Goal: Task Accomplishment & Management: Use online tool/utility

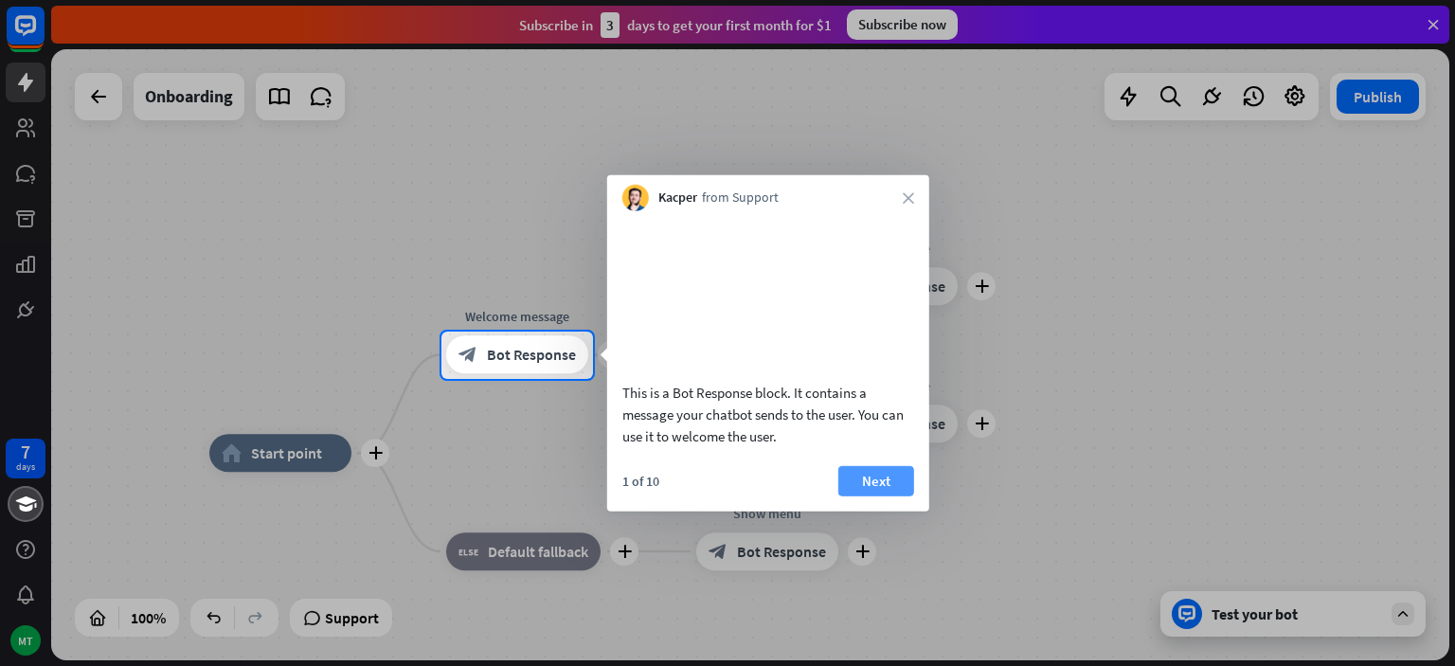
click at [859, 495] on button "Next" at bounding box center [876, 480] width 76 height 30
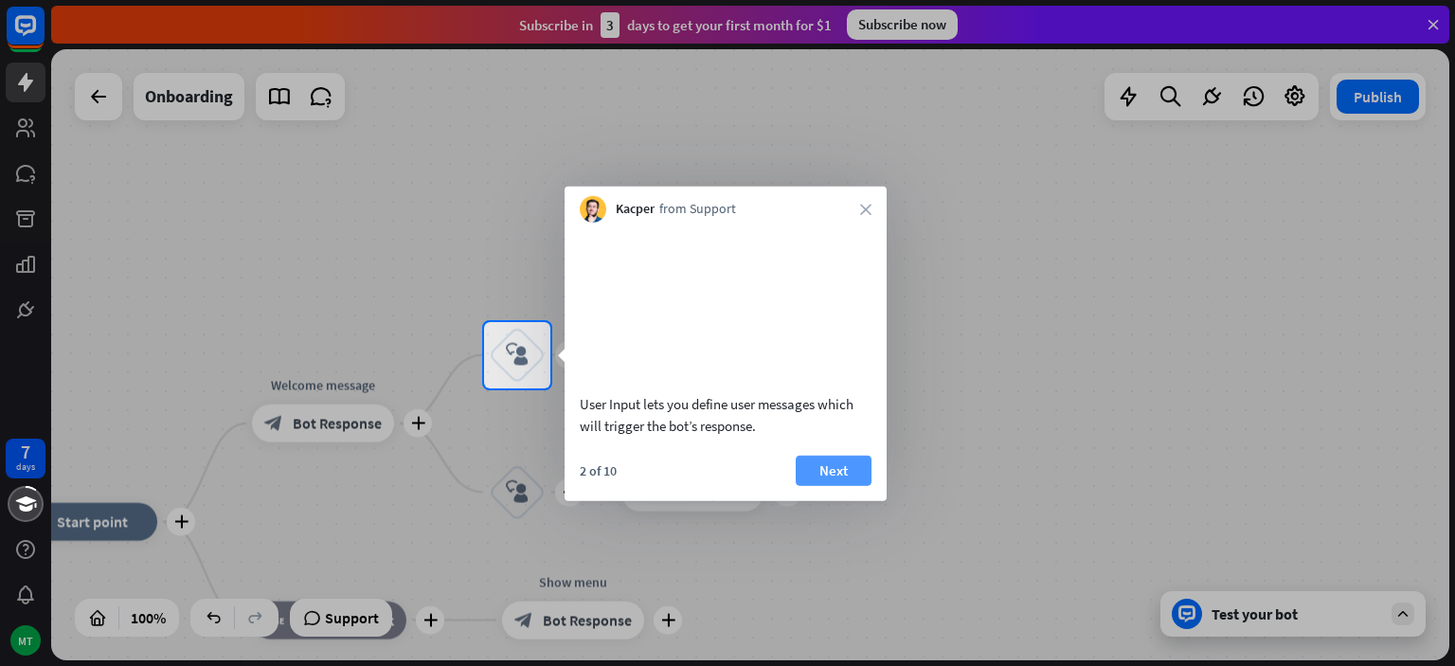
click at [828, 478] on button "Next" at bounding box center [834, 470] width 76 height 30
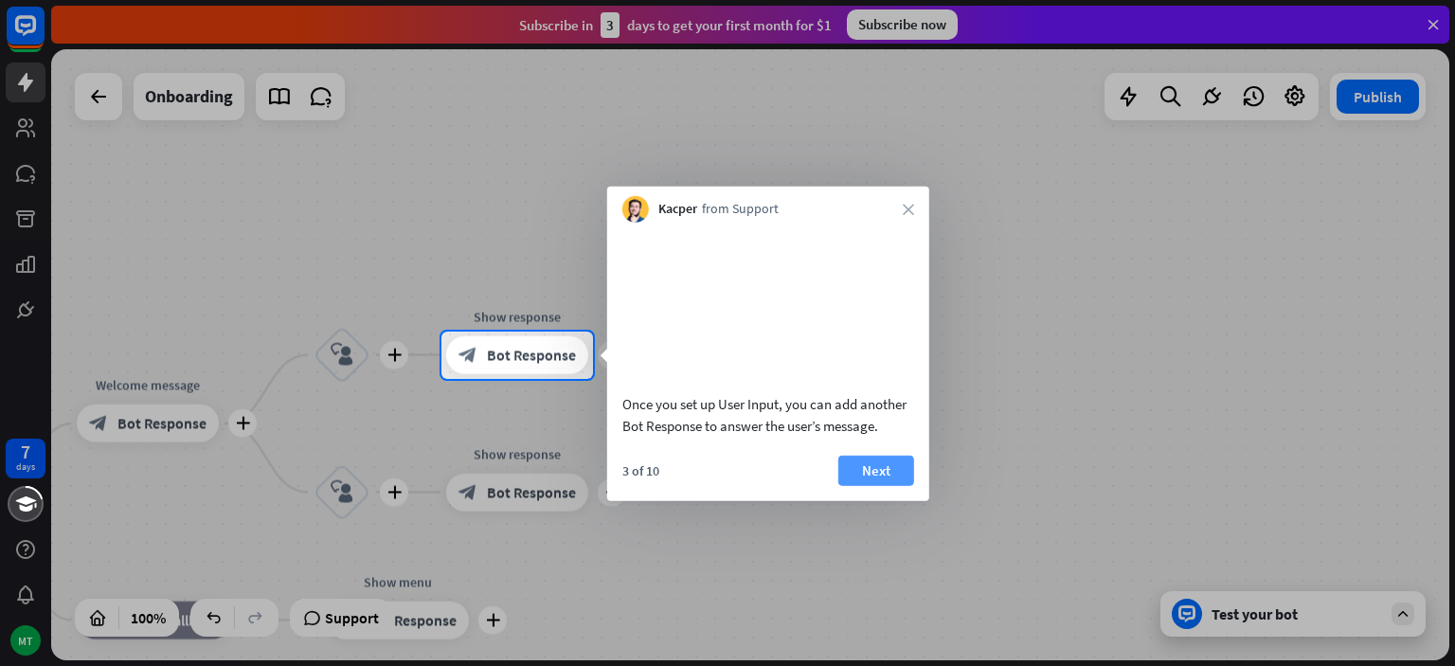
click at [873, 485] on button "Next" at bounding box center [876, 470] width 76 height 30
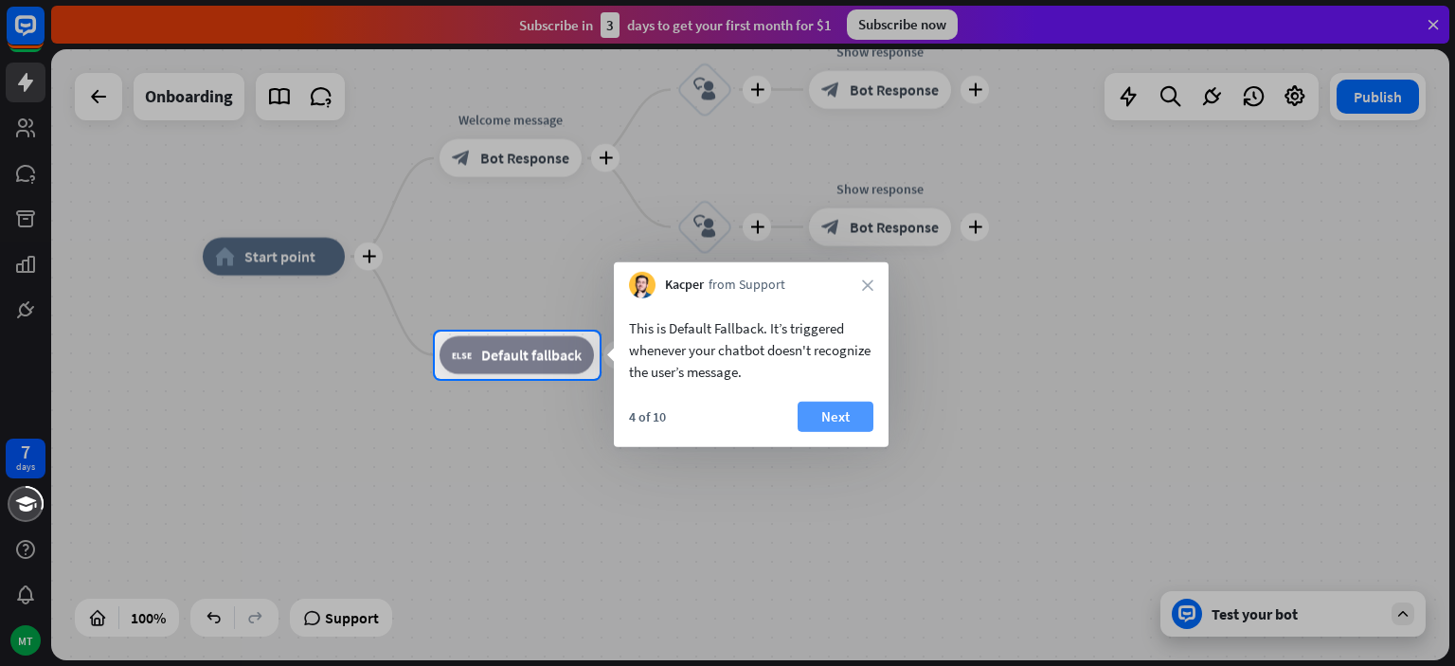
click at [856, 414] on button "Next" at bounding box center [836, 417] width 76 height 30
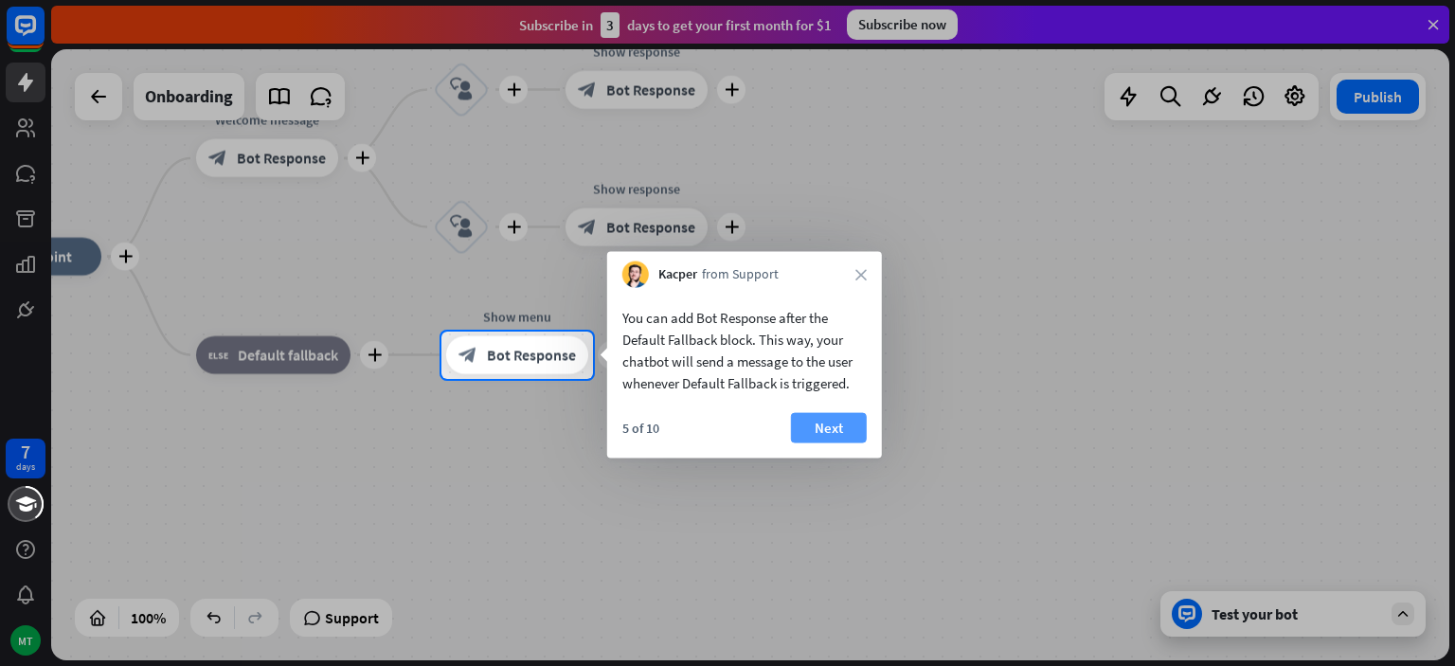
click at [825, 418] on button "Next" at bounding box center [829, 428] width 76 height 30
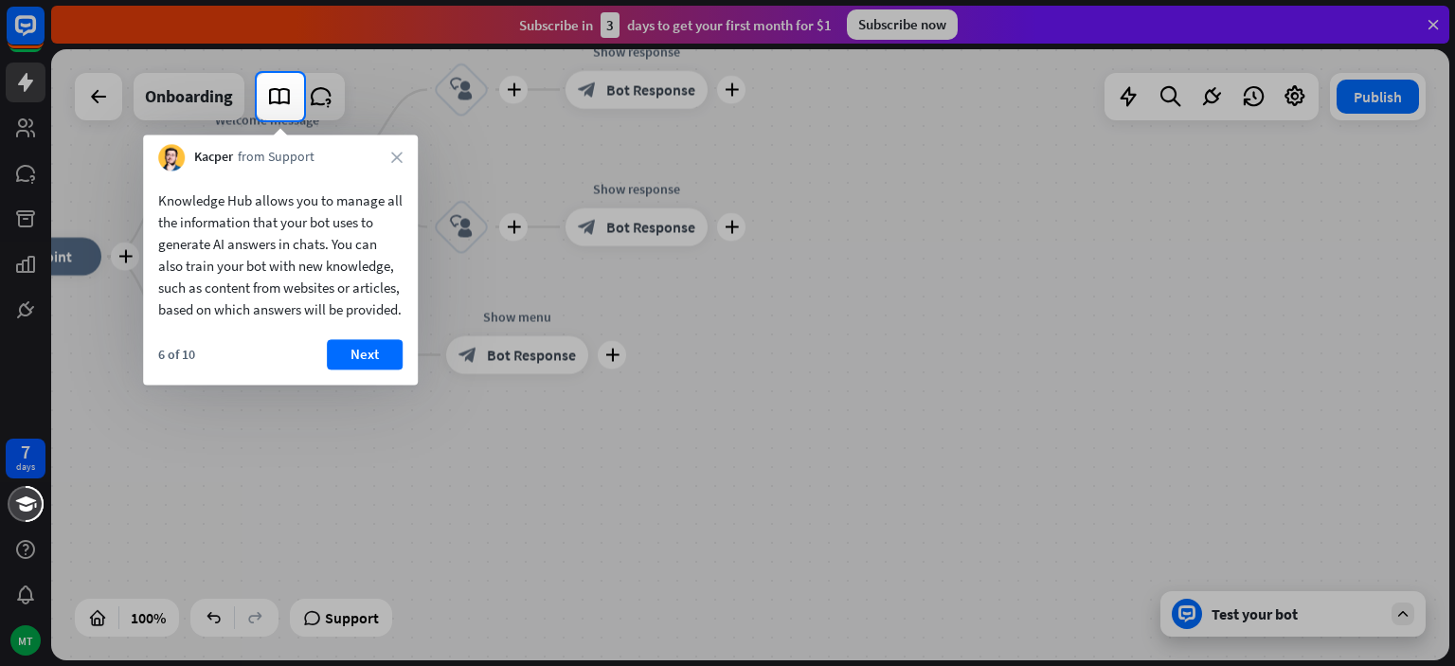
click at [326, 373] on div "6 of 10 Next" at bounding box center [280, 361] width 275 height 45
click at [342, 369] on button "Next" at bounding box center [365, 354] width 76 height 30
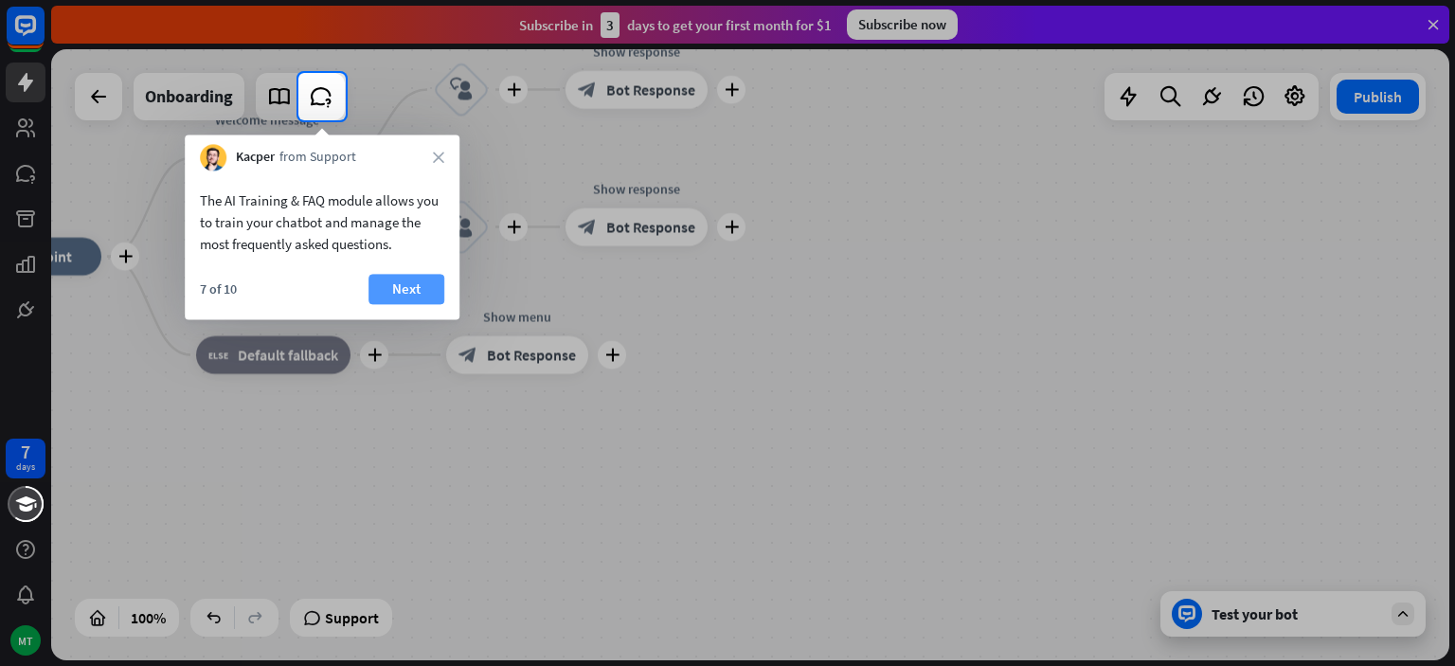
click at [419, 280] on button "Next" at bounding box center [407, 289] width 76 height 30
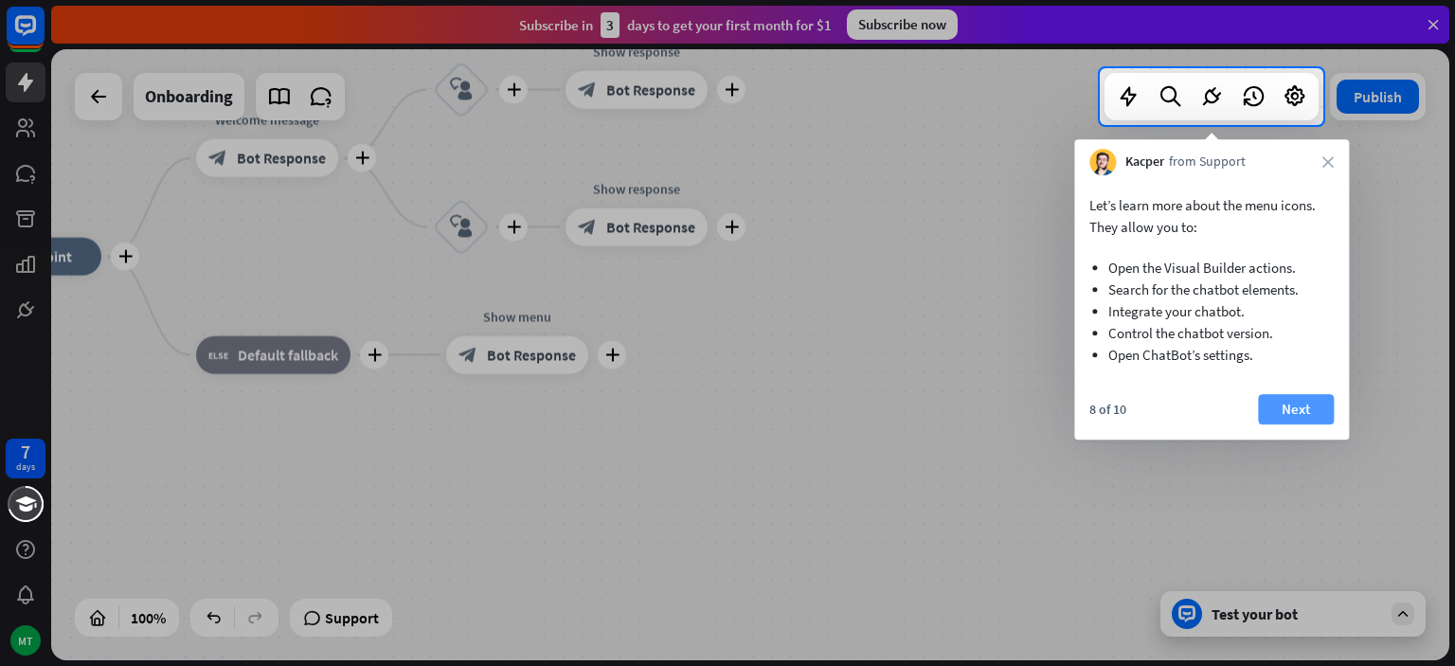
click at [1277, 407] on button "Next" at bounding box center [1296, 409] width 76 height 30
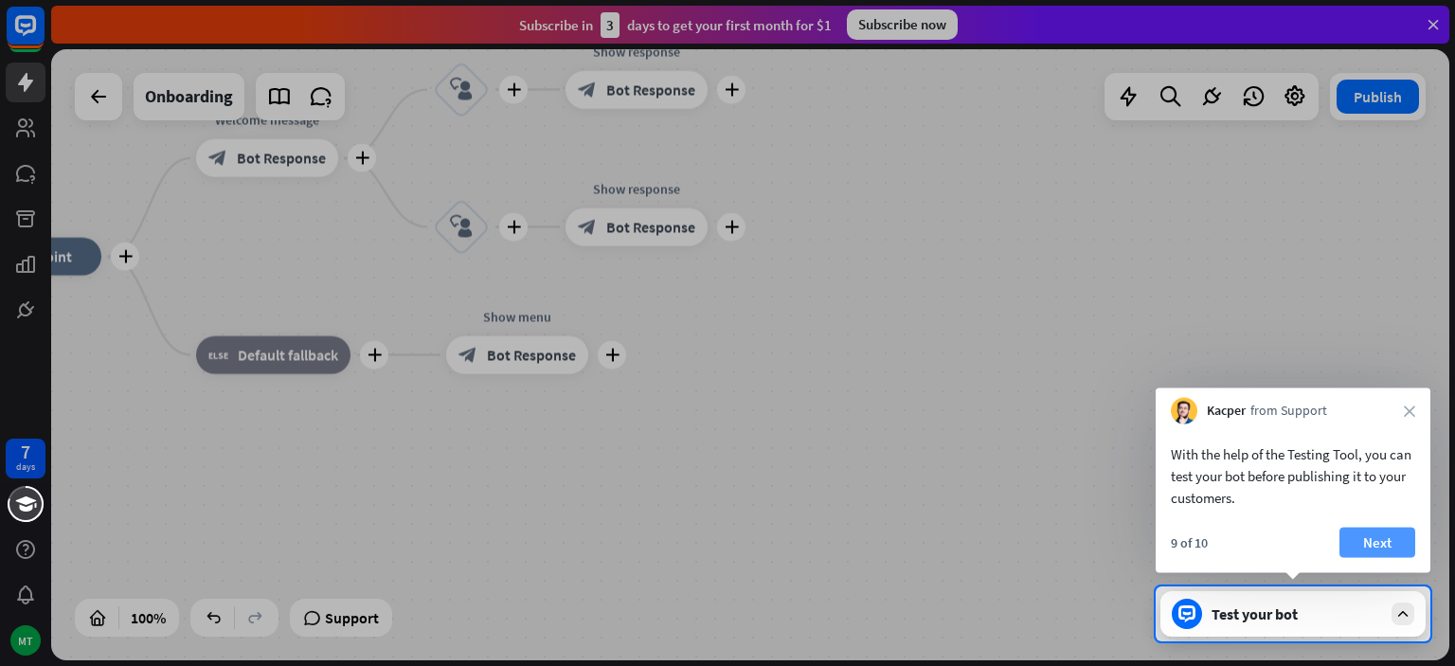
click at [1385, 531] on button "Next" at bounding box center [1378, 543] width 76 height 30
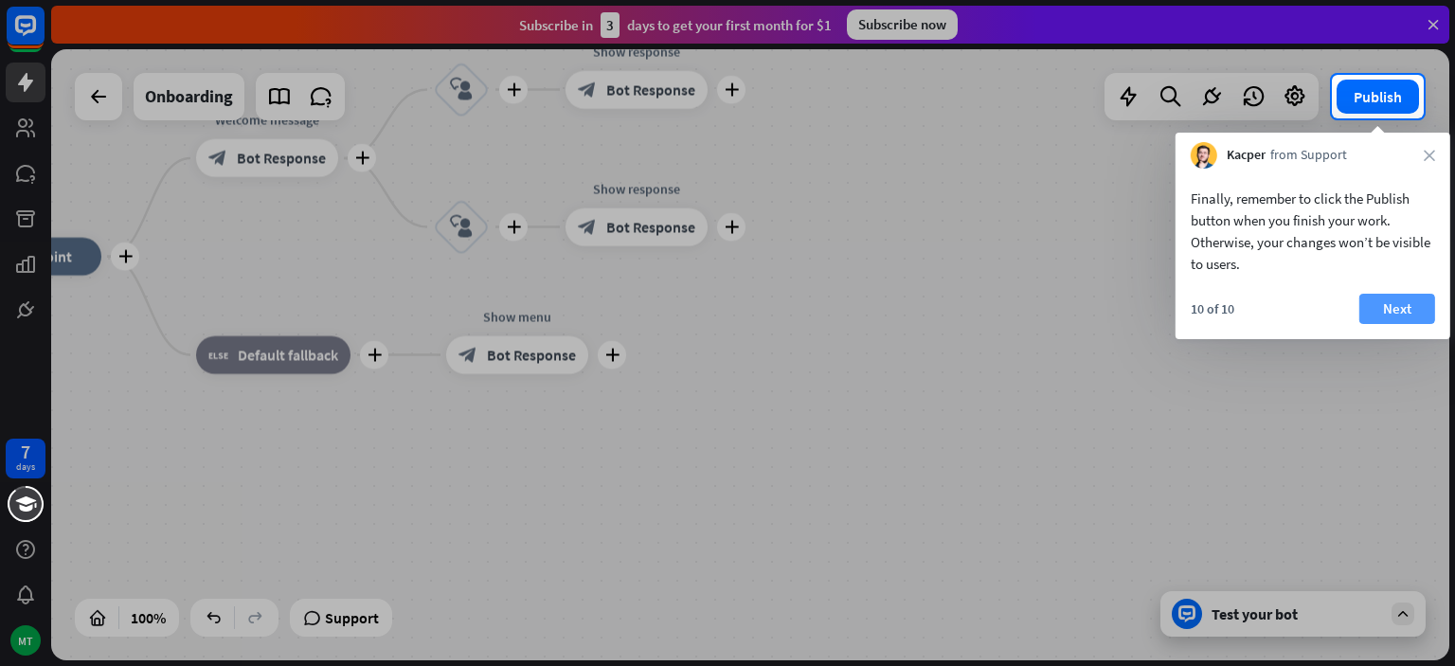
click at [1403, 308] on button "Next" at bounding box center [1397, 309] width 76 height 30
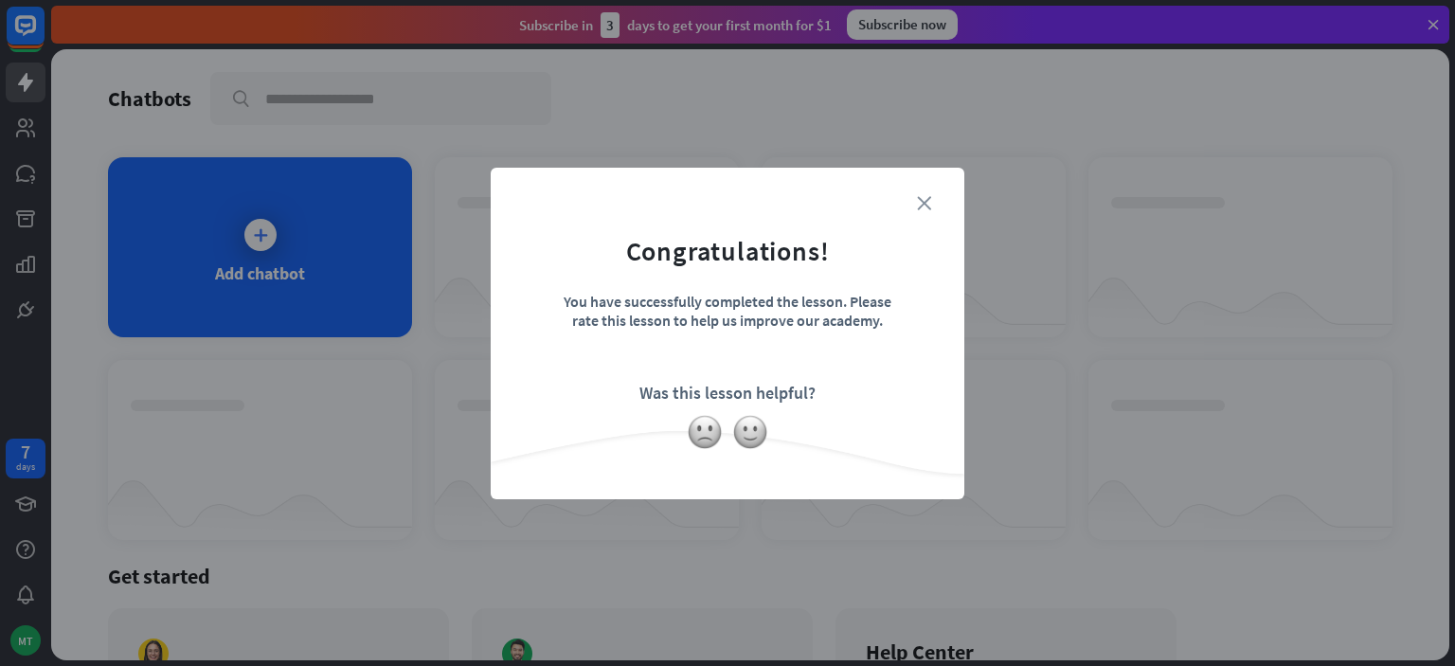
click at [919, 203] on icon "close" at bounding box center [924, 203] width 14 height 14
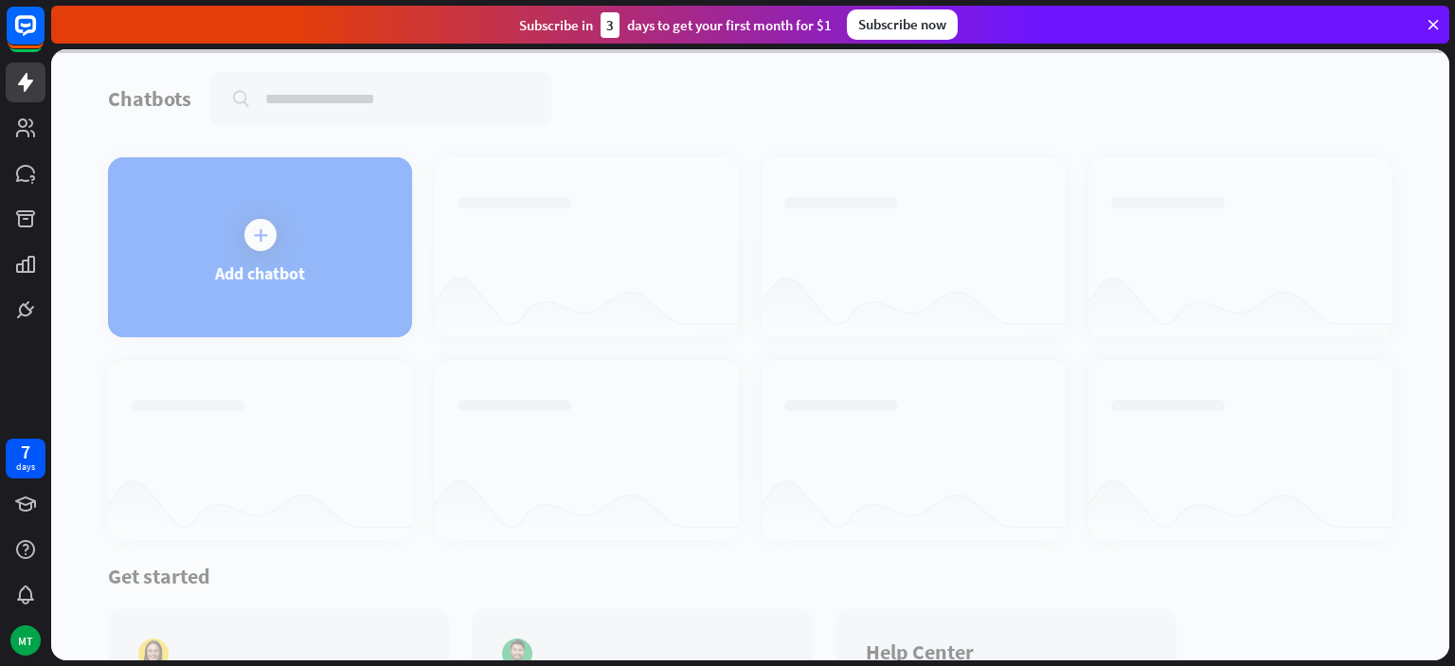
click at [405, 234] on div at bounding box center [750, 354] width 1398 height 611
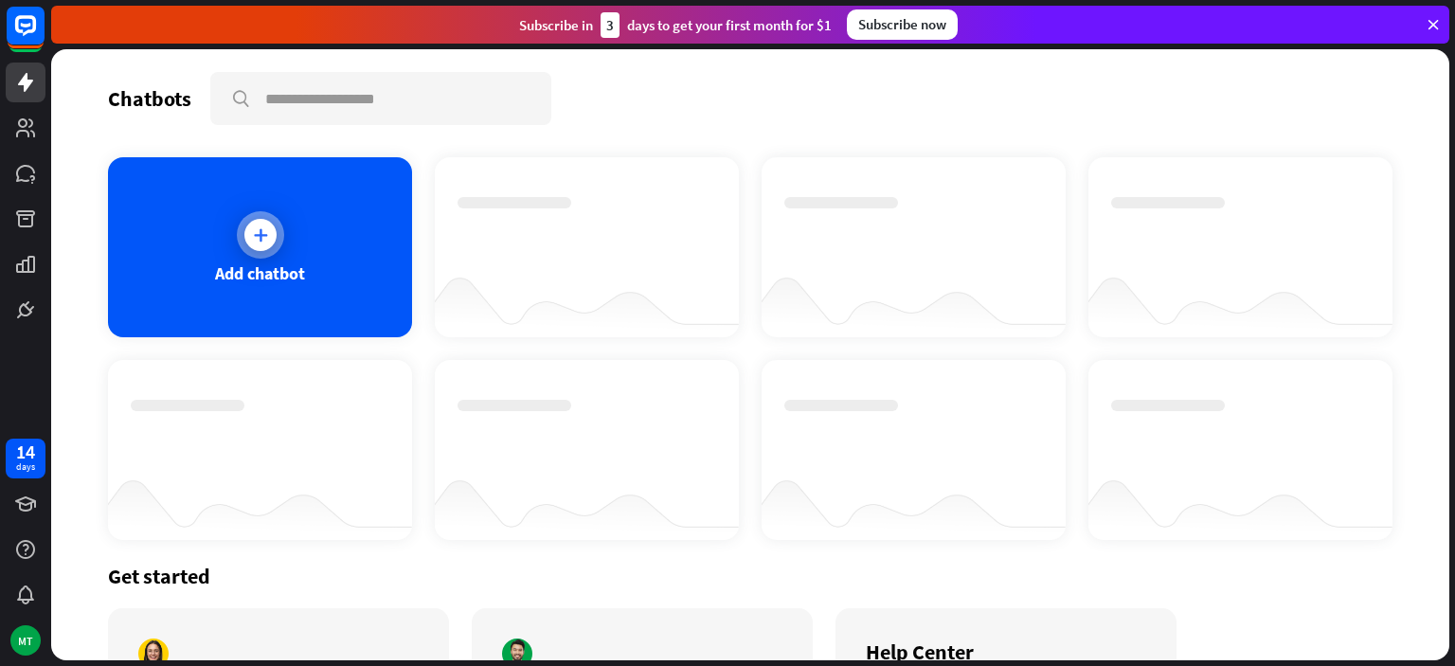
click at [325, 214] on div "Add chatbot" at bounding box center [260, 247] width 304 height 180
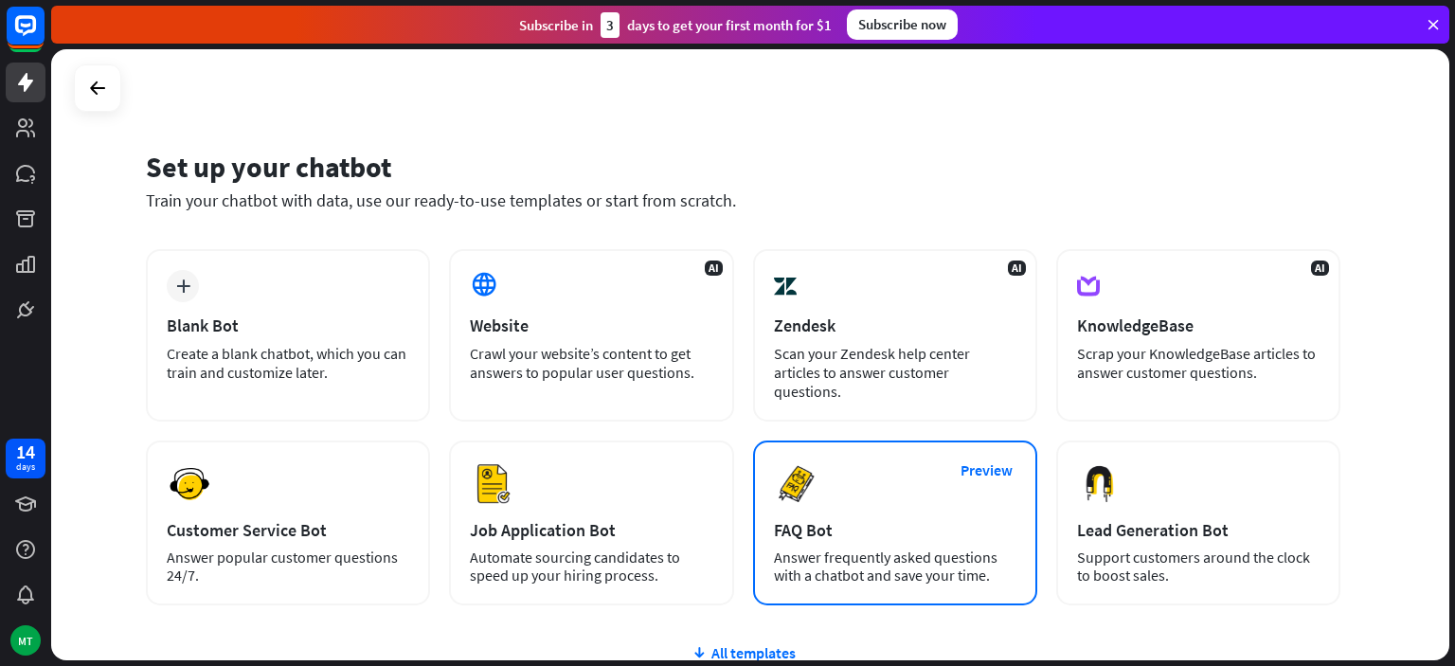
click at [880, 484] on div "Preview FAQ Bot [PERSON_NAME] frequently asked questions with a chatbot and sav…" at bounding box center [895, 523] width 284 height 165
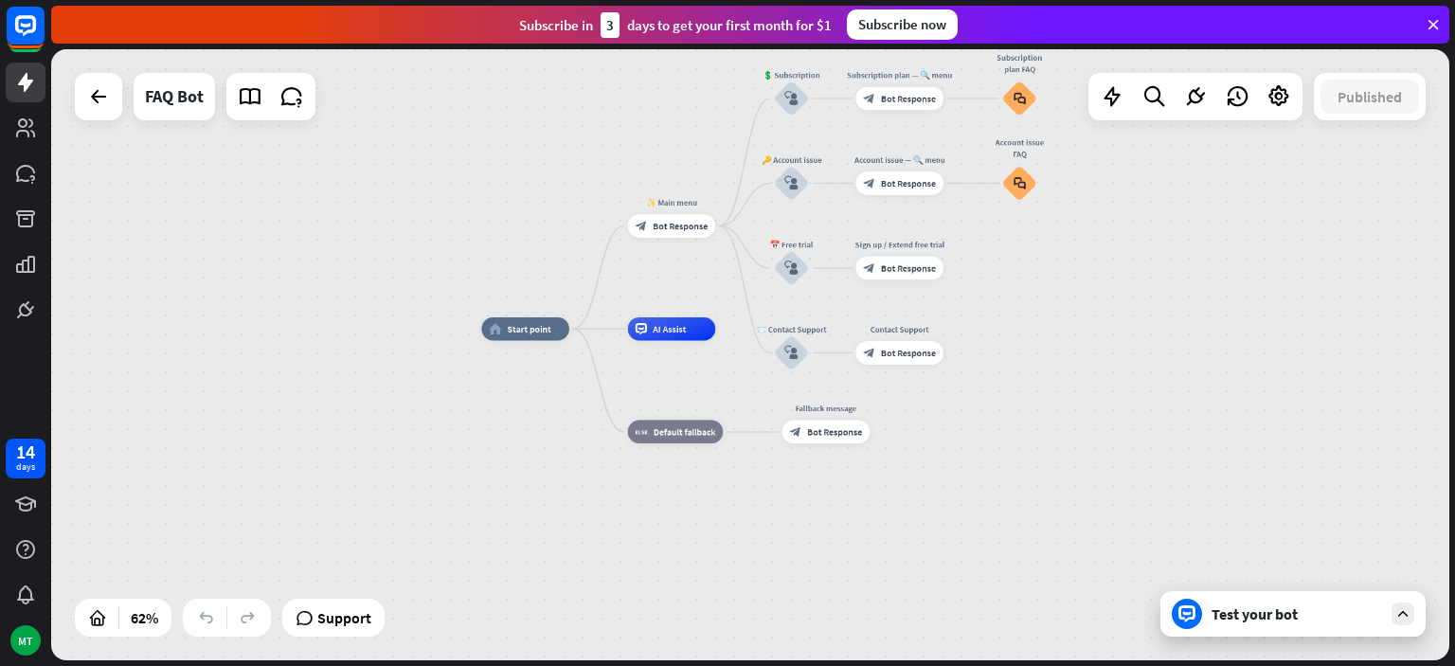
click at [534, 255] on div "home_2 Start point ✨ Main menu block_bot_response Bot Response 💲 Subscription b…" at bounding box center [750, 354] width 1398 height 611
click at [1009, 172] on div "block_faq" at bounding box center [1019, 183] width 35 height 35
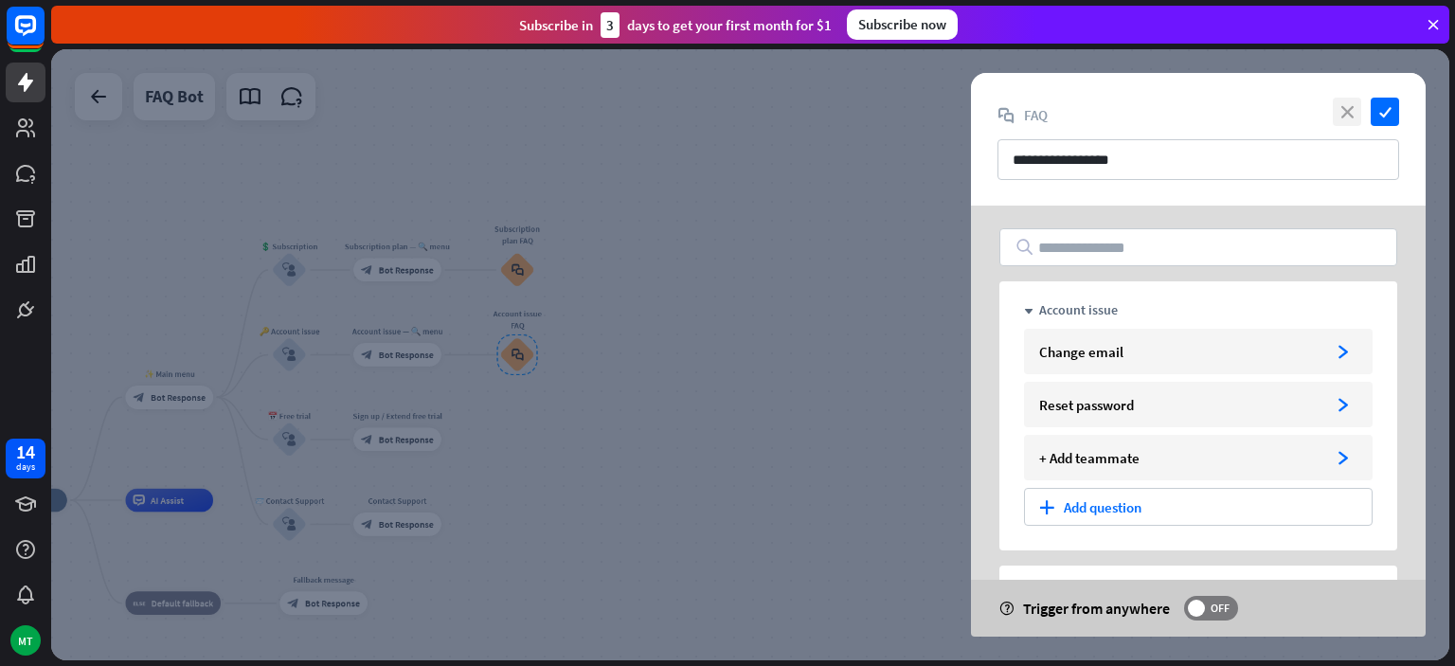
click at [1347, 104] on icon "close" at bounding box center [1347, 112] width 28 height 28
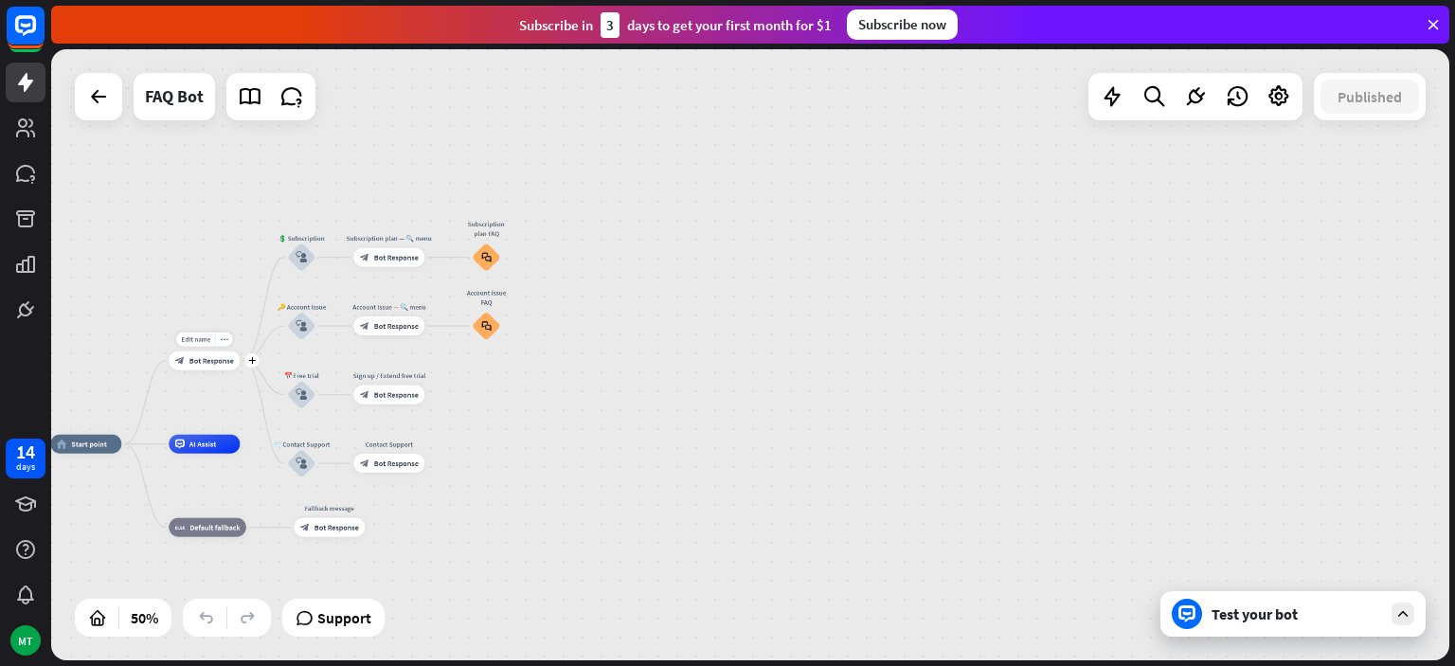
click at [222, 362] on span "Bot Response" at bounding box center [211, 359] width 45 height 9
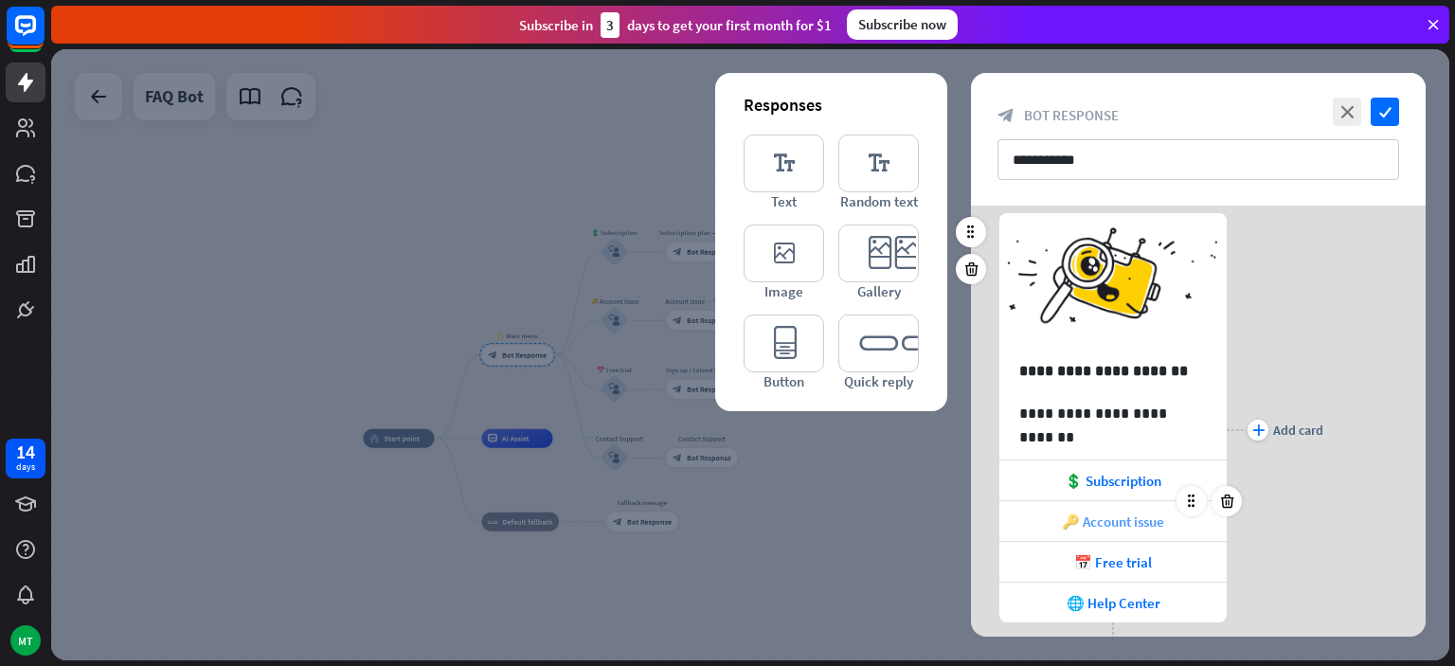
scroll to position [77, 0]
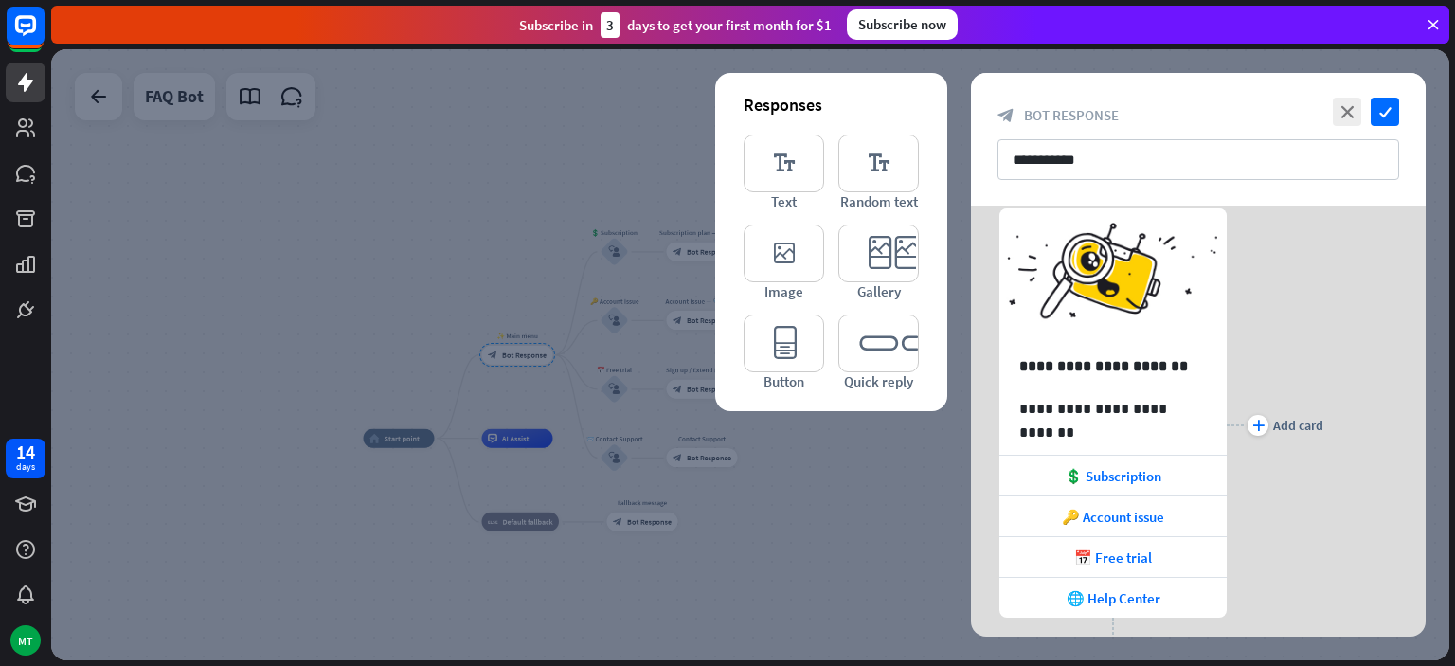
click at [872, 525] on div at bounding box center [750, 354] width 1398 height 611
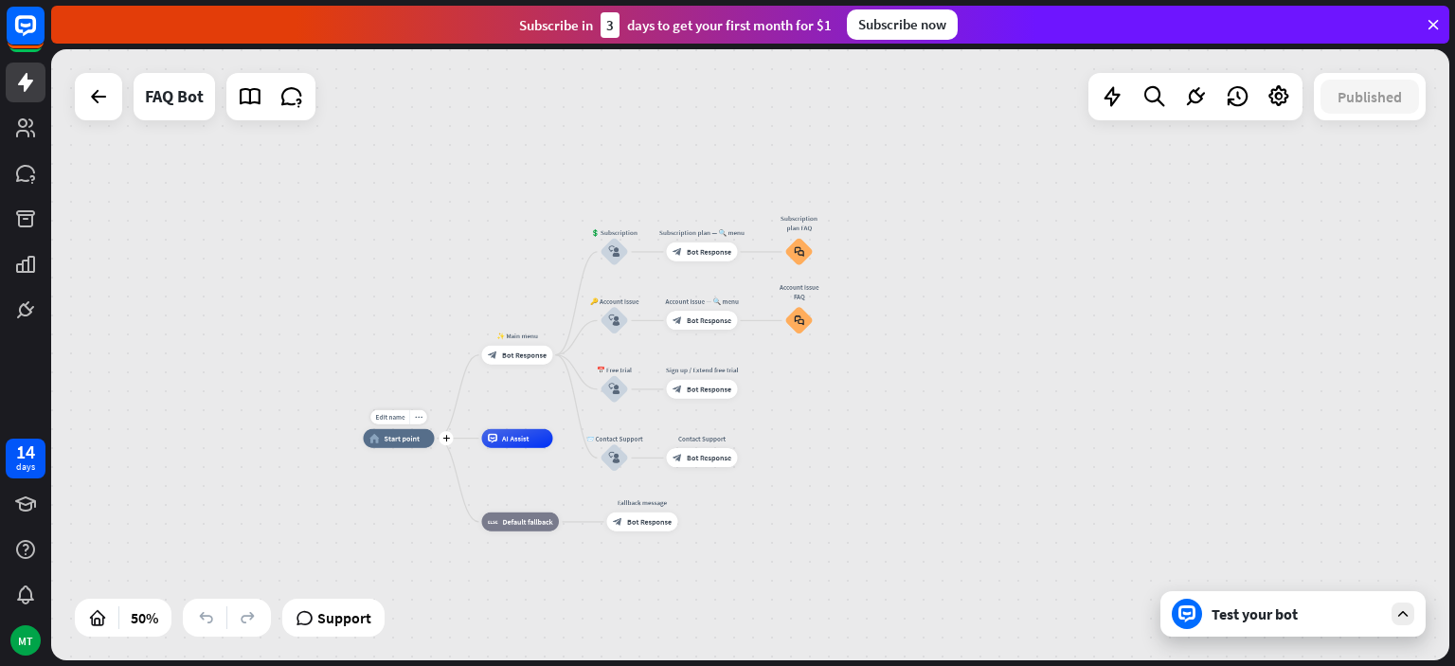
click at [404, 448] on div "Edit name more_horiz plus home_2 Start point" at bounding box center [399, 438] width 71 height 19
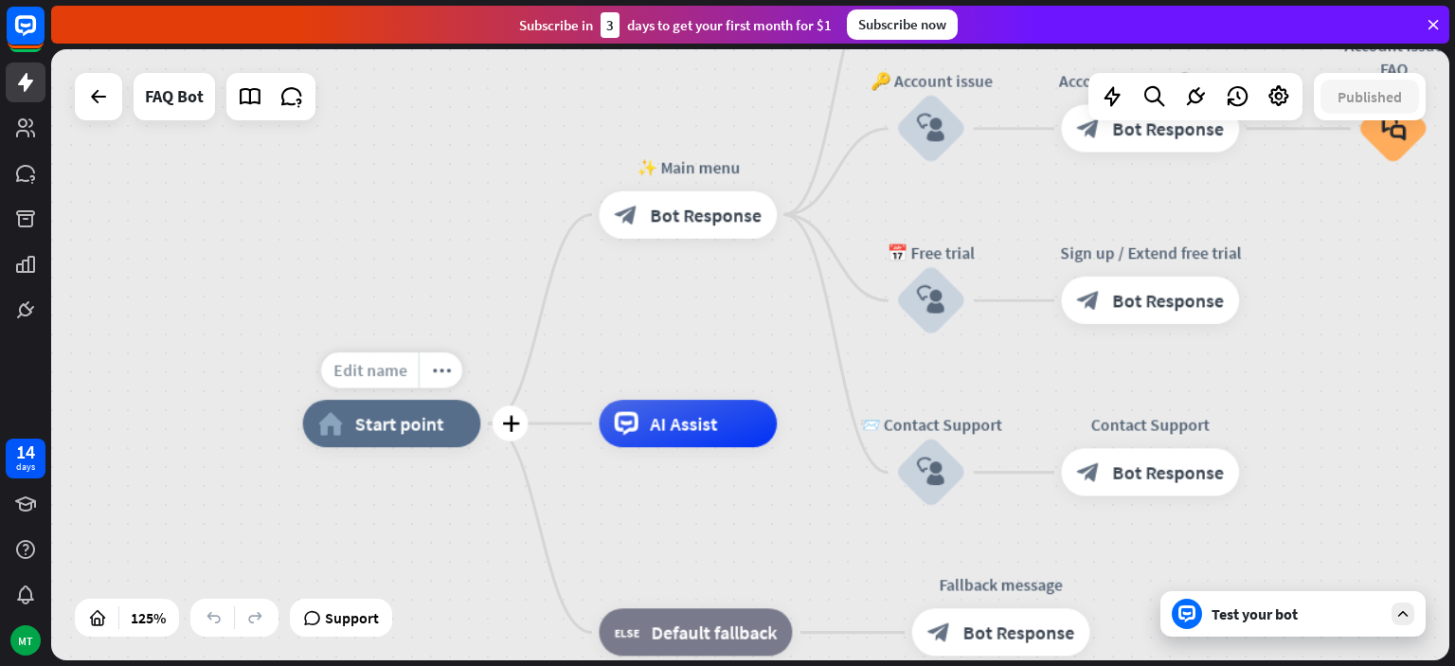
click at [409, 377] on div "Edit name" at bounding box center [370, 370] width 98 height 36
type input "*******"
click at [702, 410] on div "******* home_2 Start point ✨ Main menu block_bot_response Bot Response 💲 Subscr…" at bounding box center [750, 354] width 1398 height 611
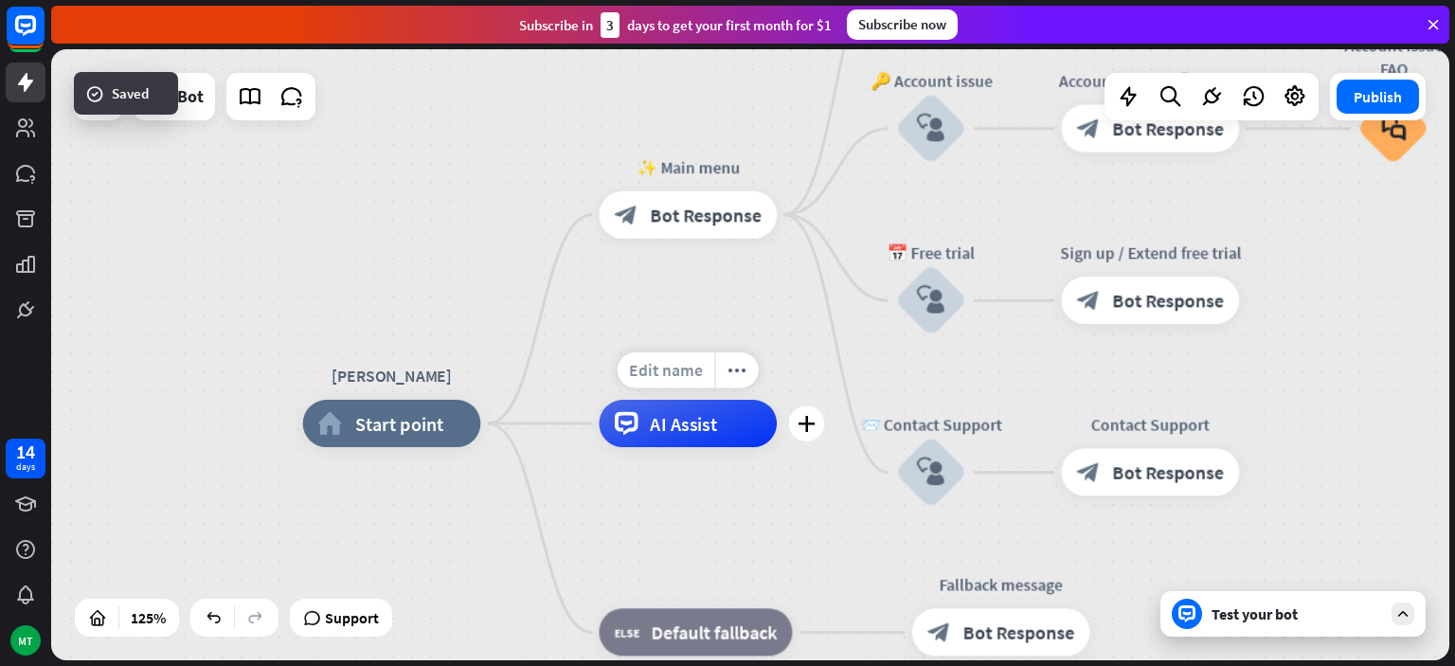
click at [703, 371] on span "Edit name" at bounding box center [666, 370] width 74 height 22
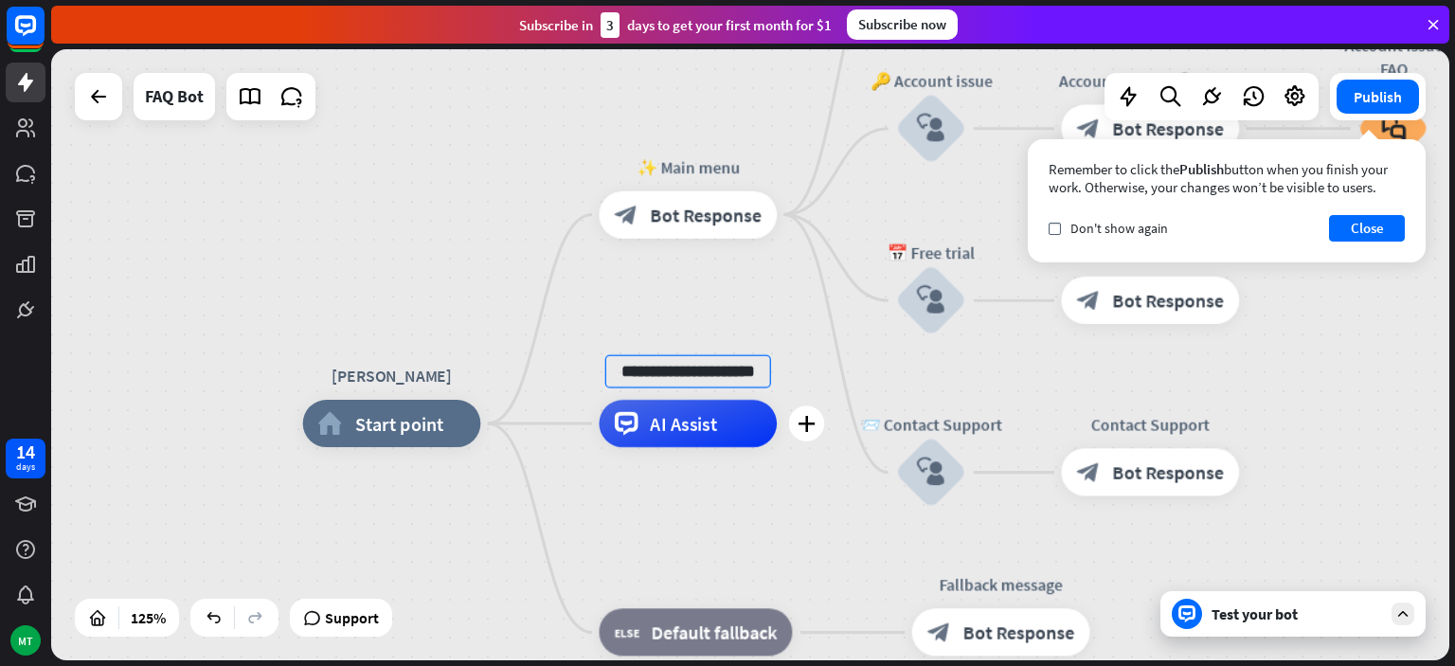
scroll to position [0, 23]
type input "**********"
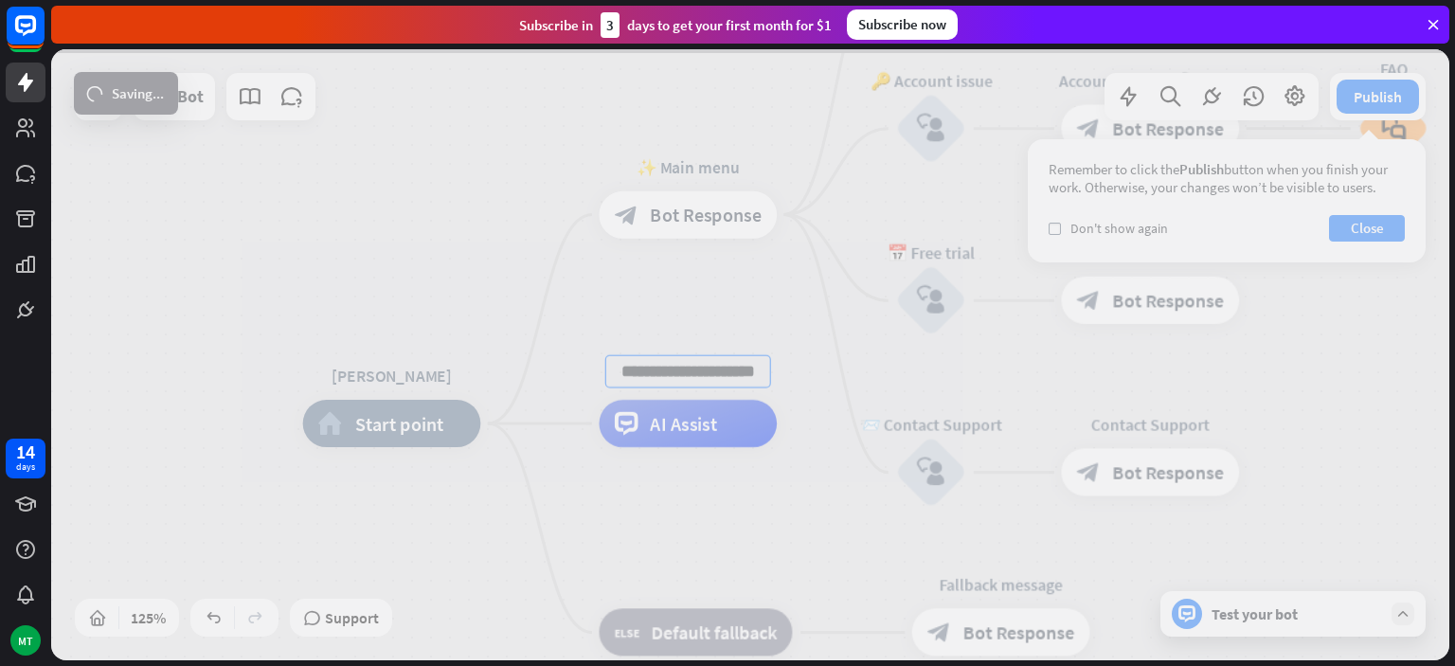
click at [724, 207] on div "**********" at bounding box center [750, 354] width 1398 height 611
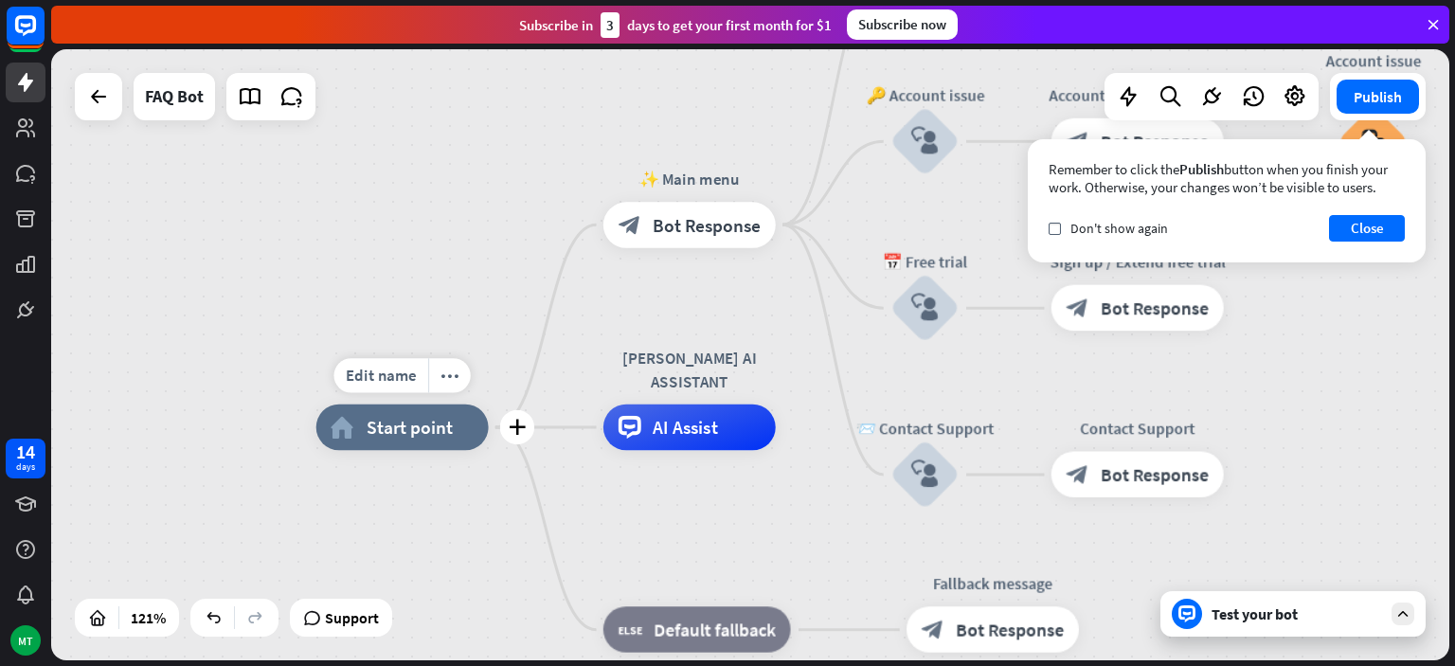
click at [426, 451] on div "Edit name more_horiz plus home_2 Start point" at bounding box center [402, 428] width 172 height 46
click at [430, 441] on div "home_2 Start point" at bounding box center [402, 428] width 172 height 46
click at [396, 385] on span "Edit name" at bounding box center [381, 375] width 71 height 21
type input "*"
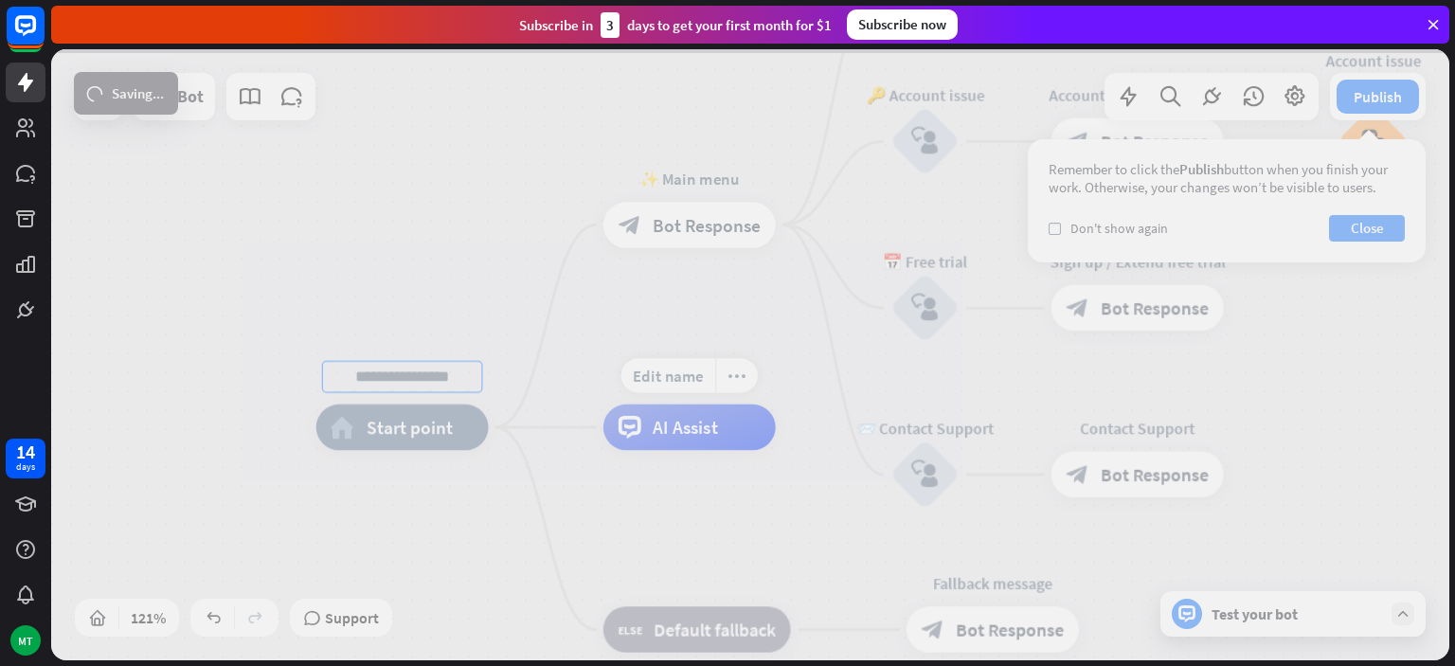
click at [680, 419] on div "home_2 Start point ✨ Main menu block_bot_response Bot Response 💲 Subscription b…" at bounding box center [750, 354] width 1398 height 611
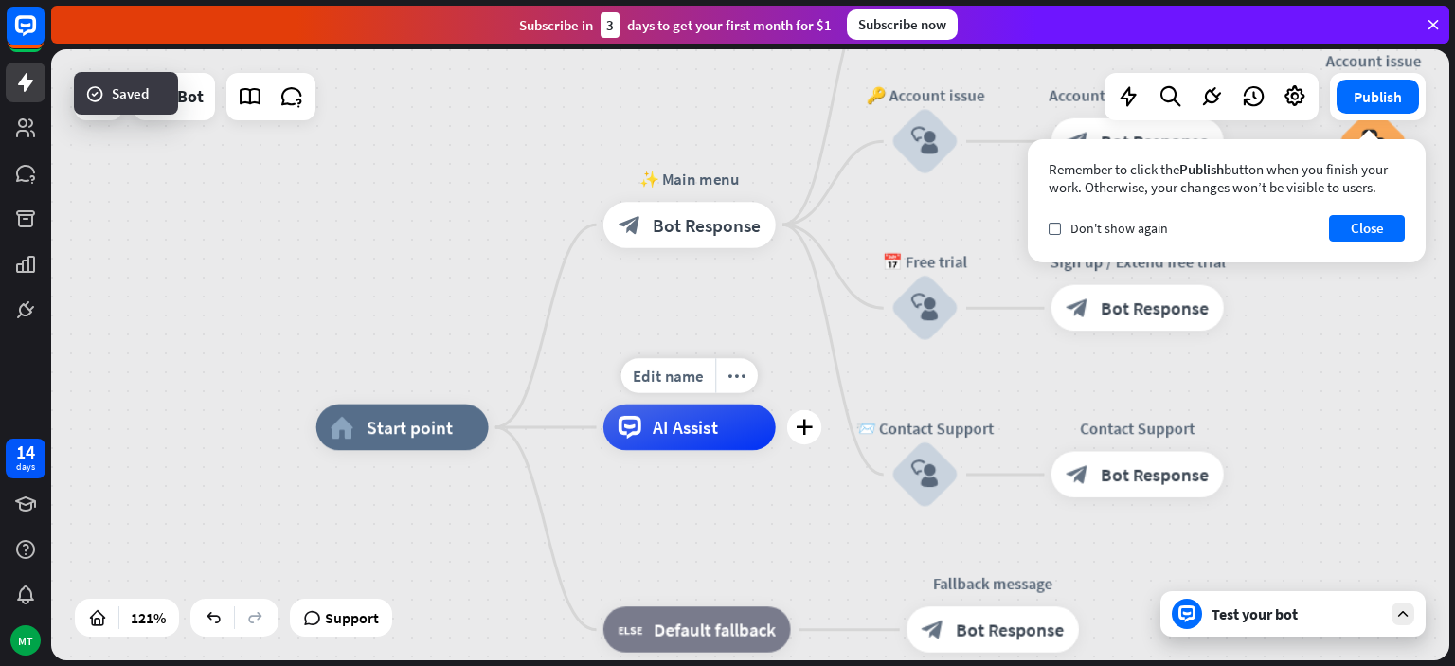
click at [675, 434] on span "AI Assist" at bounding box center [685, 427] width 65 height 23
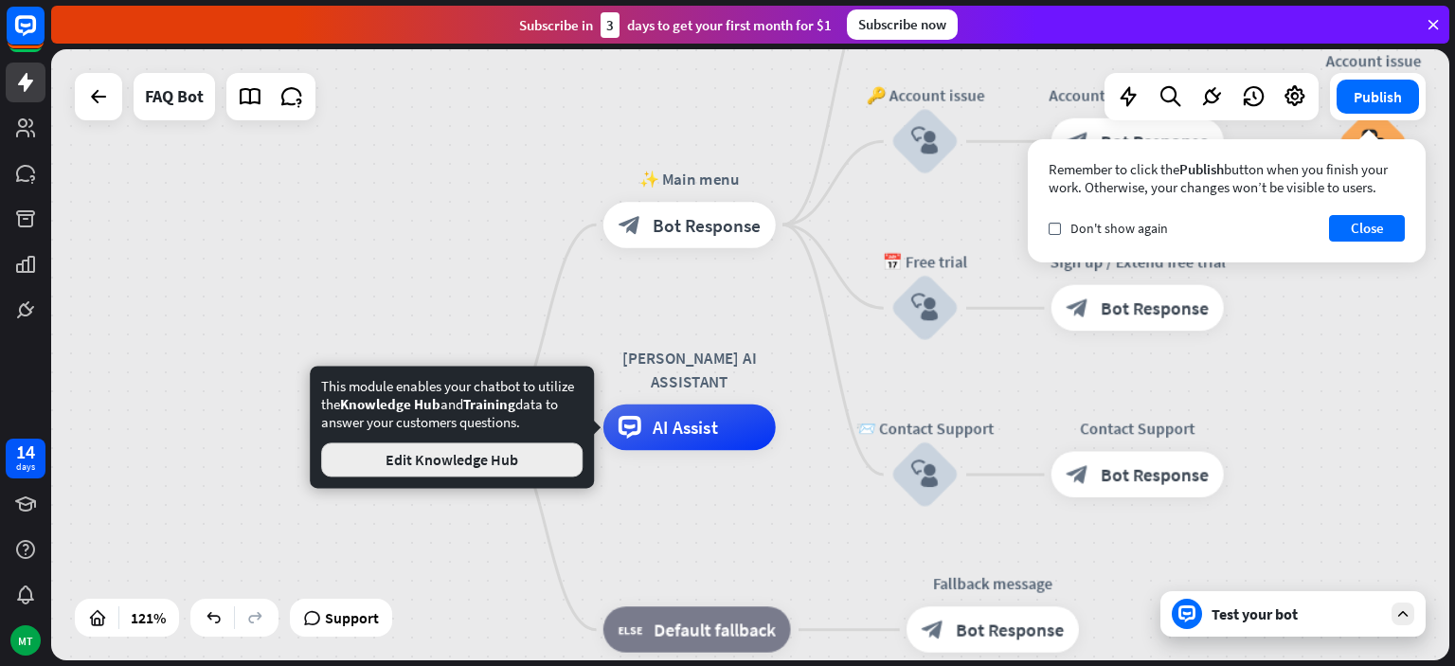
click at [532, 460] on button "Edit Knowledge Hub" at bounding box center [451, 459] width 261 height 34
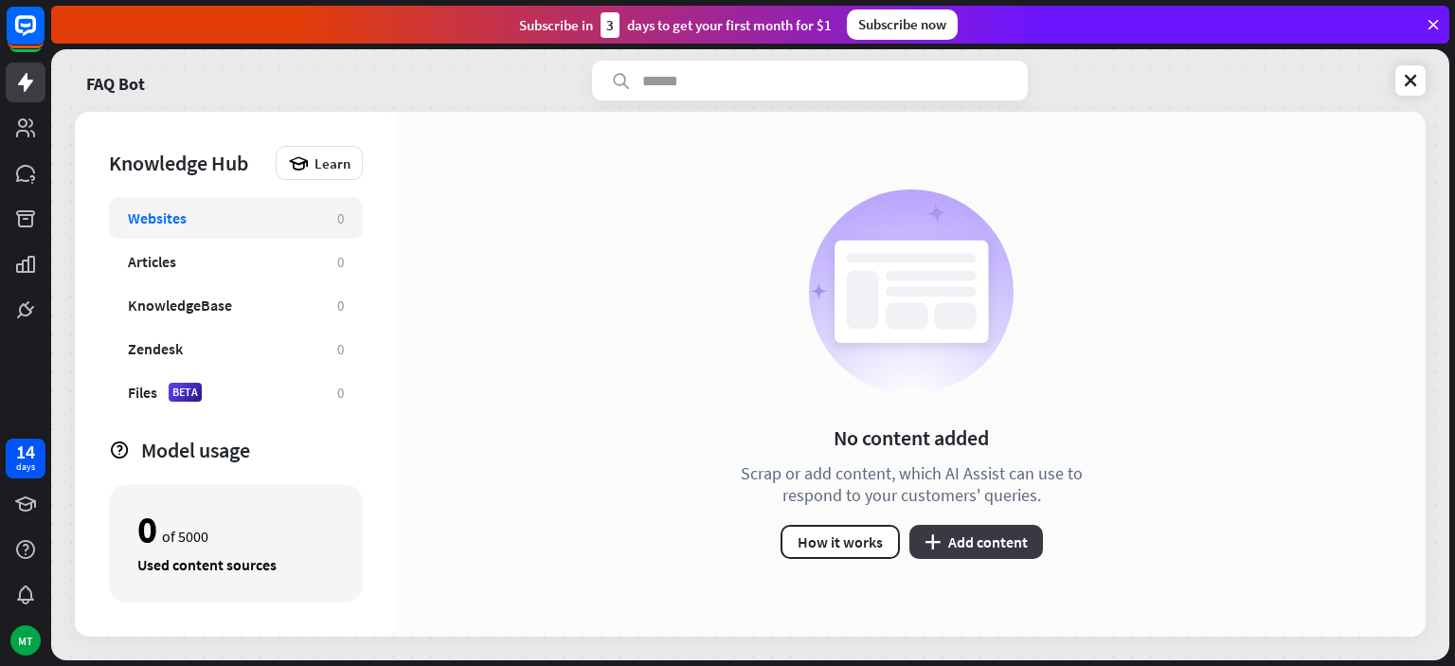
click at [982, 549] on button "plus Add content" at bounding box center [976, 542] width 134 height 34
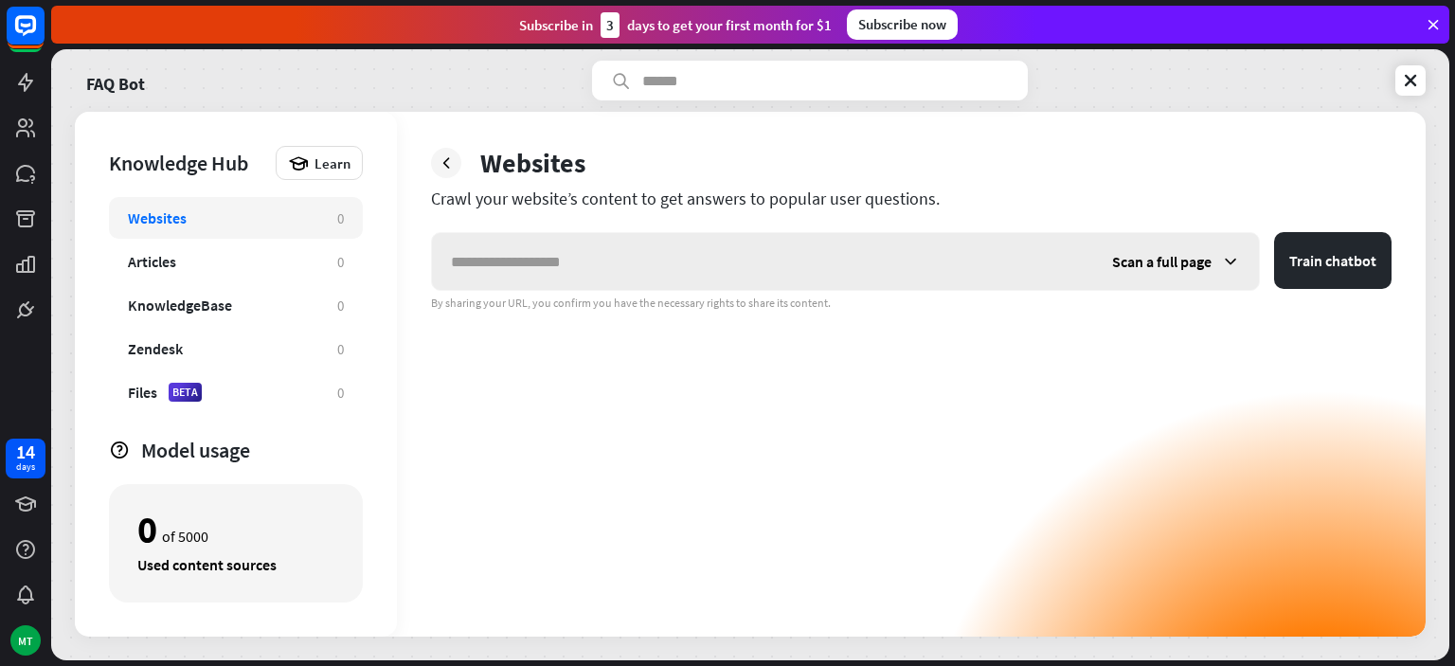
click at [1150, 261] on span "Scan a full page" at bounding box center [1161, 261] width 99 height 19
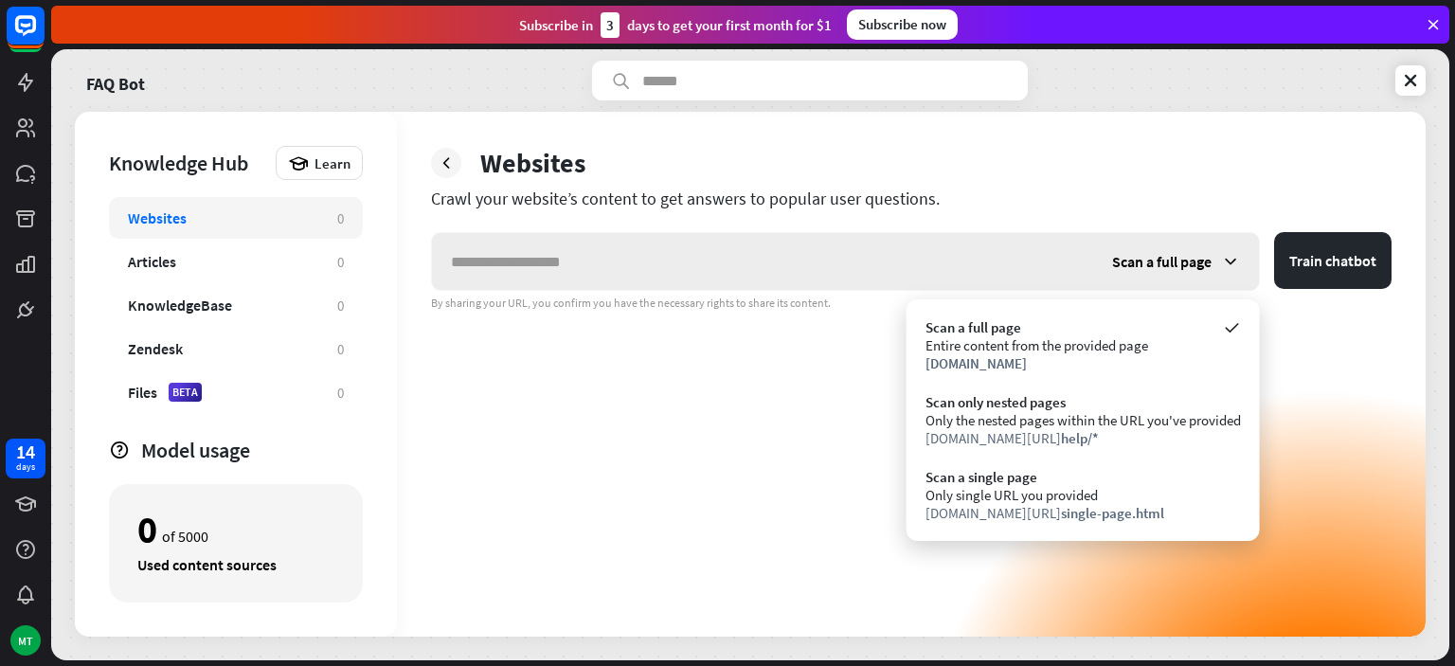
click at [1150, 261] on span "Scan a full page" at bounding box center [1161, 261] width 99 height 19
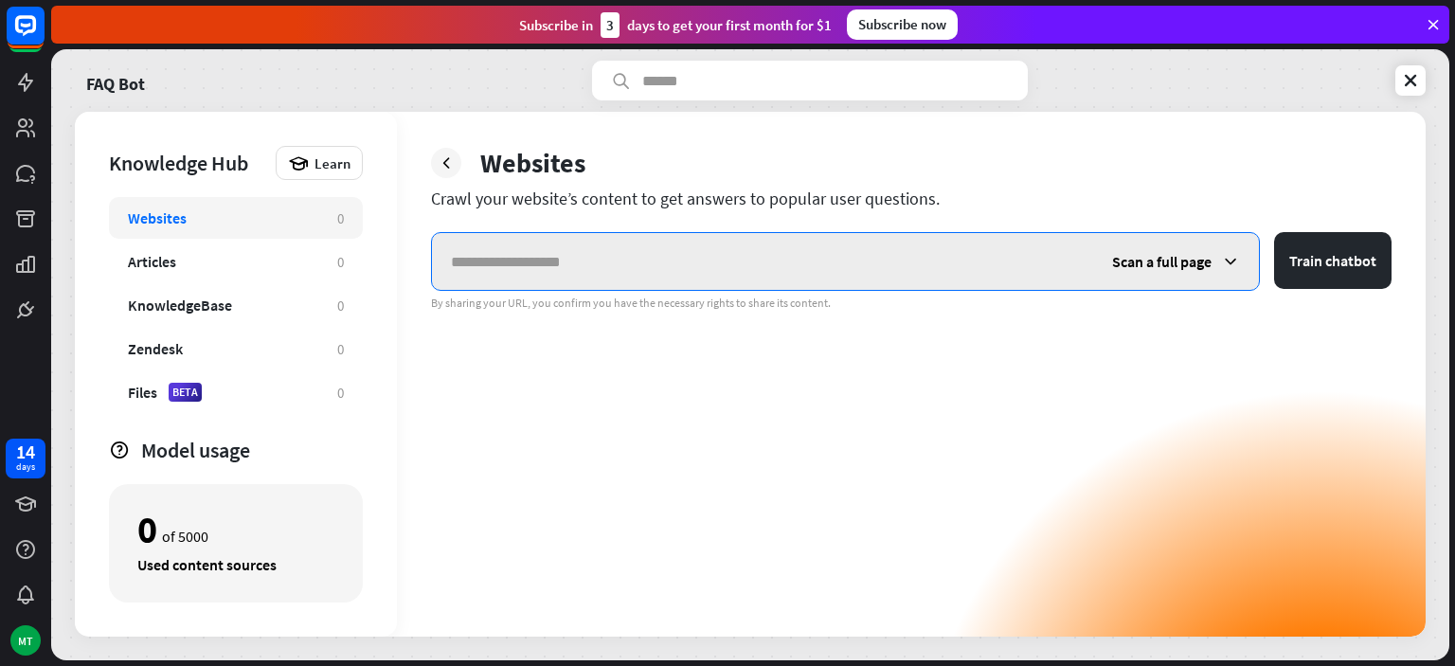
click at [571, 264] on input "text" at bounding box center [762, 261] width 661 height 57
paste input "**********"
type input "**********"
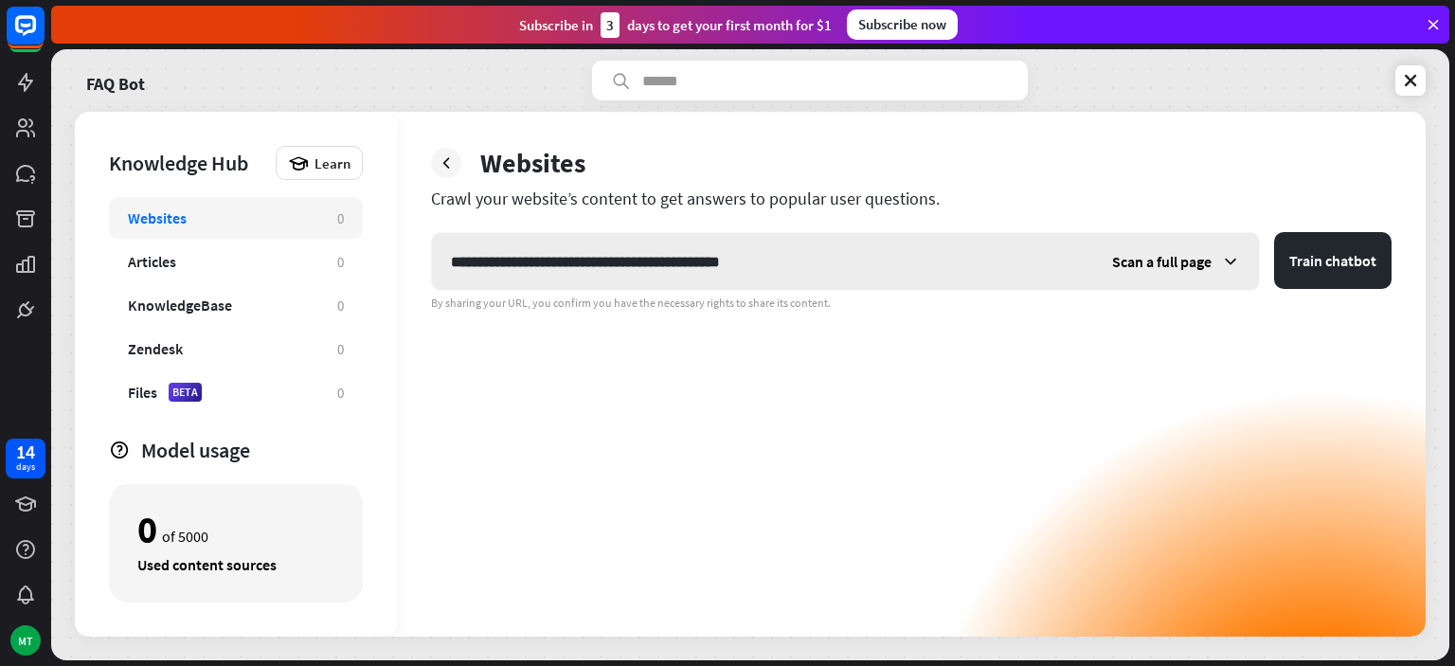
click at [1227, 258] on icon at bounding box center [1230, 261] width 19 height 19
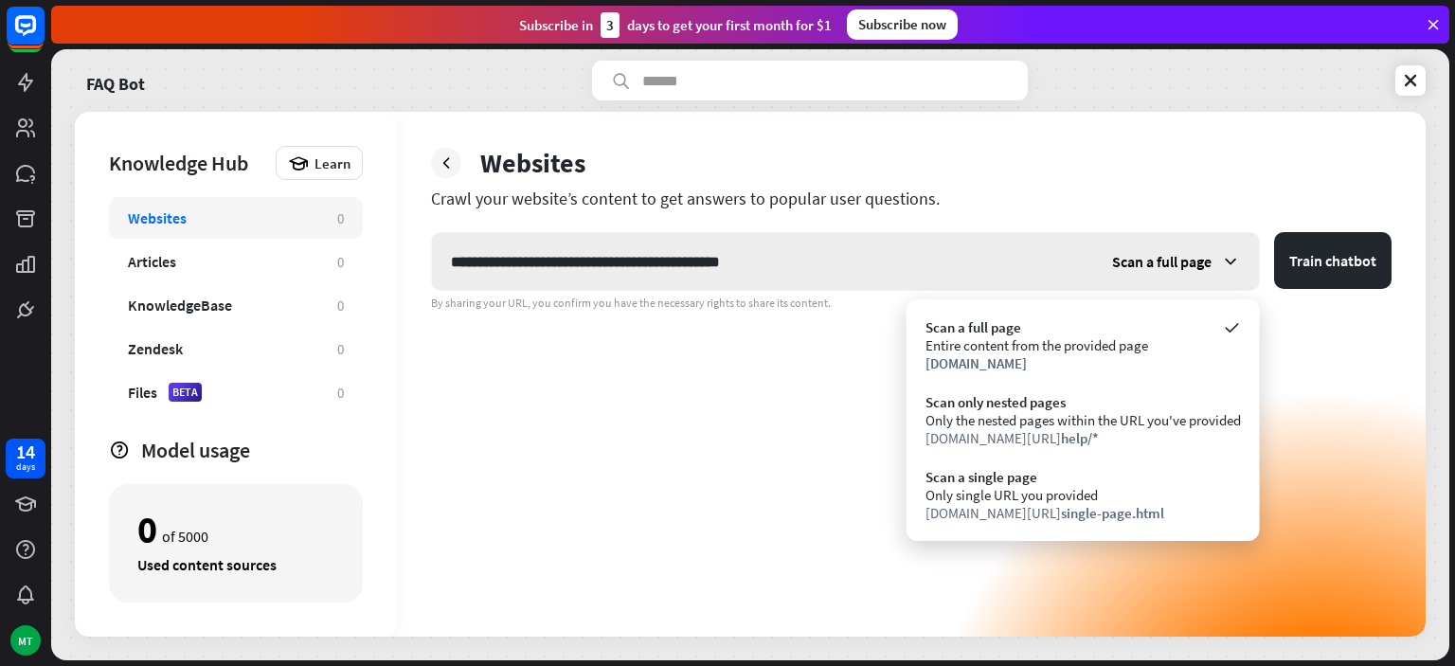
click at [1227, 258] on icon at bounding box center [1230, 261] width 19 height 19
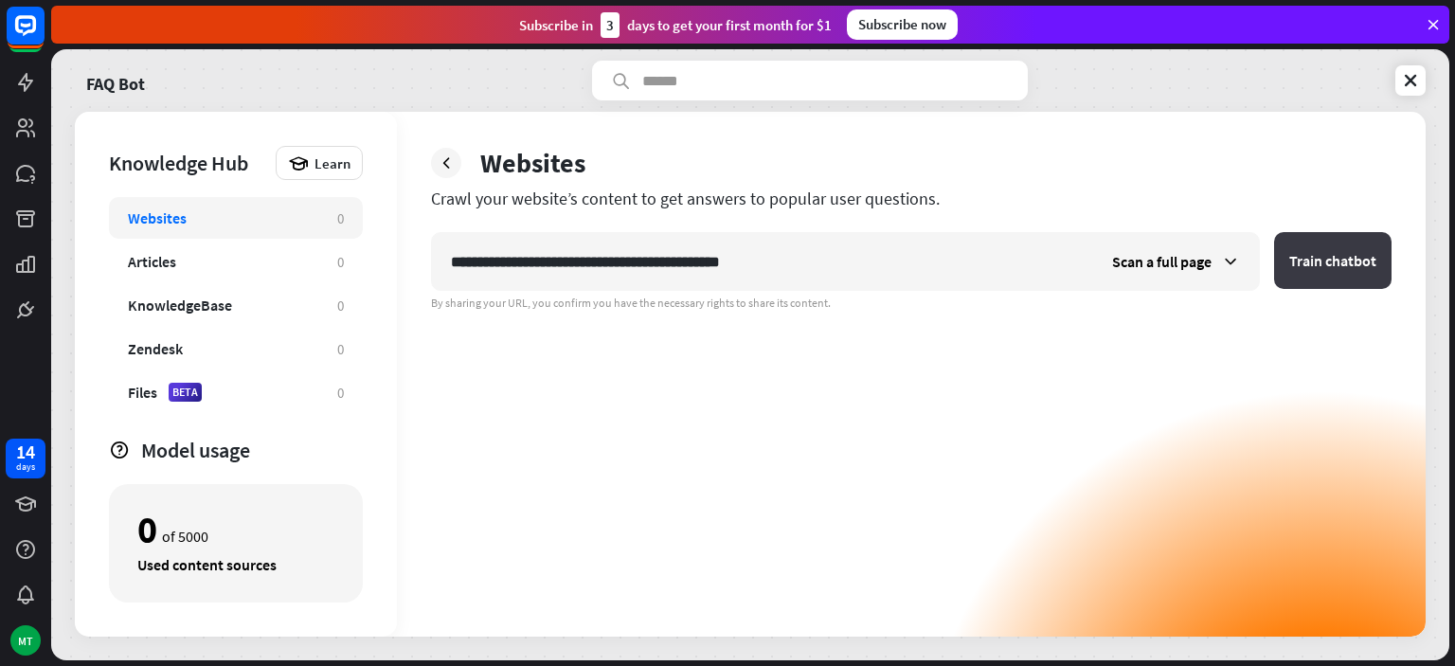
click at [1328, 253] on button "Train chatbot" at bounding box center [1332, 260] width 117 height 57
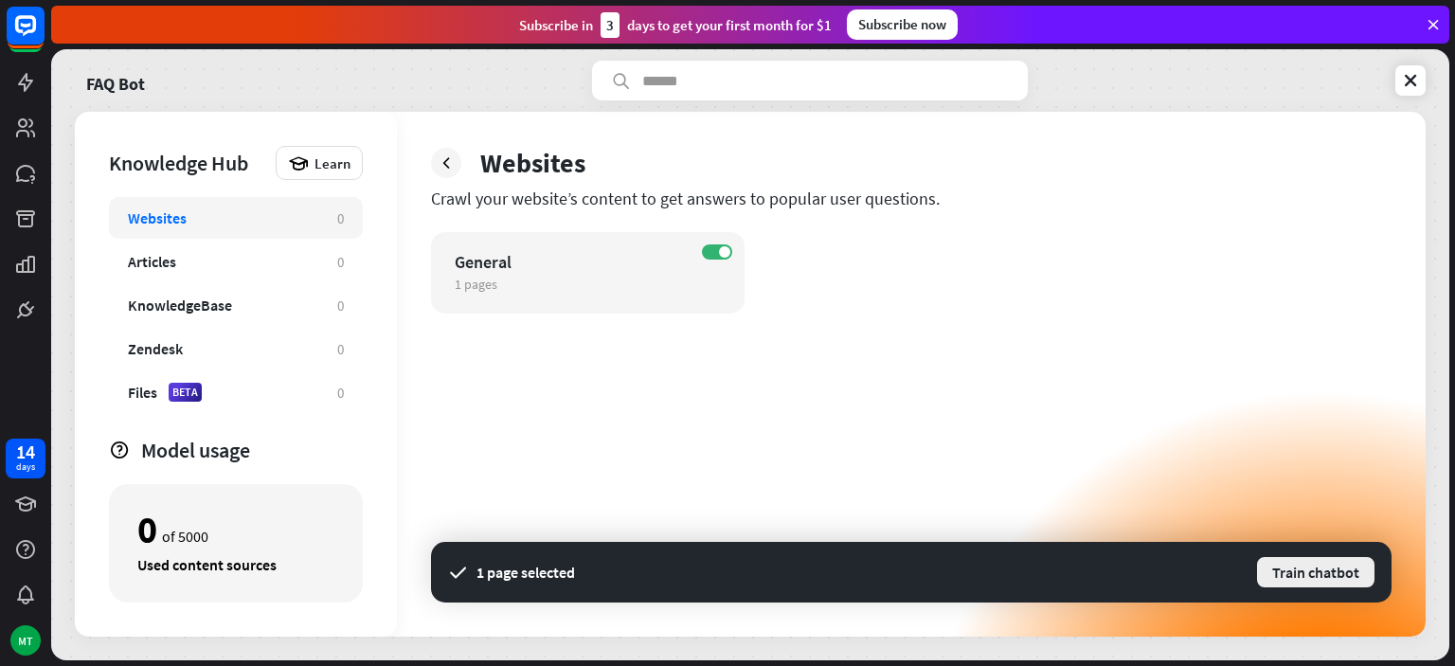
click at [1301, 579] on button "Train chatbot" at bounding box center [1315, 572] width 121 height 34
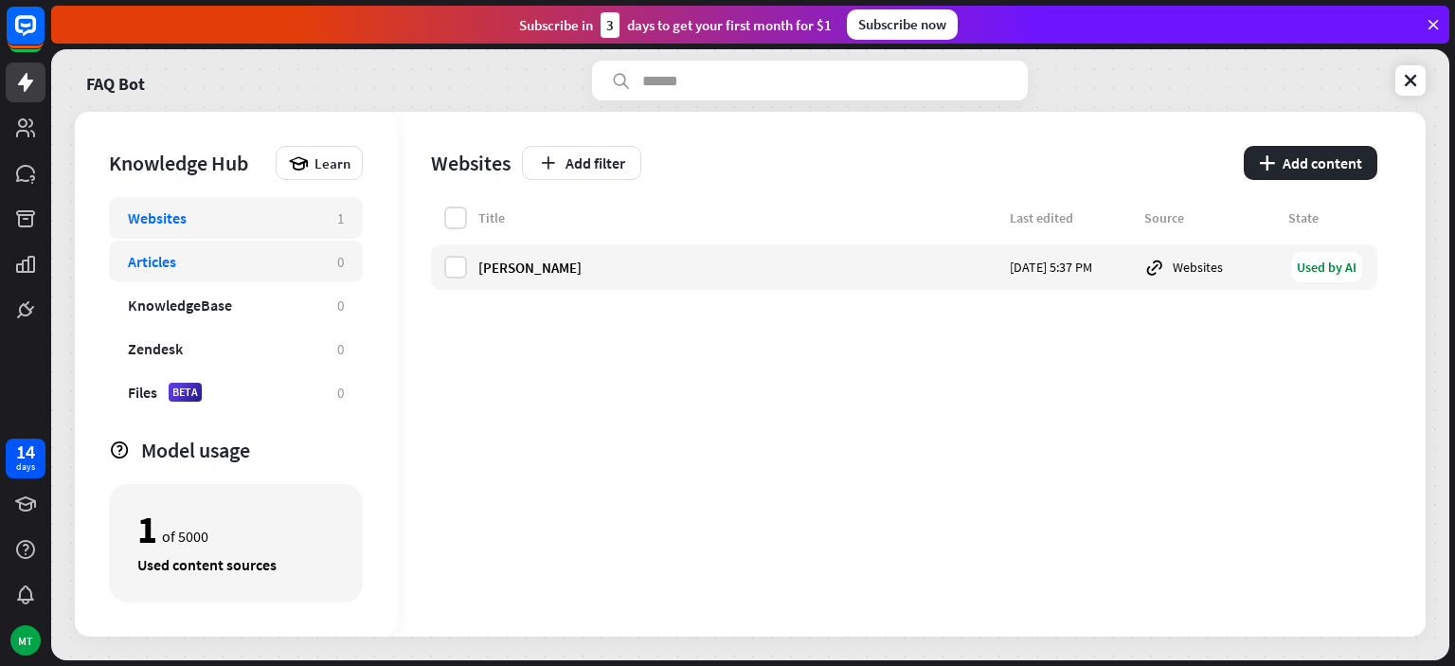
click at [333, 261] on div "Articles 0" at bounding box center [236, 262] width 254 height 42
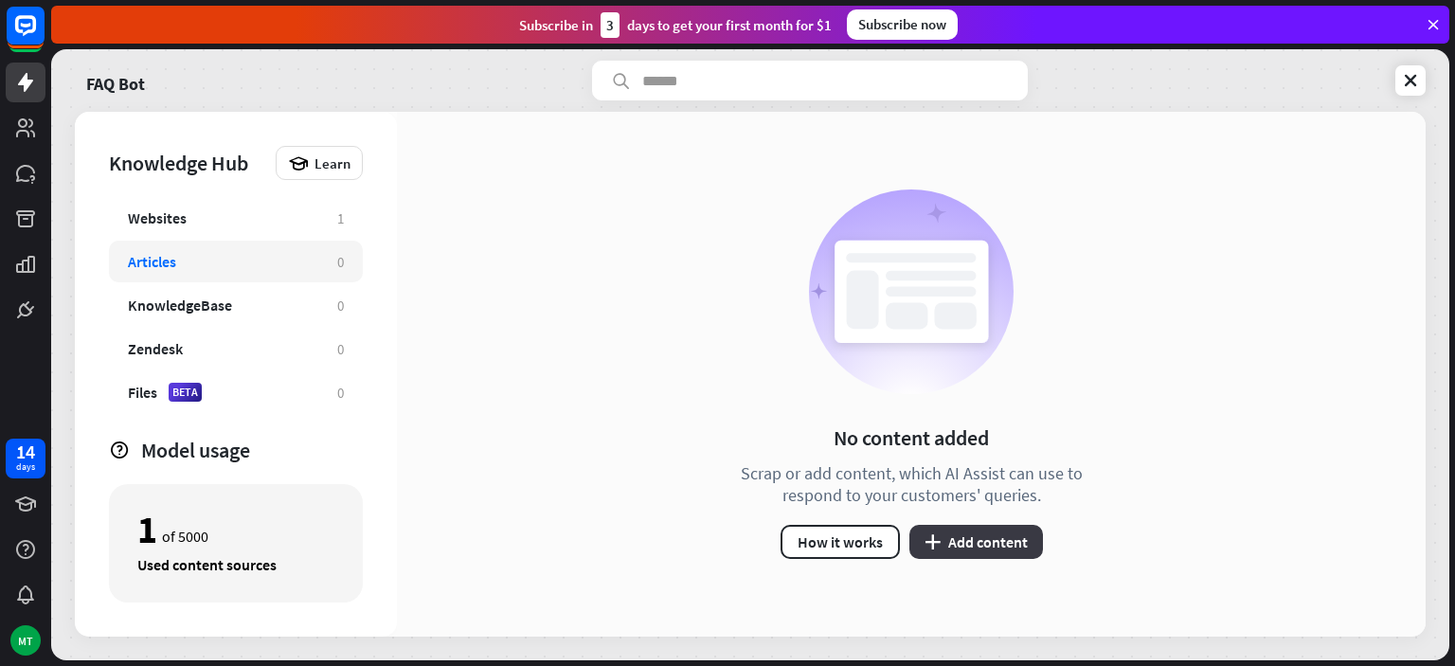
click at [998, 533] on button "plus Add content" at bounding box center [976, 542] width 134 height 34
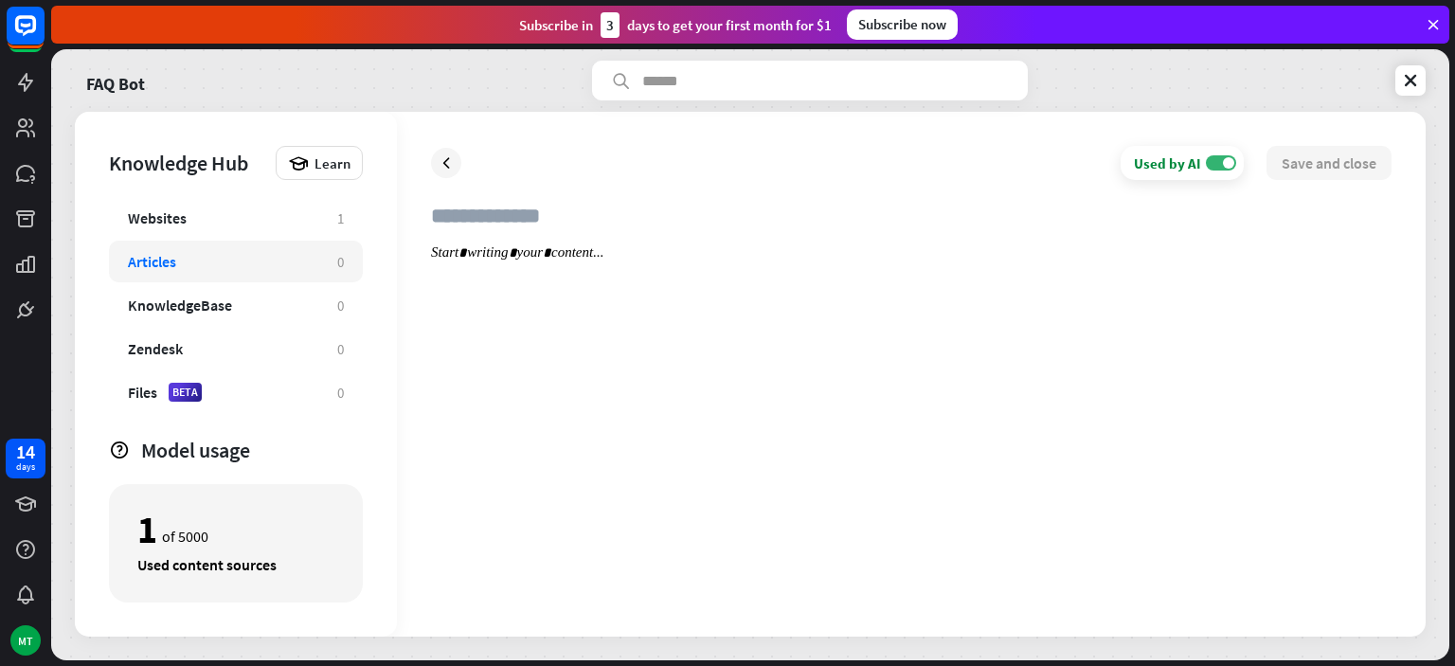
click at [555, 208] on input "text" at bounding box center [911, 224] width 961 height 42
click at [243, 319] on div "KnowledgeBase 0" at bounding box center [236, 305] width 254 height 42
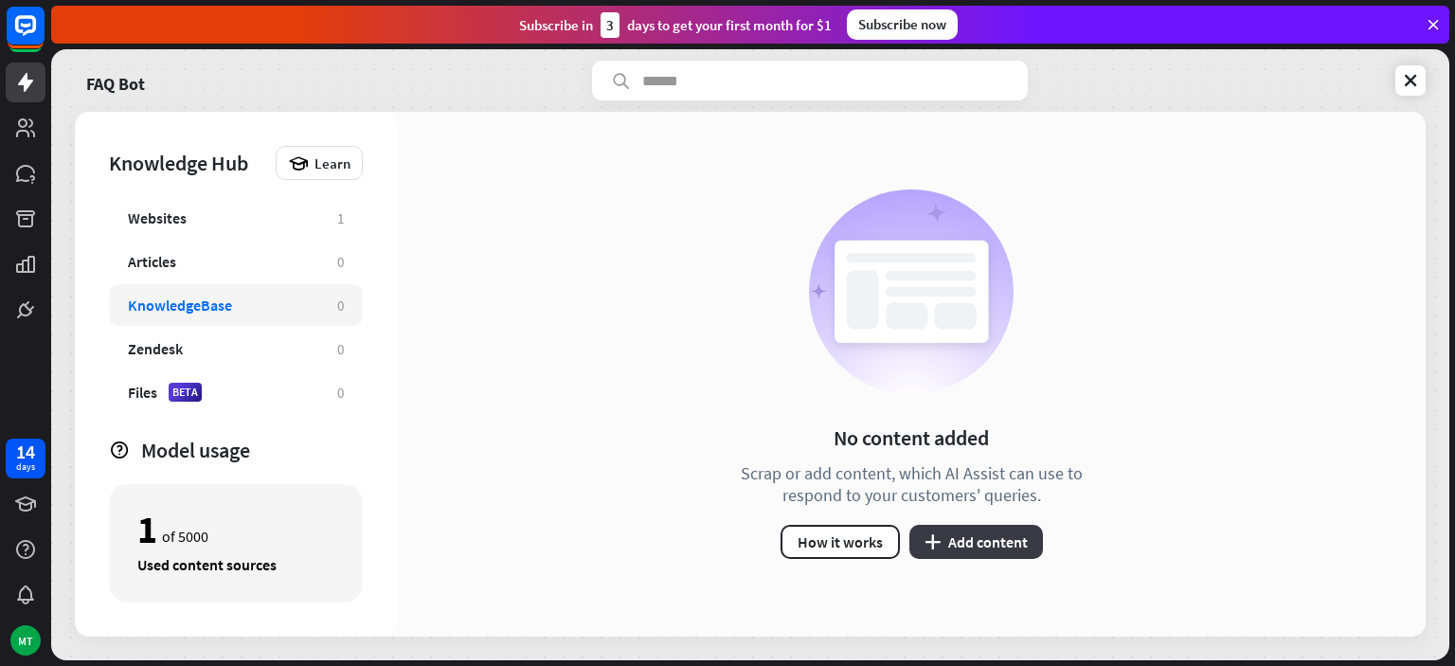
click at [983, 544] on button "plus Add content" at bounding box center [976, 542] width 134 height 34
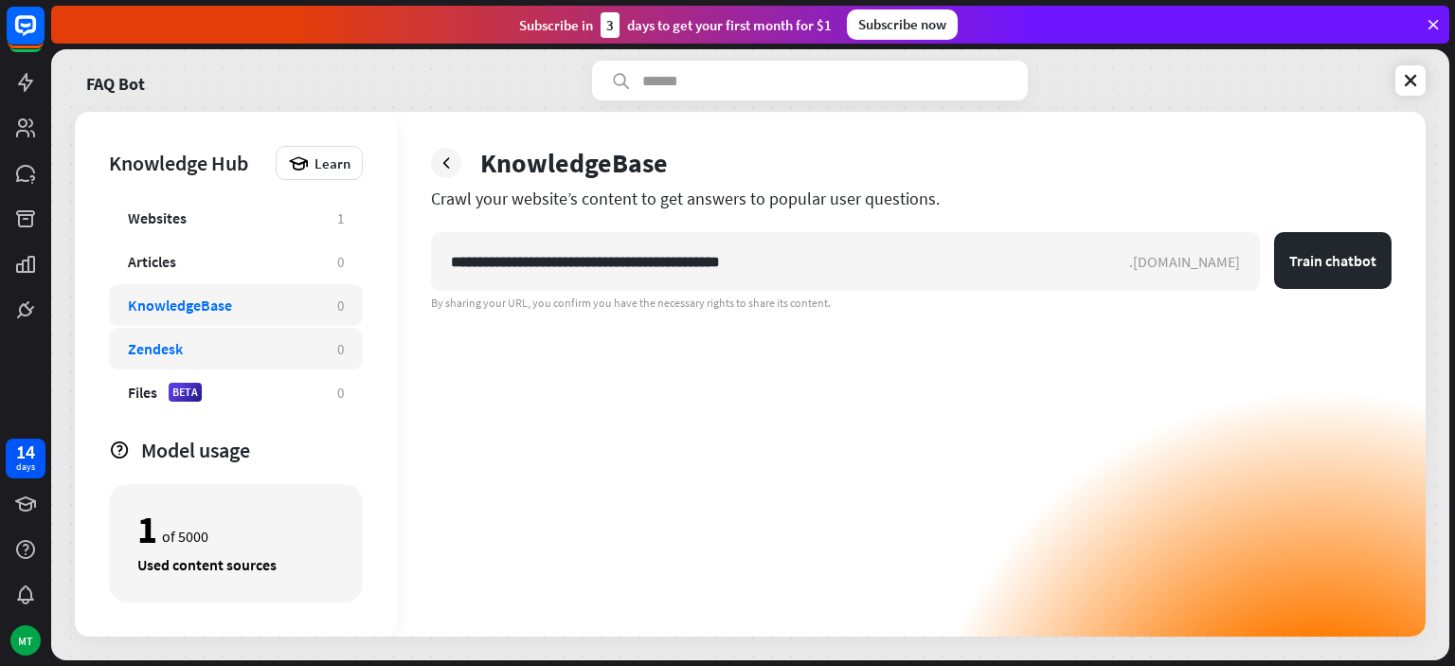
type input "**********"
click at [244, 363] on div "Zendesk 0" at bounding box center [236, 349] width 254 height 42
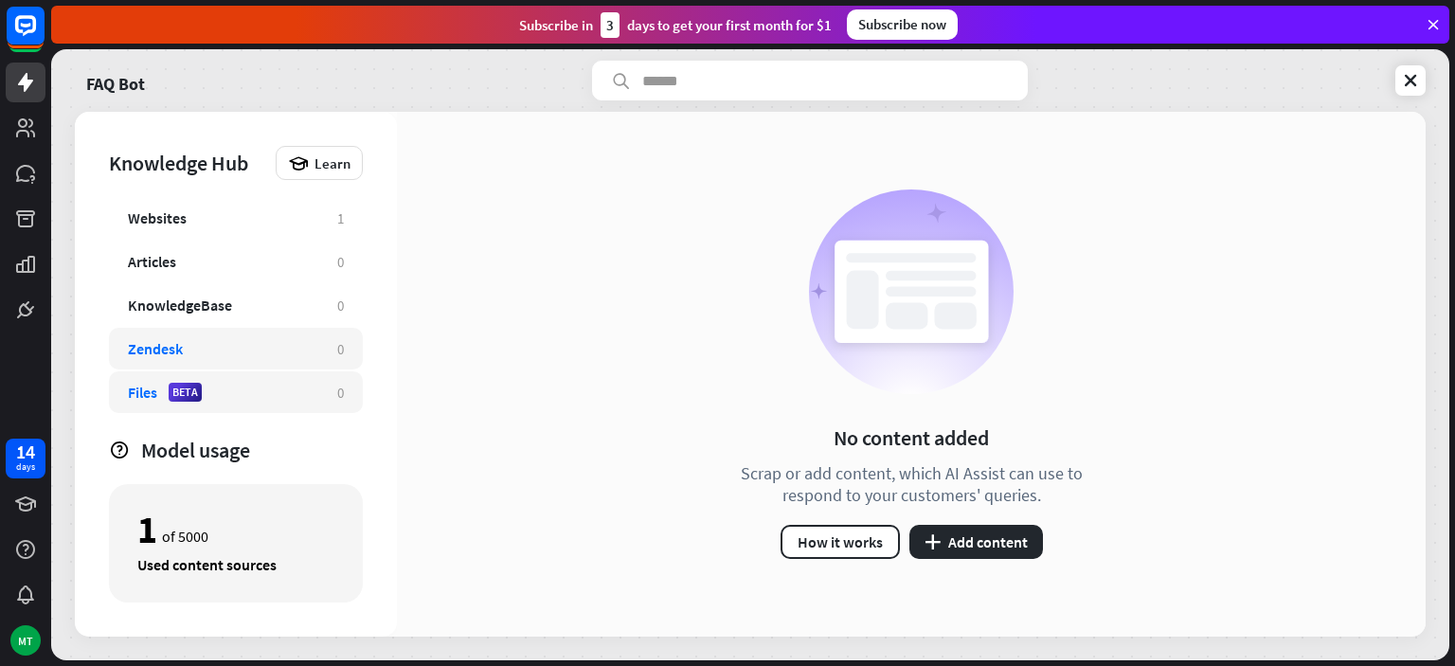
click at [256, 403] on div "Files BETA 0" at bounding box center [236, 392] width 254 height 42
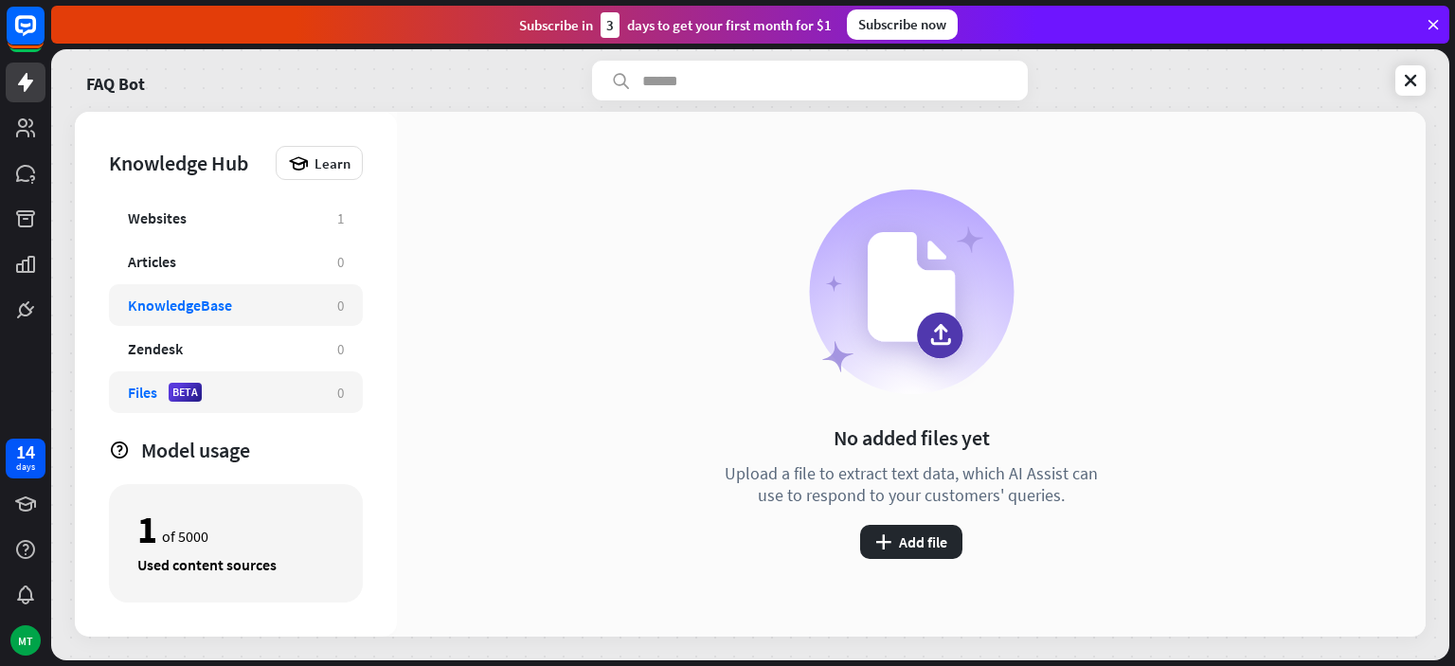
click at [232, 307] on div "KnowledgeBase" at bounding box center [223, 305] width 190 height 19
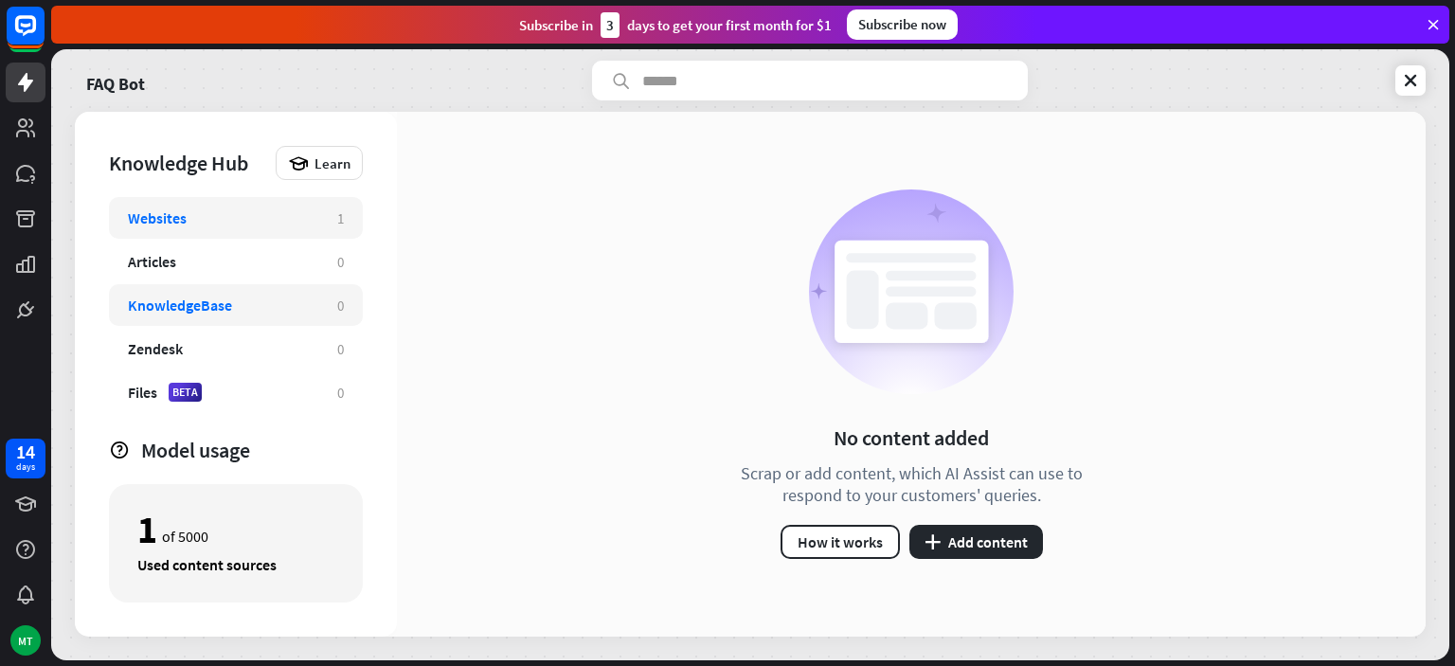
click at [231, 230] on div "Websites 1" at bounding box center [236, 218] width 254 height 42
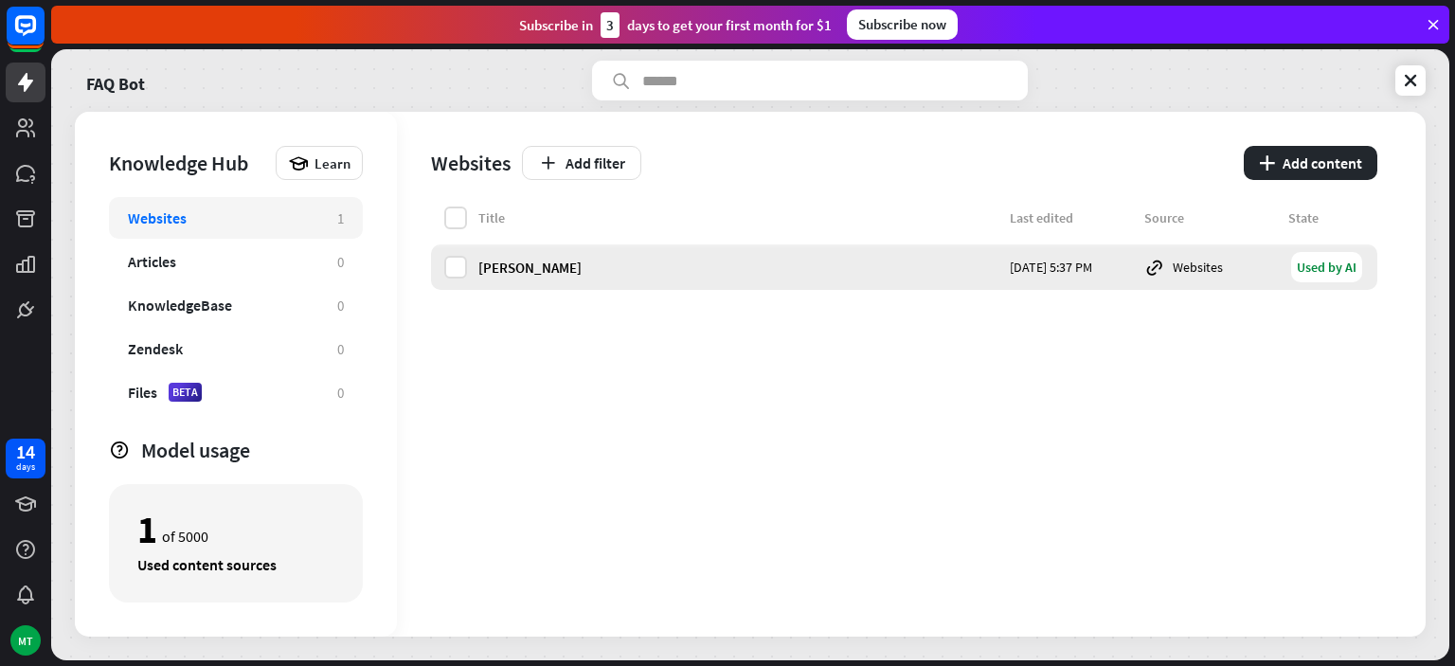
click at [627, 267] on div "[PERSON_NAME]" at bounding box center [738, 268] width 520 height 18
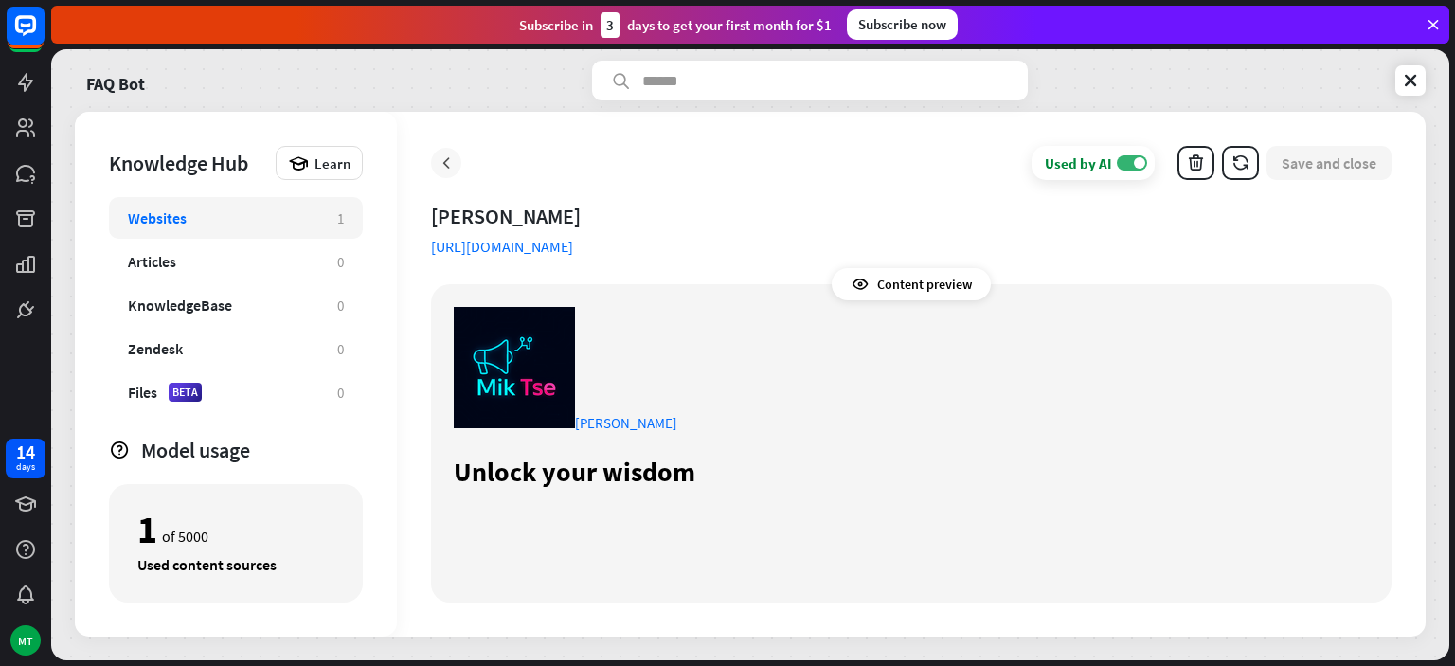
click at [448, 163] on icon at bounding box center [446, 162] width 19 height 19
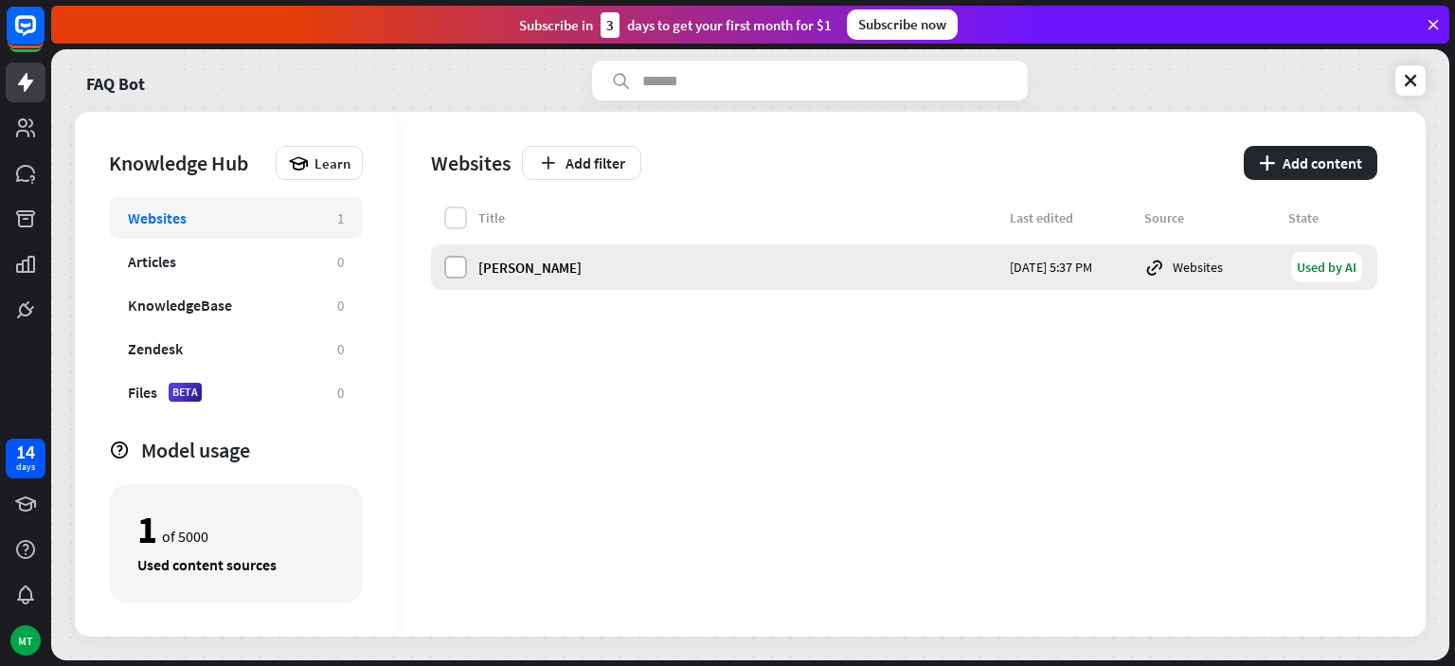
click at [453, 267] on label at bounding box center [455, 267] width 23 height 23
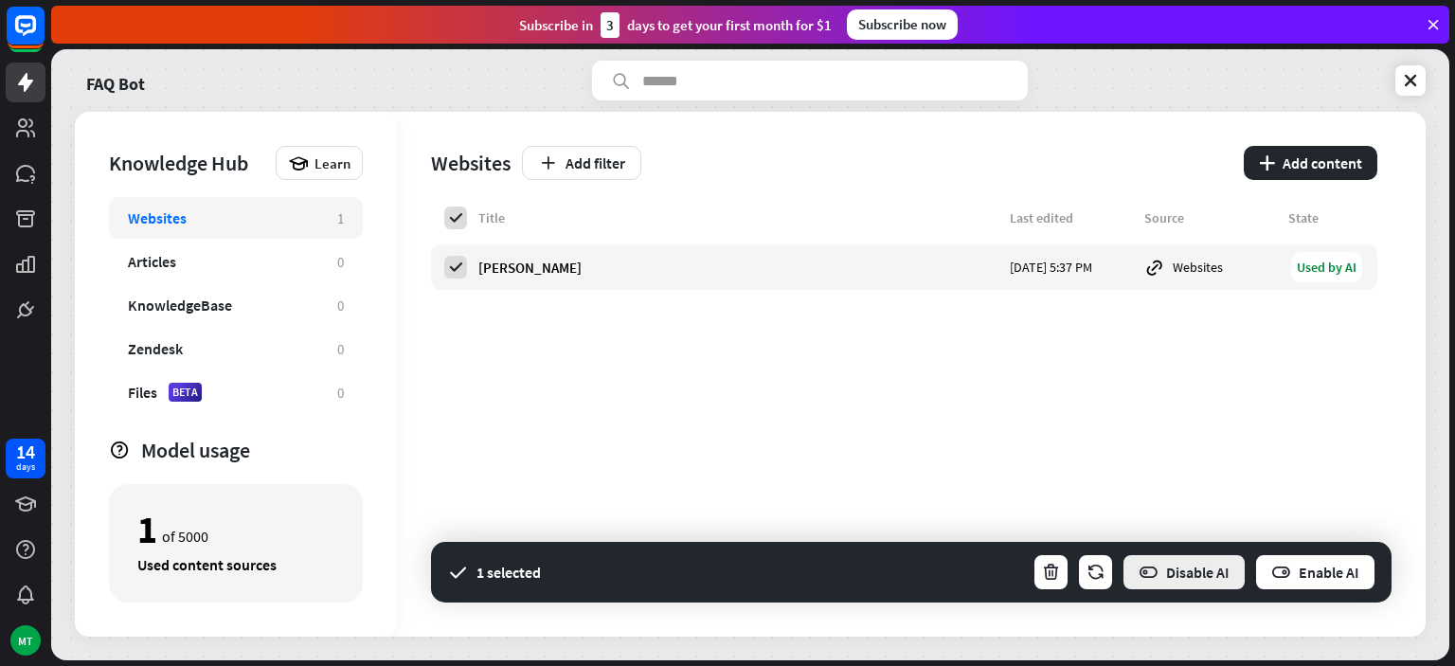
click at [1175, 563] on button "Disable AI" at bounding box center [1184, 572] width 125 height 38
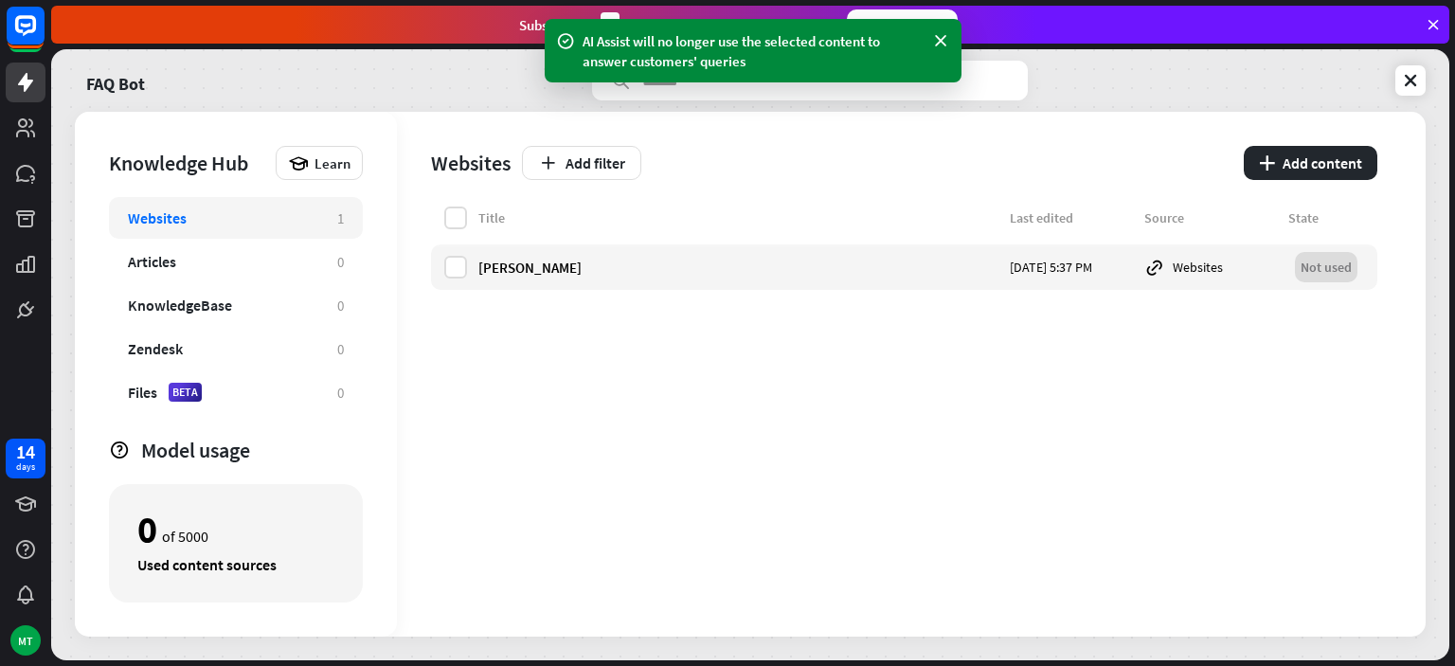
click at [665, 293] on div "Title Last edited Source State [PERSON_NAME] [DATE] 5:37 PM Websites Not used" at bounding box center [904, 422] width 946 height 430
click at [452, 262] on label at bounding box center [455, 267] width 23 height 23
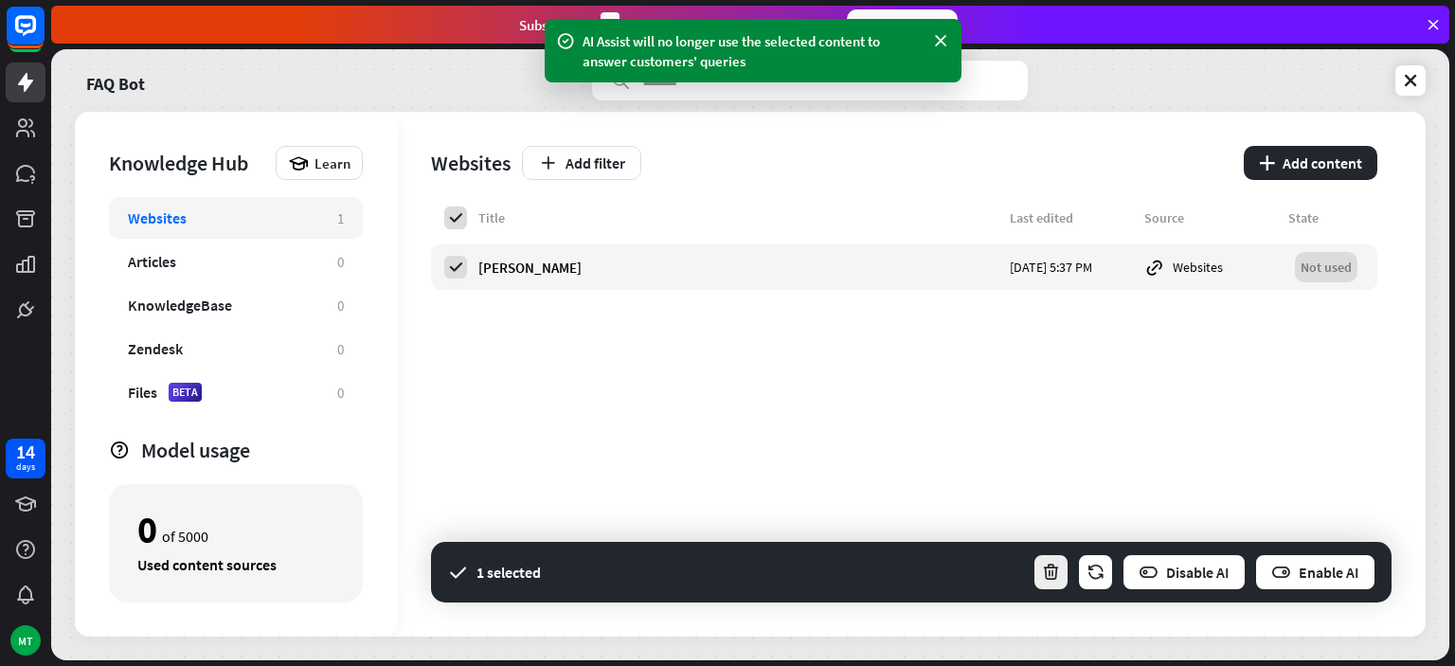
click at [1048, 565] on icon "button" at bounding box center [1051, 573] width 20 height 20
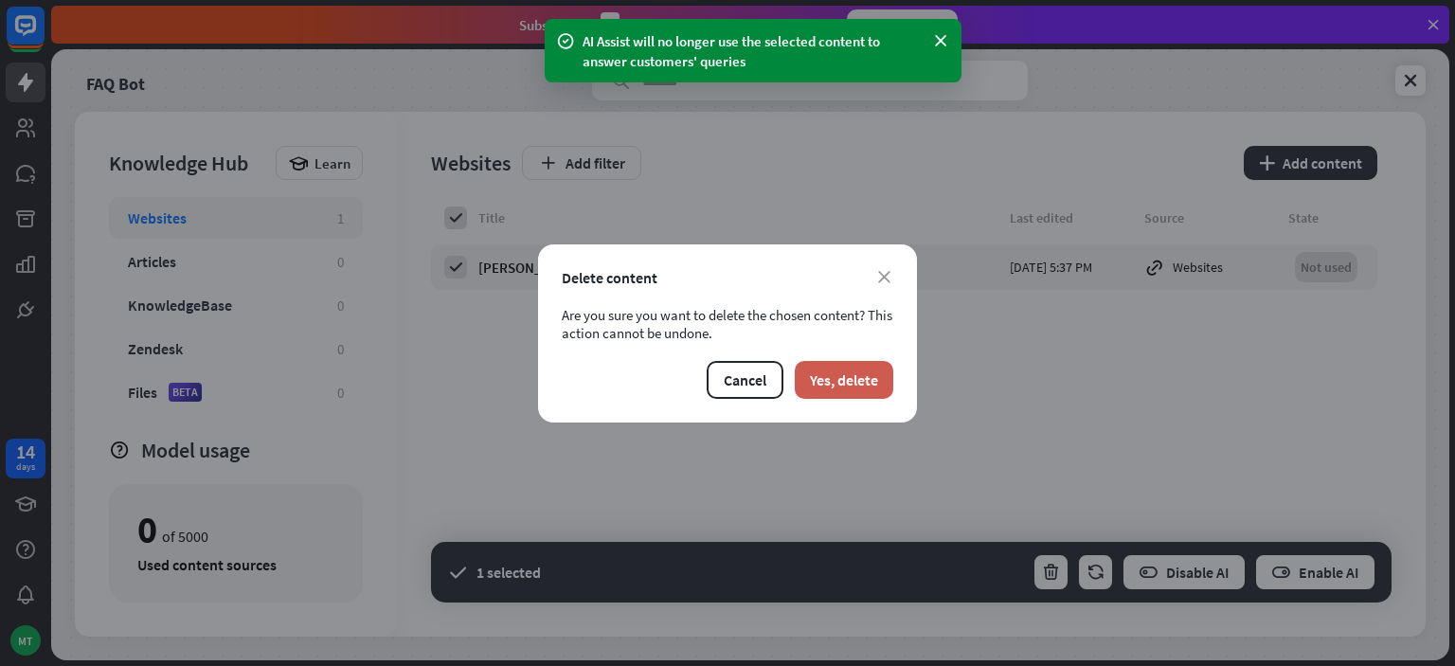
click at [856, 385] on button "Yes, delete" at bounding box center [844, 380] width 99 height 38
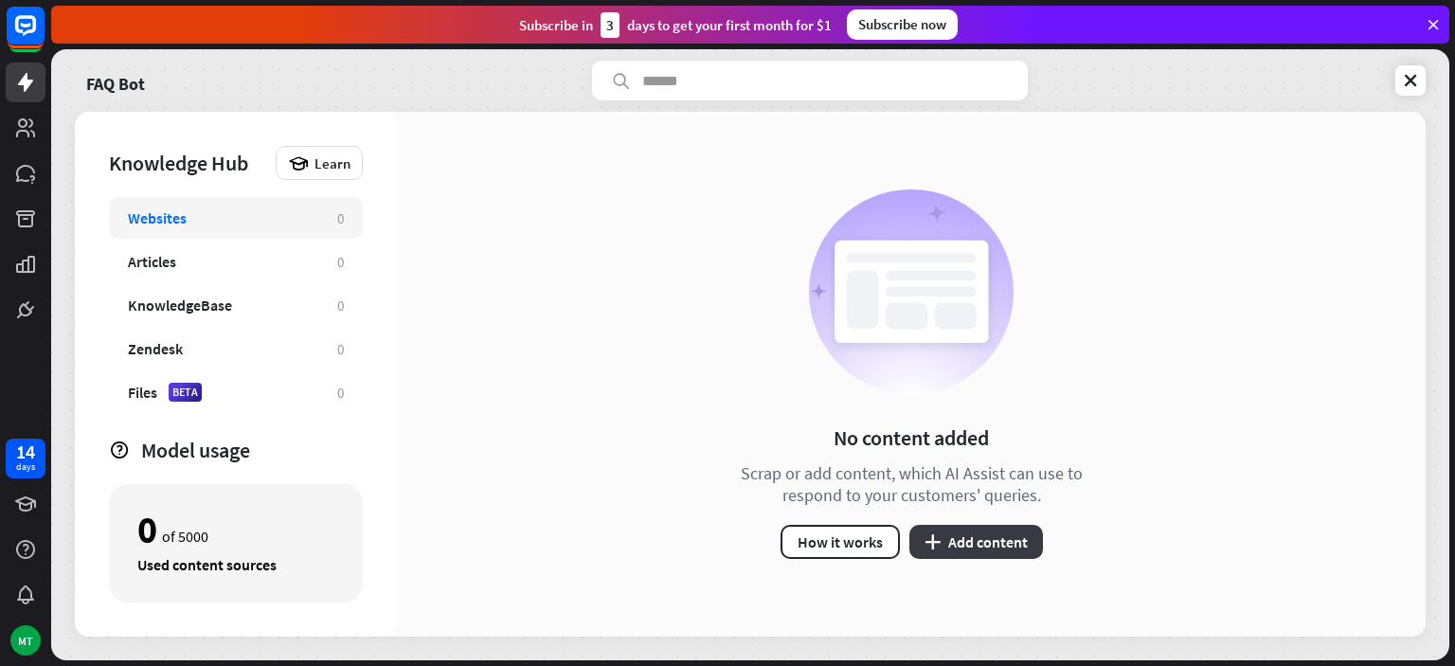
click at [936, 530] on button "plus Add content" at bounding box center [976, 542] width 134 height 34
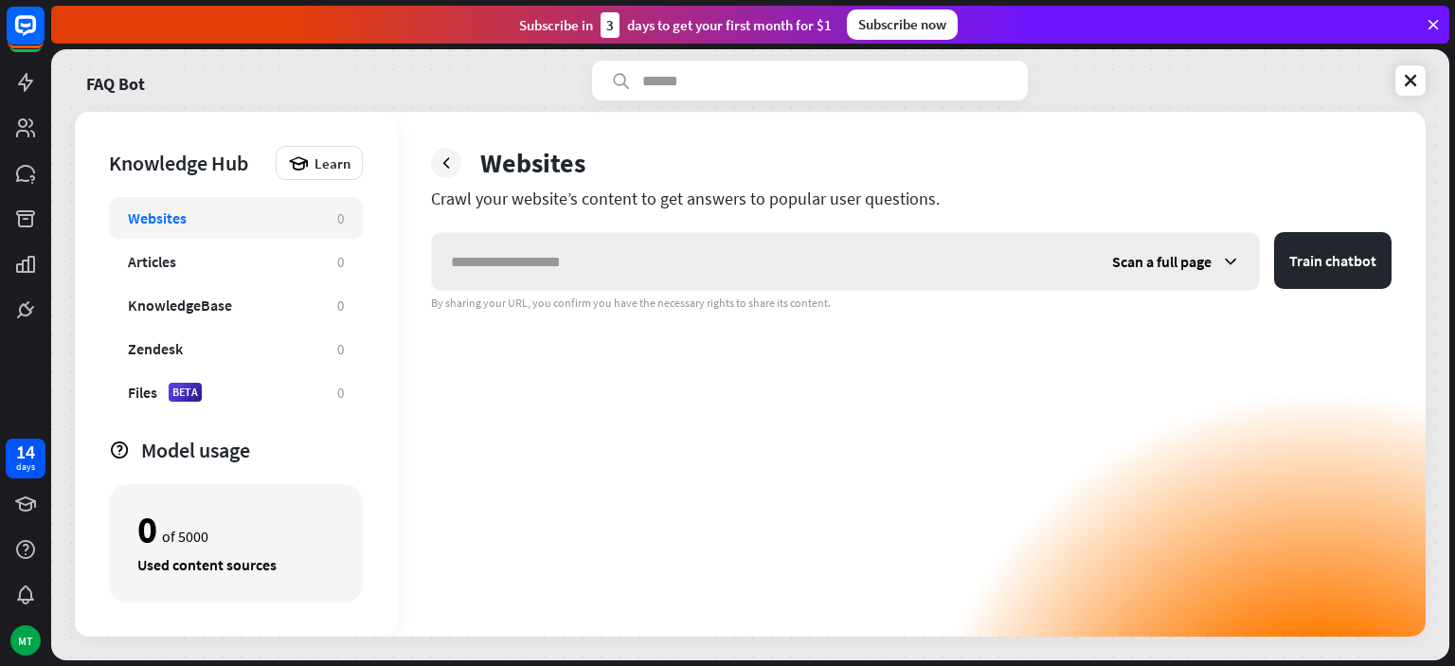
click at [1165, 260] on span "Scan a full page" at bounding box center [1161, 261] width 99 height 19
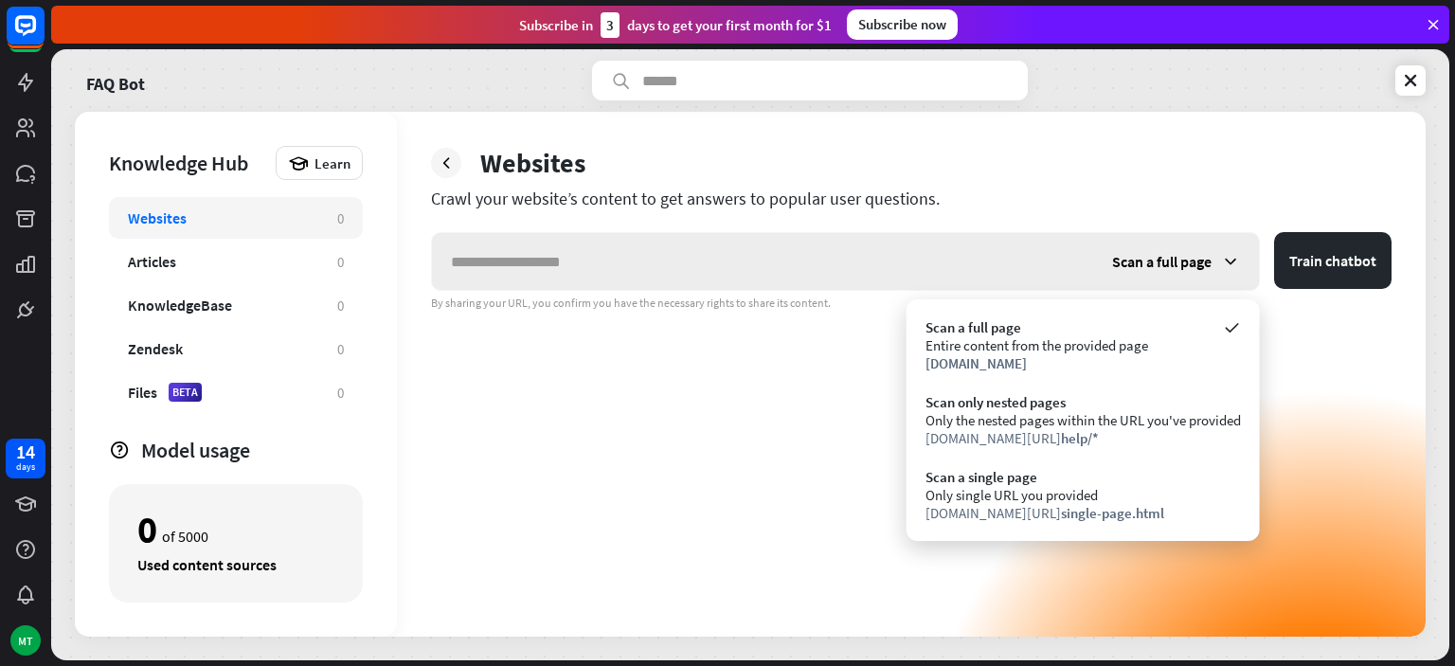
click at [1165, 260] on span "Scan a full page" at bounding box center [1161, 261] width 99 height 19
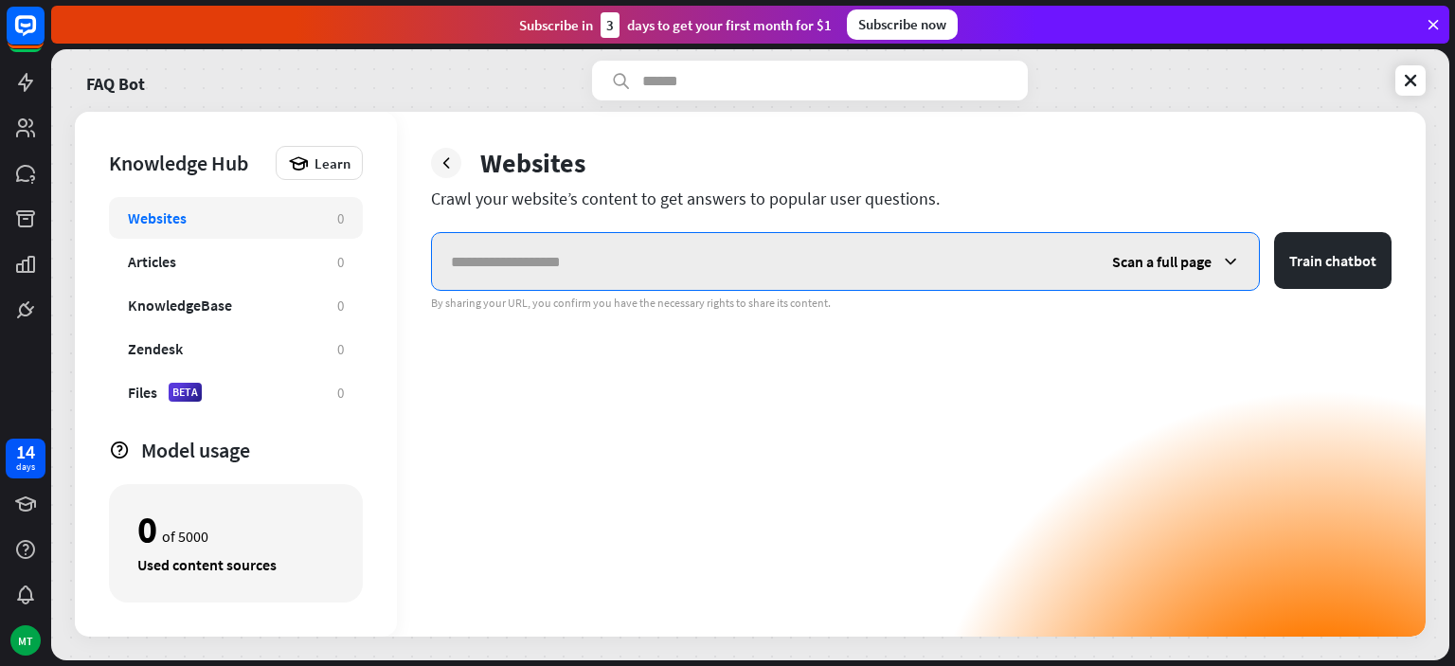
click at [719, 261] on input "text" at bounding box center [762, 261] width 661 height 57
paste input "**********"
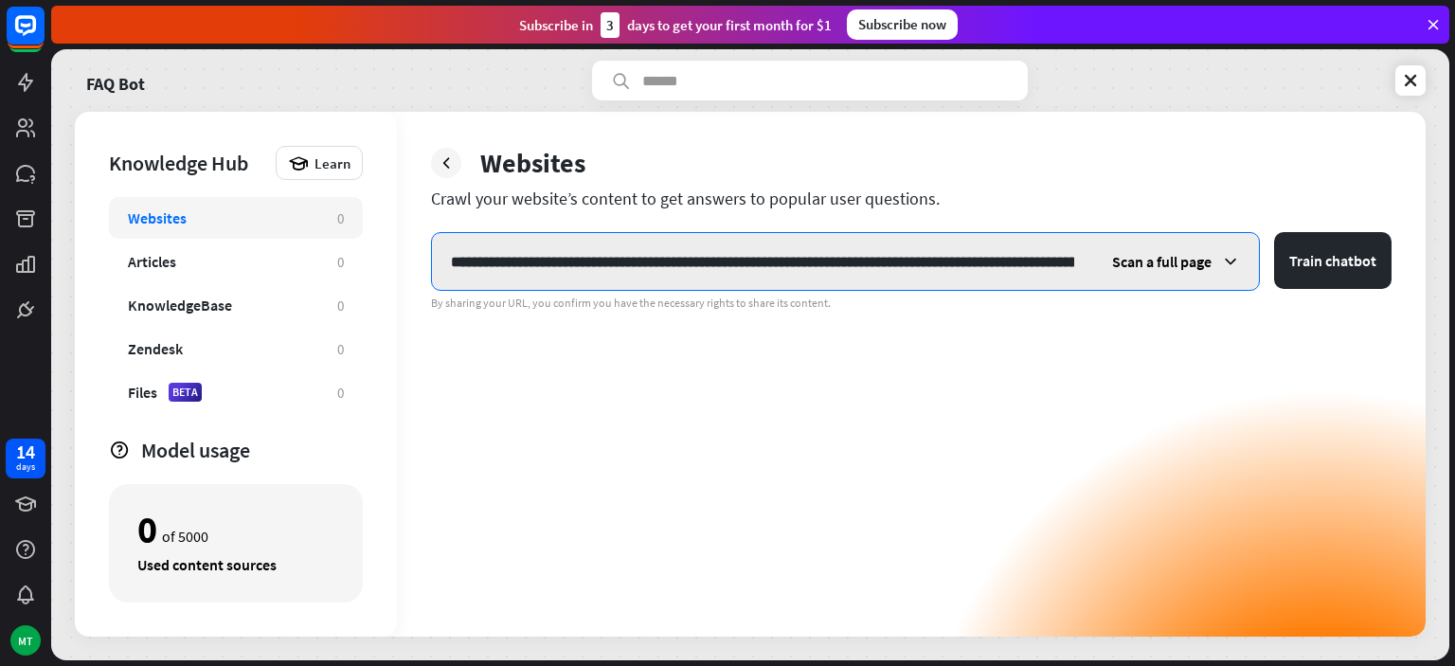
scroll to position [0, 141]
type input "**********"
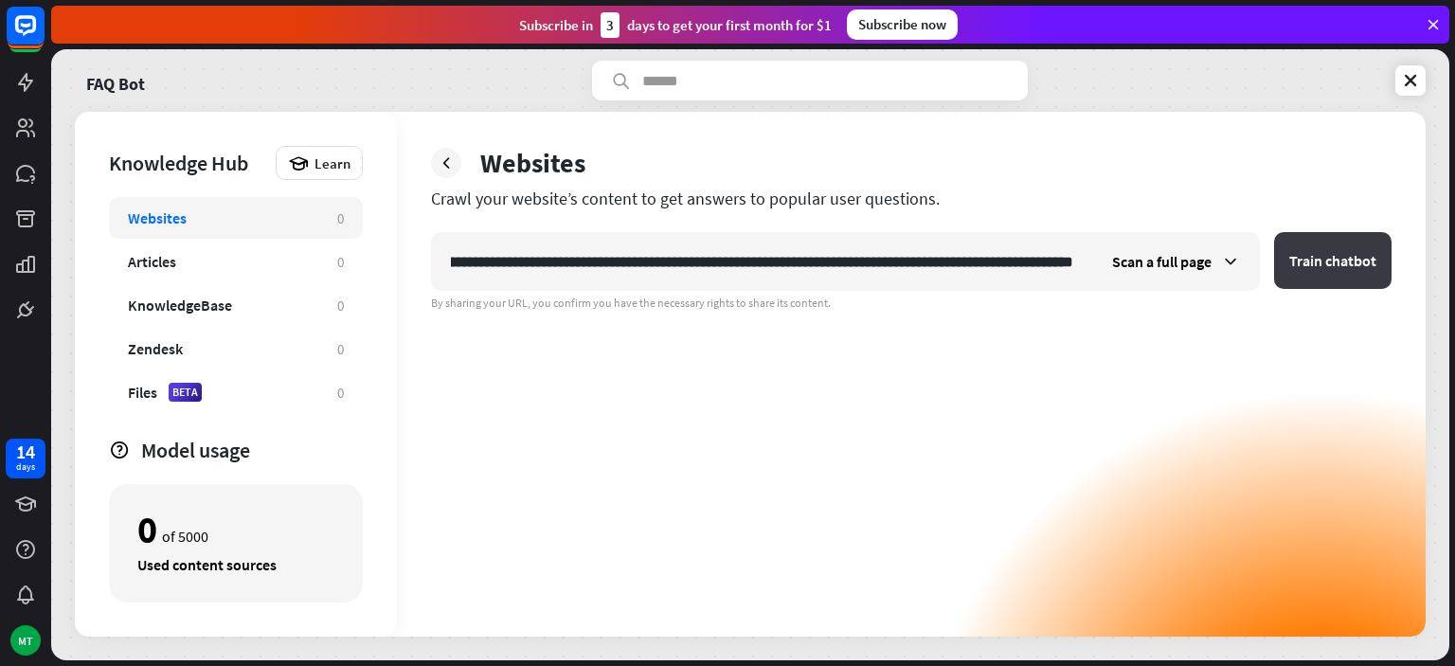
click at [1316, 271] on button "Train chatbot" at bounding box center [1332, 260] width 117 height 57
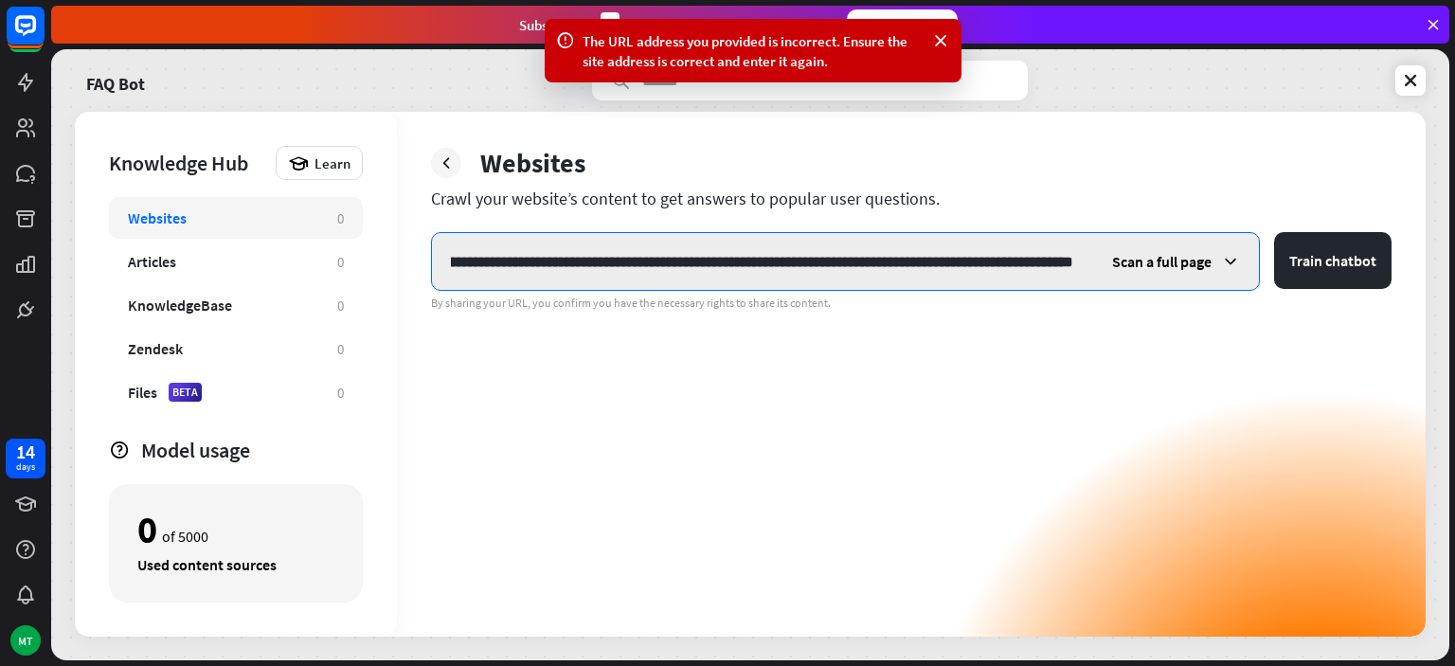
click at [1071, 271] on input "**********" at bounding box center [762, 261] width 660 height 57
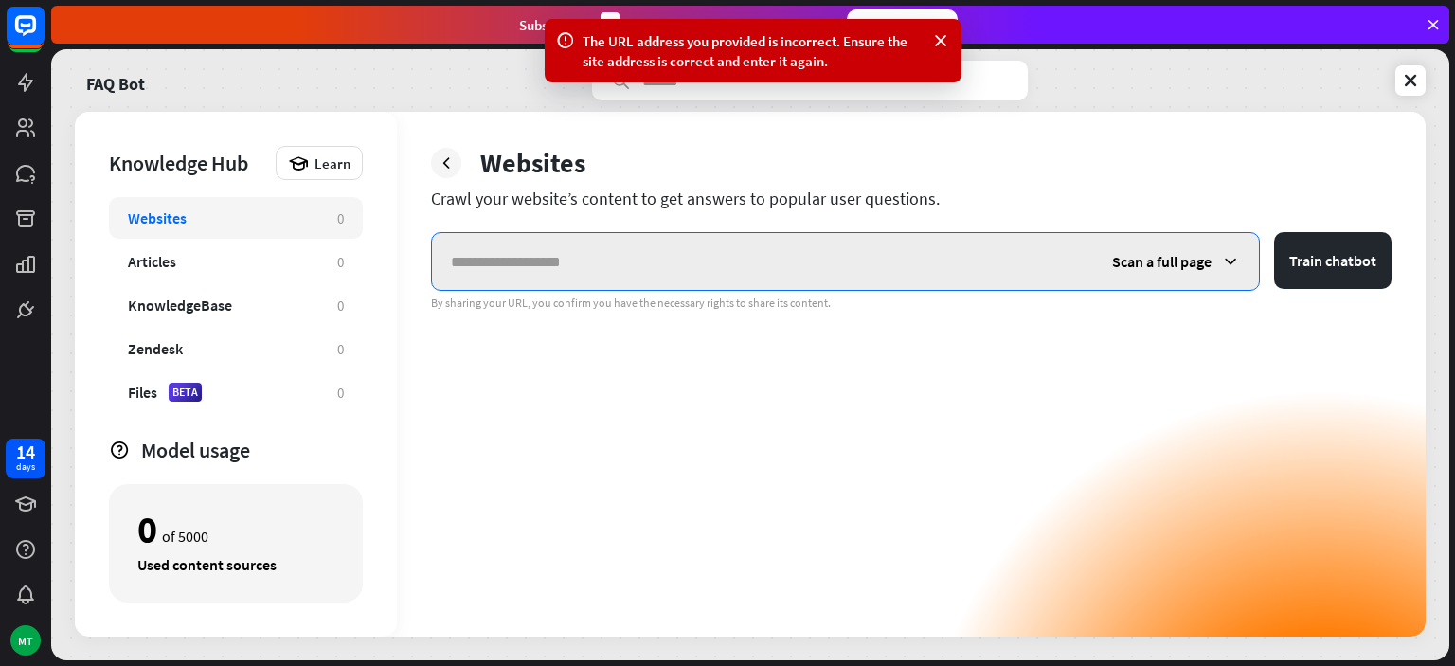
scroll to position [0, 0]
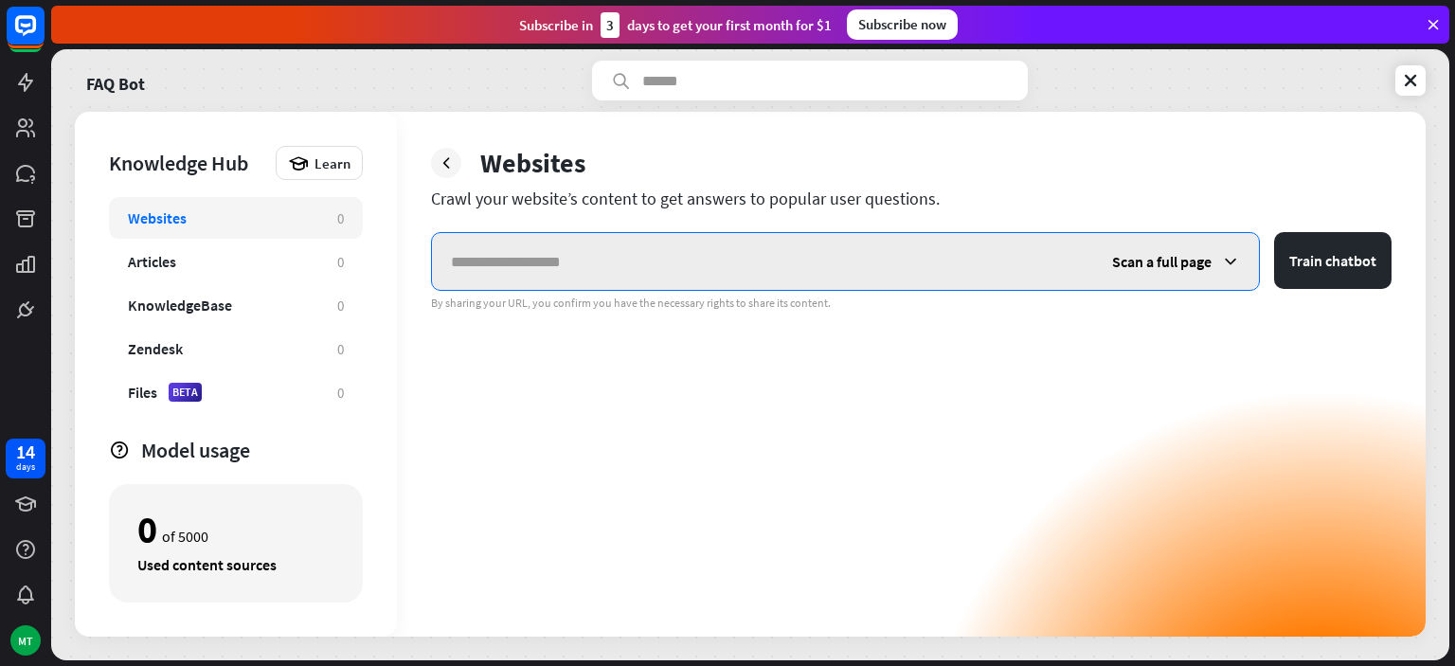
paste input "**********"
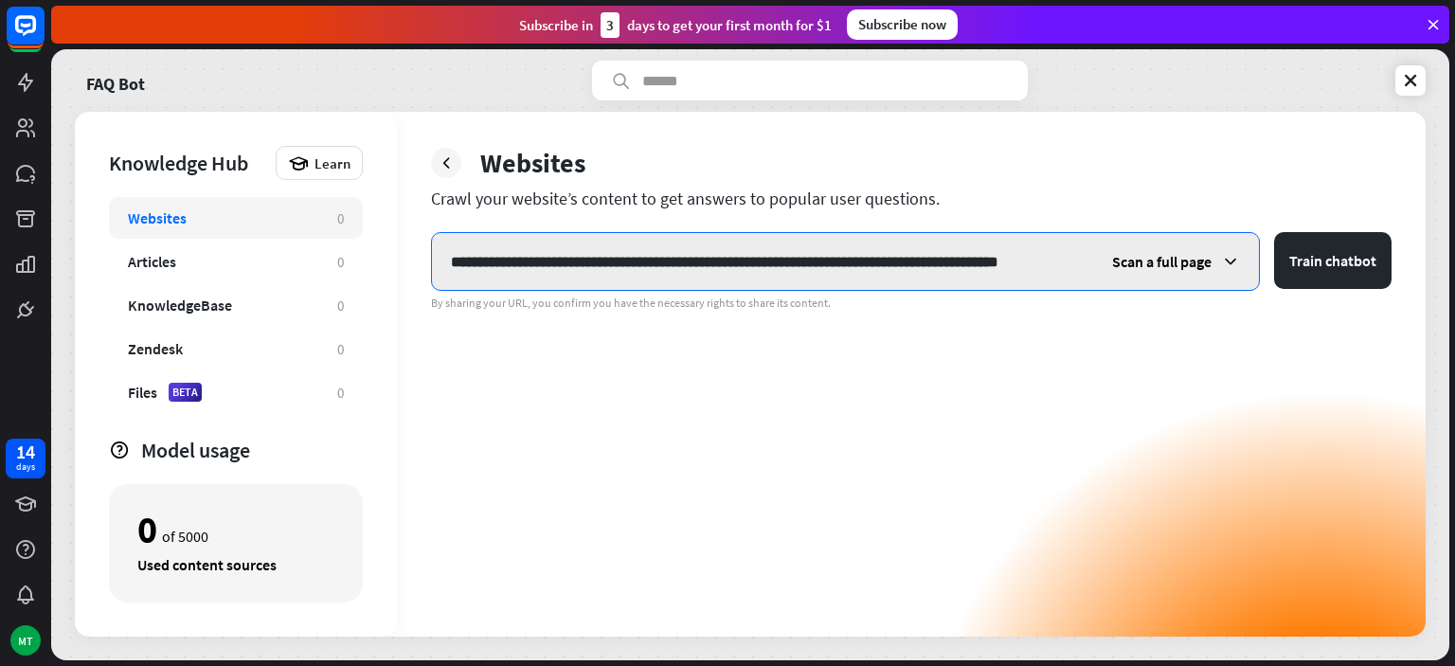
scroll to position [0, 86]
type input "**********"
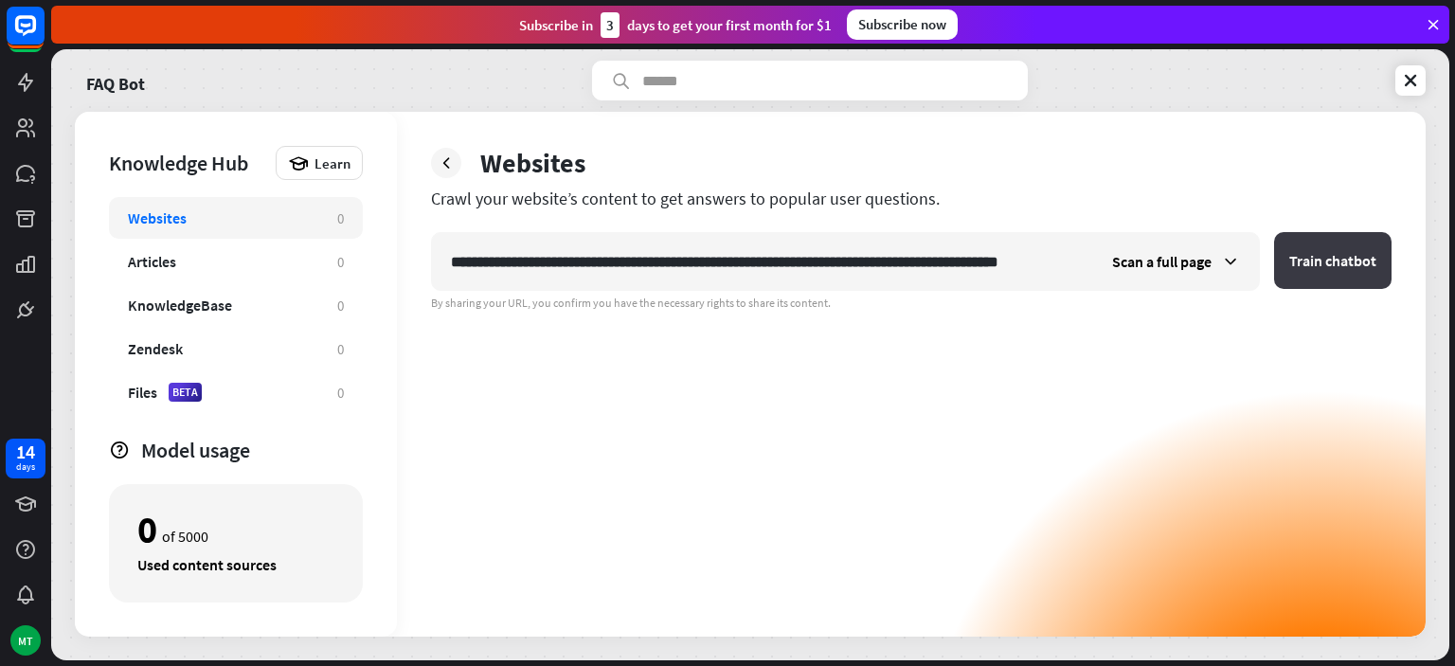
click at [1321, 258] on button "Train chatbot" at bounding box center [1332, 260] width 117 height 57
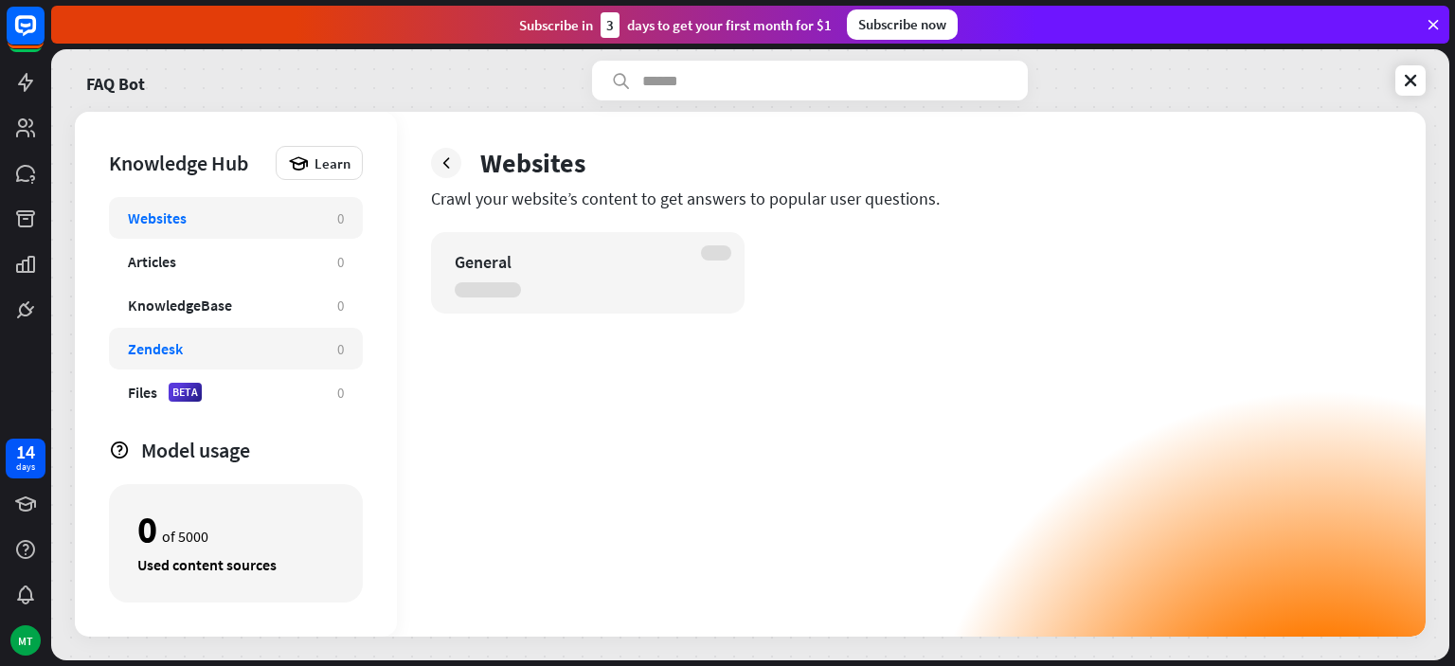
click at [239, 362] on div "Zendesk 0" at bounding box center [236, 349] width 254 height 42
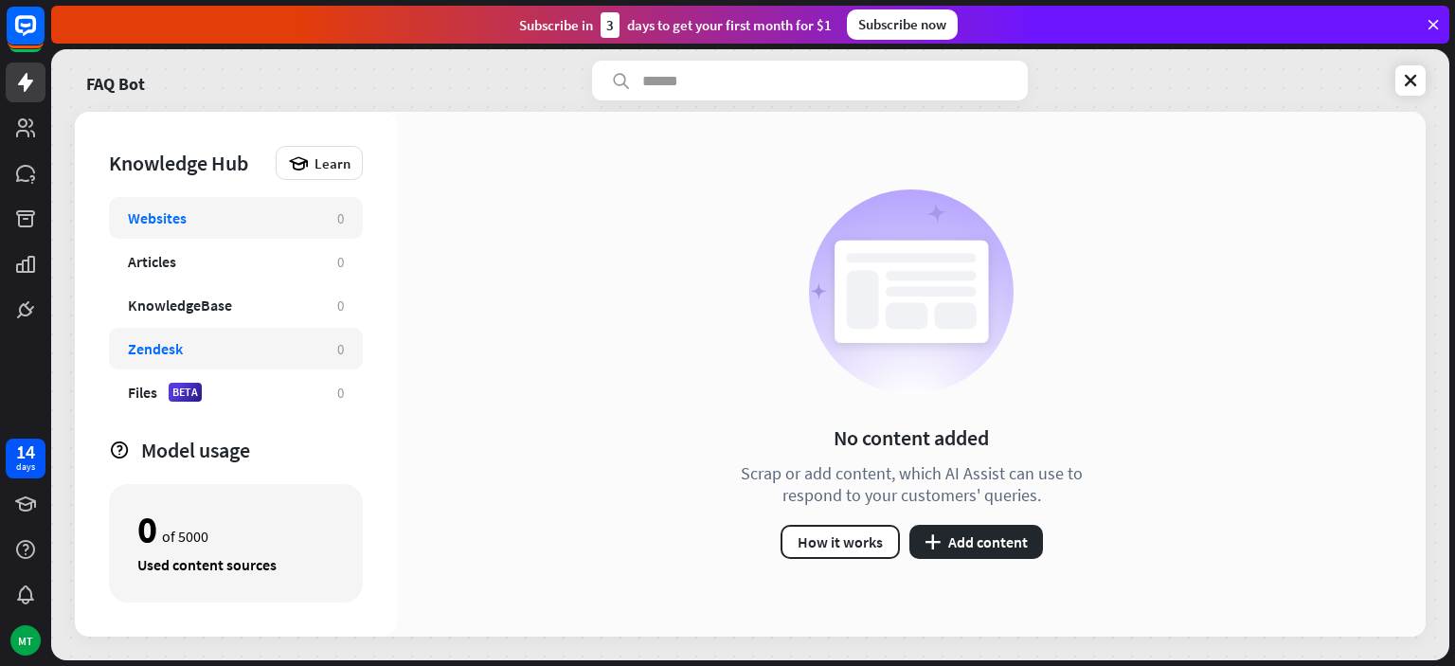
click at [196, 207] on div "Websites 0" at bounding box center [236, 218] width 254 height 42
click at [199, 222] on div "Websites" at bounding box center [223, 217] width 190 height 19
click at [246, 219] on div "Websites" at bounding box center [223, 217] width 190 height 19
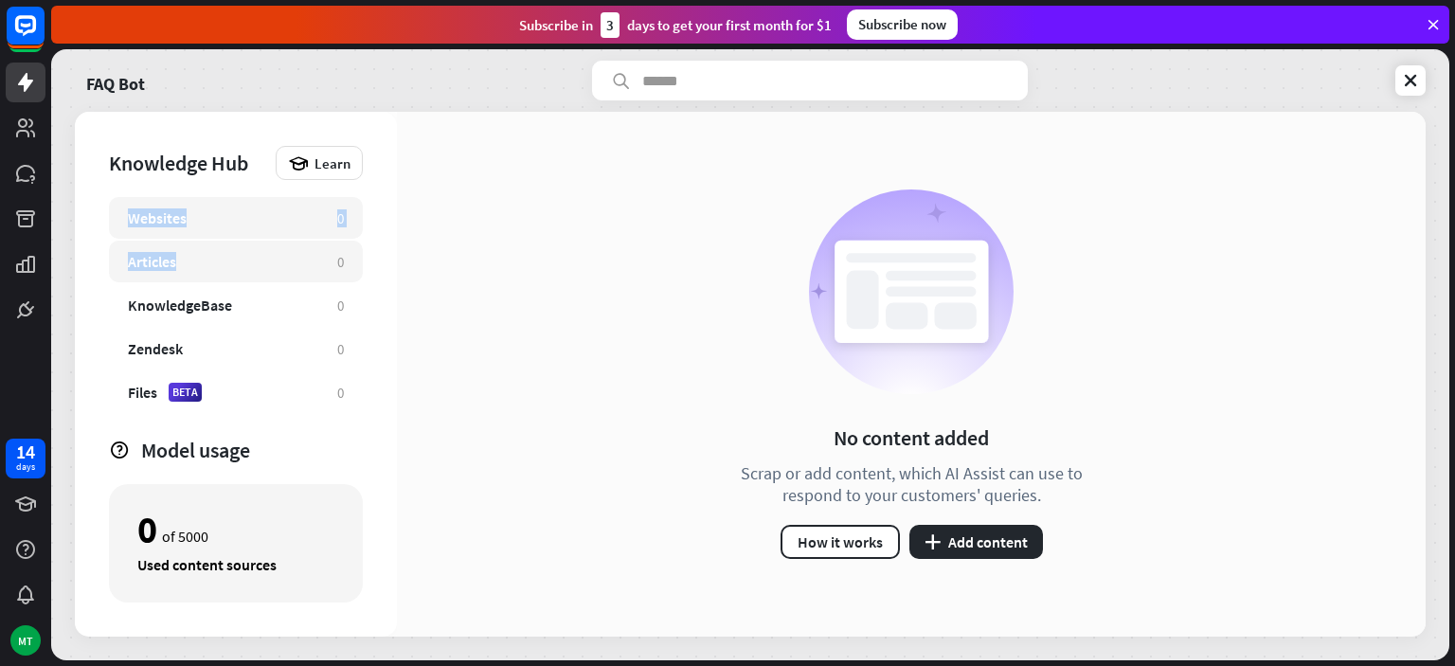
drag, startPoint x: 246, startPoint y: 219, endPoint x: 199, endPoint y: 271, distance: 70.4
click at [199, 271] on div "Websites 0 Articles 0 KnowledgeBase 0 Zendesk 0 Files BETA 0" at bounding box center [236, 308] width 254 height 223
click at [199, 271] on div "Articles 0" at bounding box center [236, 262] width 254 height 42
click at [256, 222] on div "Websites" at bounding box center [223, 217] width 190 height 19
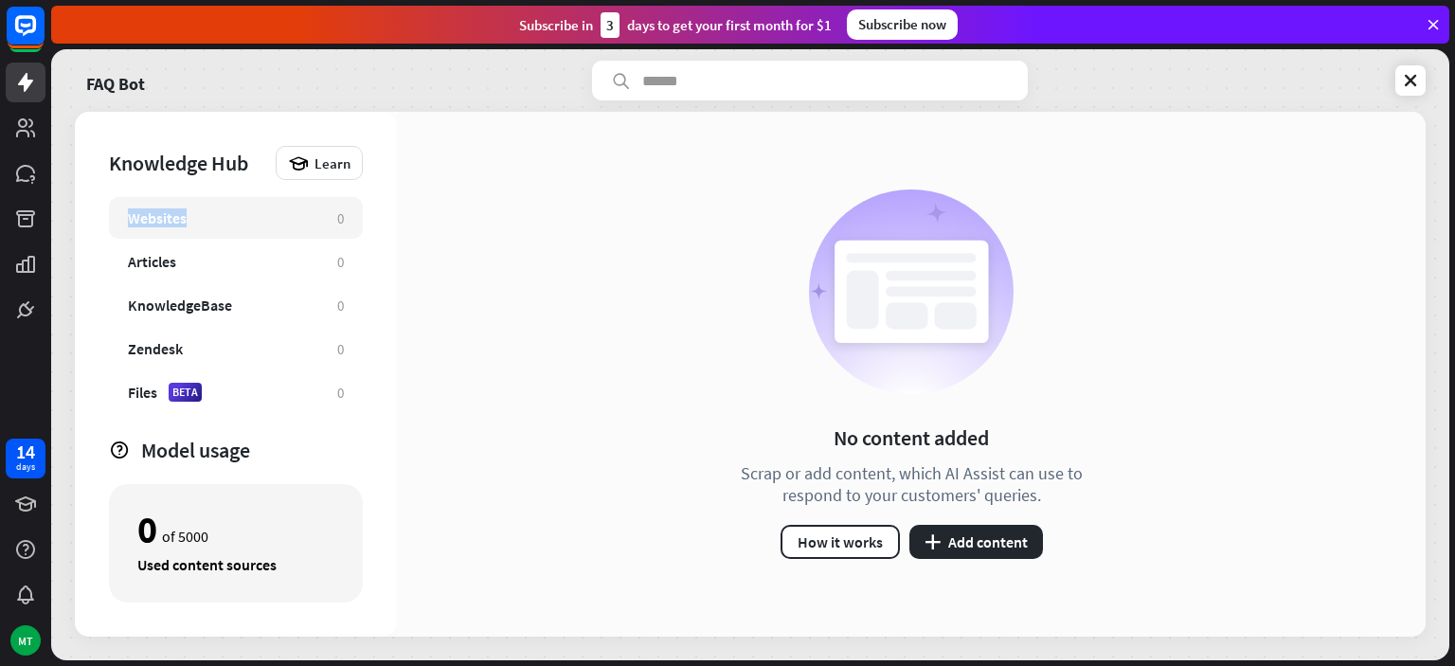
click at [256, 222] on div "Websites" at bounding box center [223, 217] width 190 height 19
click at [993, 555] on button "plus Add content" at bounding box center [976, 542] width 134 height 34
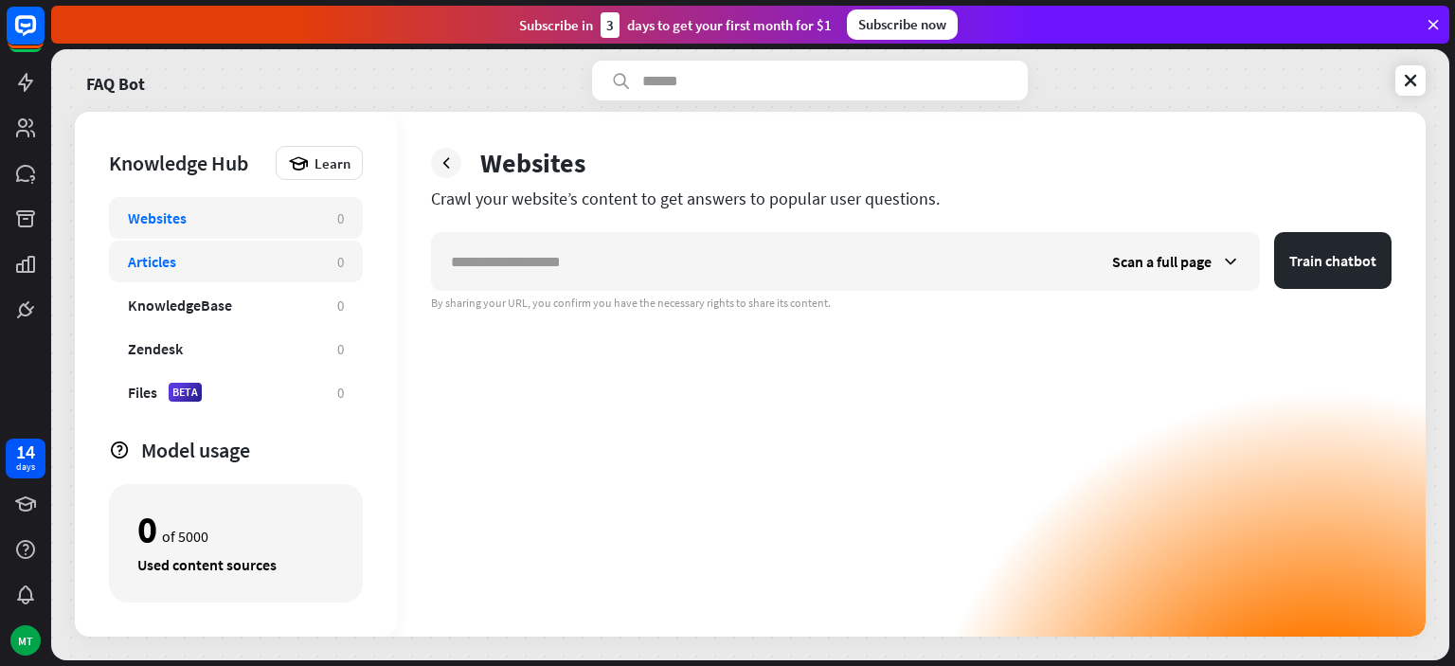
click at [241, 248] on div "Articles 0" at bounding box center [236, 262] width 254 height 42
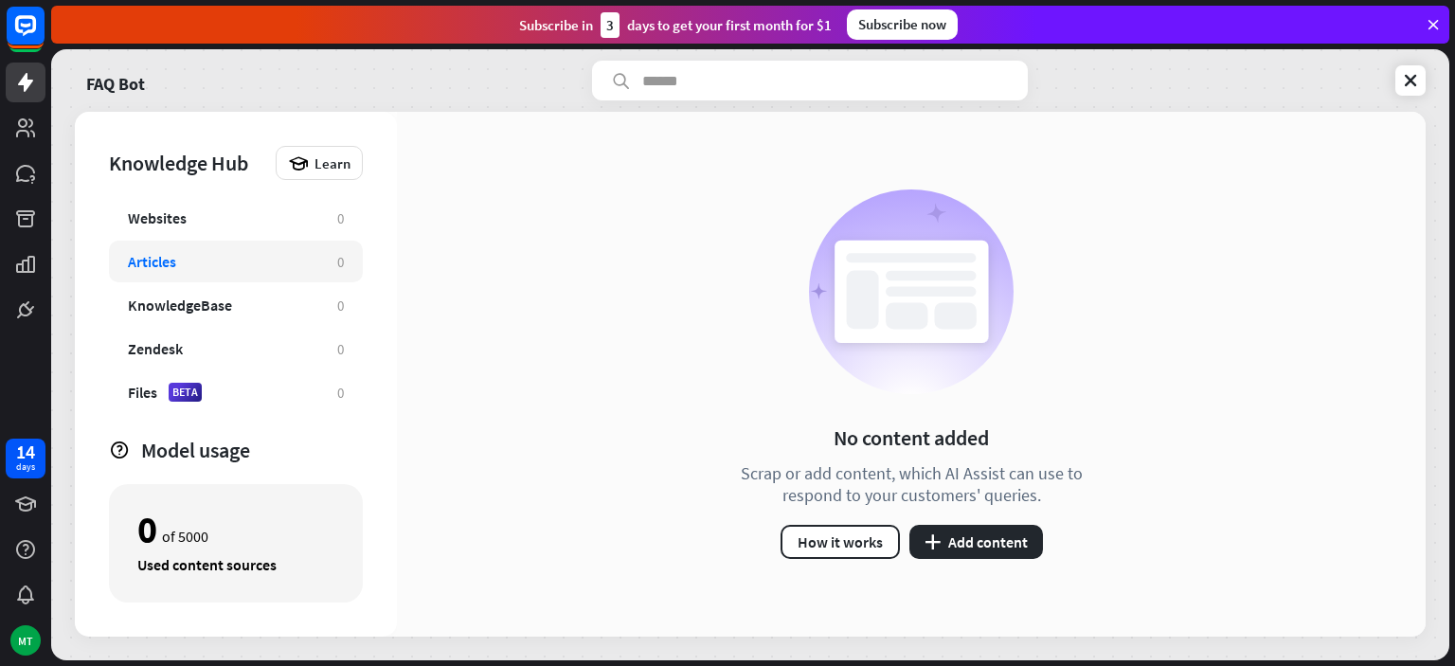
click at [241, 279] on div "Articles 0" at bounding box center [236, 262] width 254 height 42
click at [1409, 98] on div "FAQ Bot" at bounding box center [750, 81] width 1351 height 40
click at [1406, 74] on icon at bounding box center [1410, 80] width 19 height 19
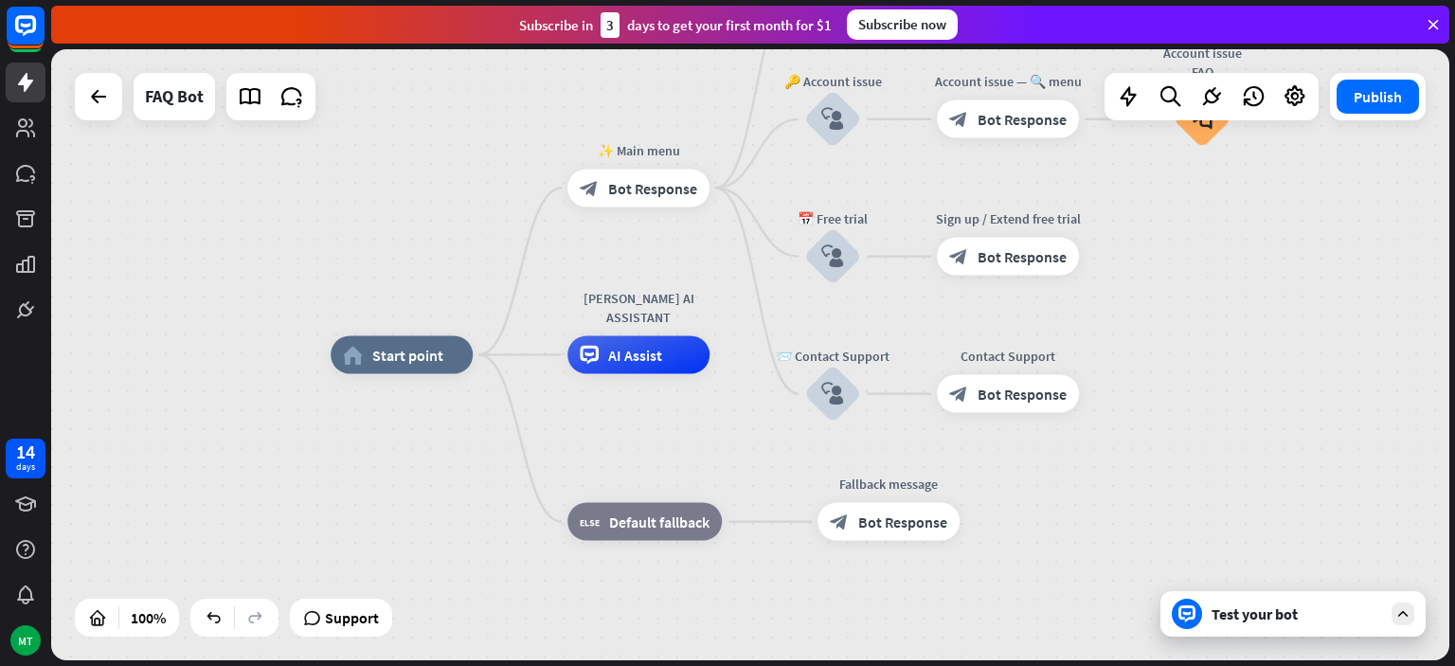
click at [1273, 620] on div "Test your bot" at bounding box center [1297, 613] width 171 height 19
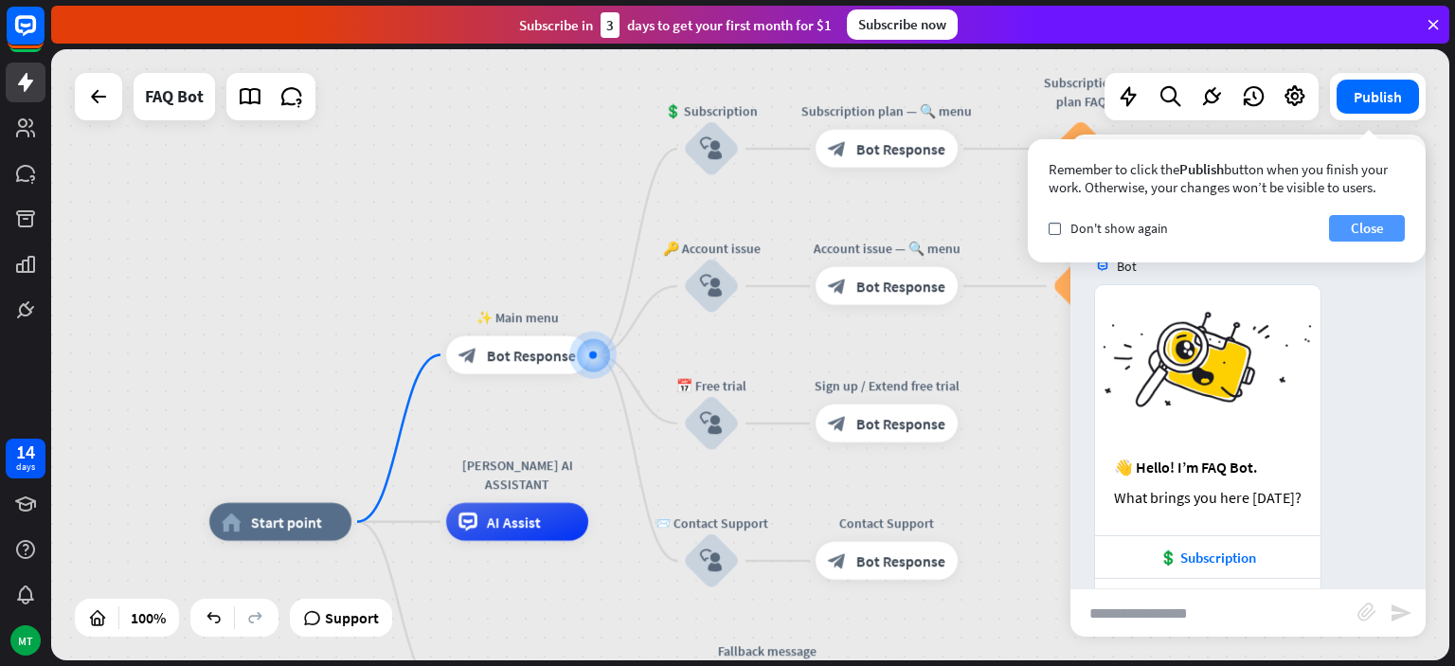
scroll to position [146, 0]
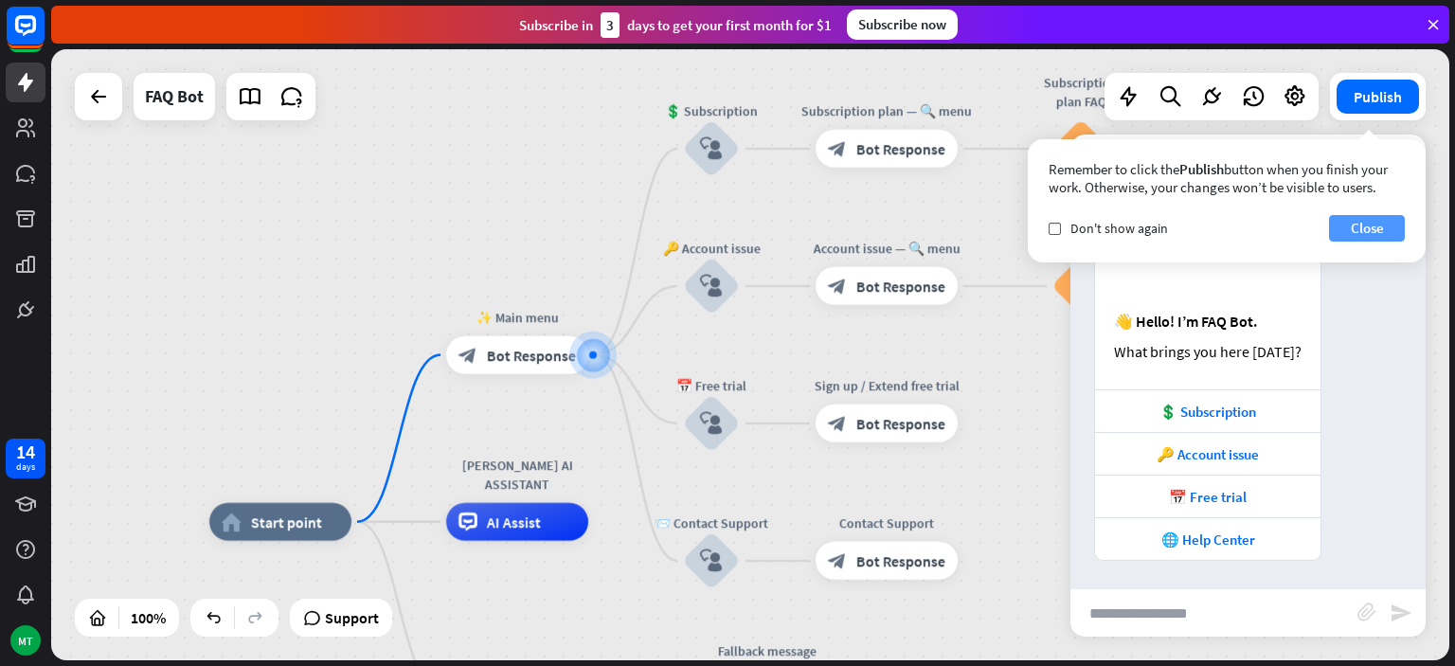
click at [1354, 227] on button "Close" at bounding box center [1367, 228] width 76 height 27
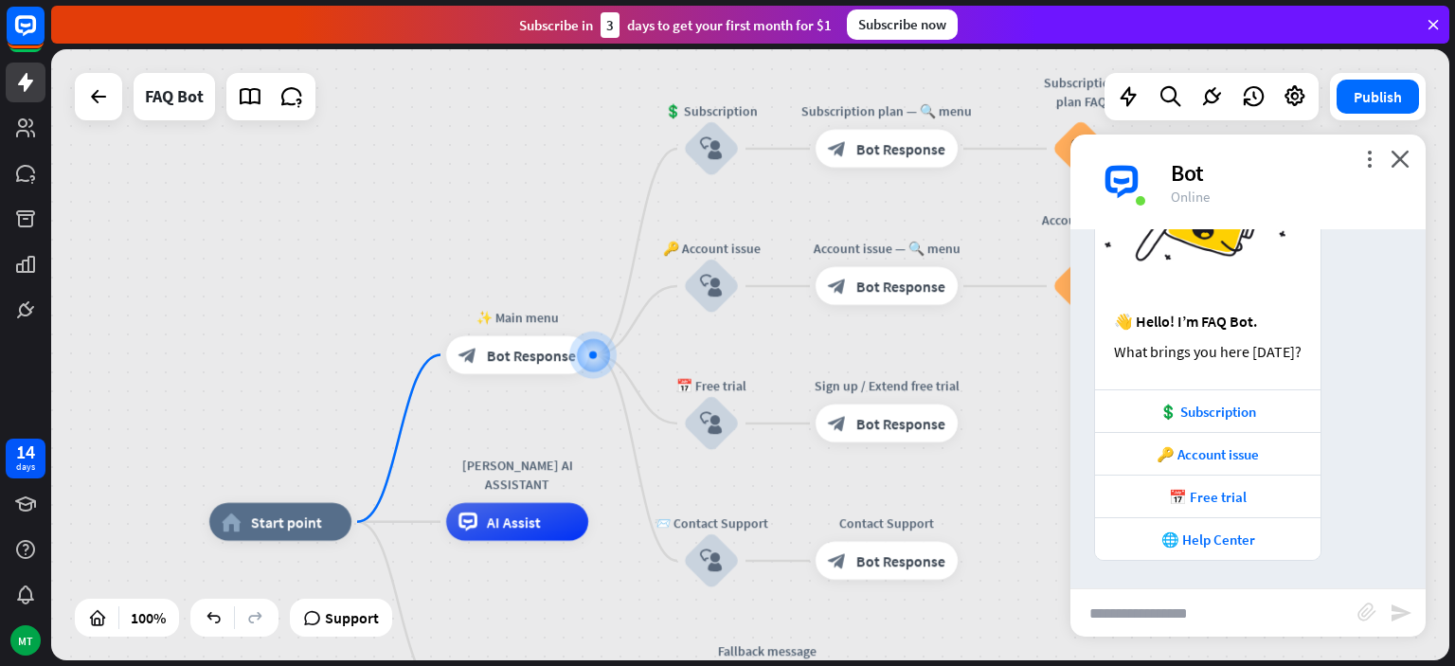
click at [1171, 612] on input "text" at bounding box center [1214, 612] width 287 height 47
type input "**"
click at [1399, 603] on icon "send" at bounding box center [1401, 613] width 23 height 23
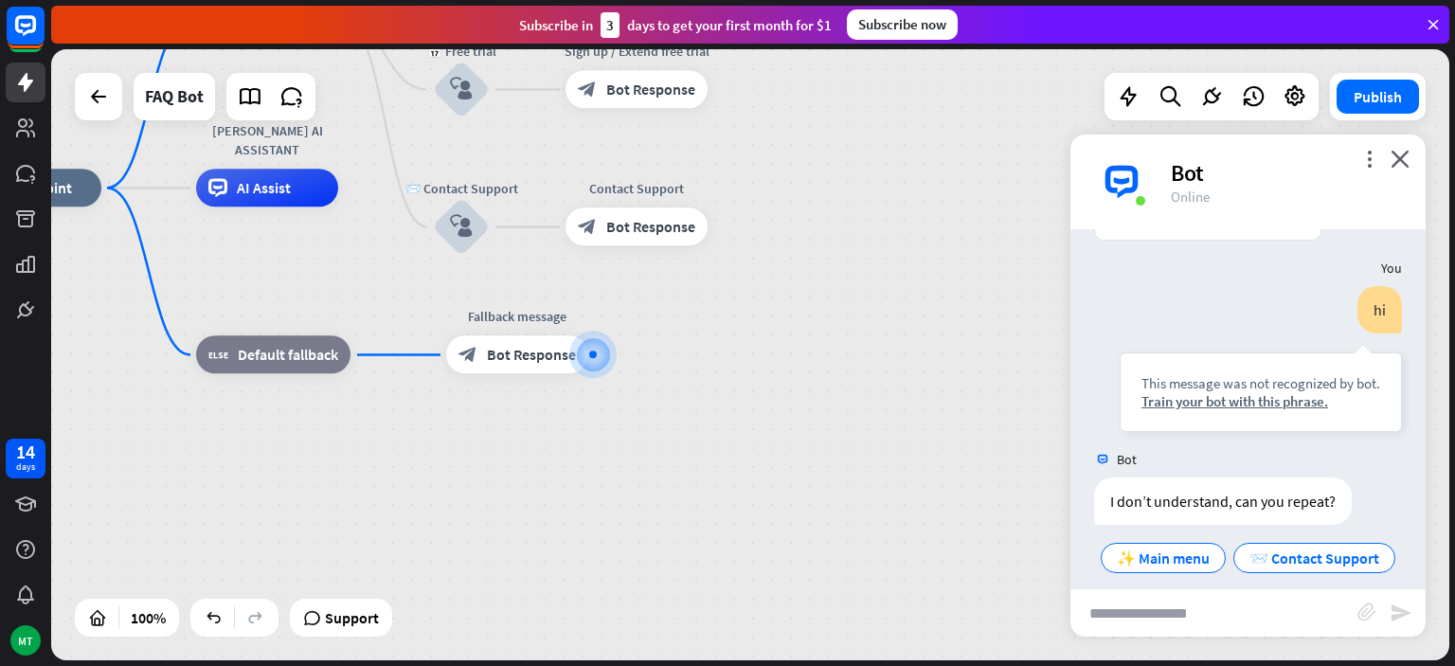
scroll to position [481, 0]
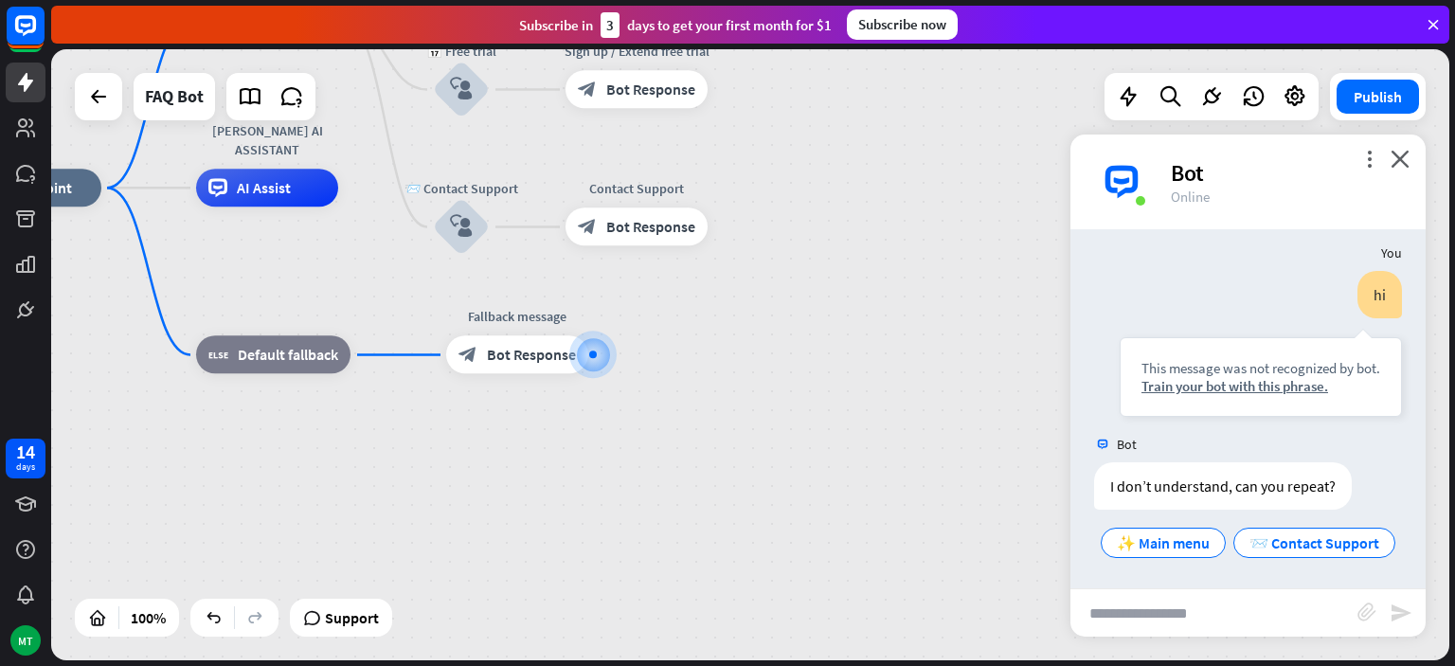
click at [1217, 610] on input "text" at bounding box center [1214, 612] width 287 height 47
type input "**"
click at [538, 354] on span "Bot Response" at bounding box center [531, 355] width 89 height 19
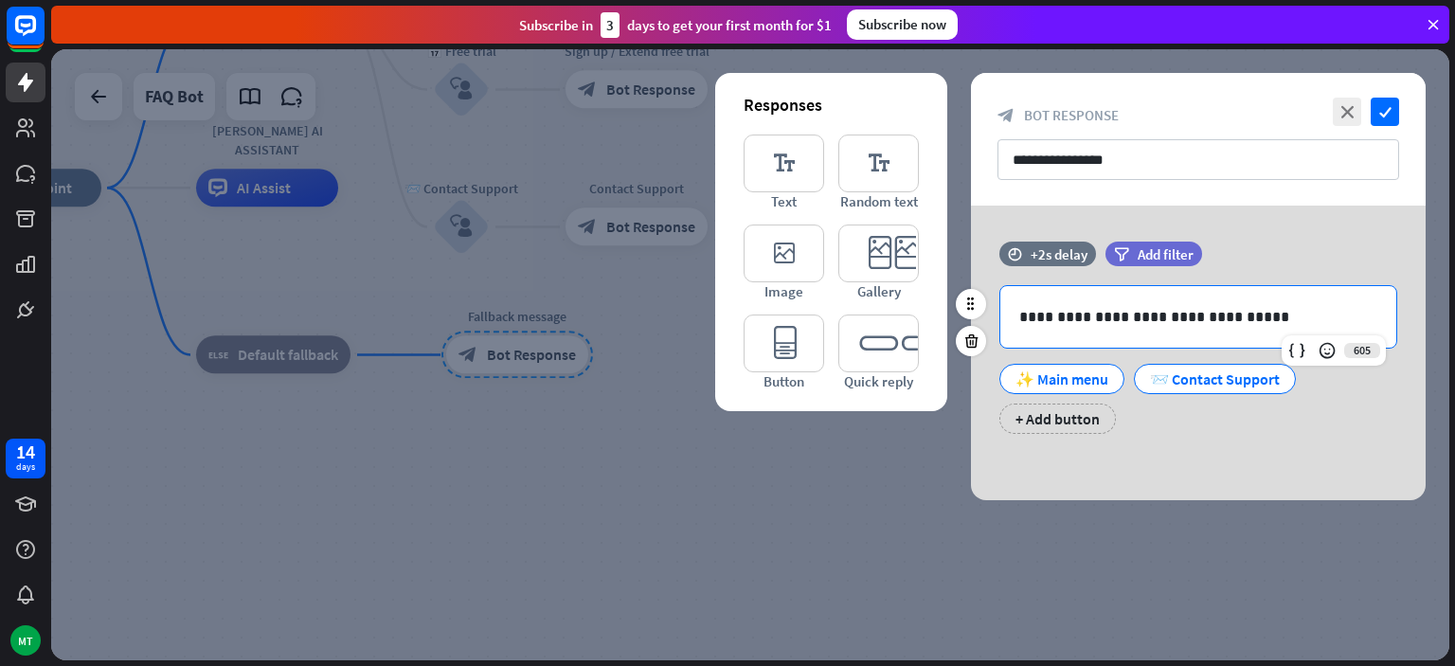
click at [1246, 312] on p "**********" at bounding box center [1198, 317] width 358 height 24
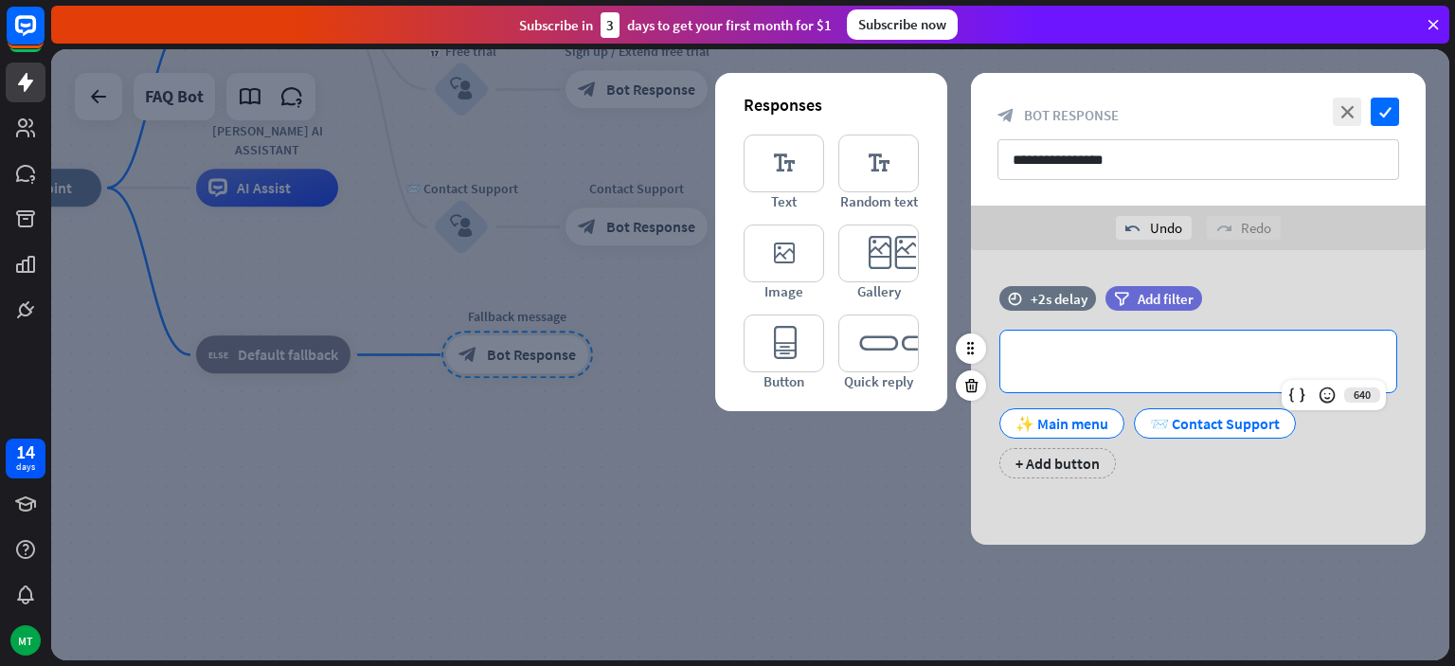
click at [1095, 374] on div "**********" at bounding box center [1198, 362] width 396 height 62
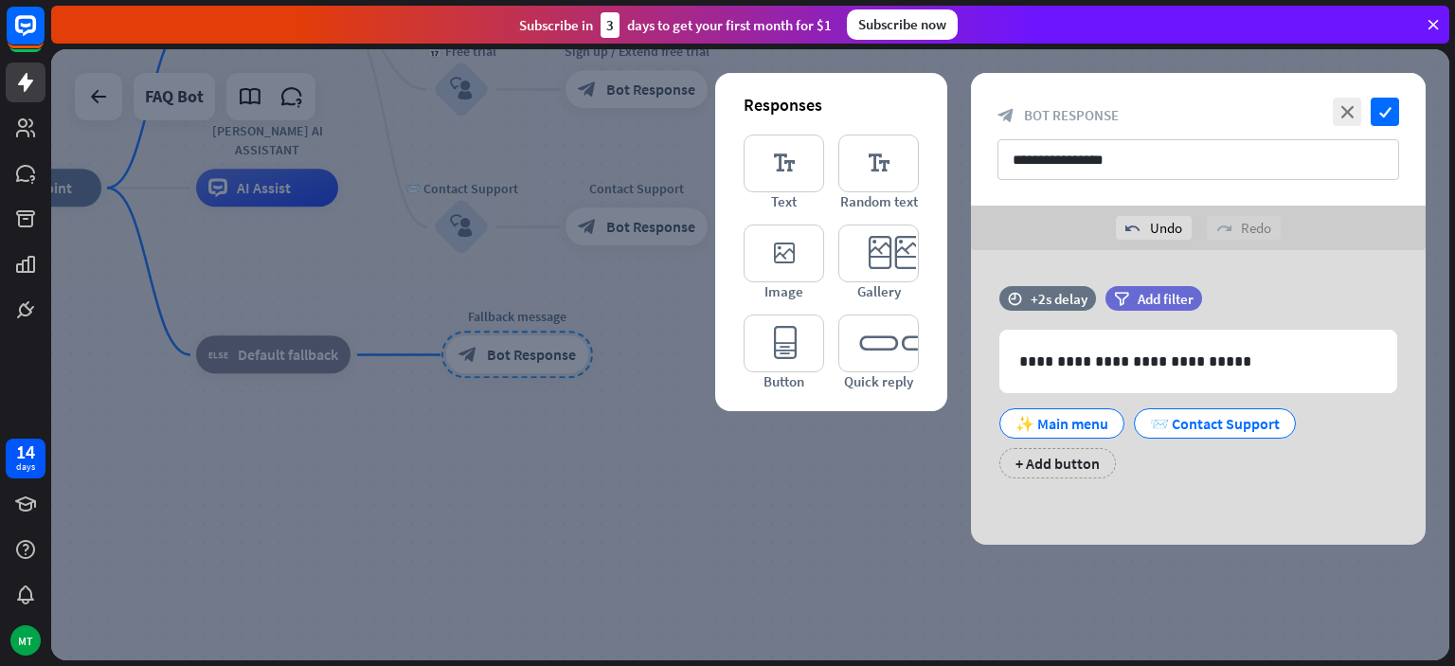
click at [1146, 577] on div at bounding box center [750, 354] width 1398 height 611
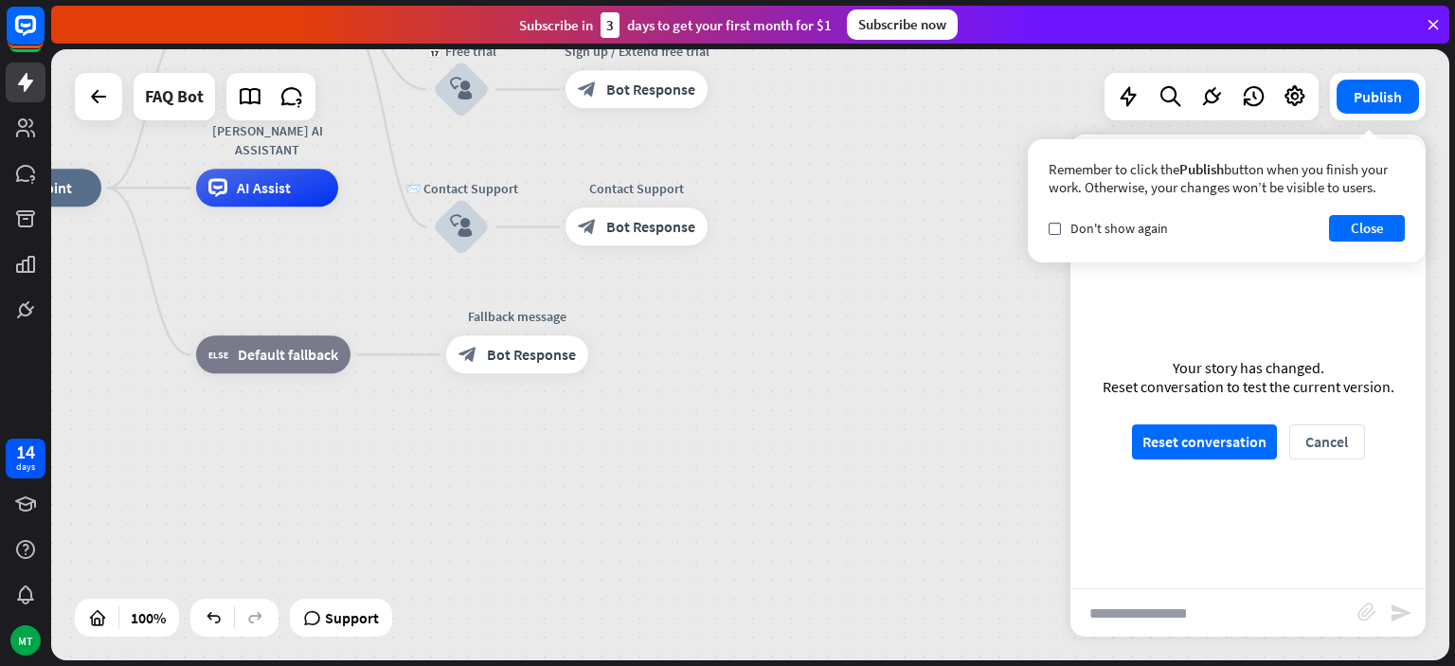
click at [1201, 625] on input "text" at bounding box center [1214, 612] width 287 height 47
type input "**"
click at [1366, 231] on button "Close" at bounding box center [1367, 228] width 76 height 27
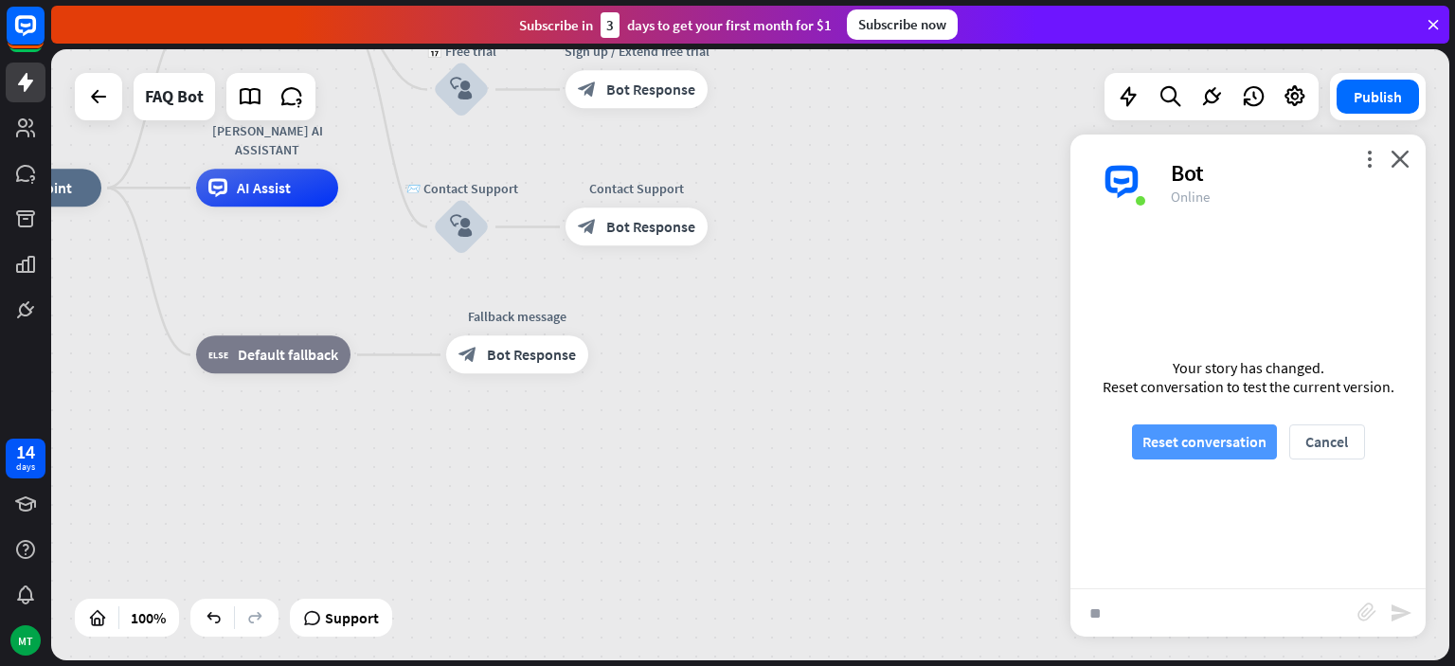
click at [1246, 449] on button "Reset conversation" at bounding box center [1204, 441] width 145 height 35
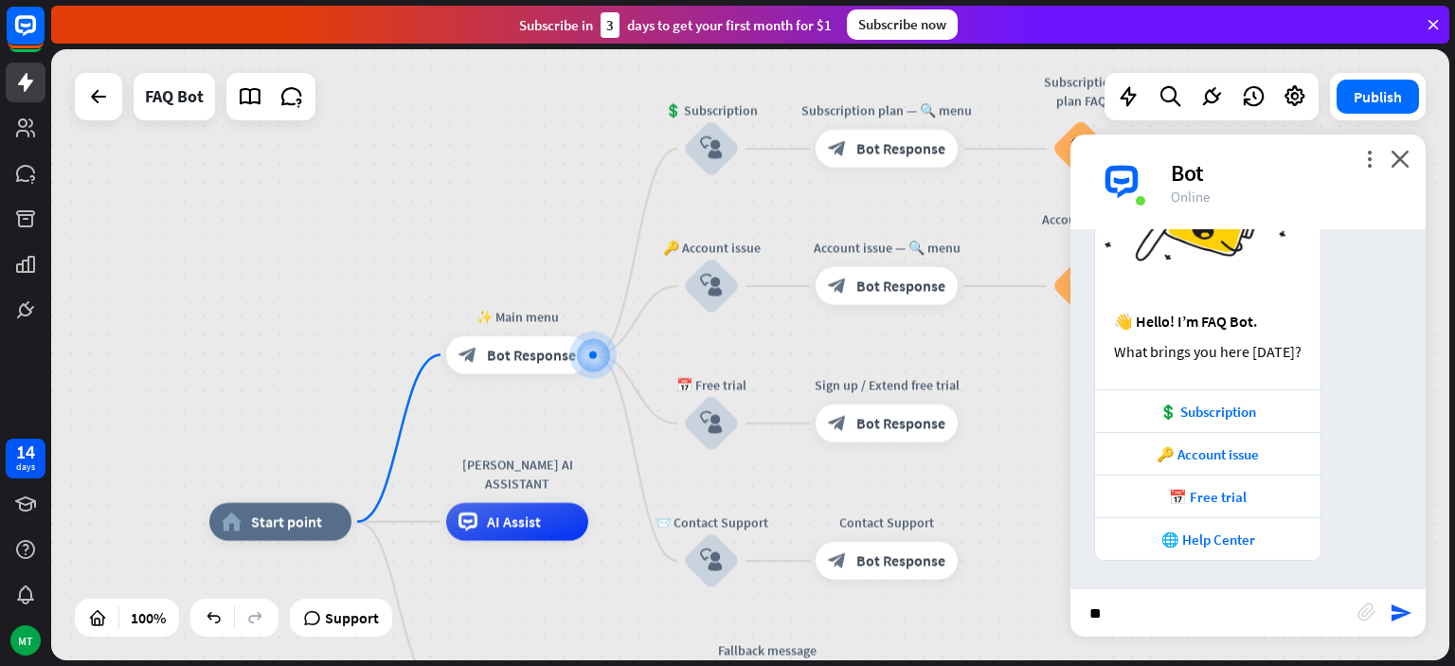
scroll to position [146, 0]
click at [1400, 610] on icon "send" at bounding box center [1401, 613] width 23 height 23
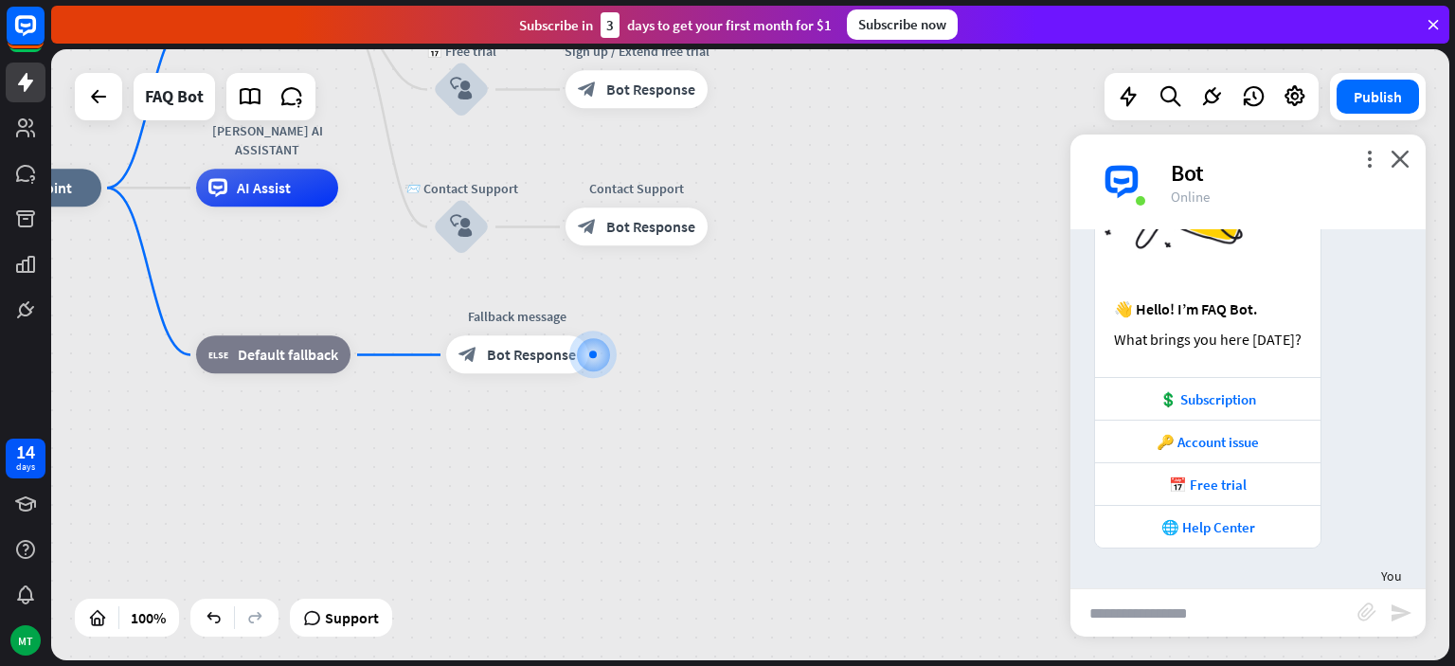
scroll to position [162, 0]
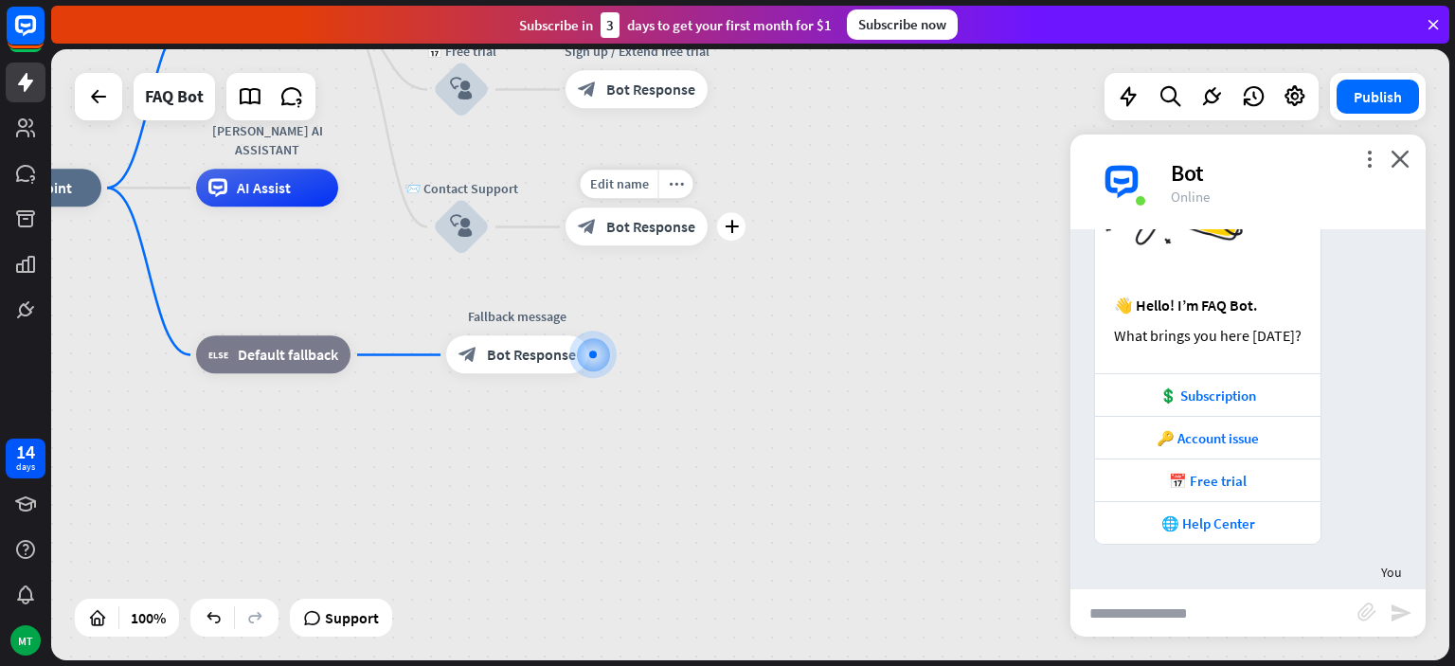
click at [653, 233] on span "Bot Response" at bounding box center [650, 227] width 89 height 19
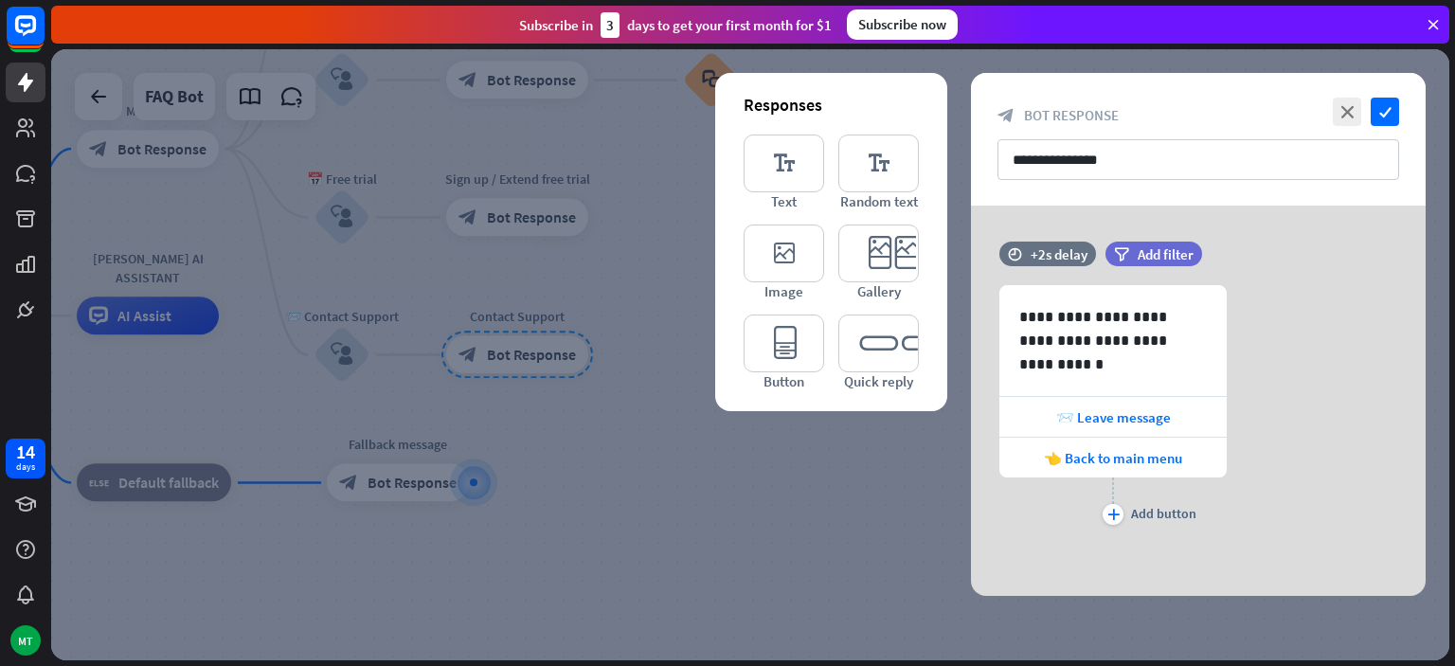
click at [949, 570] on div "**********" at bounding box center [1198, 401] width 502 height 390
click at [1342, 115] on icon "close" at bounding box center [1347, 112] width 28 height 28
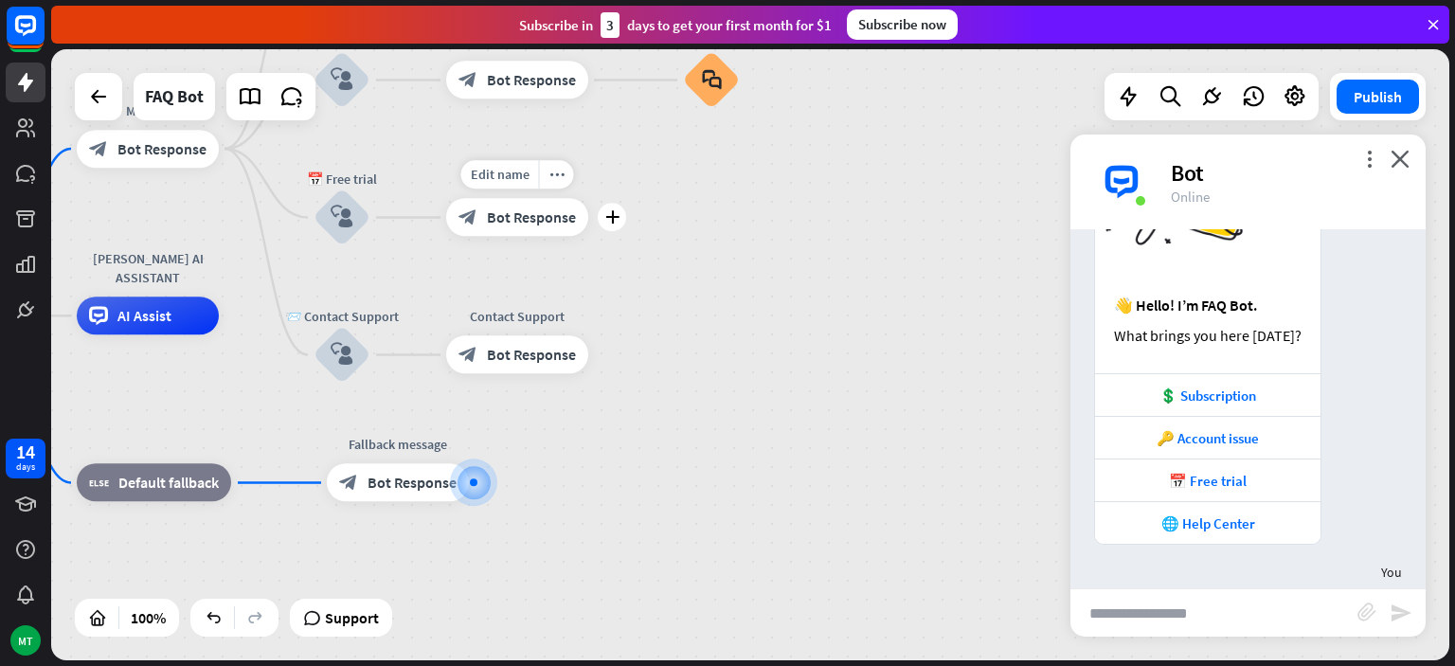
click at [524, 233] on div "block_bot_response Bot Response" at bounding box center [517, 218] width 142 height 38
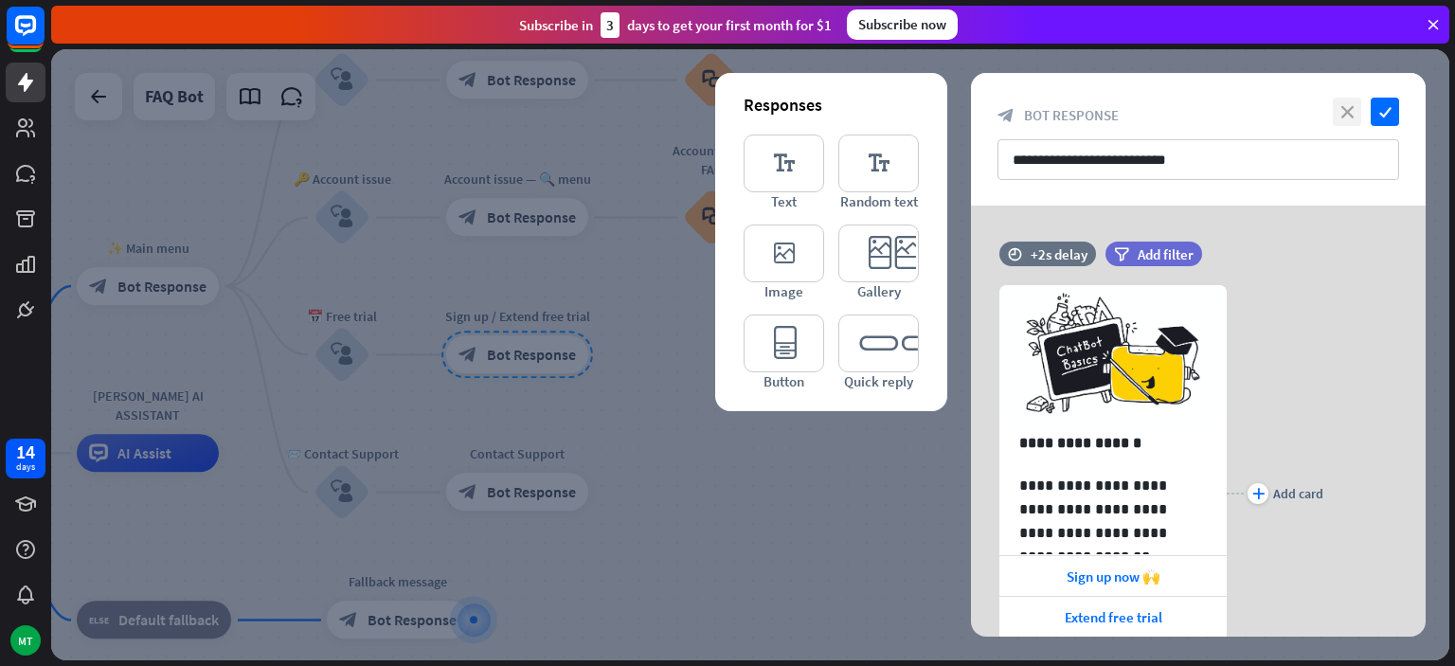
click at [1348, 119] on icon "close" at bounding box center [1347, 112] width 28 height 28
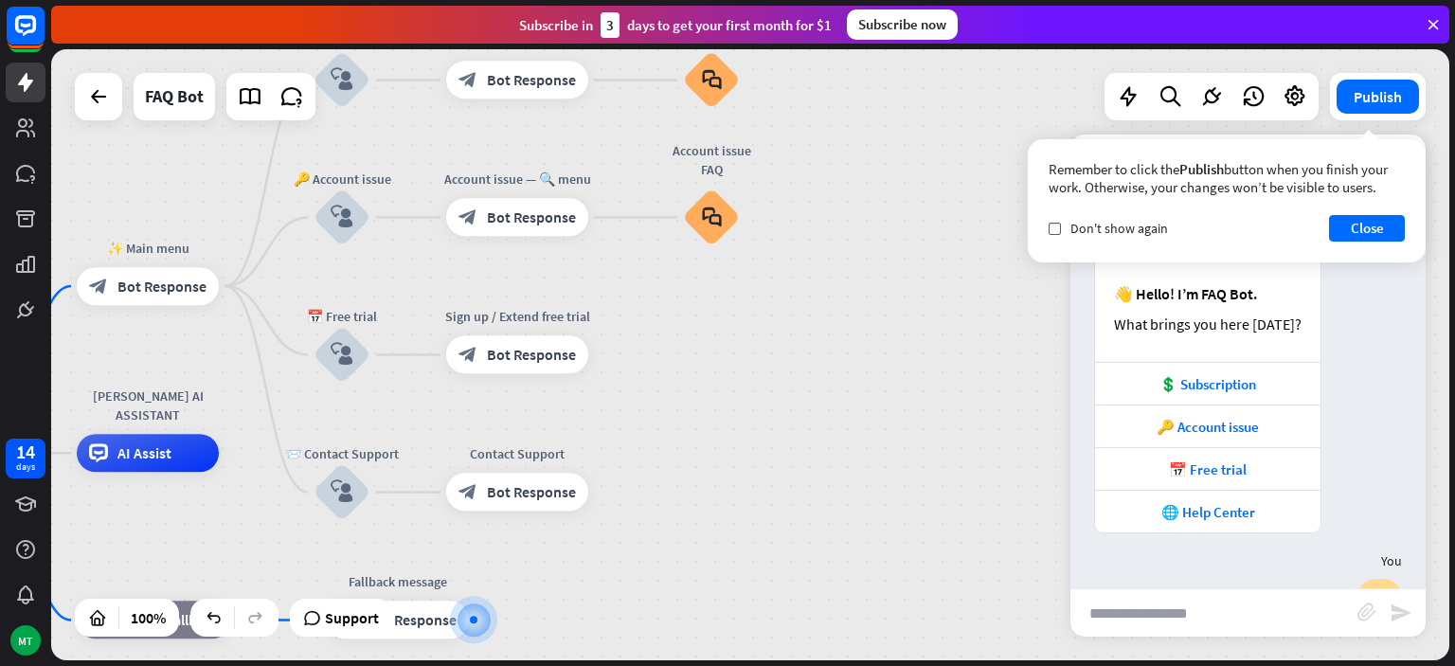
scroll to position [174, 0]
click at [1231, 427] on div "🔑 Account issue" at bounding box center [1208, 426] width 207 height 18
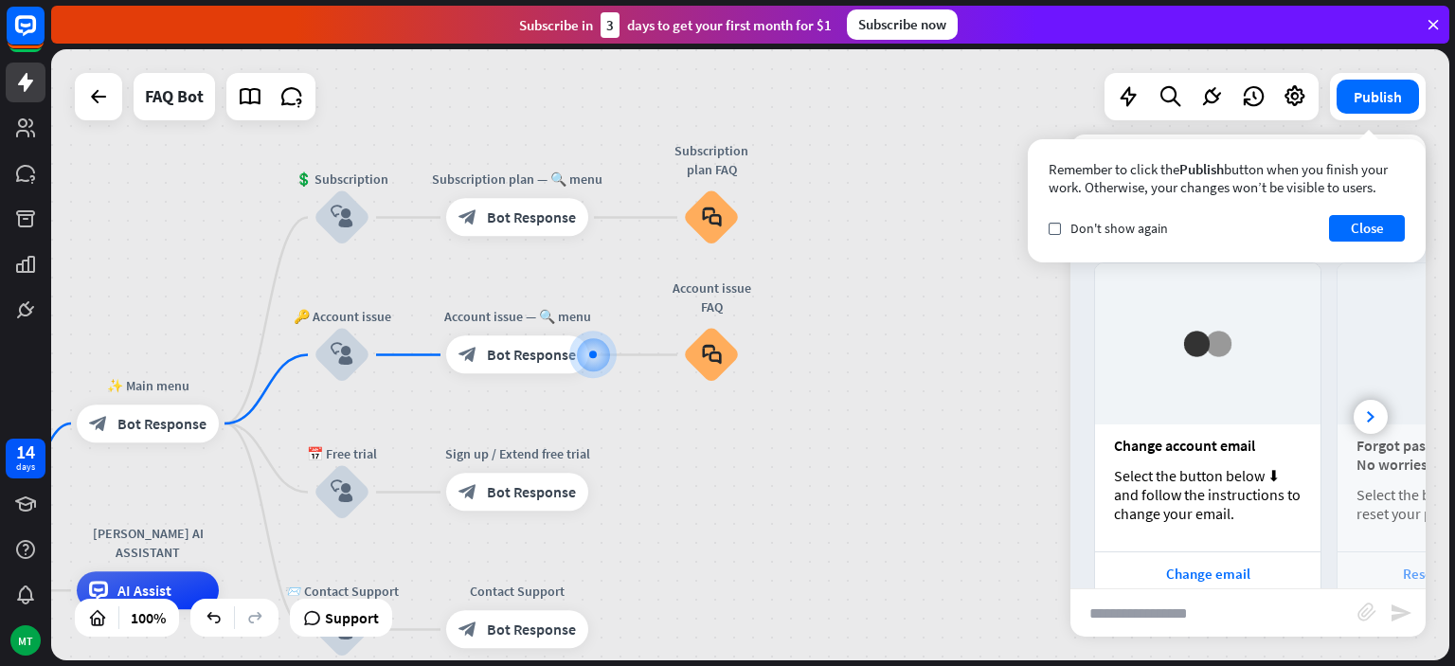
scroll to position [943, 0]
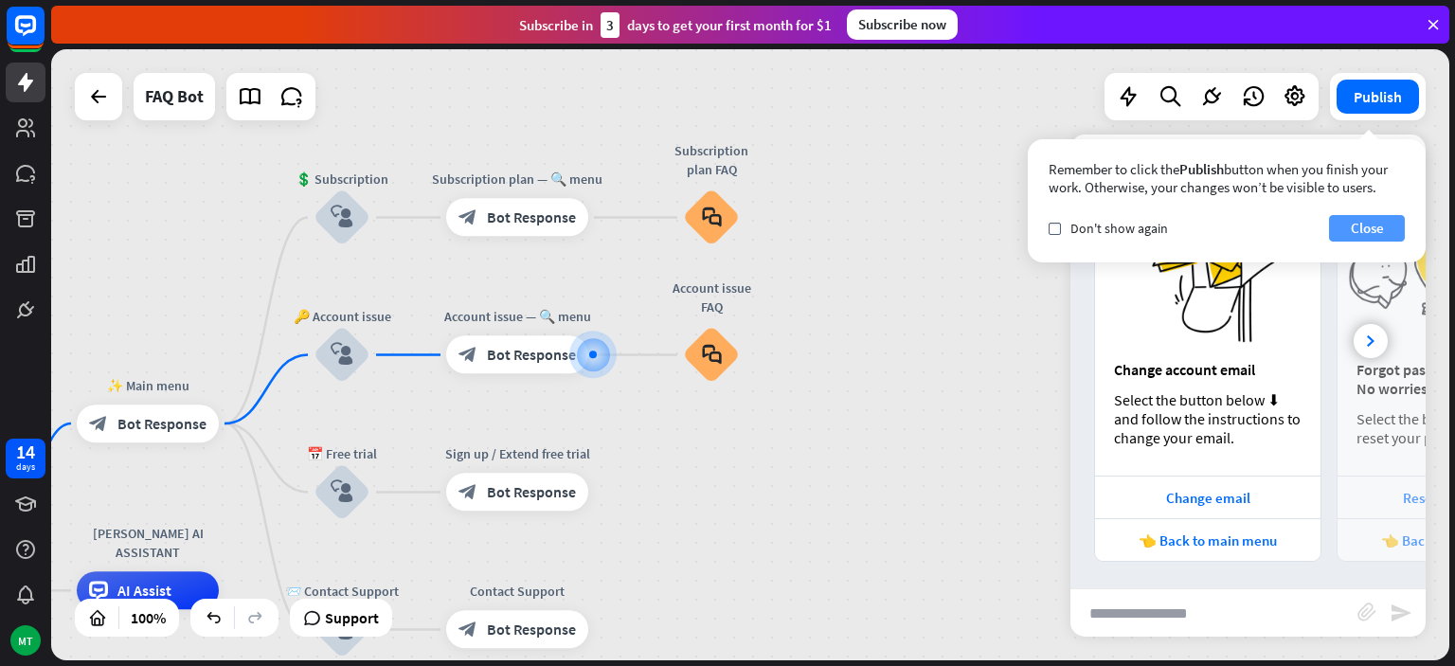
click at [1363, 226] on button "Close" at bounding box center [1367, 228] width 76 height 27
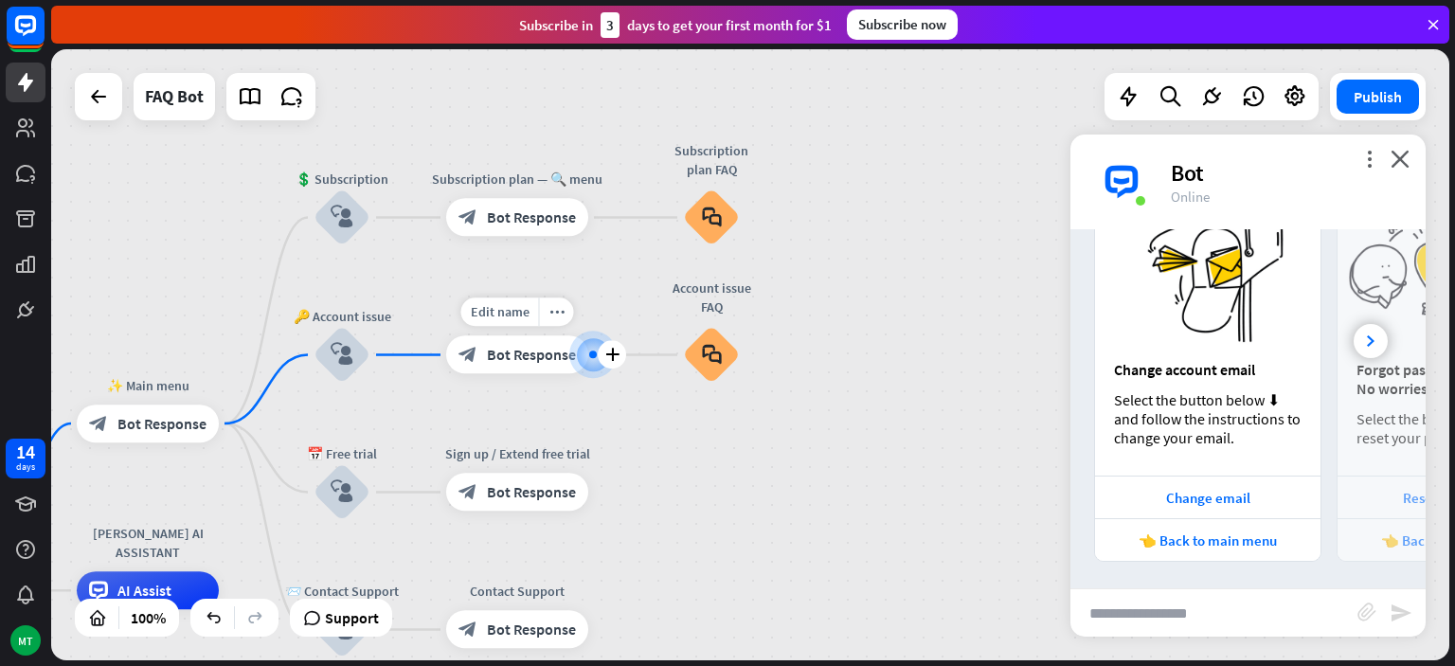
click at [556, 359] on span "Bot Response" at bounding box center [531, 355] width 89 height 19
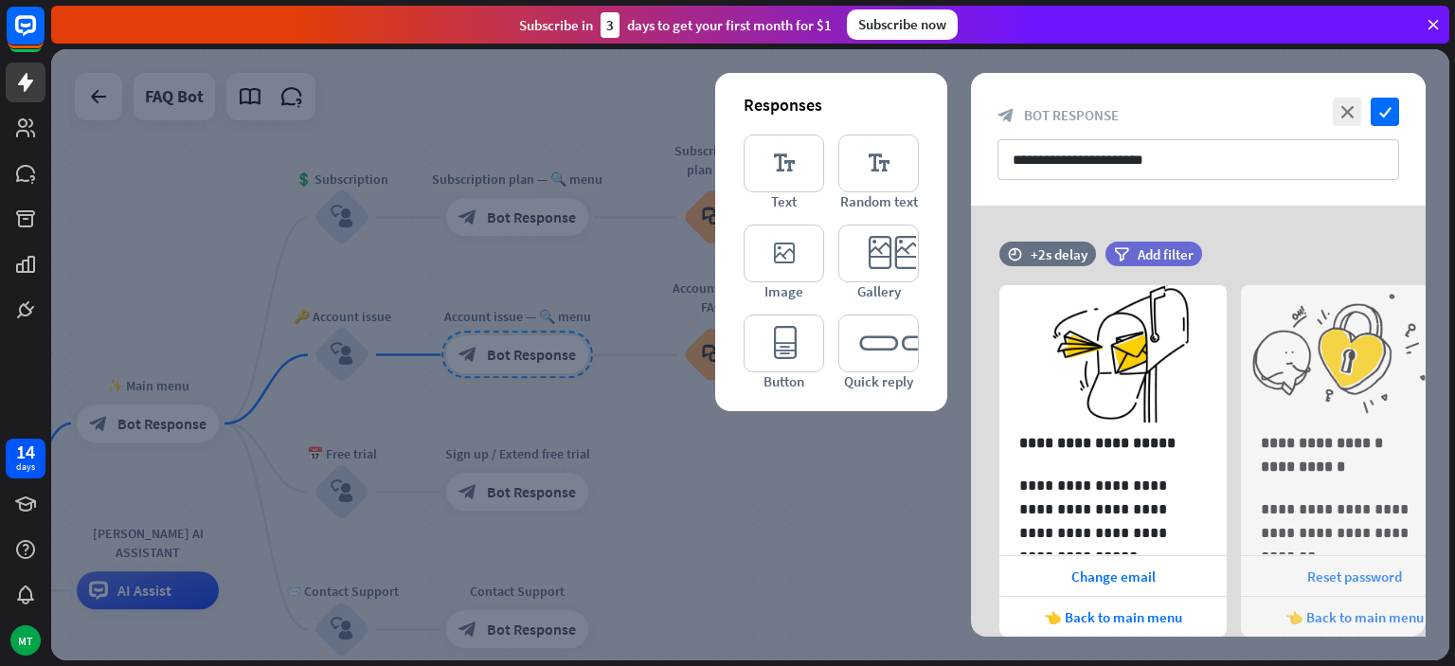
click at [846, 443] on div at bounding box center [750, 354] width 1398 height 611
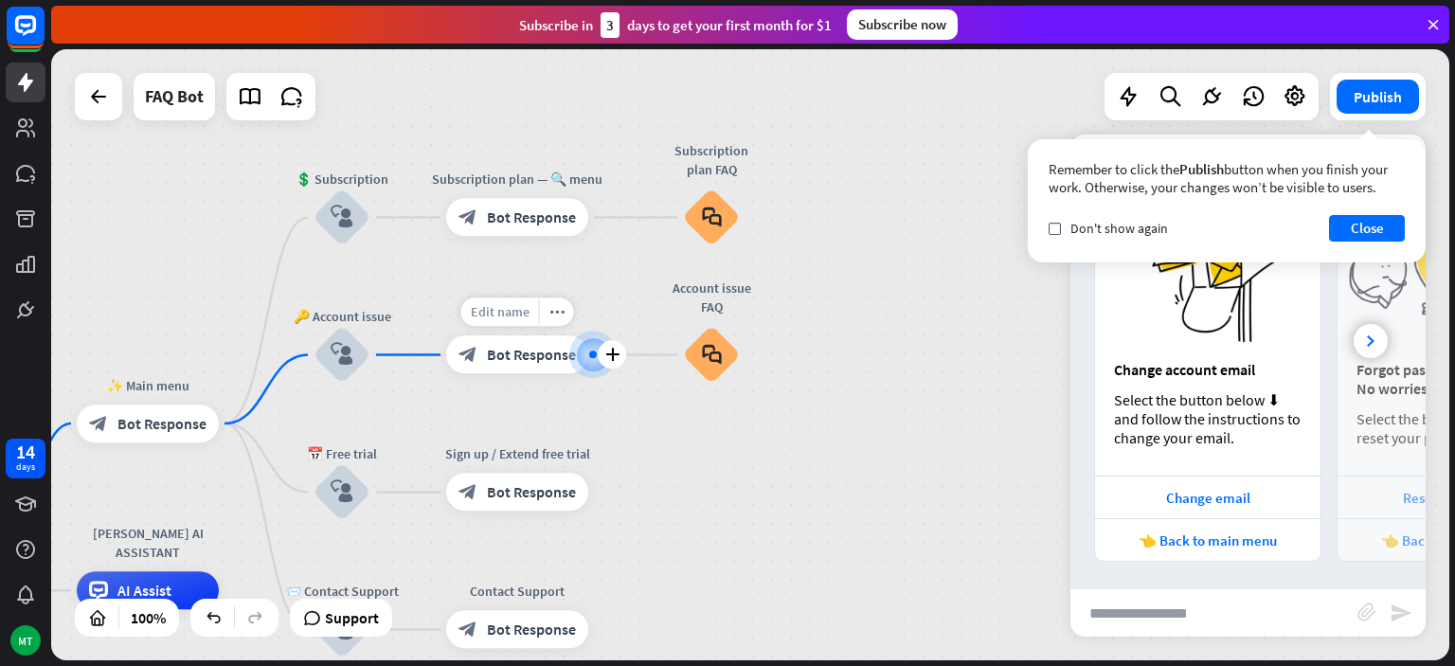
click at [504, 313] on span "Edit name" at bounding box center [500, 312] width 59 height 17
type input "*"
type input "**********"
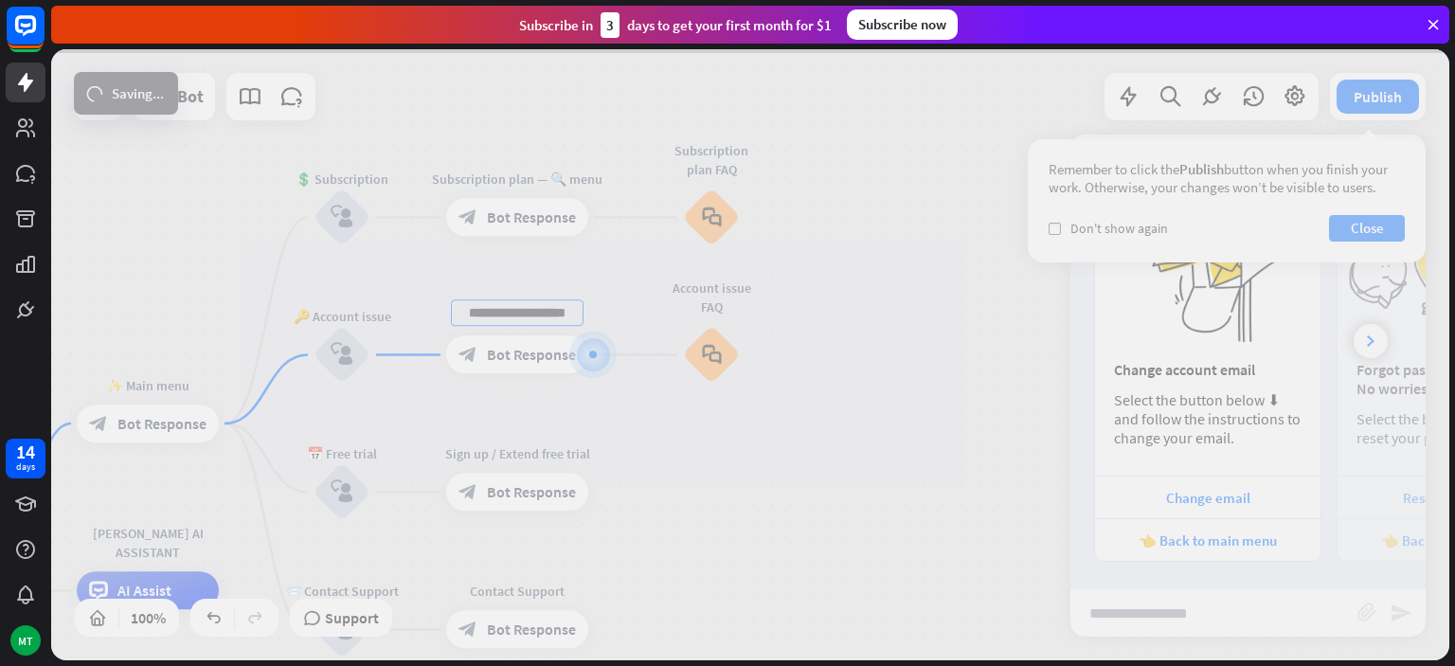
click at [508, 178] on div "**********" at bounding box center [750, 354] width 1398 height 611
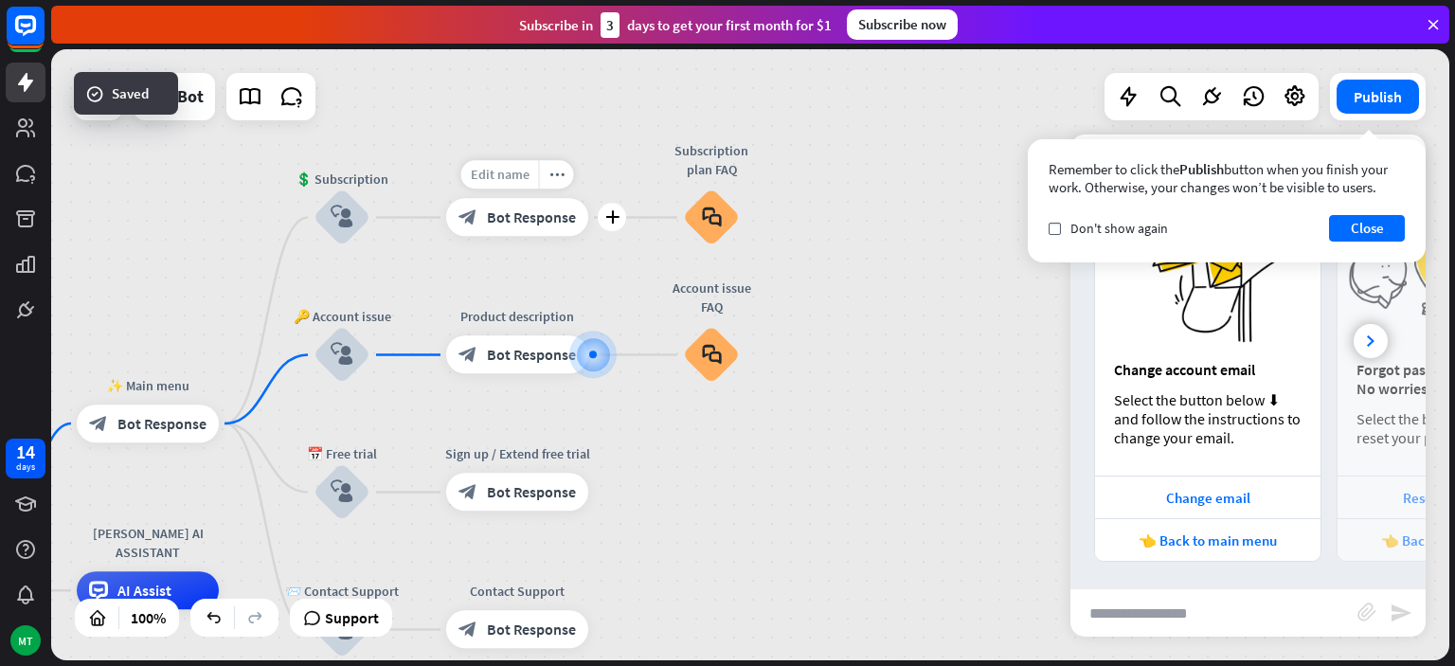
click at [515, 175] on span "Edit name" at bounding box center [500, 175] width 59 height 17
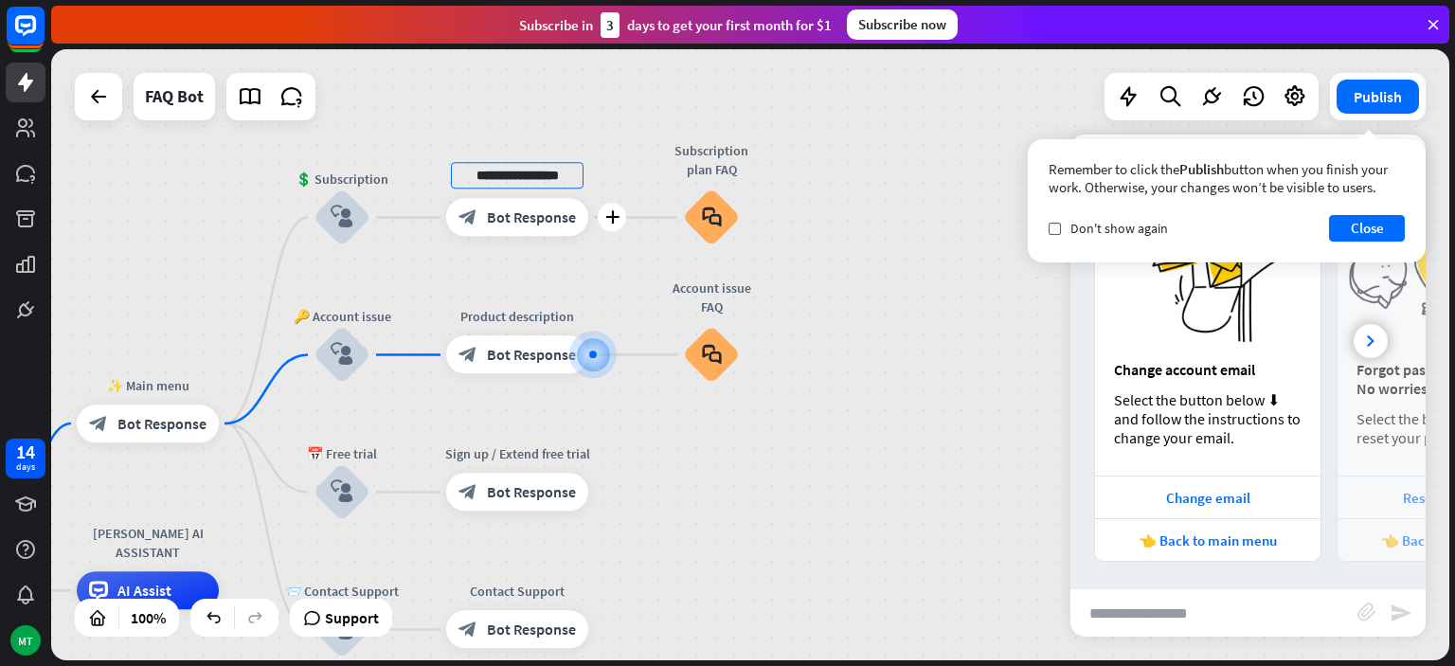
scroll to position [0, 0]
type input "*"
type input "**********"
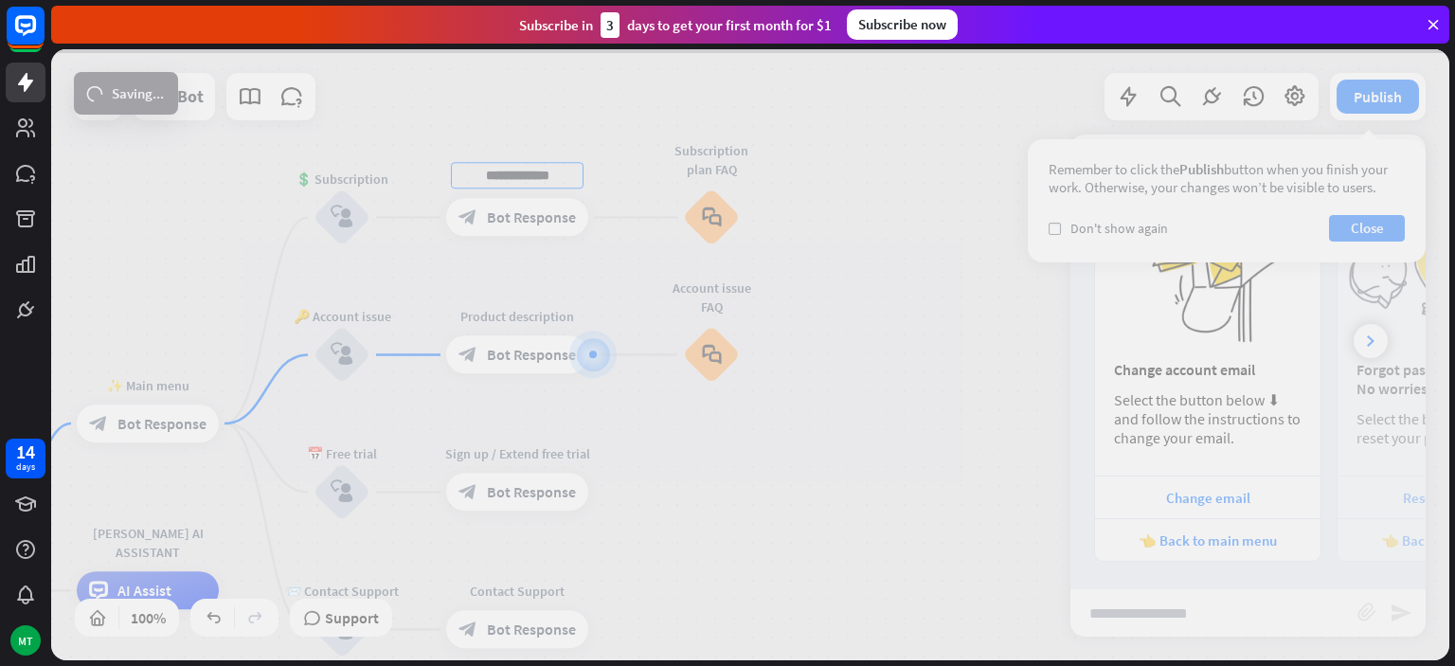
click at [534, 457] on div "**********" at bounding box center [750, 354] width 1398 height 611
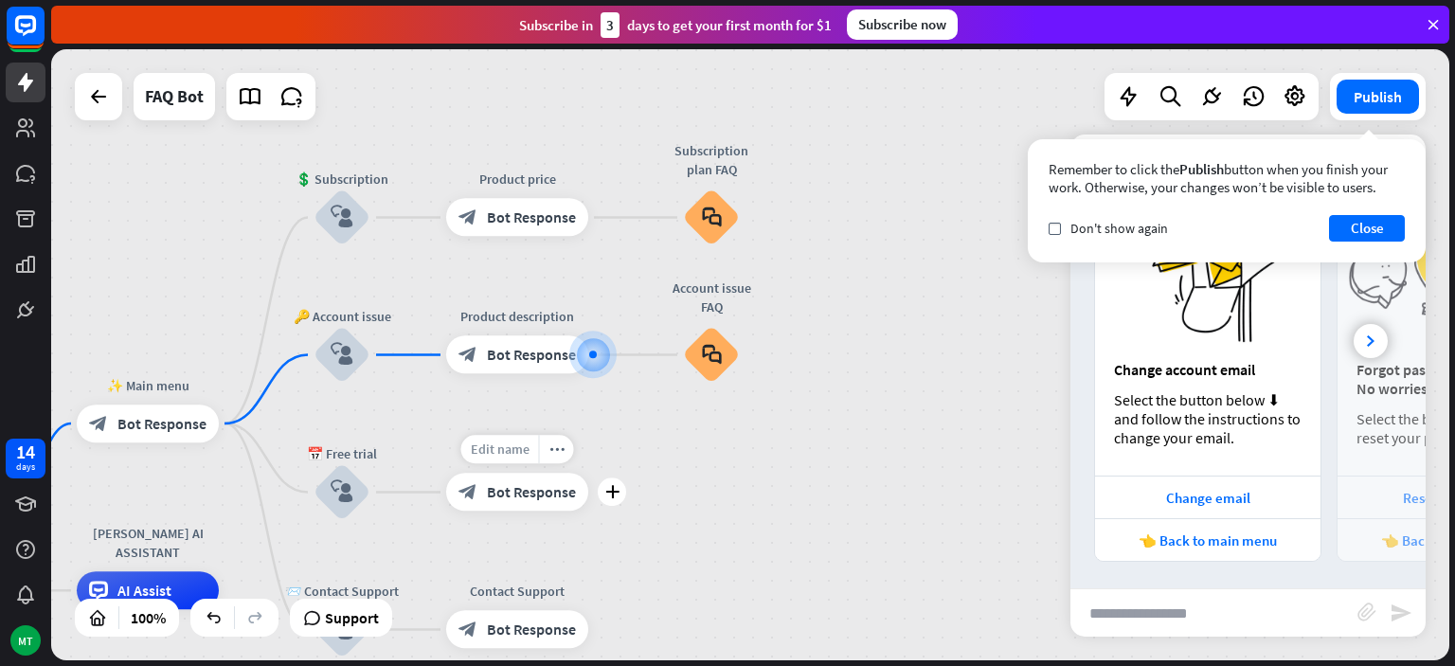
click at [508, 446] on span "Edit name" at bounding box center [500, 449] width 59 height 17
type input "*"
click at [343, 171] on div "home_2 Start point ✨ Main menu block_bot_response Bot Response Edit name more_h…" at bounding box center [750, 354] width 1398 height 611
click at [346, 167] on span "Edit name" at bounding box center [325, 165] width 59 height 17
type input "**"
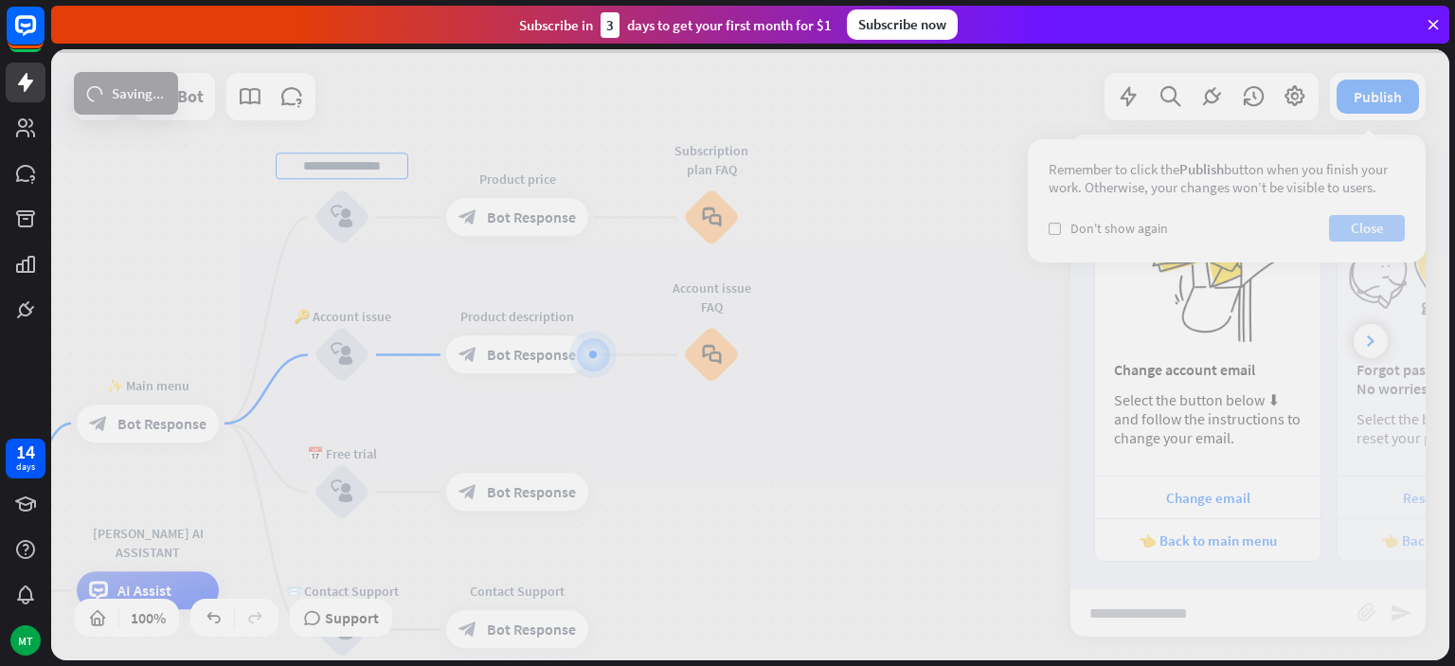
click at [1354, 231] on div "home_2 Start point ✨ Main menu block_bot_response Bot Response block_user_input…" at bounding box center [750, 354] width 1398 height 611
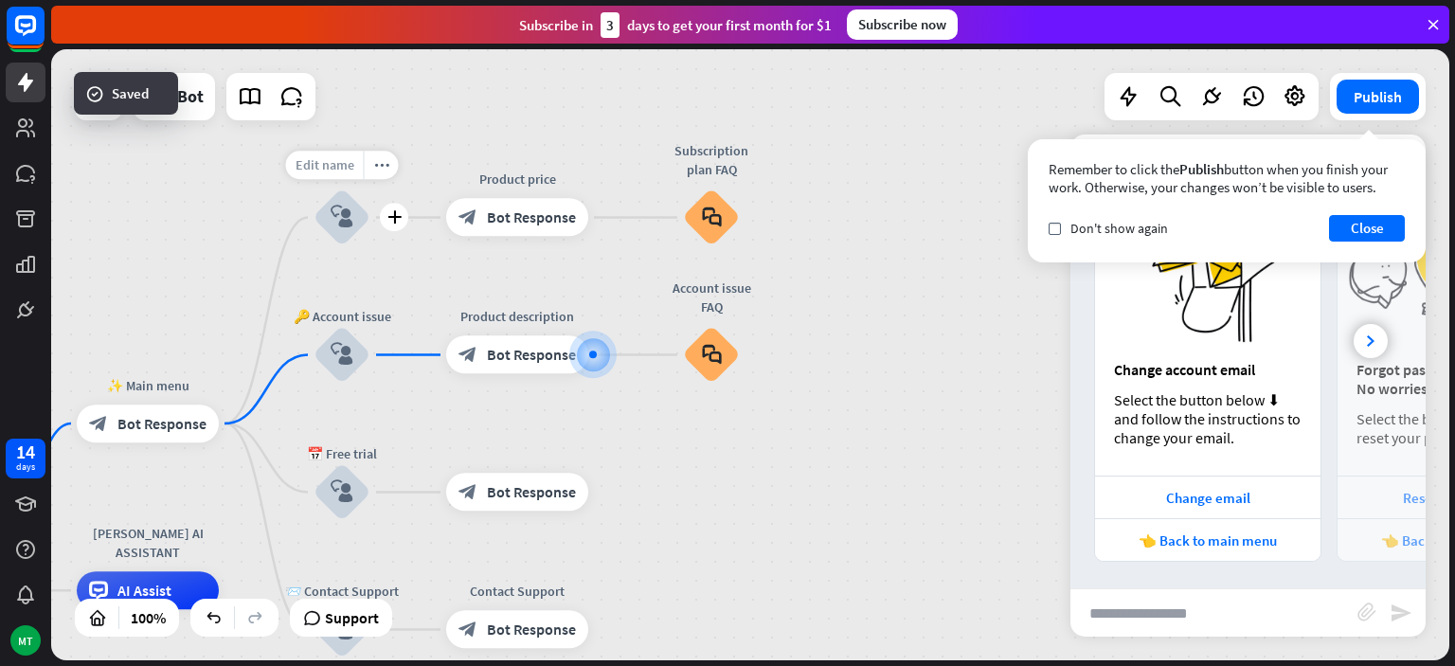
click at [353, 171] on span "Edit name" at bounding box center [325, 165] width 59 height 17
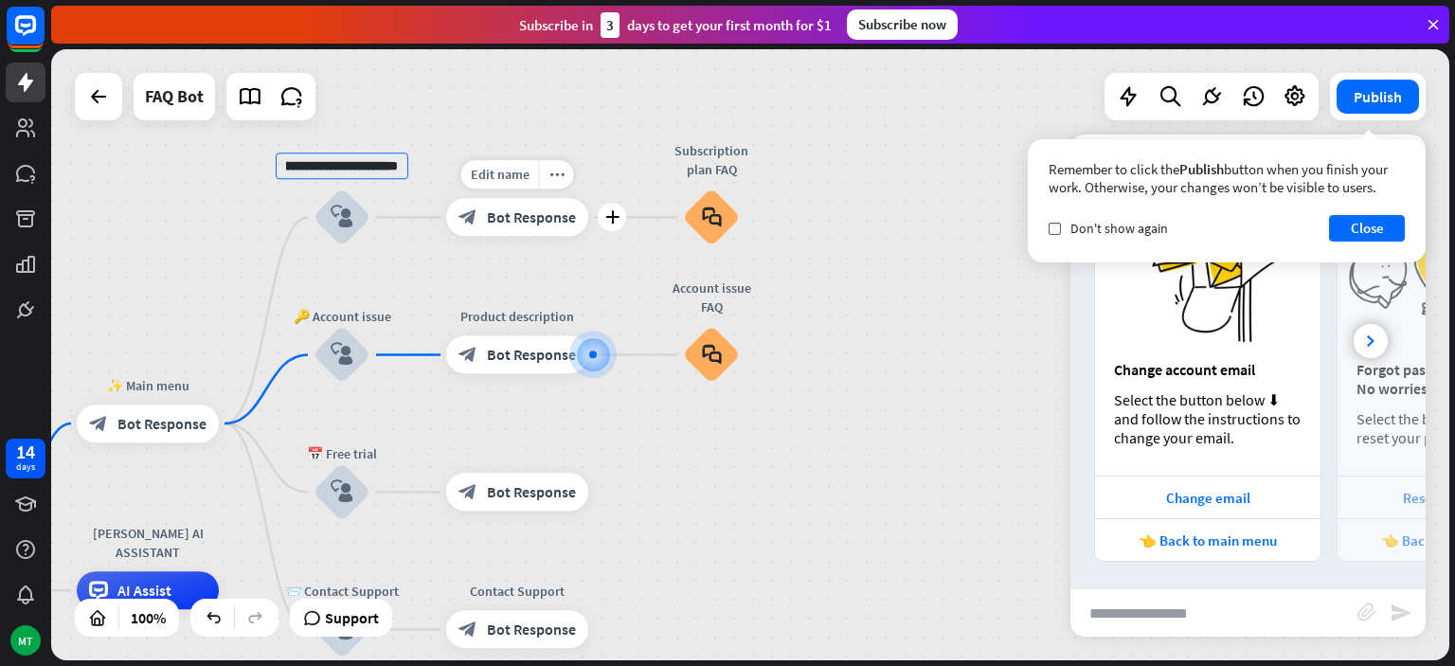
type input "**********"
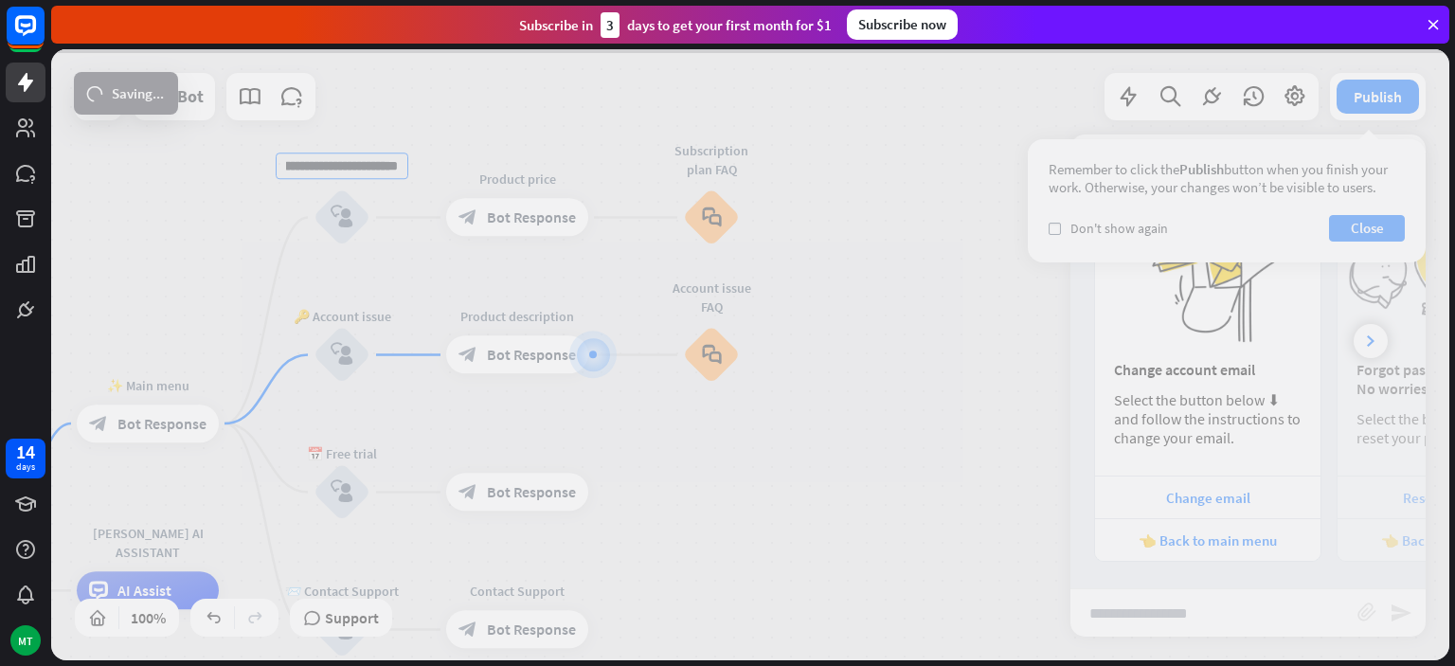
click at [517, 218] on div "**********" at bounding box center [750, 354] width 1398 height 611
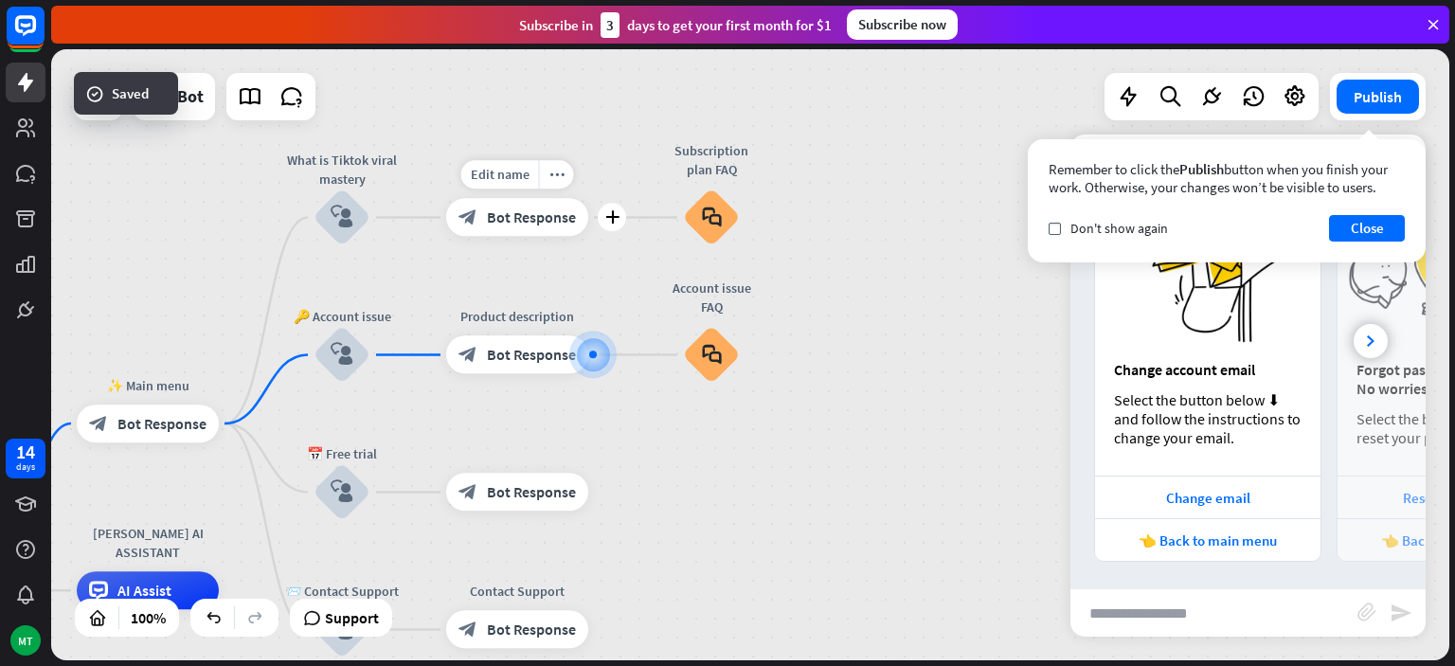
click at [510, 218] on span "Bot Response" at bounding box center [531, 217] width 89 height 19
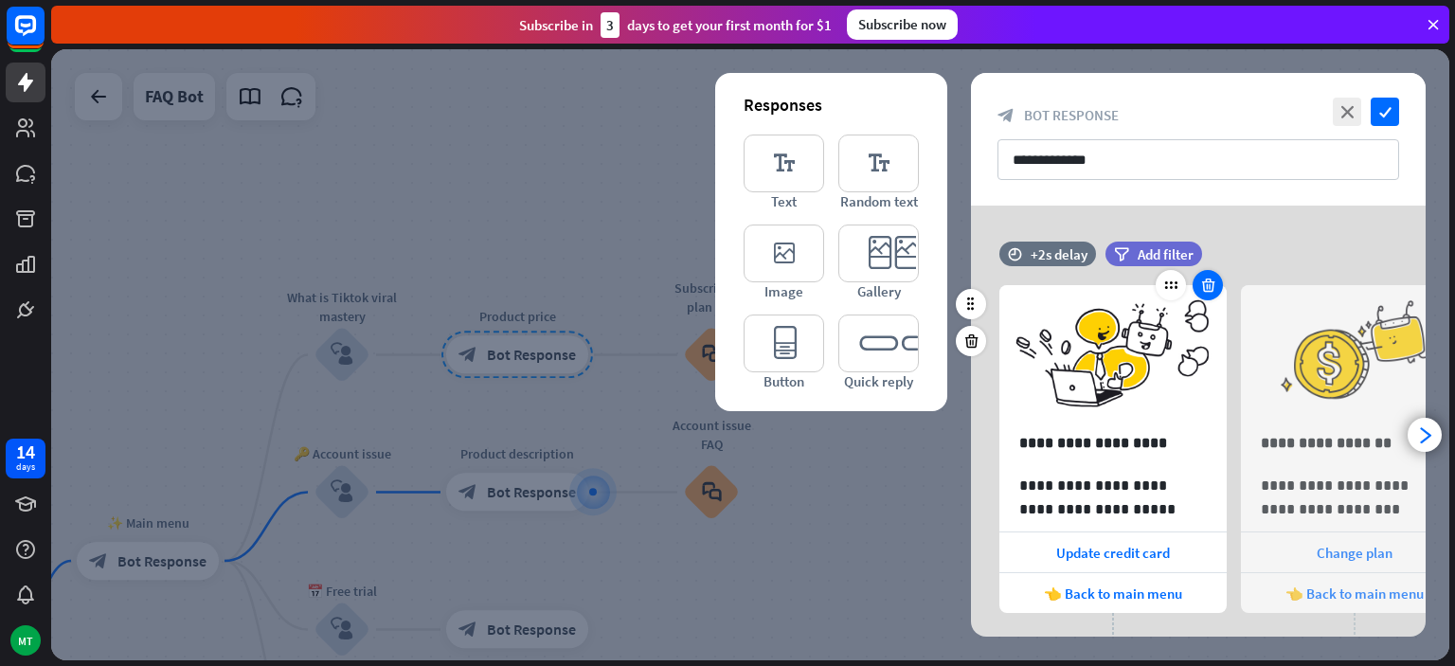
click at [1215, 278] on icon at bounding box center [1208, 285] width 18 height 17
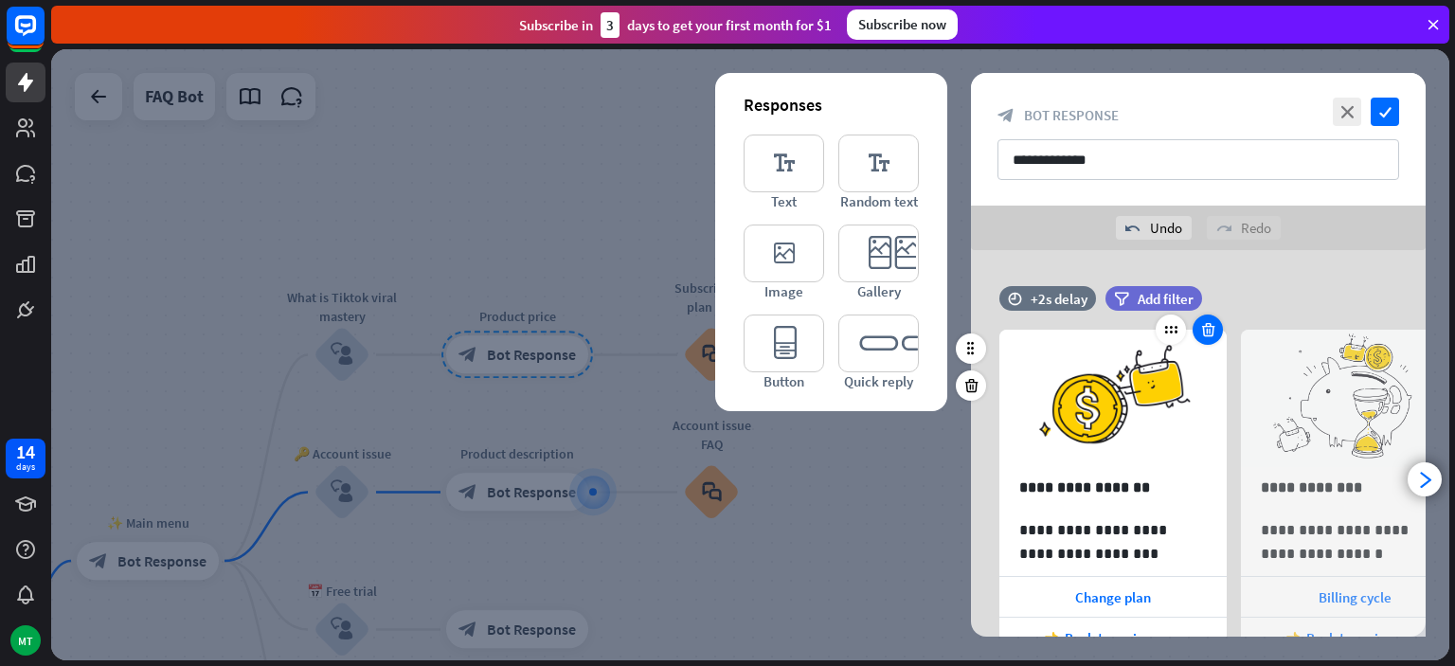
click at [1206, 324] on icon at bounding box center [1208, 329] width 18 height 17
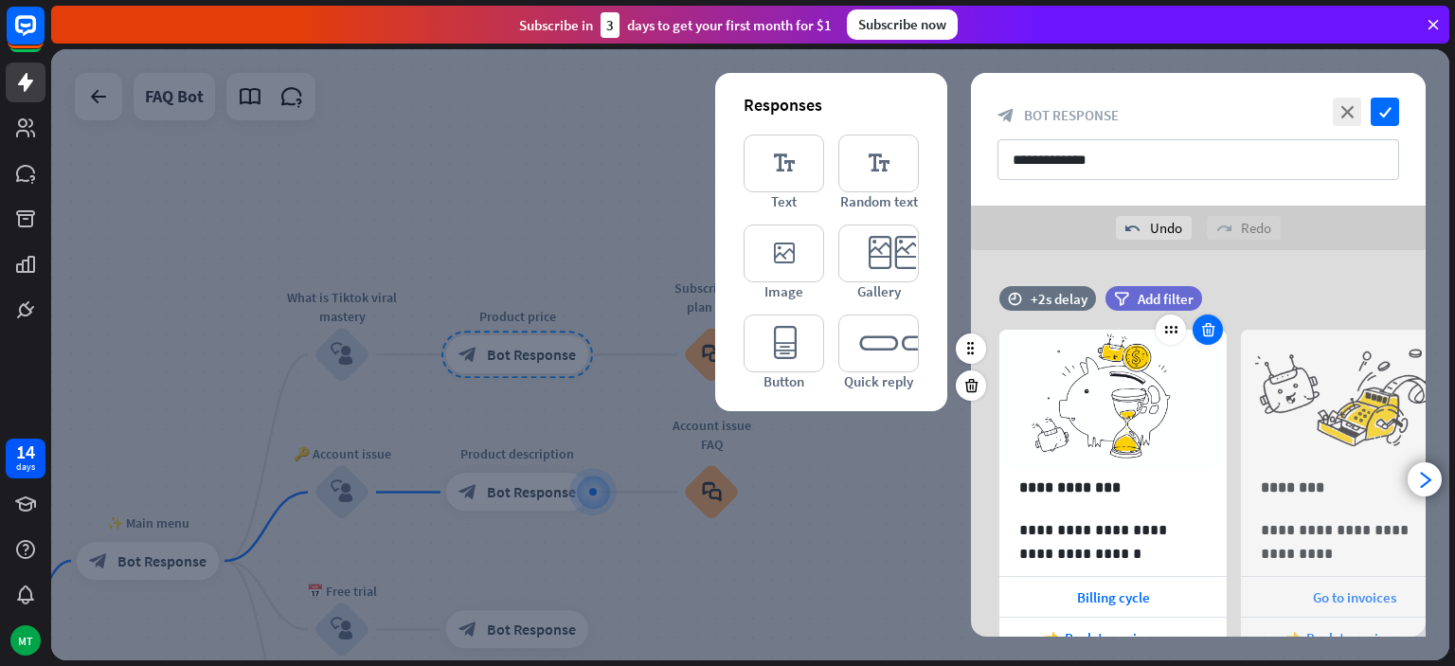
click at [1213, 332] on icon at bounding box center [1208, 329] width 18 height 17
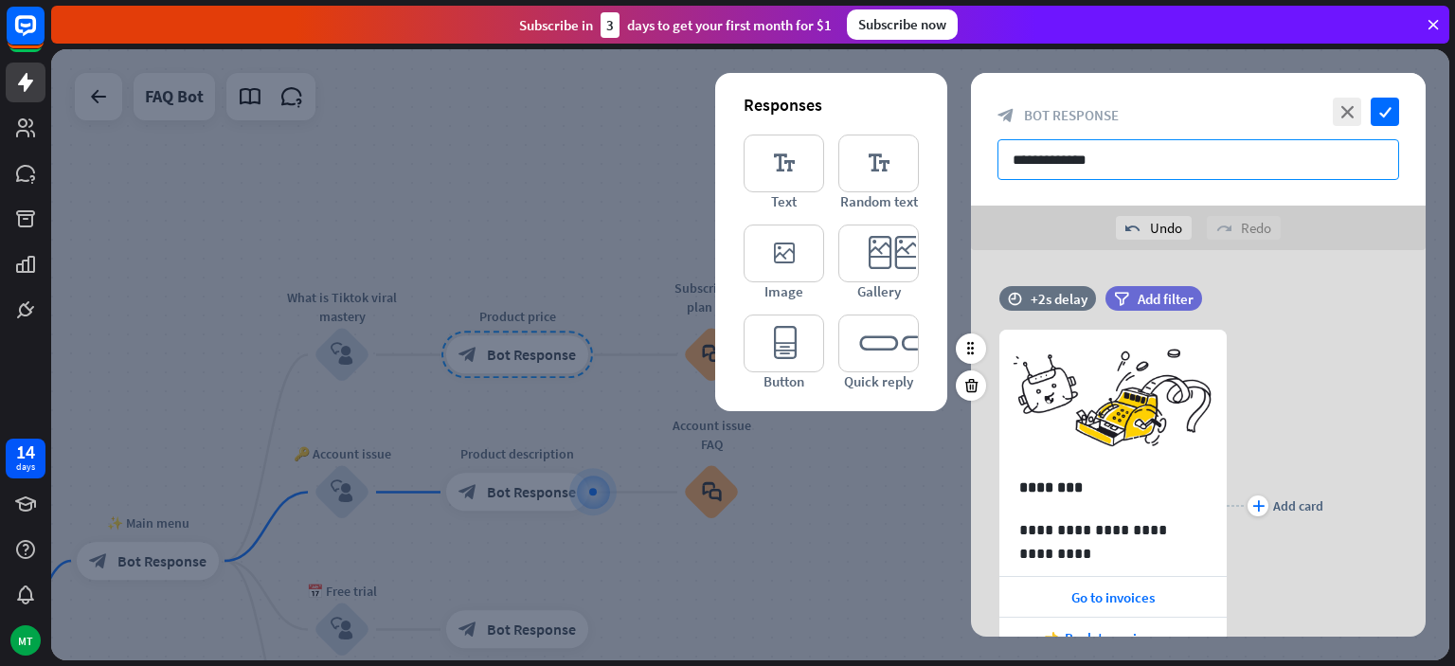
click at [1105, 165] on input "**********" at bounding box center [1199, 159] width 402 height 41
type input "*"
click at [1105, 160] on input "text" at bounding box center [1199, 159] width 402 height 41
paste input "**********"
type input "**********"
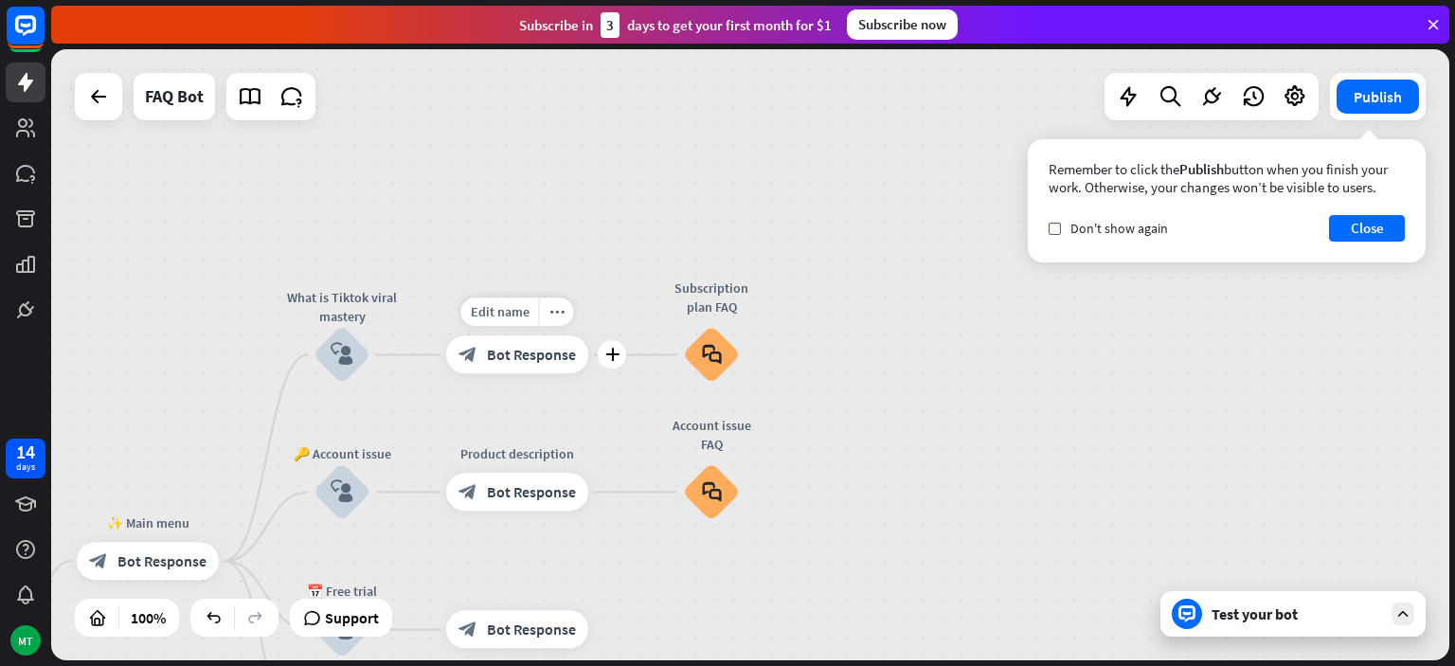
click at [544, 348] on span "Bot Response" at bounding box center [531, 355] width 89 height 19
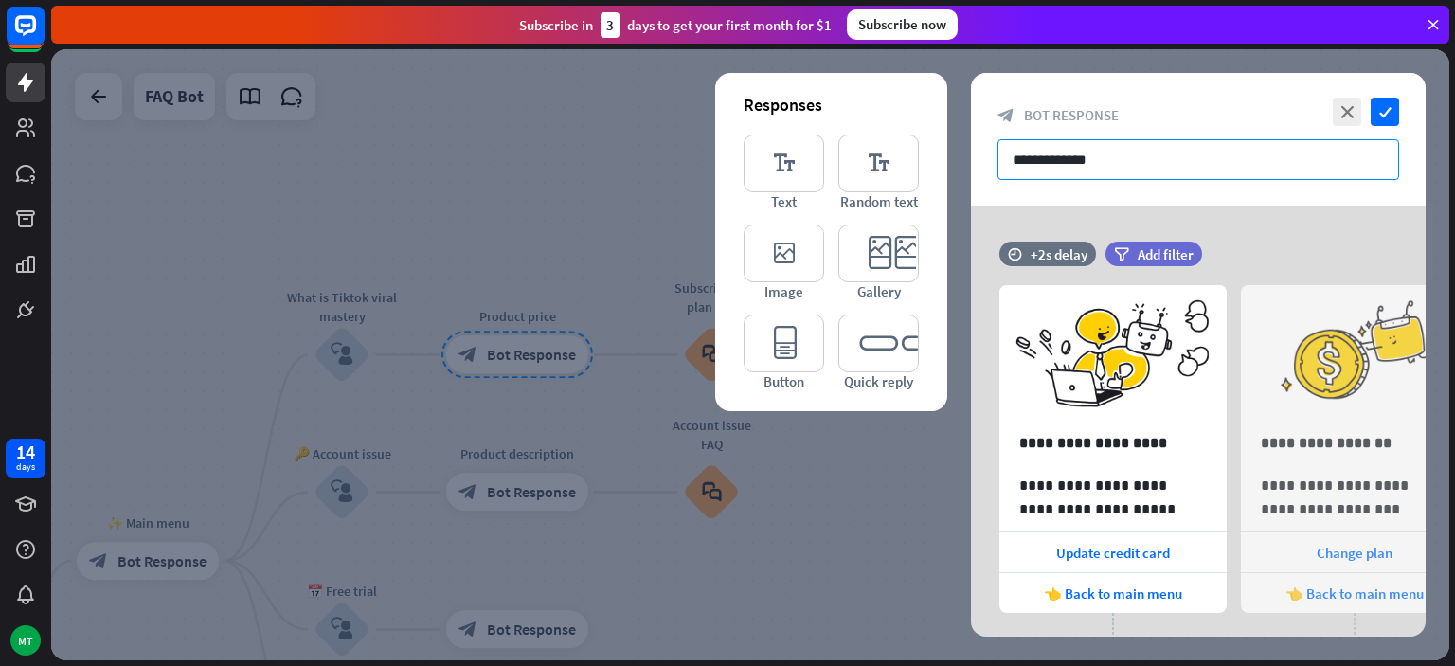
click at [1086, 161] on input "**********" at bounding box center [1199, 159] width 402 height 41
click at [1097, 161] on input "**********" at bounding box center [1199, 159] width 402 height 41
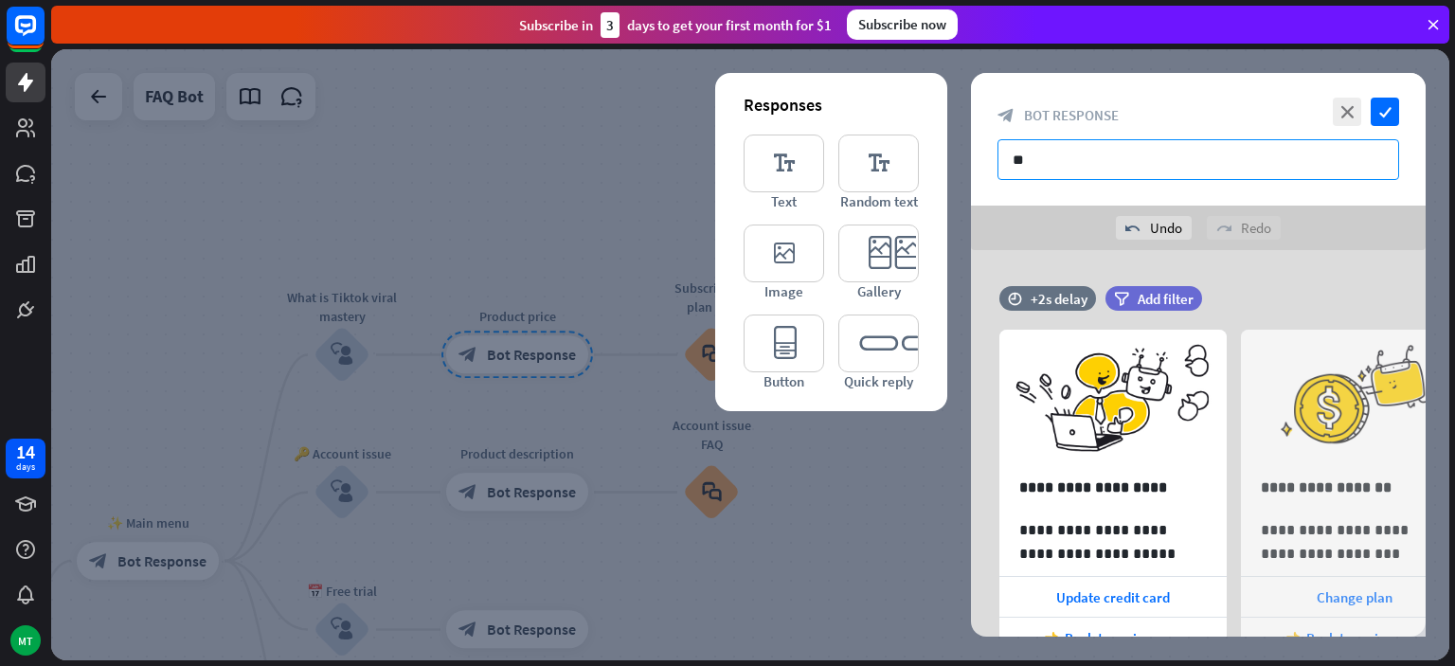
type input "*"
paste input "**********"
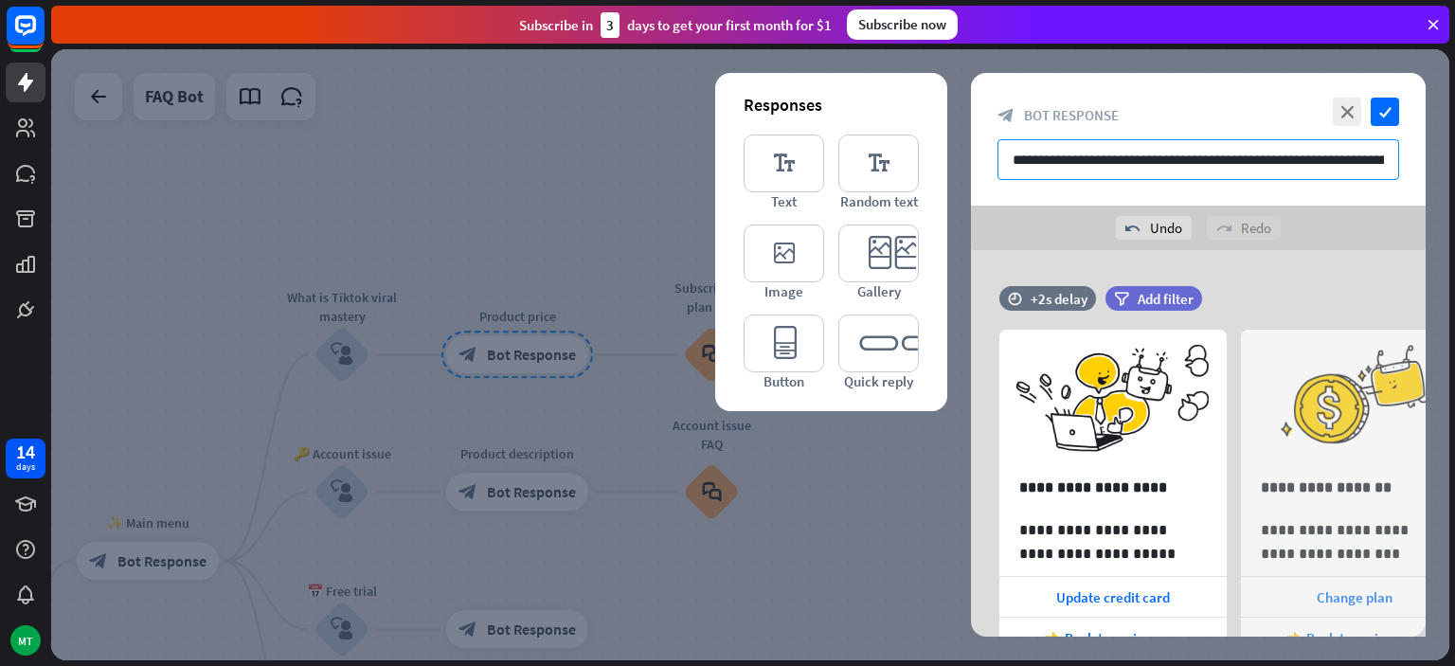
scroll to position [0, 383]
type input "**********"
click at [1211, 321] on icon at bounding box center [1208, 329] width 18 height 17
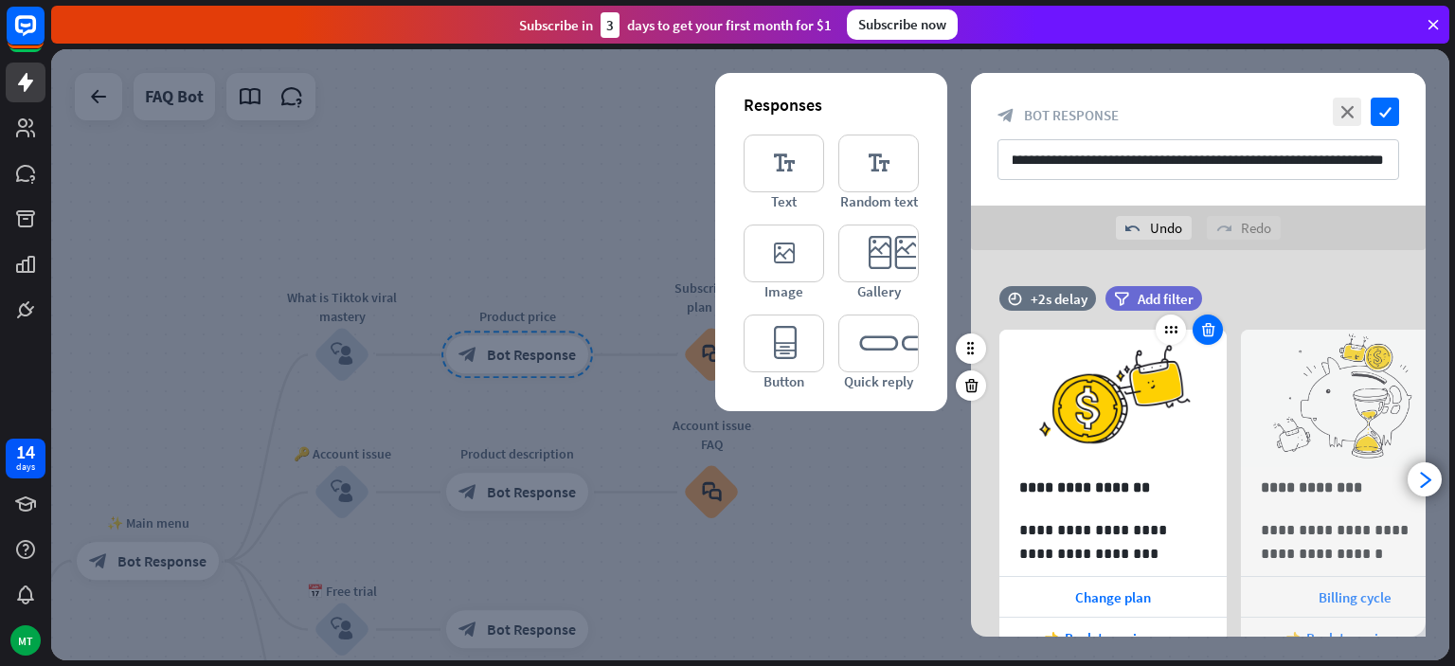
click at [1211, 323] on icon at bounding box center [1208, 329] width 18 height 17
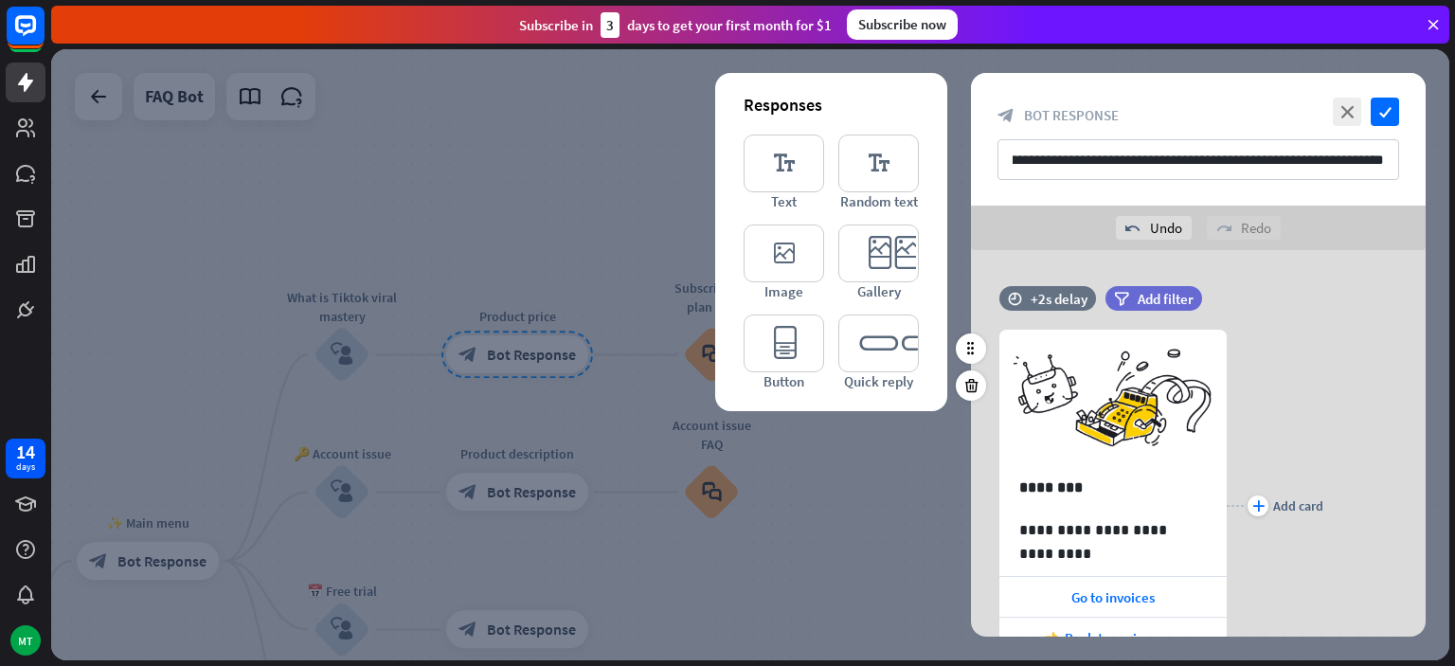
click at [1211, 323] on div "**********" at bounding box center [1112, 505] width 227 height 408
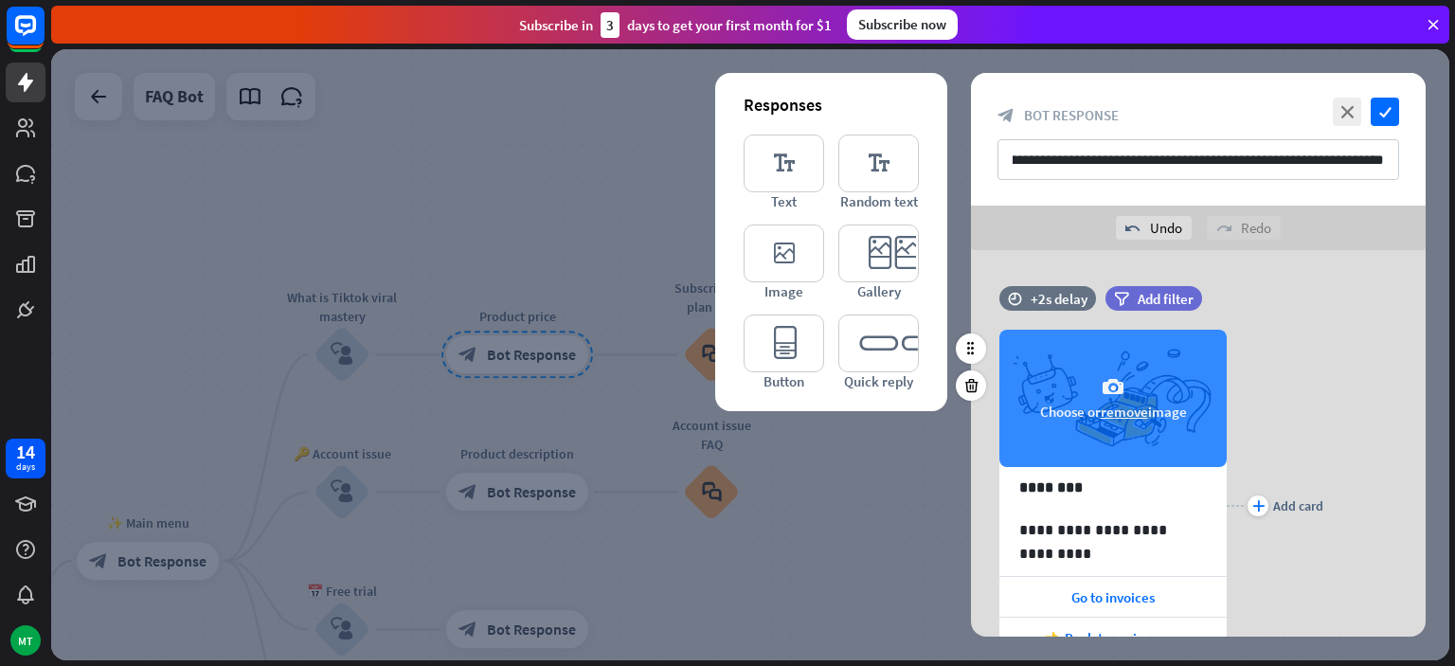
click at [1115, 384] on icon "camera" at bounding box center [1113, 387] width 23 height 23
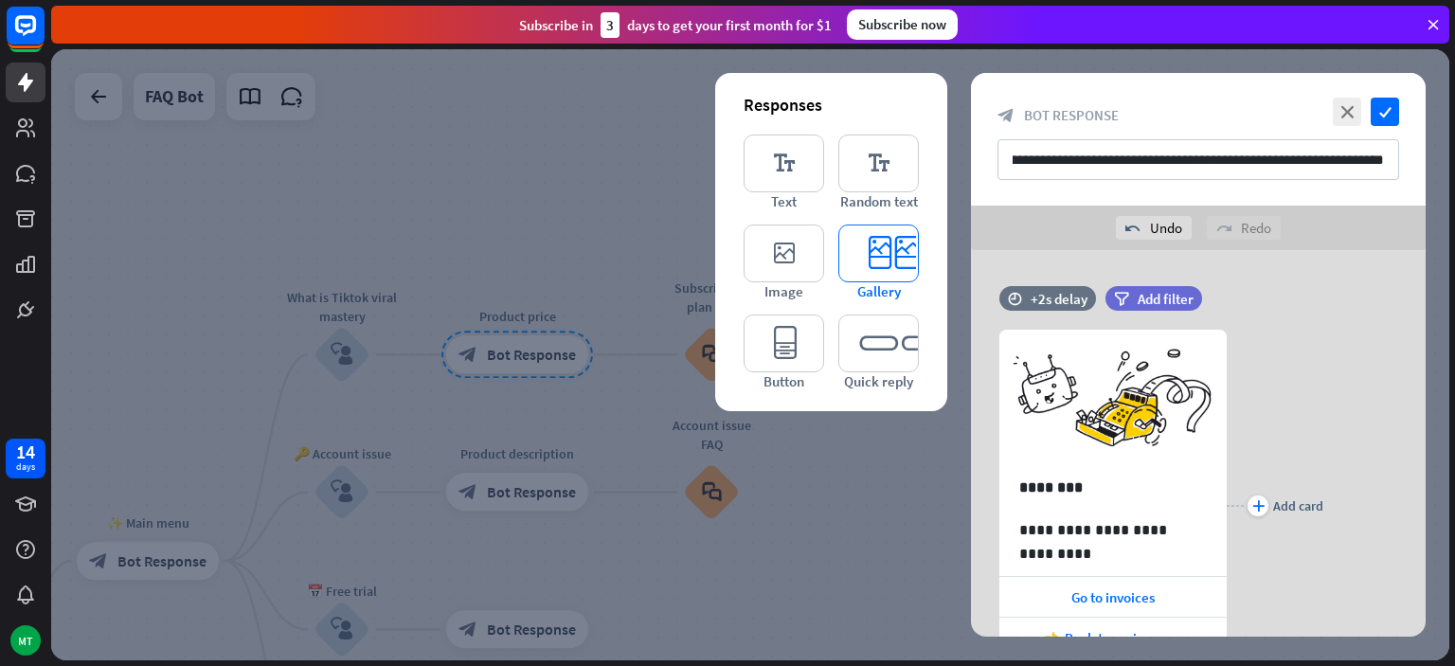
click at [869, 259] on icon "editor_card" at bounding box center [878, 254] width 81 height 58
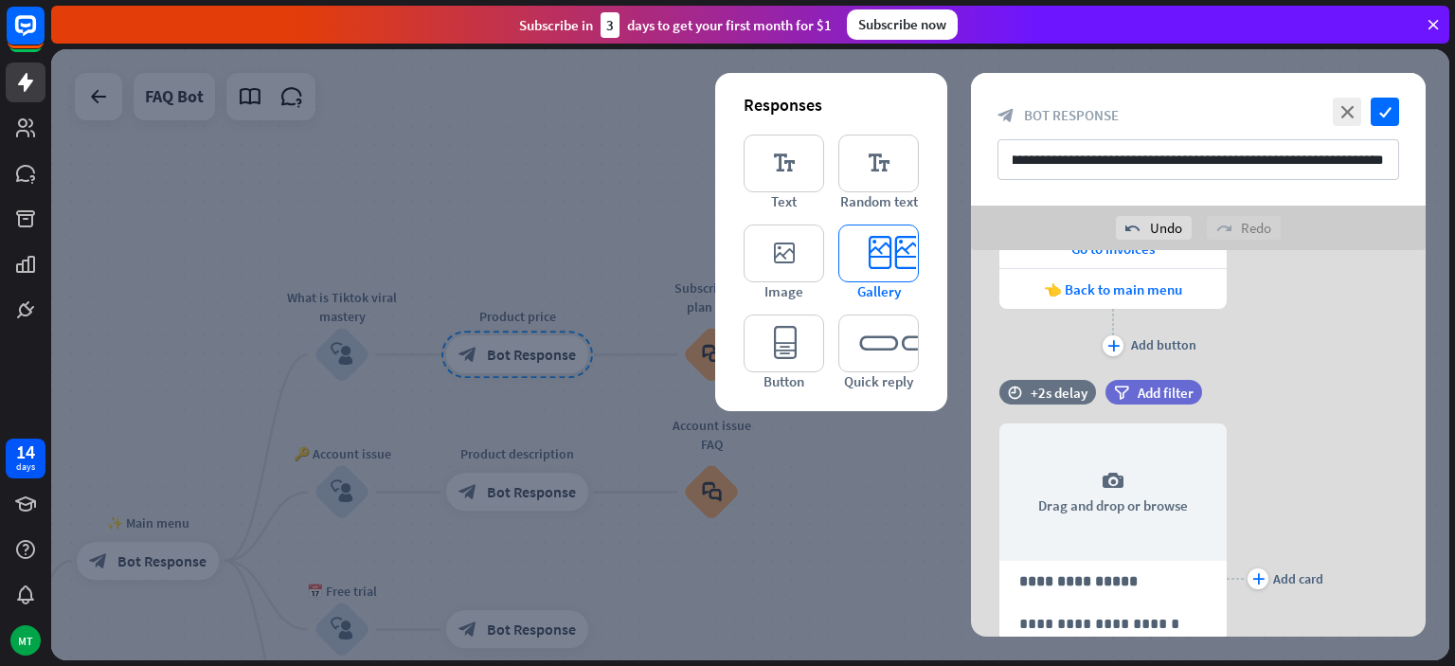
scroll to position [477, 0]
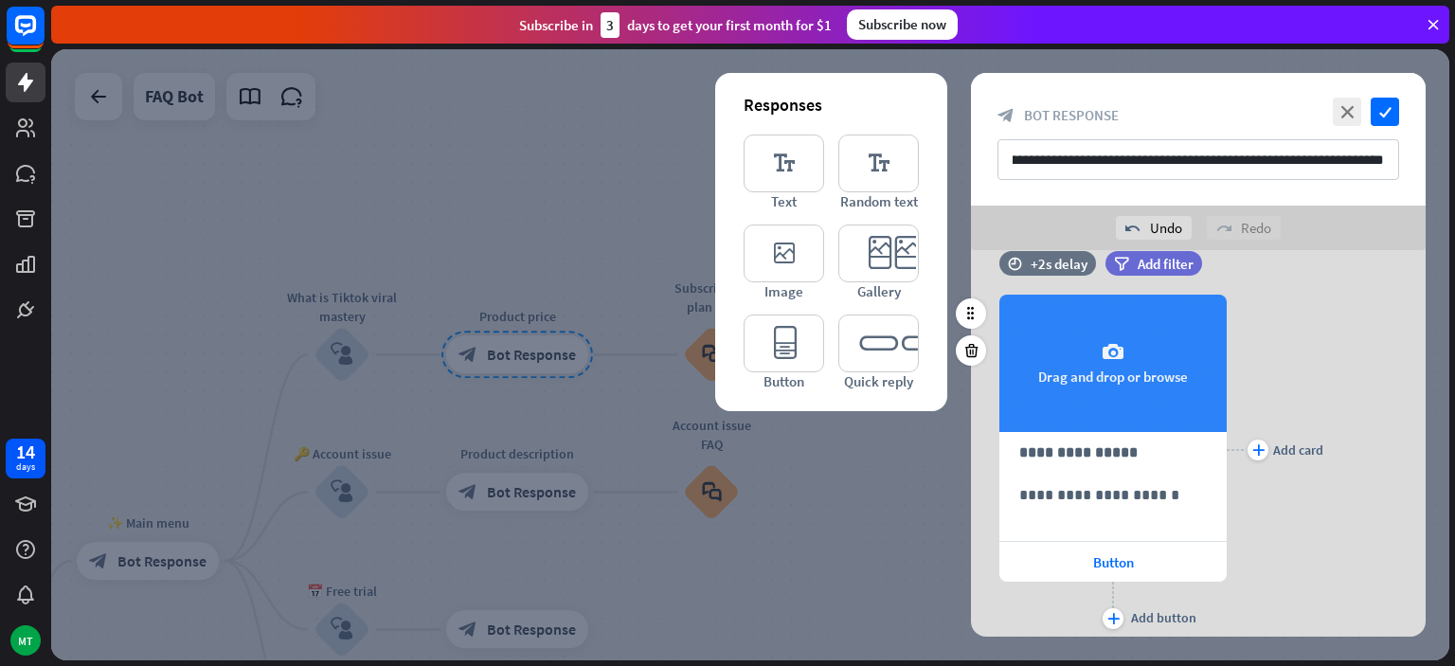
click at [1098, 404] on div "camera Drag and drop or browse" at bounding box center [1112, 363] width 227 height 137
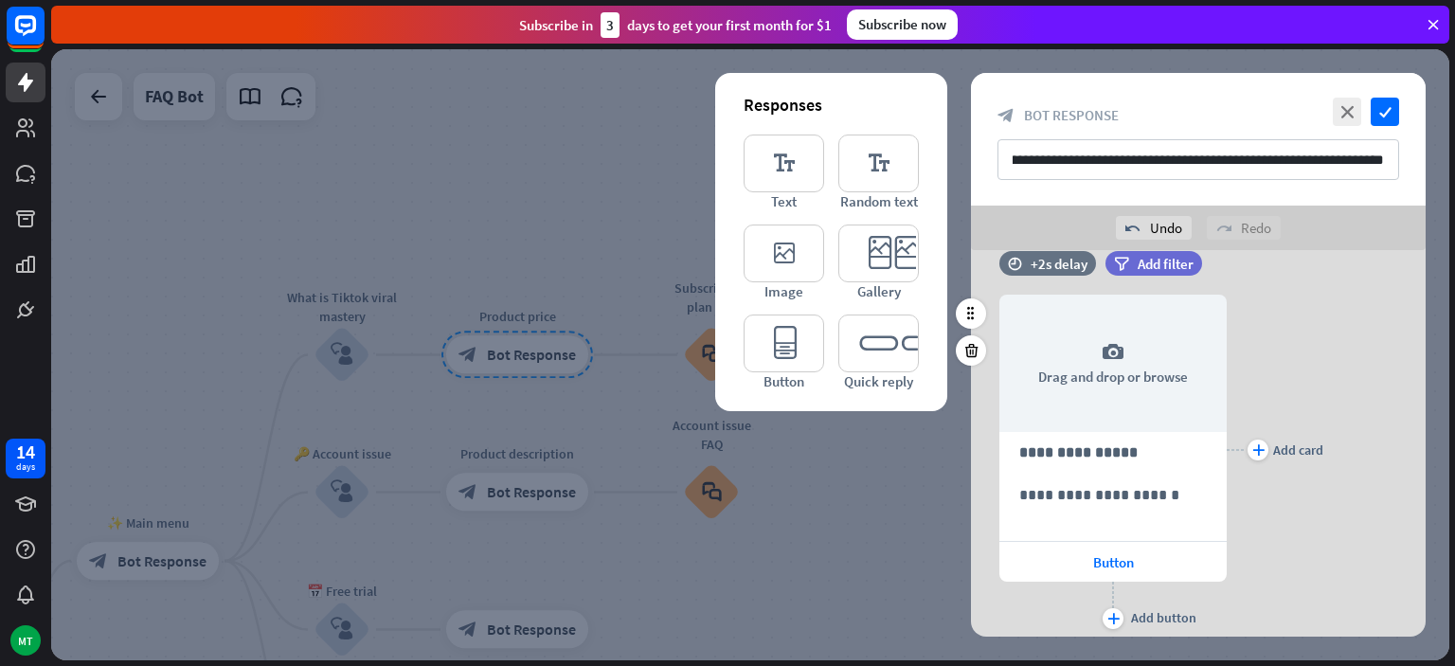
click at [1275, 364] on div "plus Add card" at bounding box center [1275, 450] width 97 height 368
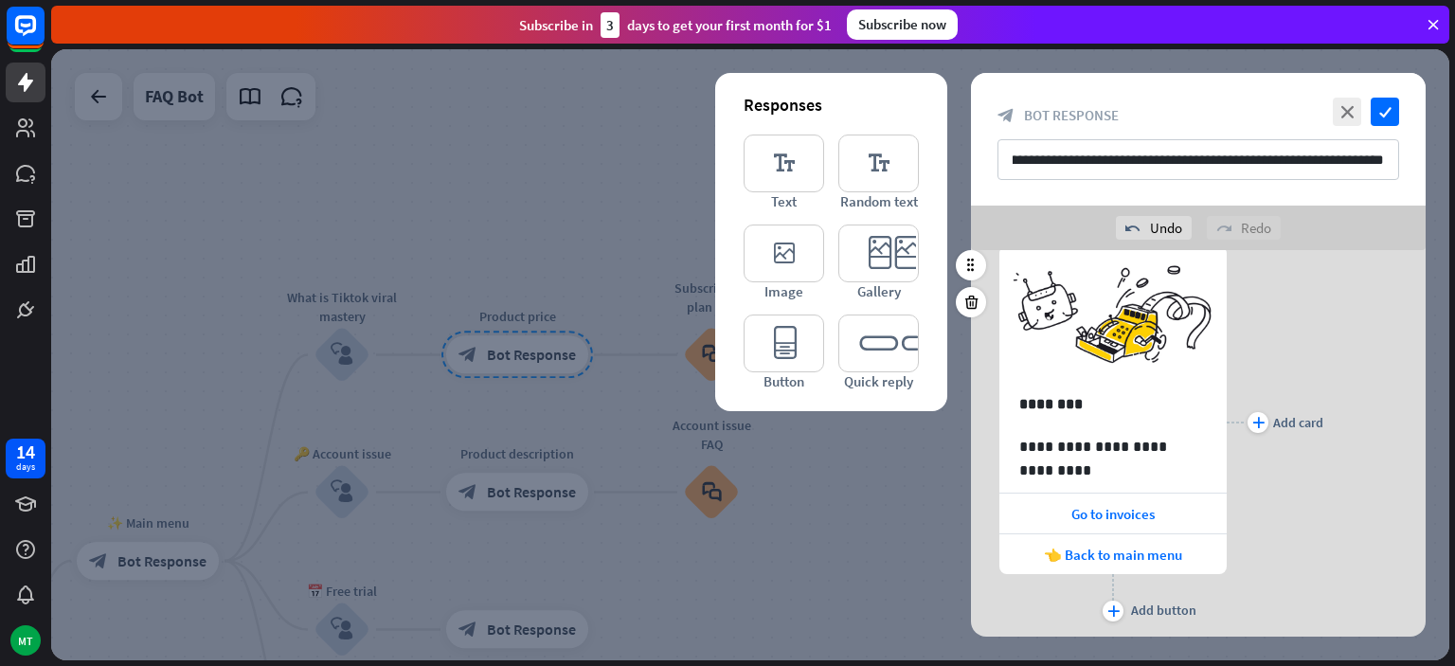
scroll to position [83, 0]
click at [1191, 496] on icon at bounding box center [1191, 493] width 17 height 17
click at [1195, 504] on div at bounding box center [1192, 493] width 30 height 30
click at [1162, 522] on div "Go to invoices" at bounding box center [1112, 514] width 227 height 40
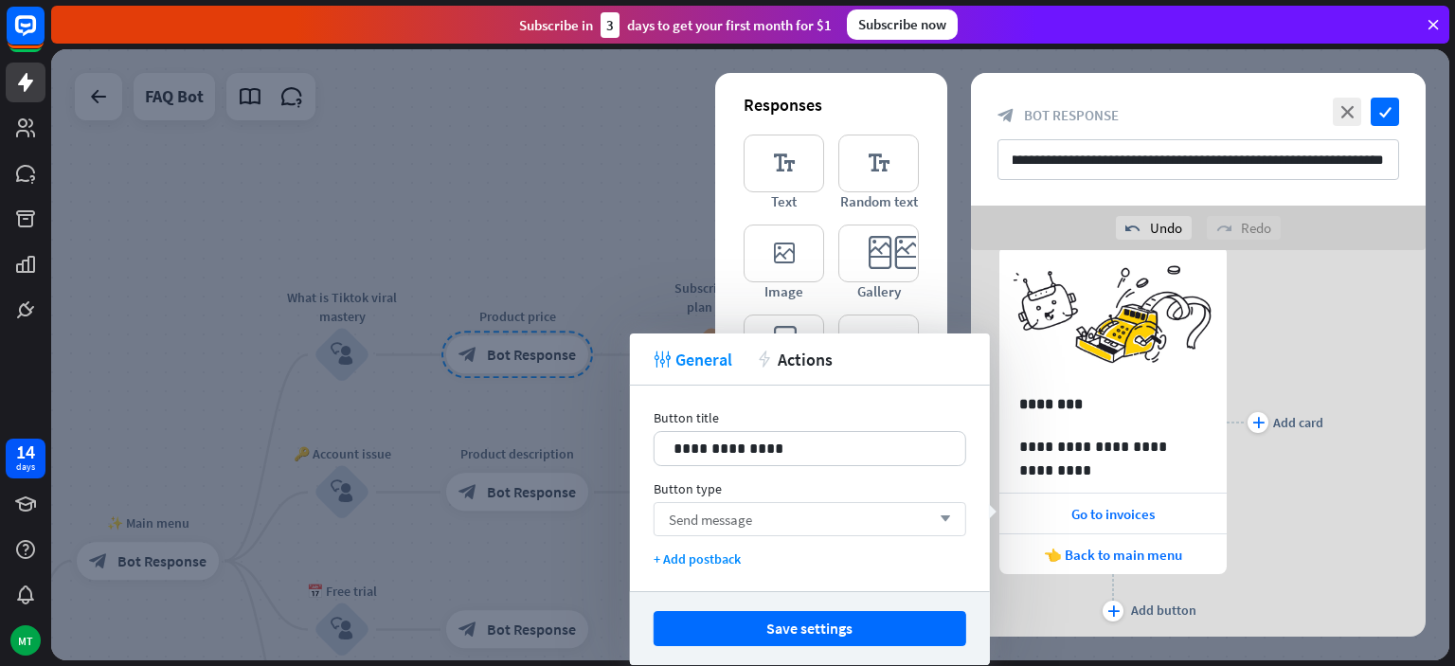
click at [817, 528] on div "Send message arrow_down" at bounding box center [810, 519] width 313 height 34
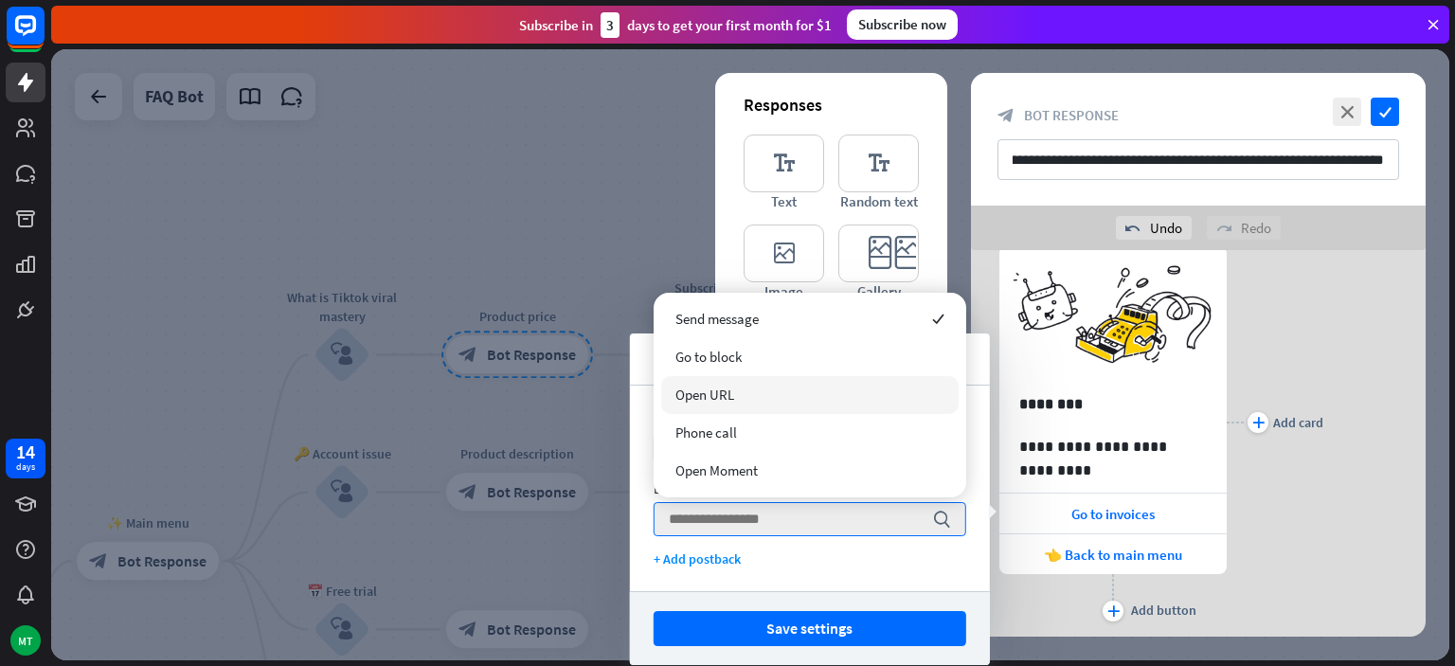
click at [766, 392] on div "Open URL" at bounding box center [809, 395] width 297 height 38
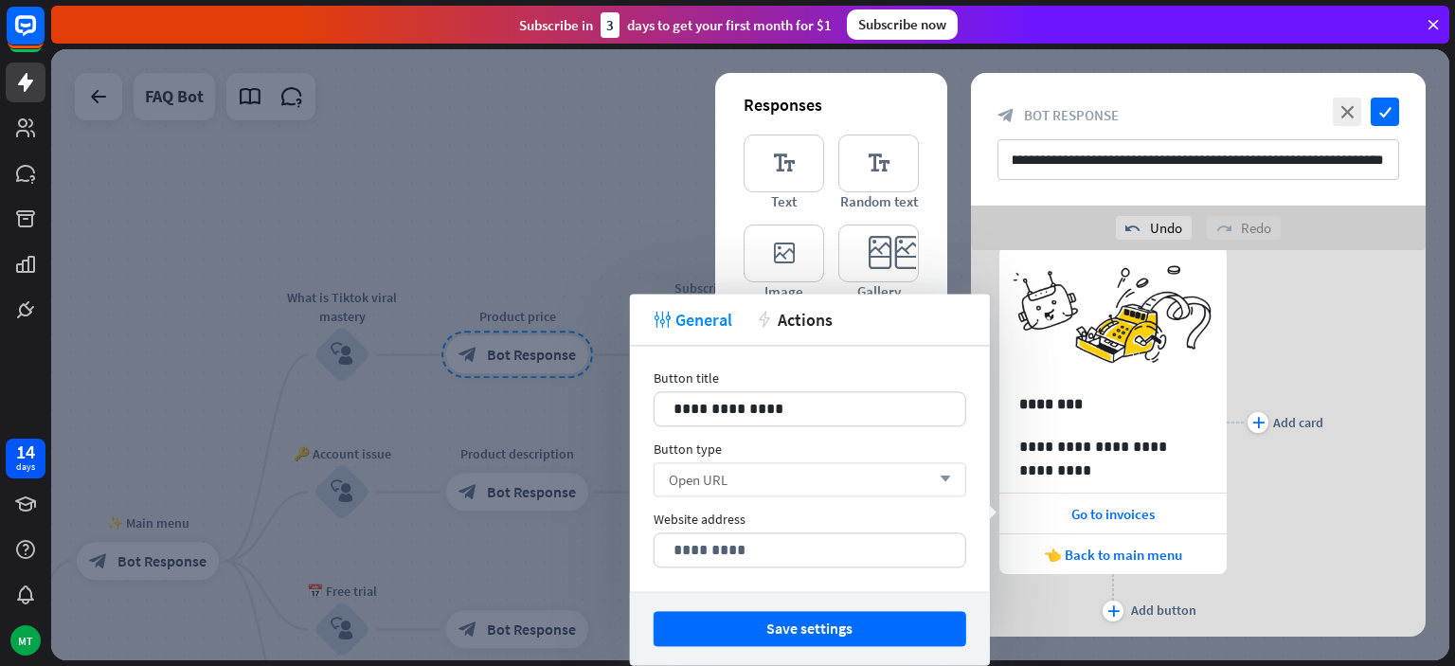
click at [733, 477] on div "Open URL arrow_down" at bounding box center [810, 479] width 313 height 34
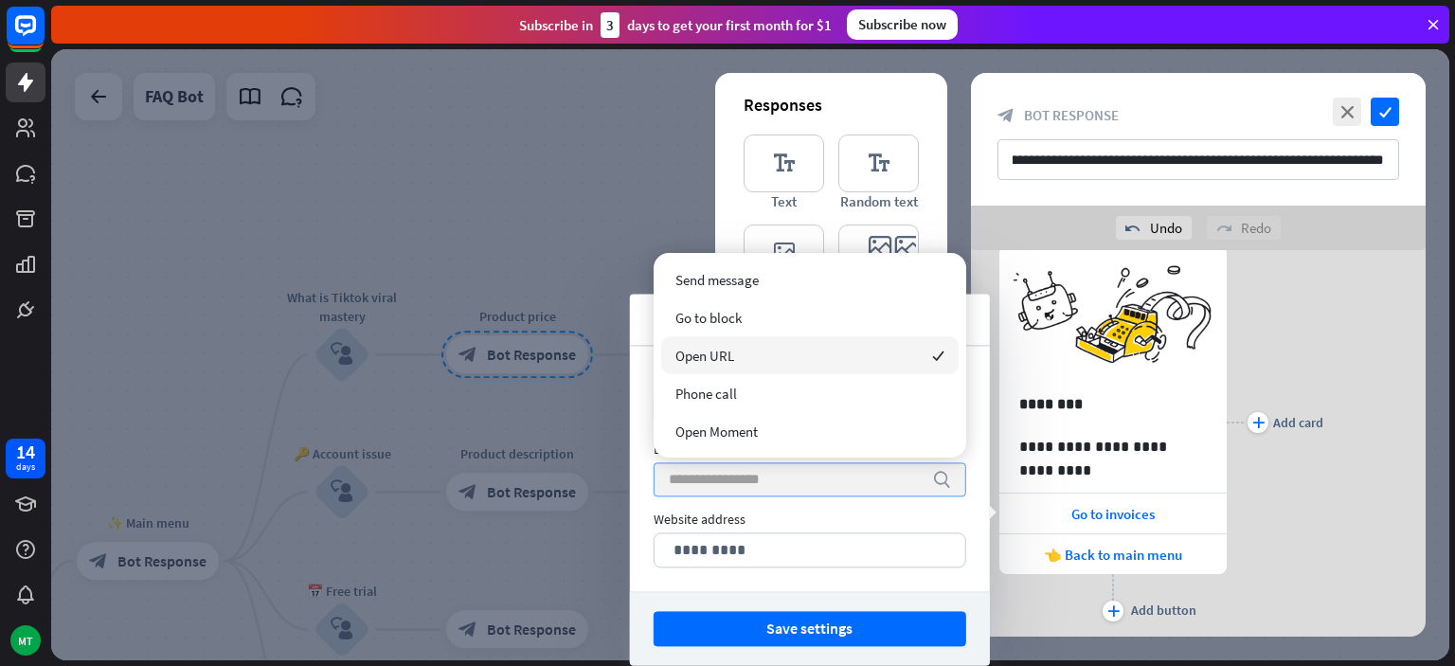
click at [733, 477] on input "search" at bounding box center [796, 479] width 254 height 32
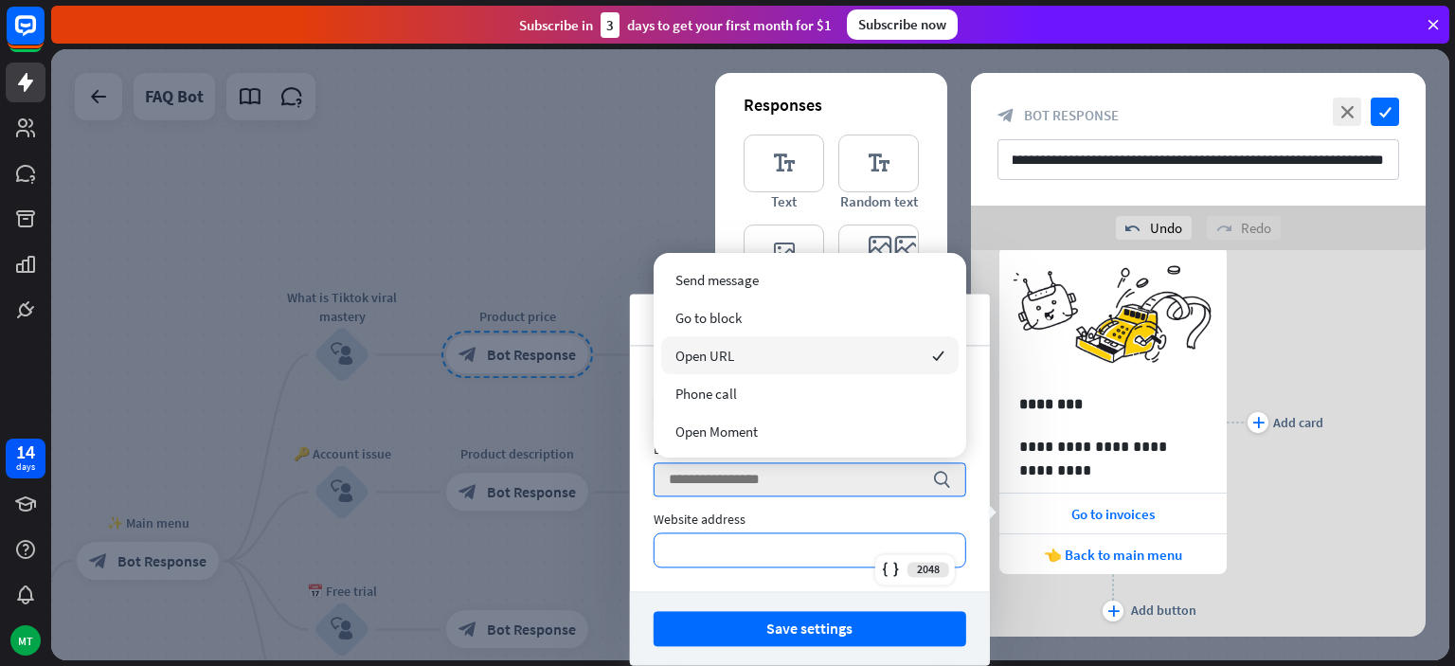
click at [711, 554] on p "*********" at bounding box center [810, 550] width 273 height 24
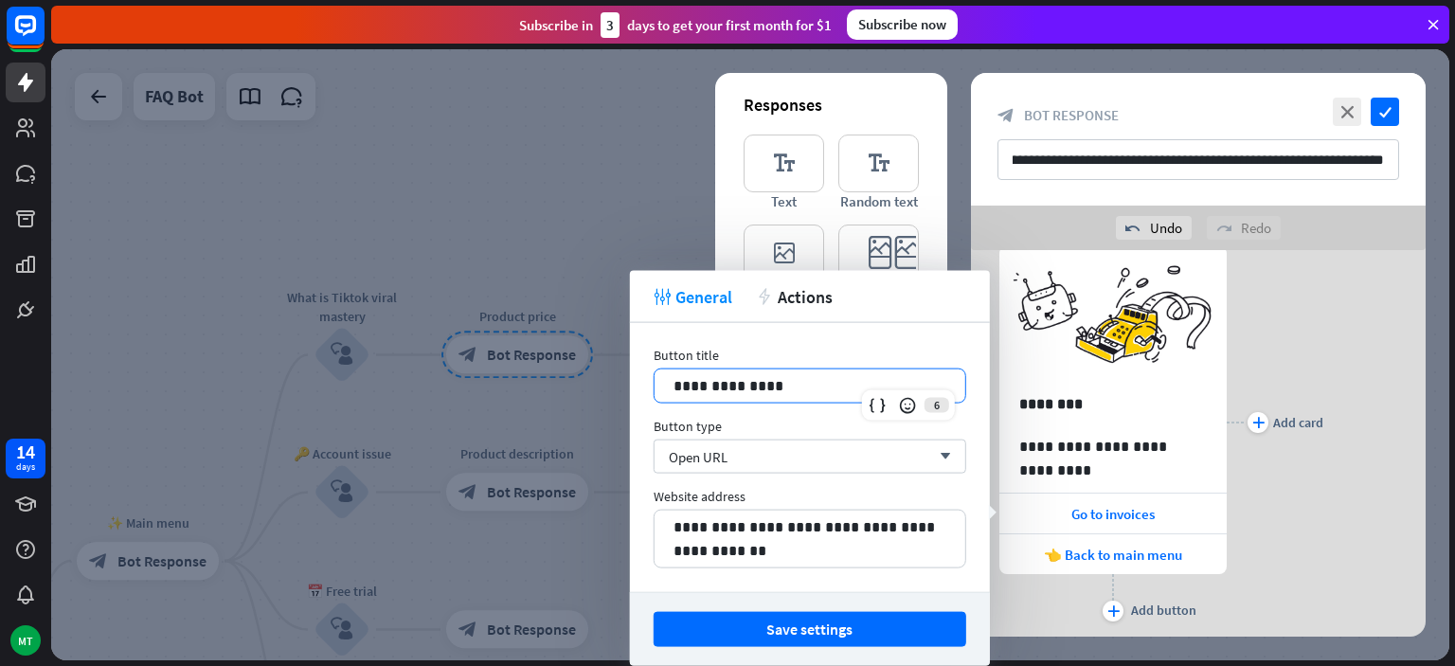
click at [767, 383] on p "**********" at bounding box center [810, 386] width 273 height 24
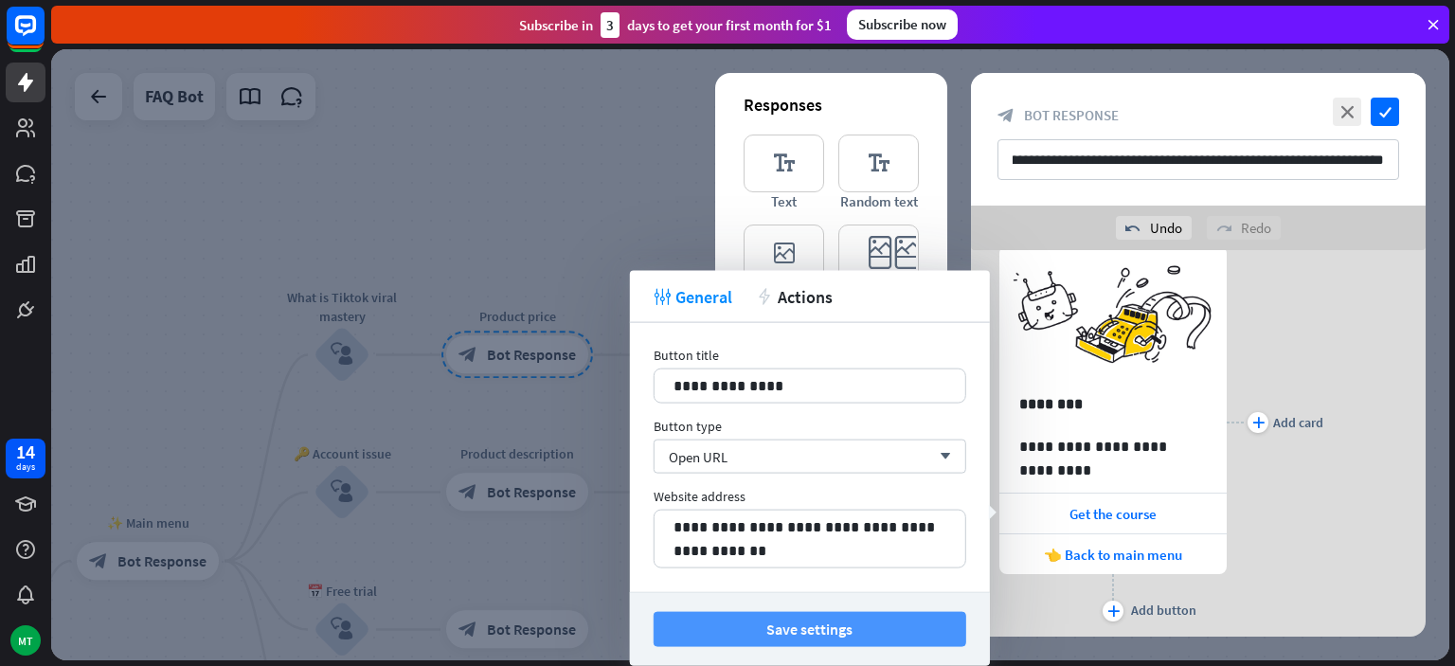
click at [840, 620] on button "Save settings" at bounding box center [810, 629] width 313 height 35
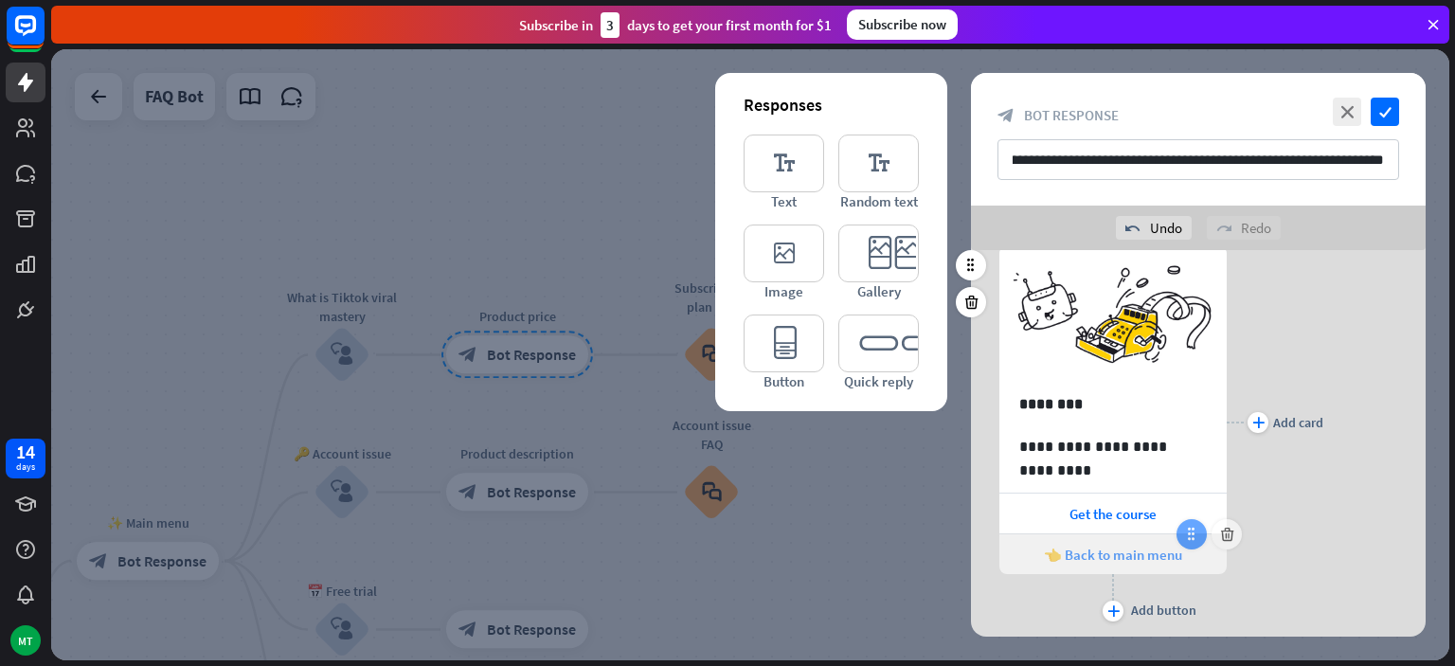
click at [1188, 539] on icon at bounding box center [1191, 534] width 17 height 17
click at [1196, 531] on icon at bounding box center [1191, 534] width 17 height 17
click at [1161, 551] on span "👈 Back to main menu" at bounding box center [1113, 555] width 138 height 18
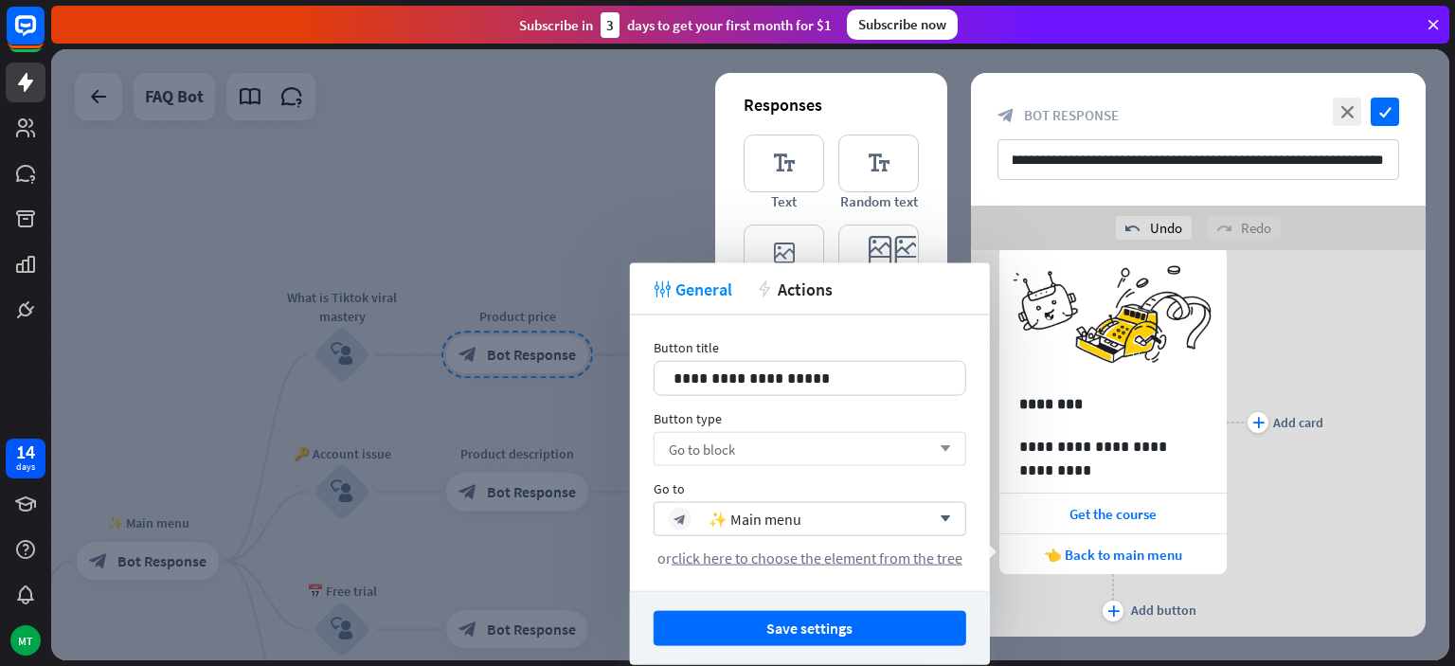
click at [812, 451] on div "Go to block arrow_down" at bounding box center [810, 449] width 313 height 34
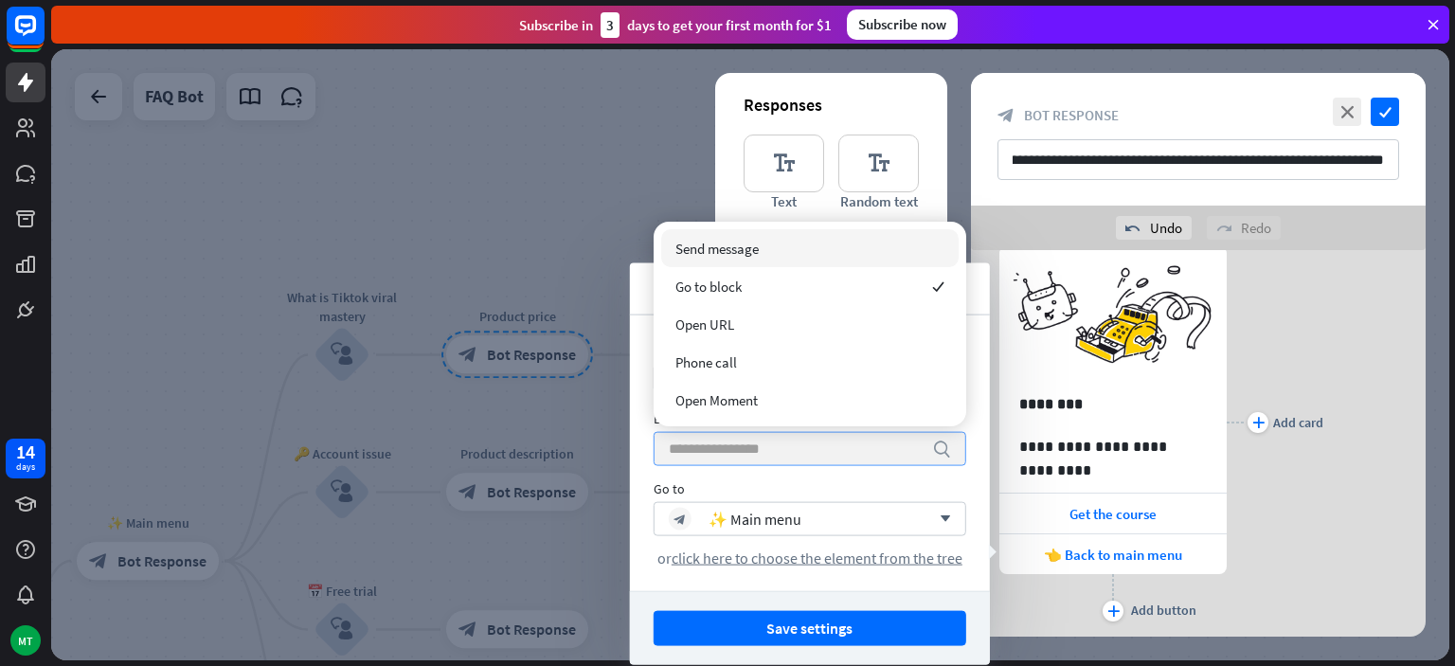
click at [812, 451] on input "search" at bounding box center [796, 449] width 254 height 32
click at [834, 496] on div "Go to" at bounding box center [810, 488] width 313 height 17
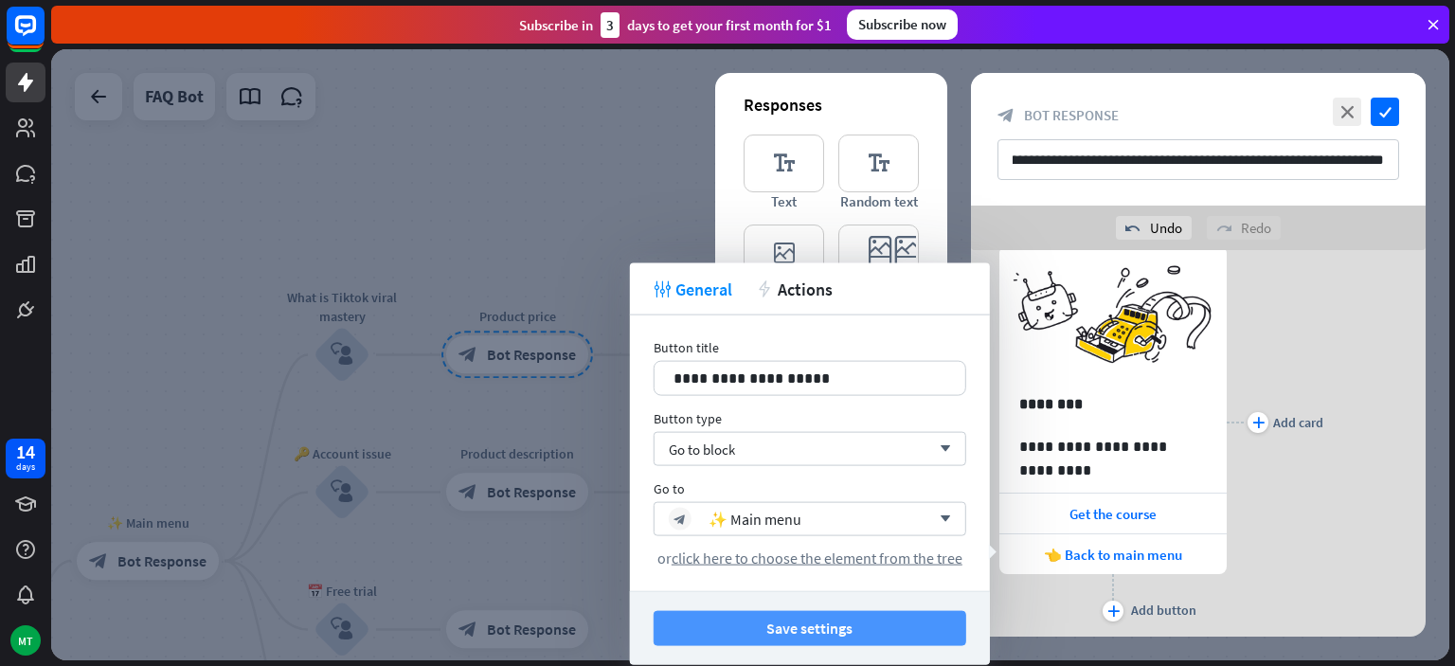
click at [828, 618] on button "Save settings" at bounding box center [810, 628] width 313 height 35
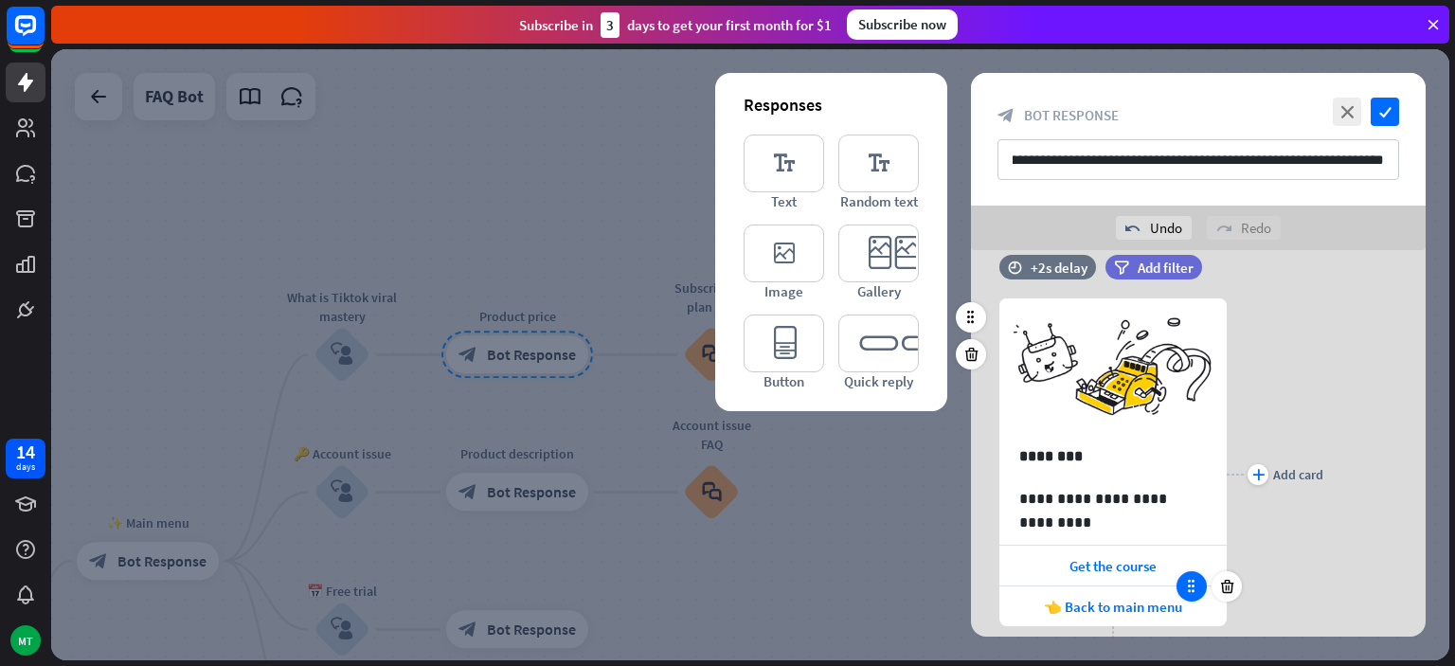
scroll to position [247, 0]
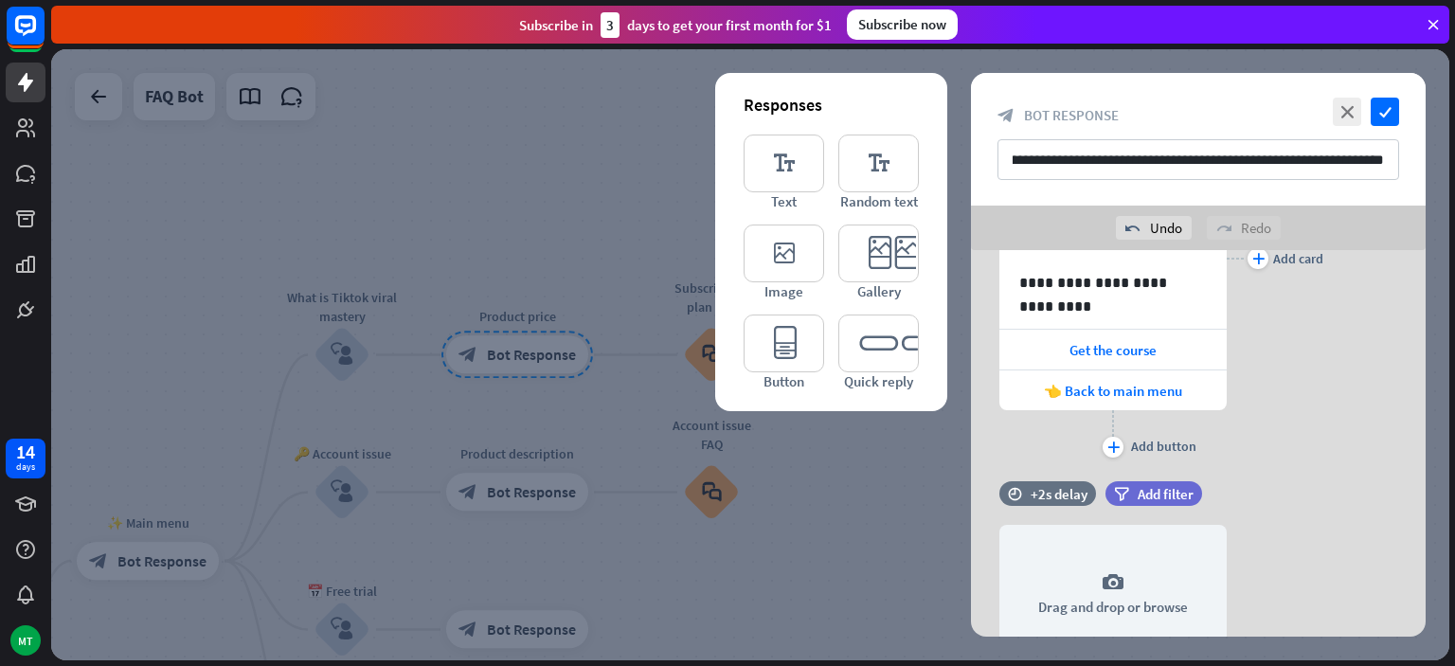
click at [1260, 447] on div "plus Add card" at bounding box center [1275, 258] width 97 height 408
click at [1073, 441] on div "plus Add button" at bounding box center [1112, 433] width 227 height 47
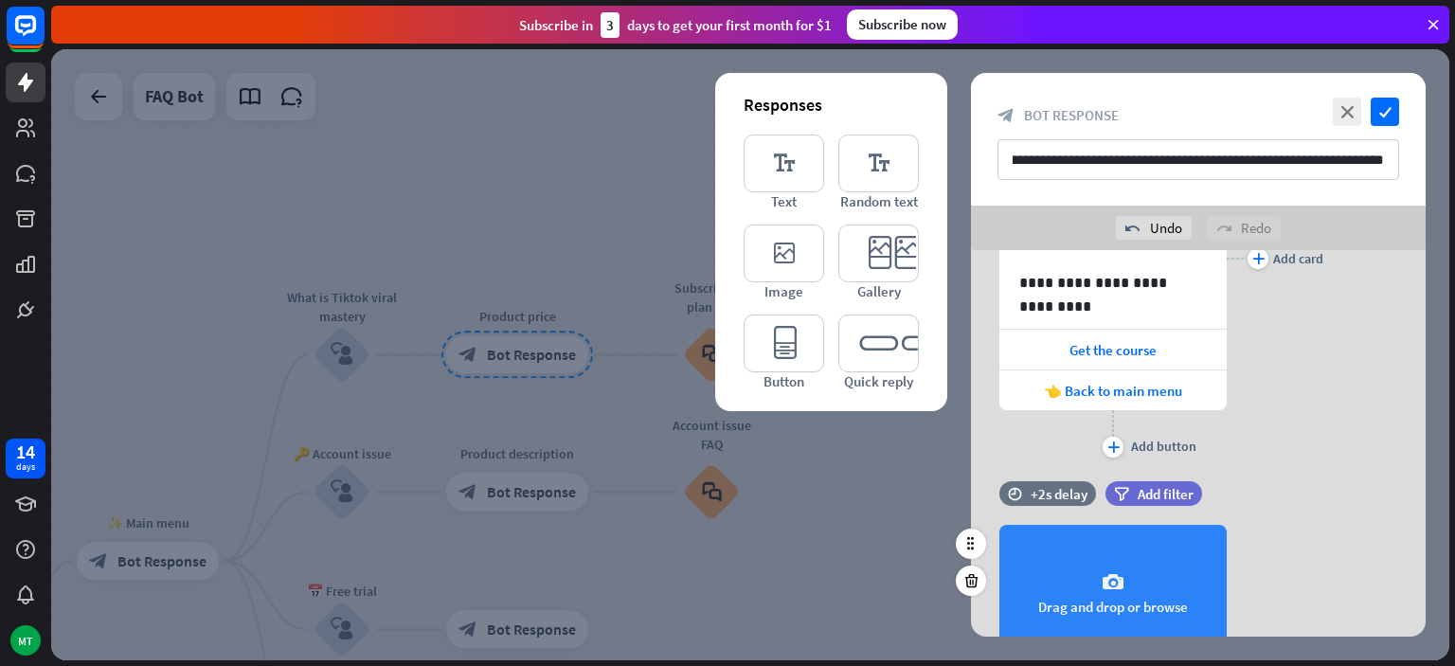
click at [1118, 553] on div "camera Drag and drop or browse" at bounding box center [1112, 593] width 227 height 137
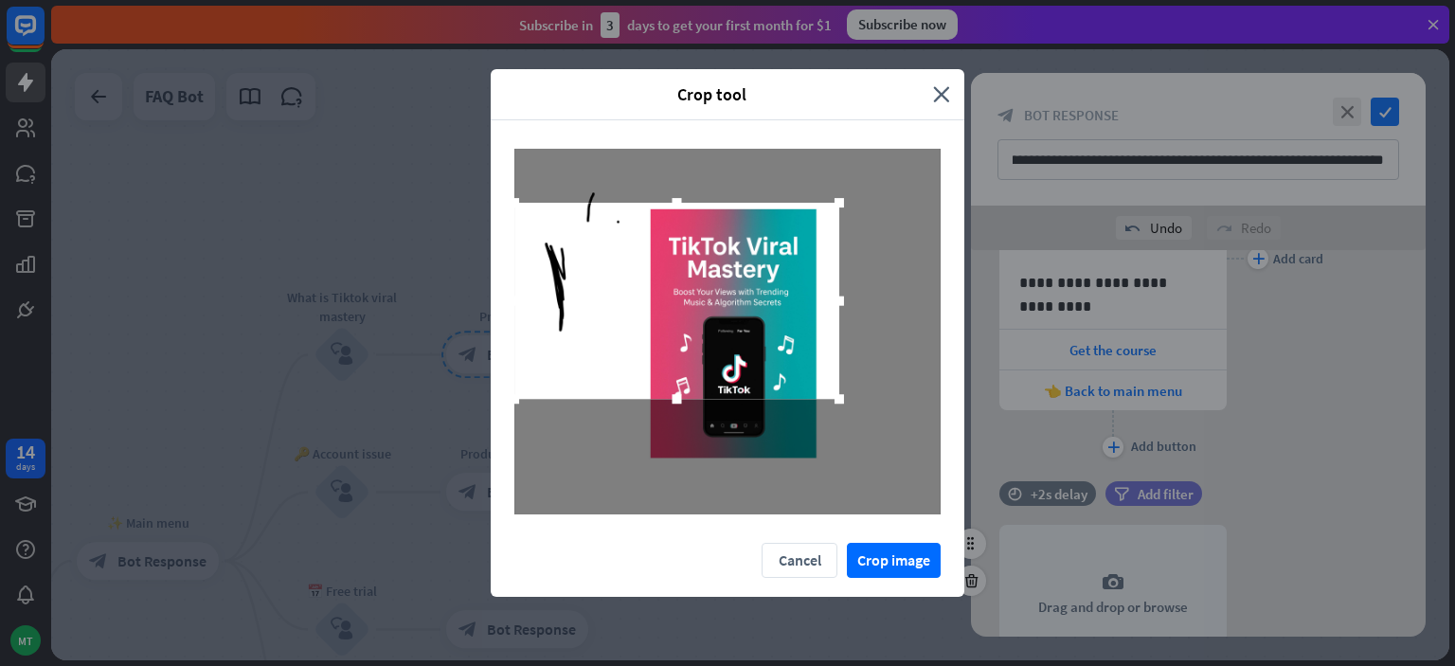
drag, startPoint x: 938, startPoint y: 462, endPoint x: 832, endPoint y: 477, distance: 107.2
click at [832, 477] on div at bounding box center [727, 332] width 426 height 366
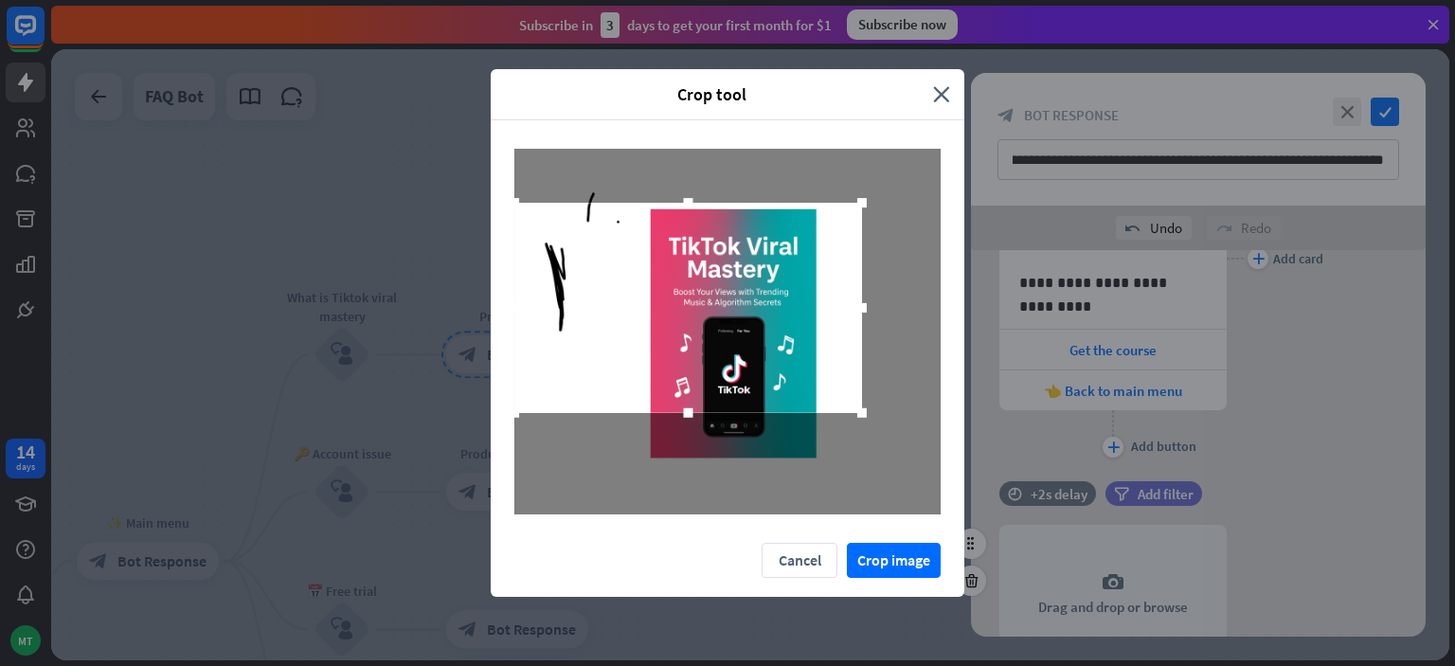
drag, startPoint x: 834, startPoint y: 393, endPoint x: 872, endPoint y: 519, distance: 131.6
click at [872, 519] on div at bounding box center [728, 331] width 474 height 423
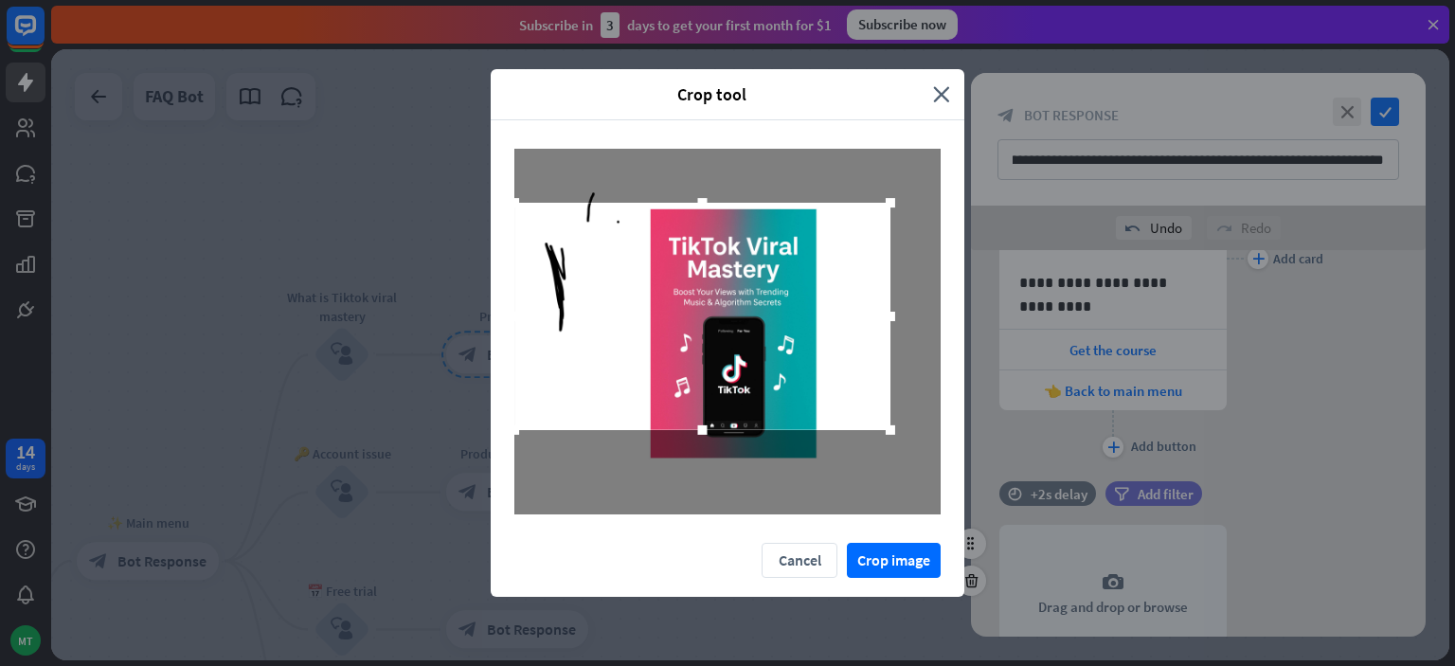
drag, startPoint x: 872, startPoint y: 422, endPoint x: 947, endPoint y: 570, distance: 166.9
click at [947, 570] on div "Crop tool close Cancel Crop image" at bounding box center [728, 333] width 474 height 528
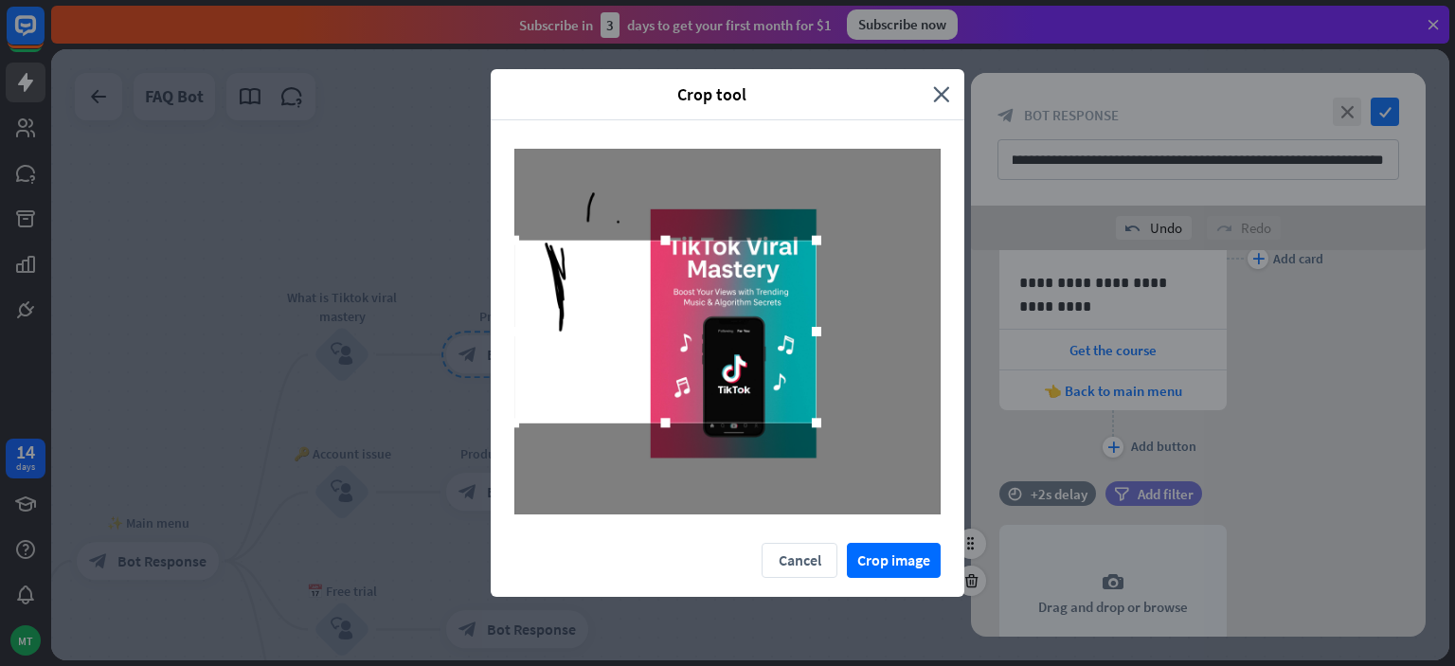
drag, startPoint x: 934, startPoint y: 335, endPoint x: 810, endPoint y: 392, distance: 136.5
click at [810, 392] on div at bounding box center [665, 332] width 302 height 183
click at [666, 225] on div at bounding box center [727, 332] width 426 height 366
drag, startPoint x: 664, startPoint y: 233, endPoint x: 663, endPoint y: 224, distance: 9.5
click at [663, 224] on div at bounding box center [727, 332] width 426 height 366
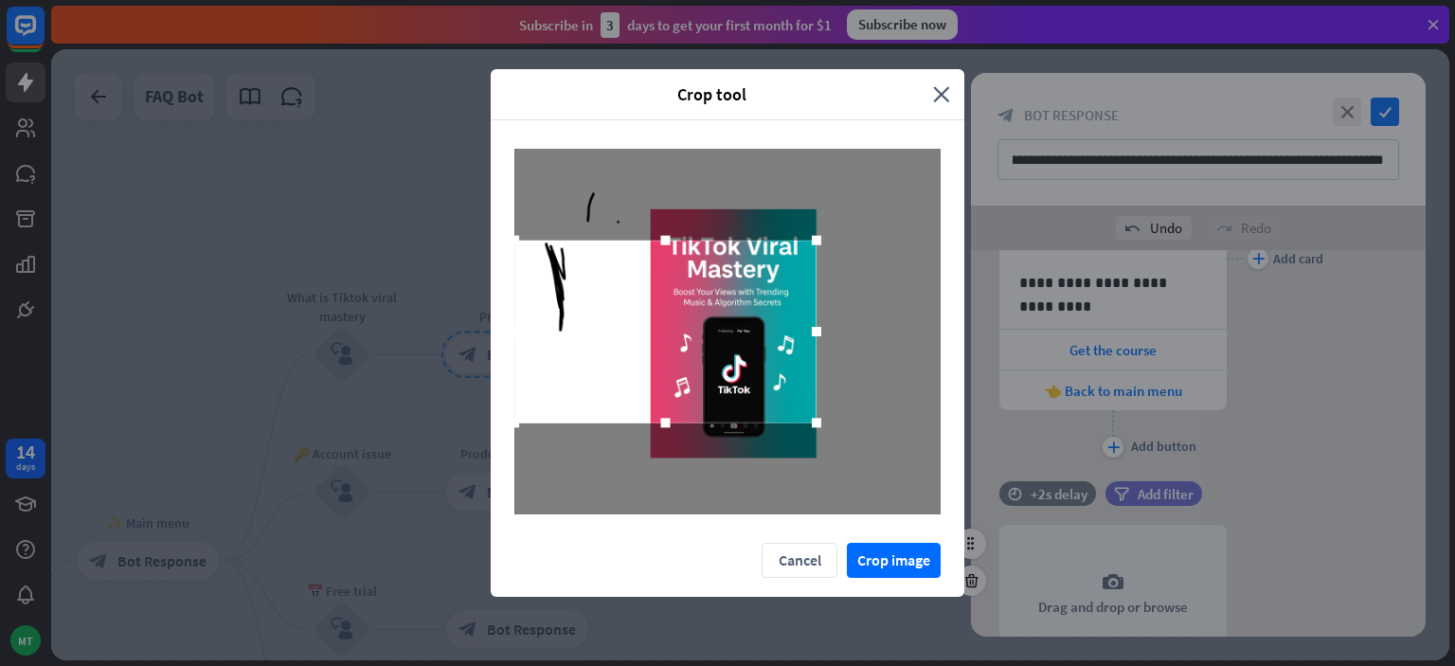
click at [677, 222] on div at bounding box center [727, 332] width 426 height 366
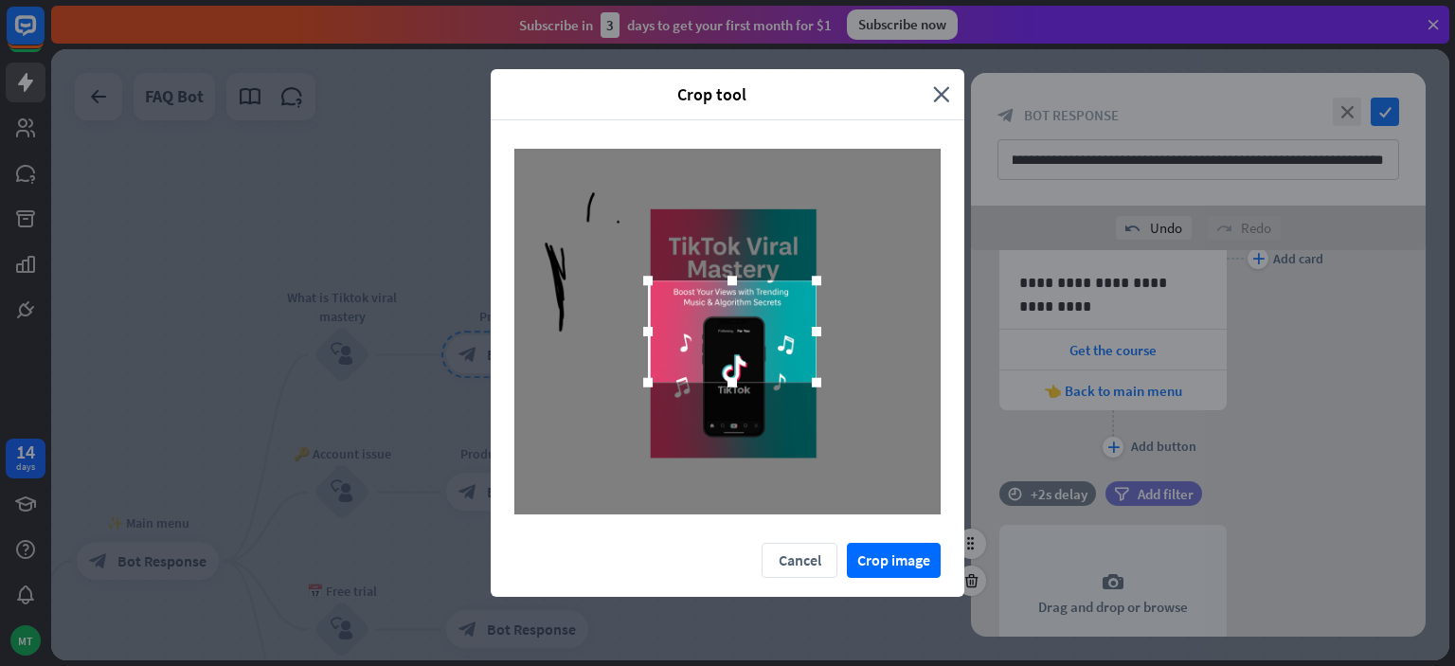
drag, startPoint x: 516, startPoint y: 326, endPoint x: 650, endPoint y: 342, distance: 134.5
click at [650, 342] on div at bounding box center [648, 331] width 28 height 28
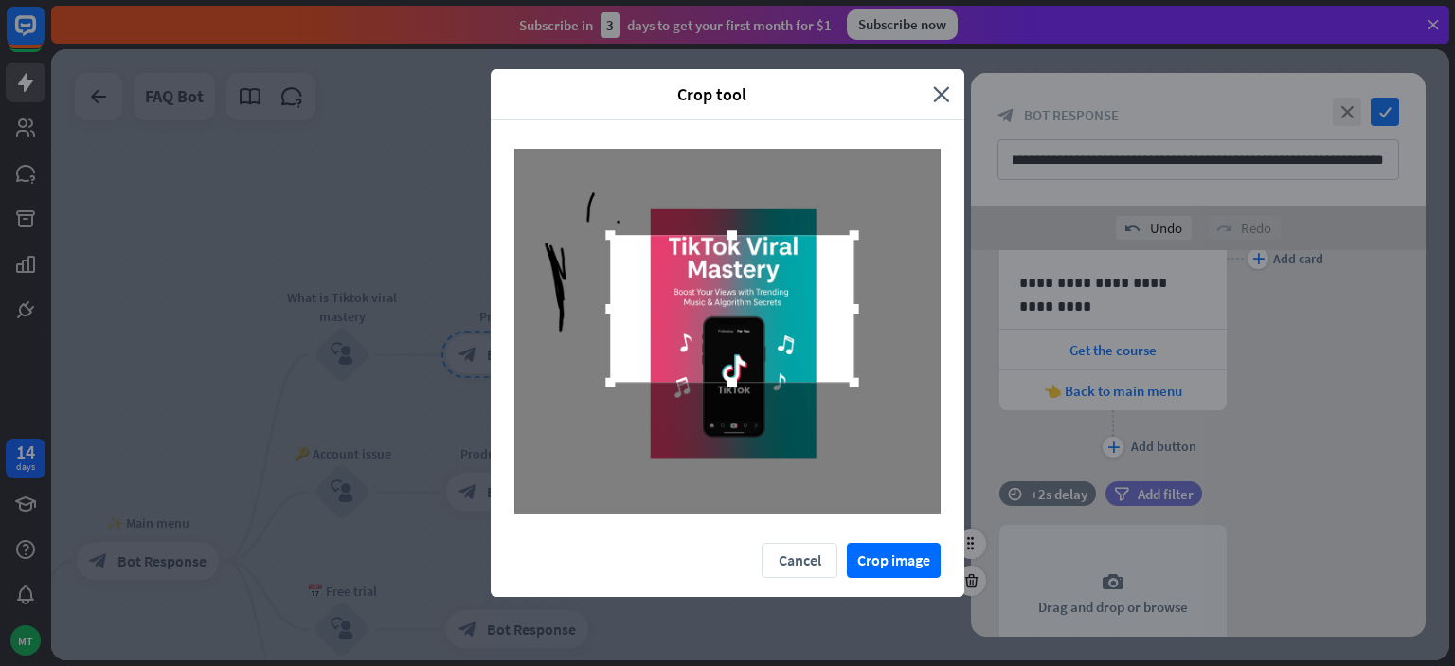
drag, startPoint x: 732, startPoint y: 282, endPoint x: 726, endPoint y: 237, distance: 46.0
click at [726, 237] on div at bounding box center [732, 235] width 28 height 28
drag, startPoint x: 604, startPoint y: 312, endPoint x: 612, endPoint y: 245, distance: 66.7
click at [618, 245] on div at bounding box center [736, 309] width 236 height 143
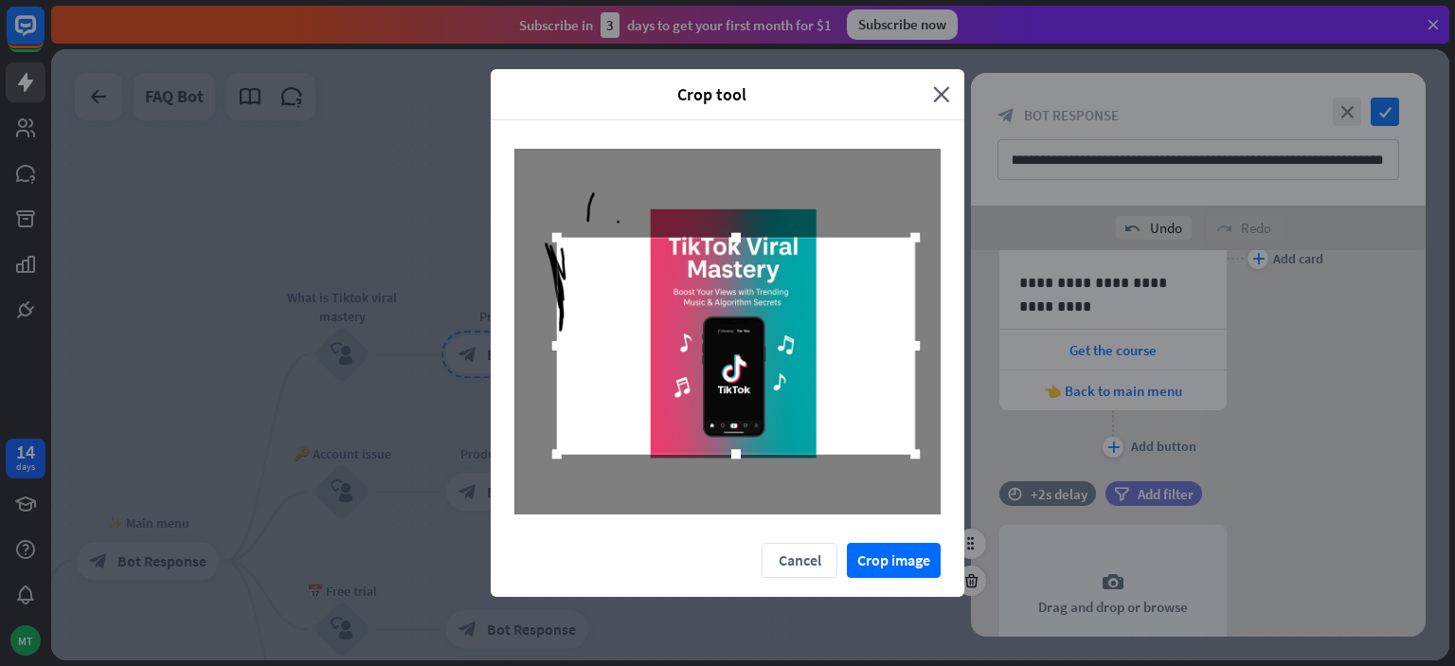
drag, startPoint x: 736, startPoint y: 379, endPoint x: 736, endPoint y: 453, distance: 73.9
click at [736, 453] on div at bounding box center [735, 453] width 9 height 9
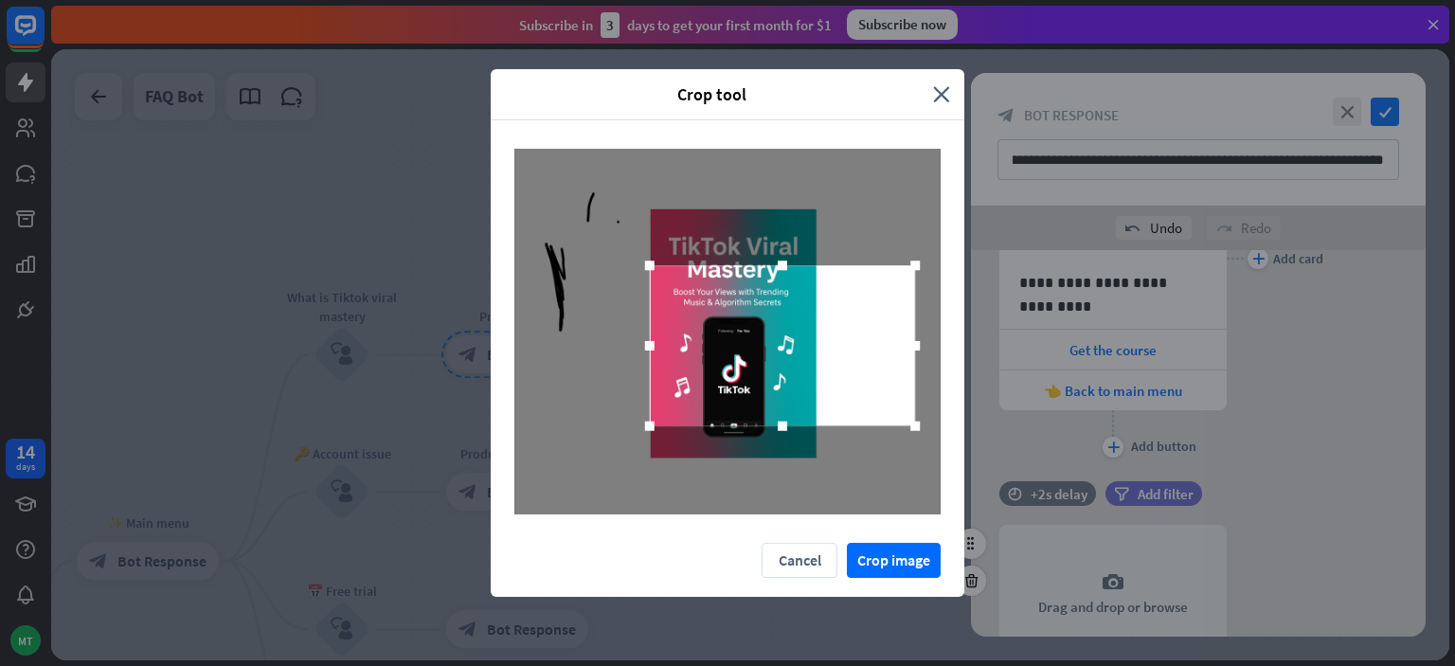
drag, startPoint x: 555, startPoint y: 341, endPoint x: 648, endPoint y: 355, distance: 93.9
click at [648, 355] on div at bounding box center [650, 346] width 28 height 28
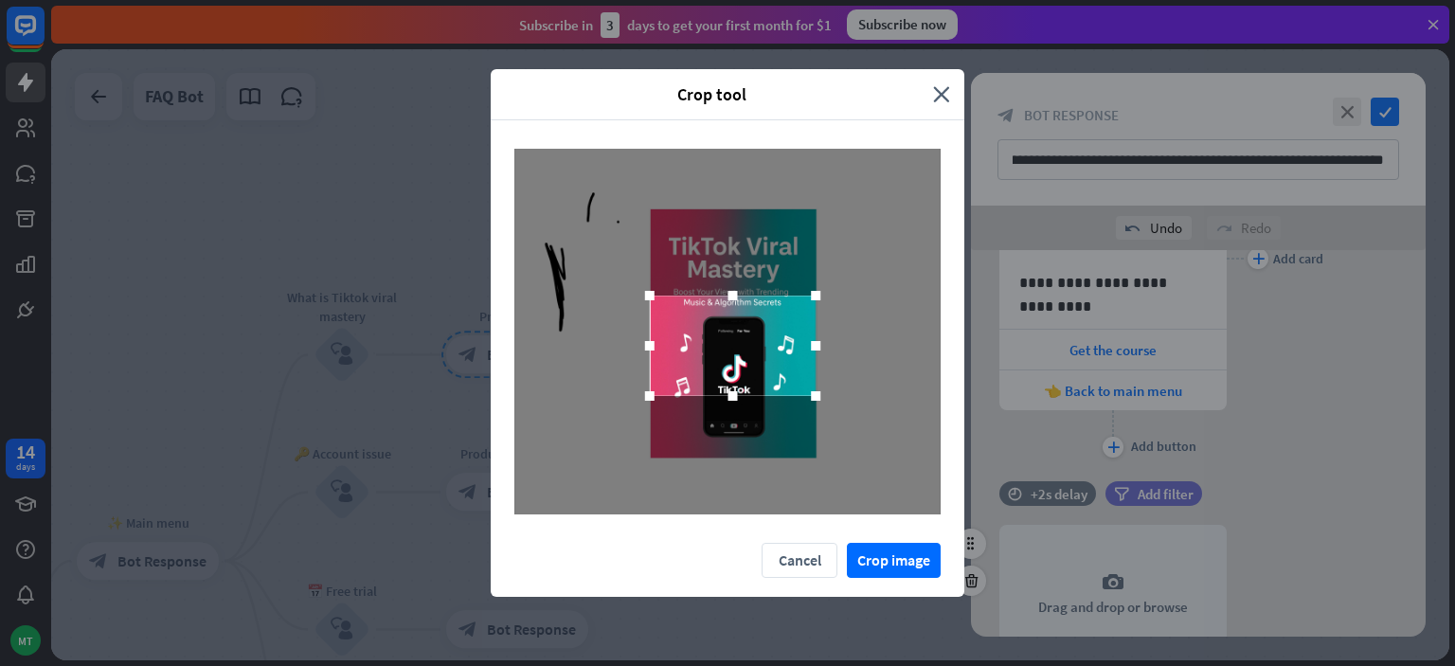
drag, startPoint x: 909, startPoint y: 344, endPoint x: 809, endPoint y: 339, distance: 99.6
click at [809, 339] on div at bounding box center [815, 346] width 28 height 28
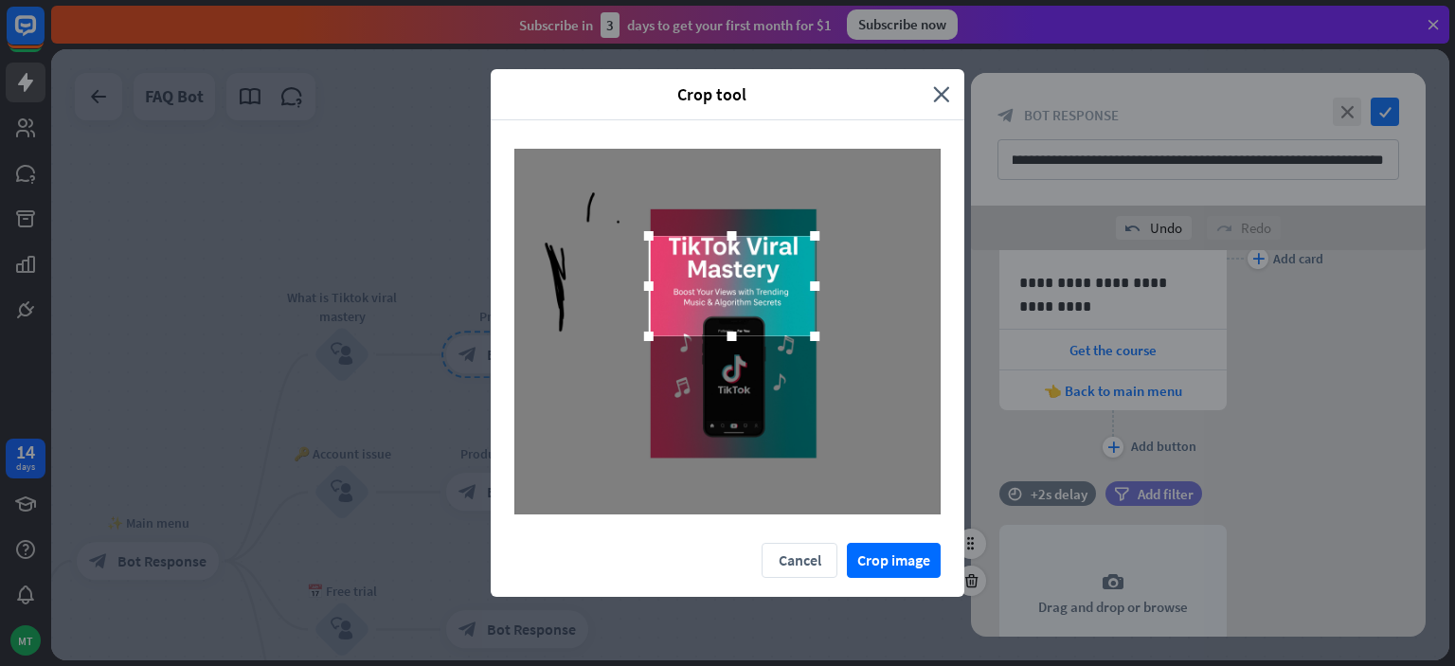
drag, startPoint x: 773, startPoint y: 328, endPoint x: 772, endPoint y: 268, distance: 59.7
click at [772, 268] on div at bounding box center [732, 286] width 166 height 100
drag, startPoint x: 733, startPoint y: 343, endPoint x: 709, endPoint y: 344, distance: 24.7
click at [709, 344] on div at bounding box center [727, 332] width 426 height 366
click at [900, 567] on button "Crop image" at bounding box center [894, 560] width 94 height 35
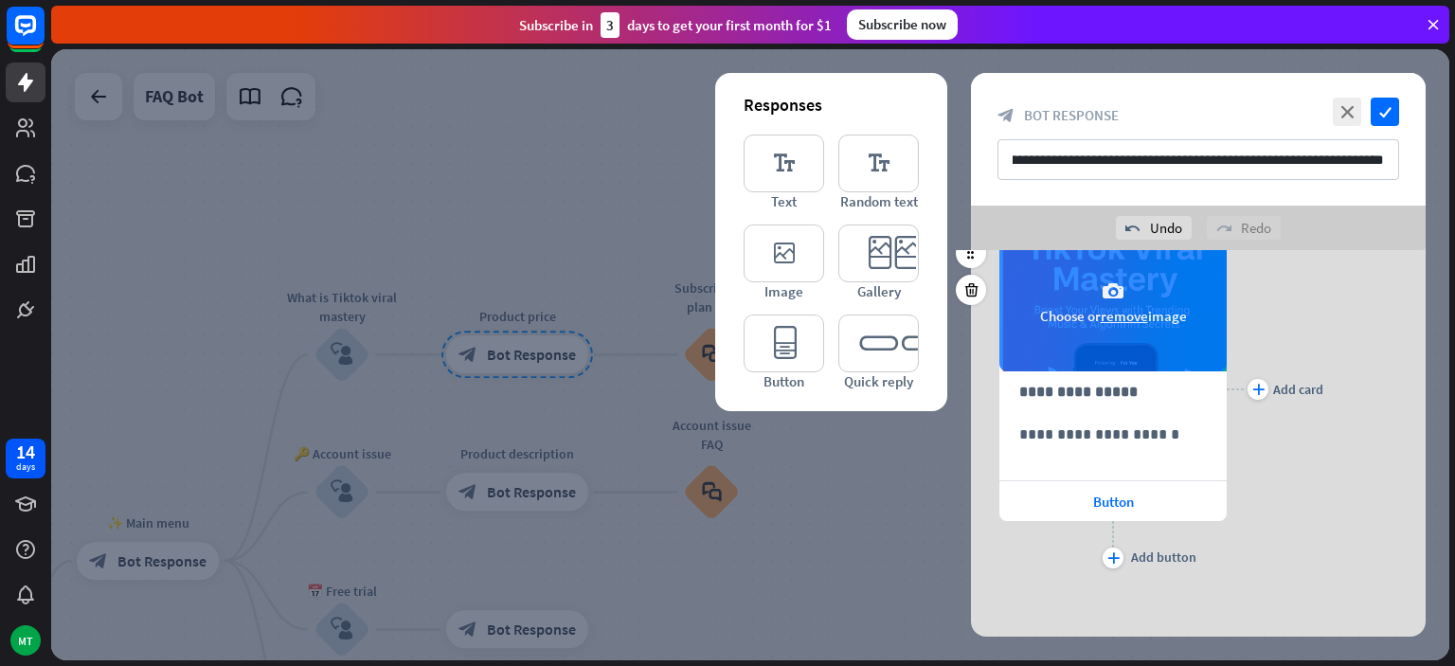
scroll to position [0, 0]
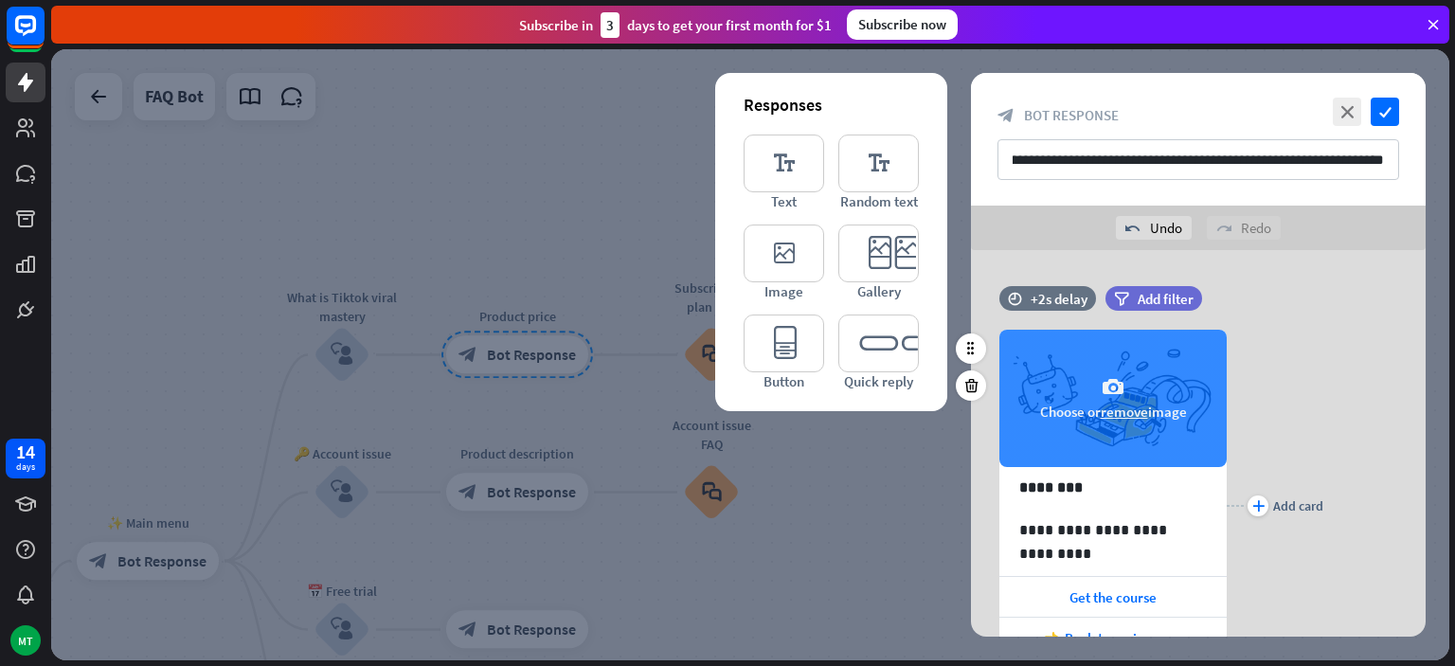
click at [1114, 422] on div "camera Choose or remove image" at bounding box center [1112, 398] width 227 height 137
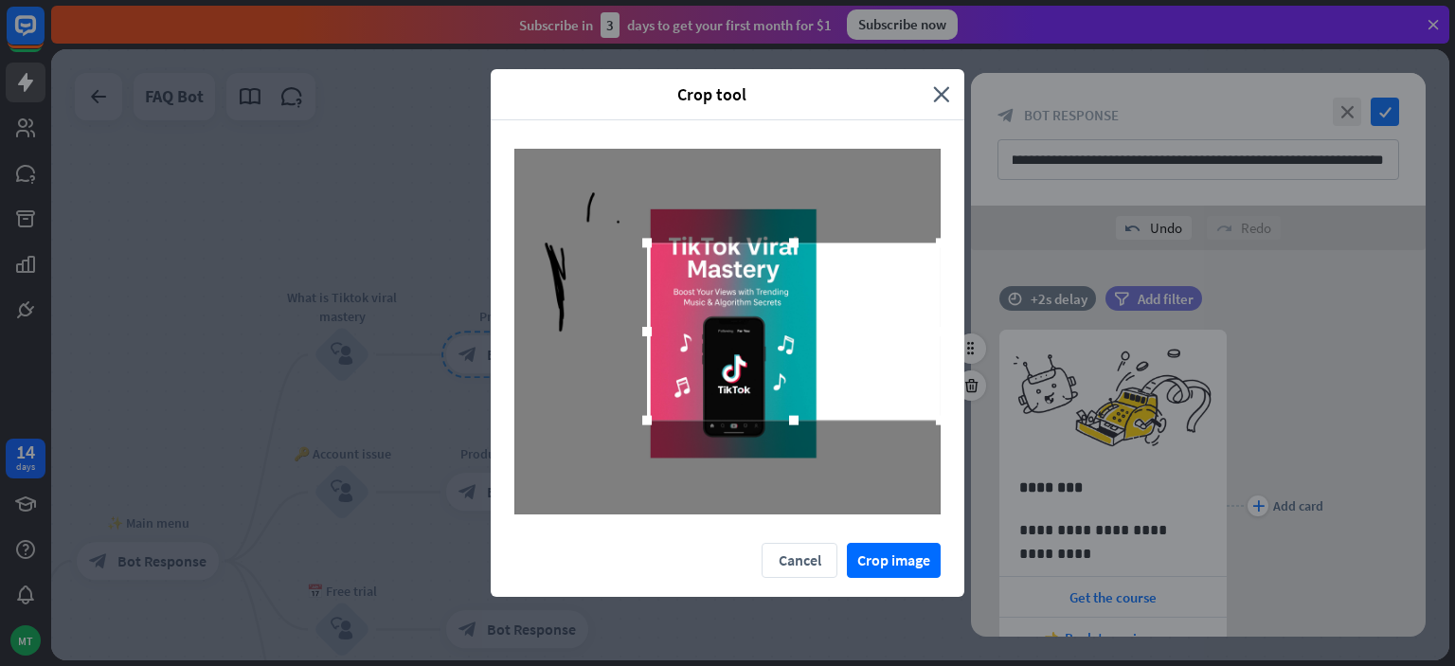
drag, startPoint x: 517, startPoint y: 334, endPoint x: 650, endPoint y: 372, distance: 137.9
click at [650, 372] on div at bounding box center [794, 331] width 294 height 177
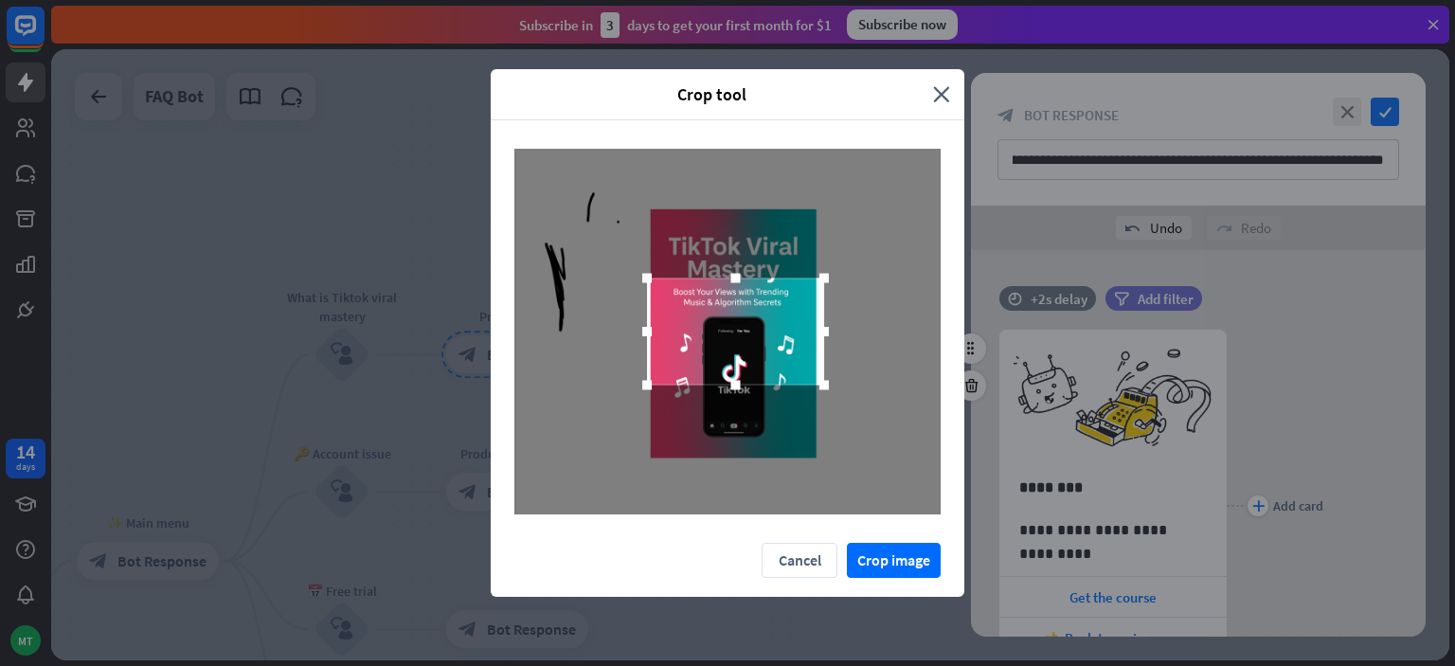
drag, startPoint x: 934, startPoint y: 335, endPoint x: 818, endPoint y: 343, distance: 116.8
click at [818, 343] on div at bounding box center [824, 331] width 28 height 28
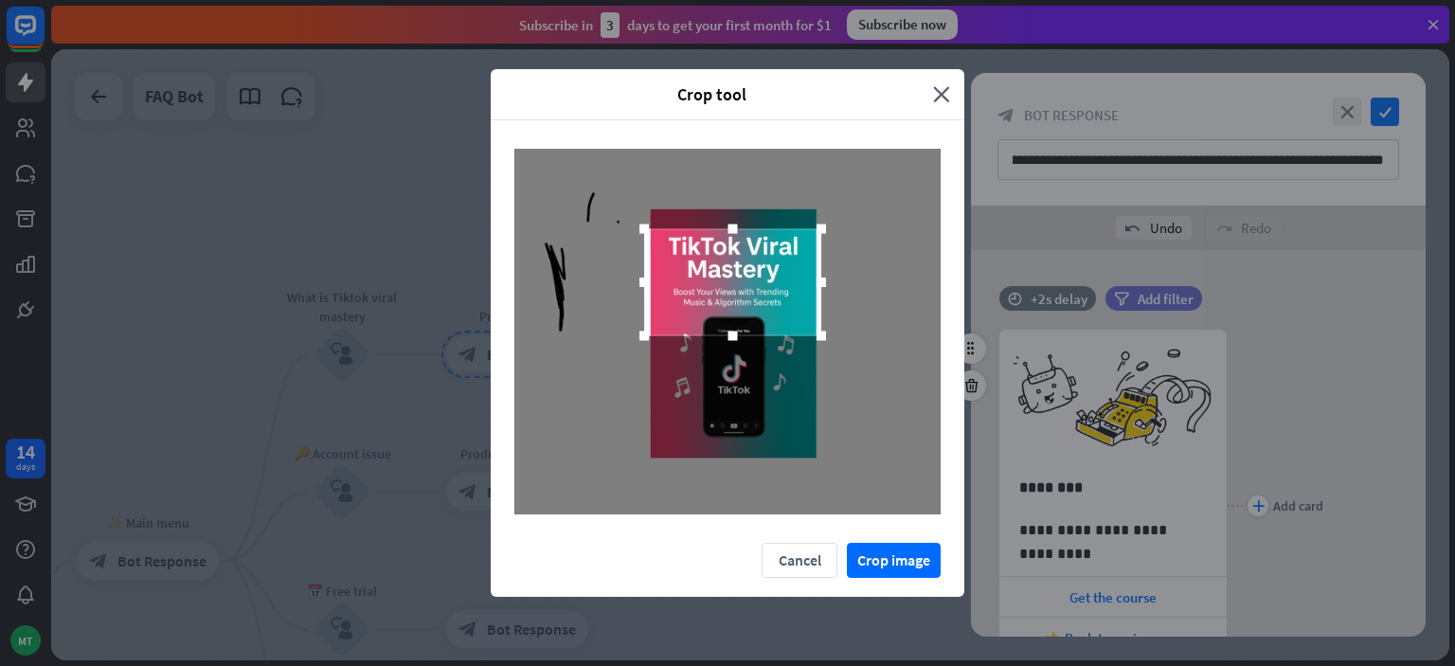
drag, startPoint x: 779, startPoint y: 328, endPoint x: 775, endPoint y: 279, distance: 49.4
click at [775, 279] on div at bounding box center [732, 282] width 177 height 107
click at [775, 279] on div at bounding box center [731, 282] width 177 height 107
click at [641, 288] on div at bounding box center [650, 282] width 28 height 28
click at [814, 291] on div at bounding box center [815, 282] width 28 height 28
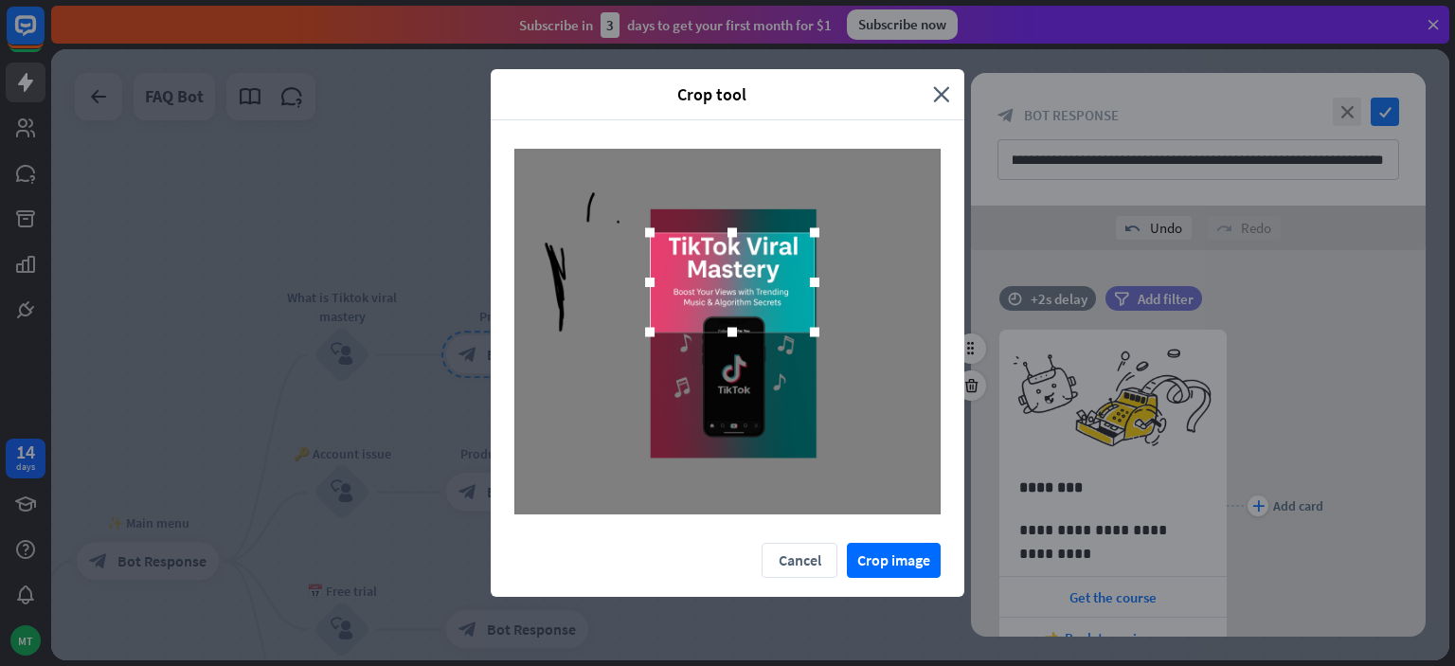
click at [814, 291] on div at bounding box center [815, 282] width 28 height 28
click at [726, 334] on div at bounding box center [732, 333] width 28 height 28
click at [864, 549] on button "Crop image" at bounding box center [894, 560] width 94 height 35
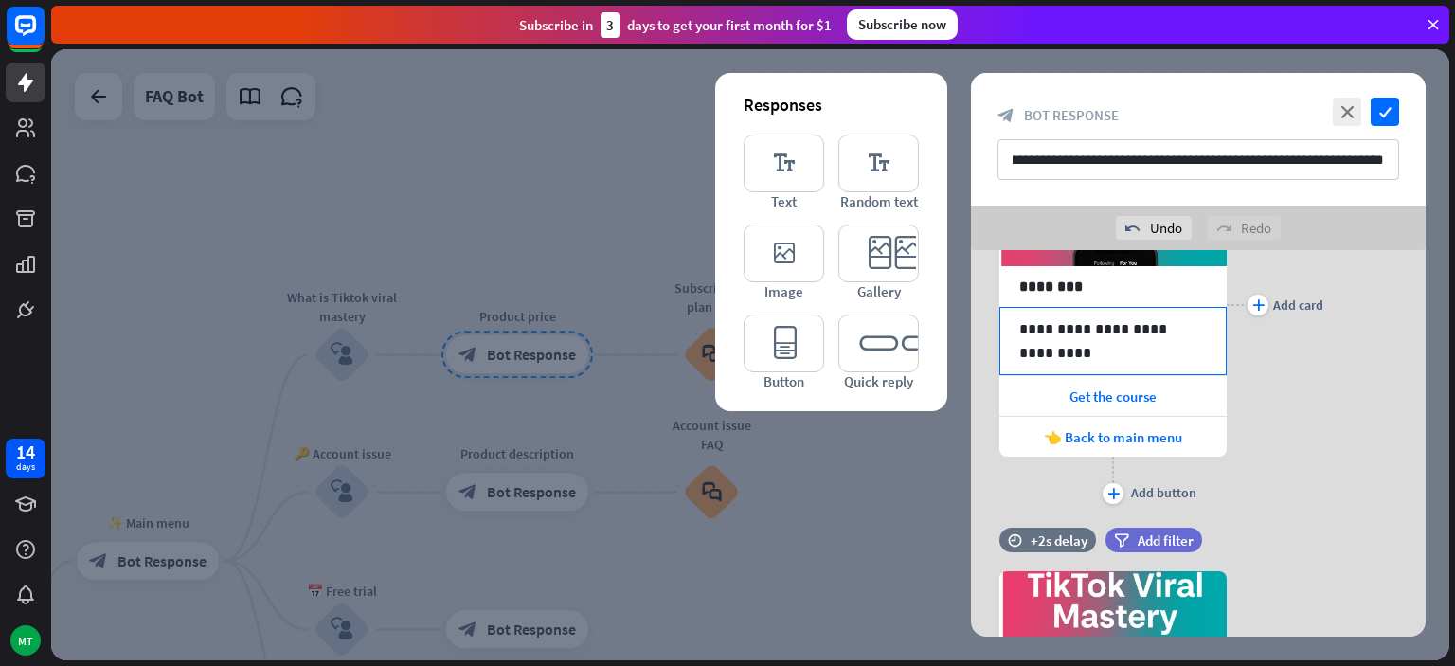
scroll to position [300, 0]
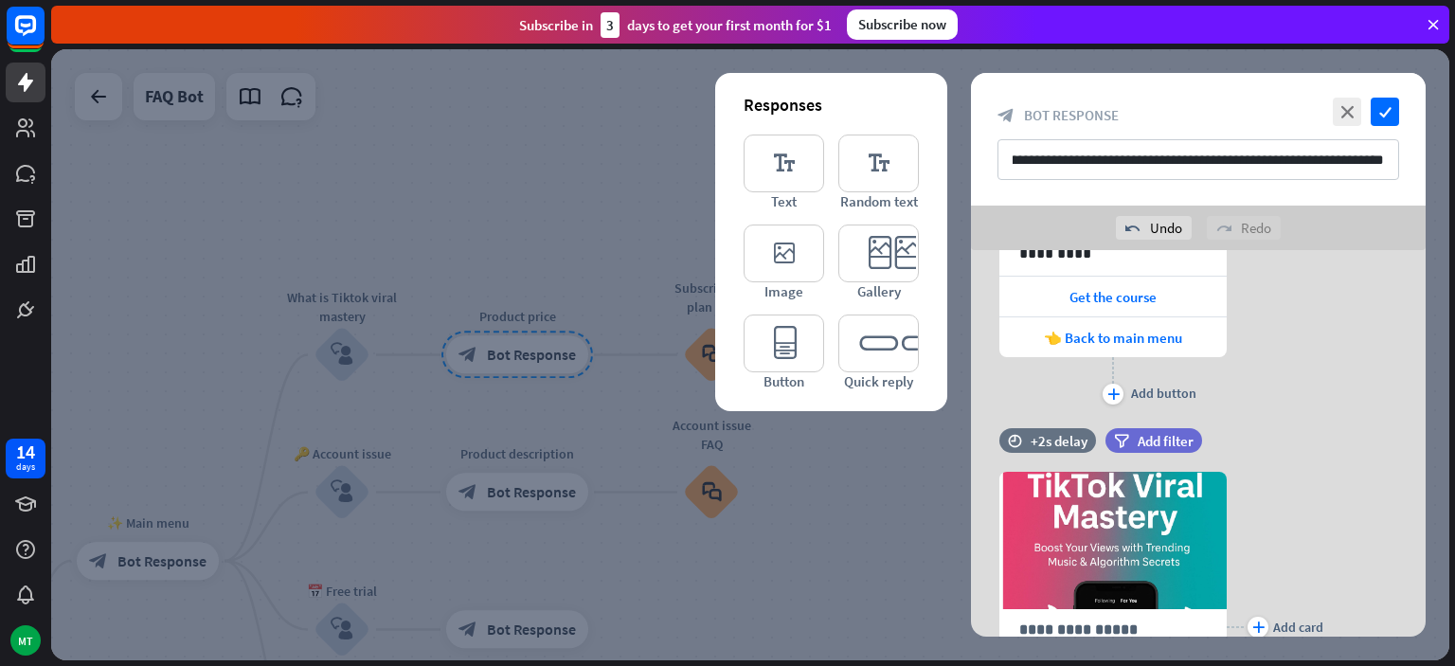
click at [1323, 406] on div "plus Add card" at bounding box center [1275, 205] width 97 height 408
click at [1379, 104] on icon "check" at bounding box center [1385, 112] width 28 height 28
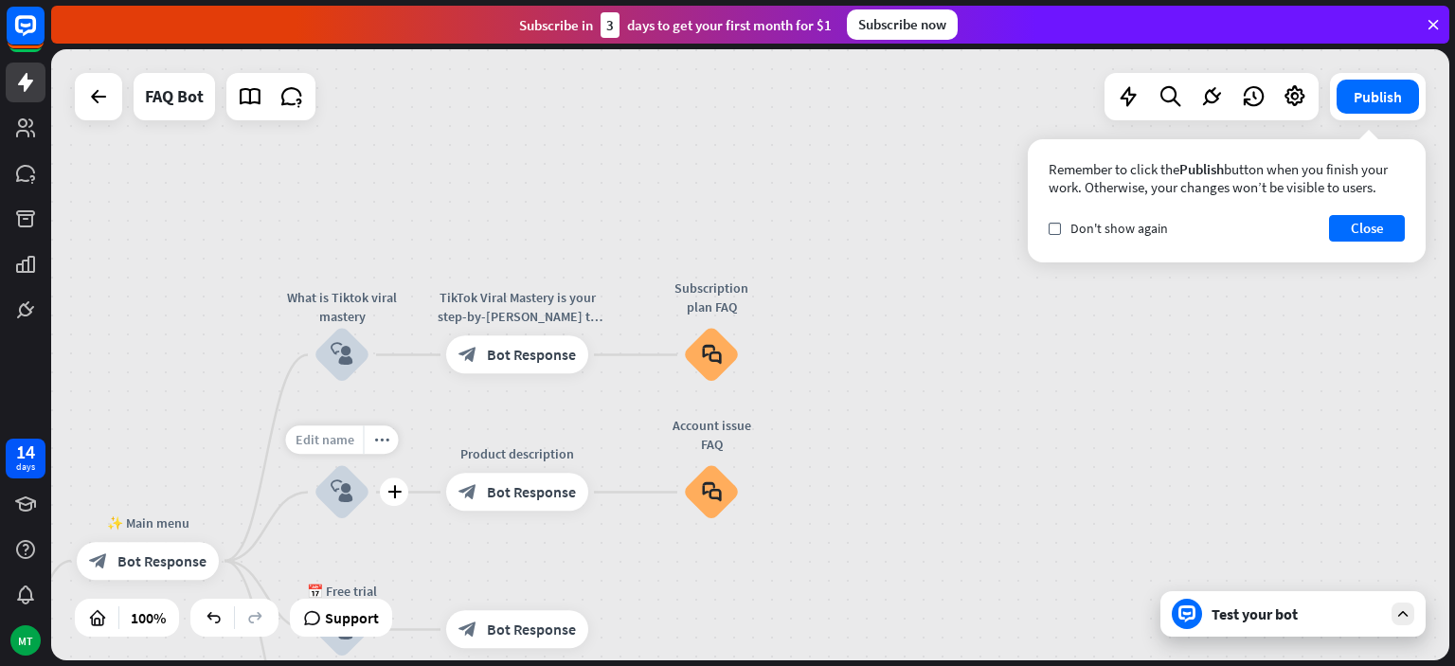
click at [345, 438] on span "Edit name" at bounding box center [325, 440] width 59 height 17
type input "**"
type input "*"
type input "*****"
click at [515, 453] on span "Edit name" at bounding box center [500, 449] width 59 height 17
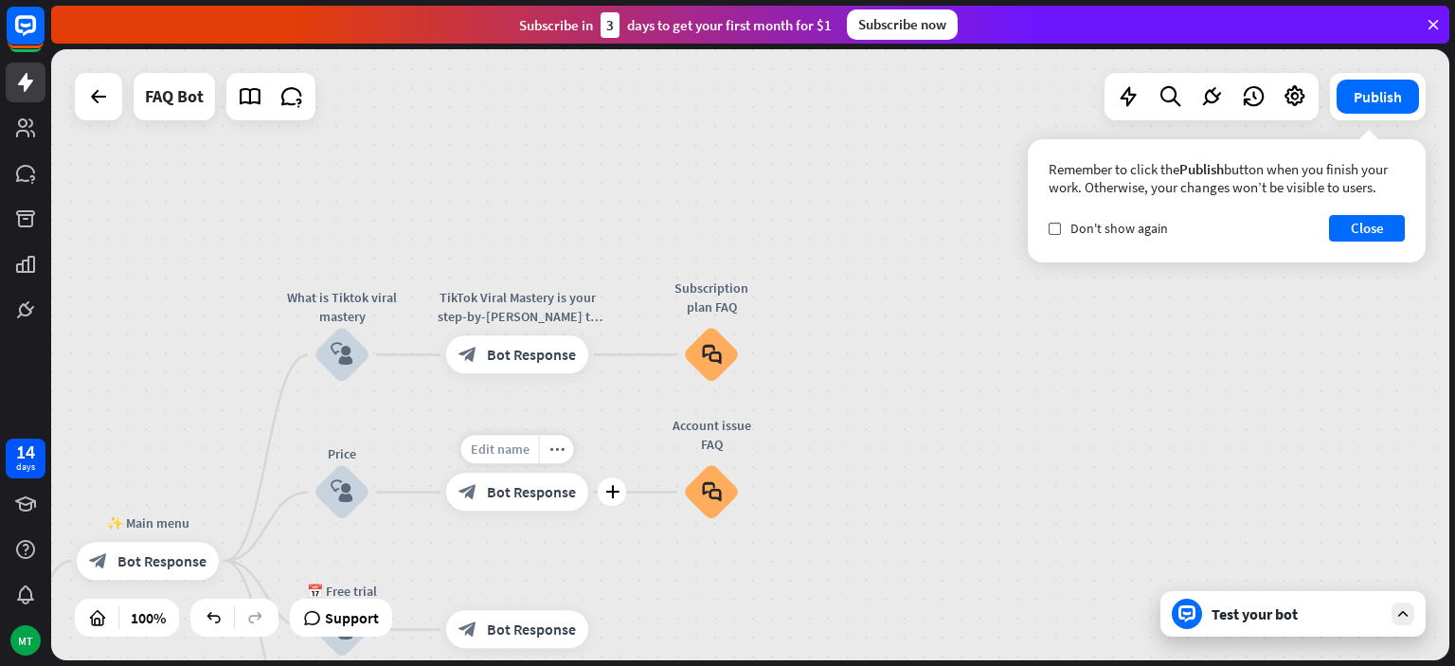
scroll to position [0, 3]
click at [520, 487] on span "Bot Response" at bounding box center [531, 492] width 89 height 19
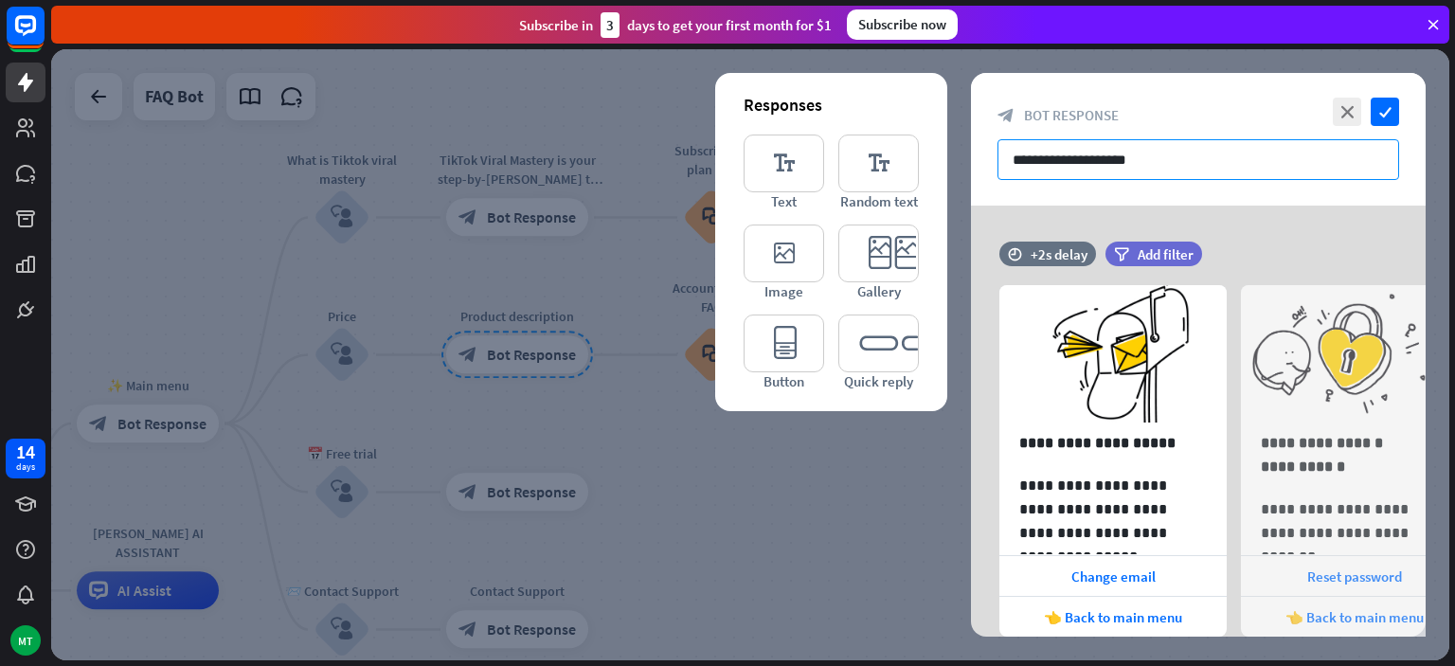
click at [1131, 155] on input "**********" at bounding box center [1199, 159] width 402 height 41
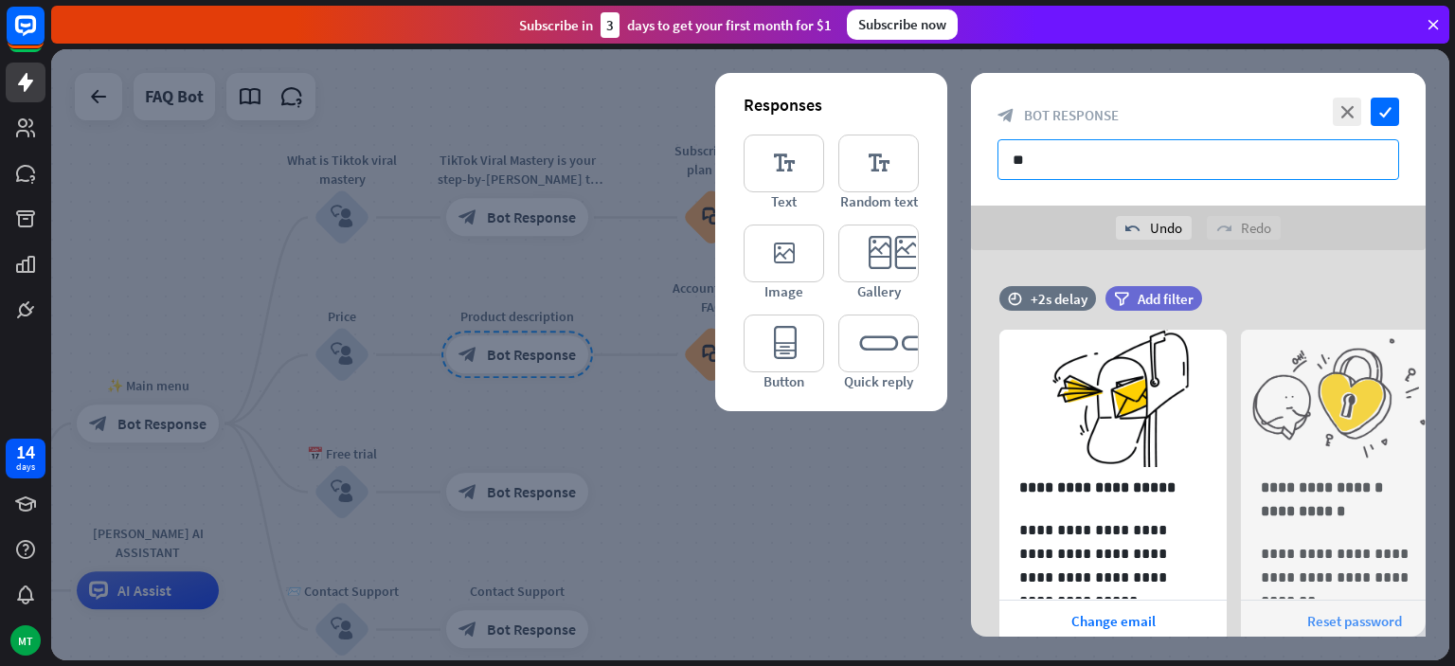
type input "*"
paste input "**********"
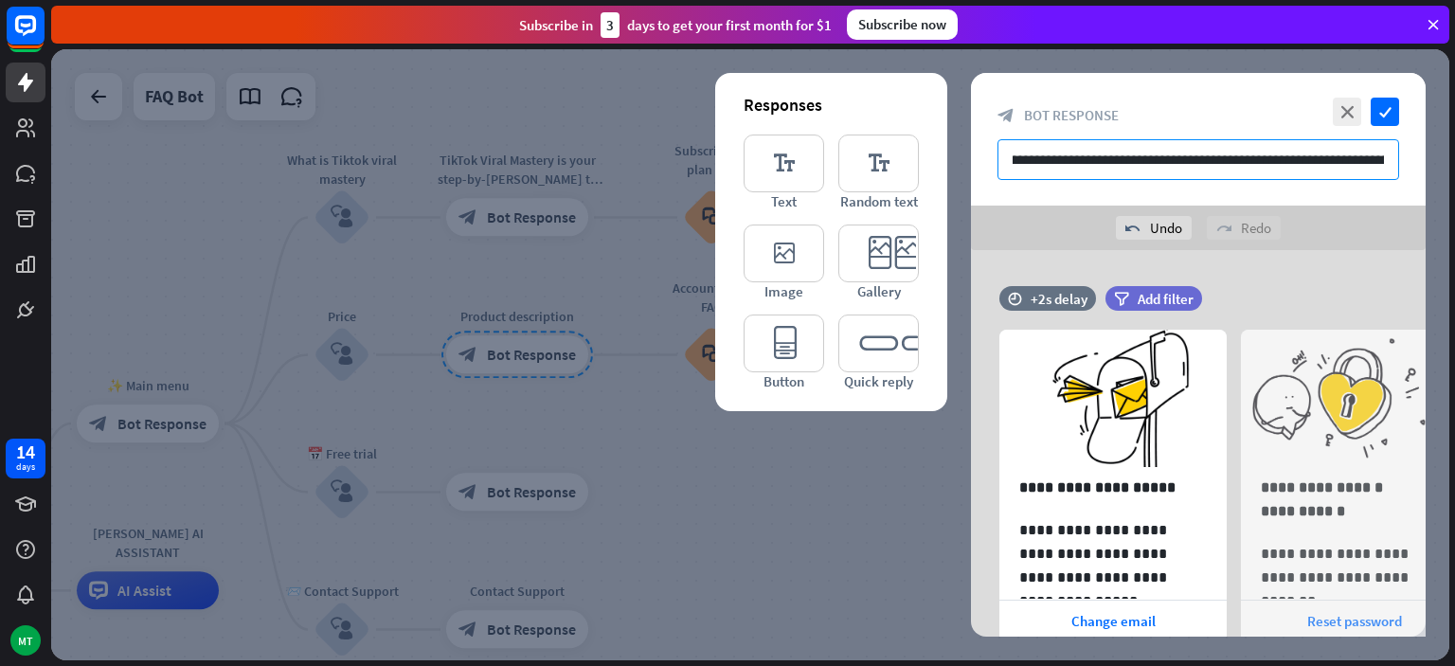
scroll to position [0, 43]
click at [1309, 156] on input "**********" at bounding box center [1199, 159] width 402 height 41
type input "**********"
click at [1214, 321] on icon at bounding box center [1208, 329] width 18 height 17
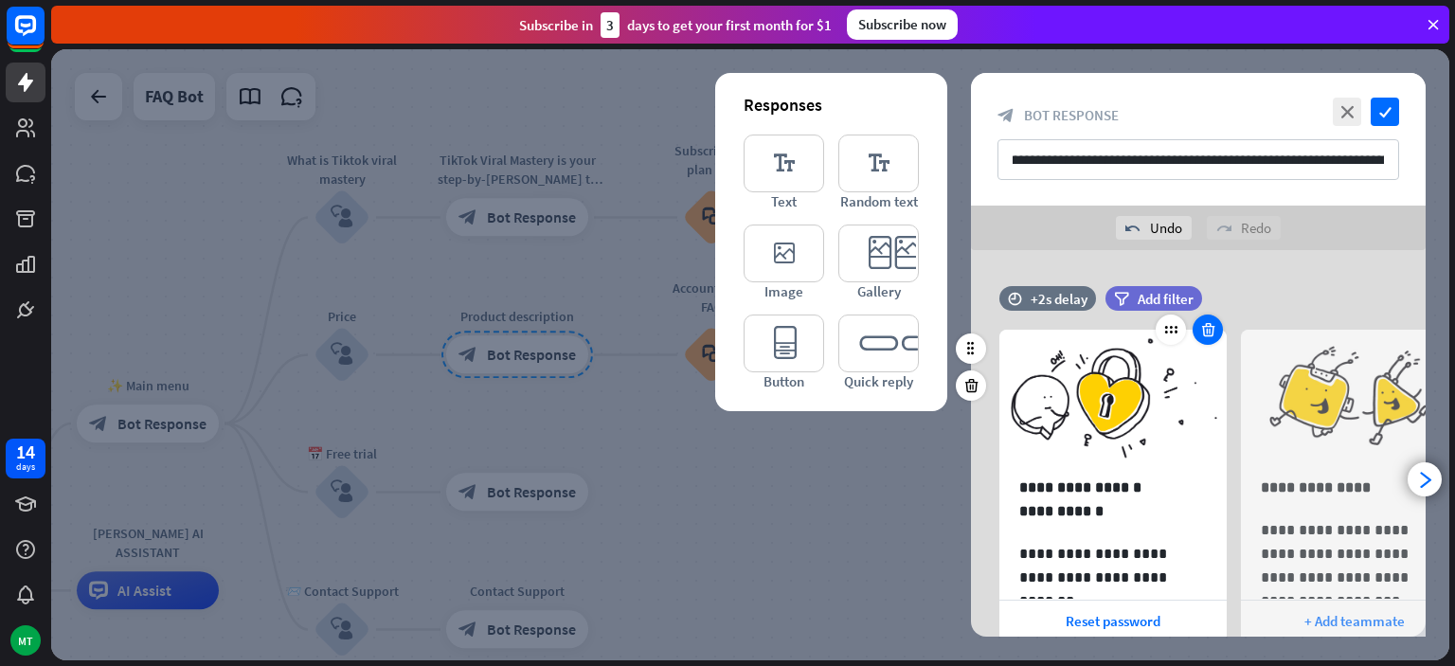
click at [1207, 329] on icon at bounding box center [1208, 329] width 18 height 17
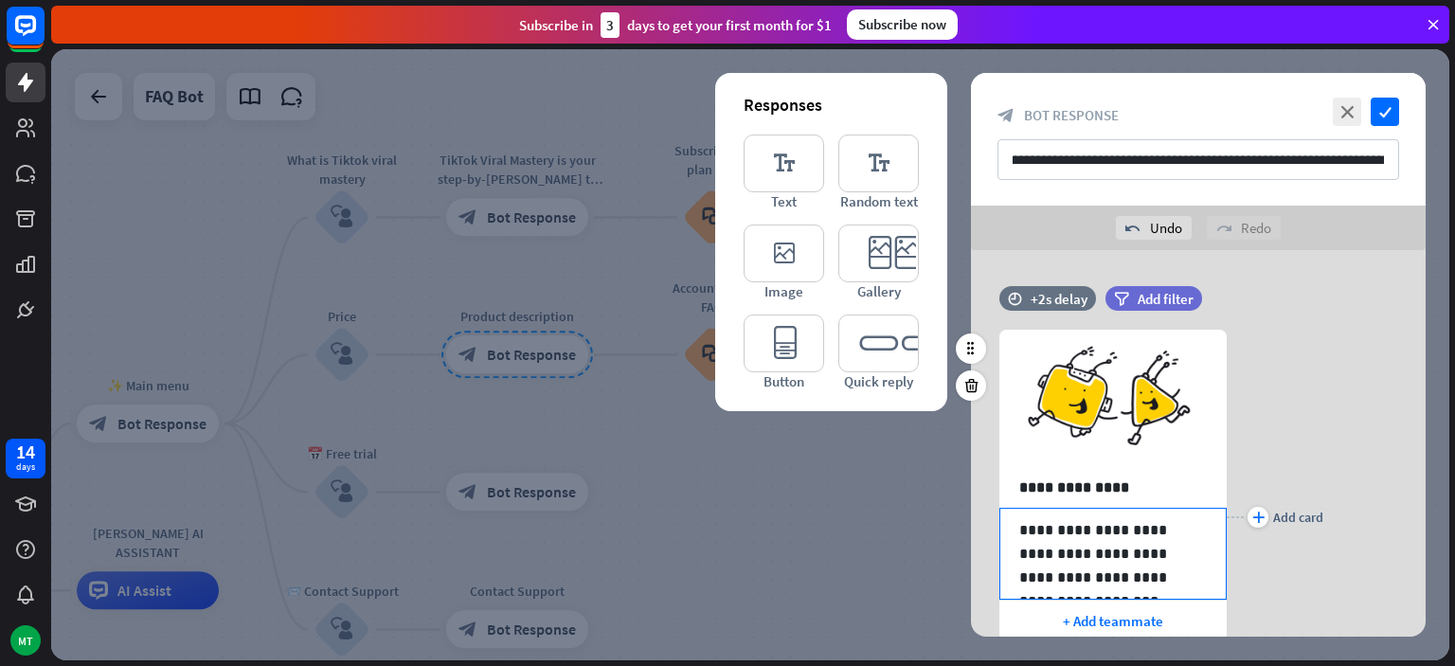
scroll to position [162, 0]
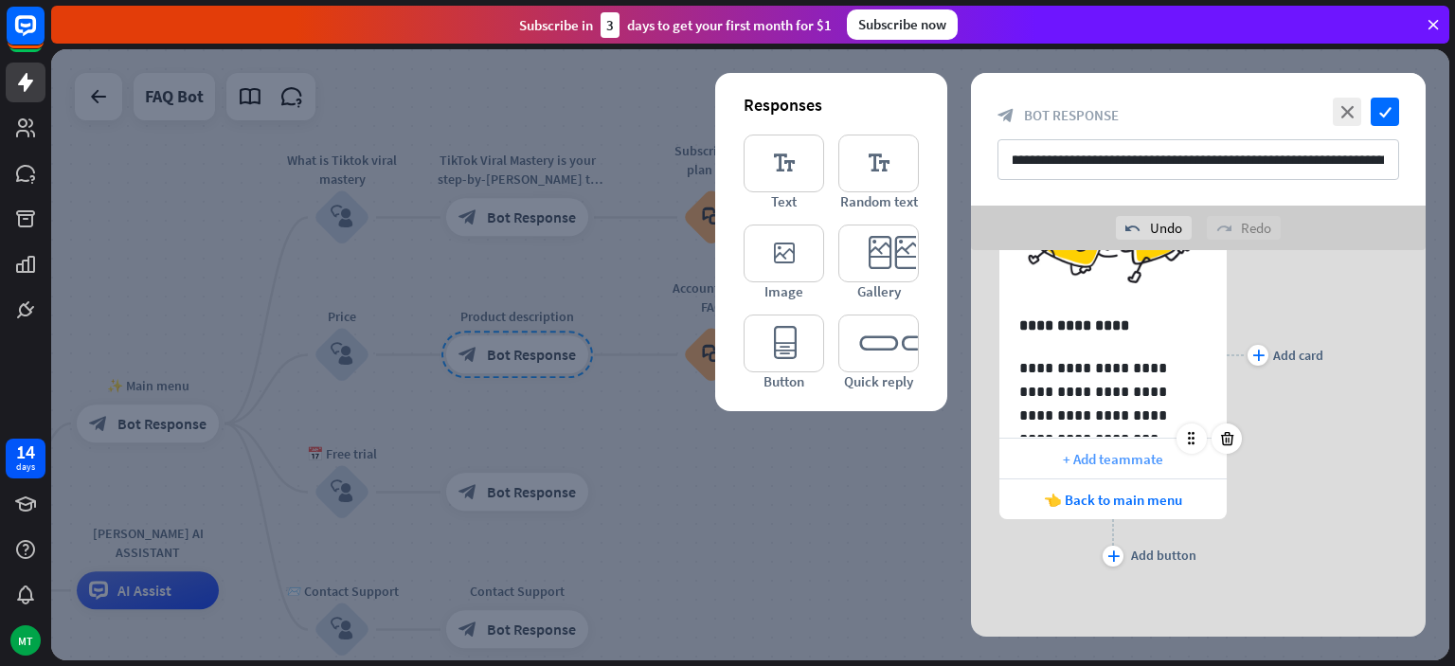
click at [1112, 458] on span "+ Add teammate" at bounding box center [1113, 459] width 100 height 18
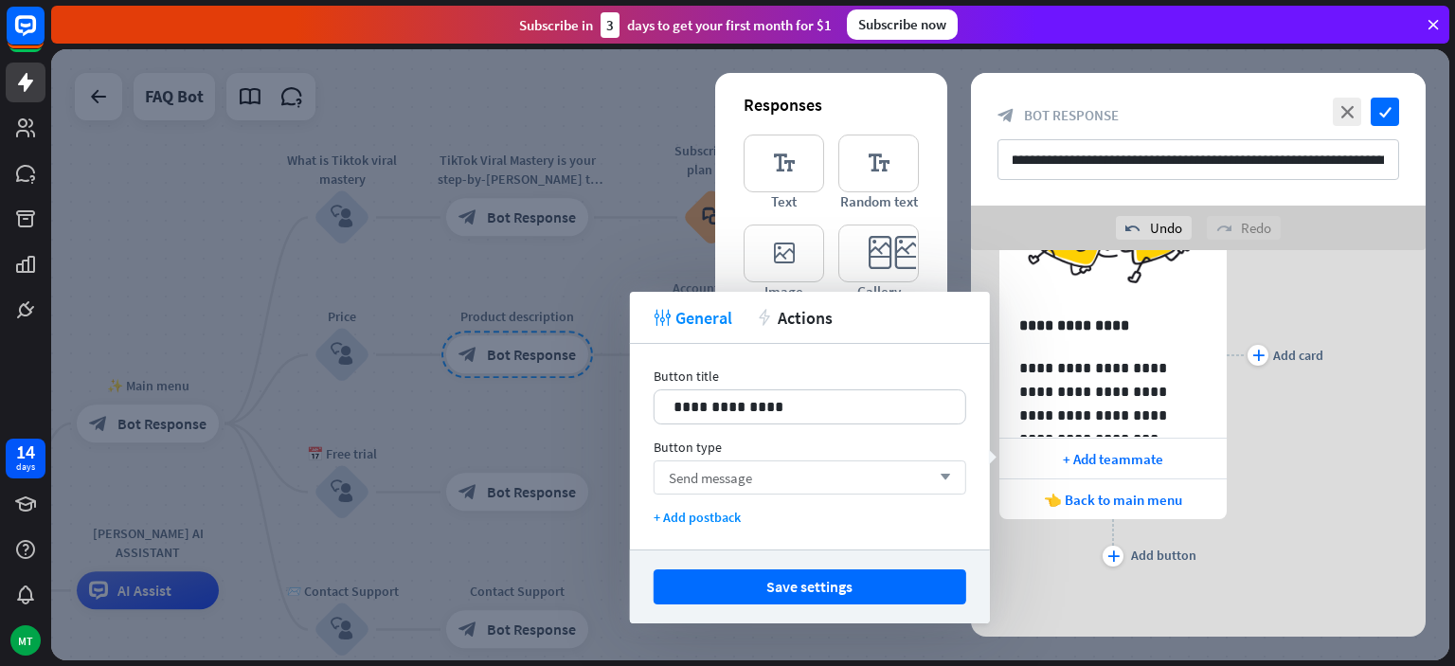
click at [828, 477] on div "Send message arrow_down" at bounding box center [810, 477] width 313 height 34
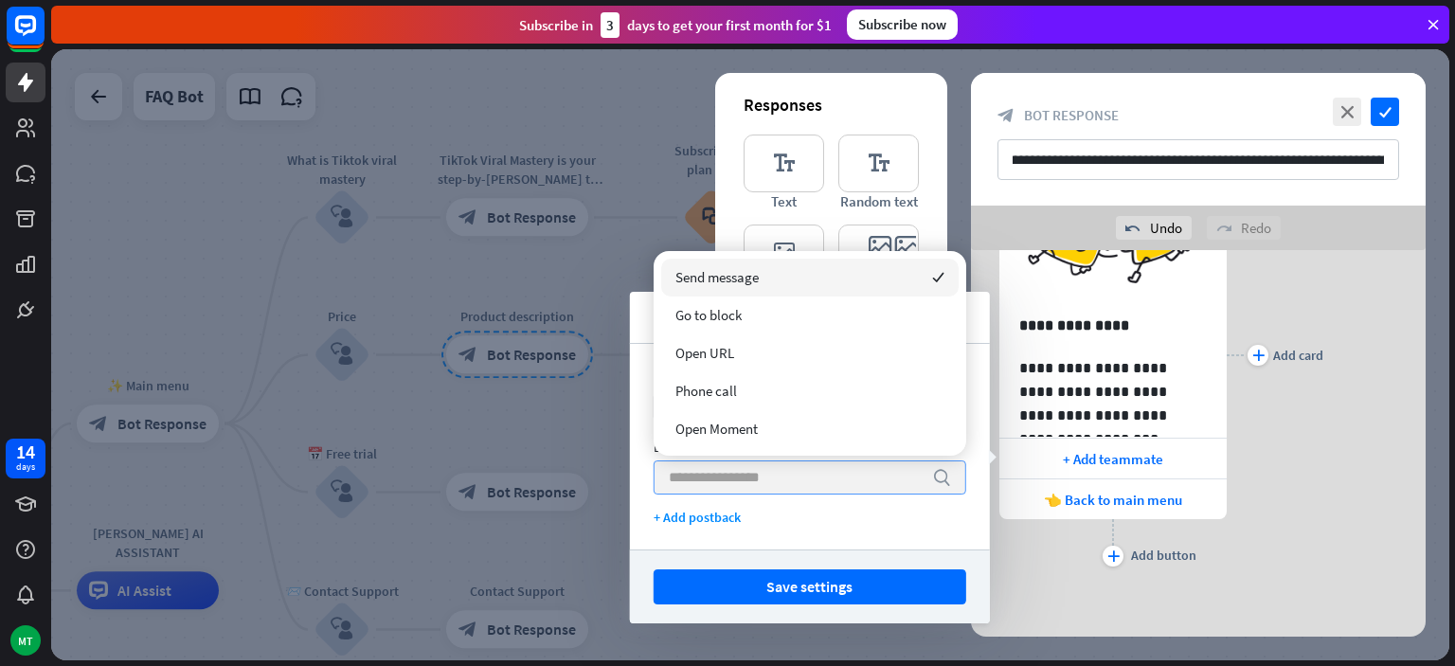
click at [828, 477] on input "search" at bounding box center [796, 477] width 254 height 32
click at [1037, 536] on div "plus Add button" at bounding box center [1112, 542] width 227 height 47
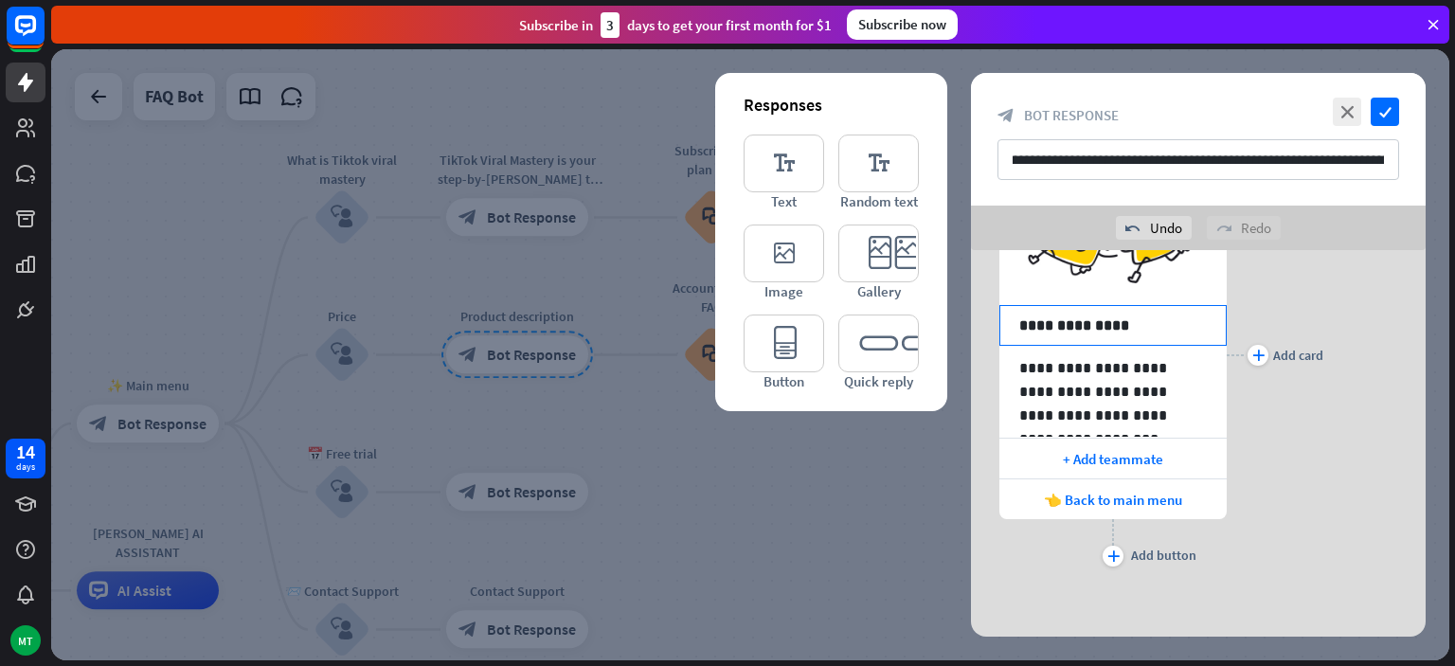
scroll to position [0, 0]
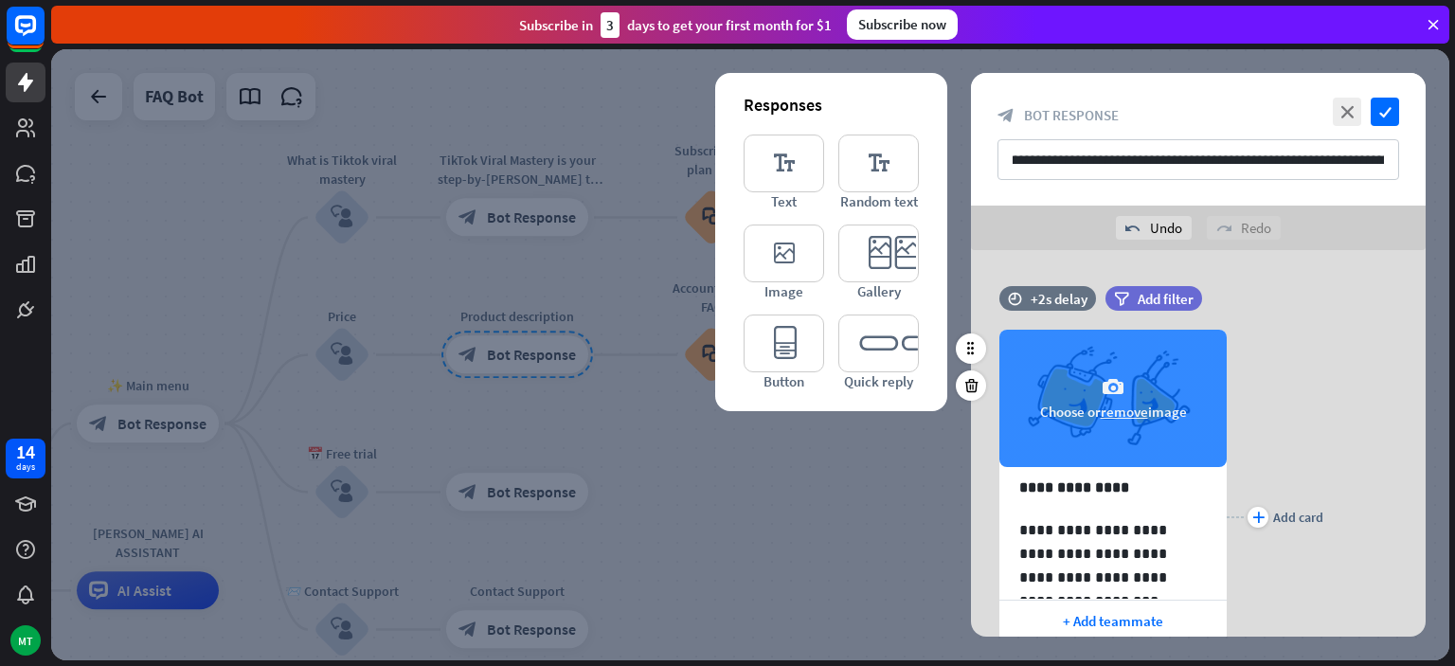
click at [1128, 411] on button "remove" at bounding box center [1124, 412] width 47 height 18
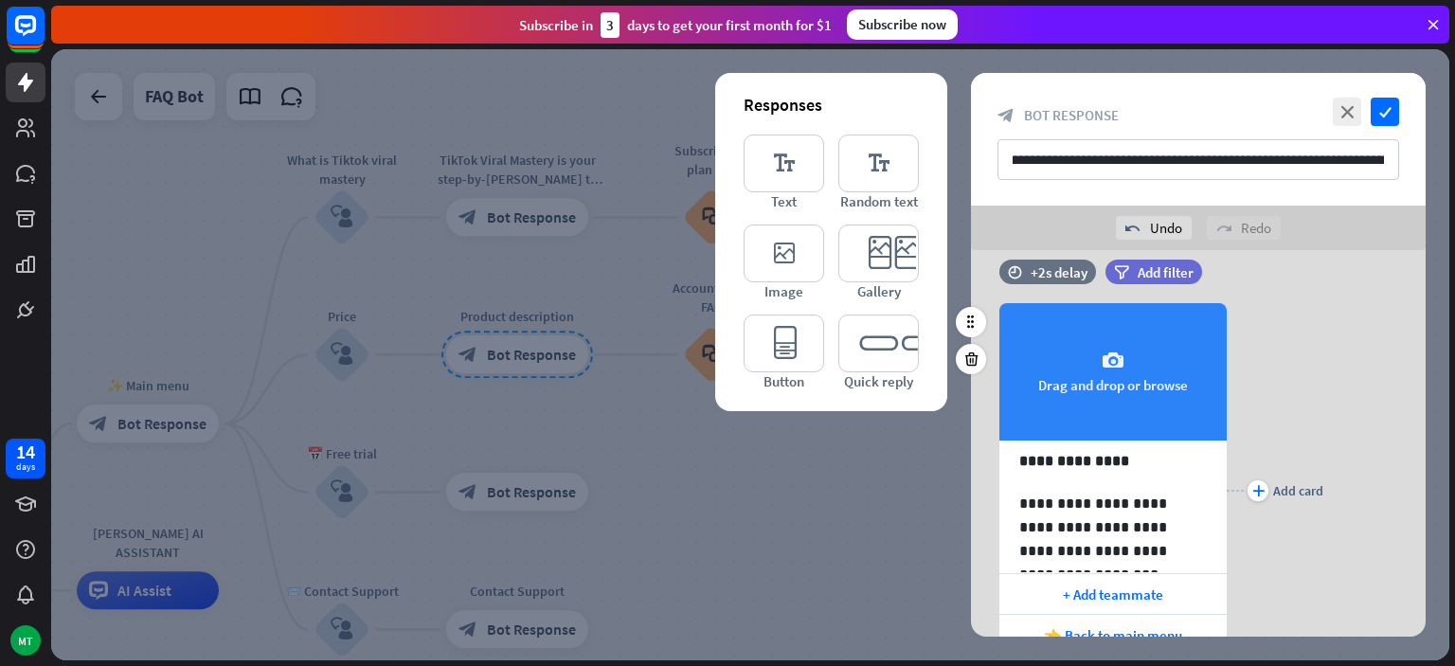
scroll to position [28, 0]
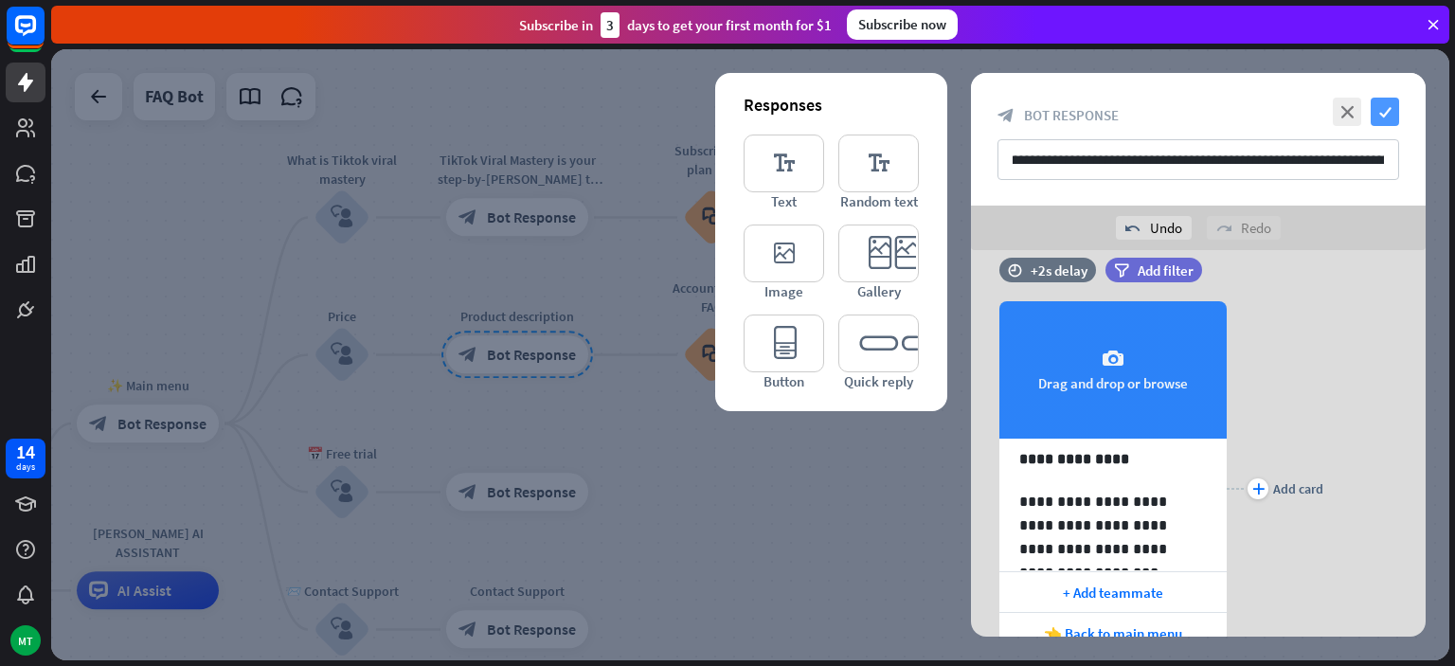
click at [1395, 114] on icon "check" at bounding box center [1385, 112] width 28 height 28
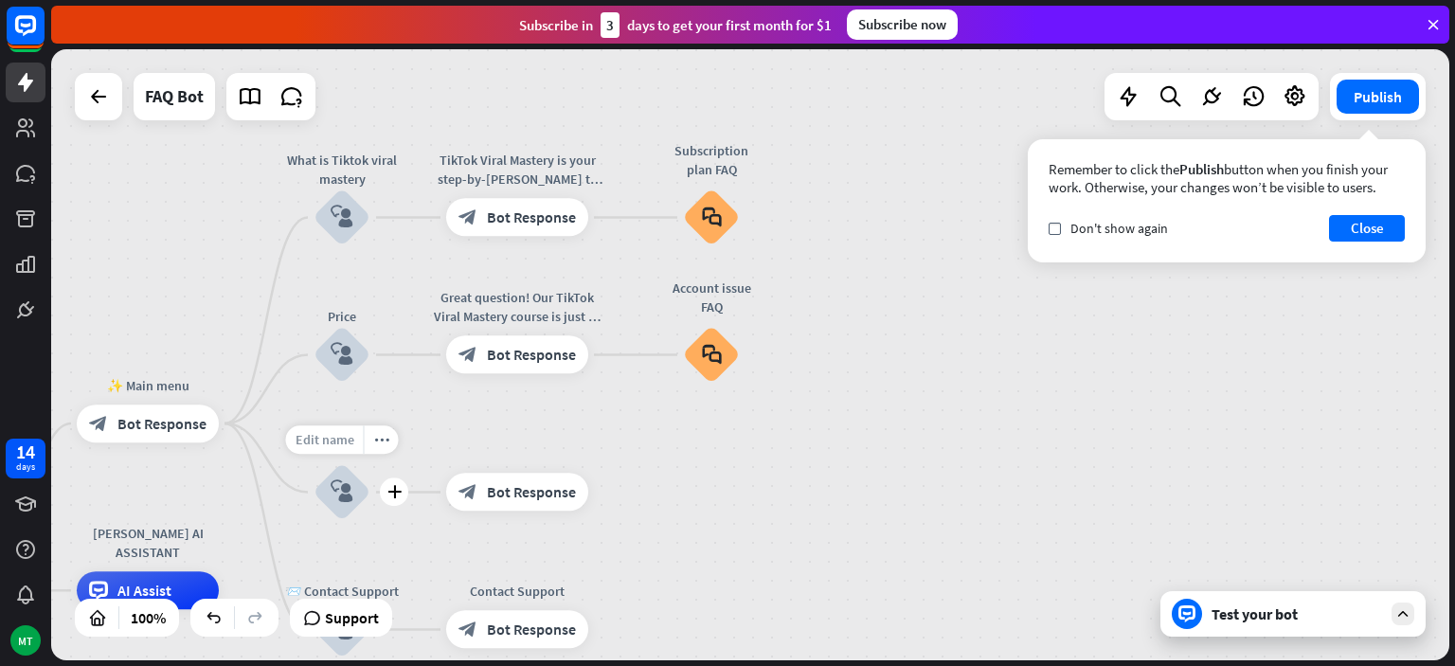
click at [351, 442] on span "Edit name" at bounding box center [325, 440] width 59 height 17
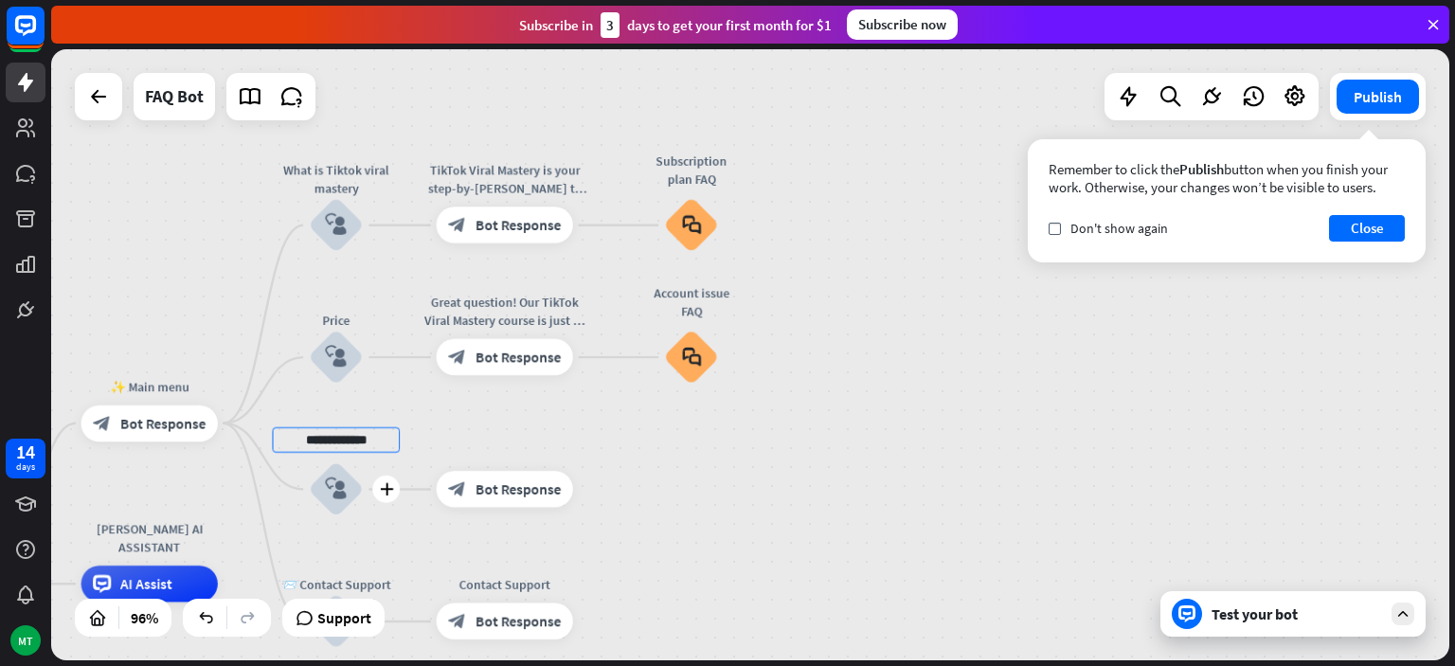
click at [369, 446] on input "**********" at bounding box center [336, 440] width 128 height 26
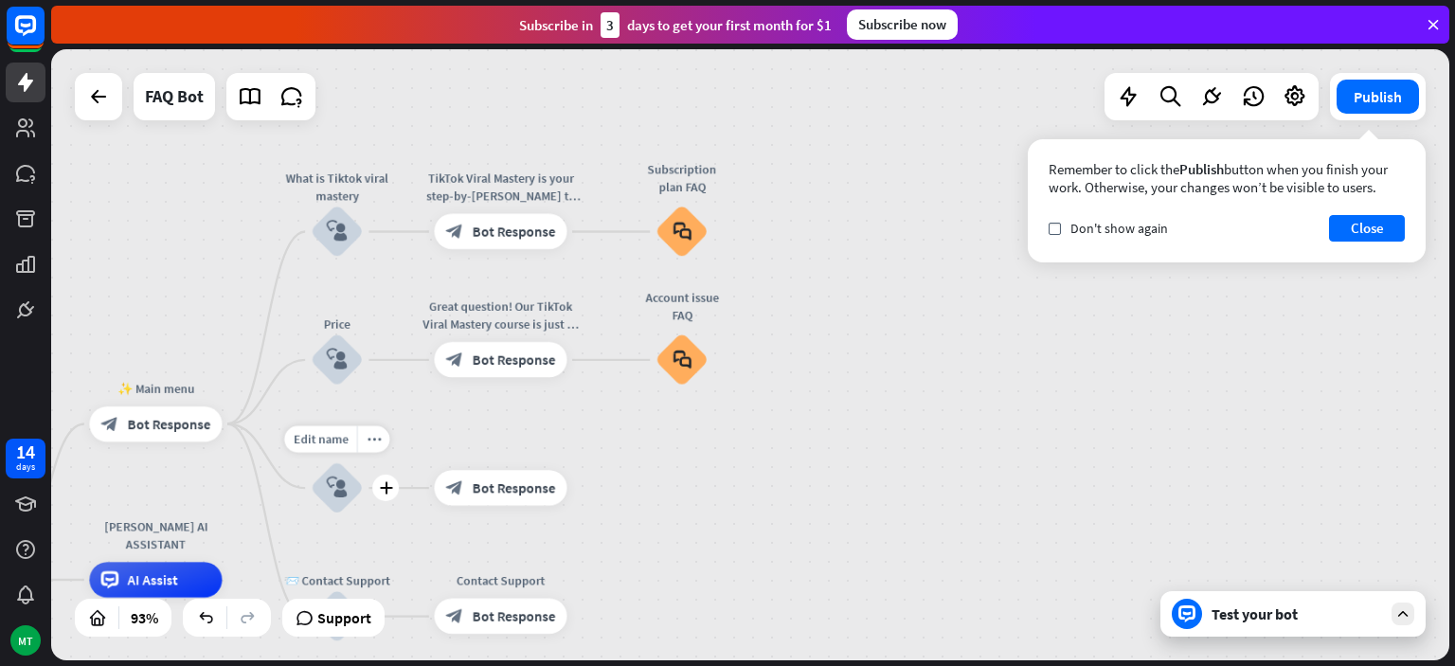
click at [347, 502] on div "block_user_input" at bounding box center [337, 487] width 53 height 53
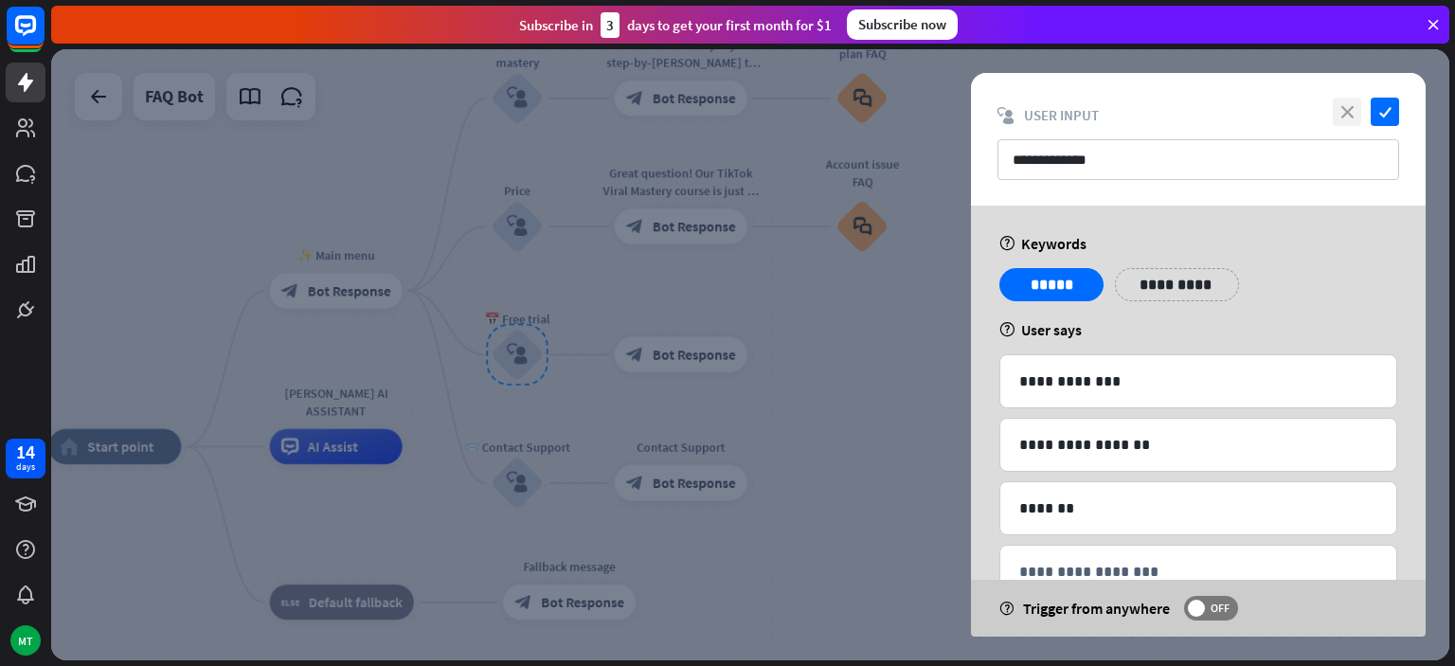
click at [1346, 110] on icon "close" at bounding box center [1347, 112] width 28 height 28
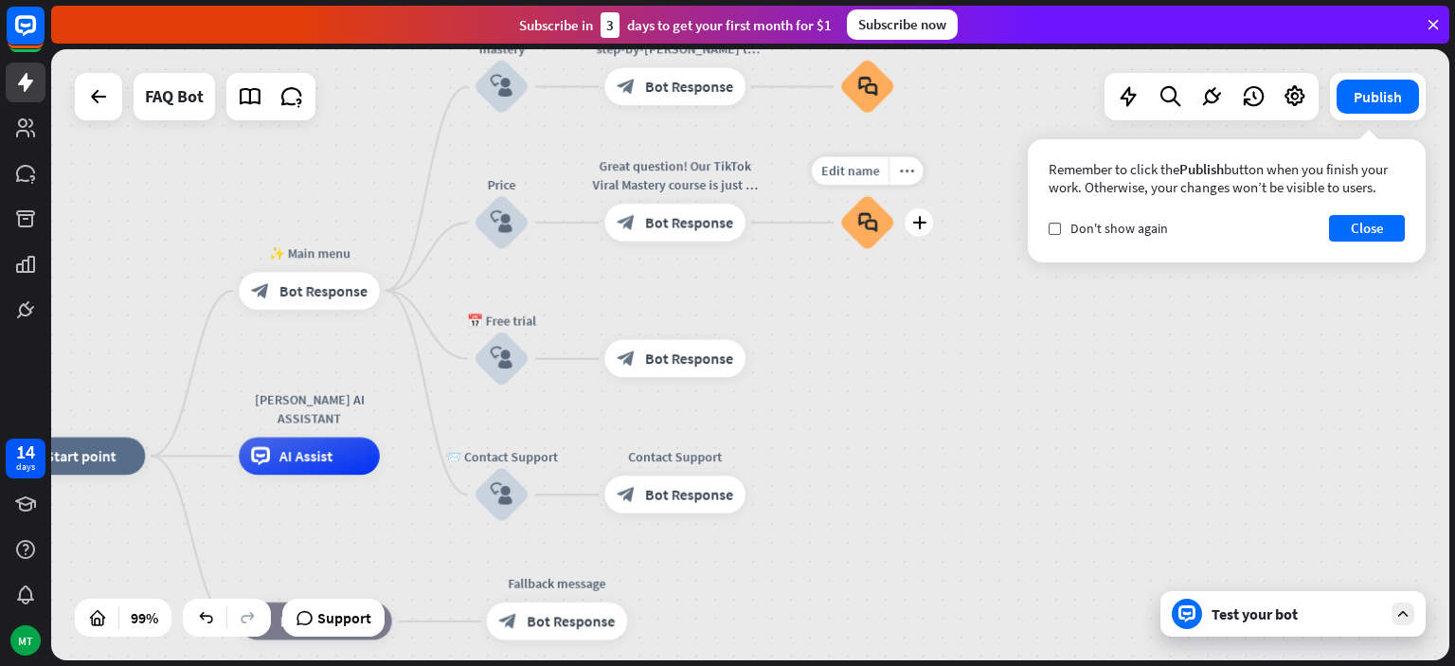
click at [866, 214] on icon "block_faq" at bounding box center [867, 222] width 20 height 21
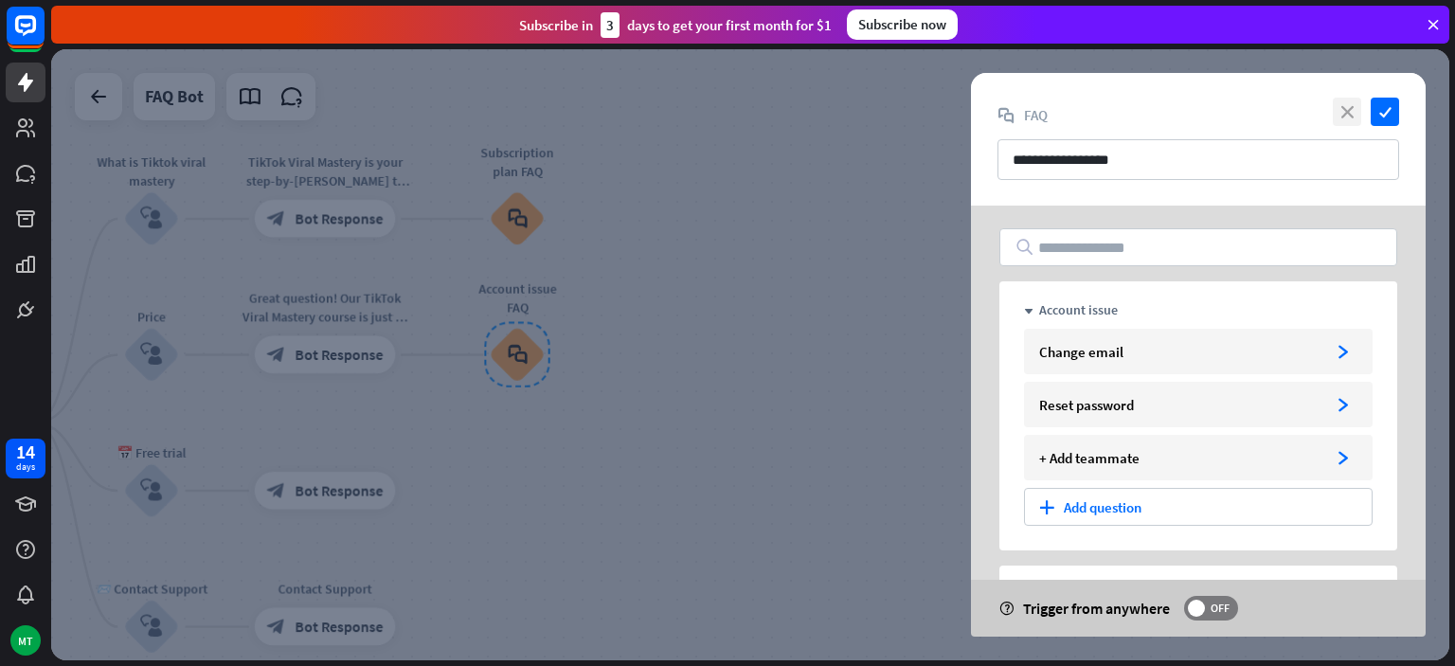
click at [1352, 110] on icon "close" at bounding box center [1347, 112] width 28 height 28
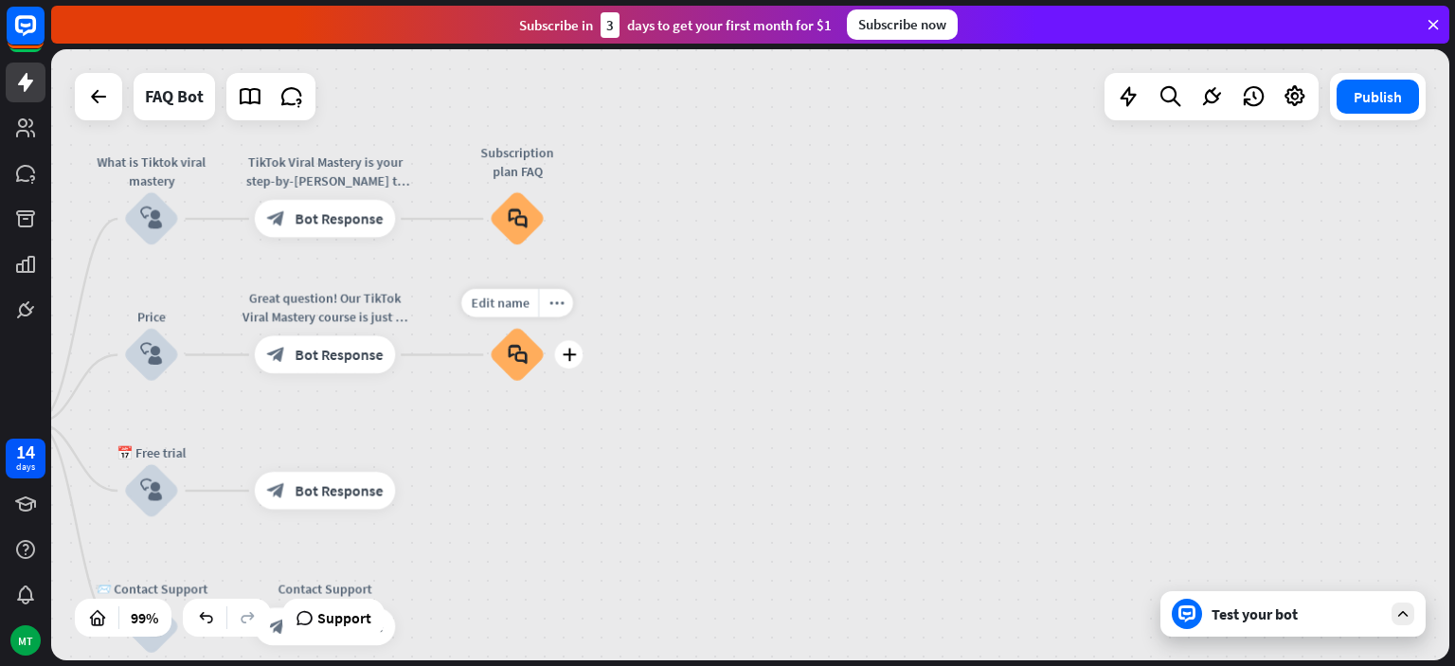
click at [528, 347] on icon "block_faq" at bounding box center [518, 355] width 20 height 21
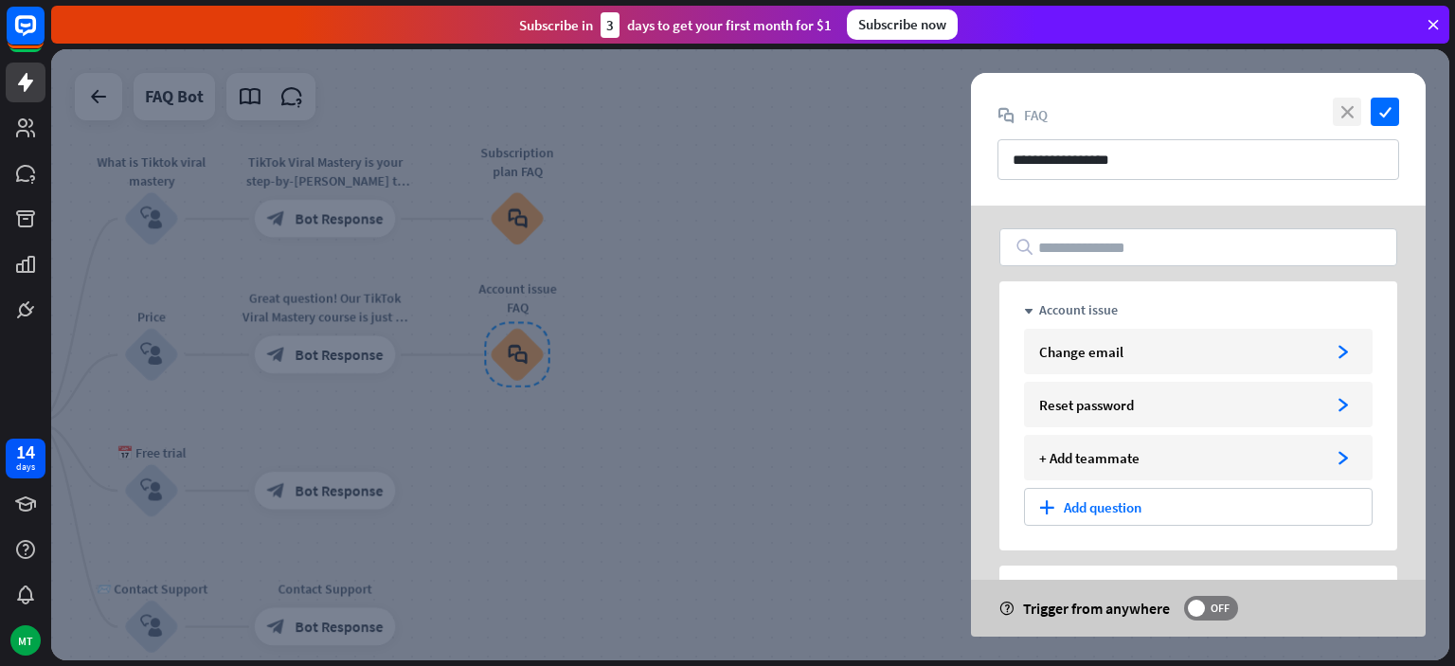
click at [1344, 108] on icon "close" at bounding box center [1347, 112] width 28 height 28
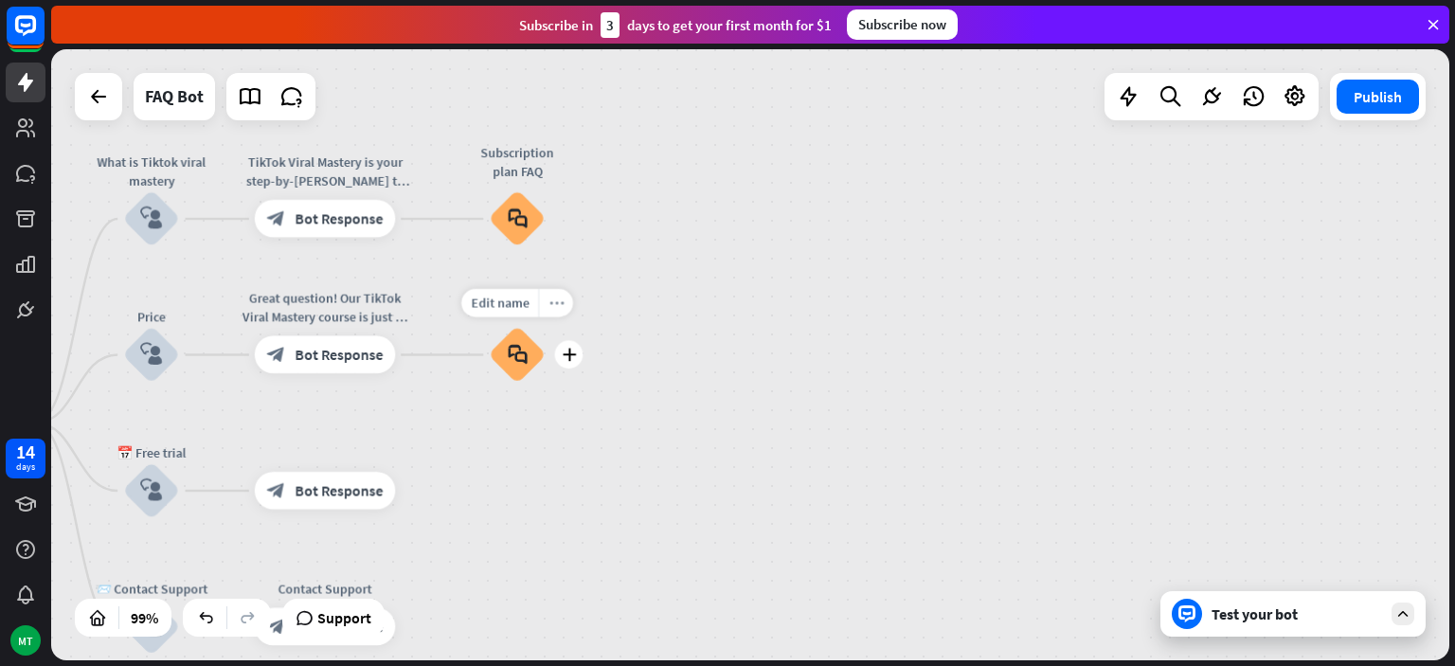
click at [557, 304] on icon "more_horiz" at bounding box center [556, 304] width 15 height 14
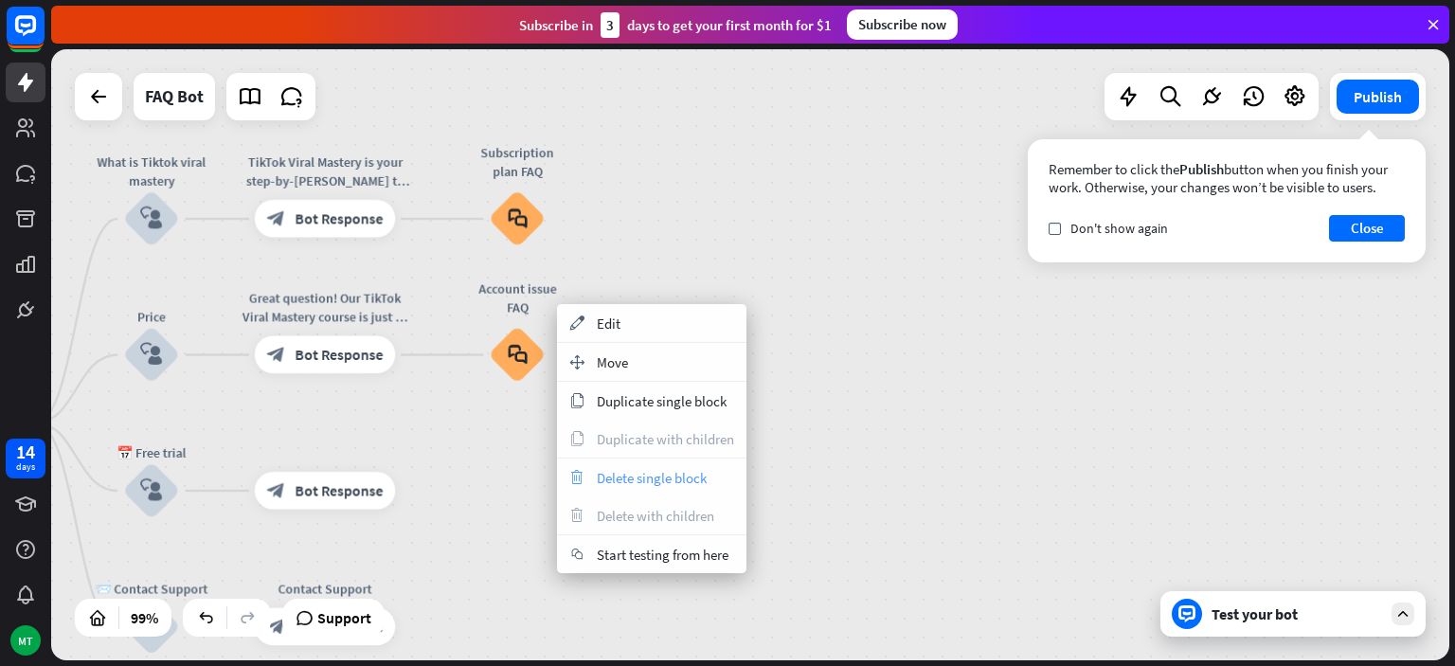
click at [612, 481] on span "Delete single block" at bounding box center [652, 478] width 110 height 18
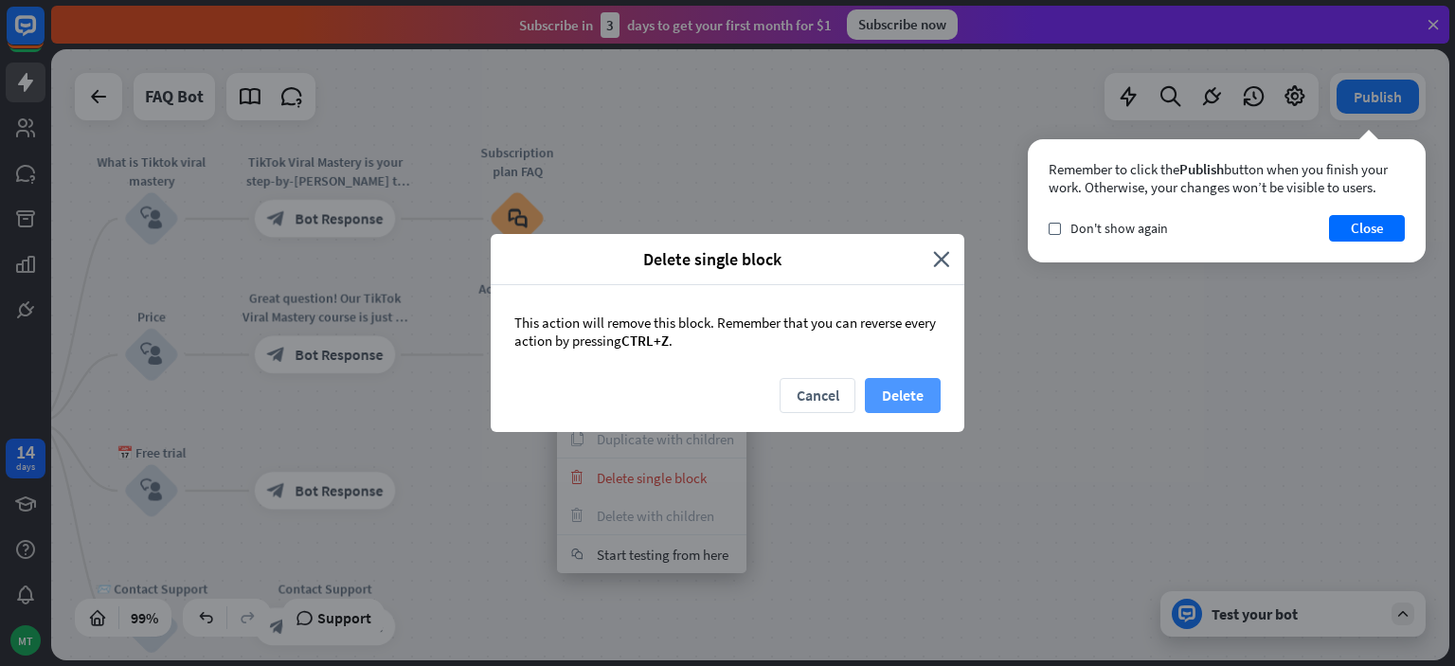
click at [868, 398] on button "Delete" at bounding box center [903, 395] width 76 height 35
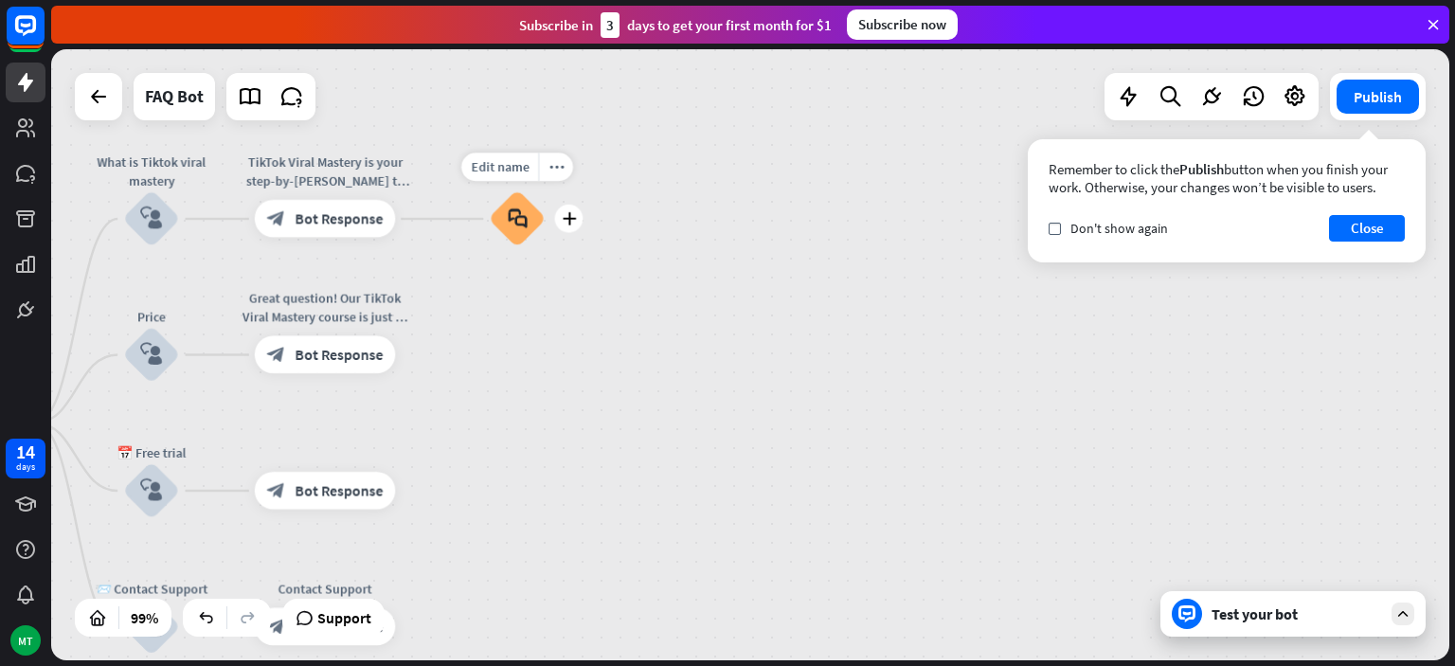
click at [528, 234] on div "block_faq" at bounding box center [517, 218] width 56 height 56
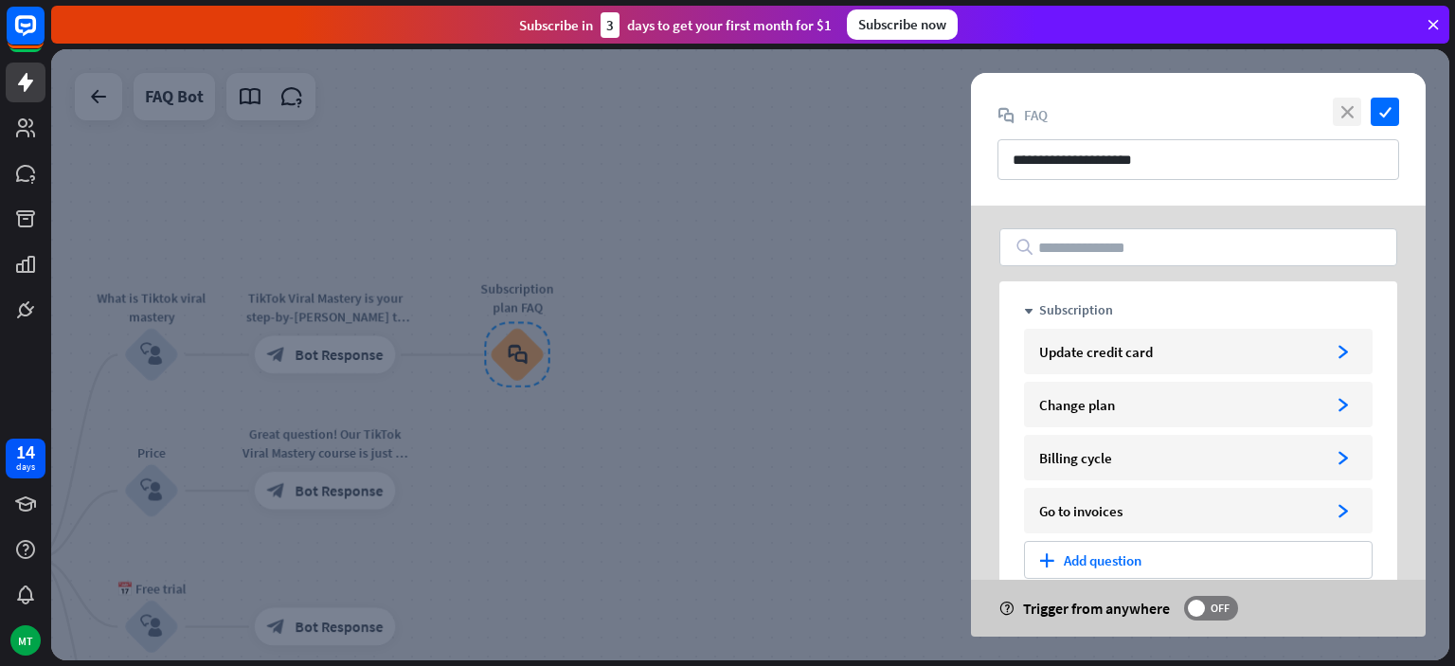
click at [1351, 115] on icon "close" at bounding box center [1347, 112] width 28 height 28
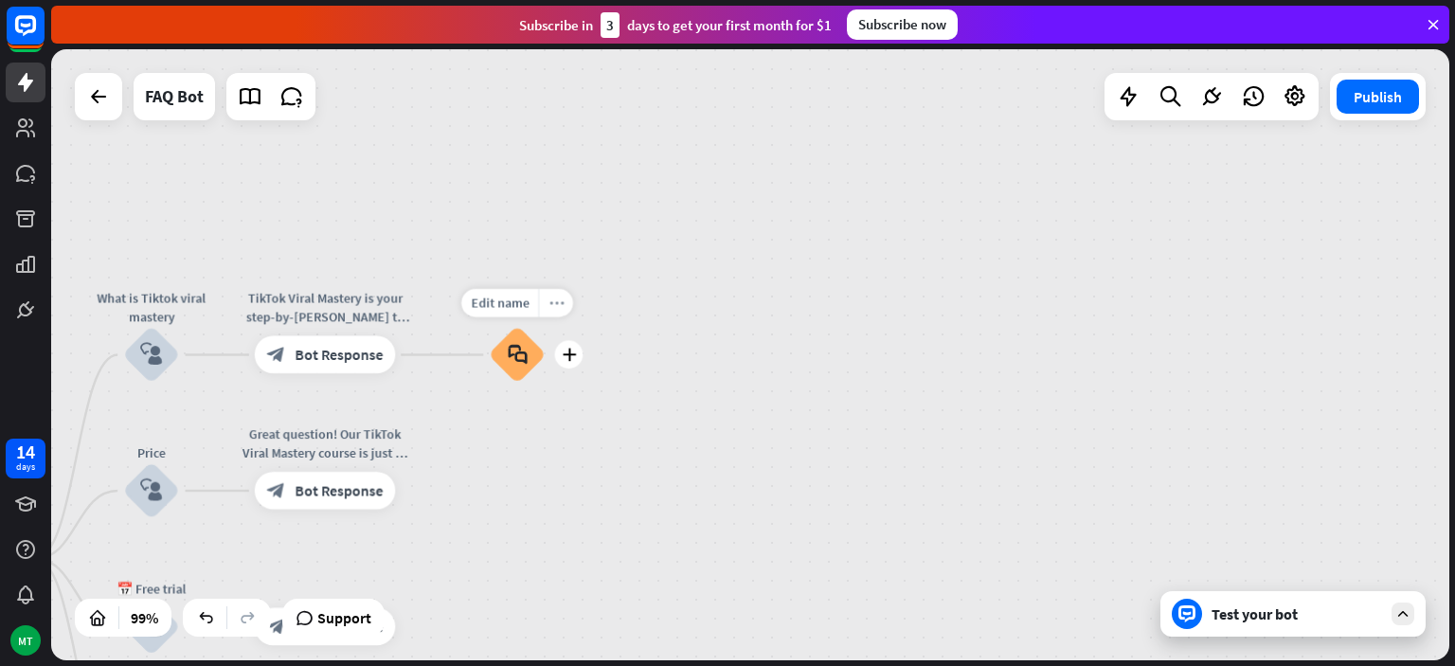
click at [564, 297] on div "more_horiz" at bounding box center [555, 303] width 35 height 28
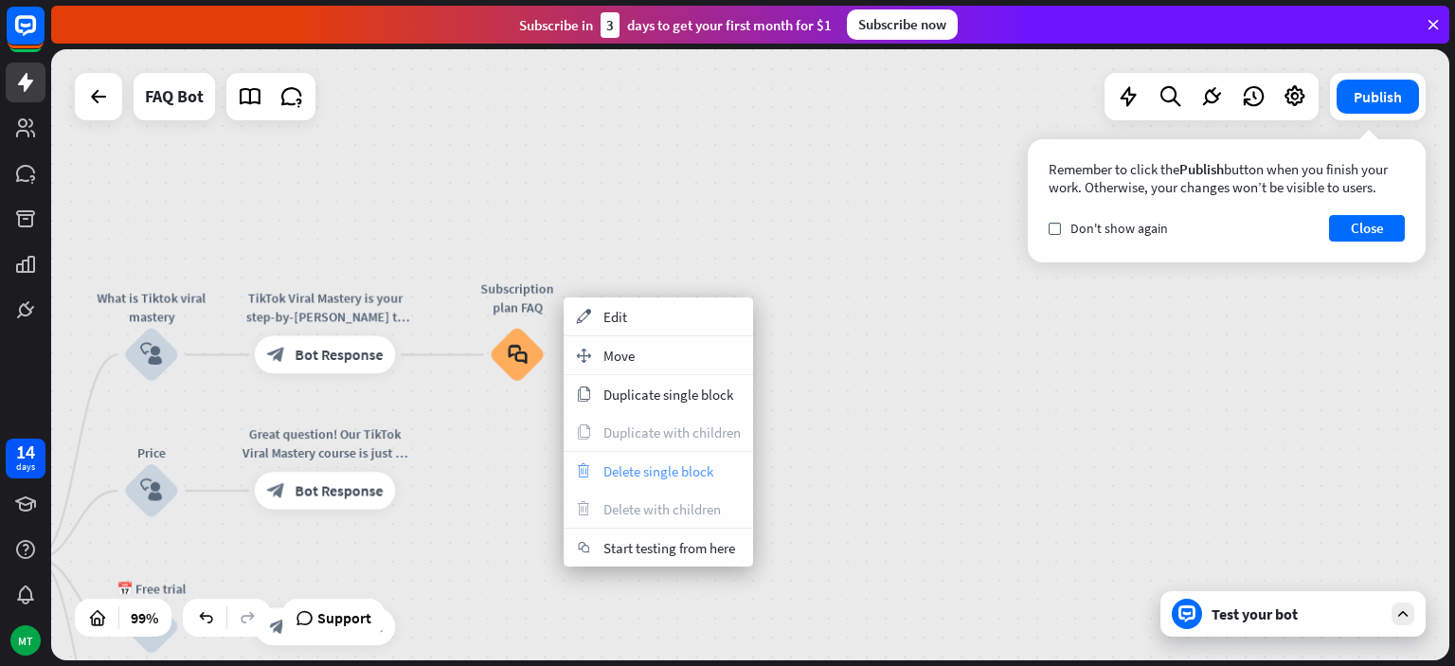
click at [626, 472] on span "Delete single block" at bounding box center [658, 471] width 110 height 18
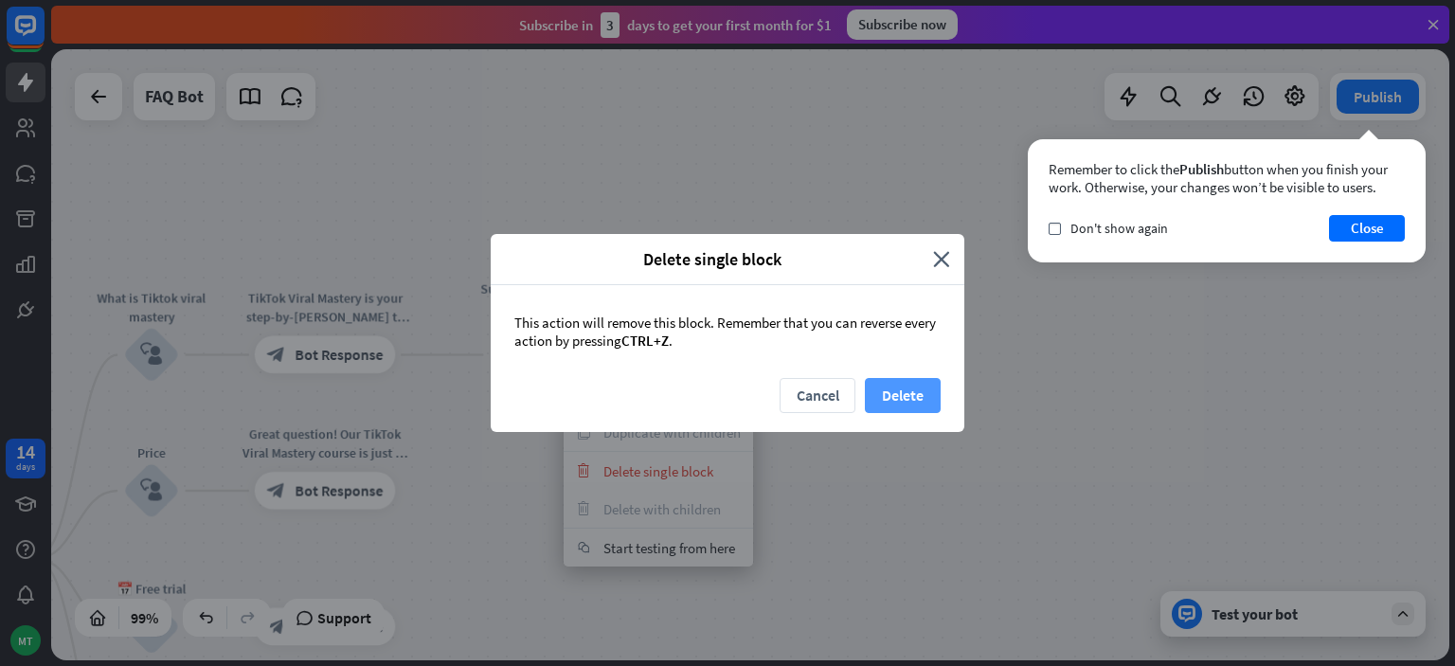
click at [884, 399] on button "Delete" at bounding box center [903, 395] width 76 height 35
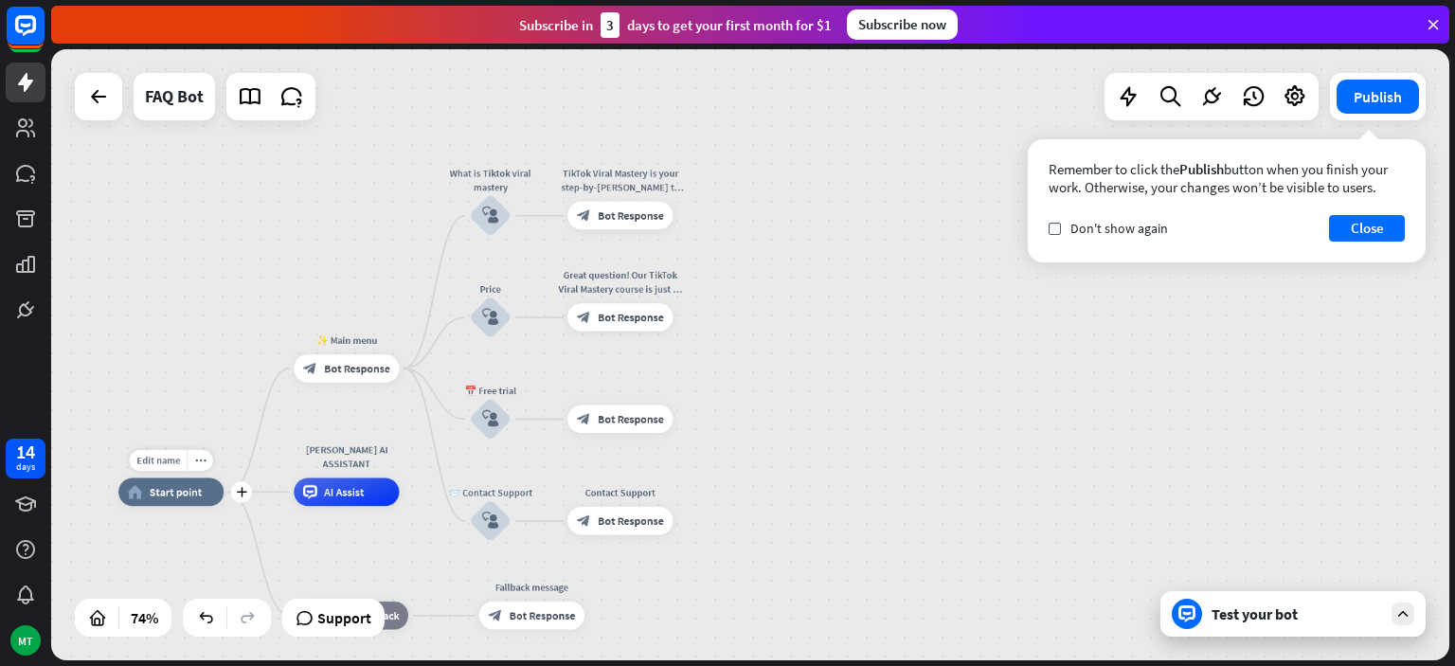
click at [184, 499] on div "home_2 Start point" at bounding box center [170, 492] width 105 height 28
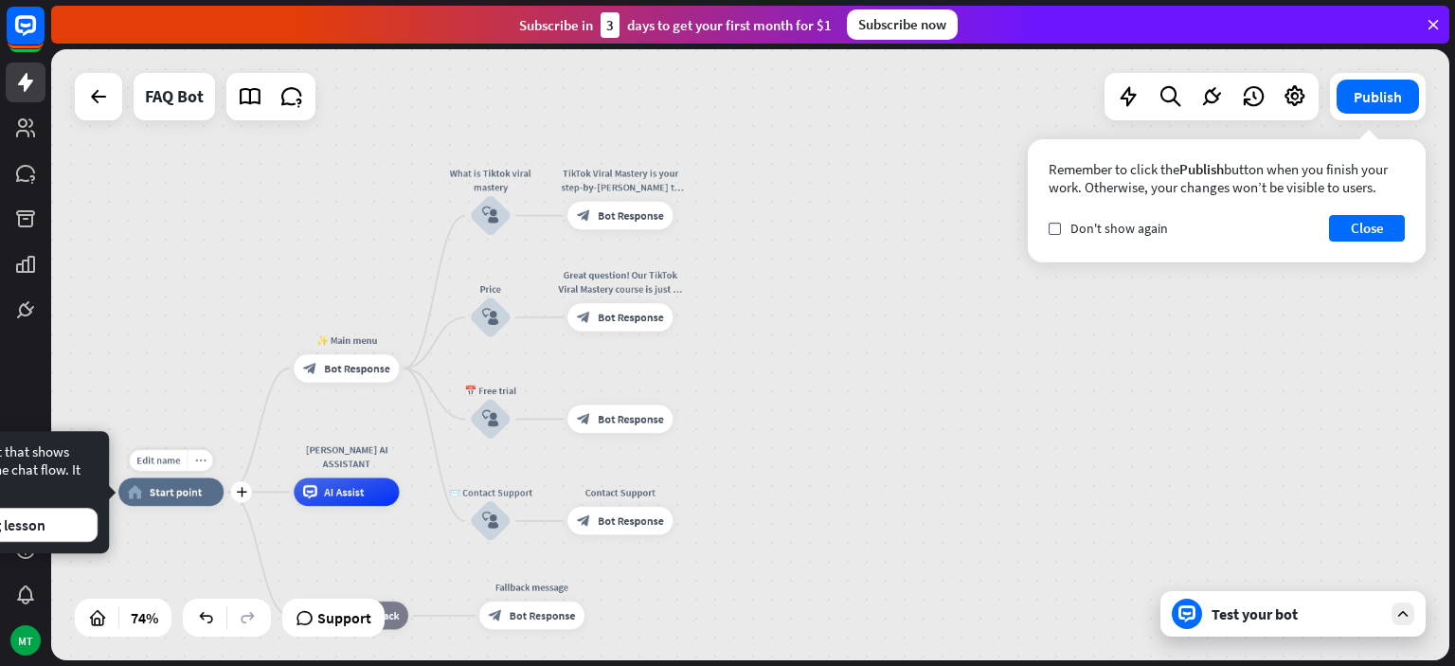
click at [200, 463] on icon "more_horiz" at bounding box center [199, 460] width 11 height 10
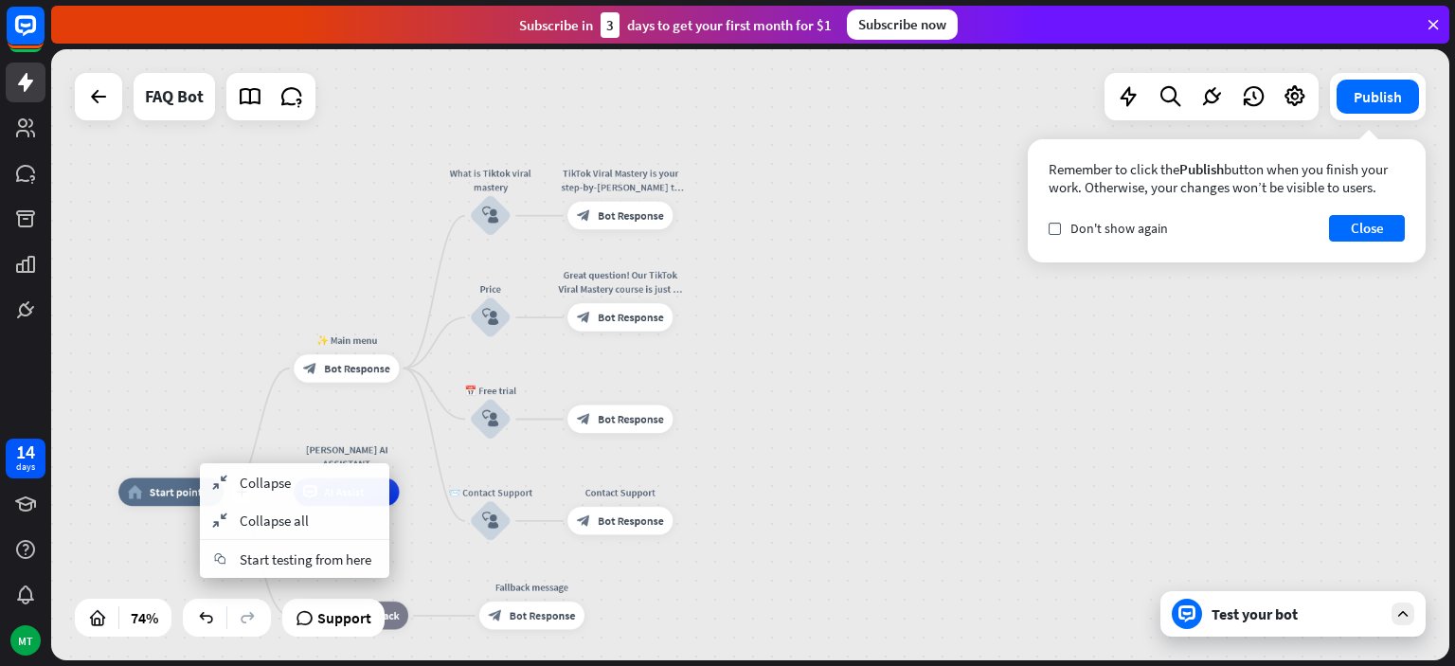
click at [180, 487] on span "Start point" at bounding box center [176, 492] width 53 height 14
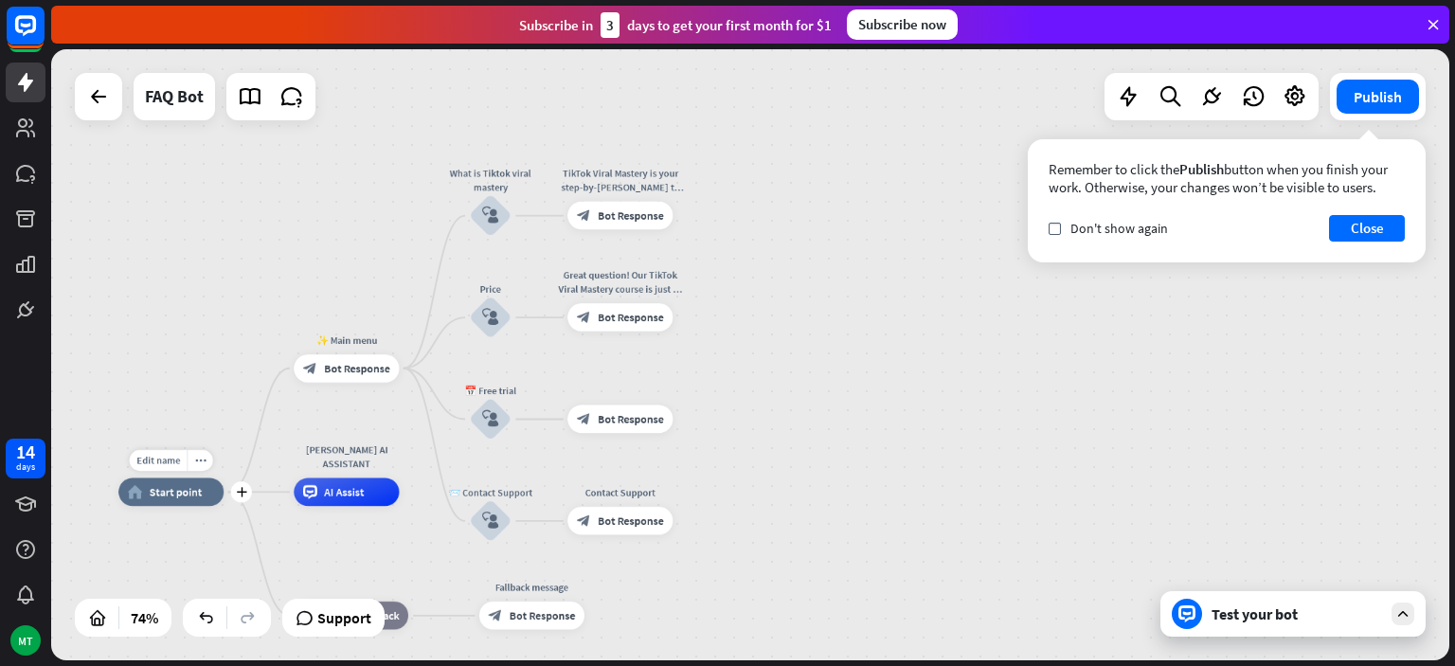
click at [180, 487] on span "Start point" at bounding box center [176, 492] width 53 height 14
click at [174, 495] on span "Start point" at bounding box center [176, 492] width 53 height 14
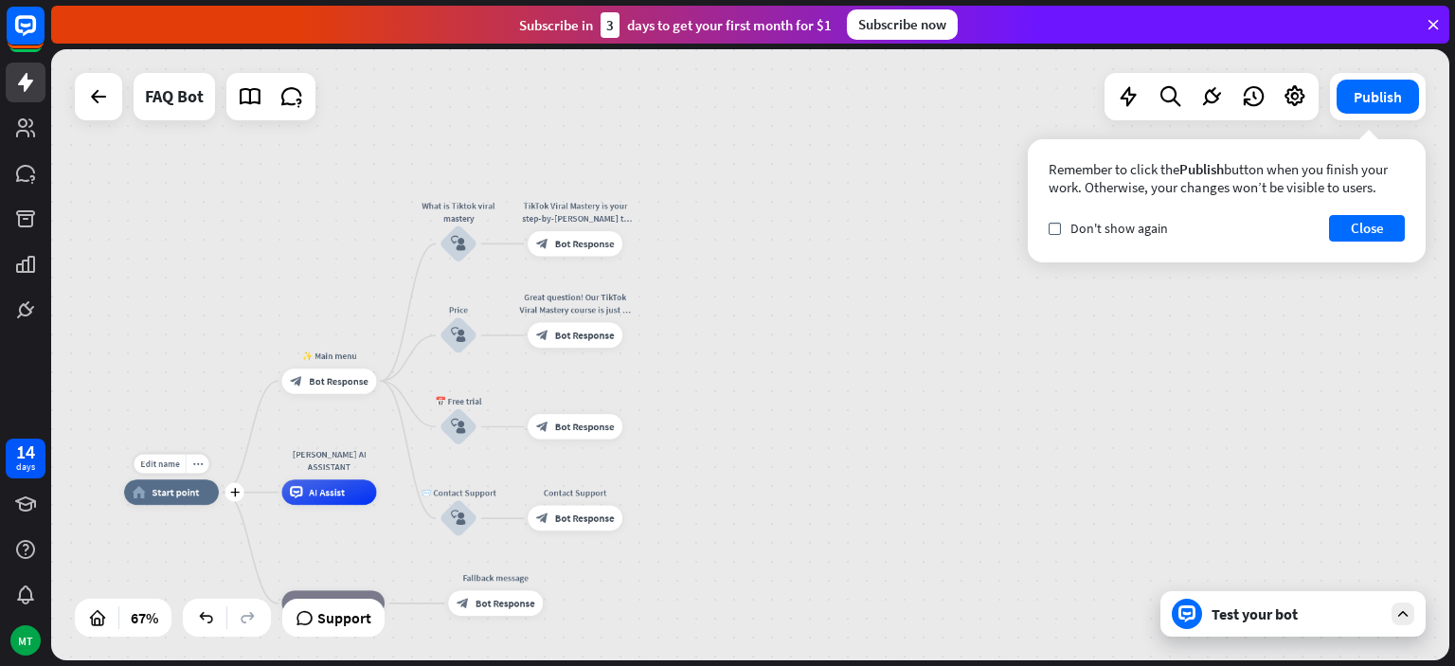
click at [181, 498] on div "home_2 Start point" at bounding box center [171, 492] width 95 height 26
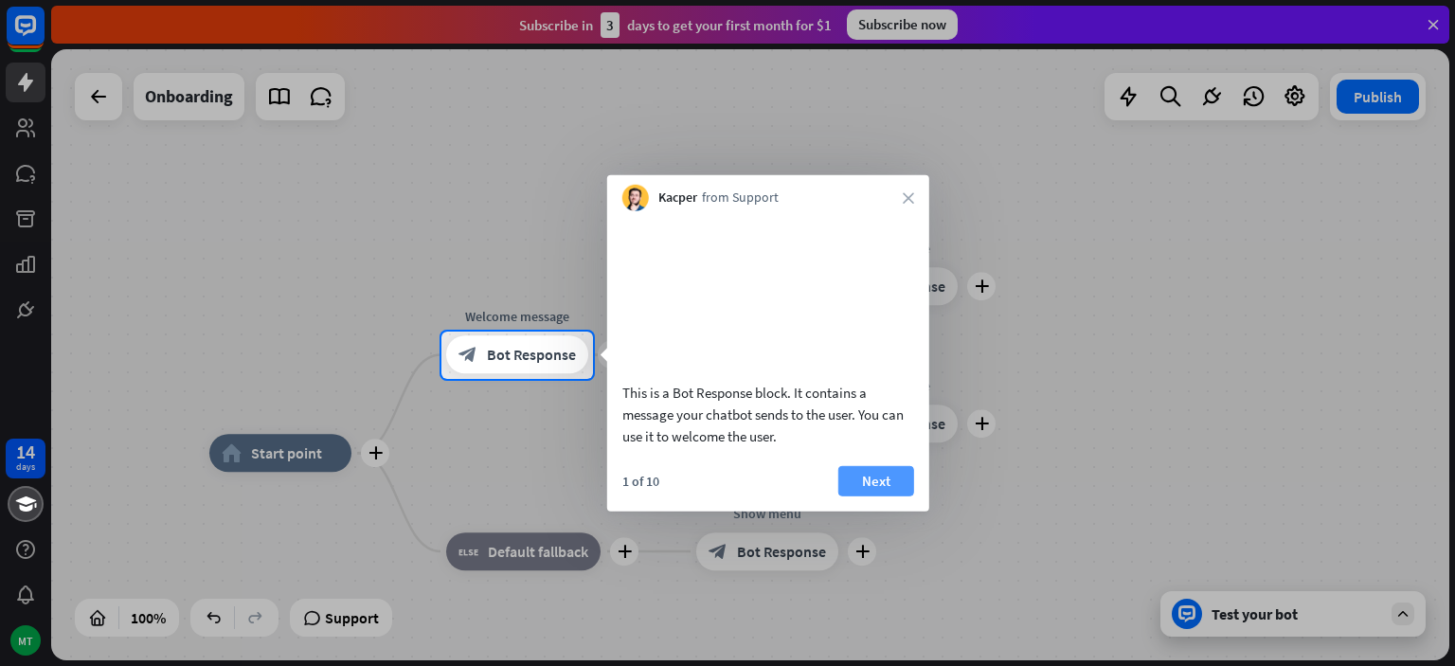
click at [870, 495] on button "Next" at bounding box center [876, 480] width 76 height 30
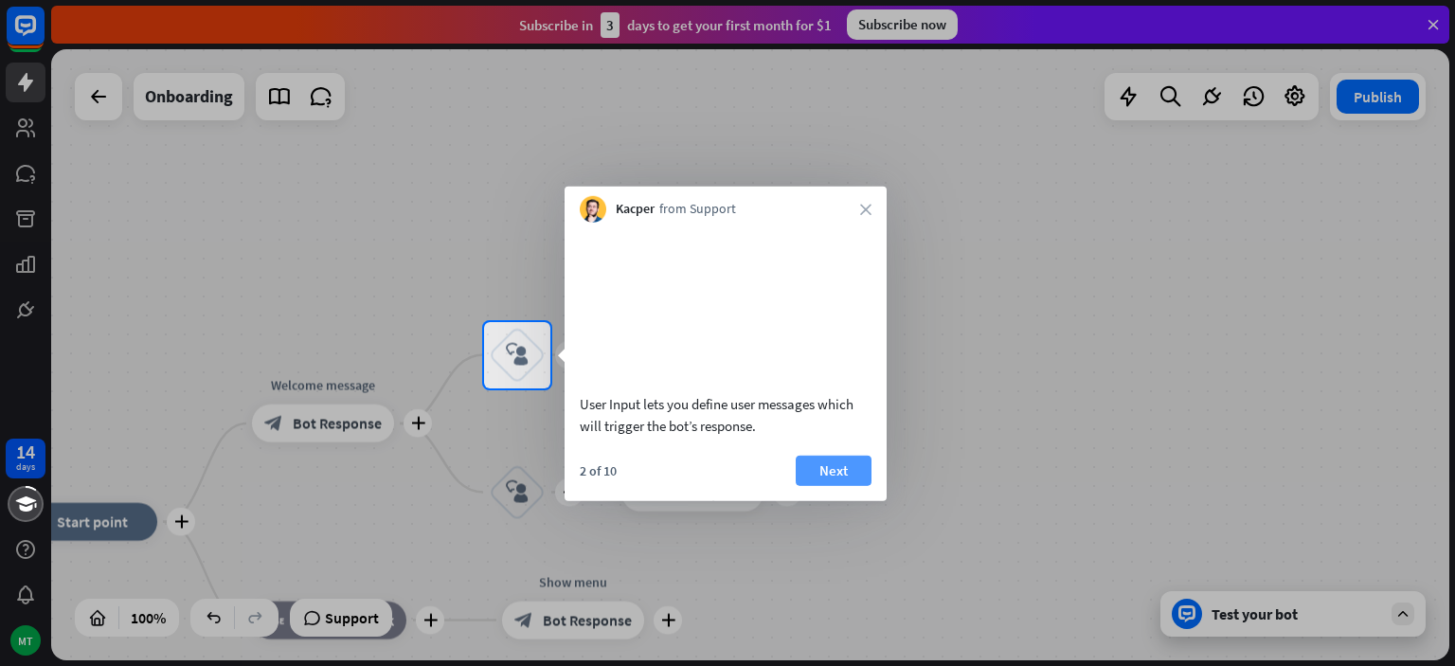
click at [836, 485] on button "Next" at bounding box center [834, 470] width 76 height 30
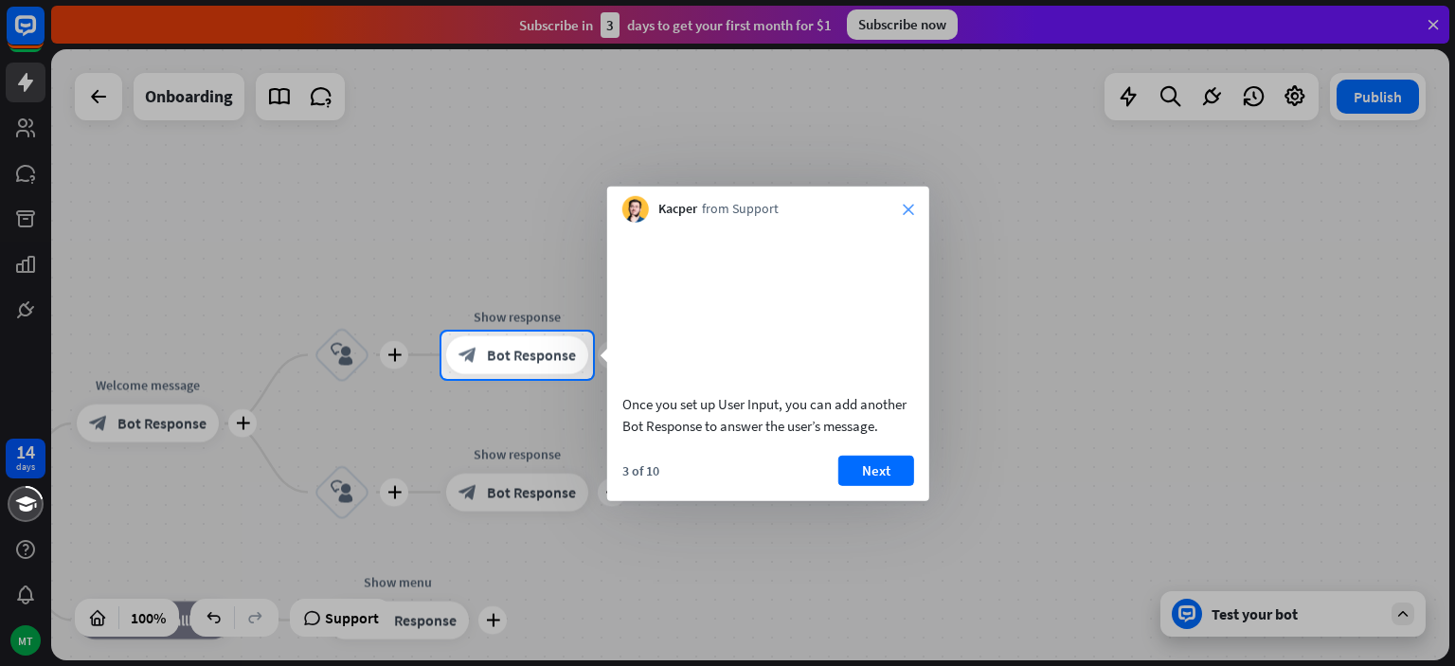
click at [908, 210] on icon "close" at bounding box center [908, 209] width 11 height 11
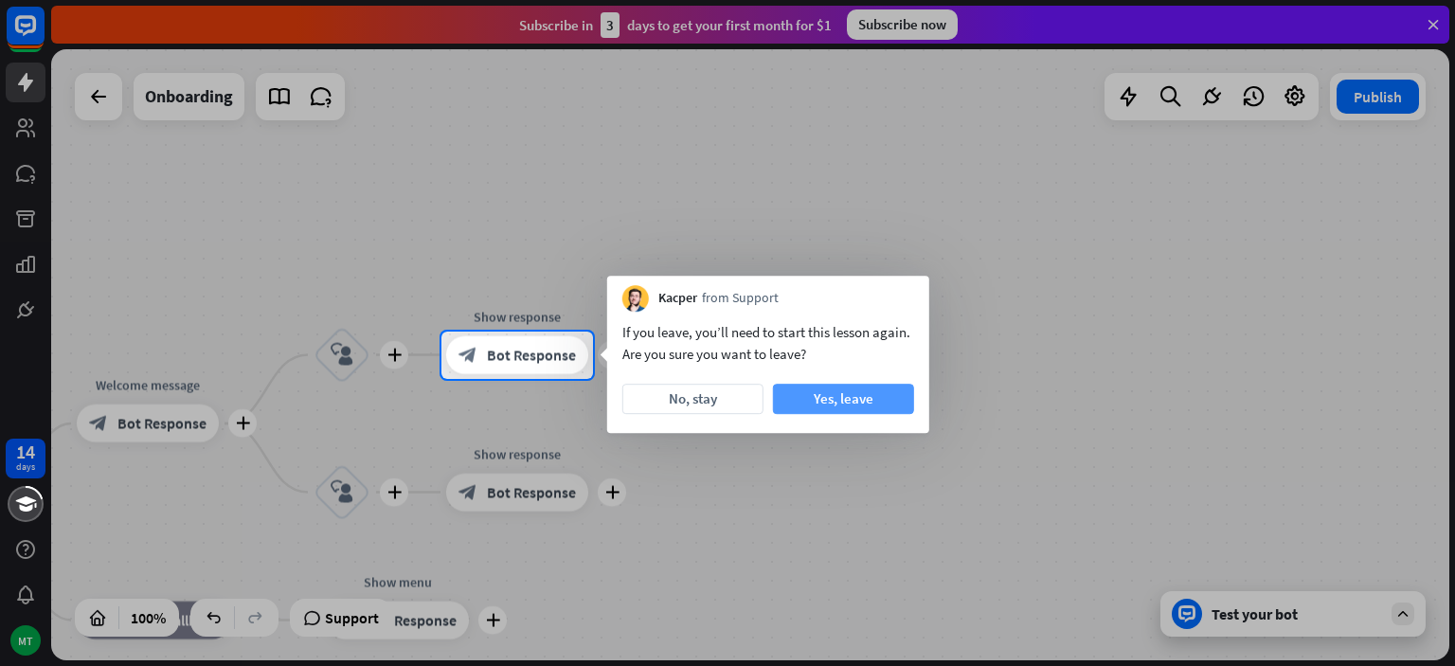
click at [800, 404] on button "Yes, leave" at bounding box center [843, 399] width 141 height 30
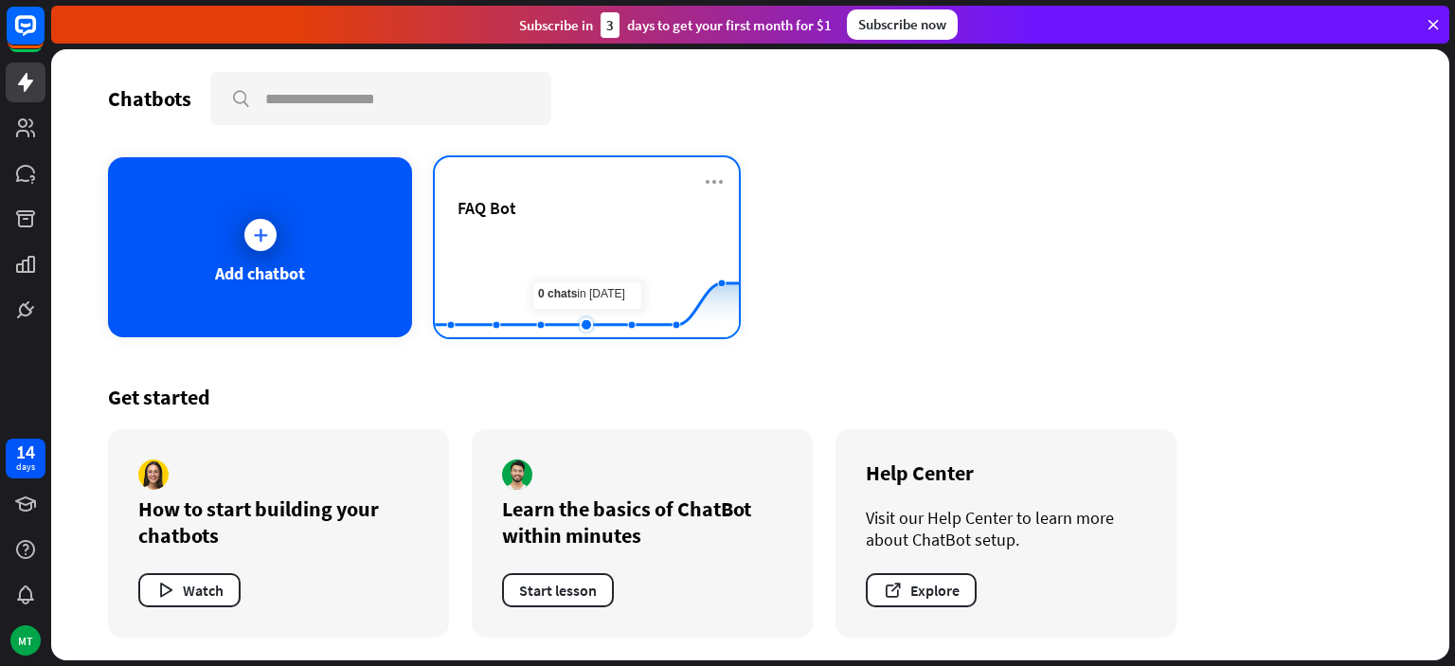
click at [584, 256] on rect at bounding box center [587, 291] width 304 height 118
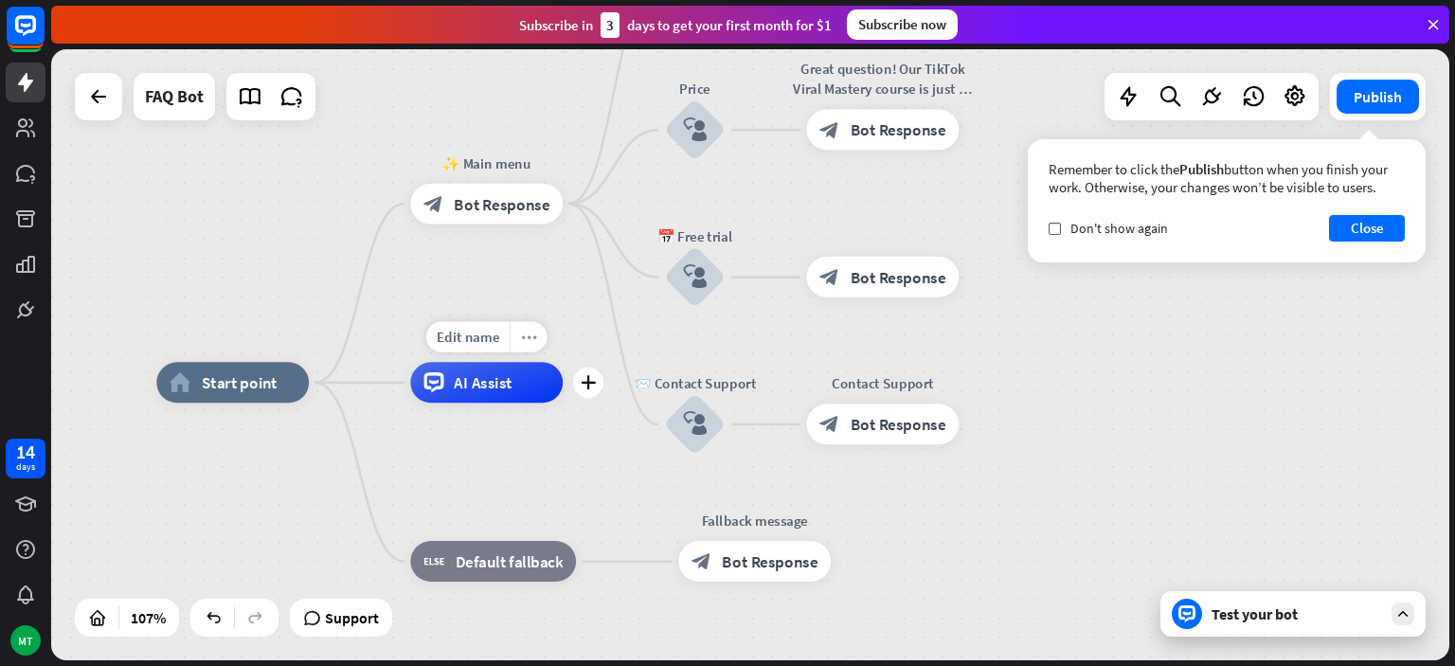
click at [520, 335] on div "more_horiz" at bounding box center [529, 336] width 38 height 30
click at [578, 356] on span "Start testing from here" at bounding box center [626, 355] width 132 height 18
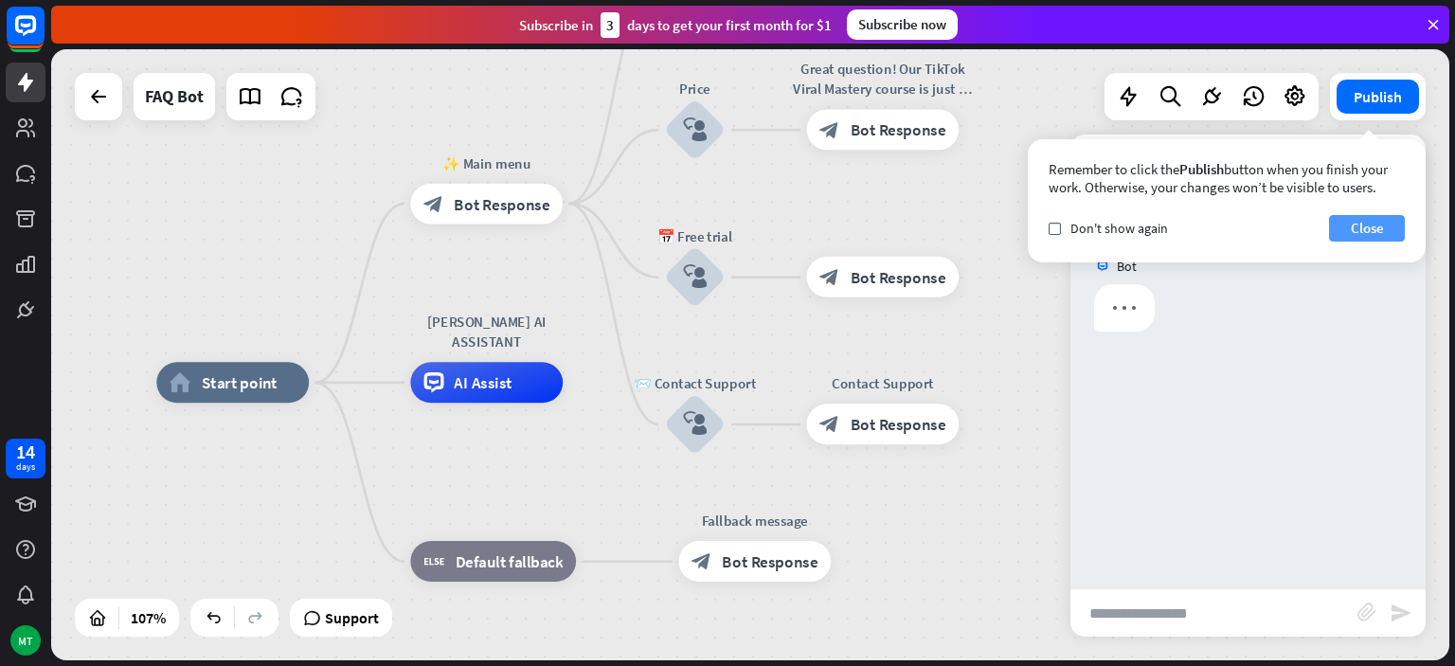
click at [1369, 223] on button "Close" at bounding box center [1367, 228] width 76 height 27
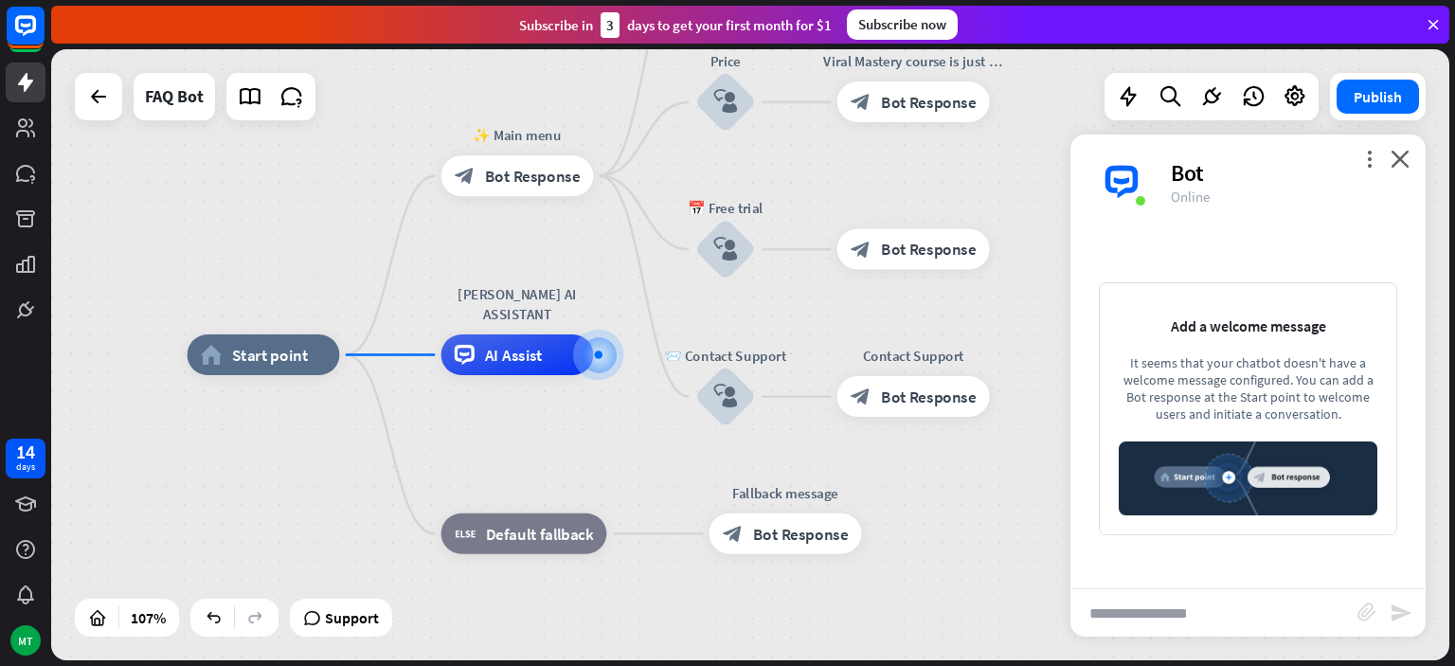
click at [1184, 610] on input "text" at bounding box center [1214, 612] width 287 height 47
click at [267, 315] on span "Edit name" at bounding box center [244, 309] width 63 height 18
type input "**********"
click at [263, 260] on div "**********" at bounding box center [750, 354] width 1398 height 611
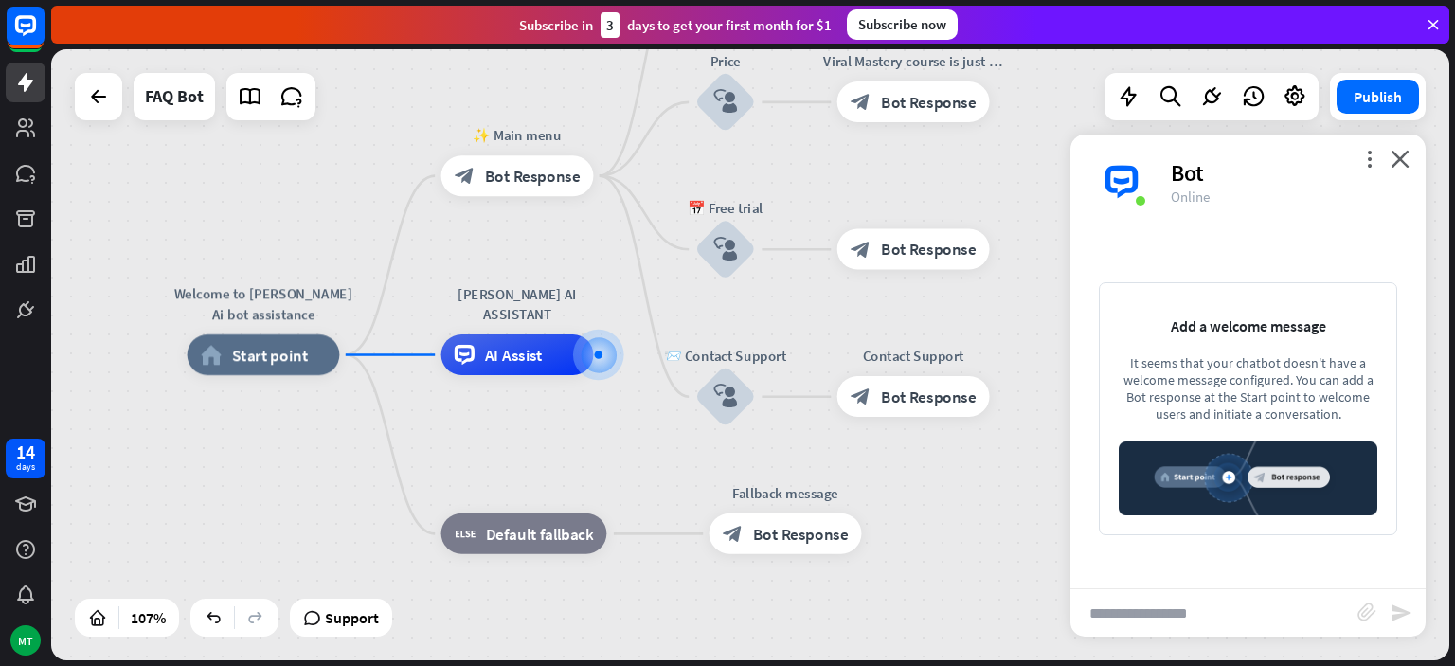
click at [301, 258] on div "Welcome to [PERSON_NAME] Ai bot assistance home_2 Start point ✨ Main menu block…" at bounding box center [750, 354] width 1398 height 611
click at [362, 354] on icon "plus" at bounding box center [364, 355] width 15 height 14
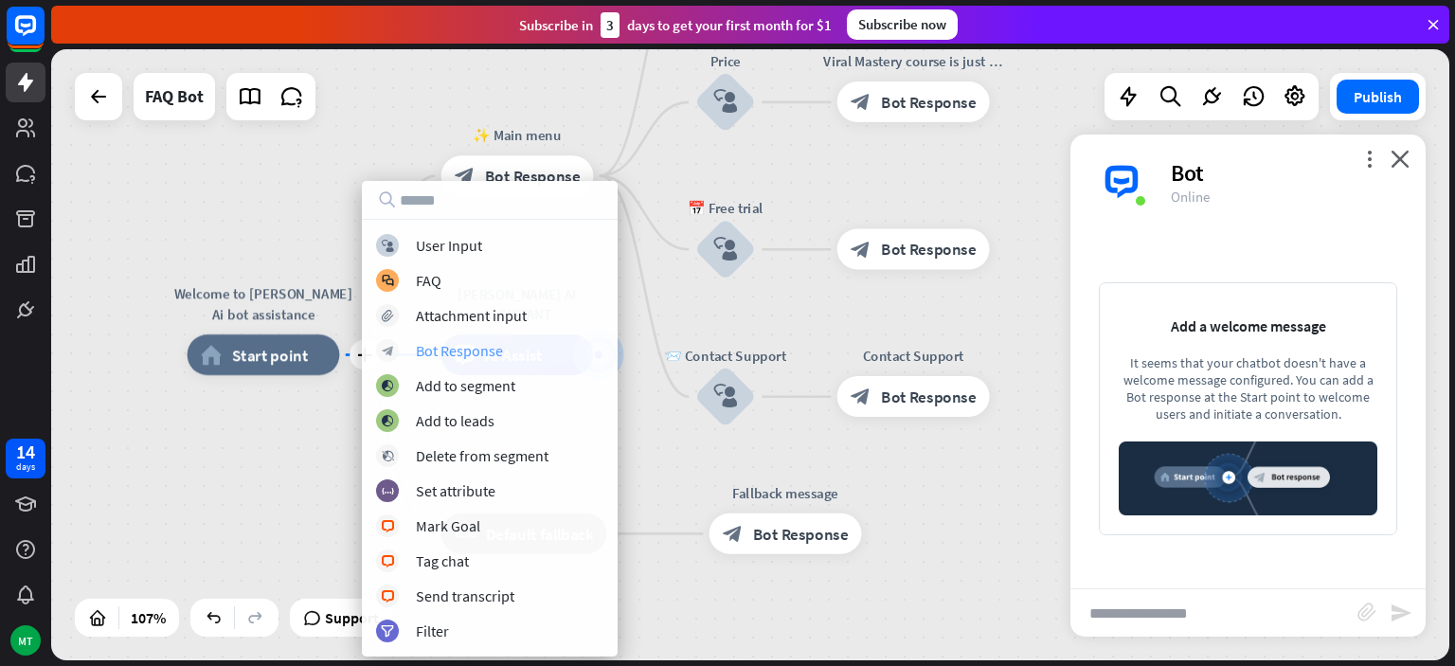
click at [465, 346] on div "Bot Response" at bounding box center [459, 350] width 87 height 19
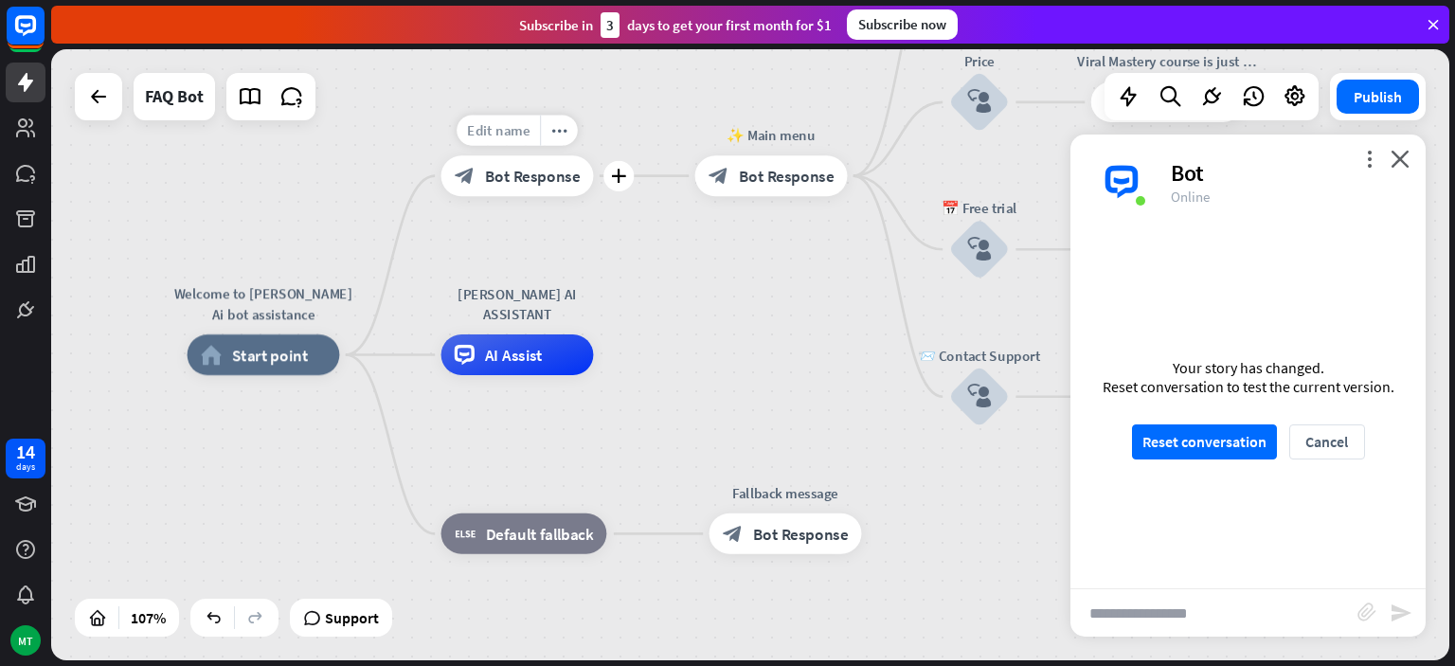
click at [512, 132] on span "Edit name" at bounding box center [498, 130] width 63 height 18
click at [254, 308] on span "Edit name" at bounding box center [244, 309] width 63 height 18
click at [327, 307] on input "**********" at bounding box center [263, 310] width 142 height 28
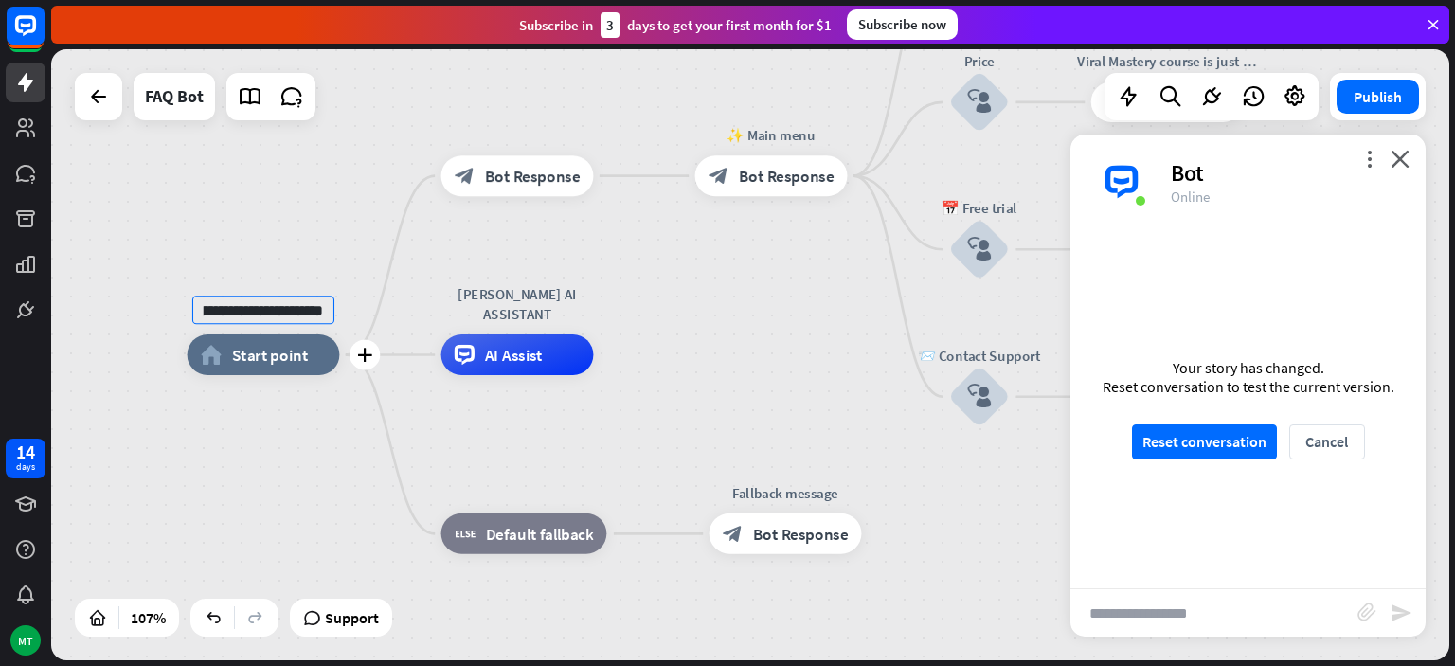
click at [327, 307] on input "**********" at bounding box center [263, 310] width 142 height 28
click at [310, 310] on input "**********" at bounding box center [263, 310] width 142 height 28
click at [312, 310] on input "**********" at bounding box center [263, 310] width 142 height 28
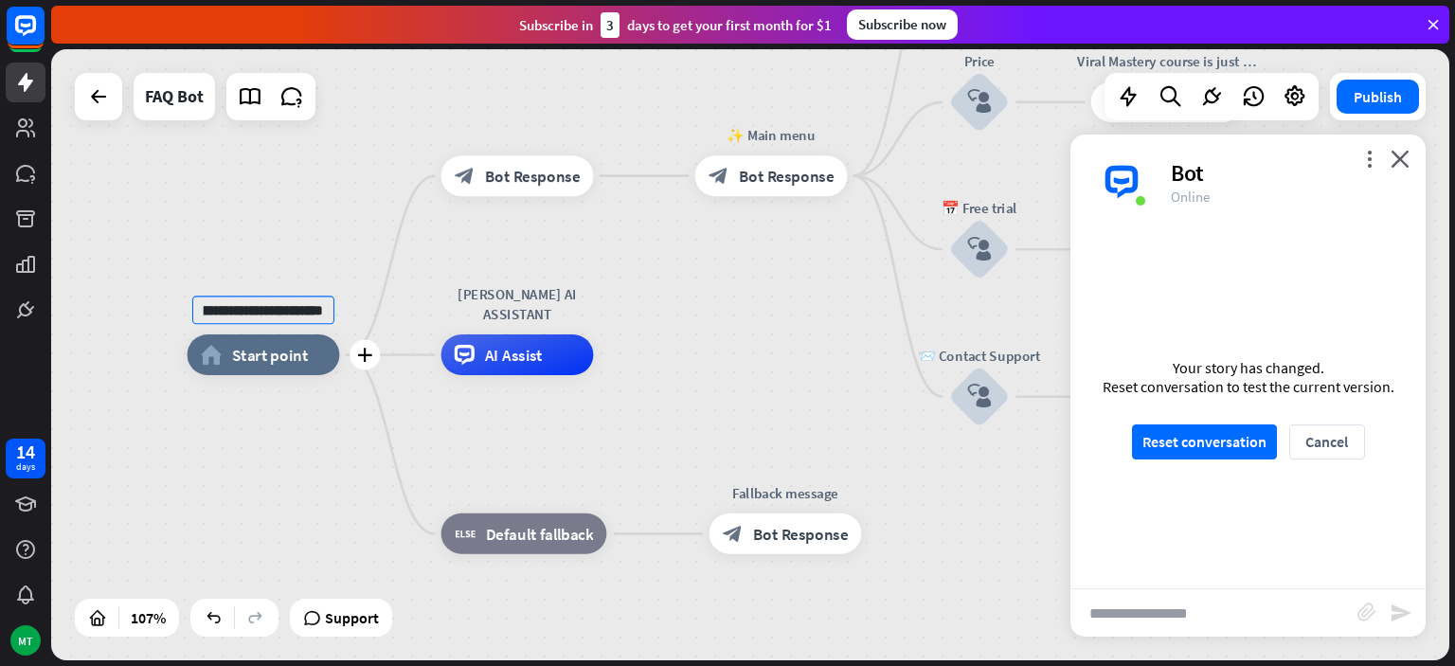
click at [325, 313] on input "**********" at bounding box center [263, 310] width 142 height 28
drag, startPoint x: 325, startPoint y: 313, endPoint x: 132, endPoint y: 303, distance: 193.5
click at [132, 303] on div "**********" at bounding box center [750, 354] width 1398 height 611
click at [488, 135] on span "Edit name" at bounding box center [498, 130] width 63 height 18
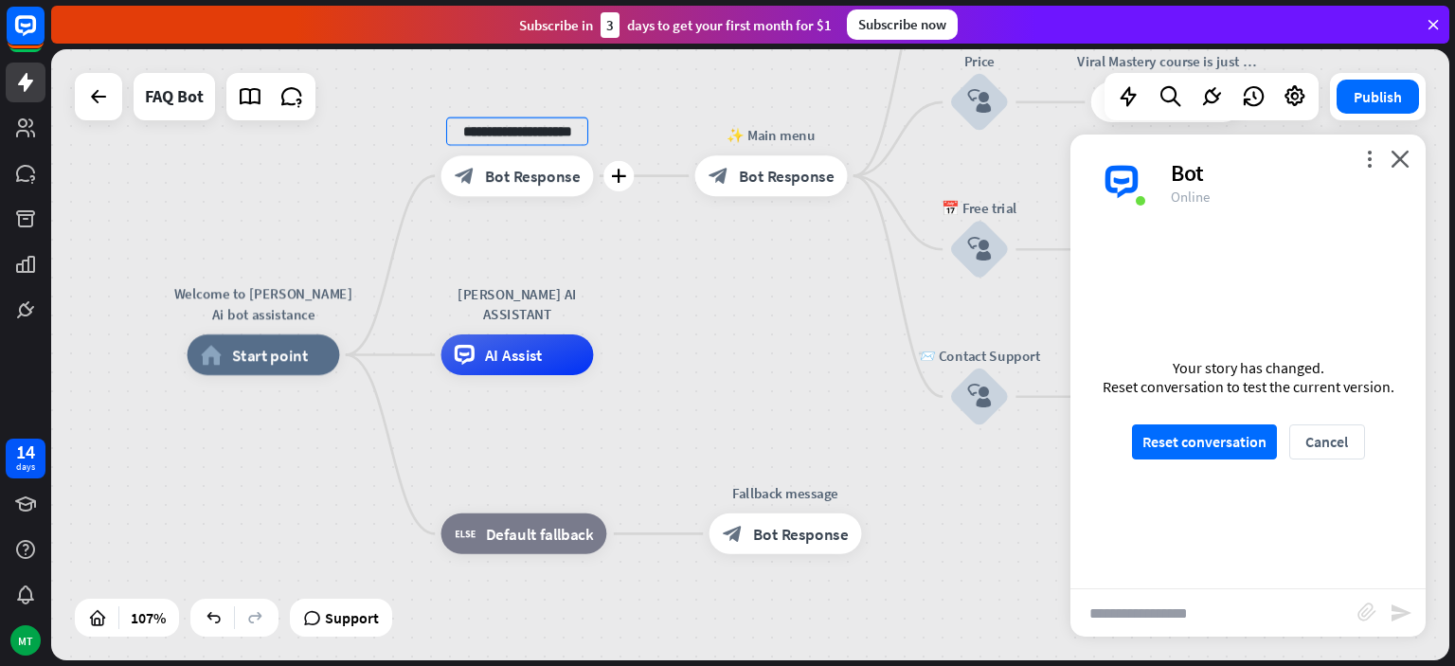
scroll to position [0, 0]
type input "**********"
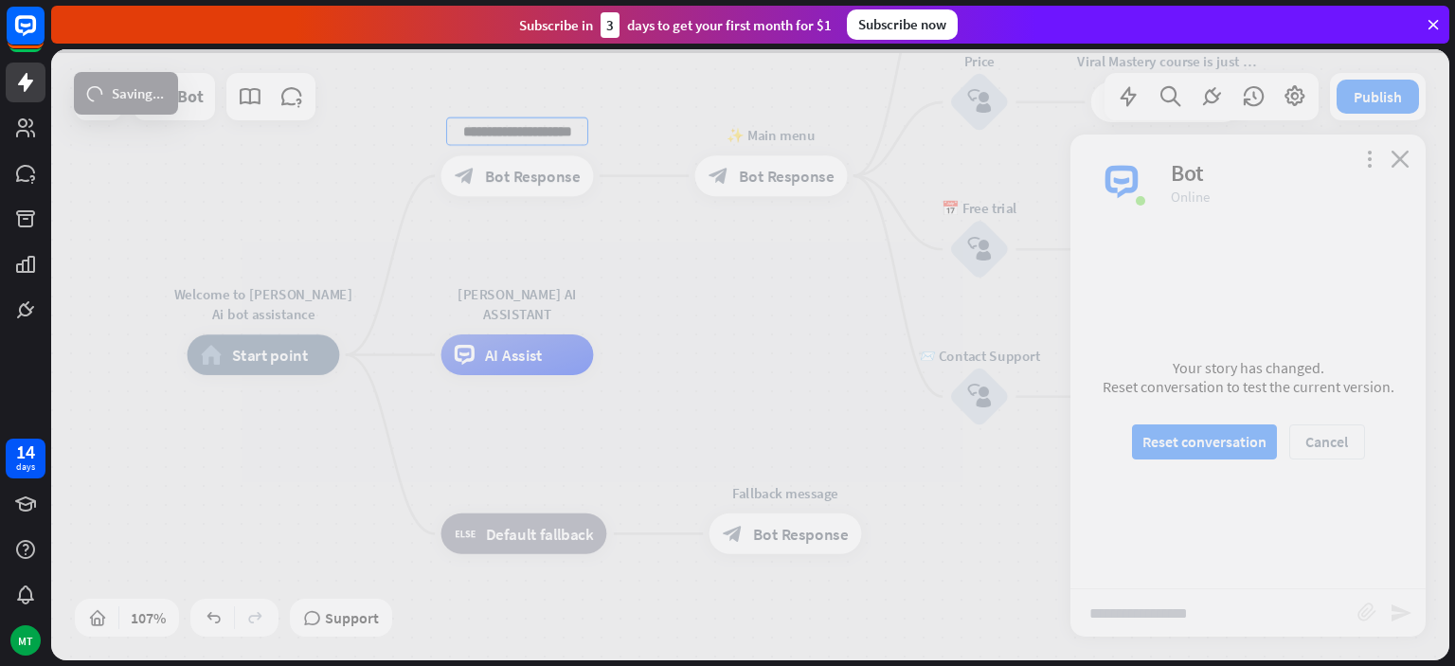
click at [278, 315] on div "**********" at bounding box center [750, 354] width 1398 height 611
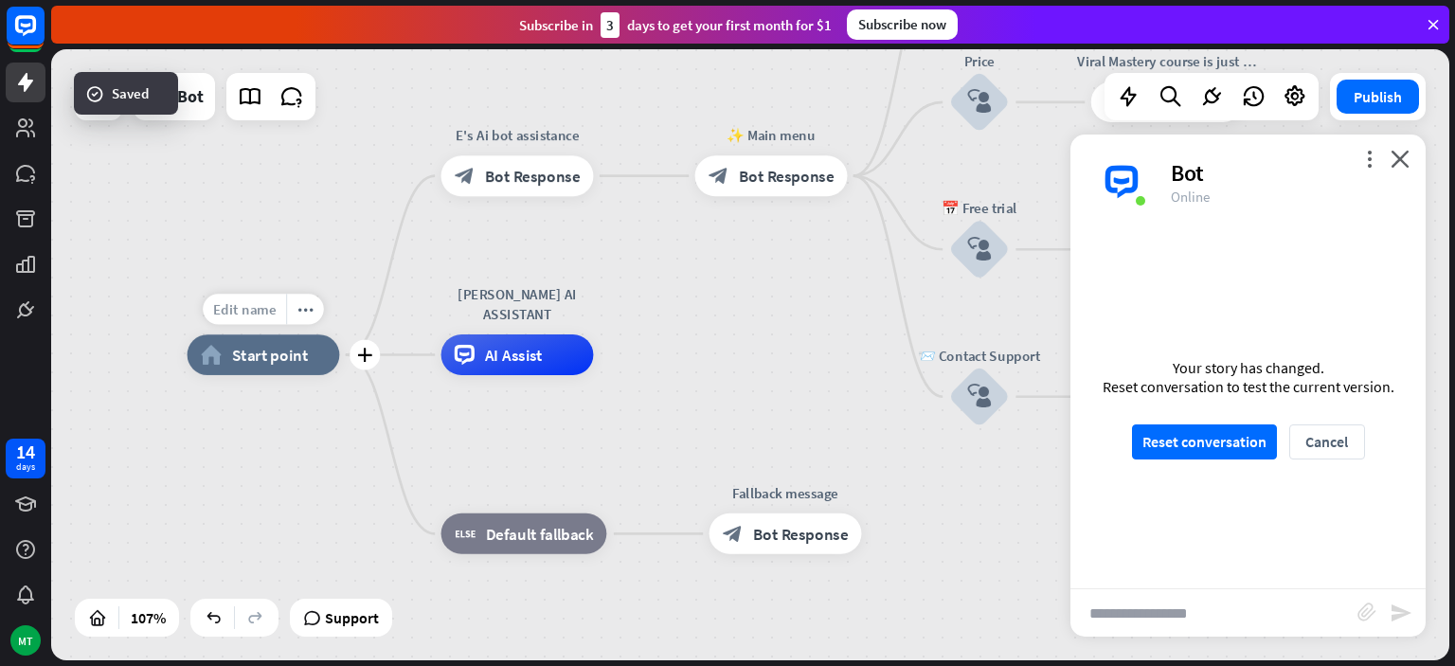
click at [263, 314] on span "Edit name" at bounding box center [244, 309] width 63 height 18
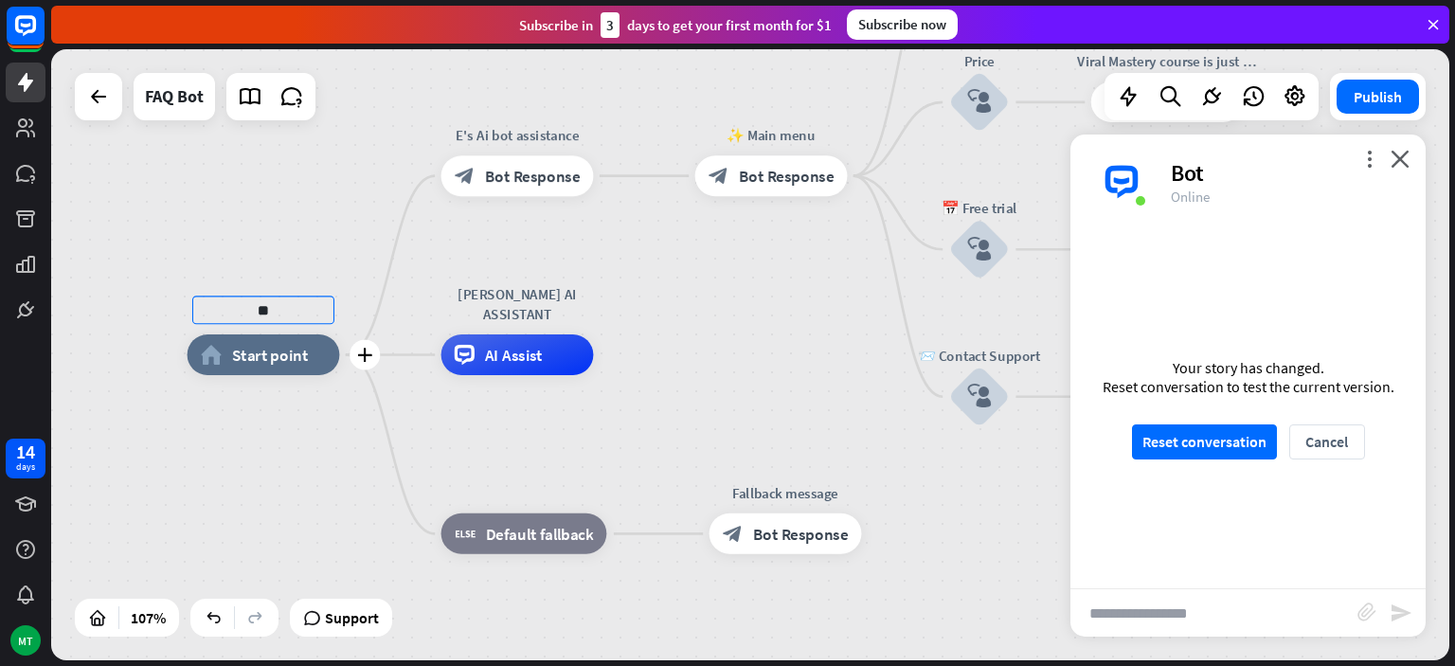
type input "*"
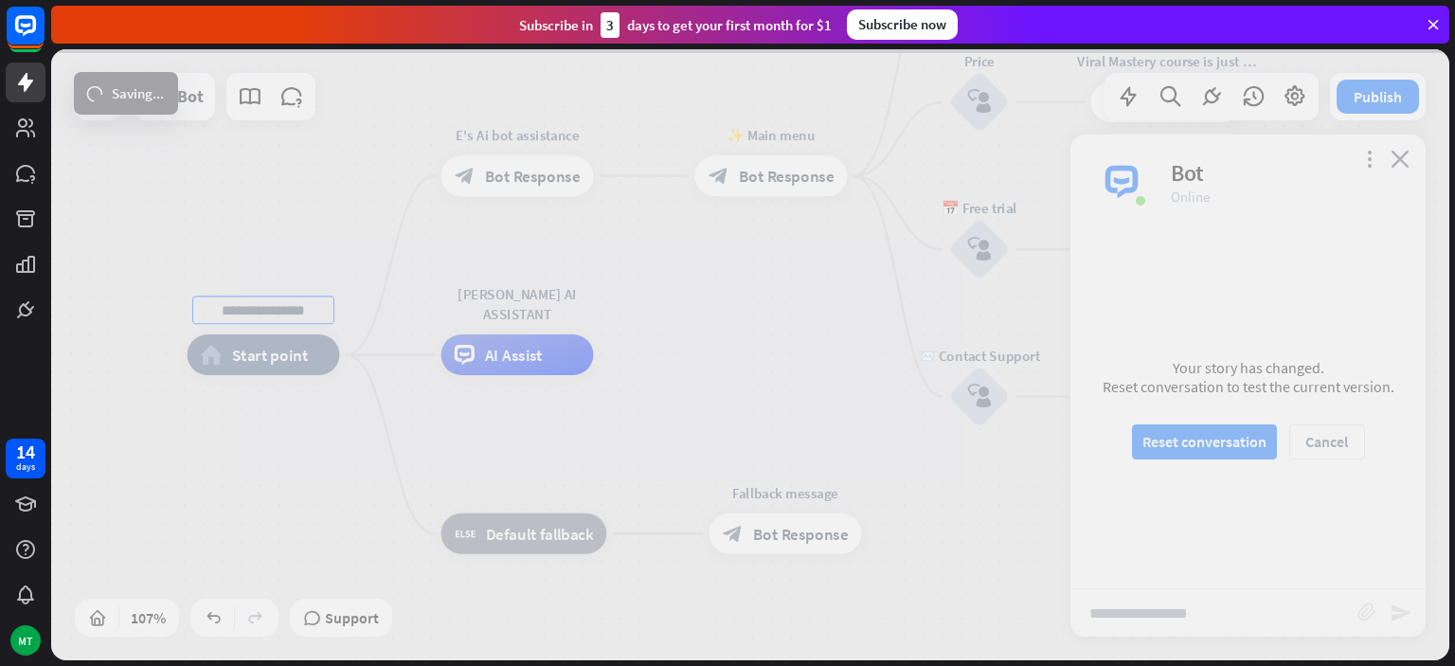
click at [297, 263] on div "home_2 Start point E's Ai bot assistance block_bot_response Bot Response ✨ Main…" at bounding box center [750, 354] width 1398 height 611
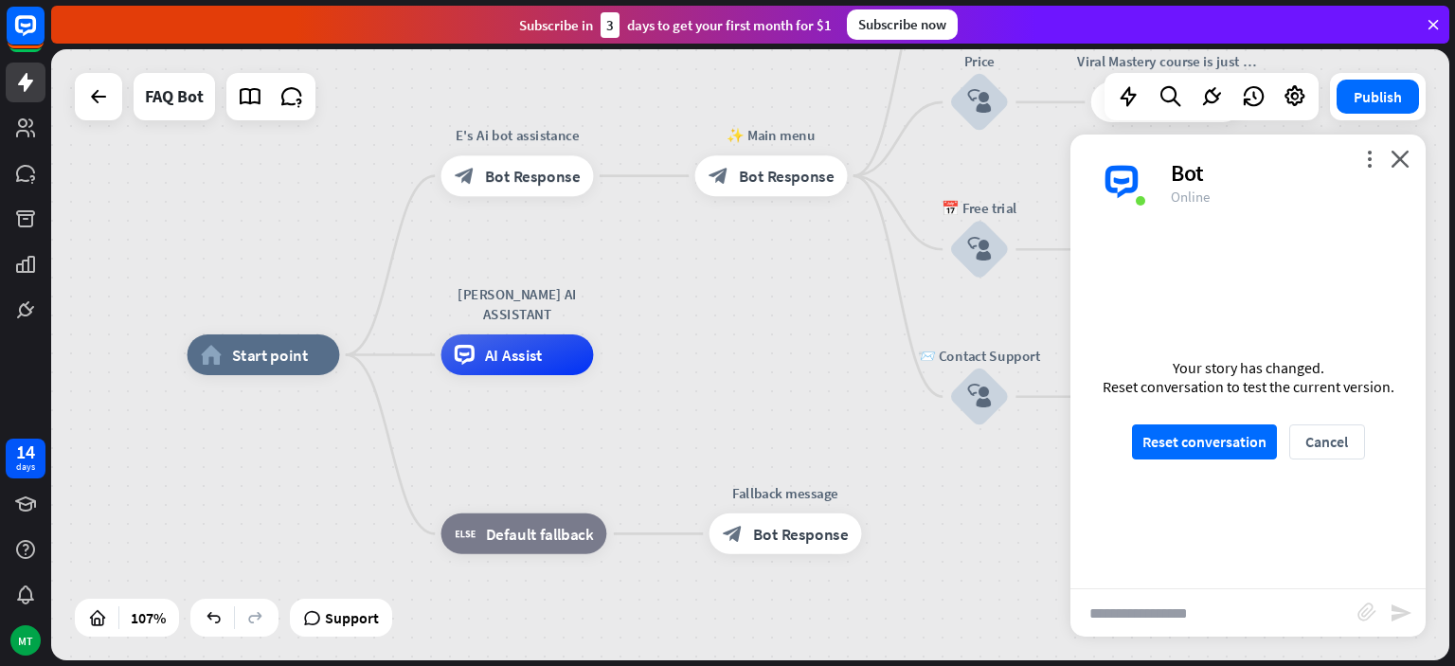
drag, startPoint x: 1167, startPoint y: 612, endPoint x: 1180, endPoint y: 446, distance: 166.3
click at [1180, 589] on input "text" at bounding box center [1214, 612] width 287 height 47
click at [1180, 446] on button "Reset conversation" at bounding box center [1204, 441] width 145 height 35
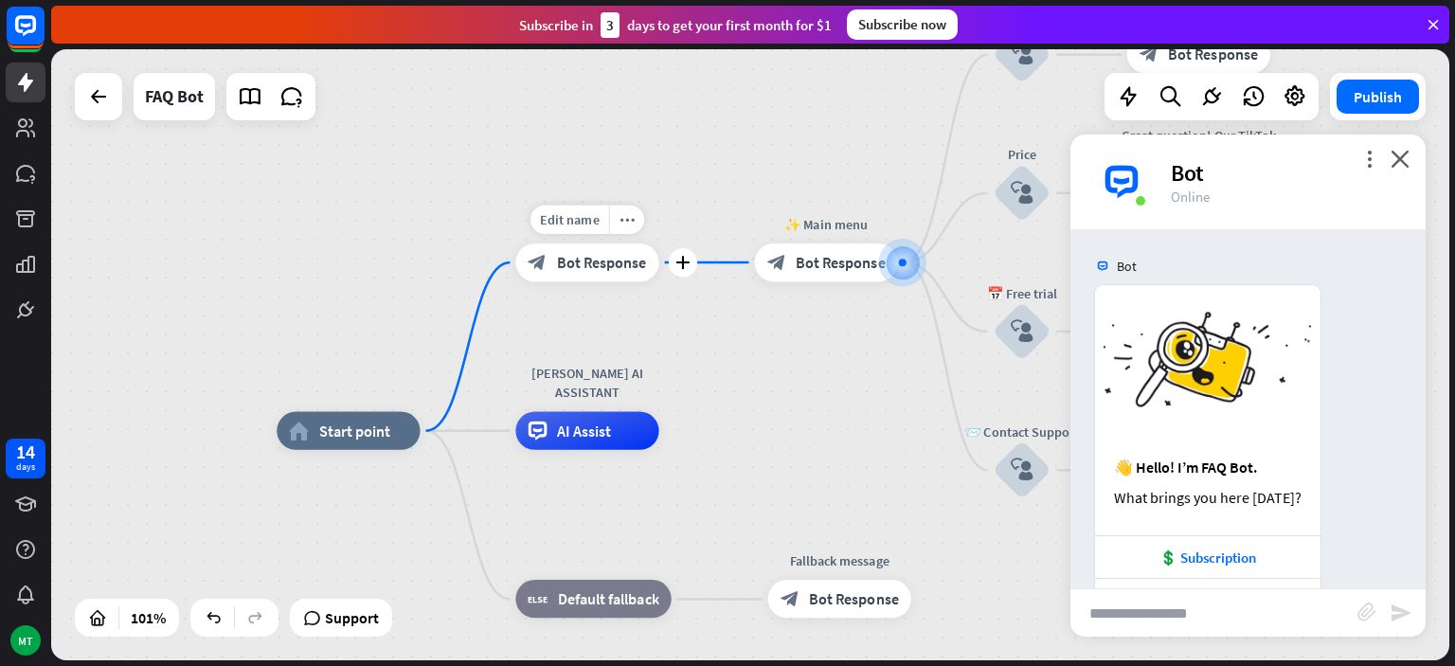
click at [586, 266] on span "Bot Response" at bounding box center [602, 262] width 90 height 19
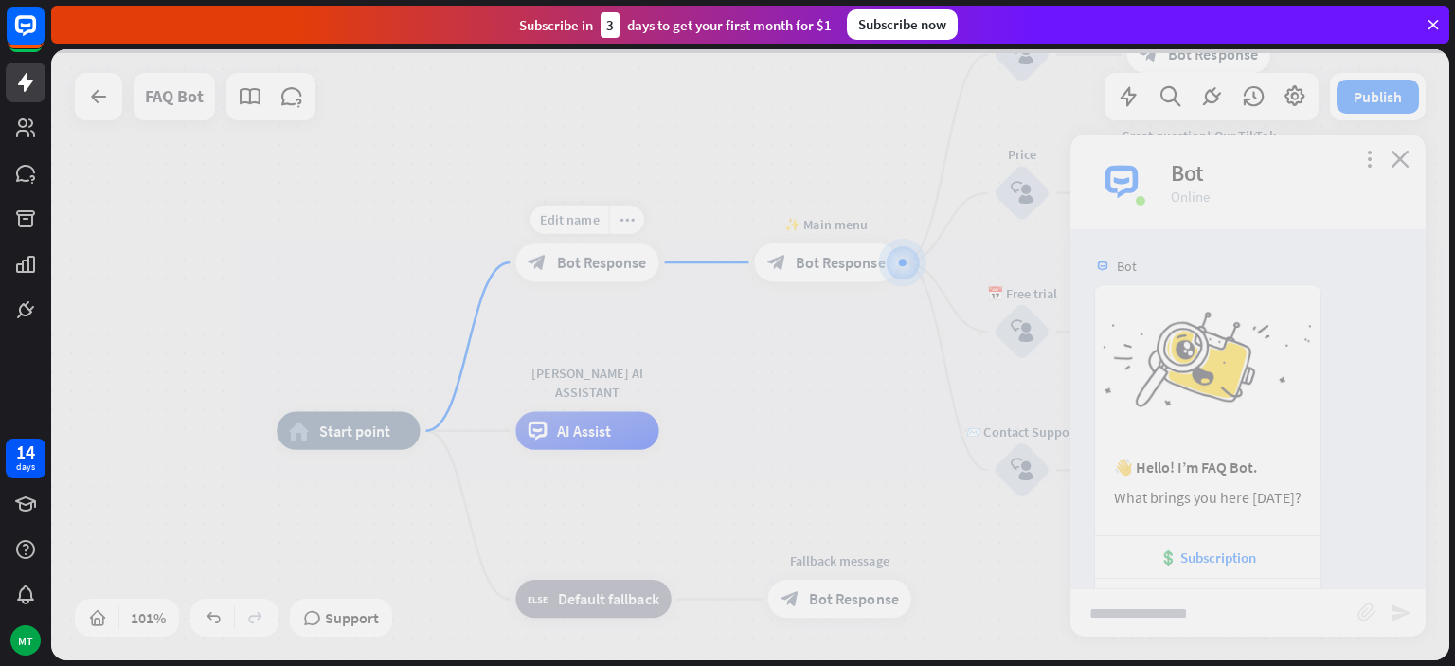
click at [586, 266] on div at bounding box center [750, 354] width 1398 height 611
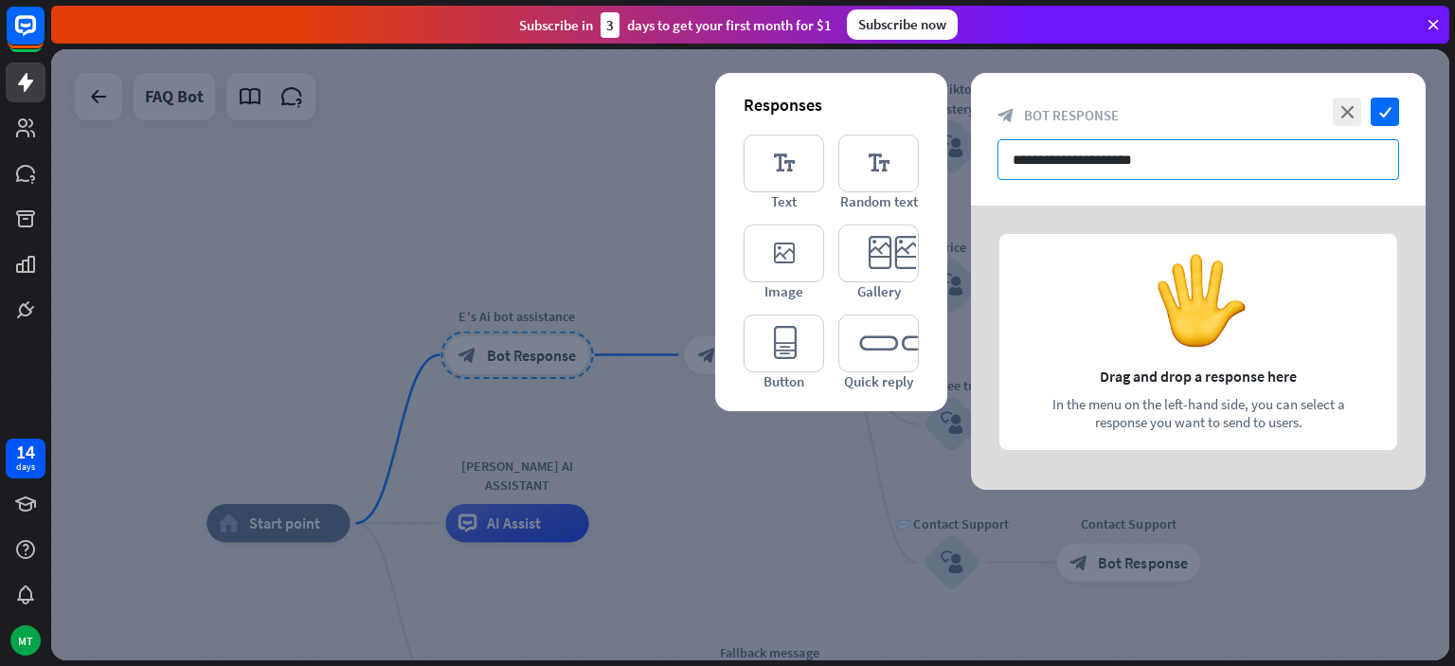
click at [1158, 163] on input "**********" at bounding box center [1199, 159] width 402 height 41
click at [1377, 112] on icon "check" at bounding box center [1385, 112] width 28 height 28
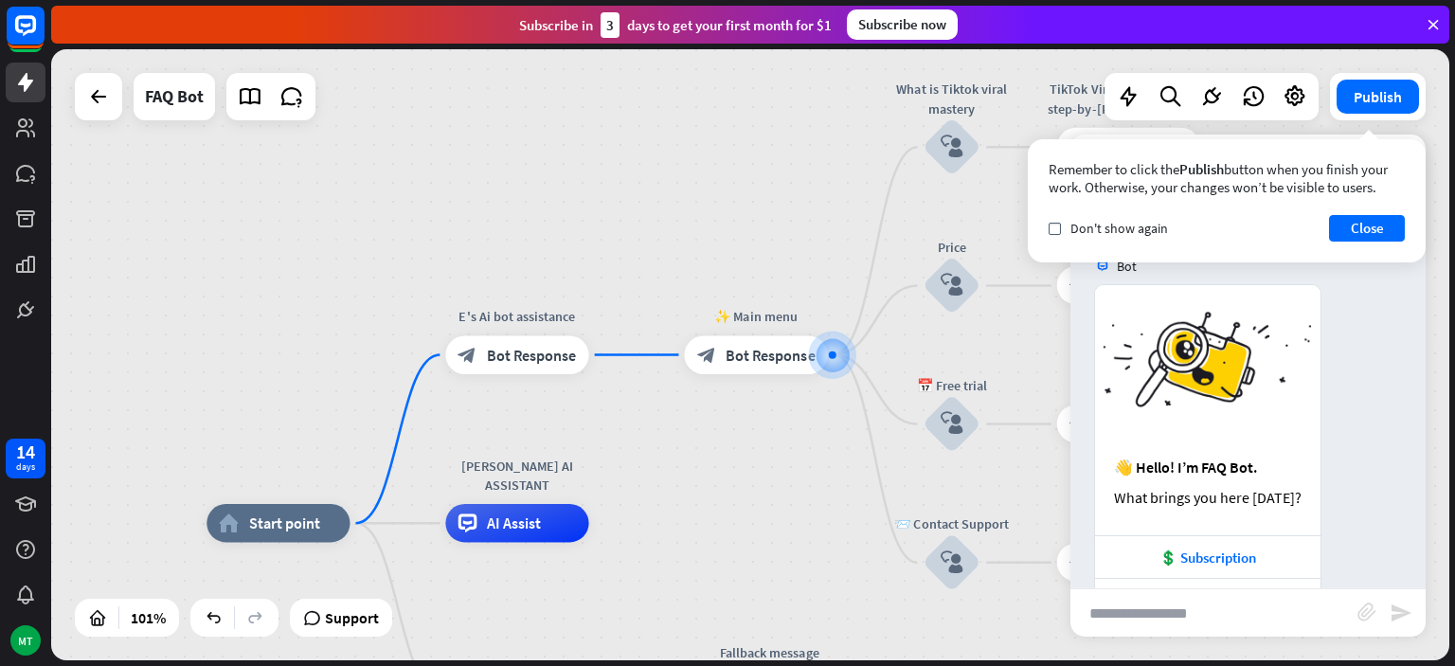
click at [1182, 625] on input "text" at bounding box center [1214, 612] width 287 height 47
type input "**"
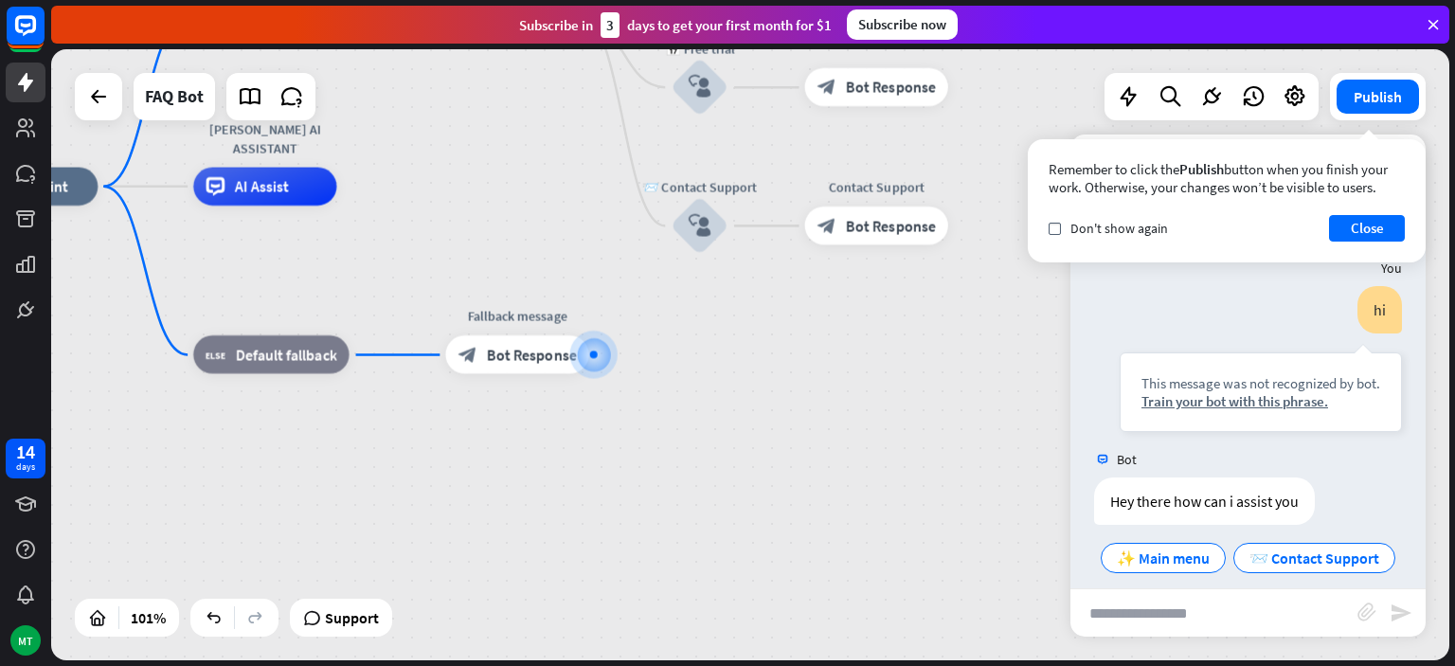
scroll to position [481, 0]
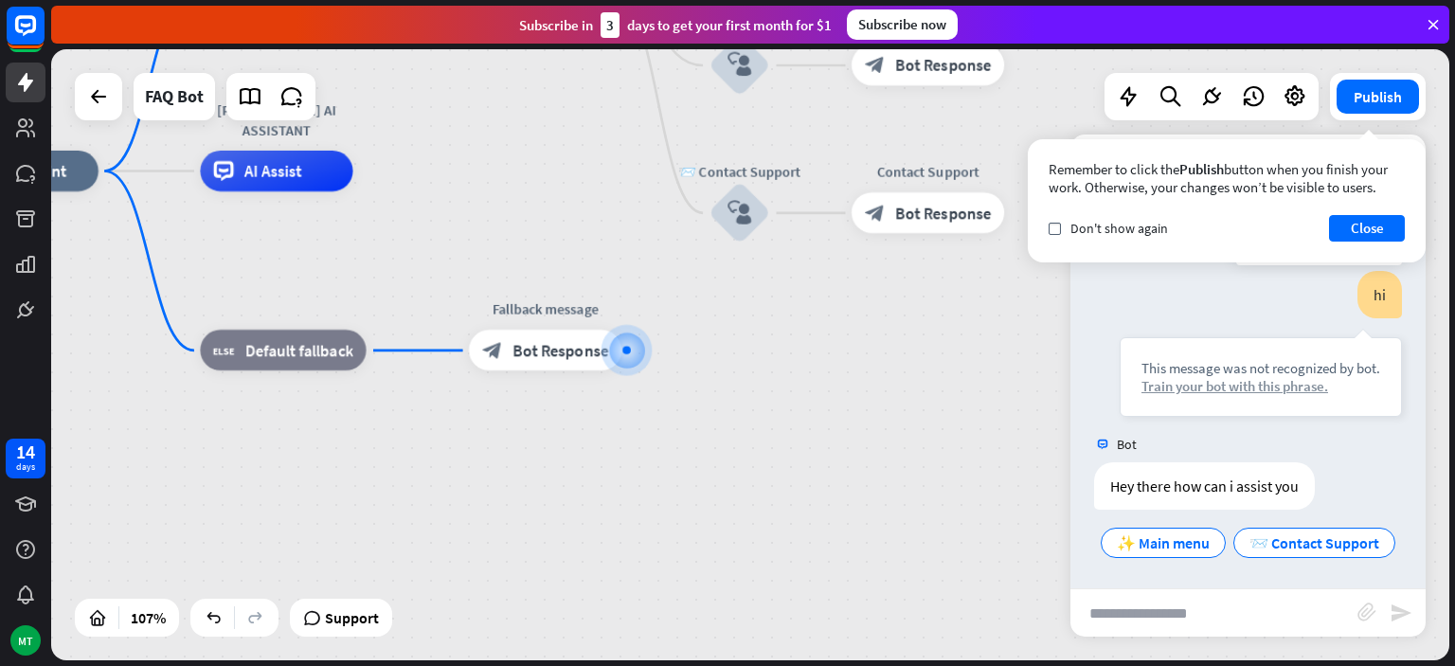
click at [1179, 387] on div "Train your bot with this phrase." at bounding box center [1261, 386] width 239 height 18
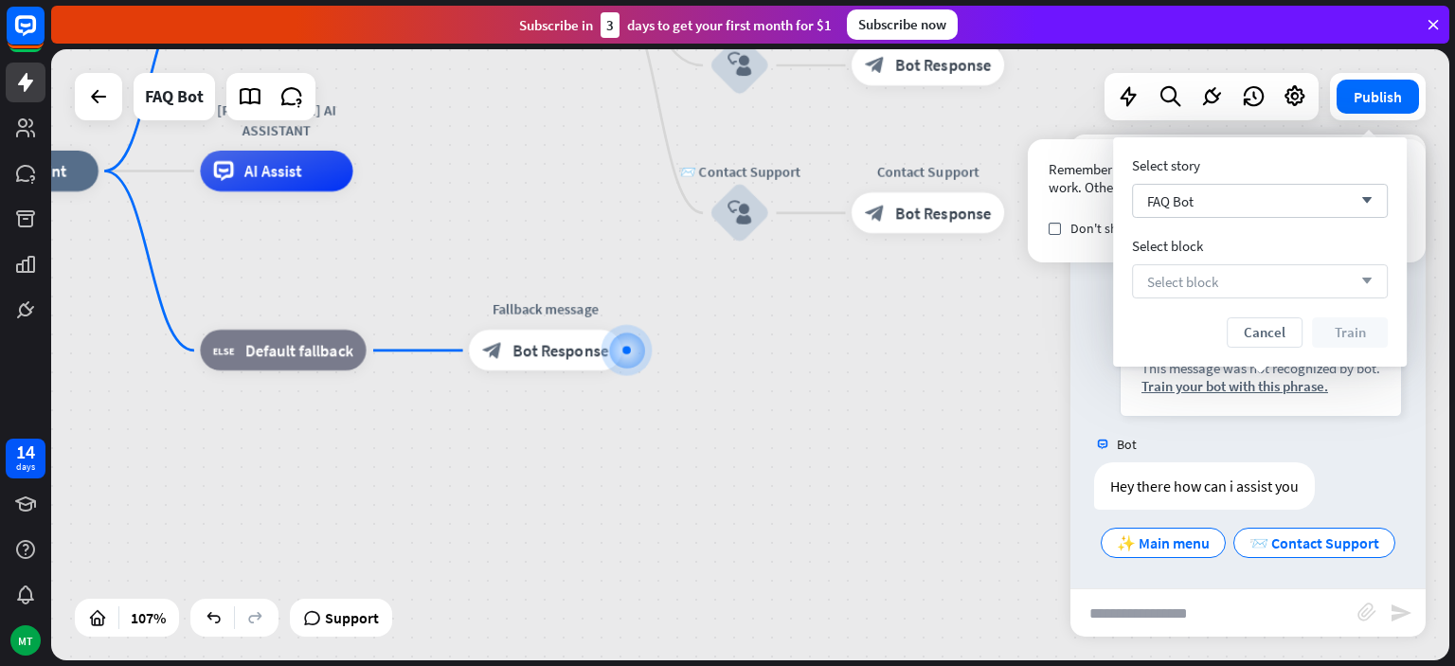
click at [1225, 284] on div "Select block arrow_down" at bounding box center [1260, 281] width 256 height 34
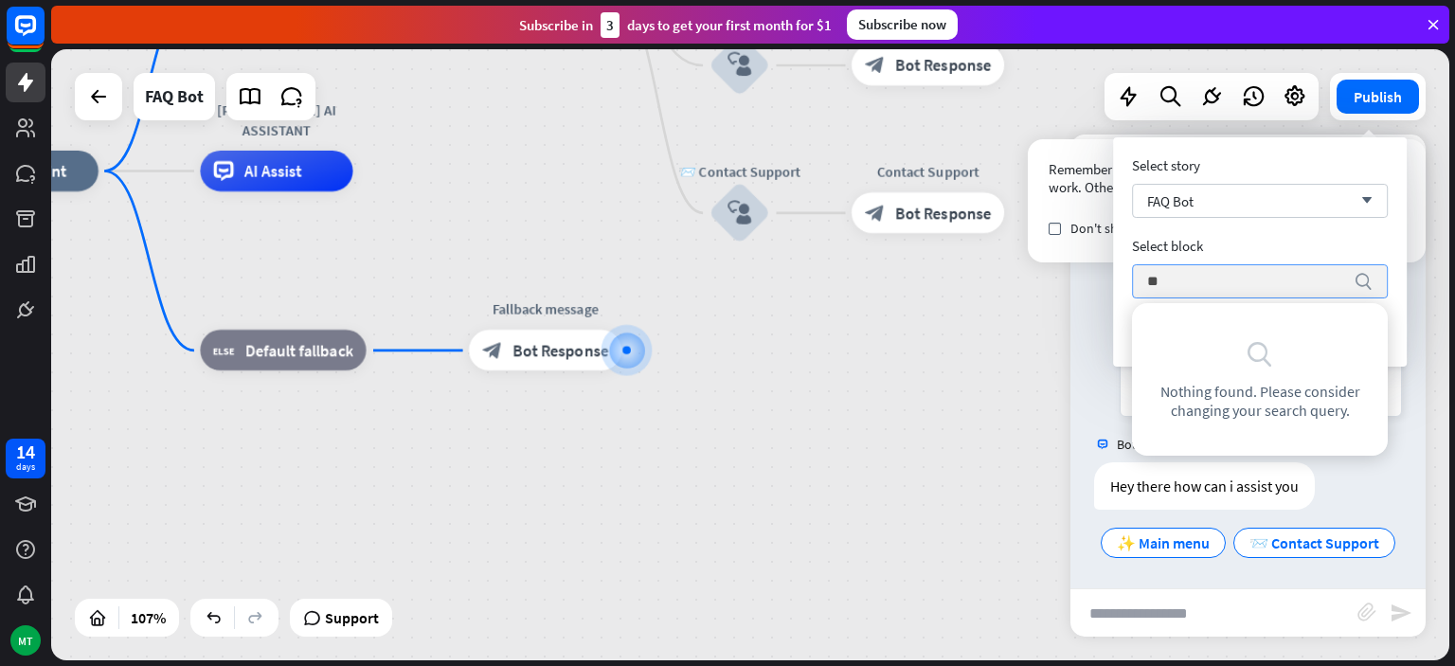
type input "*"
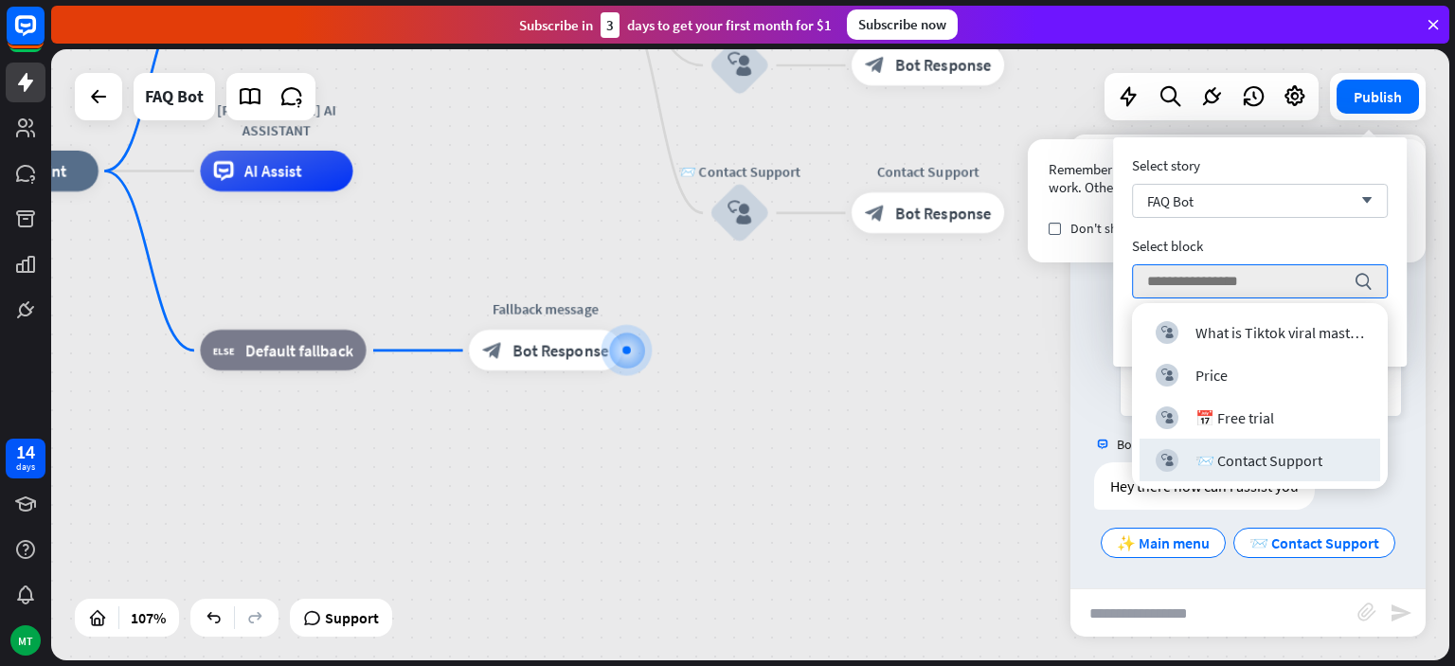
click at [1271, 587] on div "Bot 👋 Hello! I’m FAQ Bot. What brings you here [DATE]? 💲 Subscription 🔑 Account…" at bounding box center [1248, 408] width 355 height 359
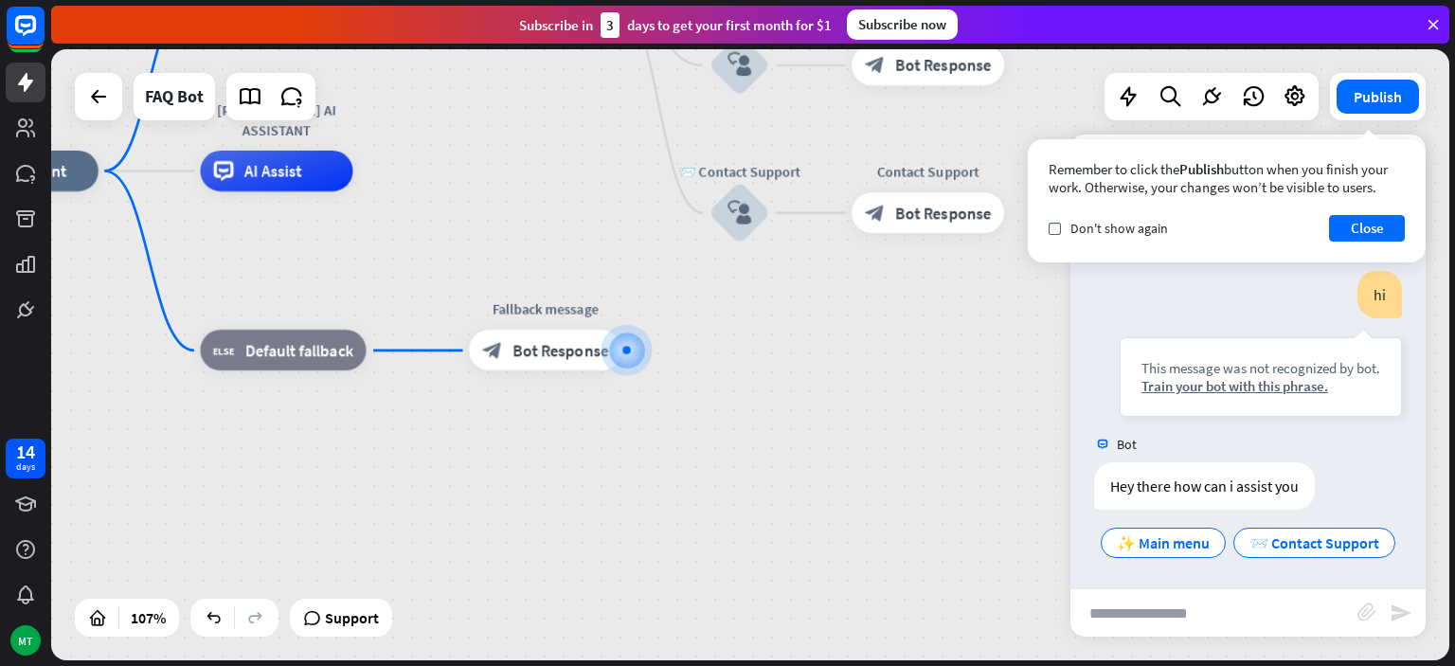
click at [1352, 243] on div "Remember to click the Publish button when you finish your work. Otherwise, your…" at bounding box center [1227, 200] width 398 height 123
click at [1251, 623] on input "text" at bounding box center [1214, 612] width 287 height 47
type input "*****"
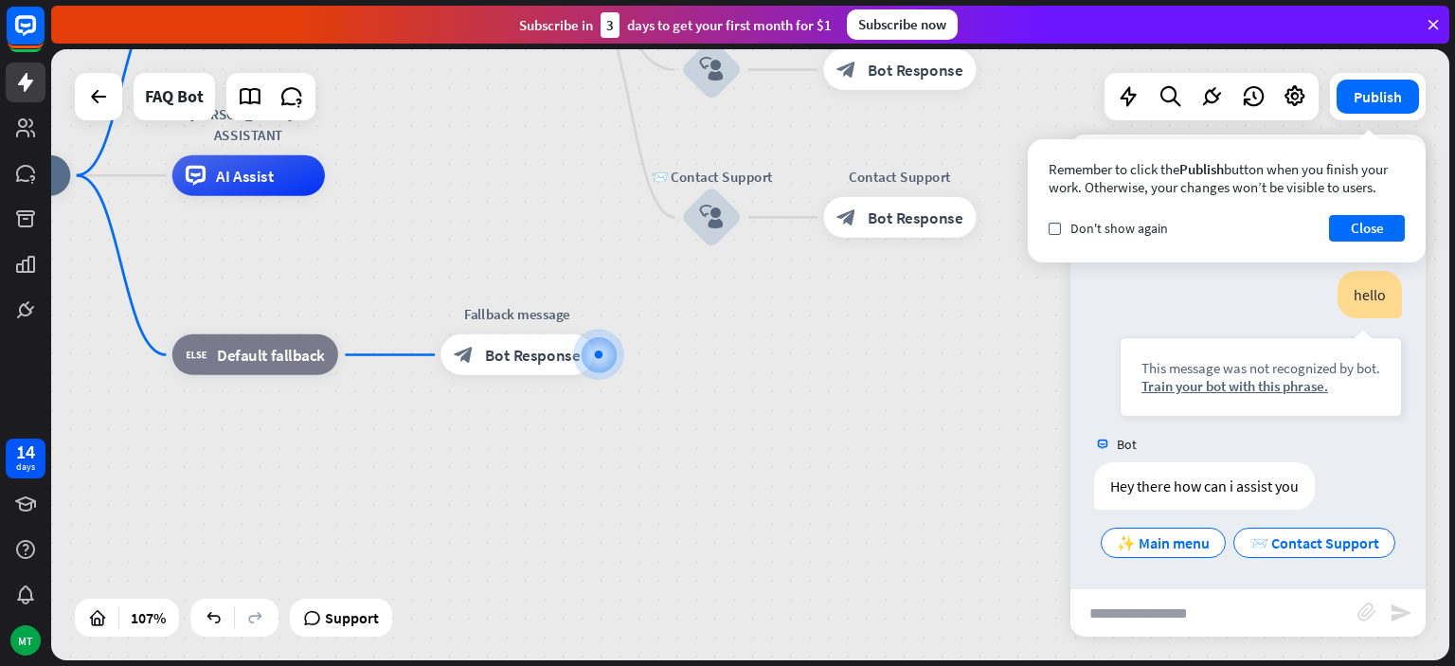
scroll to position [765, 0]
click at [501, 303] on span "Edit name" at bounding box center [498, 308] width 63 height 18
type input "*"
type input "**********"
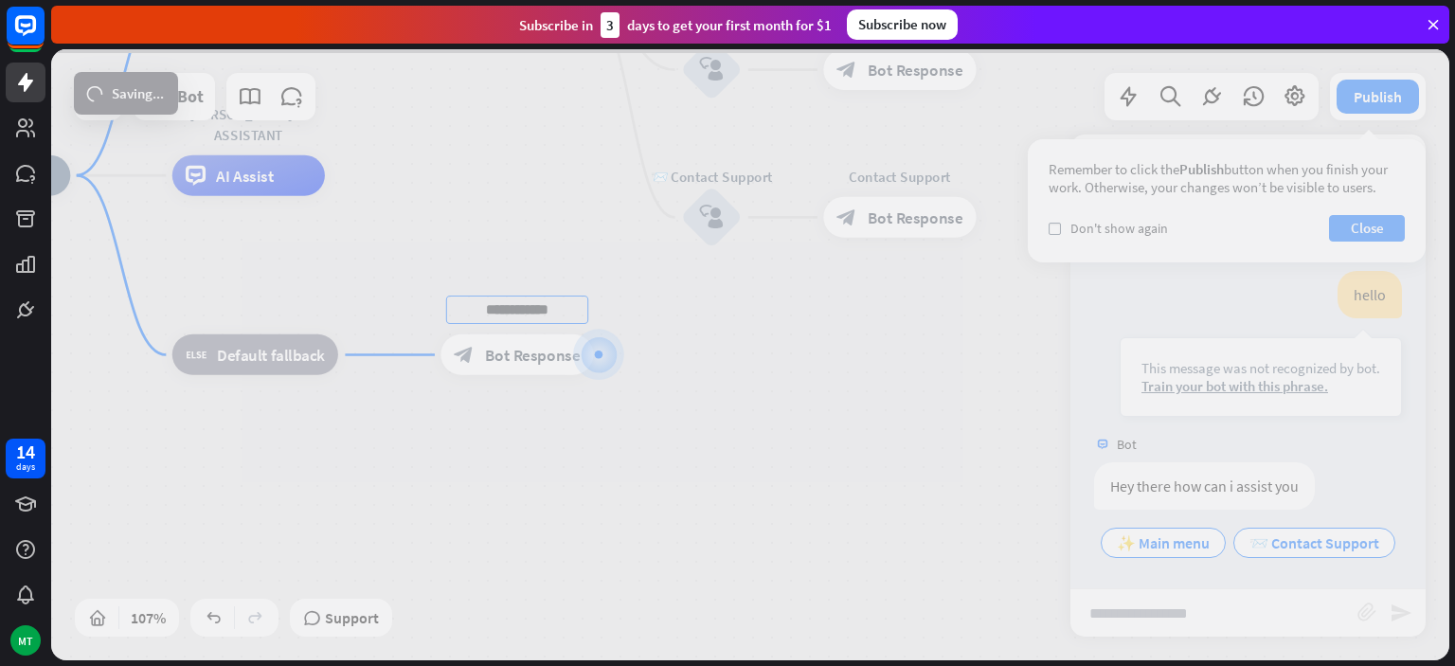
click at [555, 275] on div "**********" at bounding box center [750, 354] width 1398 height 611
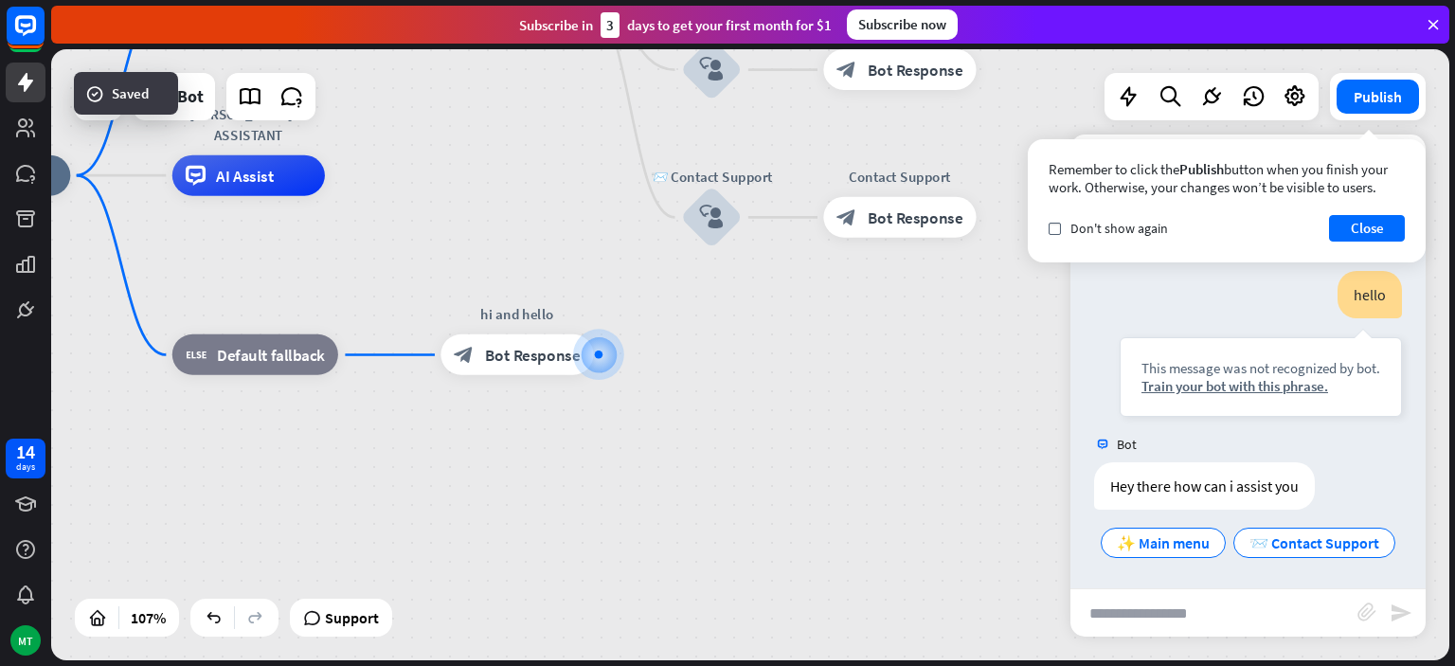
click at [1164, 614] on input "text" at bounding box center [1214, 612] width 287 height 47
type input "**"
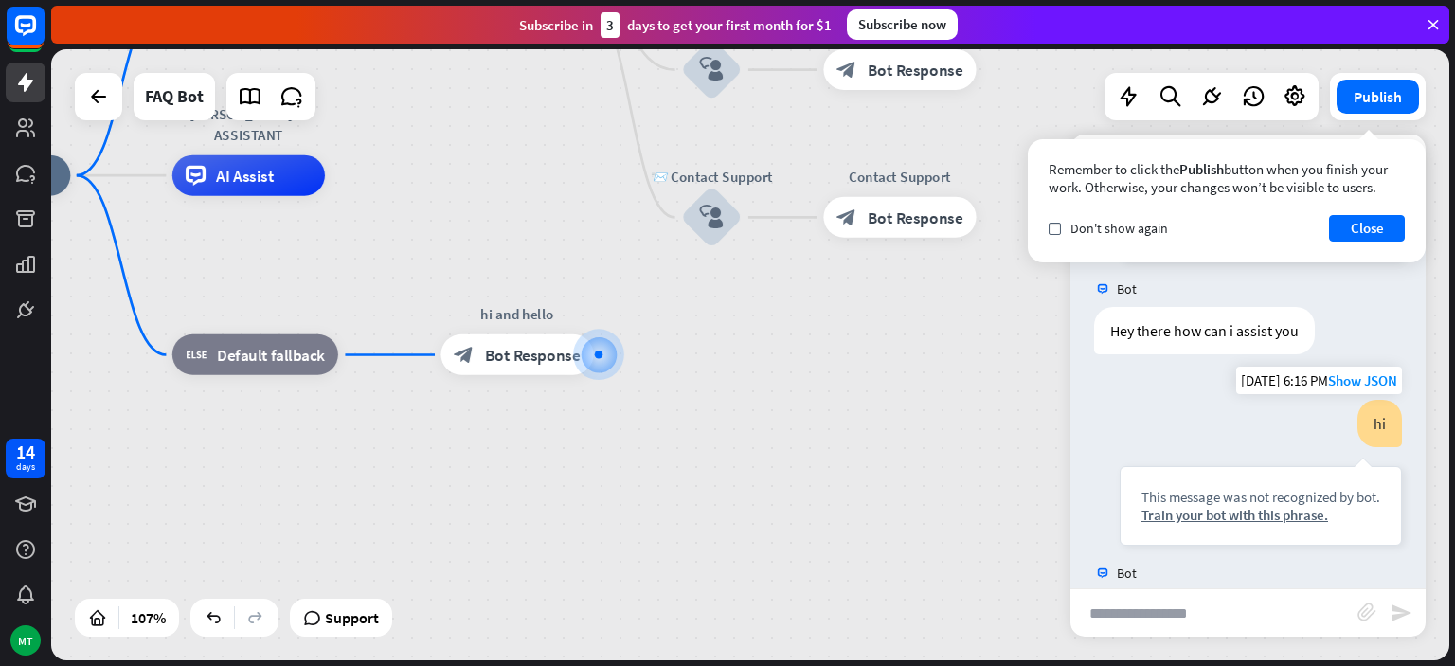
scroll to position [997, 0]
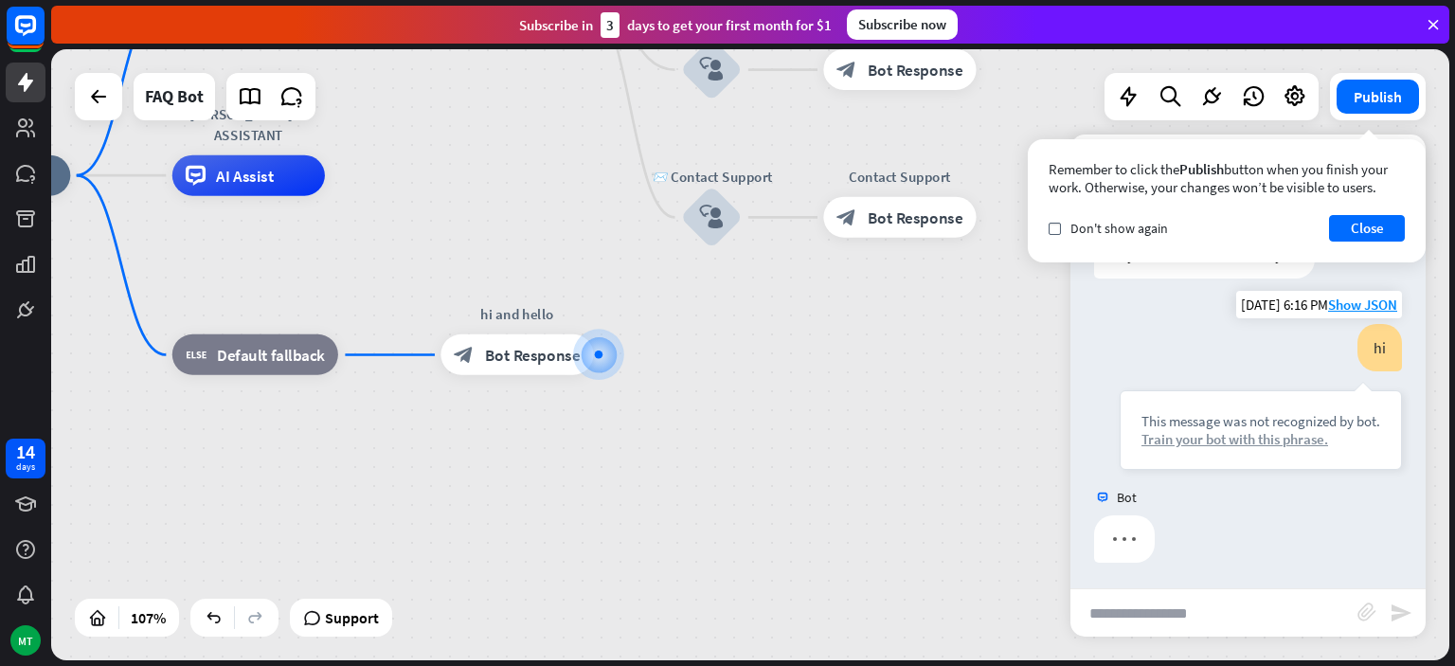
click at [1274, 437] on div "Train your bot with this phrase." at bounding box center [1261, 439] width 239 height 18
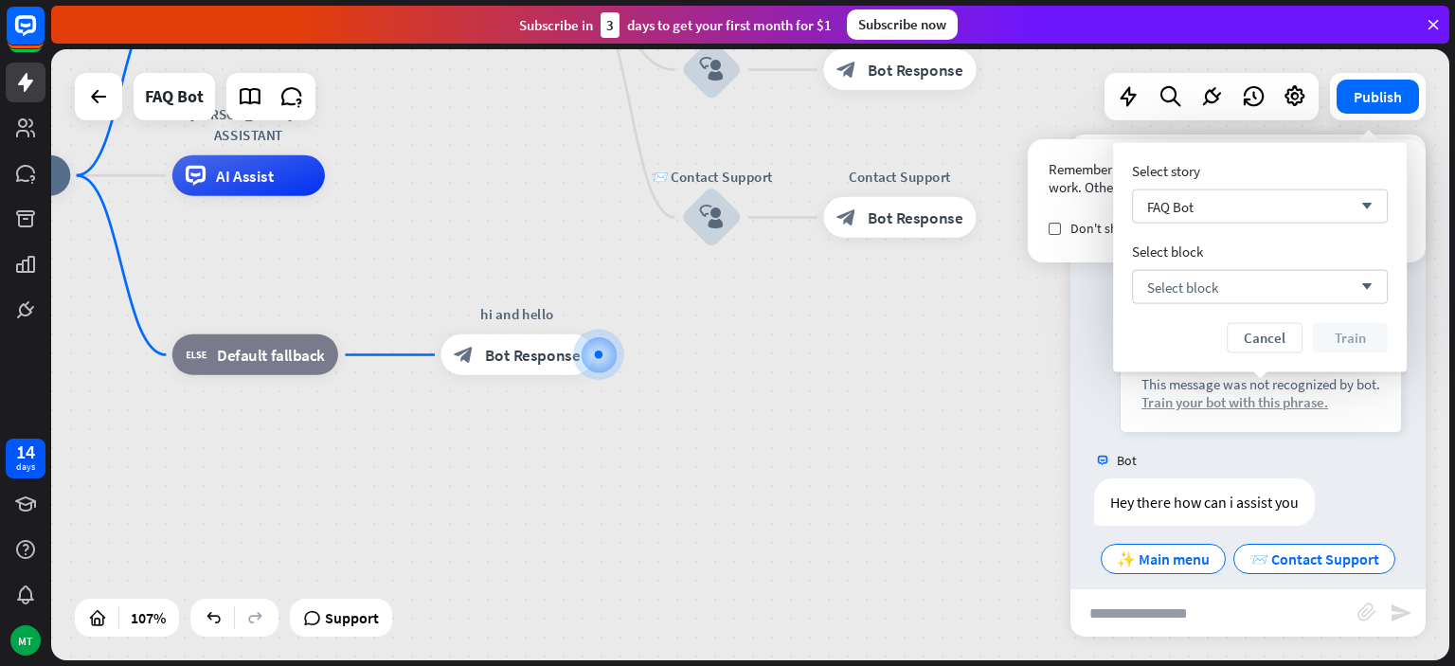
scroll to position [1050, 0]
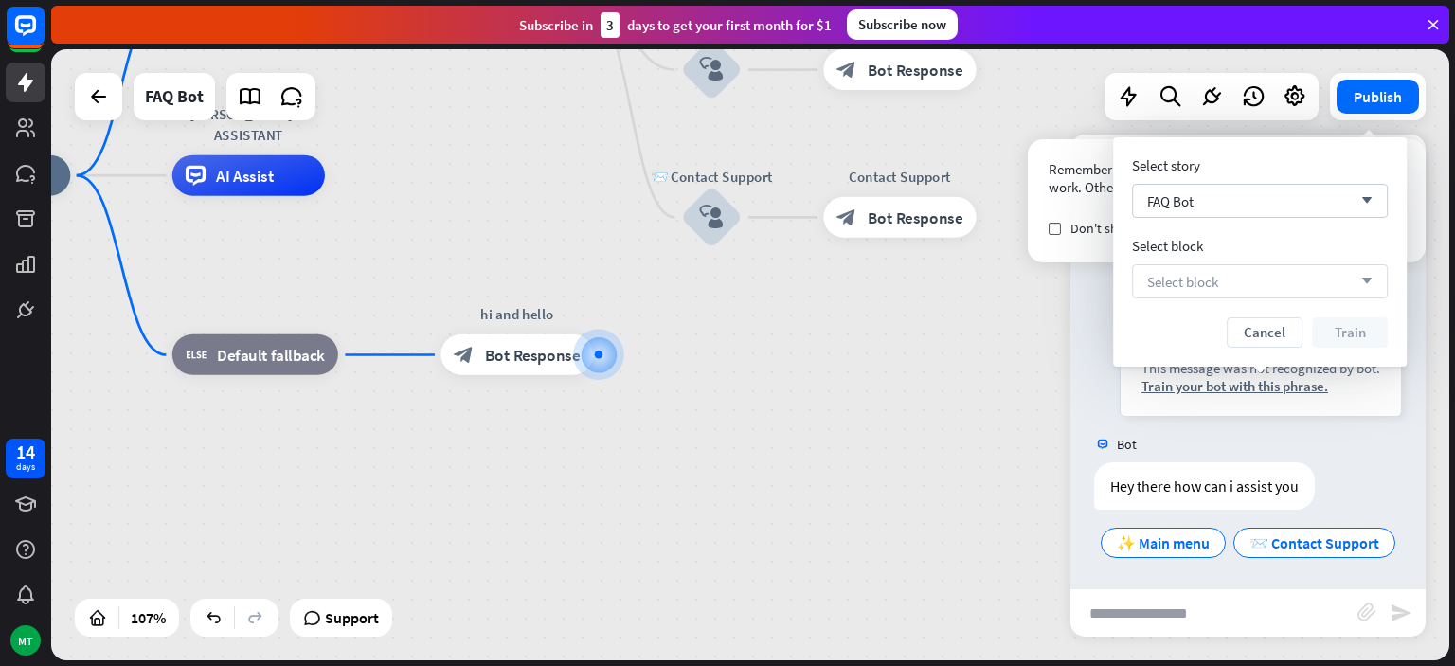
click at [1233, 288] on div "Select block arrow_down" at bounding box center [1260, 281] width 256 height 34
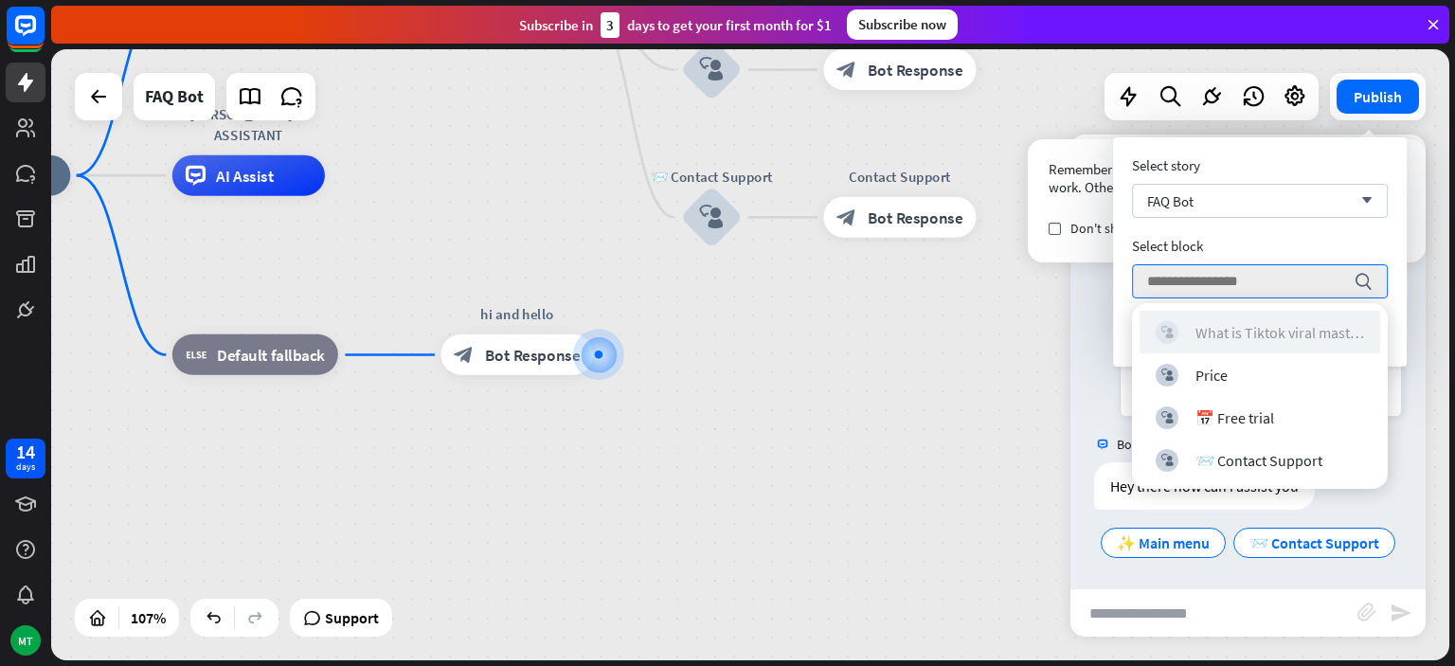
click at [1264, 332] on div "What is Tiktok viral mastery" at bounding box center [1280, 332] width 169 height 19
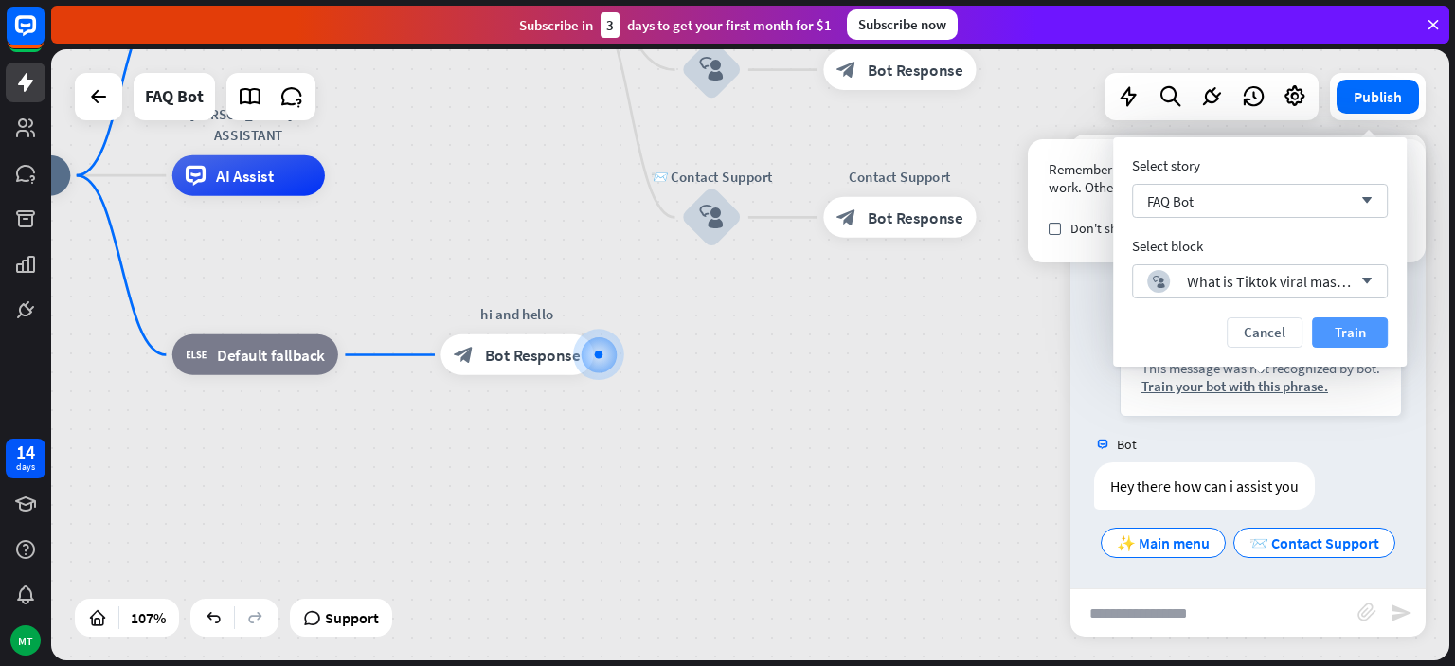
click at [1327, 329] on button "Train" at bounding box center [1350, 332] width 76 height 30
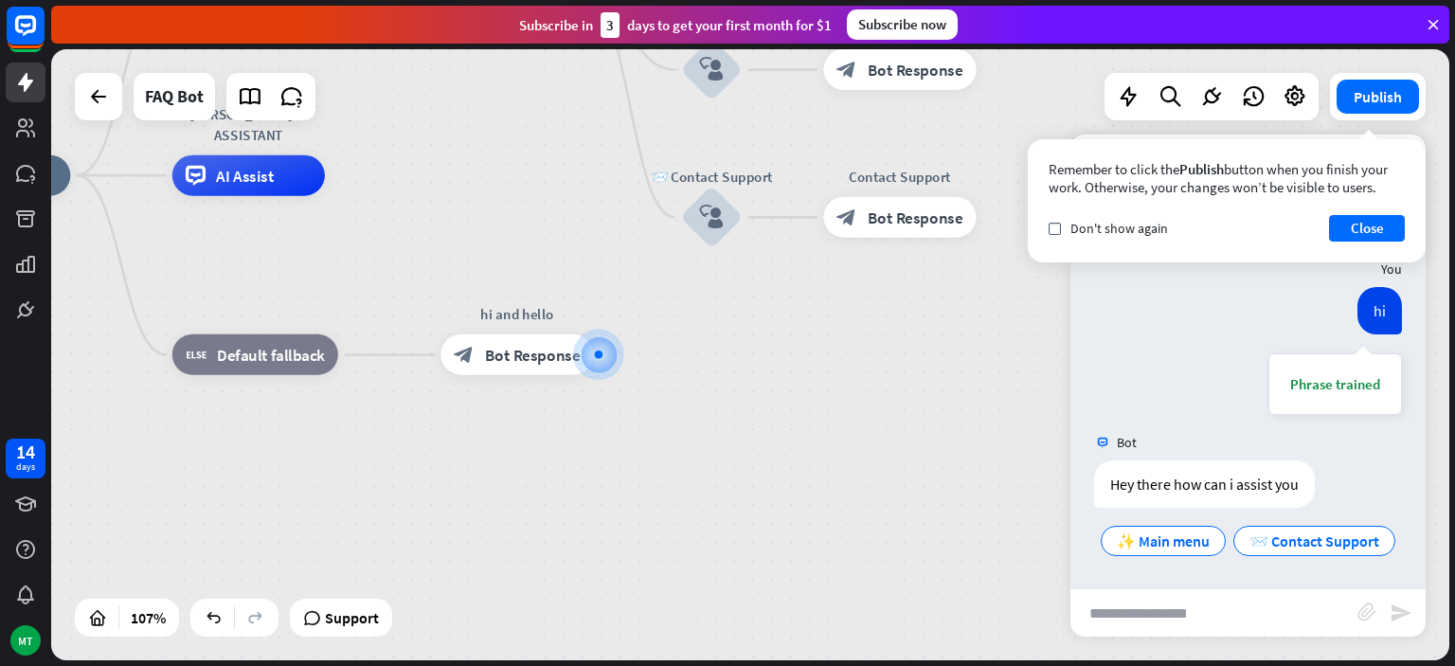
scroll to position [1031, 0]
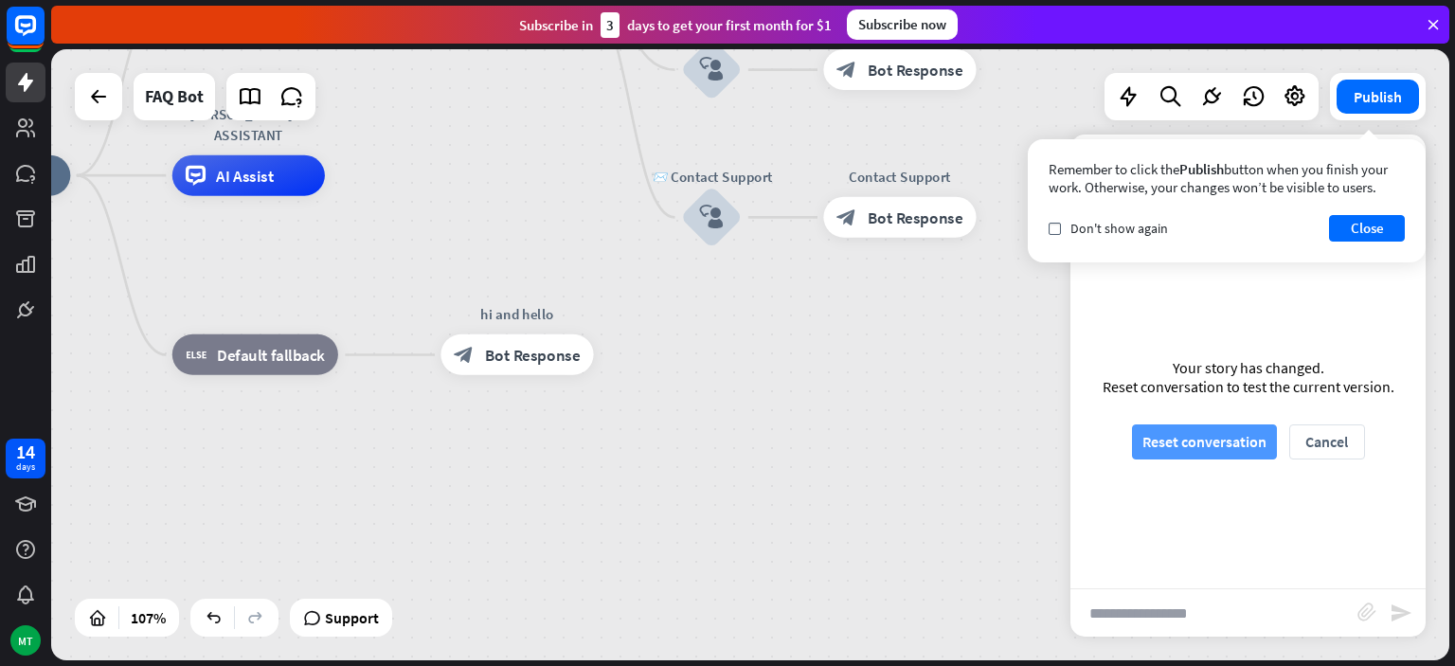
click at [1233, 440] on button "Reset conversation" at bounding box center [1204, 441] width 145 height 35
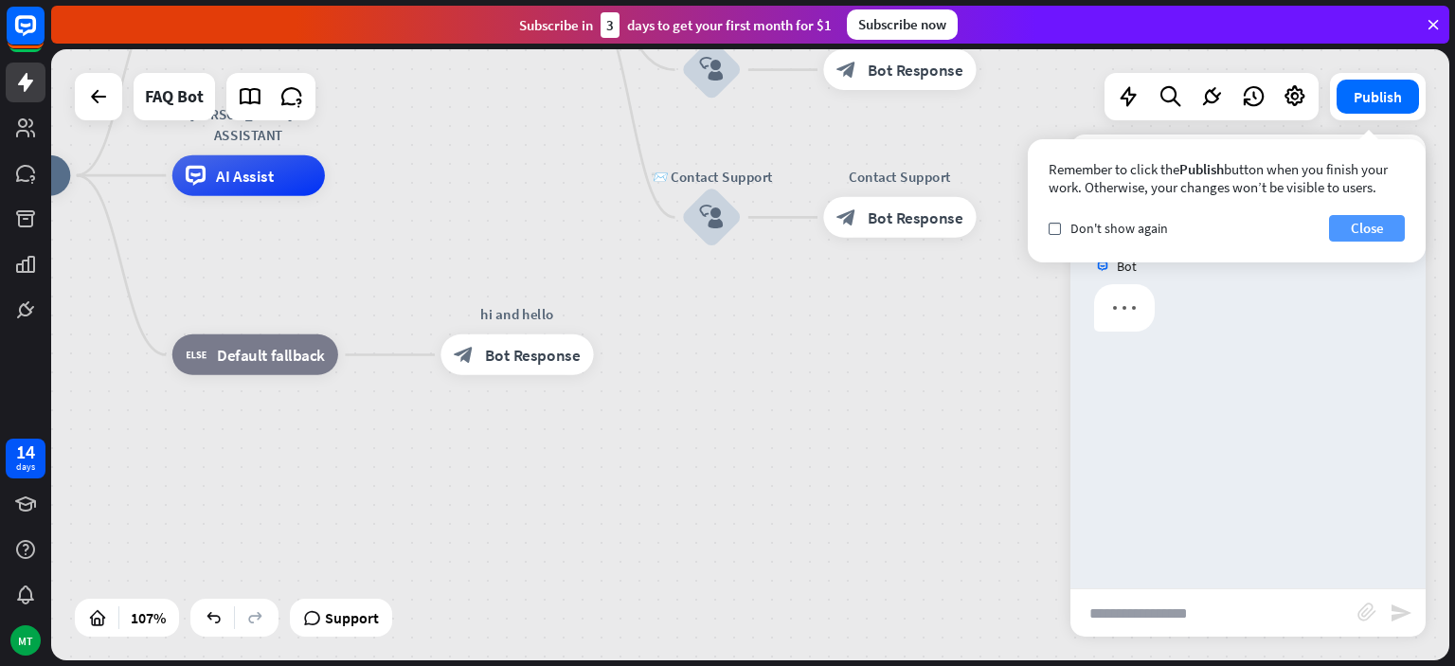
click at [1350, 222] on button "Close" at bounding box center [1367, 228] width 76 height 27
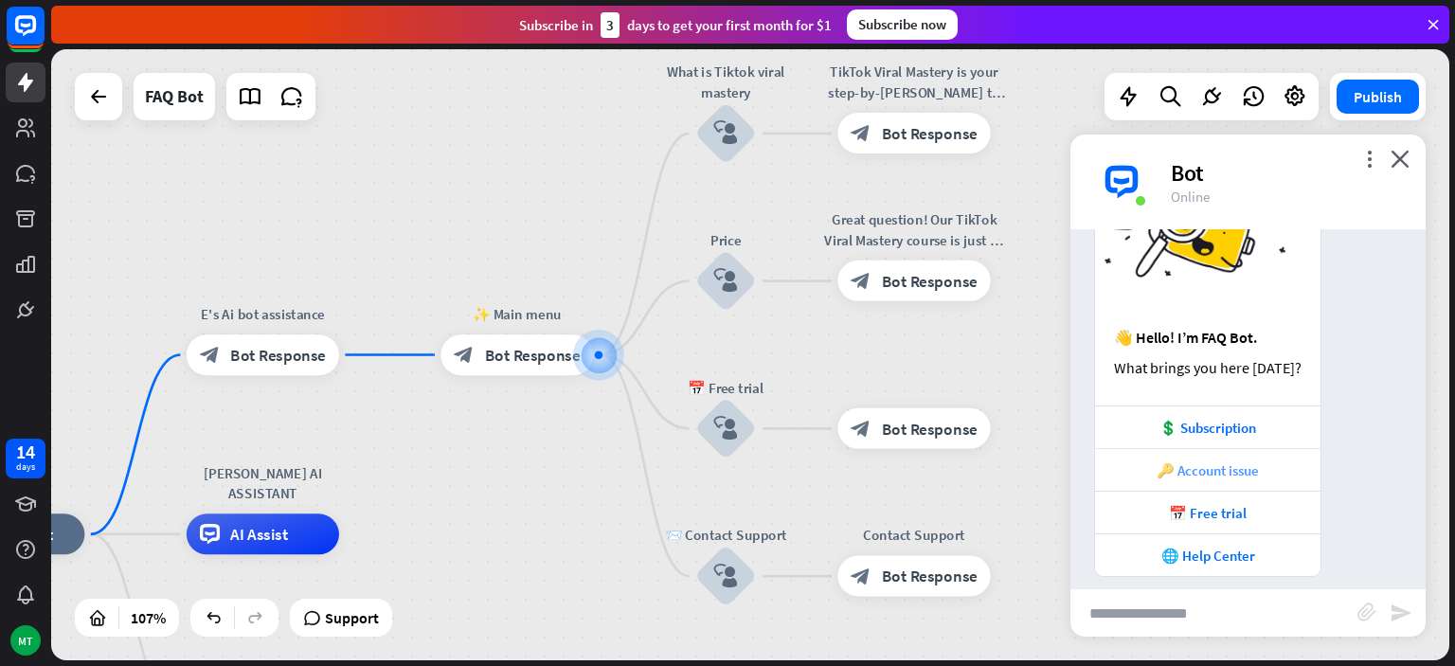
scroll to position [146, 0]
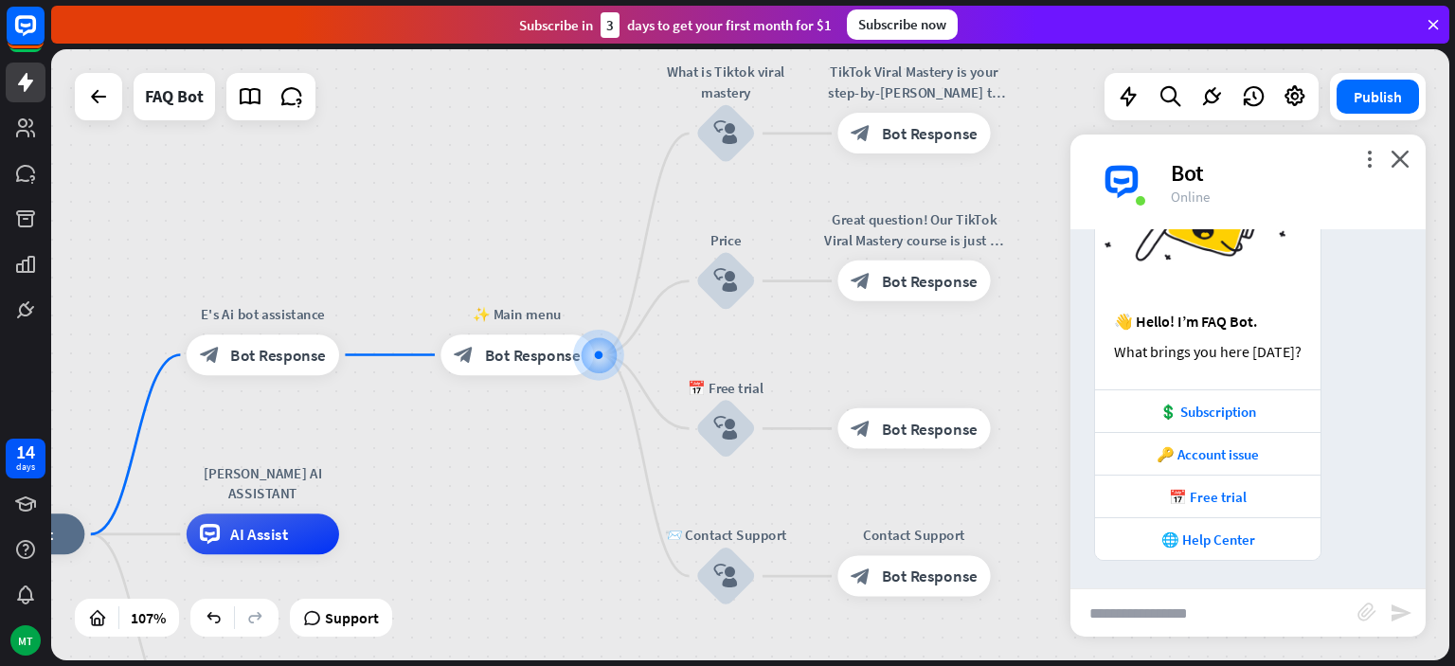
click at [1164, 606] on input "text" at bounding box center [1214, 612] width 287 height 47
type input "**"
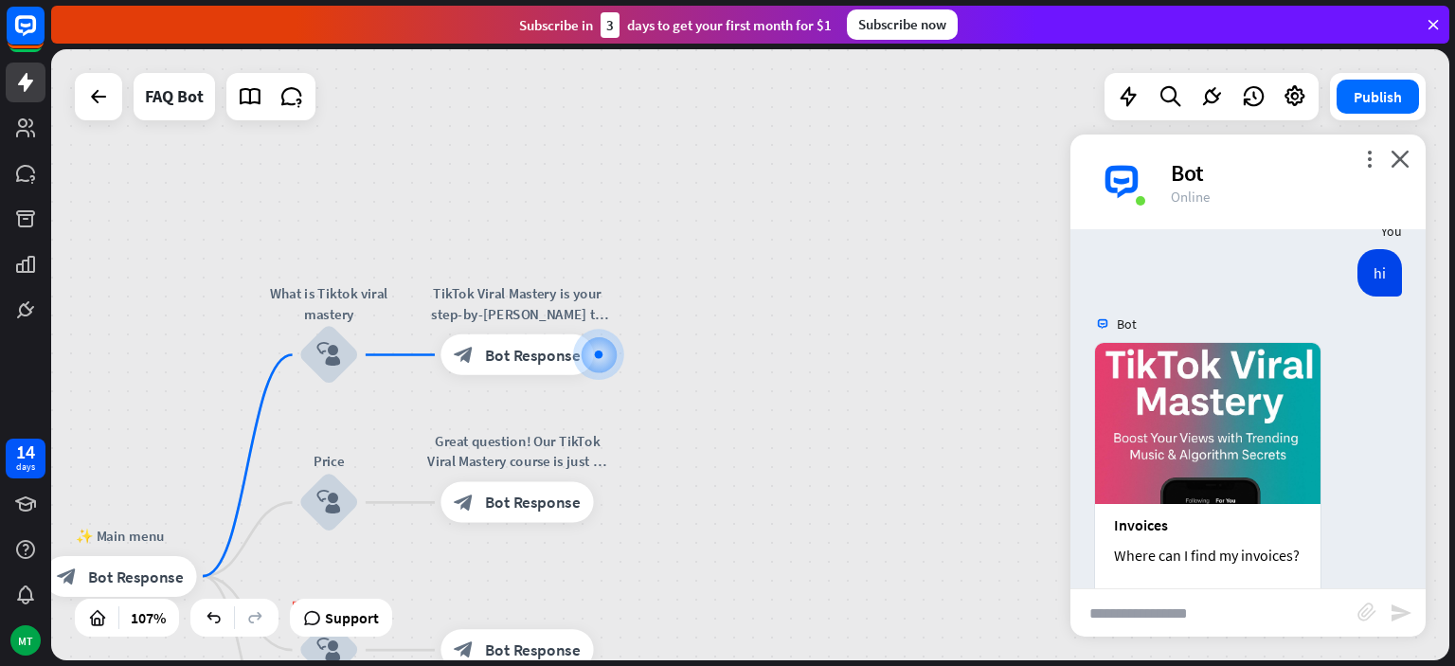
scroll to position [504, 0]
click at [359, 385] on div "Edit name more_horiz plus block_user_input" at bounding box center [328, 354] width 61 height 61
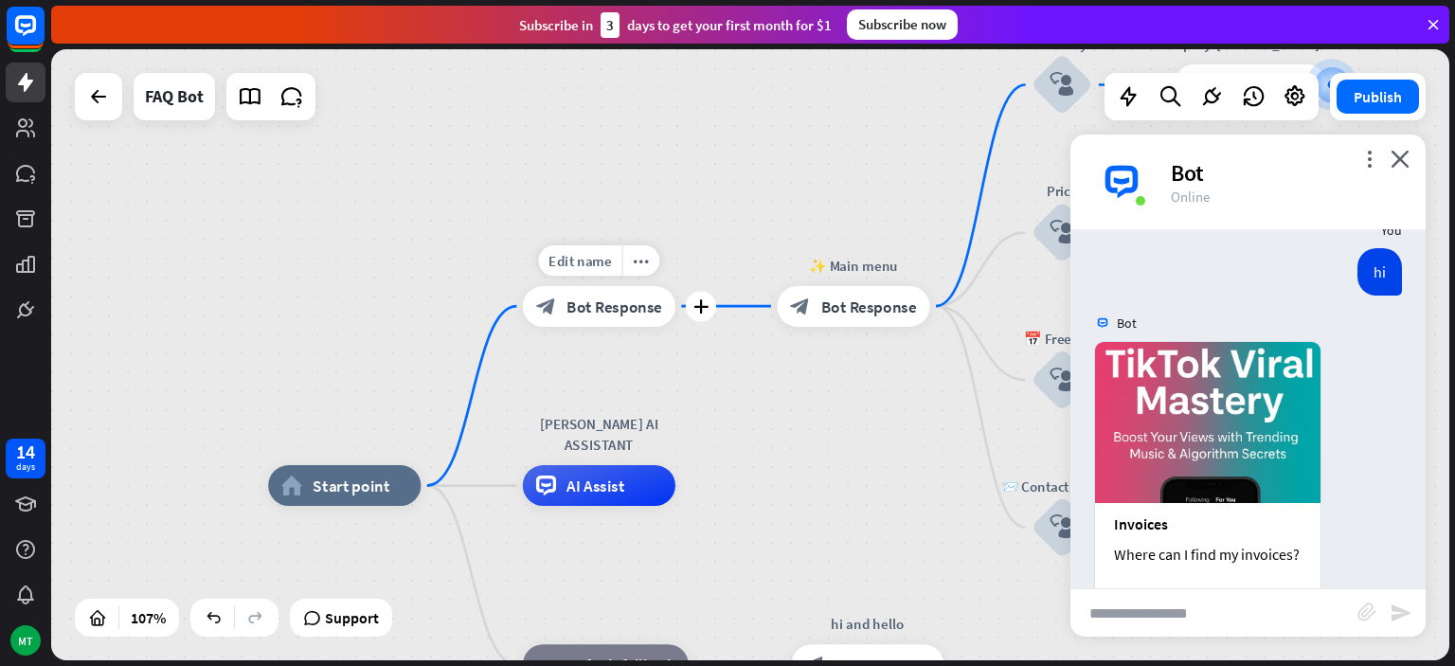
click at [632, 309] on span "Bot Response" at bounding box center [615, 306] width 96 height 20
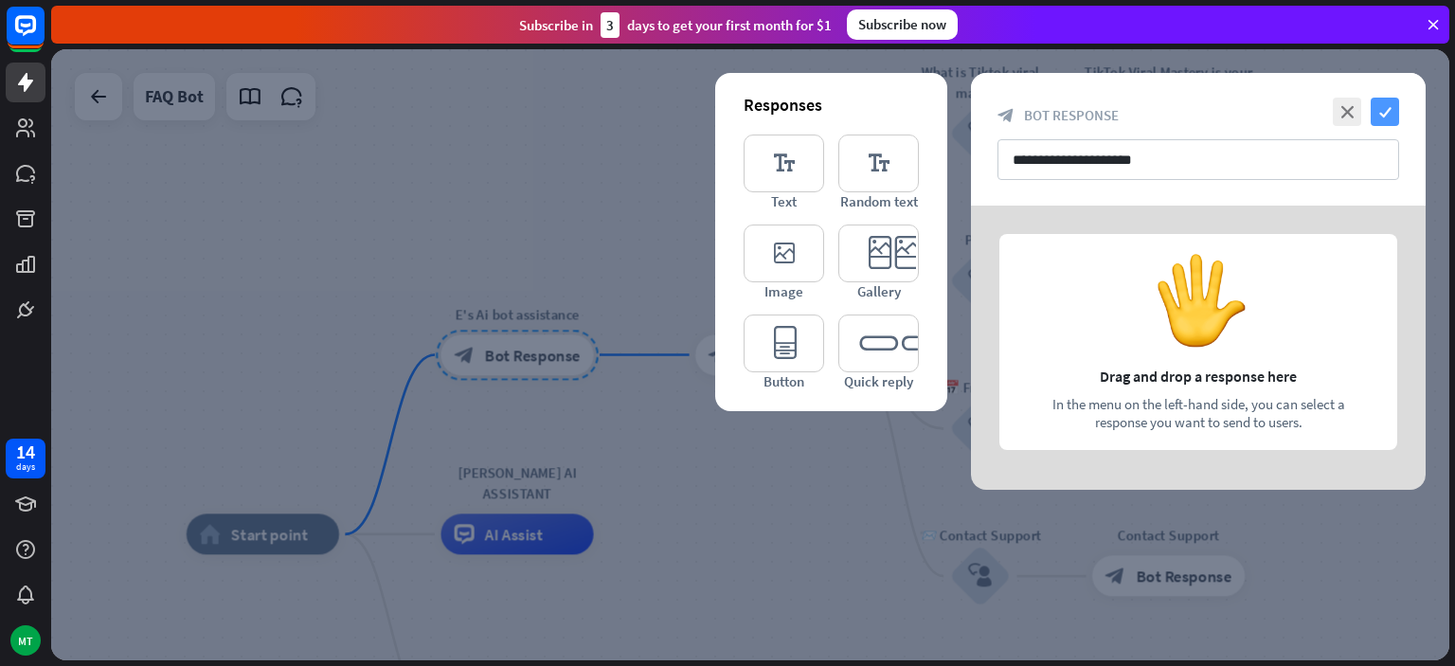
click at [1372, 104] on icon "check" at bounding box center [1385, 112] width 28 height 28
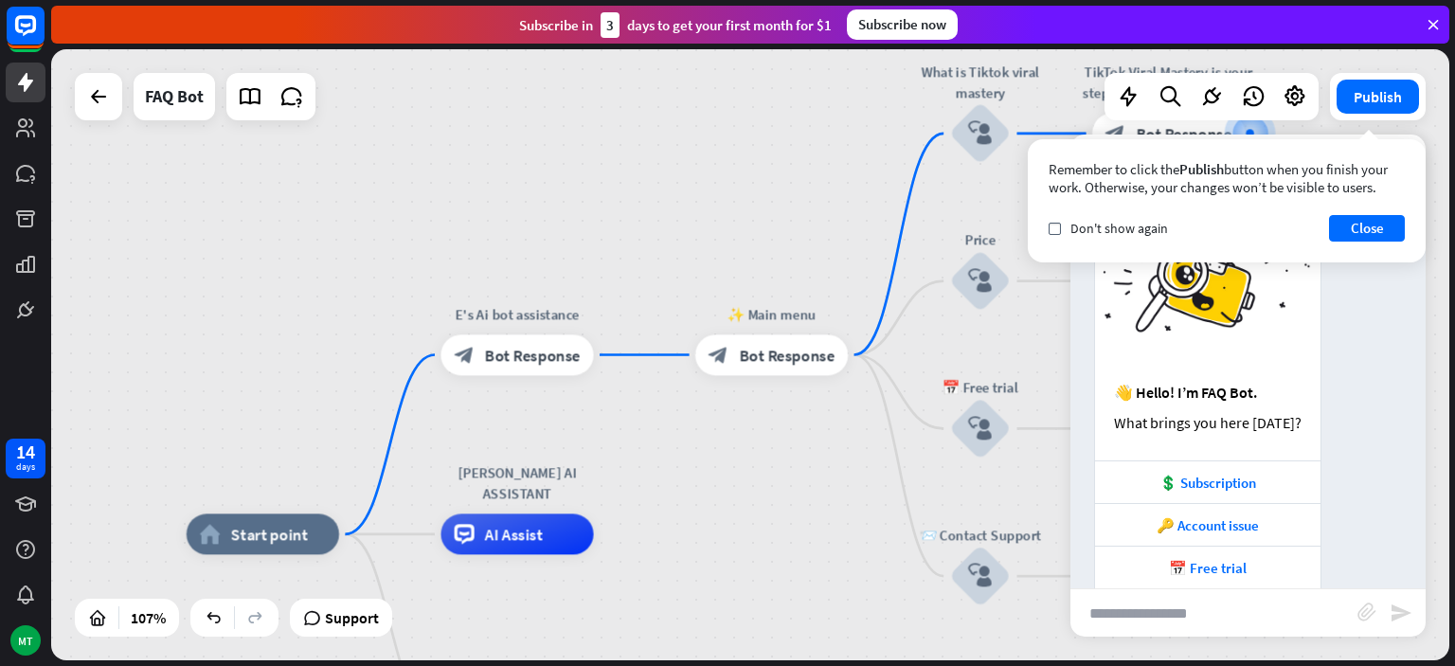
scroll to position [76, 0]
click at [1160, 477] on div "💲 Subscription" at bounding box center [1208, 482] width 207 height 18
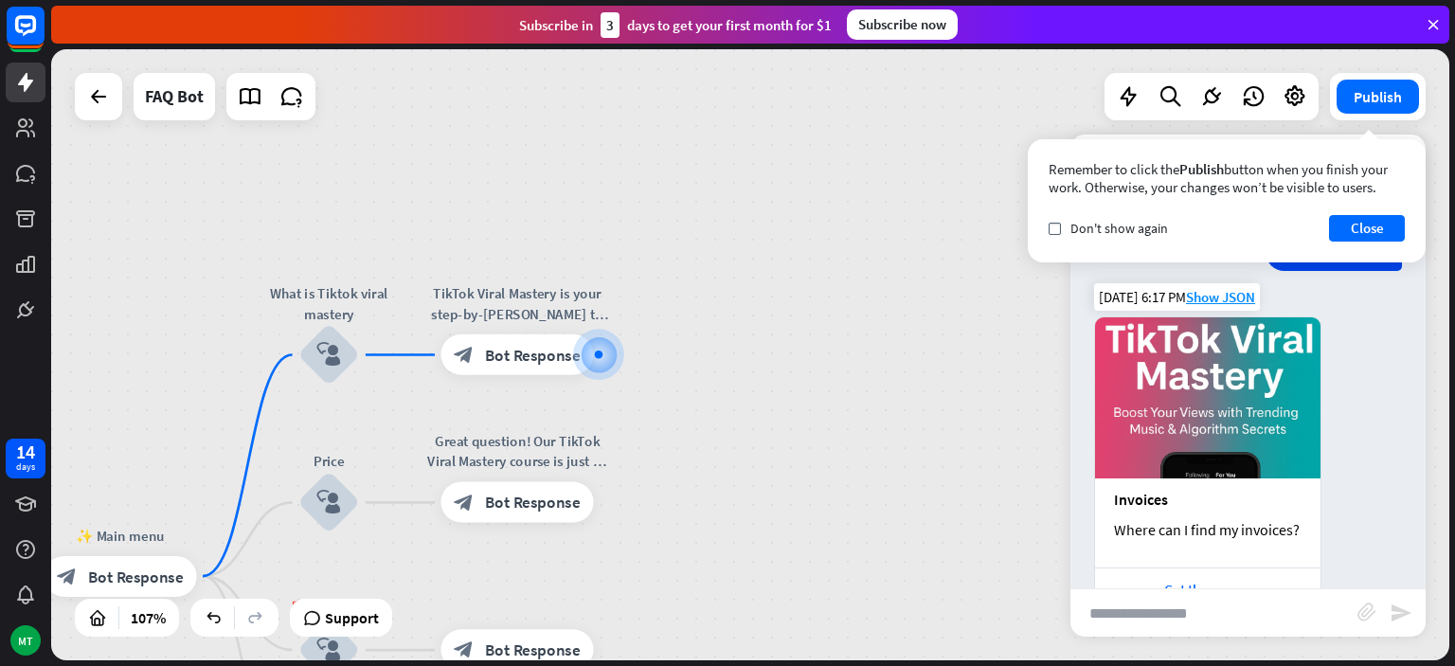
scroll to position [985, 0]
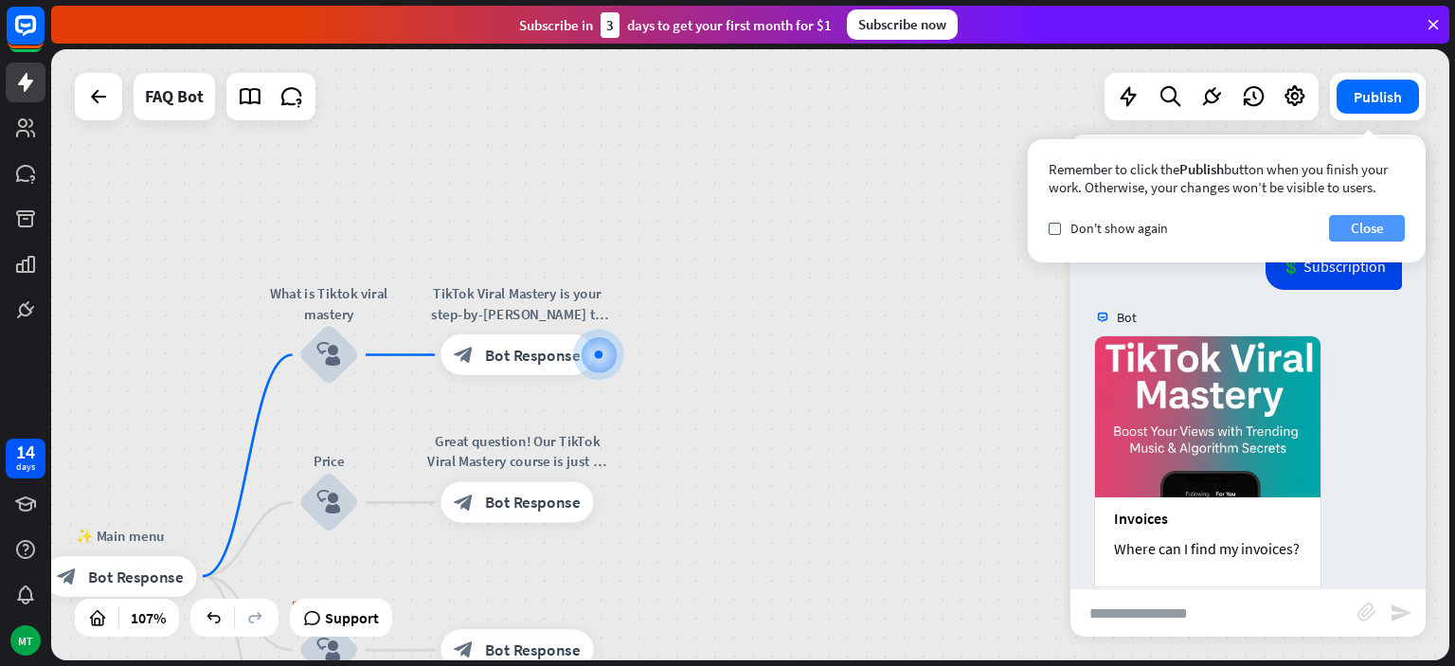
click at [1370, 231] on button "Close" at bounding box center [1367, 228] width 76 height 27
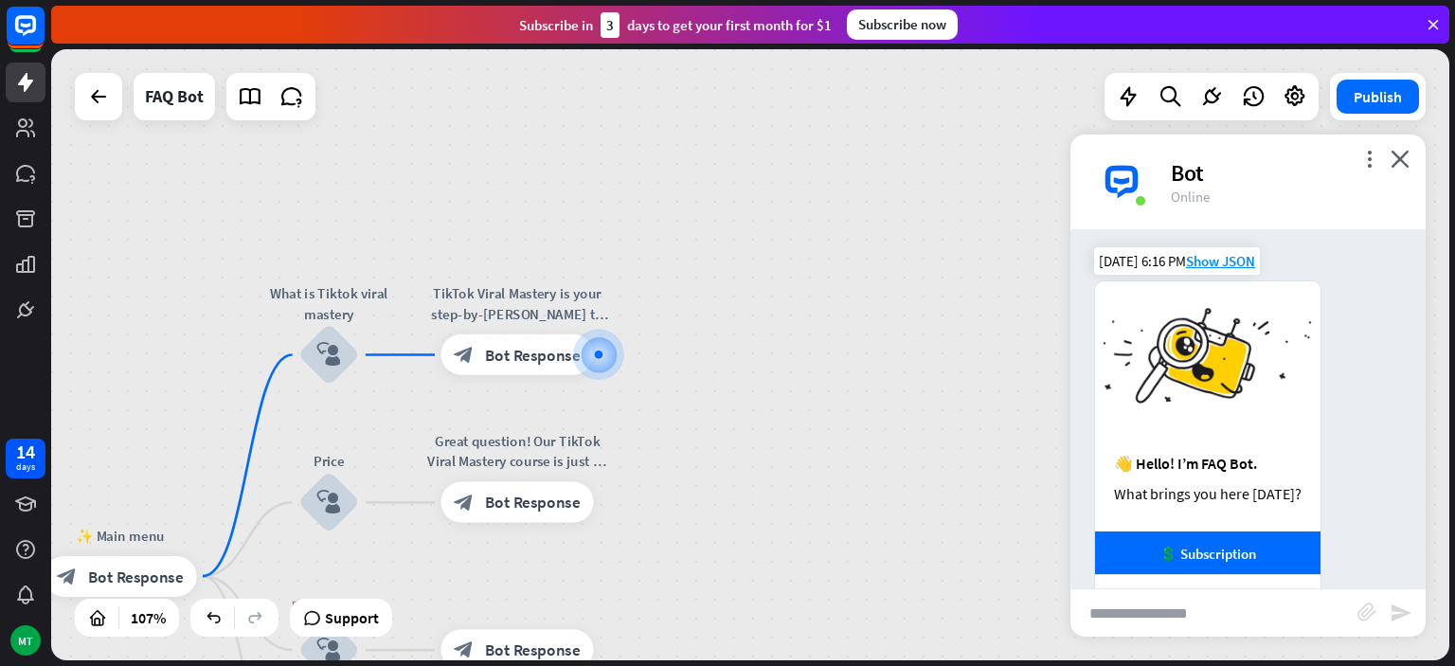
scroll to position [0, 0]
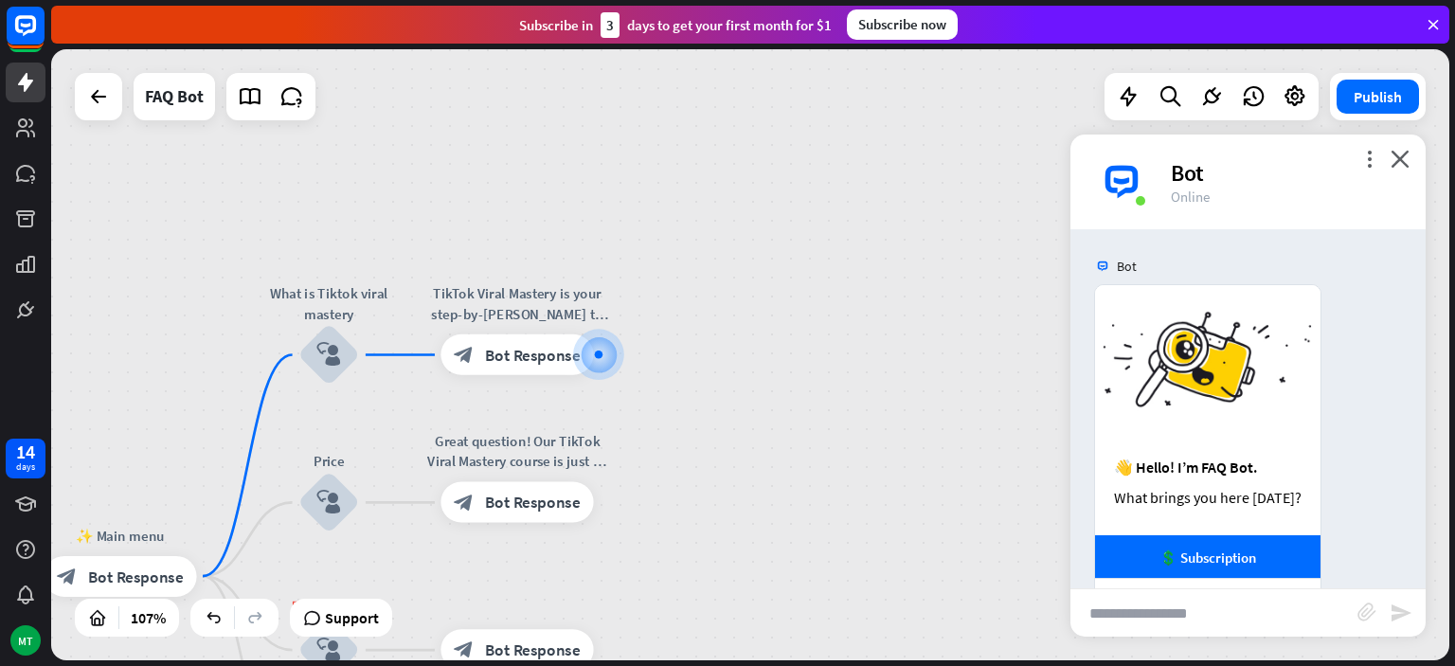
click at [1370, 145] on div "more_vert close Bot Online" at bounding box center [1248, 182] width 355 height 95
click at [1370, 155] on icon "more_vert" at bounding box center [1369, 159] width 18 height 18
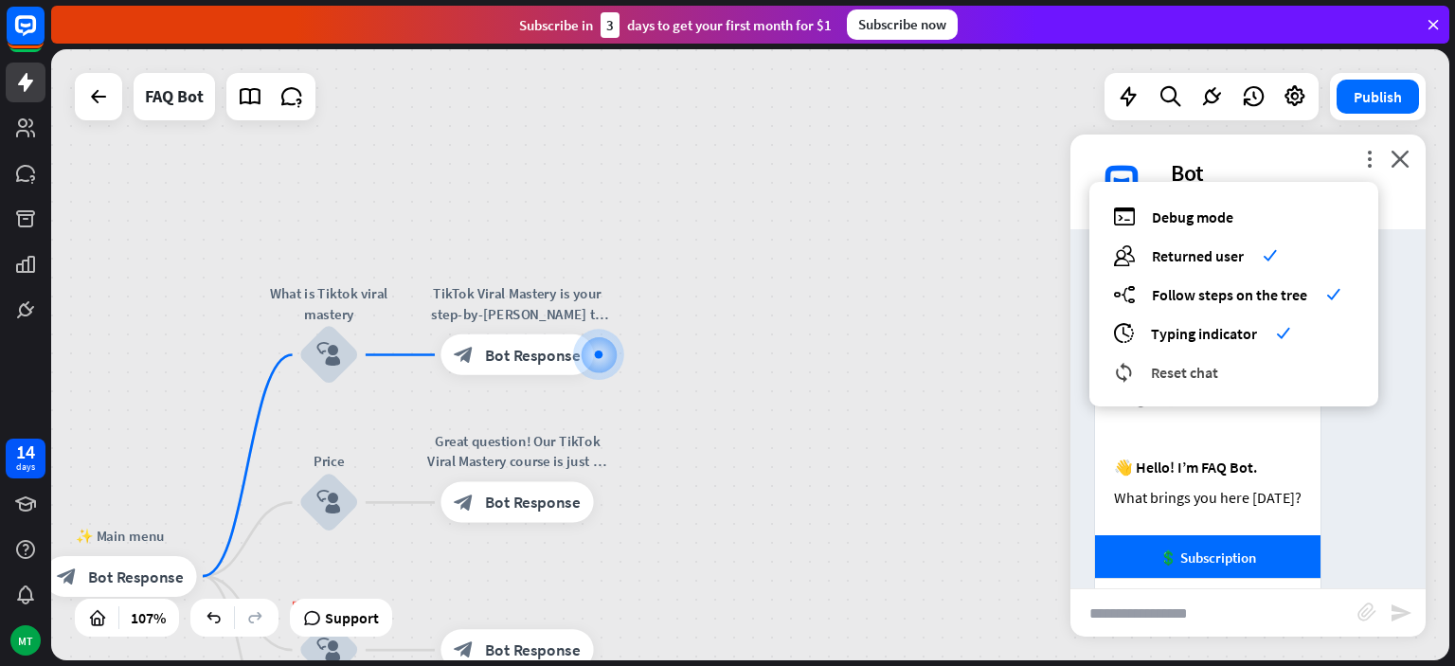
click at [1208, 377] on span "Reset chat" at bounding box center [1184, 372] width 67 height 19
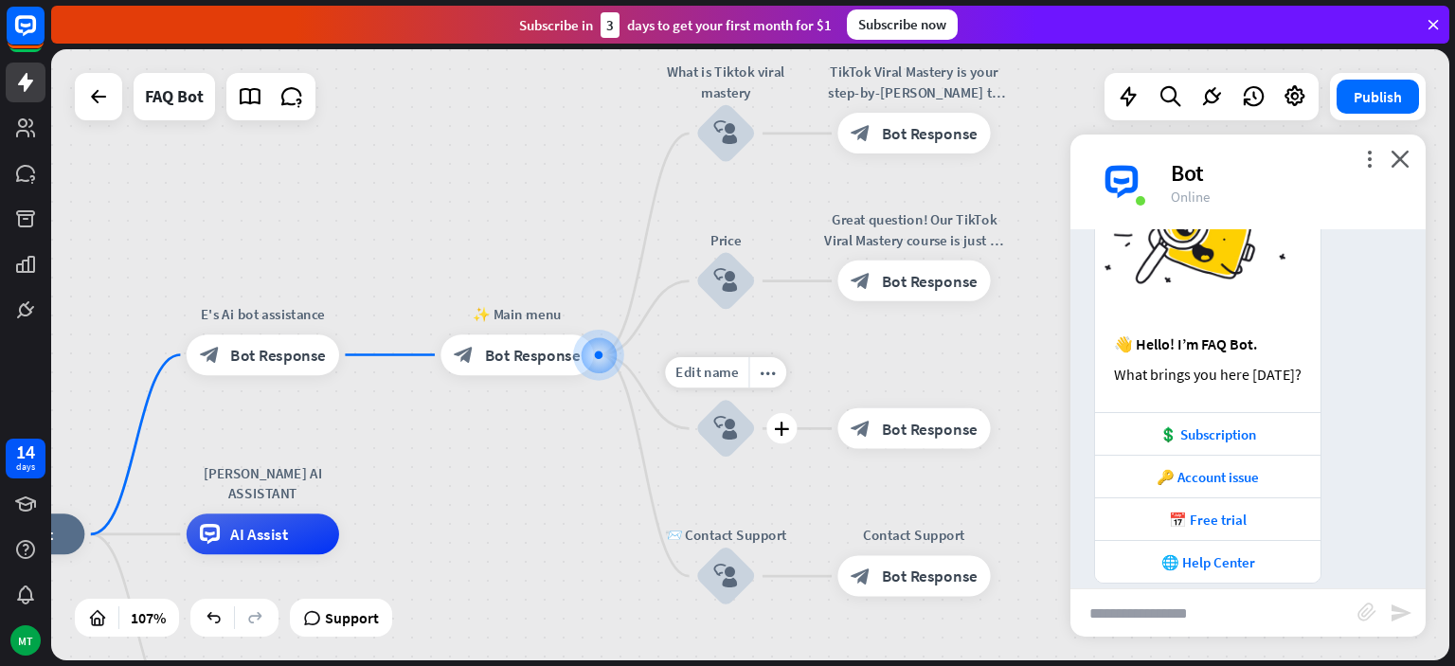
scroll to position [146, 0]
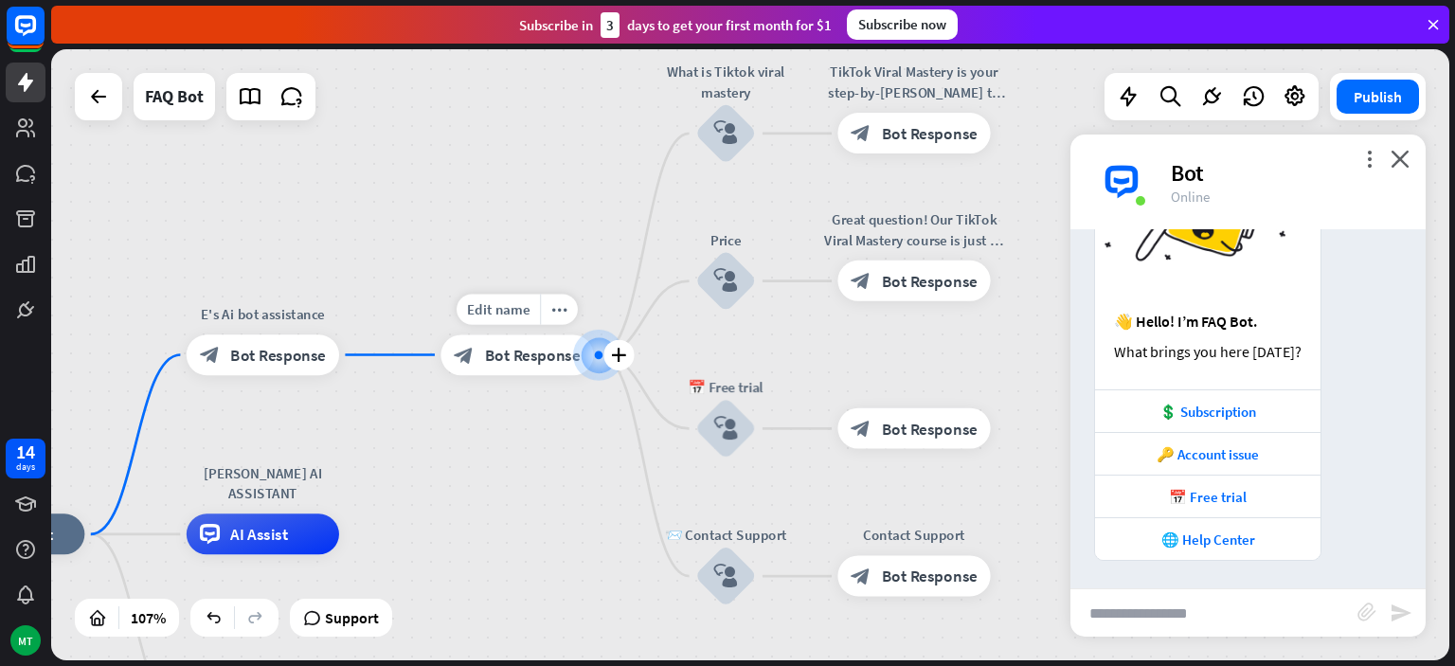
click at [526, 351] on span "Bot Response" at bounding box center [533, 355] width 96 height 20
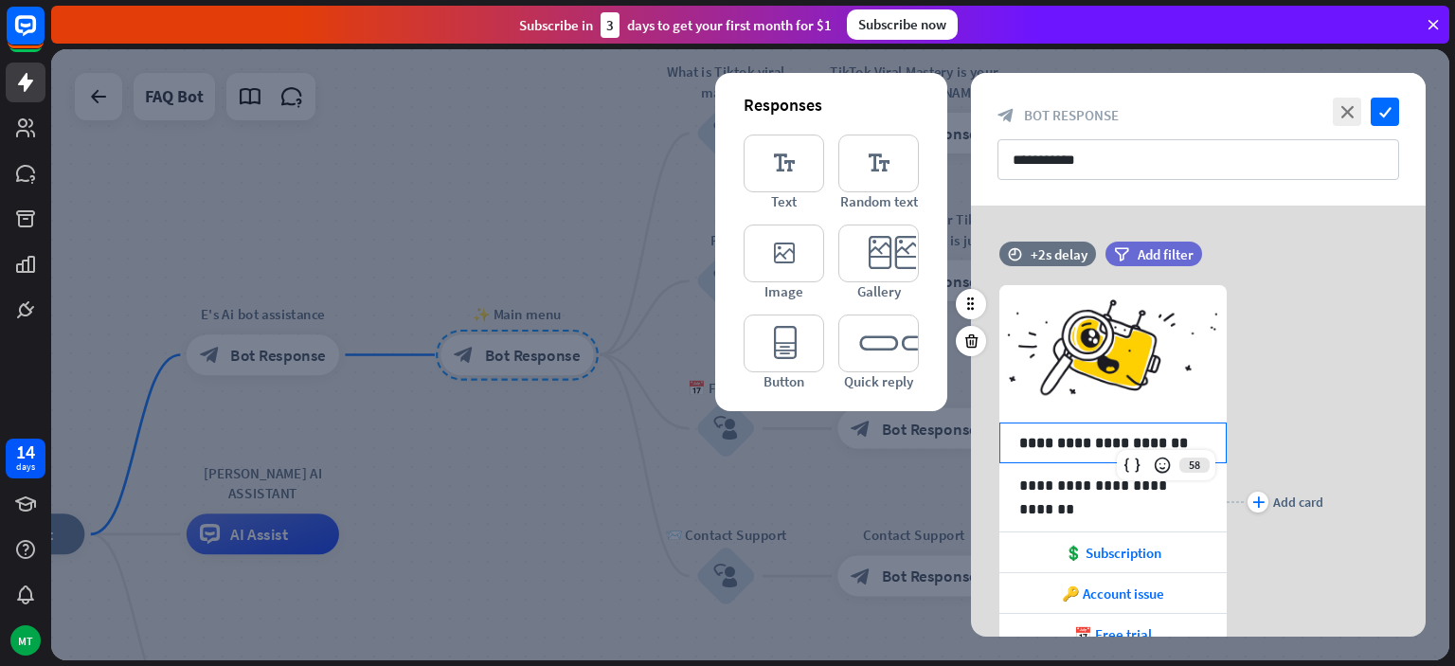
click at [1159, 441] on p "**********" at bounding box center [1113, 443] width 188 height 24
click at [1172, 435] on p "**********" at bounding box center [1113, 443] width 188 height 24
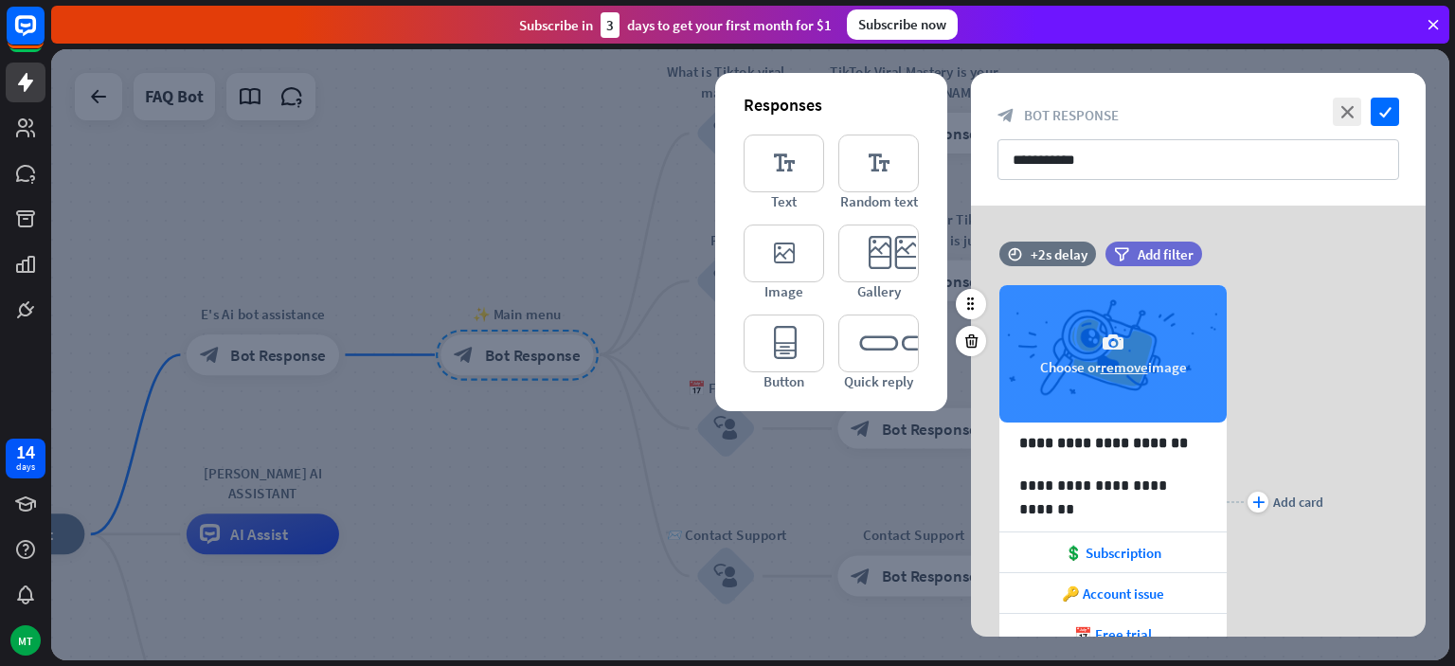
click at [1127, 365] on button "remove" at bounding box center [1124, 367] width 47 height 18
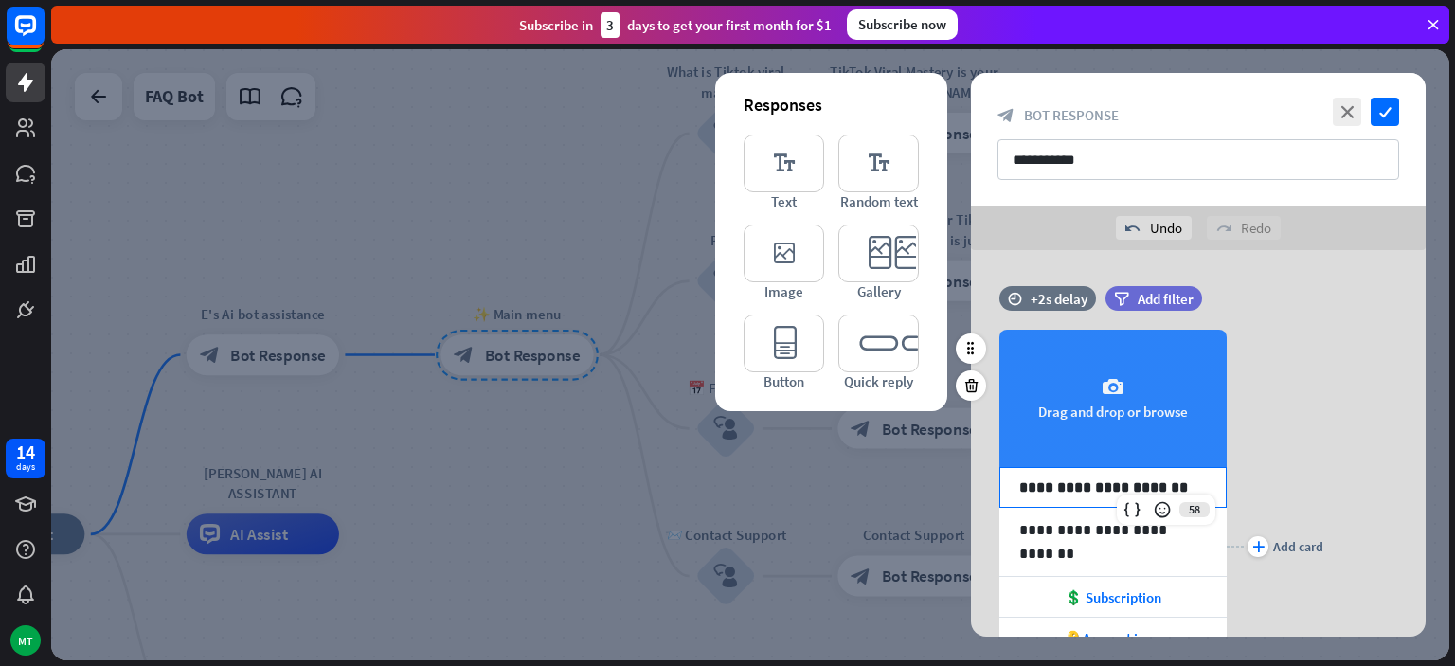
click at [1170, 491] on p "**********" at bounding box center [1113, 488] width 188 height 24
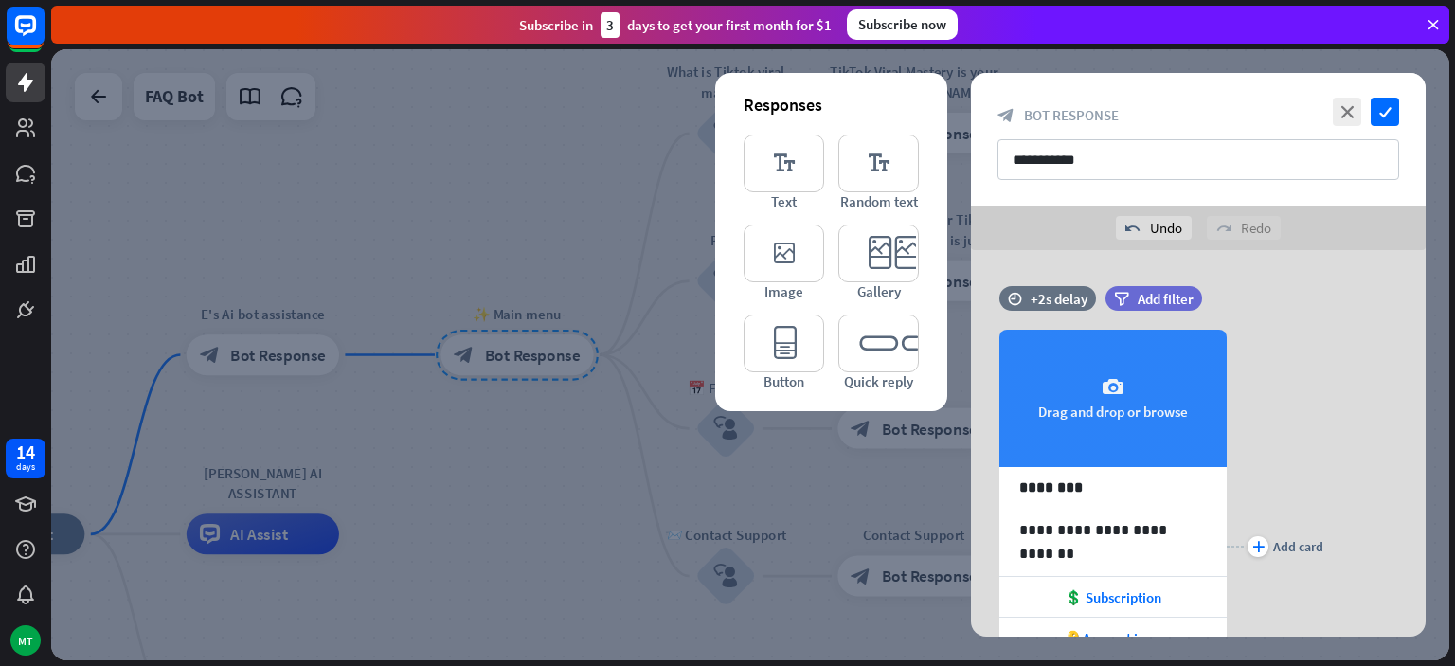
click at [855, 527] on div at bounding box center [750, 354] width 1398 height 611
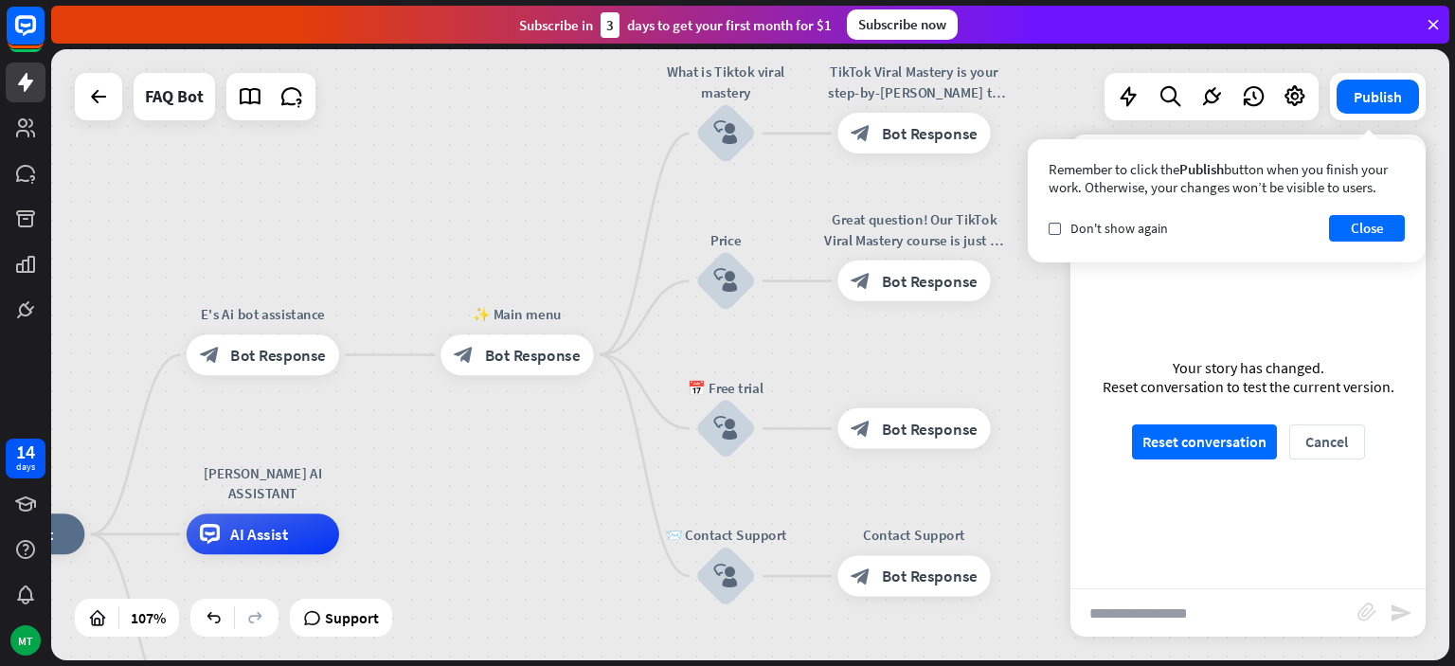
click at [247, 441] on div "home_2 Start point E's Ai bot assistance block_bot_response Bot Response ✨ Main…" at bounding box center [750, 354] width 1398 height 611
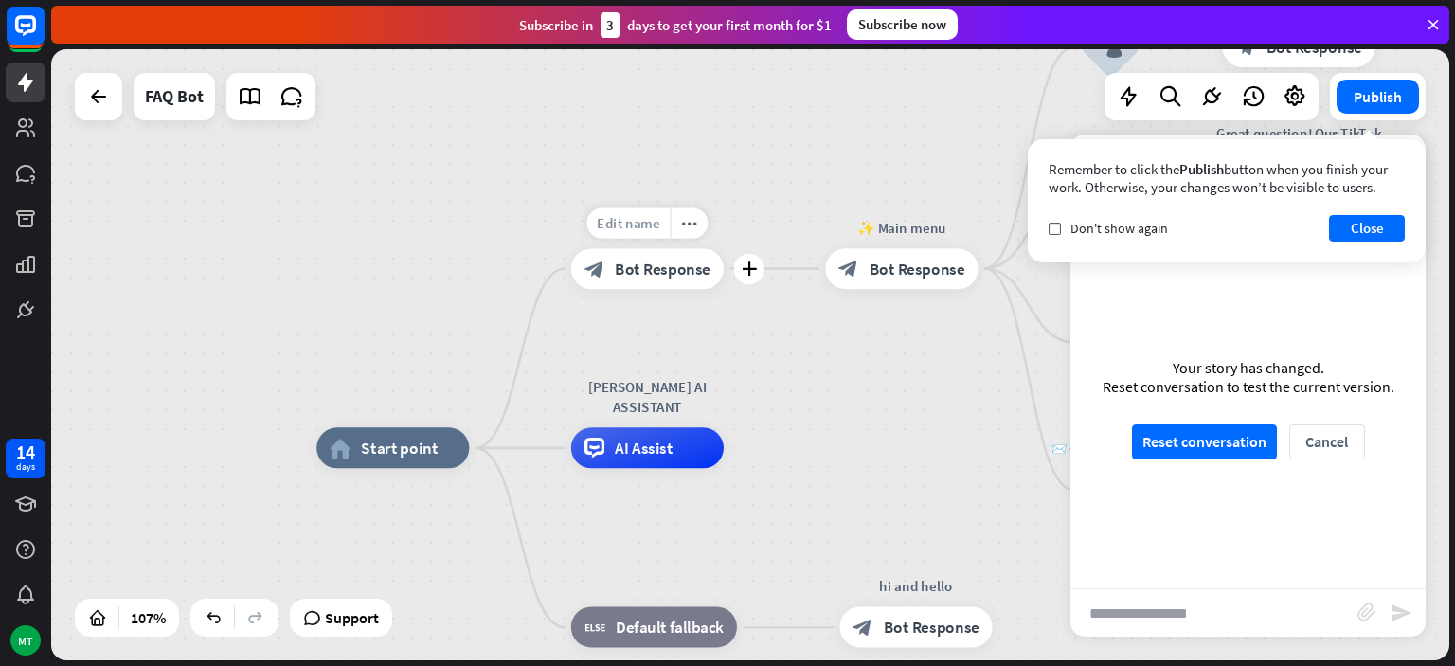
click at [635, 234] on div "Edit name" at bounding box center [627, 222] width 83 height 30
click at [644, 227] on input "**********" at bounding box center [647, 223] width 142 height 28
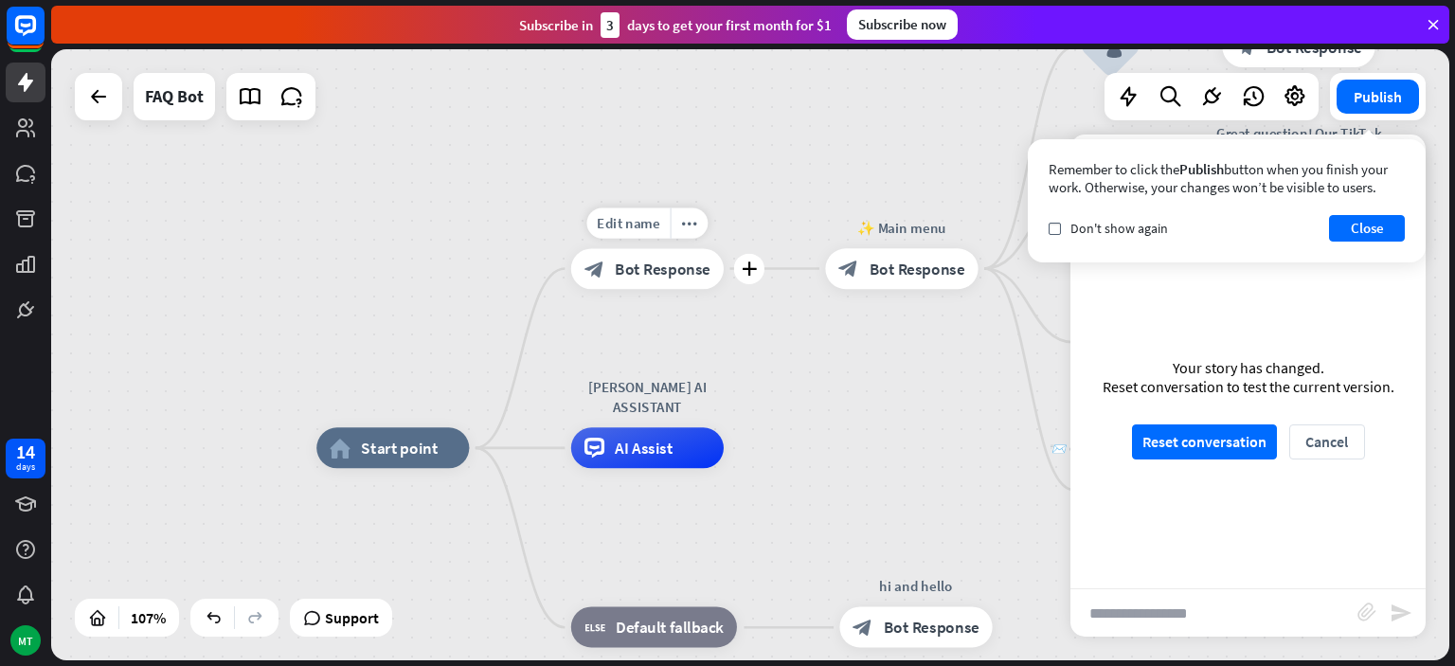
click at [724, 289] on div "**********" at bounding box center [647, 268] width 153 height 41
click at [690, 229] on icon "more_horiz" at bounding box center [689, 222] width 16 height 15
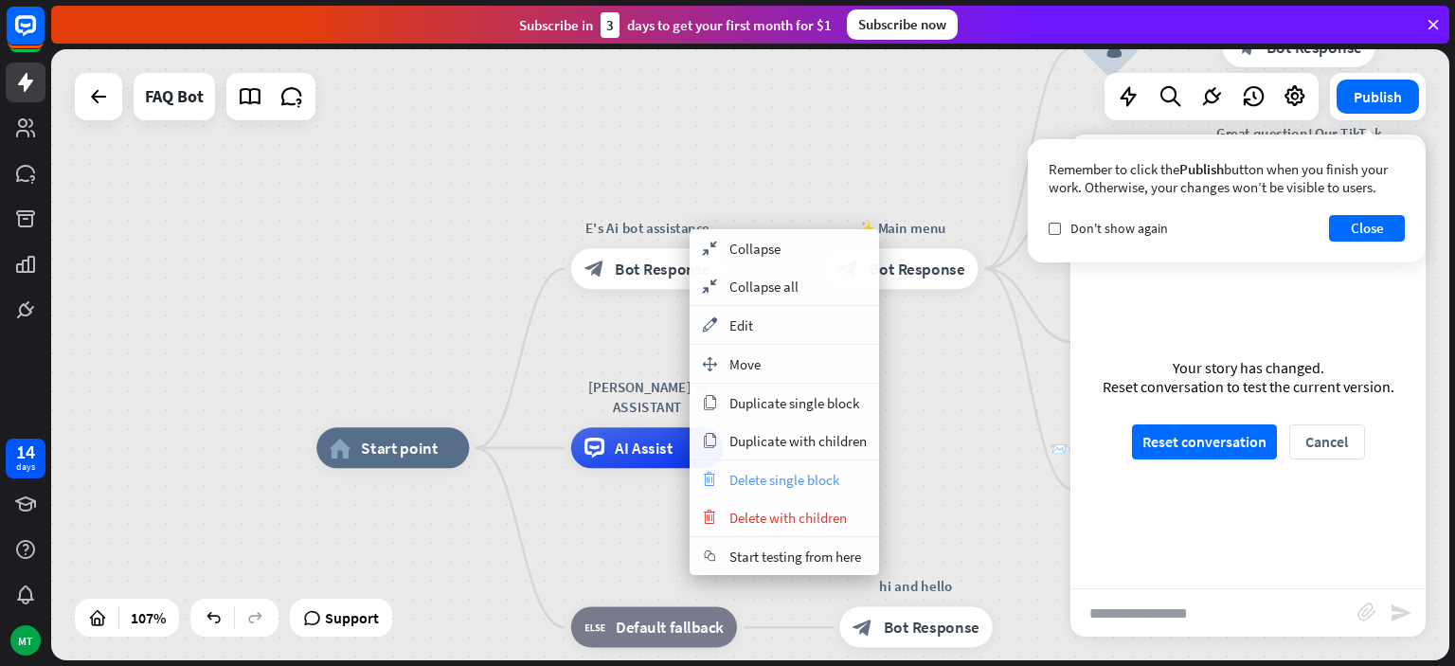
click at [776, 472] on span "Delete single block" at bounding box center [784, 480] width 110 height 18
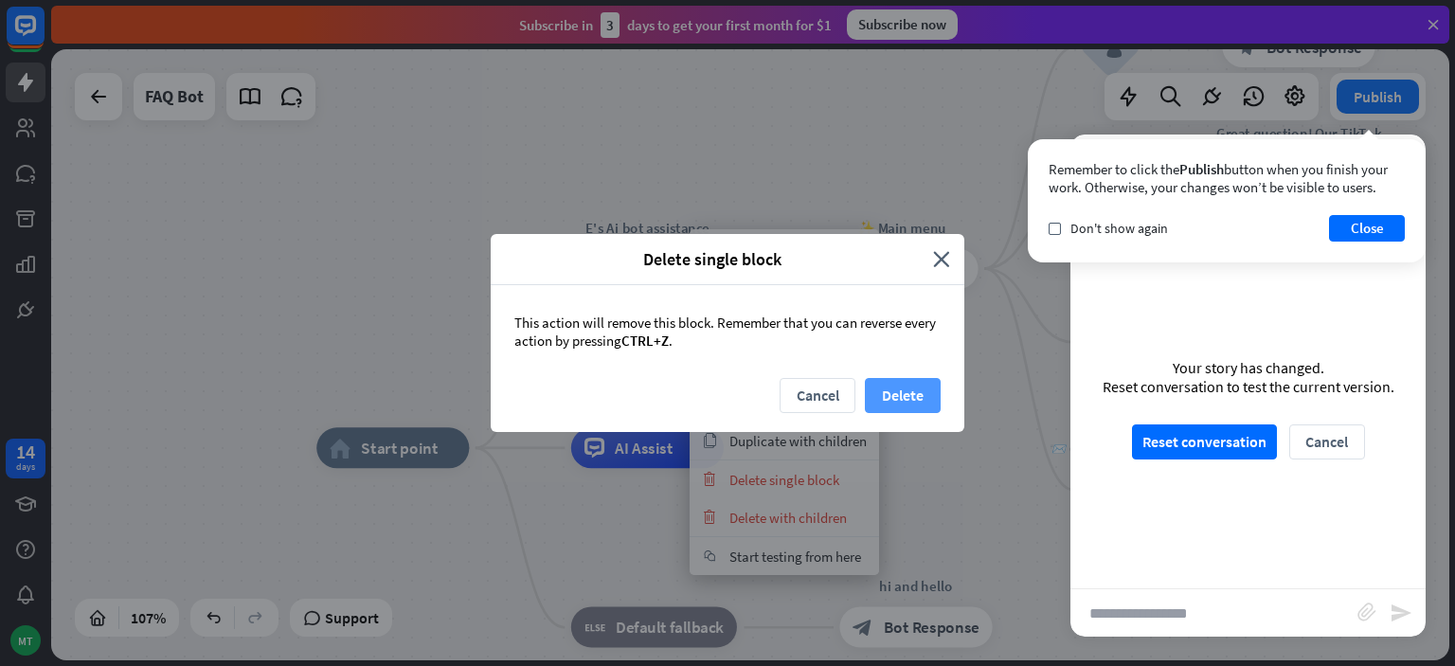
click at [891, 386] on button "Delete" at bounding box center [903, 395] width 76 height 35
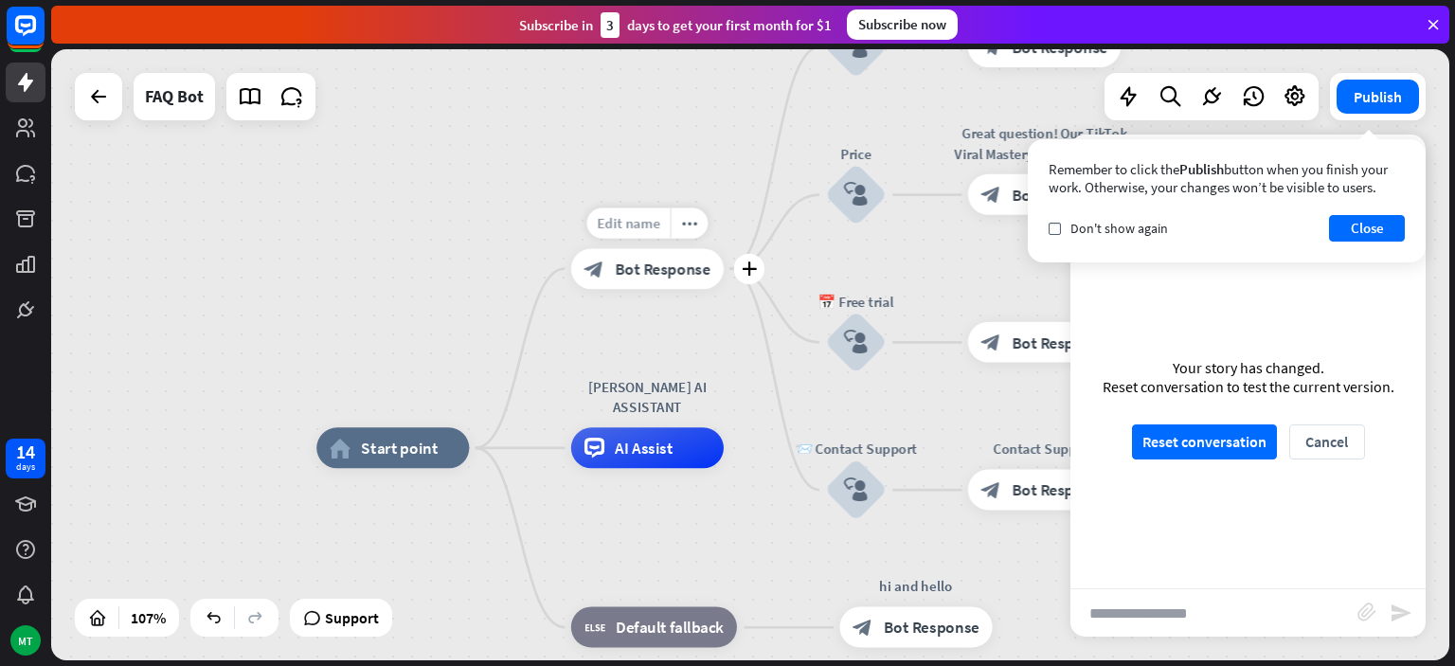
click at [644, 231] on span "Edit name" at bounding box center [628, 222] width 63 height 18
click at [669, 273] on span "Bot Response" at bounding box center [663, 269] width 96 height 20
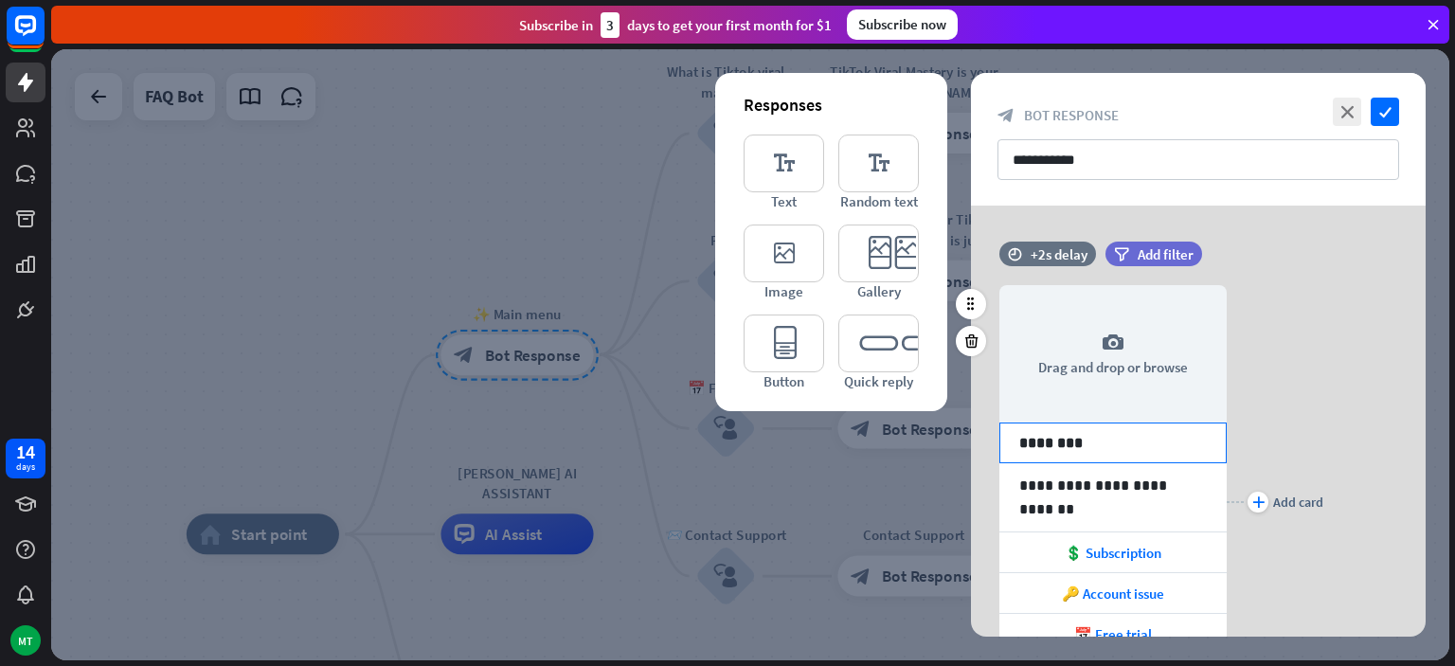
click at [1099, 445] on p "********" at bounding box center [1113, 443] width 188 height 24
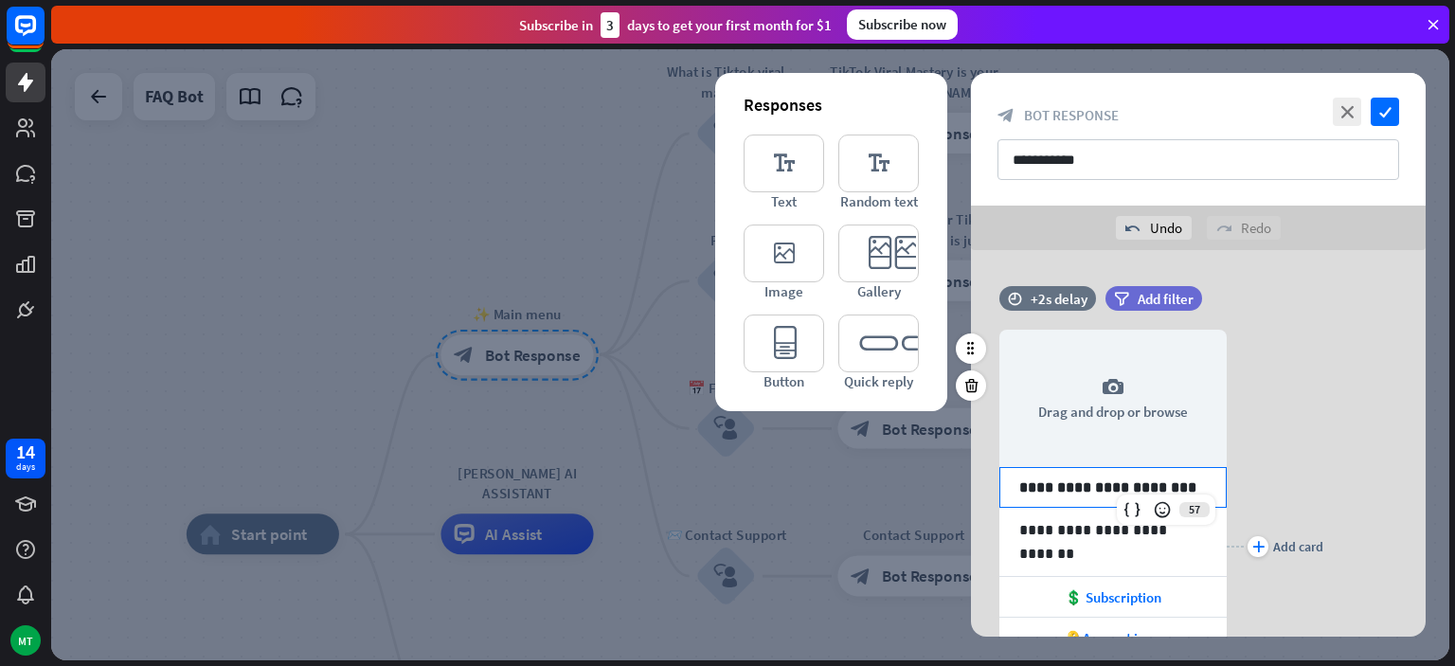
scroll to position [2, 0]
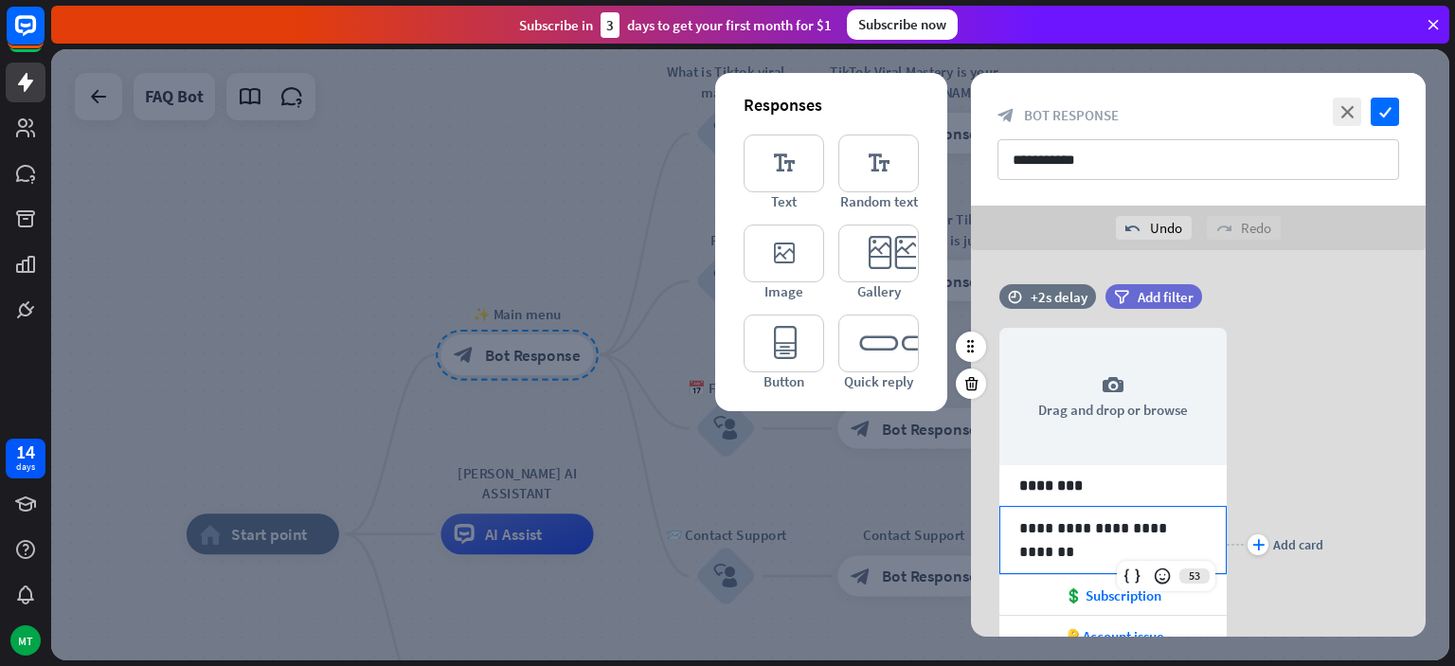
click at [1116, 542] on div "**********" at bounding box center [1112, 540] width 225 height 66
click at [1204, 522] on p "**********" at bounding box center [1113, 528] width 188 height 24
click at [1271, 472] on div "plus Add card" at bounding box center [1275, 544] width 97 height 490
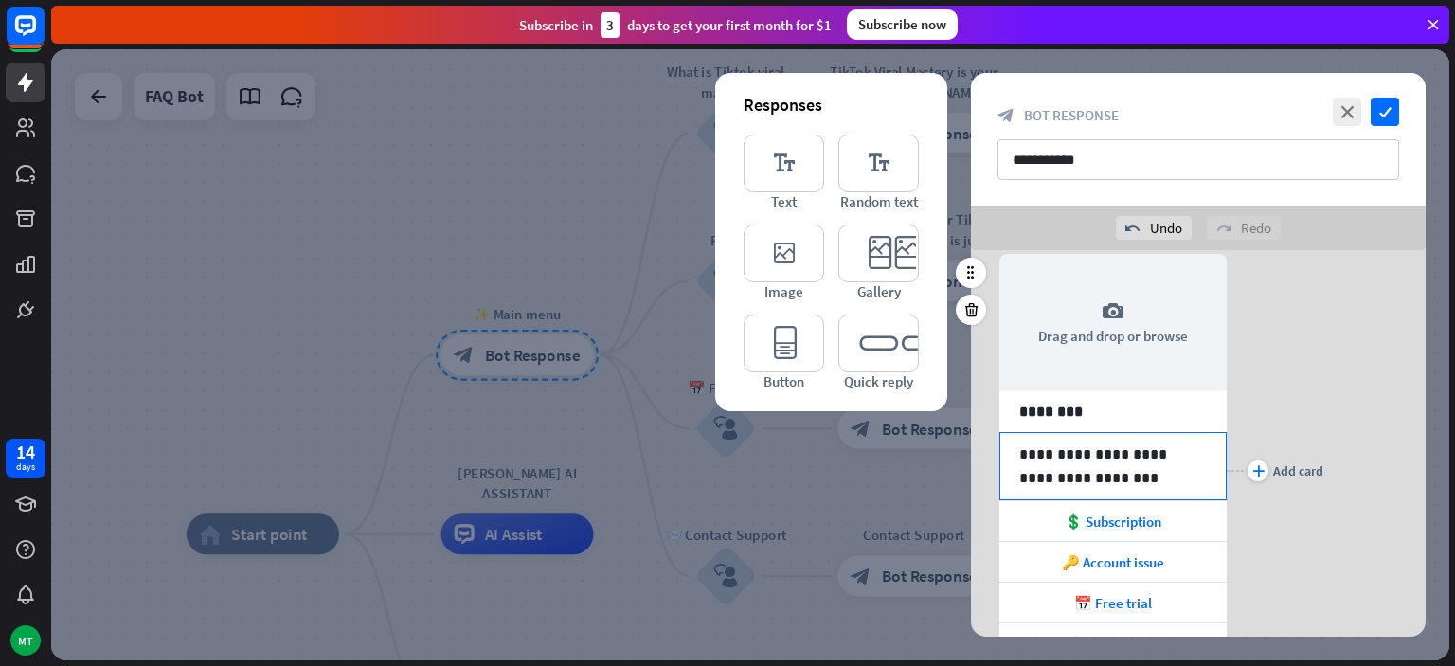
scroll to position [91, 0]
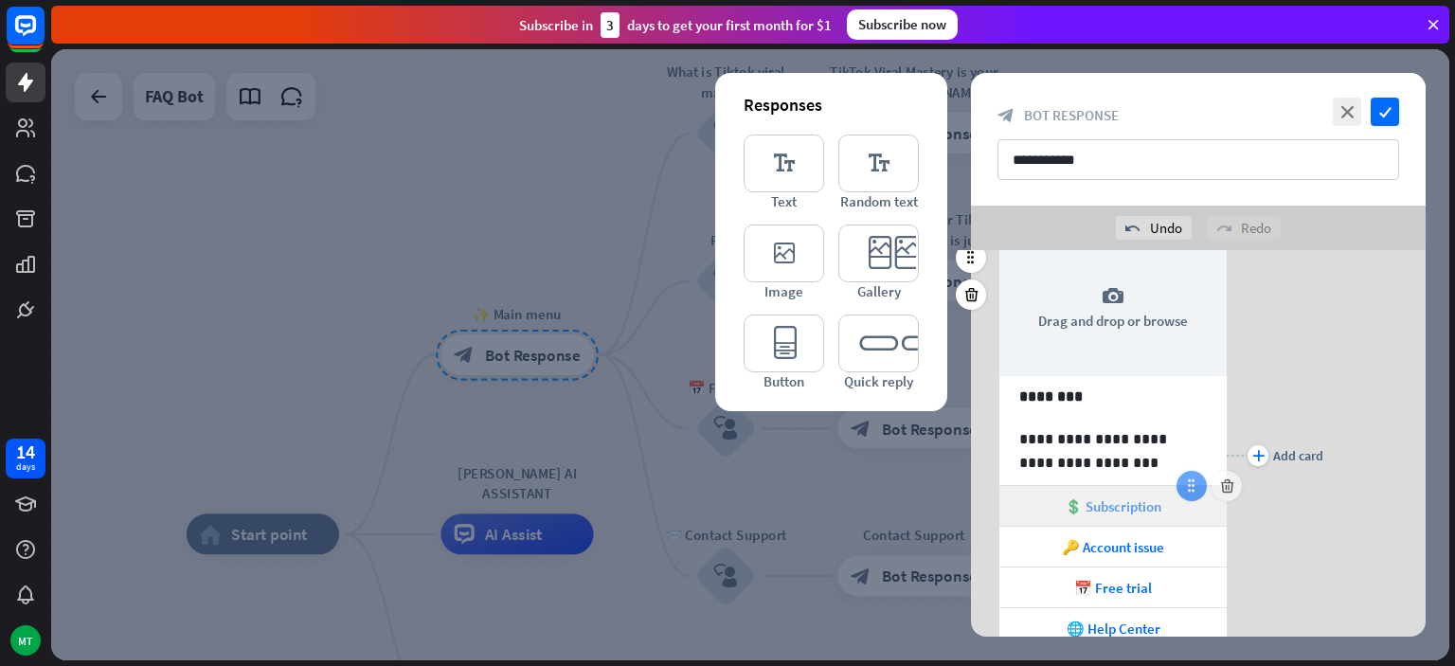
click at [1184, 490] on icon at bounding box center [1191, 485] width 17 height 17
click at [1192, 492] on icon at bounding box center [1191, 485] width 17 height 17
click at [1135, 508] on span "💲 Subscription" at bounding box center [1113, 506] width 97 height 18
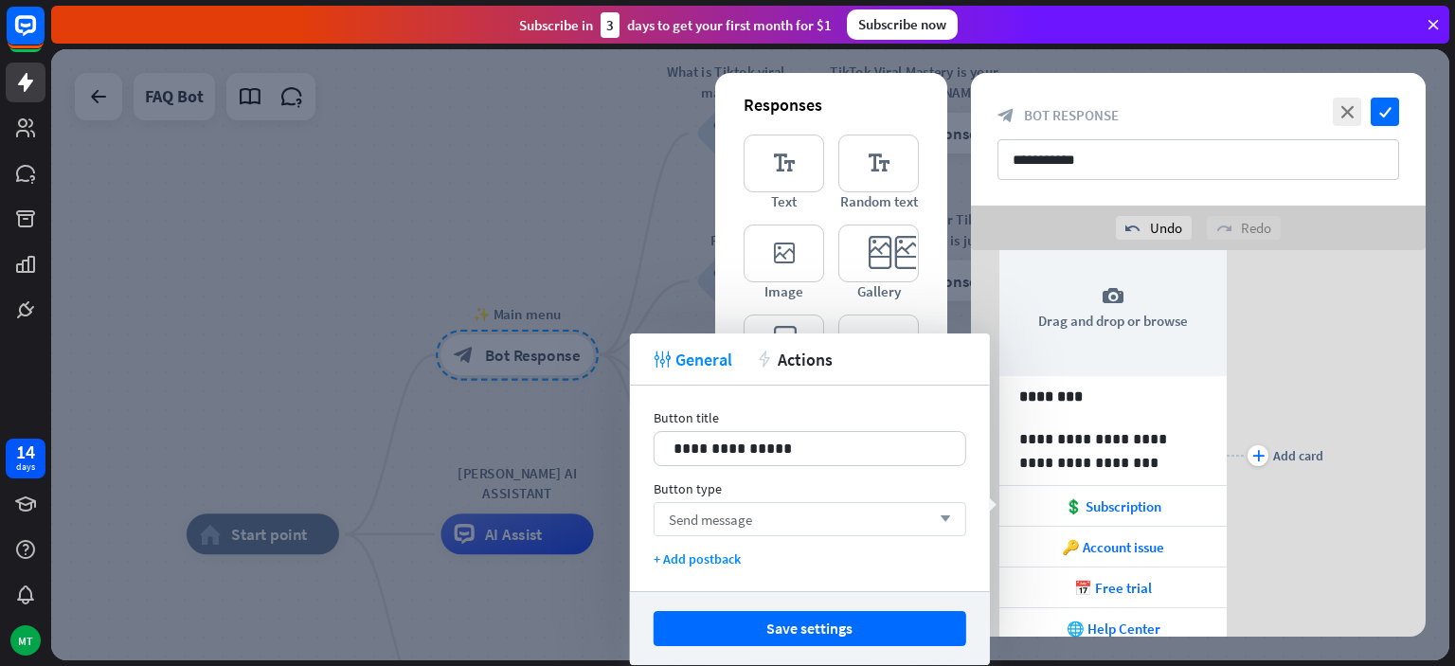
click at [828, 513] on div "Send message arrow_down" at bounding box center [810, 519] width 313 height 34
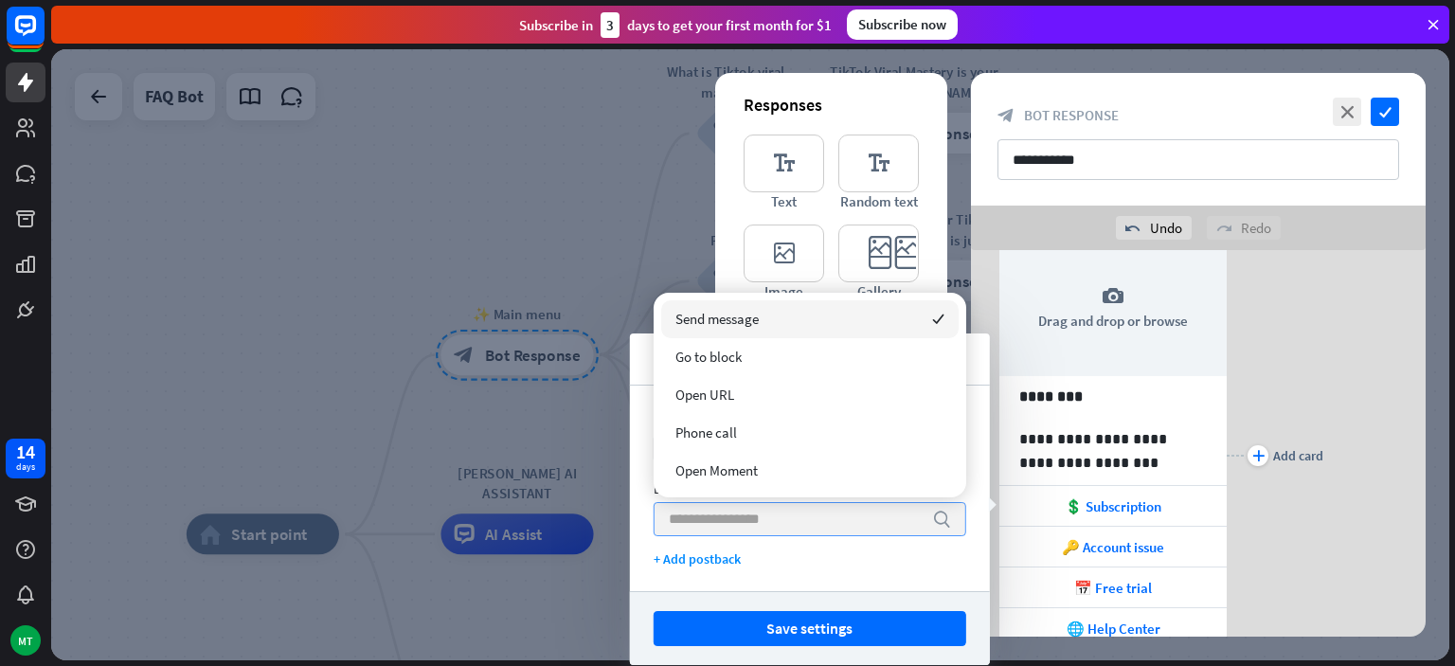
click at [813, 519] on input "search" at bounding box center [796, 519] width 254 height 32
click at [628, 479] on div at bounding box center [750, 354] width 1398 height 611
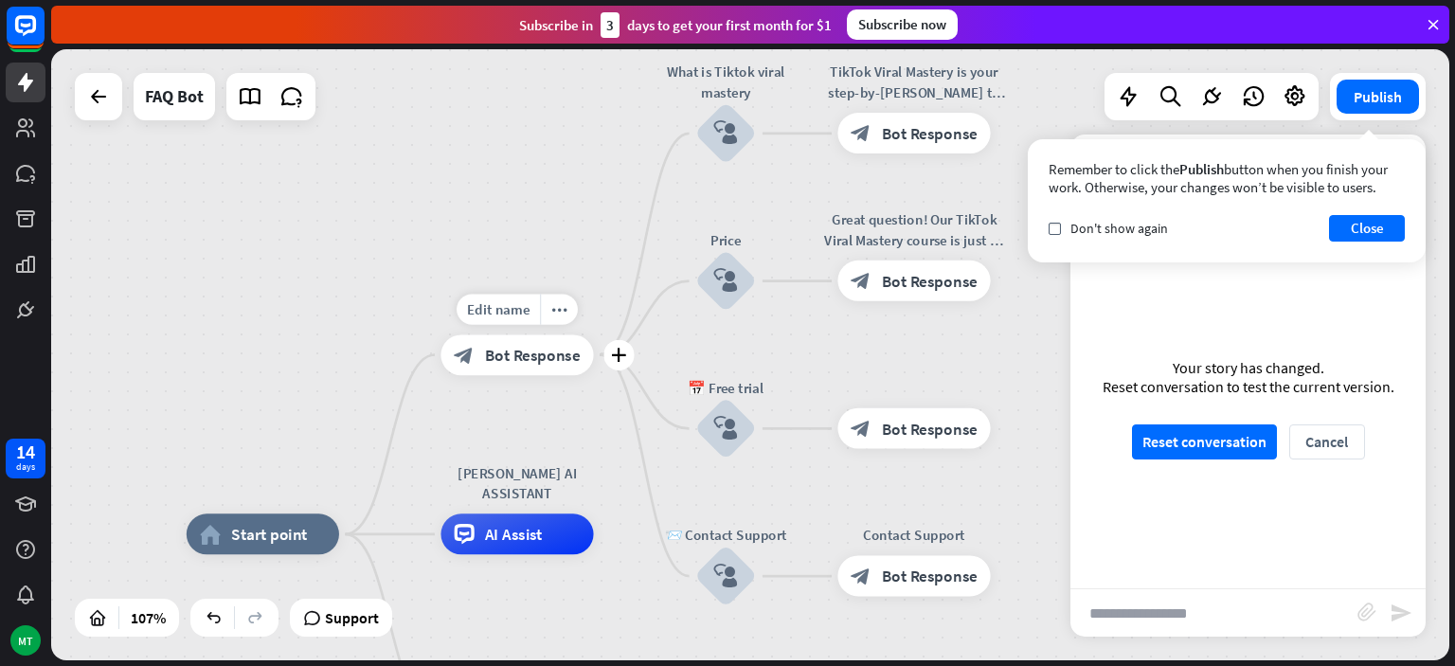
click at [533, 351] on span "Bot Response" at bounding box center [533, 355] width 96 height 20
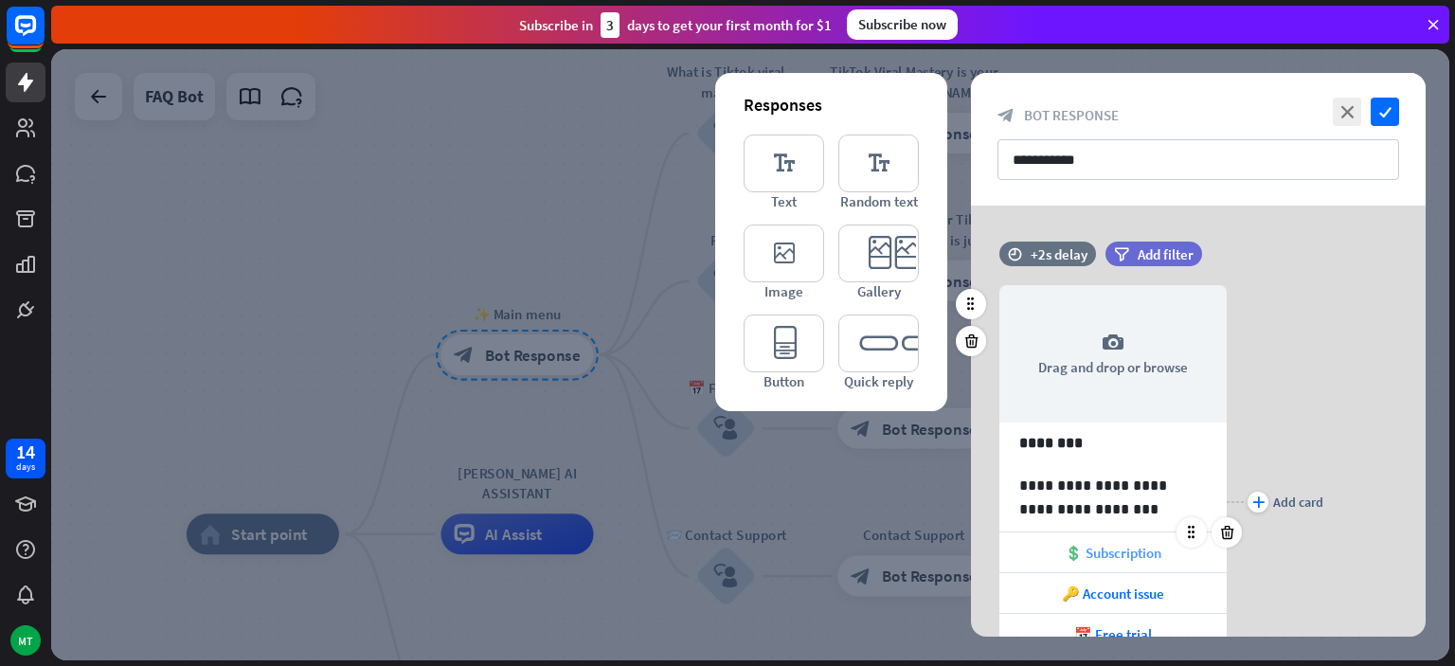
click at [1159, 563] on div "💲 Subscription" at bounding box center [1112, 552] width 227 height 40
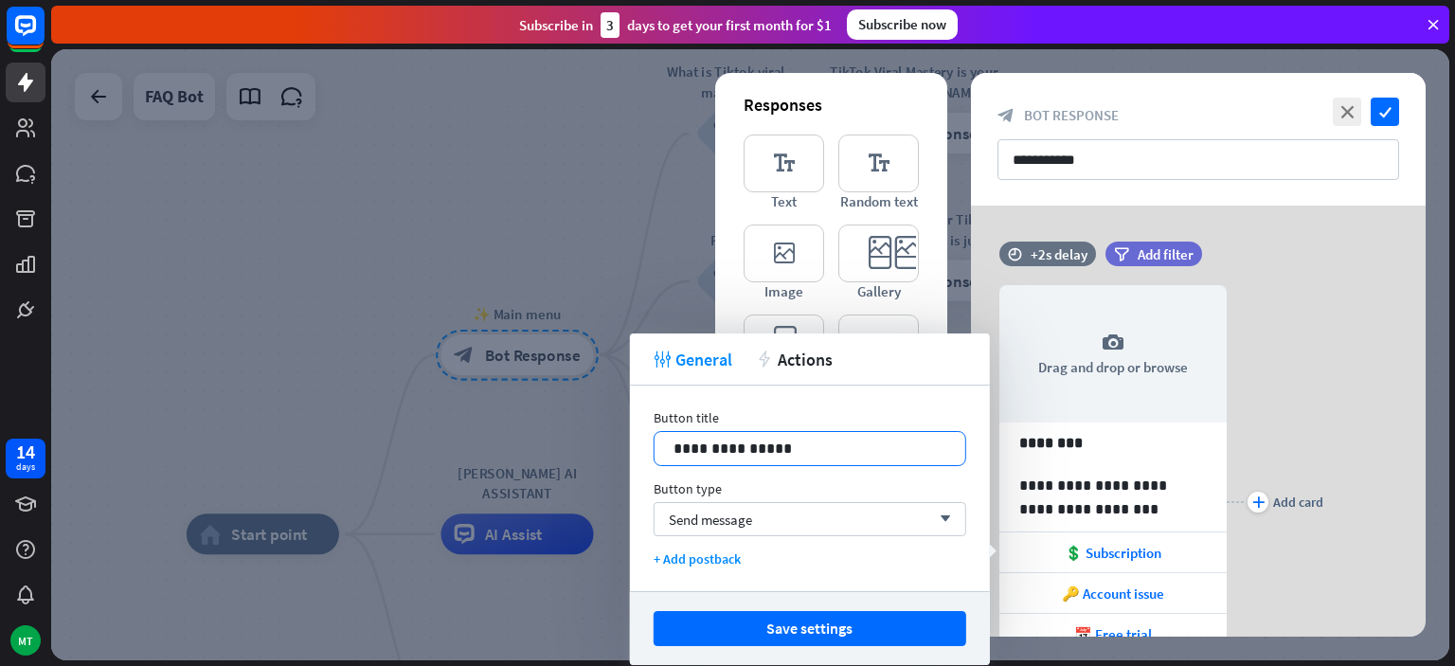
click at [788, 449] on p "**********" at bounding box center [810, 449] width 273 height 24
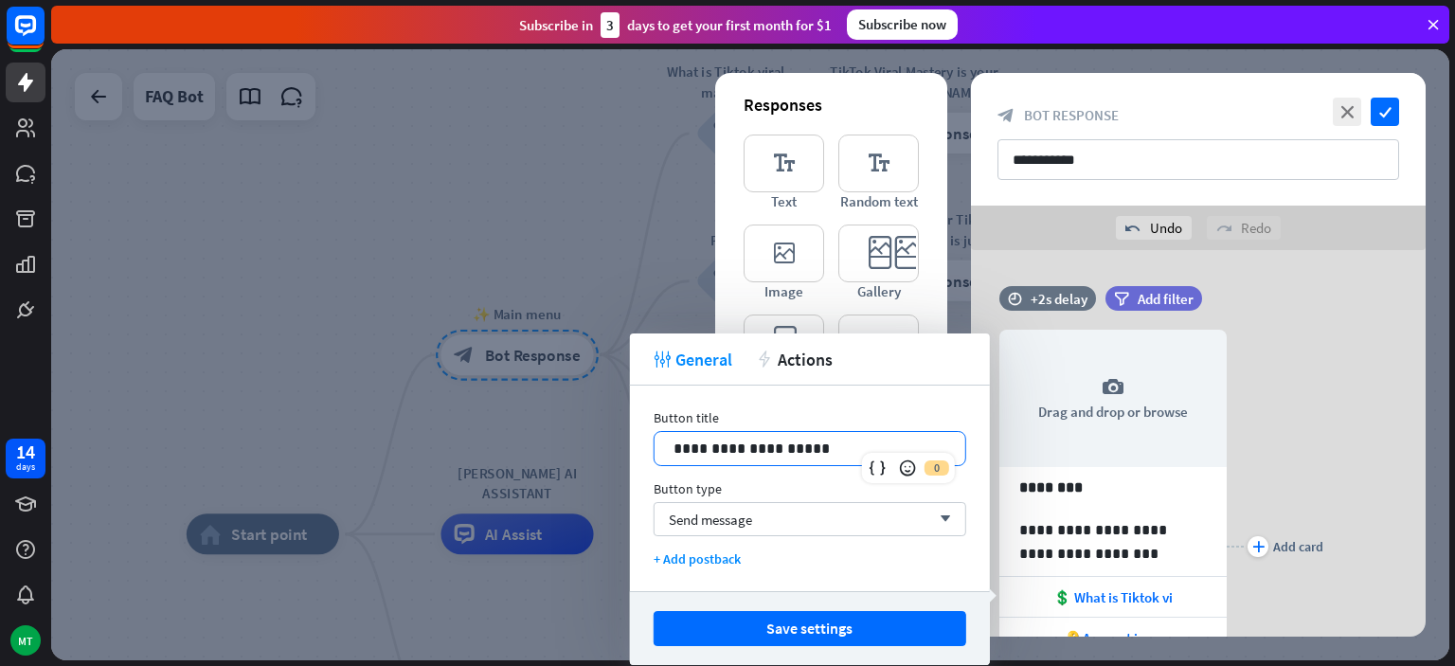
click at [824, 450] on p "**********" at bounding box center [810, 449] width 273 height 24
click at [762, 528] on div "Send message arrow_down" at bounding box center [810, 519] width 313 height 34
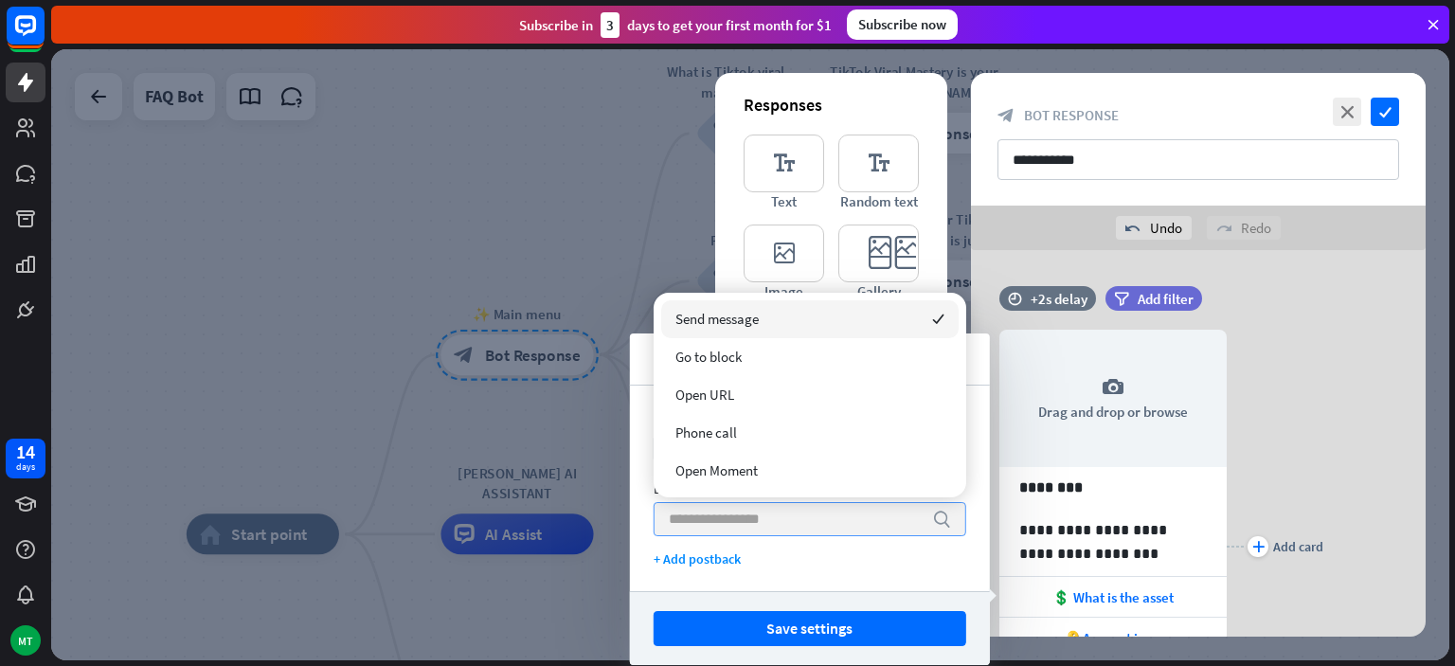
click at [753, 528] on input "search" at bounding box center [796, 519] width 254 height 32
click at [780, 331] on div "Send message checked" at bounding box center [809, 319] width 297 height 38
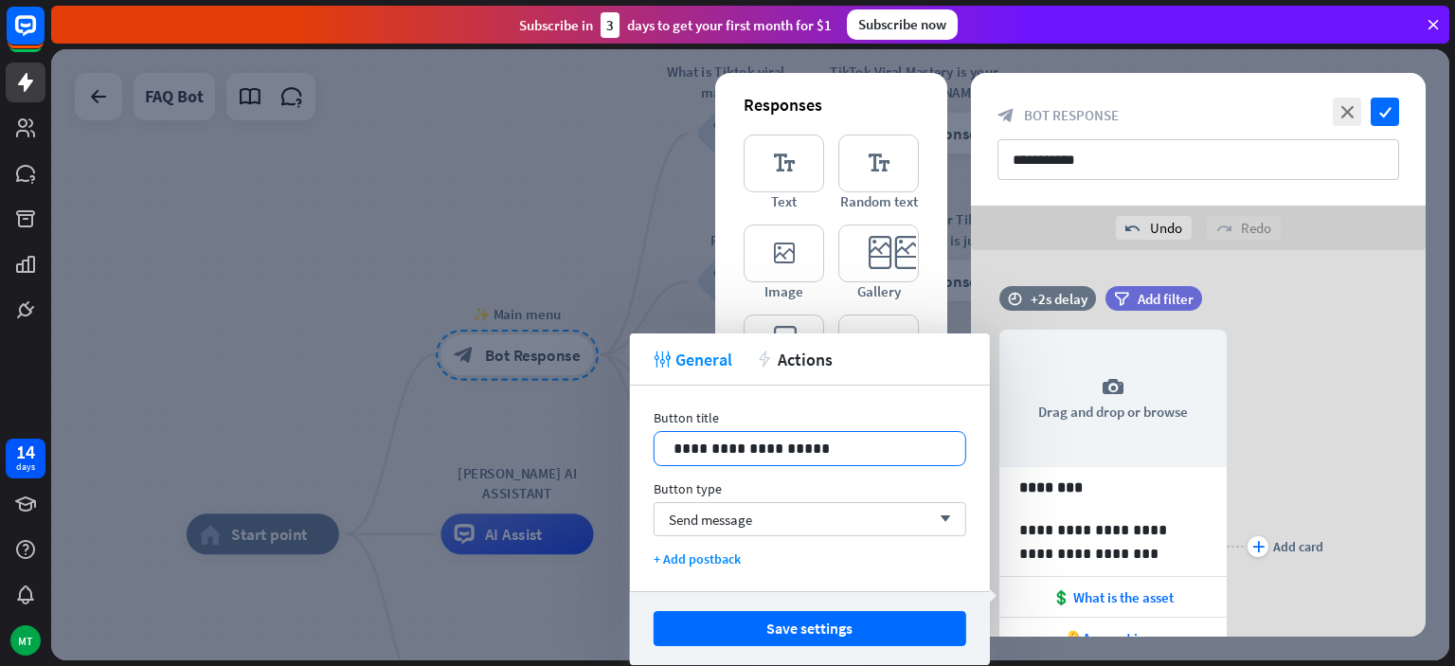
click at [692, 447] on p "**********" at bounding box center [810, 449] width 273 height 24
click at [692, 453] on p "**********" at bounding box center [810, 449] width 273 height 24
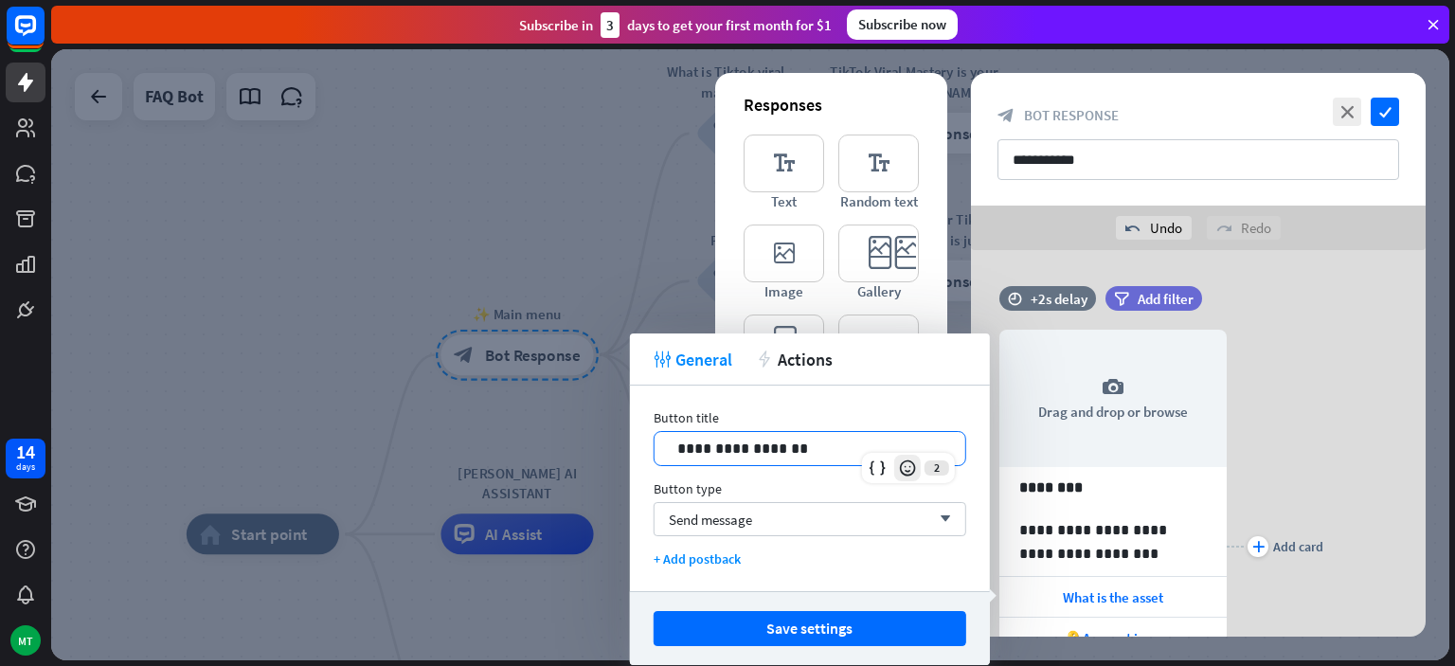
click at [913, 469] on icon at bounding box center [907, 468] width 19 height 19
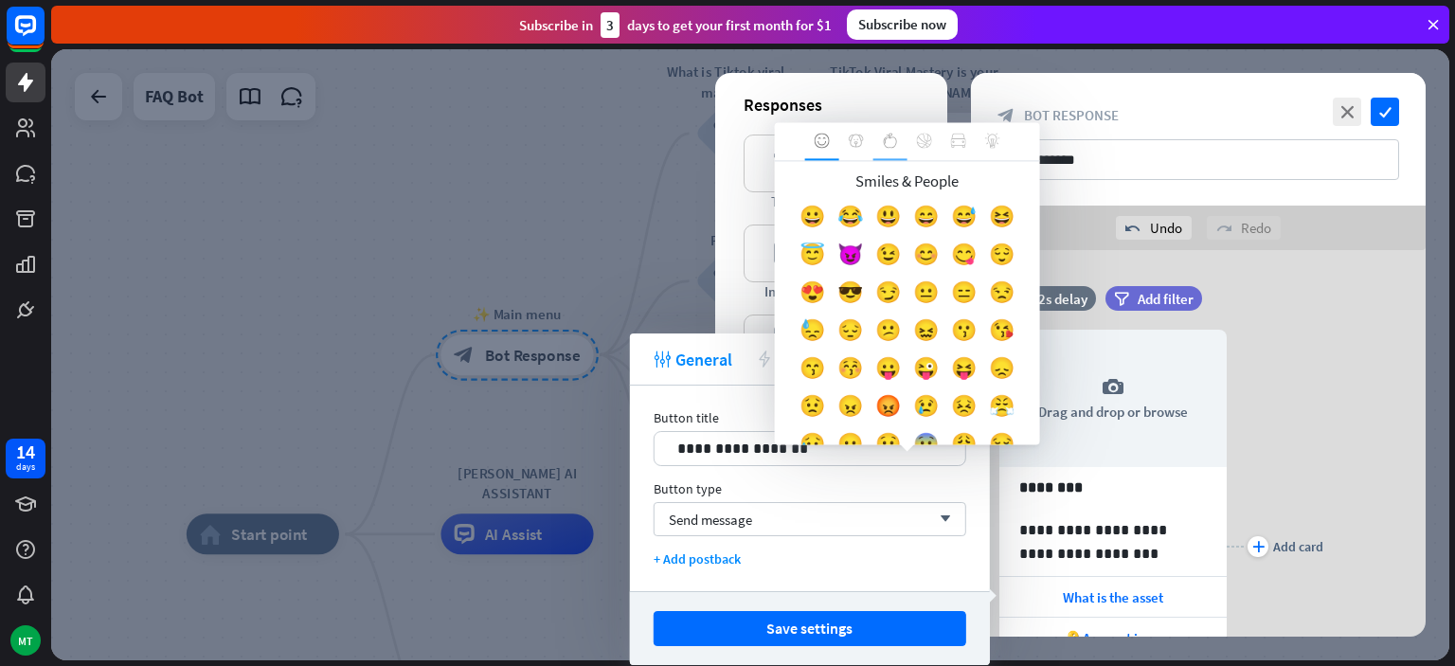
scroll to position [233, 0]
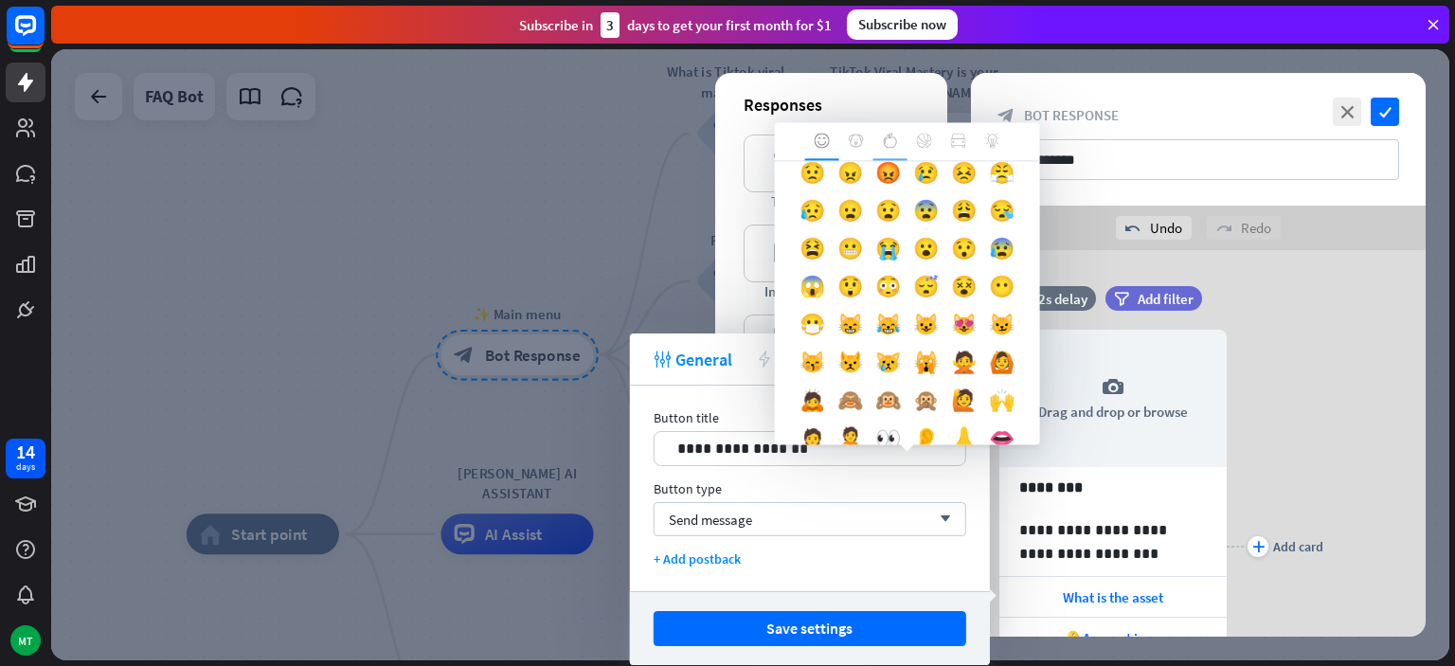
click at [889, 141] on icon at bounding box center [890, 140] width 15 height 15
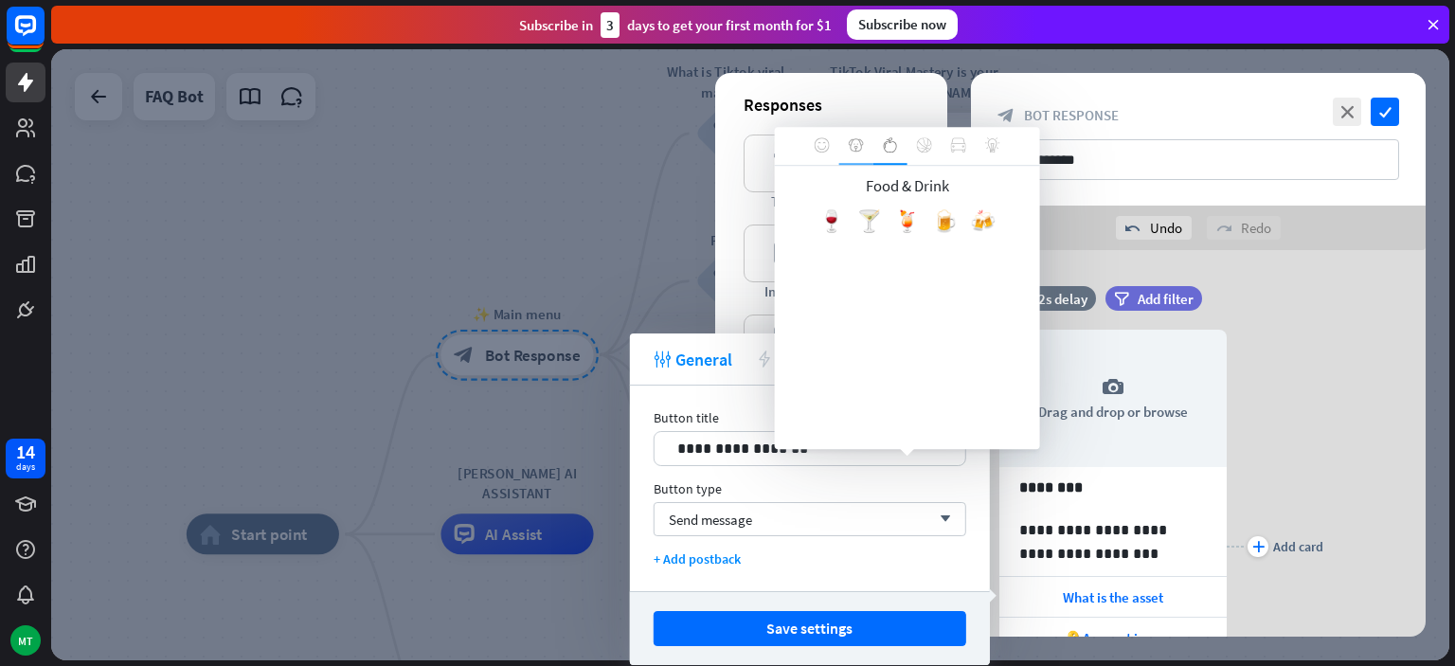
click at [853, 146] on icon at bounding box center [856, 144] width 15 height 15
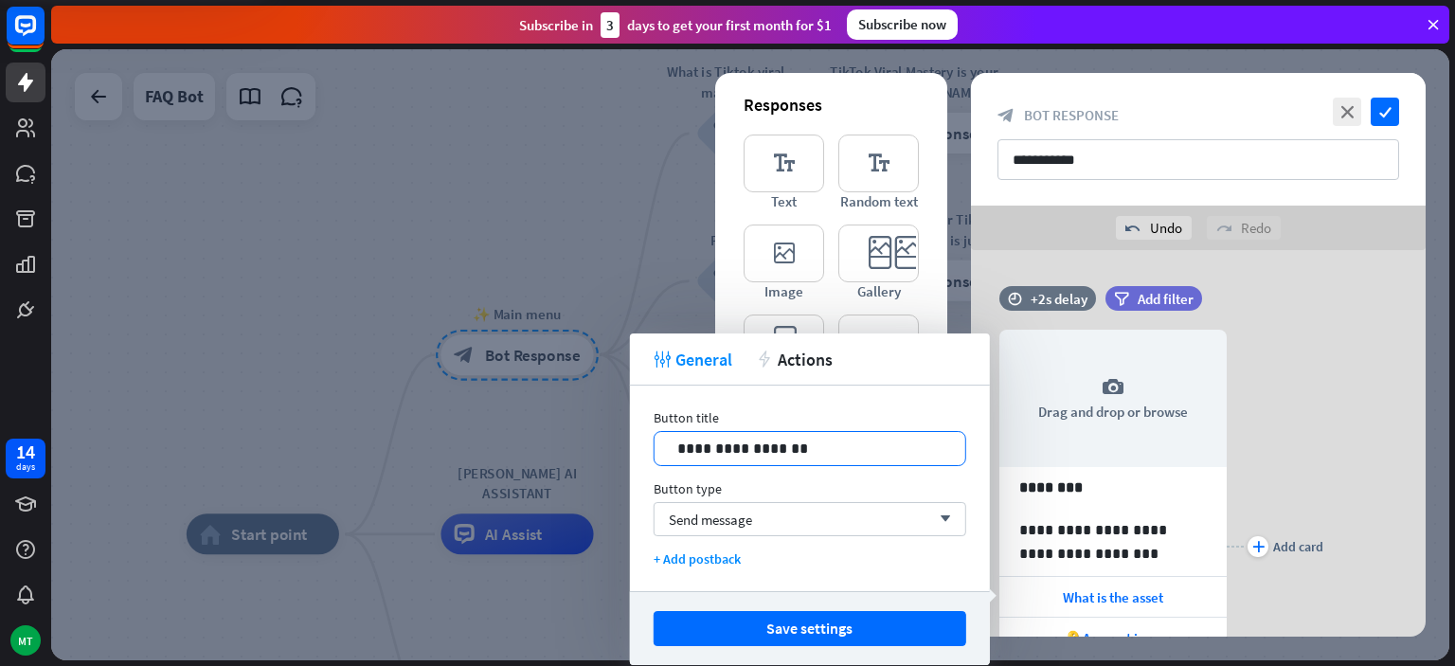
click at [836, 457] on p "**********" at bounding box center [810, 449] width 273 height 24
click at [704, 459] on p "**********" at bounding box center [810, 449] width 273 height 24
drag, startPoint x: 704, startPoint y: 459, endPoint x: 680, endPoint y: 457, distance: 23.8
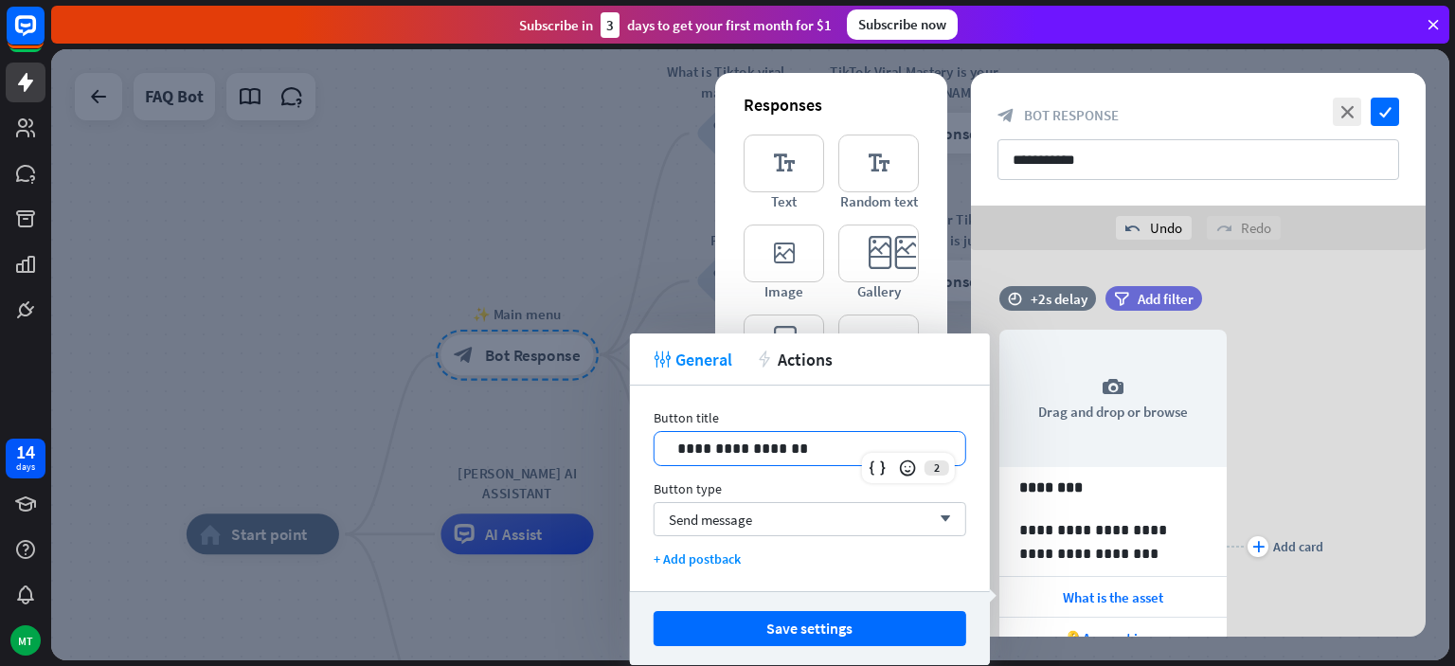
click at [680, 457] on p "**********" at bounding box center [810, 449] width 273 height 24
click at [665, 449] on div "**********" at bounding box center [810, 448] width 311 height 33
click at [907, 468] on icon at bounding box center [907, 468] width 19 height 19
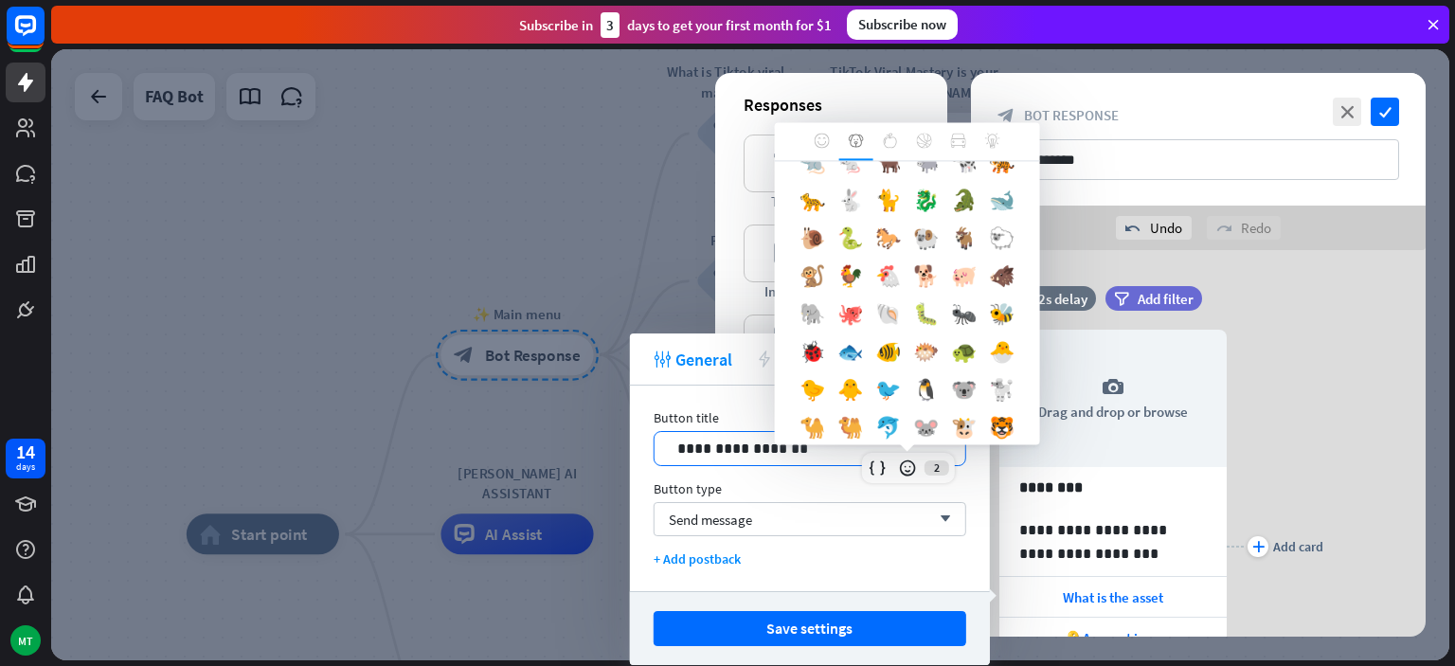
scroll to position [0, 0]
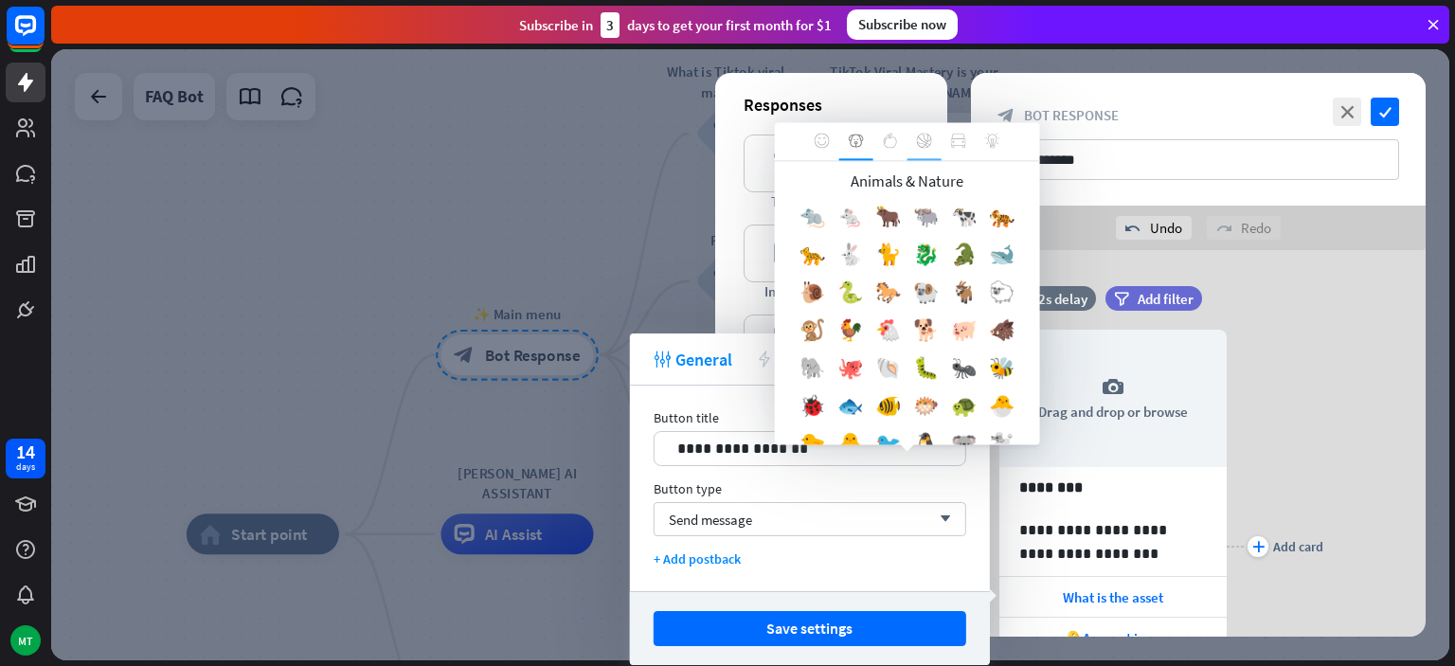
click at [926, 142] on icon at bounding box center [924, 140] width 15 height 15
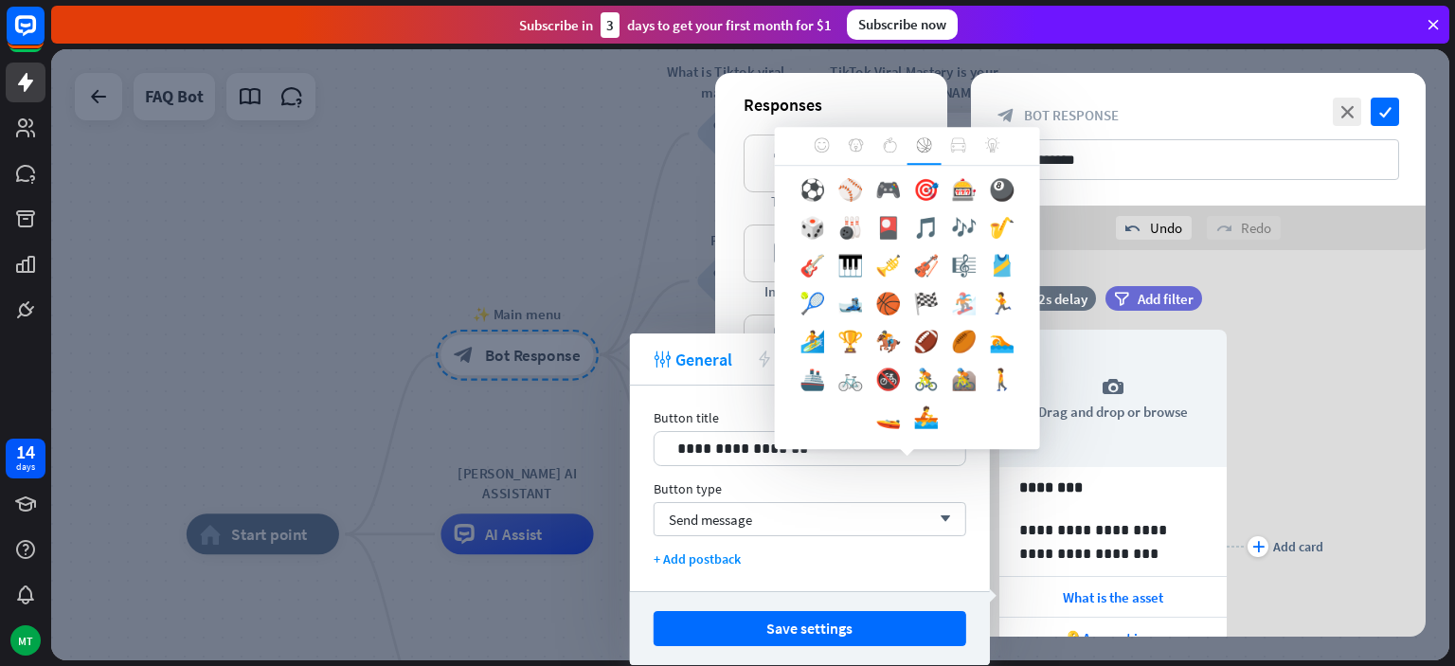
scroll to position [32, 0]
click at [951, 143] on icon at bounding box center [958, 144] width 15 height 15
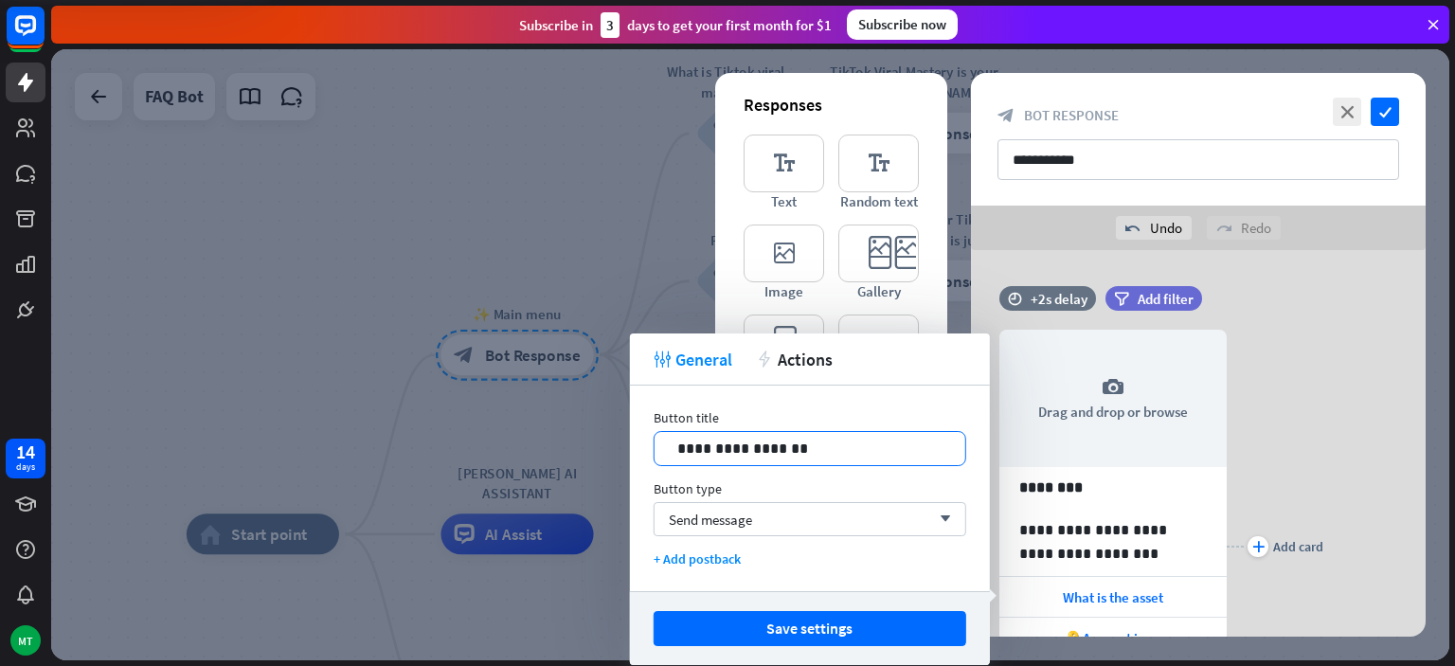
click at [682, 438] on p "**********" at bounding box center [810, 449] width 273 height 24
click at [900, 466] on icon at bounding box center [907, 468] width 19 height 19
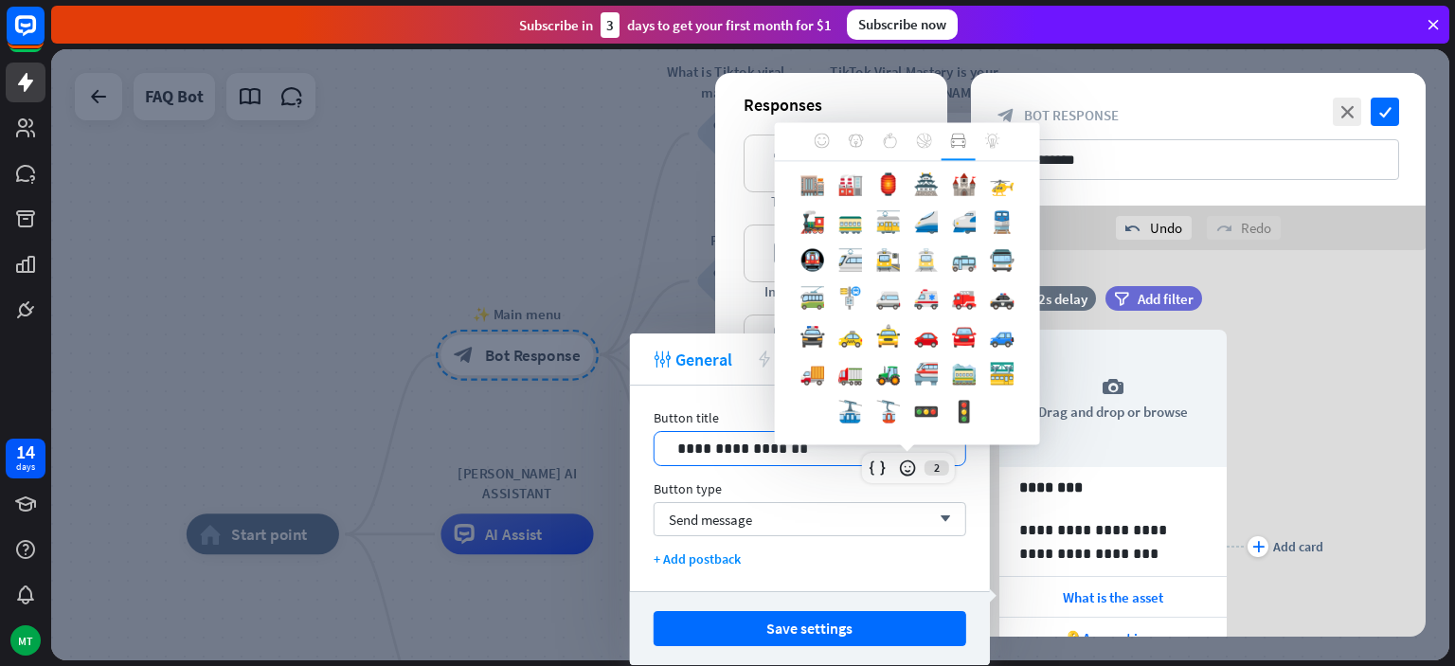
scroll to position [103, 0]
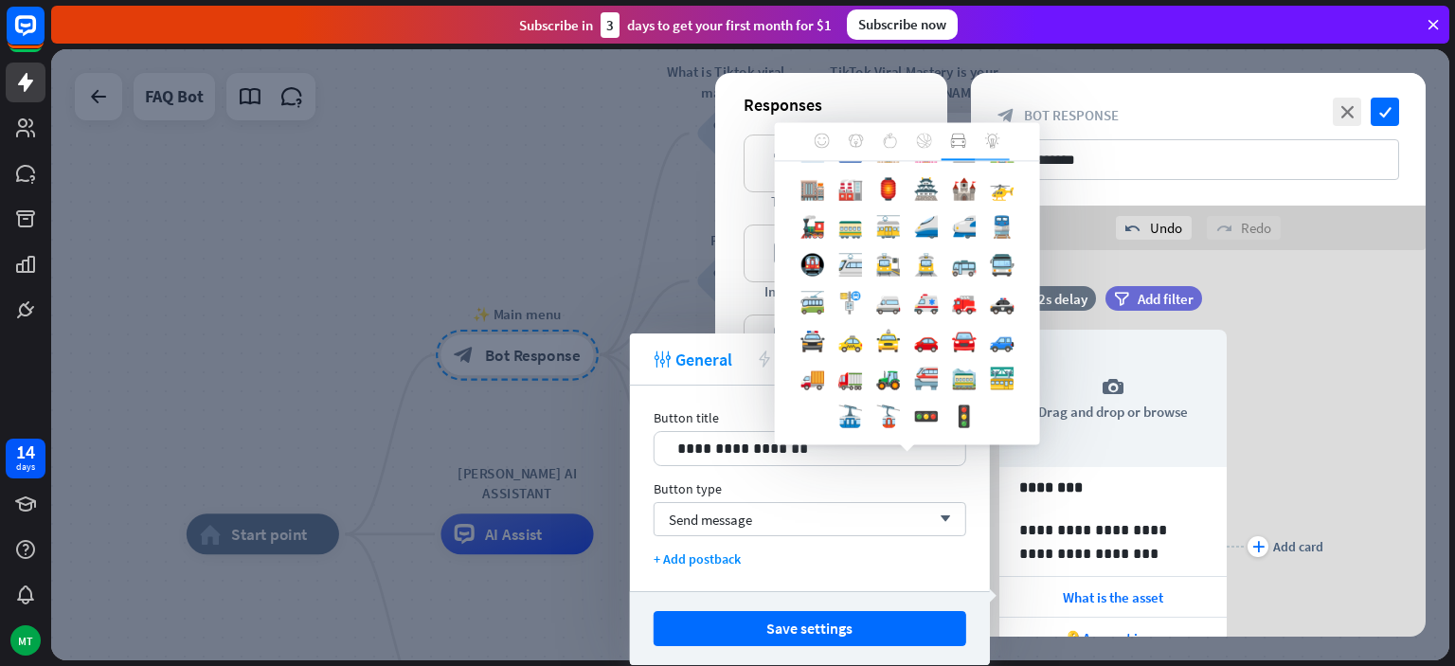
click at [993, 141] on icon at bounding box center [992, 140] width 15 height 15
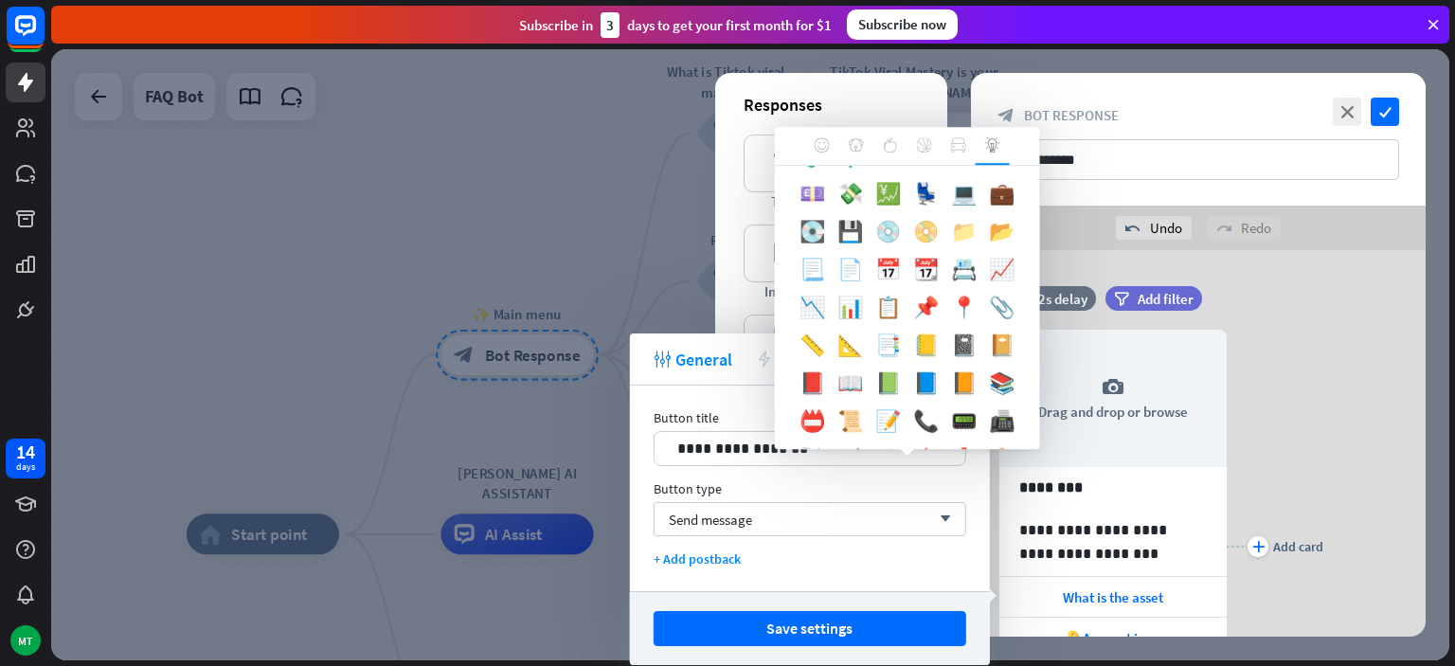
click at [966, 233] on div "📁" at bounding box center [964, 236] width 38 height 38
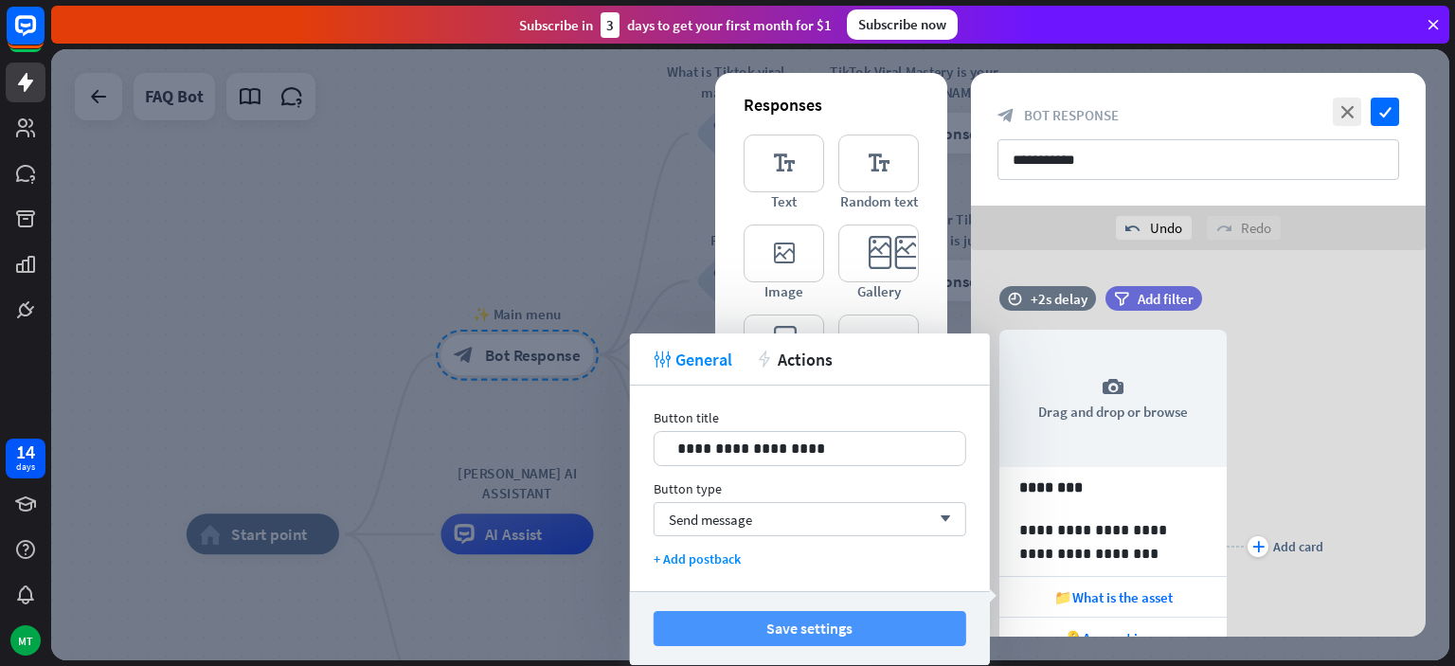
click at [754, 624] on button "Save settings" at bounding box center [810, 628] width 313 height 35
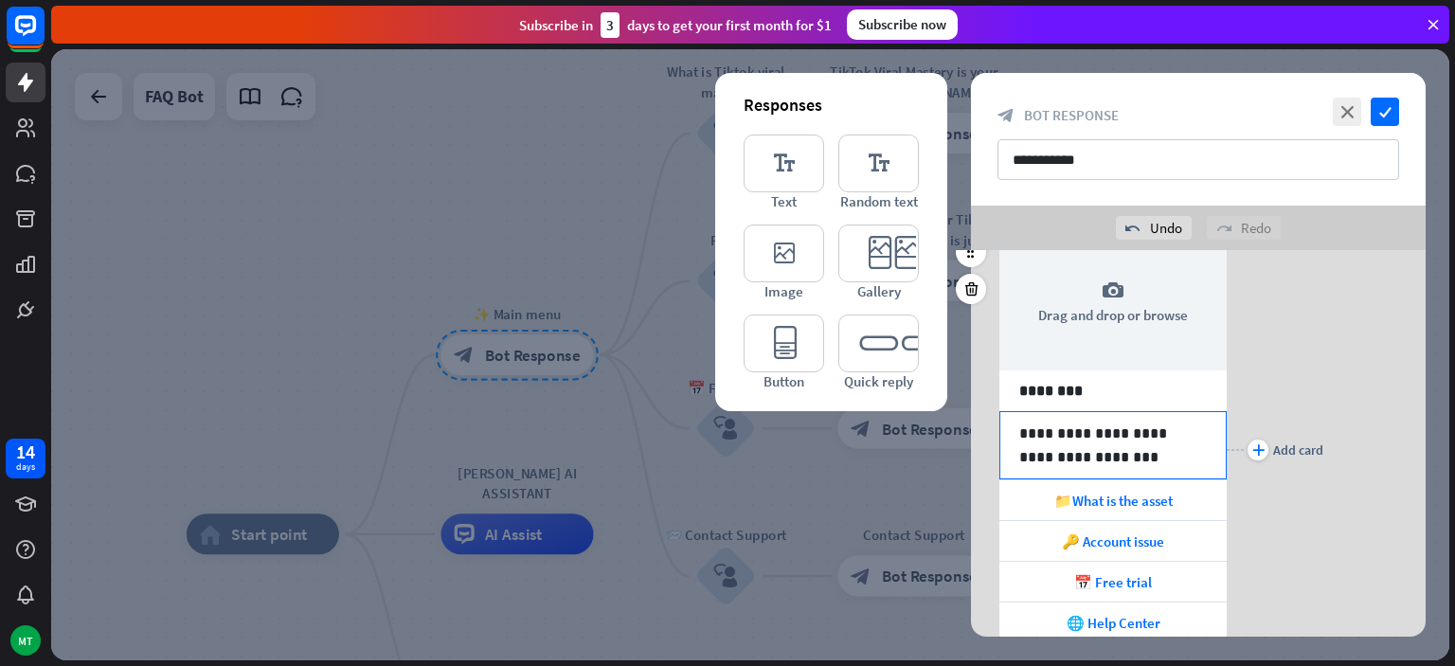
scroll to position [107, 0]
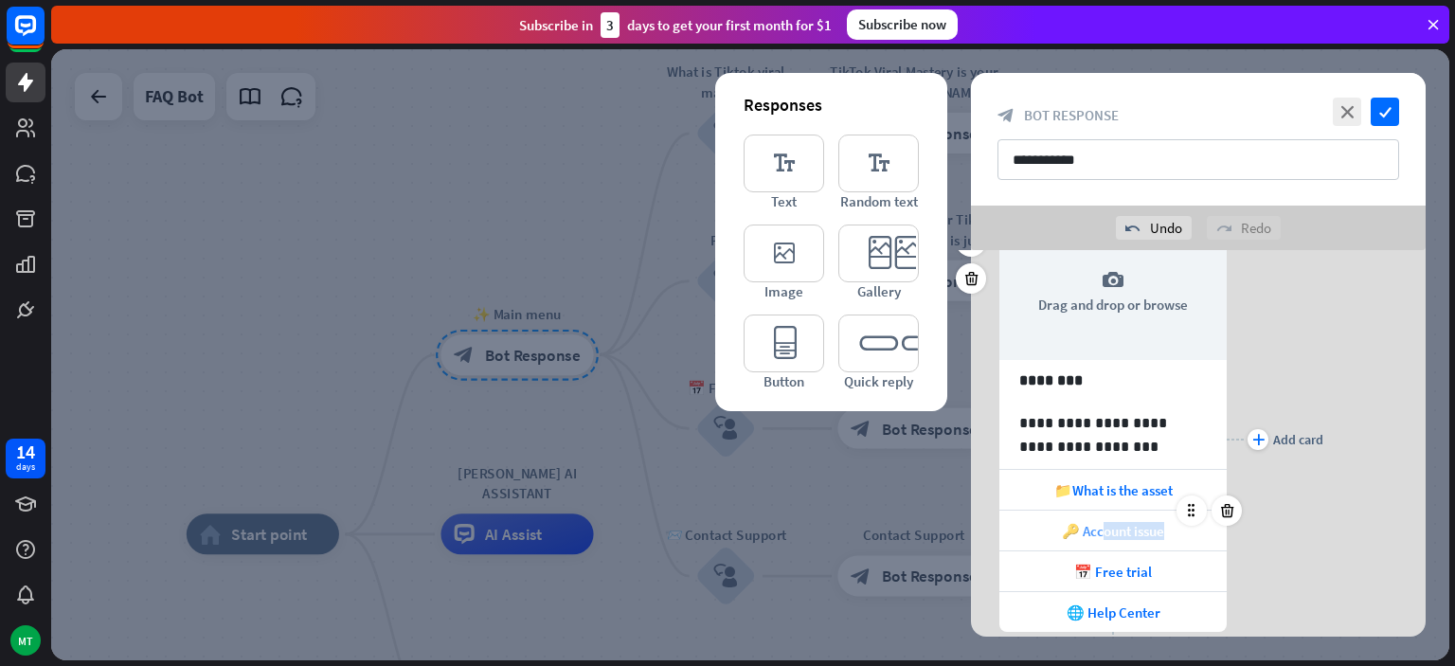
drag, startPoint x: 1101, startPoint y: 531, endPoint x: 1157, endPoint y: 522, distance: 56.7
click at [1157, 523] on span "🔑 Account issue" at bounding box center [1113, 531] width 102 height 18
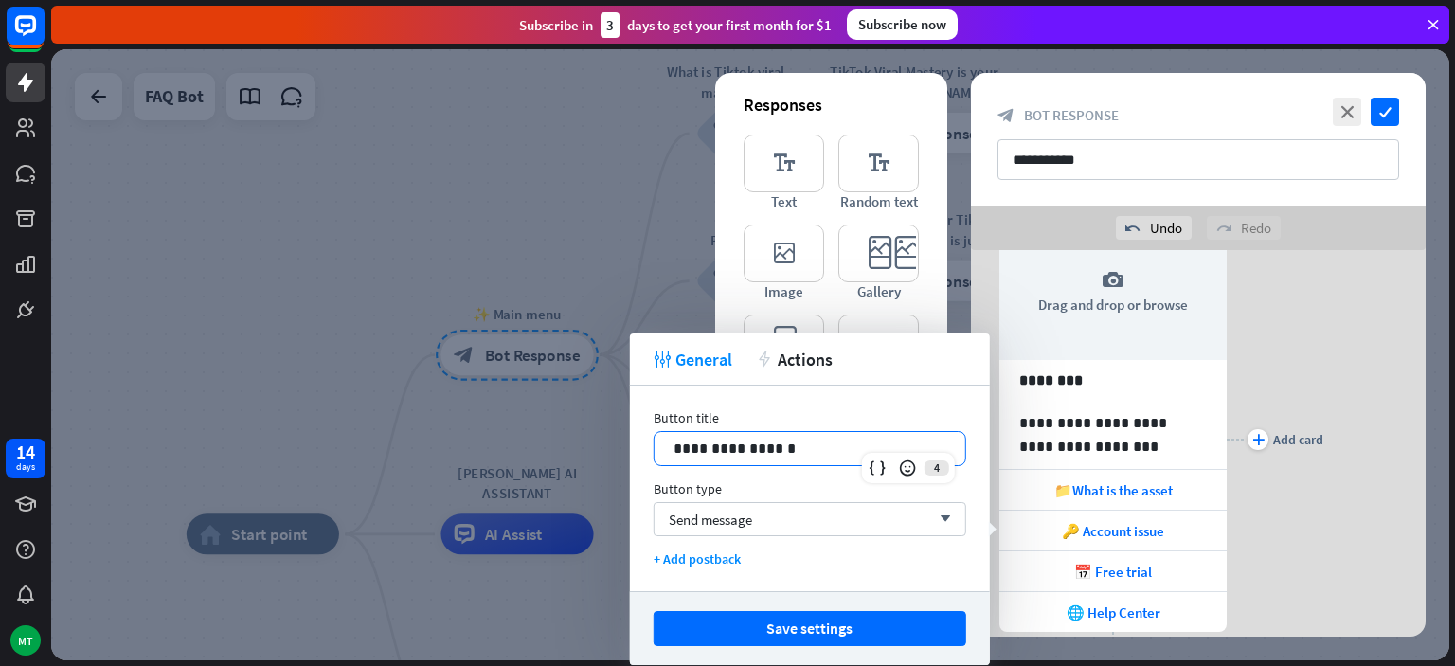
click at [813, 453] on p "**********" at bounding box center [810, 449] width 273 height 24
click at [673, 453] on div "*****" at bounding box center [810, 448] width 311 height 33
click at [901, 465] on icon at bounding box center [901, 468] width 19 height 19
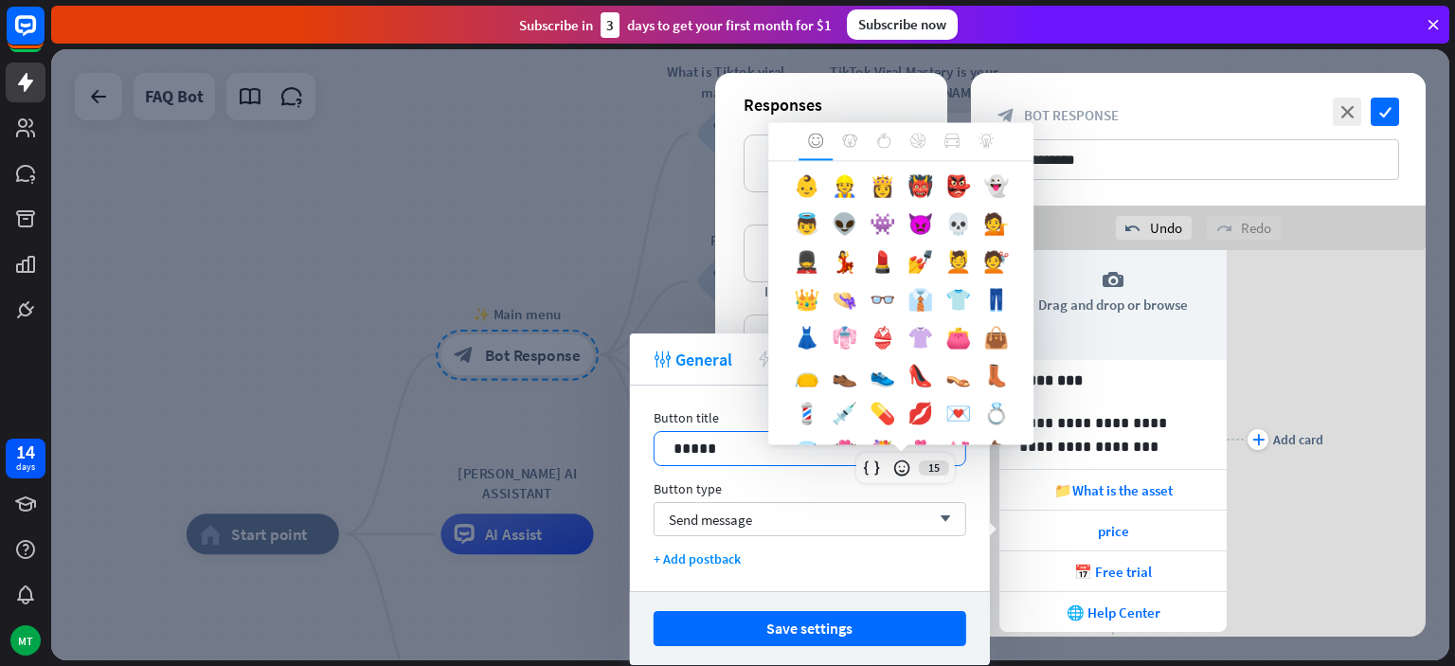
scroll to position [828, 0]
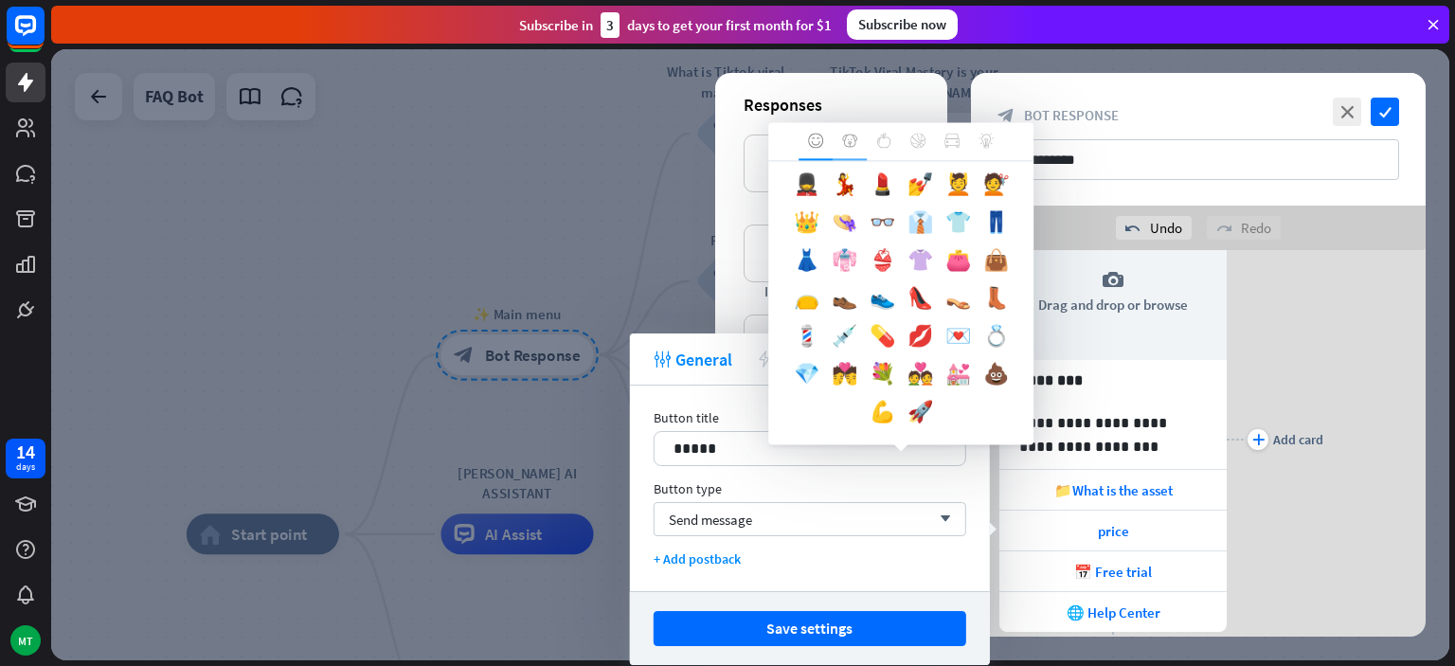
click at [855, 147] on icon at bounding box center [849, 140] width 15 height 15
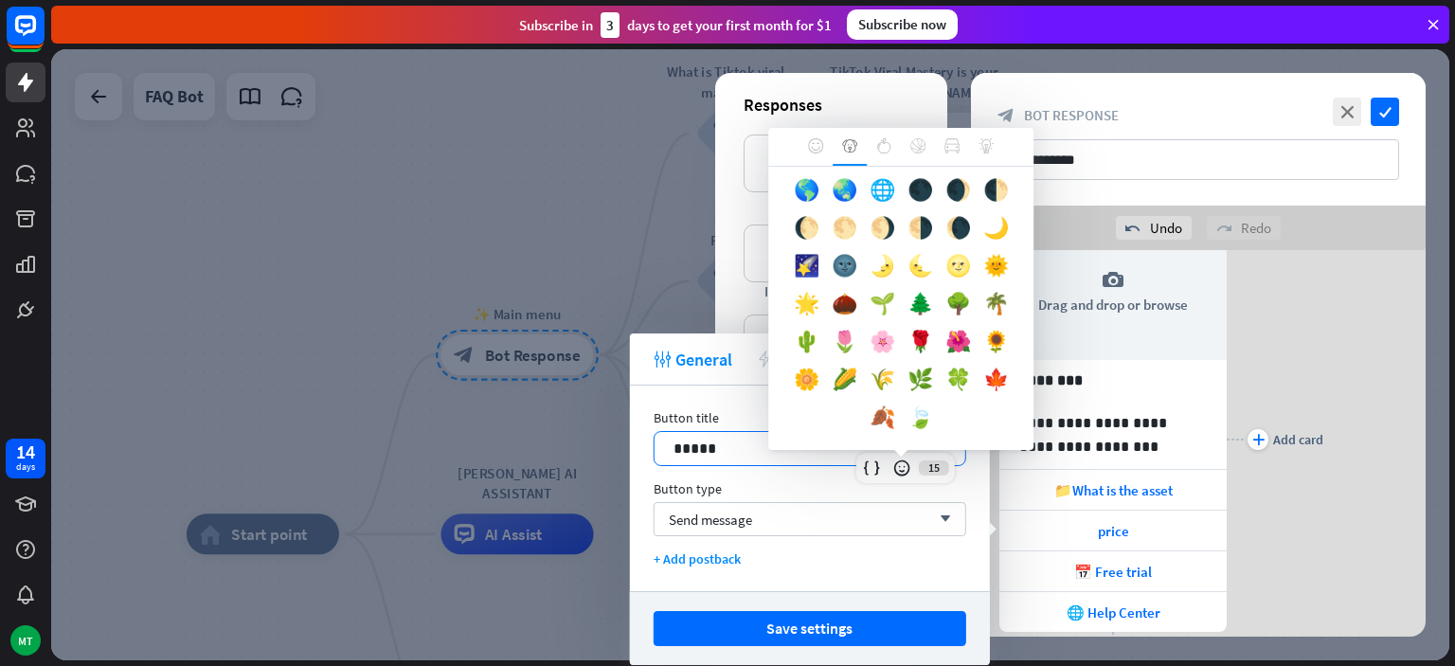
click at [669, 444] on div "*****" at bounding box center [810, 448] width 311 height 33
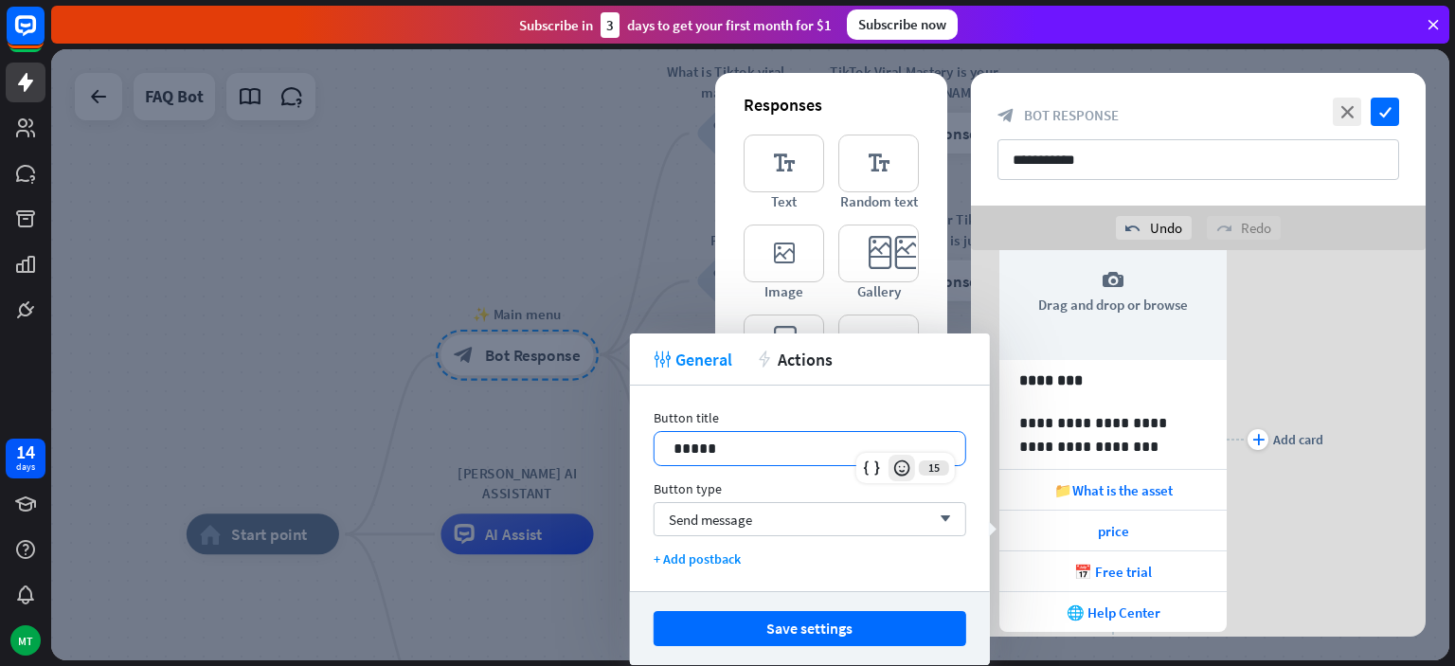
click at [905, 468] on icon at bounding box center [901, 468] width 19 height 19
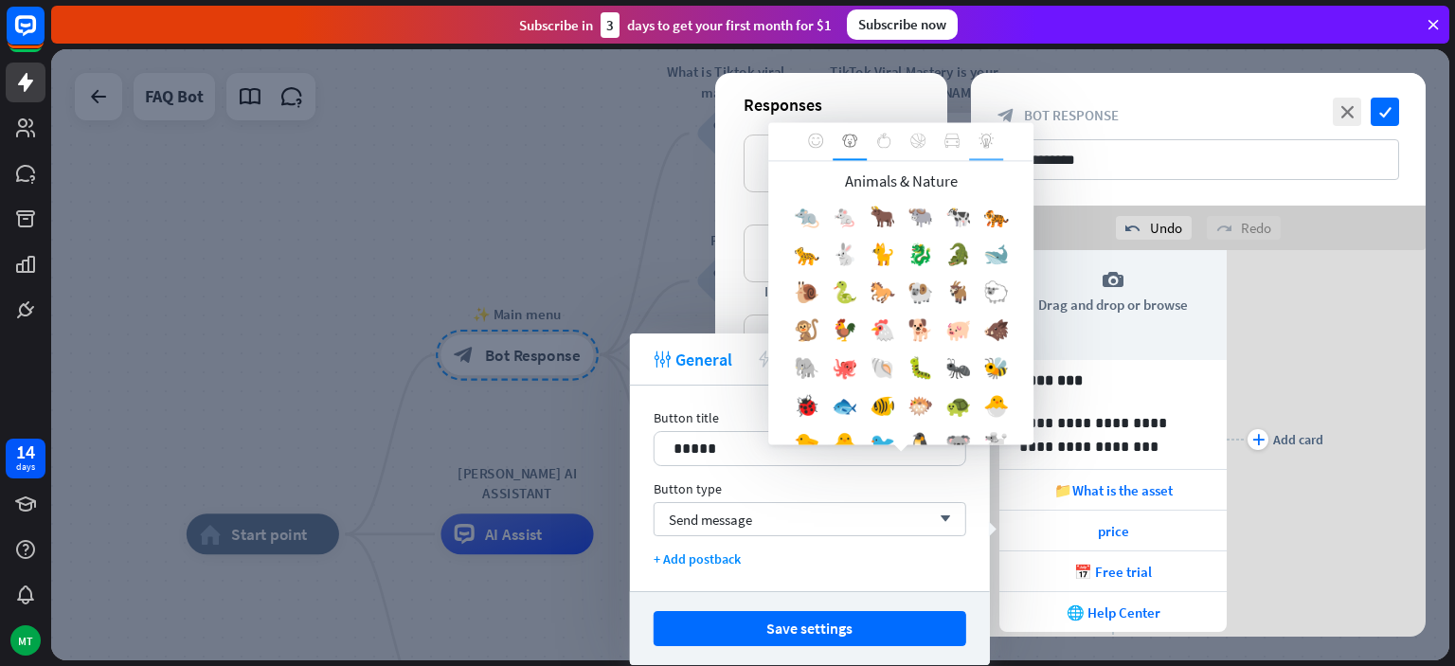
click at [980, 150] on div at bounding box center [986, 141] width 34 height 38
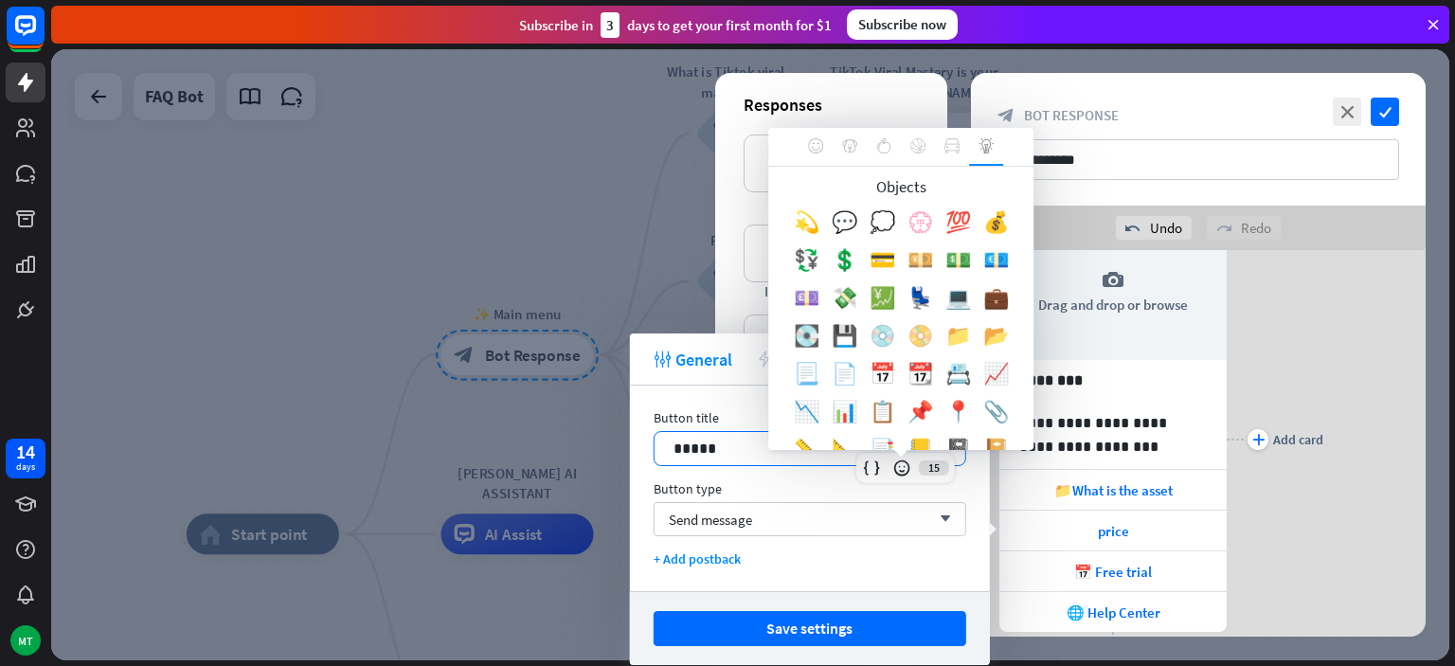
click at [846, 449] on p "*****" at bounding box center [810, 449] width 273 height 24
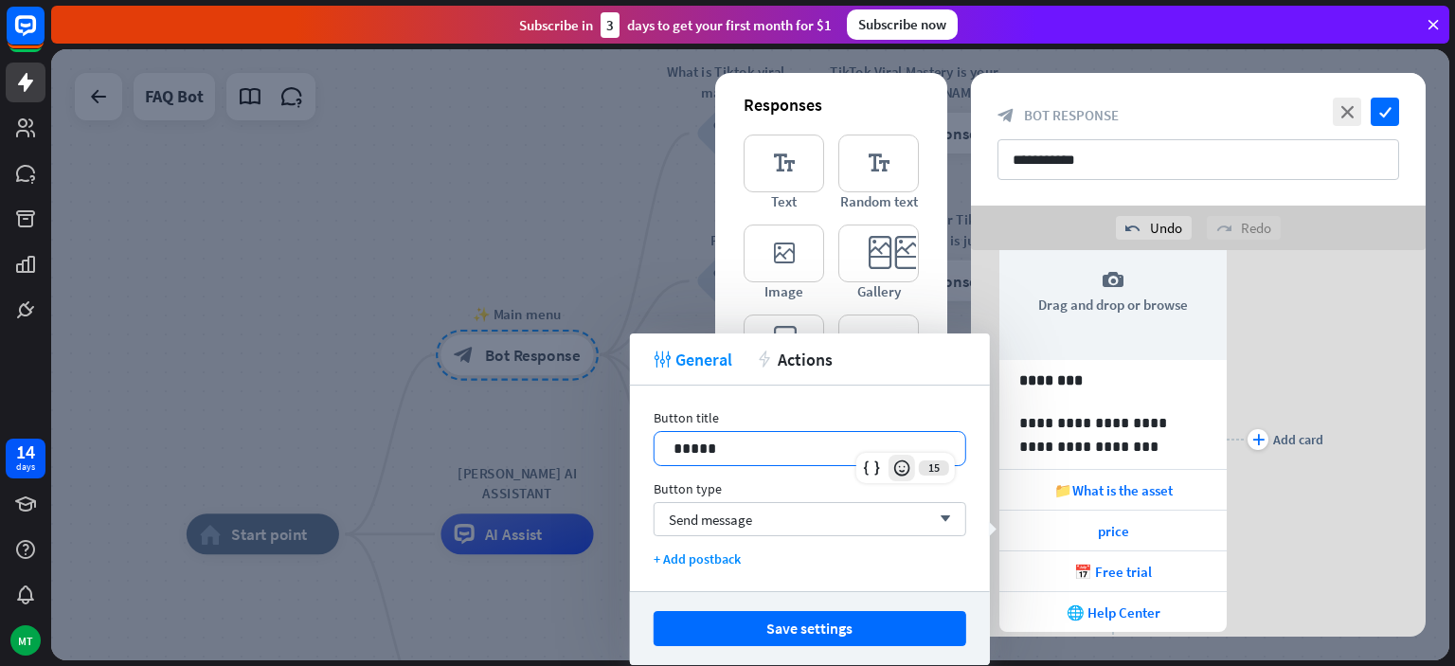
click at [898, 459] on icon at bounding box center [901, 468] width 19 height 19
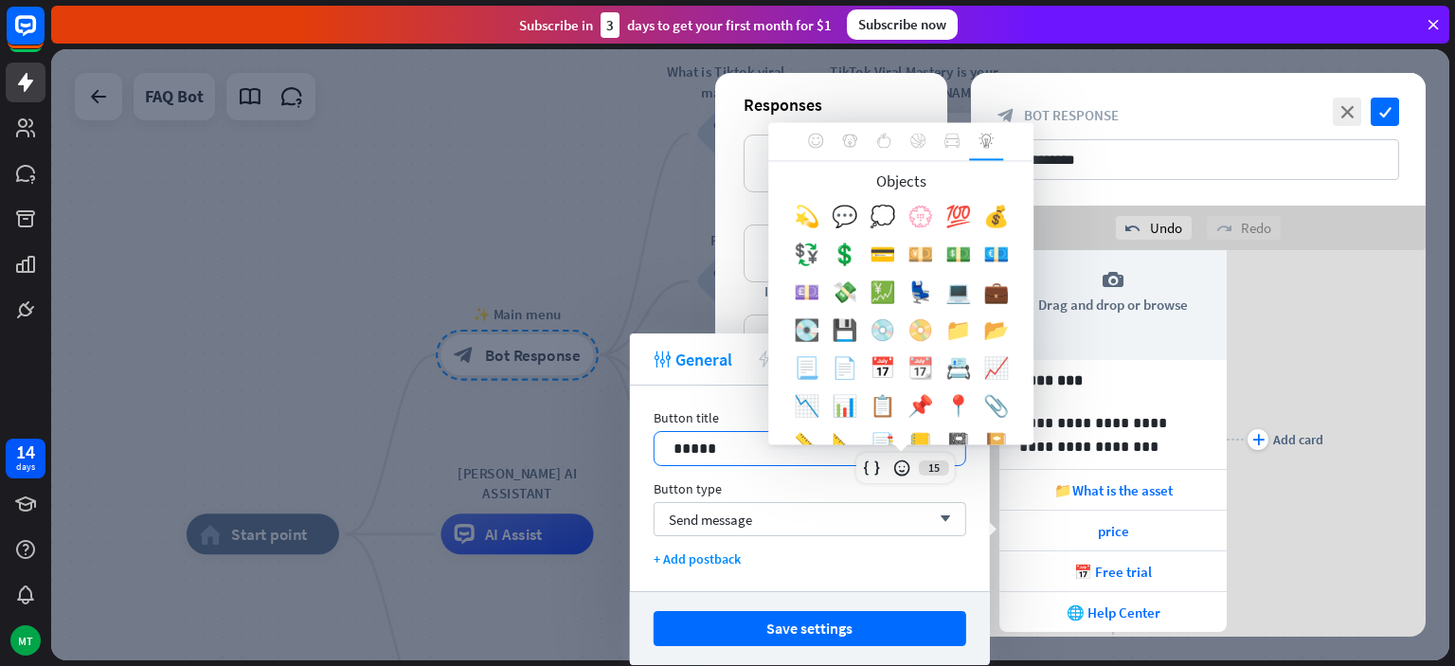
scroll to position [11, 0]
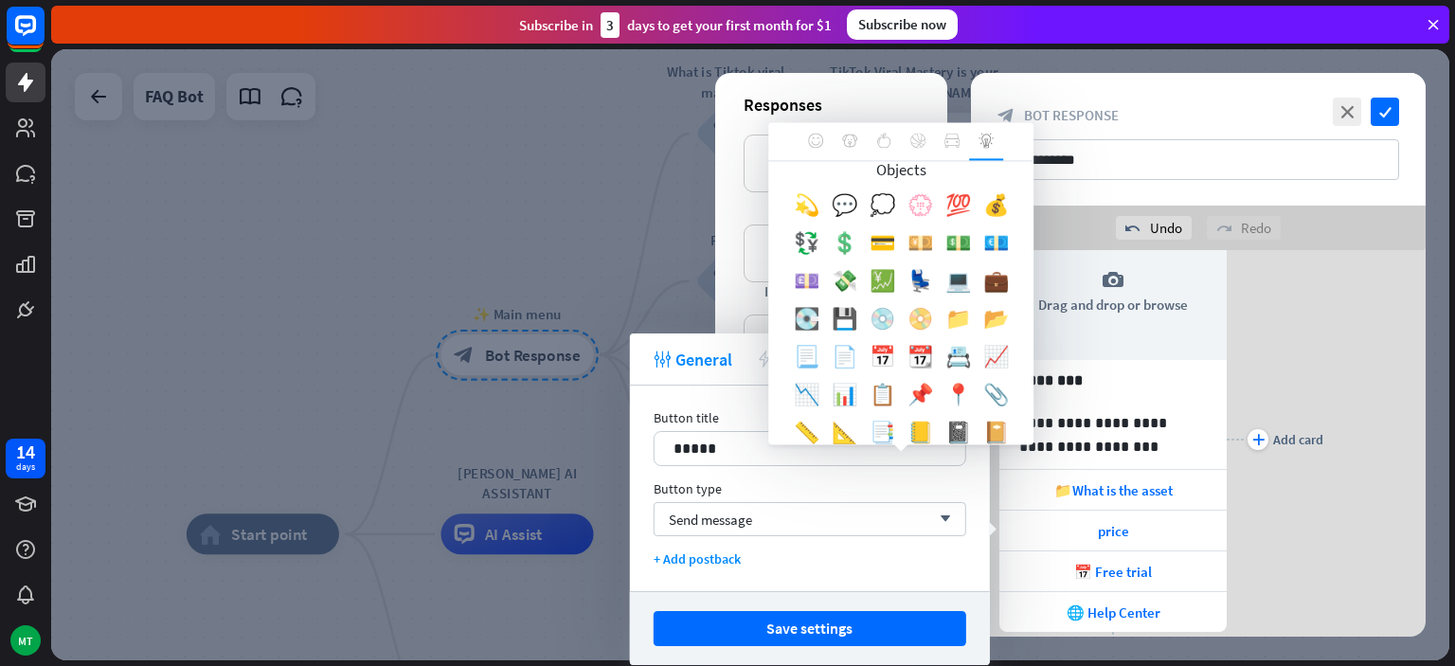
click at [843, 240] on div "💲" at bounding box center [844, 248] width 38 height 38
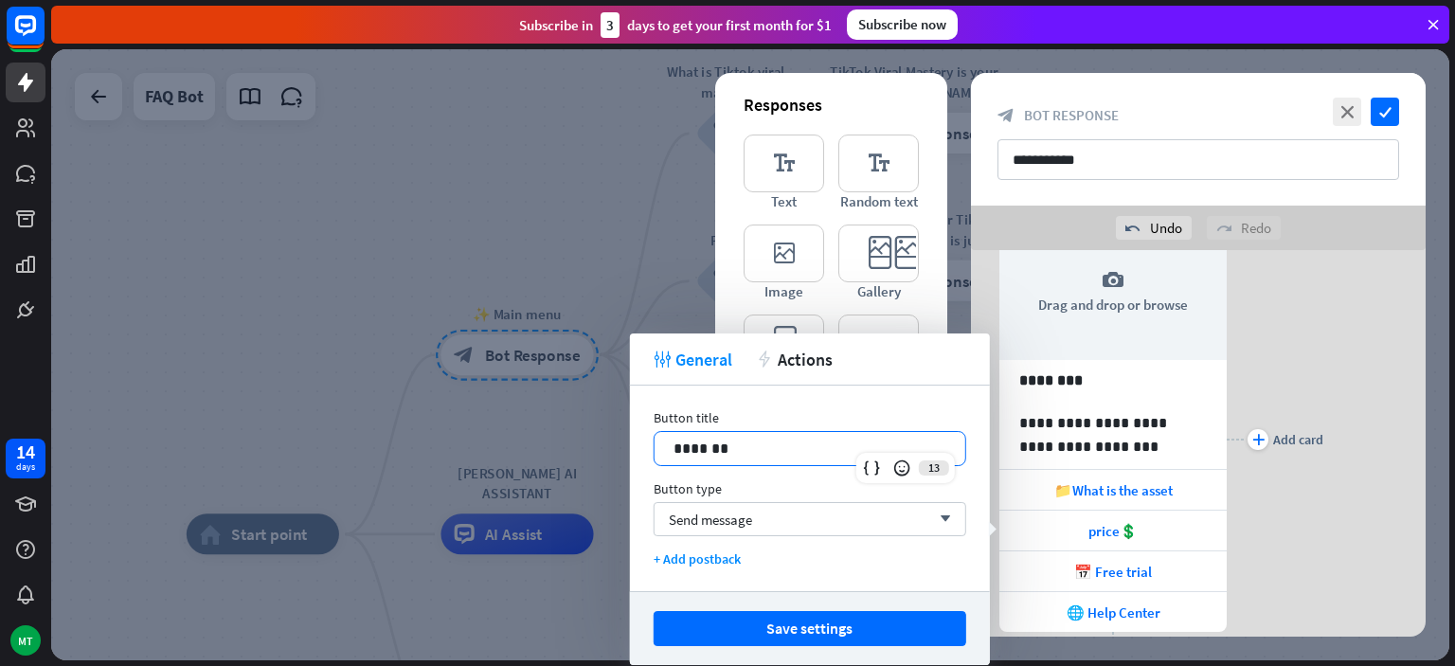
click at [717, 453] on p "*******" at bounding box center [810, 449] width 273 height 24
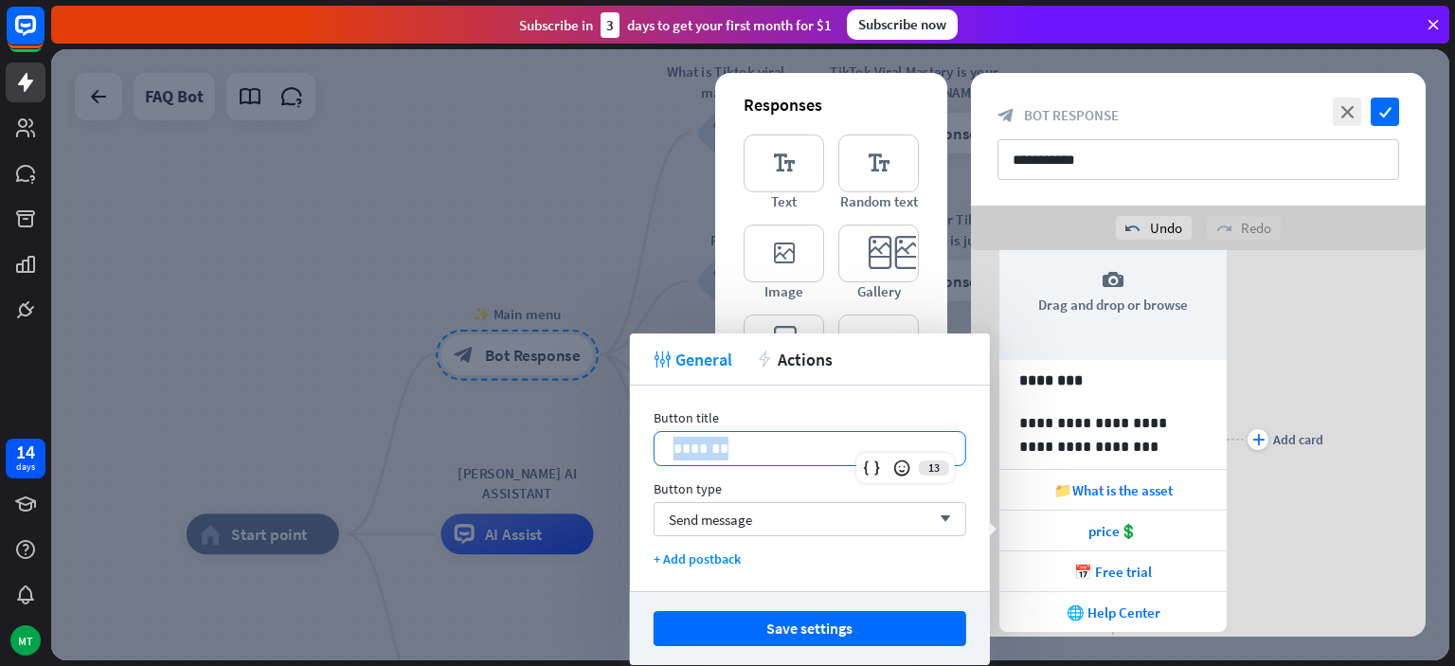
click at [717, 453] on p "*******" at bounding box center [810, 449] width 273 height 24
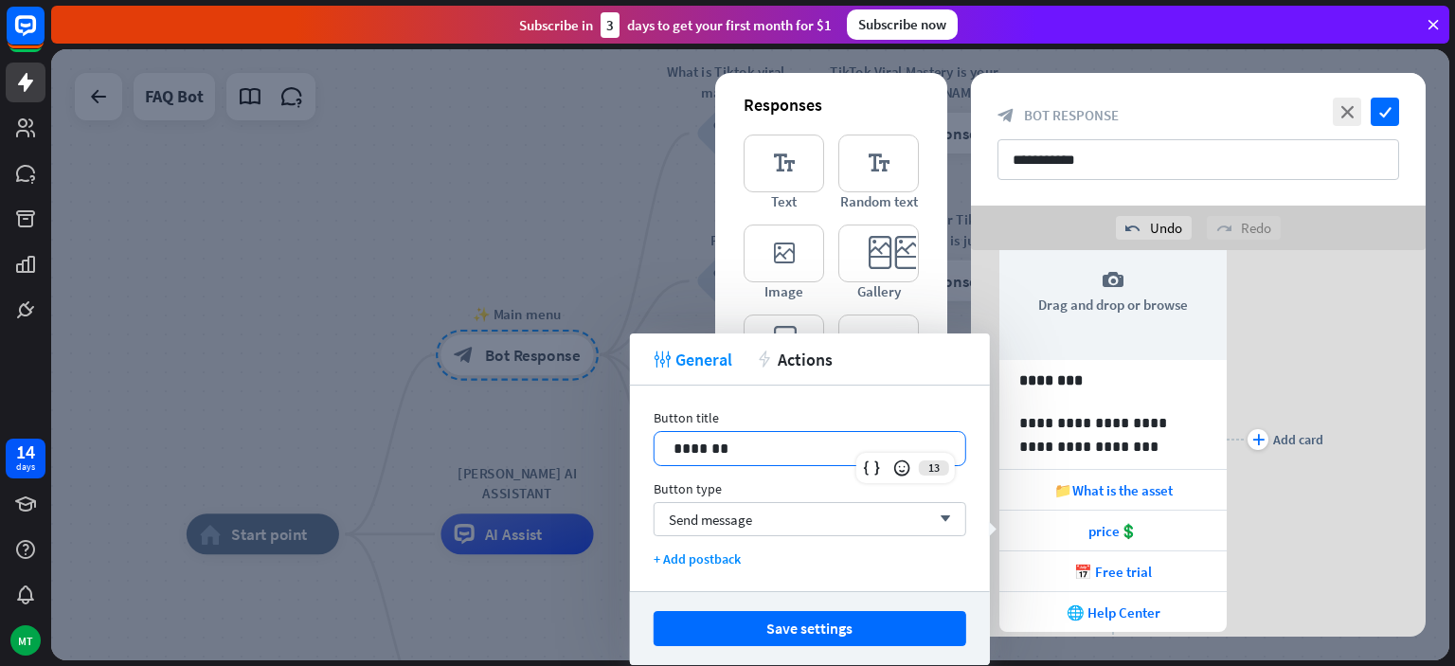
click at [717, 453] on p "*******" at bounding box center [810, 449] width 273 height 24
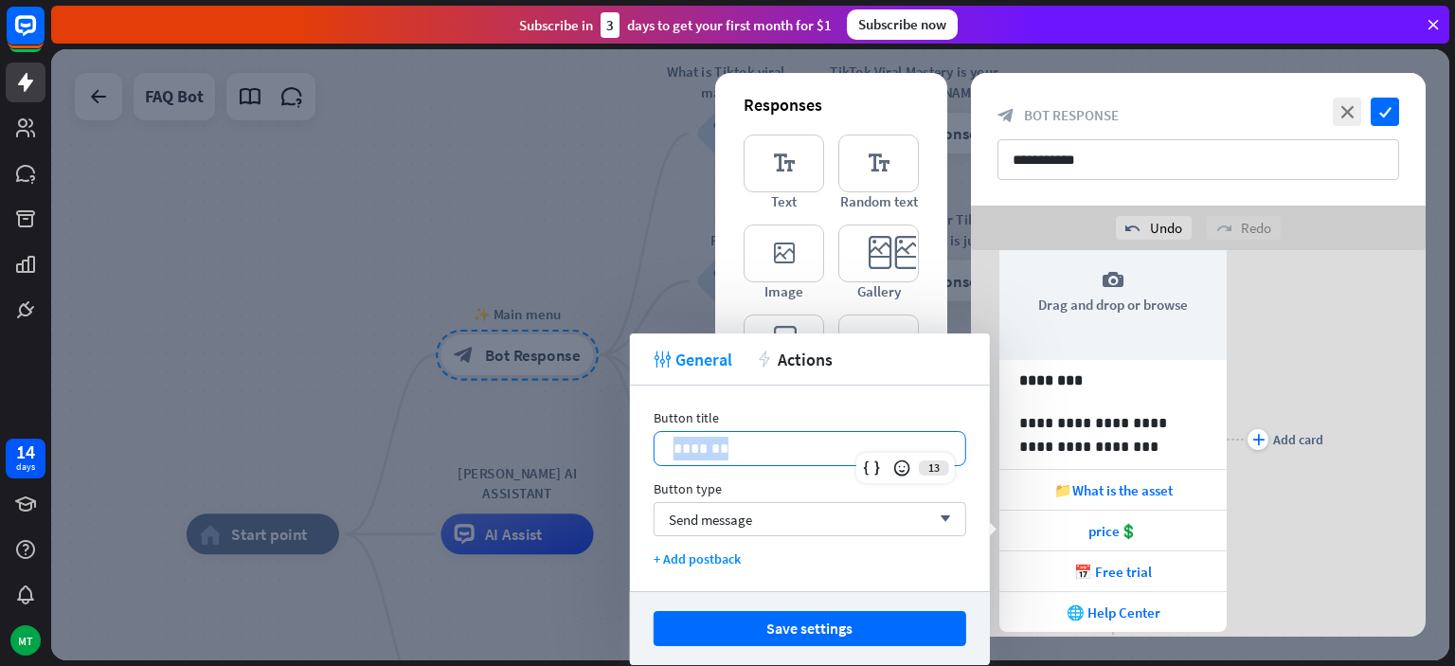
click at [717, 453] on p "*******" at bounding box center [810, 449] width 273 height 24
click at [711, 445] on p "*******" at bounding box center [810, 449] width 273 height 24
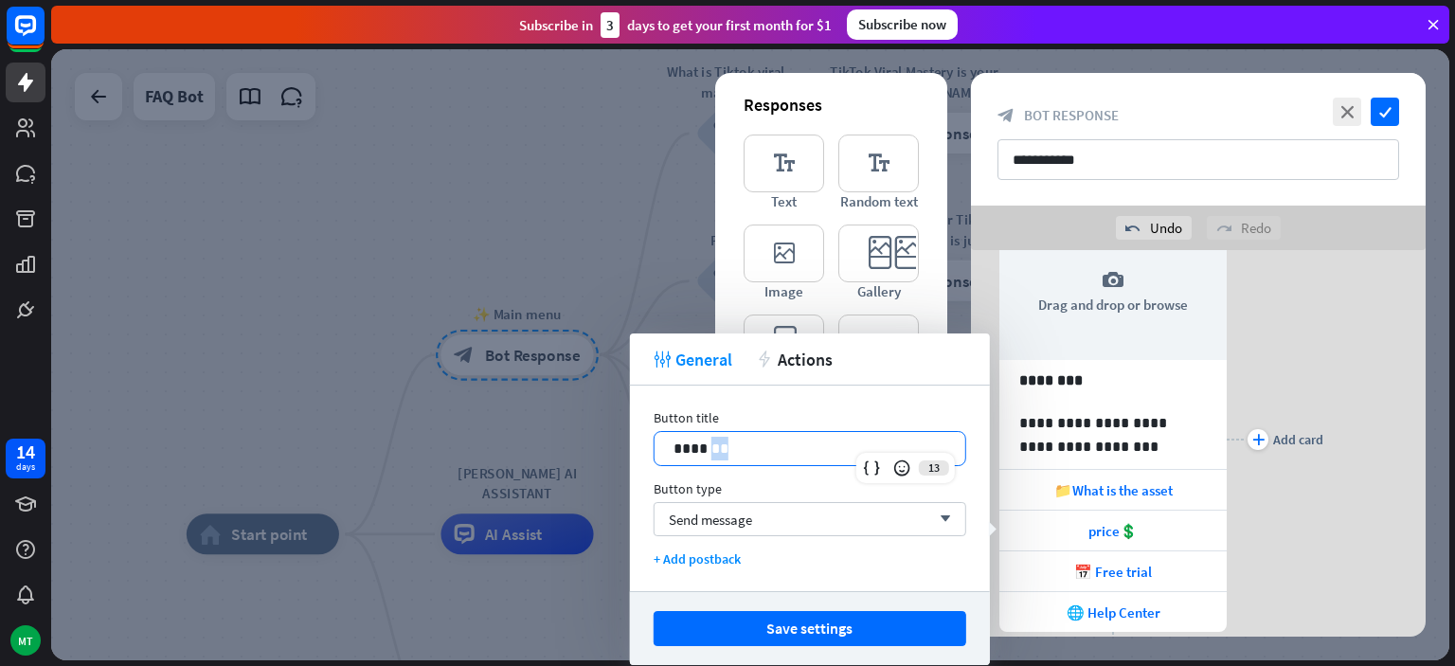
click at [720, 445] on p "*******" at bounding box center [810, 449] width 273 height 24
copy p "**"
click at [720, 445] on p "*******" at bounding box center [810, 449] width 273 height 24
click at [669, 444] on div "*******" at bounding box center [810, 448] width 311 height 33
click at [748, 446] on p "*********" at bounding box center [810, 449] width 273 height 24
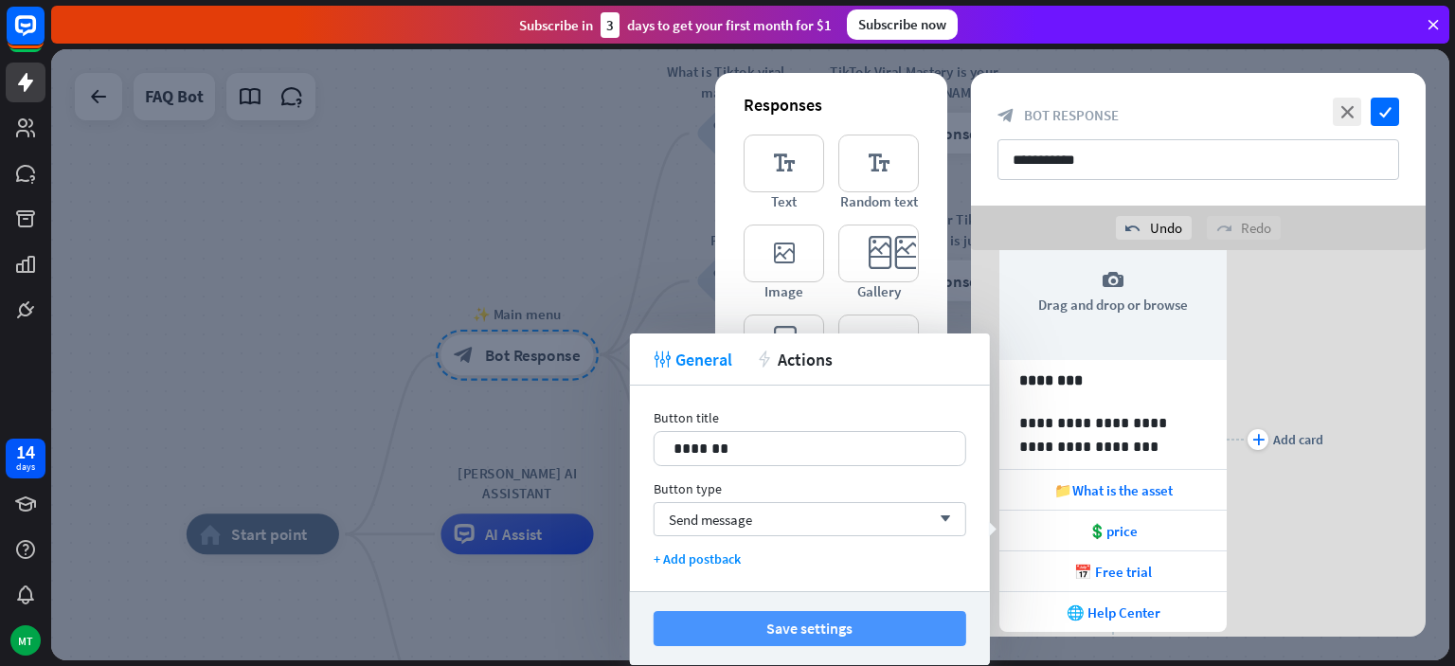
click at [826, 633] on button "Save settings" at bounding box center [810, 628] width 313 height 35
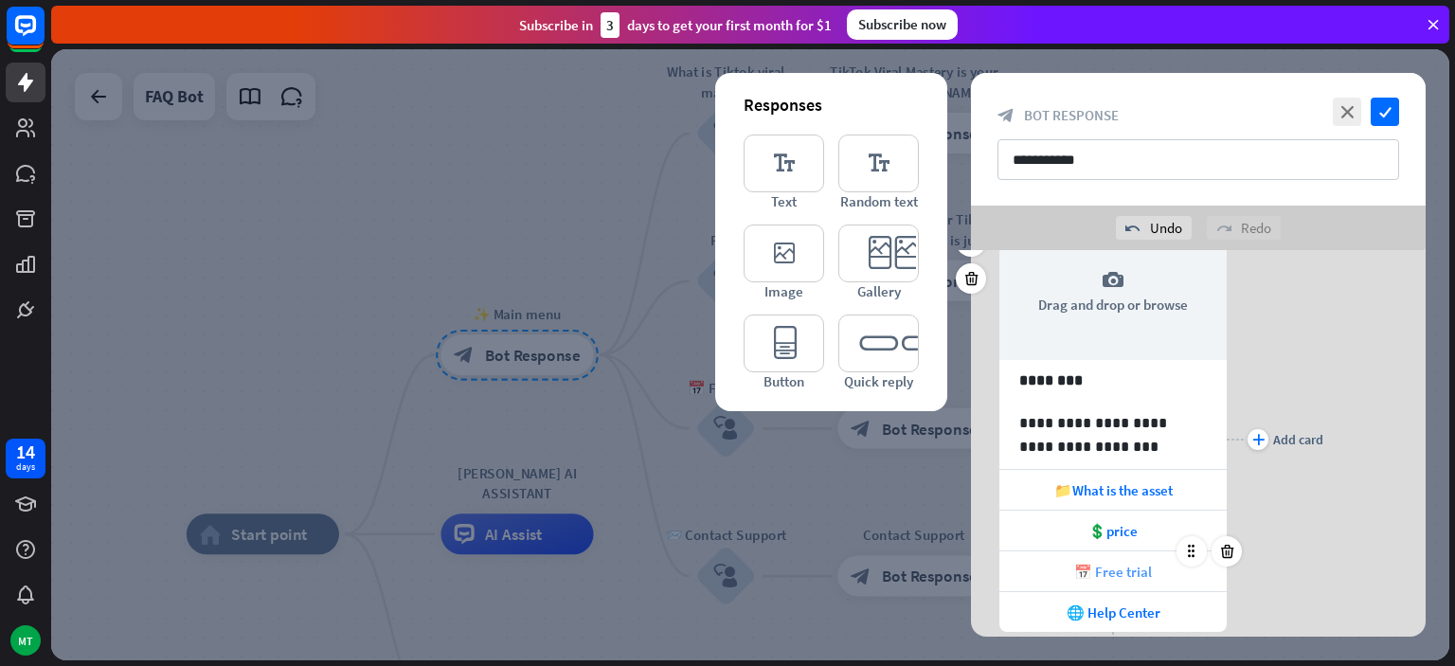
click at [1126, 569] on span "📅 Free trial" at bounding box center [1113, 572] width 78 height 18
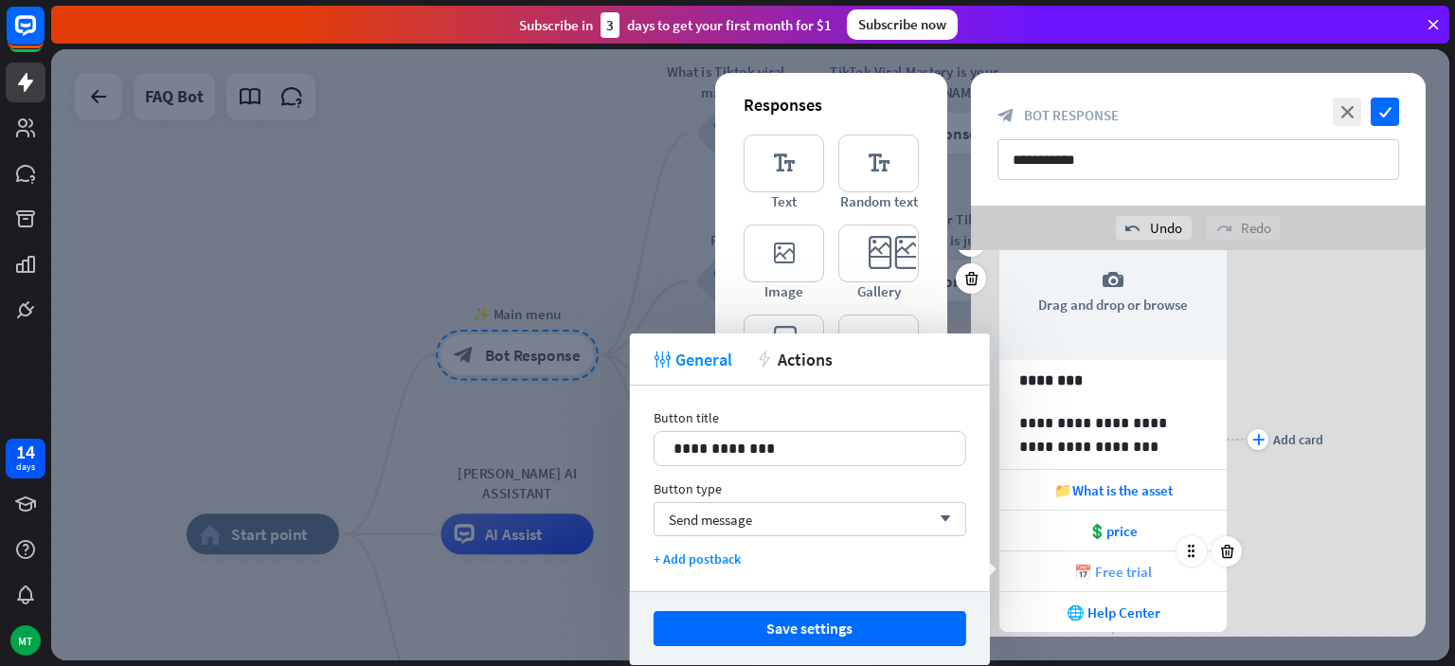
click at [1126, 569] on span "📅 Free trial" at bounding box center [1113, 572] width 78 height 18
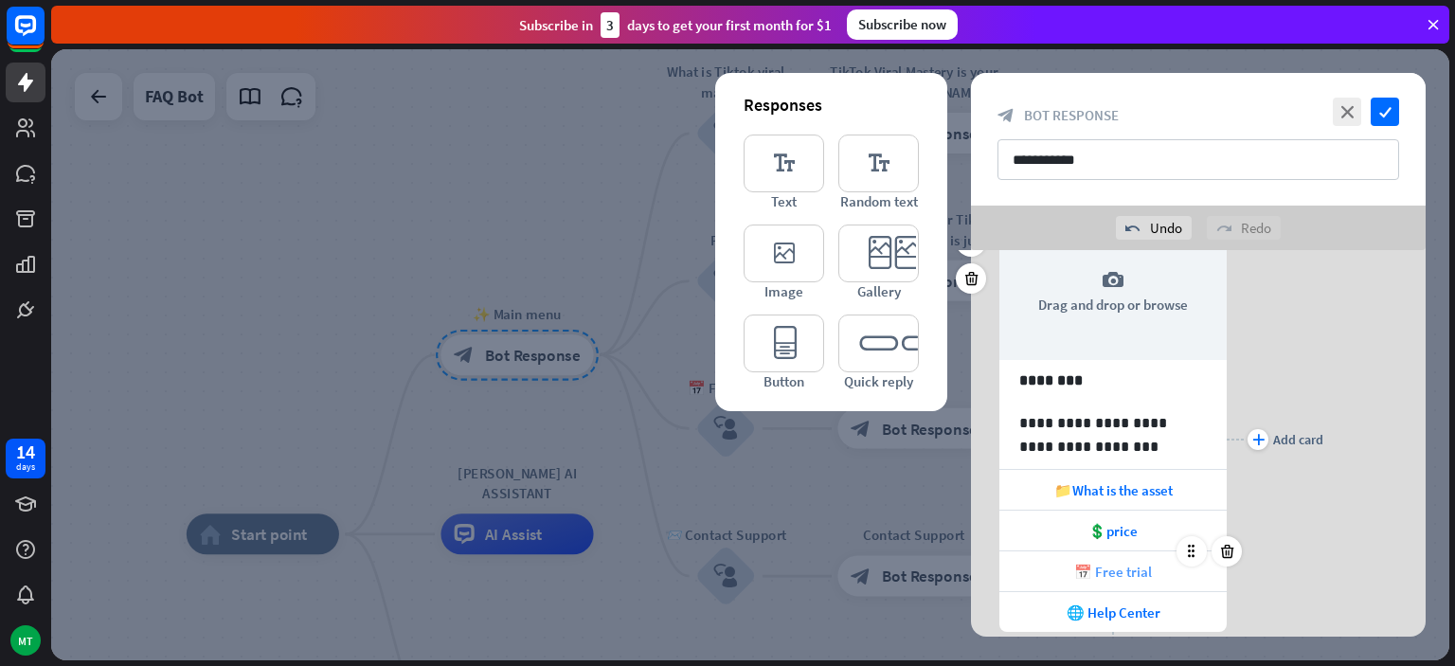
click at [1126, 569] on span "📅 Free trial" at bounding box center [1113, 572] width 78 height 18
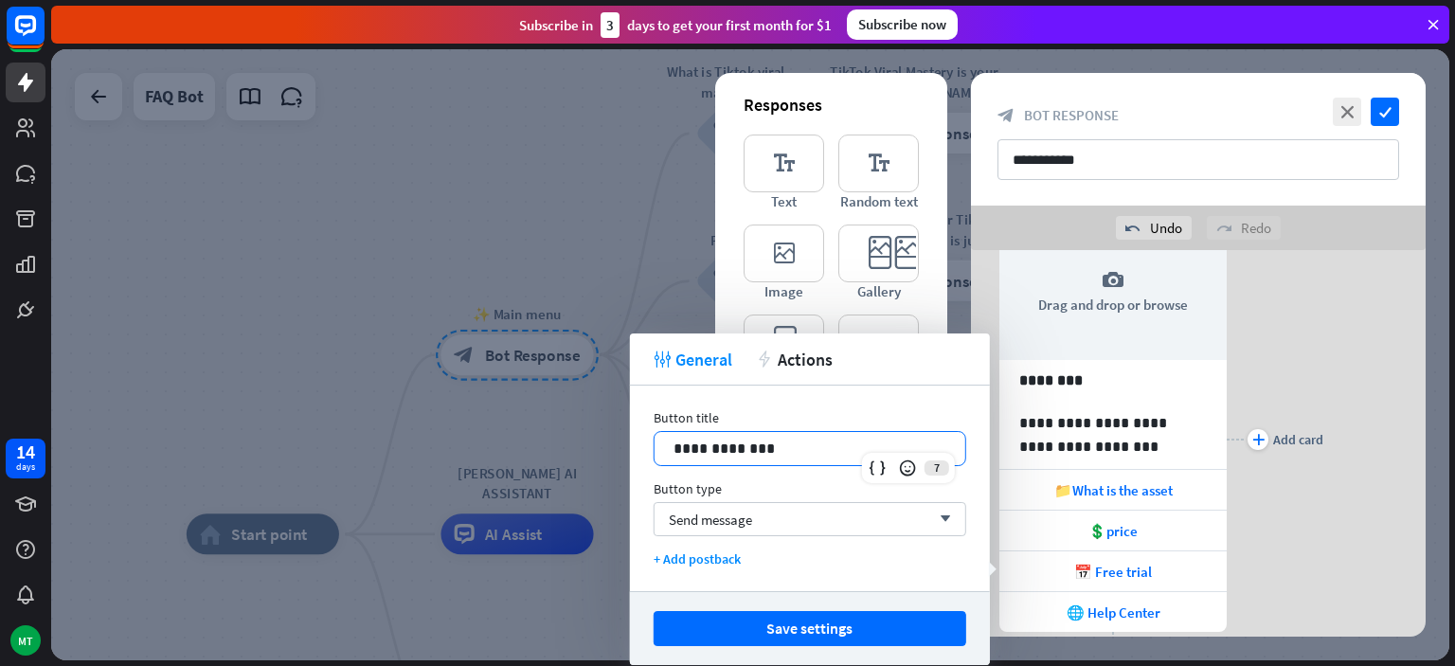
click at [776, 456] on p "**********" at bounding box center [810, 449] width 273 height 24
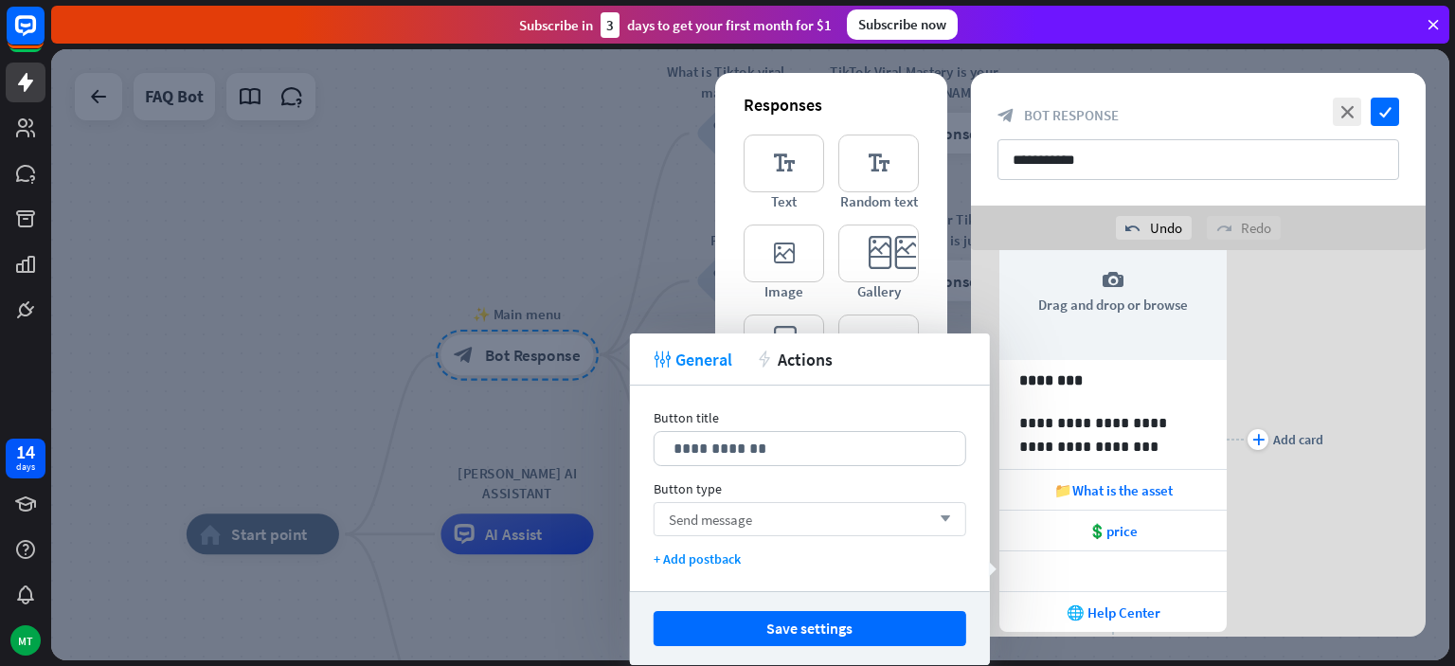
click at [785, 519] on div "Send message arrow_down" at bounding box center [810, 519] width 313 height 34
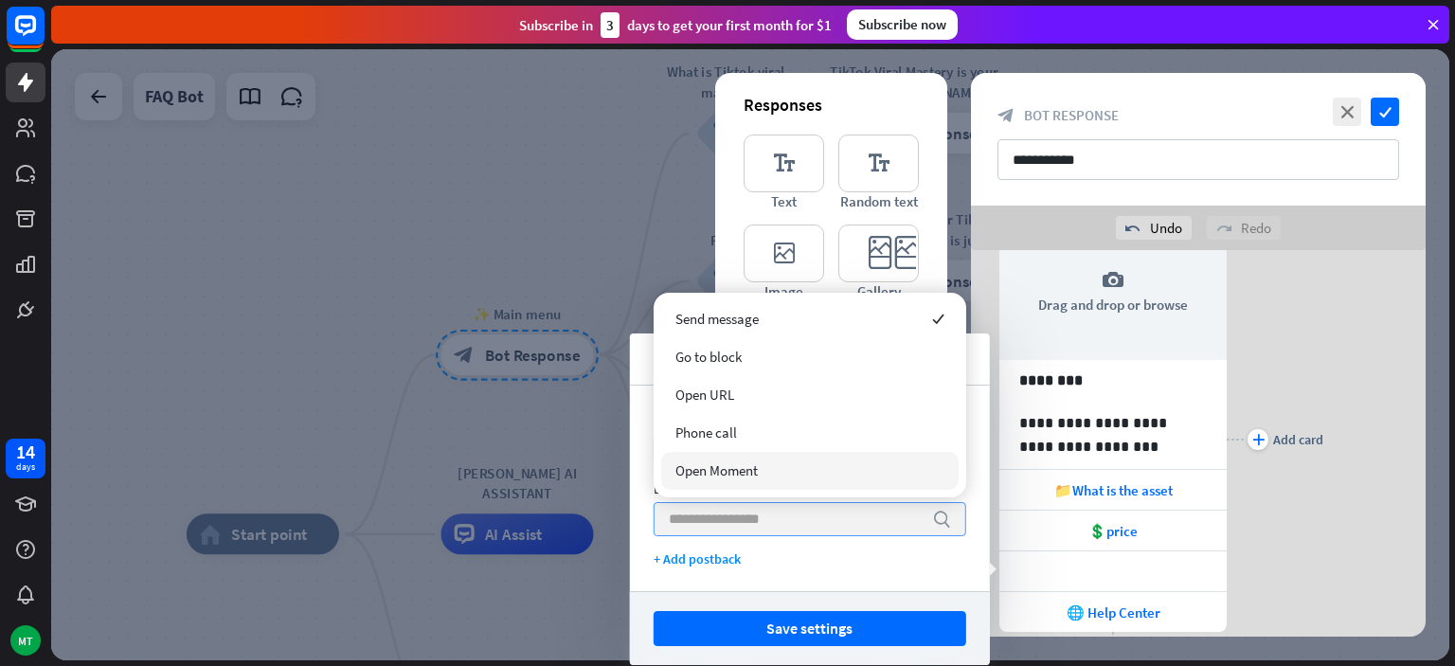
click at [782, 514] on input "search" at bounding box center [796, 519] width 254 height 32
click at [851, 520] on input "search" at bounding box center [796, 519] width 254 height 32
click at [831, 544] on div "**********" at bounding box center [810, 489] width 360 height 206
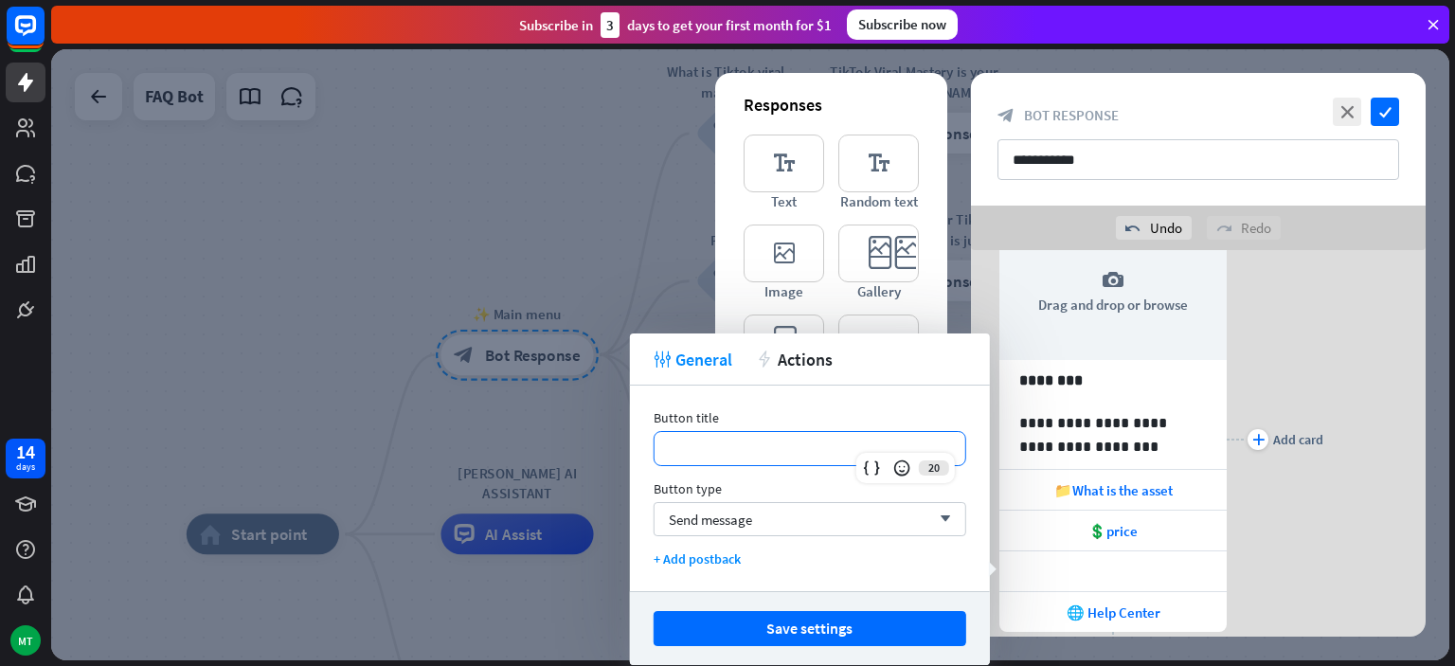
click at [747, 452] on p "**********" at bounding box center [810, 449] width 273 height 24
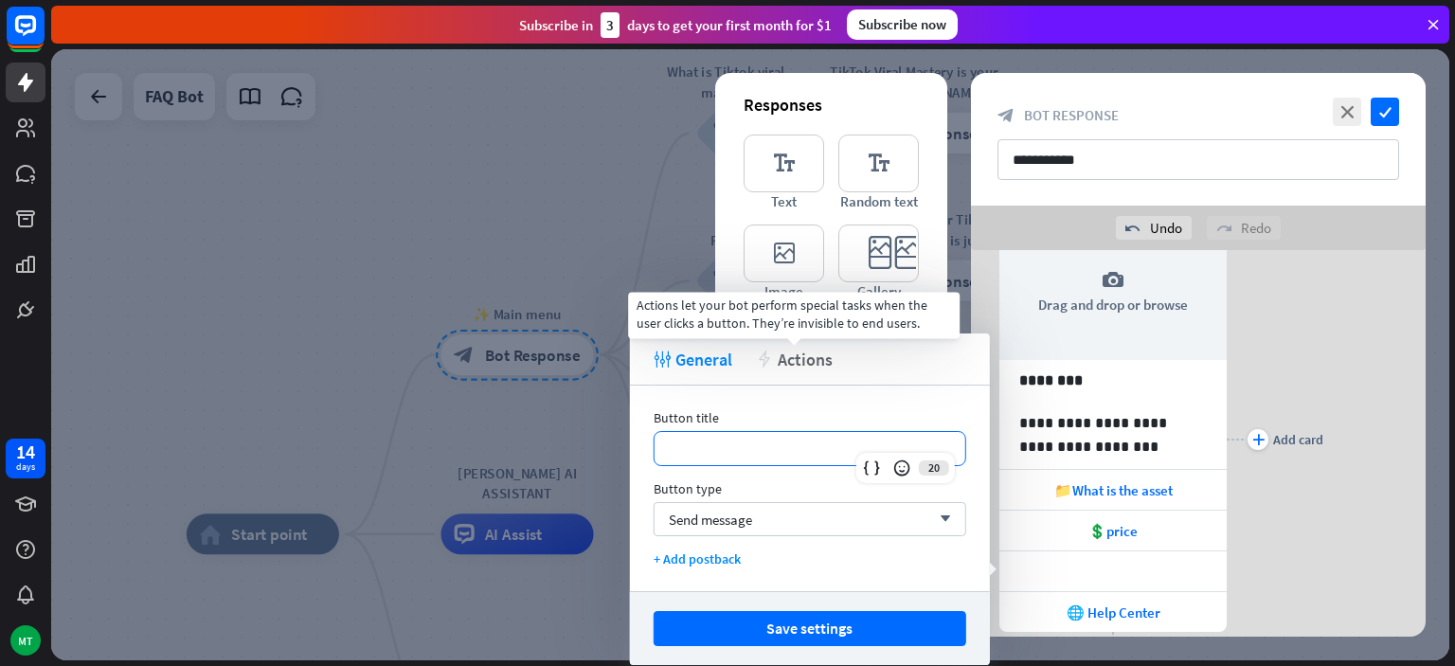
click at [786, 363] on span "Actions" at bounding box center [805, 360] width 55 height 22
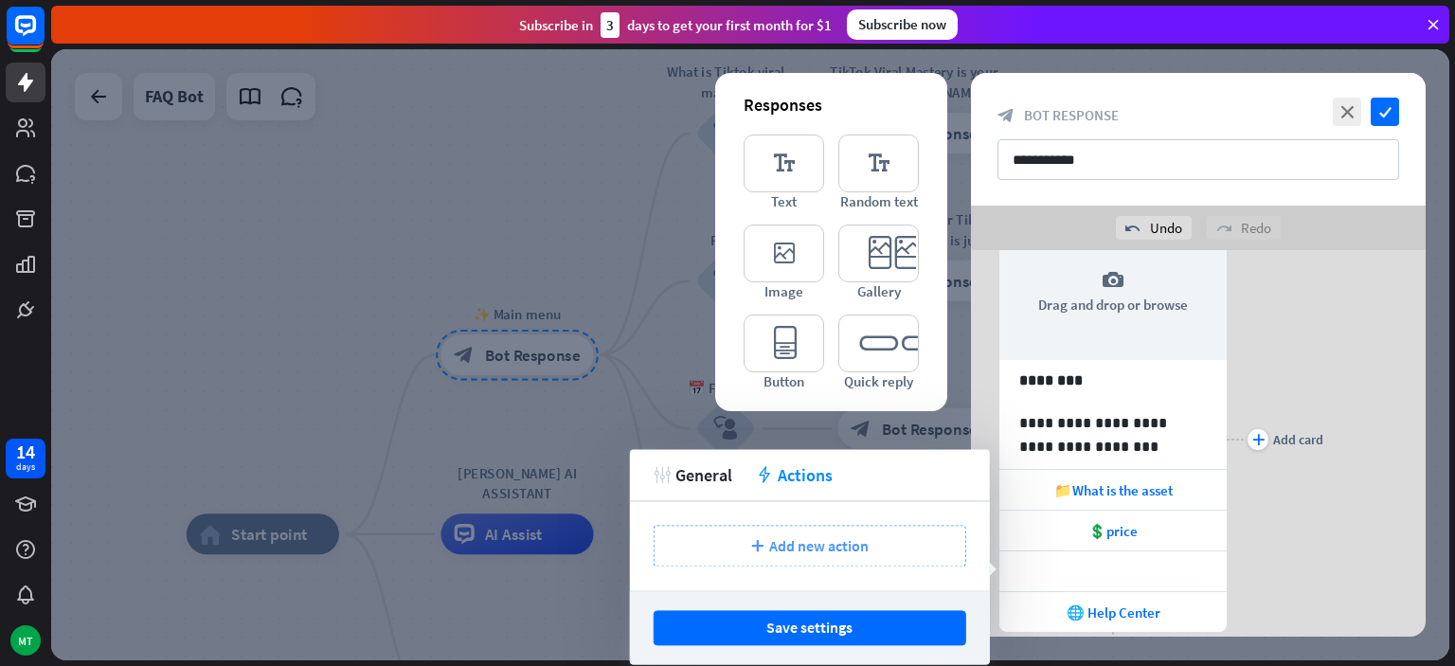
click at [776, 552] on span "Add new action" at bounding box center [818, 545] width 99 height 19
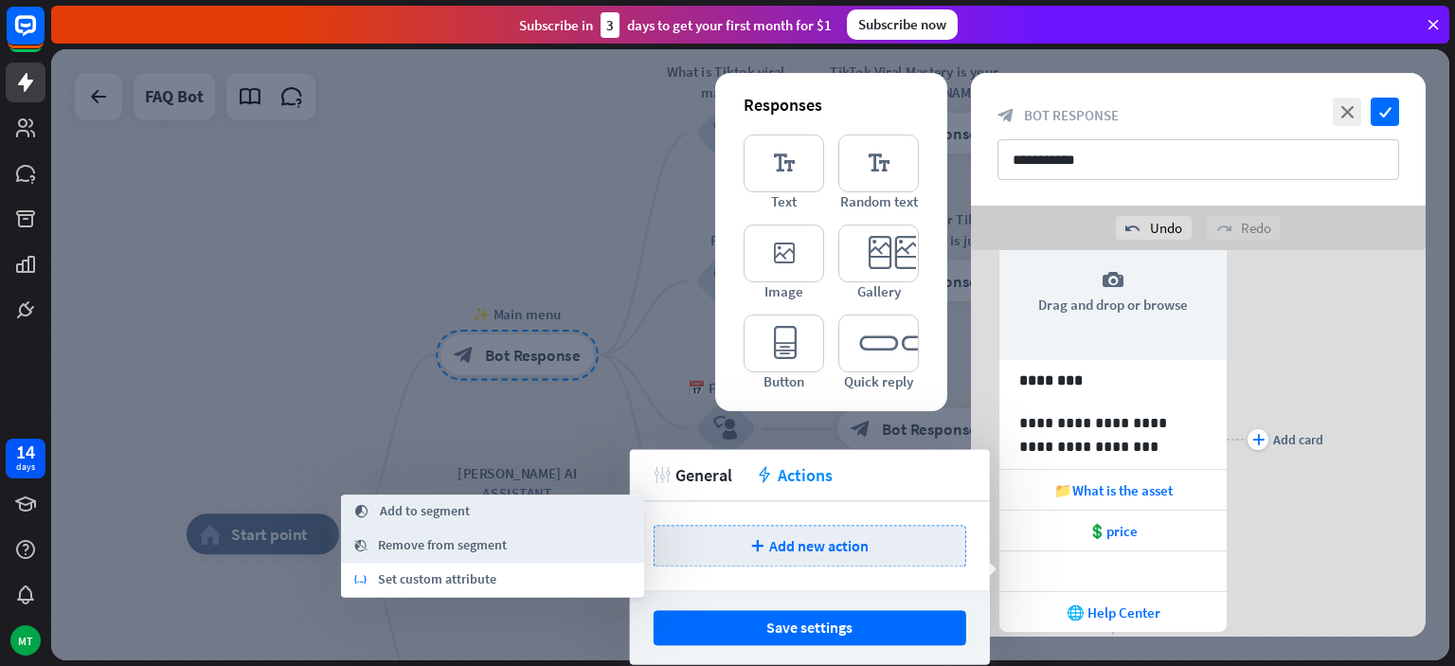
click at [895, 502] on div "plus Add new action" at bounding box center [810, 545] width 360 height 89
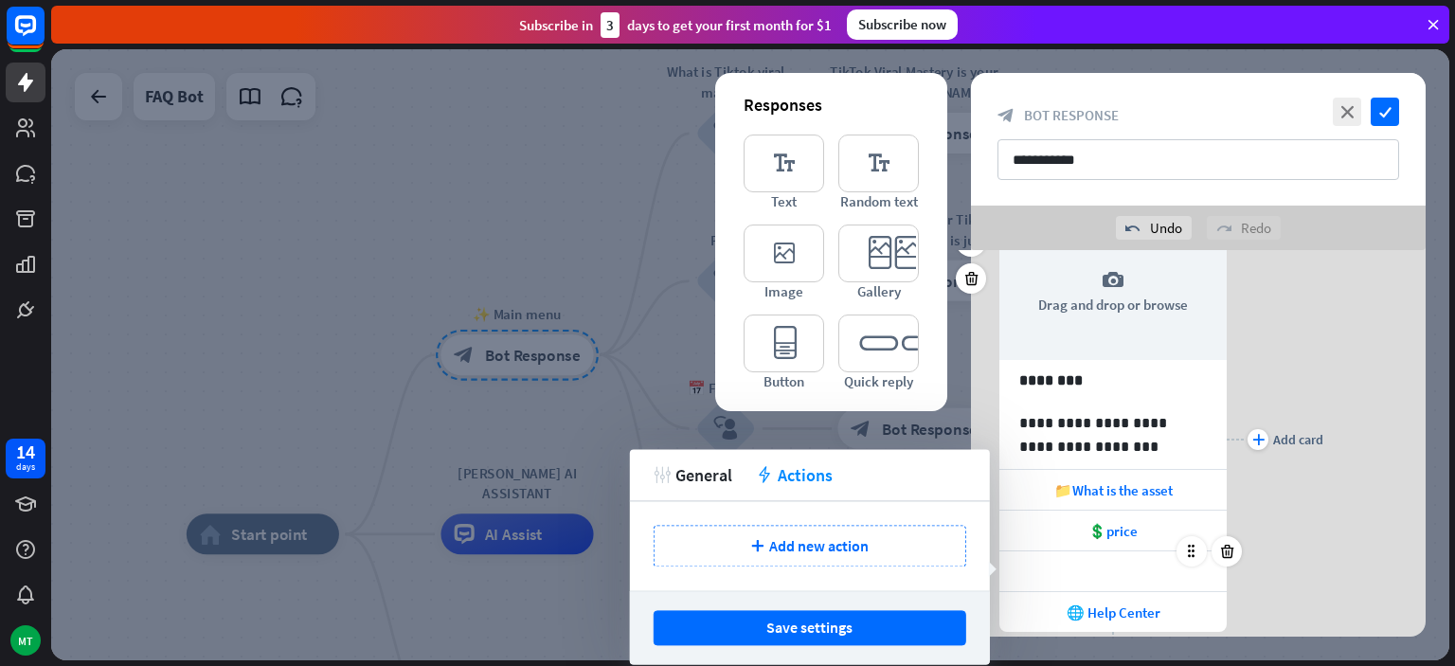
click at [1105, 580] on div at bounding box center [1112, 571] width 227 height 40
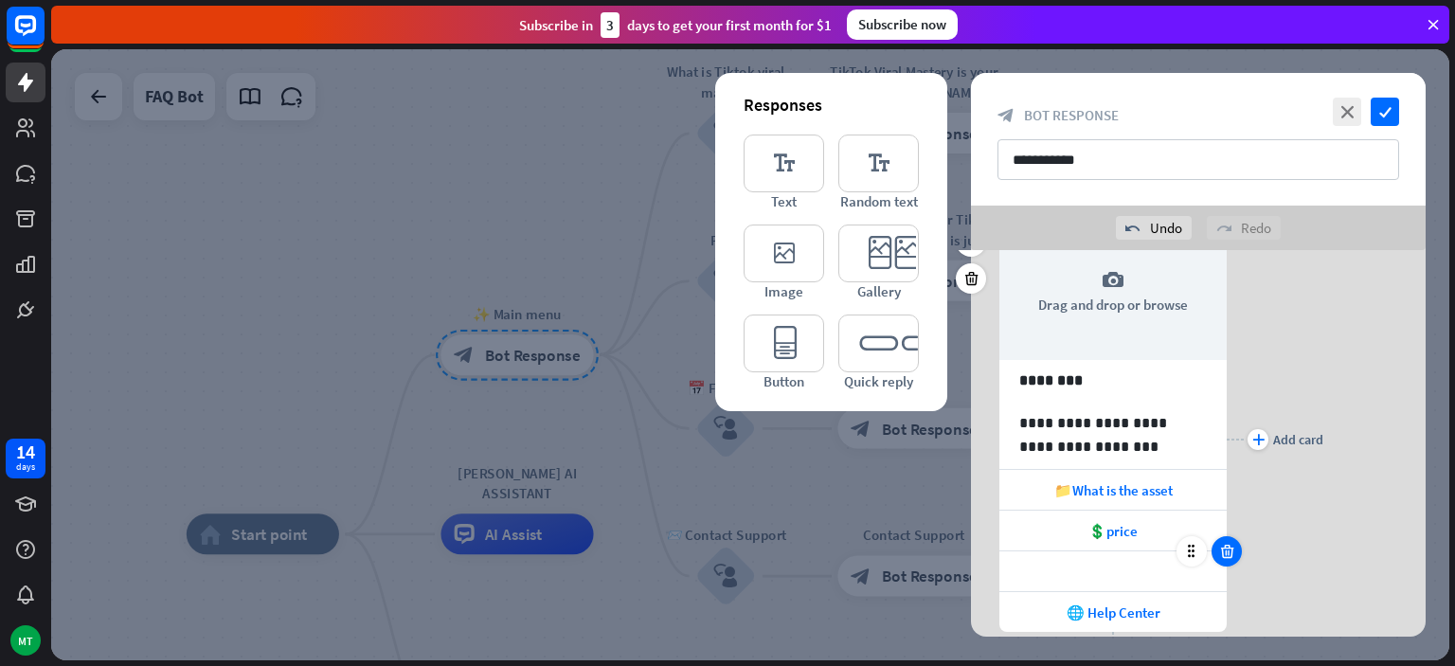
click at [1232, 553] on icon at bounding box center [1227, 551] width 18 height 17
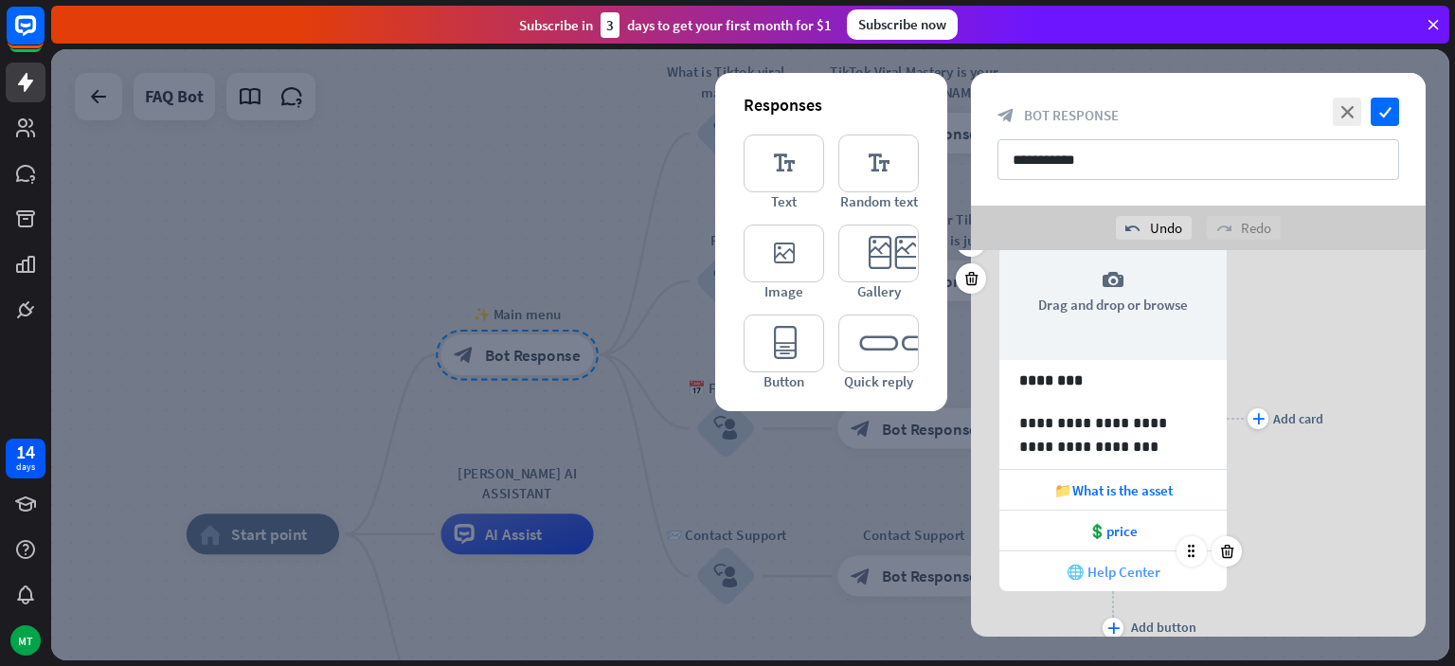
click at [1129, 576] on span "🌐 Help Center" at bounding box center [1114, 572] width 94 height 18
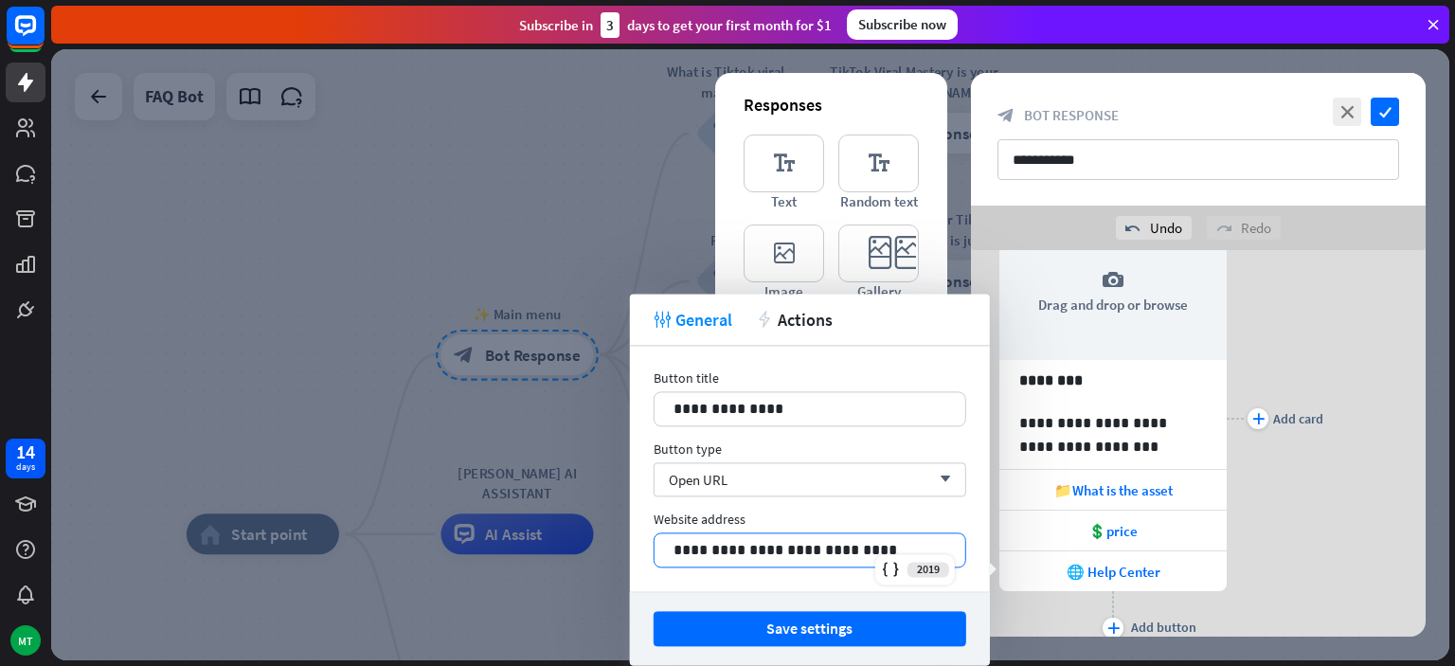
click at [900, 546] on p "**********" at bounding box center [810, 550] width 273 height 24
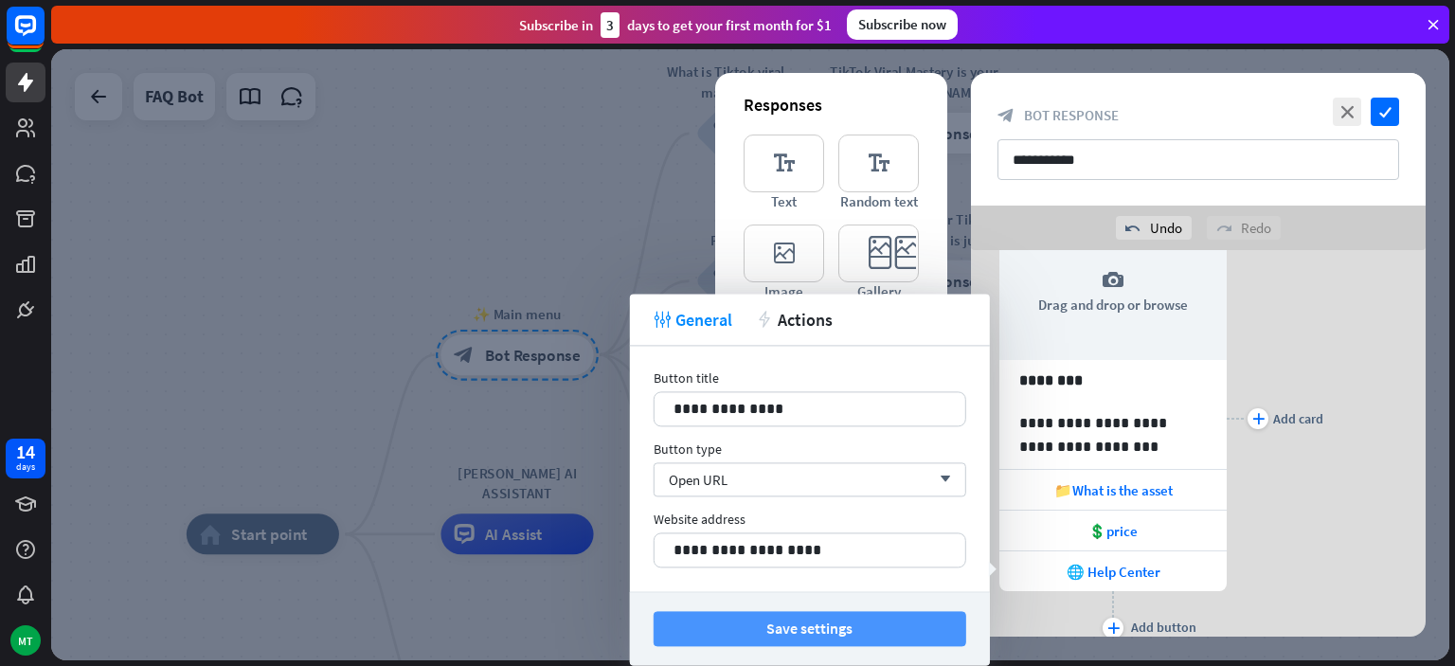
click at [817, 628] on button "Save settings" at bounding box center [810, 628] width 313 height 35
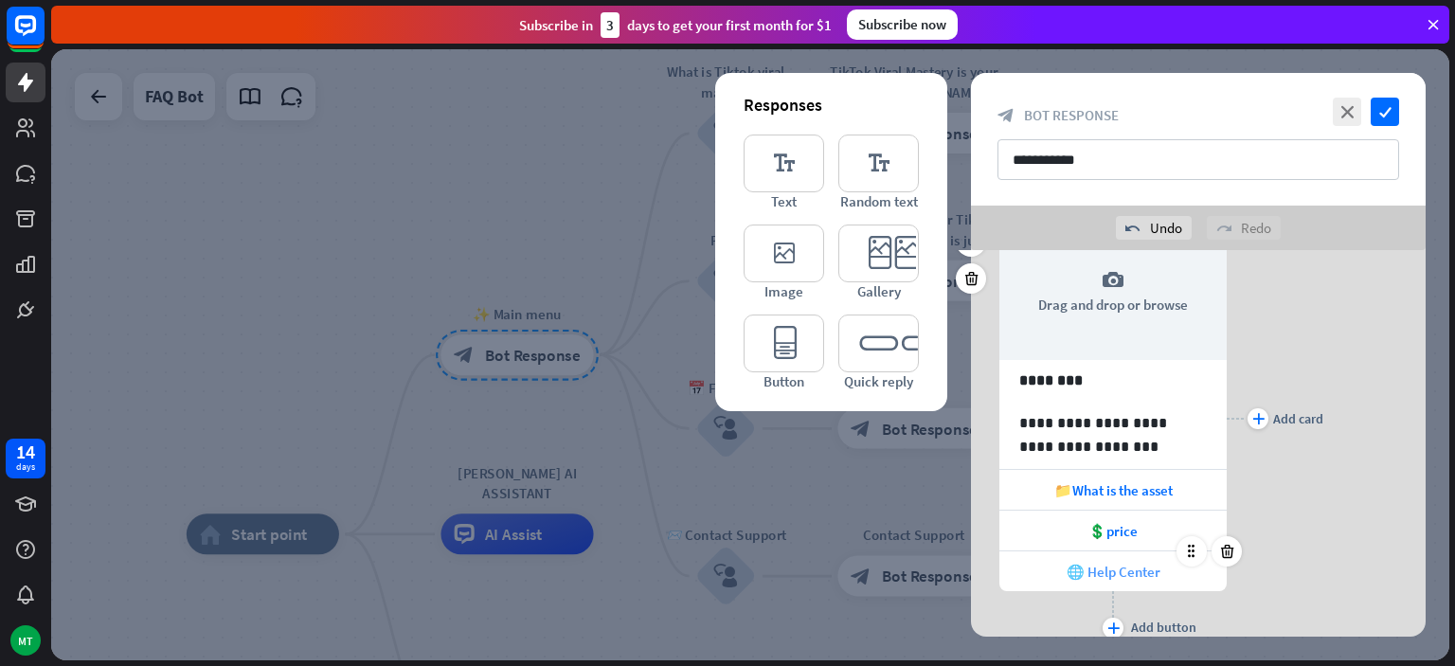
scroll to position [178, 0]
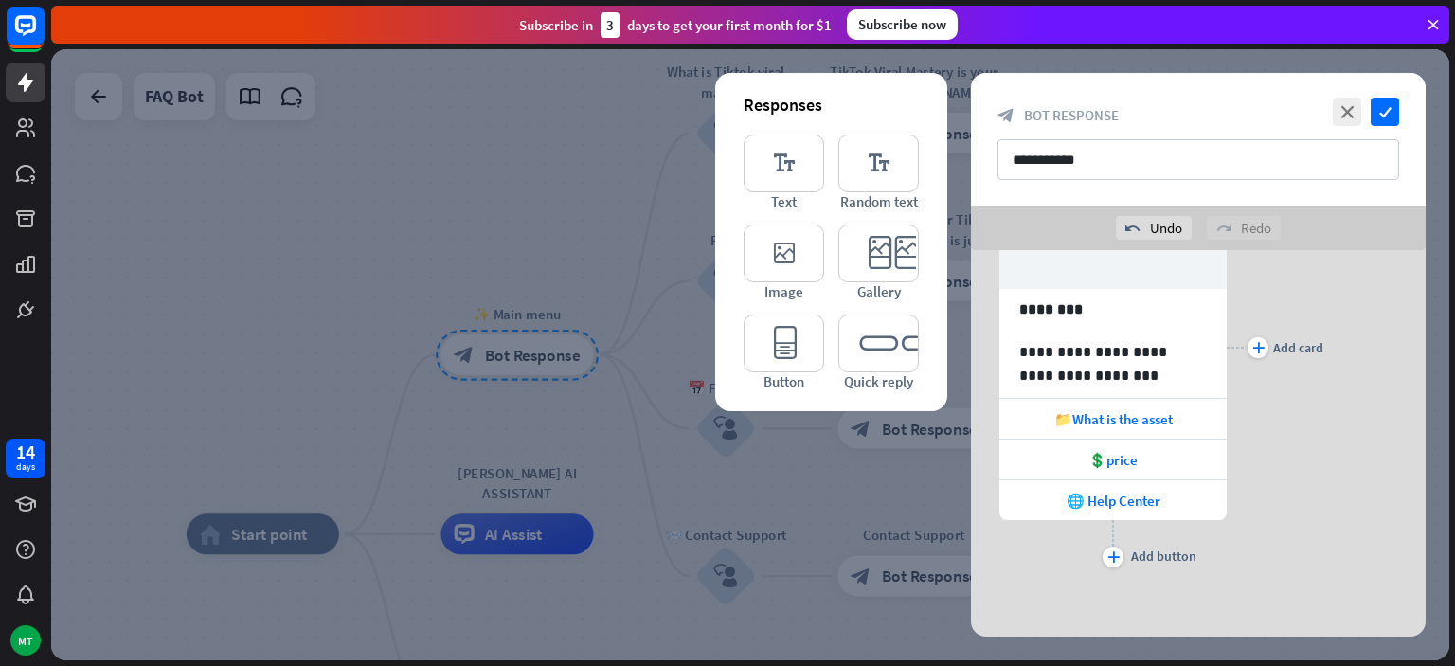
click at [1326, 436] on div "**********" at bounding box center [1198, 347] width 455 height 449
click at [1117, 381] on p "**********" at bounding box center [1113, 363] width 188 height 47
click at [1122, 374] on p "**********" at bounding box center [1113, 363] width 188 height 47
click at [1248, 172] on input "**********" at bounding box center [1199, 159] width 402 height 41
type input "**********"
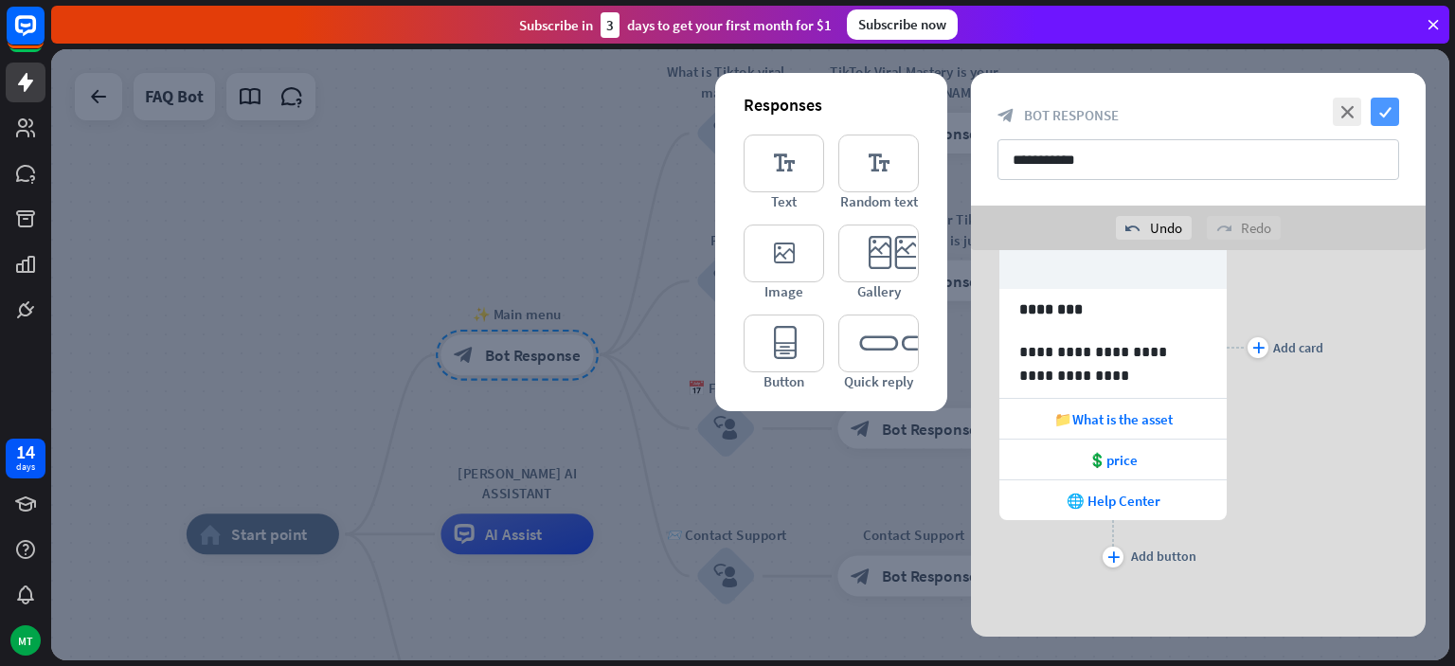
click at [1386, 105] on icon "check" at bounding box center [1385, 112] width 28 height 28
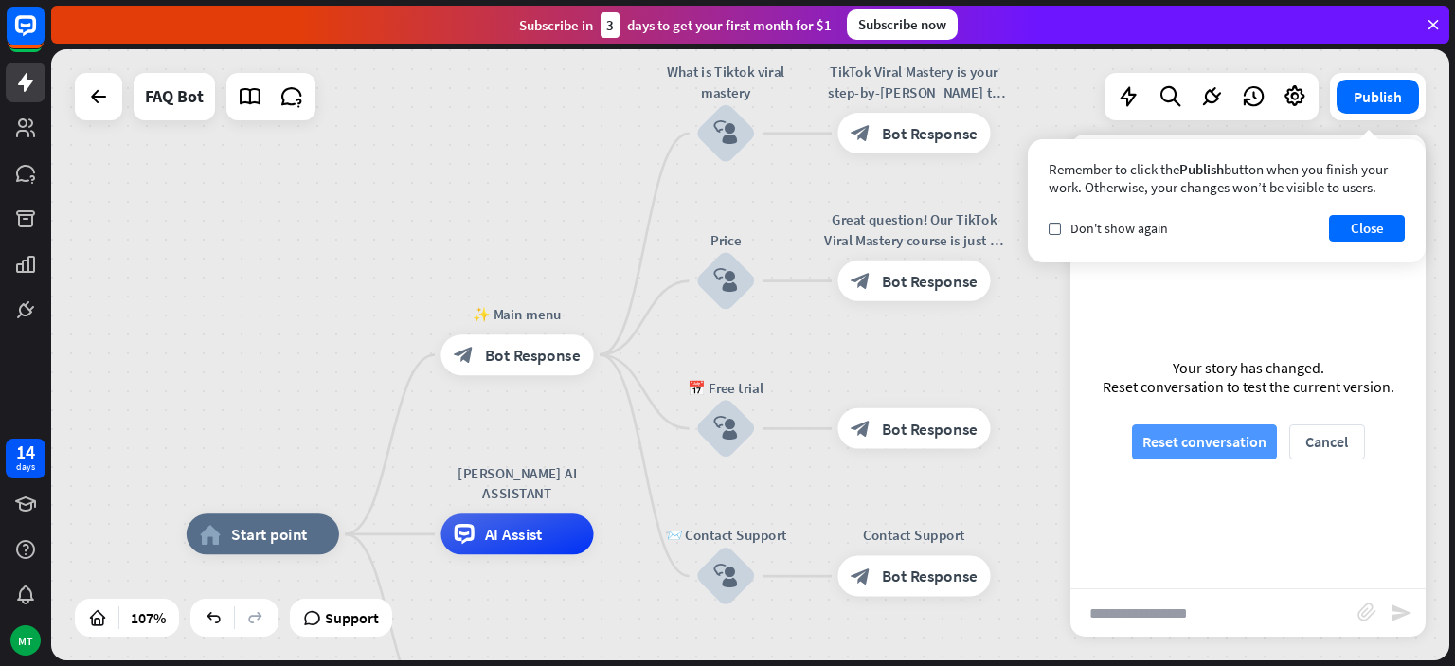
click at [1182, 445] on button "Reset conversation" at bounding box center [1204, 441] width 145 height 35
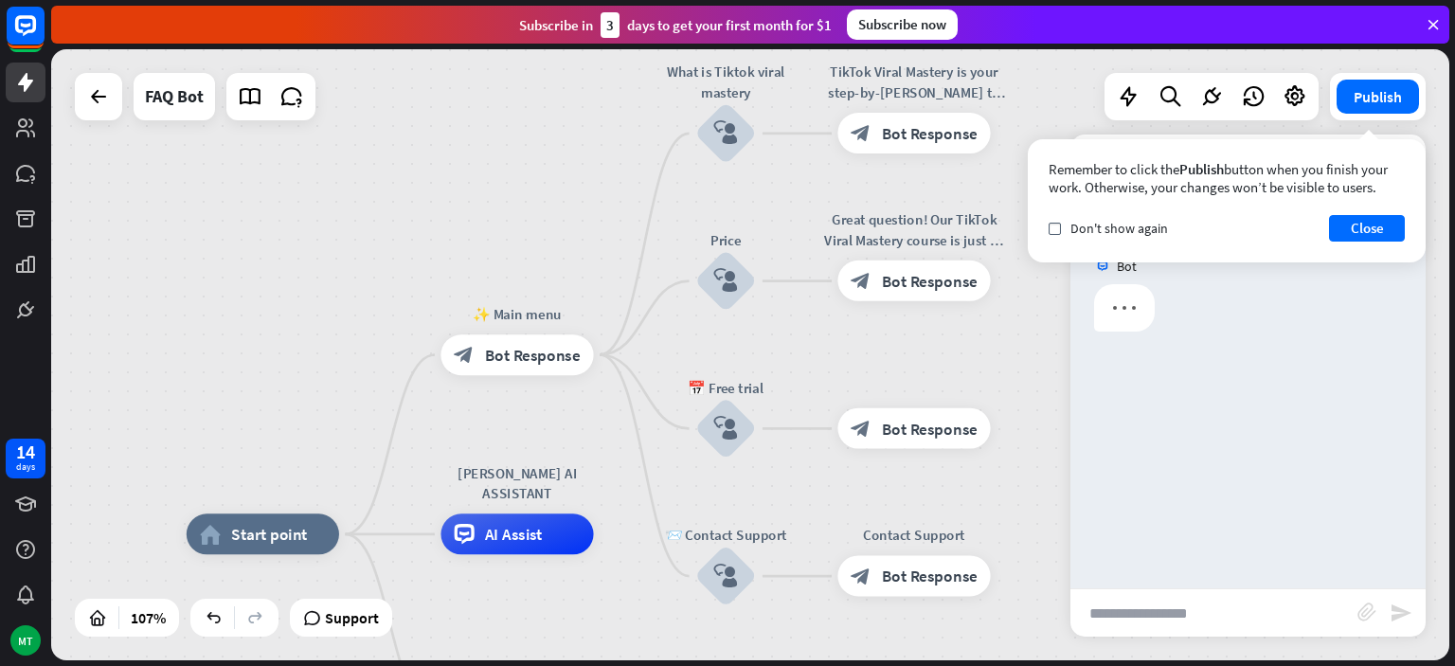
click at [1155, 612] on input "text" at bounding box center [1214, 612] width 287 height 47
type input "**"
click at [1350, 229] on button "Close" at bounding box center [1367, 228] width 76 height 27
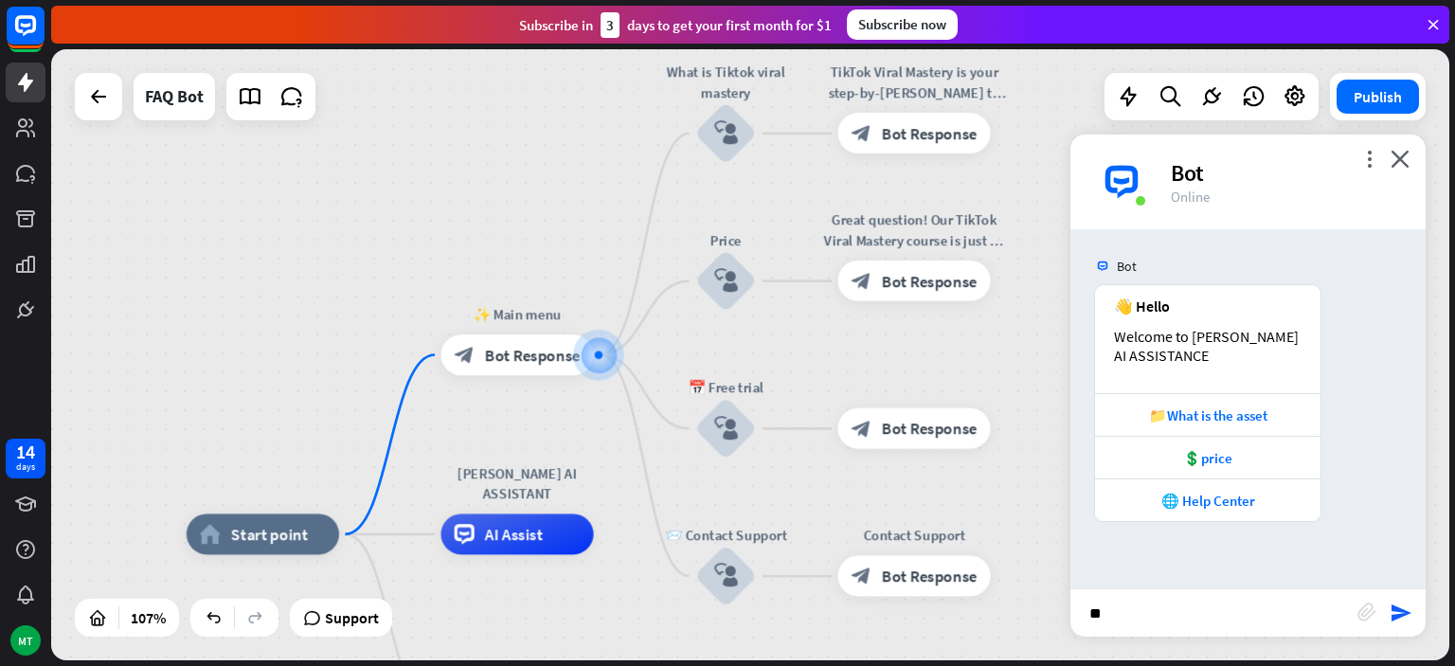
click at [1196, 169] on div "Bot" at bounding box center [1287, 172] width 232 height 29
click at [562, 497] on div "more_horiz" at bounding box center [559, 488] width 38 height 30
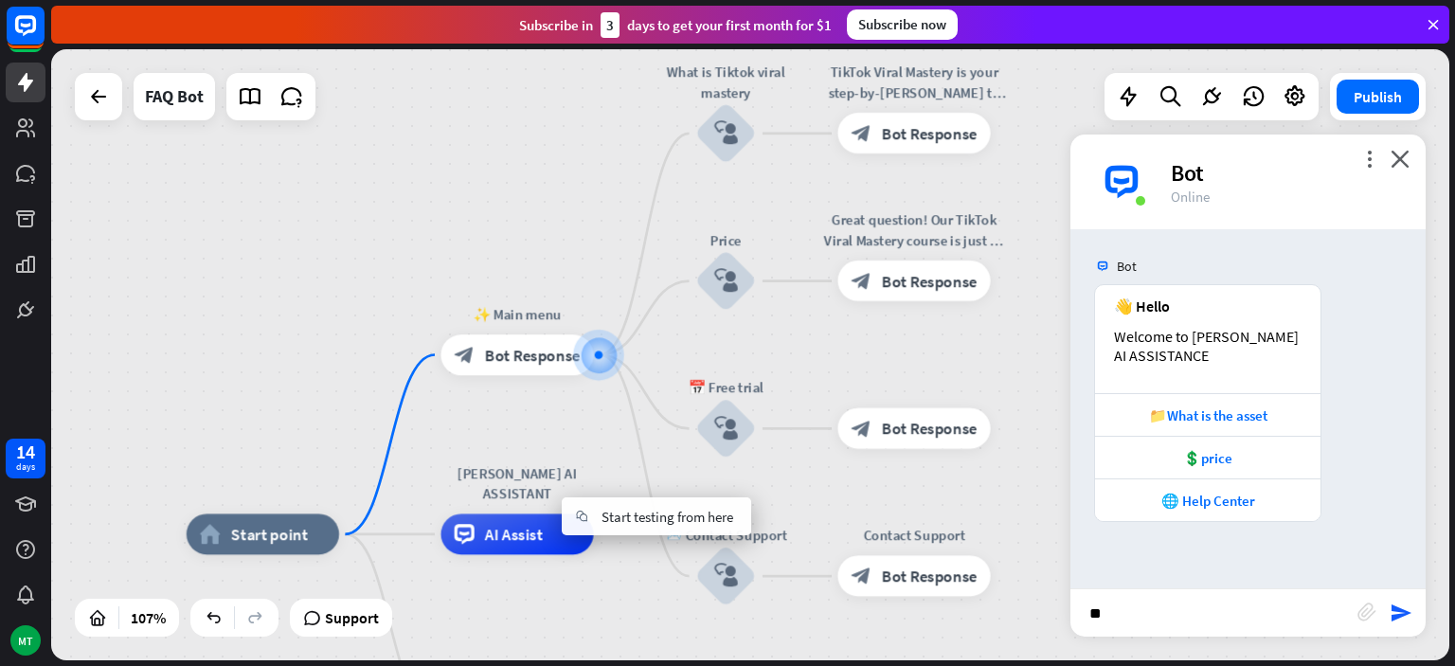
click at [573, 459] on div "home_2 Start point ✨ Main menu block_bot_response Bot Response What is Tiktok v…" at bounding box center [750, 354] width 1398 height 611
click at [733, 373] on span "Edit name" at bounding box center [706, 373] width 63 height 18
click at [733, 373] on input "**********" at bounding box center [726, 373] width 142 height 28
click at [765, 383] on input "**********" at bounding box center [726, 373] width 142 height 28
type input "**"
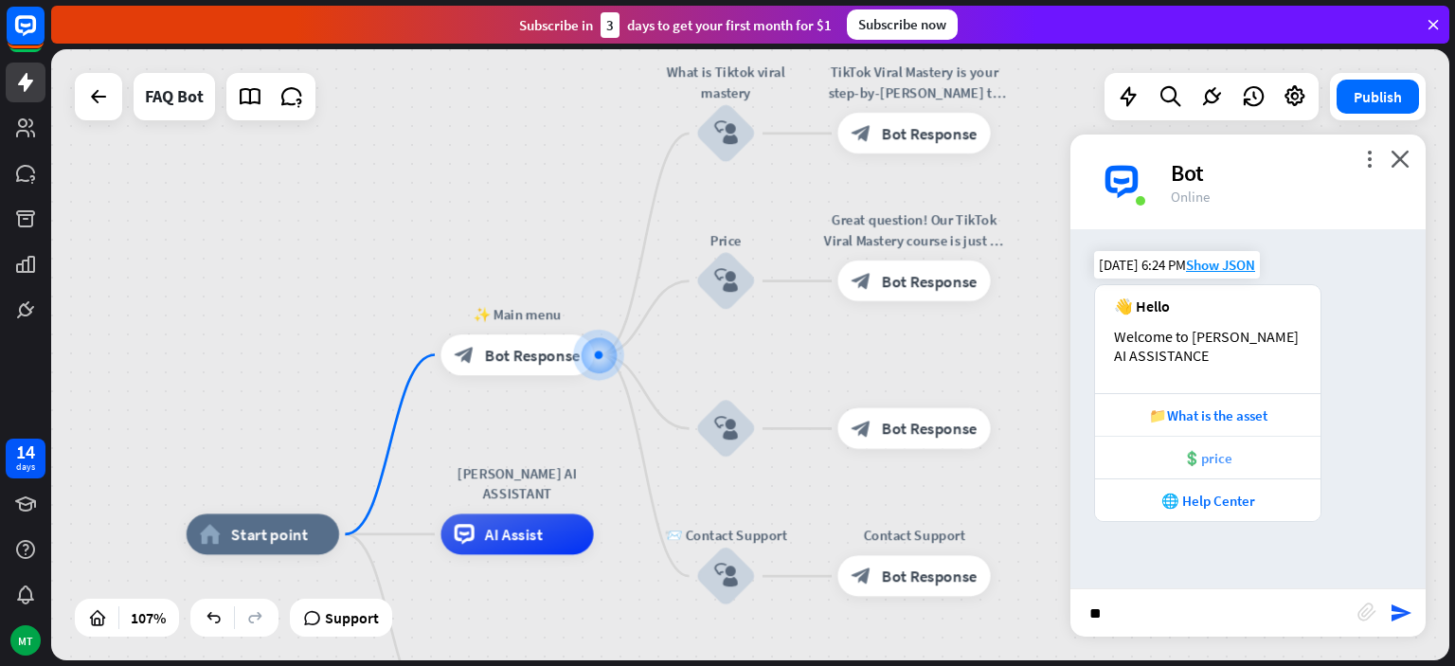
drag, startPoint x: 1198, startPoint y: 496, endPoint x: 1203, endPoint y: 462, distance: 34.4
click at [1203, 462] on div "📁What is the asset 💲price 🌐 Help Center" at bounding box center [1207, 457] width 225 height 128
click at [1218, 457] on div "💲price" at bounding box center [1208, 458] width 207 height 18
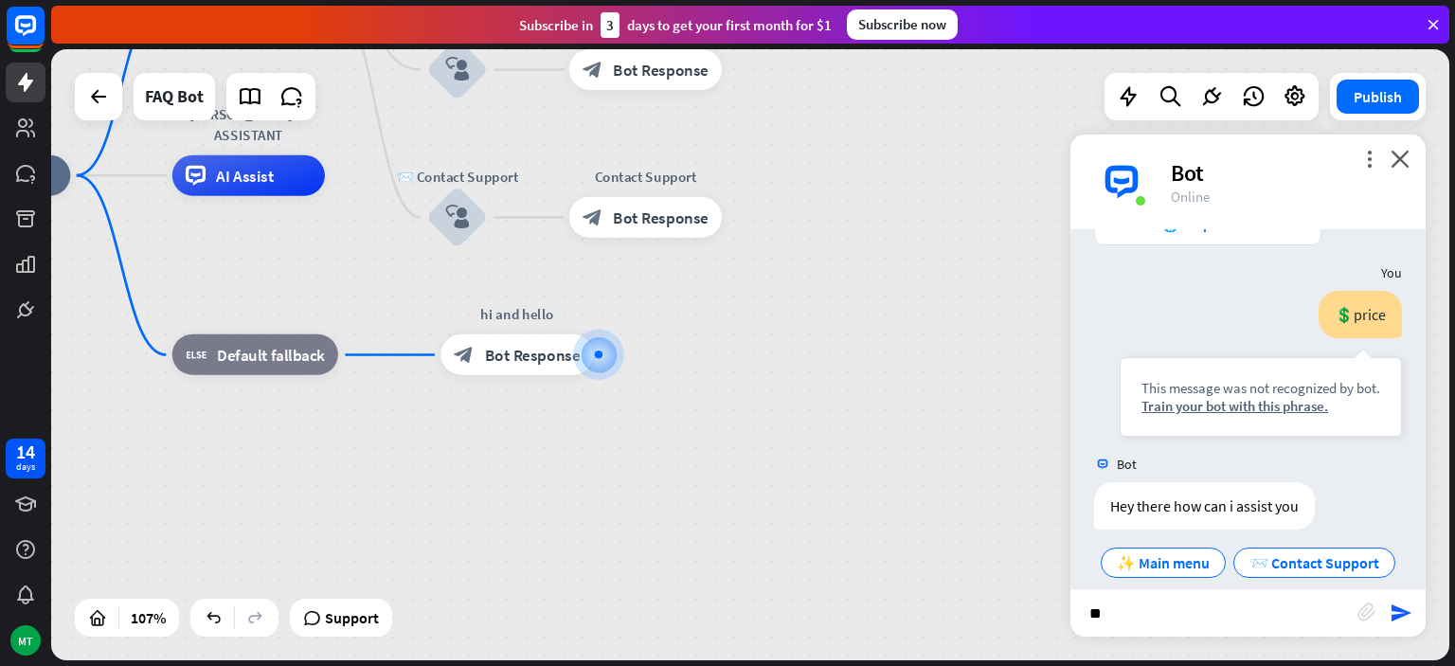
scroll to position [297, 0]
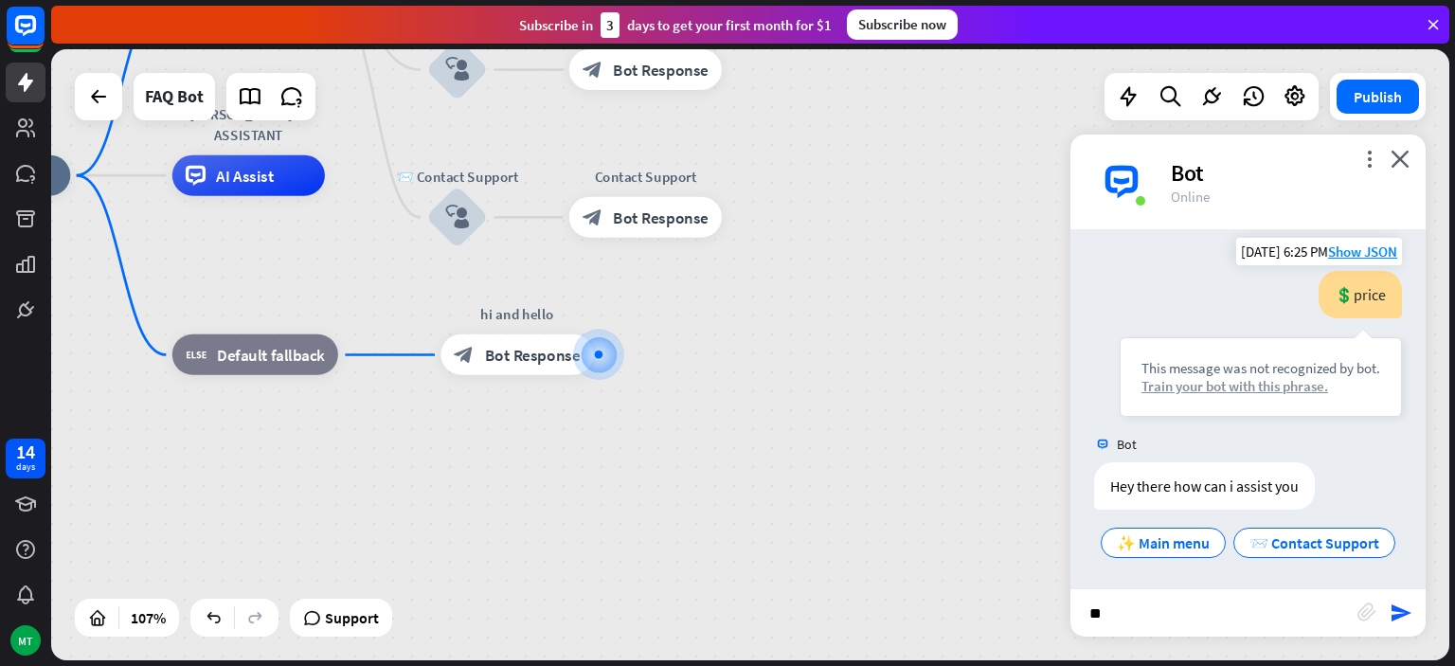
click at [1222, 385] on div "Train your bot with this phrase." at bounding box center [1261, 386] width 239 height 18
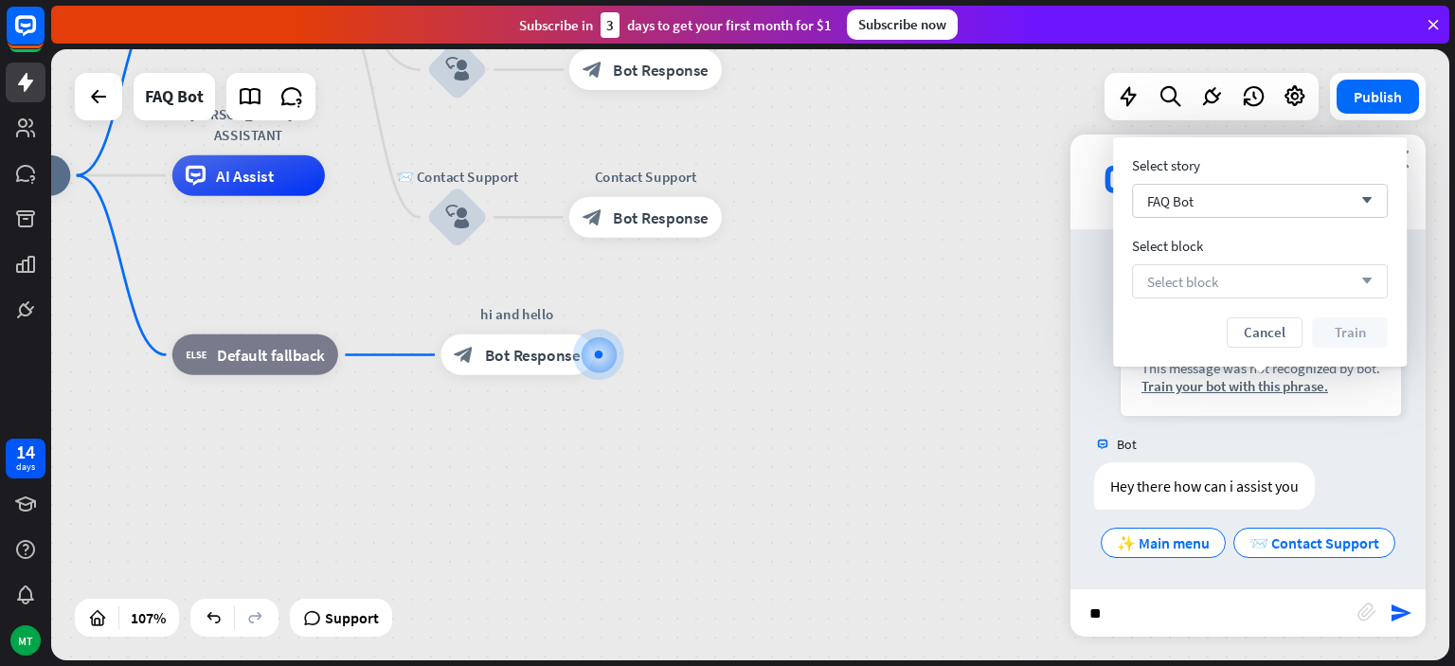
click at [1197, 282] on span "Select block" at bounding box center [1182, 282] width 71 height 18
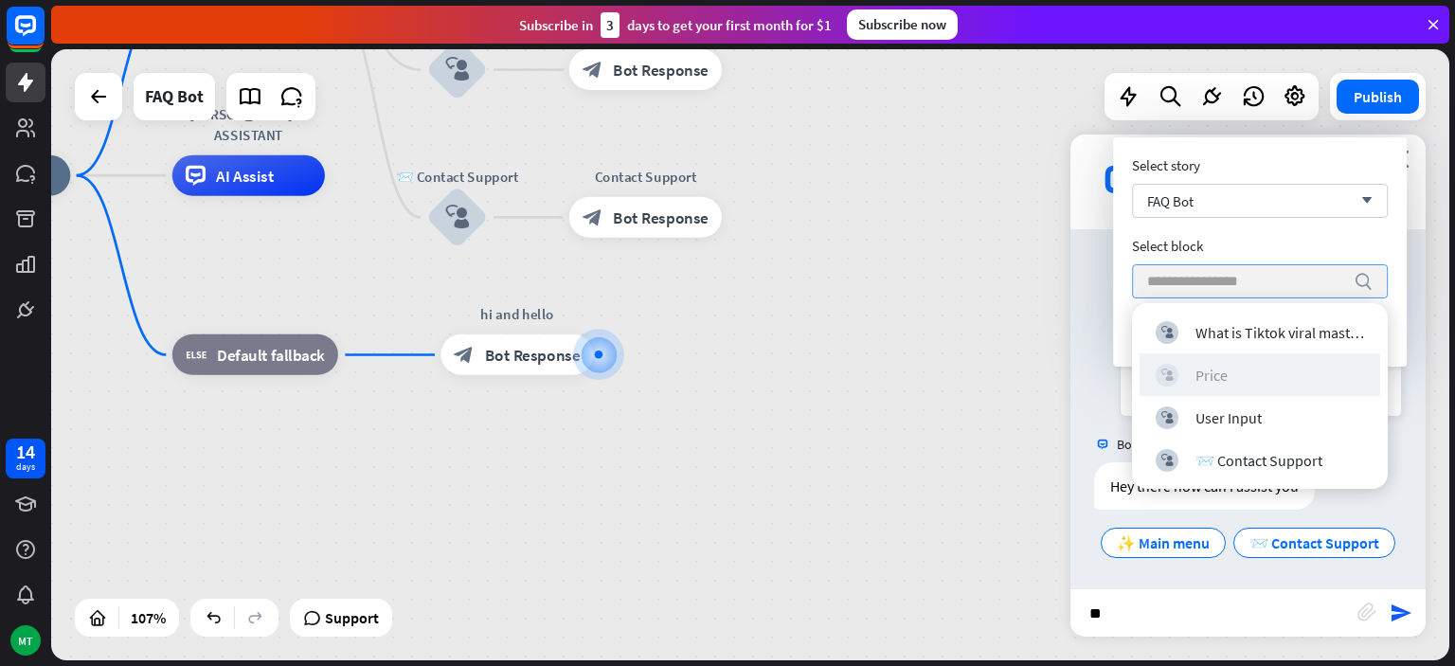
click at [1218, 369] on div "Price" at bounding box center [1212, 375] width 32 height 19
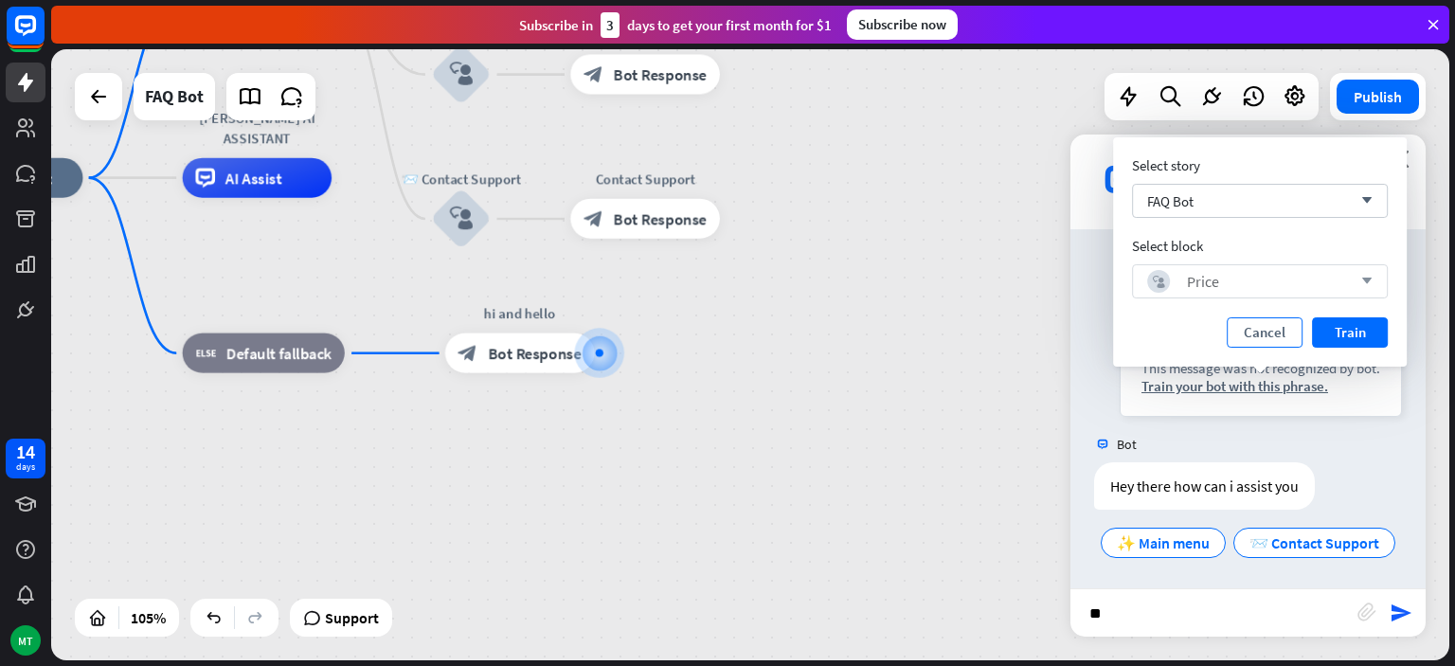
click at [1272, 321] on button "Cancel" at bounding box center [1265, 332] width 76 height 30
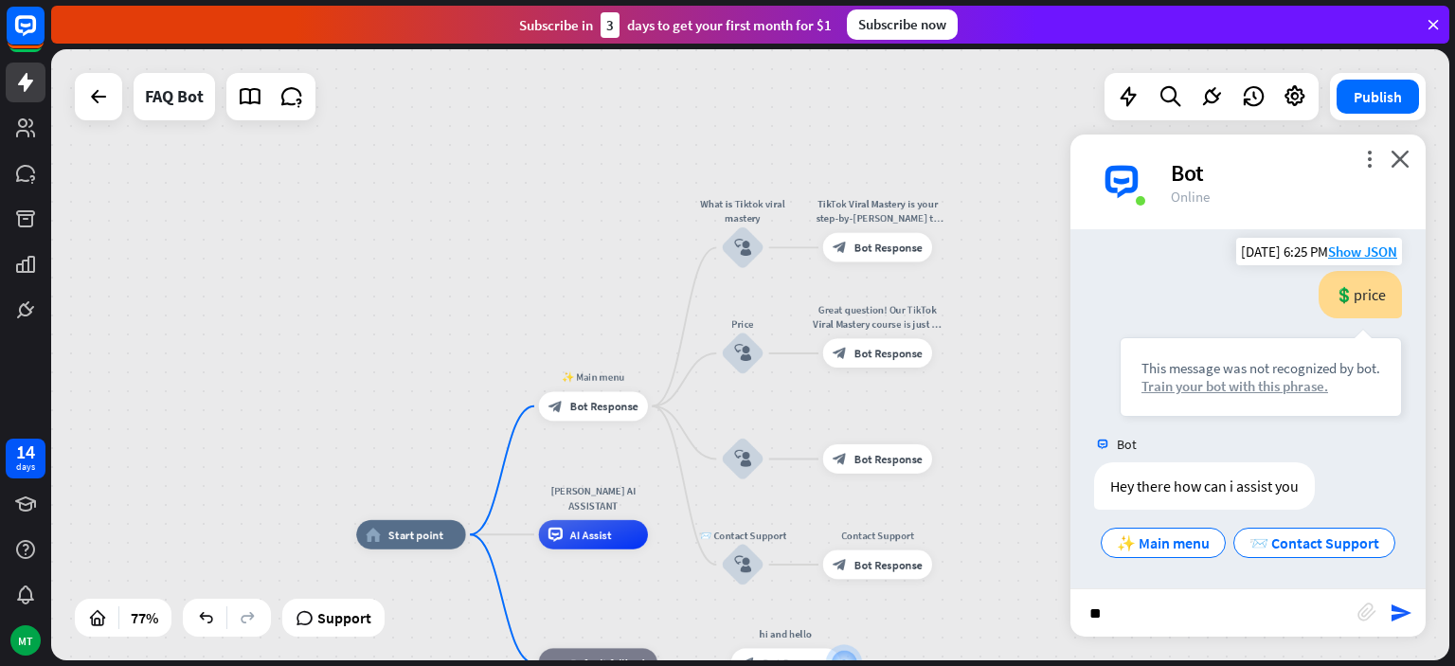
click at [1287, 380] on div "Train your bot with this phrase." at bounding box center [1261, 386] width 239 height 18
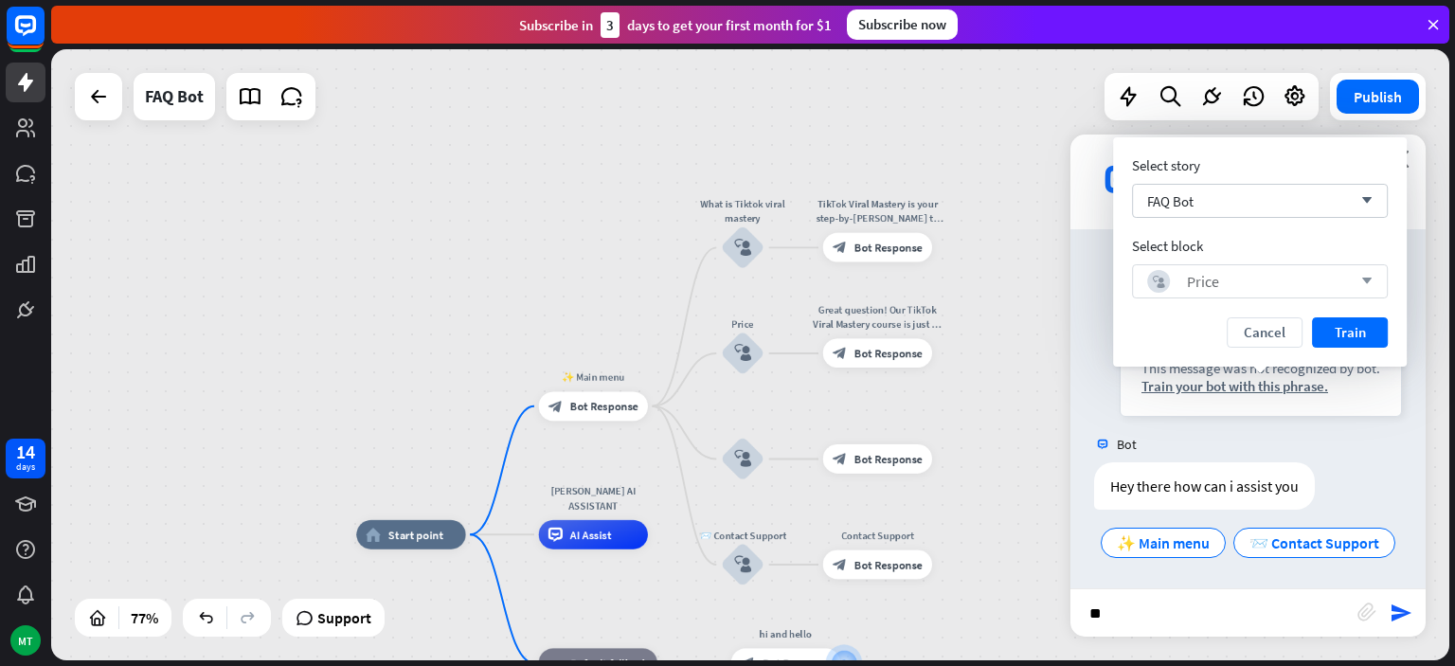
click at [1287, 294] on div "block_user_input Price arrow_down" at bounding box center [1260, 281] width 256 height 34
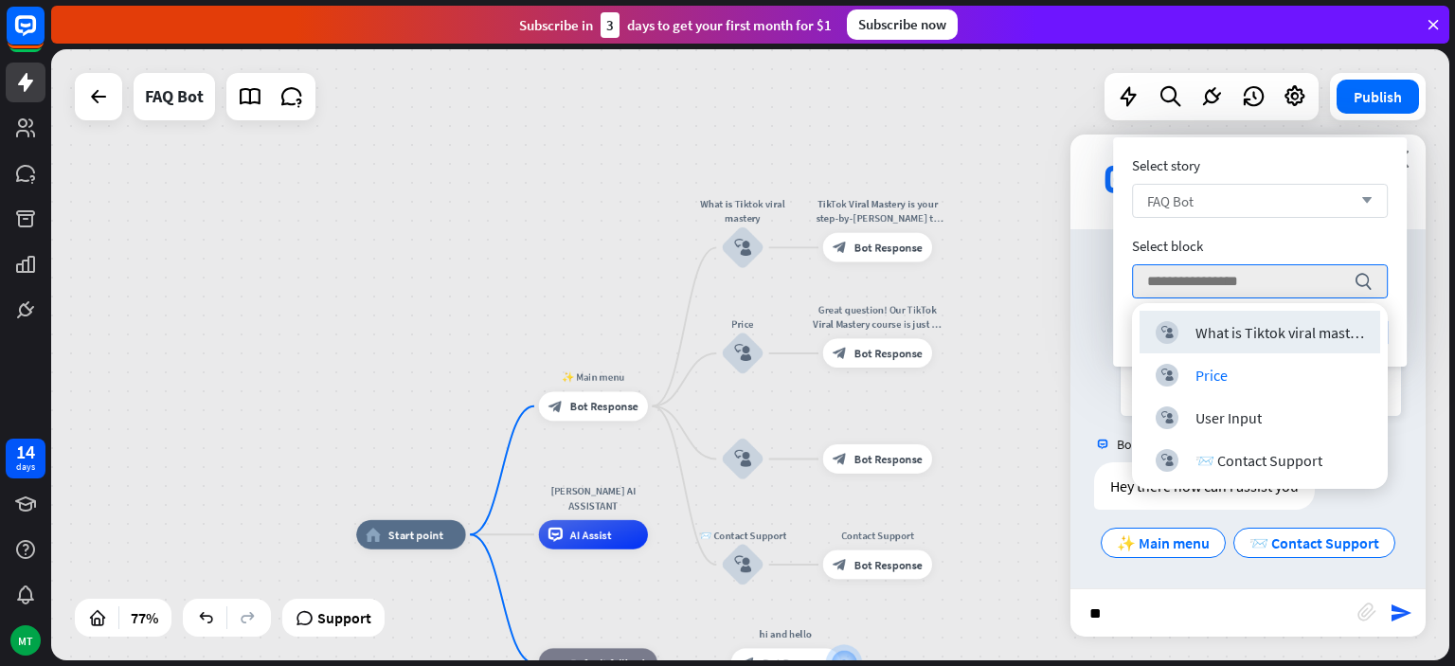
click at [1233, 198] on div "FAQ Bot arrow_down" at bounding box center [1260, 201] width 256 height 34
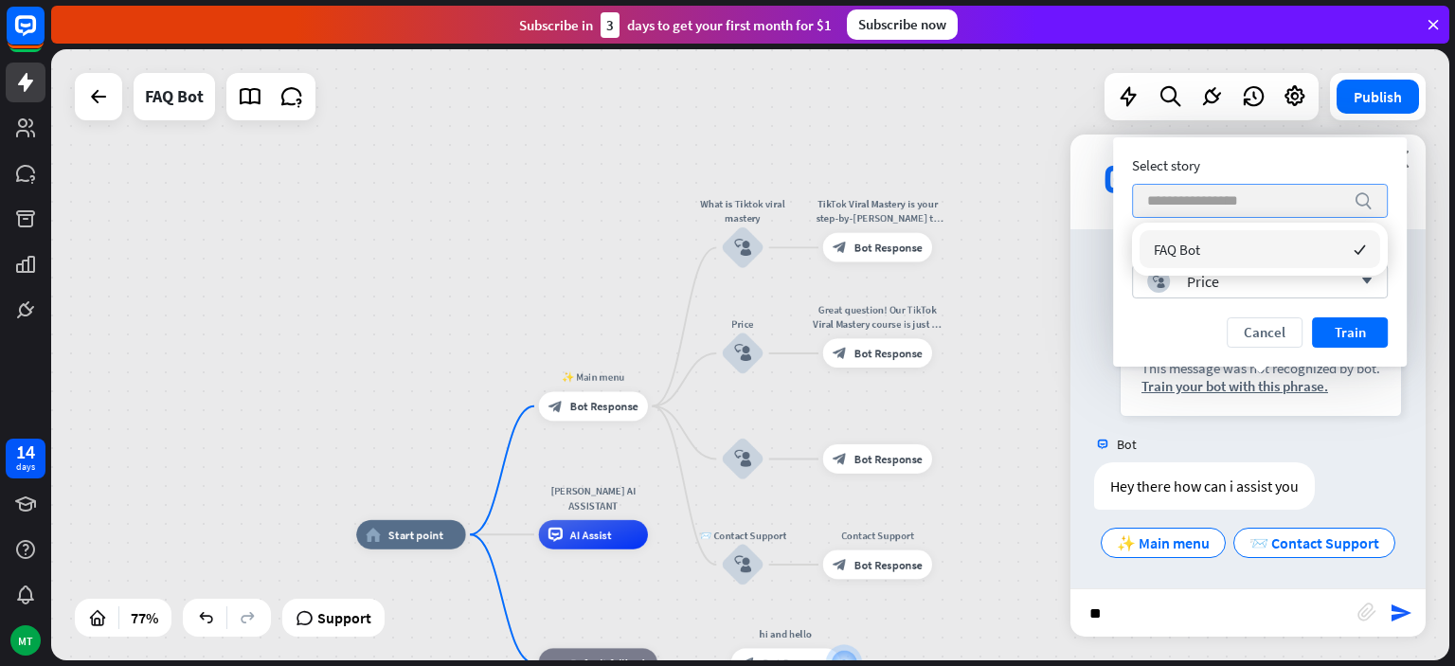
click at [1233, 198] on input "search" at bounding box center [1245, 201] width 197 height 32
click at [1239, 287] on div "block_user_input Price" at bounding box center [1249, 281] width 205 height 23
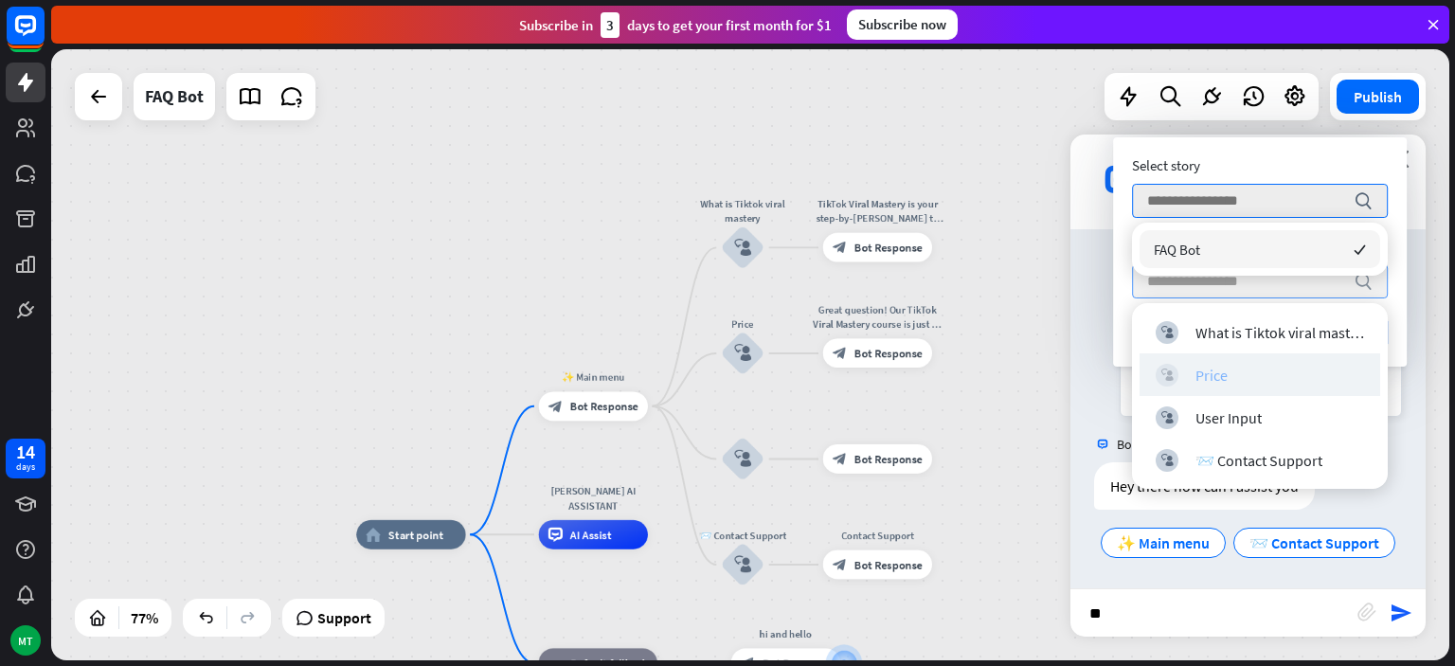
click at [1230, 375] on div "block_user_input Price" at bounding box center [1260, 375] width 208 height 23
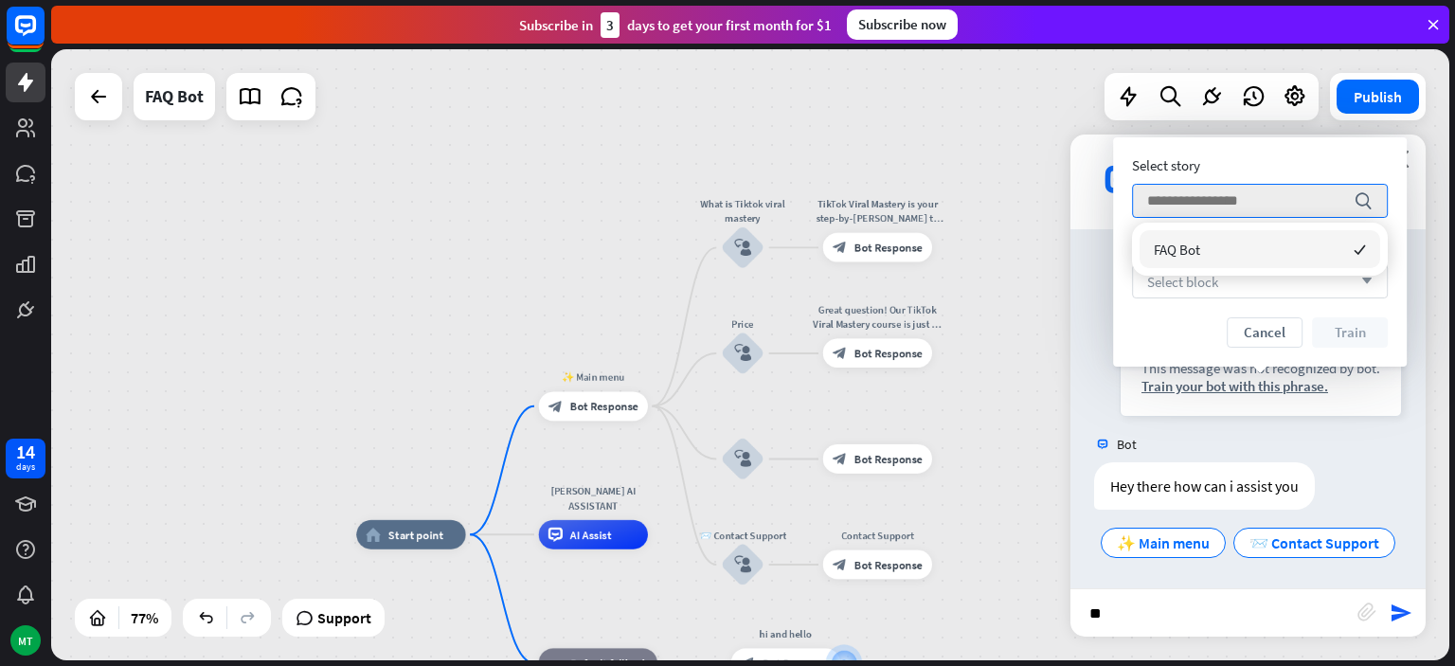
click at [1230, 375] on div "This message was not recognized by bot." at bounding box center [1261, 368] width 239 height 18
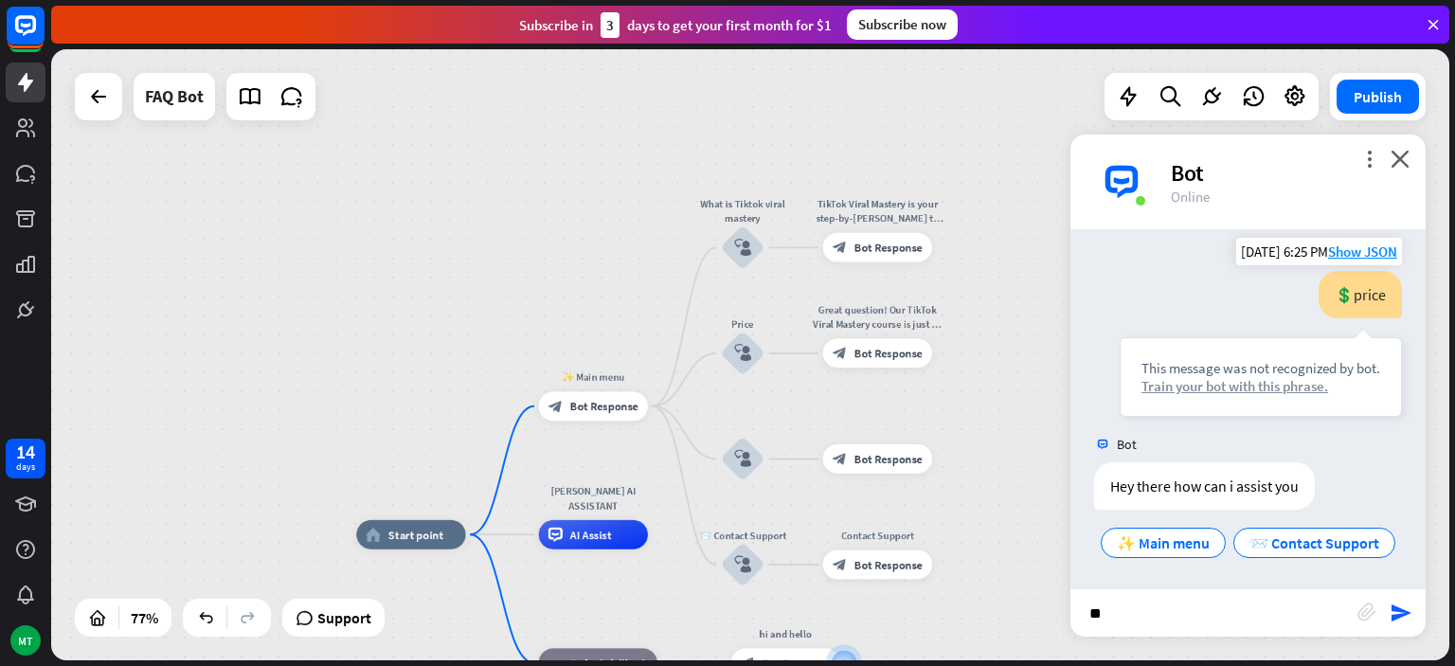
click at [1291, 386] on div "Train your bot with this phrase." at bounding box center [1261, 386] width 239 height 18
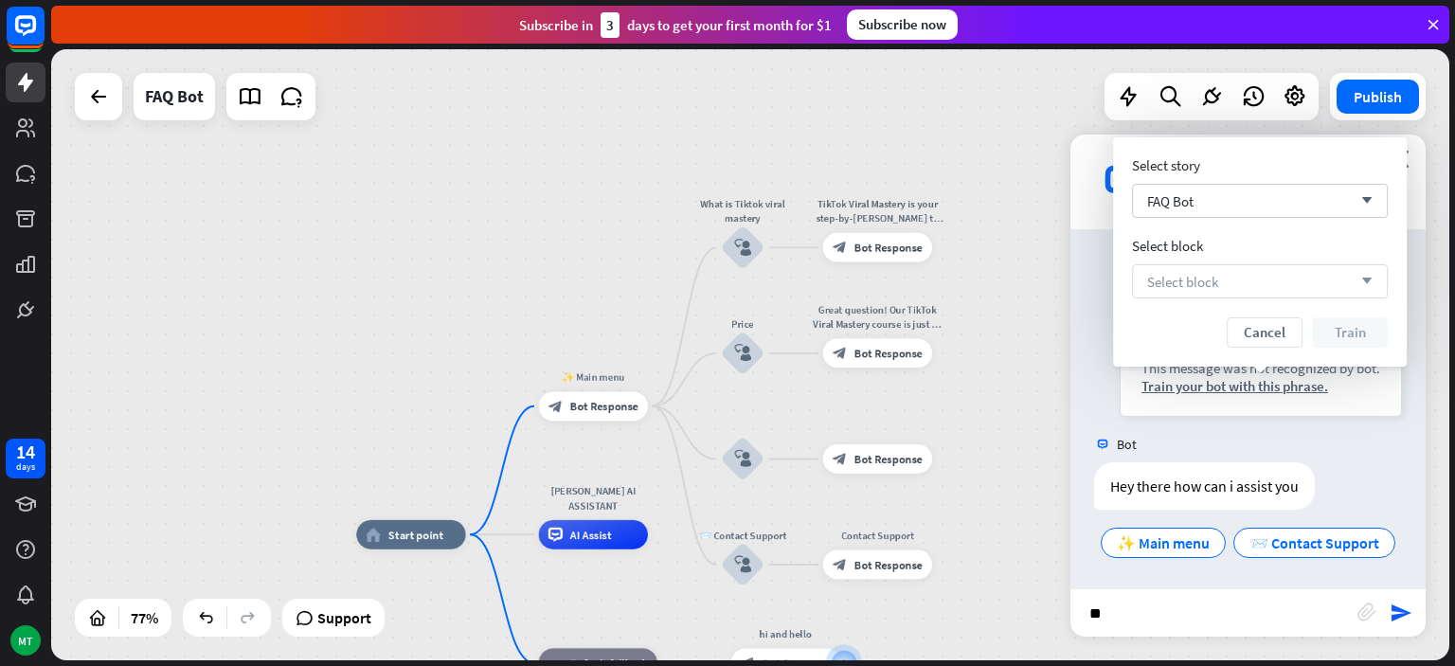
click at [1250, 286] on div "Select block arrow_down" at bounding box center [1260, 281] width 256 height 34
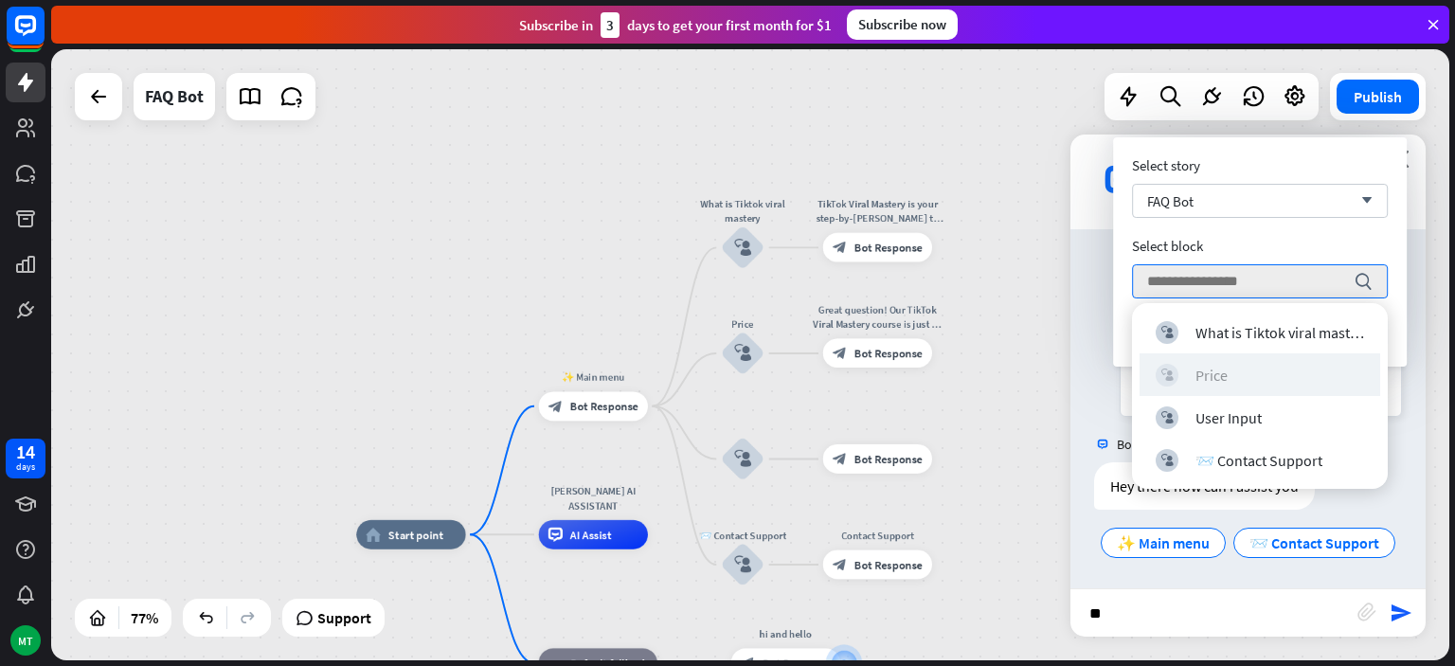
click at [1233, 384] on div "block_user_input Price" at bounding box center [1260, 375] width 208 height 23
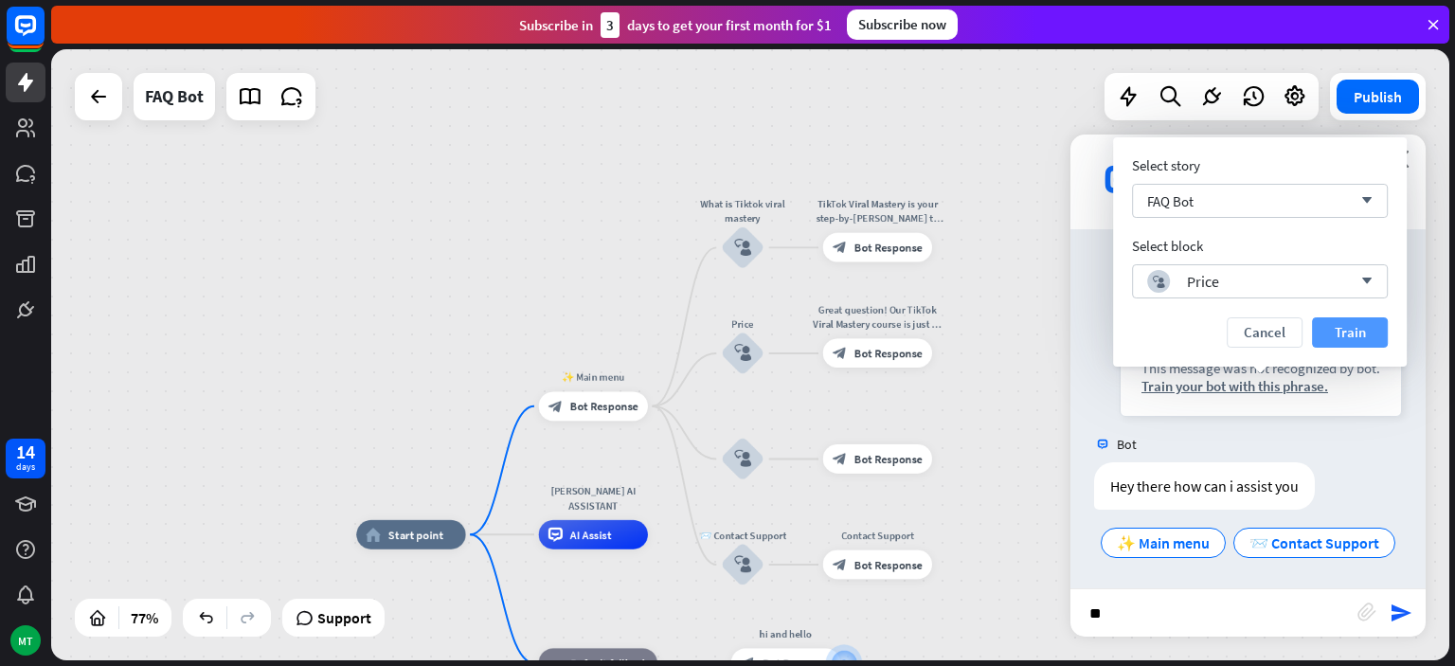
click at [1337, 318] on button "Train" at bounding box center [1350, 332] width 76 height 30
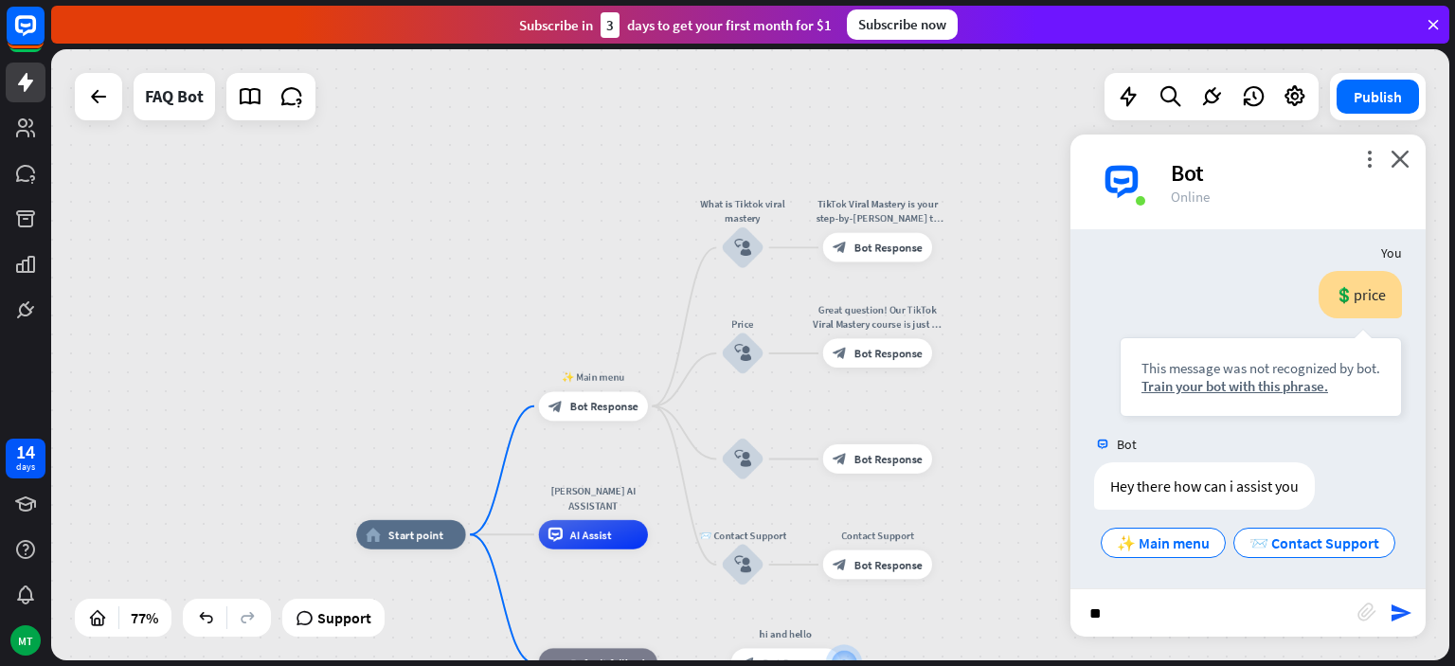
scroll to position [279, 0]
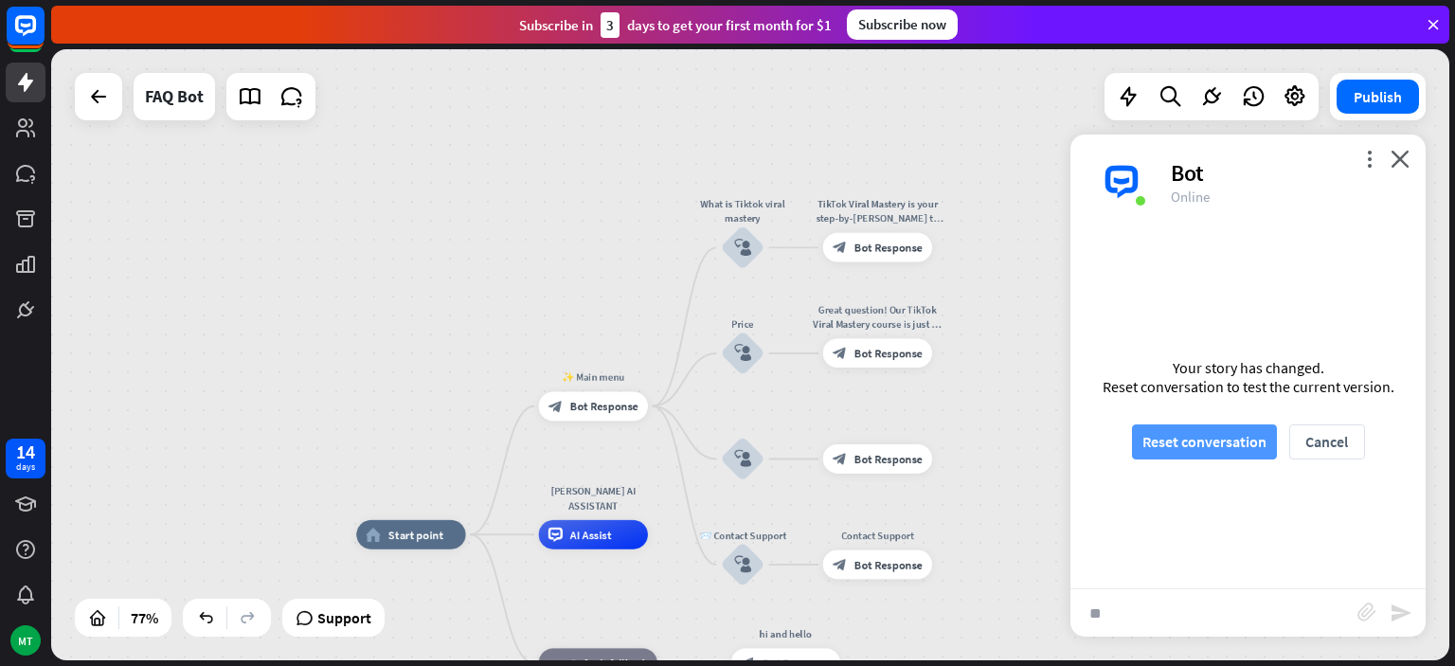
click at [1231, 432] on button "Reset conversation" at bounding box center [1204, 441] width 145 height 35
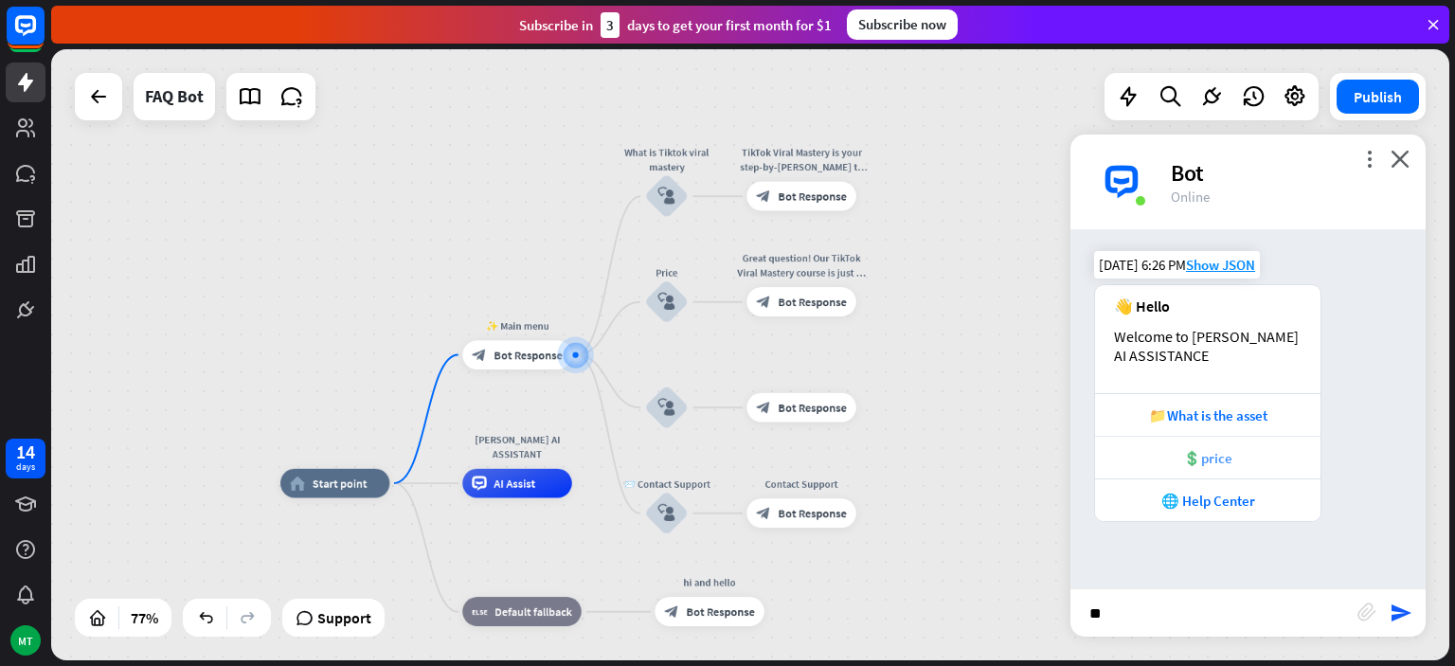
click at [1210, 452] on div "💲price" at bounding box center [1208, 458] width 207 height 18
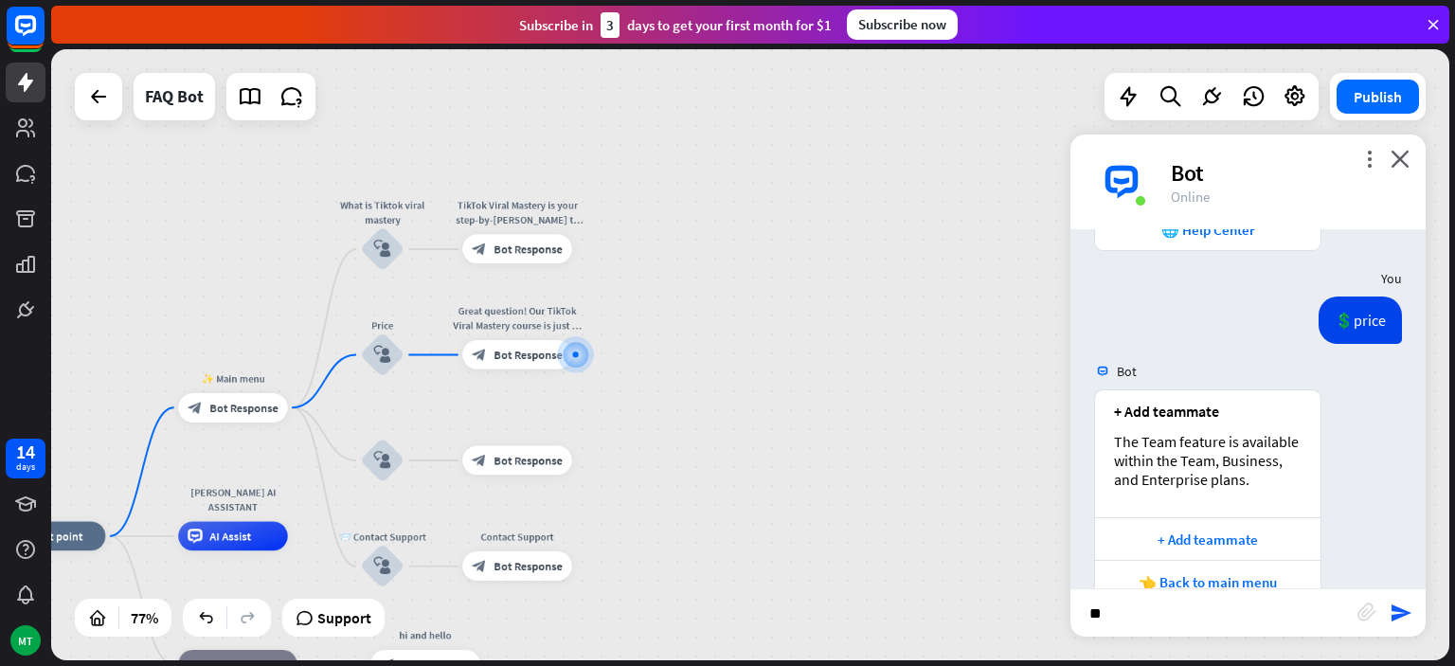
scroll to position [313, 0]
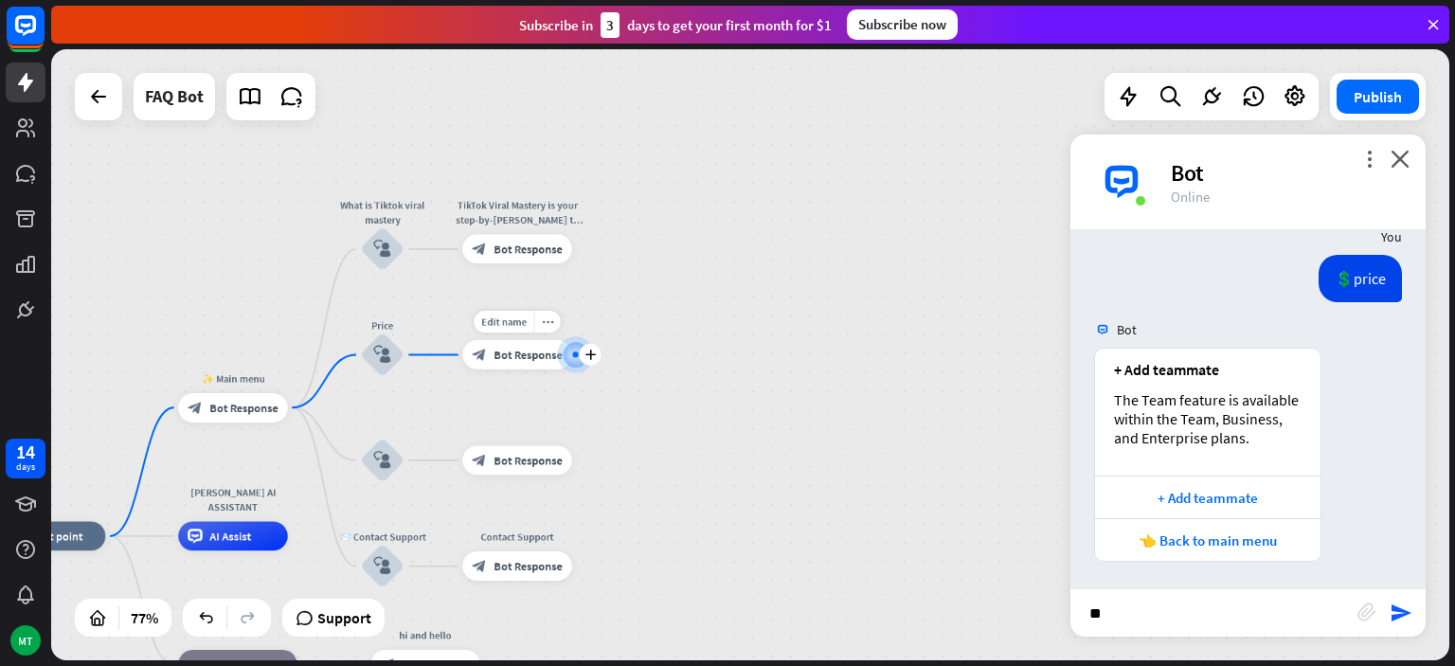
click at [527, 349] on span "Bot Response" at bounding box center [528, 355] width 68 height 14
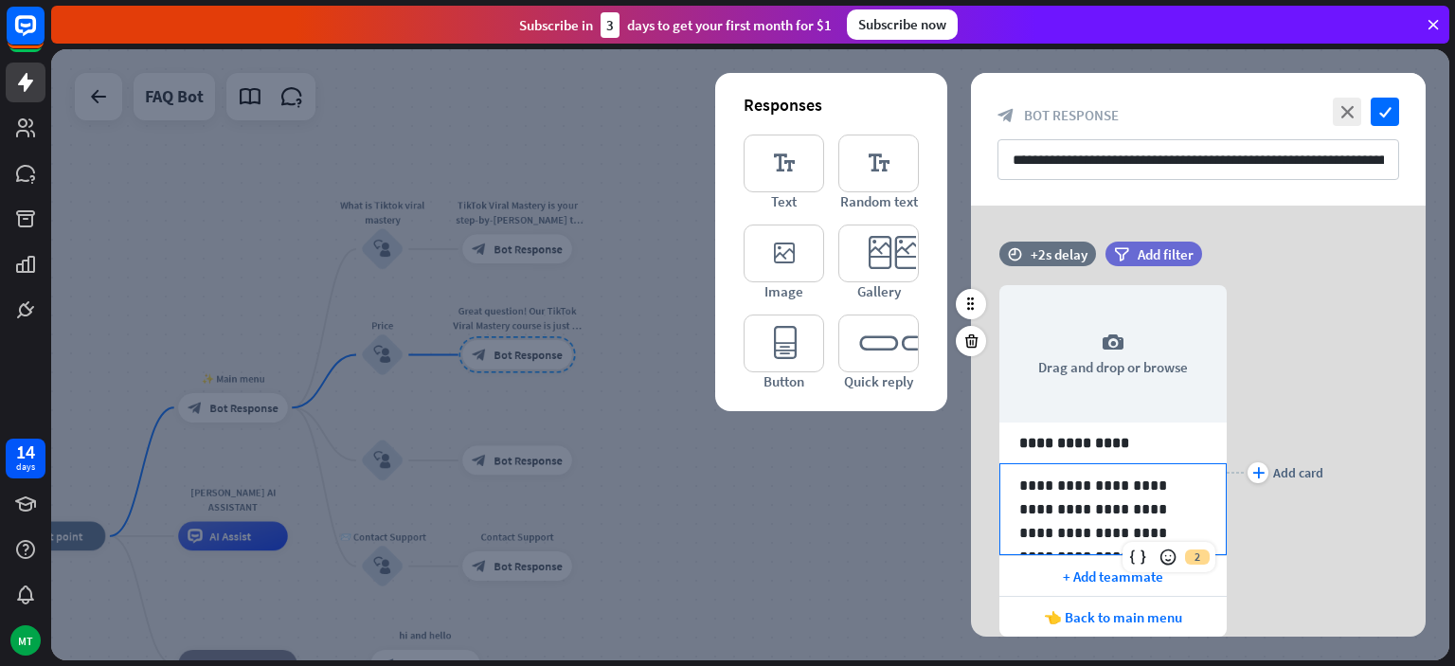
click at [1122, 501] on p "**********" at bounding box center [1113, 509] width 188 height 71
click at [1162, 530] on p "**********" at bounding box center [1113, 509] width 188 height 71
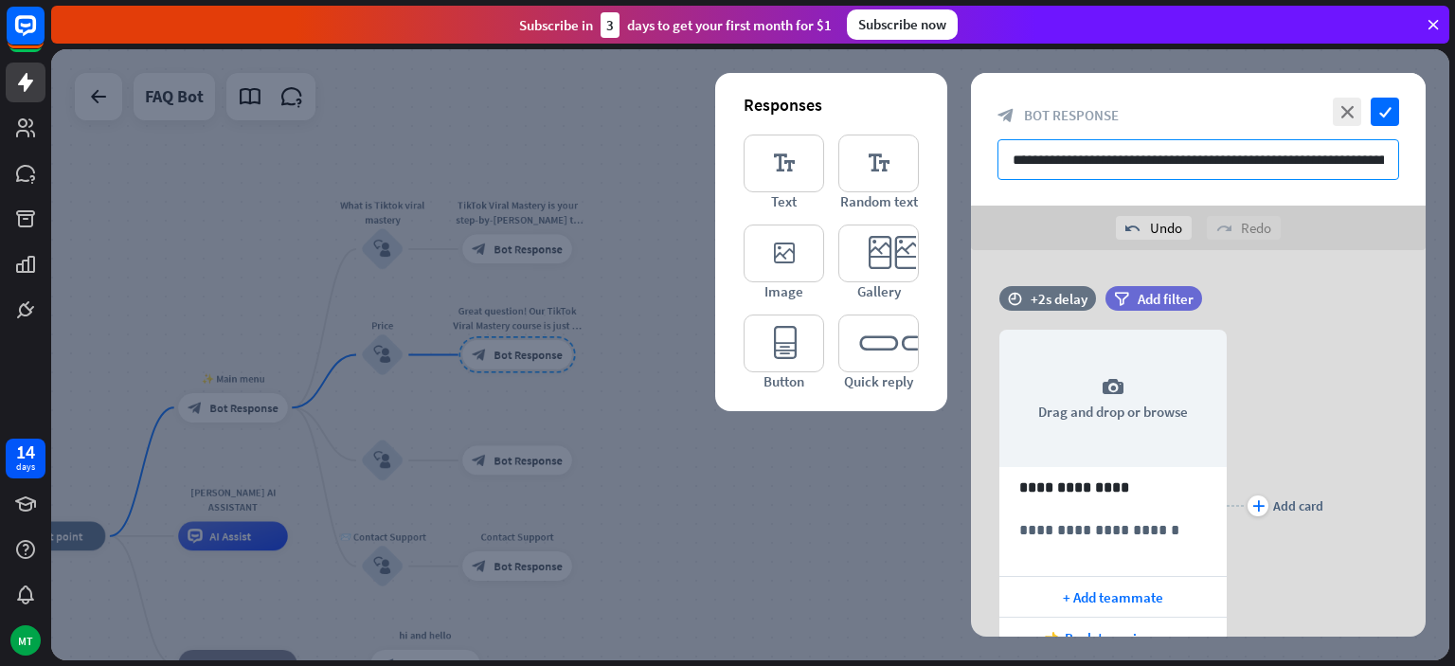
click at [1139, 159] on input "**********" at bounding box center [1199, 159] width 402 height 41
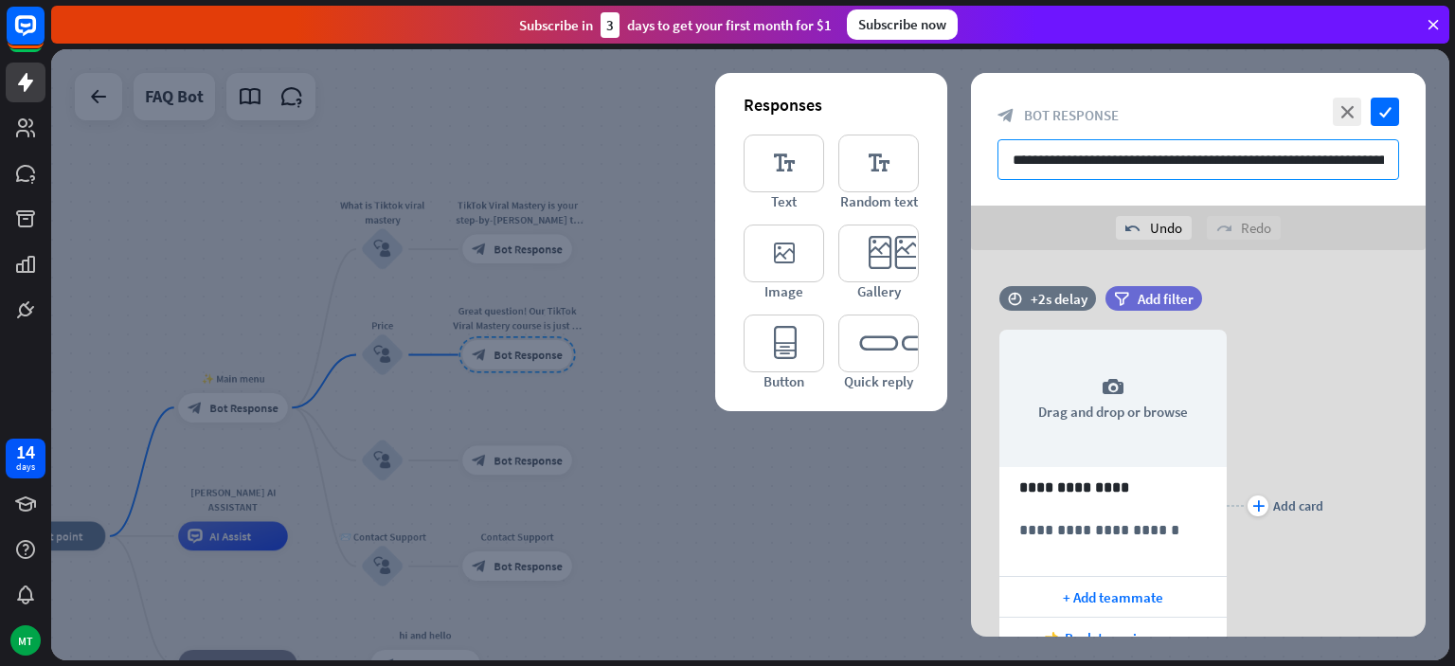
click at [1139, 159] on input "**********" at bounding box center [1199, 159] width 402 height 41
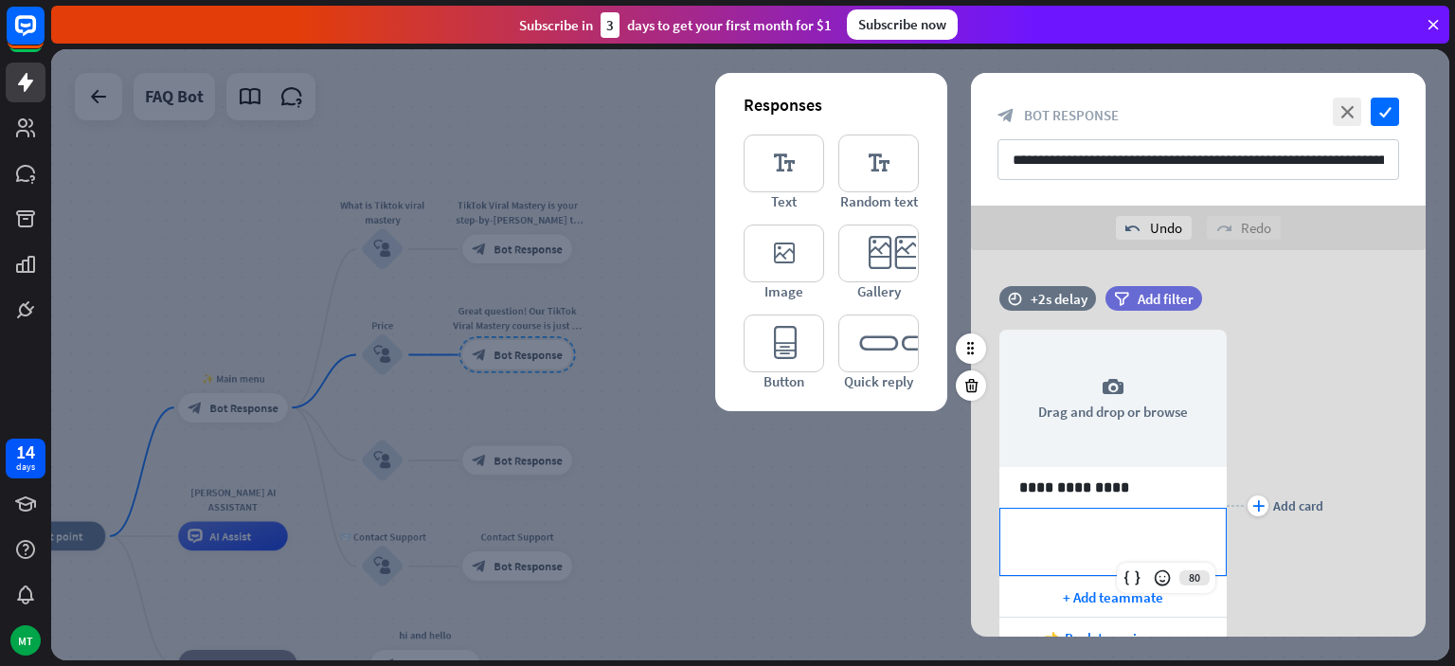
click at [1097, 538] on p "**********" at bounding box center [1113, 530] width 188 height 24
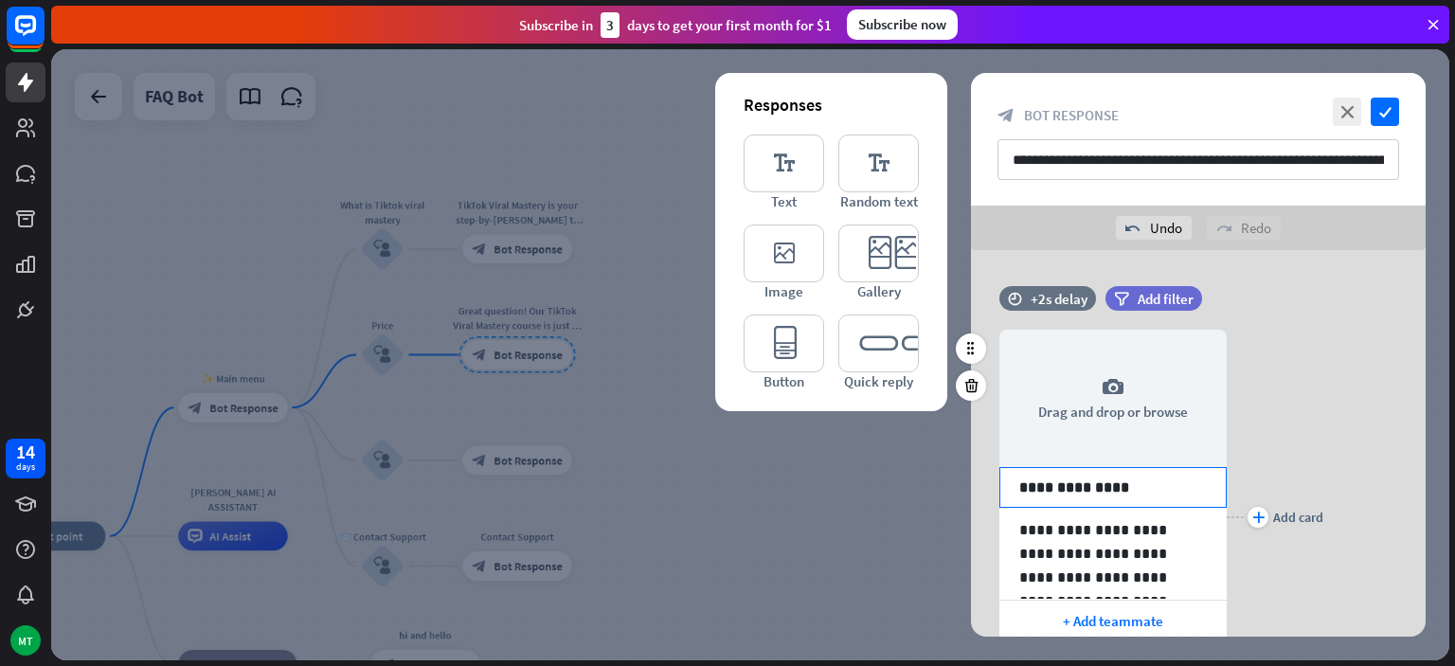
click at [1135, 486] on p "**********" at bounding box center [1113, 488] width 188 height 24
click at [1291, 479] on div "plus Add card" at bounding box center [1275, 517] width 97 height 432
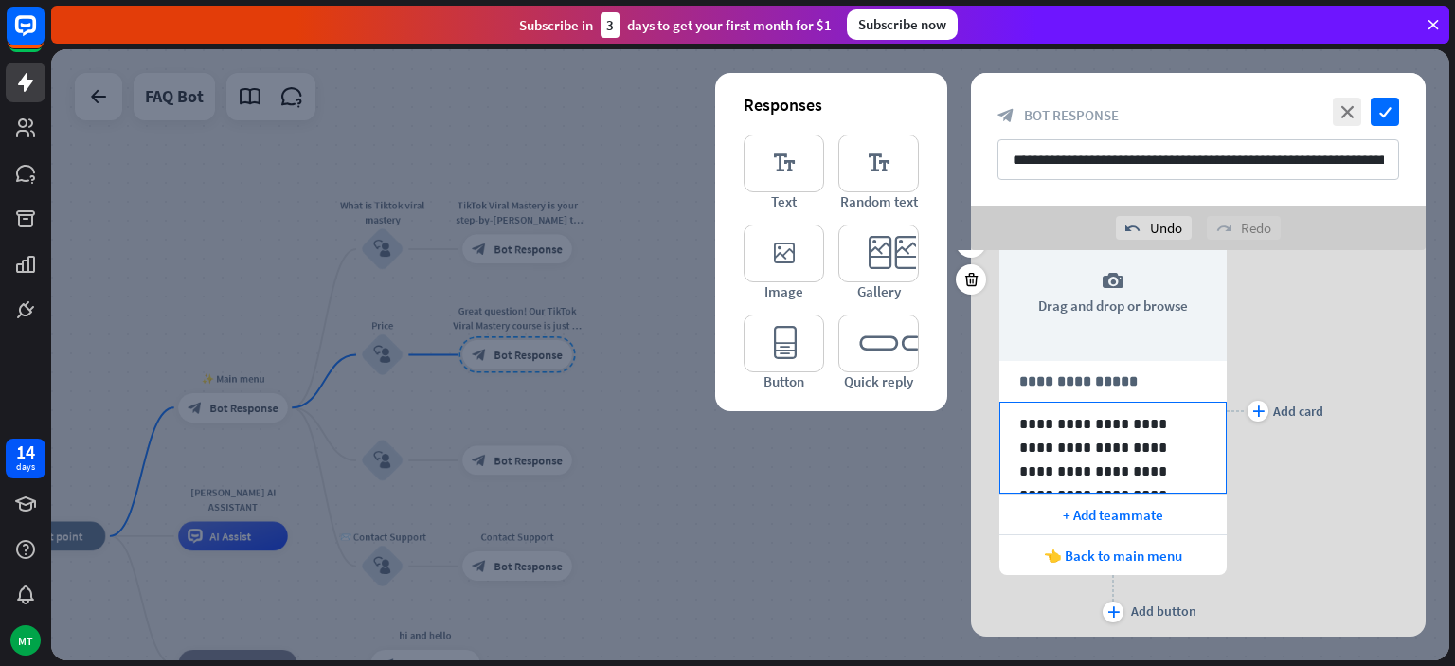
scroll to position [136, 0]
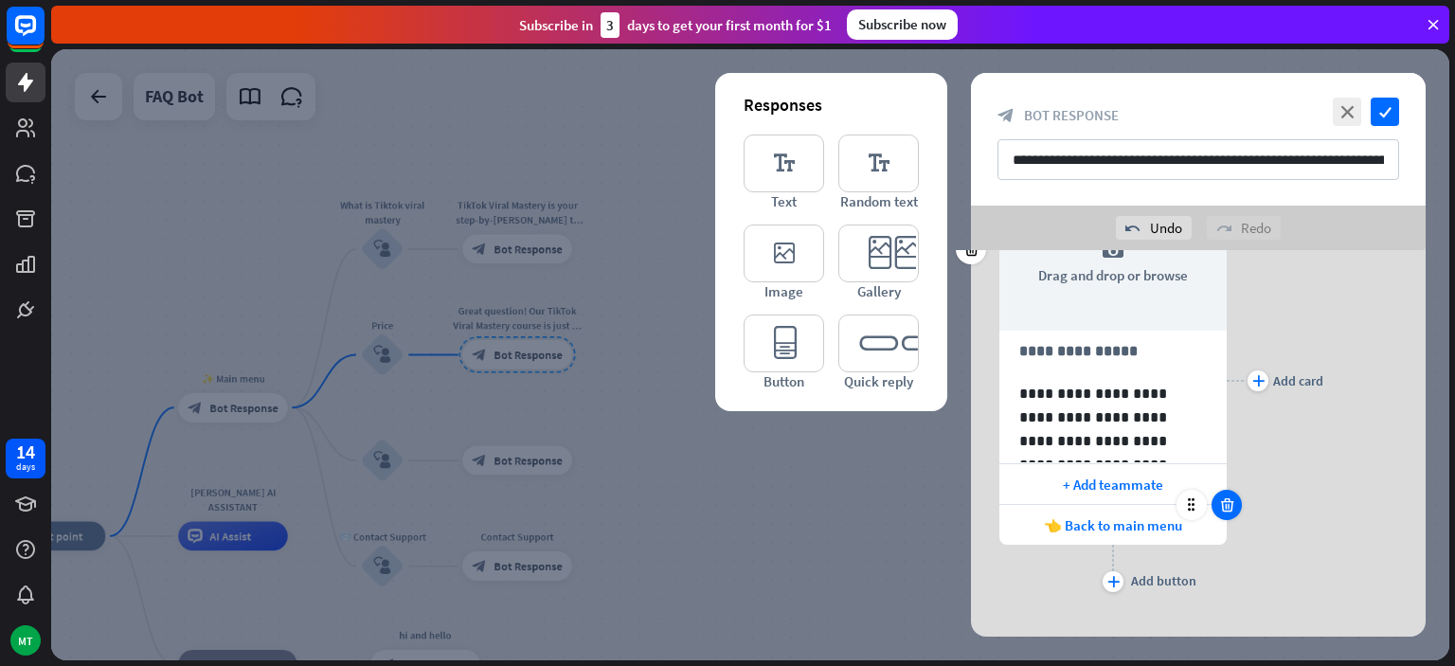
click at [1229, 501] on icon at bounding box center [1227, 504] width 18 height 17
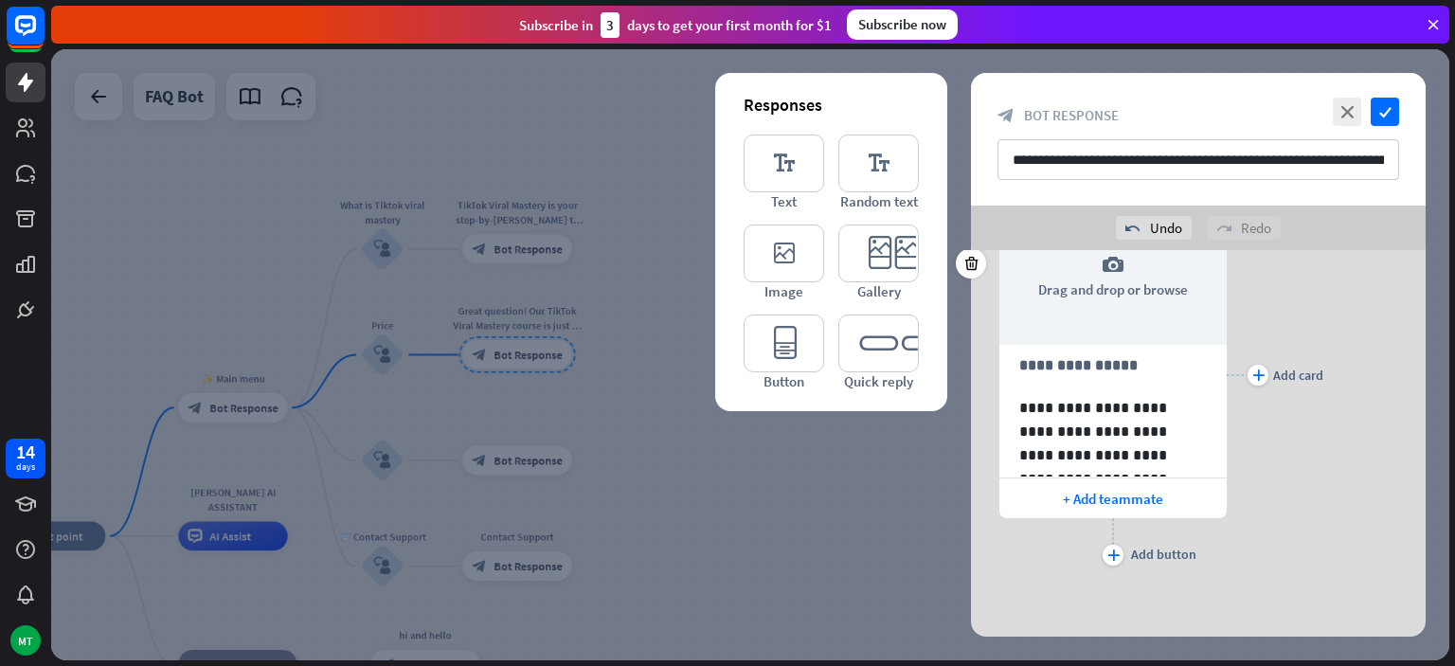
scroll to position [121, 0]
click at [1230, 479] on icon at bounding box center [1227, 479] width 18 height 17
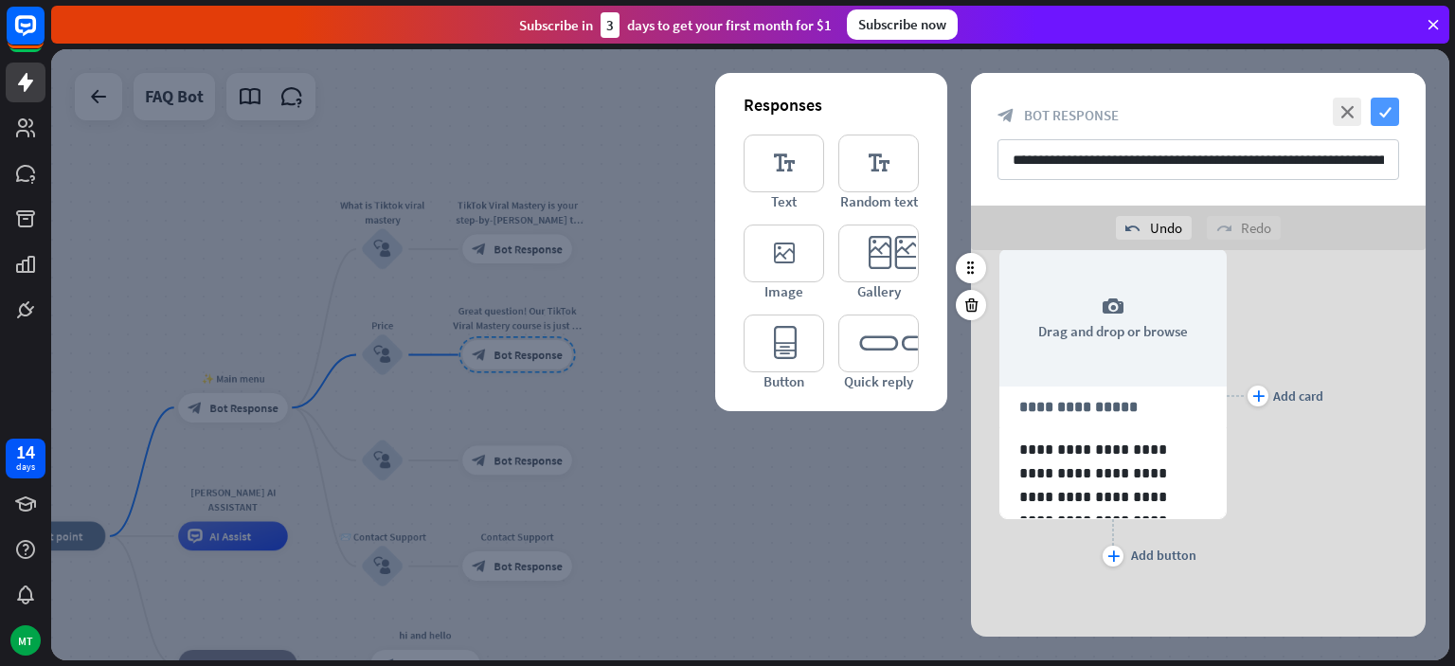
click at [1383, 119] on icon "check" at bounding box center [1385, 112] width 28 height 28
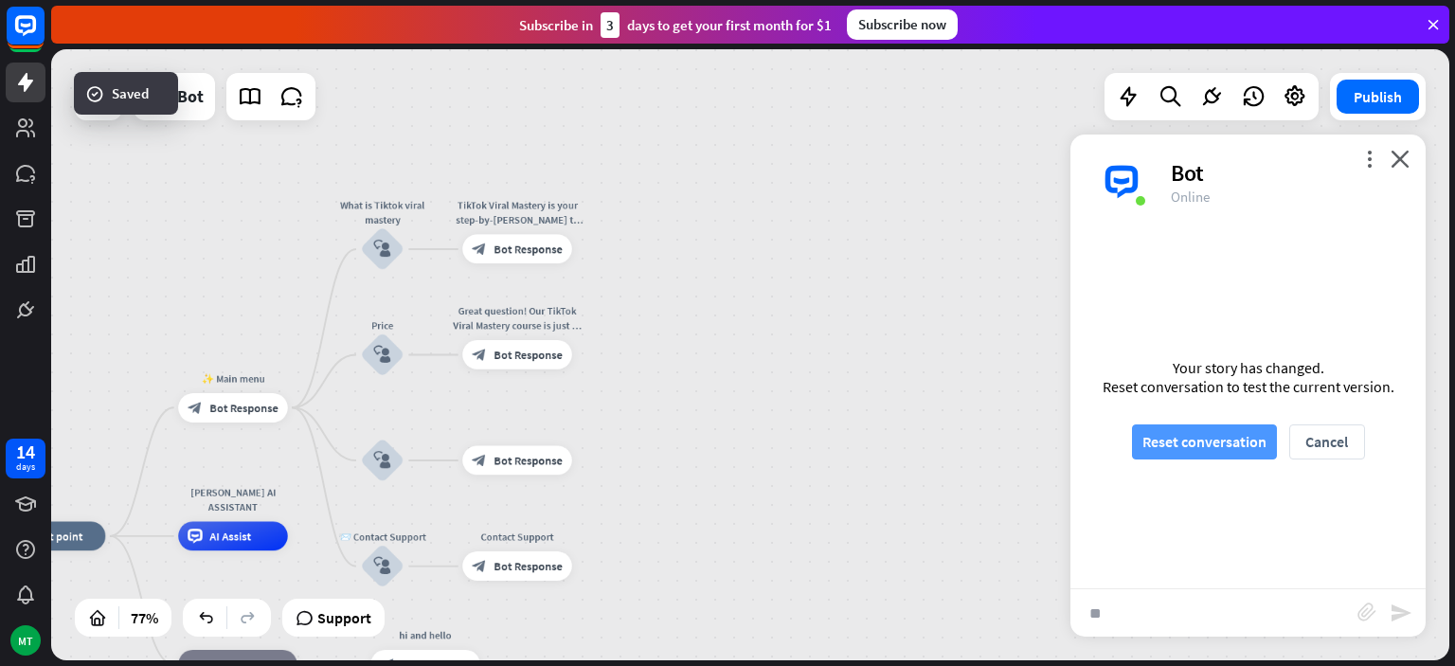
click at [1223, 453] on button "Reset conversation" at bounding box center [1204, 441] width 145 height 35
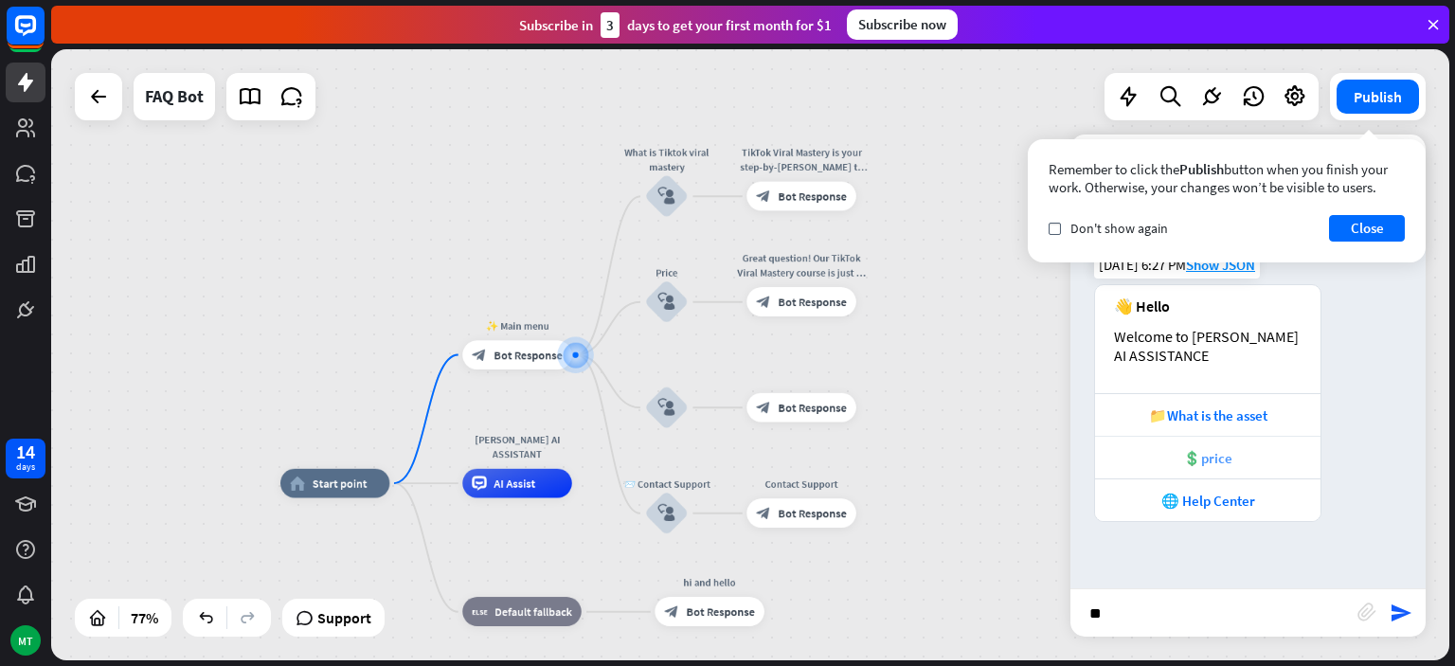
click at [1203, 453] on div "💲price" at bounding box center [1208, 458] width 207 height 18
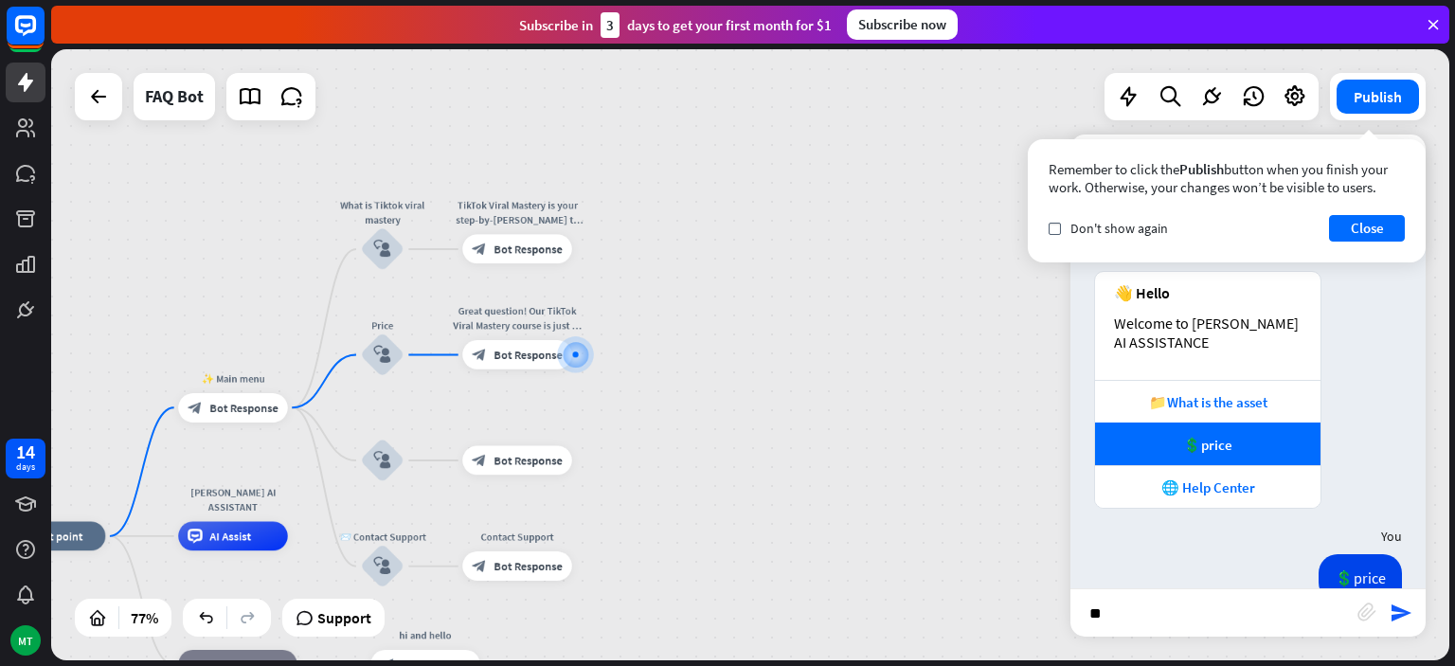
scroll to position [53, 0]
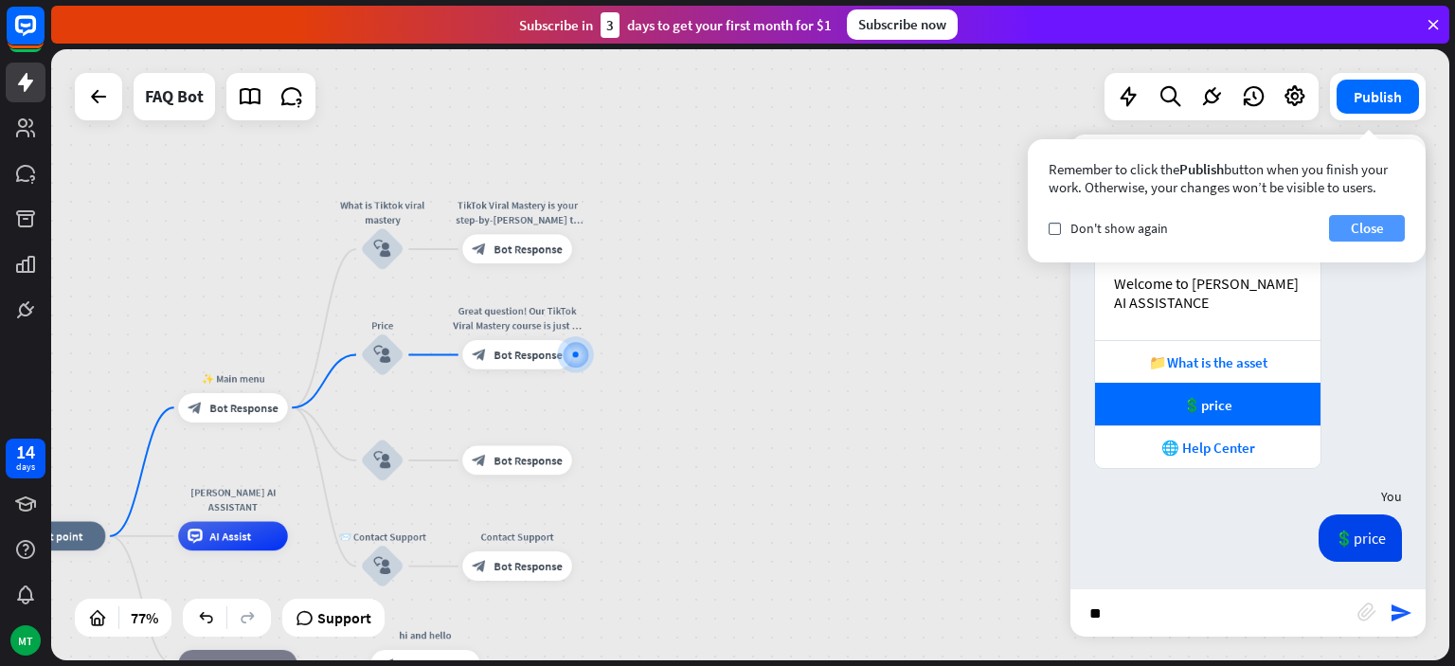
click at [1354, 233] on button "Close" at bounding box center [1367, 228] width 76 height 27
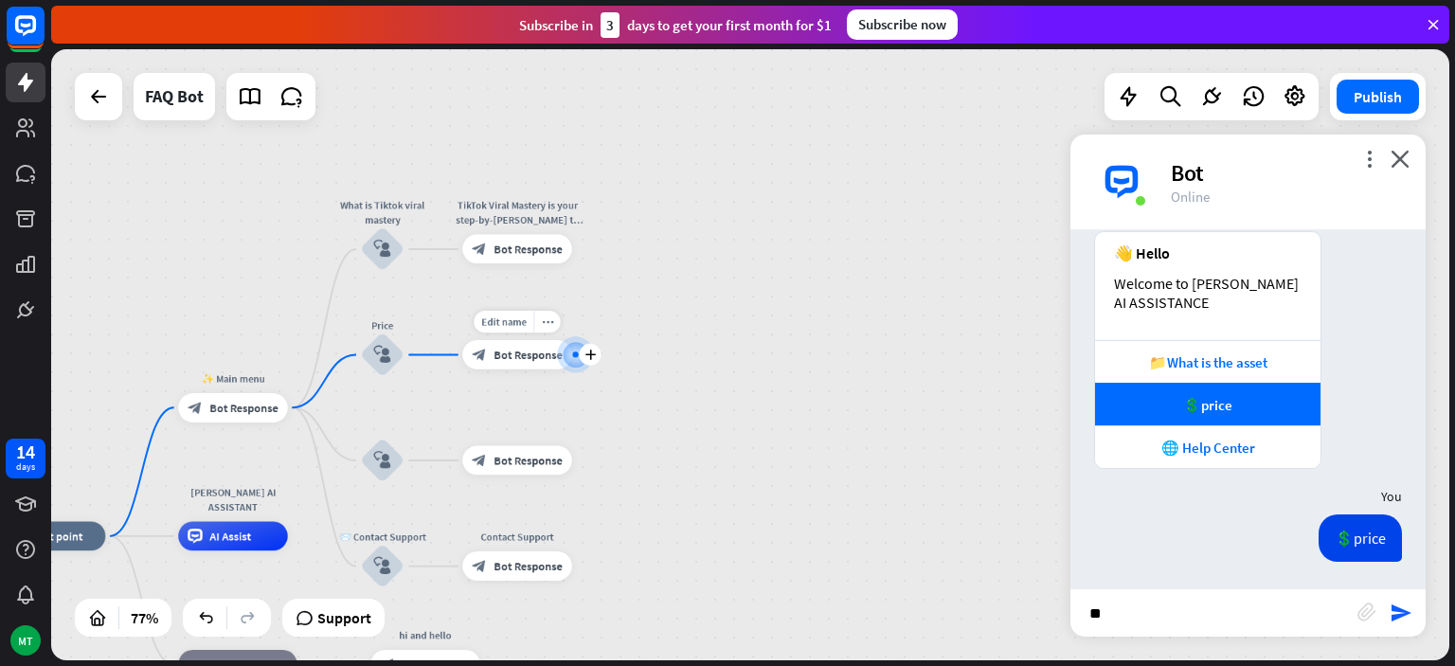
click at [544, 362] on span "Bot Response" at bounding box center [528, 355] width 68 height 14
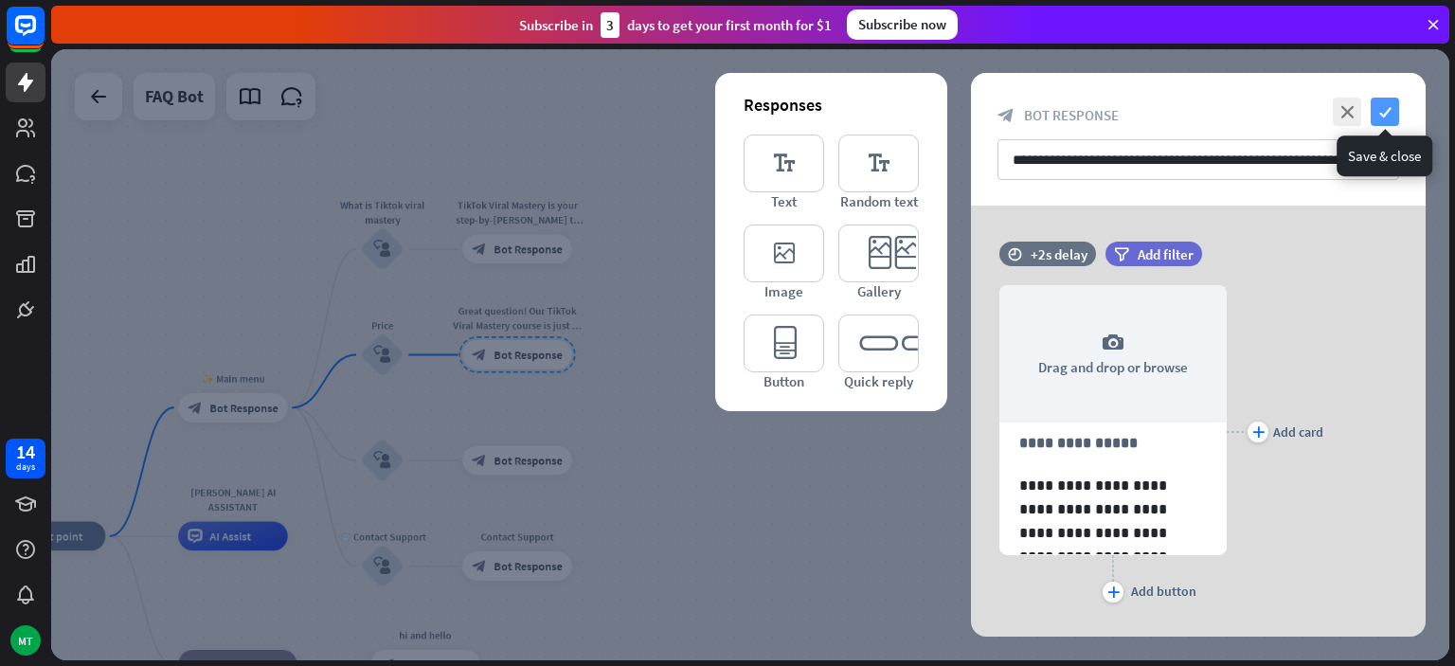
click at [1395, 113] on icon "check" at bounding box center [1385, 112] width 28 height 28
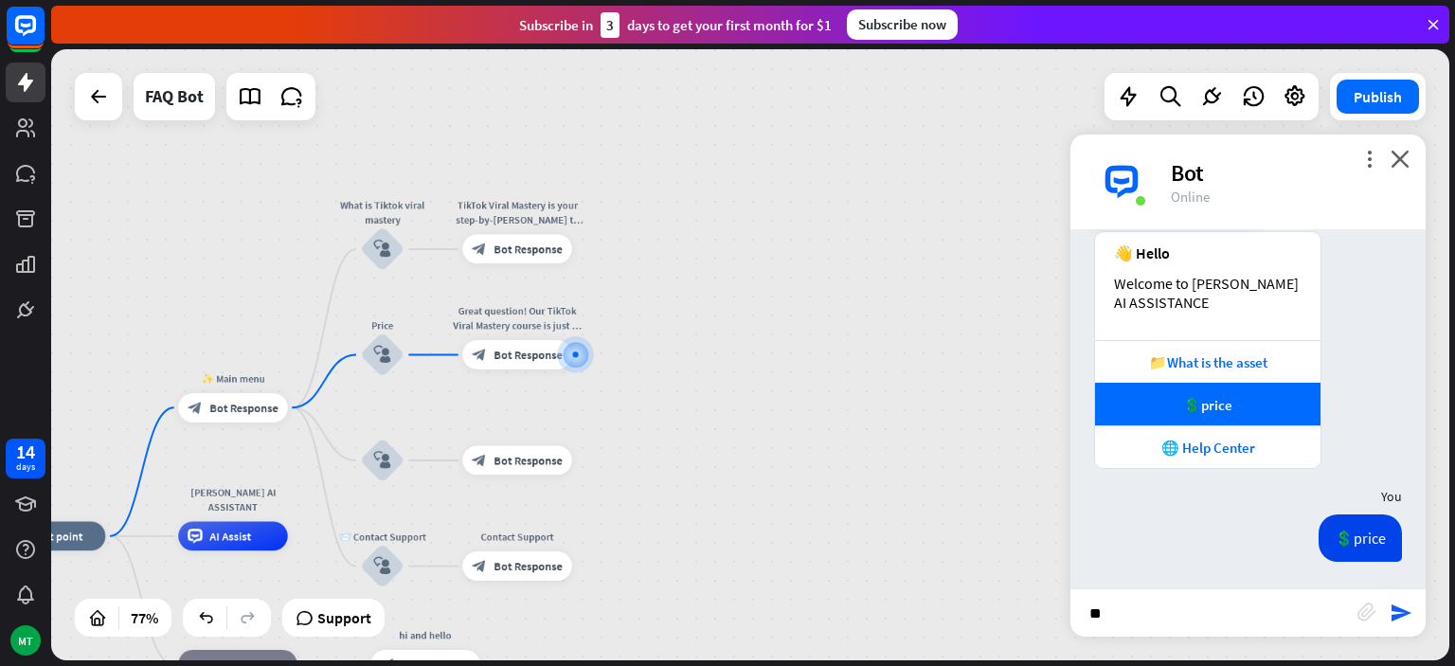
scroll to position [53, 0]
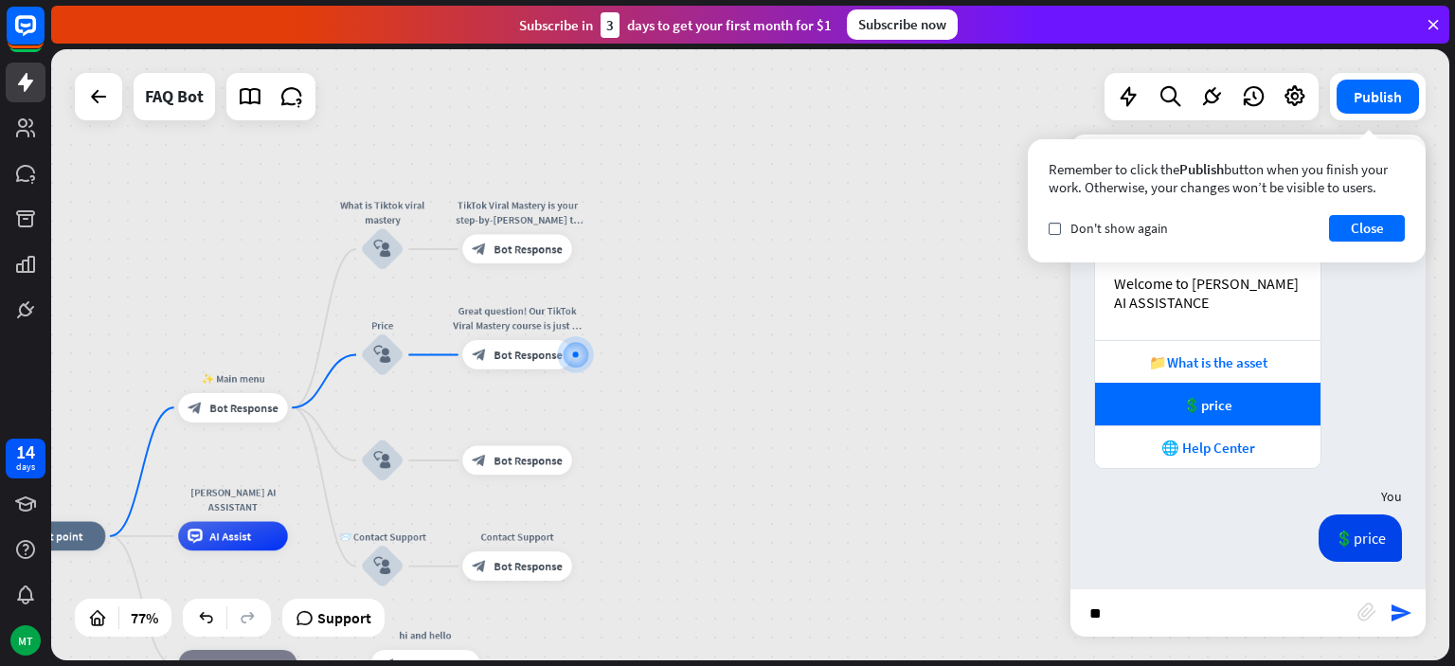
click at [1217, 604] on input "**" at bounding box center [1214, 612] width 287 height 47
click at [1196, 388] on div "💲price" at bounding box center [1207, 404] width 225 height 43
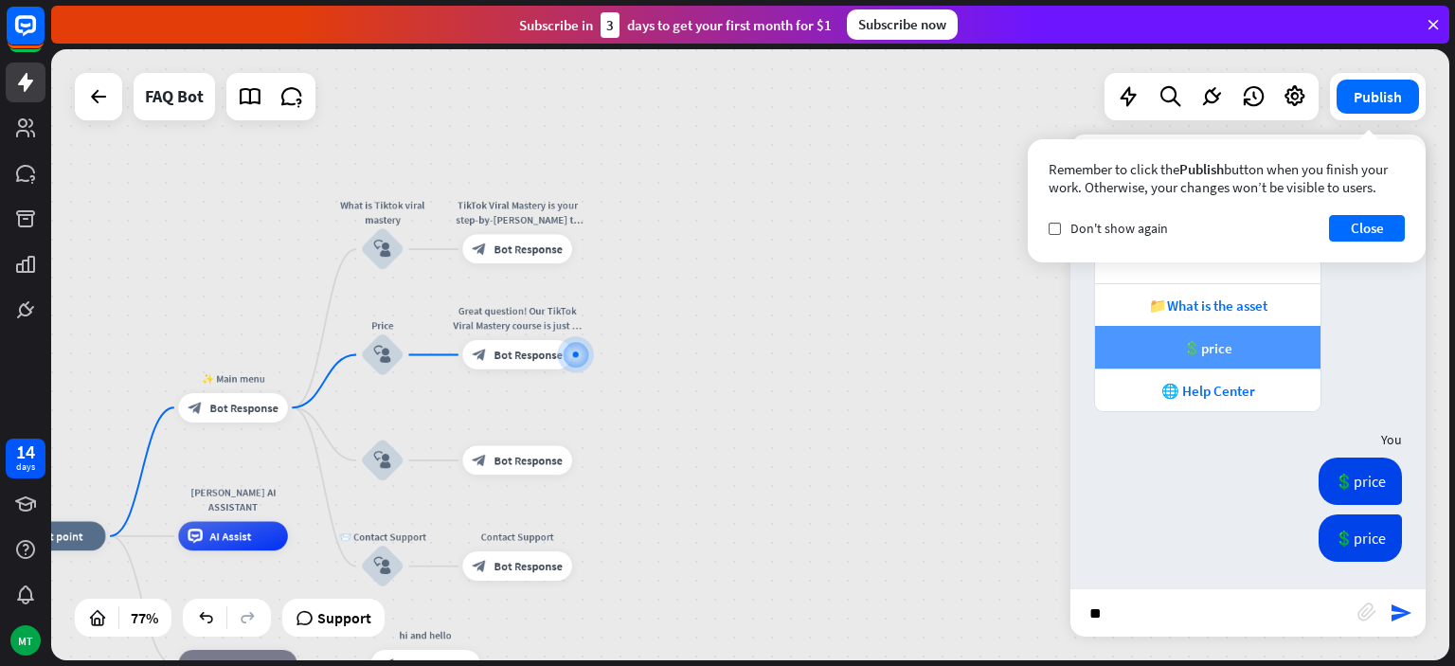
scroll to position [110, 0]
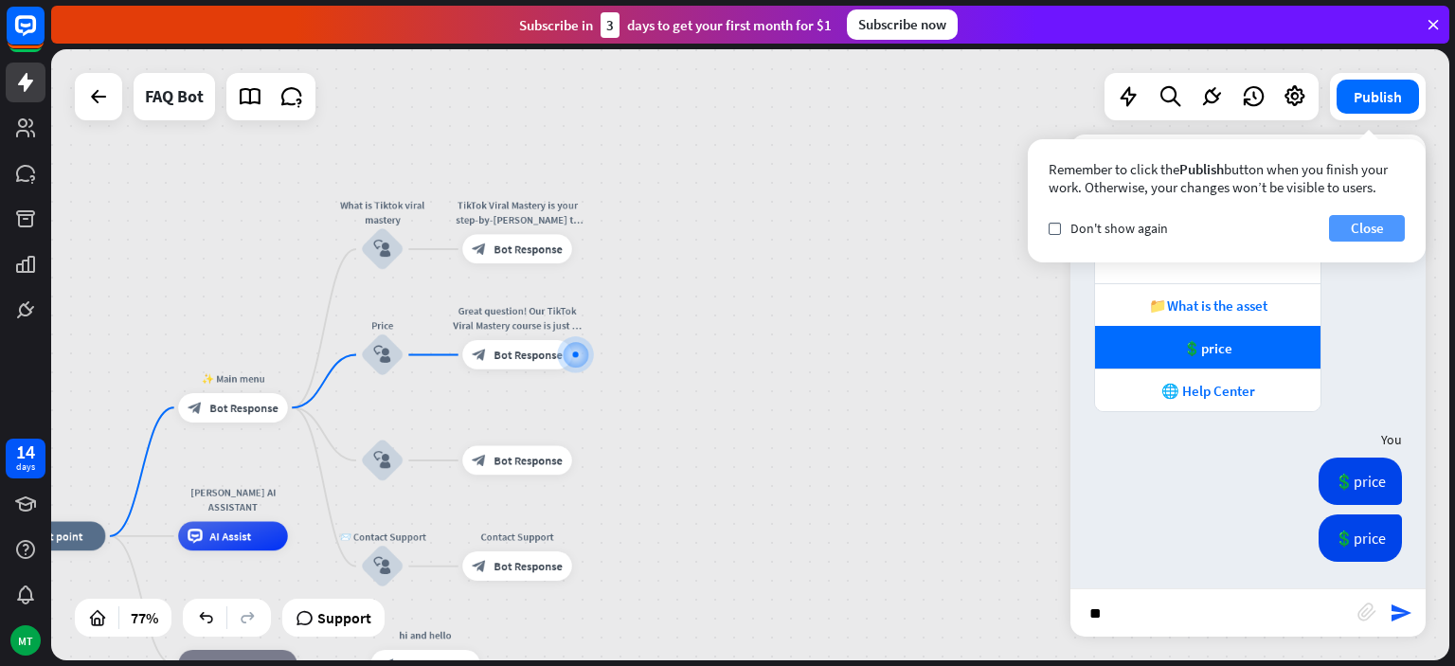
click at [1364, 229] on button "Close" at bounding box center [1367, 228] width 76 height 27
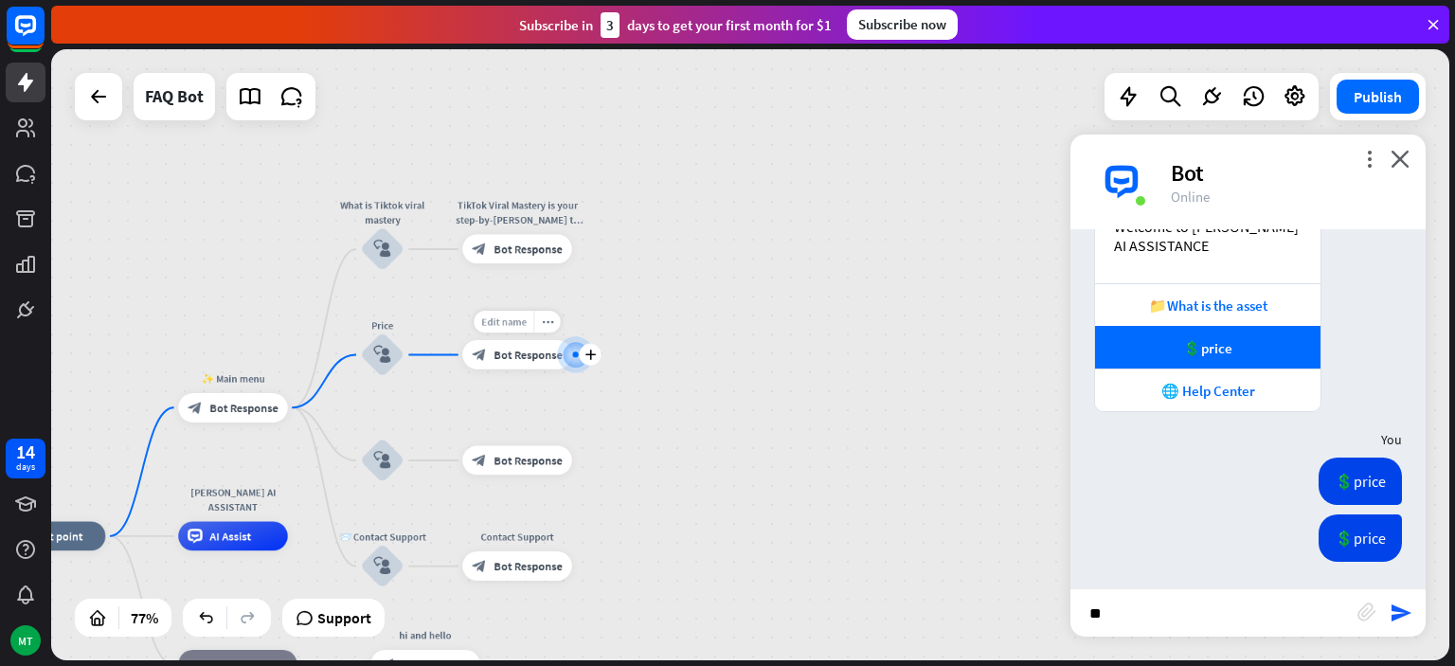
click at [517, 316] on span "Edit name" at bounding box center [503, 321] width 45 height 13
click at [1213, 310] on div "📁What is the asset" at bounding box center [1208, 306] width 207 height 18
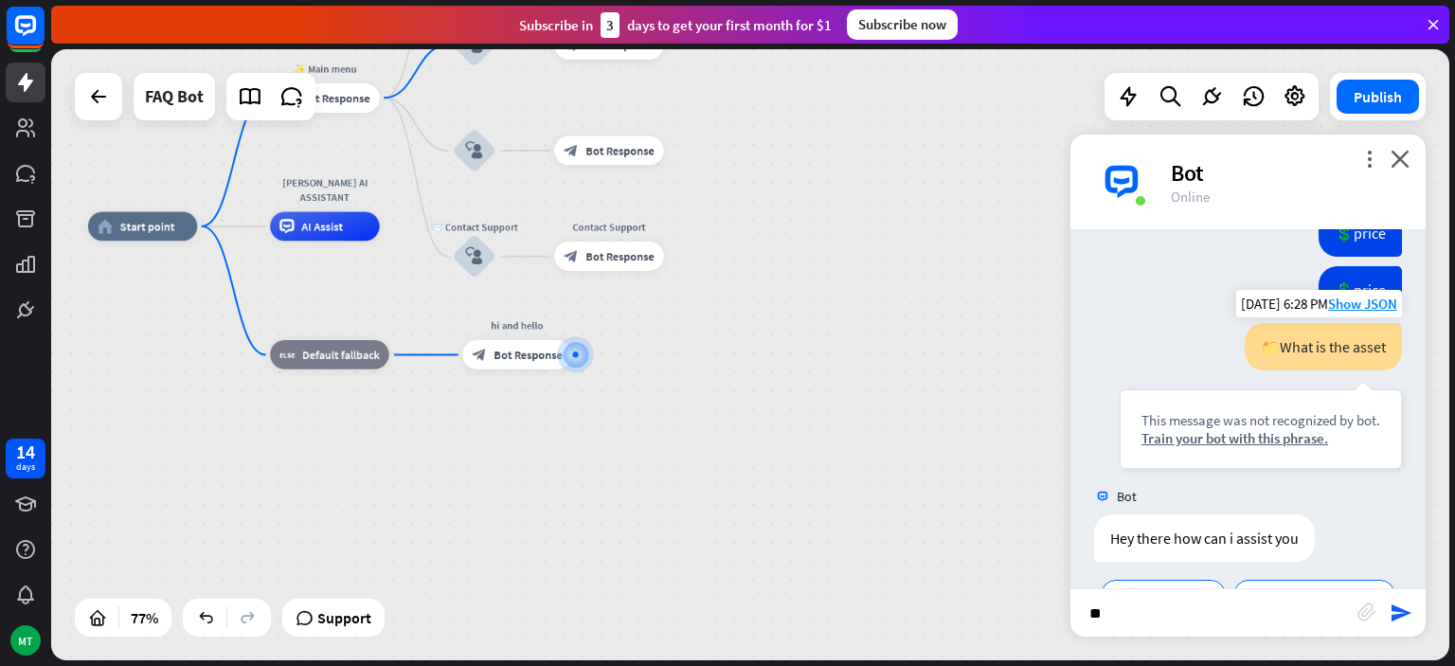
scroll to position [410, 0]
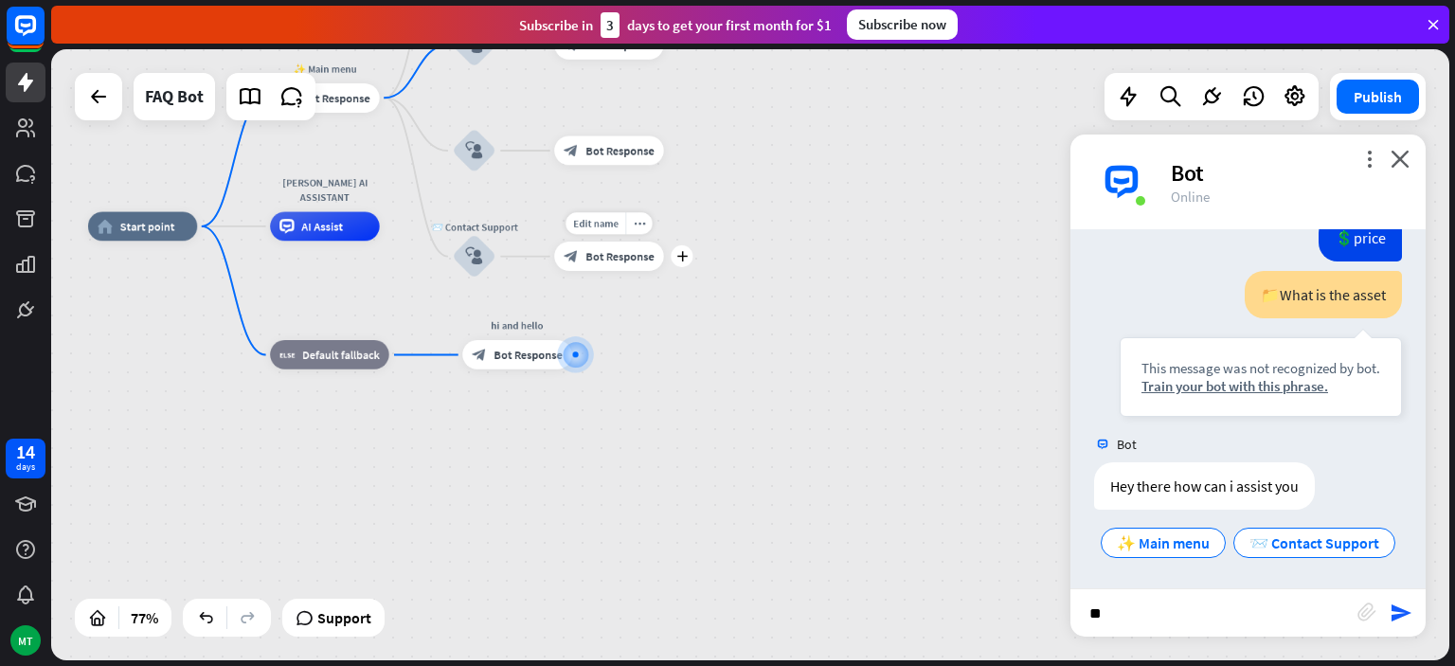
click at [632, 260] on span "Bot Response" at bounding box center [619, 256] width 68 height 14
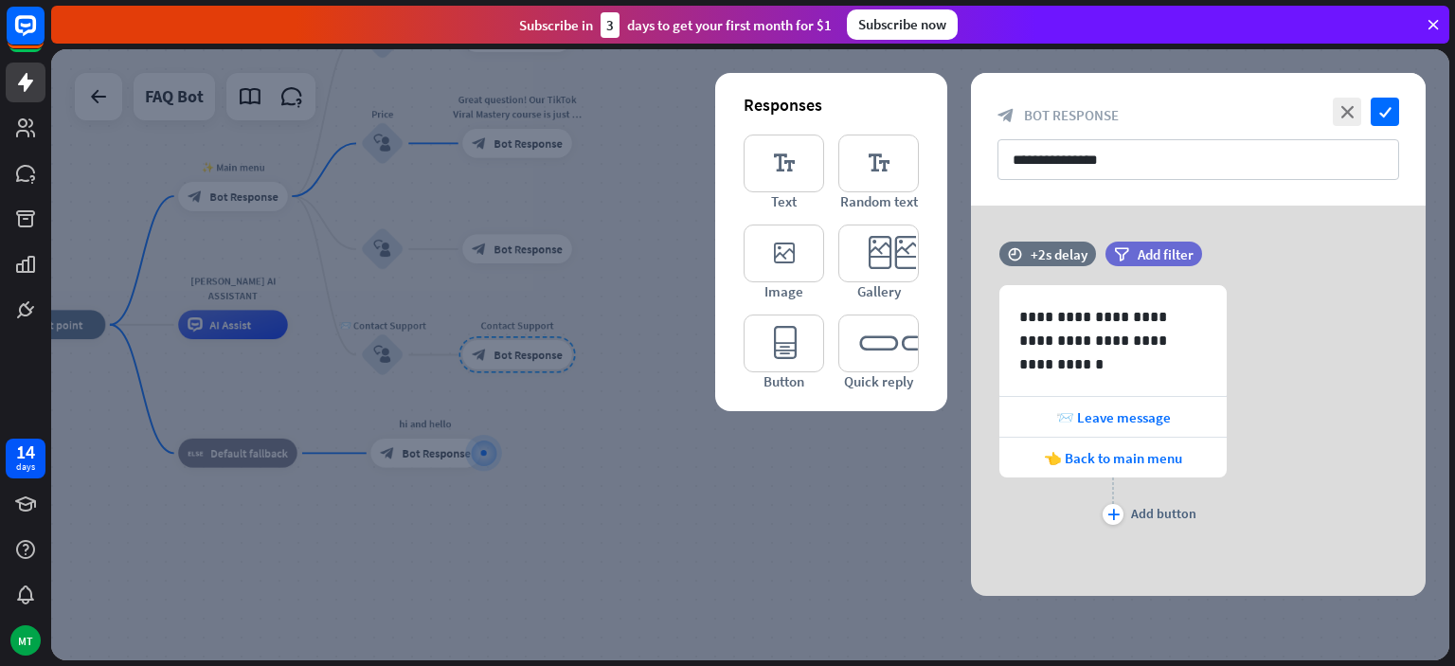
click at [852, 525] on div at bounding box center [750, 354] width 1398 height 611
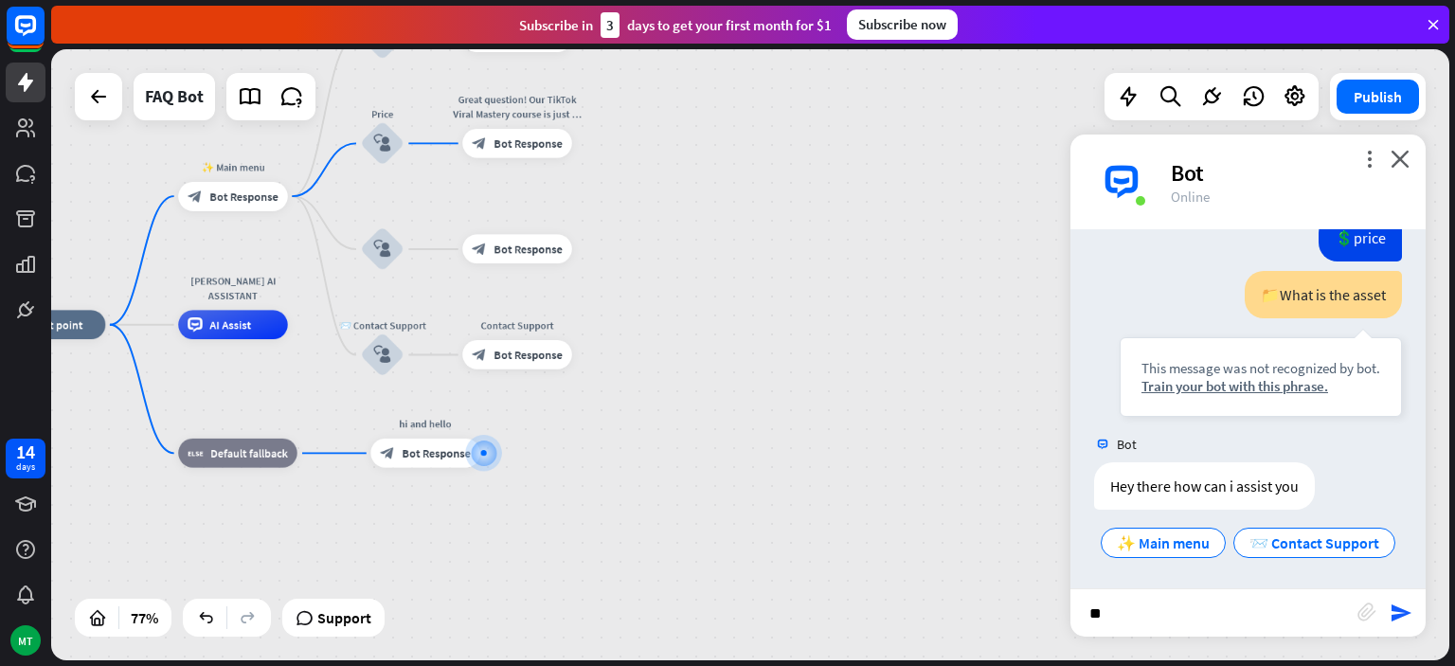
click at [852, 525] on div "home_2 Start point ✨ Main menu block_bot_response Bot Response What is Tiktok v…" at bounding box center [534, 560] width 1076 height 470
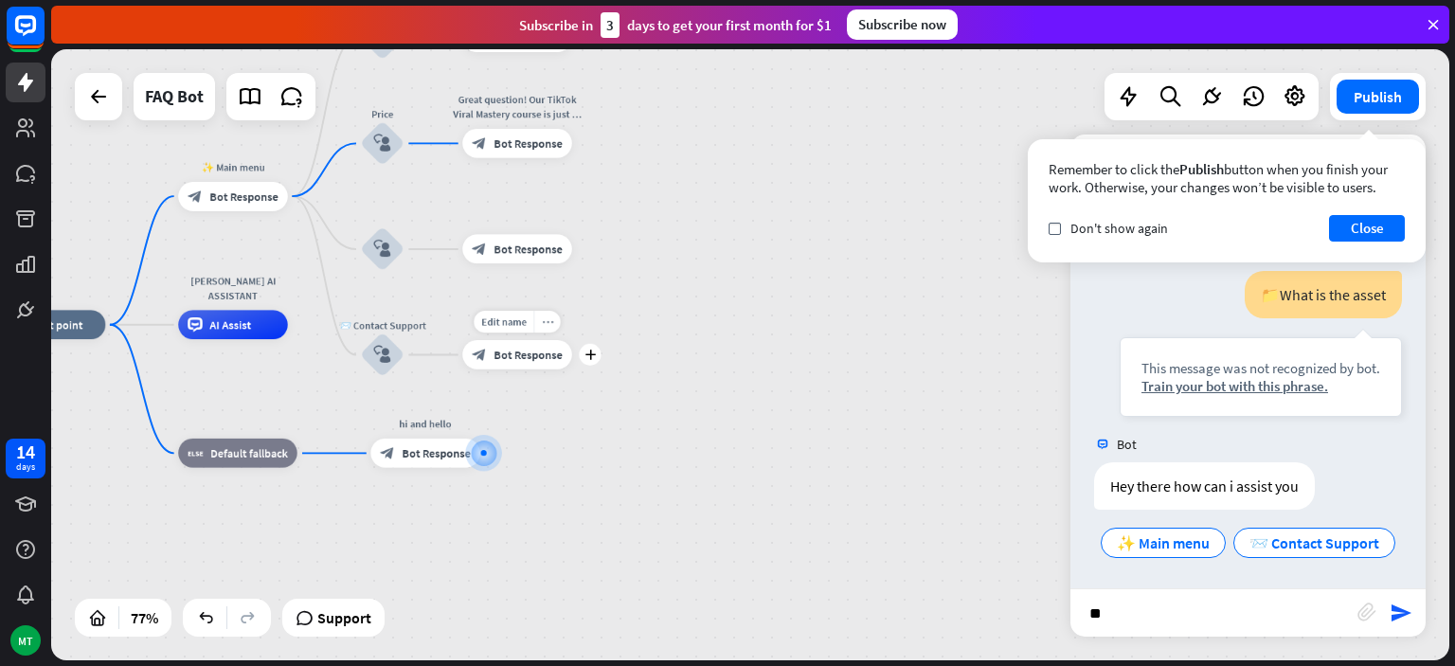
click at [549, 330] on div "more_horiz" at bounding box center [546, 322] width 27 height 22
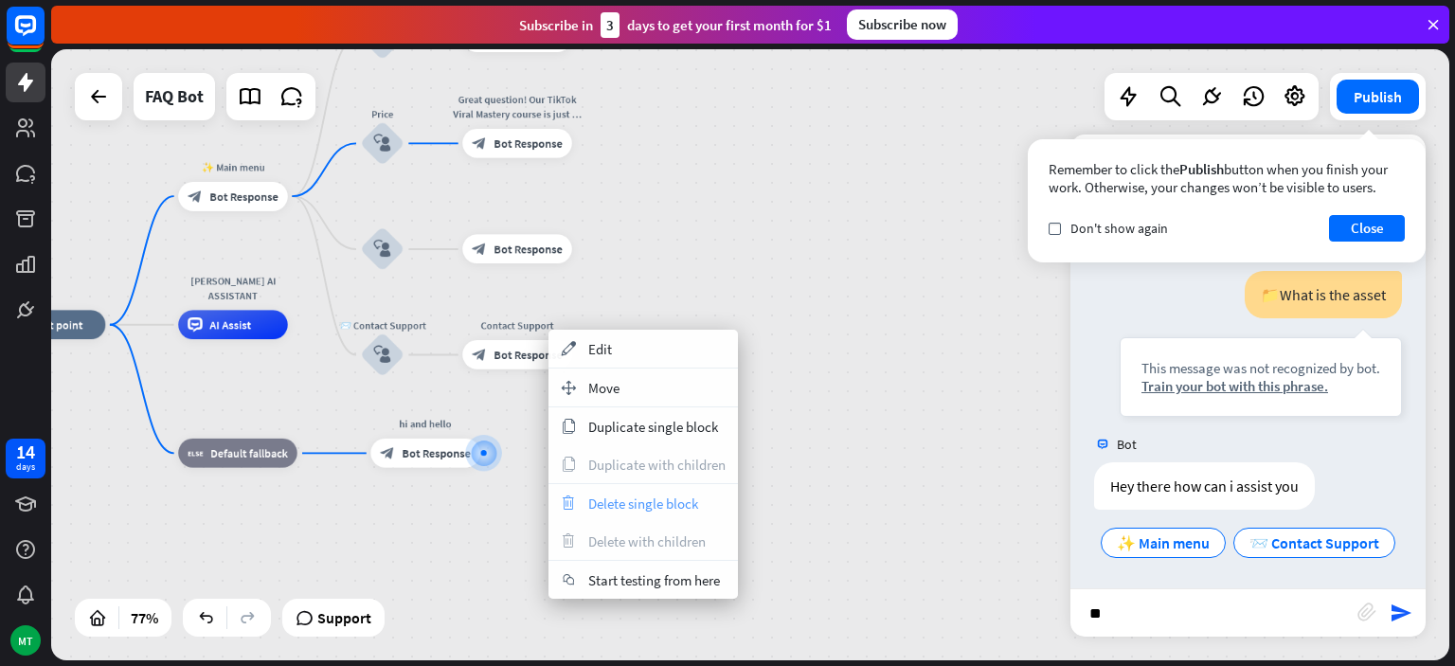
click at [615, 500] on span "Delete single block" at bounding box center [643, 504] width 110 height 18
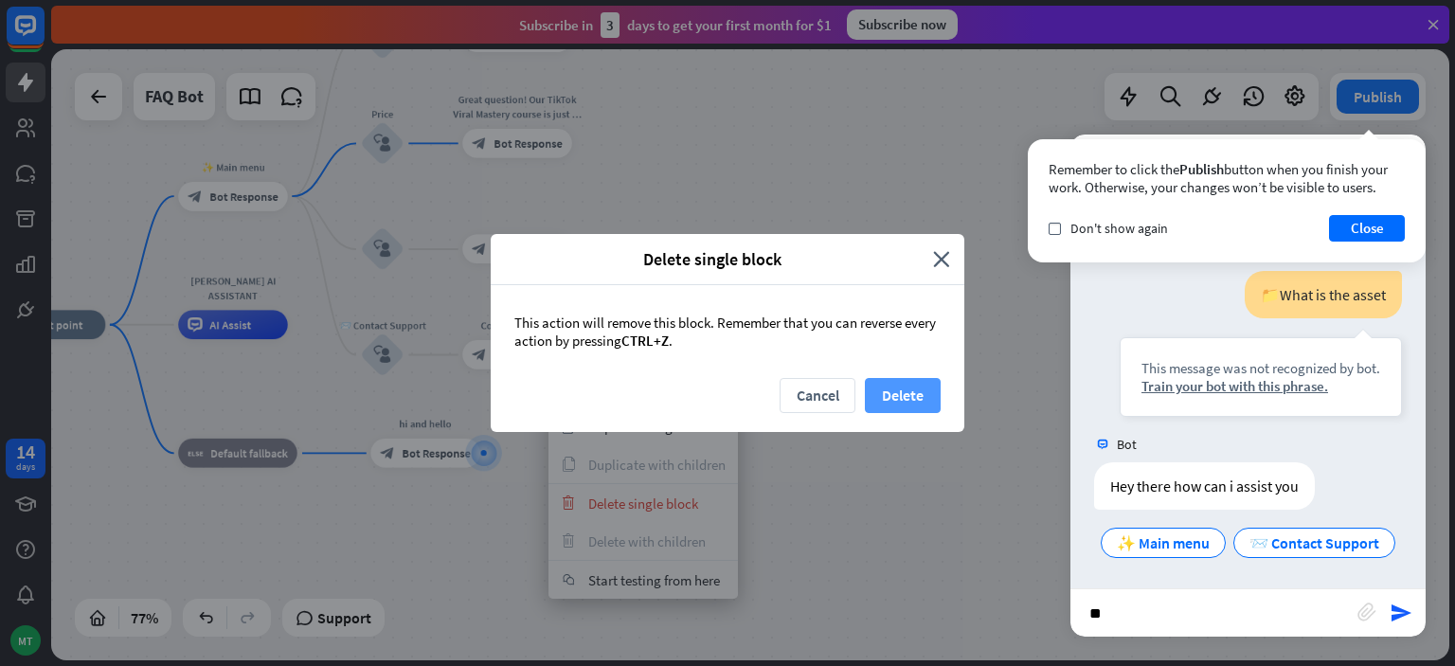
click at [897, 392] on button "Delete" at bounding box center [903, 395] width 76 height 35
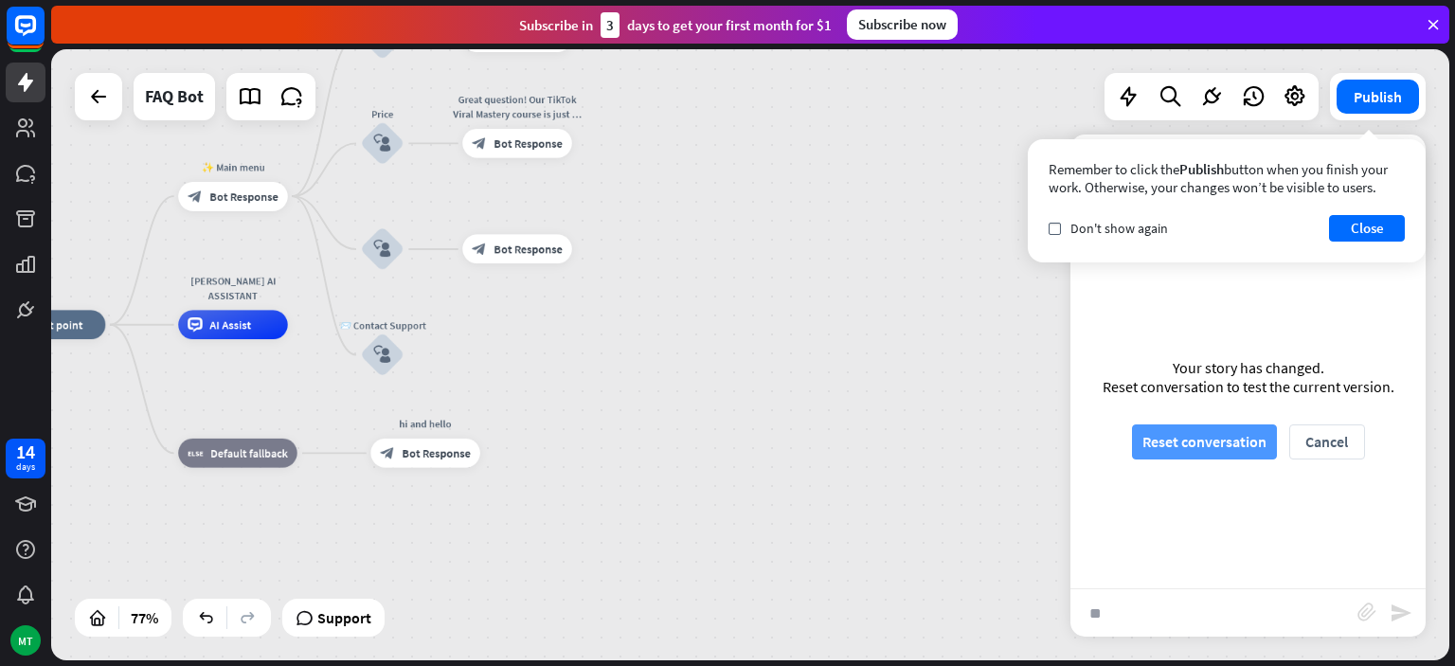
click at [1194, 441] on button "Reset conversation" at bounding box center [1204, 441] width 145 height 35
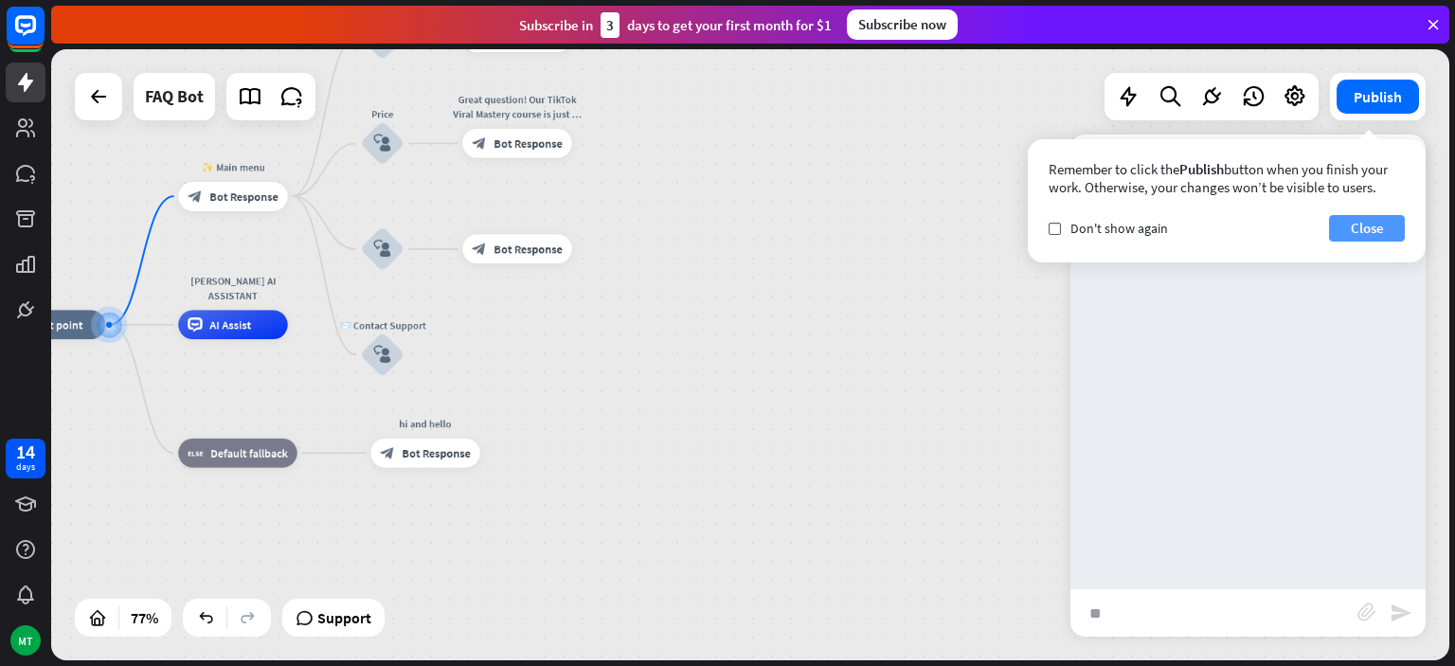
click at [1375, 229] on button "Close" at bounding box center [1367, 228] width 76 height 27
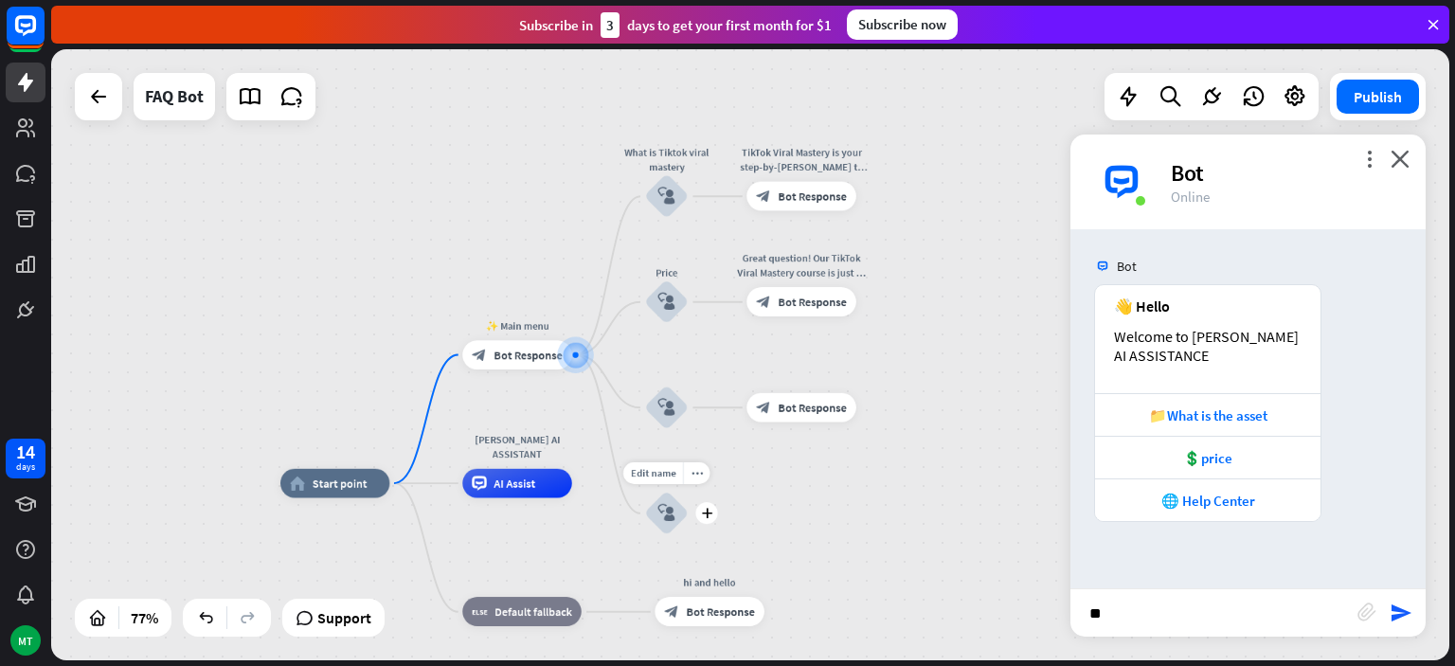
click at [662, 503] on div "block_user_input" at bounding box center [667, 514] width 44 height 44
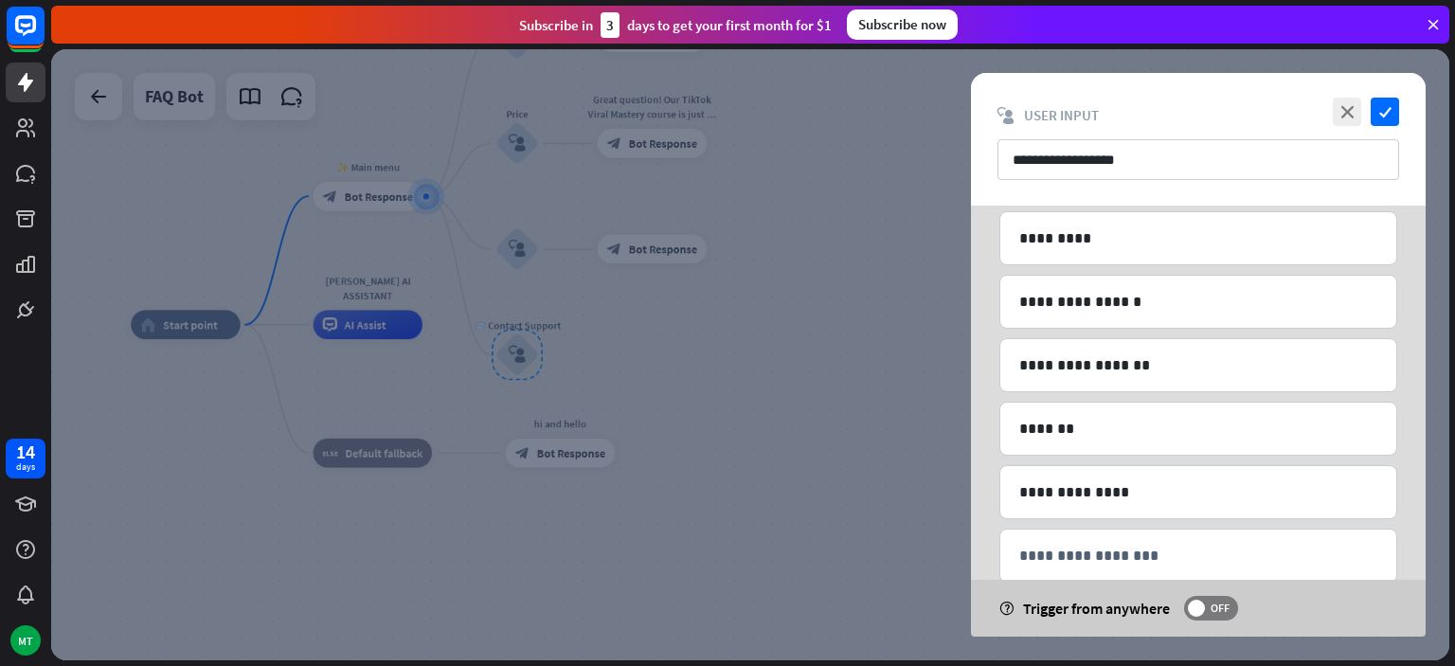
scroll to position [307, 0]
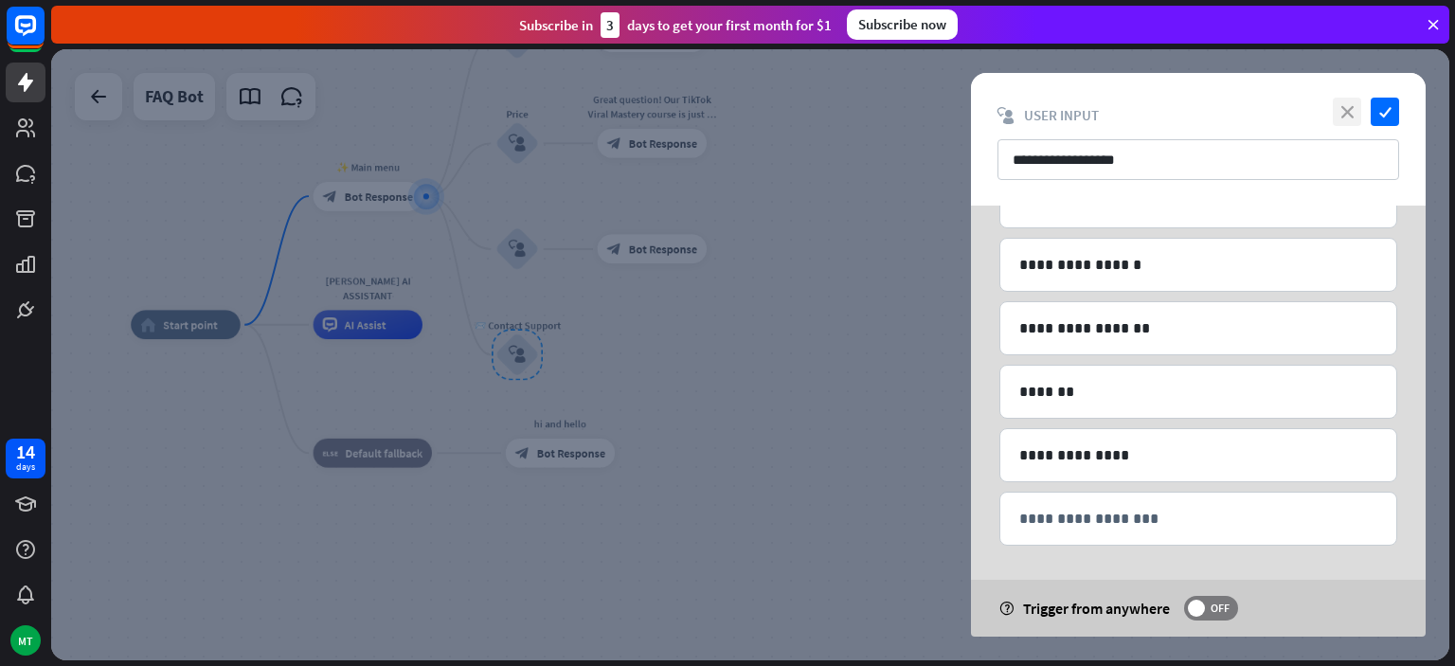
click at [1359, 112] on icon "close" at bounding box center [1347, 112] width 28 height 28
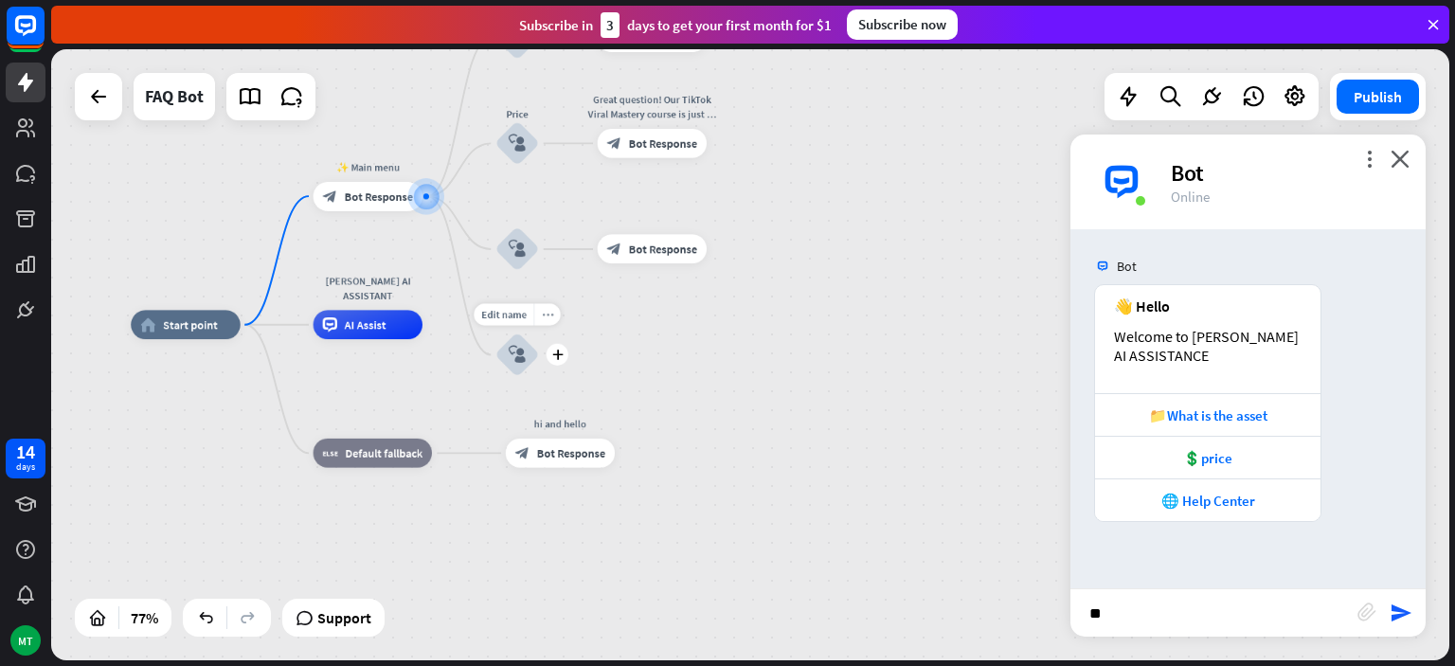
click at [543, 316] on icon "more_horiz" at bounding box center [547, 314] width 11 height 11
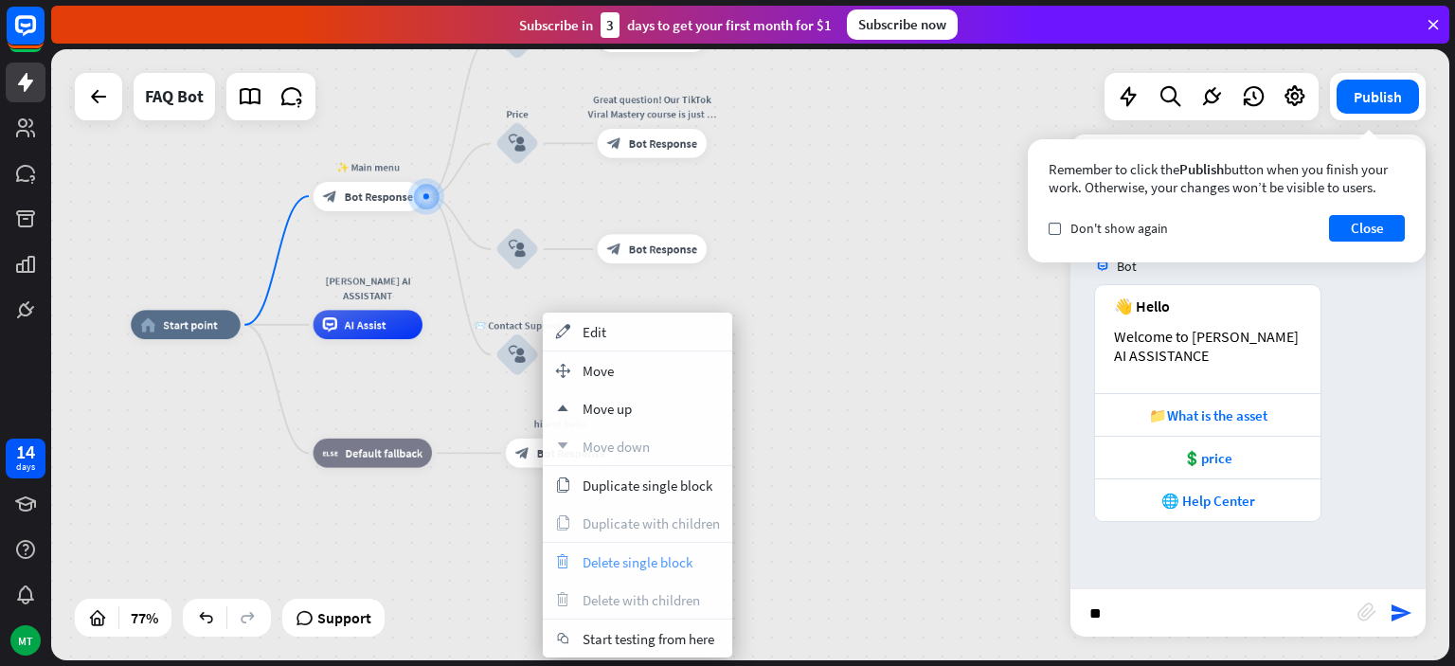
click at [631, 555] on span "Delete single block" at bounding box center [638, 562] width 110 height 18
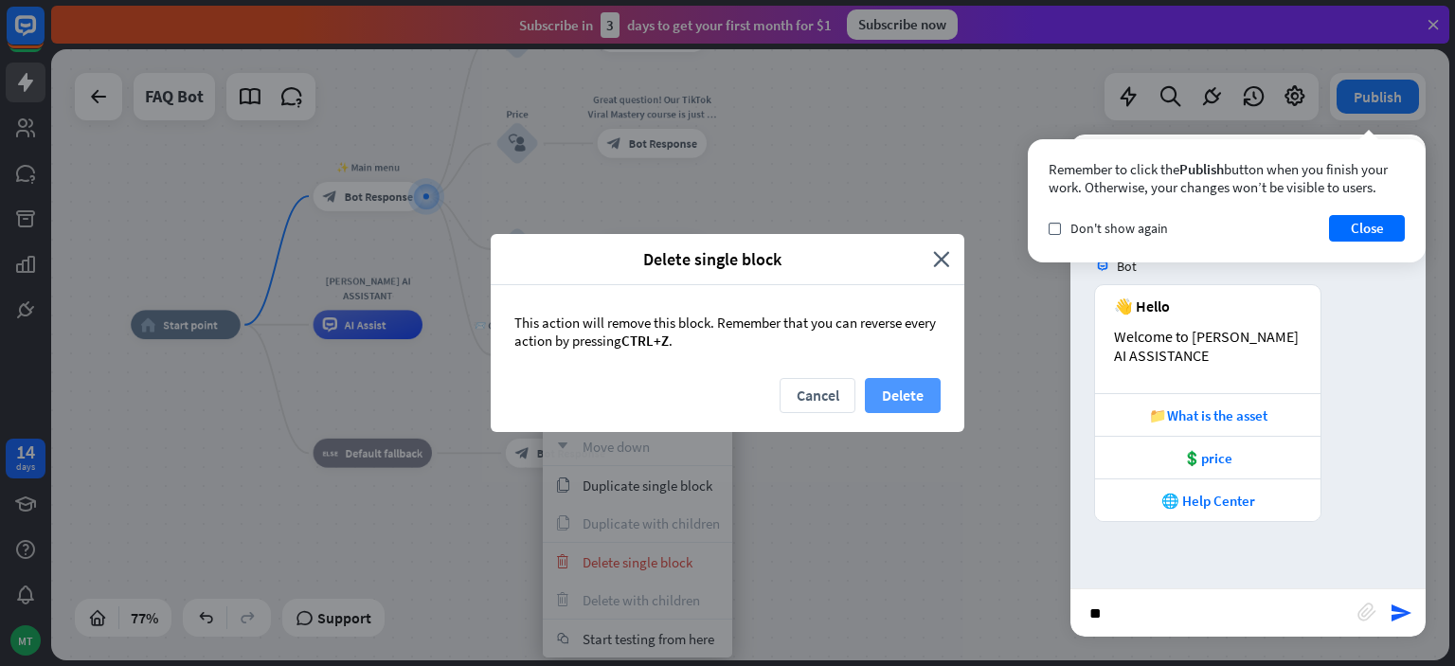
click at [890, 390] on button "Delete" at bounding box center [903, 395] width 76 height 35
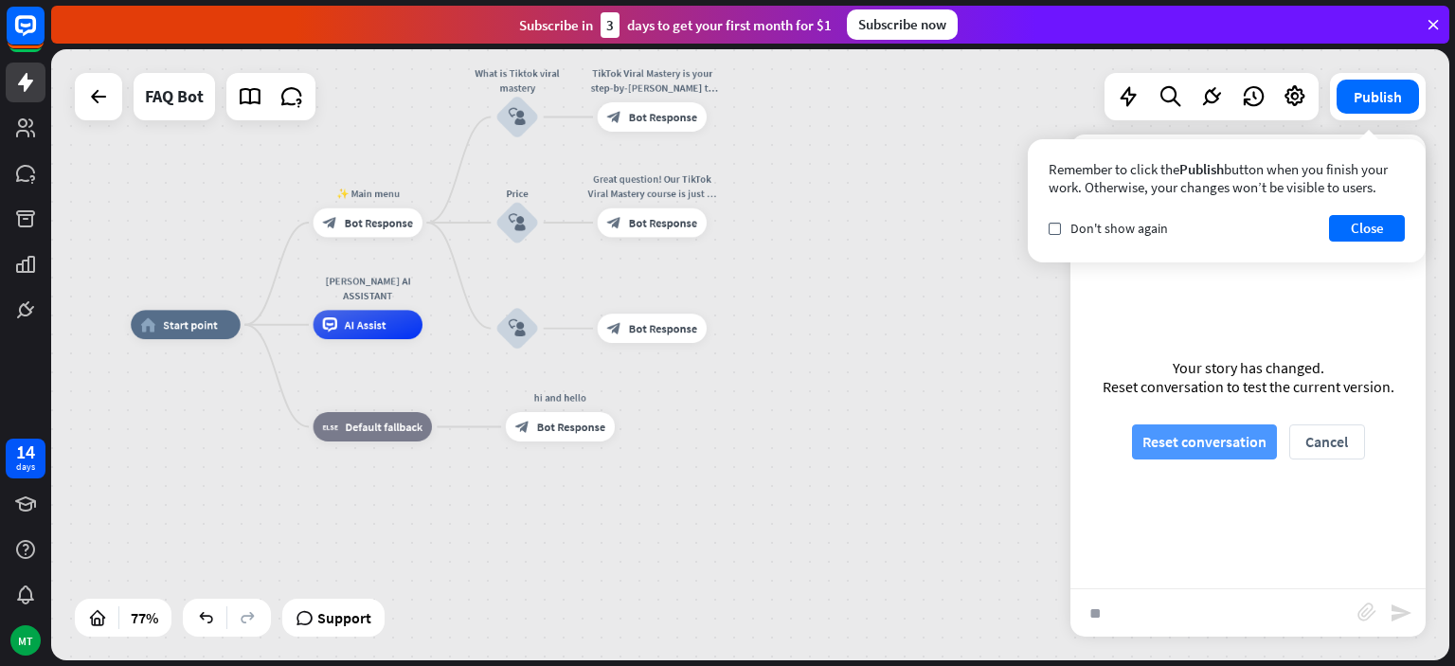
click at [1228, 438] on button "Reset conversation" at bounding box center [1204, 441] width 145 height 35
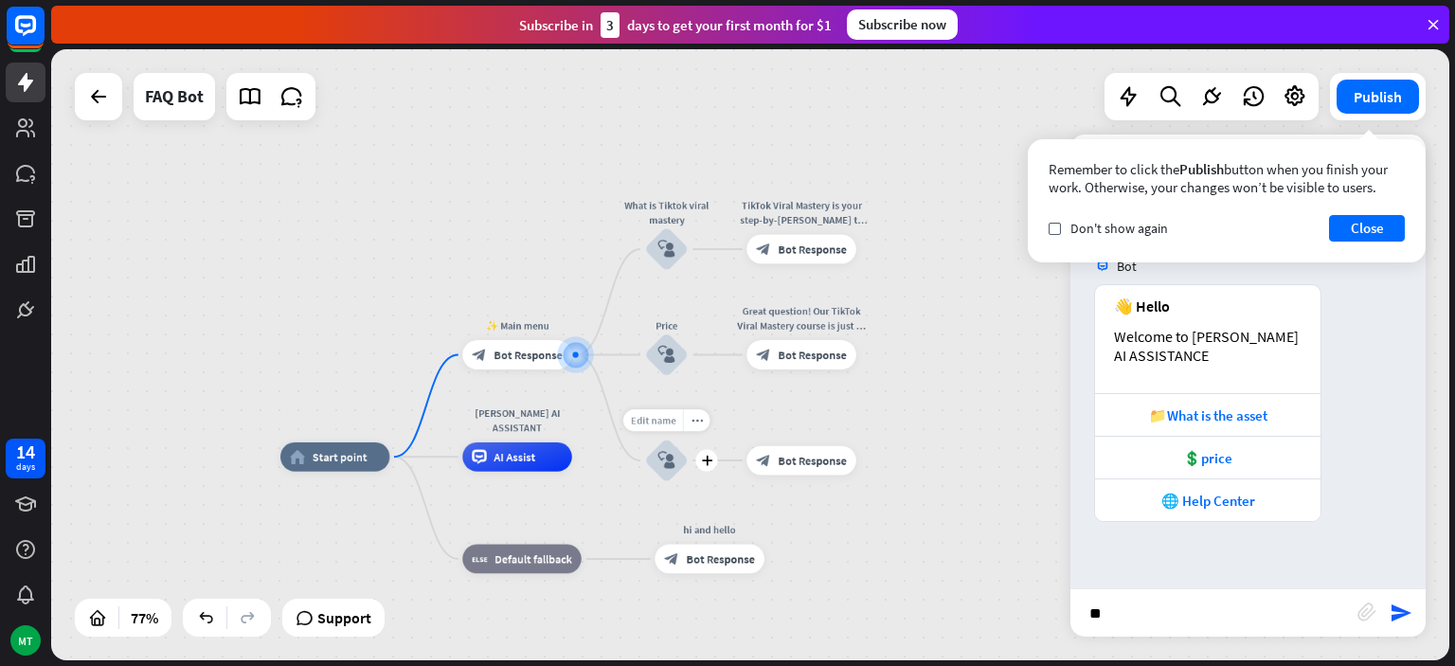
click at [665, 423] on span "Edit name" at bounding box center [653, 420] width 45 height 13
type input "**********"
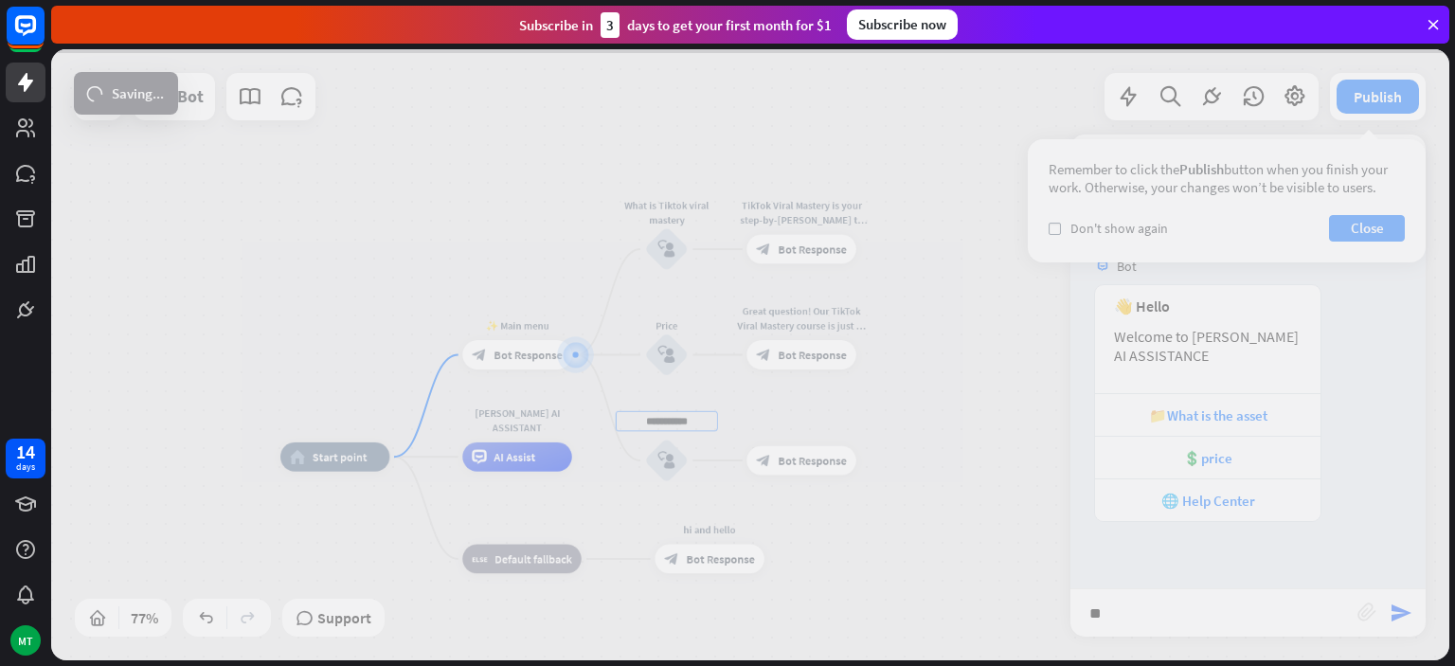
click at [693, 386] on div "**********" at bounding box center [750, 354] width 1398 height 611
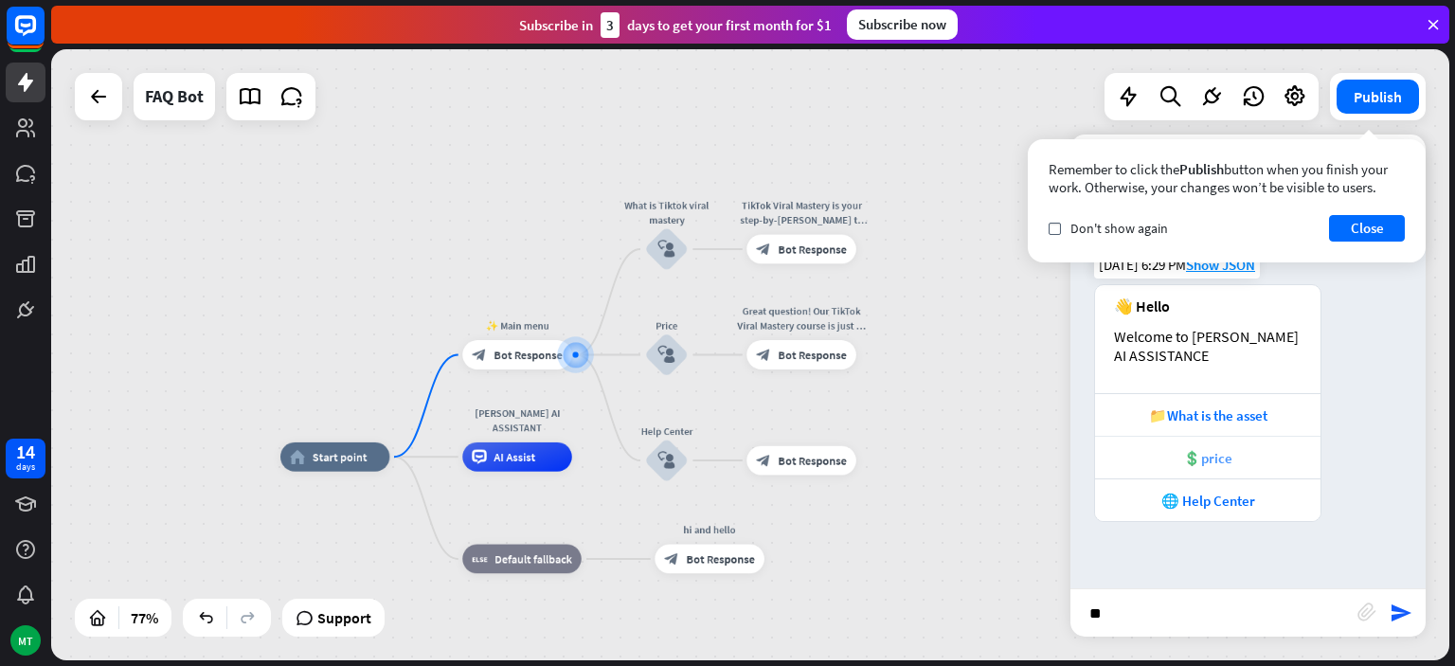
click at [1200, 457] on div "💲price" at bounding box center [1208, 458] width 207 height 18
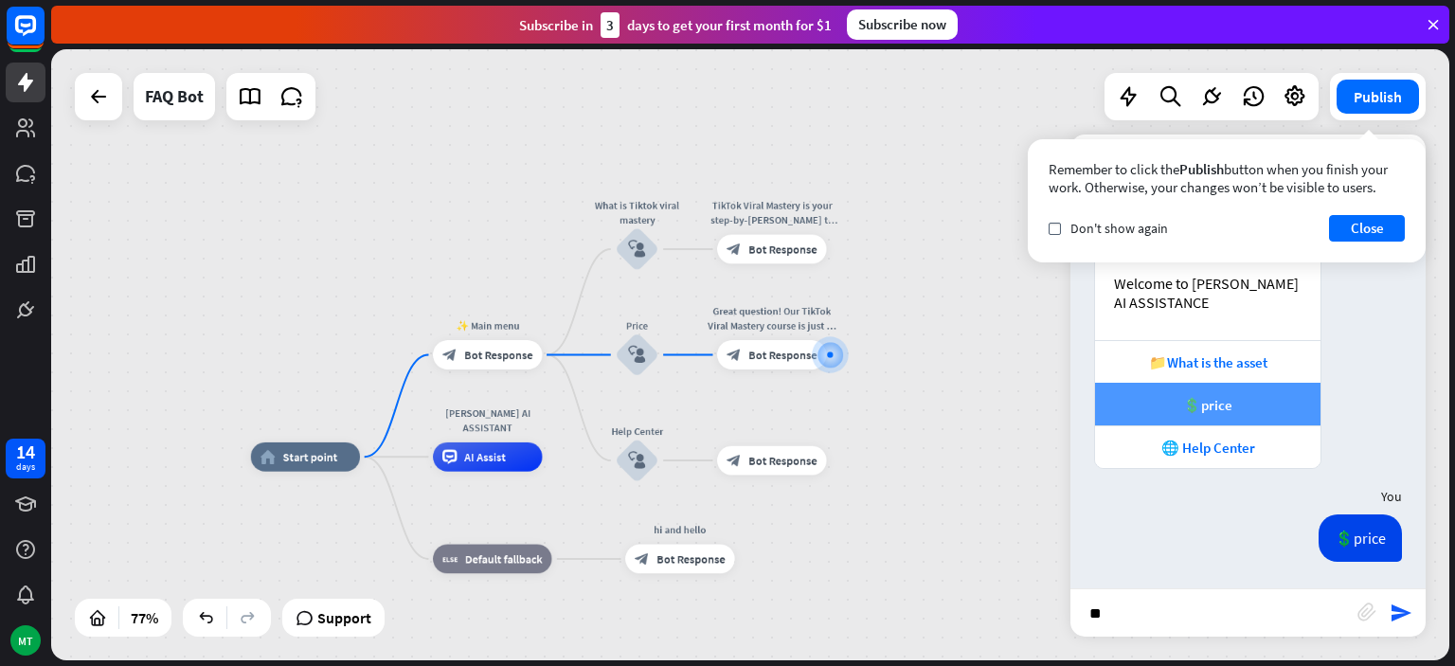
scroll to position [53, 0]
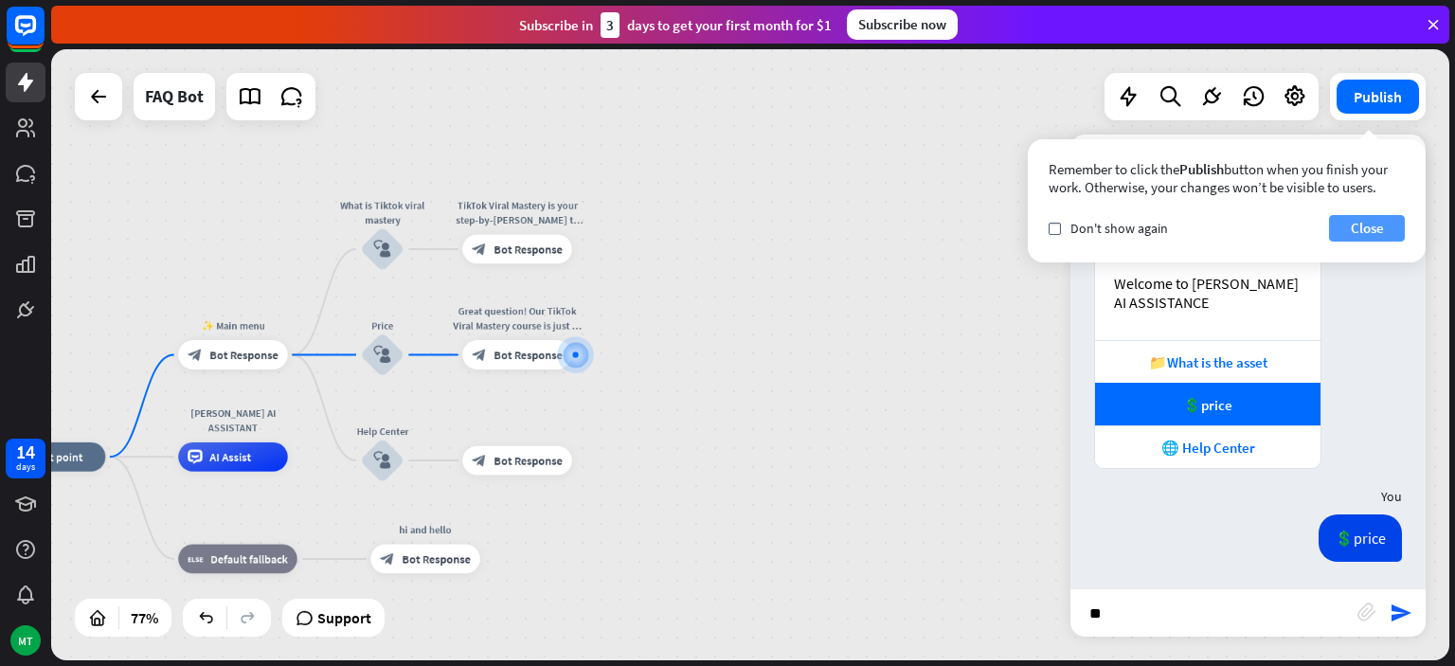
click at [1344, 231] on button "Close" at bounding box center [1367, 228] width 76 height 27
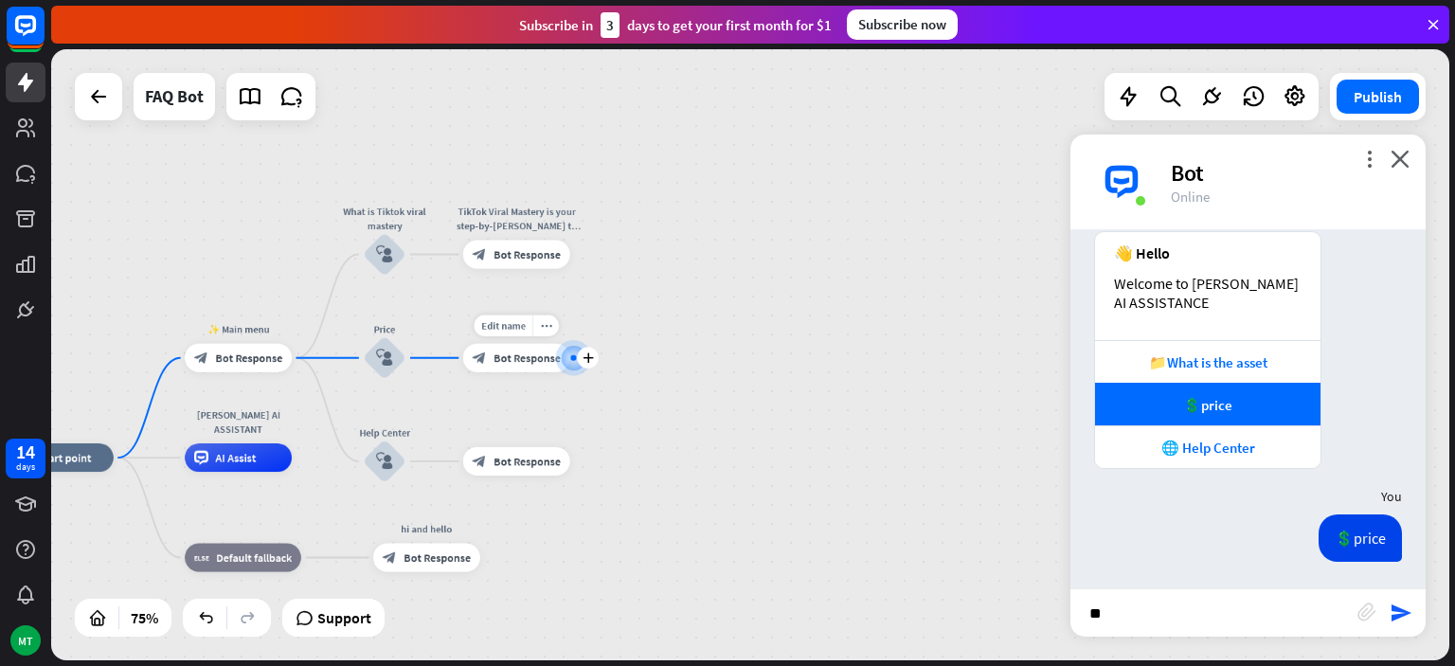
click at [568, 354] on div at bounding box center [573, 358] width 15 height 15
click at [545, 358] on span "Bot Response" at bounding box center [527, 358] width 67 height 14
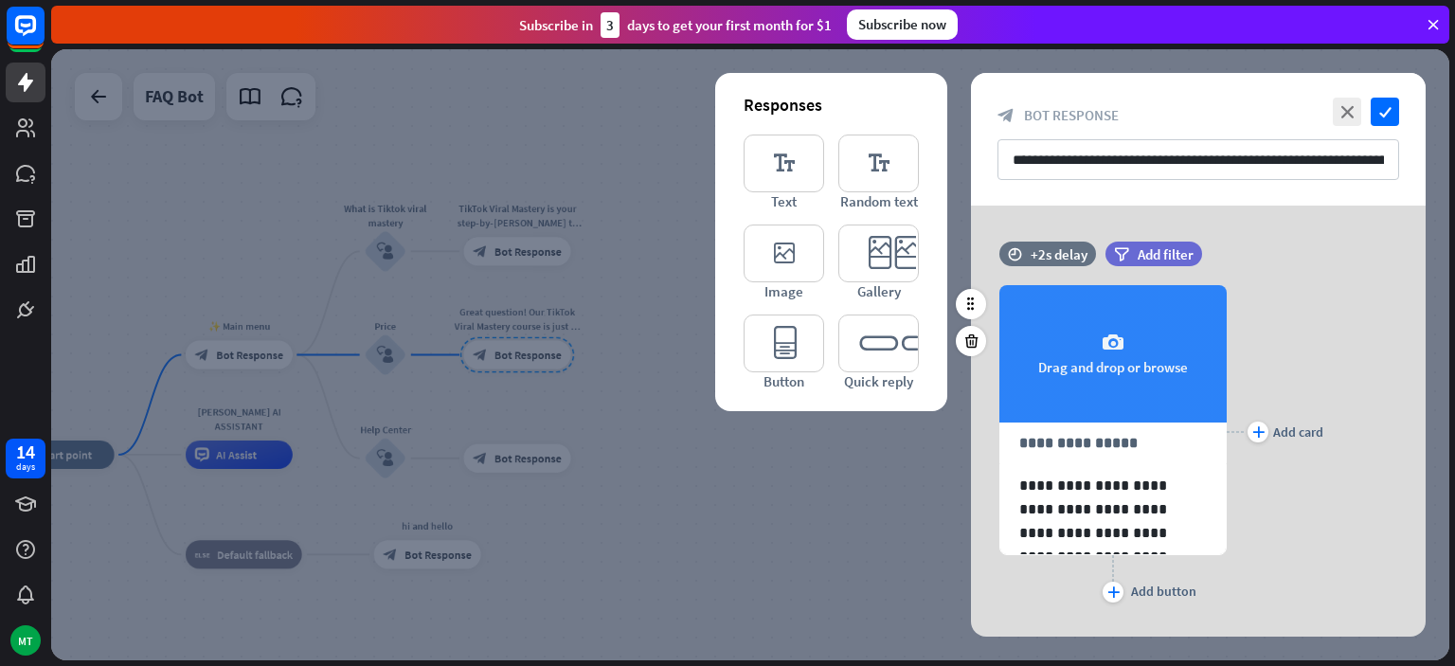
click at [1141, 354] on div "camera Drag and drop or browse" at bounding box center [1112, 353] width 227 height 137
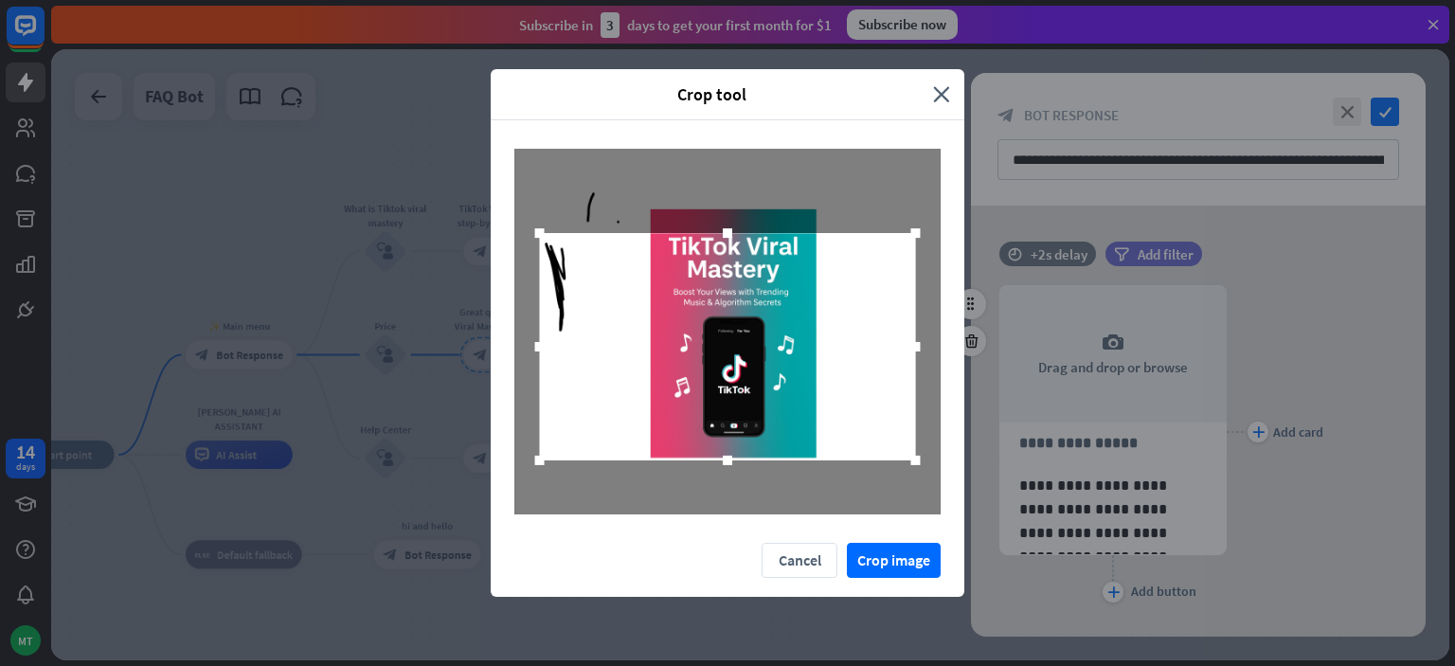
drag, startPoint x: 736, startPoint y: 199, endPoint x: 737, endPoint y: 233, distance: 34.1
click at [737, 233] on div at bounding box center [727, 233] width 28 height 28
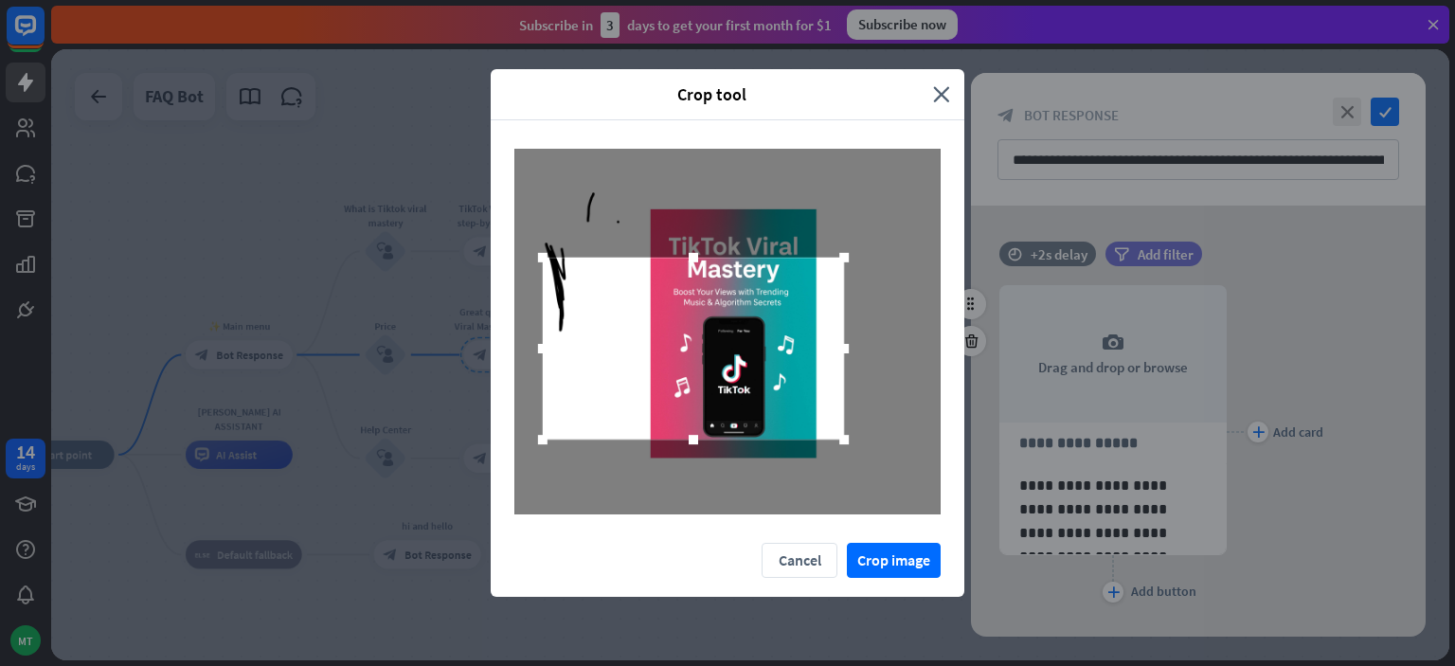
drag, startPoint x: 915, startPoint y: 337, endPoint x: 847, endPoint y: 328, distance: 68.9
click at [844, 328] on div at bounding box center [693, 349] width 301 height 182
click at [847, 328] on div at bounding box center [843, 349] width 11 height 182
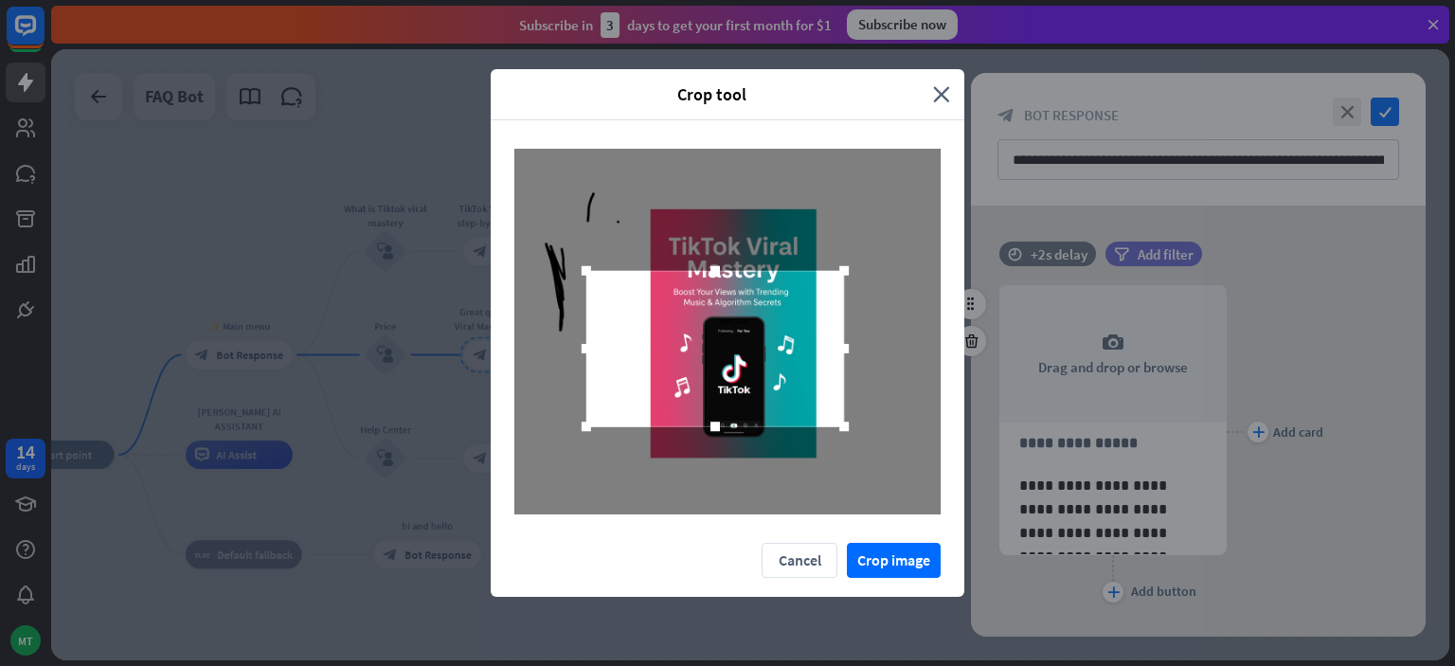
drag, startPoint x: 537, startPoint y: 347, endPoint x: 595, endPoint y: 351, distance: 57.9
click at [595, 351] on div at bounding box center [586, 348] width 28 height 28
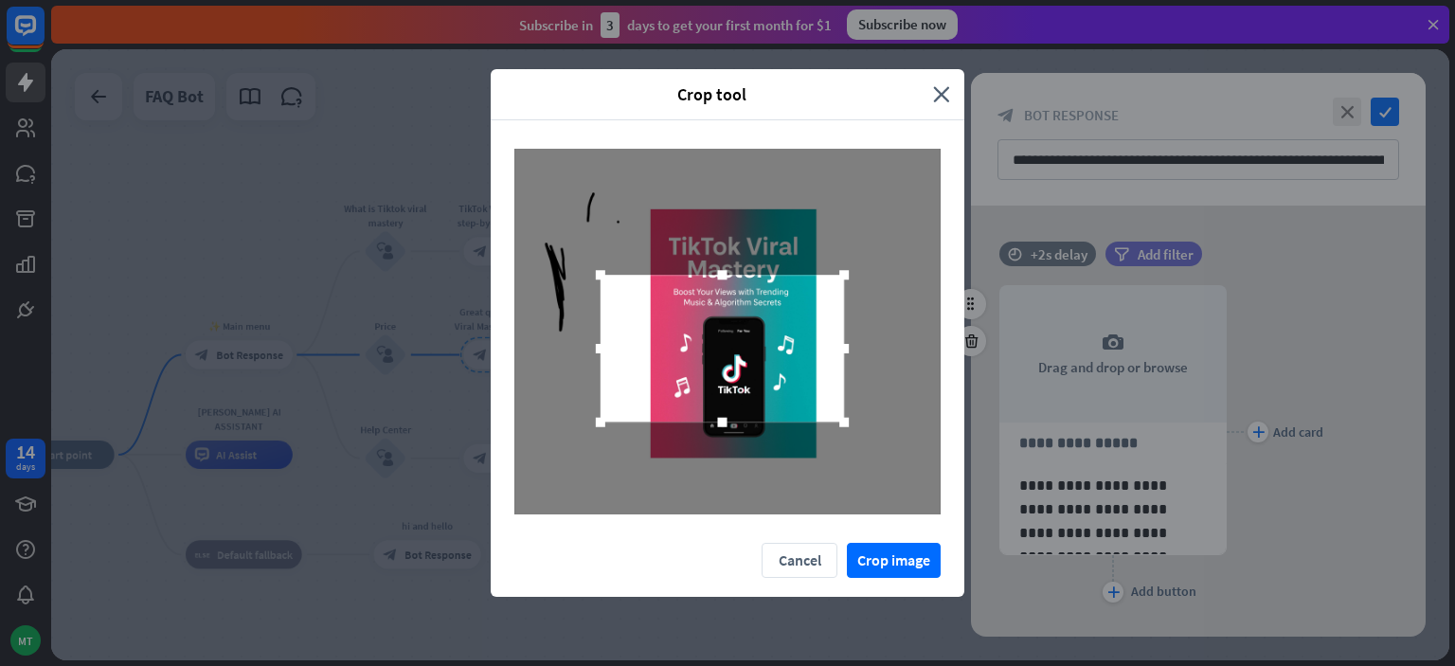
click at [595, 351] on div at bounding box center [600, 348] width 28 height 28
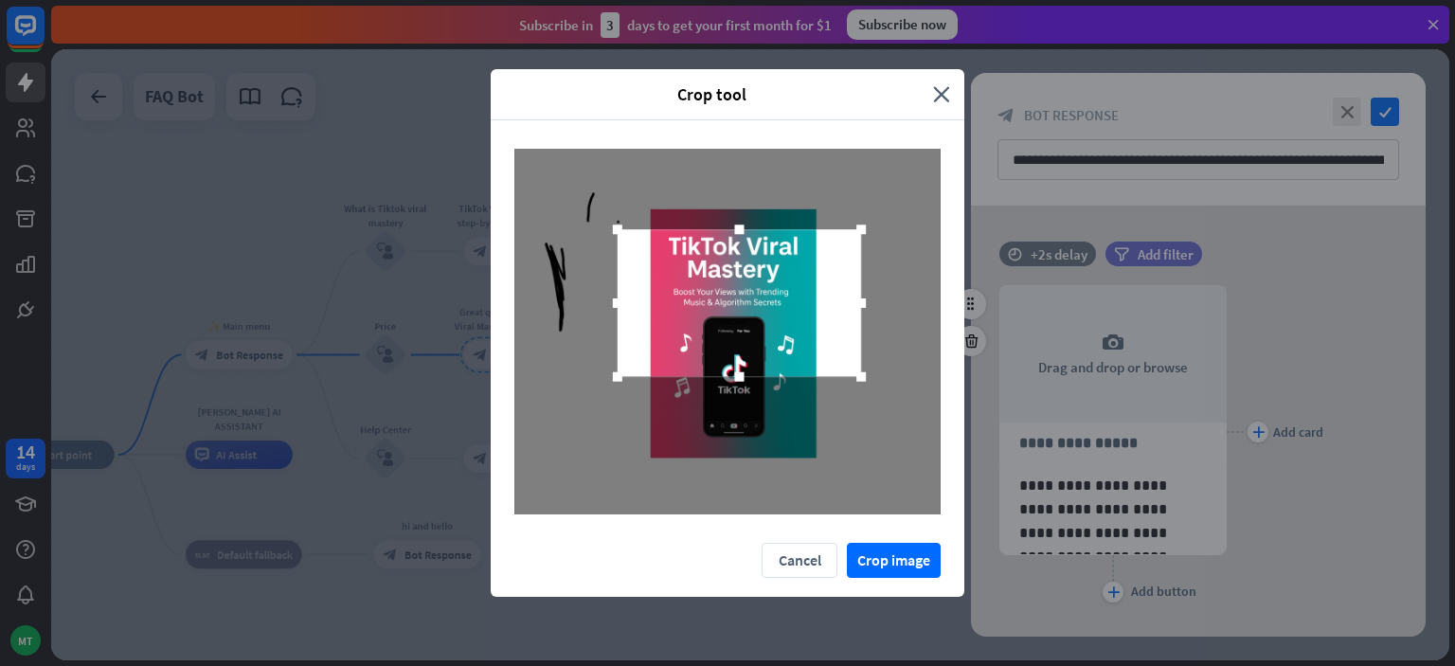
drag, startPoint x: 688, startPoint y: 358, endPoint x: 704, endPoint y: 308, distance: 52.7
click at [704, 308] on div at bounding box center [739, 302] width 243 height 147
click at [704, 308] on div at bounding box center [738, 298] width 243 height 147
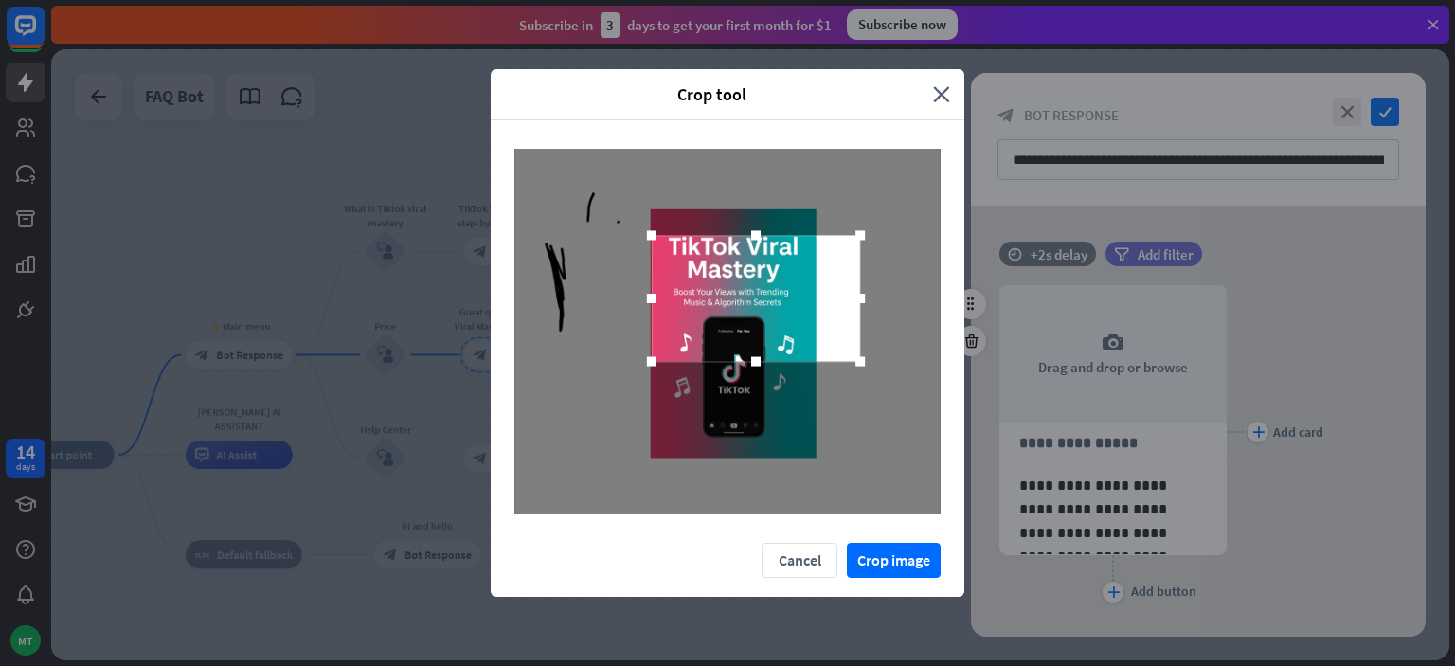
drag, startPoint x: 616, startPoint y: 294, endPoint x: 651, endPoint y: 297, distance: 35.3
click at [651, 297] on div at bounding box center [652, 298] width 28 height 28
click at [651, 297] on div at bounding box center [651, 298] width 9 height 9
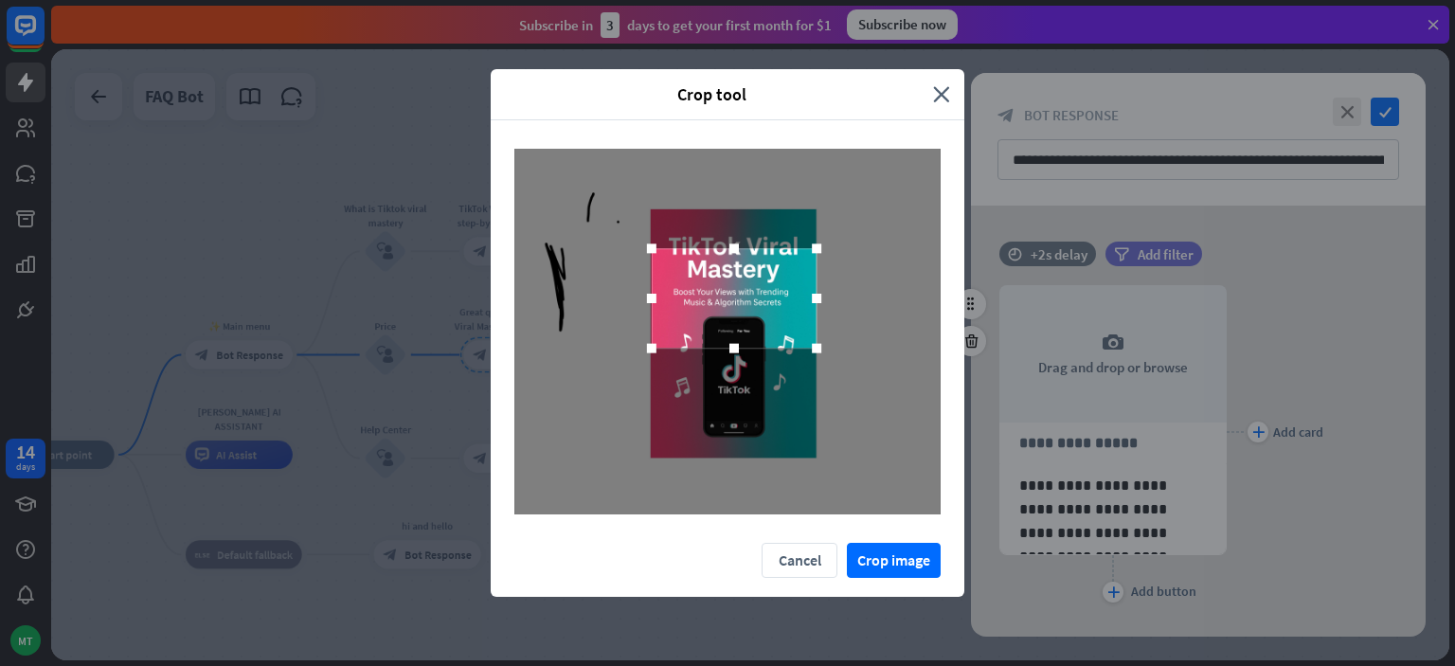
drag, startPoint x: 863, startPoint y: 298, endPoint x: 817, endPoint y: 295, distance: 46.6
click at [817, 295] on div at bounding box center [816, 298] width 9 height 9
click at [817, 295] on div at bounding box center [813, 298] width 9 height 9
click at [813, 296] on div at bounding box center [813, 298] width 9 height 9
click at [814, 290] on div at bounding box center [814, 298] width 28 height 28
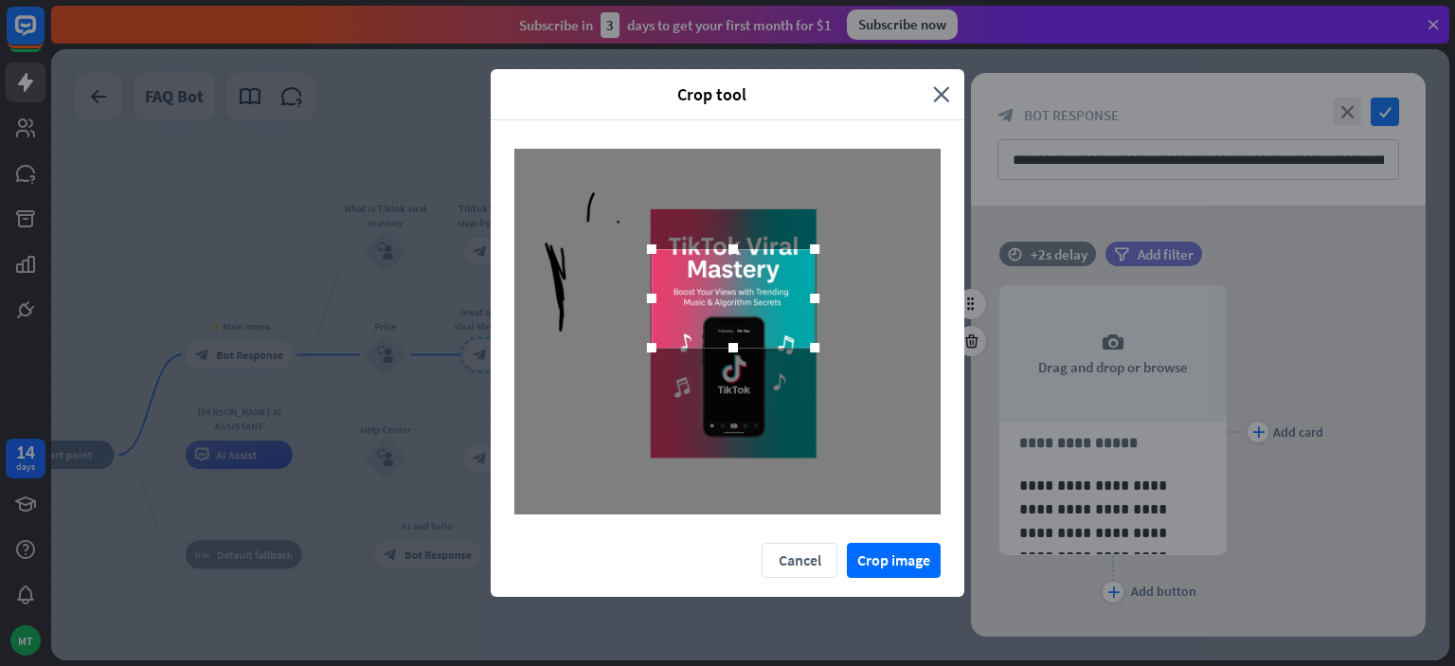
click at [794, 274] on div at bounding box center [733, 298] width 163 height 99
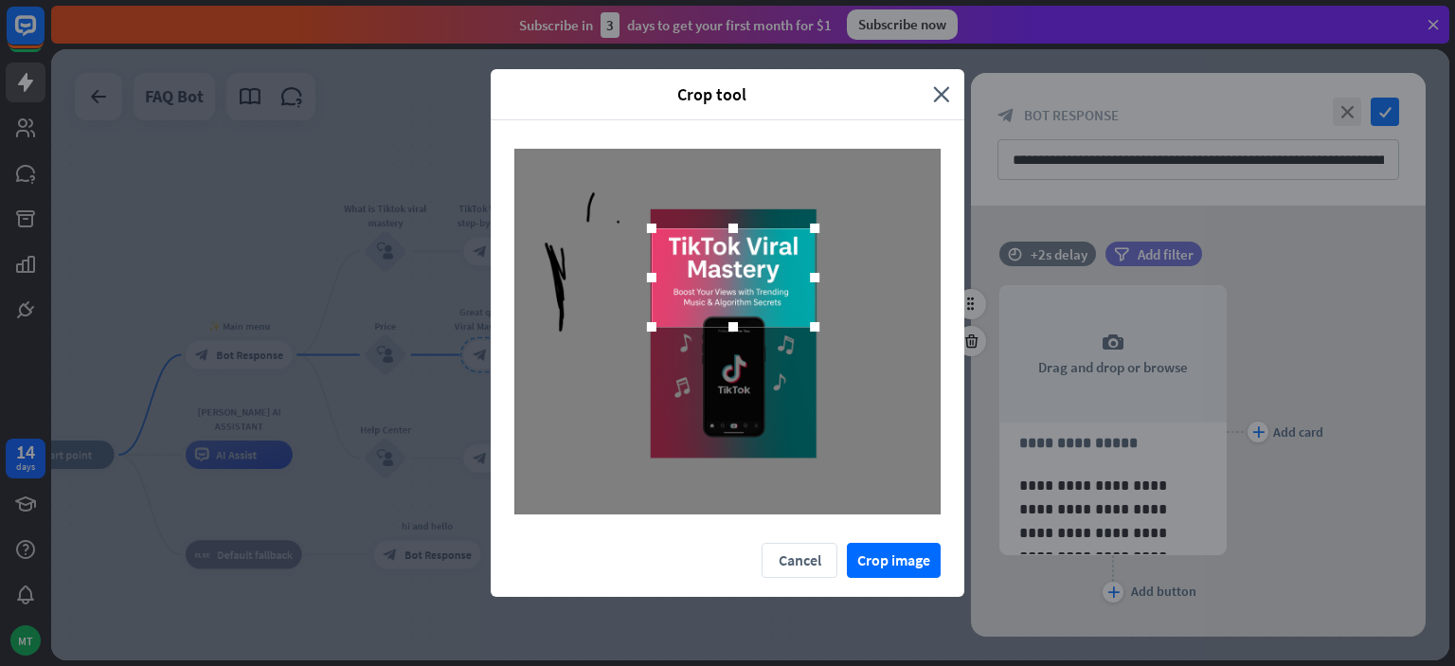
drag, startPoint x: 794, startPoint y: 274, endPoint x: 794, endPoint y: 253, distance: 20.8
click at [794, 253] on div at bounding box center [733, 277] width 163 height 99
click at [891, 549] on button "Crop image" at bounding box center [894, 560] width 94 height 35
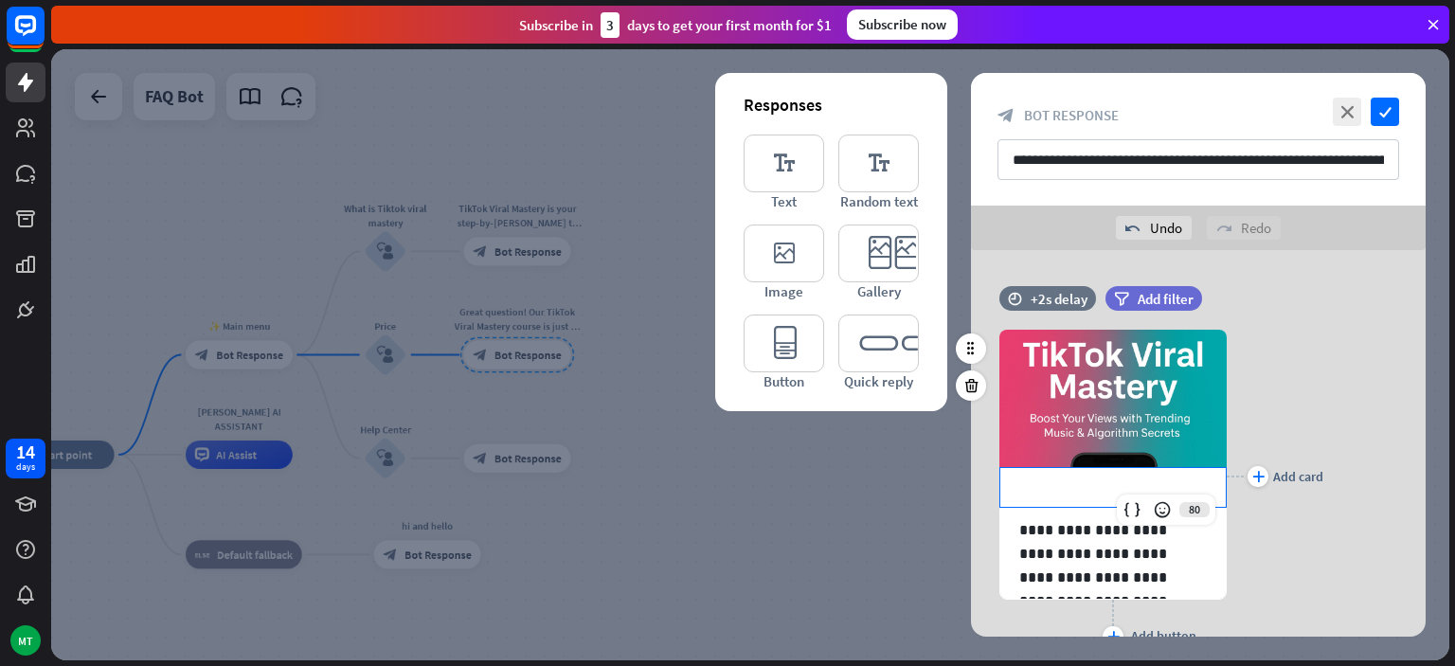
click at [1143, 487] on p "**********" at bounding box center [1113, 488] width 188 height 24
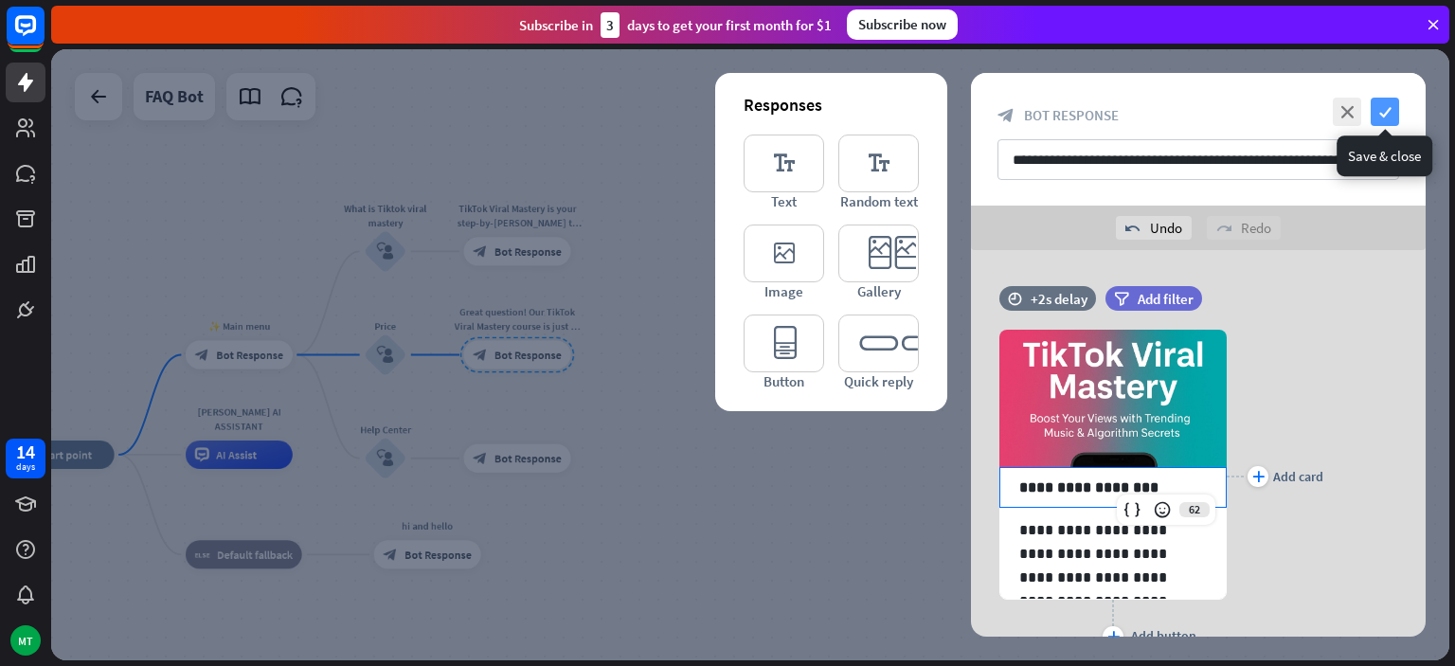
click at [1382, 117] on icon "check" at bounding box center [1385, 112] width 28 height 28
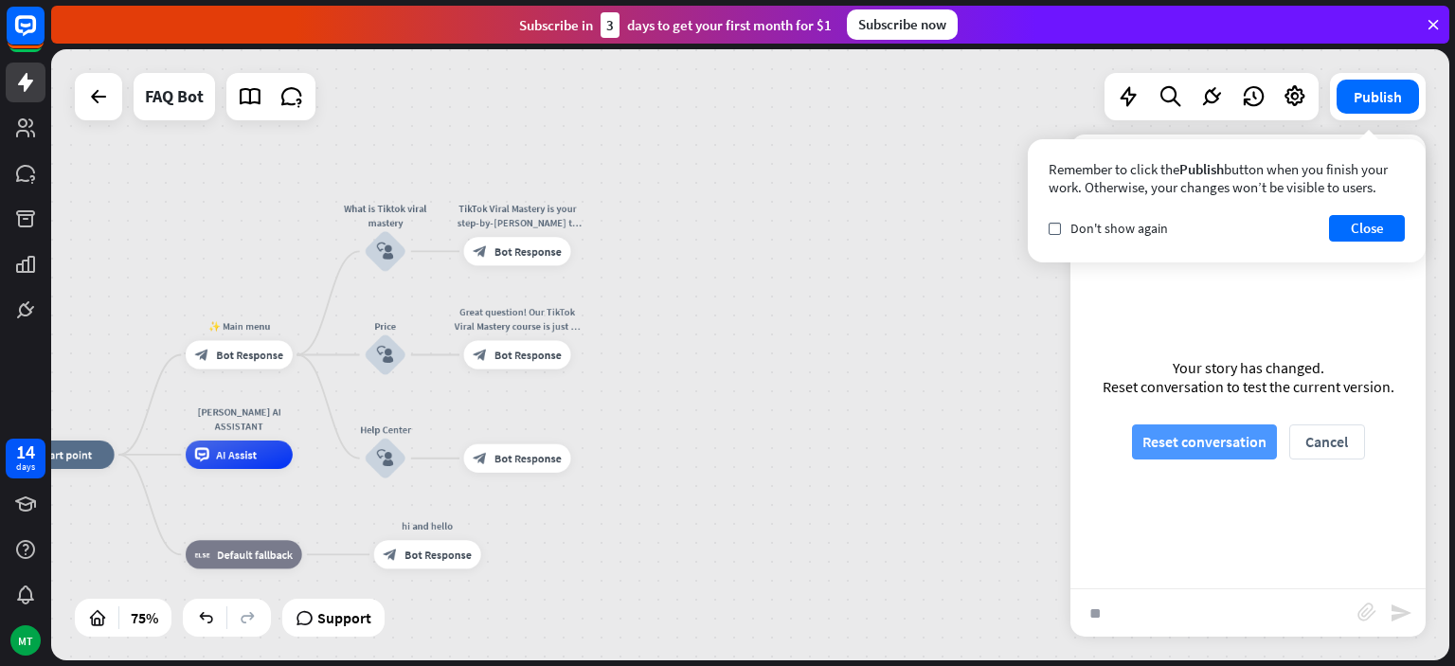
click at [1167, 434] on button "Reset conversation" at bounding box center [1204, 441] width 145 height 35
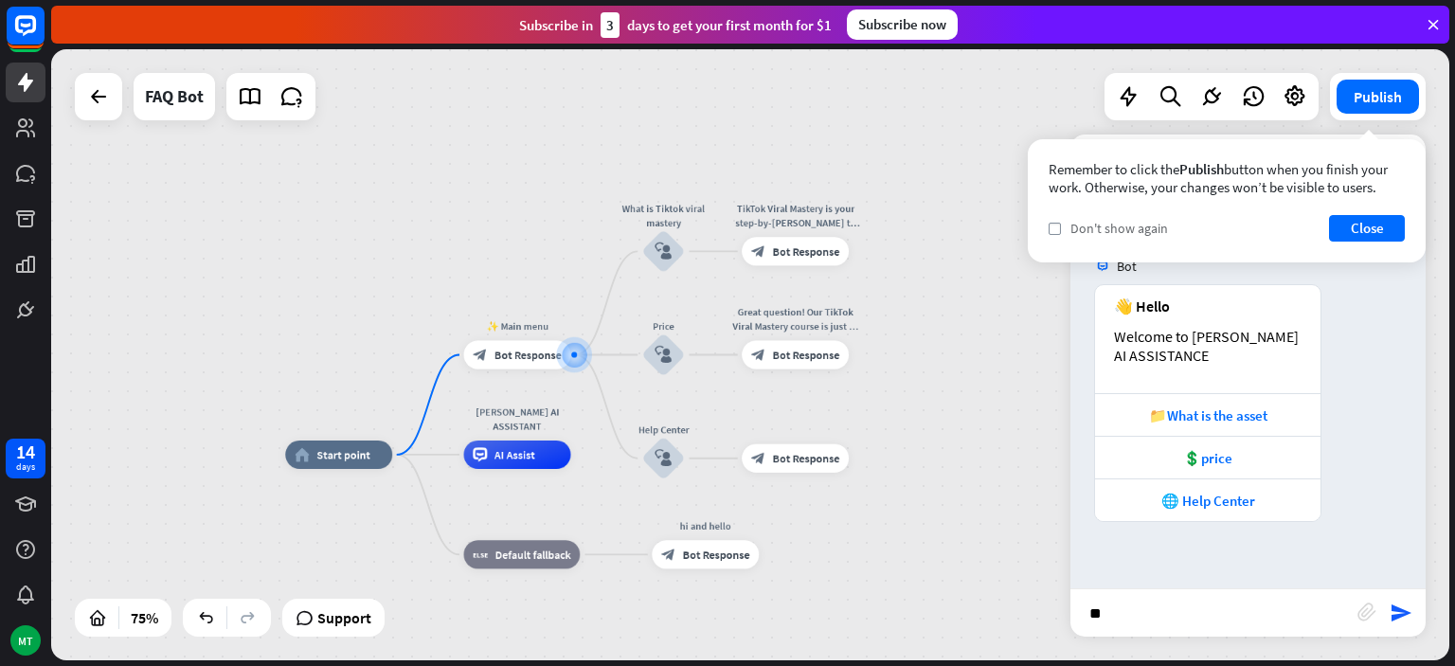
click at [1159, 230] on span "Don't show again" at bounding box center [1120, 228] width 98 height 17
click at [1210, 472] on div "💲price" at bounding box center [1207, 457] width 225 height 43
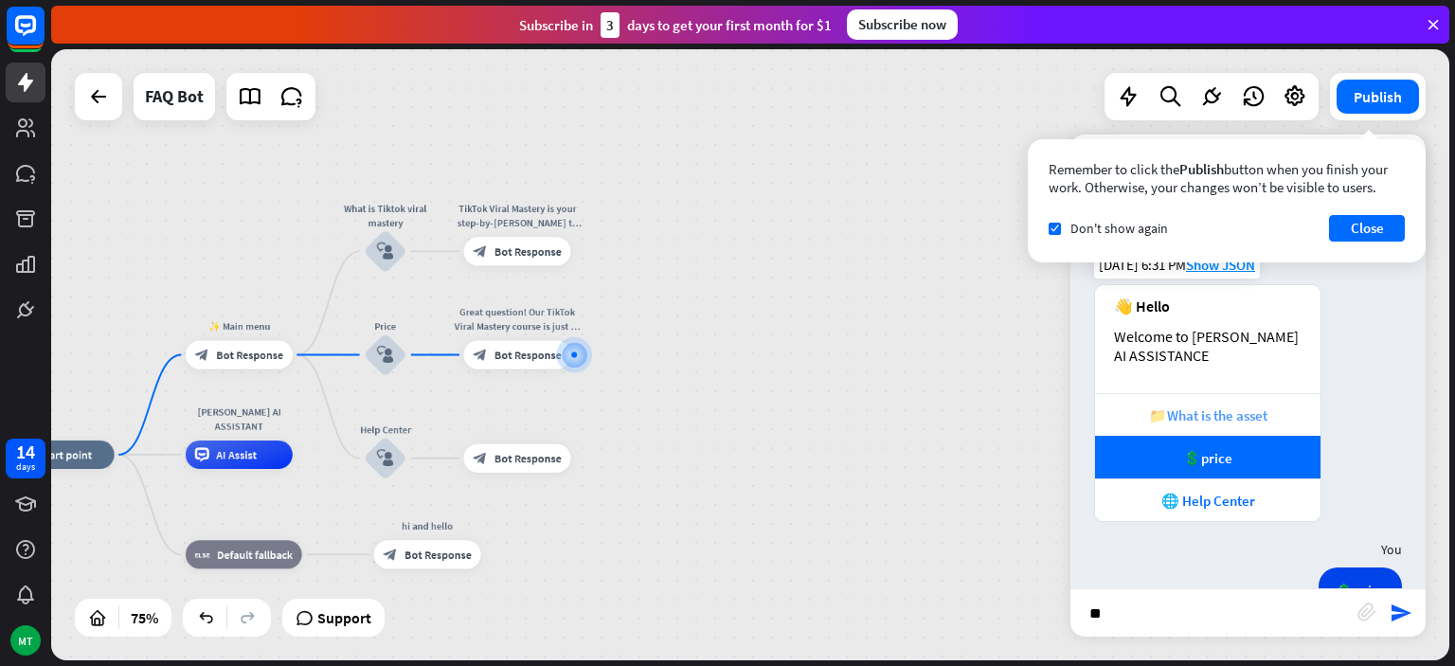
click at [1196, 420] on div "📁What is the asset" at bounding box center [1208, 415] width 207 height 18
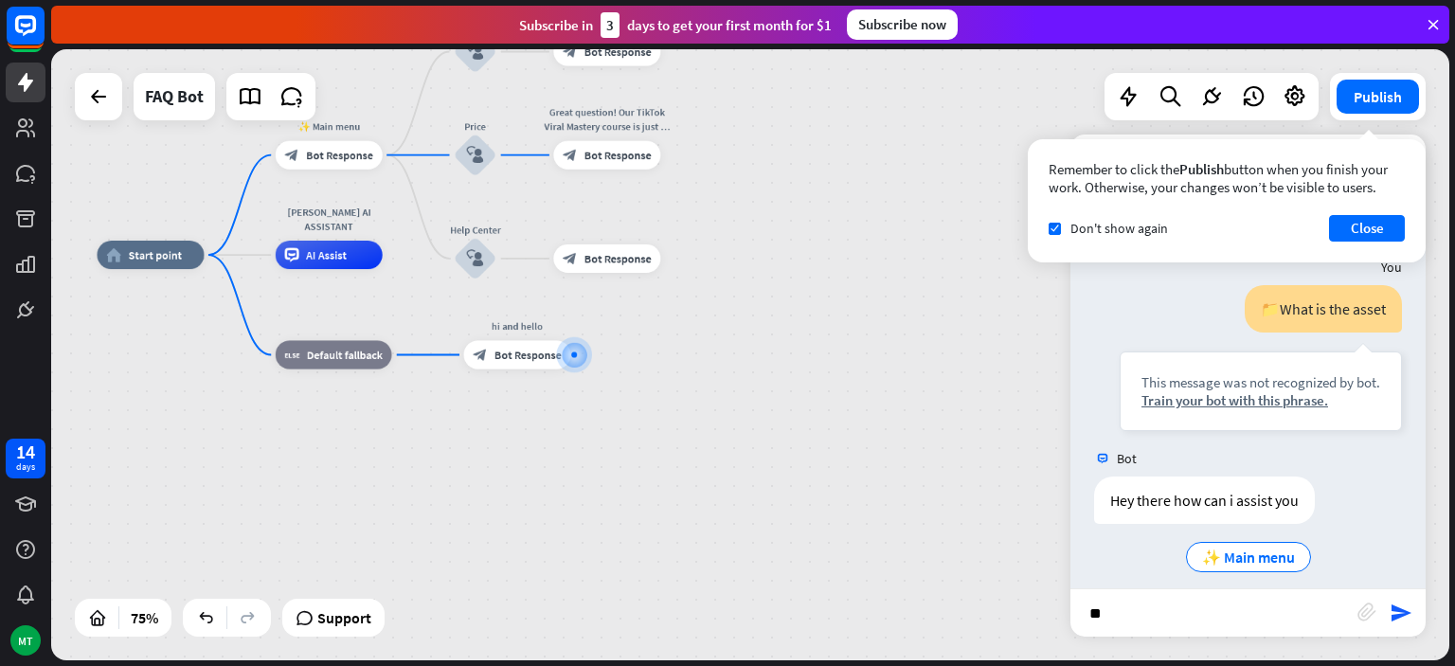
scroll to position [725, 0]
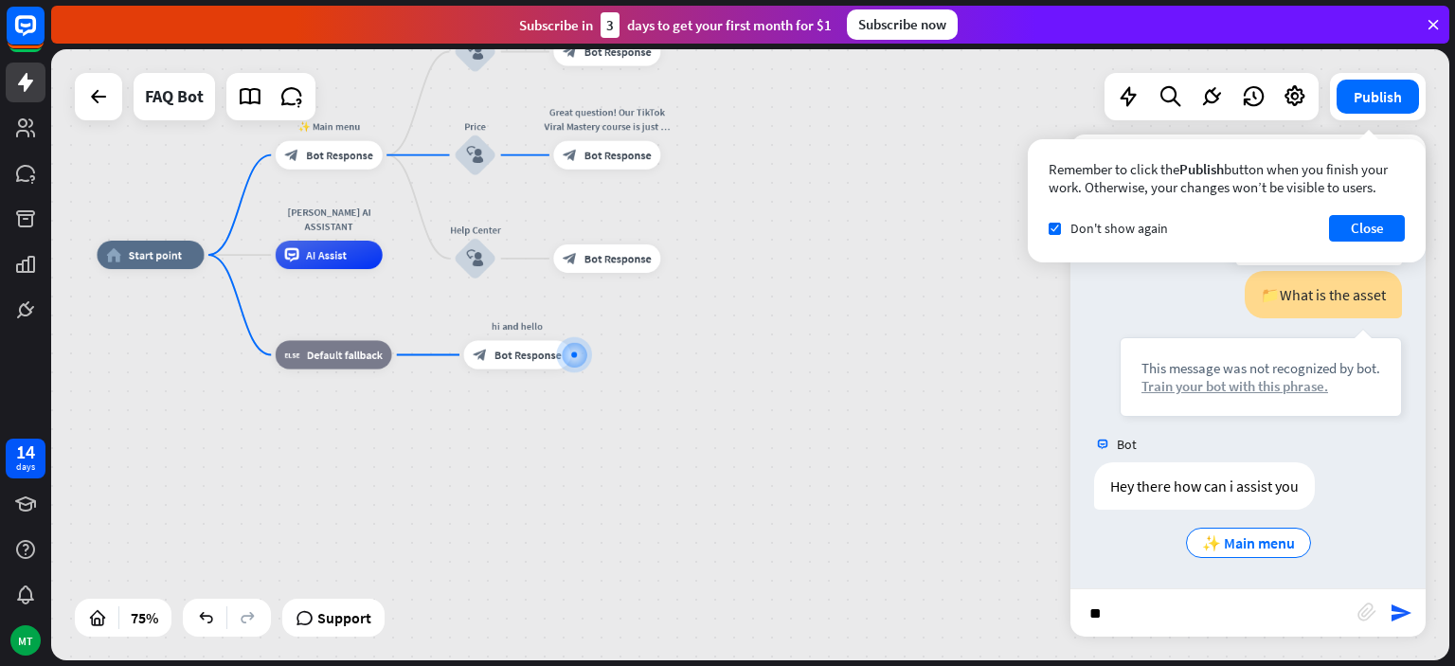
click at [1192, 386] on div "Train your bot with this phrase." at bounding box center [1261, 386] width 239 height 18
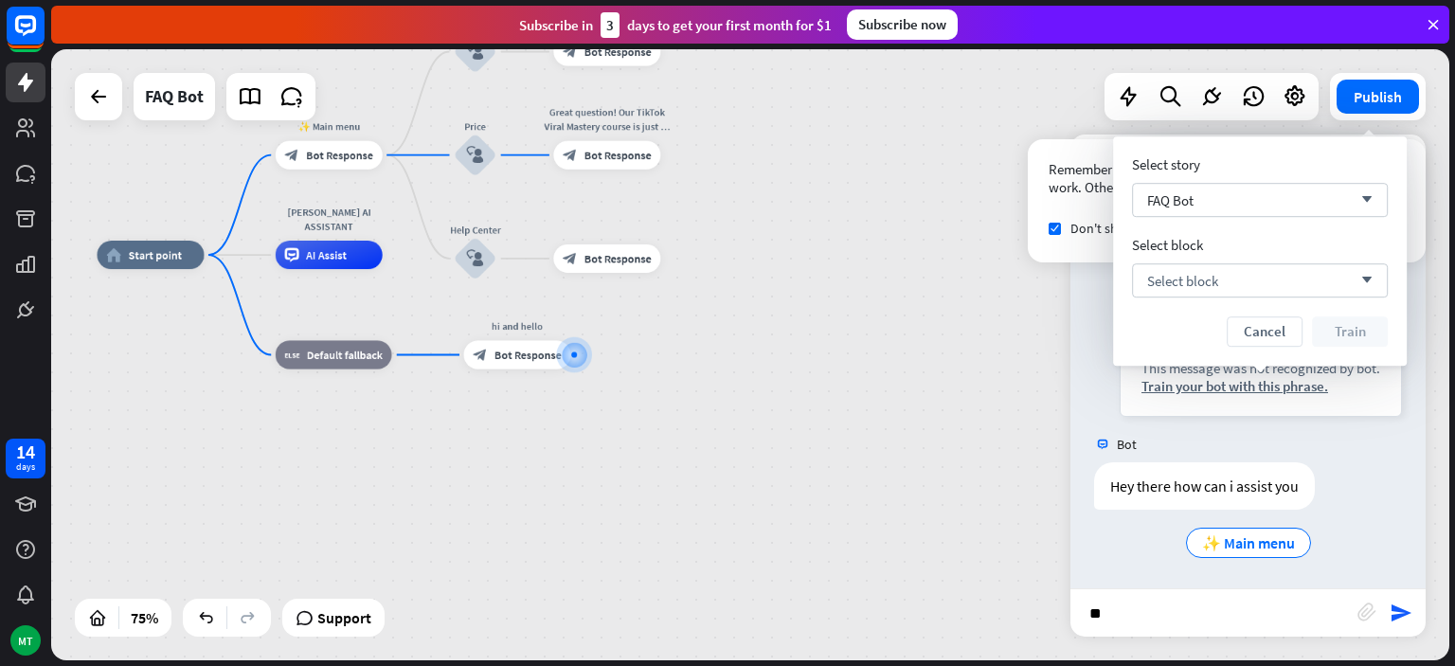
click at [1193, 298] on div "Select story FAQ Bot arrow_down Select block Select block arrow_down Cancel Tra…" at bounding box center [1260, 250] width 256 height 191
click at [1227, 280] on div "Select block arrow_down" at bounding box center [1260, 280] width 256 height 34
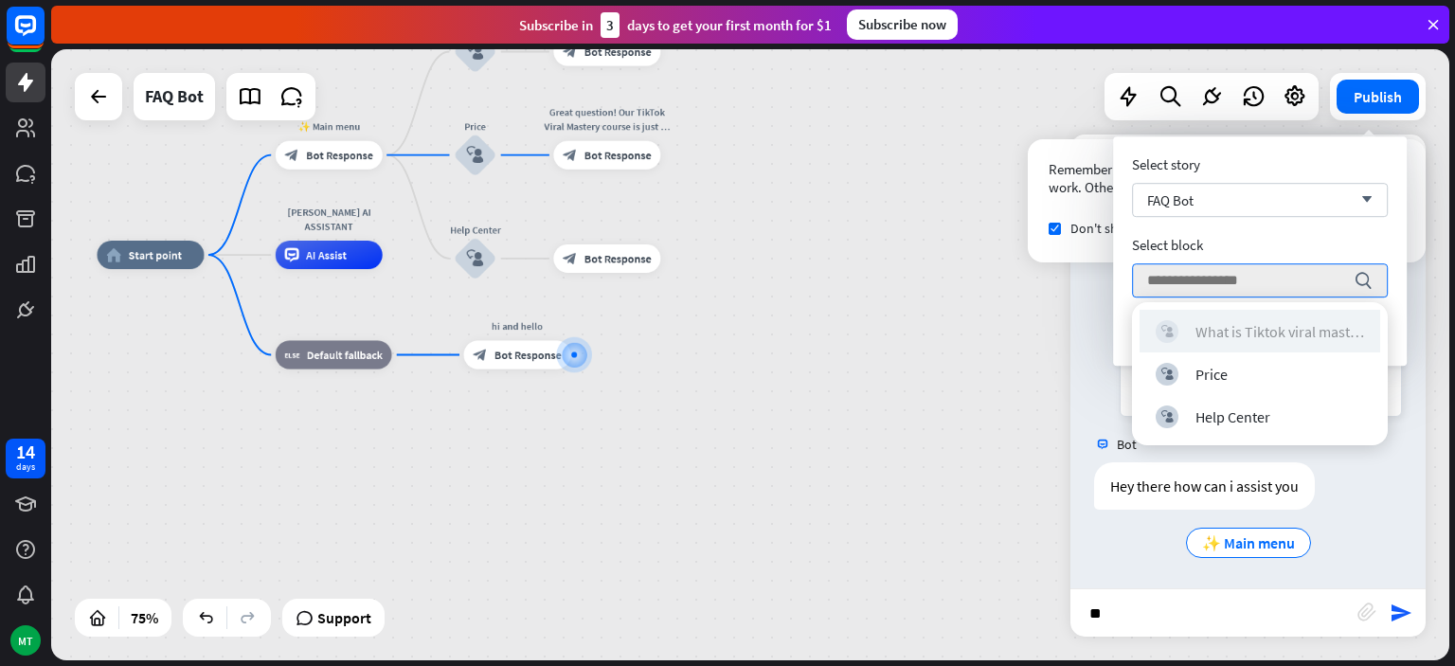
click at [1247, 332] on div "What is Tiktok viral mastery" at bounding box center [1280, 331] width 169 height 19
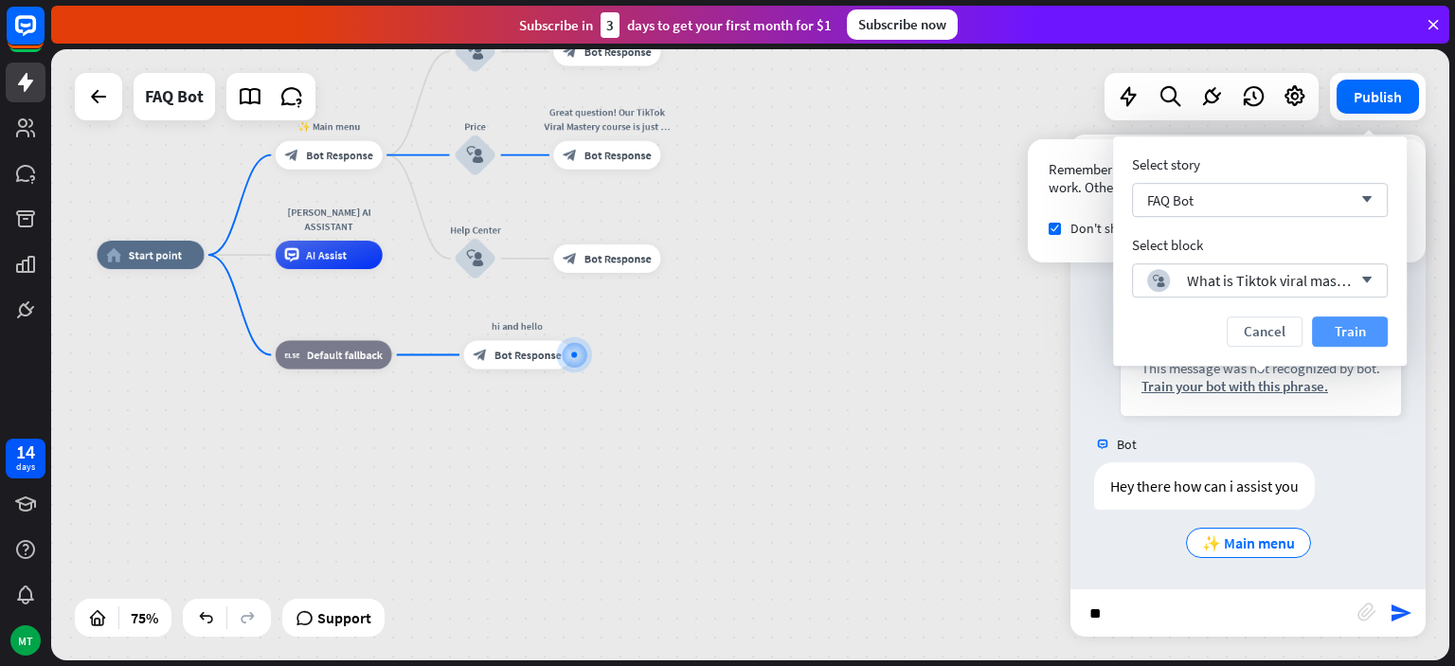
click at [1341, 321] on button "Train" at bounding box center [1350, 331] width 76 height 30
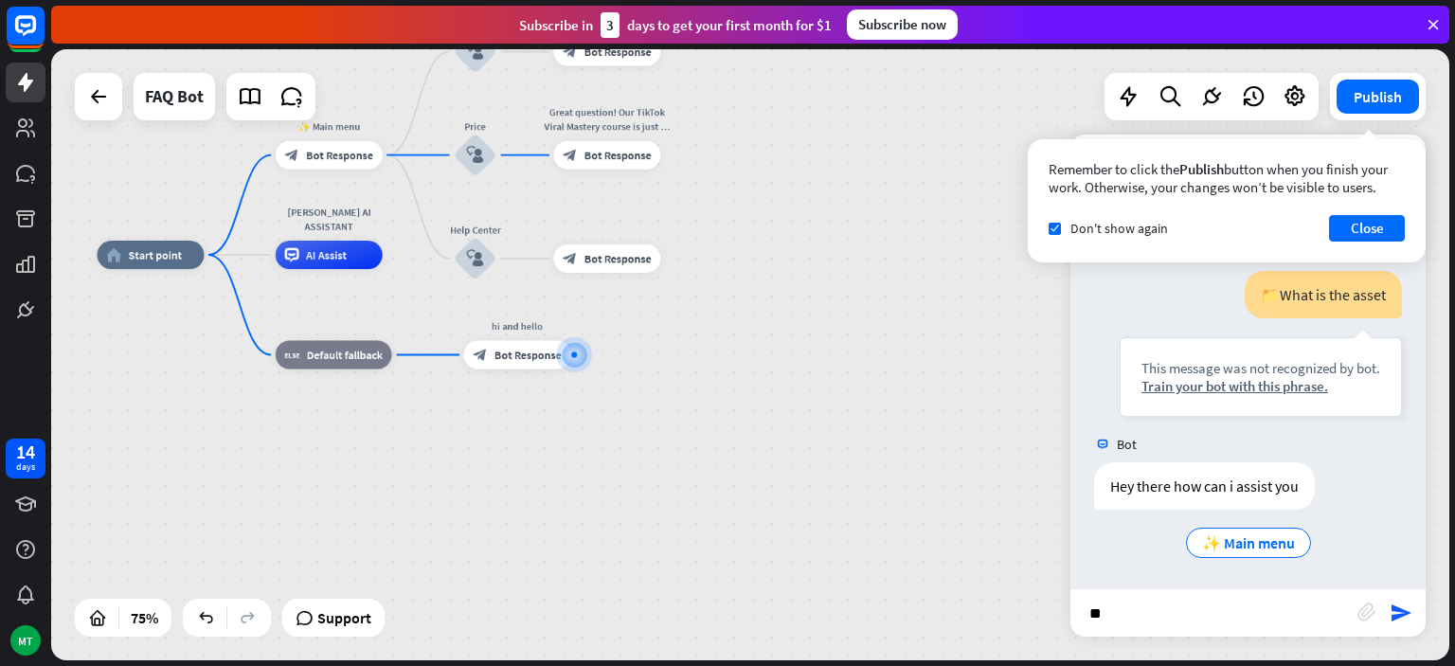
scroll to position [707, 0]
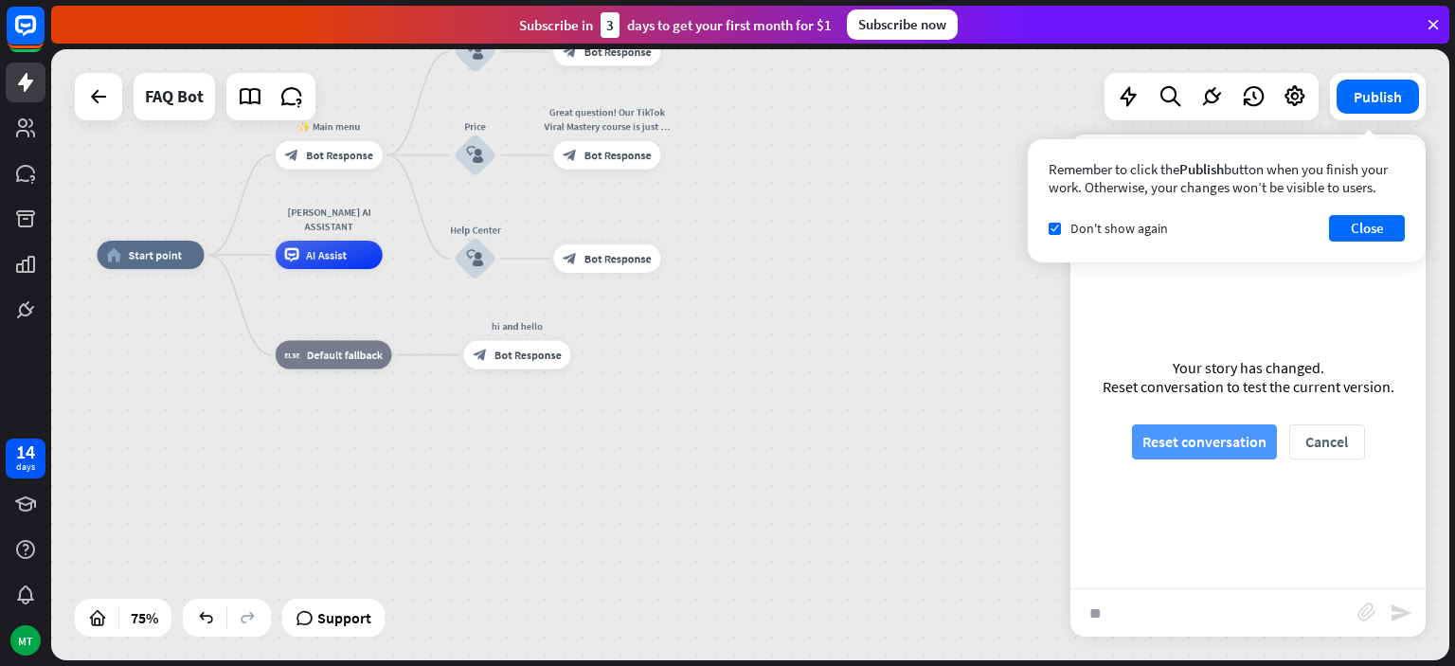
click at [1233, 441] on button "Reset conversation" at bounding box center [1204, 441] width 145 height 35
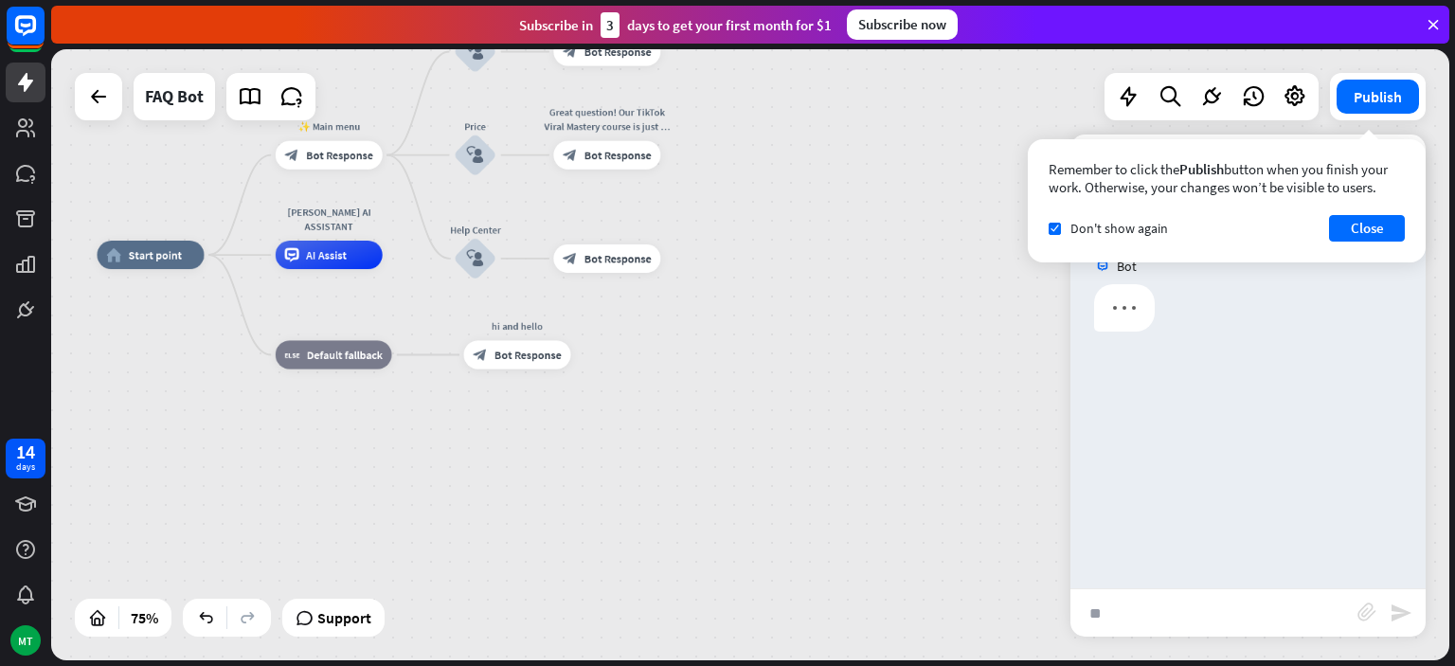
scroll to position [0, 0]
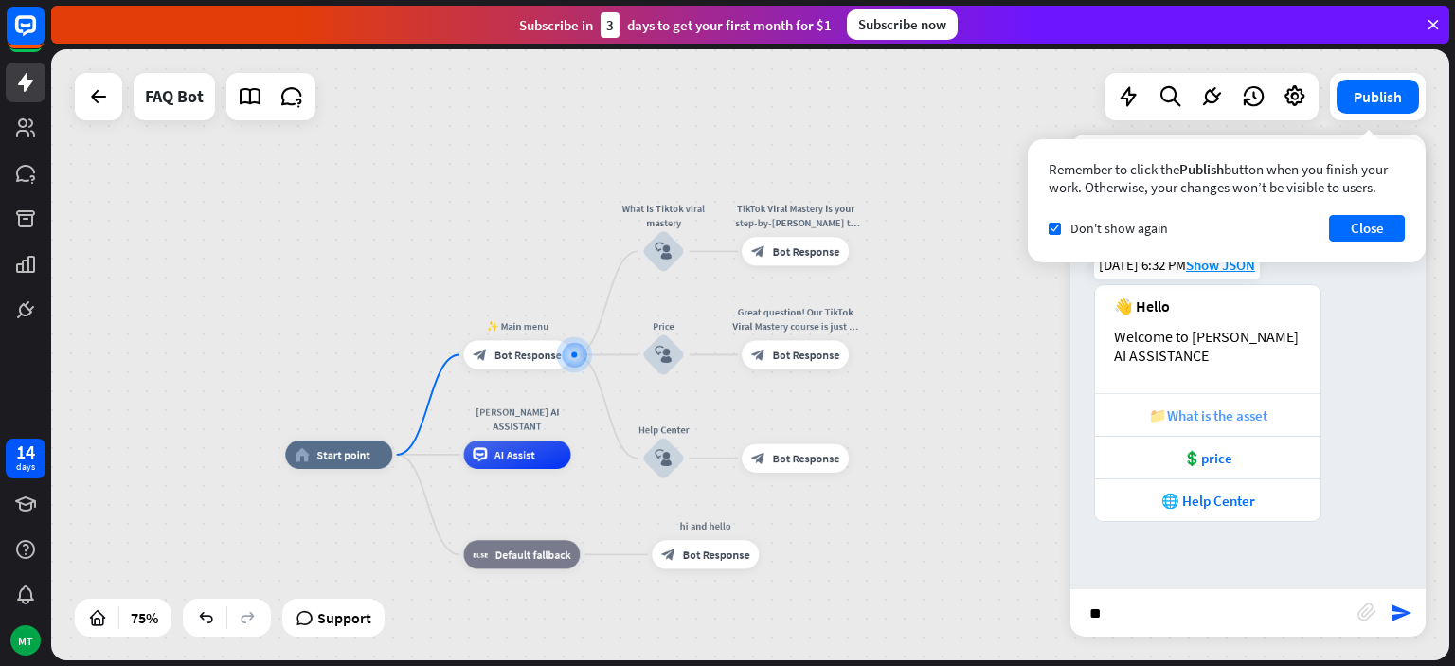
click at [1193, 411] on div "📁What is the asset" at bounding box center [1208, 415] width 207 height 18
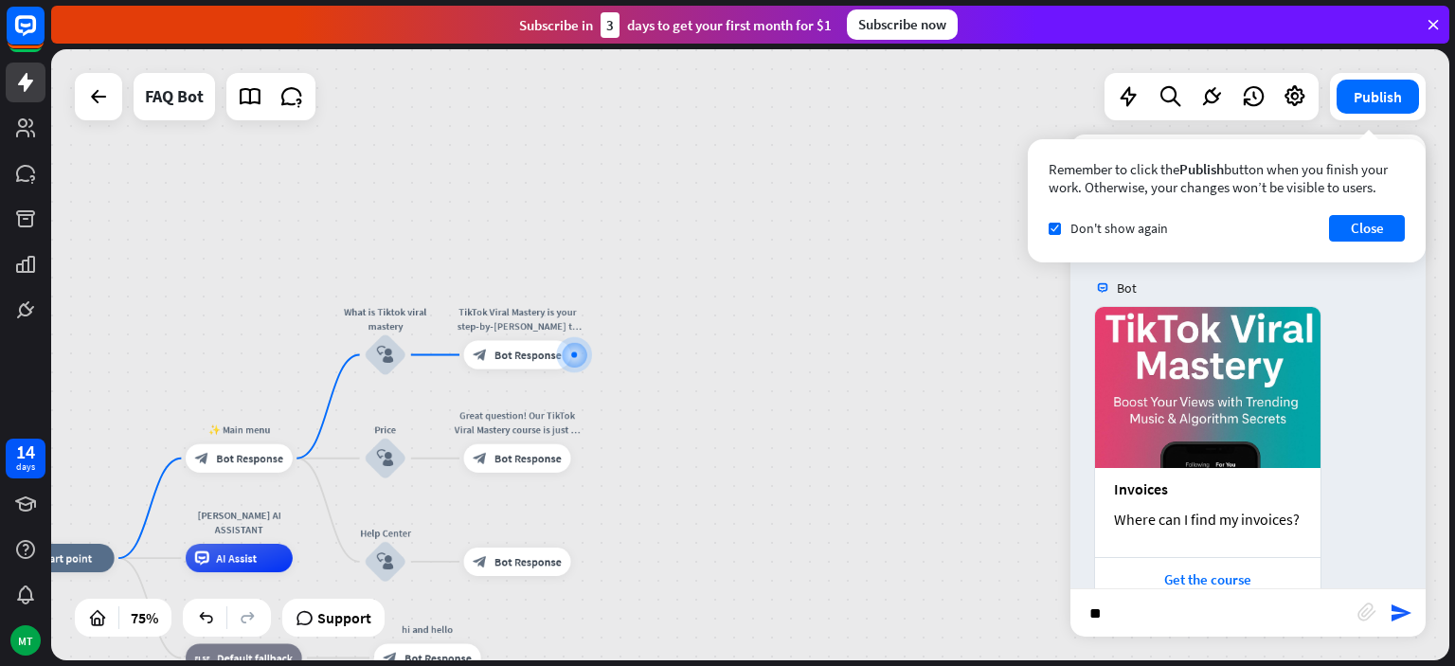
scroll to position [436, 0]
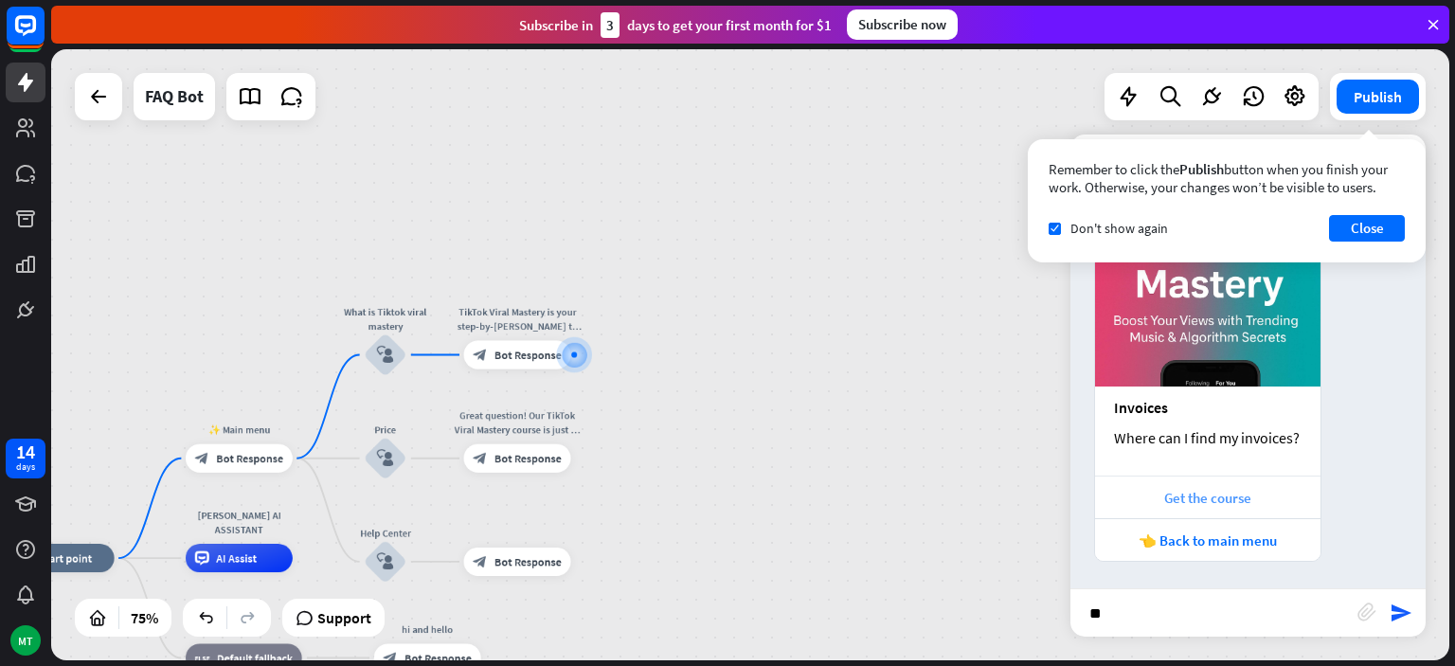
click at [1199, 503] on div "Get the course" at bounding box center [1208, 498] width 207 height 18
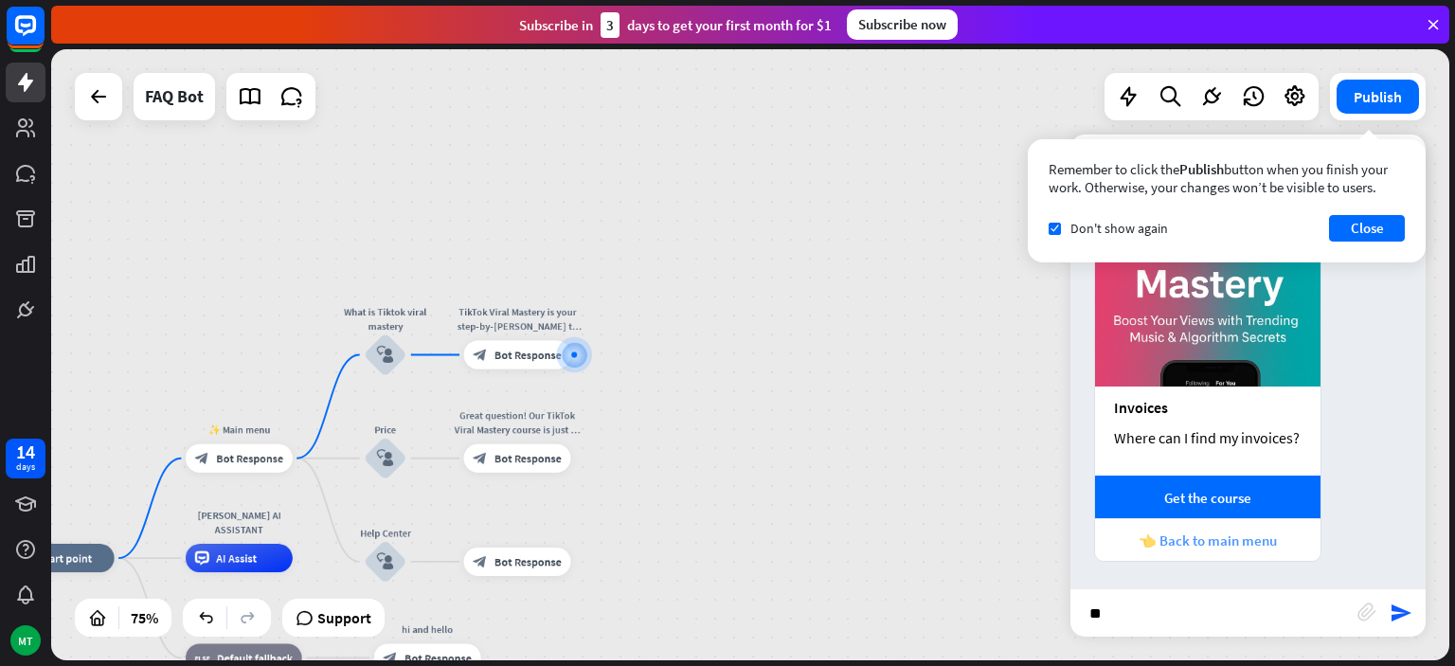
click at [1188, 532] on div "👈 Back to main menu" at bounding box center [1208, 540] width 207 height 18
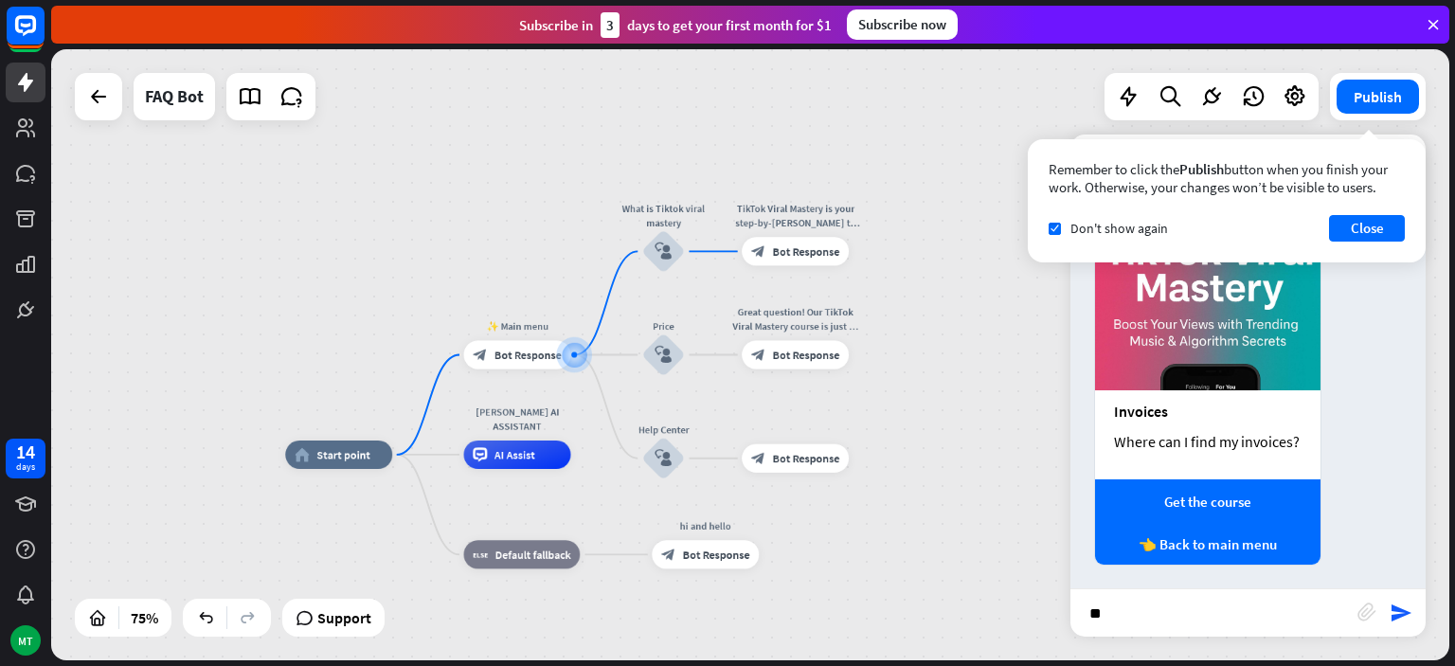
scroll to position [424, 0]
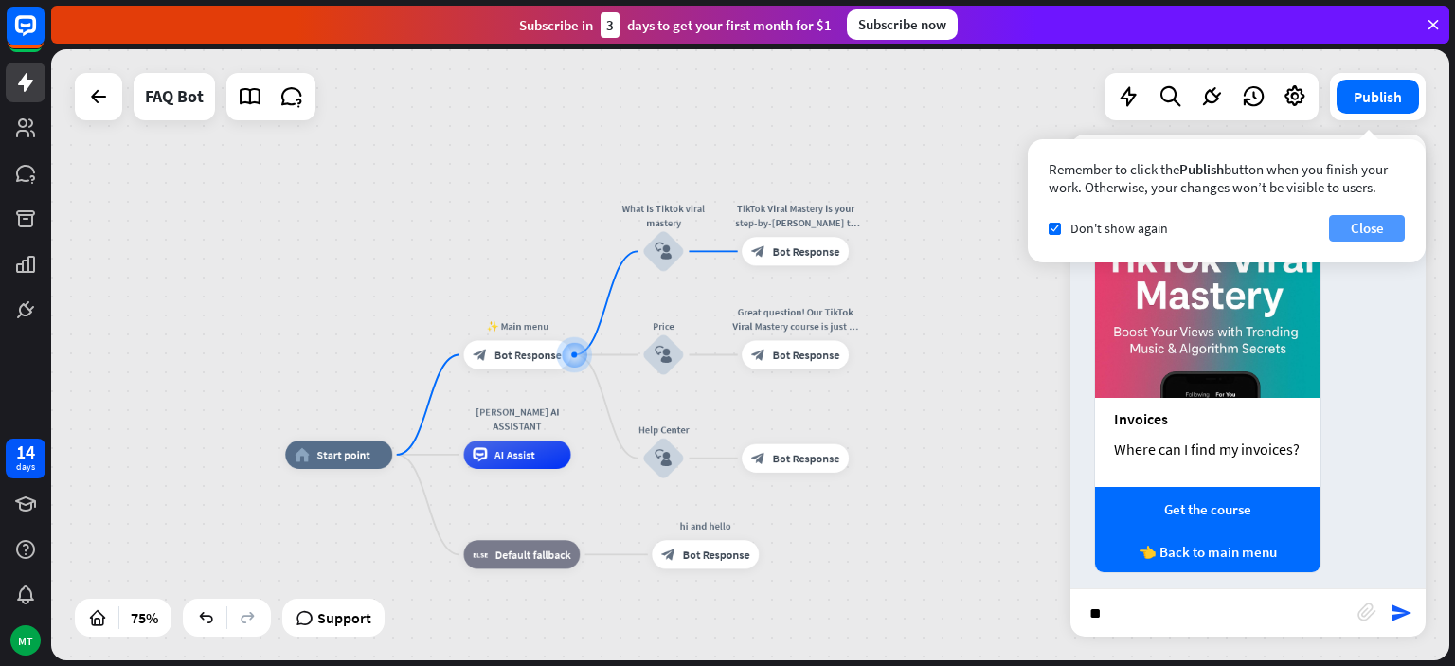
click at [1381, 237] on button "Close" at bounding box center [1367, 228] width 76 height 27
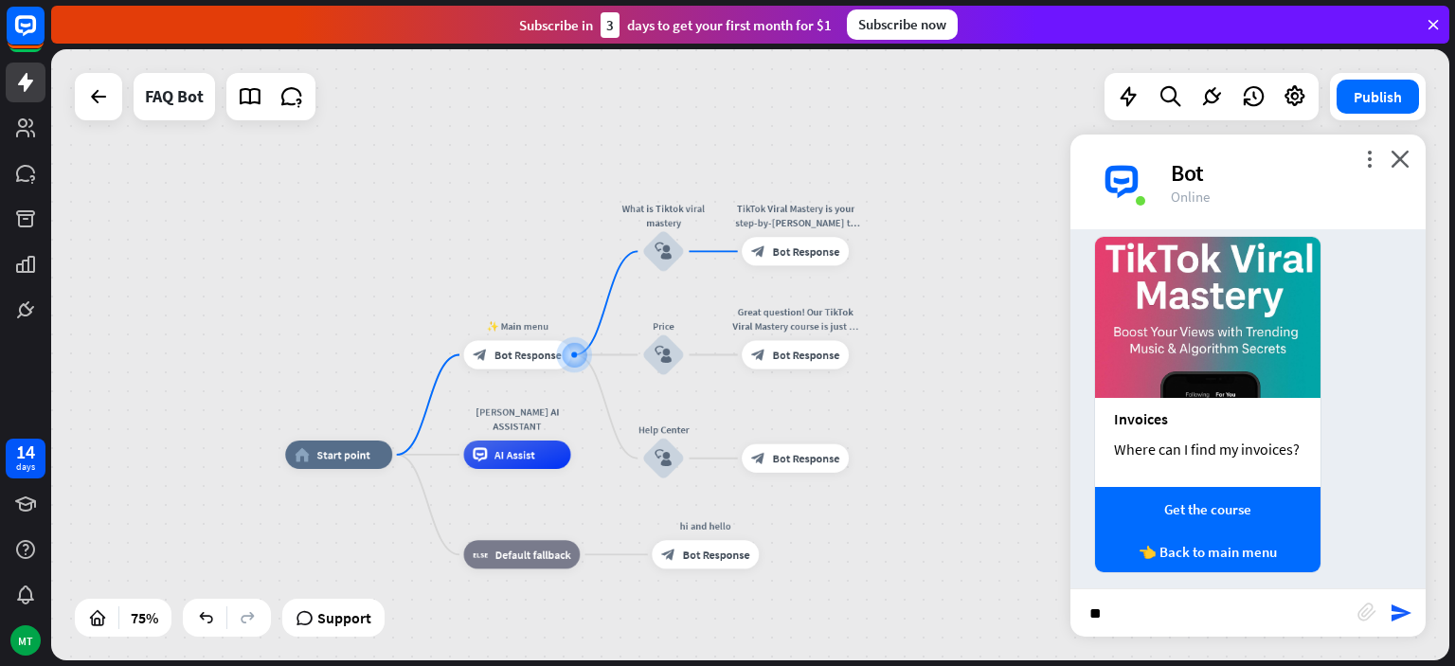
click at [1196, 176] on div "Bot" at bounding box center [1287, 172] width 232 height 29
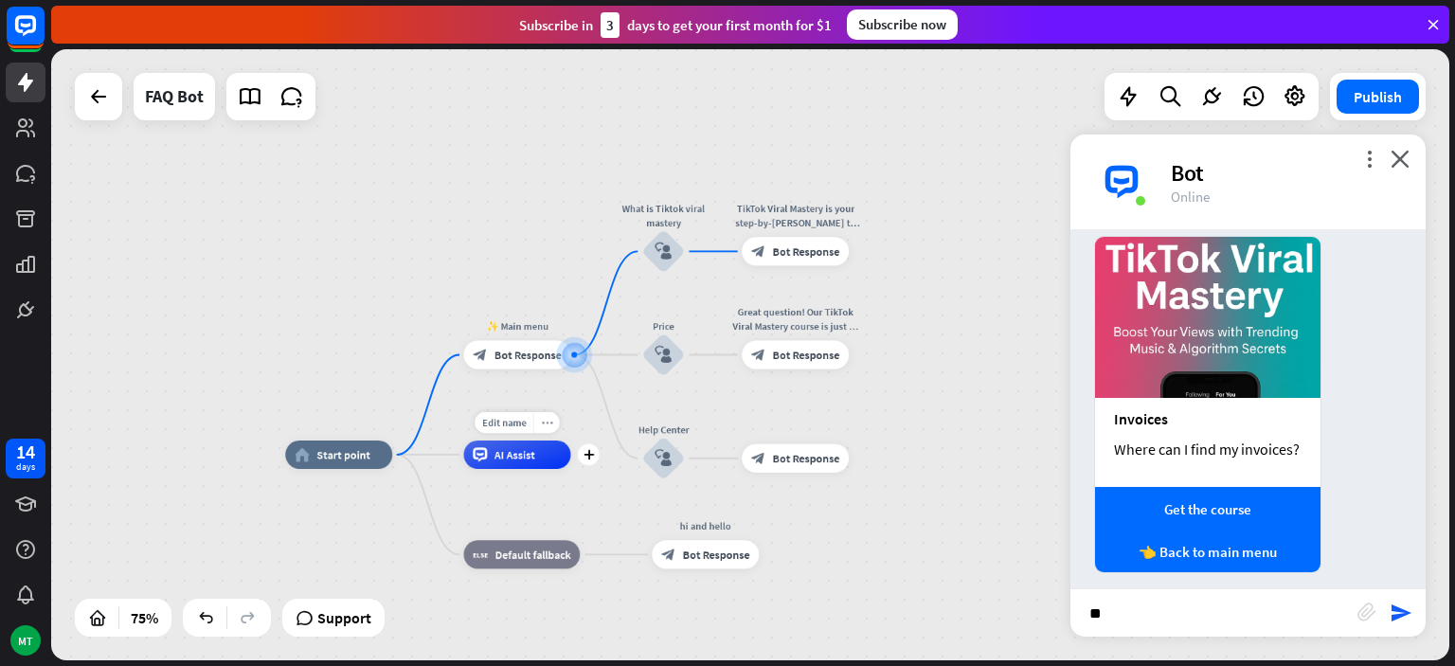
click at [540, 430] on div "more_horiz" at bounding box center [546, 423] width 27 height 22
click at [503, 462] on div "AI Assist" at bounding box center [517, 455] width 107 height 28
click at [505, 469] on div "Edit name more_horiz plus AI Assist" at bounding box center [517, 455] width 107 height 28
click at [497, 468] on div "AI Assist" at bounding box center [517, 455] width 107 height 28
click at [516, 416] on div "Edit name" at bounding box center [504, 423] width 59 height 22
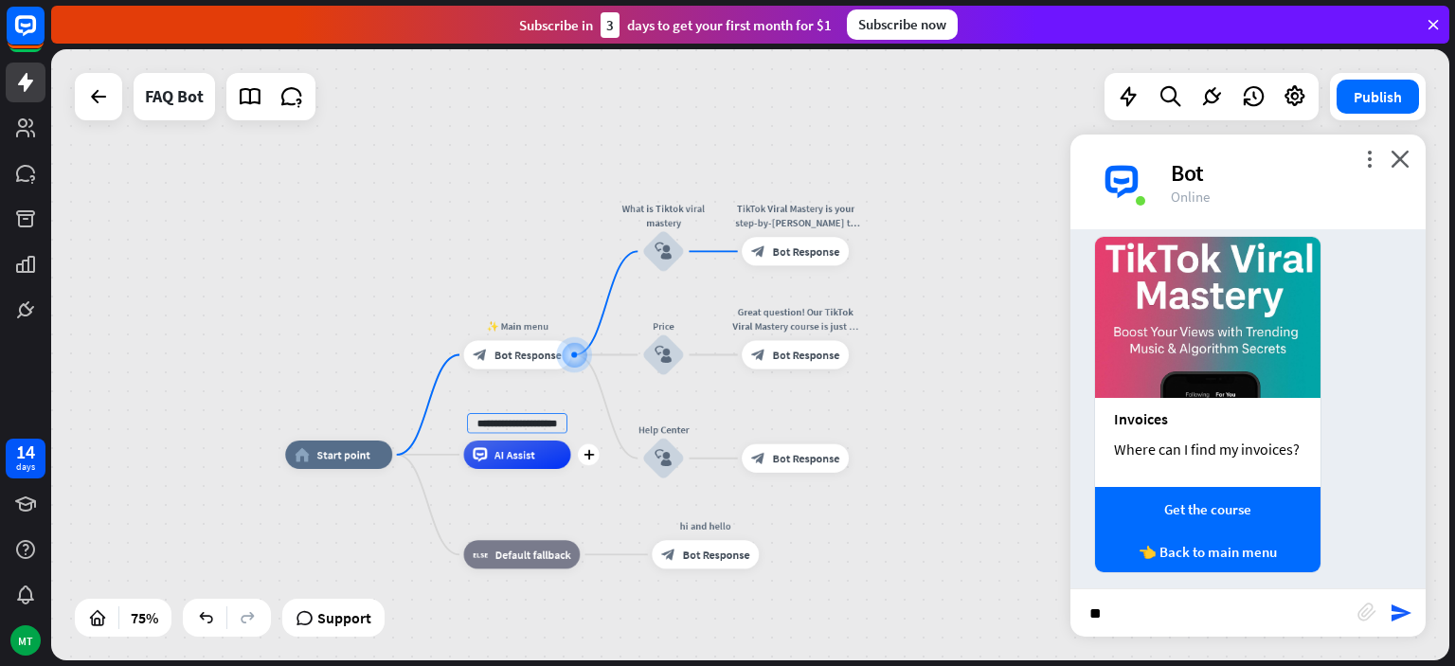
scroll to position [0, 23]
click at [642, 437] on div "Edit name more_horiz plus Help Center block_user_input" at bounding box center [663, 458] width 43 height 43
click at [581, 540] on div "Edit name more_horiz plus block_fallback Default fallback" at bounding box center [522, 554] width 117 height 28
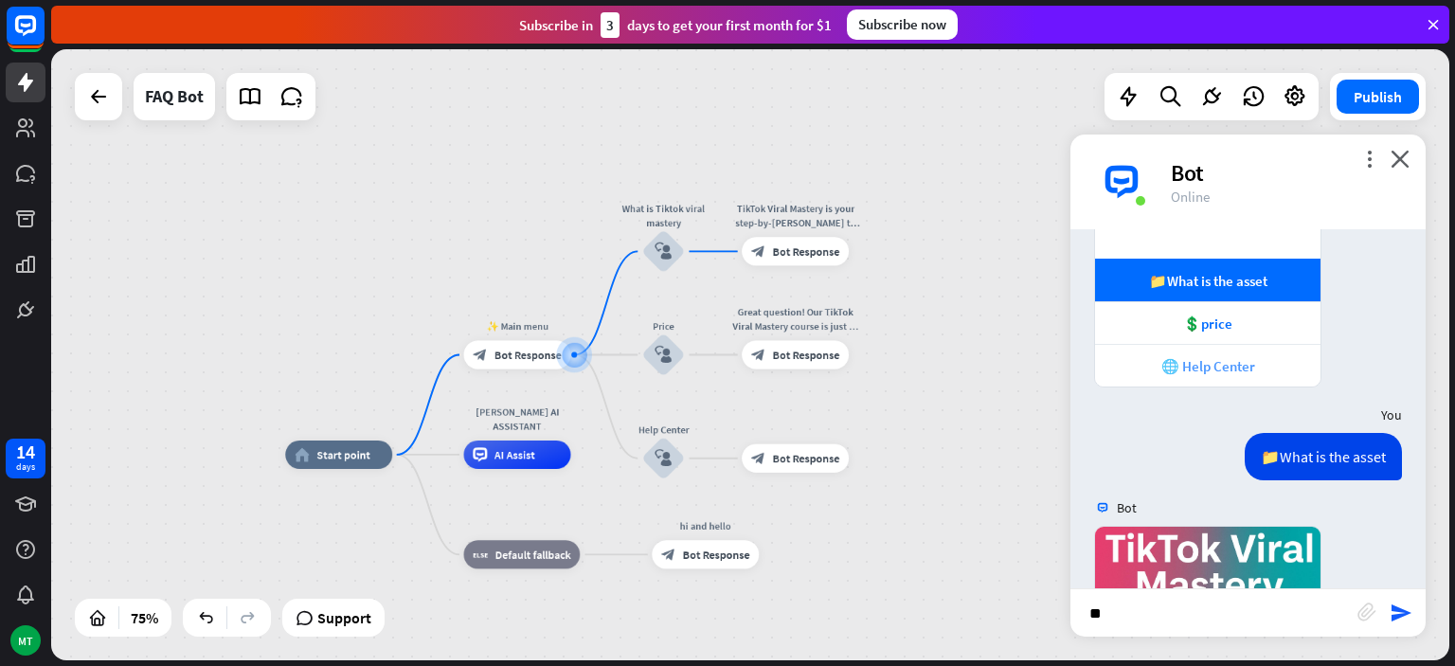
click at [1207, 373] on div "🌐 Help Center" at bounding box center [1208, 366] width 207 height 18
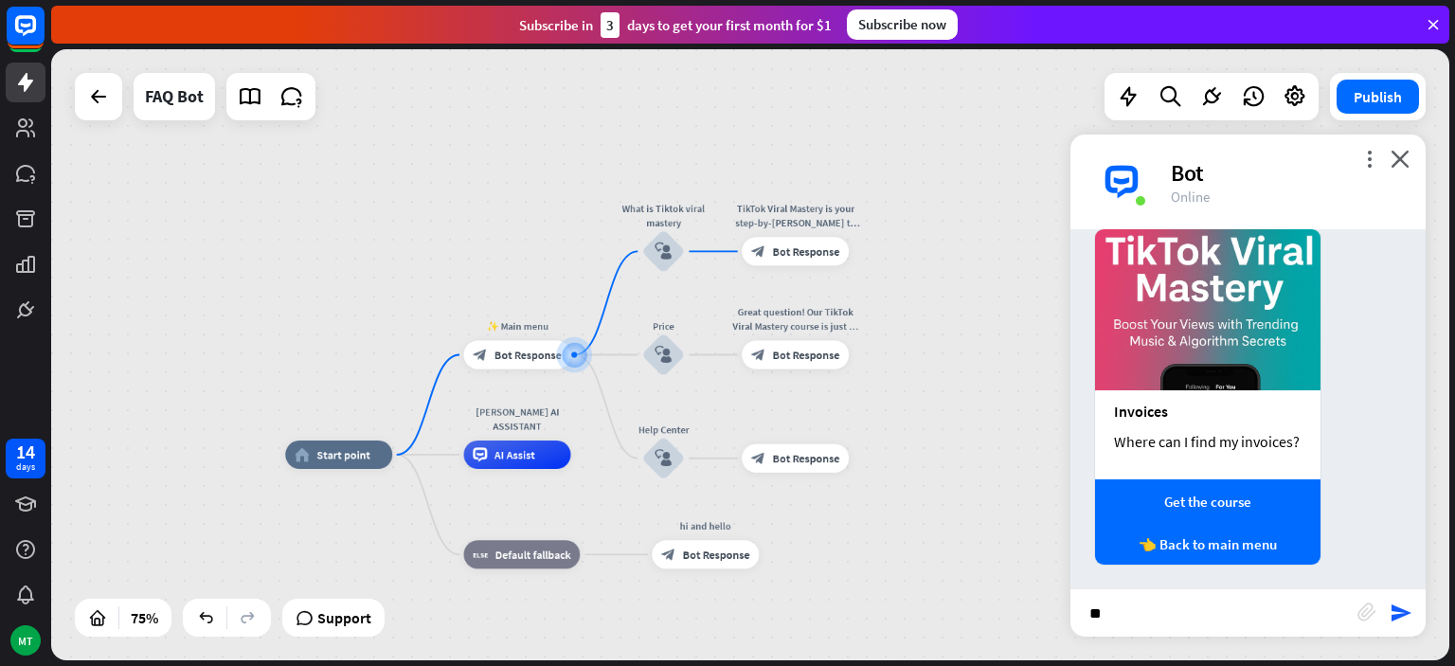
scroll to position [435, 0]
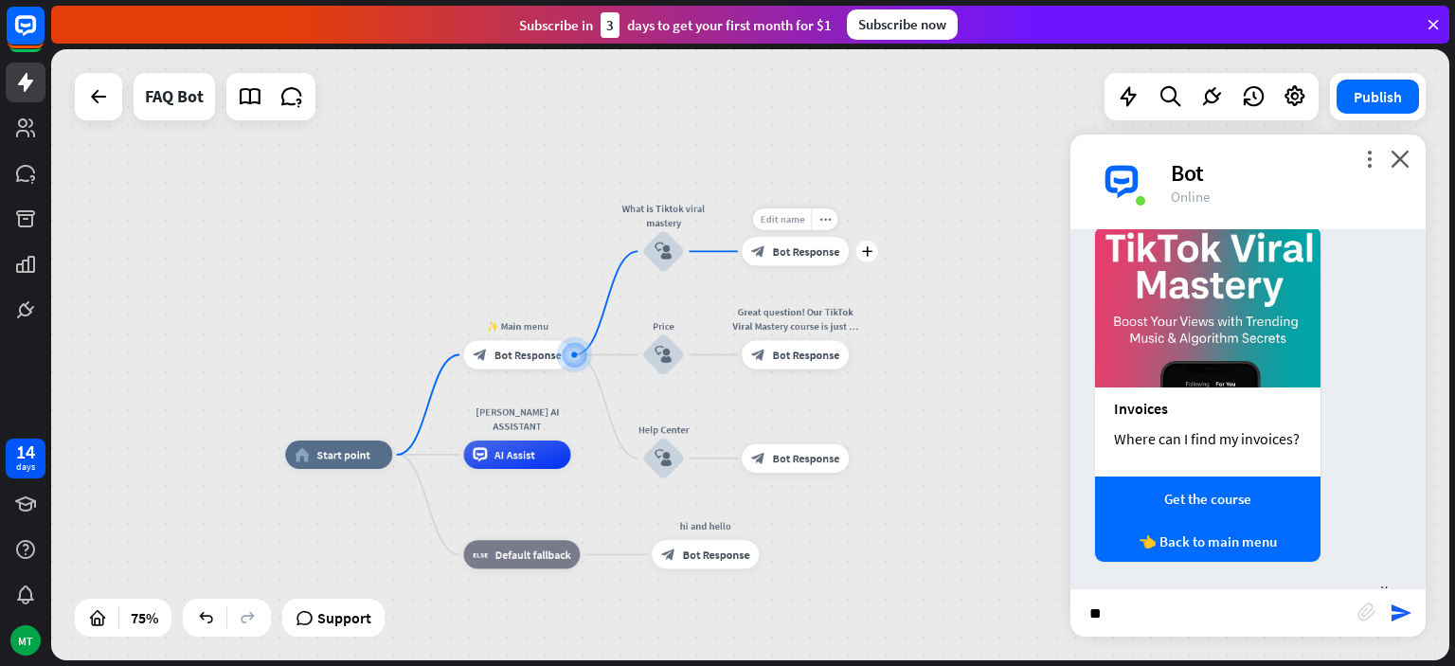
click at [794, 218] on span "Edit name" at bounding box center [782, 219] width 45 height 13
click at [798, 254] on span "Bot Response" at bounding box center [806, 251] width 67 height 14
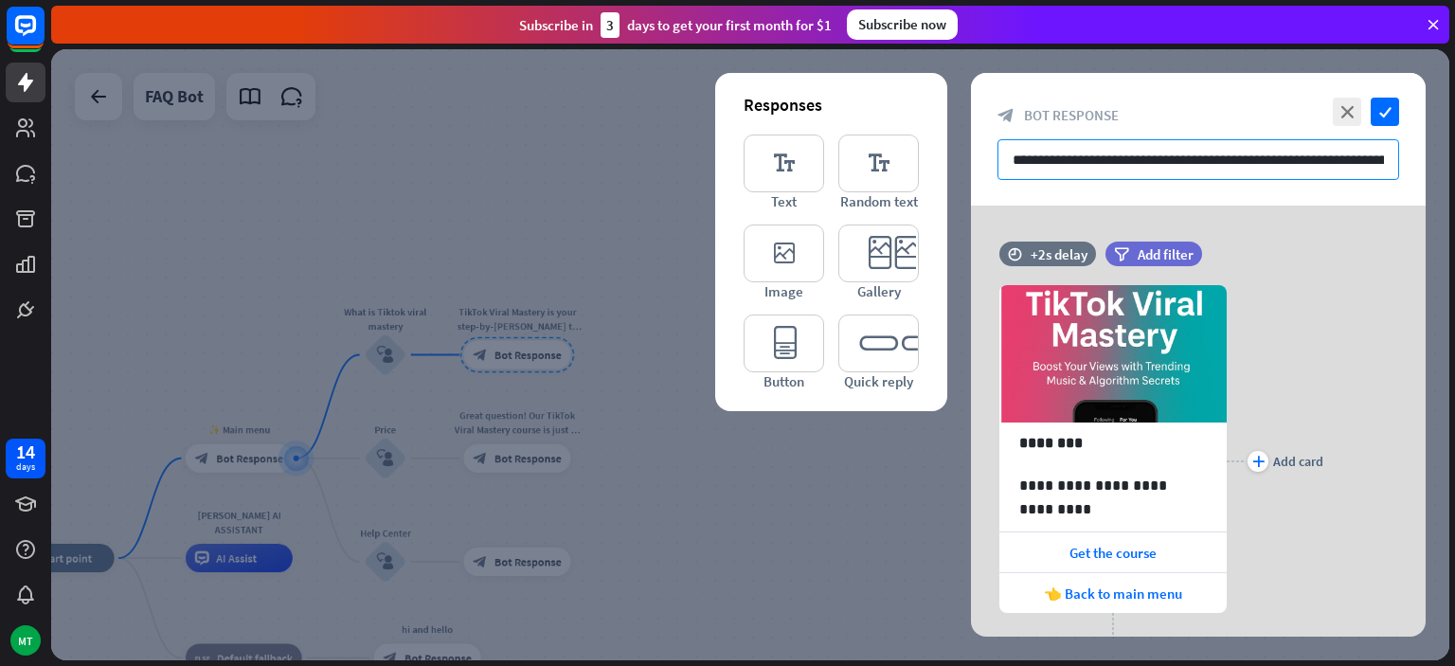
click at [1214, 167] on input "**********" at bounding box center [1199, 159] width 402 height 41
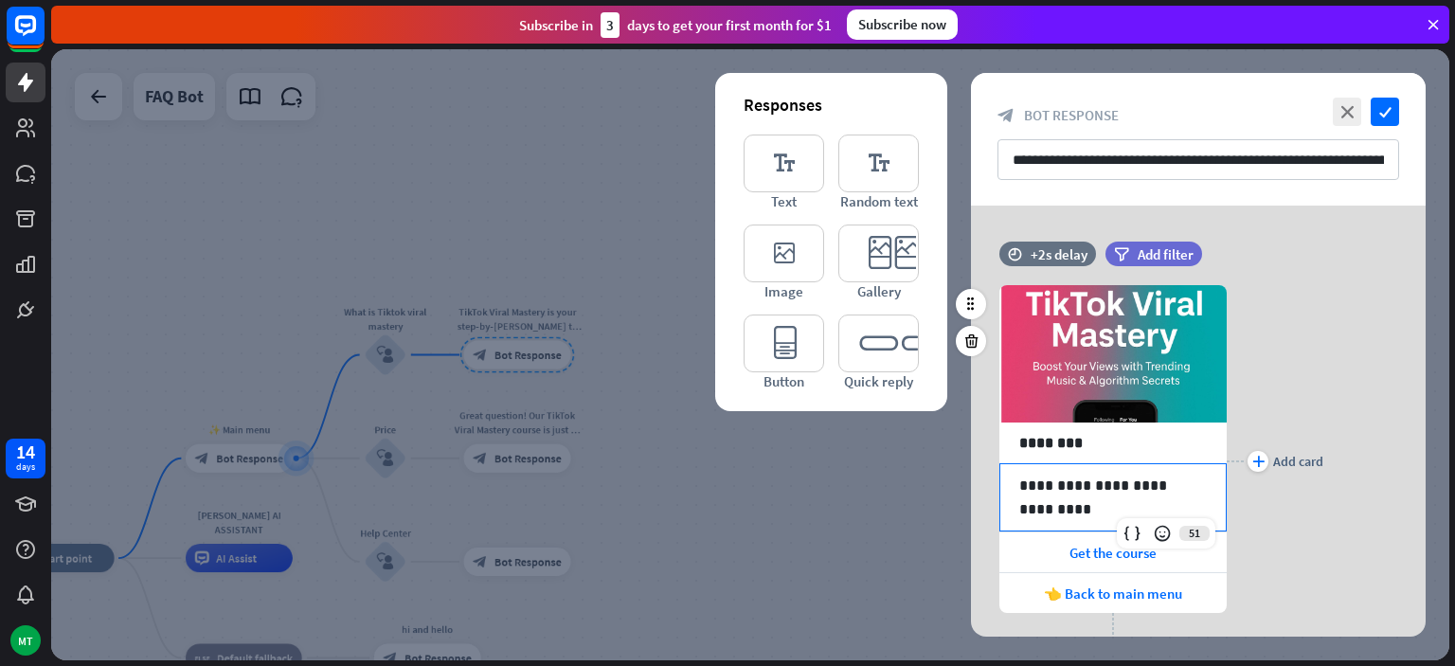
click at [1108, 483] on p "**********" at bounding box center [1113, 486] width 188 height 24
click at [1208, 482] on div "**********" at bounding box center [1112, 497] width 225 height 66
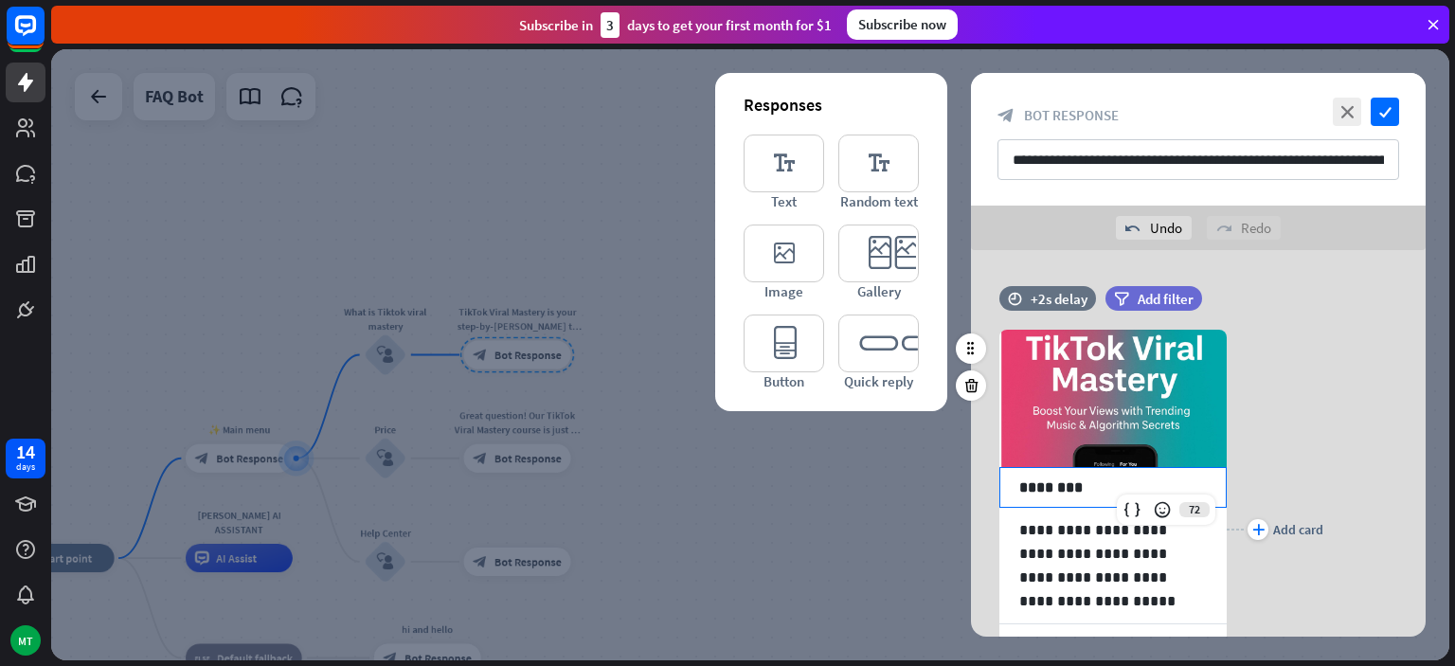
click at [1083, 491] on p "********" at bounding box center [1113, 488] width 188 height 24
click at [1304, 468] on div "plus Add card" at bounding box center [1275, 529] width 97 height 456
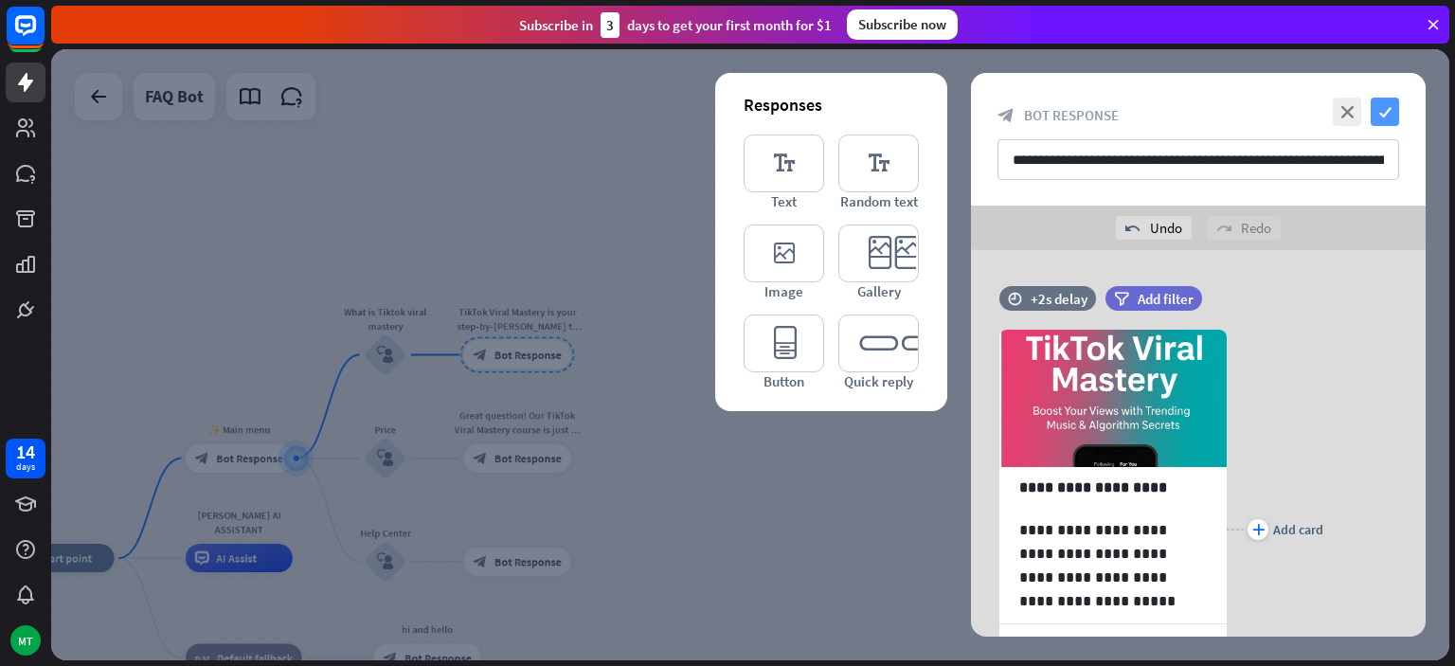
click at [1377, 109] on icon "check" at bounding box center [1385, 112] width 28 height 28
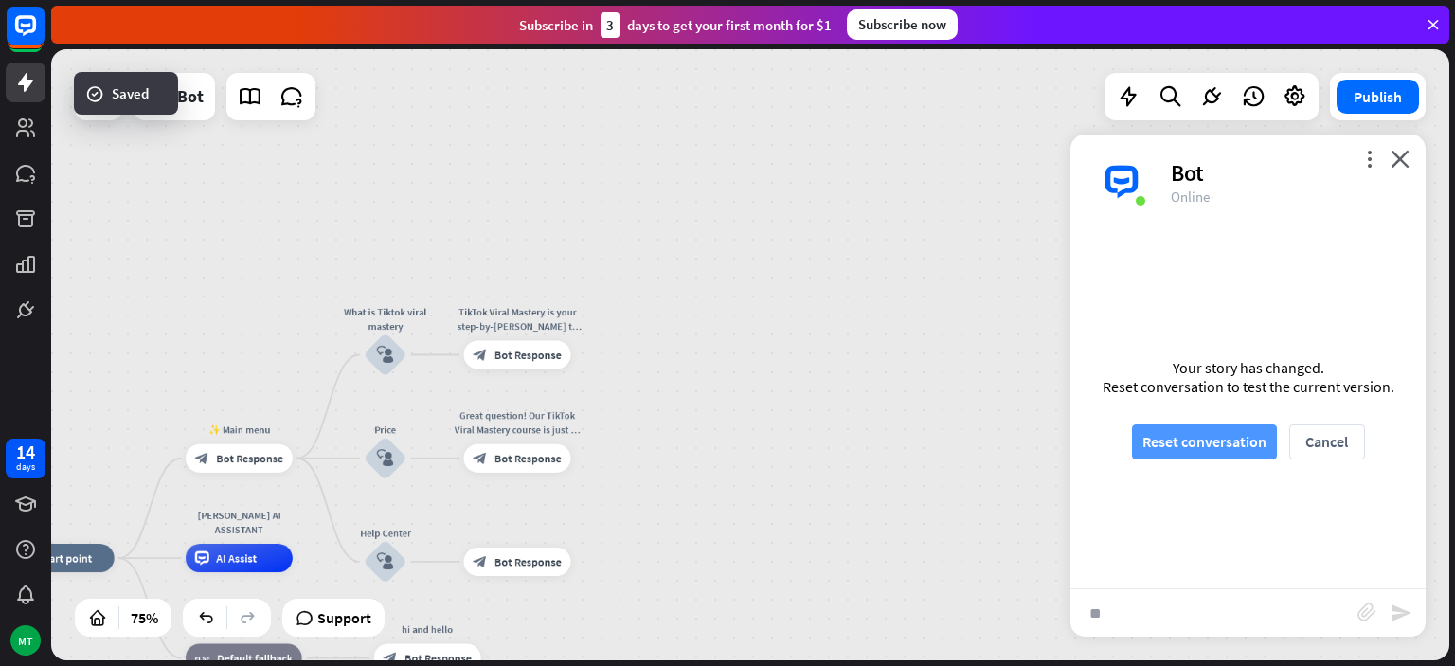
click at [1221, 447] on button "Reset conversation" at bounding box center [1204, 441] width 145 height 35
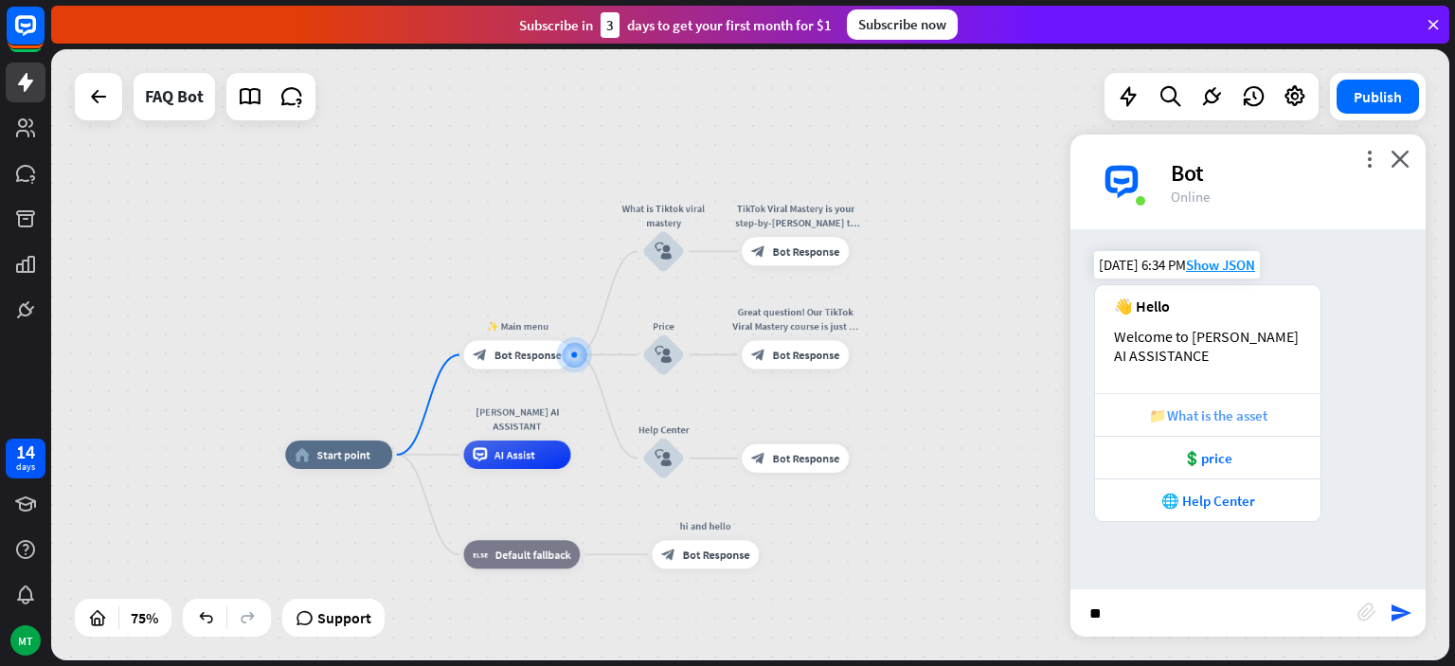
click at [1177, 410] on div "📁What is the asset" at bounding box center [1208, 415] width 207 height 18
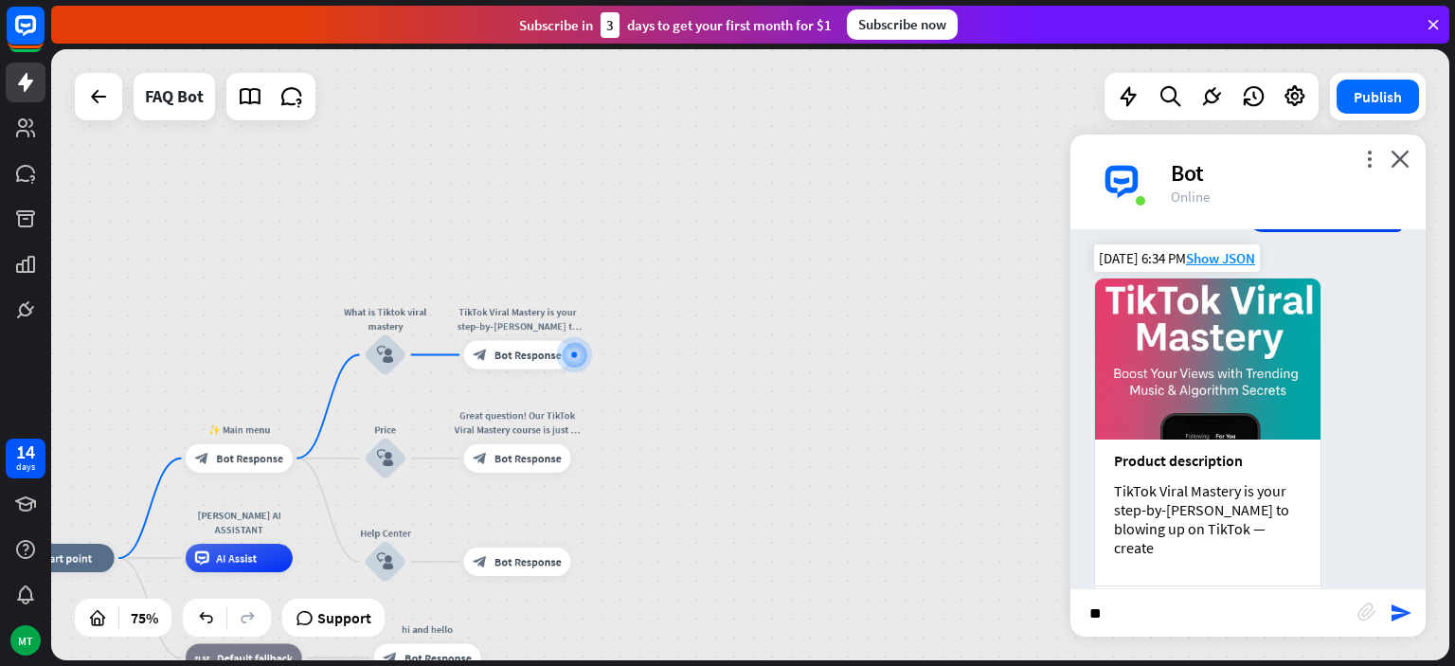
scroll to position [402, 0]
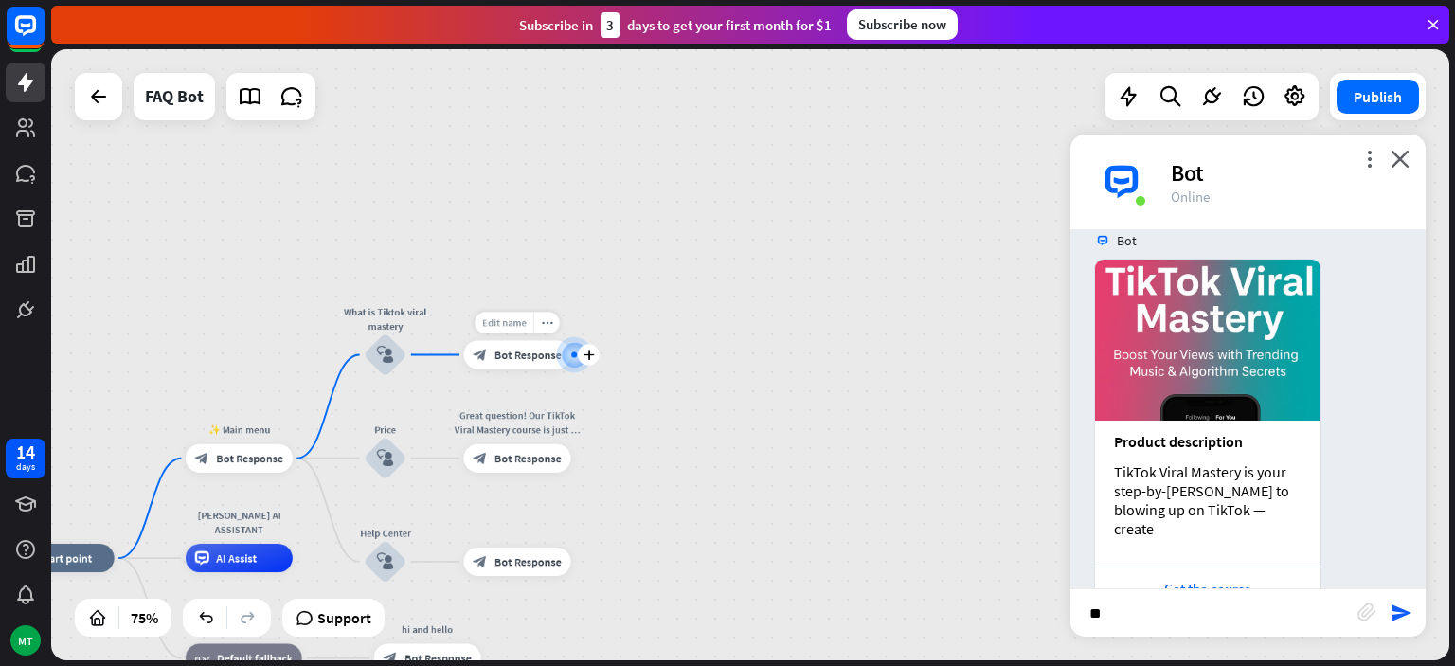
click at [522, 318] on span "Edit name" at bounding box center [504, 322] width 45 height 13
click at [529, 349] on span "Bot Response" at bounding box center [528, 355] width 67 height 14
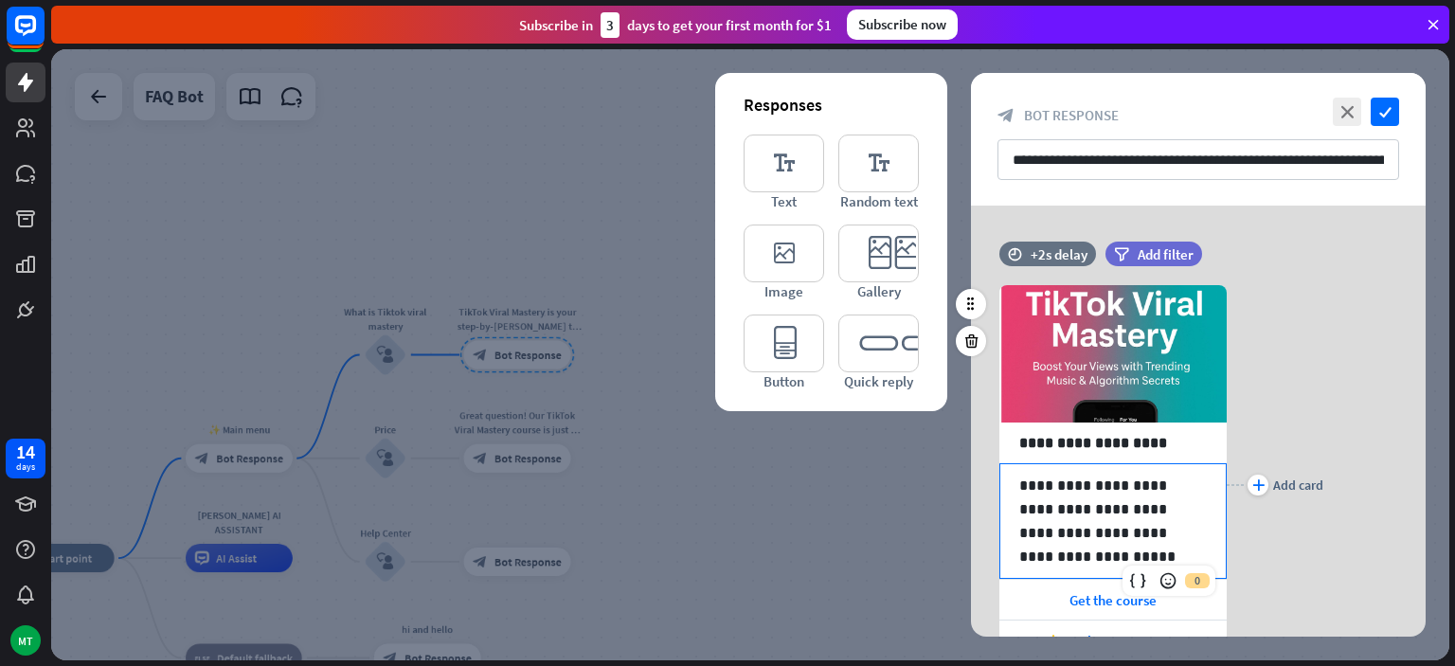
click at [1167, 557] on p "**********" at bounding box center [1113, 521] width 188 height 95
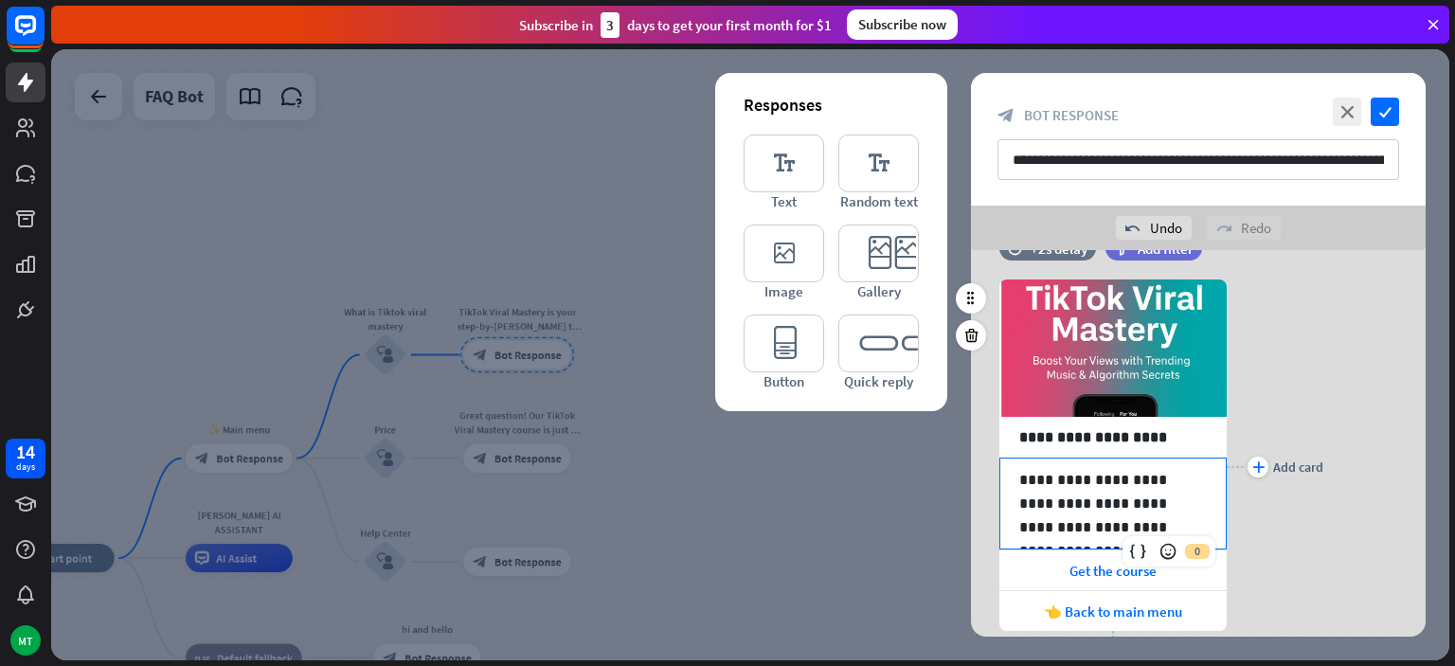
scroll to position [59, 0]
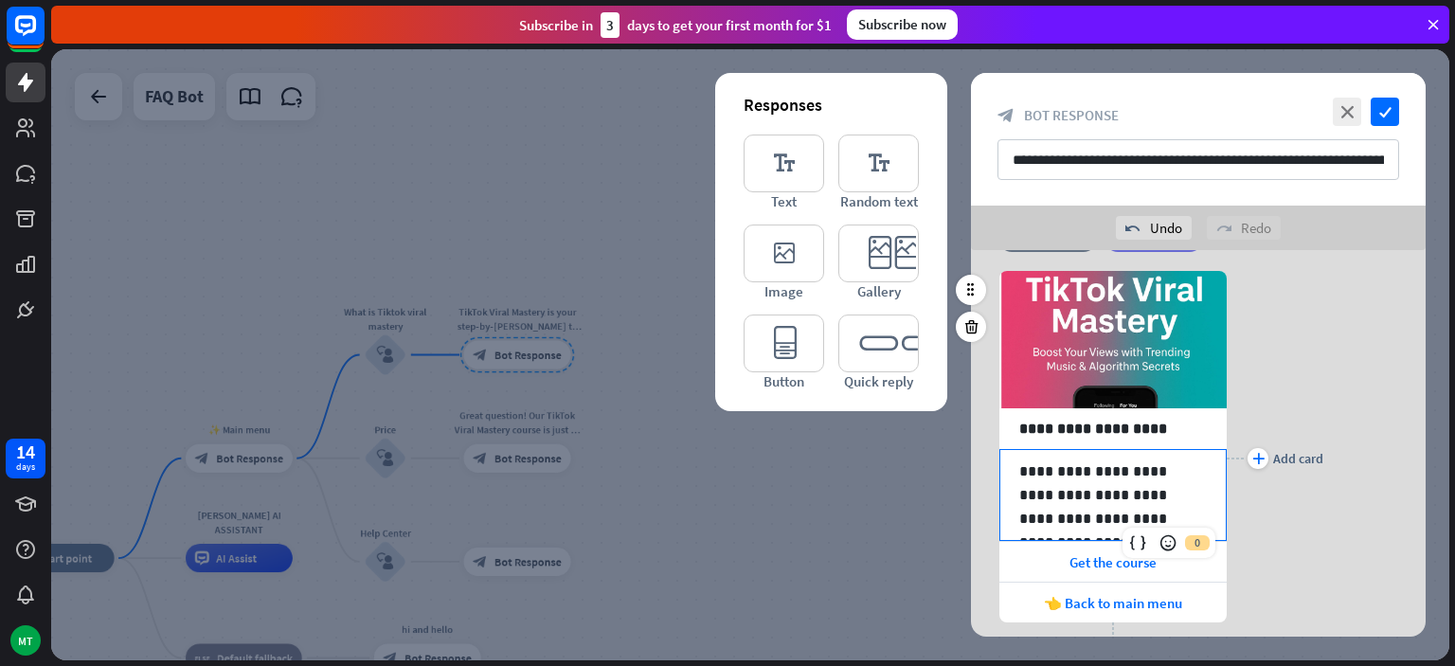
click at [1187, 507] on p "**********" at bounding box center [1113, 494] width 188 height 71
click at [1204, 510] on p "**********" at bounding box center [1113, 494] width 188 height 71
click at [1077, 525] on p "**********" at bounding box center [1113, 494] width 188 height 71
click at [1206, 515] on p "**********" at bounding box center [1113, 494] width 188 height 71
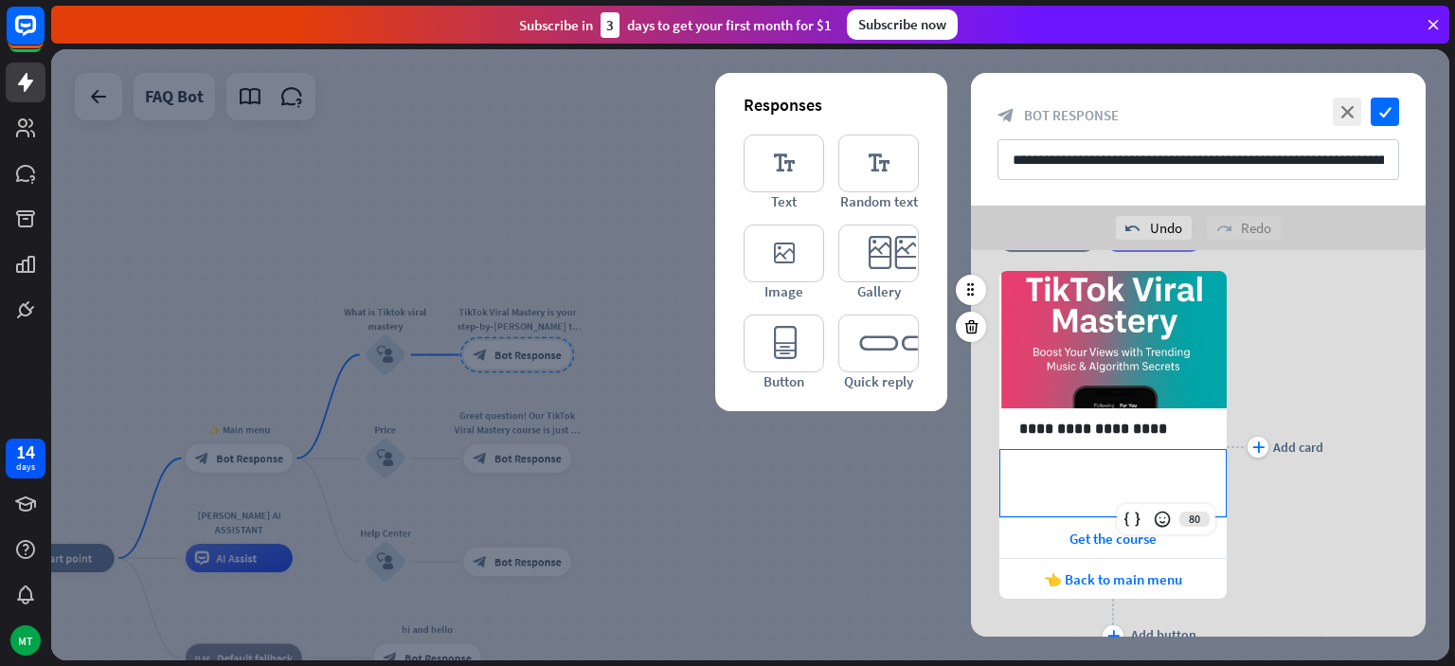
scroll to position [0, 0]
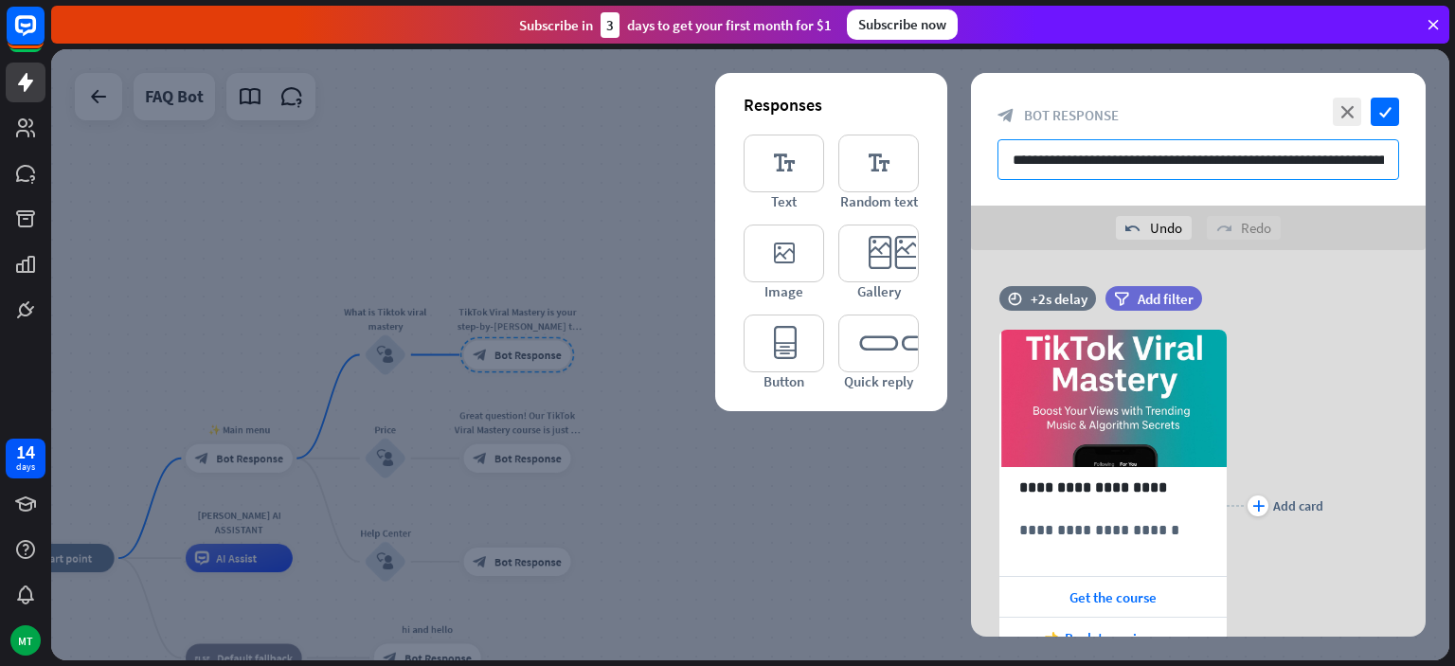
click at [1261, 153] on input "**********" at bounding box center [1199, 159] width 402 height 41
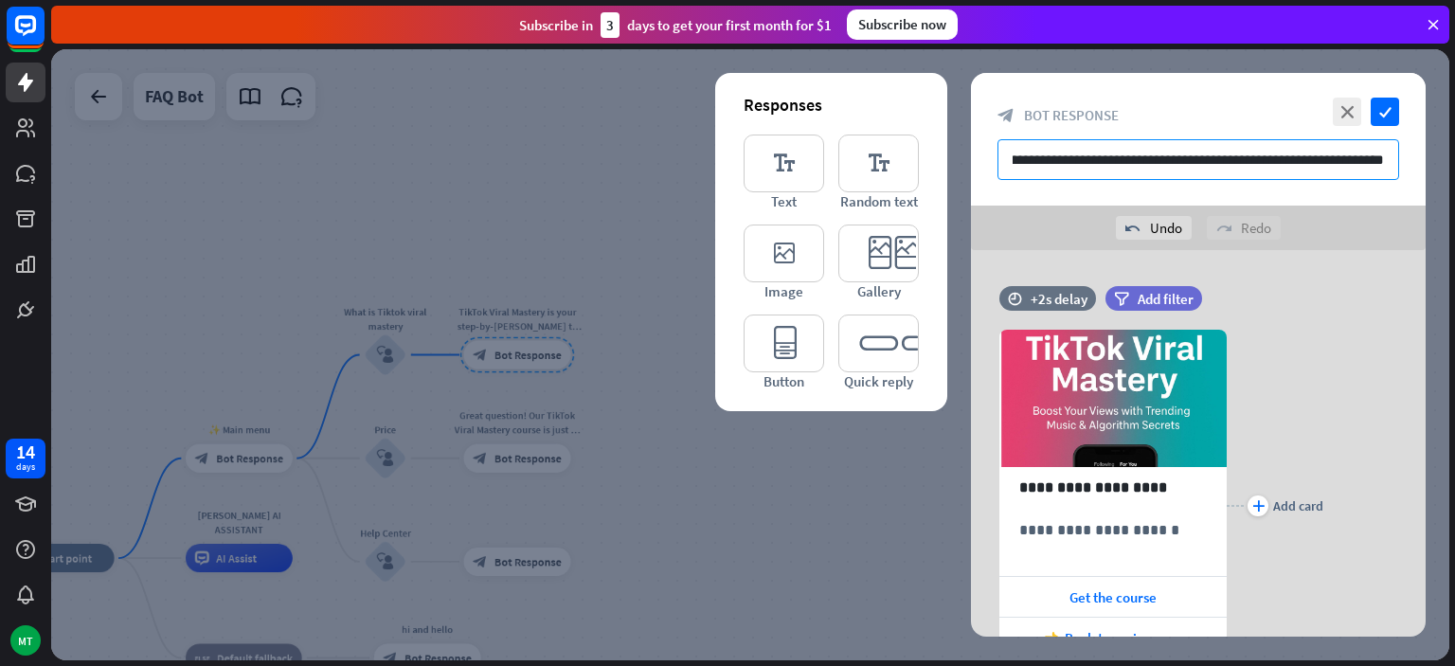
scroll to position [0, 383]
drag, startPoint x: 1175, startPoint y: 153, endPoint x: 1305, endPoint y: 207, distance: 141.5
click at [1305, 180] on input "**********" at bounding box center [1199, 159] width 402 height 41
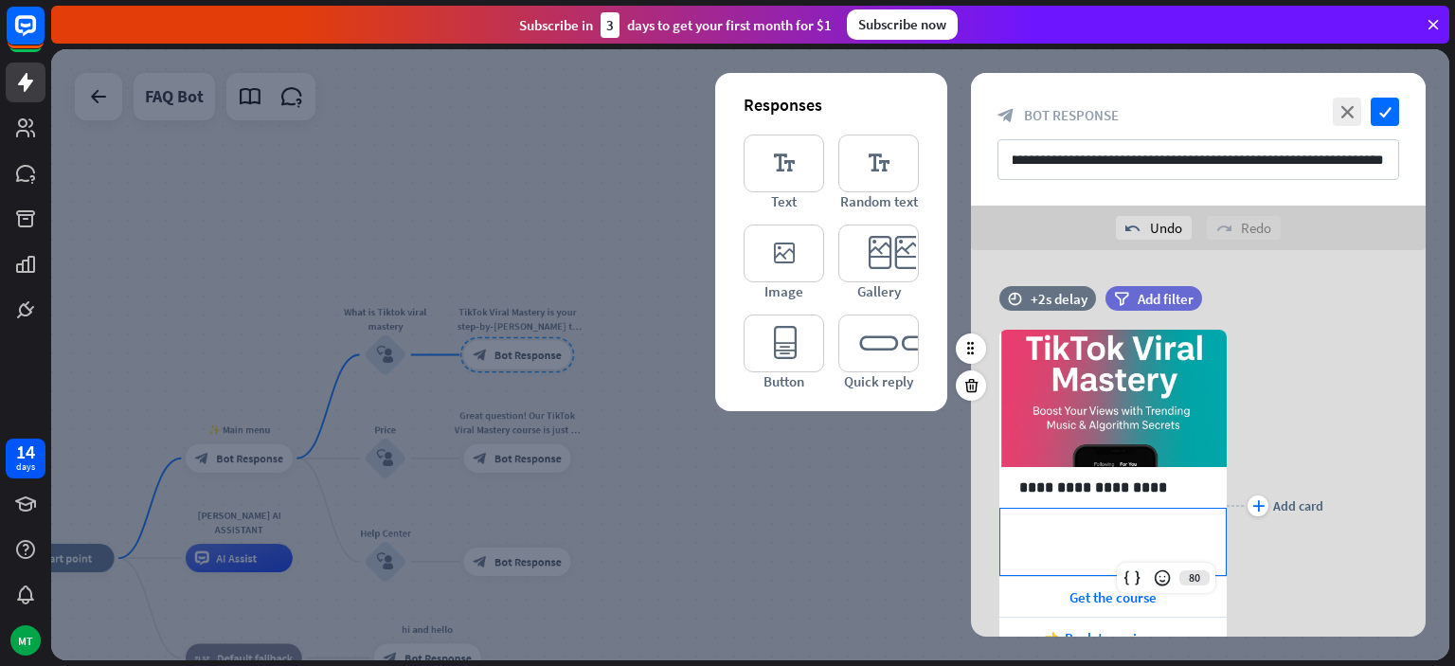
click at [1129, 536] on p "**********" at bounding box center [1113, 530] width 188 height 24
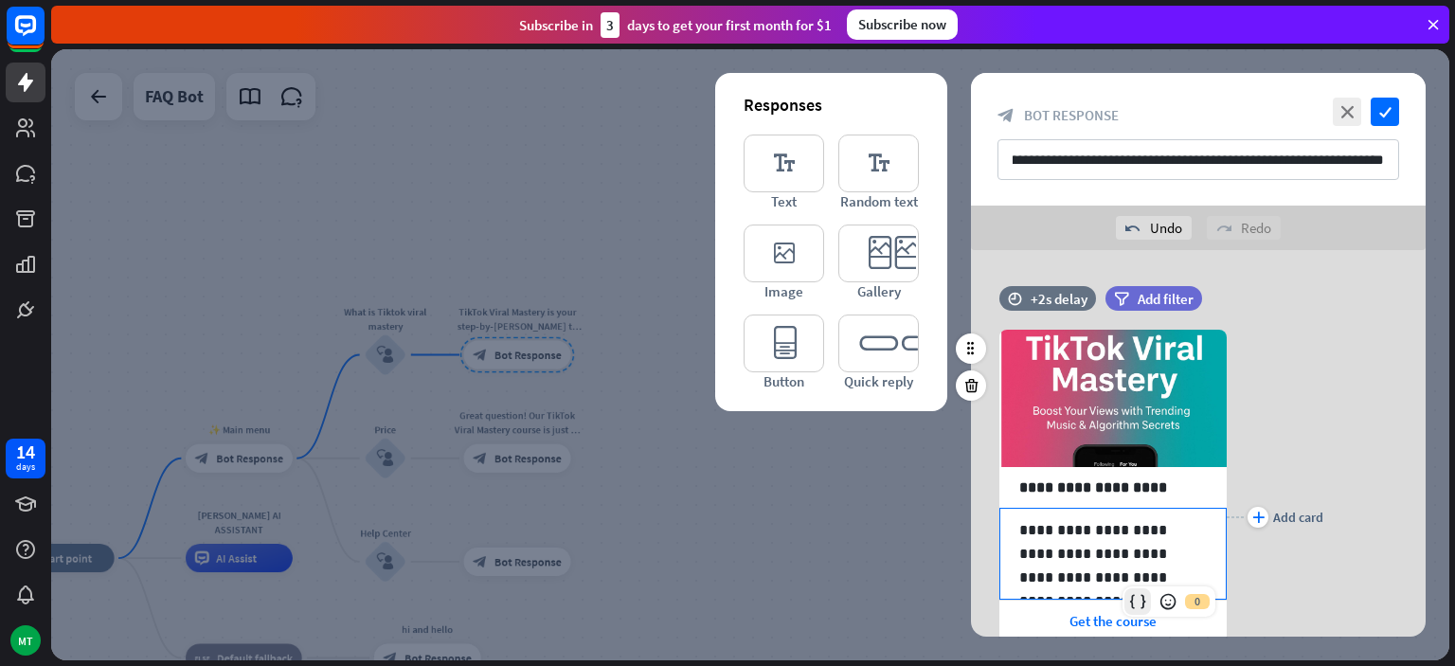
click at [1148, 599] on div at bounding box center [1138, 601] width 27 height 27
click at [1154, 566] on p "**********" at bounding box center [1113, 553] width 188 height 71
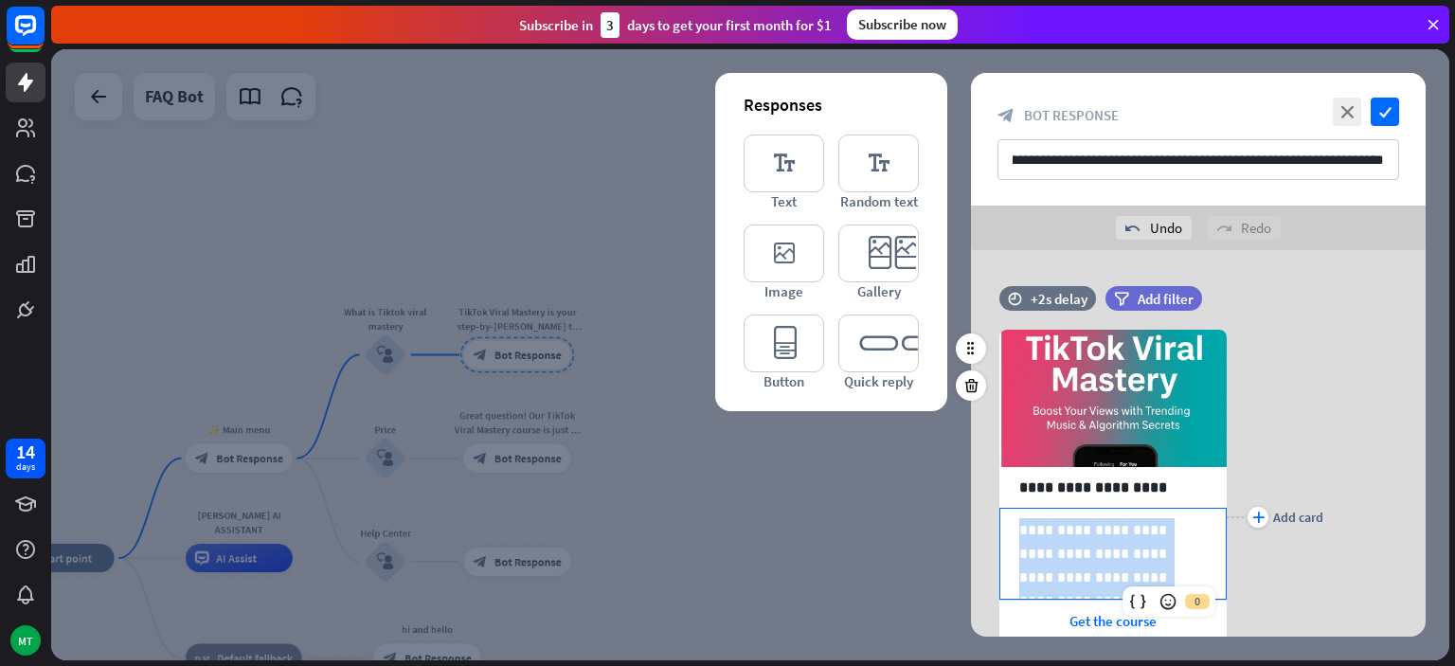
click at [1154, 566] on p "**********" at bounding box center [1113, 553] width 188 height 71
click at [1156, 556] on p "**********" at bounding box center [1113, 553] width 188 height 71
click at [1156, 572] on p "**********" at bounding box center [1113, 553] width 188 height 71
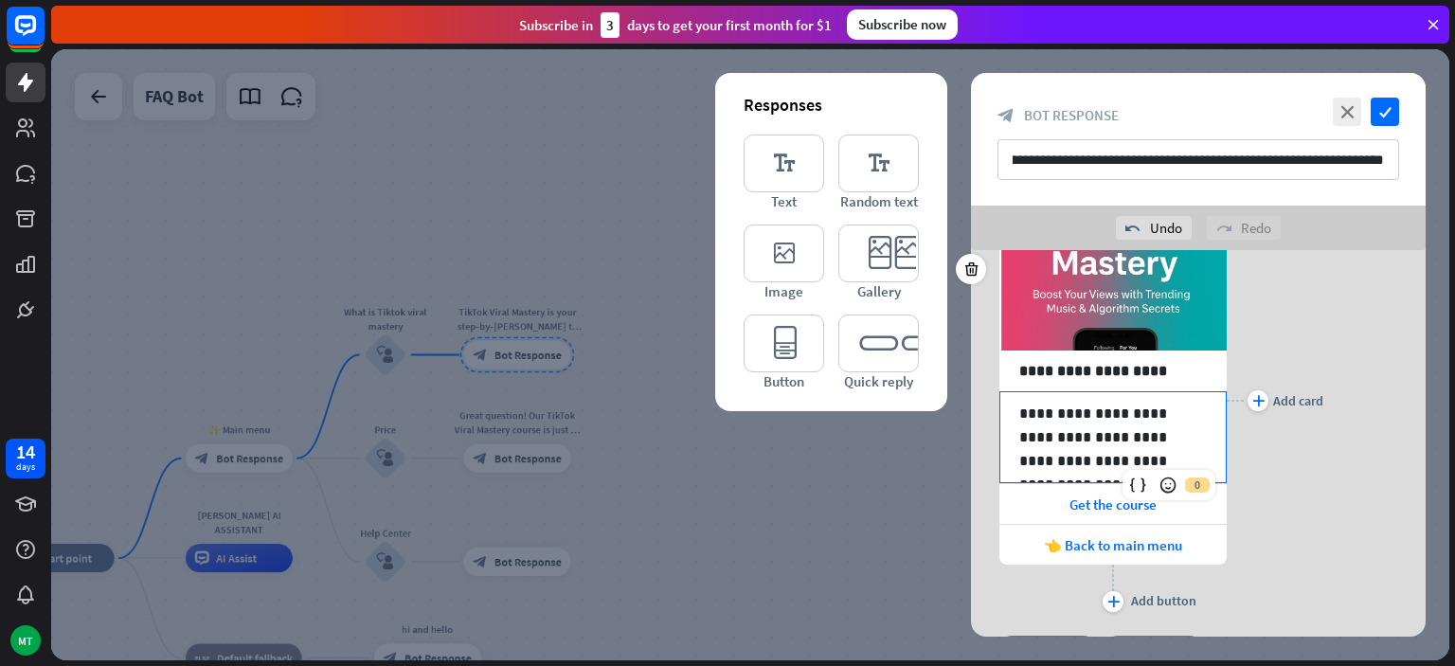
scroll to position [174, 0]
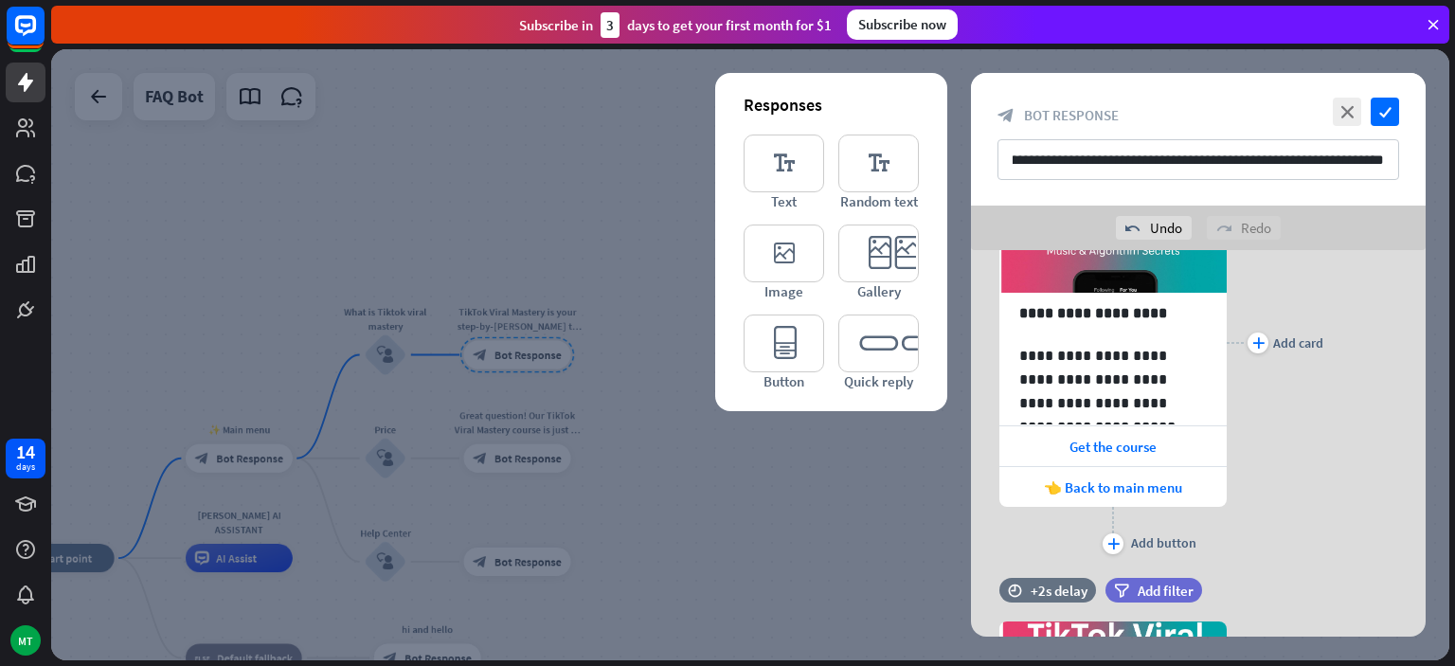
click at [1263, 477] on div "plus Add card" at bounding box center [1275, 343] width 97 height 432
click at [1150, 407] on p "**********" at bounding box center [1113, 379] width 188 height 71
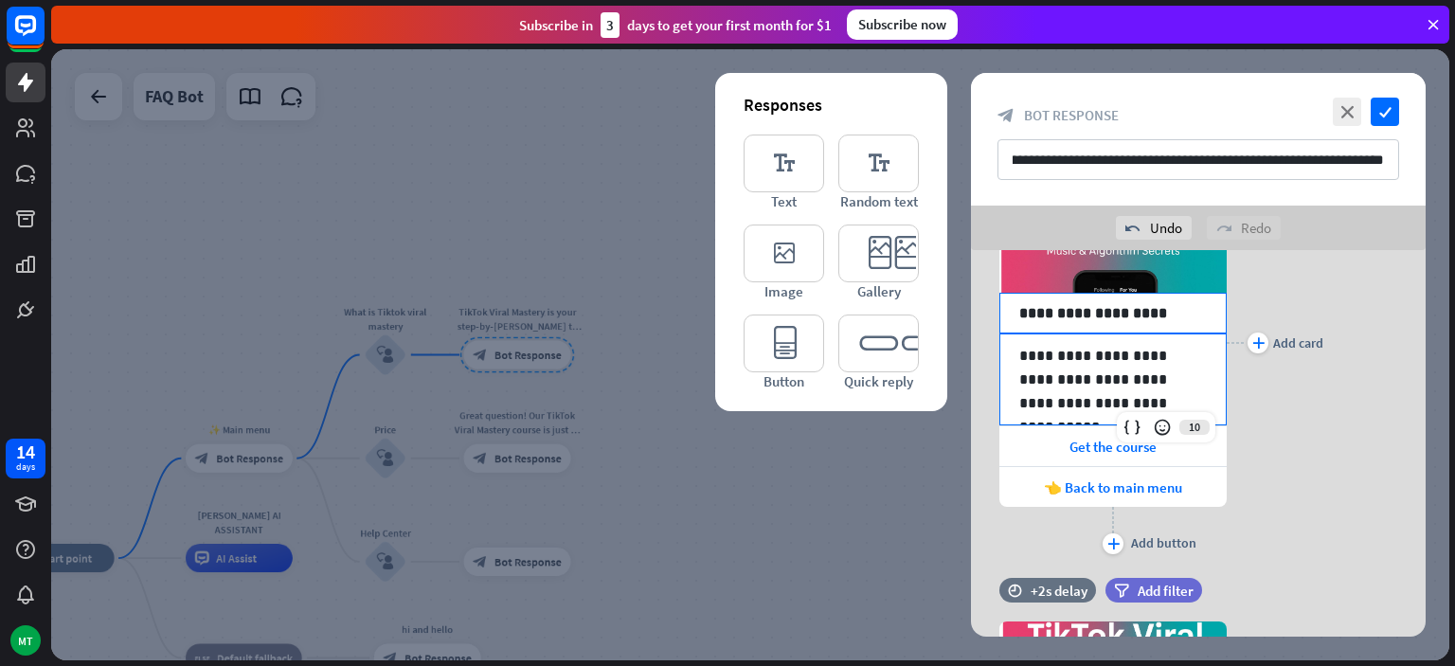
click at [1152, 309] on p "**********" at bounding box center [1113, 313] width 188 height 24
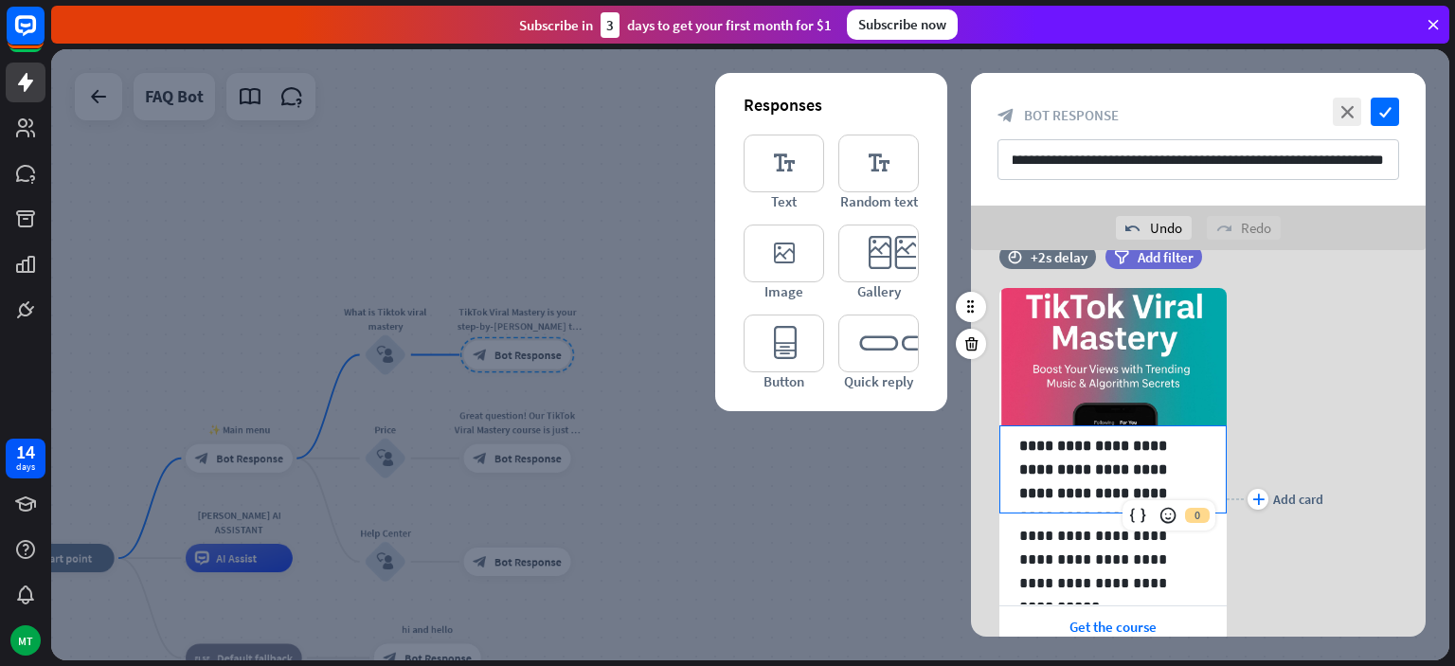
scroll to position [66, 0]
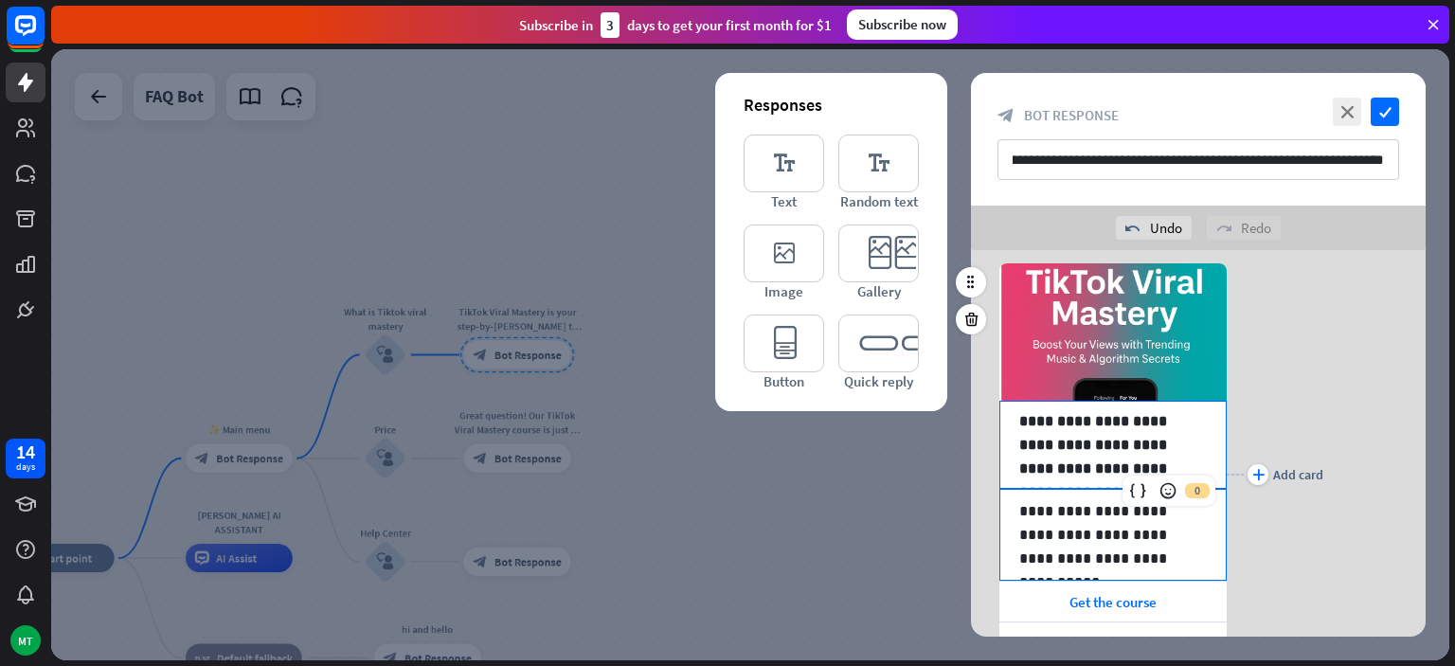
click at [1089, 512] on p "**********" at bounding box center [1113, 534] width 188 height 71
drag, startPoint x: 1089, startPoint y: 572, endPoint x: 1089, endPoint y: 561, distance: 11.4
click at [1089, 561] on div "**********" at bounding box center [1112, 535] width 225 height 90
click at [1089, 561] on p "**********" at bounding box center [1113, 534] width 188 height 71
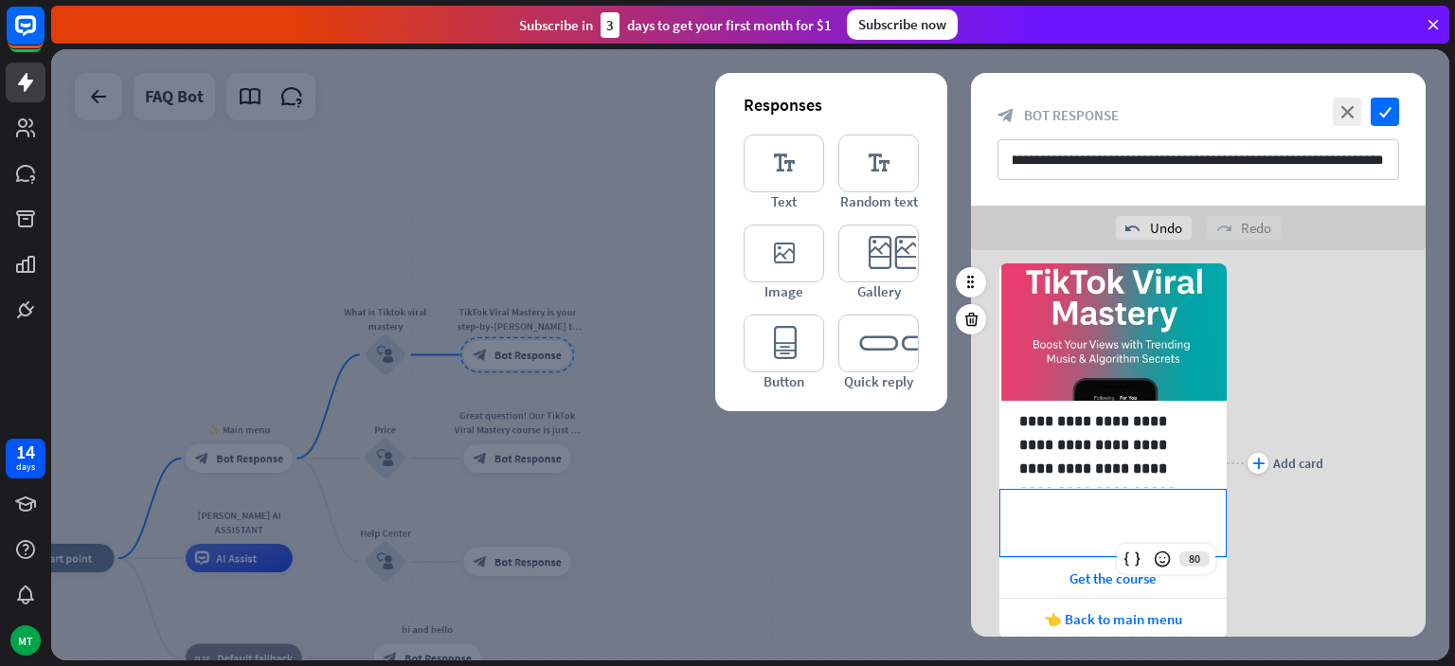
scroll to position [0, 0]
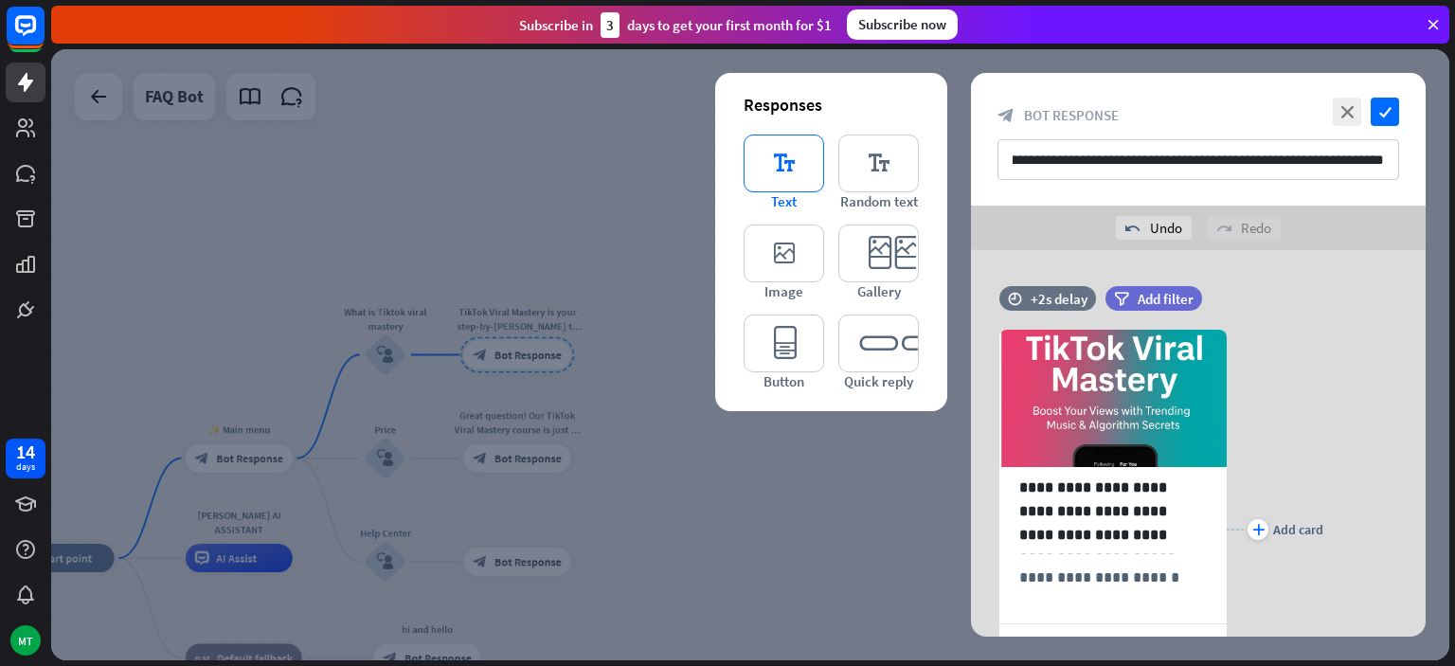
click at [795, 138] on icon "editor_text" at bounding box center [784, 164] width 81 height 58
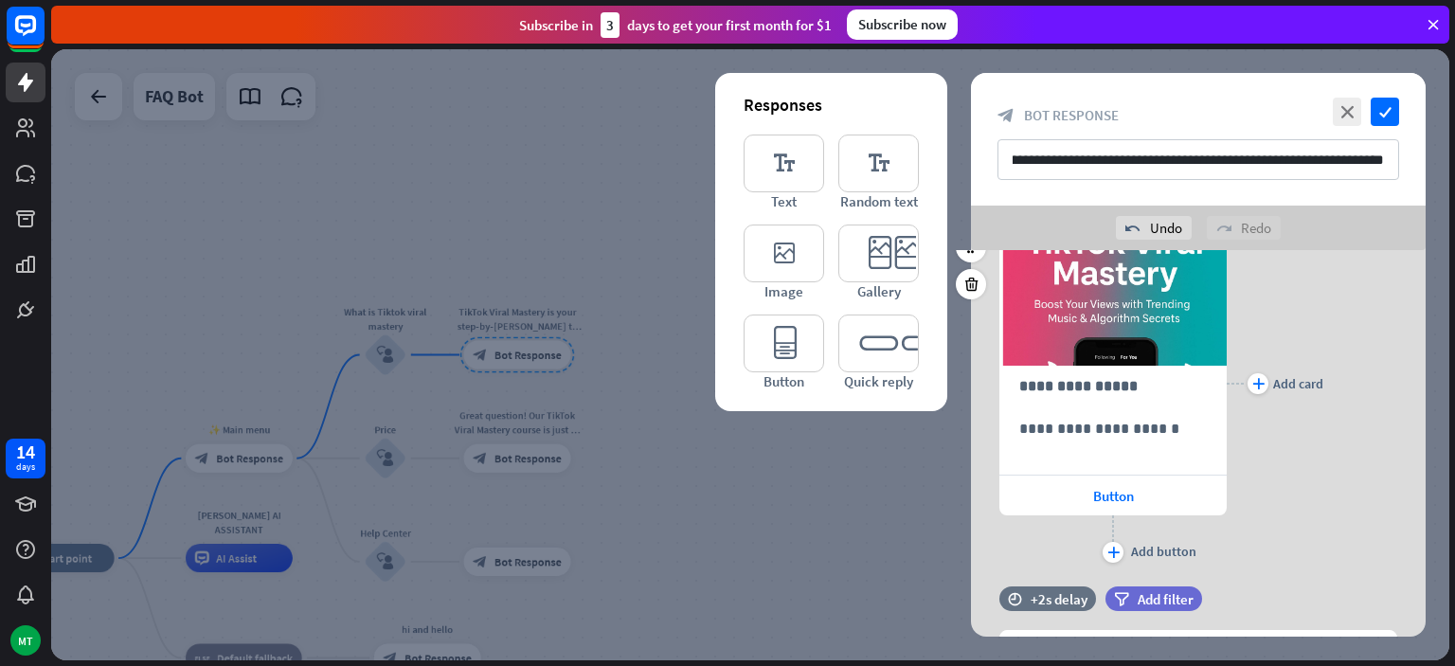
scroll to position [579, 0]
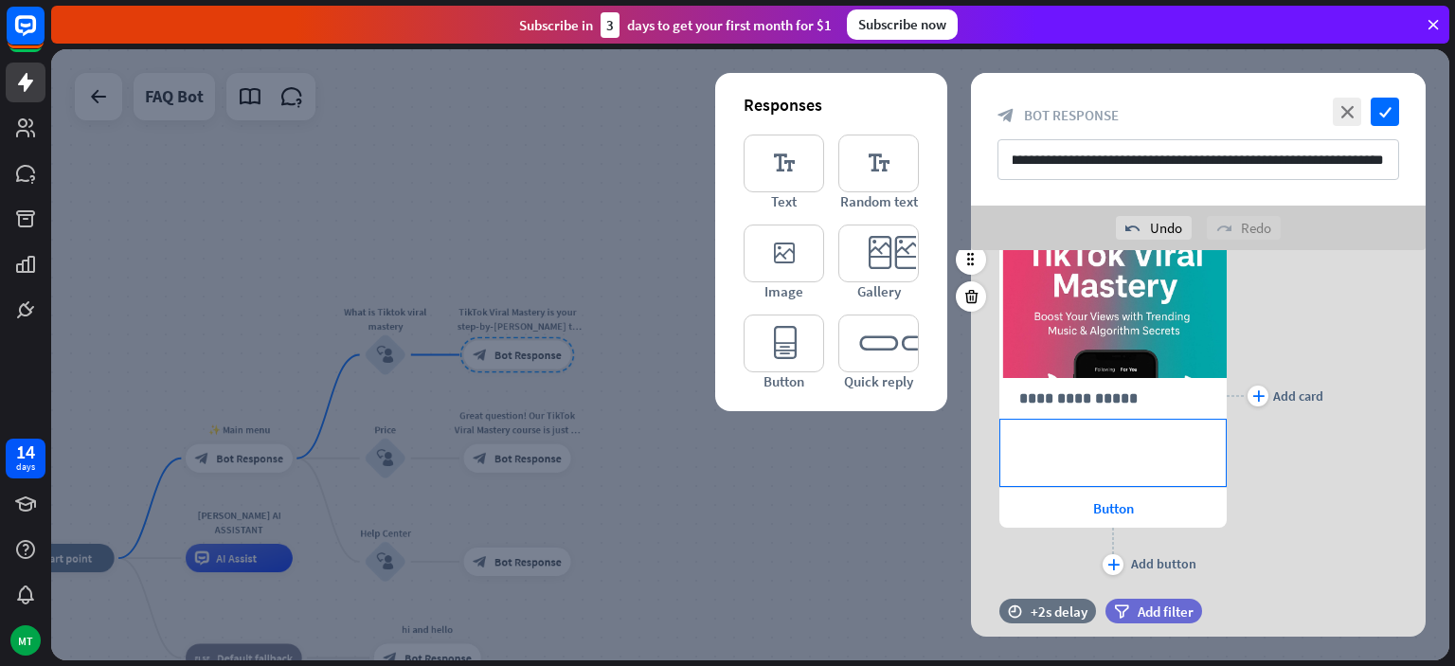
click at [1067, 440] on p "**********" at bounding box center [1113, 441] width 188 height 24
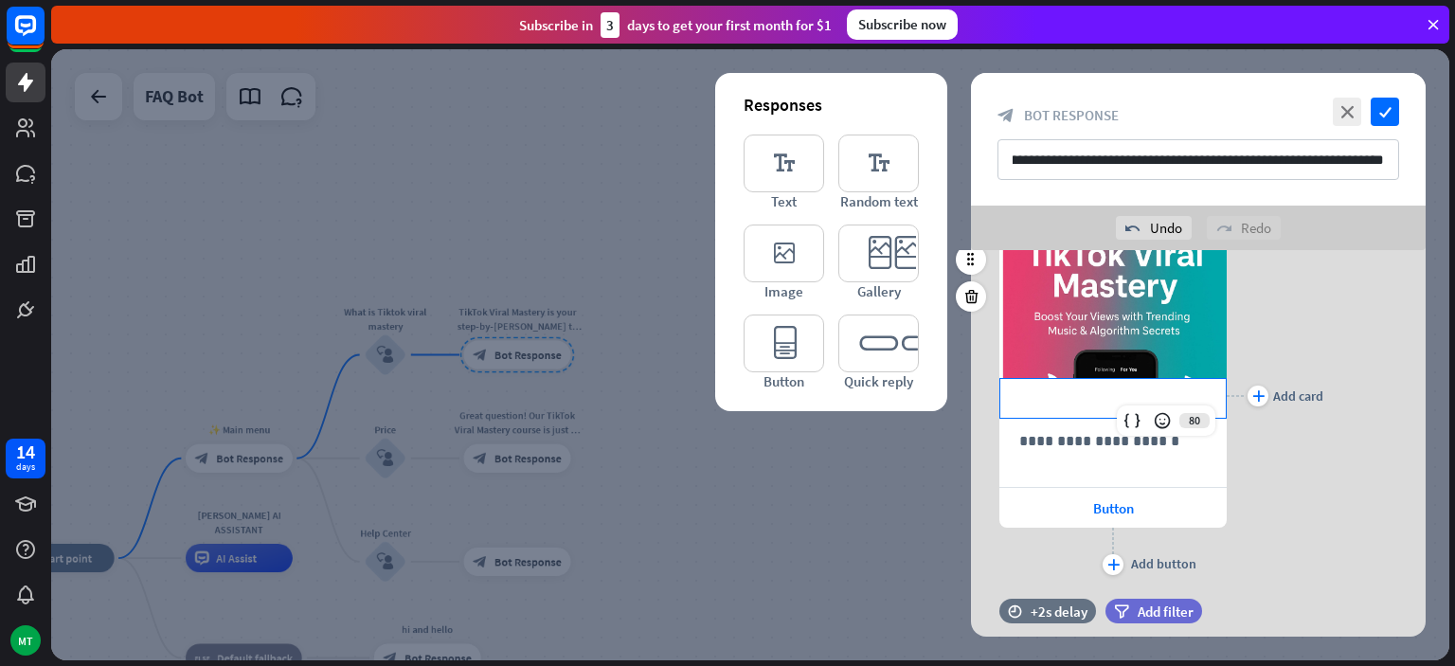
click at [1086, 394] on p "**********" at bounding box center [1113, 399] width 188 height 24
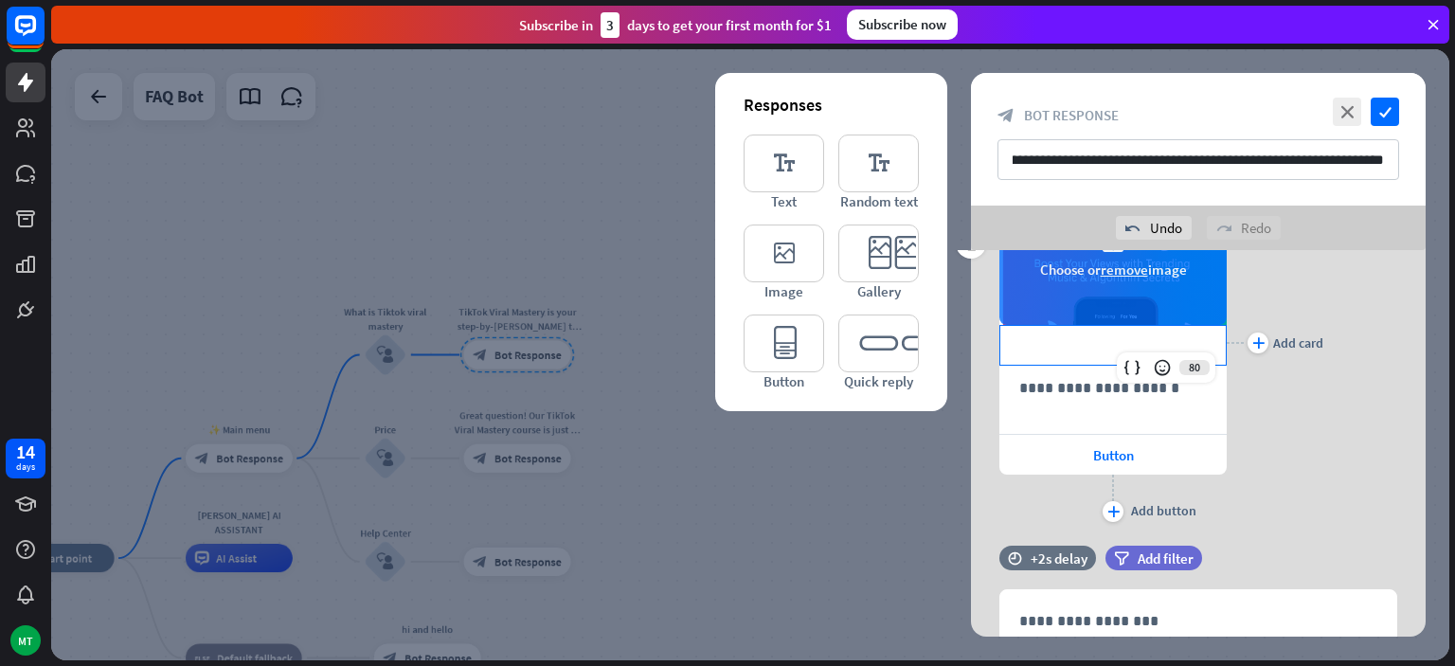
scroll to position [642, 0]
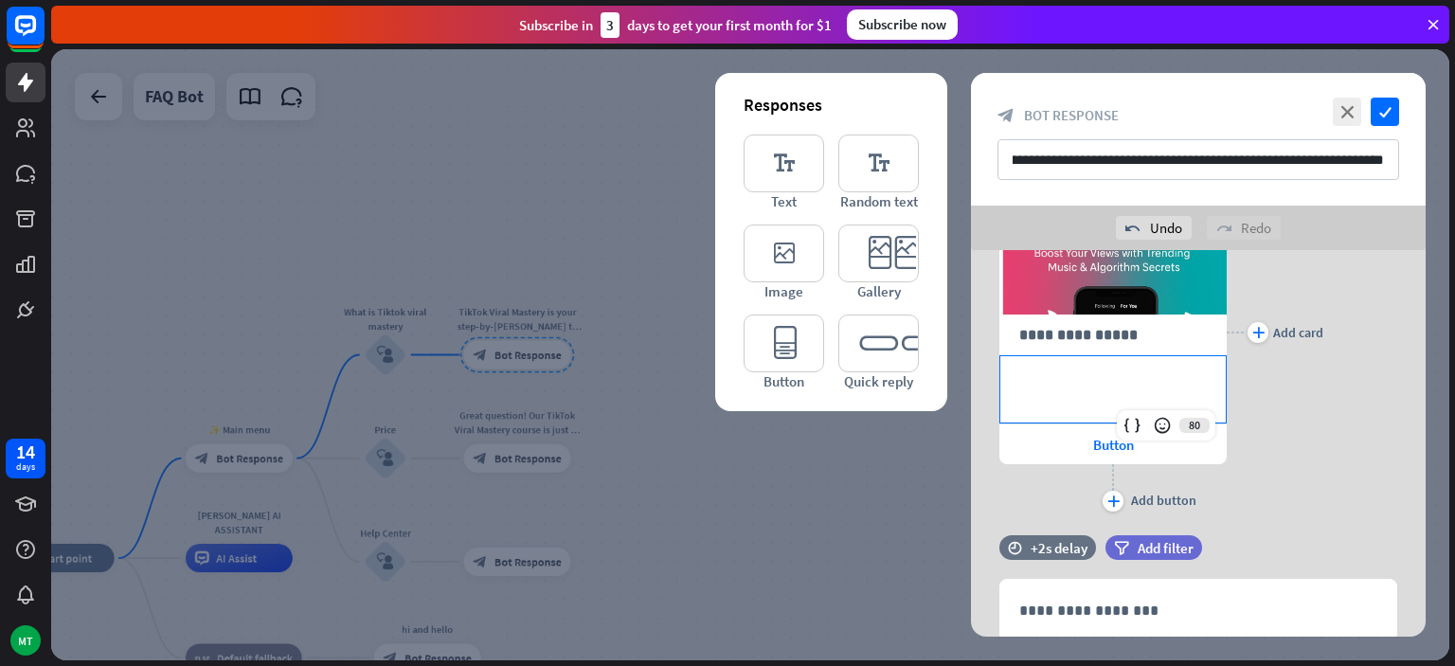
click at [1178, 402] on div "**********" at bounding box center [1112, 389] width 225 height 66
click at [1264, 510] on div "plus Add card" at bounding box center [1275, 333] width 97 height 368
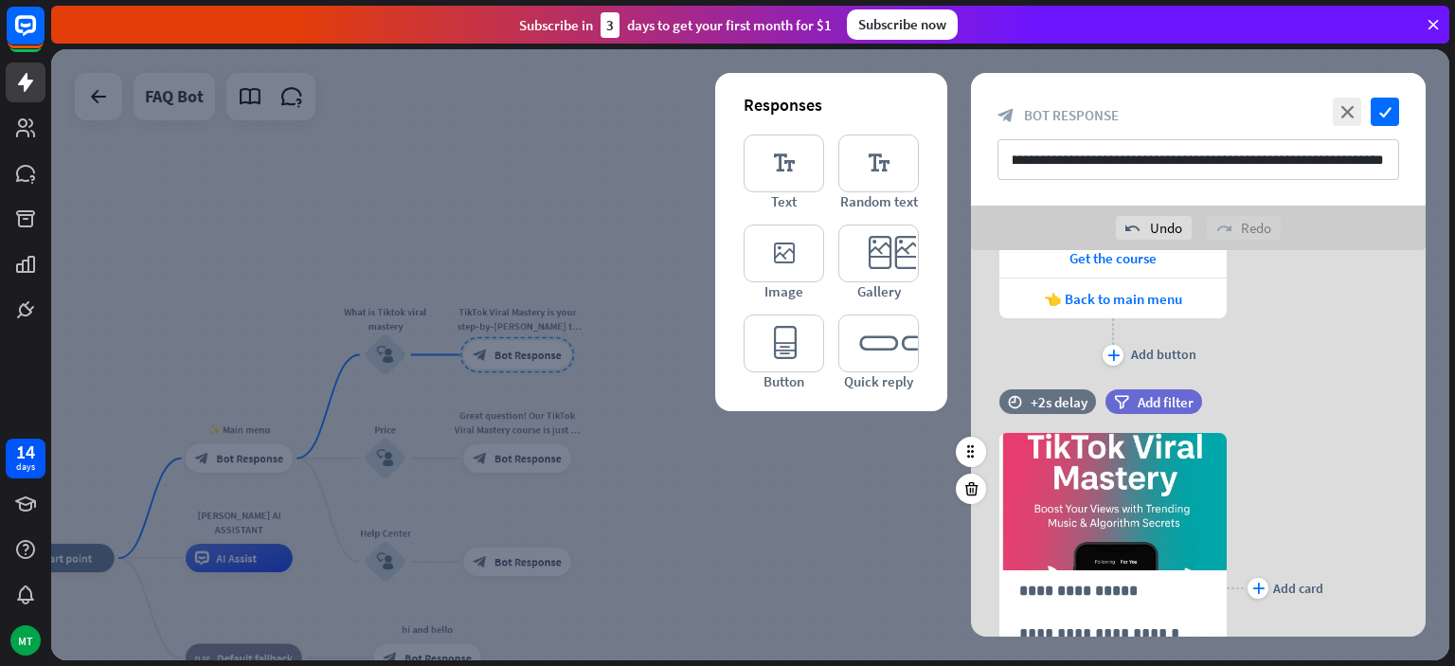
scroll to position [378, 0]
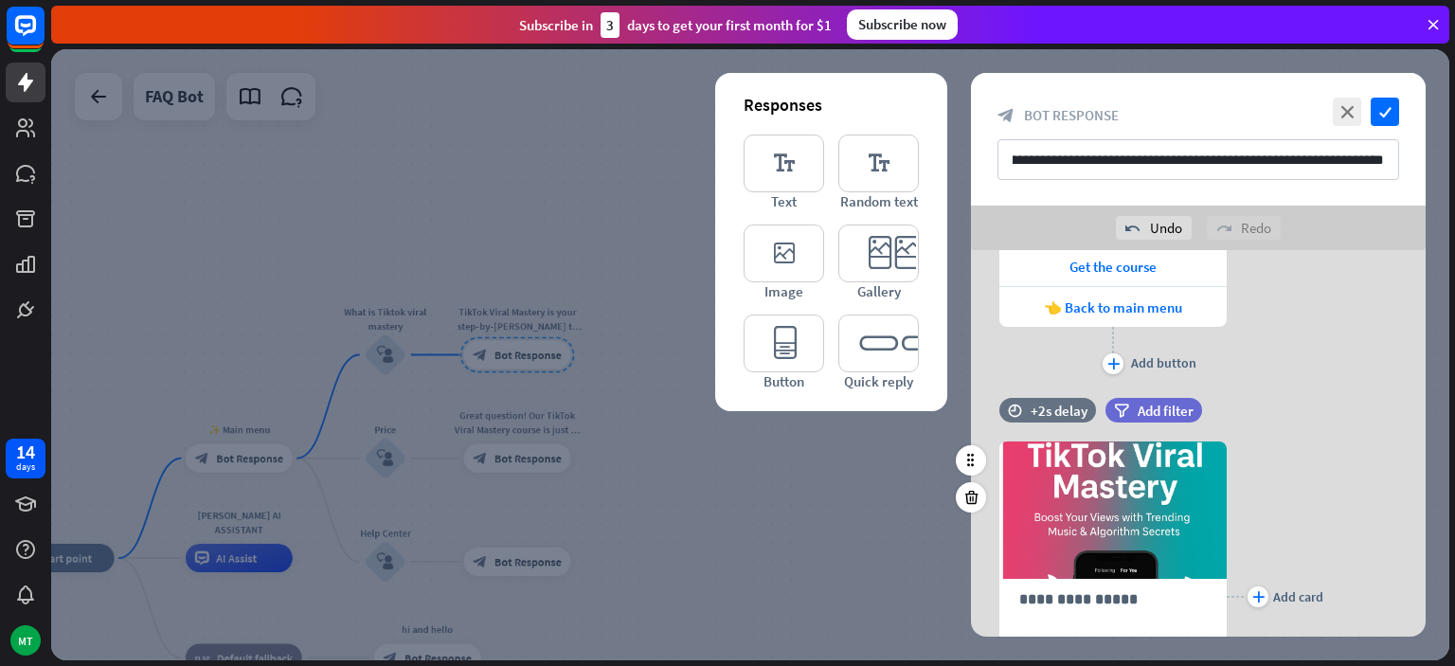
click at [1282, 534] on div "plus Add card" at bounding box center [1275, 597] width 97 height 368
click at [967, 486] on div at bounding box center [971, 497] width 30 height 30
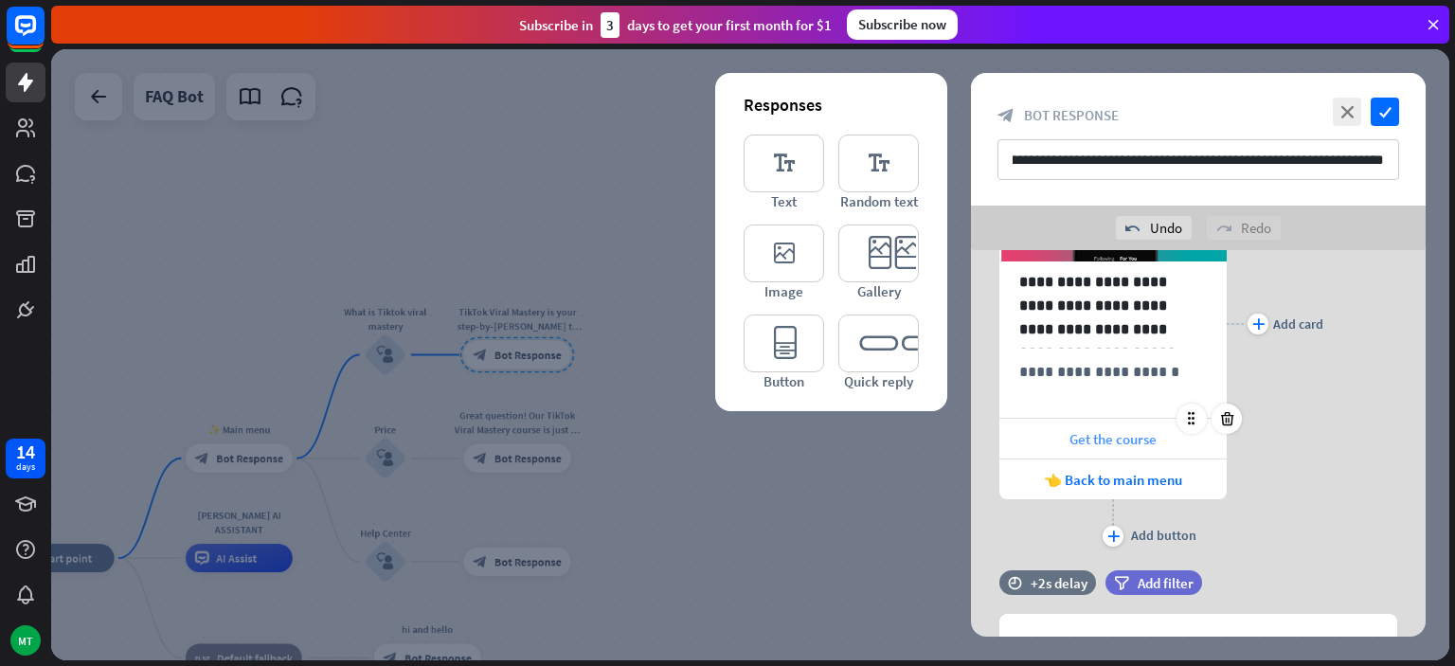
scroll to position [200, 0]
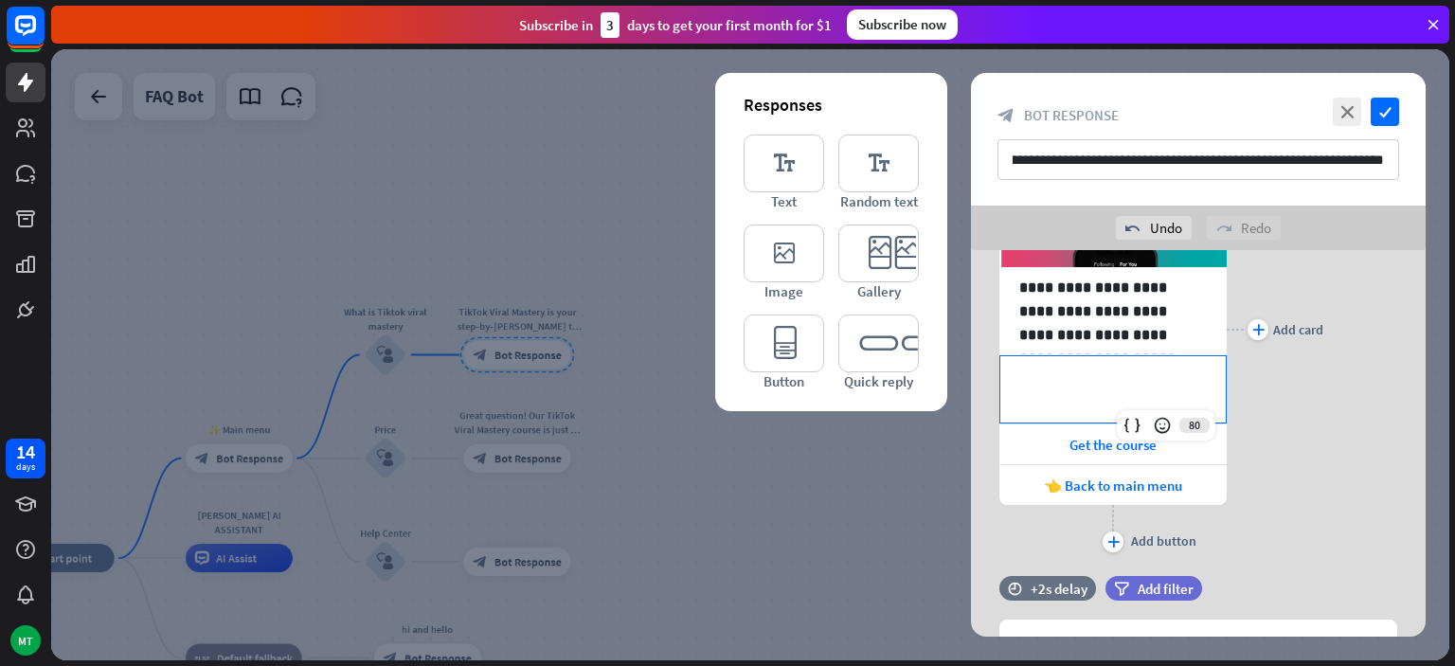
click at [1112, 373] on p "**********" at bounding box center [1113, 378] width 188 height 24
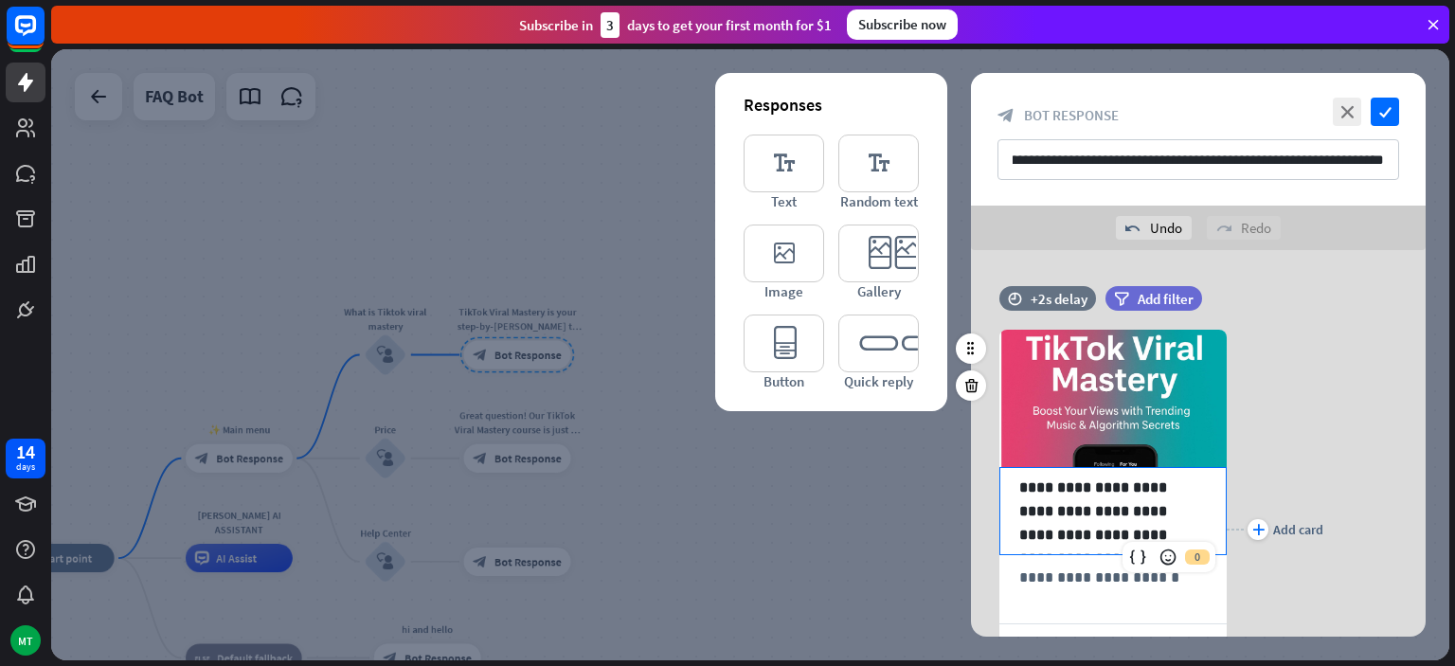
click at [1186, 535] on p "**********" at bounding box center [1113, 511] width 188 height 71
click at [1196, 540] on p "**********" at bounding box center [1113, 511] width 188 height 71
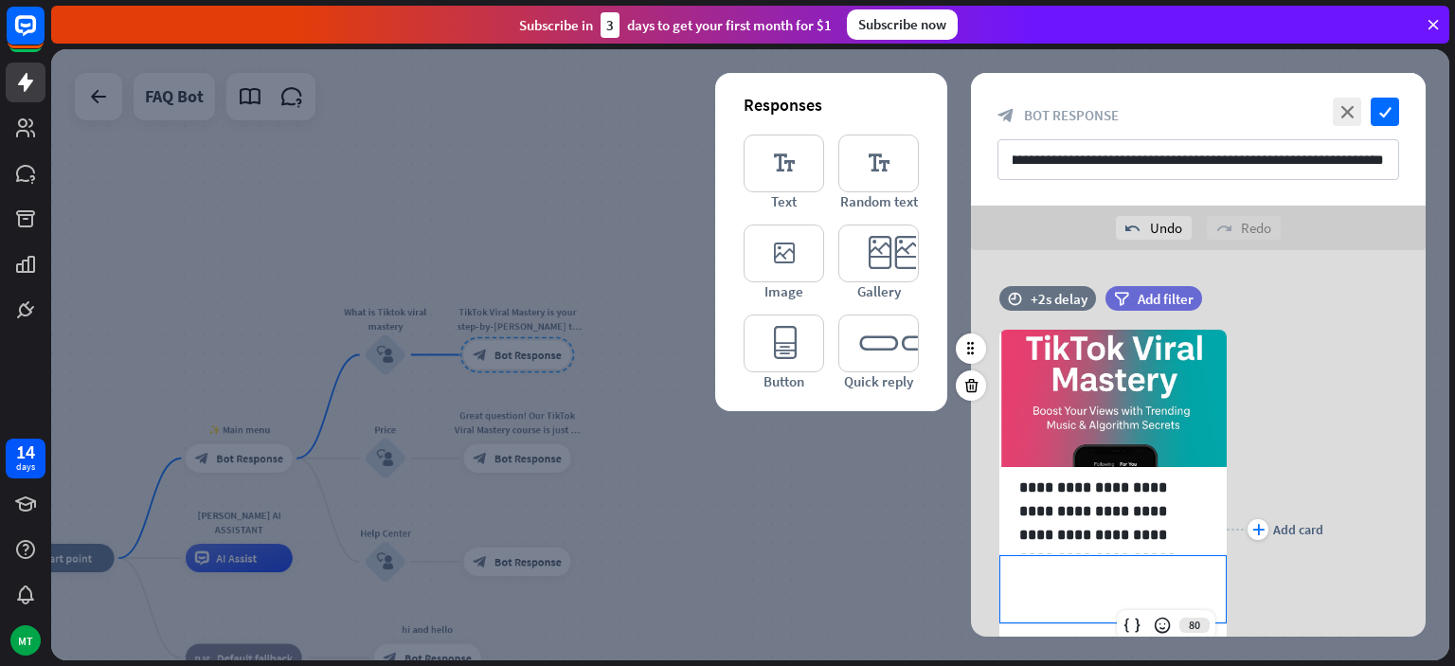
click at [1147, 581] on p "**********" at bounding box center [1113, 578] width 188 height 24
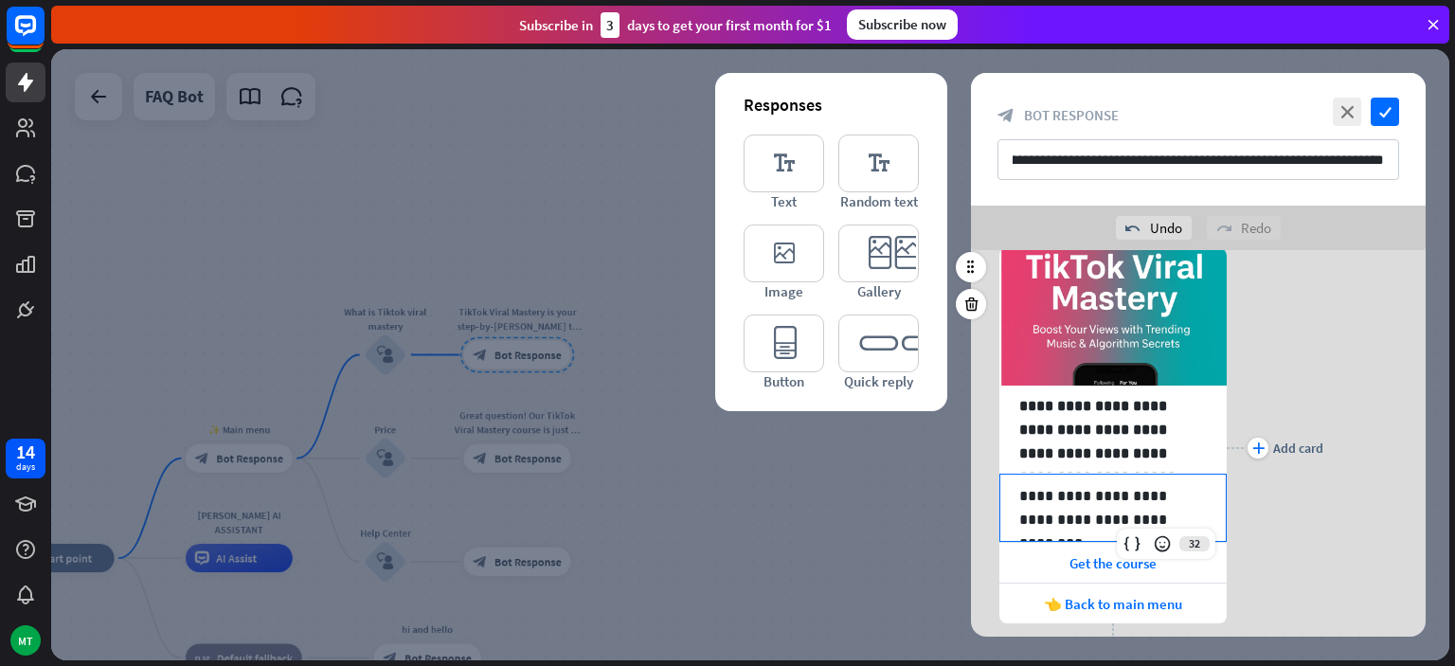
scroll to position [86, 0]
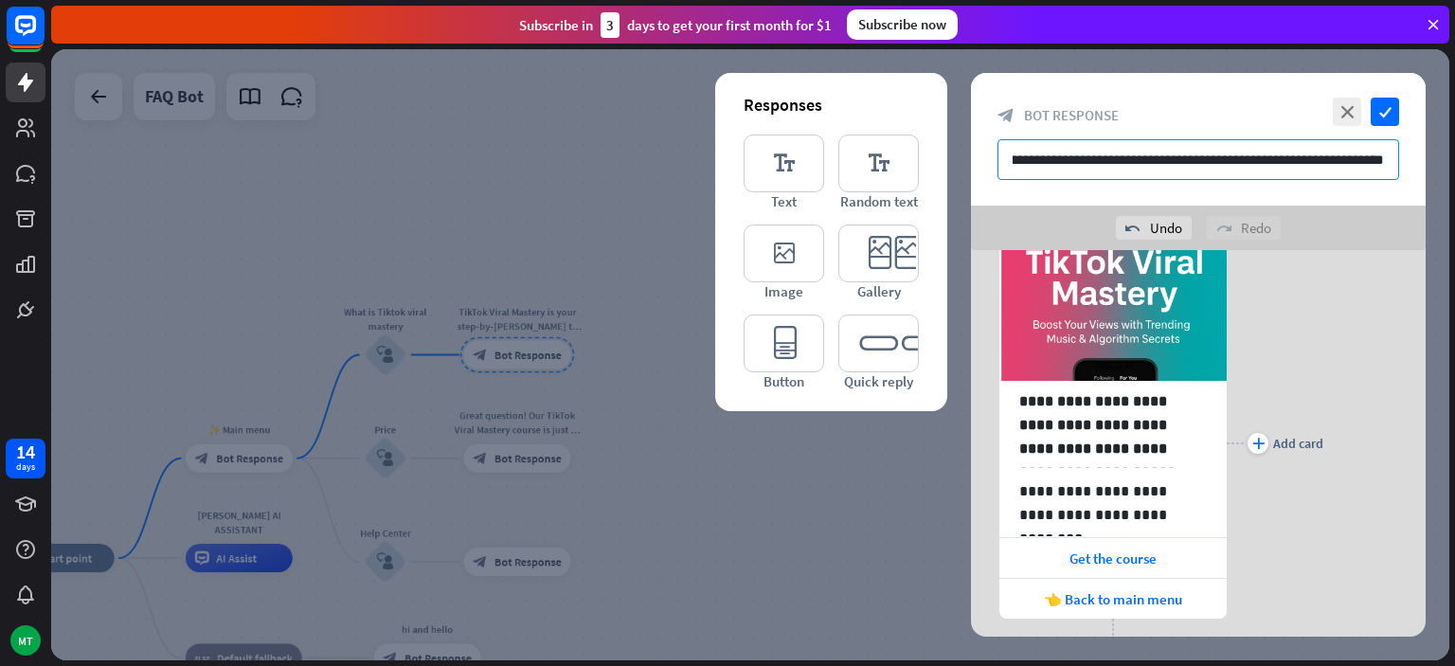
click at [1302, 157] on input "**********" at bounding box center [1199, 159] width 402 height 41
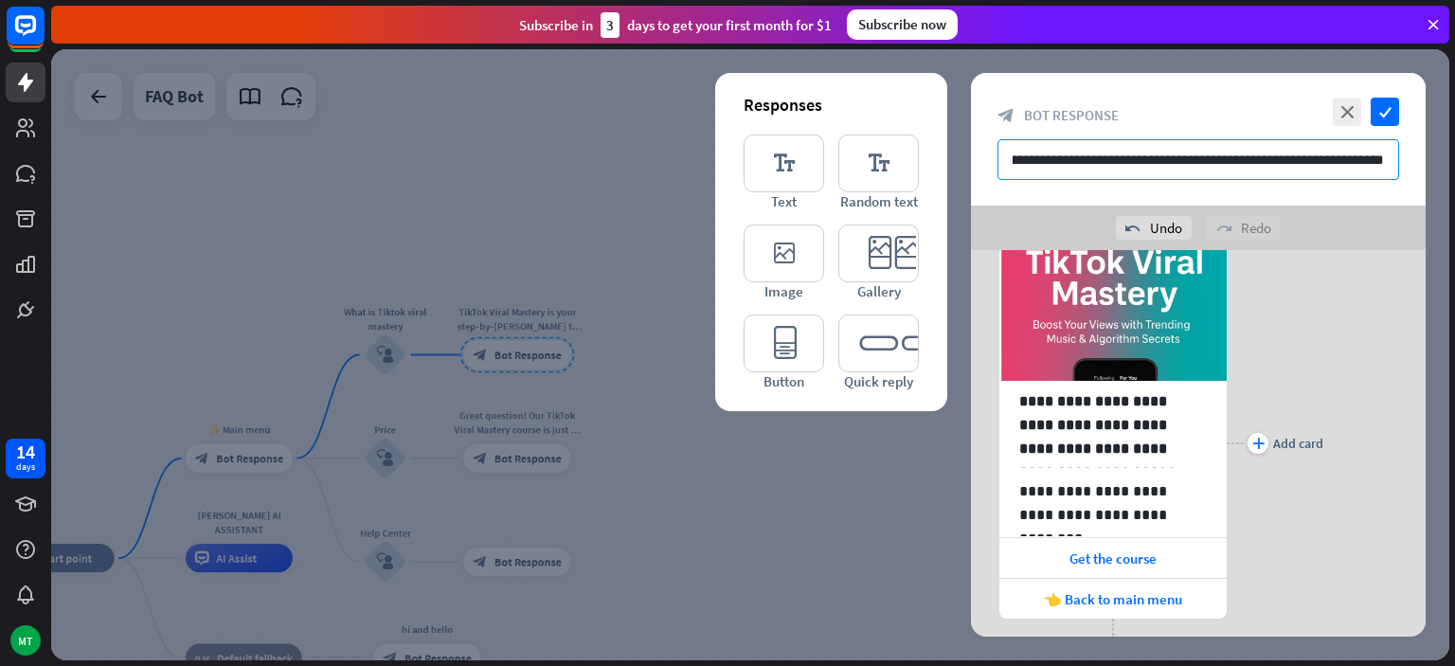
click at [1302, 157] on input "**********" at bounding box center [1199, 159] width 402 height 41
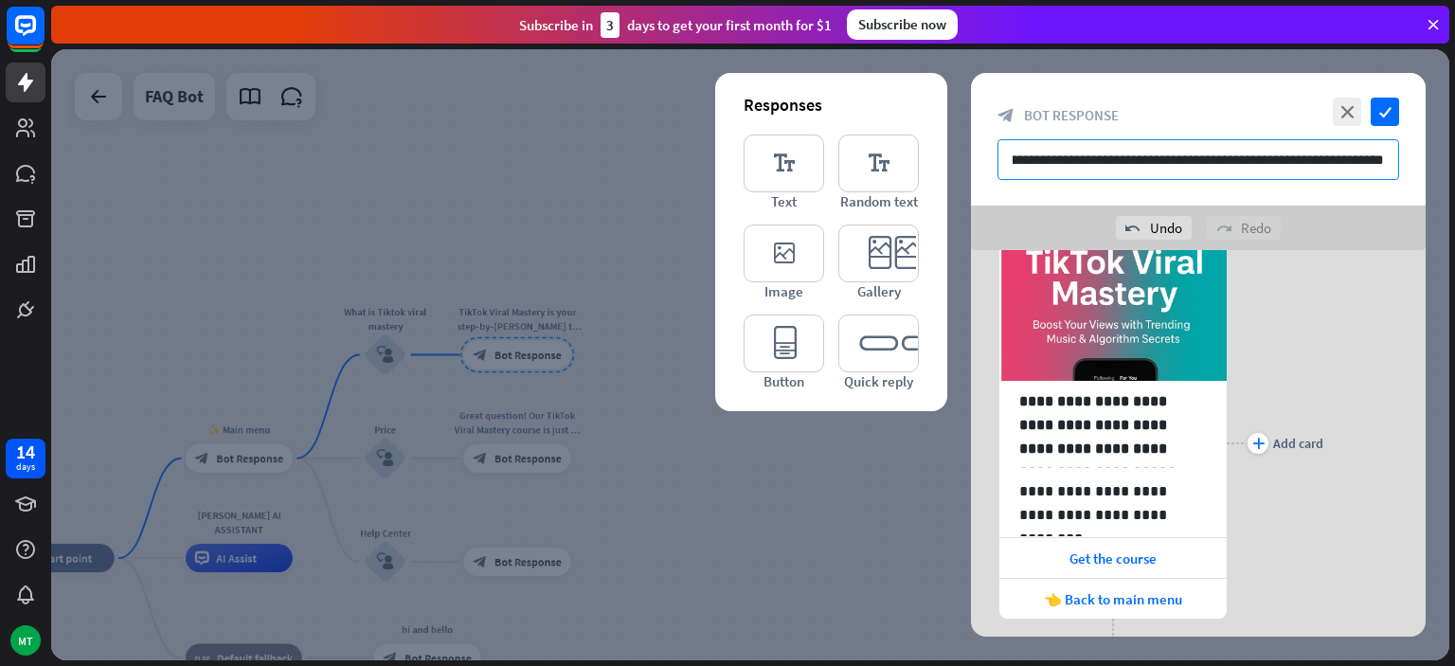
click at [1302, 157] on input "**********" at bounding box center [1199, 159] width 402 height 41
click at [1385, 102] on icon "check" at bounding box center [1385, 112] width 28 height 28
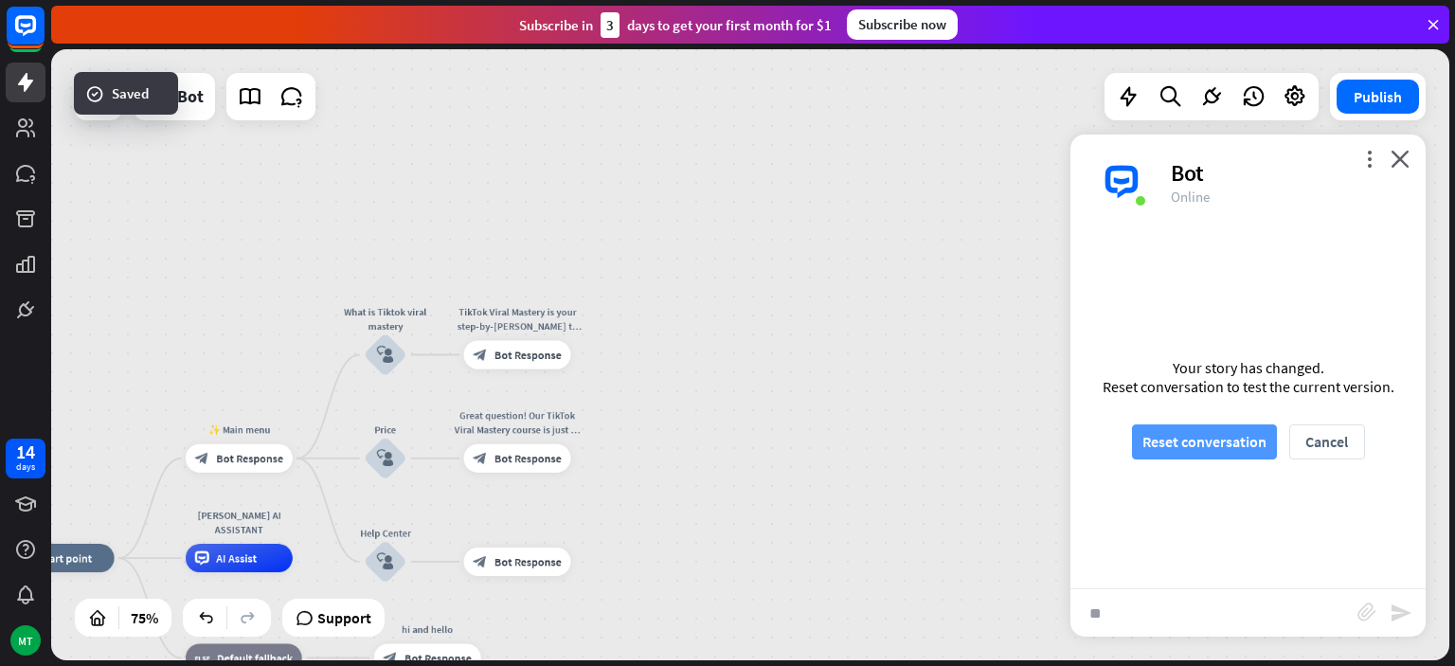
click at [1216, 452] on button "Reset conversation" at bounding box center [1204, 441] width 145 height 35
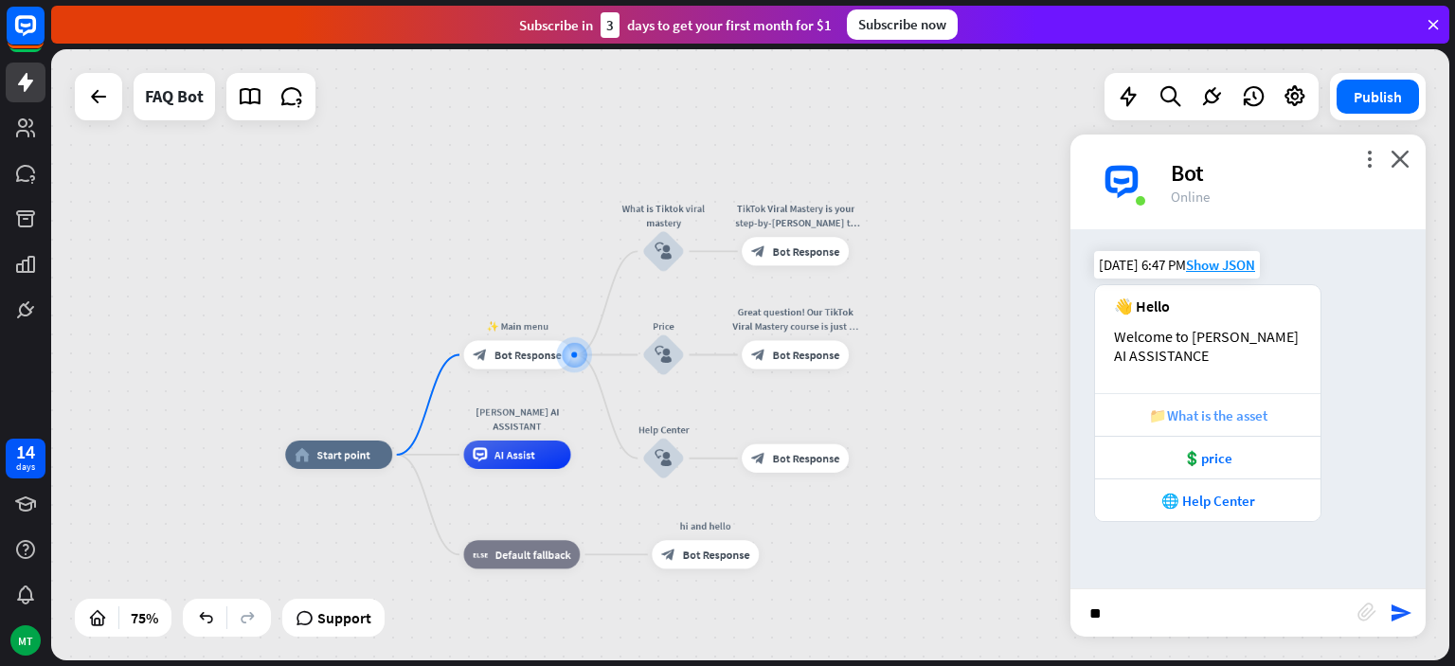
click at [1180, 413] on div "📁What is the asset" at bounding box center [1208, 415] width 207 height 18
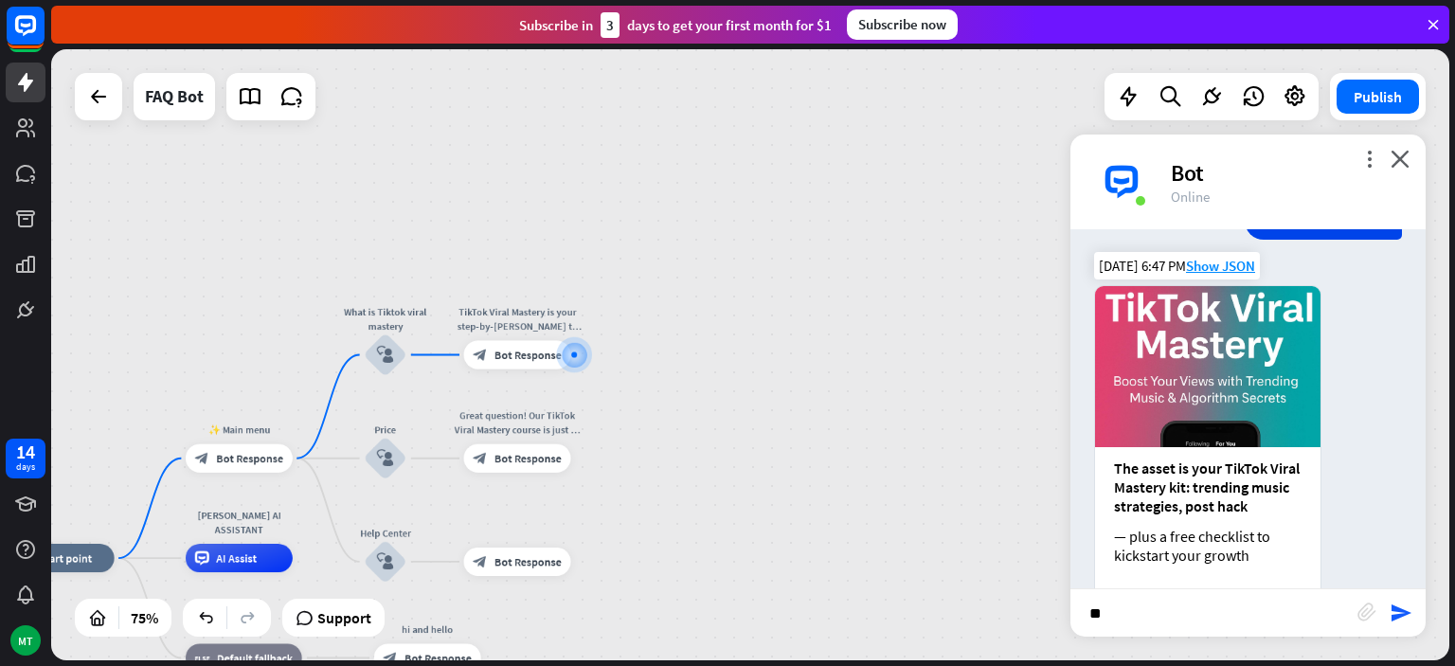
scroll to position [374, 0]
click at [1165, 261] on div "[DATE] 6:47 PM Show JSON" at bounding box center [1177, 266] width 166 height 27
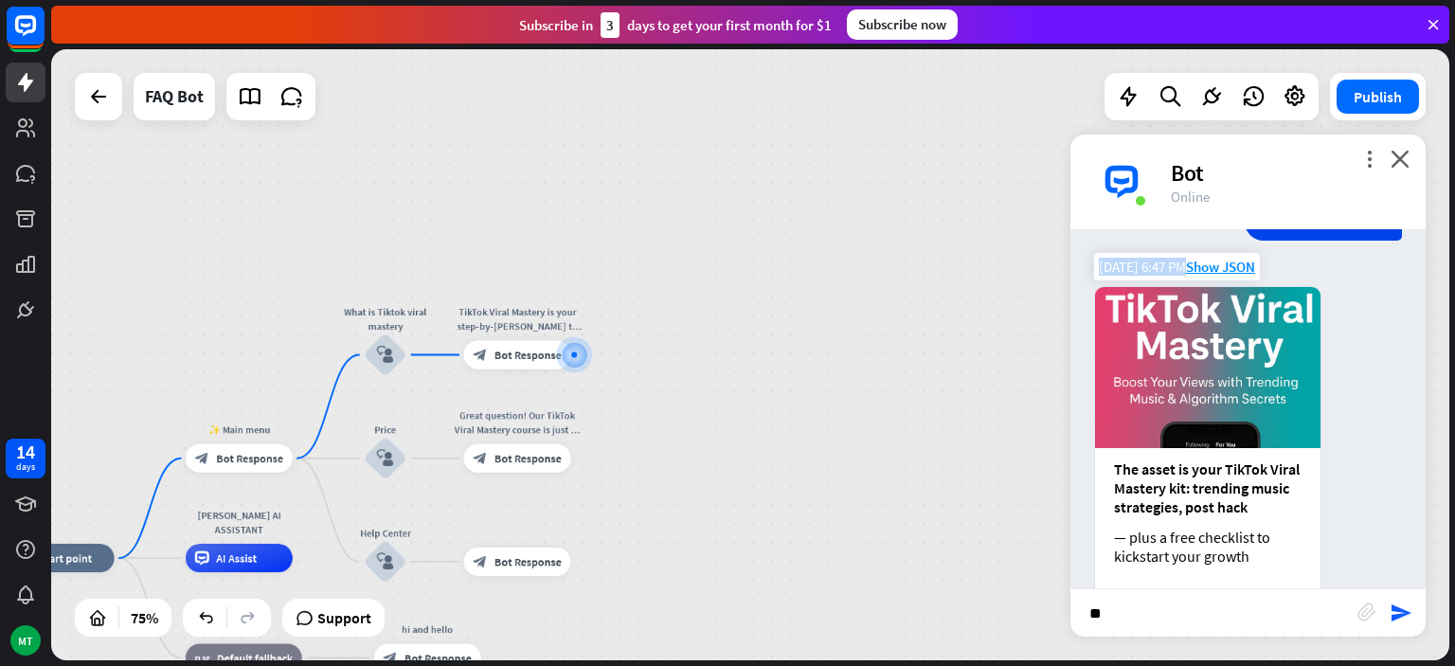
click at [1207, 329] on img at bounding box center [1207, 367] width 225 height 161
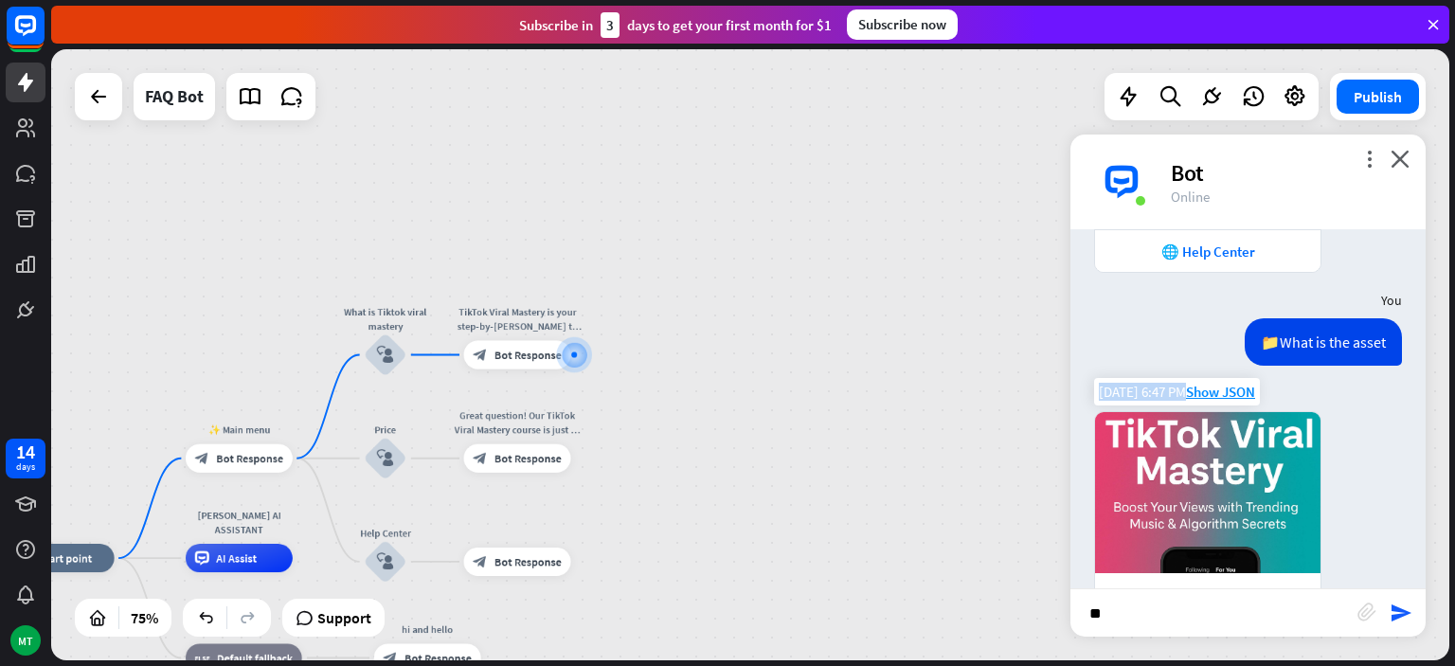
scroll to position [246, 0]
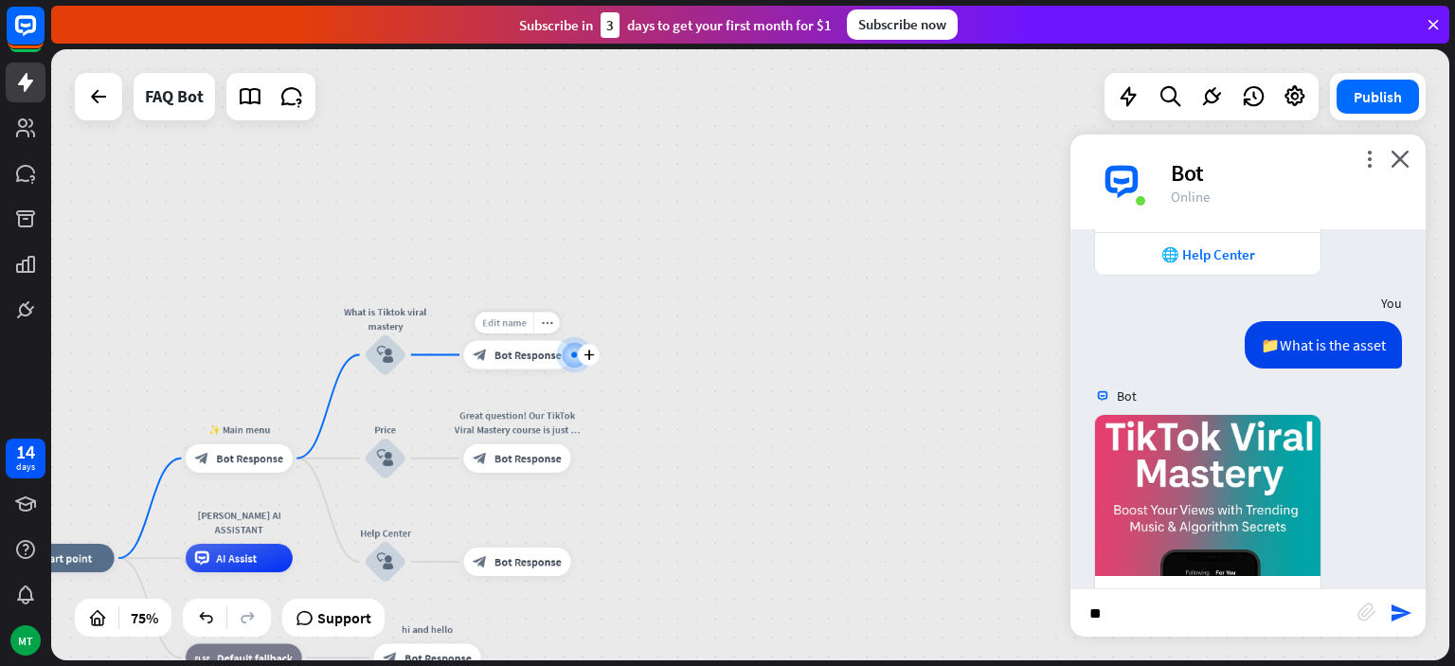
click at [522, 323] on span "Edit name" at bounding box center [504, 322] width 45 height 13
type input "*"
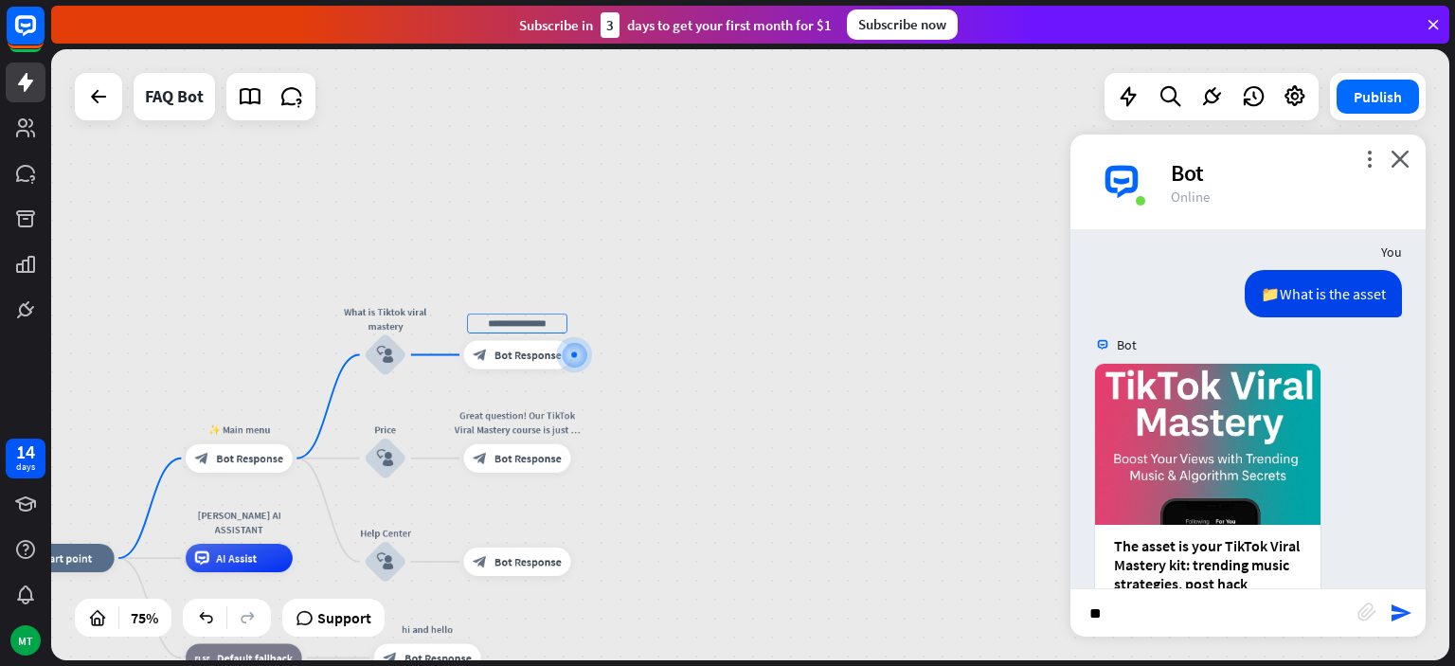
scroll to position [297, 0]
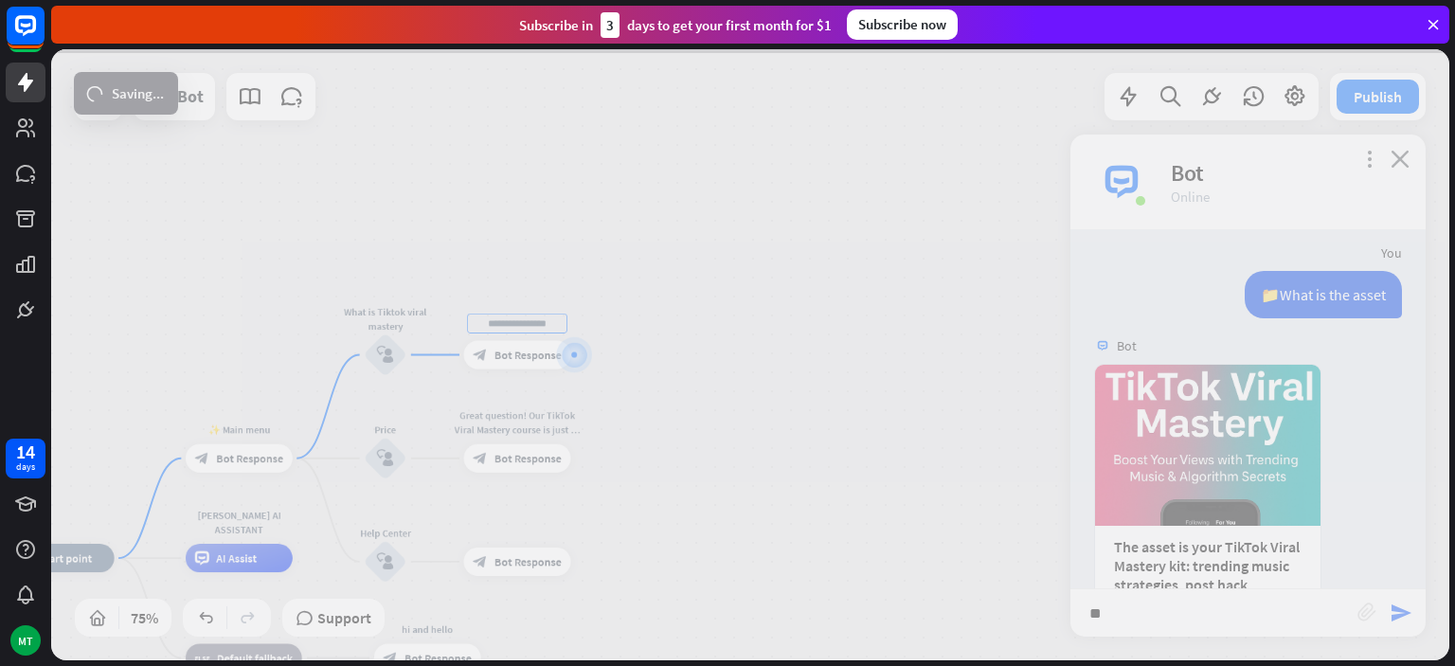
click at [627, 338] on div "home_2 Start point ✨ Main menu block_bot_response Bot Response What is Tiktok v…" at bounding box center [750, 354] width 1398 height 611
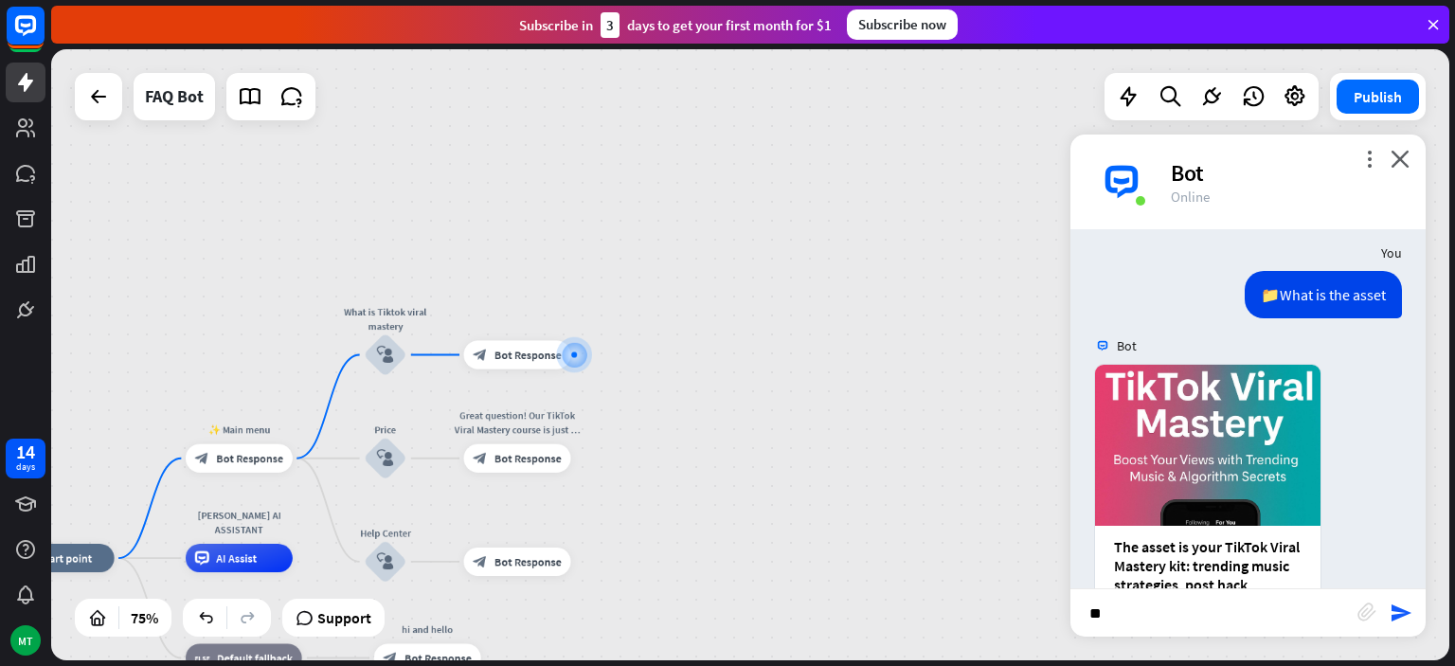
click at [1126, 609] on input "**" at bounding box center [1214, 612] width 287 height 47
click at [1406, 620] on icon "send" at bounding box center [1401, 613] width 23 height 23
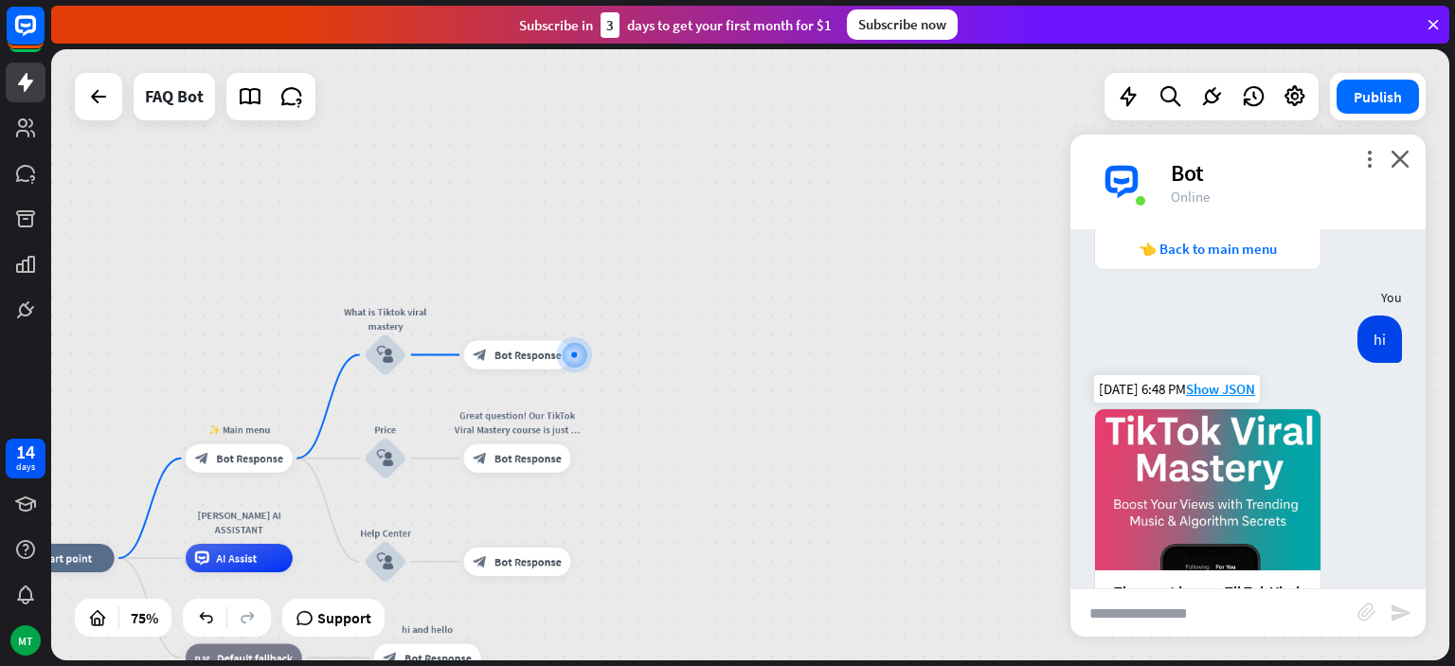
scroll to position [782, 0]
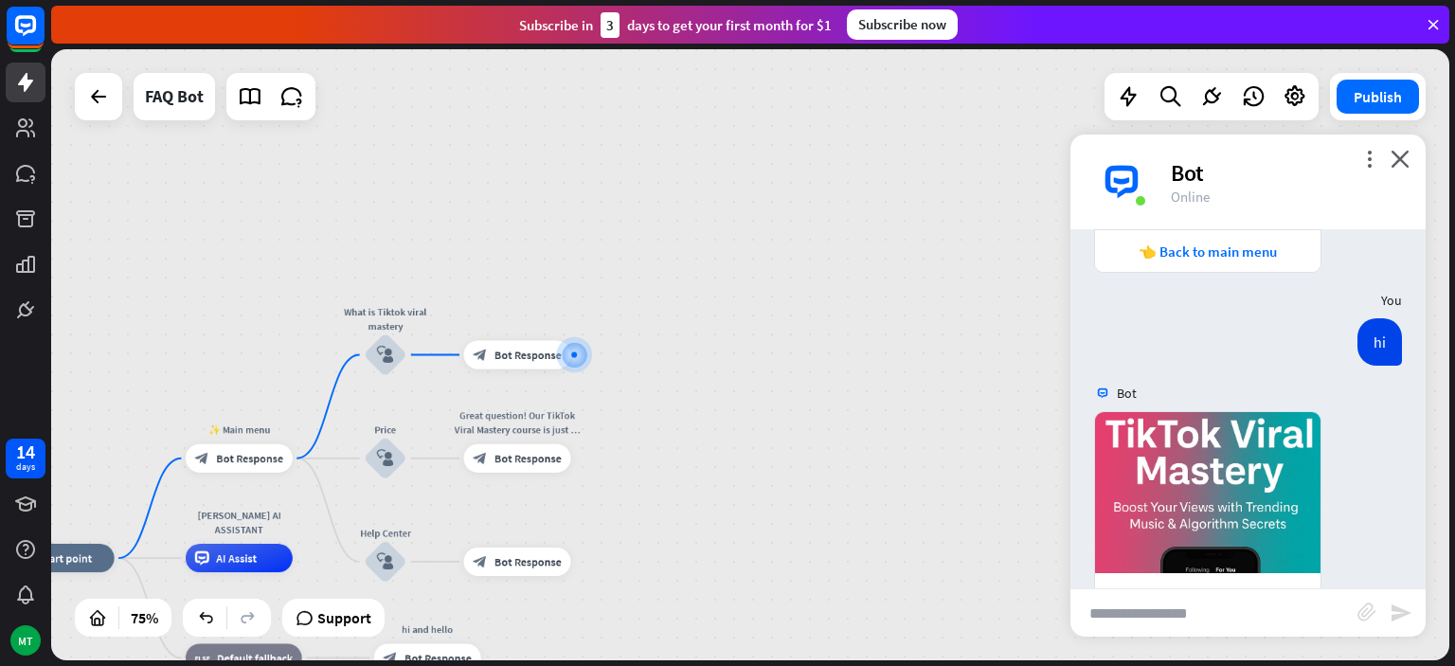
click at [1214, 609] on input "text" at bounding box center [1214, 612] width 287 height 47
type input "**"
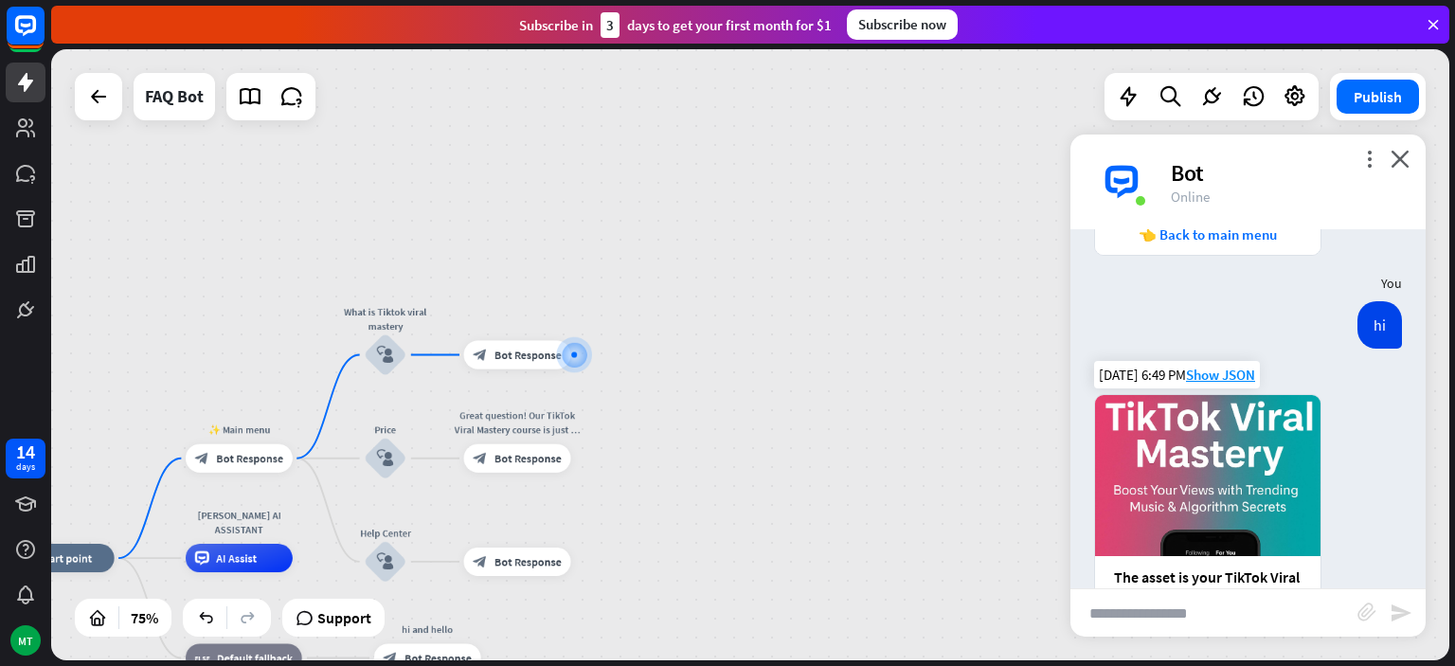
scroll to position [1325, 0]
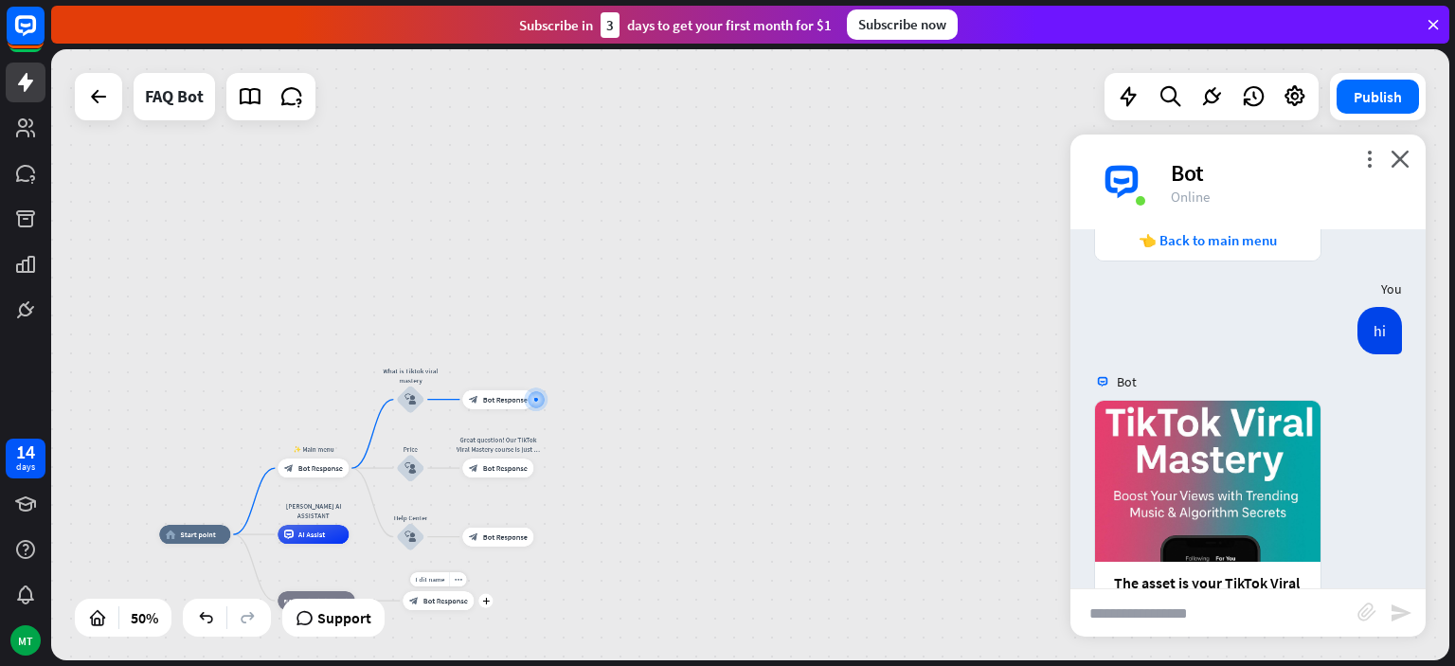
click at [444, 604] on span "Bot Response" at bounding box center [445, 600] width 45 height 9
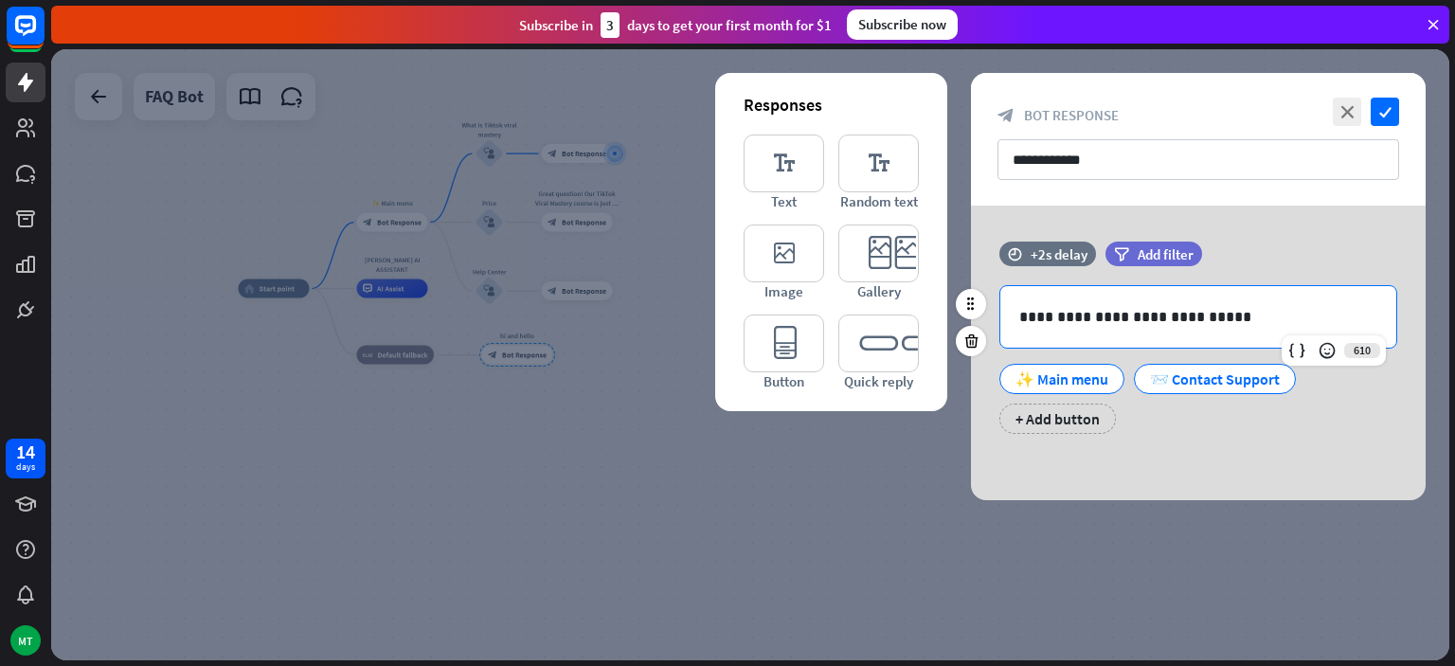
click at [1244, 322] on p "**********" at bounding box center [1198, 317] width 358 height 24
click at [1054, 419] on div "+ Add button" at bounding box center [1057, 419] width 117 height 30
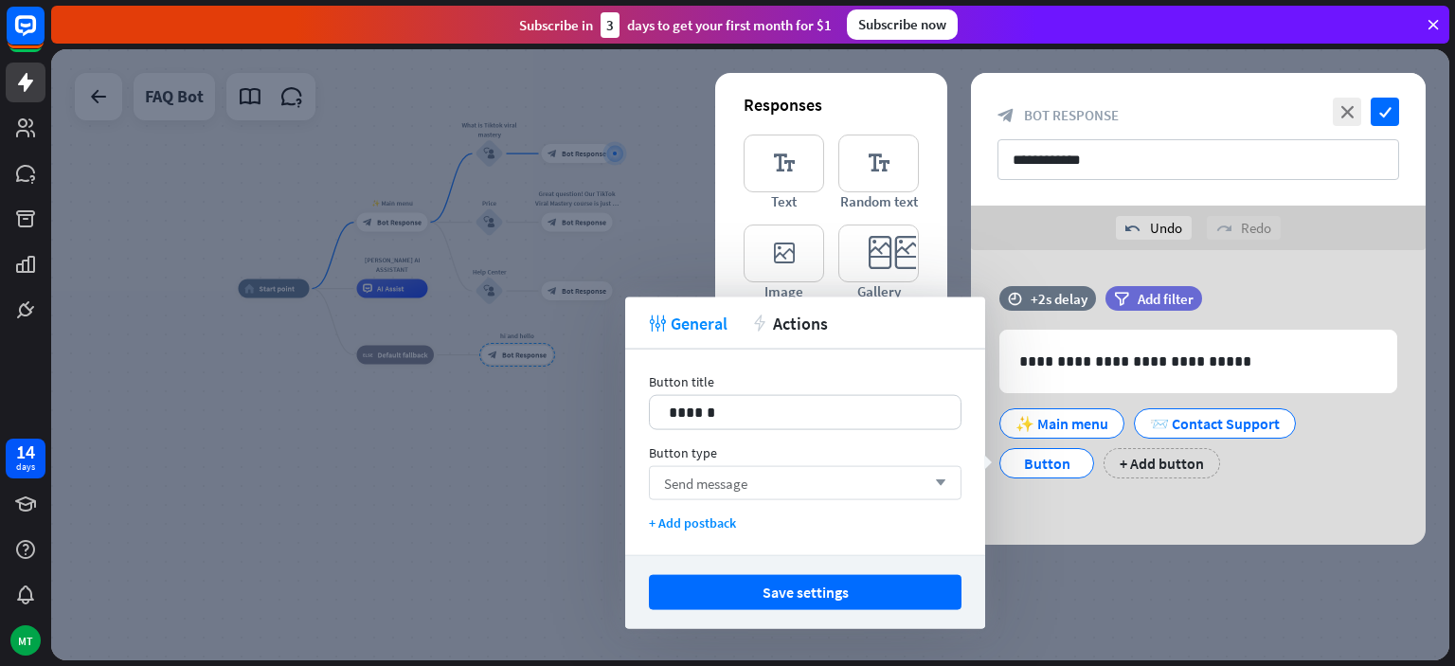
click at [927, 477] on icon "arrow_down" at bounding box center [936, 482] width 21 height 11
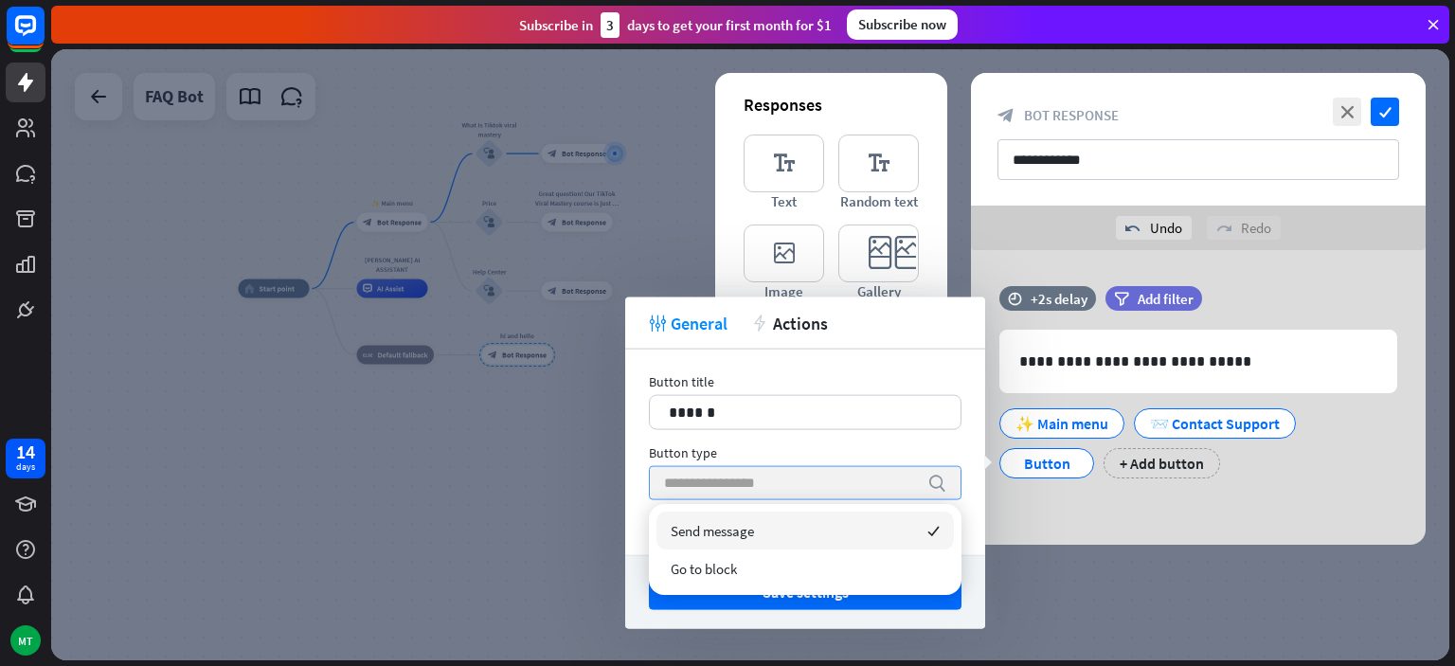
click at [867, 482] on input "search" at bounding box center [791, 483] width 254 height 32
click at [1086, 443] on icon at bounding box center [1091, 451] width 18 height 17
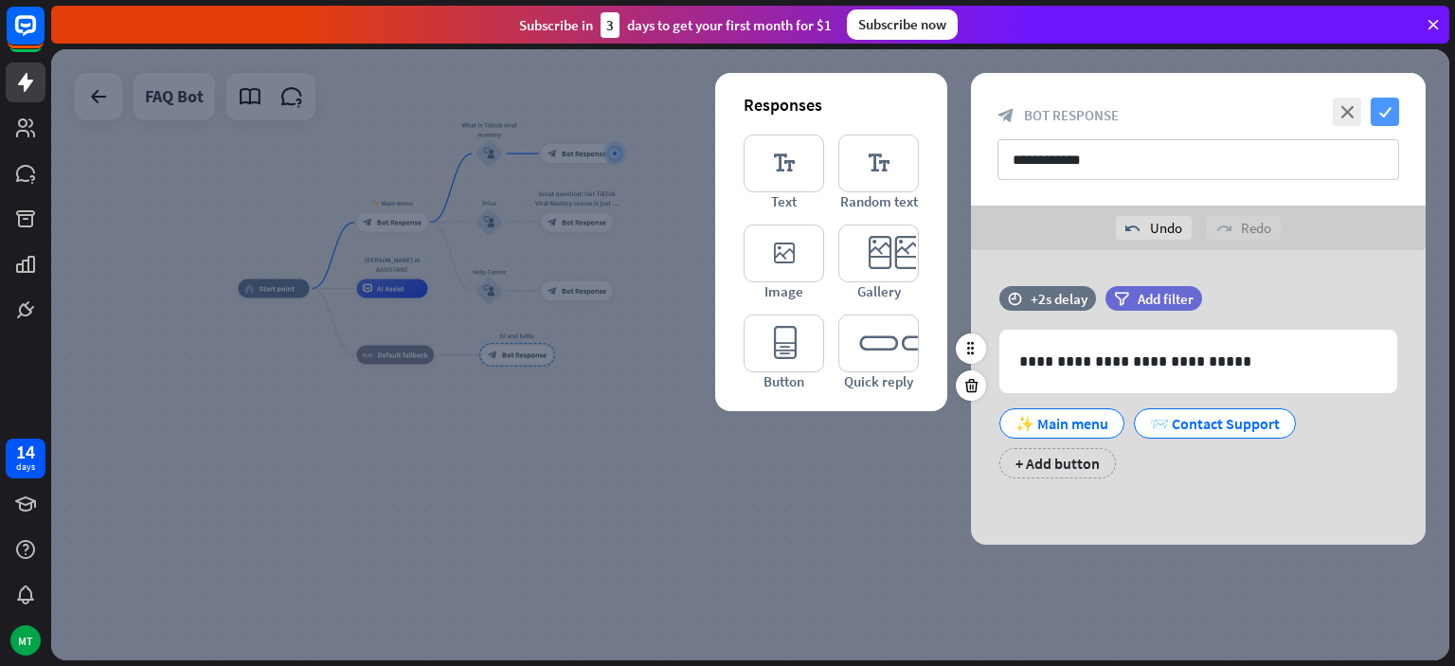
click at [1390, 100] on icon "check" at bounding box center [1385, 112] width 28 height 28
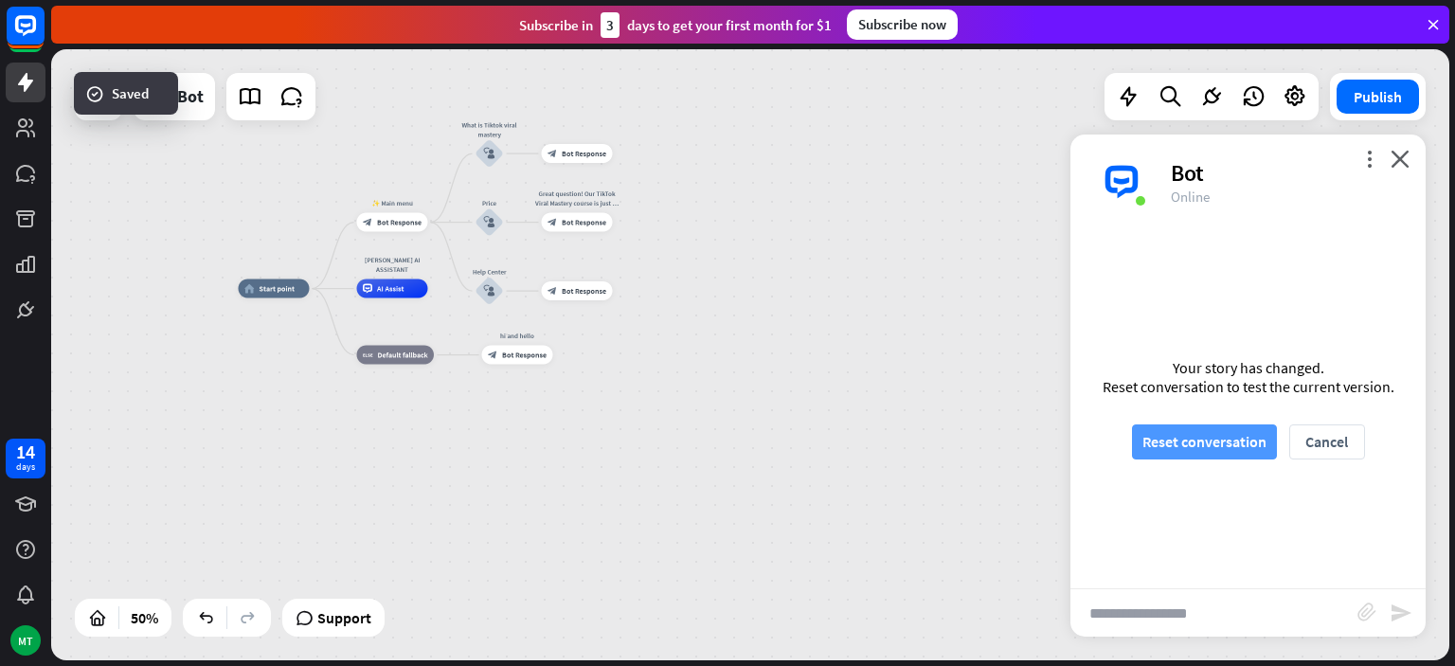
click at [1222, 445] on button "Reset conversation" at bounding box center [1204, 441] width 145 height 35
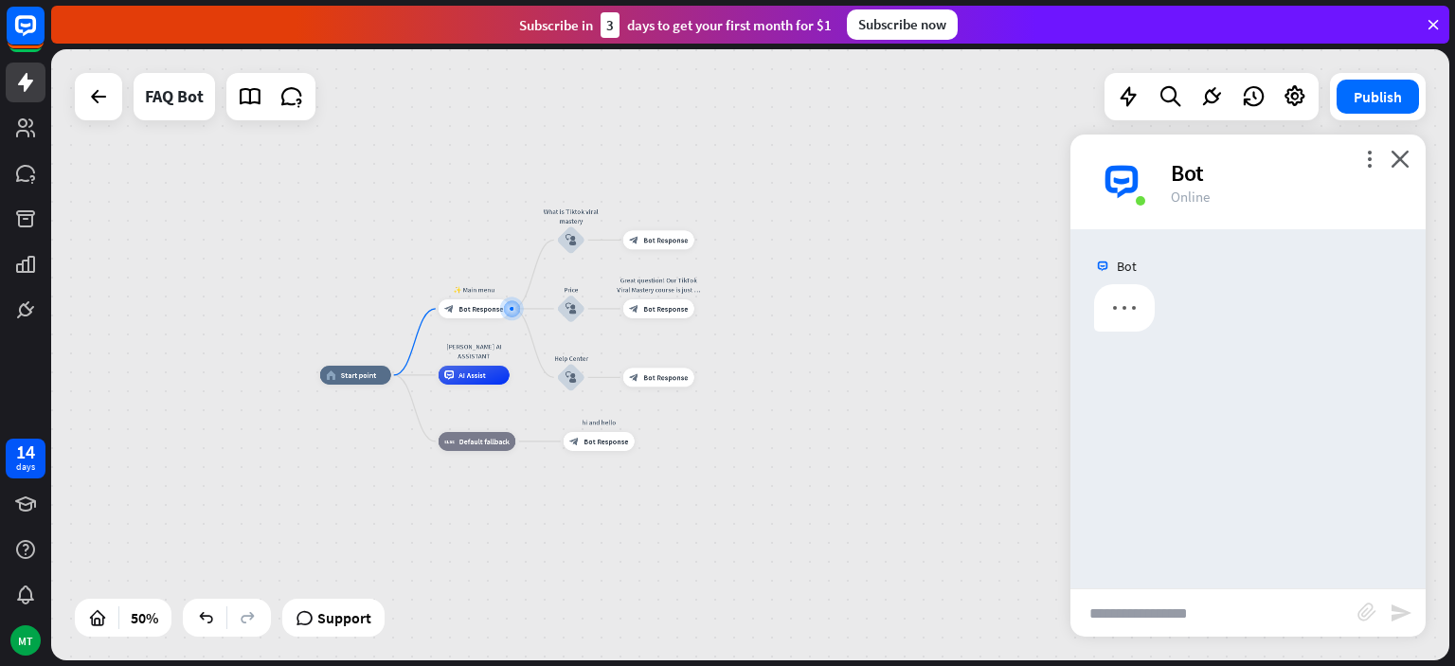
click at [1157, 619] on input "text" at bounding box center [1214, 612] width 287 height 47
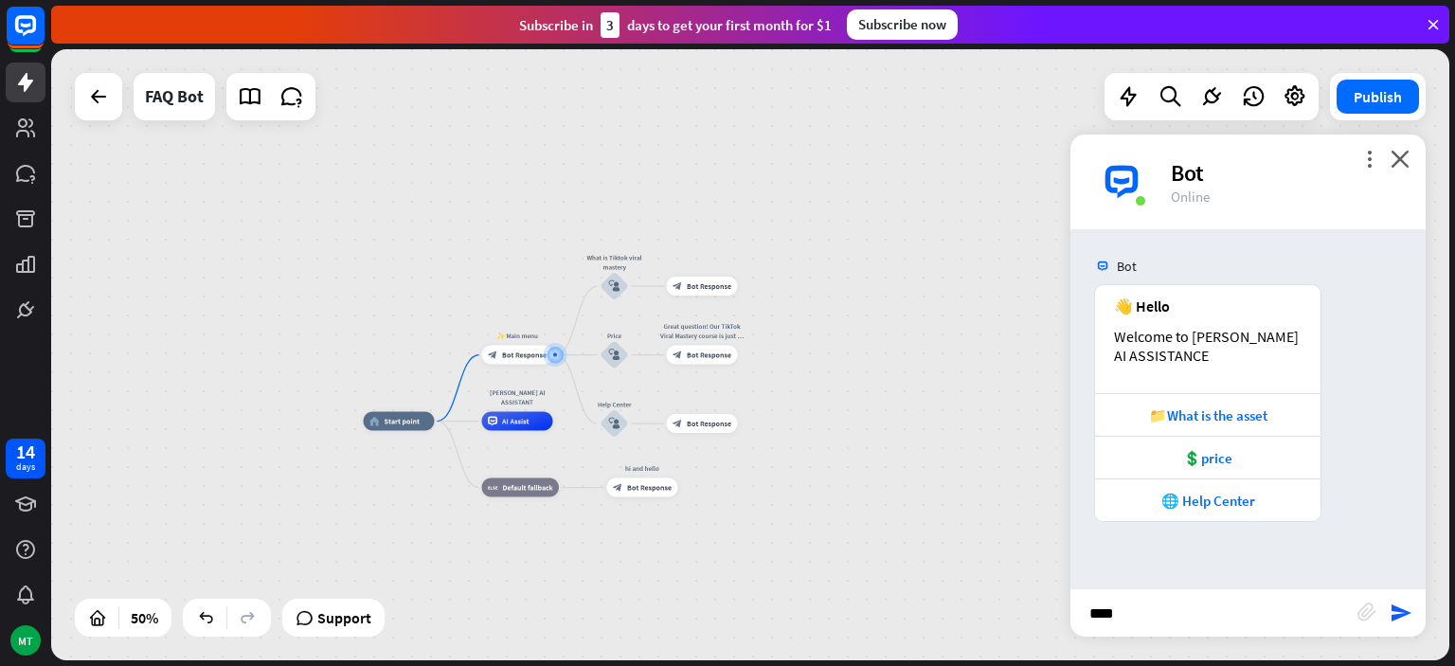
type input "*****"
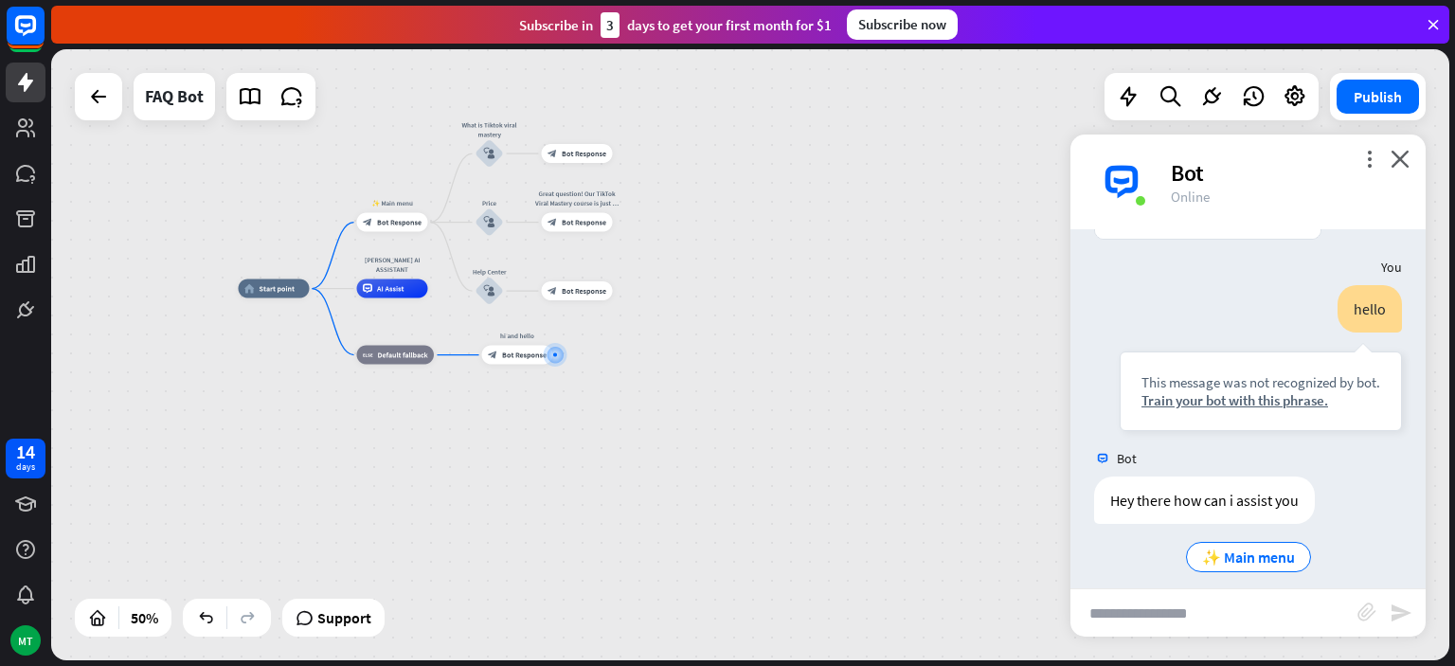
scroll to position [297, 0]
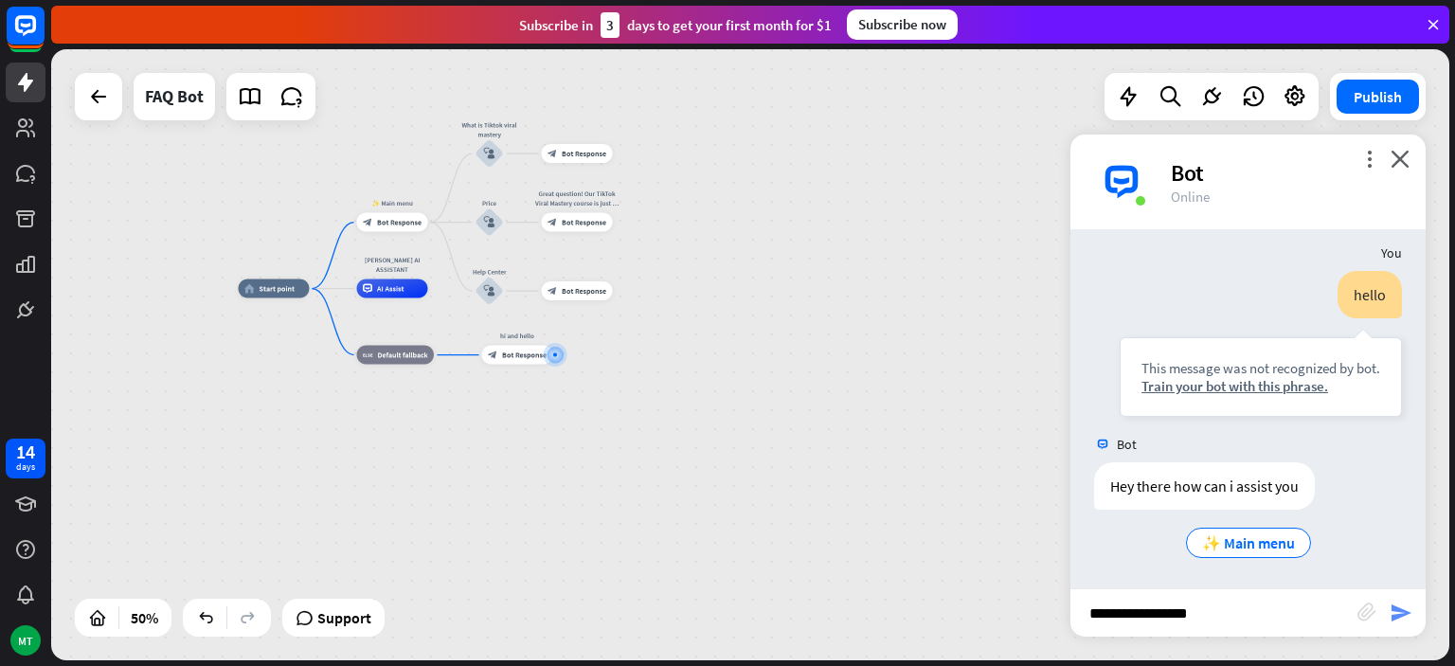
type input "**********"
click at [1397, 623] on icon "send" at bounding box center [1401, 613] width 23 height 23
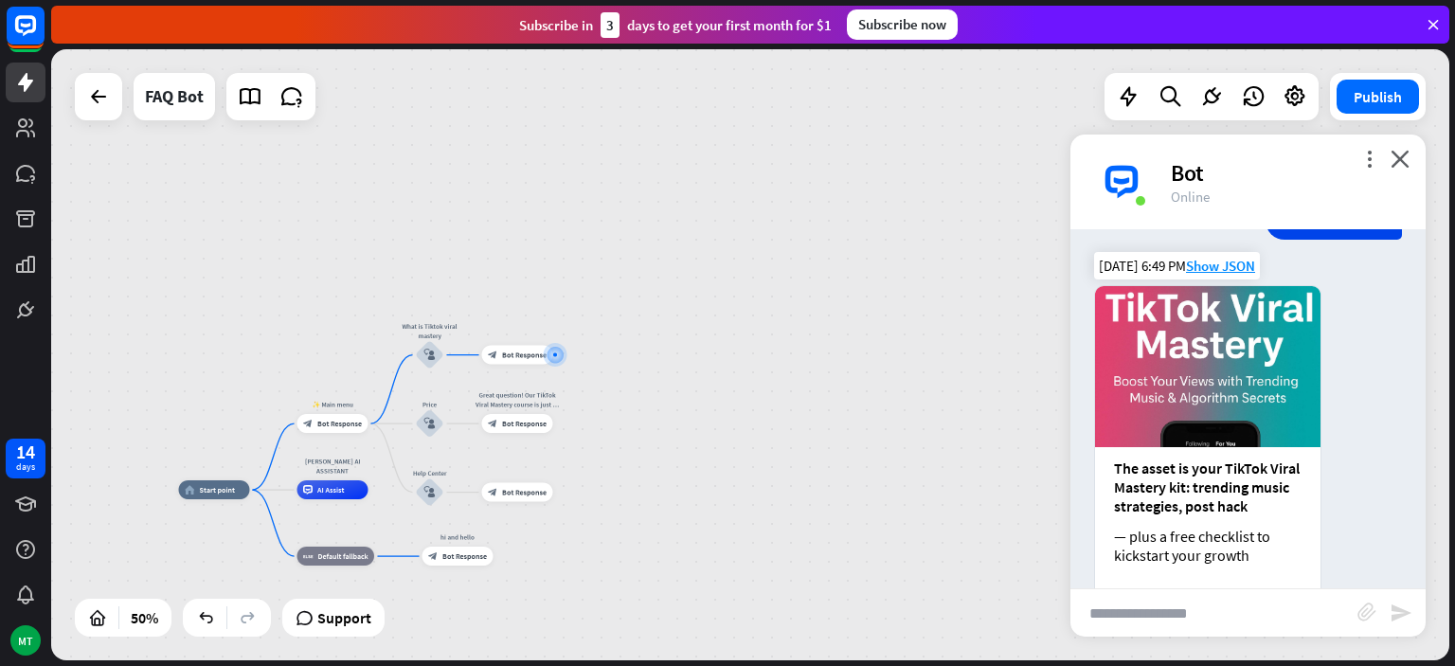
scroll to position [777, 0]
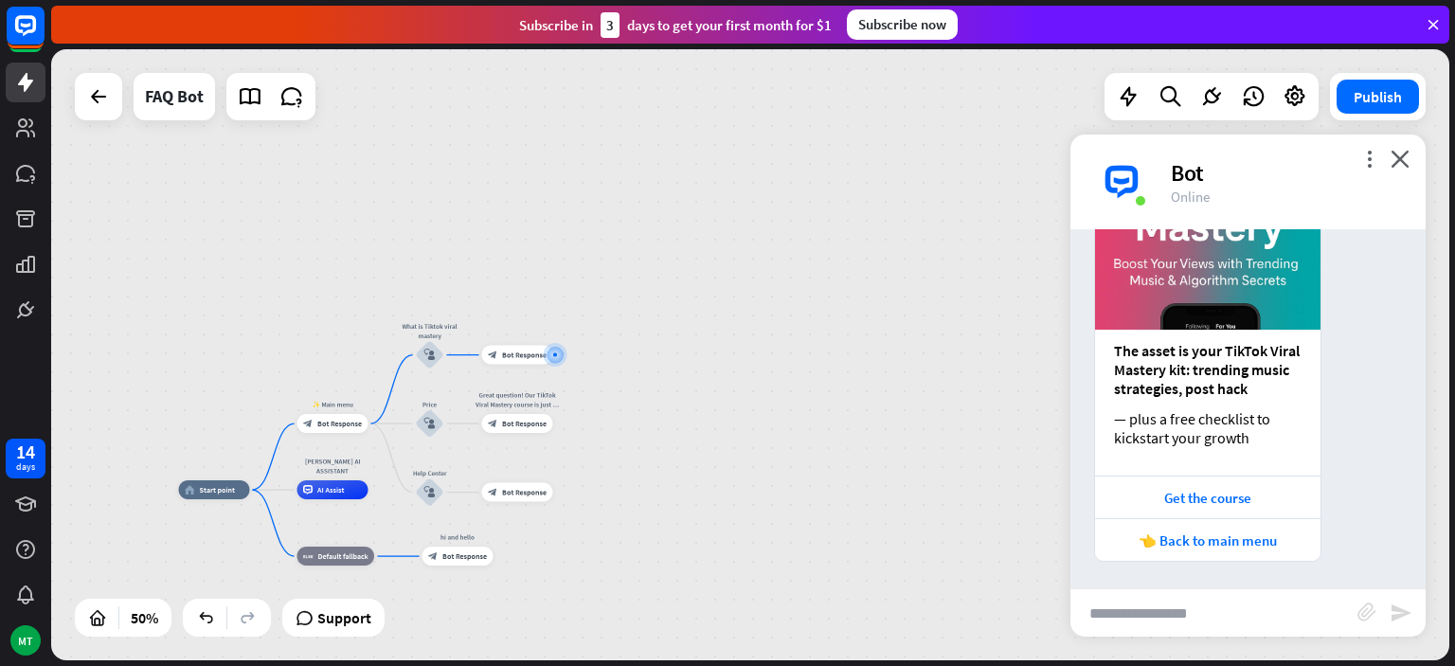
click at [1209, 593] on input "text" at bounding box center [1214, 612] width 287 height 47
type input "**********"
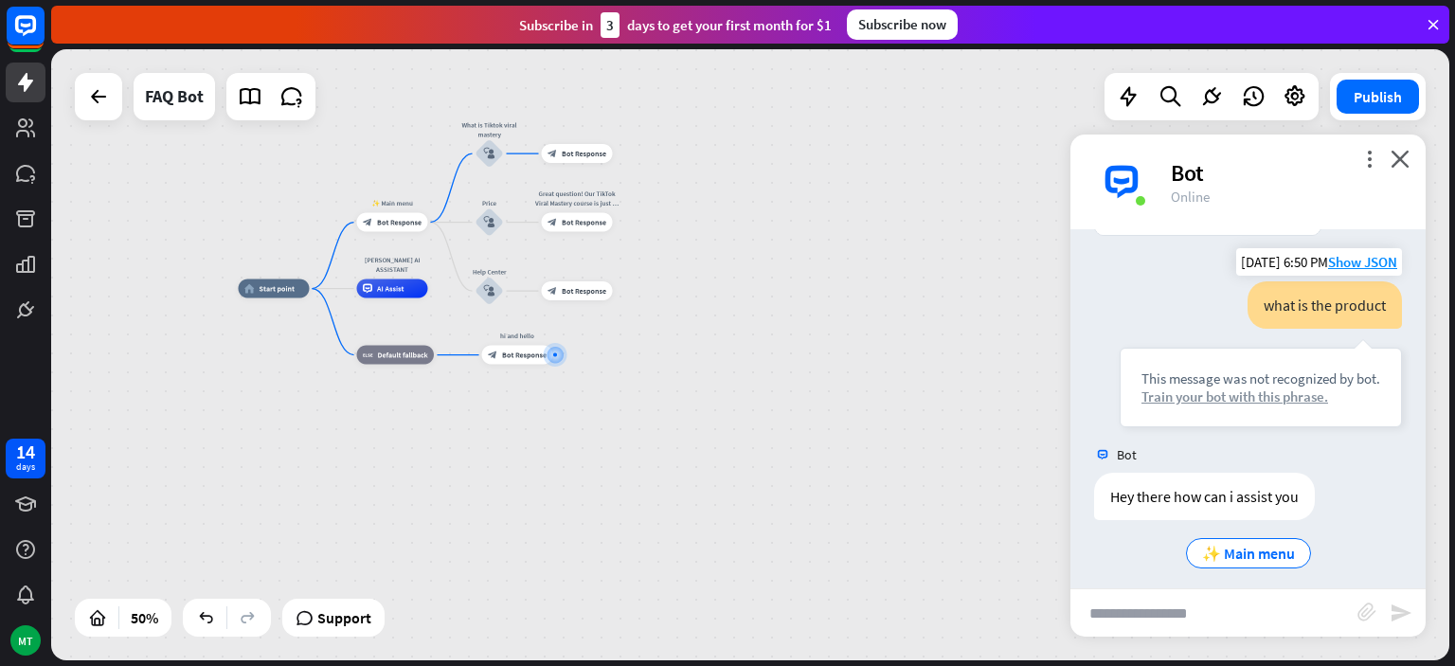
scroll to position [1113, 0]
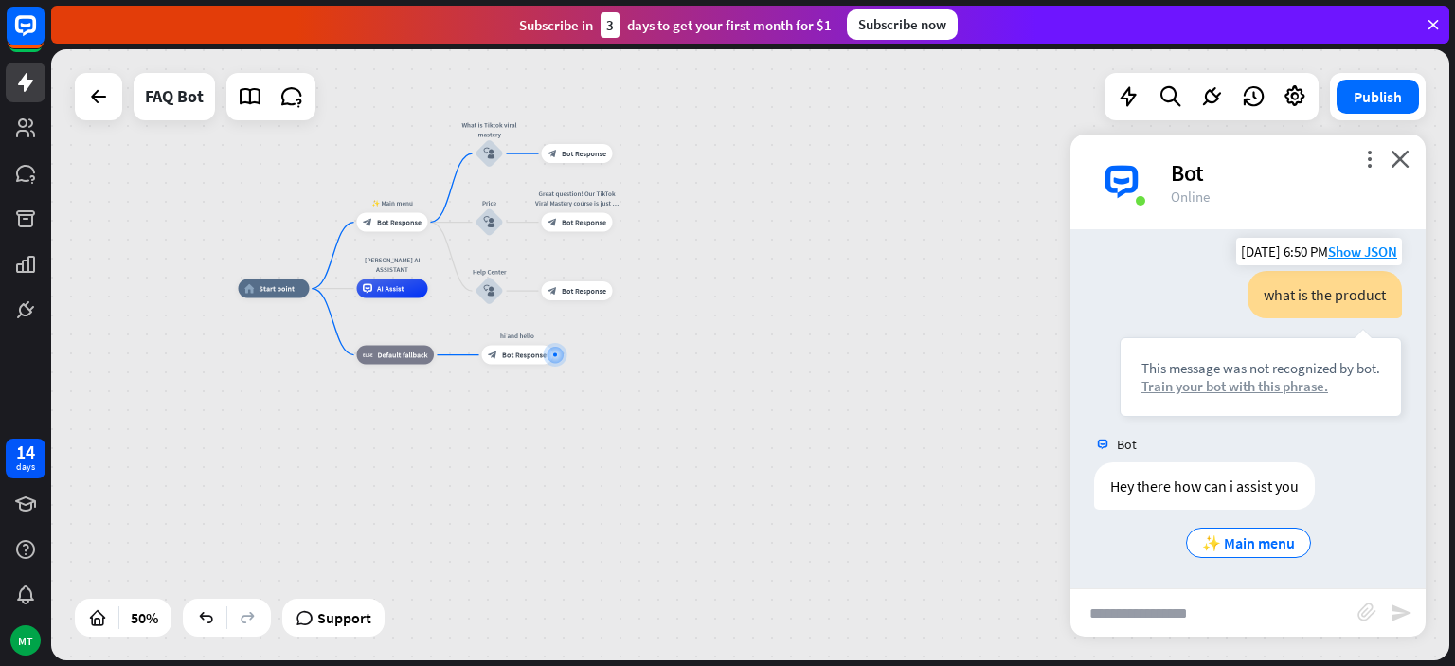
click at [1215, 383] on div "Train your bot with this phrase." at bounding box center [1261, 386] width 239 height 18
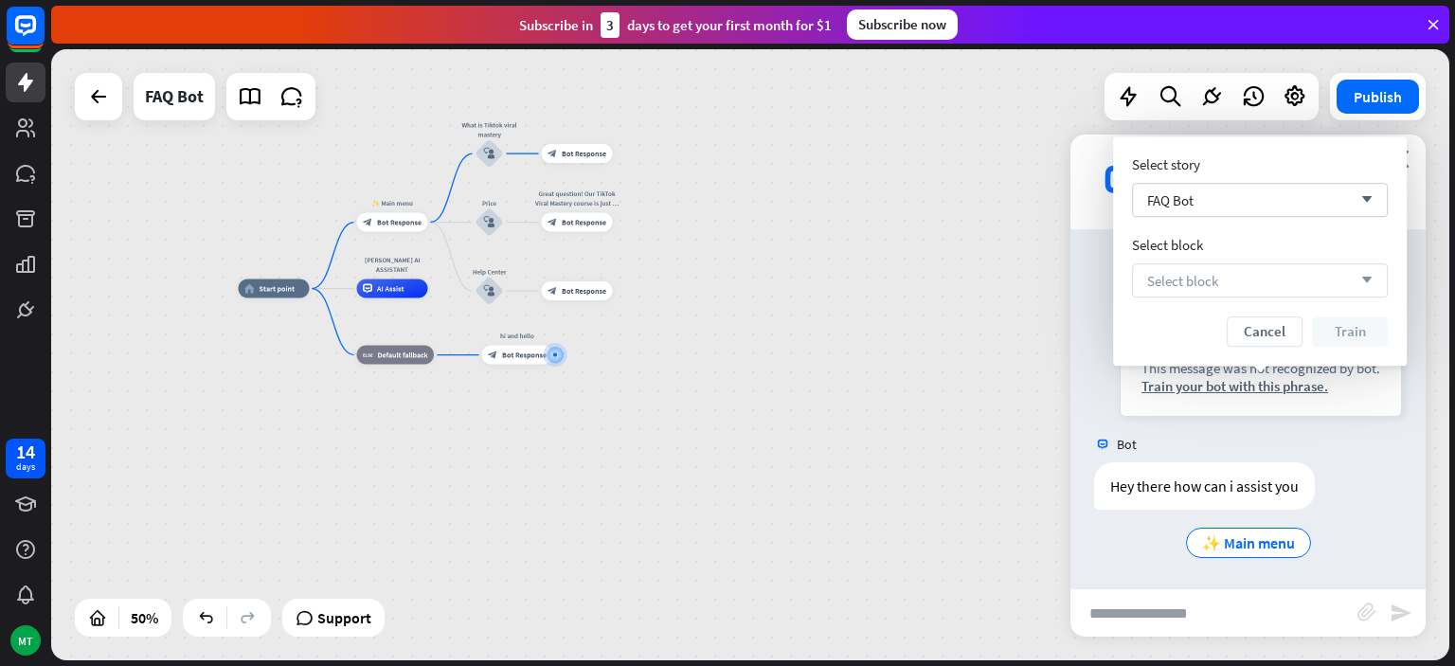
click at [1220, 282] on div "Select block arrow_down" at bounding box center [1260, 280] width 256 height 34
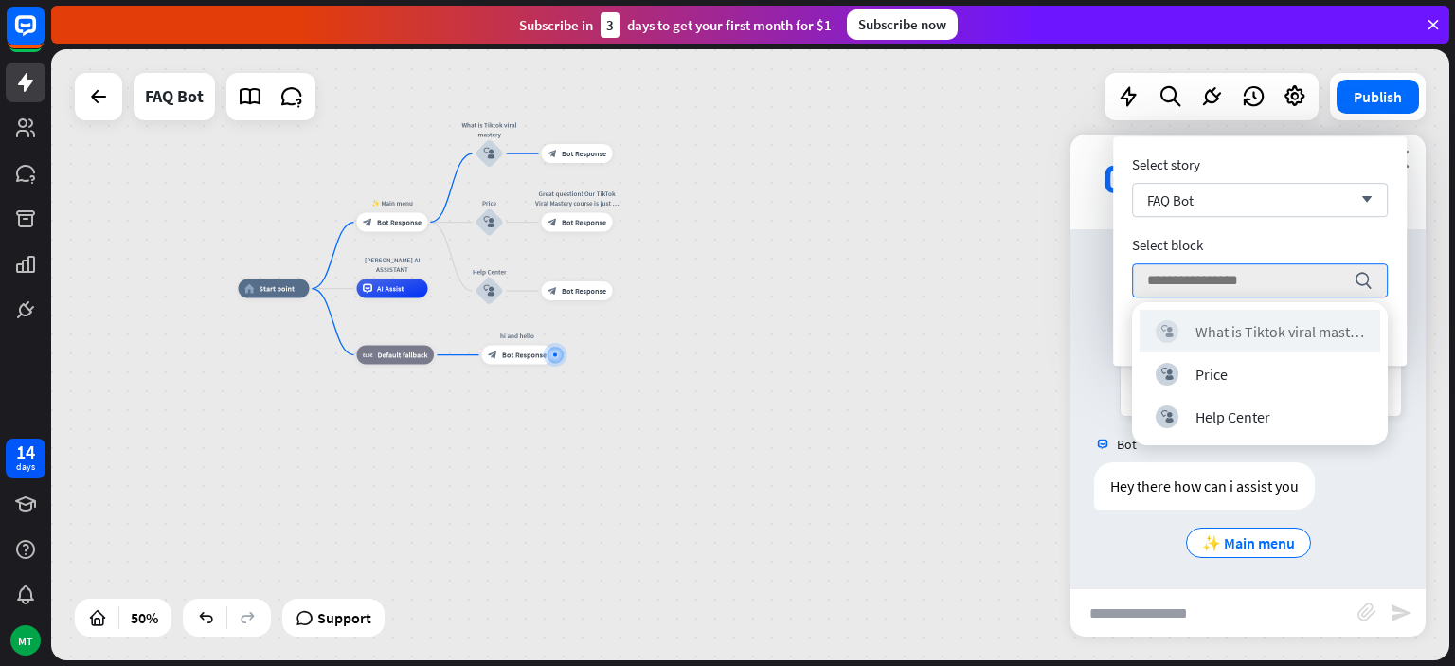
click at [1252, 351] on div "block_user_input What is Tiktok viral mastery" at bounding box center [1260, 331] width 241 height 43
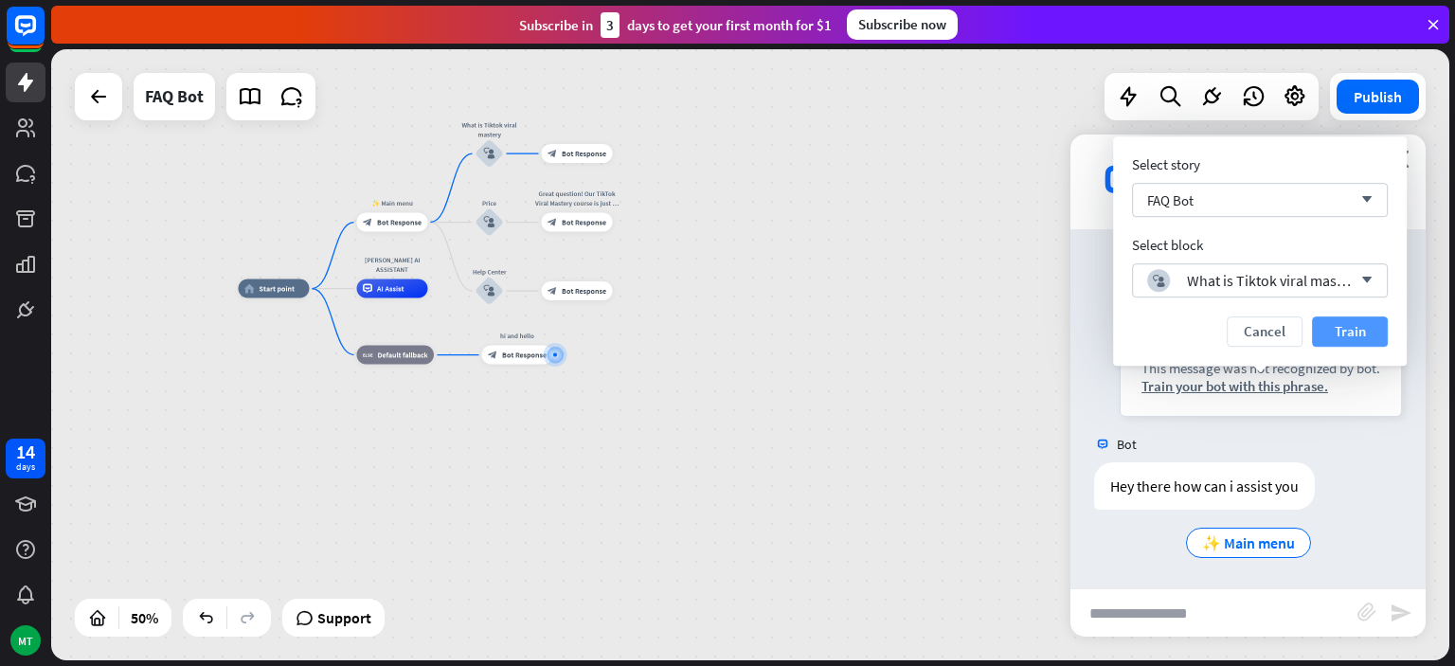
click at [1340, 339] on button "Train" at bounding box center [1350, 331] width 76 height 30
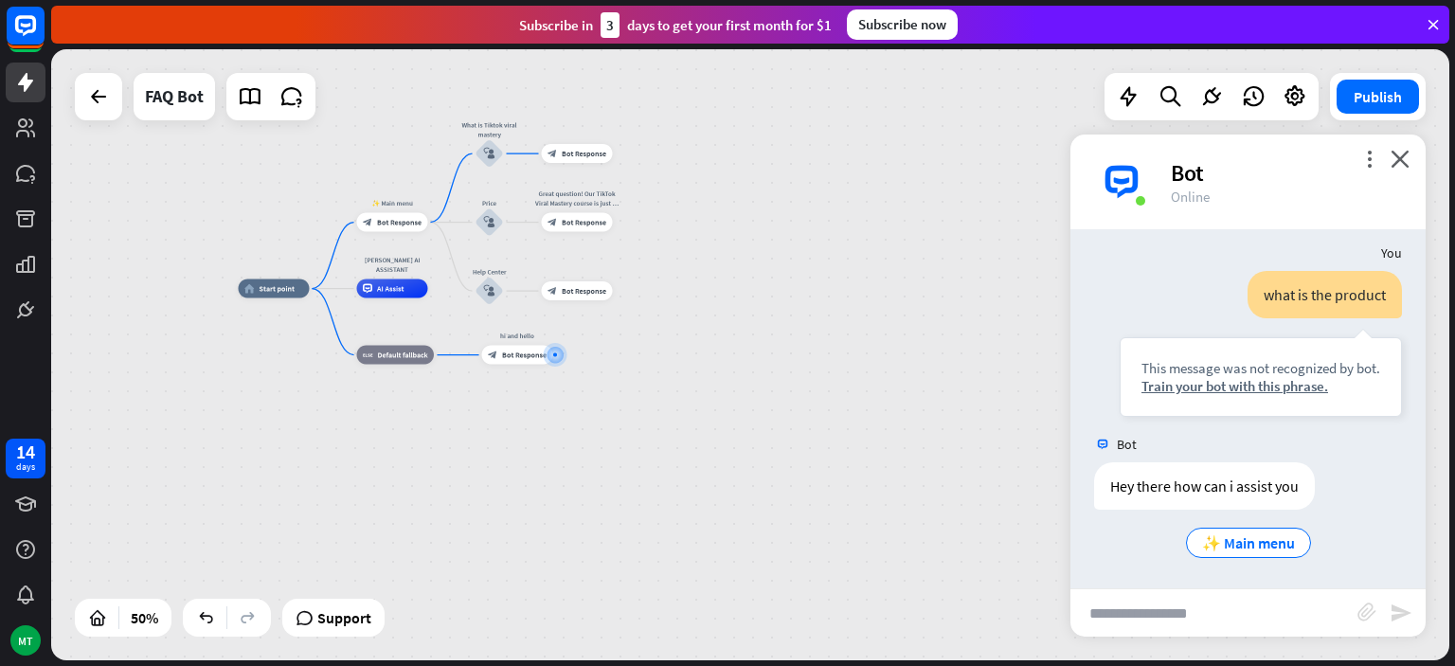
scroll to position [1095, 0]
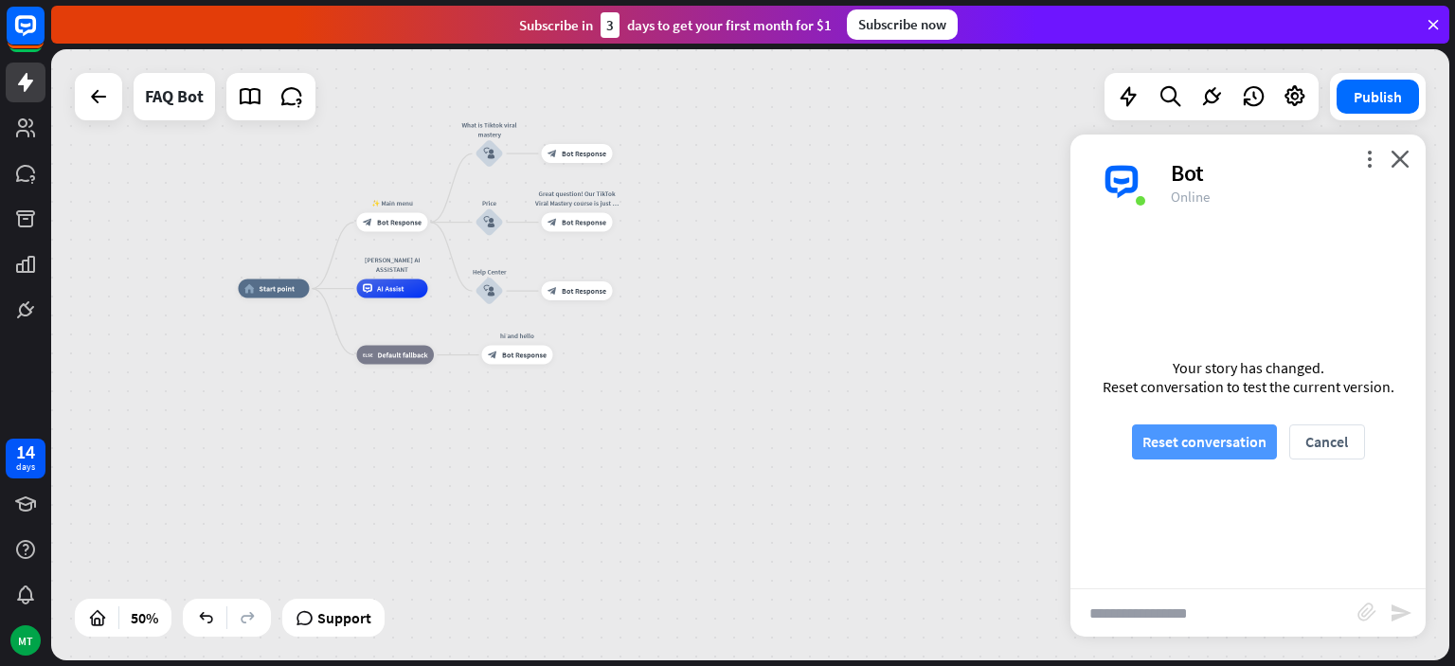
click at [1214, 449] on button "Reset conversation" at bounding box center [1204, 441] width 145 height 35
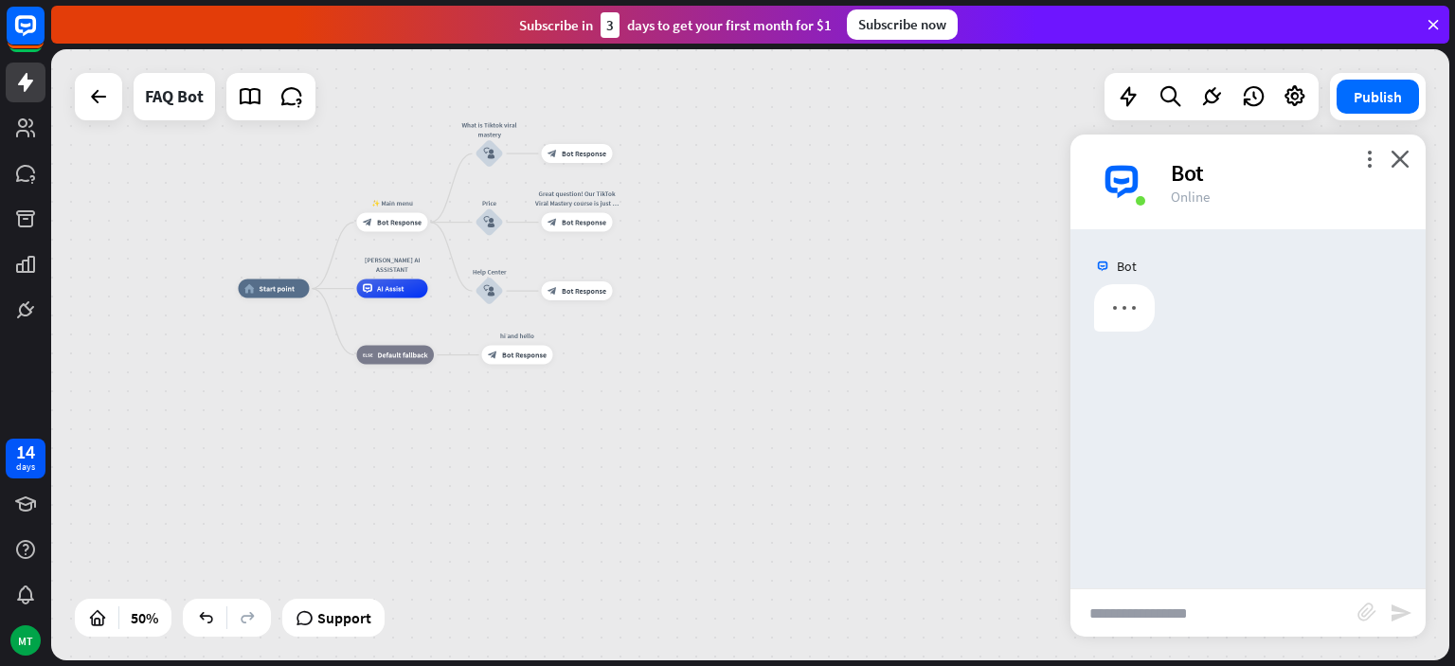
scroll to position [0, 0]
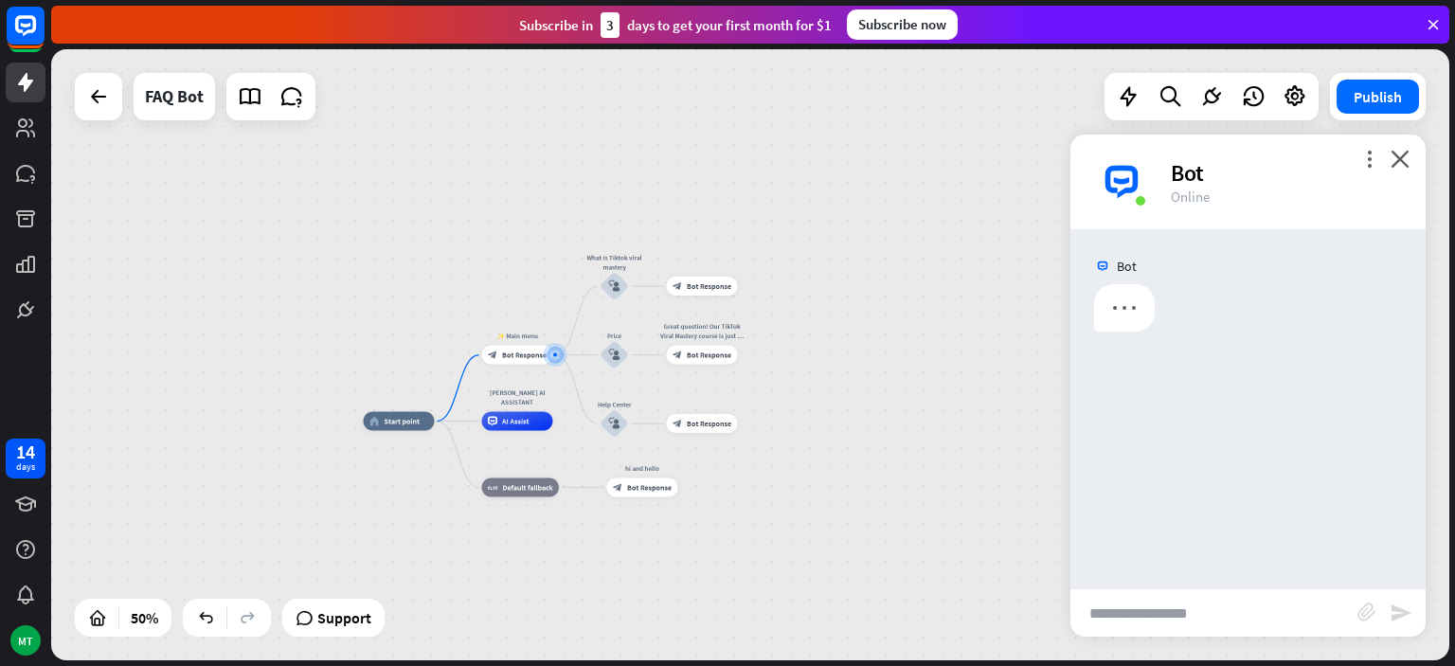
click at [1179, 619] on input "text" at bounding box center [1214, 612] width 287 height 47
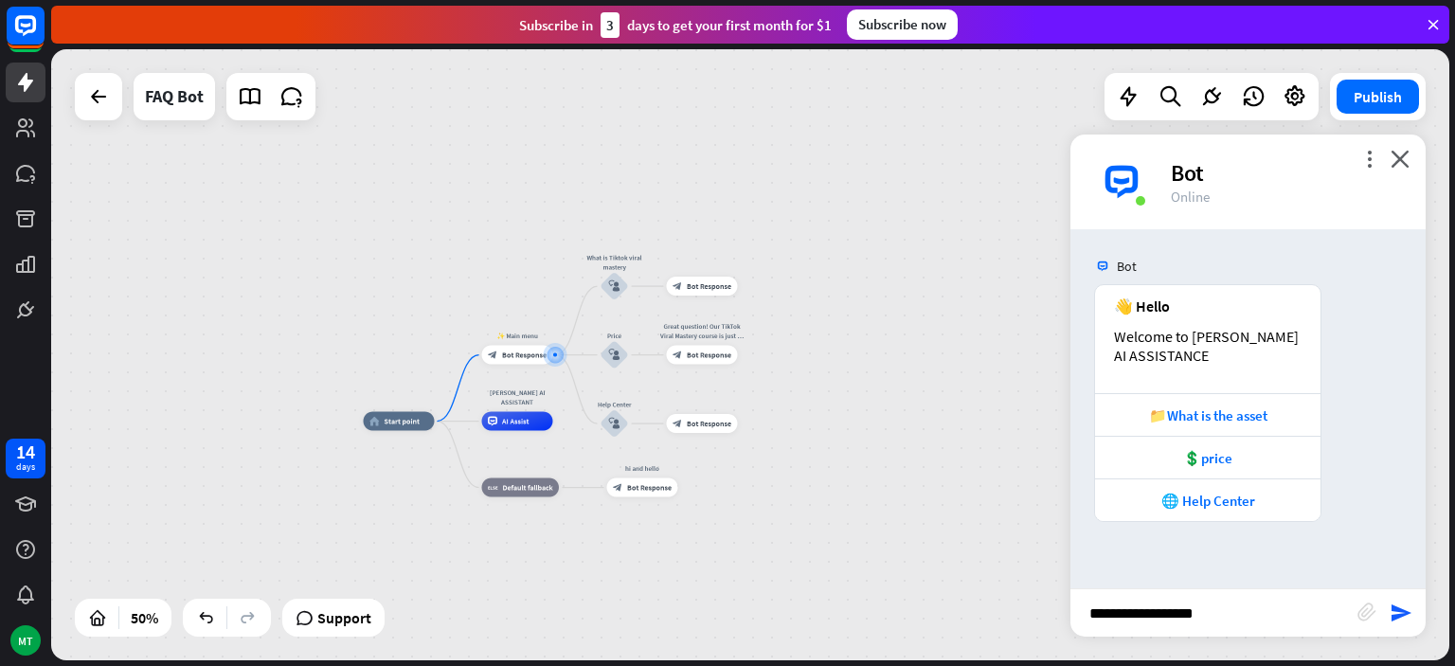
type input "**********"
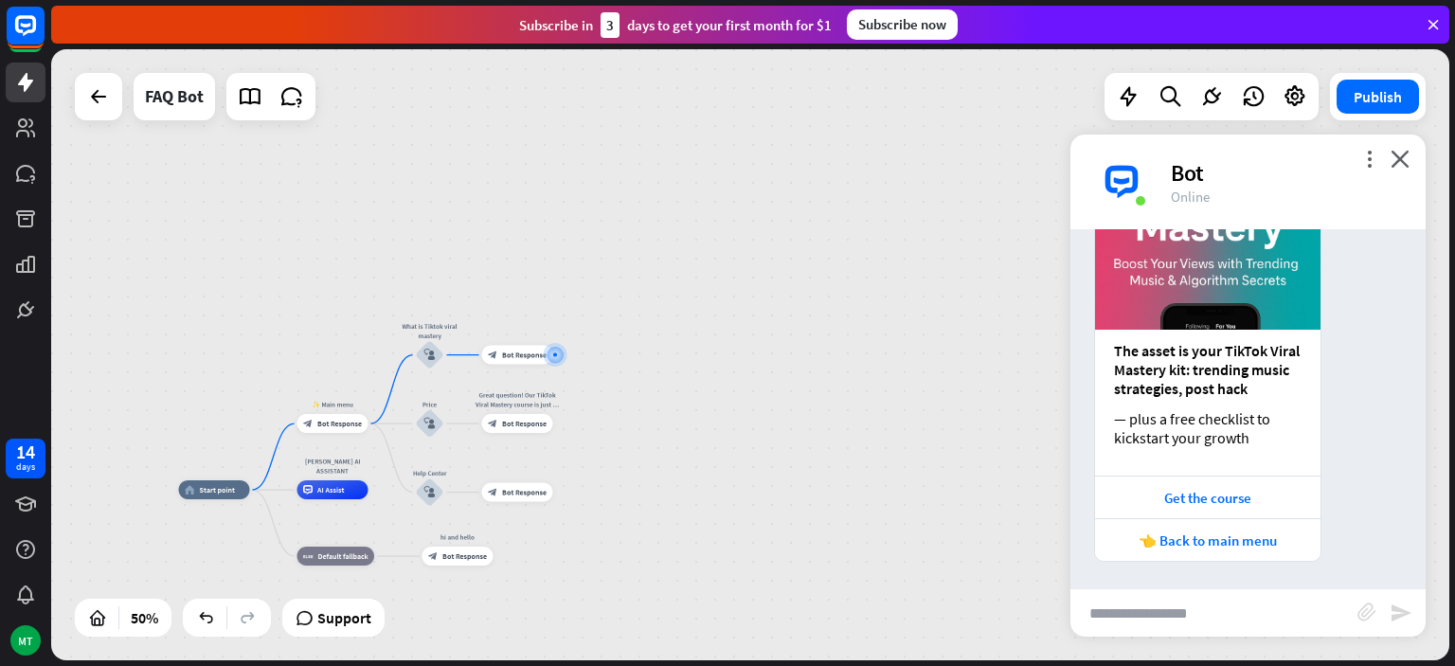
scroll to position [493, 0]
click at [1177, 602] on input "text" at bounding box center [1214, 612] width 287 height 47
type input "**********"
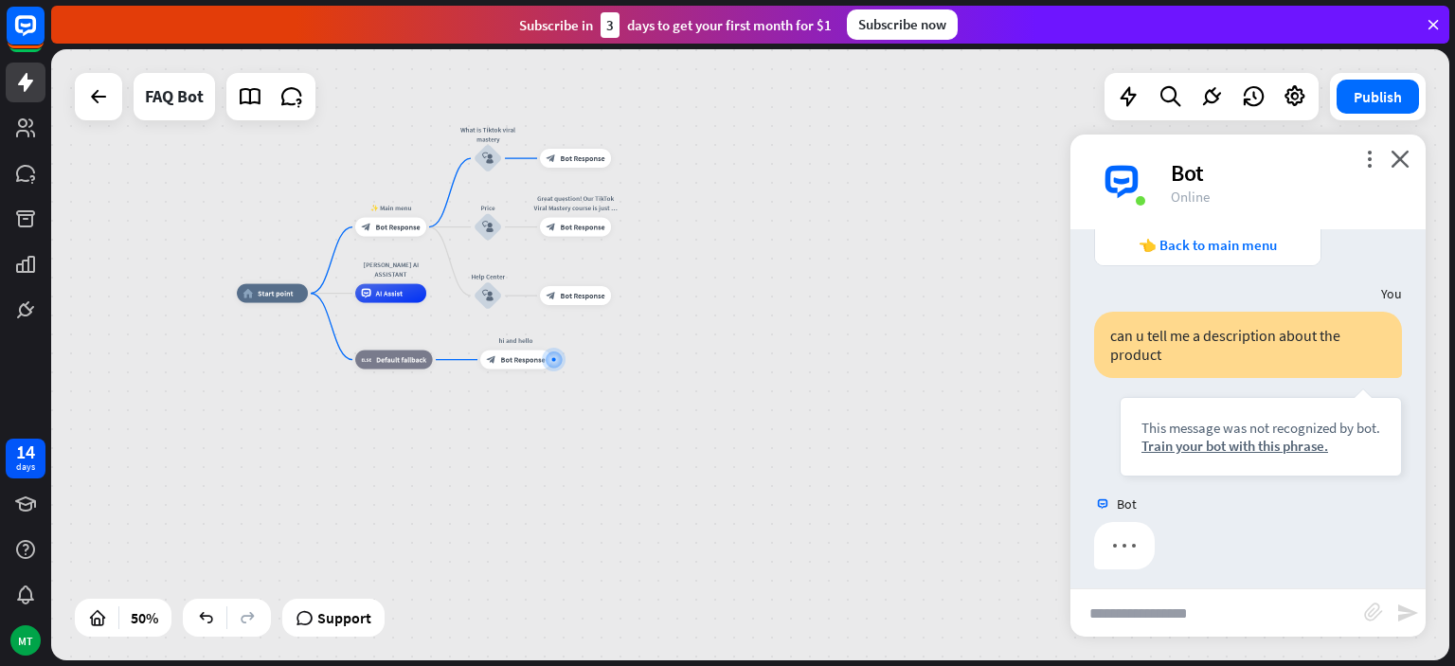
scroll to position [796, 0]
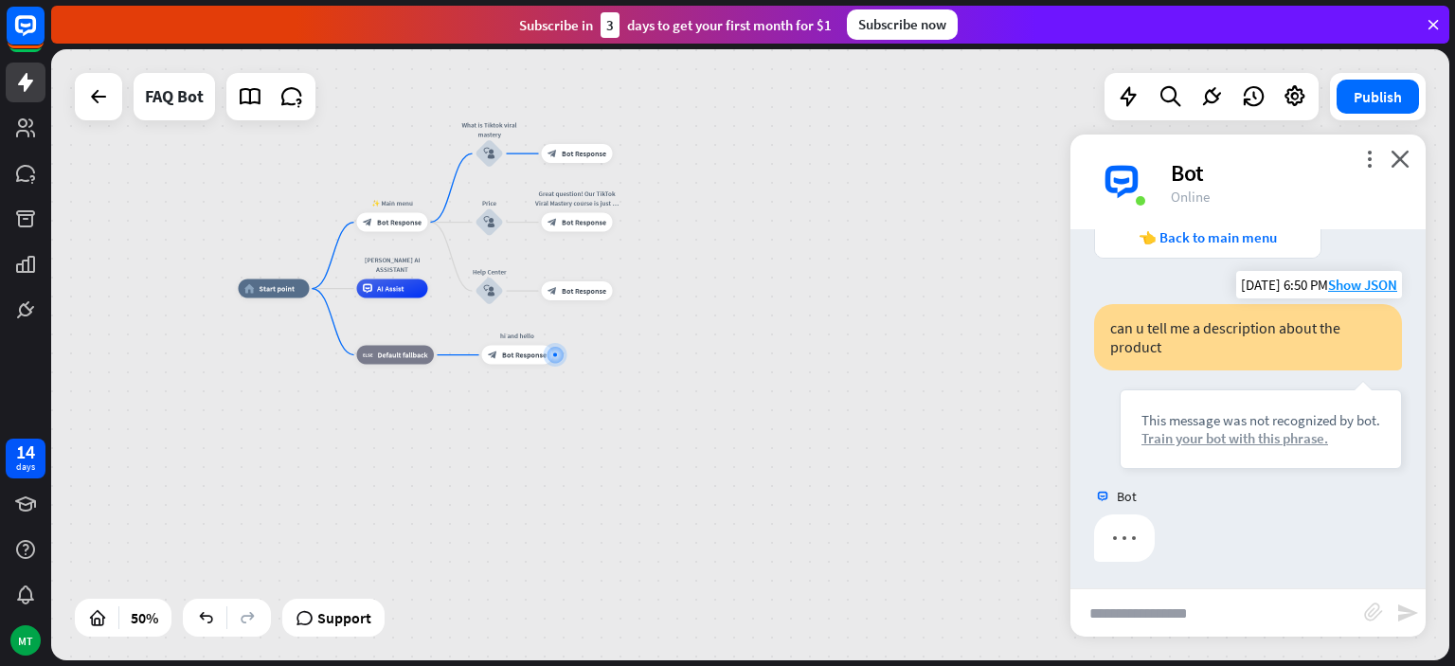
click at [1257, 438] on div "Train your bot with this phrase." at bounding box center [1261, 438] width 239 height 18
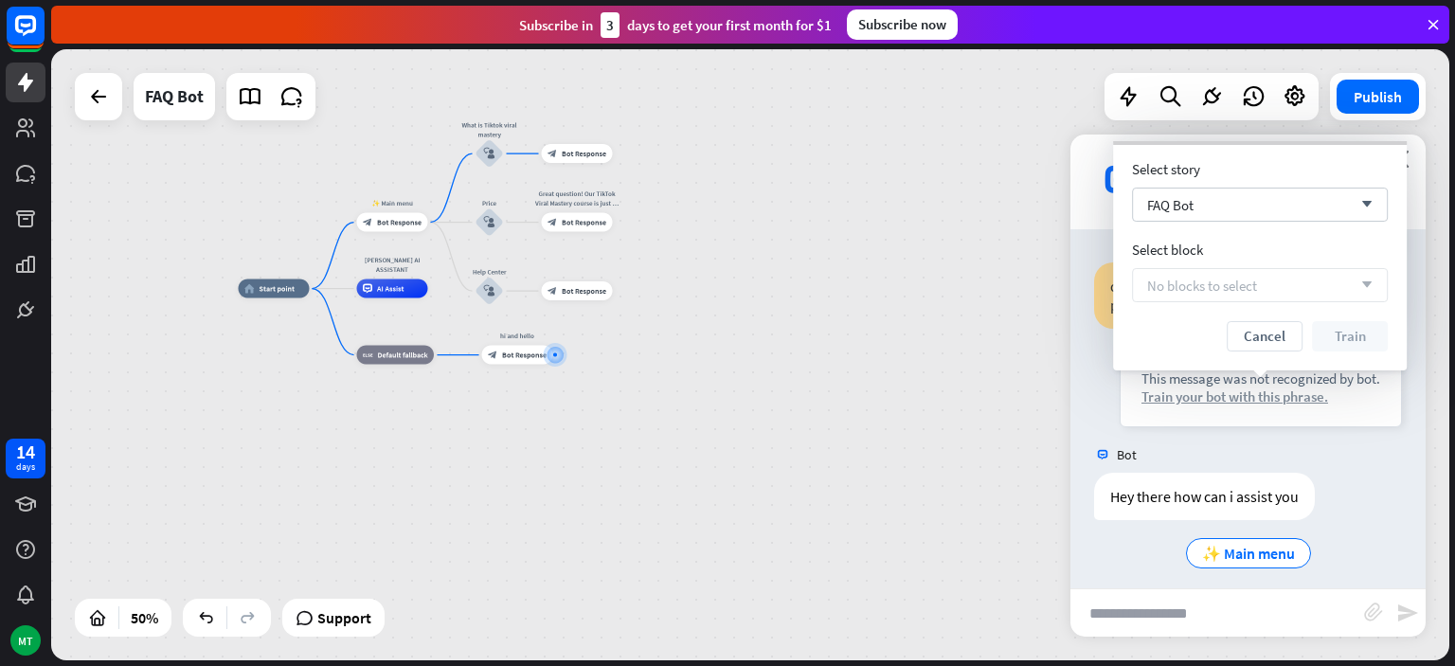
scroll to position [848, 0]
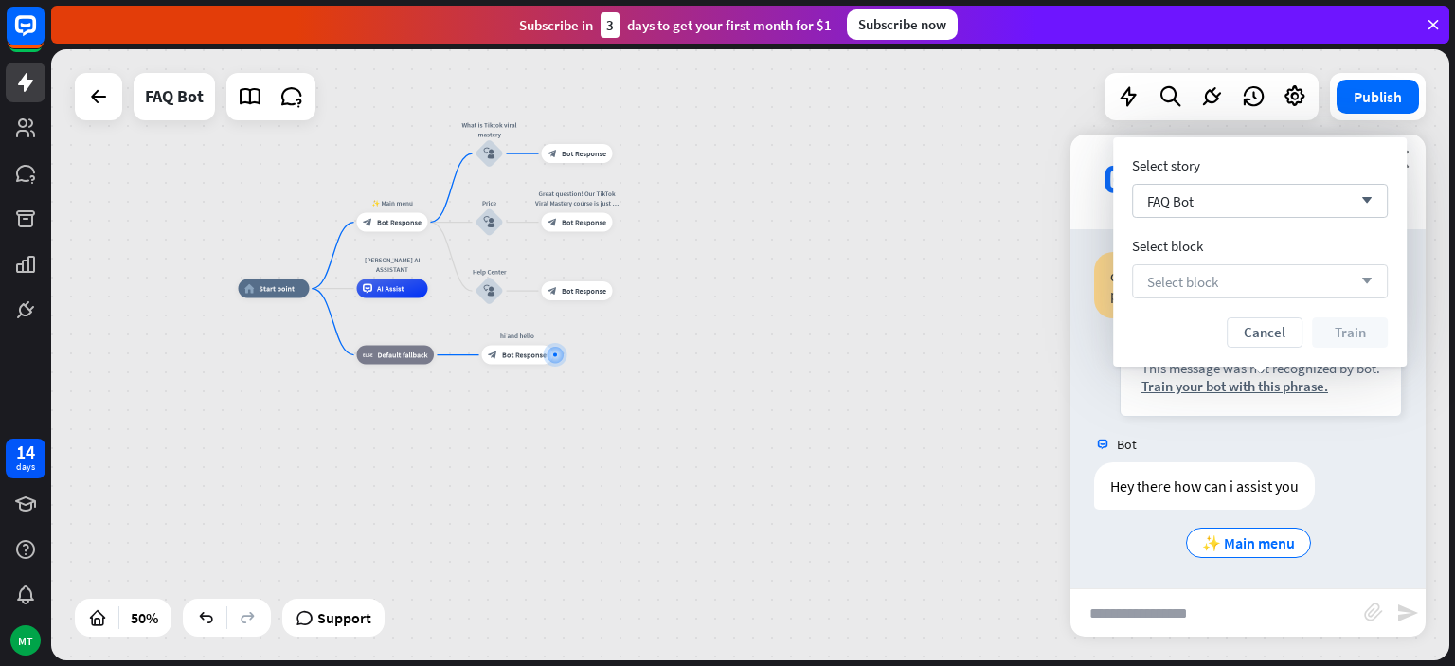
click at [1246, 294] on div "Select block arrow_down" at bounding box center [1260, 281] width 256 height 34
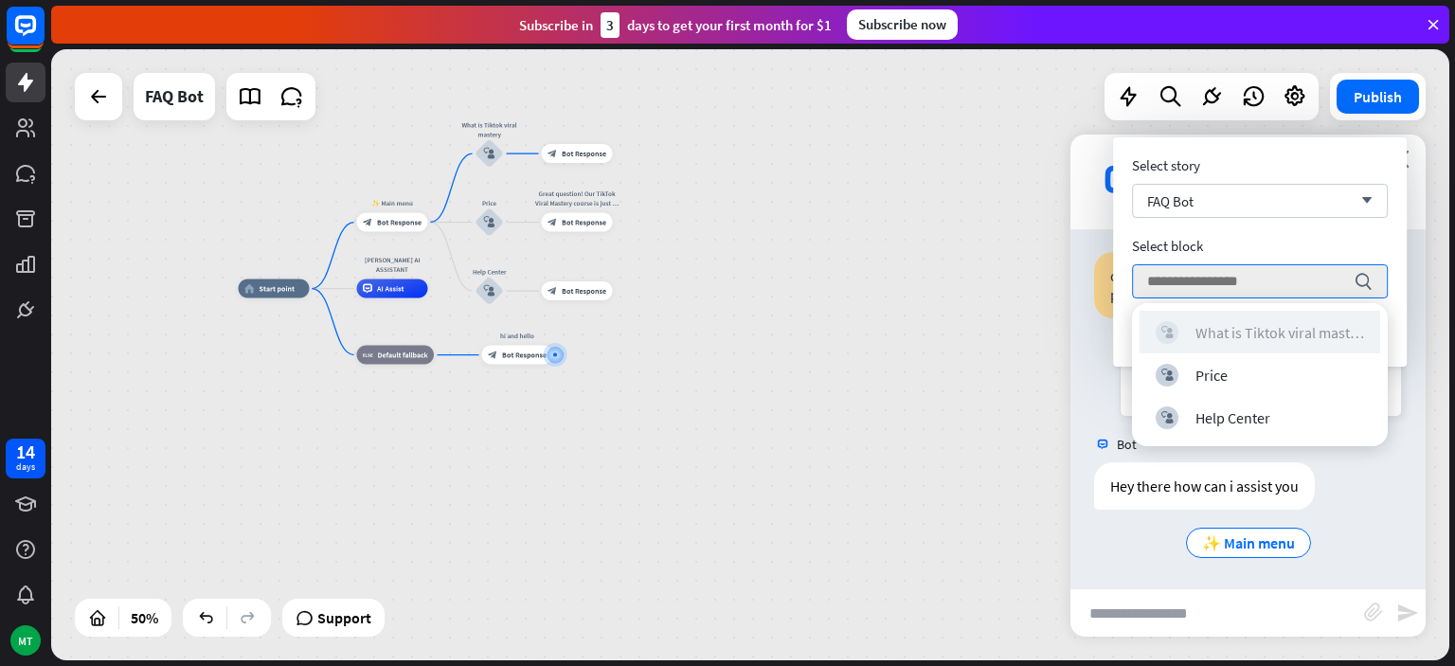
click at [1242, 343] on div "block_user_input What is Tiktok viral mastery" at bounding box center [1260, 332] width 208 height 23
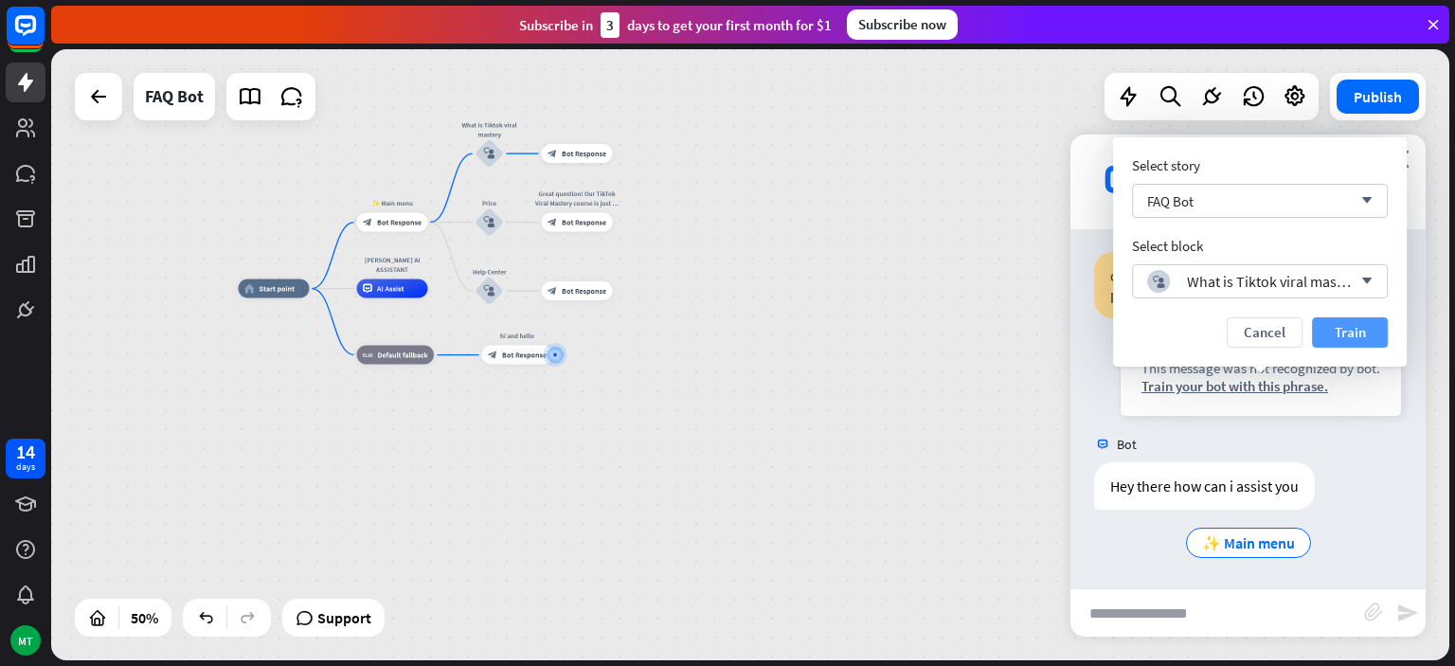
click at [1344, 339] on button "Train" at bounding box center [1350, 332] width 76 height 30
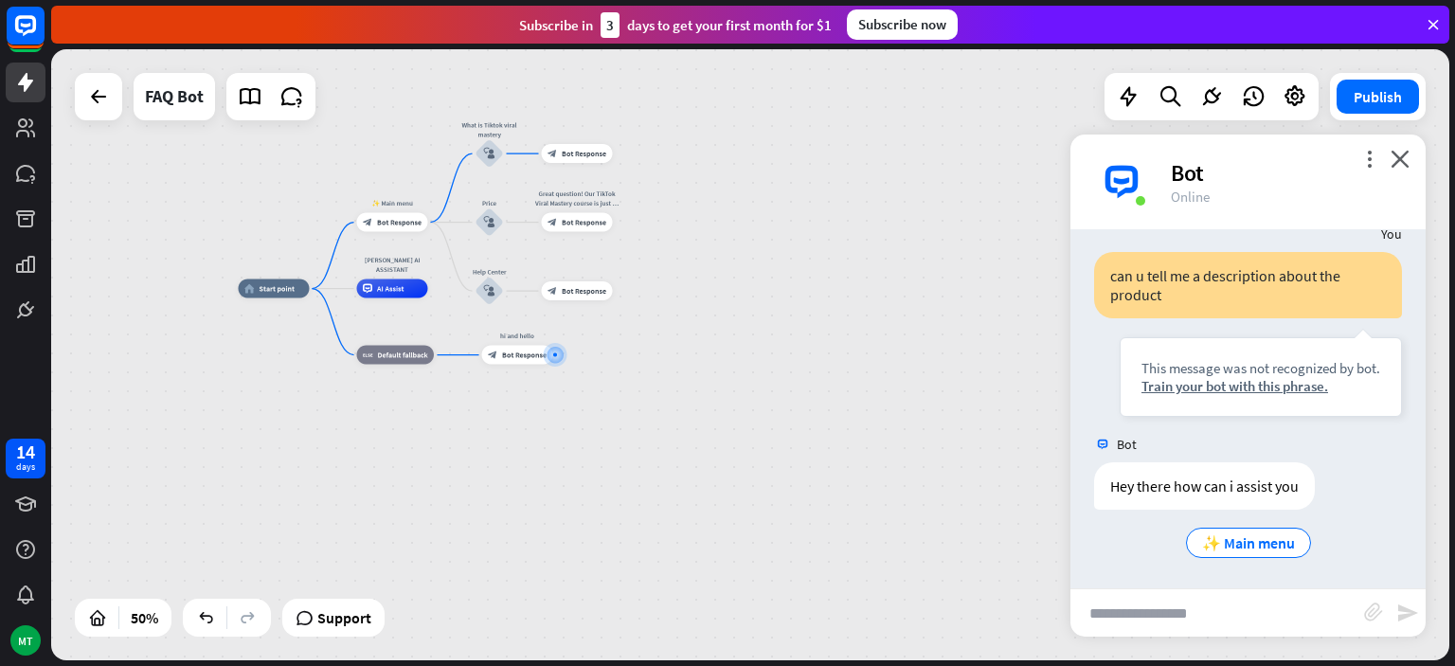
scroll to position [830, 0]
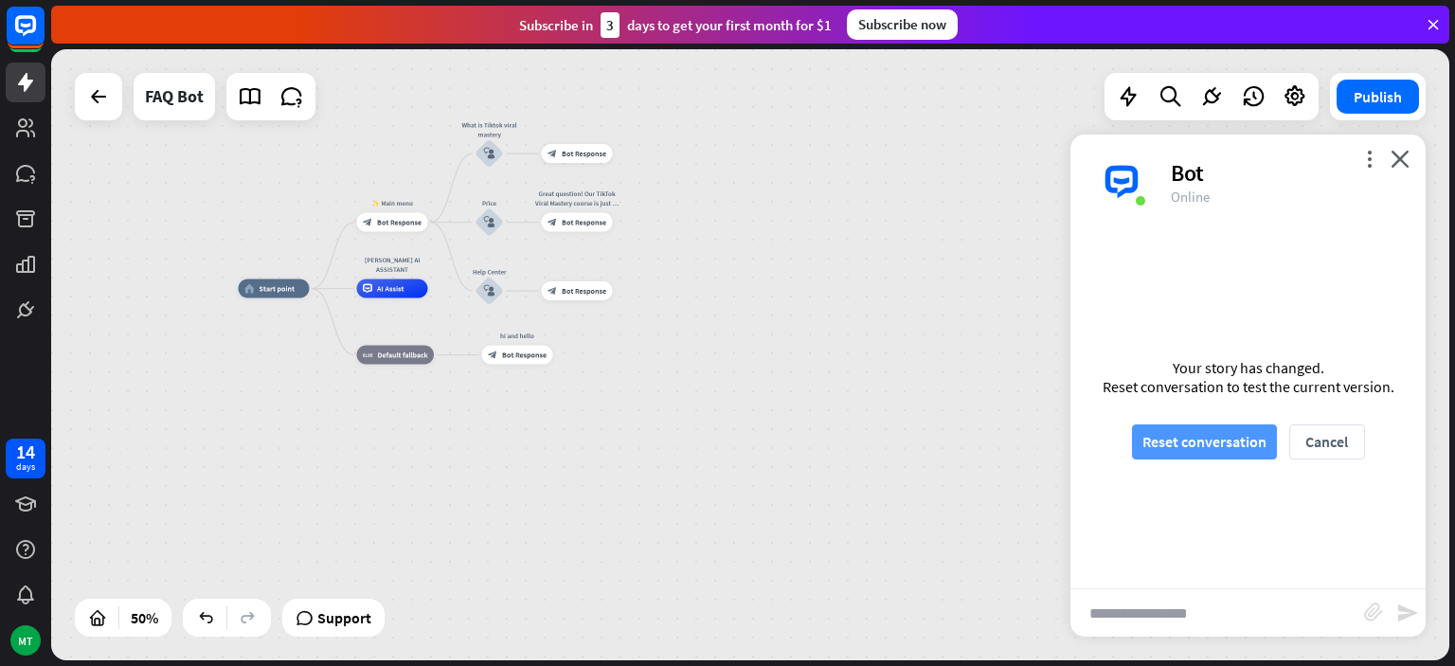
click at [1257, 441] on button "Reset conversation" at bounding box center [1204, 441] width 145 height 35
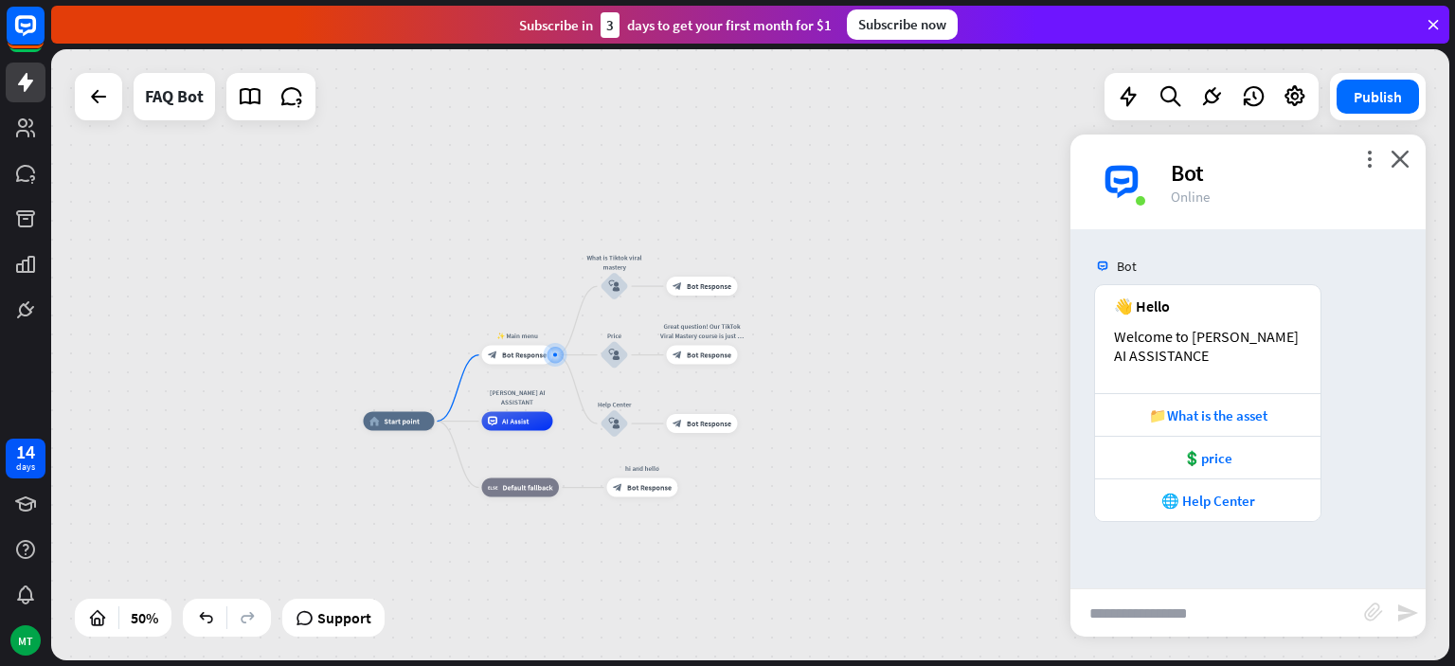
click at [1154, 603] on input "text" at bounding box center [1218, 612] width 294 height 47
type input "**********"
click at [1410, 613] on div "**********" at bounding box center [1248, 612] width 355 height 48
click at [1410, 613] on icon "send" at bounding box center [1407, 613] width 23 height 23
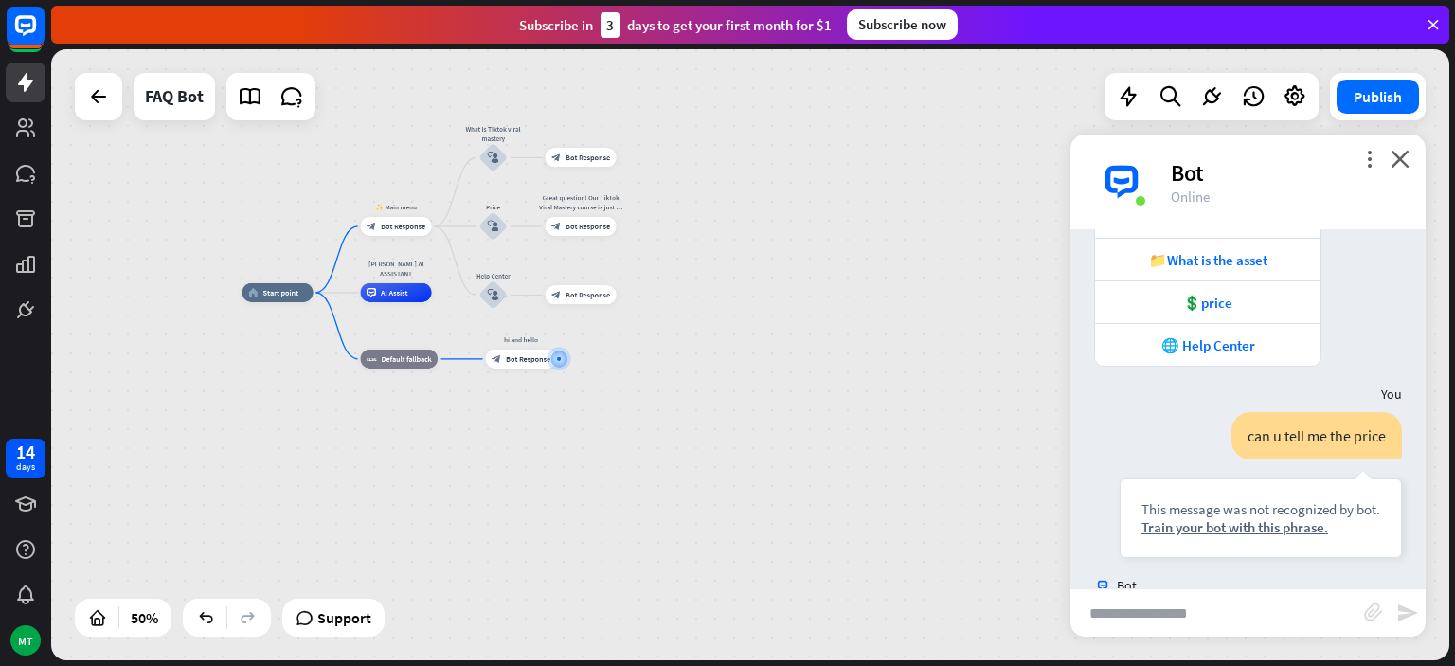
scroll to position [244, 0]
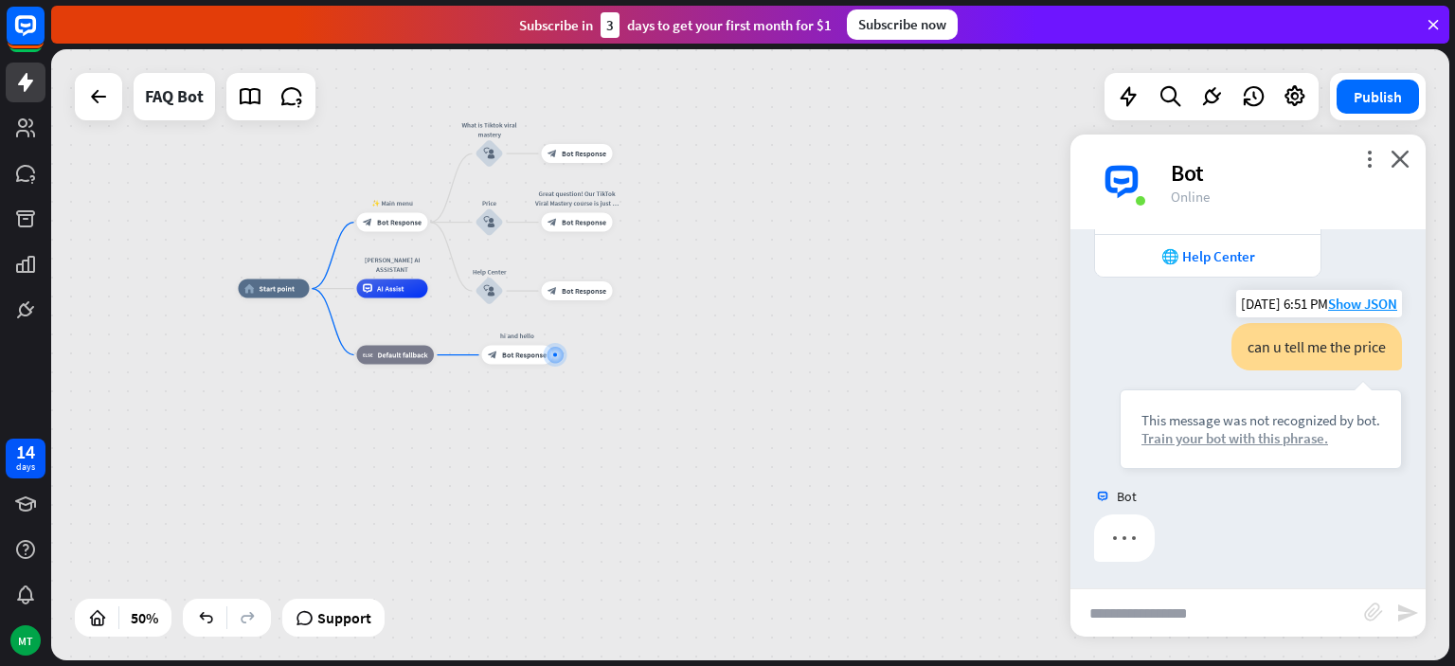
click at [1291, 436] on div "Train your bot with this phrase." at bounding box center [1261, 438] width 239 height 18
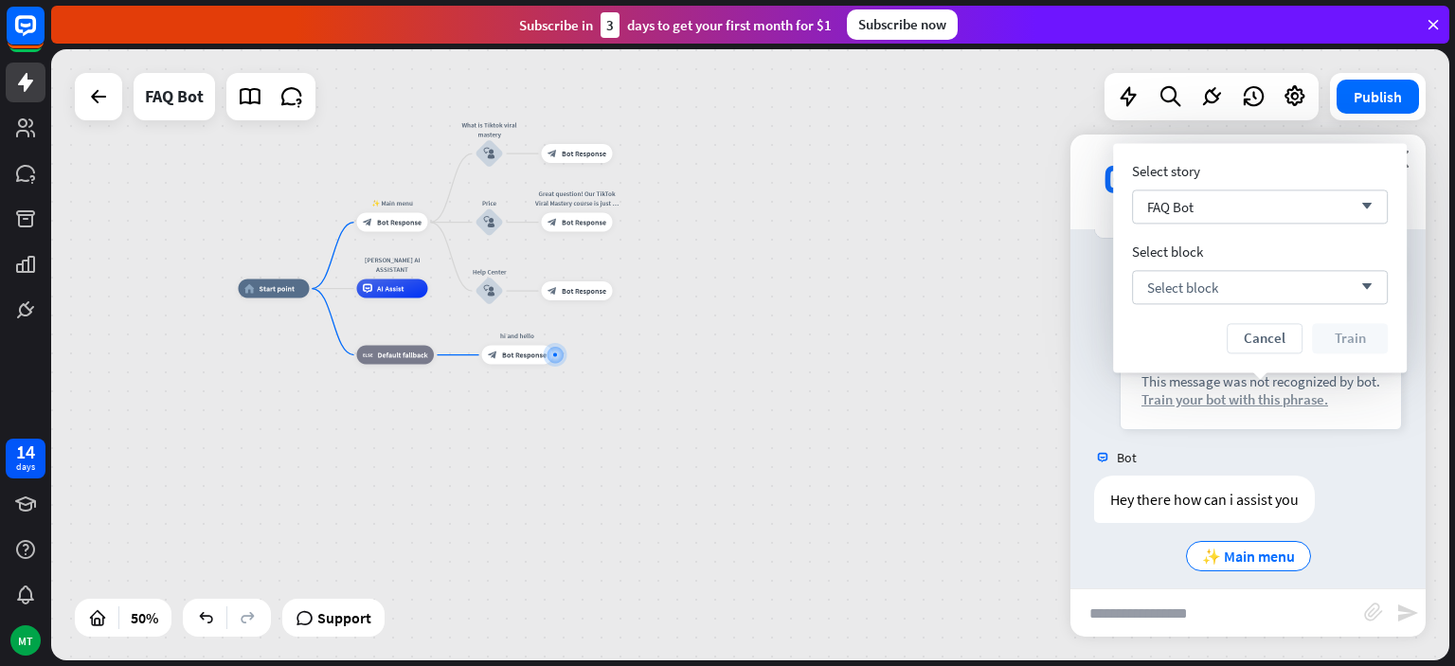
scroll to position [297, 0]
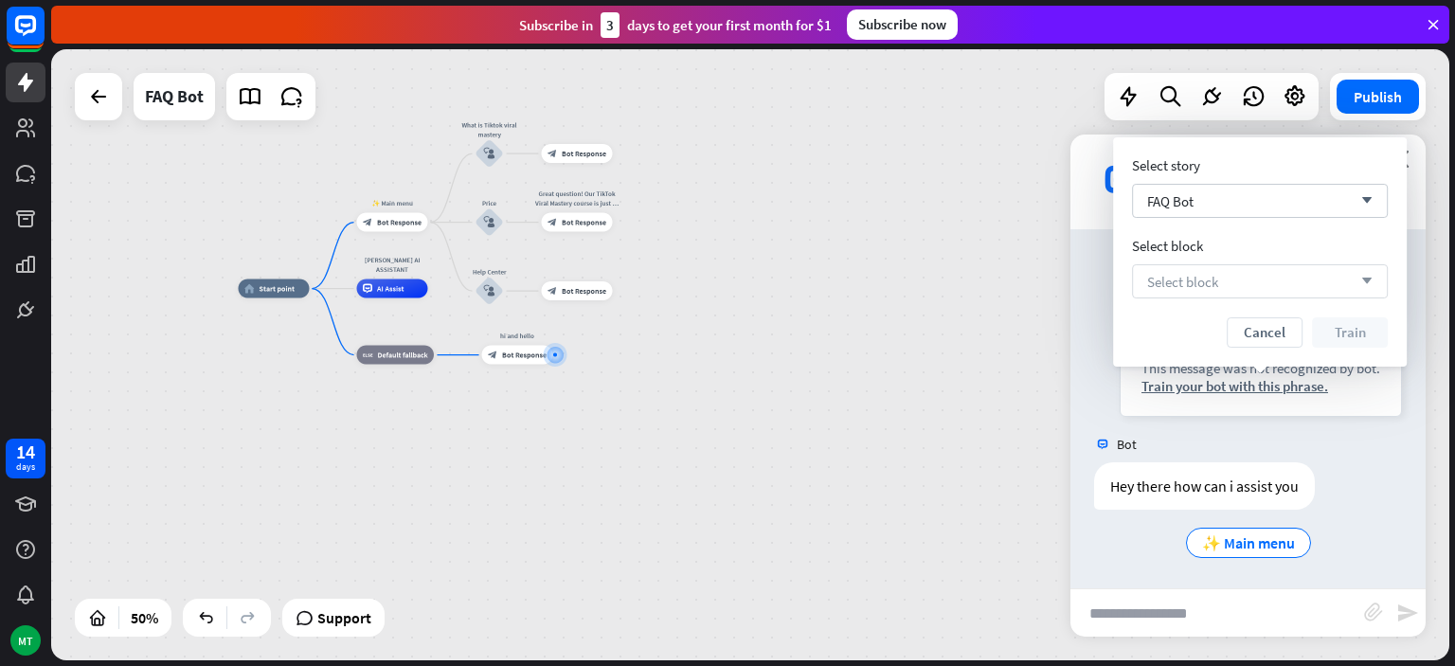
click at [1231, 281] on div "Select block arrow_down" at bounding box center [1260, 281] width 256 height 34
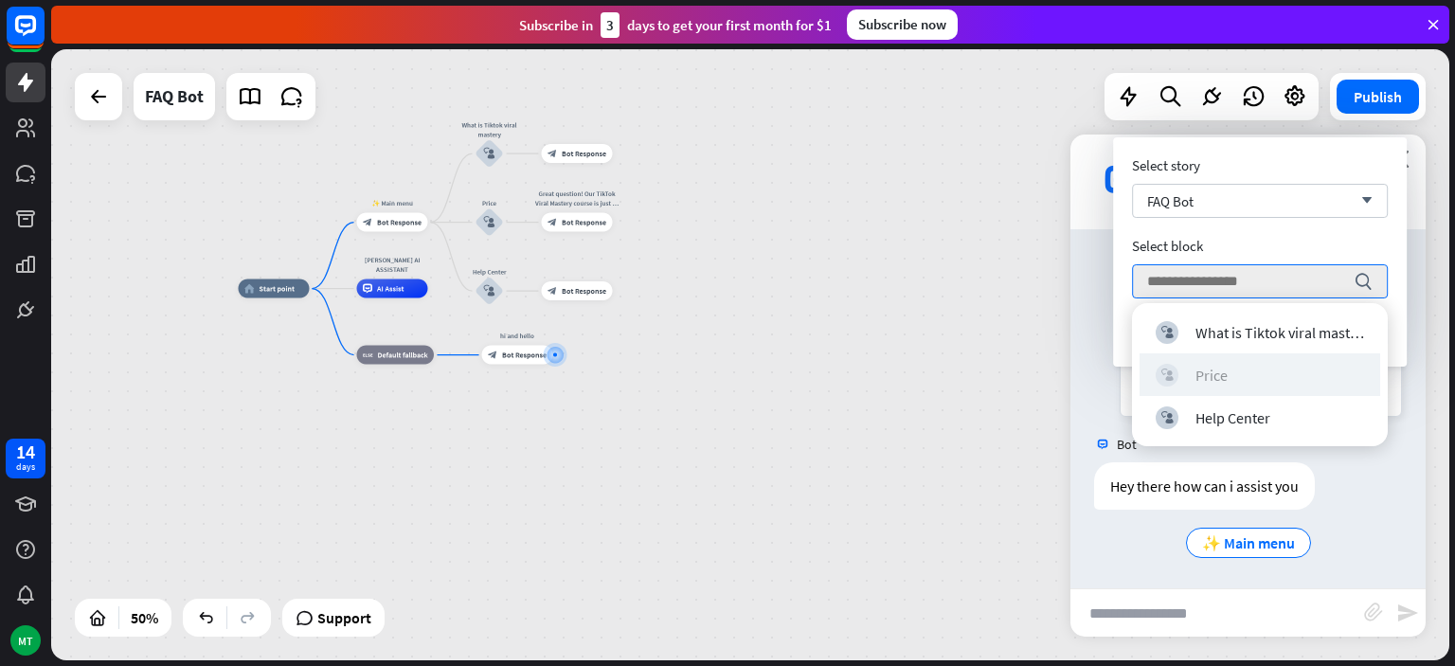
click at [1228, 384] on div "block_user_input Price" at bounding box center [1260, 375] width 208 height 23
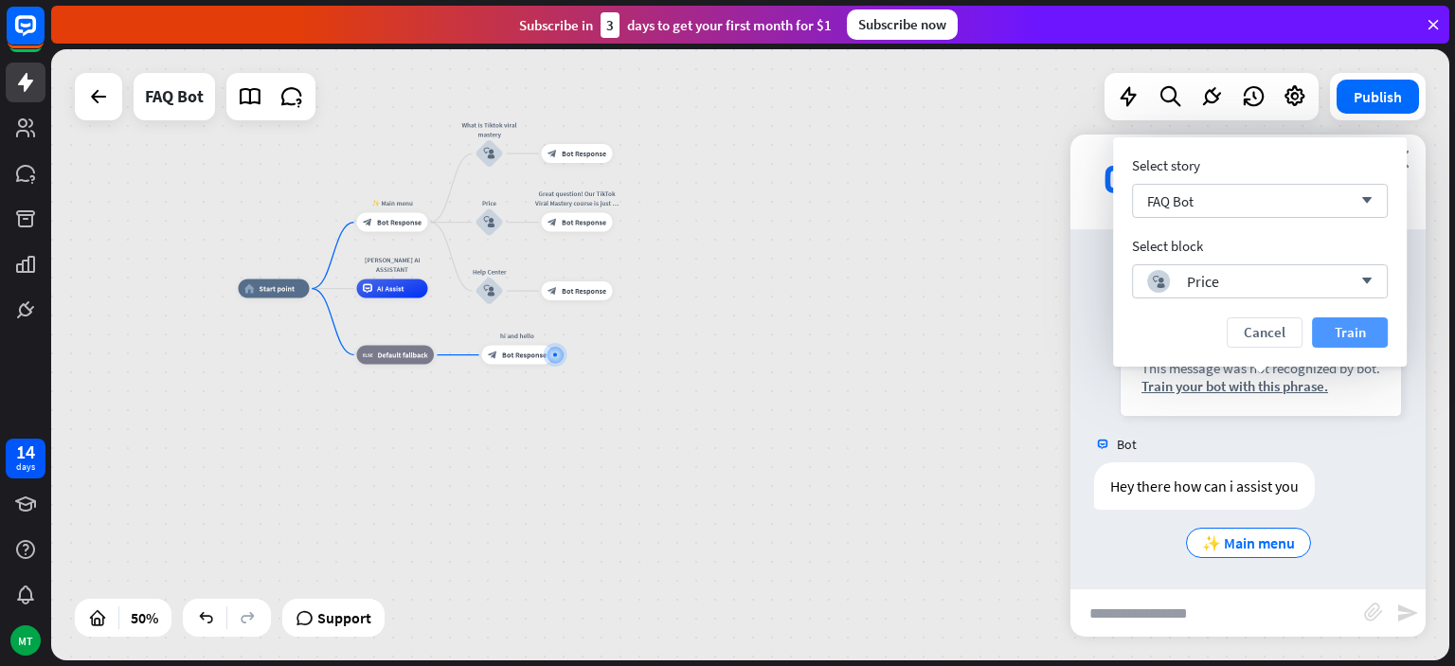
click at [1336, 332] on button "Train" at bounding box center [1350, 332] width 76 height 30
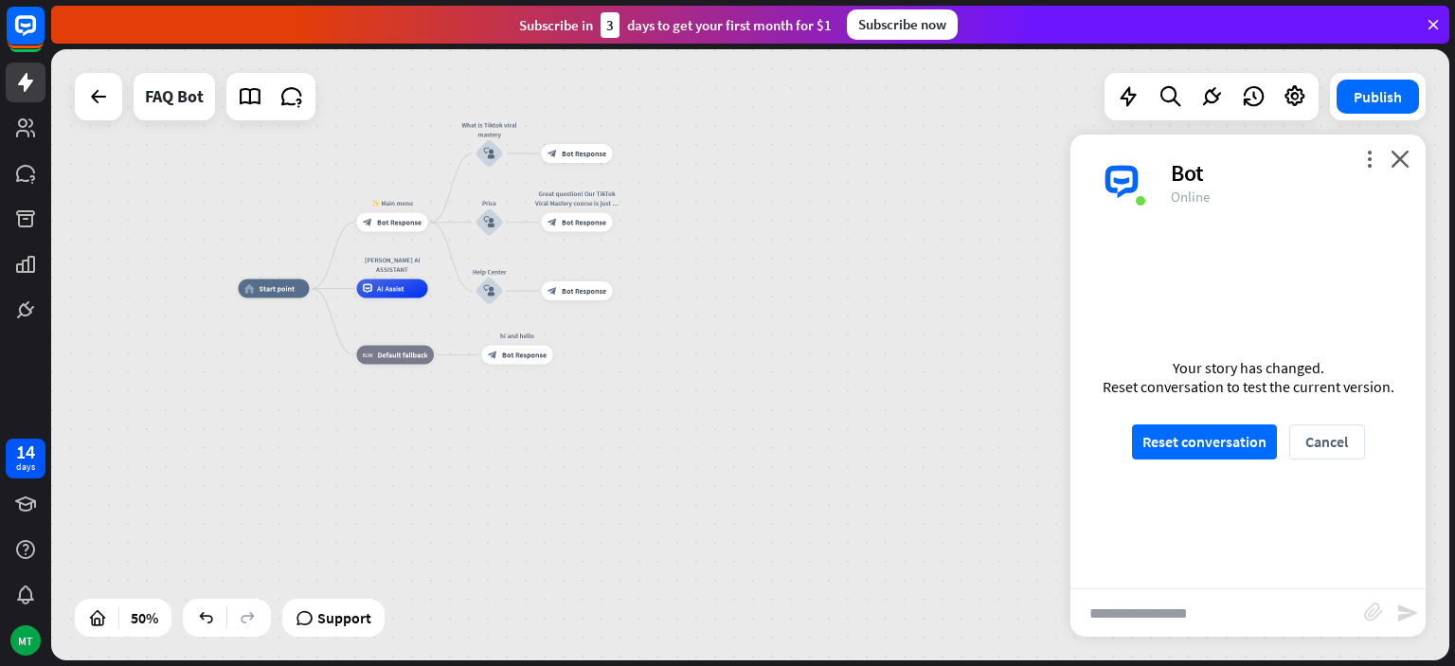
scroll to position [279, 0]
click at [1219, 427] on button "Reset conversation" at bounding box center [1204, 441] width 145 height 35
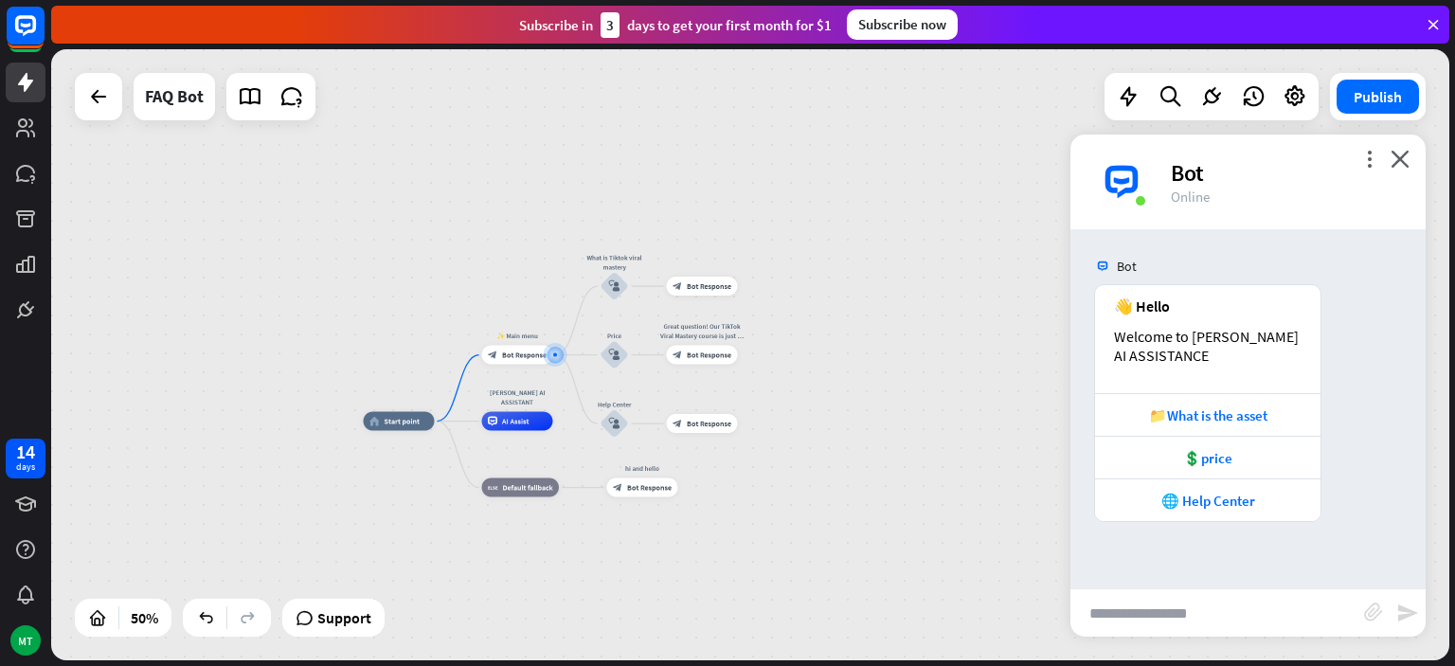
click at [1196, 616] on input "text" at bounding box center [1218, 612] width 294 height 47
type input "**********"
click at [1410, 619] on icon "send" at bounding box center [1407, 613] width 23 height 23
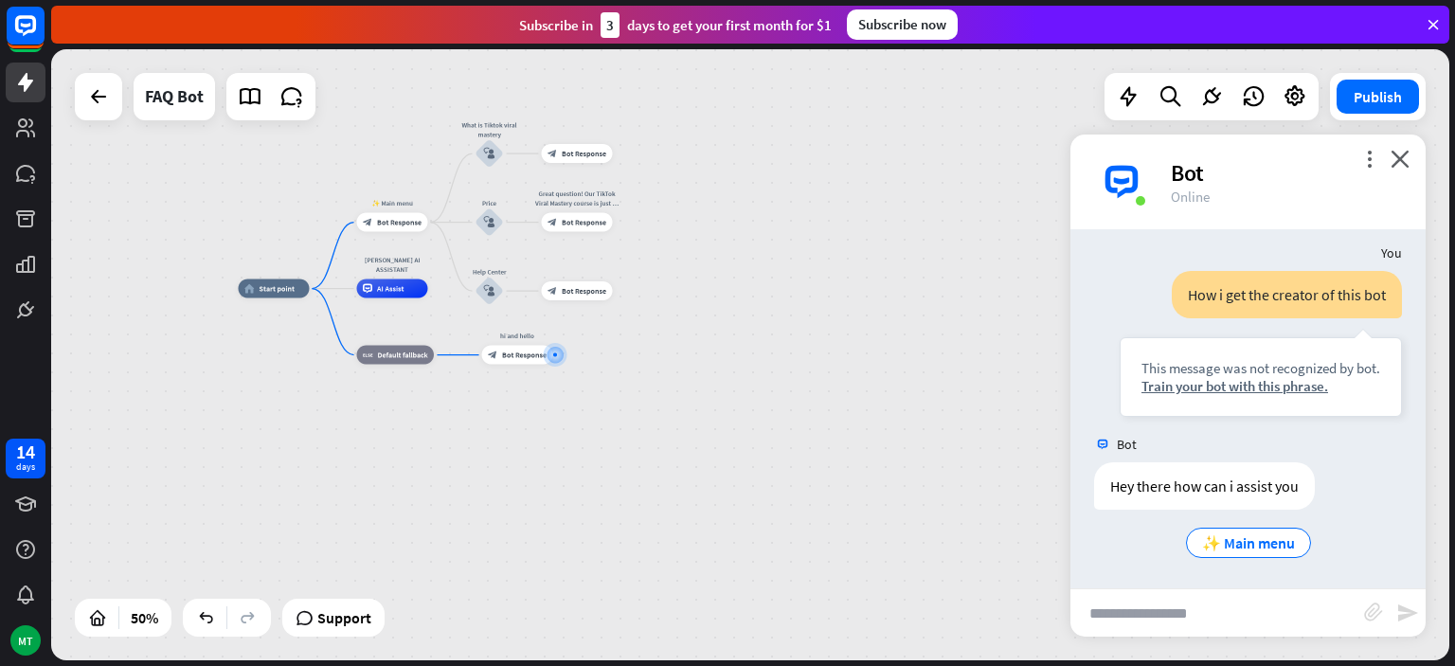
scroll to position [297, 0]
click at [1306, 383] on div "Train your bot with this phrase." at bounding box center [1261, 386] width 239 height 18
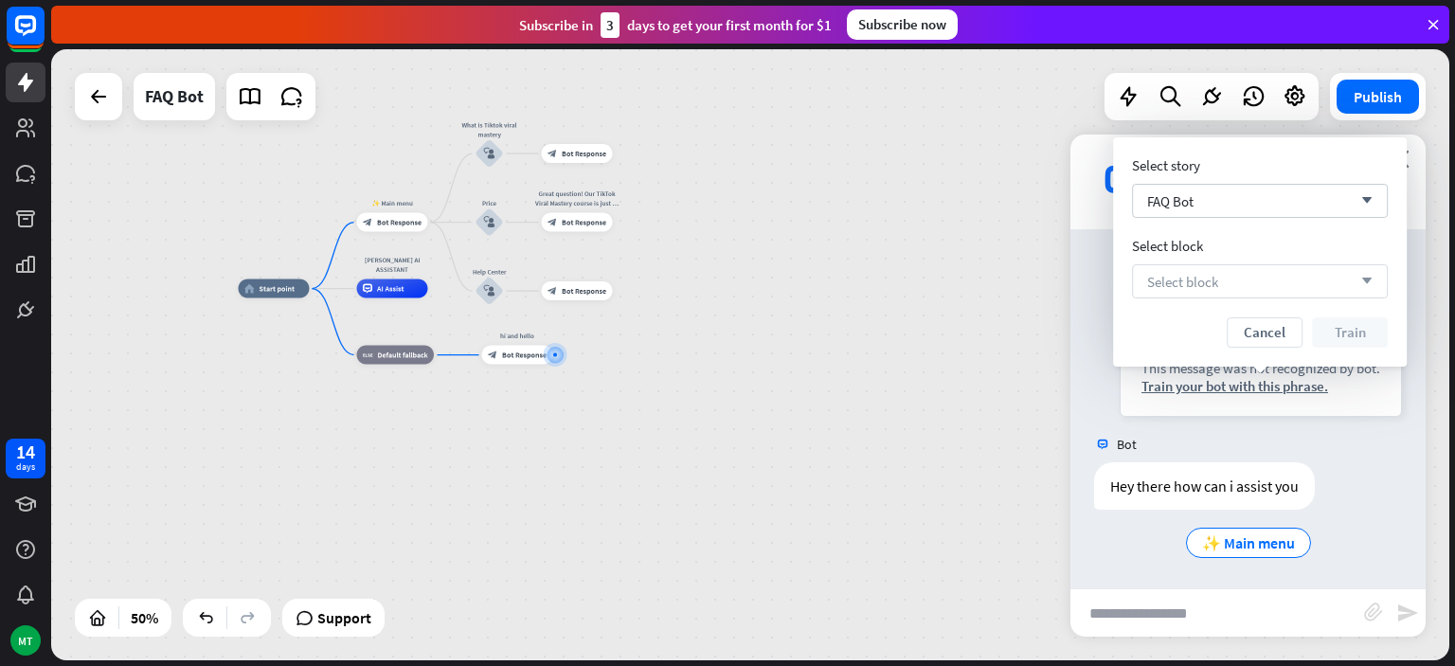
click at [1268, 287] on div "Select block arrow_down" at bounding box center [1260, 281] width 256 height 34
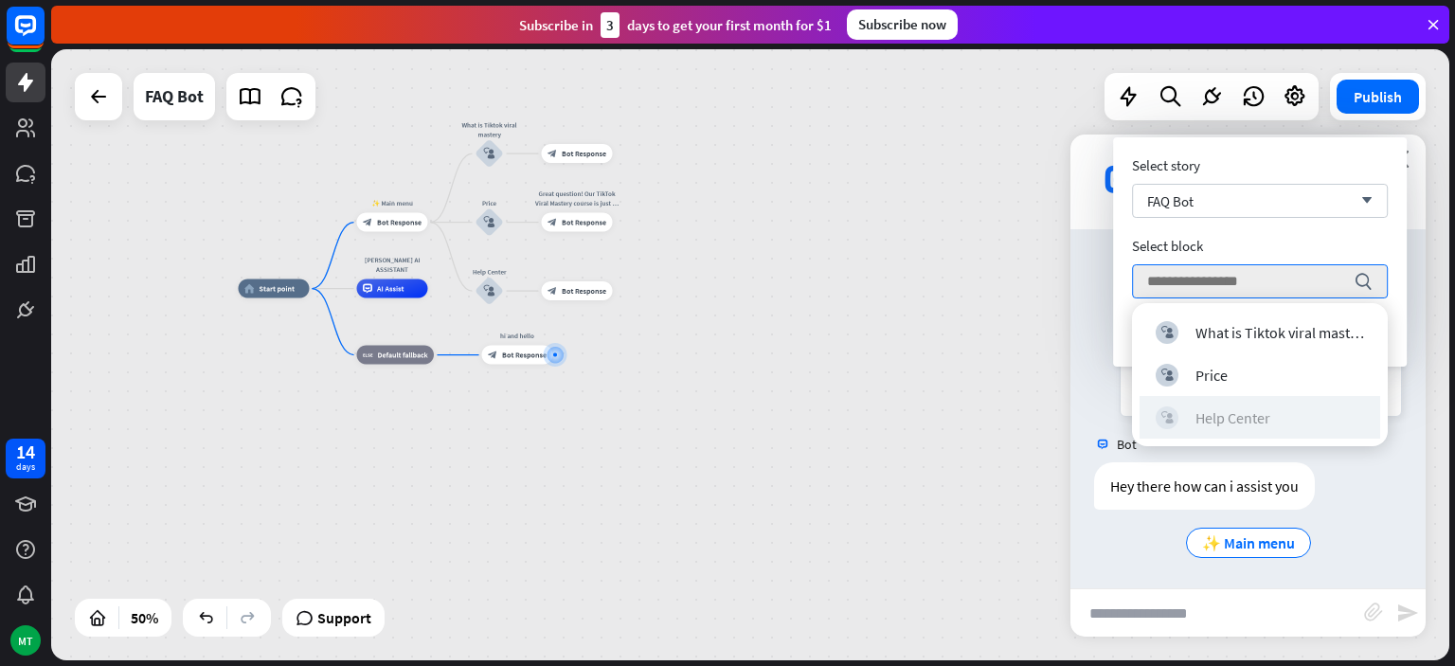
click at [1231, 415] on div "Help Center" at bounding box center [1233, 417] width 75 height 19
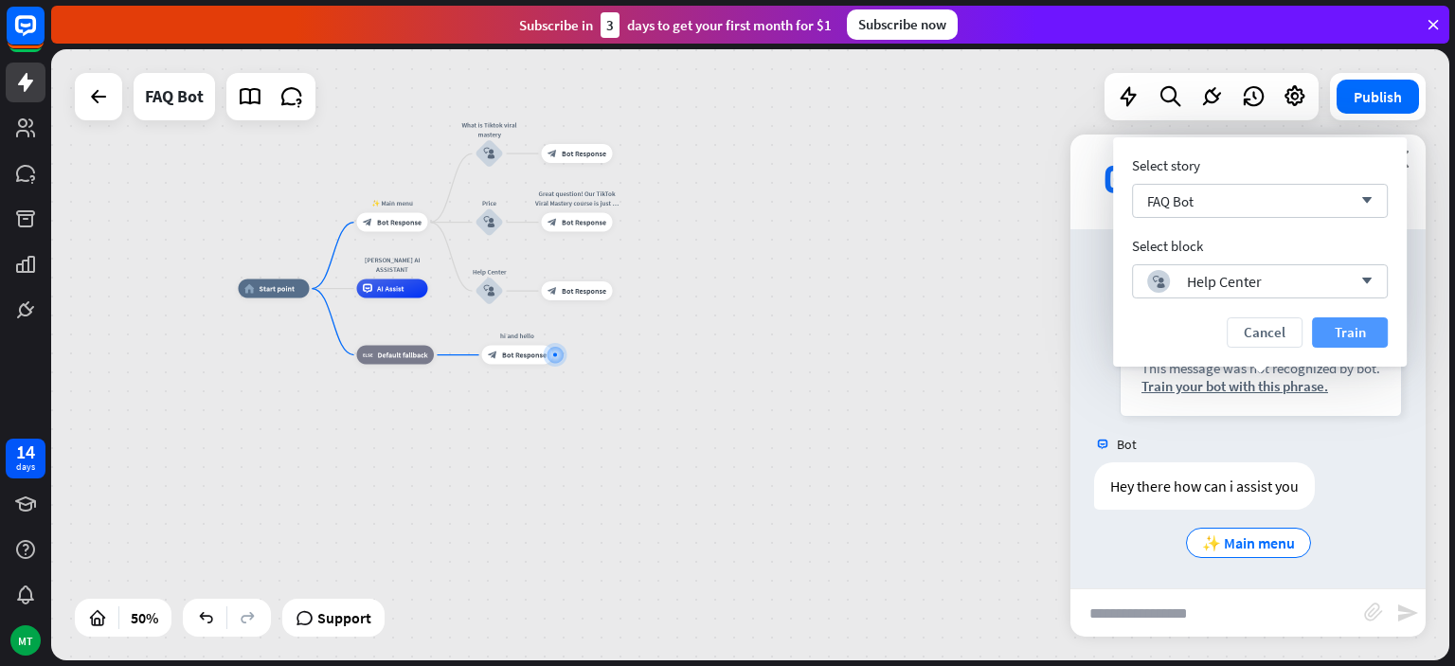
click at [1339, 328] on button "Train" at bounding box center [1350, 332] width 76 height 30
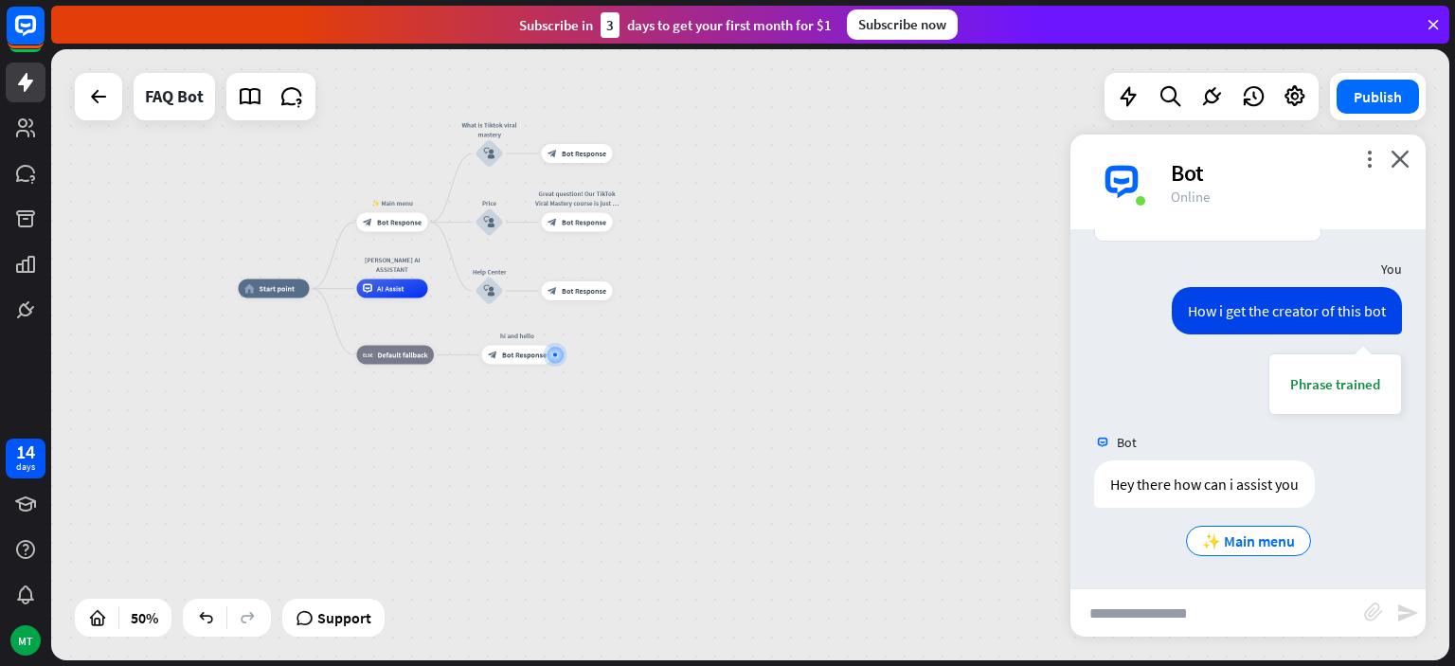
scroll to position [279, 0]
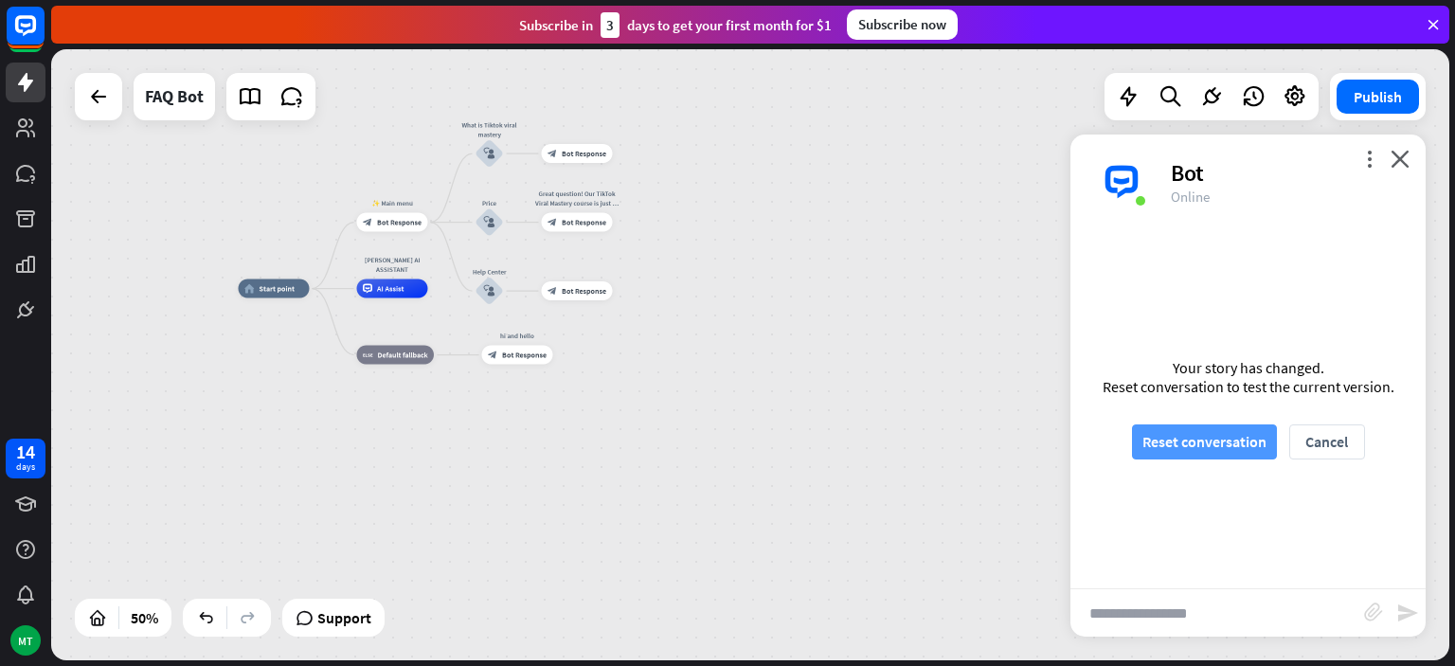
click at [1193, 438] on button "Reset conversation" at bounding box center [1204, 441] width 145 height 35
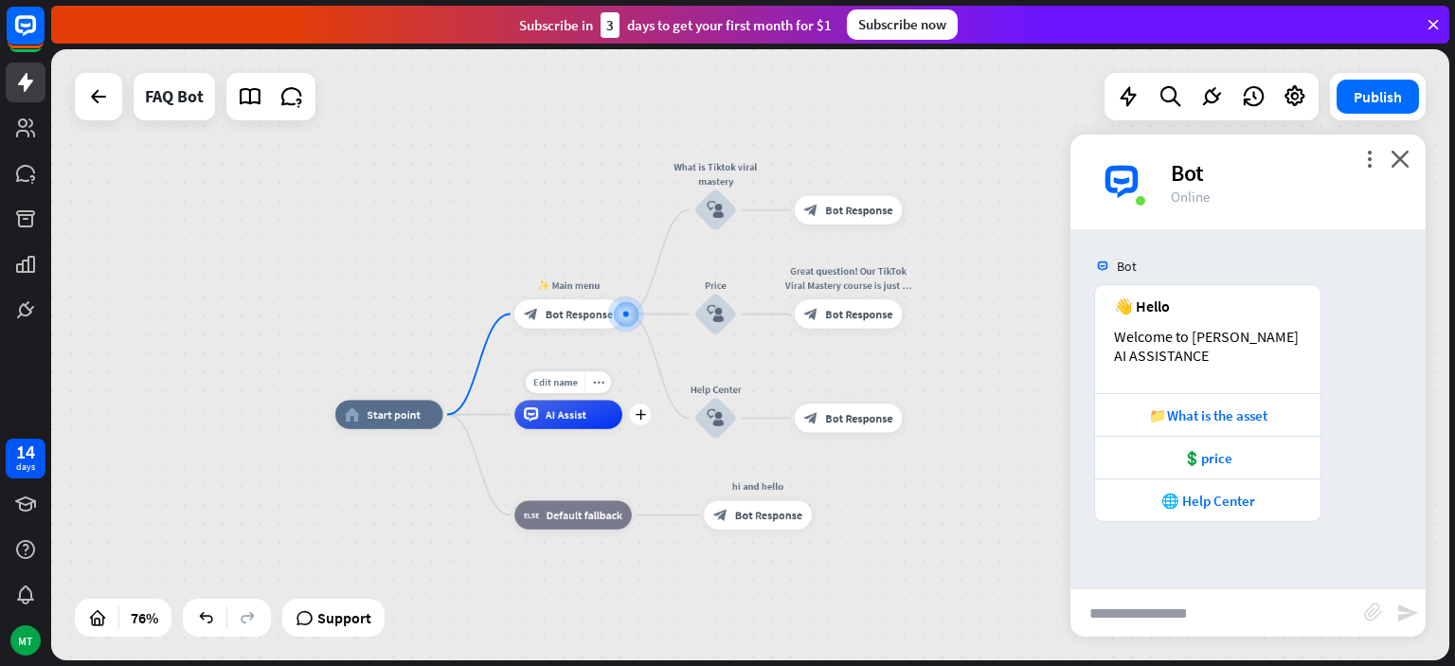
drag, startPoint x: 552, startPoint y: 401, endPoint x: 550, endPoint y: 424, distance: 23.8
click at [550, 424] on div "AI Assist" at bounding box center [568, 414] width 108 height 28
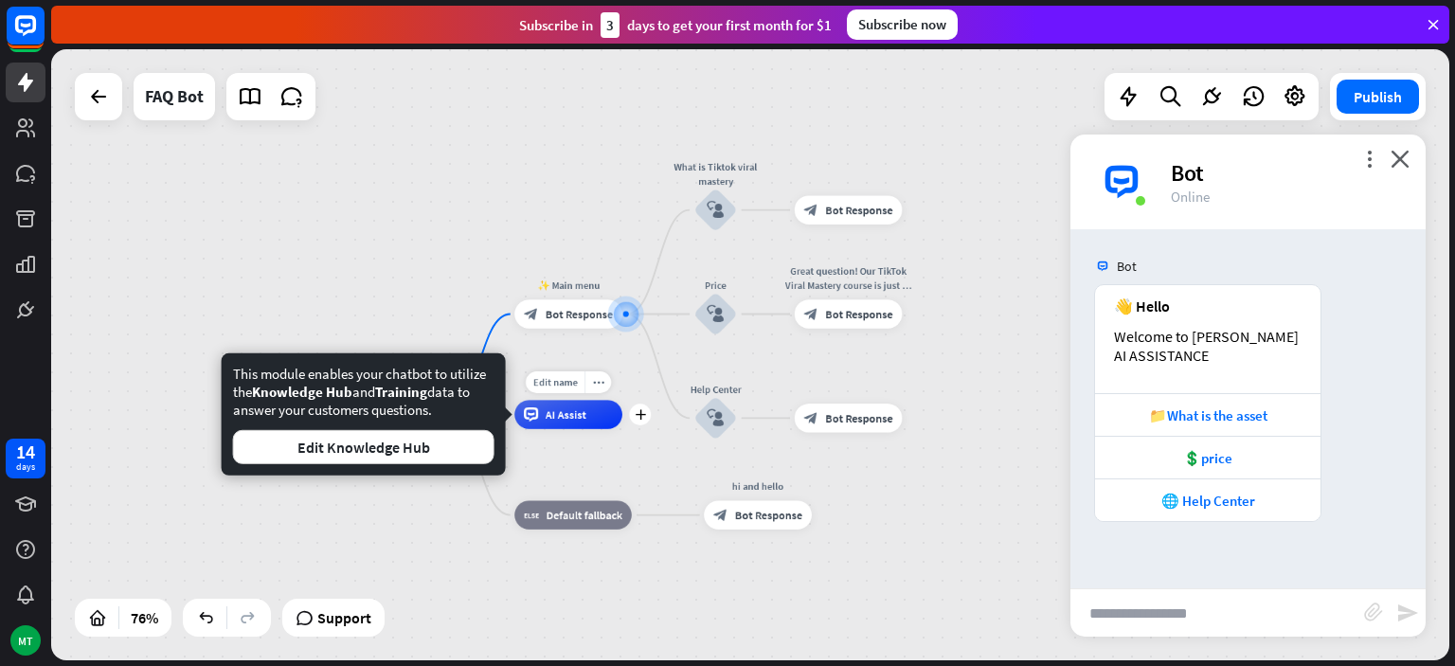
click at [550, 424] on div "AI Assist" at bounding box center [568, 414] width 108 height 28
click at [476, 441] on button "Edit Knowledge Hub" at bounding box center [363, 447] width 261 height 34
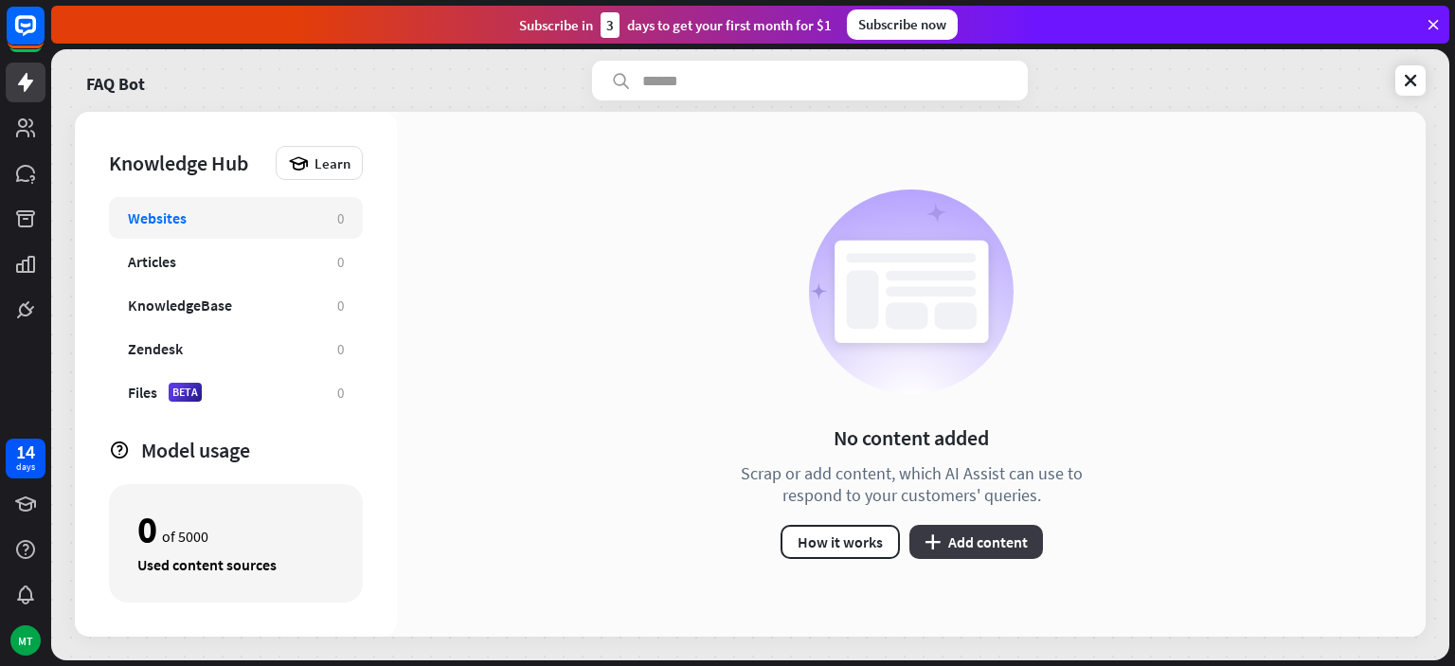
click at [947, 549] on button "plus Add content" at bounding box center [976, 542] width 134 height 34
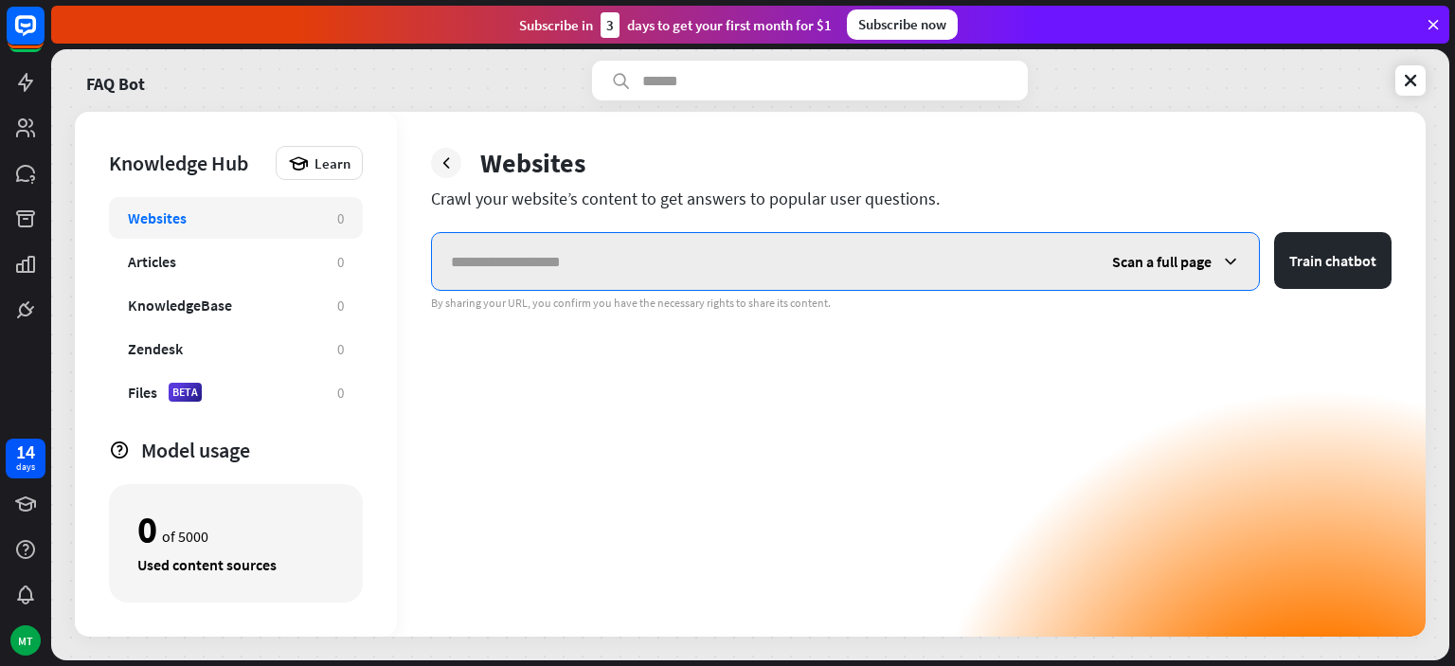
click at [570, 257] on input "text" at bounding box center [762, 261] width 661 height 57
paste input "**********"
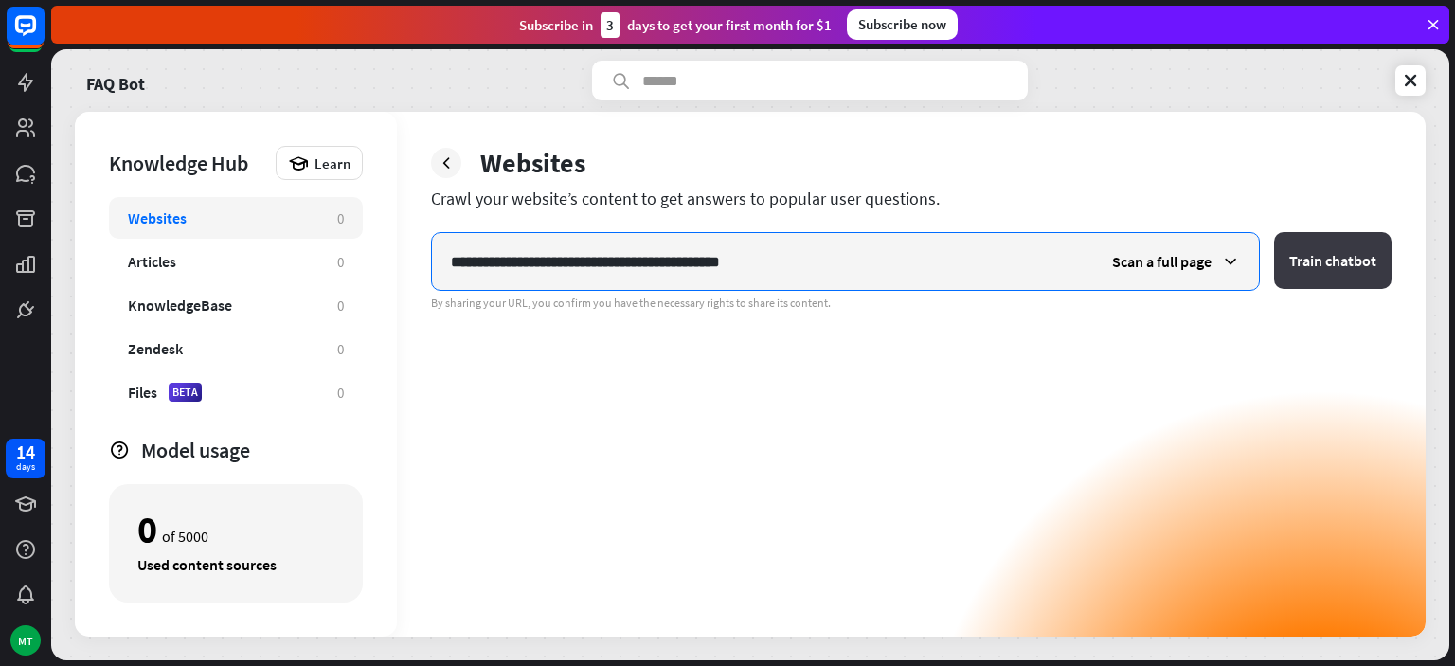
type input "**********"
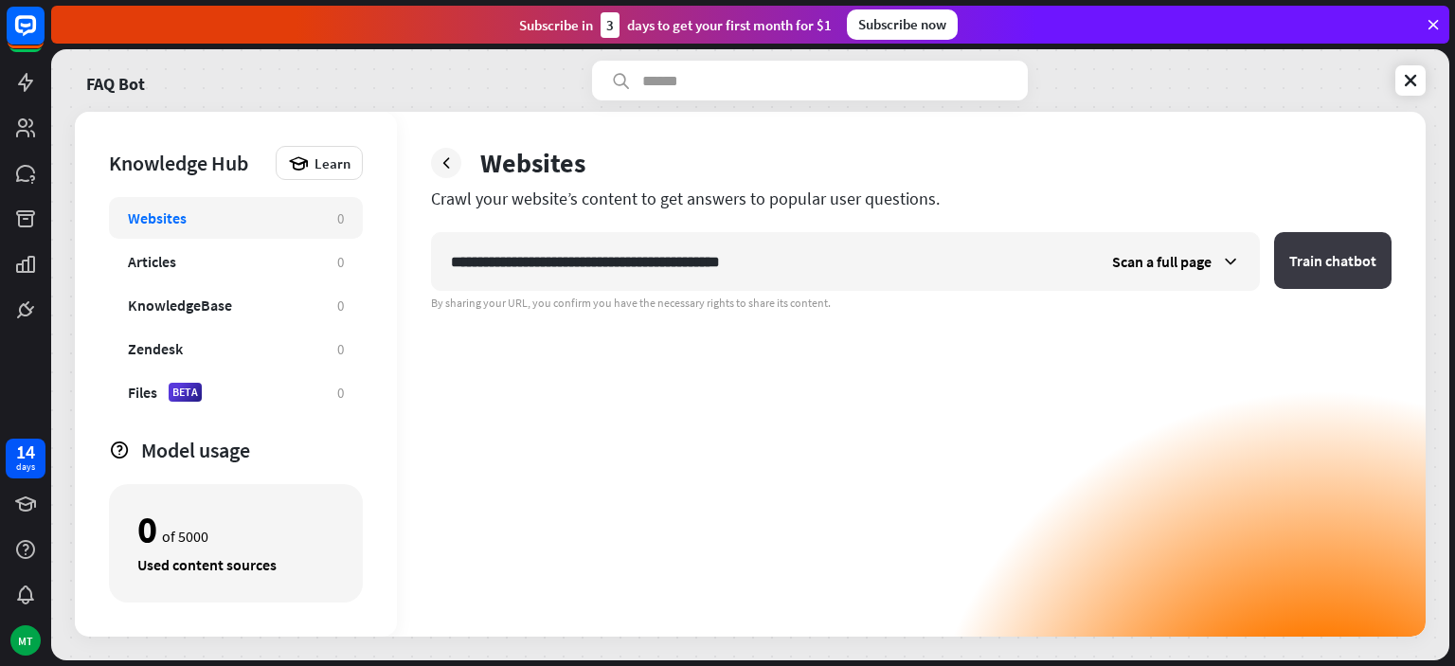
click at [1359, 270] on button "Train chatbot" at bounding box center [1332, 260] width 117 height 57
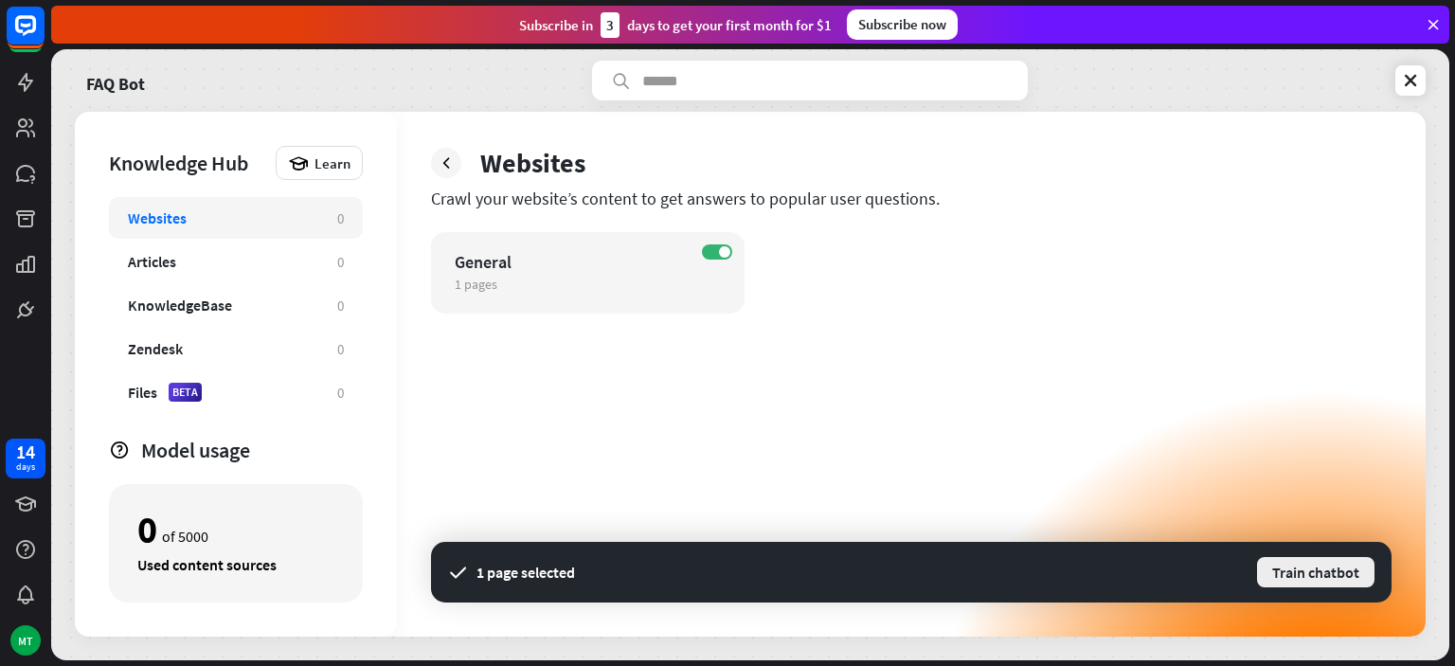
click at [1272, 567] on button "Train chatbot" at bounding box center [1315, 572] width 121 height 34
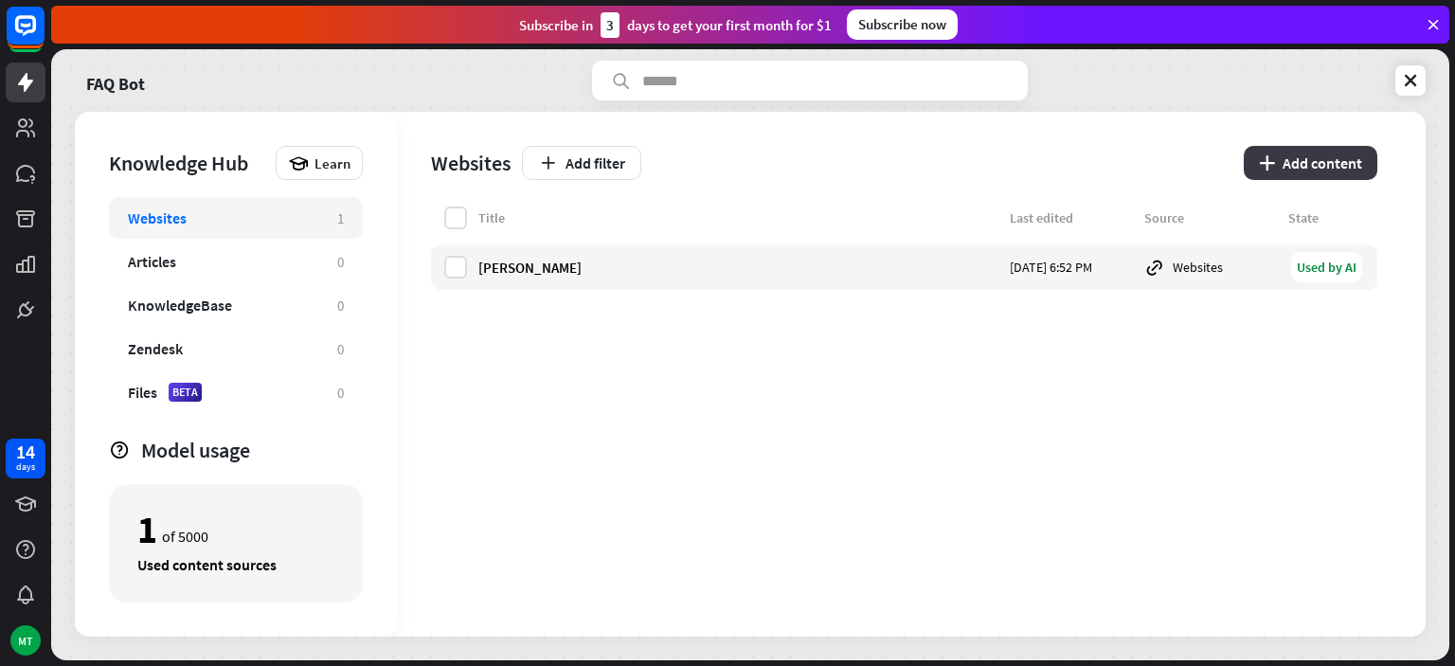
click at [1329, 175] on button "plus Add content" at bounding box center [1311, 163] width 134 height 34
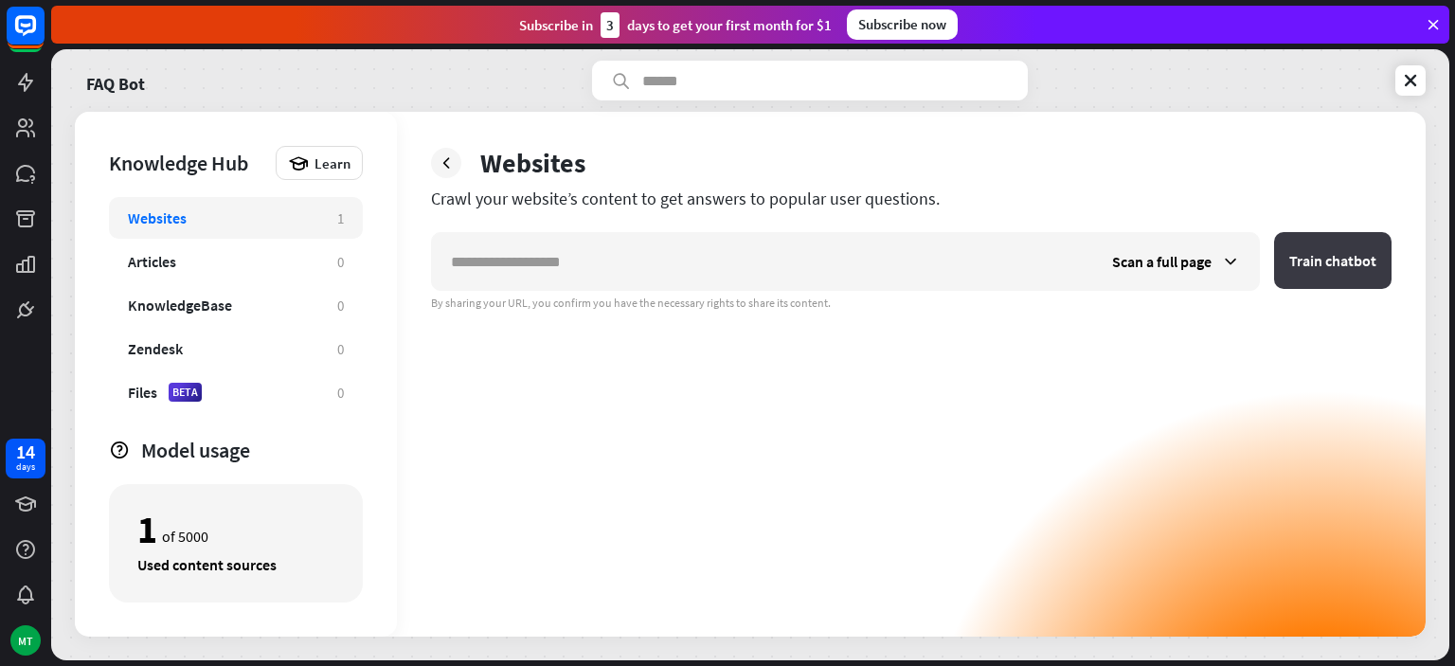
click at [1343, 271] on button "Train chatbot" at bounding box center [1332, 260] width 117 height 57
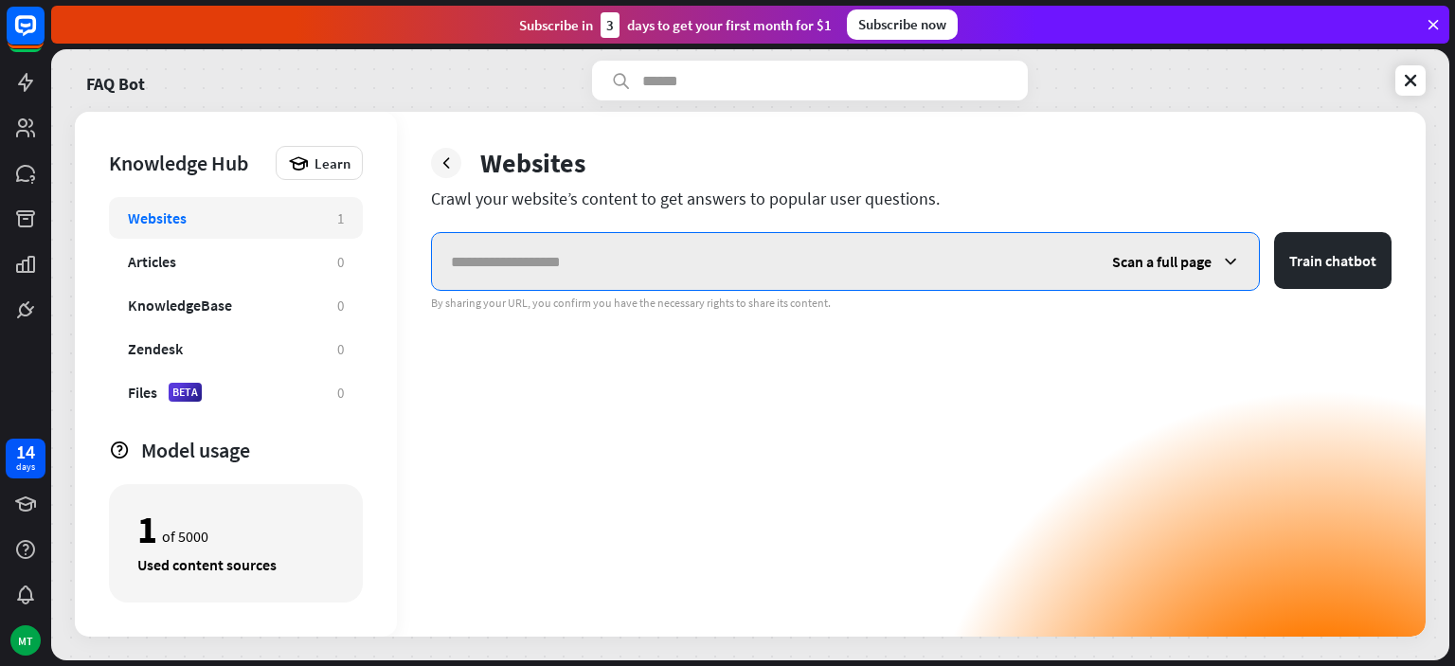
paste input "**********"
type input "**********"
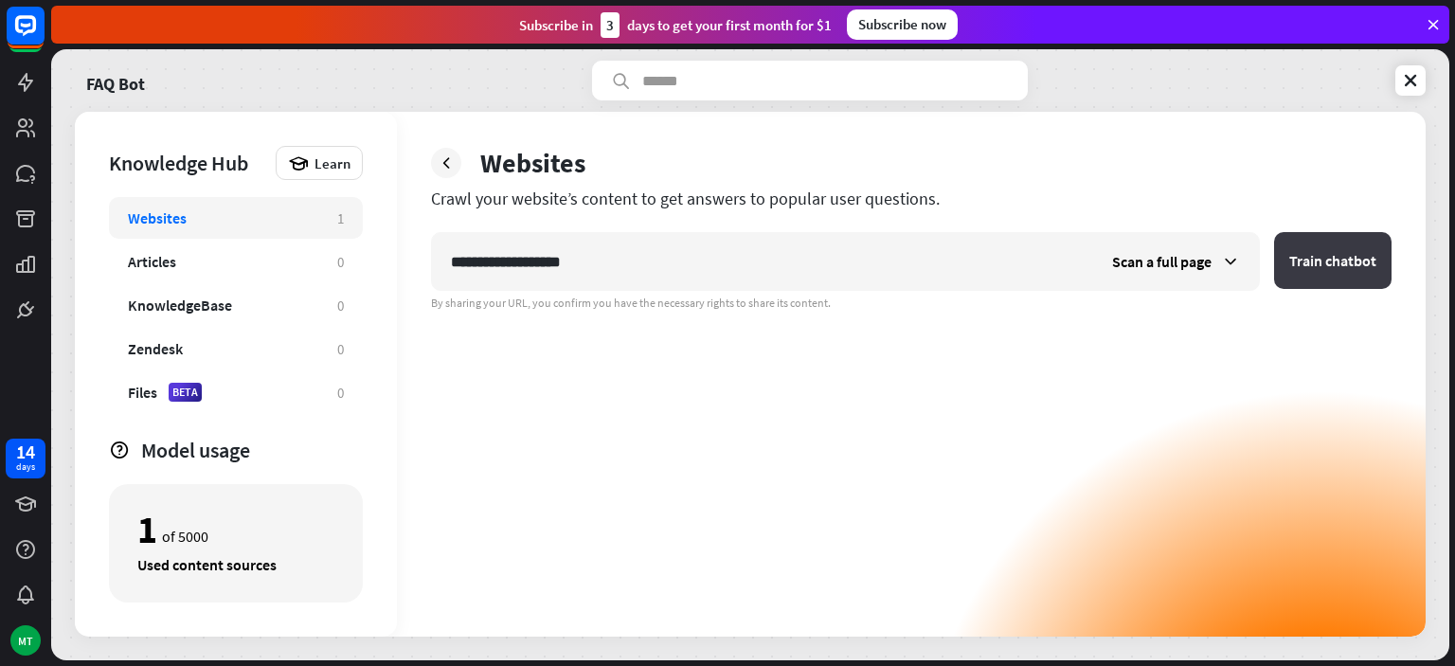
click at [1377, 261] on button "Train chatbot" at bounding box center [1332, 260] width 117 height 57
click at [1322, 256] on button "Train chatbot" at bounding box center [1332, 260] width 117 height 57
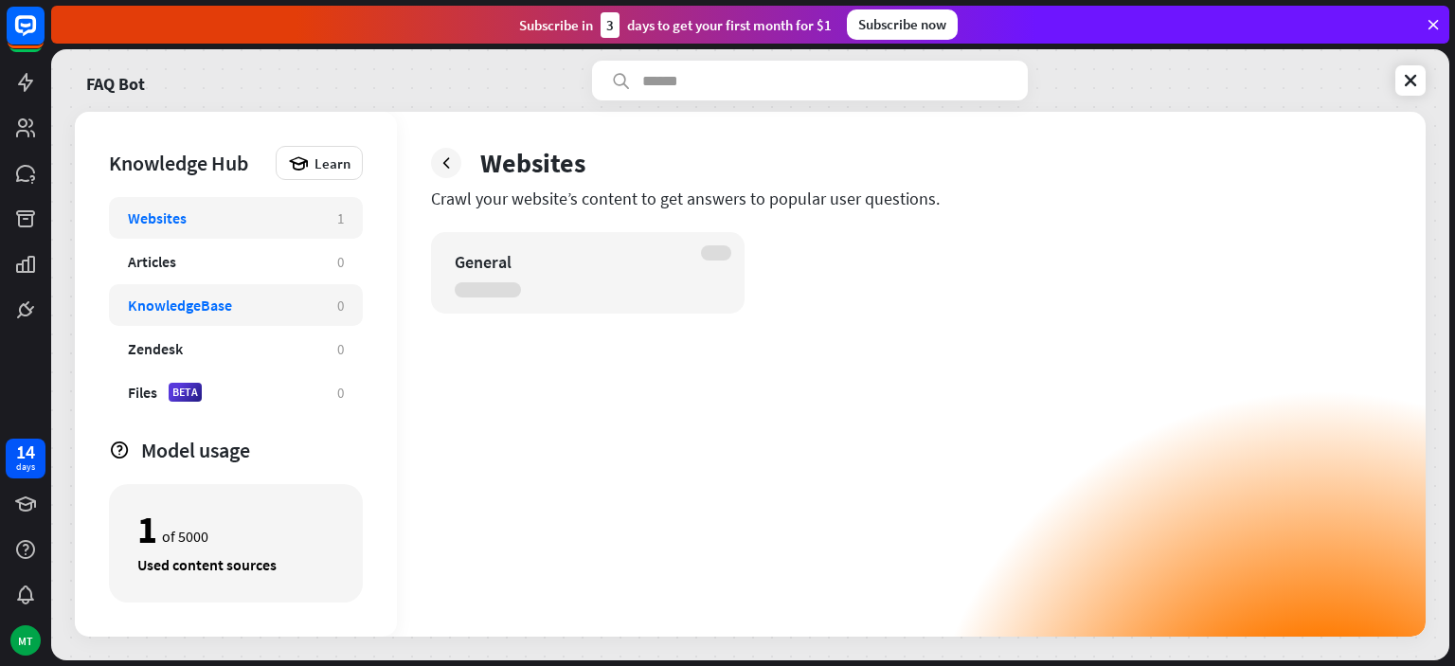
click at [302, 306] on div "KnowledgeBase" at bounding box center [223, 305] width 190 height 19
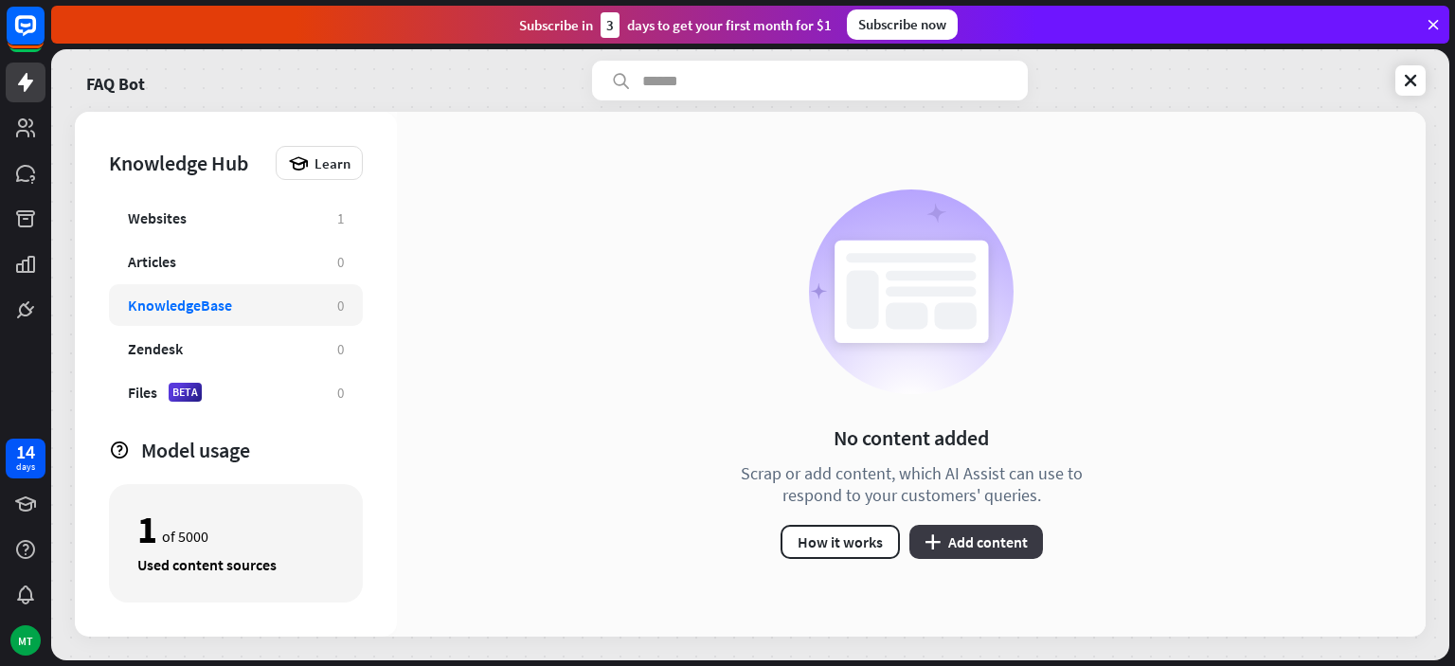
click at [969, 545] on button "plus Add content" at bounding box center [976, 542] width 134 height 34
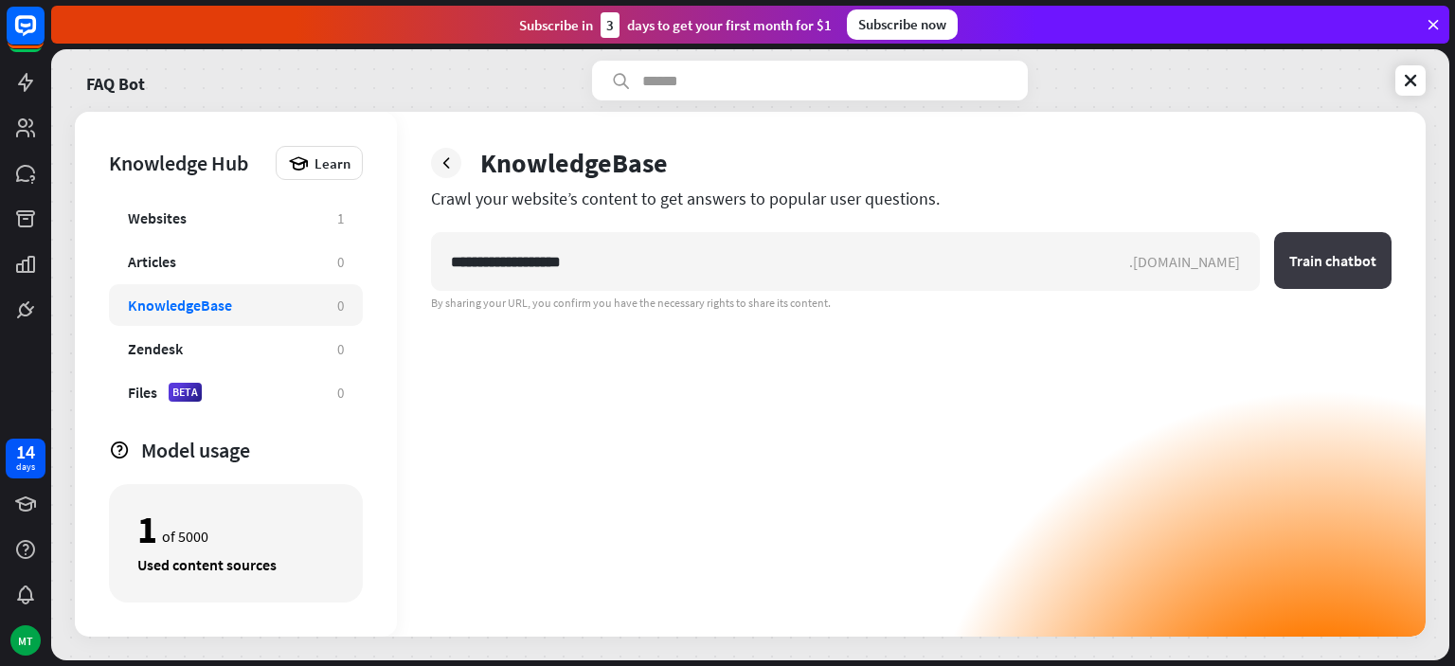
type input "**********"
click at [1344, 244] on button "Train chatbot" at bounding box center [1332, 260] width 117 height 57
click at [453, 169] on icon at bounding box center [446, 162] width 19 height 19
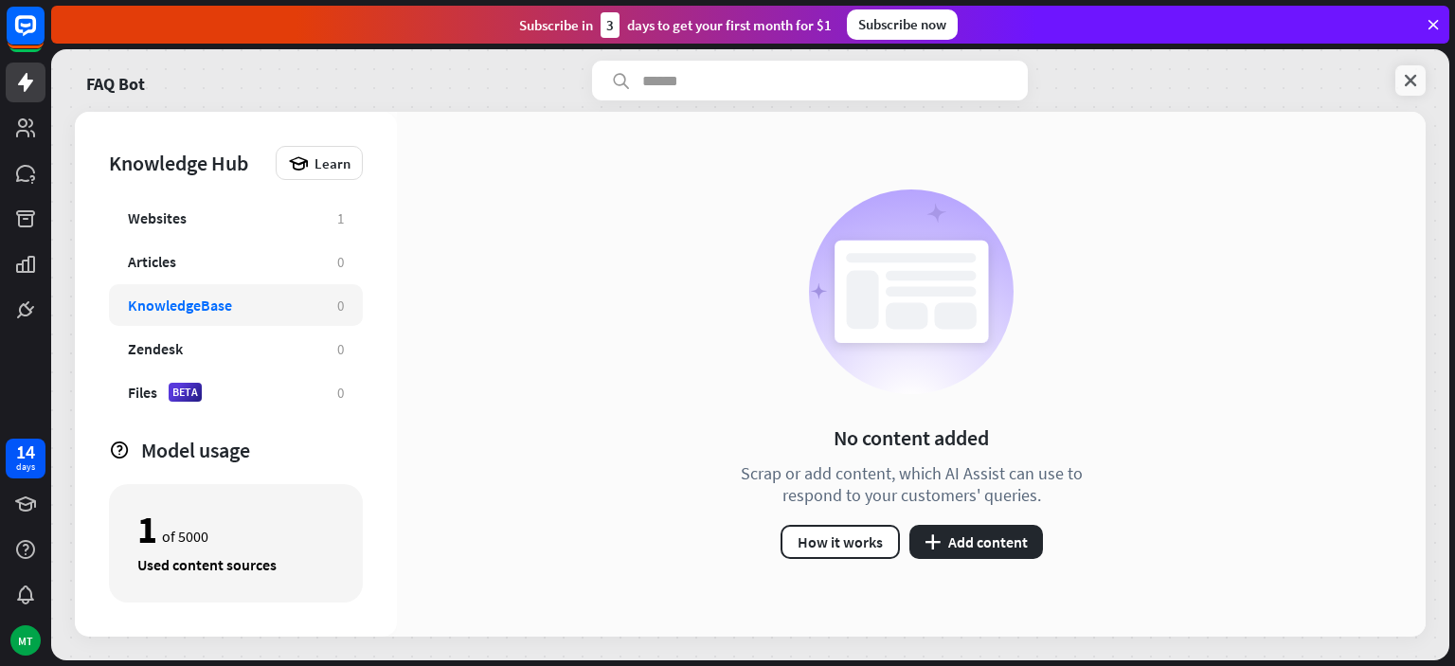
click at [1404, 90] on icon at bounding box center [1410, 80] width 19 height 19
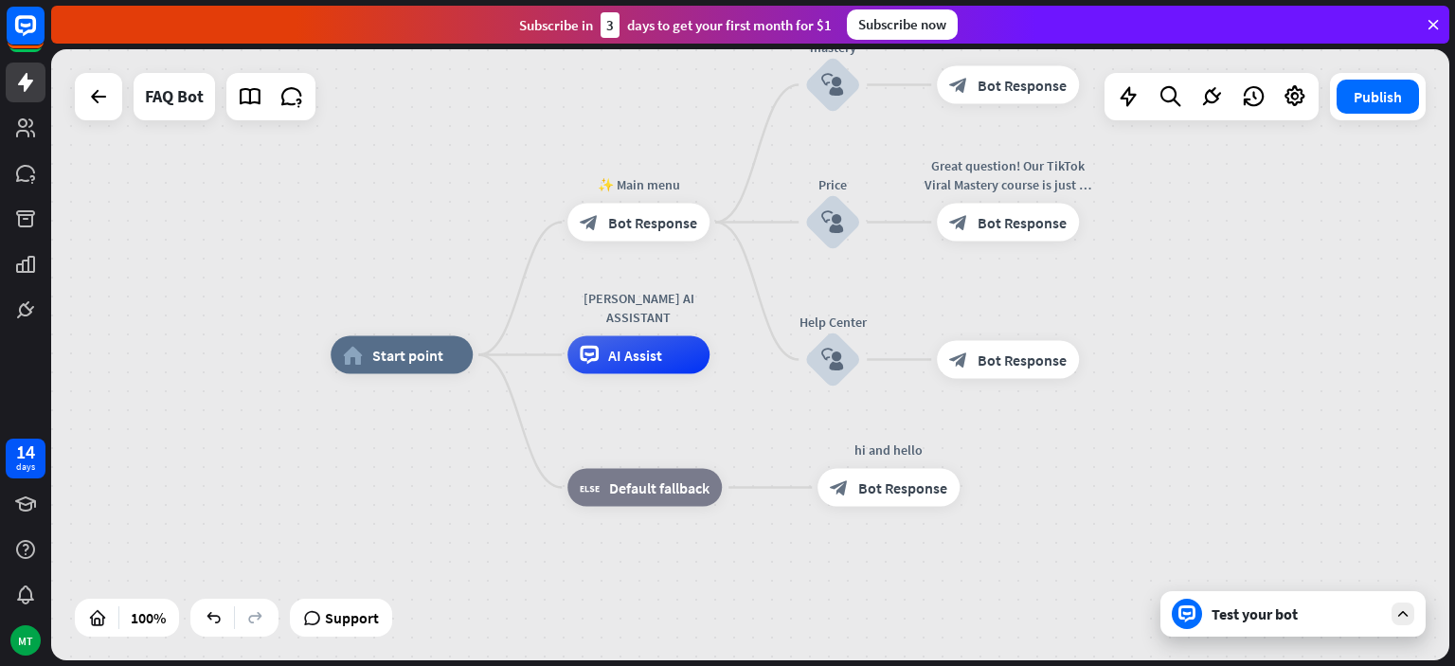
click at [1238, 615] on div "Test your bot" at bounding box center [1297, 613] width 171 height 19
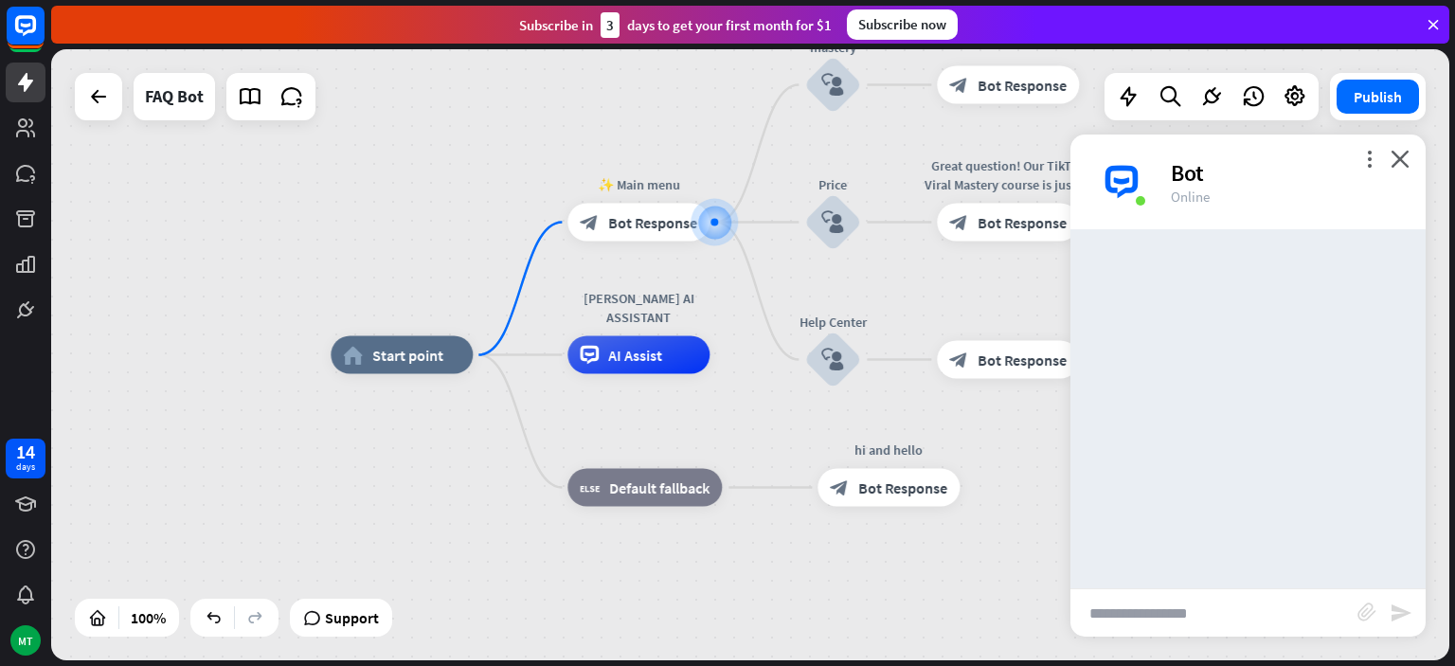
click at [1193, 623] on input "text" at bounding box center [1214, 612] width 287 height 47
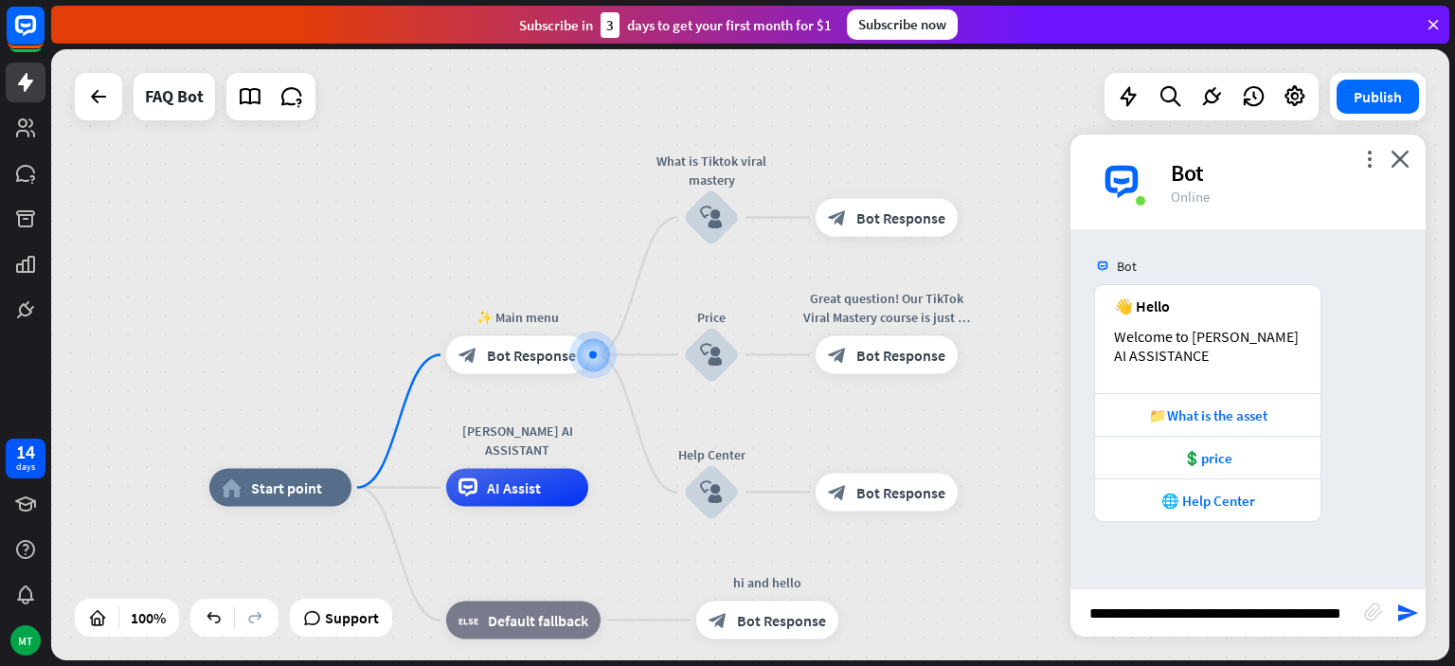
scroll to position [0, 15]
type input "**********"
click at [1408, 623] on icon "send" at bounding box center [1407, 613] width 23 height 23
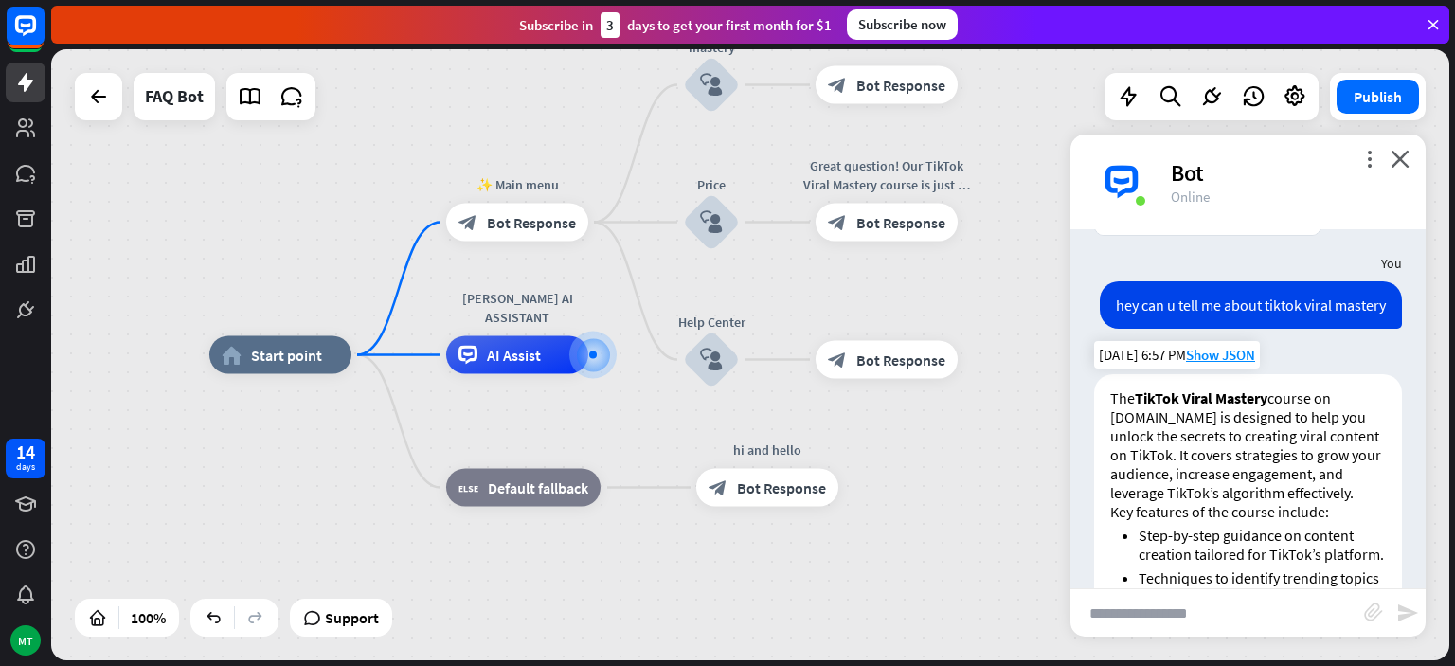
scroll to position [285, 0]
click at [1237, 617] on input "text" at bounding box center [1218, 612] width 294 height 47
type input "**********"
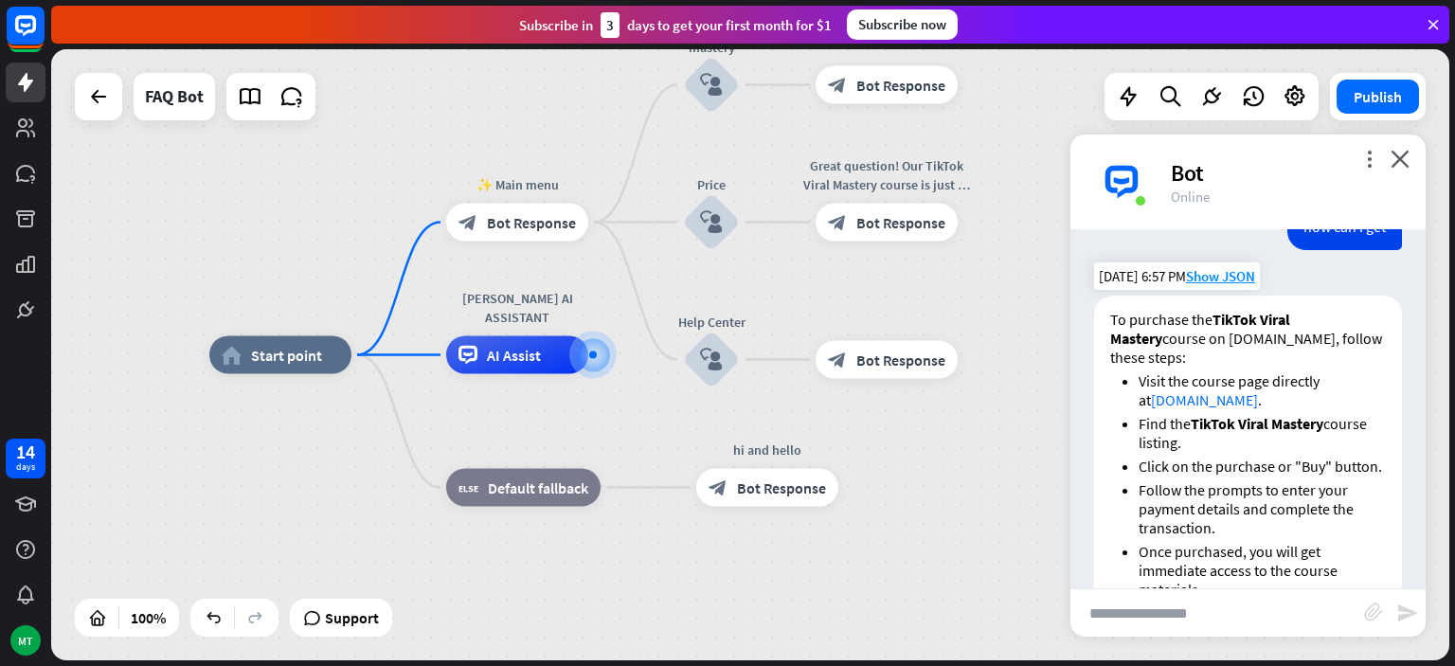
scroll to position [980, 0]
click at [1324, 473] on li "Click on the purchase or "Buy" button." at bounding box center [1262, 463] width 247 height 19
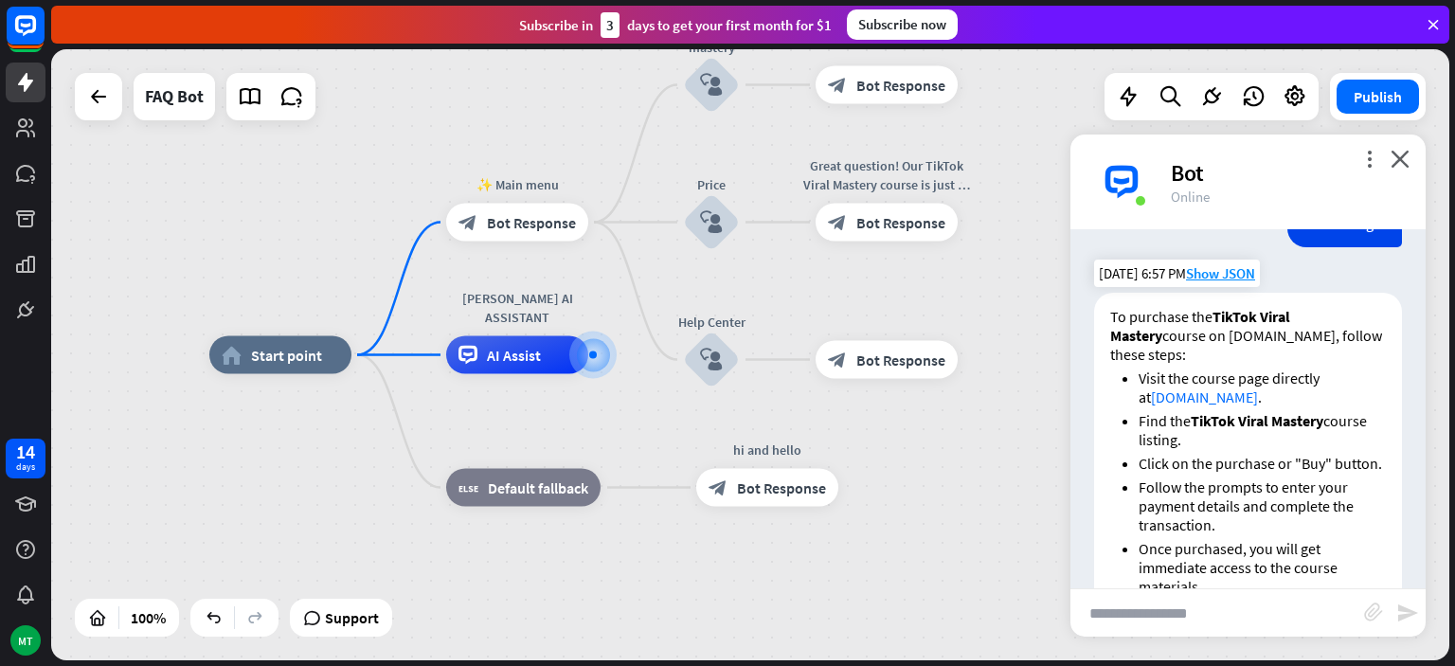
click at [1324, 473] on li "Click on the purchase or "Buy" button." at bounding box center [1262, 463] width 247 height 19
click at [546, 359] on div "AI Assist" at bounding box center [517, 355] width 142 height 38
click at [585, 362] on div at bounding box center [594, 355] width 22 height 22
click at [593, 355] on div at bounding box center [593, 355] width 0 height 0
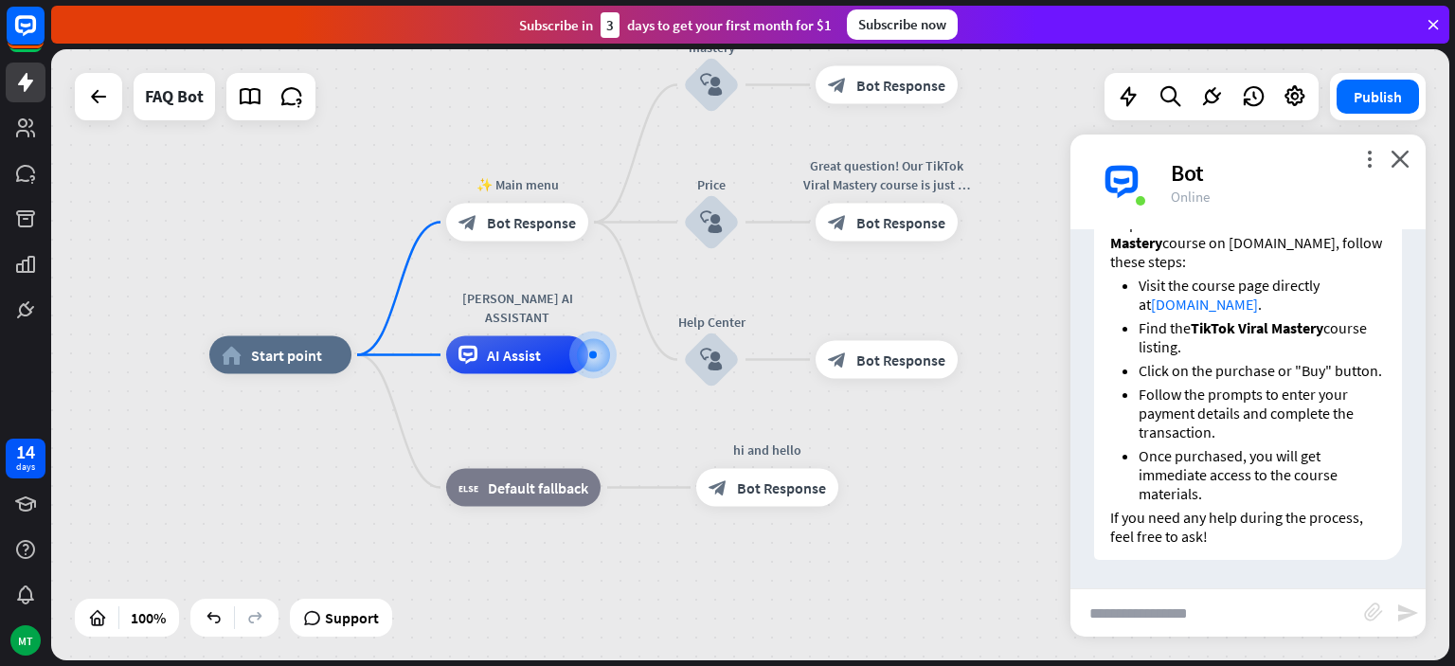
scroll to position [1090, 0]
click at [1212, 608] on input "text" at bounding box center [1218, 612] width 294 height 47
type input "**"
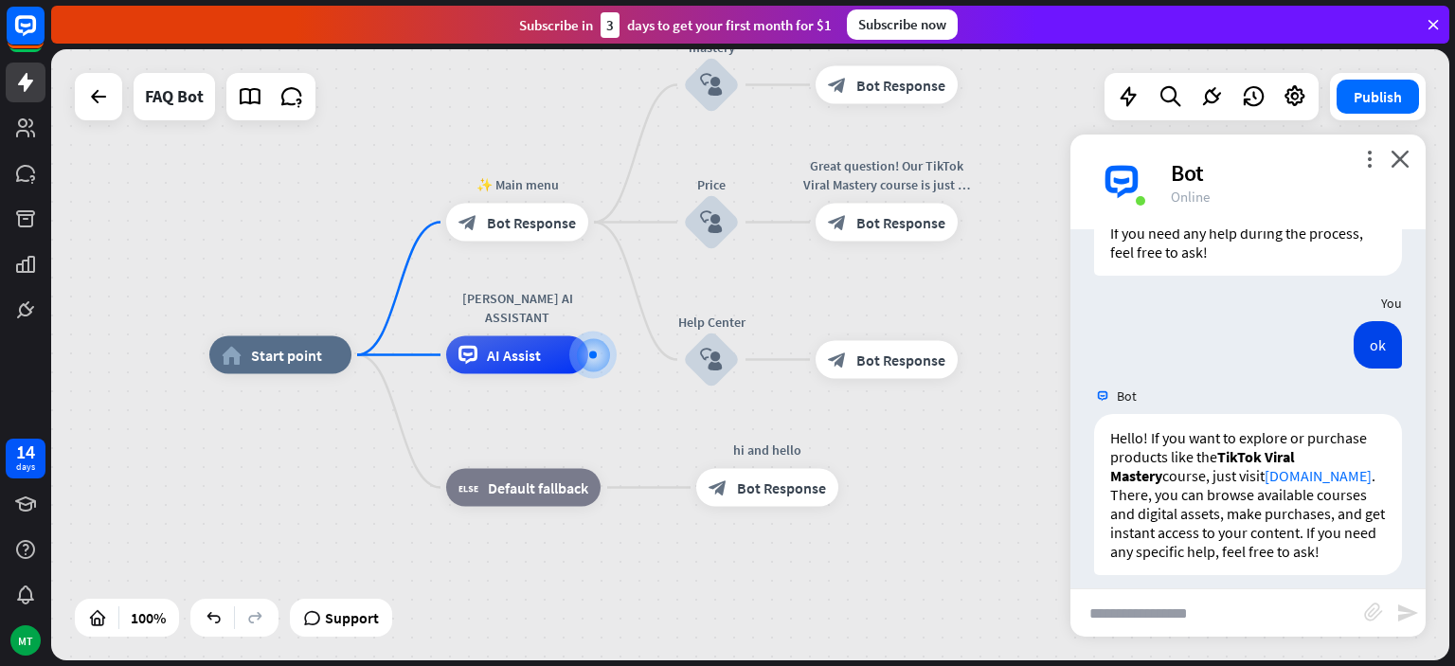
scroll to position [1390, 0]
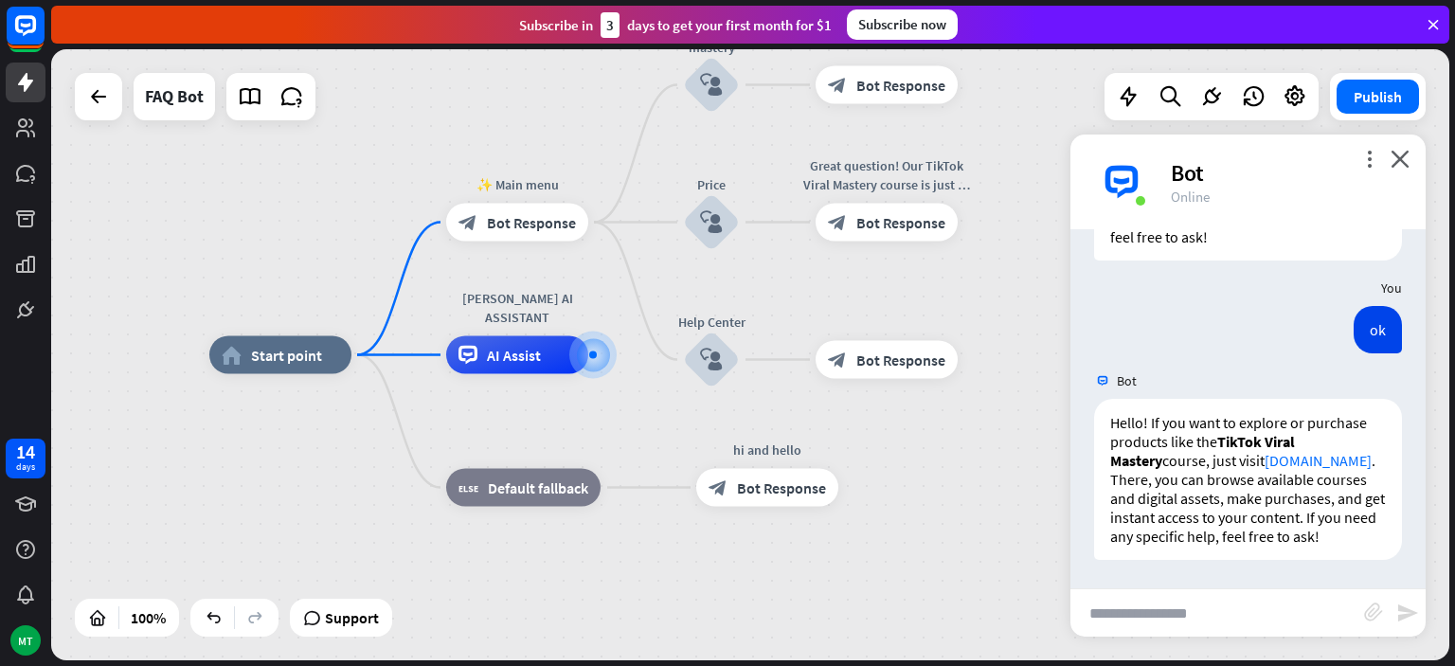
click at [1205, 642] on div "home_2 Start point ✨ Main menu block_bot_response Bot Response What is Tiktok v…" at bounding box center [908, 660] width 1398 height 611
click at [1199, 627] on input "text" at bounding box center [1218, 612] width 294 height 47
type input "**"
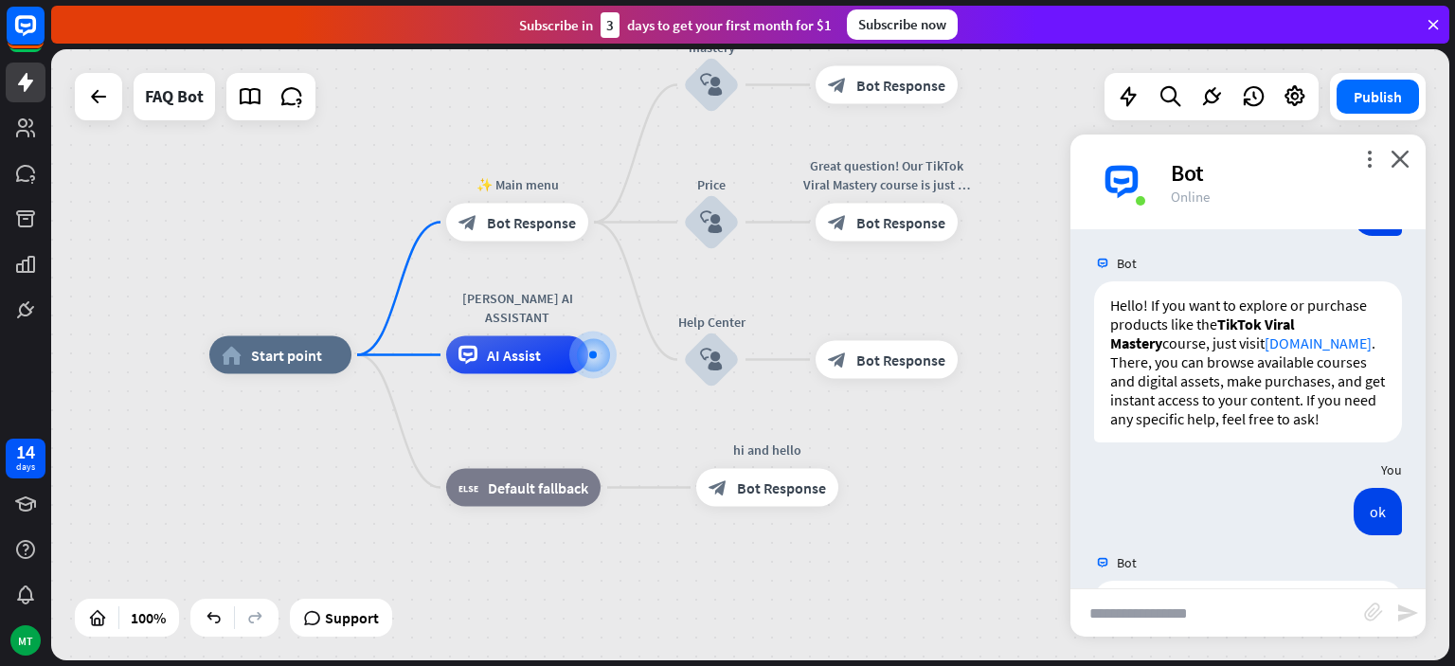
scroll to position [1689, 0]
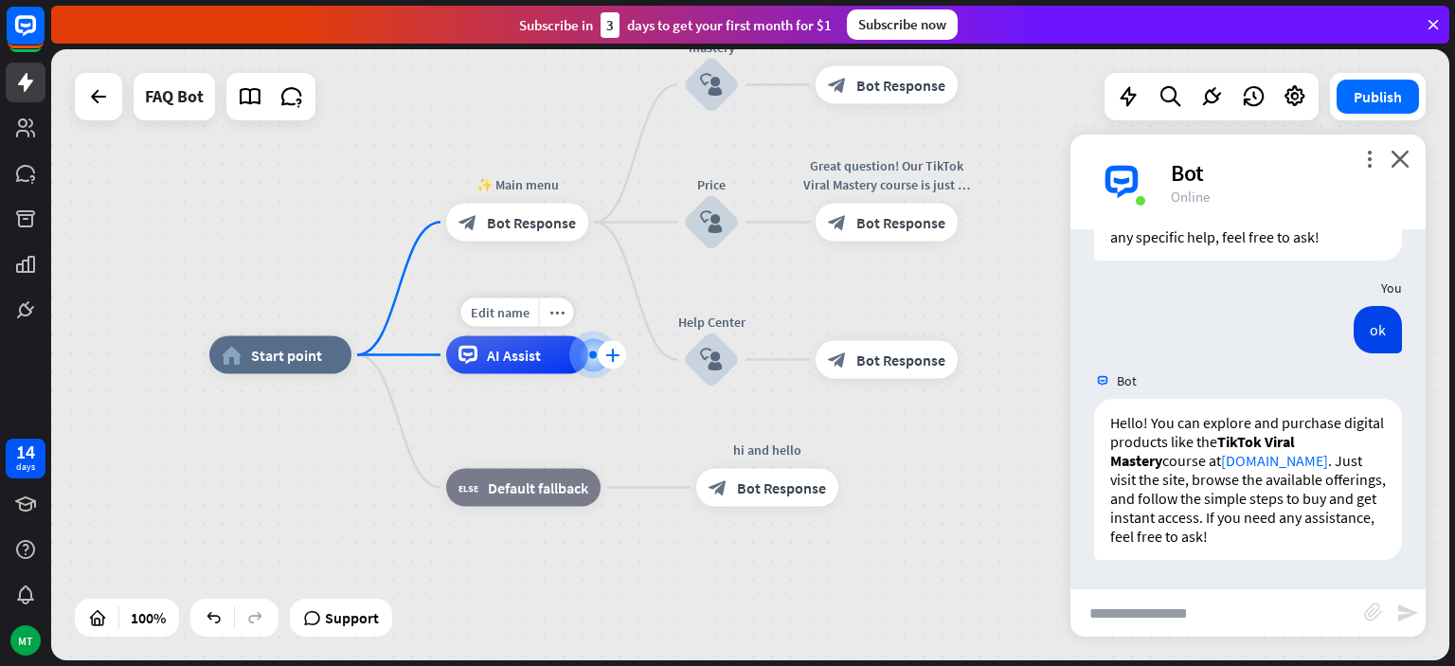
click at [610, 362] on div "plus" at bounding box center [612, 355] width 28 height 28
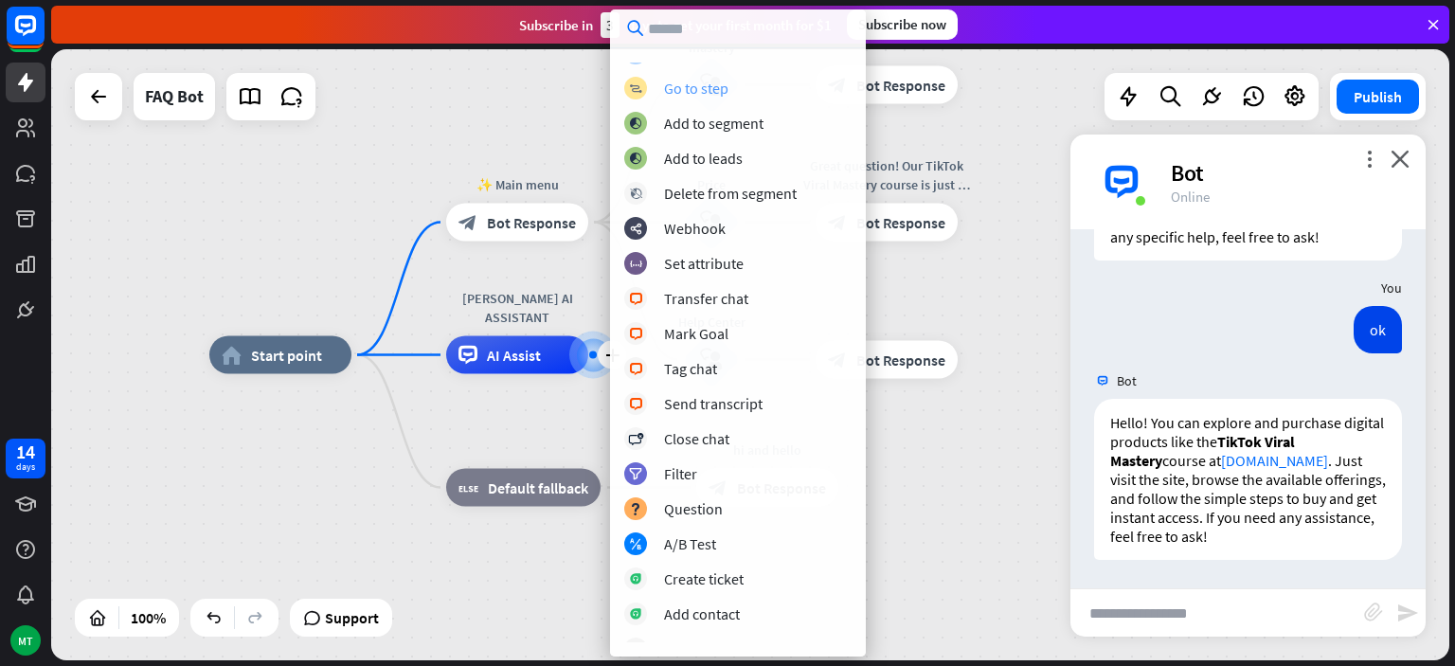
scroll to position [0, 0]
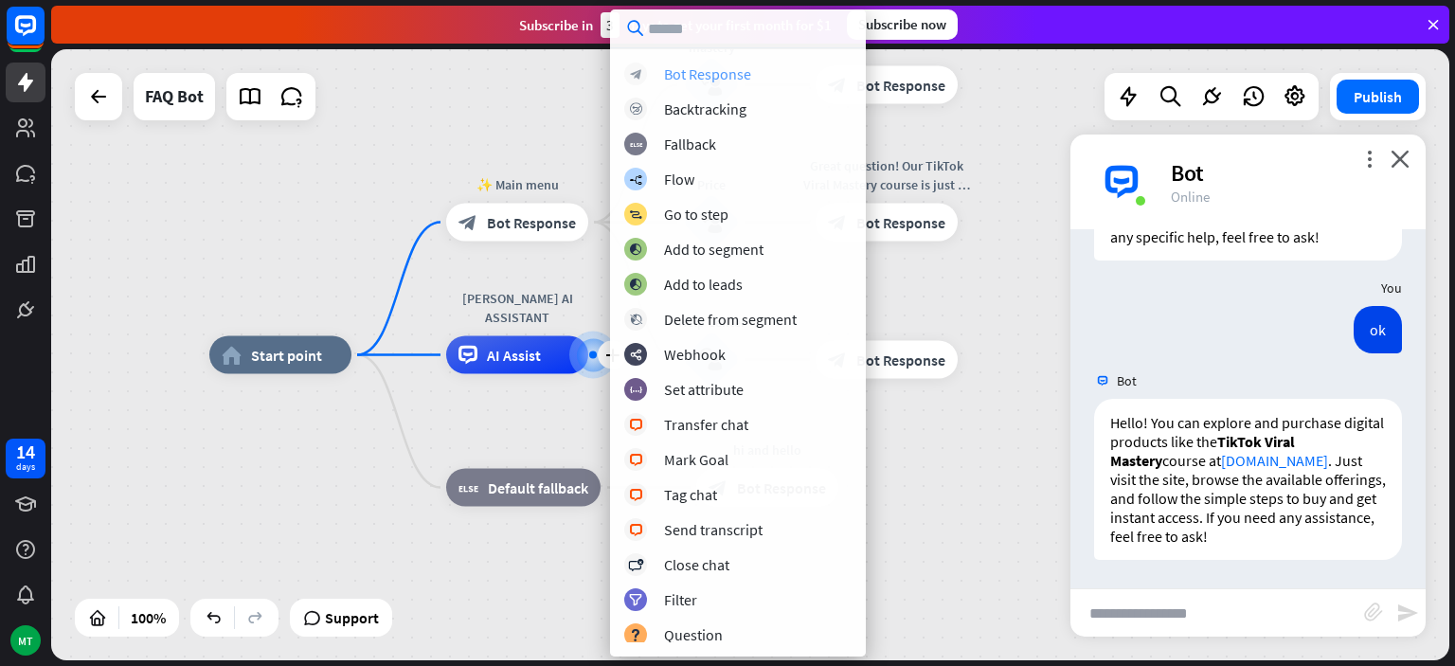
click at [708, 79] on div "Bot Response" at bounding box center [707, 73] width 87 height 19
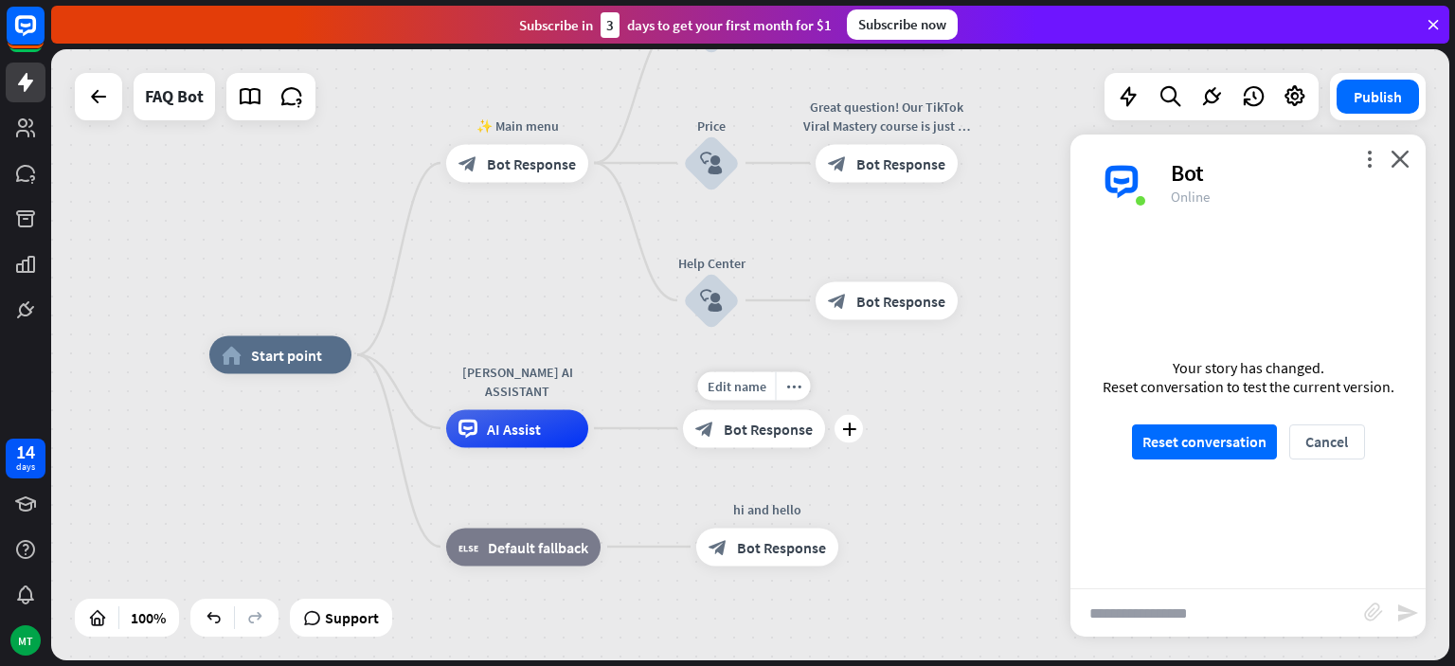
click at [750, 423] on span "Bot Response" at bounding box center [768, 428] width 89 height 19
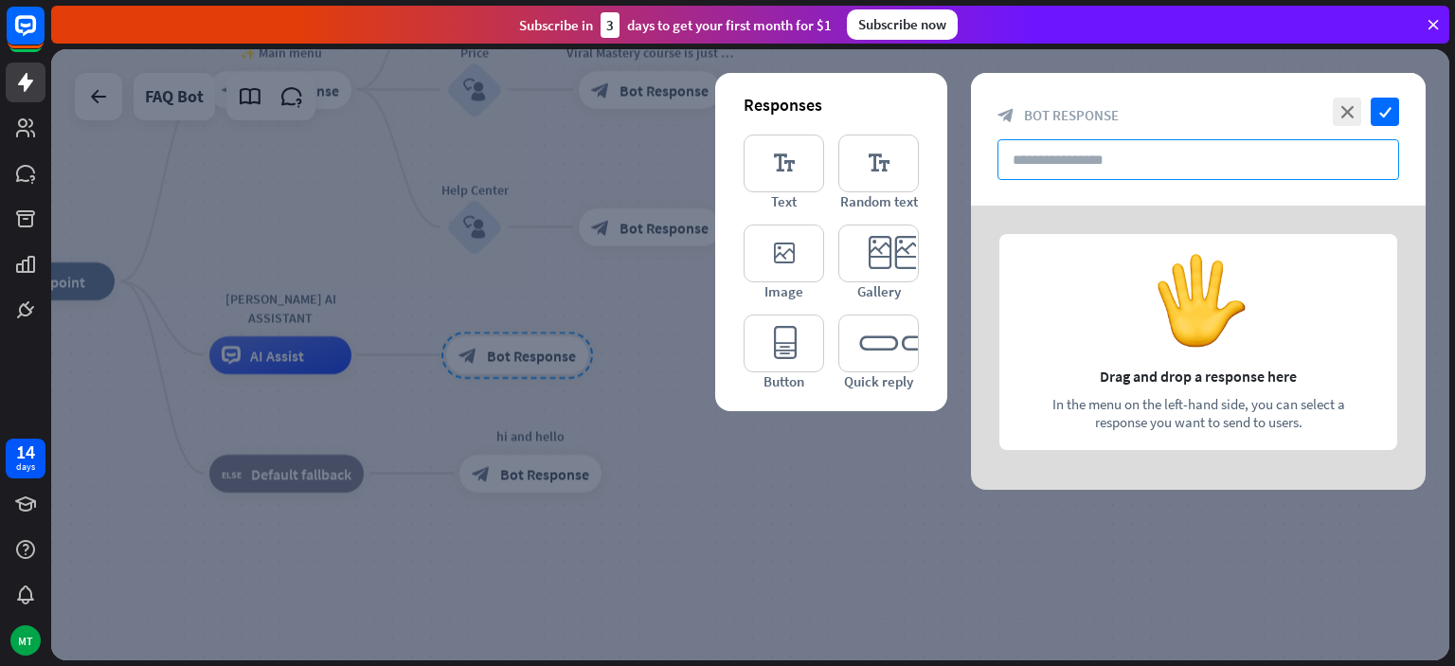
click at [1107, 170] on input "text" at bounding box center [1199, 159] width 402 height 41
paste input "**********"
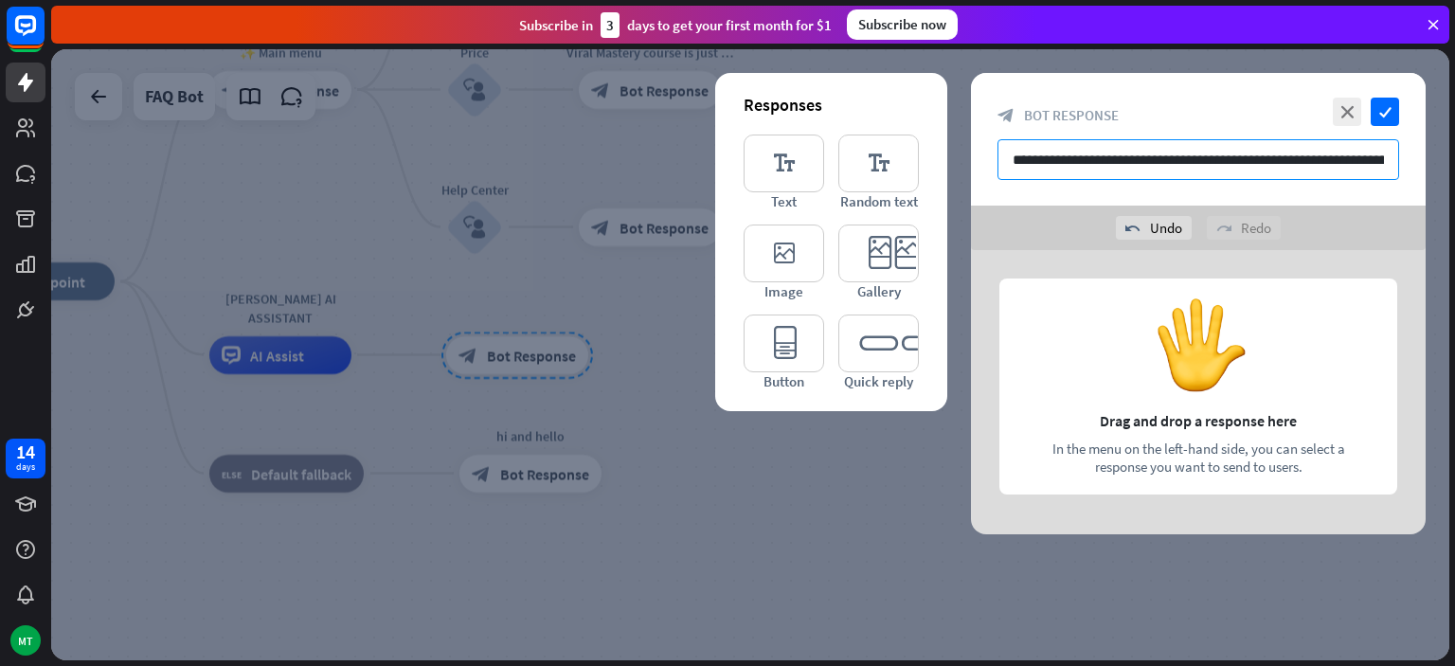
scroll to position [0, 137]
type input "**********"
click at [1389, 112] on icon "check" at bounding box center [1385, 112] width 28 height 28
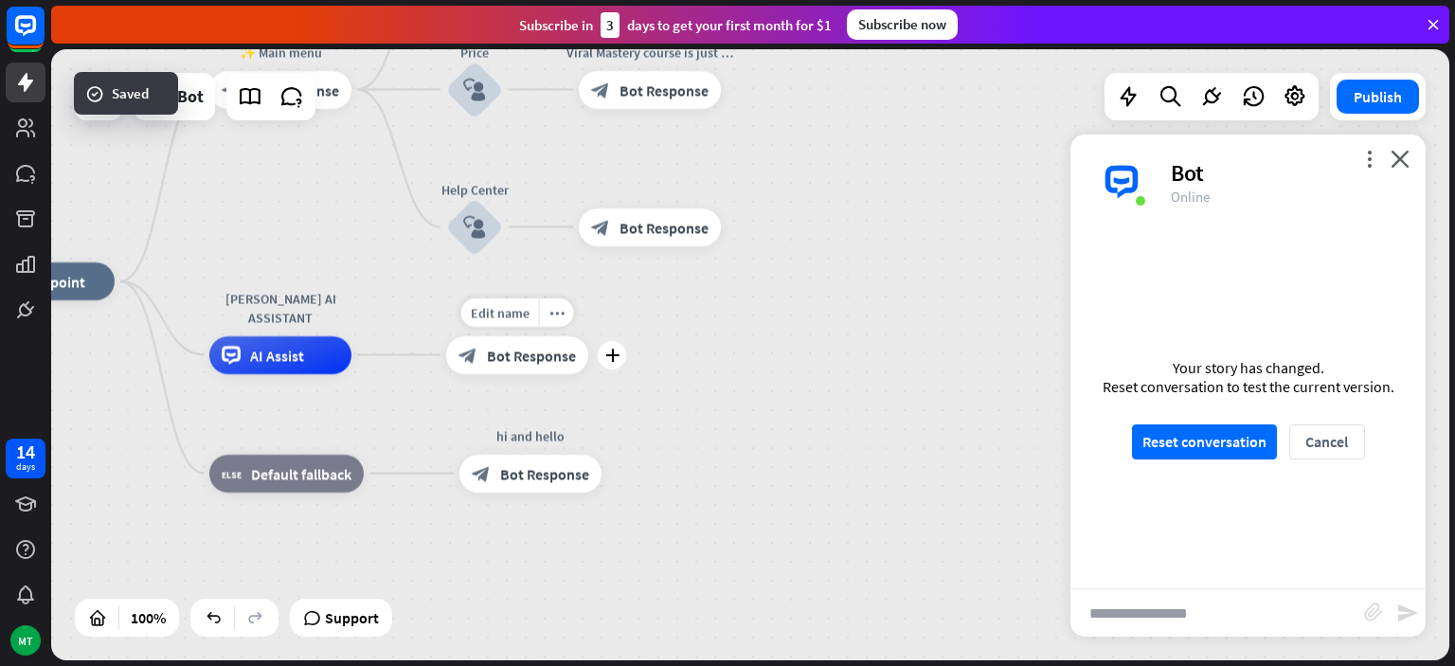
click at [549, 353] on span "Bot Response" at bounding box center [531, 355] width 89 height 19
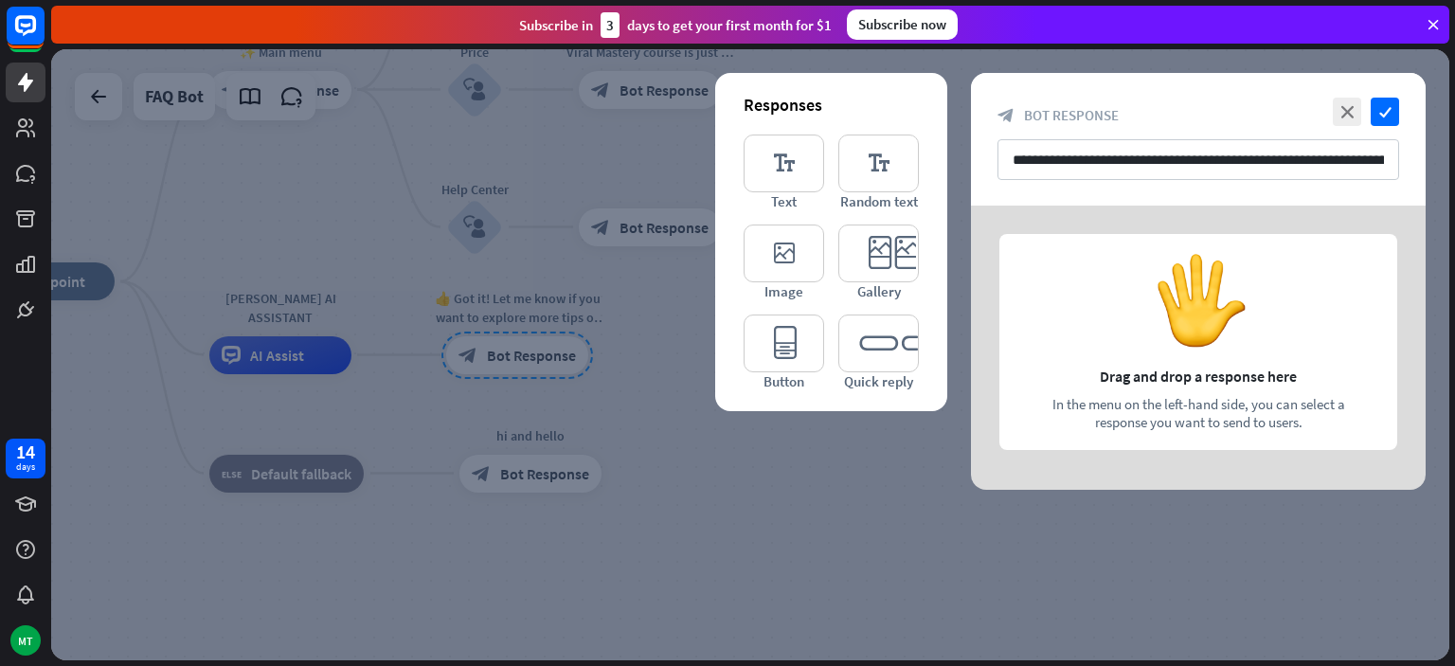
click at [1188, 317] on div at bounding box center [1198, 348] width 455 height 284
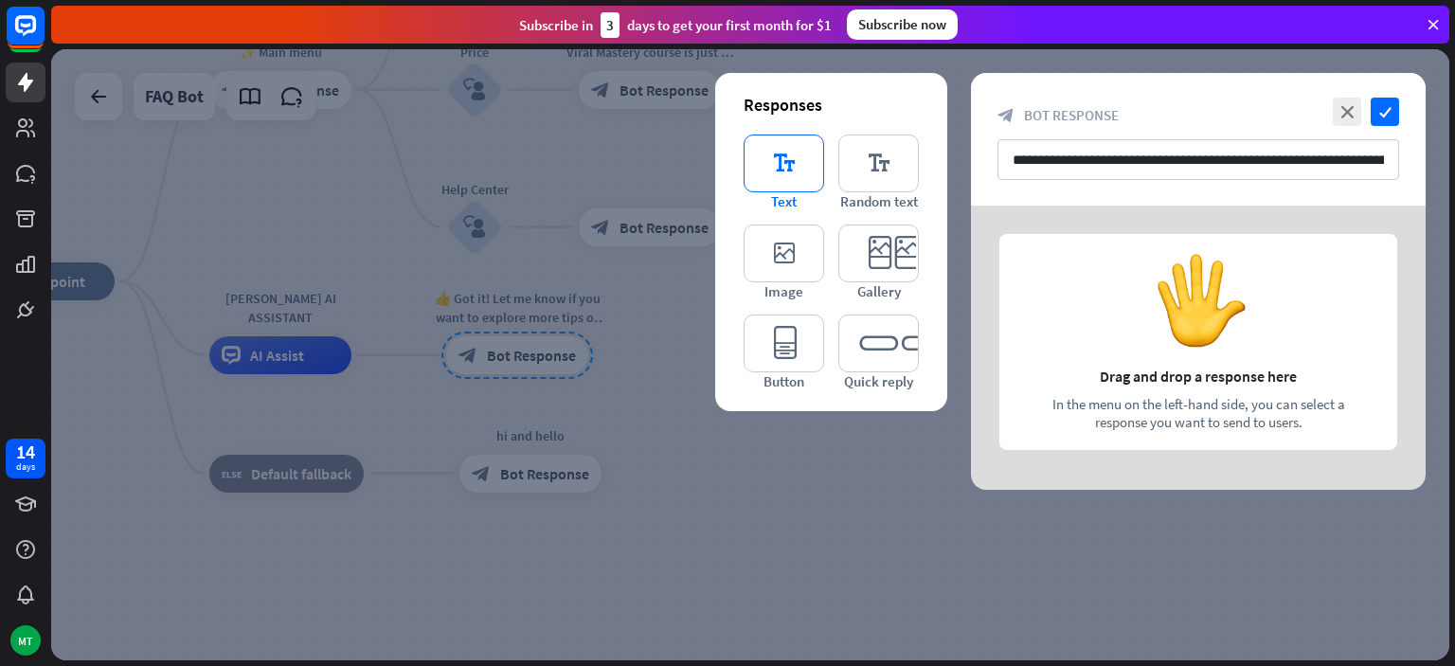
click at [784, 176] on icon "editor_text" at bounding box center [784, 164] width 81 height 58
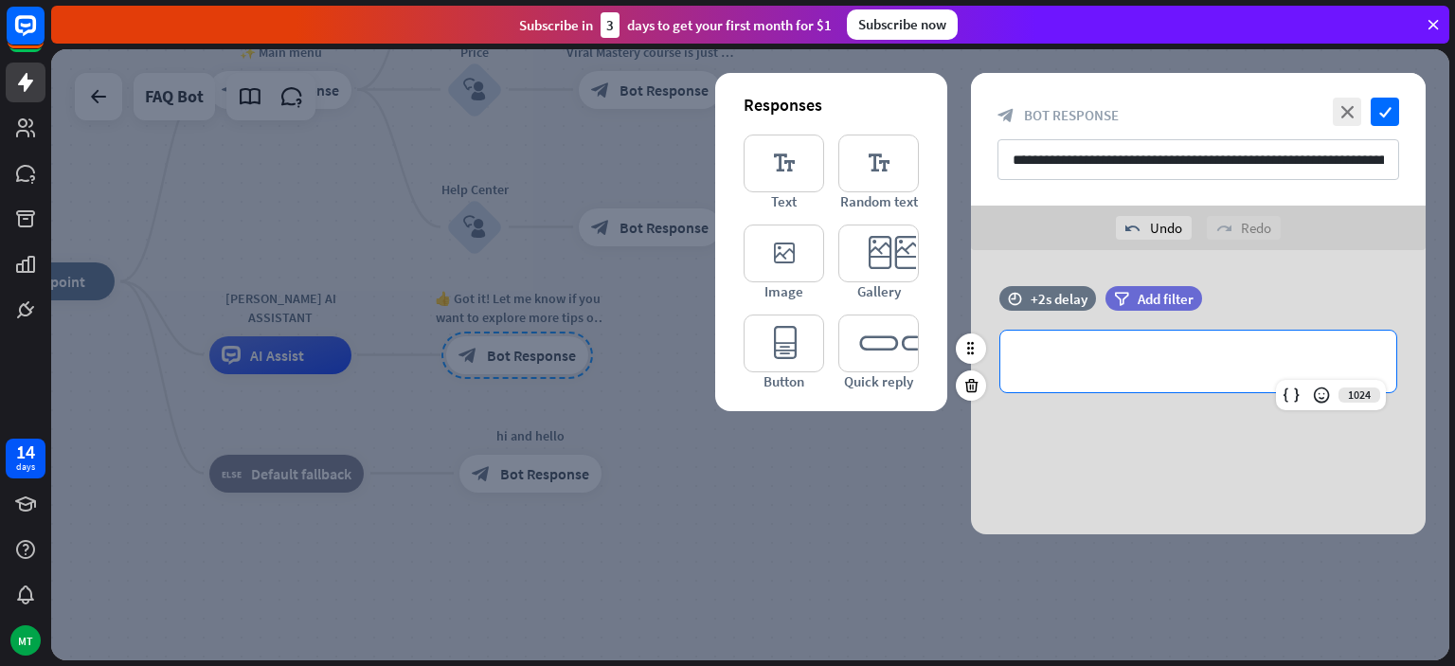
click at [1072, 367] on p "**********" at bounding box center [1198, 362] width 358 height 24
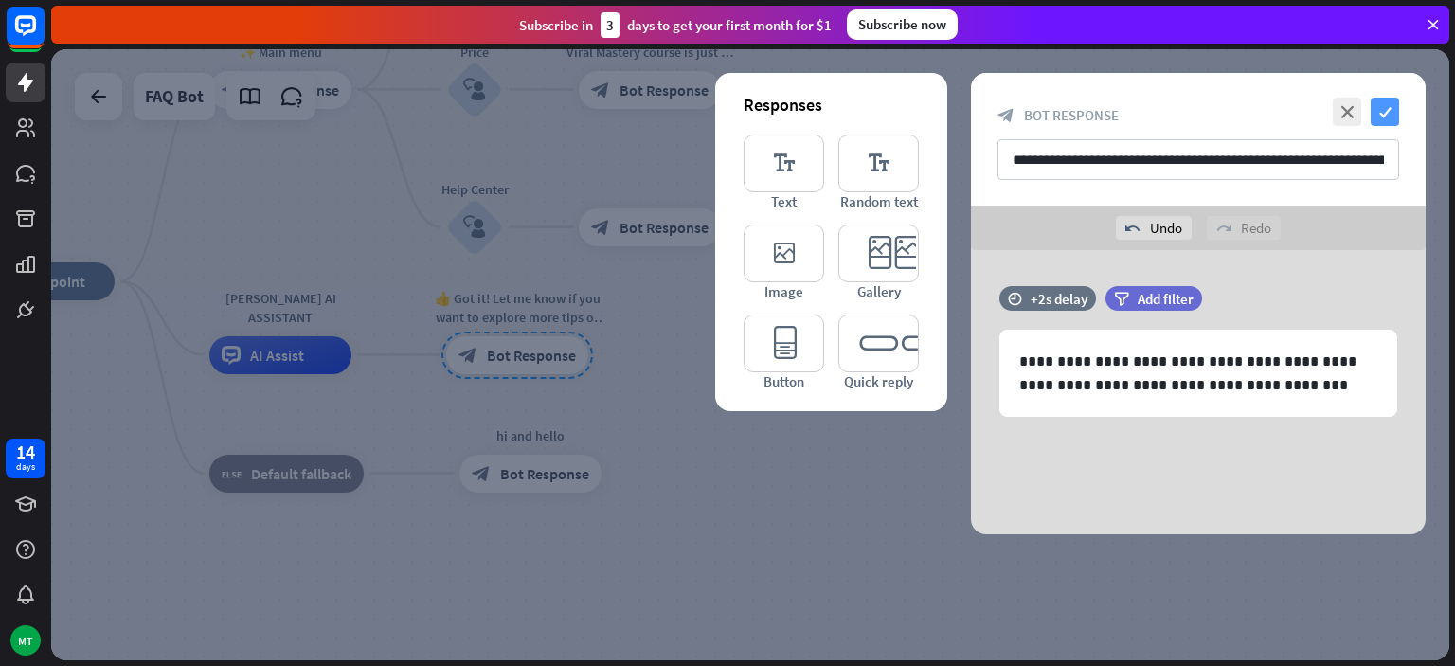
click at [1377, 117] on icon "check" at bounding box center [1385, 112] width 28 height 28
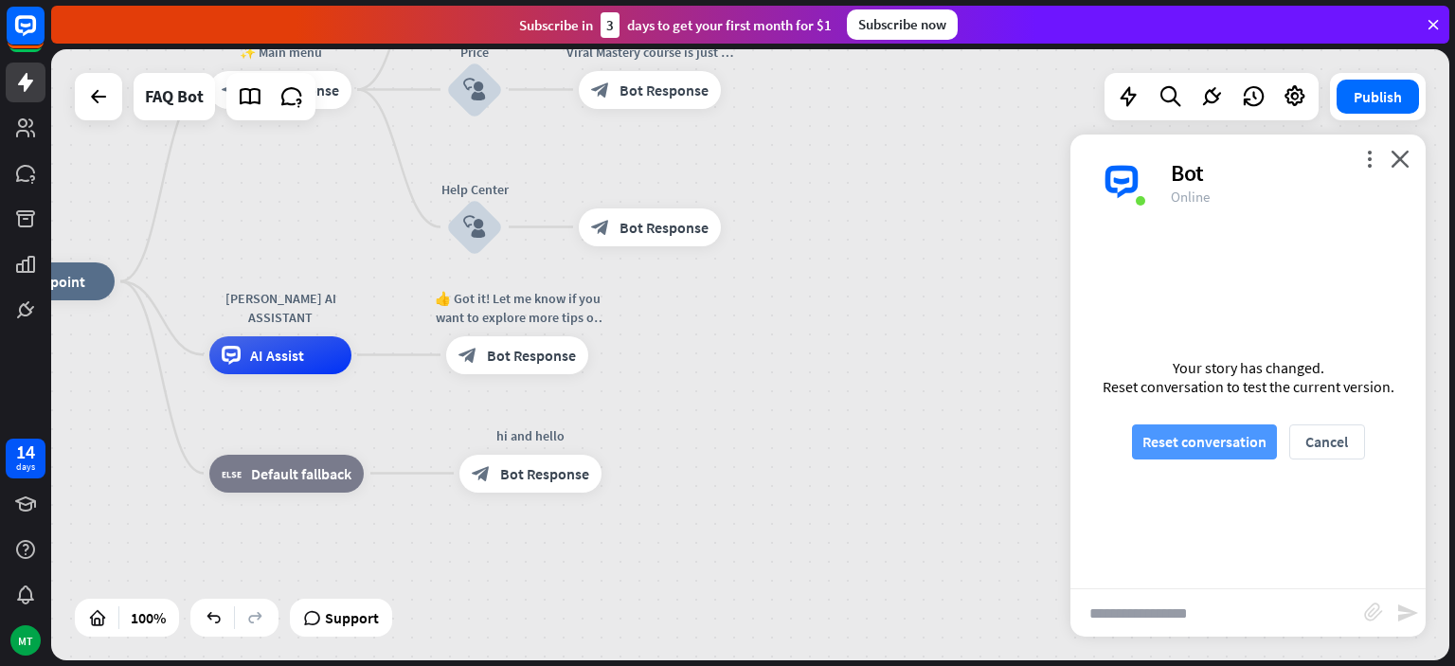
click at [1143, 449] on button "Reset conversation" at bounding box center [1204, 441] width 145 height 35
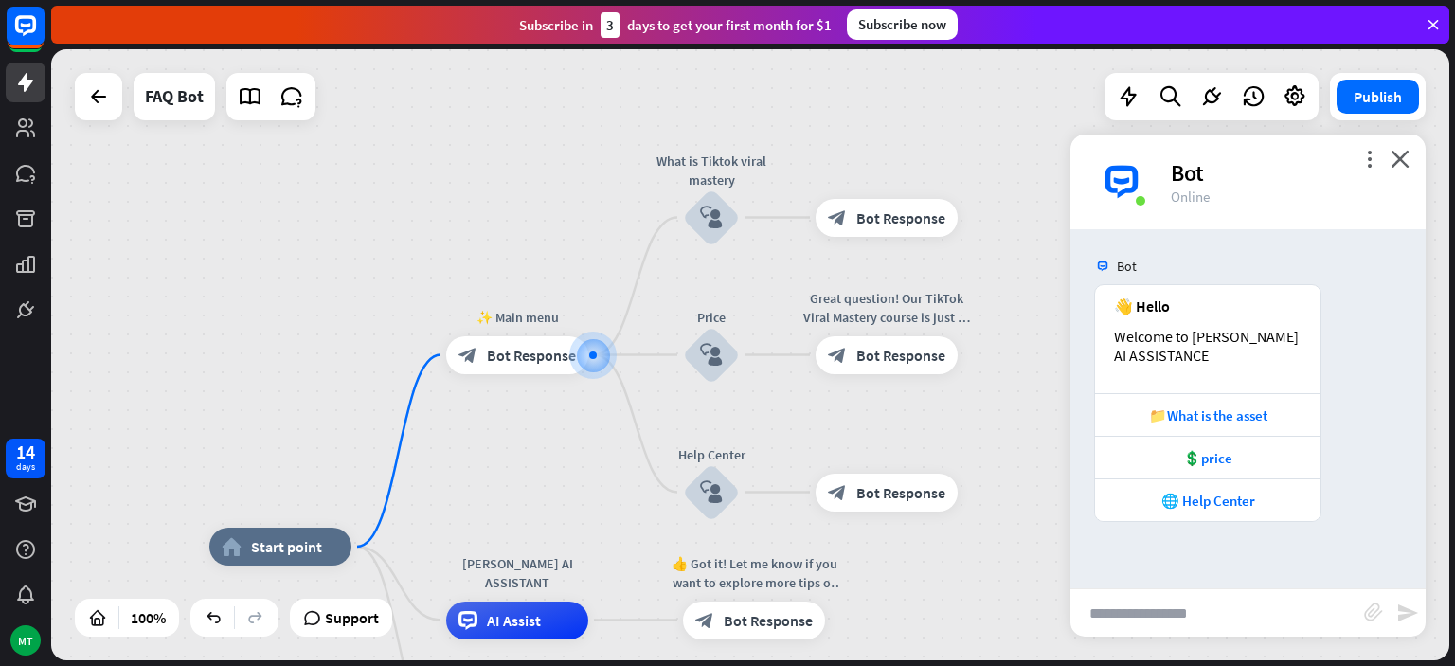
click at [1174, 622] on input "text" at bounding box center [1218, 612] width 294 height 47
type input "**"
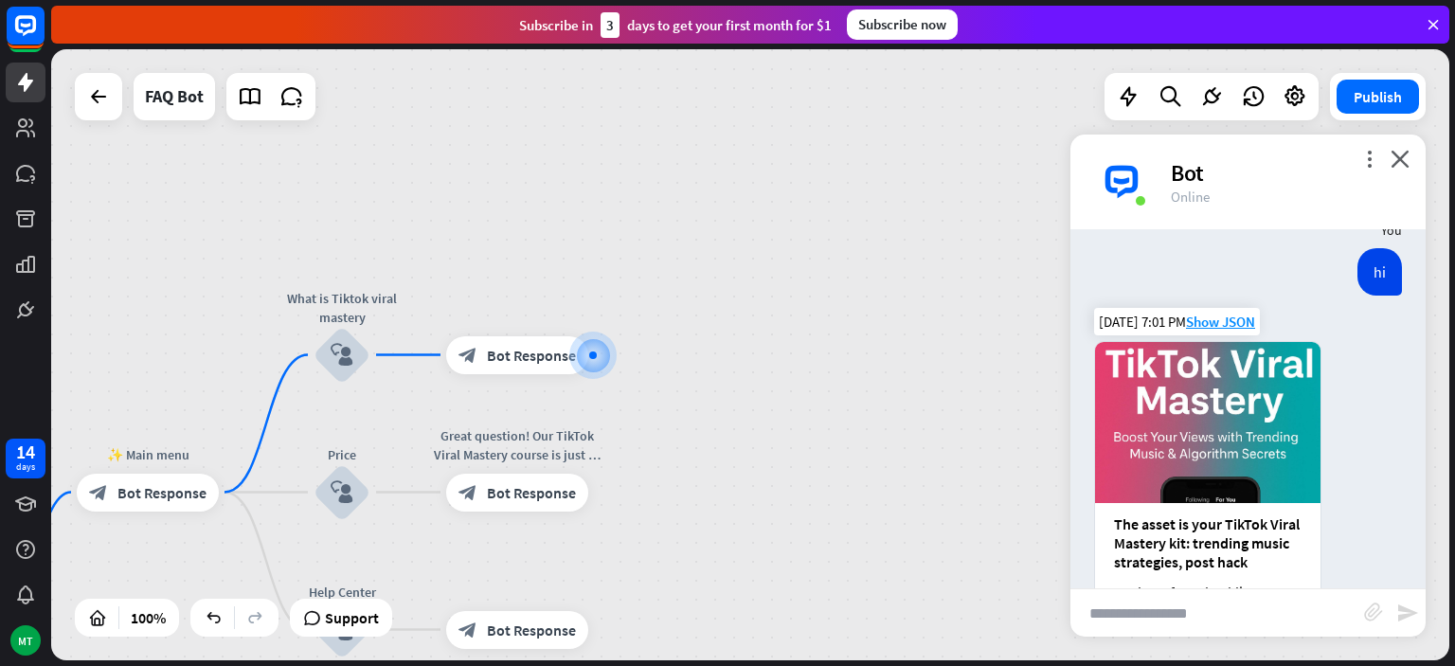
scroll to position [493, 0]
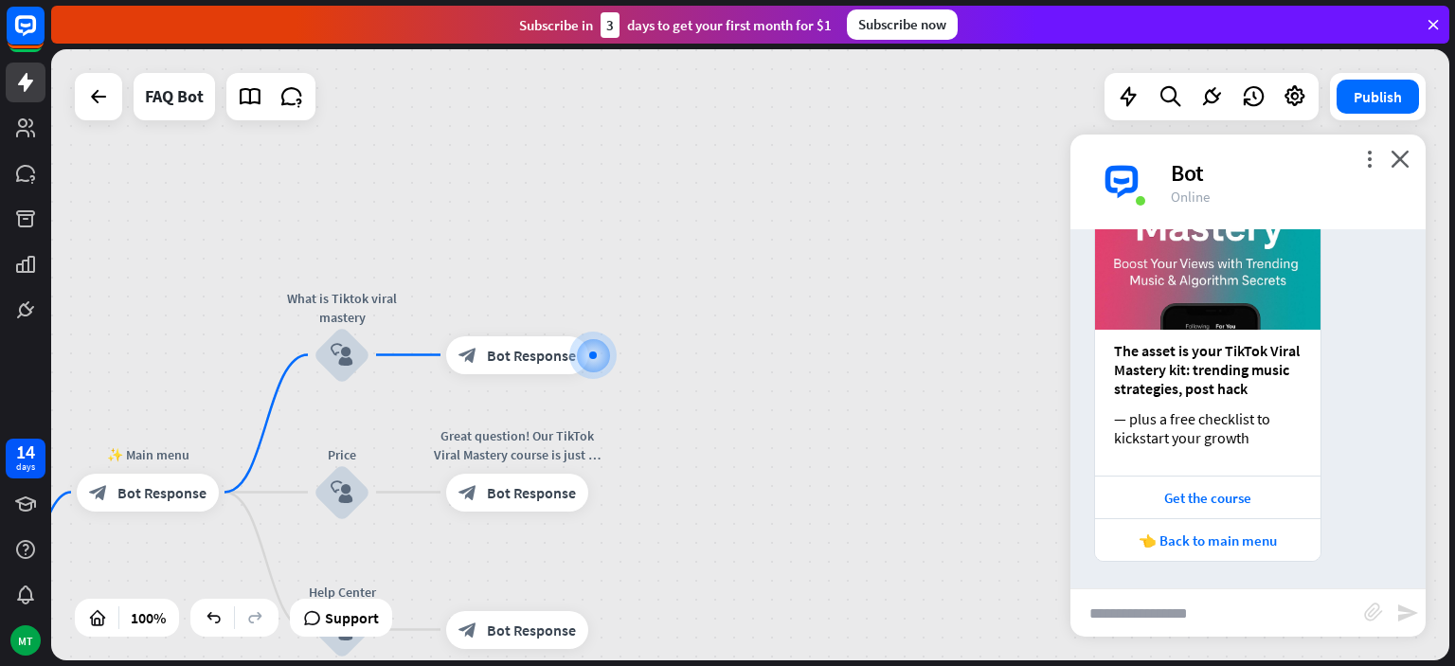
click at [129, 381] on div "home_2 Start point ✨ Main menu block_bot_response Bot Response What is Tiktok v…" at bounding box center [750, 354] width 1398 height 611
click at [1374, 156] on icon "more_vert" at bounding box center [1369, 159] width 18 height 18
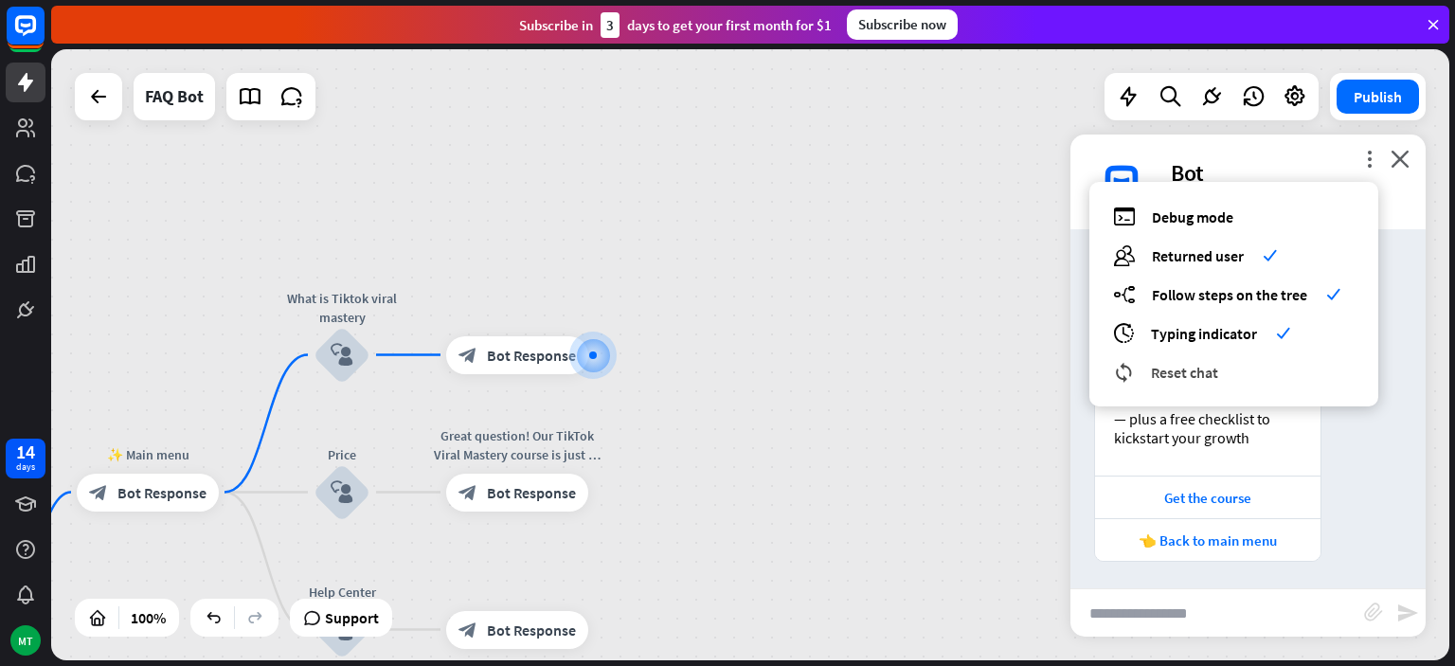
click at [1209, 379] on span "Reset chat" at bounding box center [1184, 372] width 67 height 19
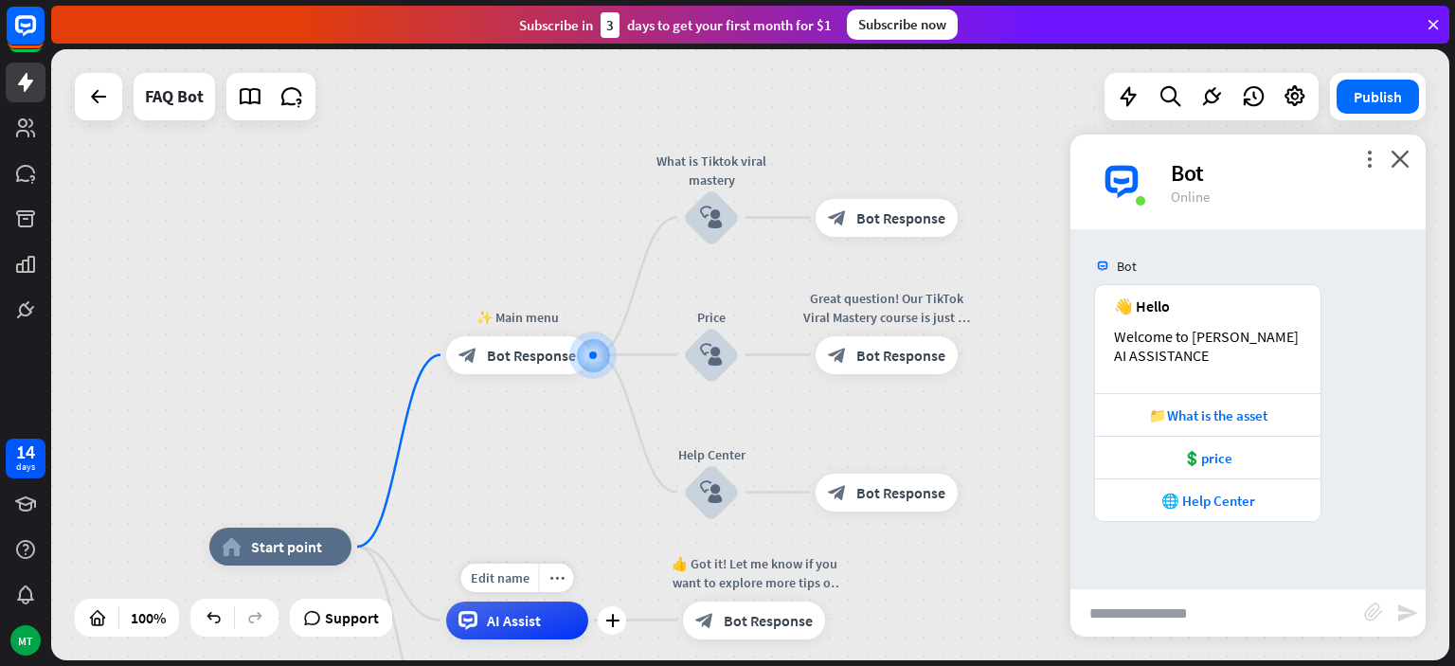
click at [465, 623] on icon at bounding box center [468, 620] width 19 height 19
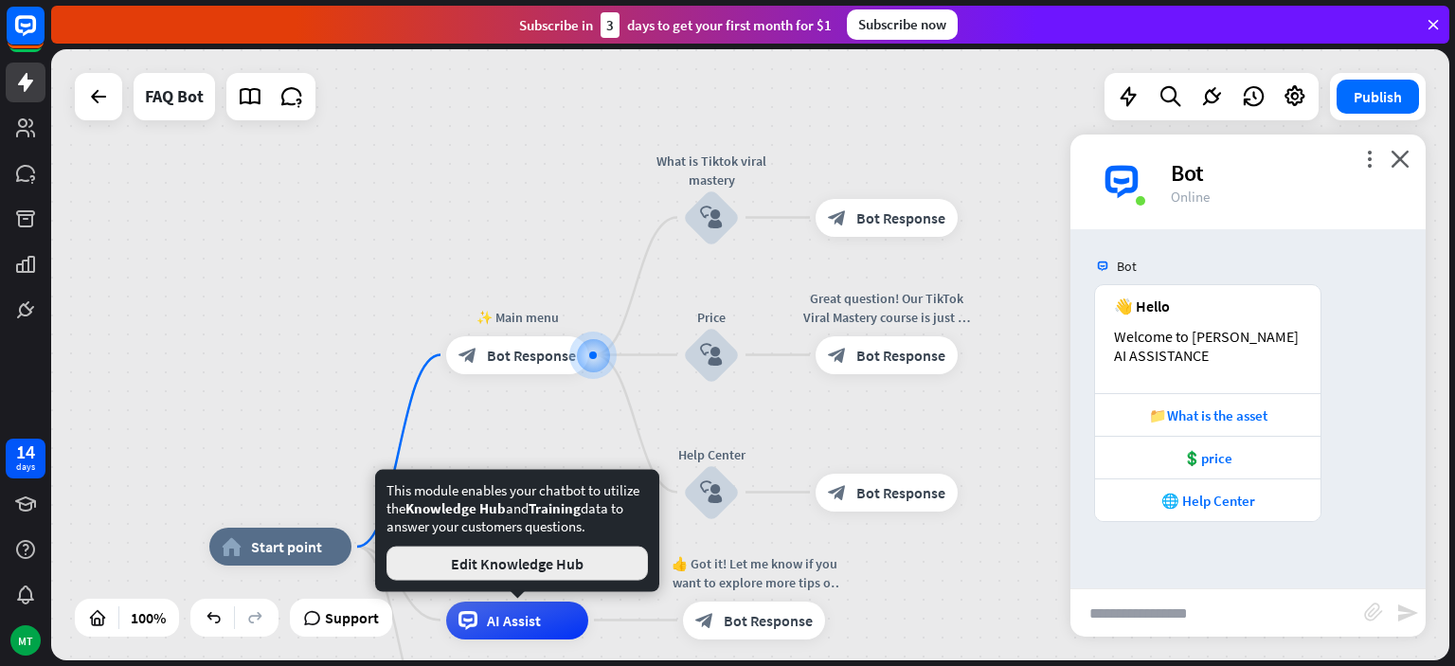
click at [490, 559] on button "Edit Knowledge Hub" at bounding box center [517, 564] width 261 height 34
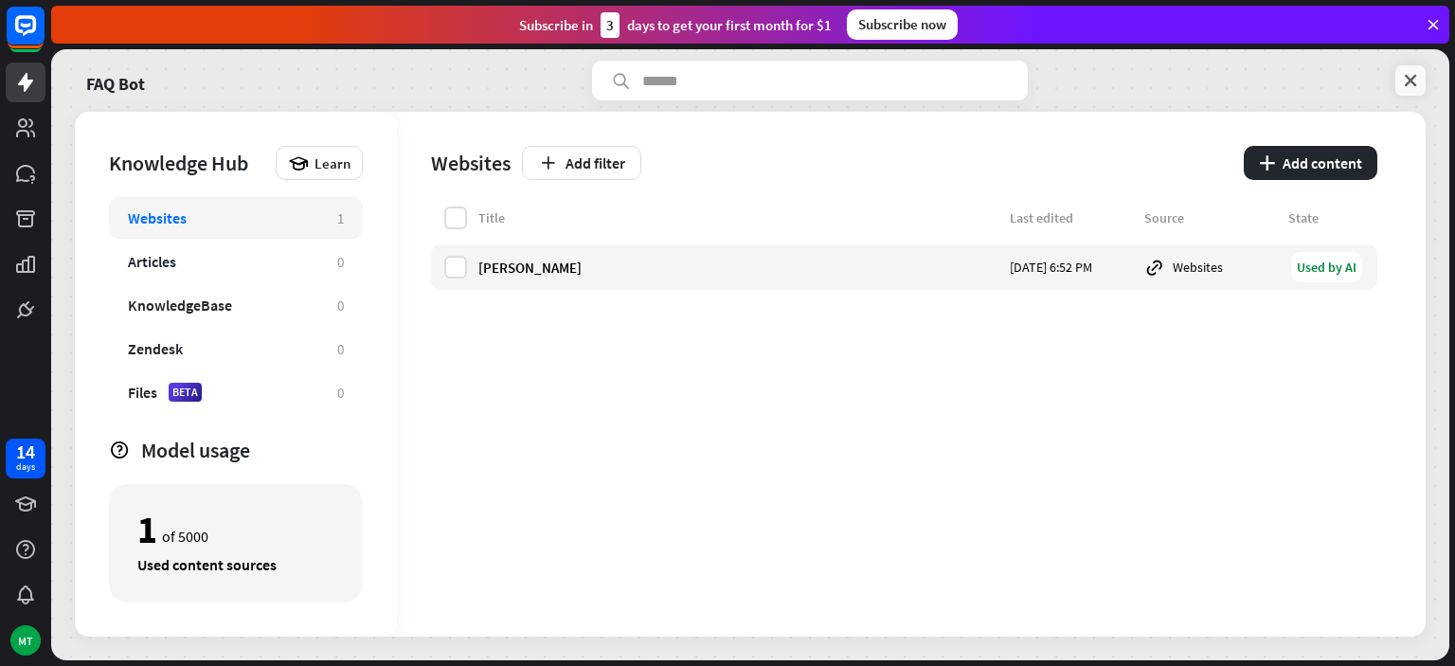
click at [1408, 81] on icon at bounding box center [1410, 80] width 19 height 19
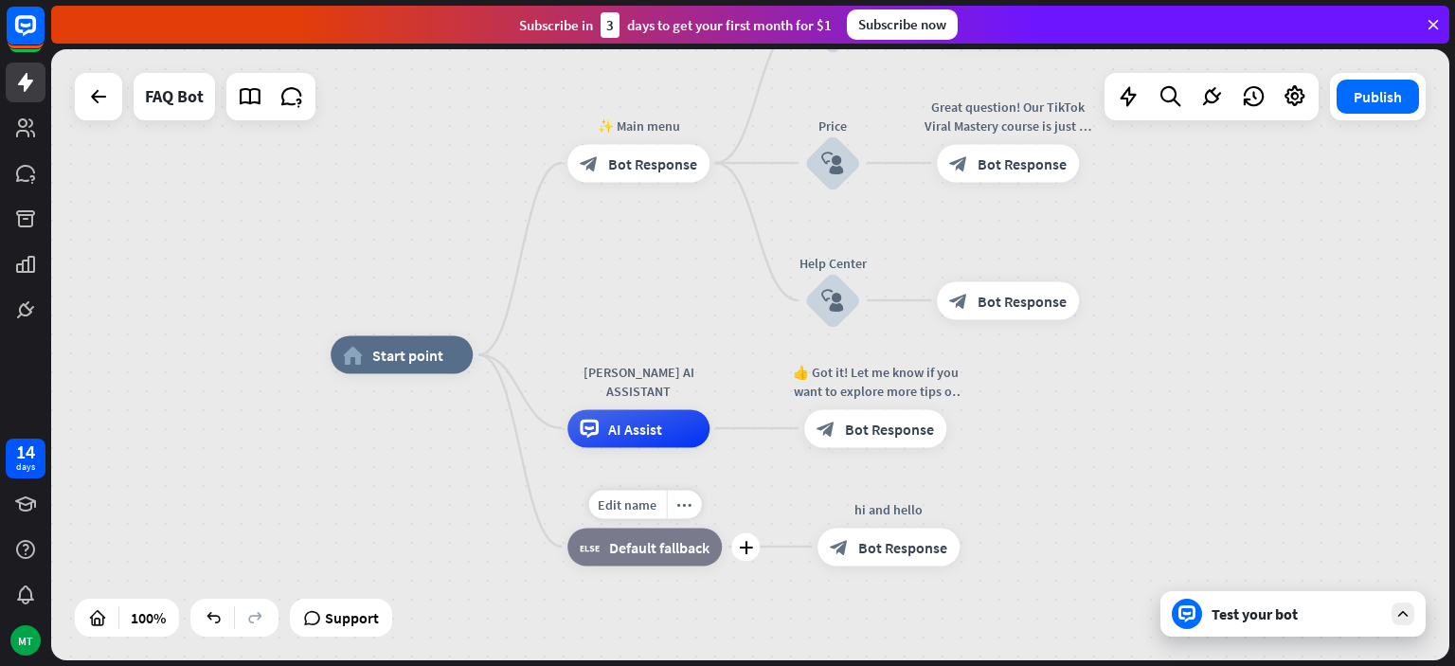
click at [659, 555] on span "Default fallback" at bounding box center [659, 546] width 100 height 19
click at [722, 528] on div "Edit name more_horiz plus block_fallback Default fallback" at bounding box center [644, 547] width 154 height 38
click at [673, 545] on span "Default fallback" at bounding box center [659, 546] width 100 height 19
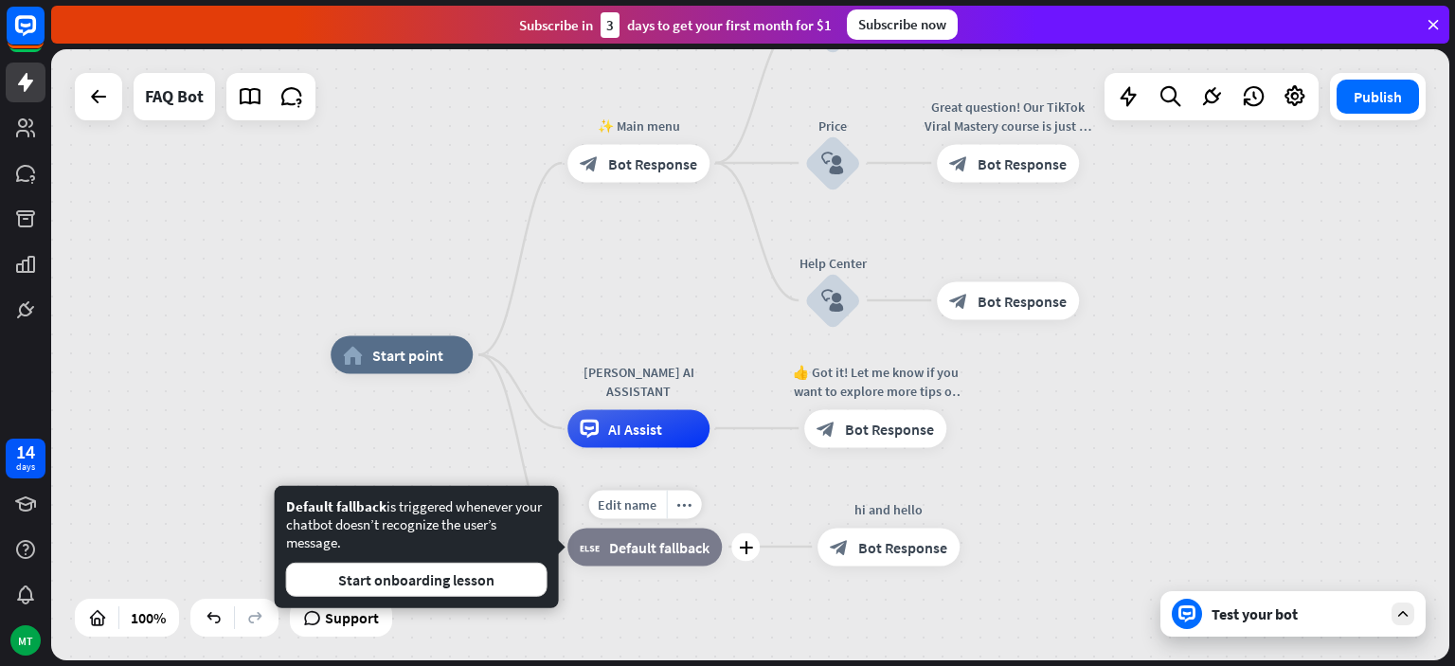
click at [673, 545] on span "Default fallback" at bounding box center [659, 546] width 100 height 19
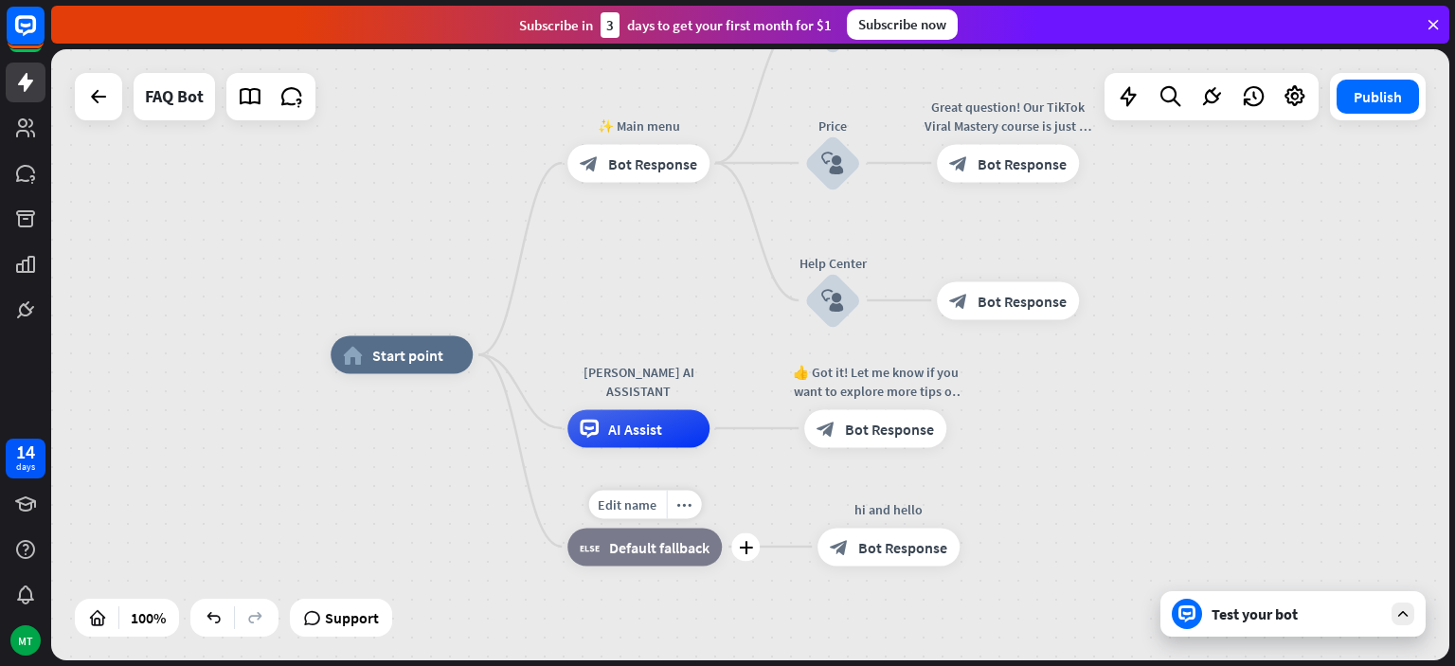
click at [673, 545] on span "Default fallback" at bounding box center [659, 546] width 100 height 19
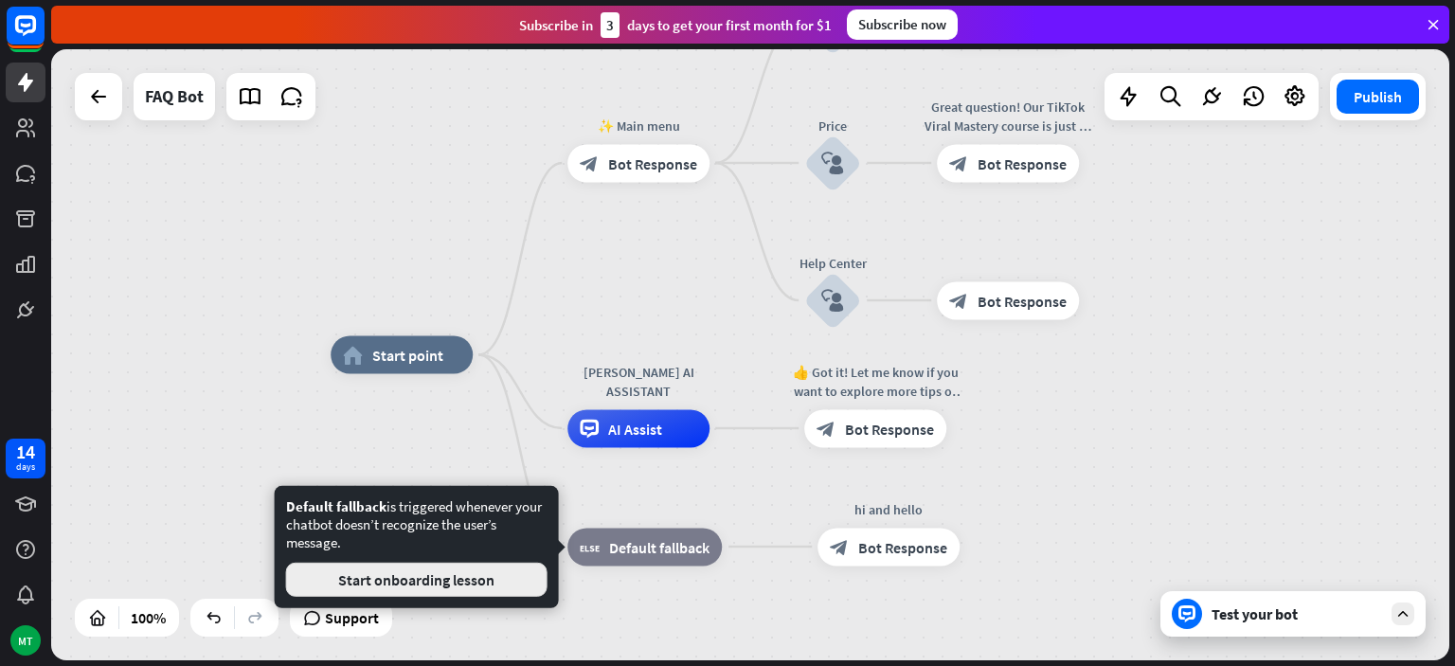
click at [496, 574] on button "Start onboarding lesson" at bounding box center [416, 580] width 261 height 34
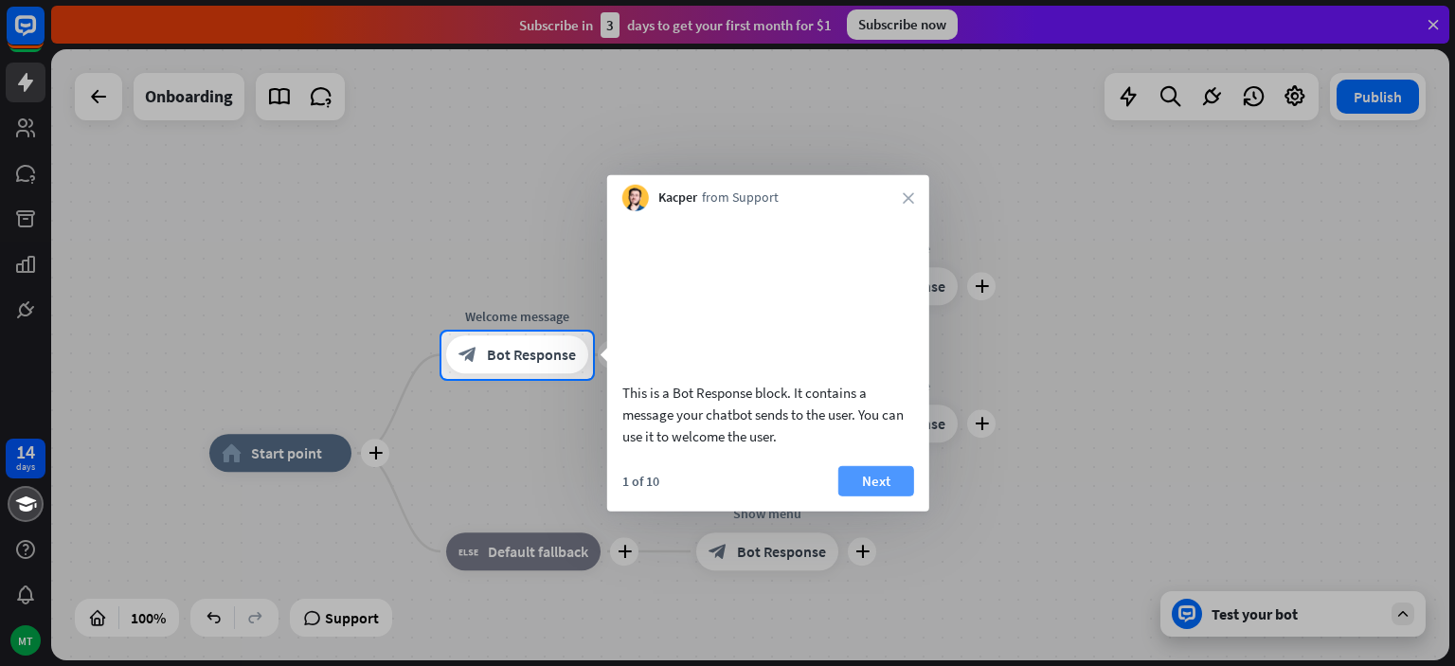
click at [860, 495] on button "Next" at bounding box center [876, 480] width 76 height 30
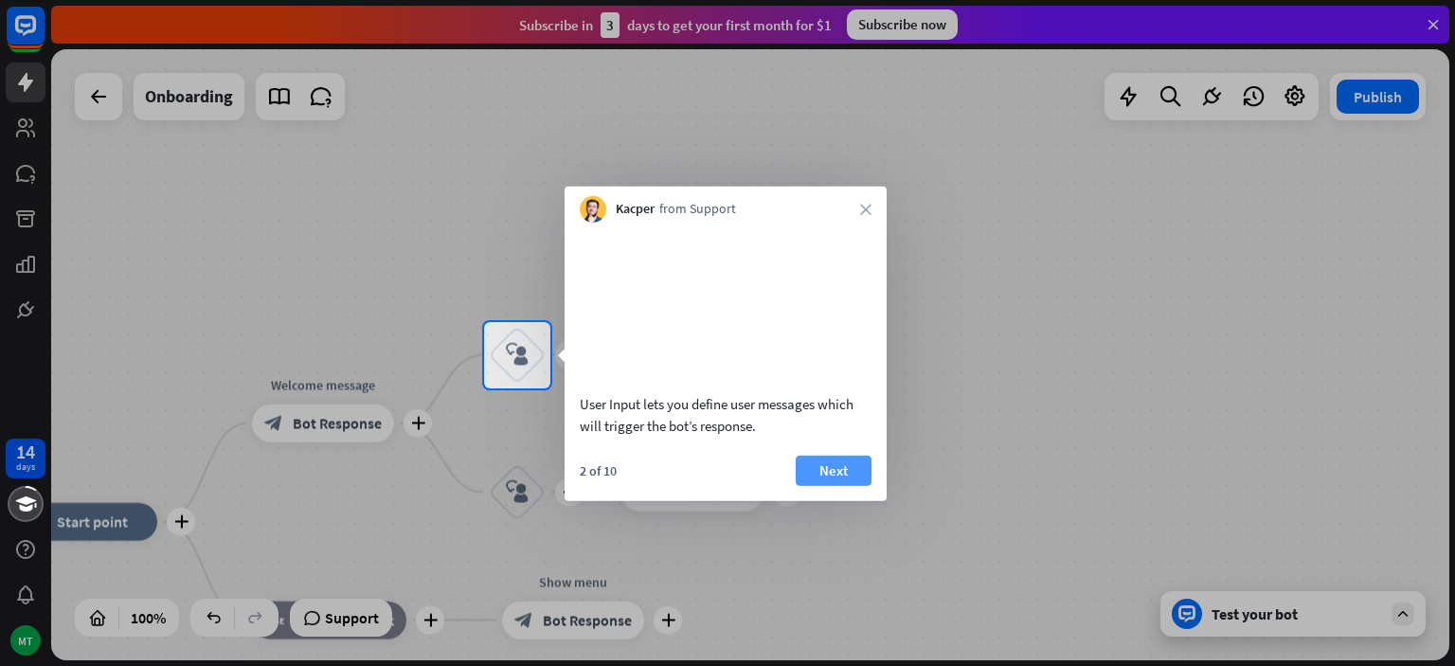
click at [819, 485] on button "Next" at bounding box center [834, 470] width 76 height 30
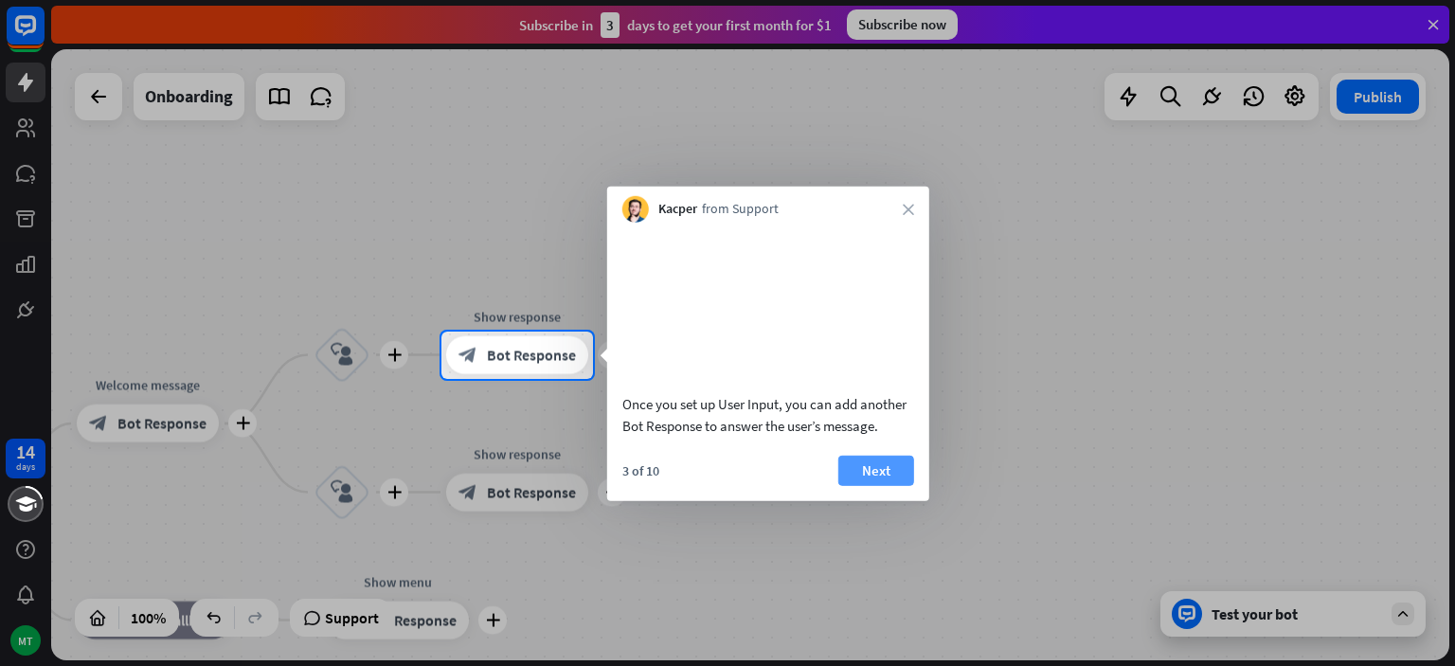
click at [873, 485] on button "Next" at bounding box center [876, 470] width 76 height 30
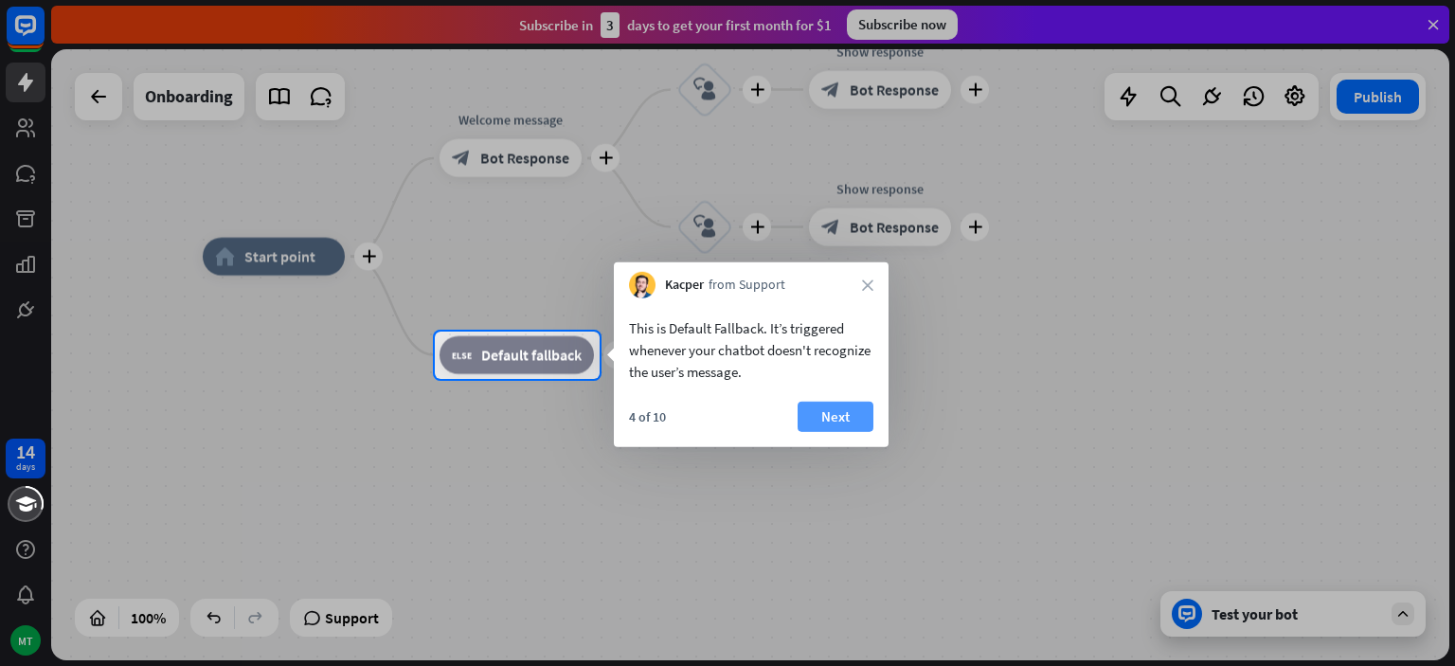
click at [831, 420] on button "Next" at bounding box center [836, 417] width 76 height 30
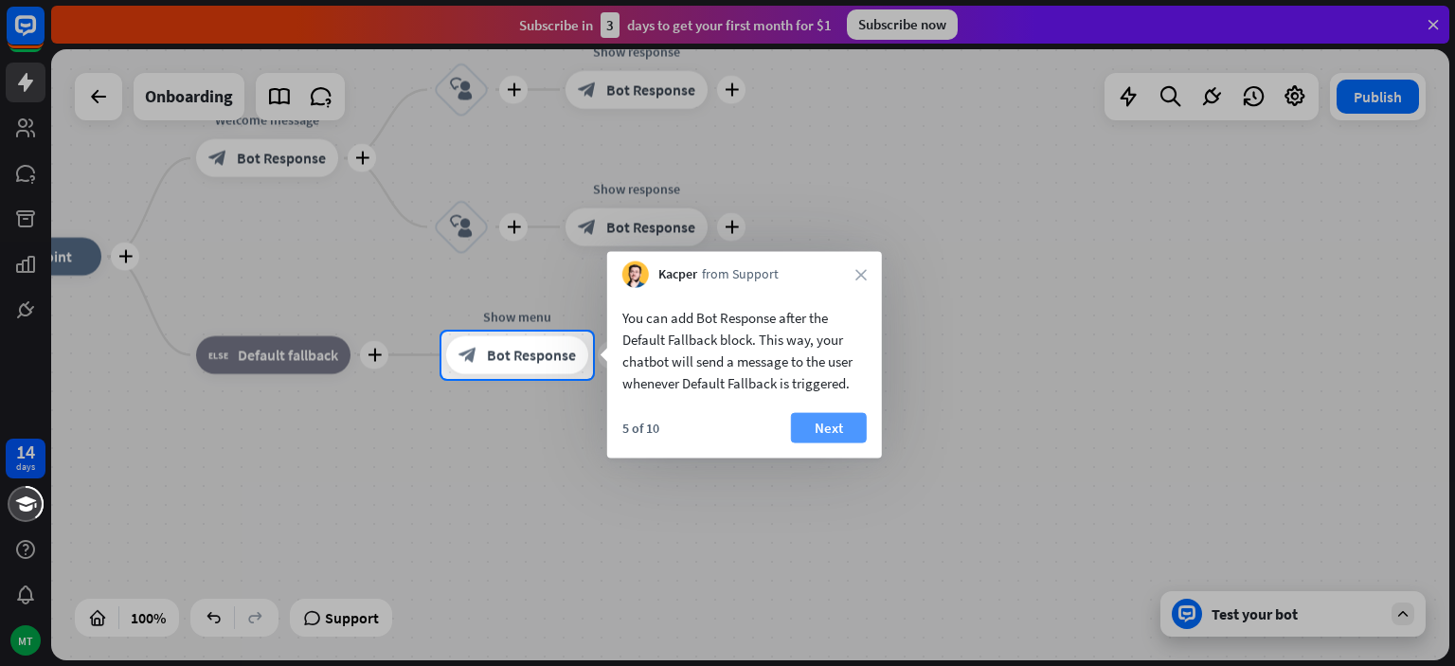
click at [818, 427] on button "Next" at bounding box center [829, 428] width 76 height 30
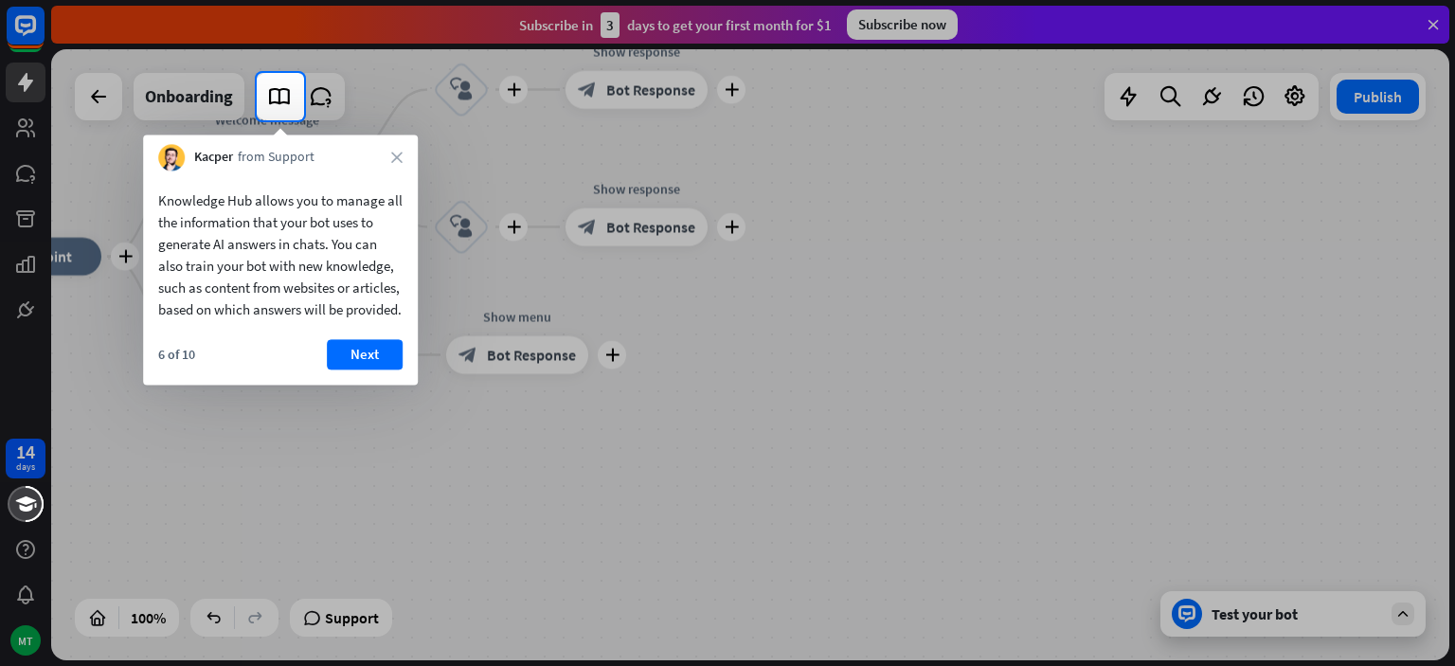
click at [362, 358] on div "Knowledge Hub allows you to manage all the information that your bot uses to ge…" at bounding box center [280, 278] width 275 height 214
click at [351, 369] on button "Next" at bounding box center [365, 354] width 76 height 30
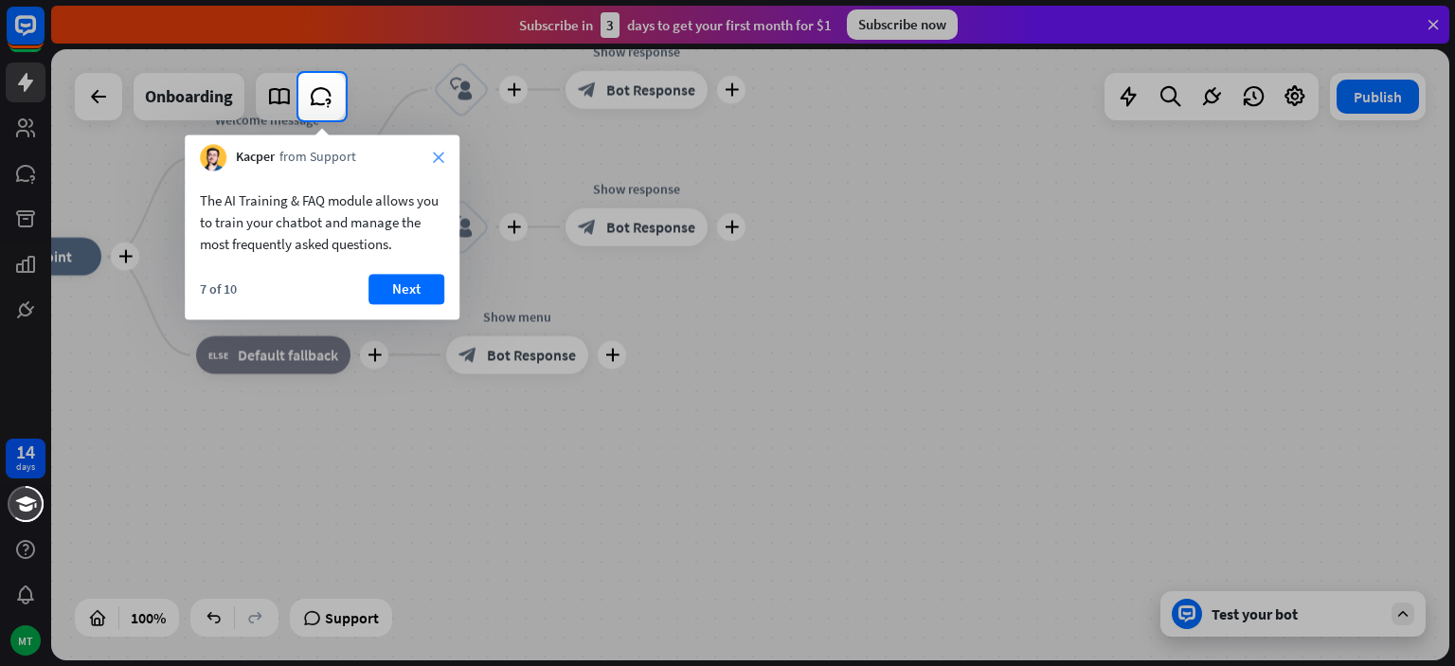
click at [438, 161] on icon "close" at bounding box center [438, 157] width 11 height 11
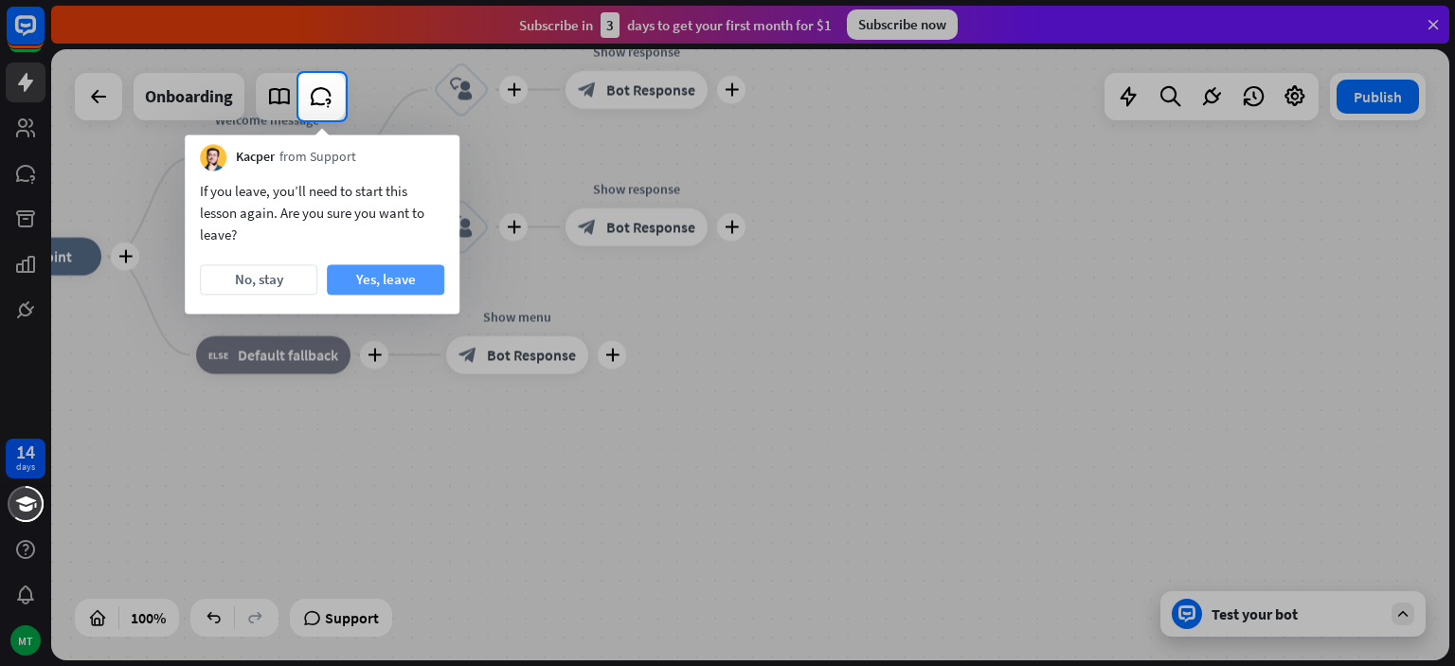
click at [387, 277] on button "Yes, leave" at bounding box center [385, 279] width 117 height 30
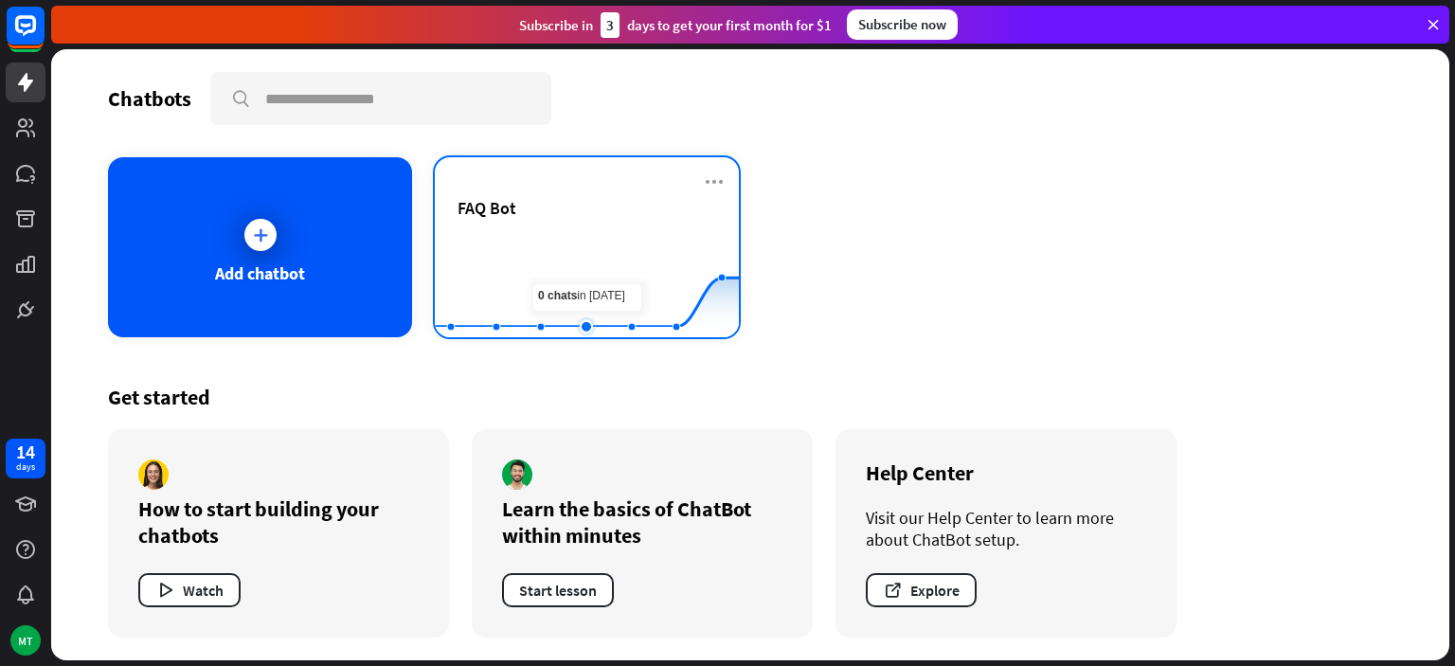
click at [593, 243] on rect at bounding box center [587, 291] width 304 height 118
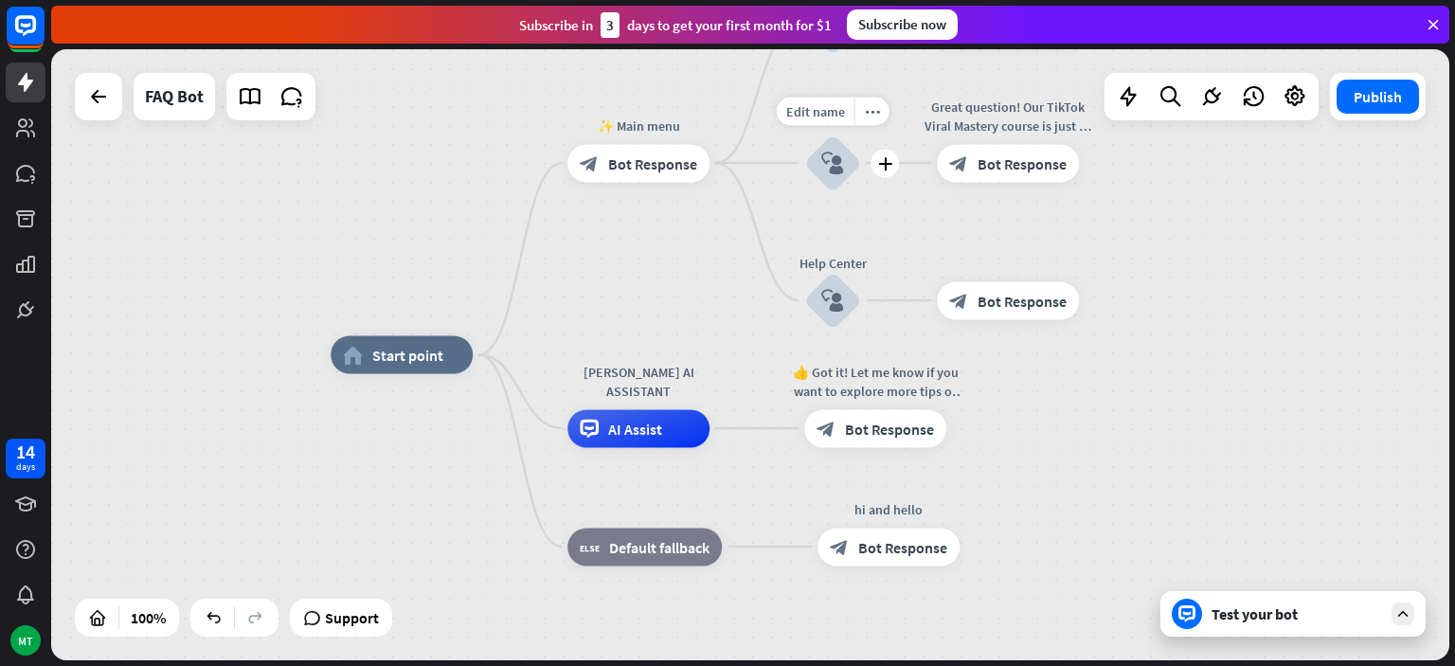
click at [837, 162] on icon "block_user_input" at bounding box center [832, 163] width 23 height 23
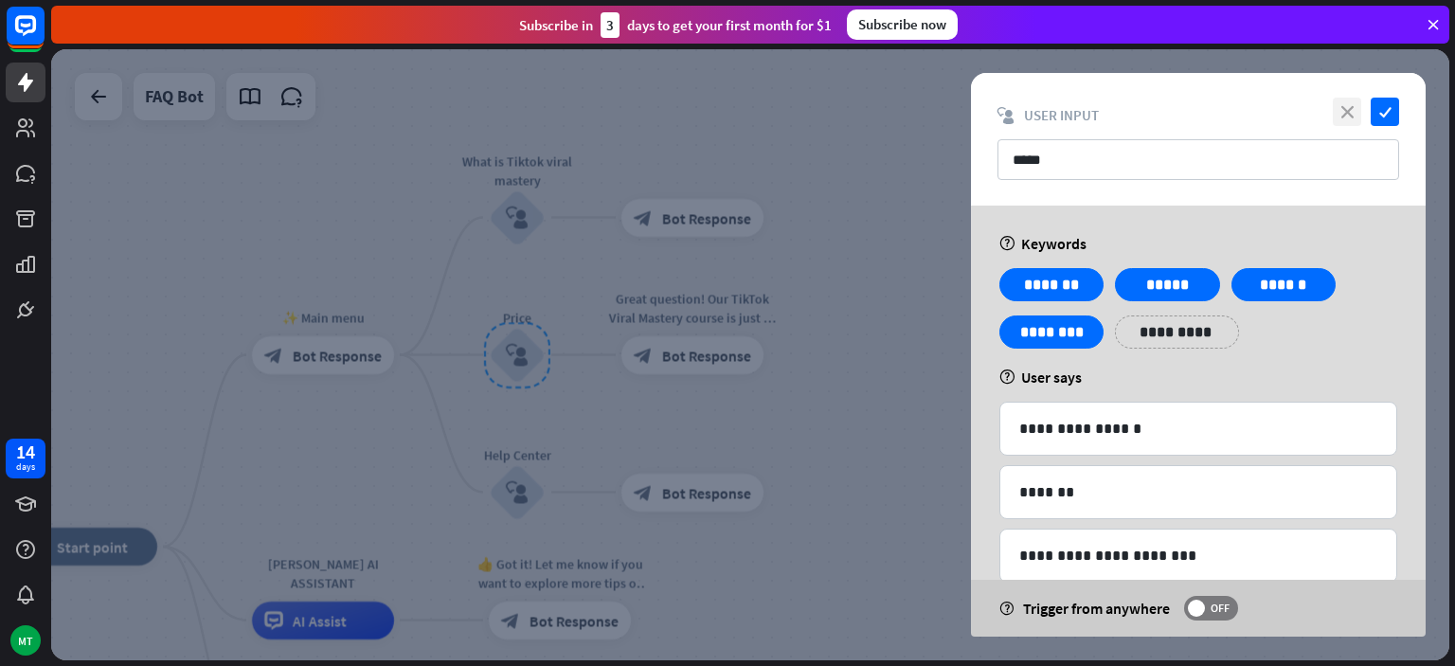
click at [1343, 105] on icon "close" at bounding box center [1347, 112] width 28 height 28
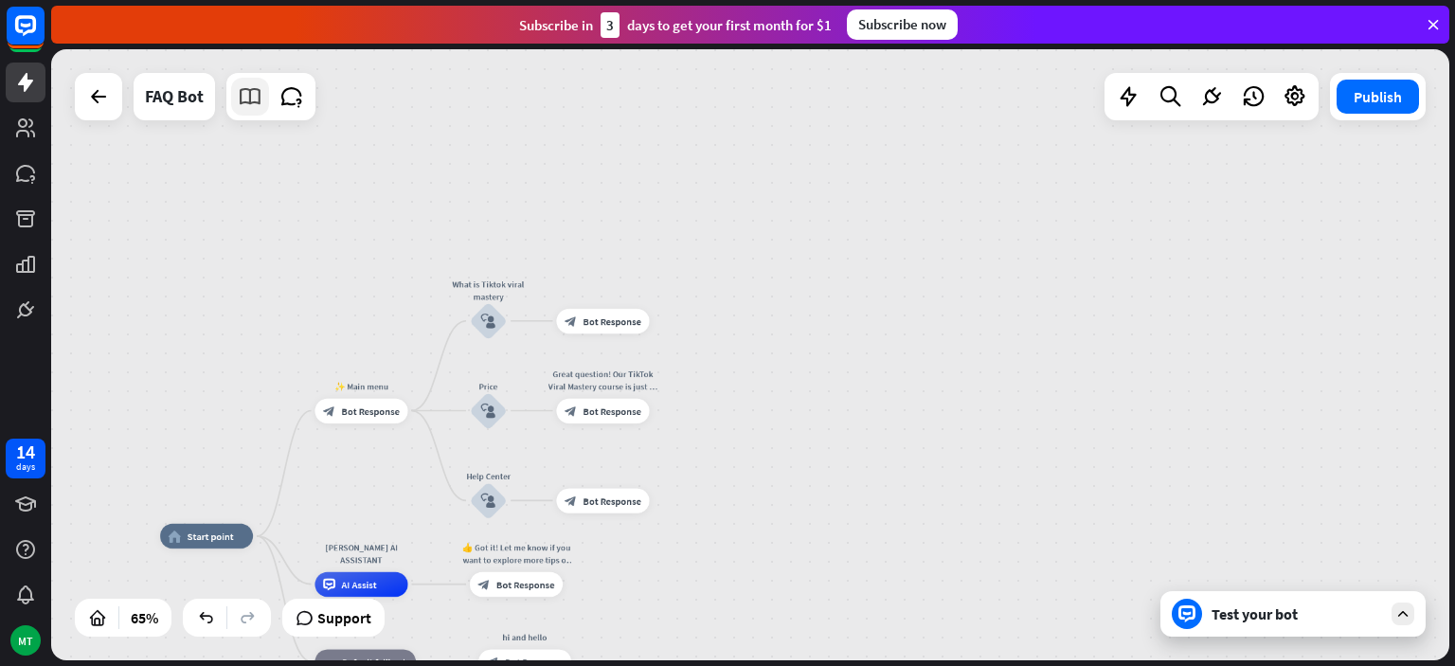
click at [243, 93] on icon at bounding box center [250, 96] width 25 height 25
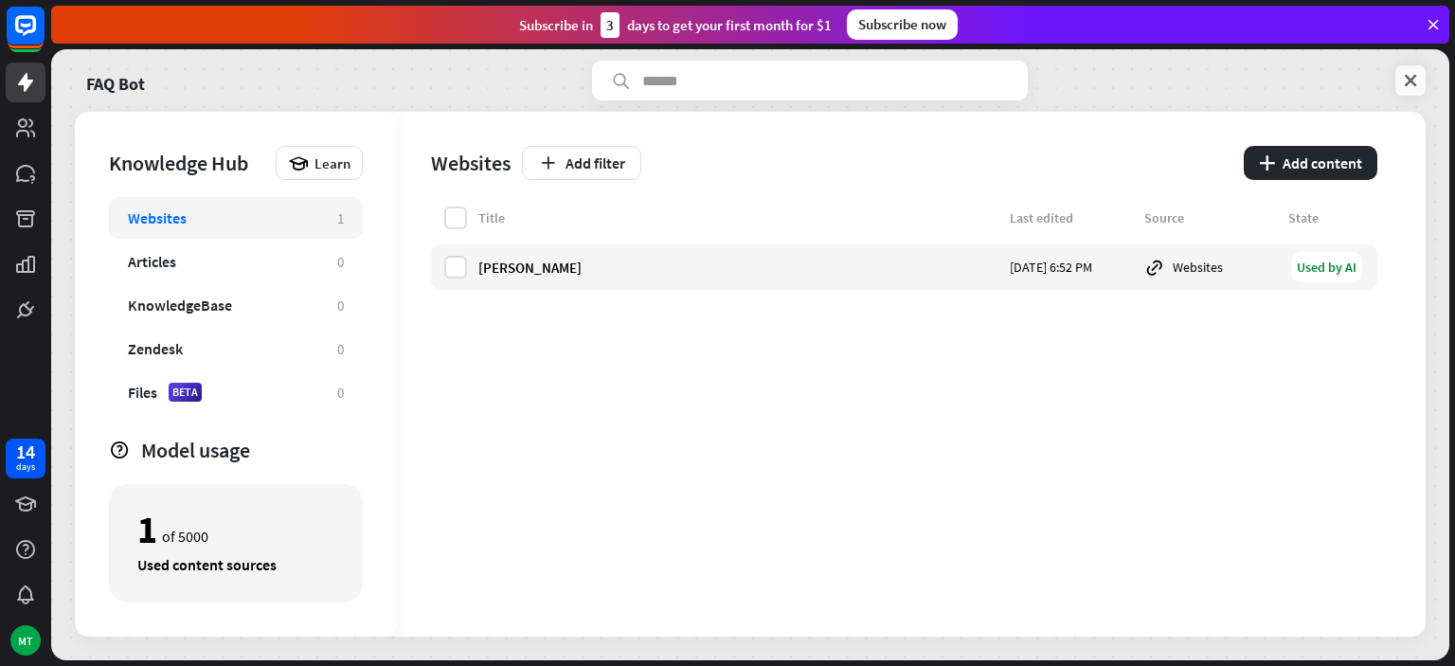
click at [1412, 82] on icon at bounding box center [1410, 80] width 19 height 19
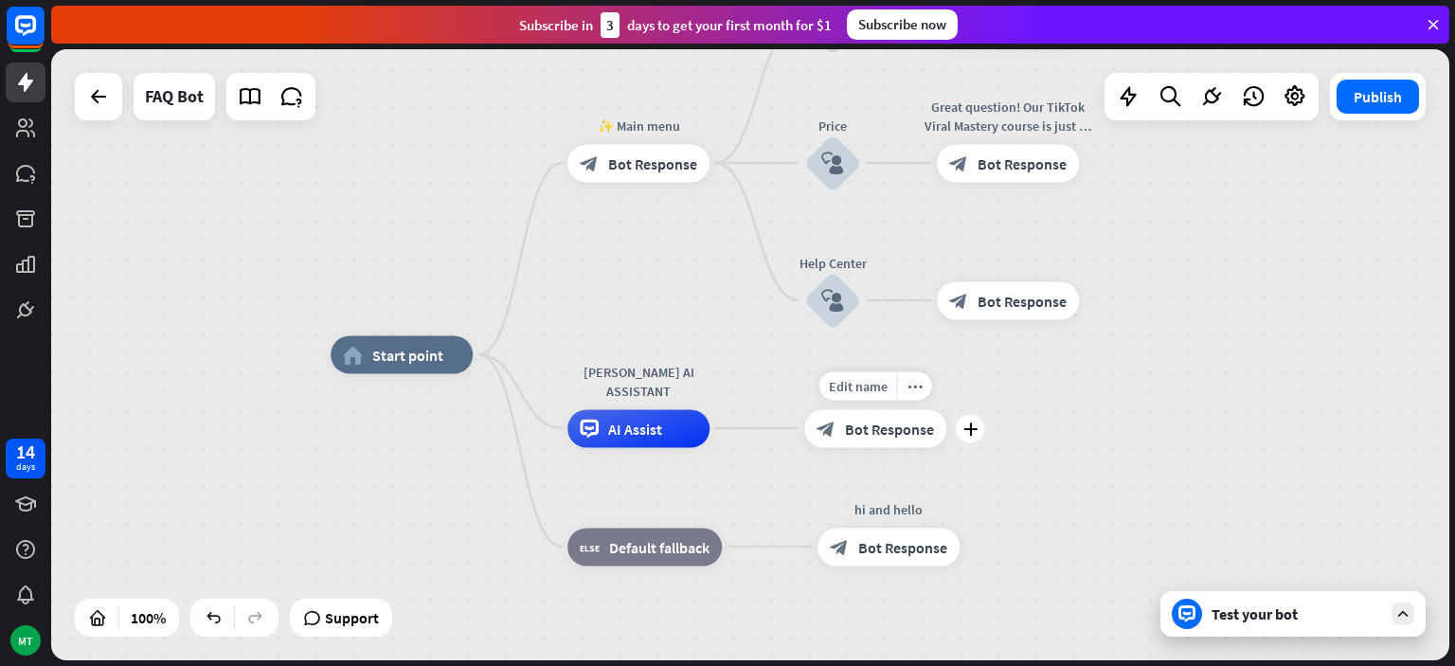
click at [946, 435] on div "Edit name more_horiz plus block_bot_response Bot Response" at bounding box center [875, 428] width 142 height 38
click at [975, 433] on icon "plus" at bounding box center [970, 428] width 14 height 13
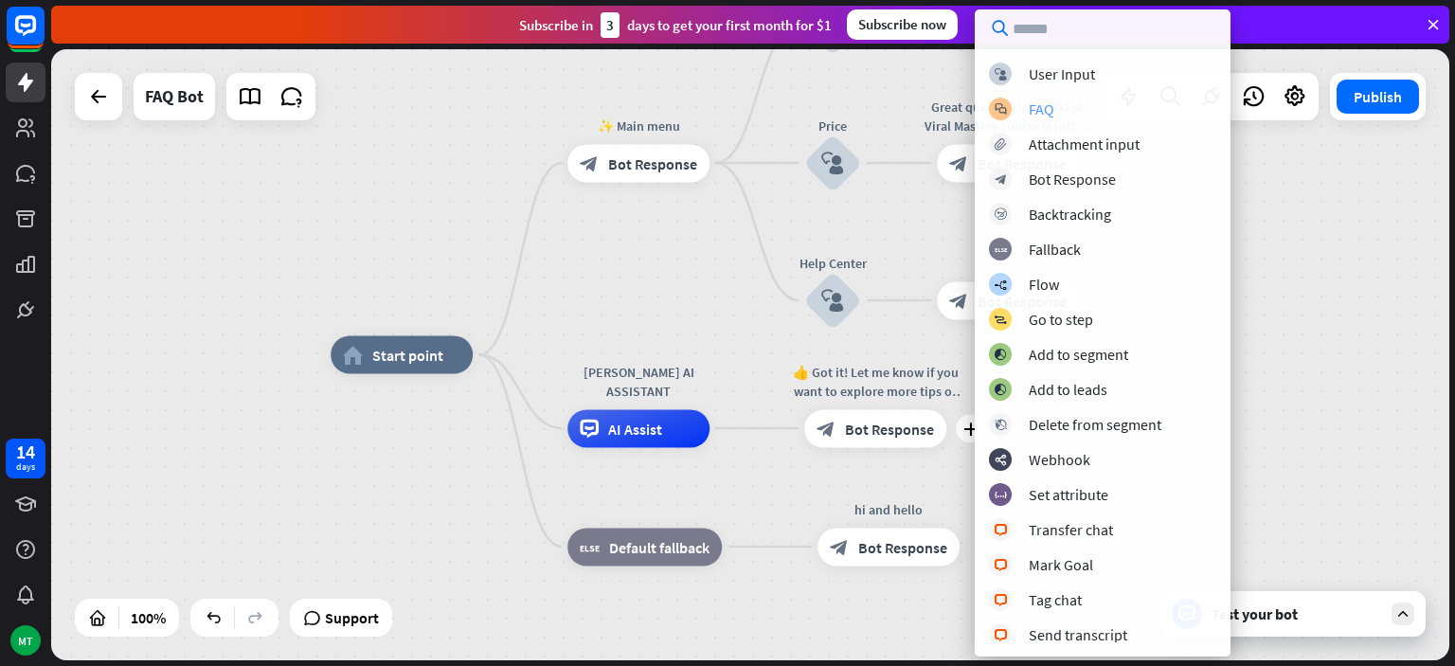
click at [1042, 103] on div "FAQ" at bounding box center [1042, 108] width 26 height 19
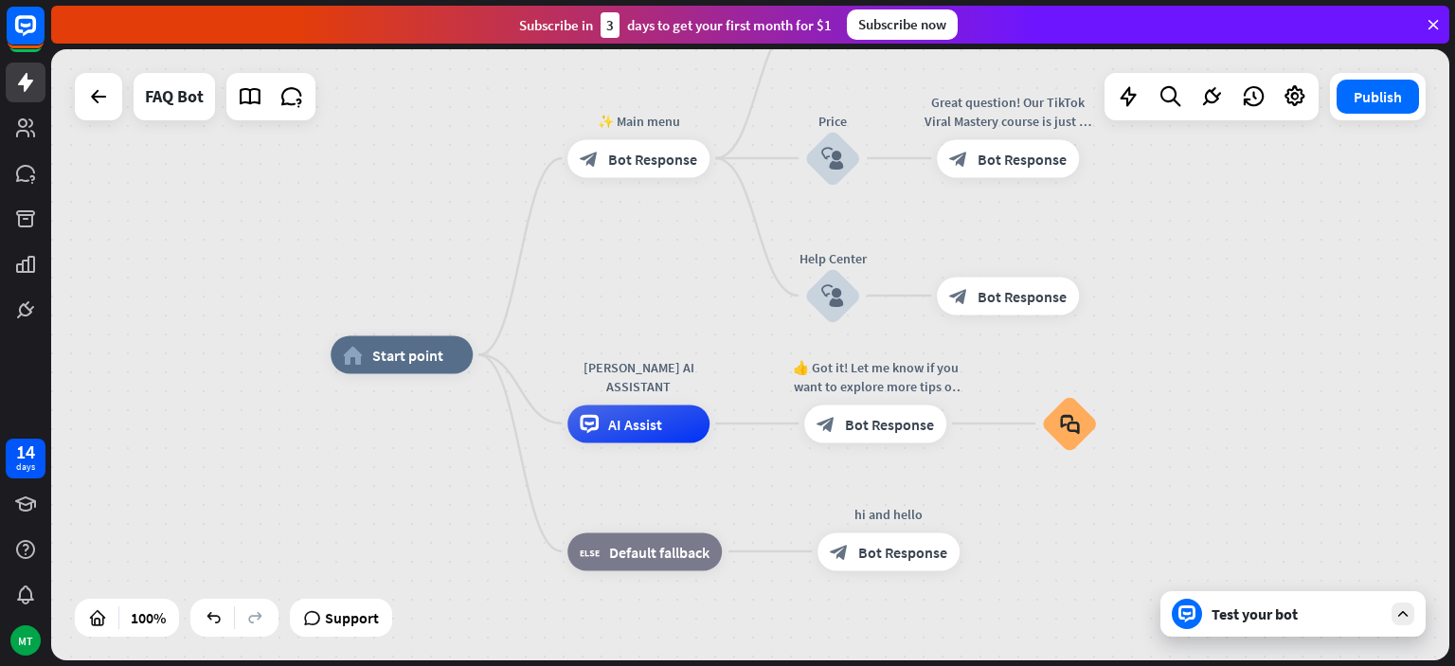
click at [1116, 357] on div "home_2 Start point ✨ Main menu block_bot_response Bot Response What is Tiktok v…" at bounding box center [1030, 660] width 1398 height 611
click at [1112, 376] on icon "more_horiz" at bounding box center [1109, 372] width 15 height 14
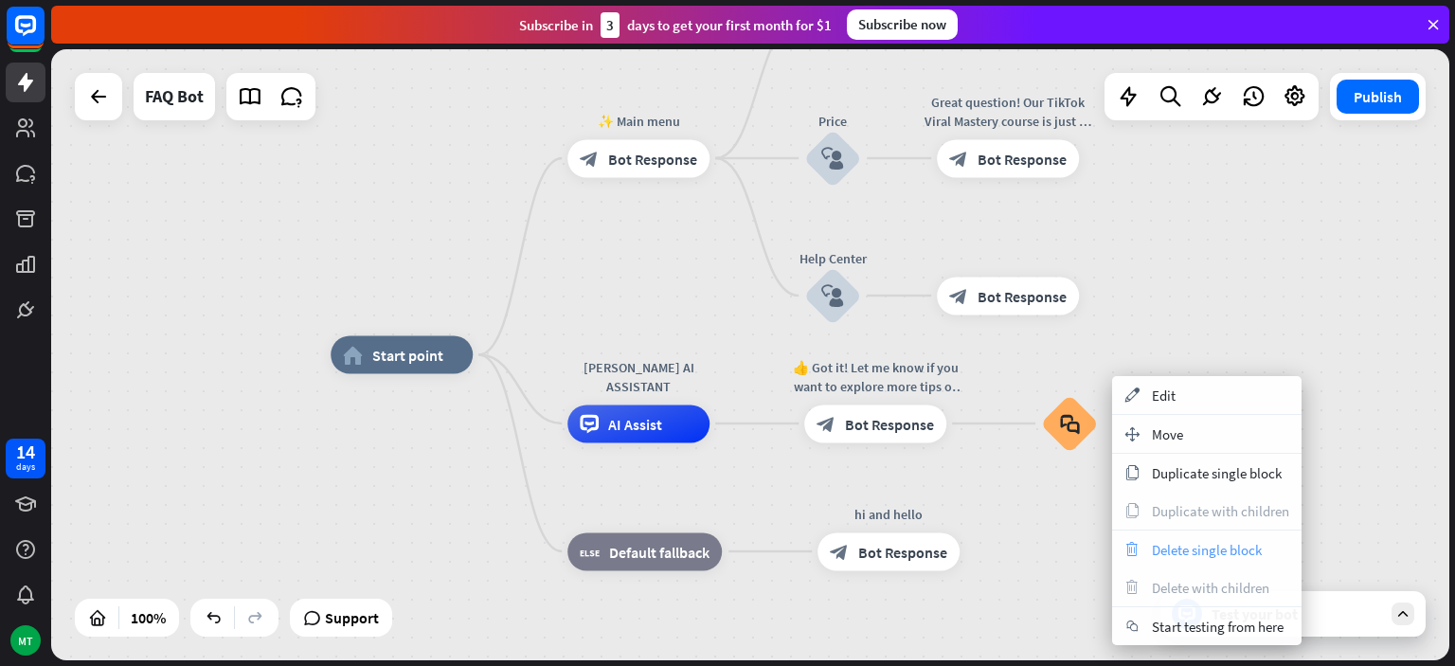
click at [1178, 549] on span "Delete single block" at bounding box center [1207, 550] width 110 height 18
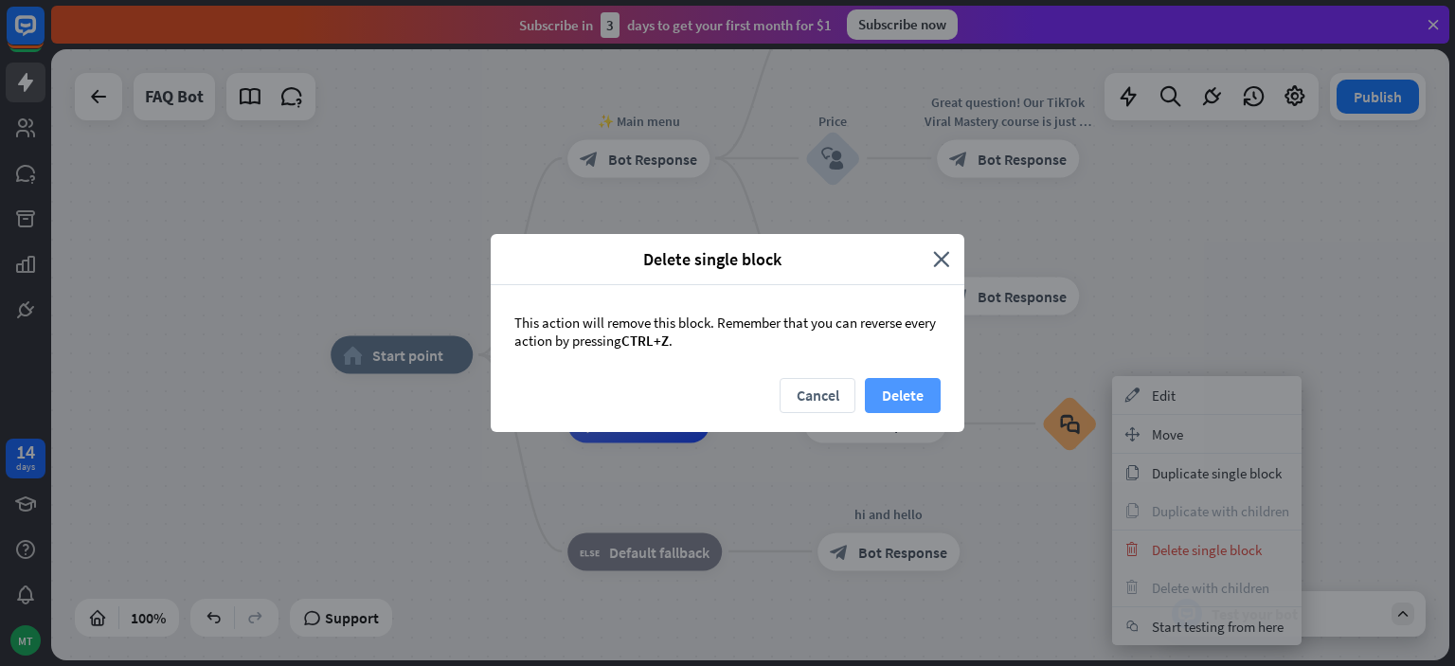
click at [903, 382] on button "Delete" at bounding box center [903, 395] width 76 height 35
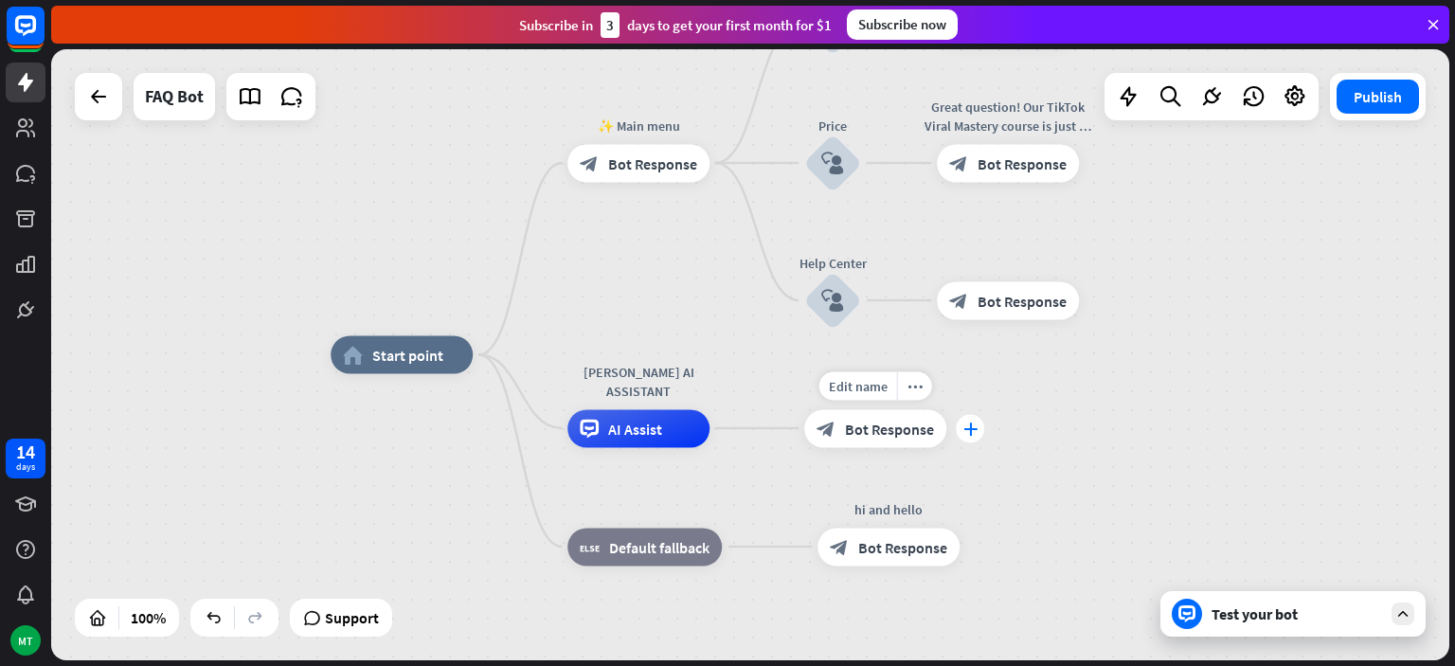
click at [974, 426] on icon "plus" at bounding box center [970, 428] width 14 height 13
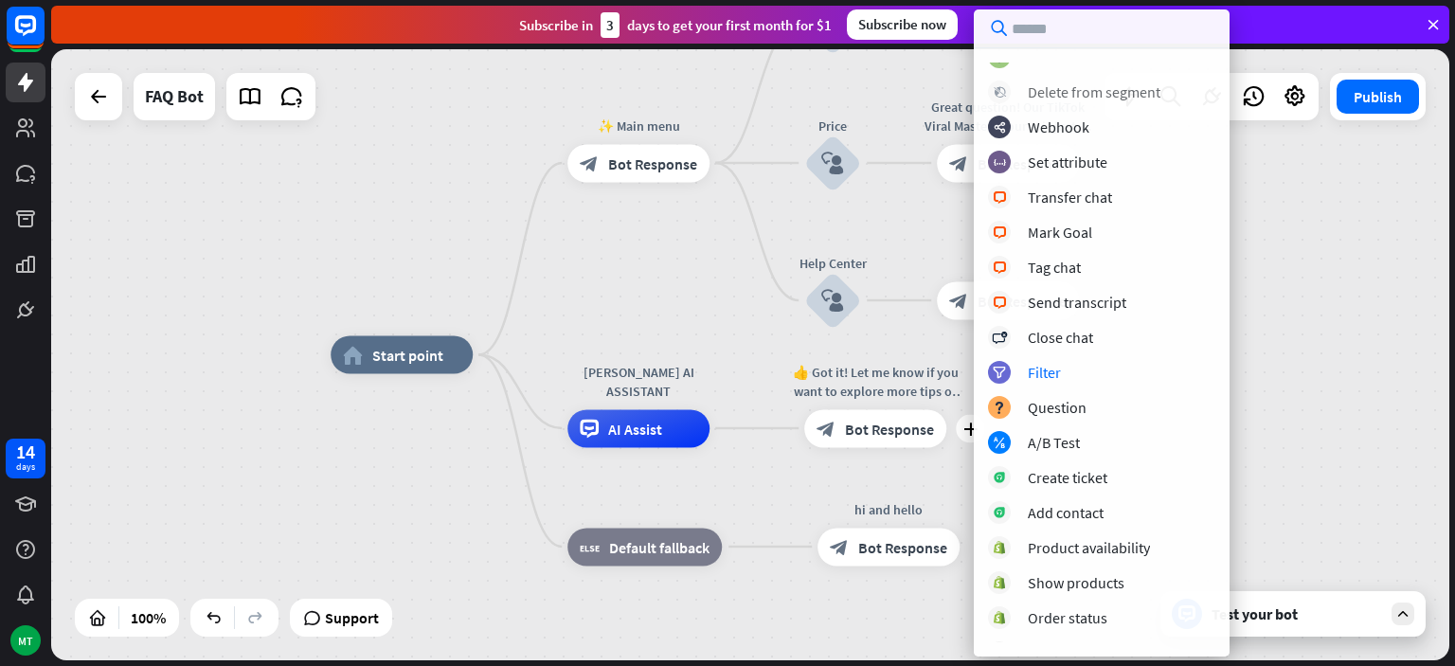
scroll to position [334, 0]
click at [1059, 437] on div "A/B Test" at bounding box center [1054, 440] width 52 height 19
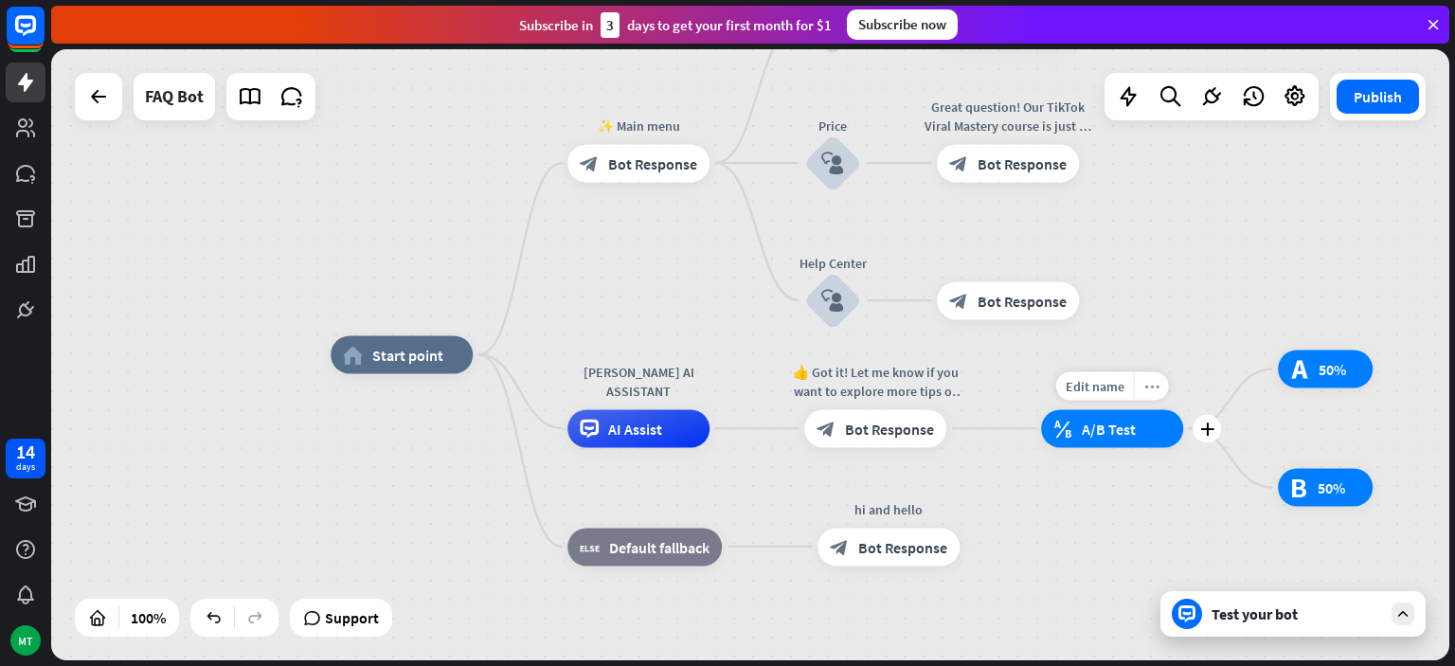
click at [1154, 388] on icon "more_horiz" at bounding box center [1151, 386] width 15 height 14
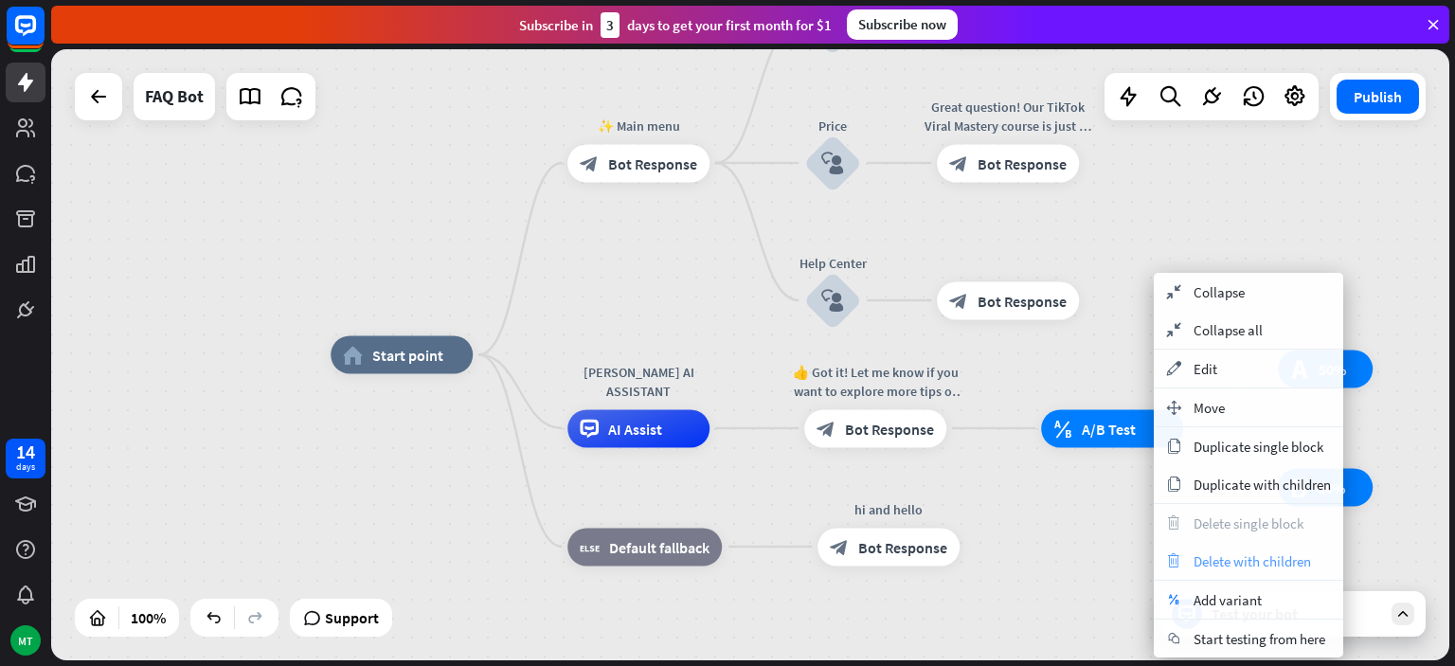
click at [1253, 552] on span "Delete with children" at bounding box center [1252, 561] width 117 height 18
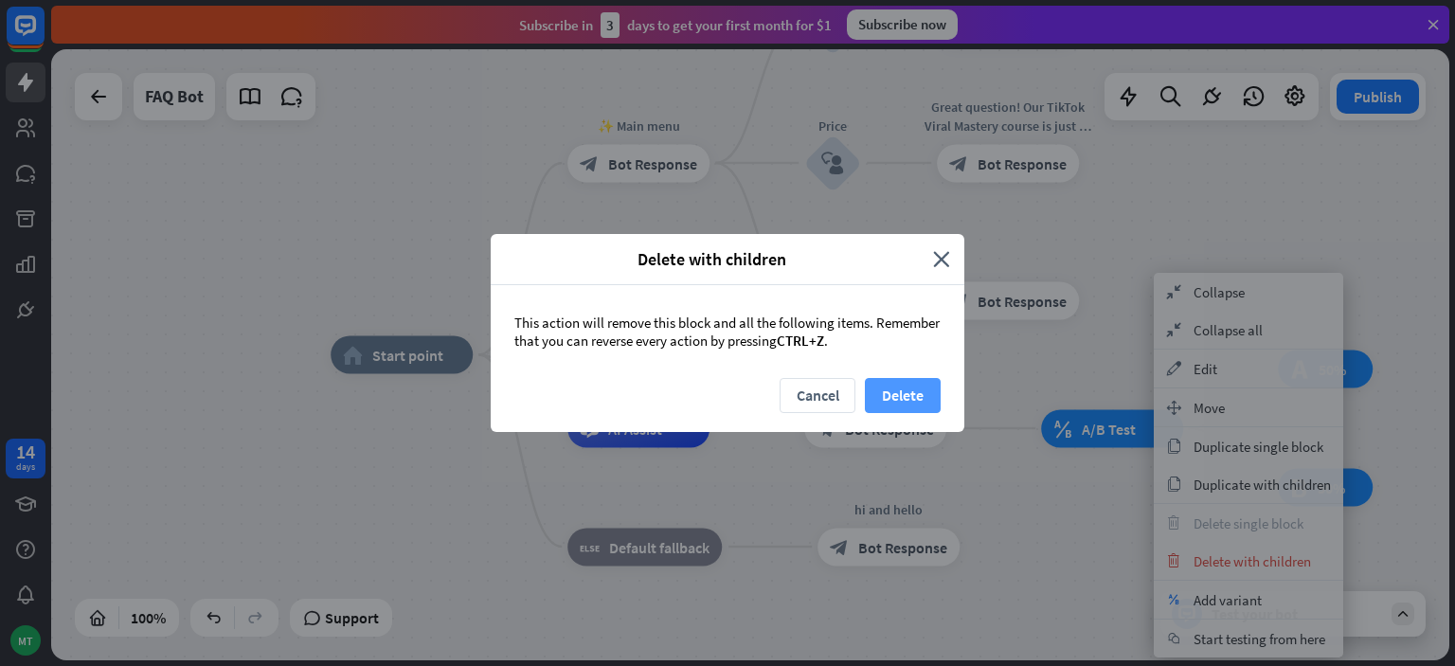
click at [929, 403] on button "Delete" at bounding box center [903, 395] width 76 height 35
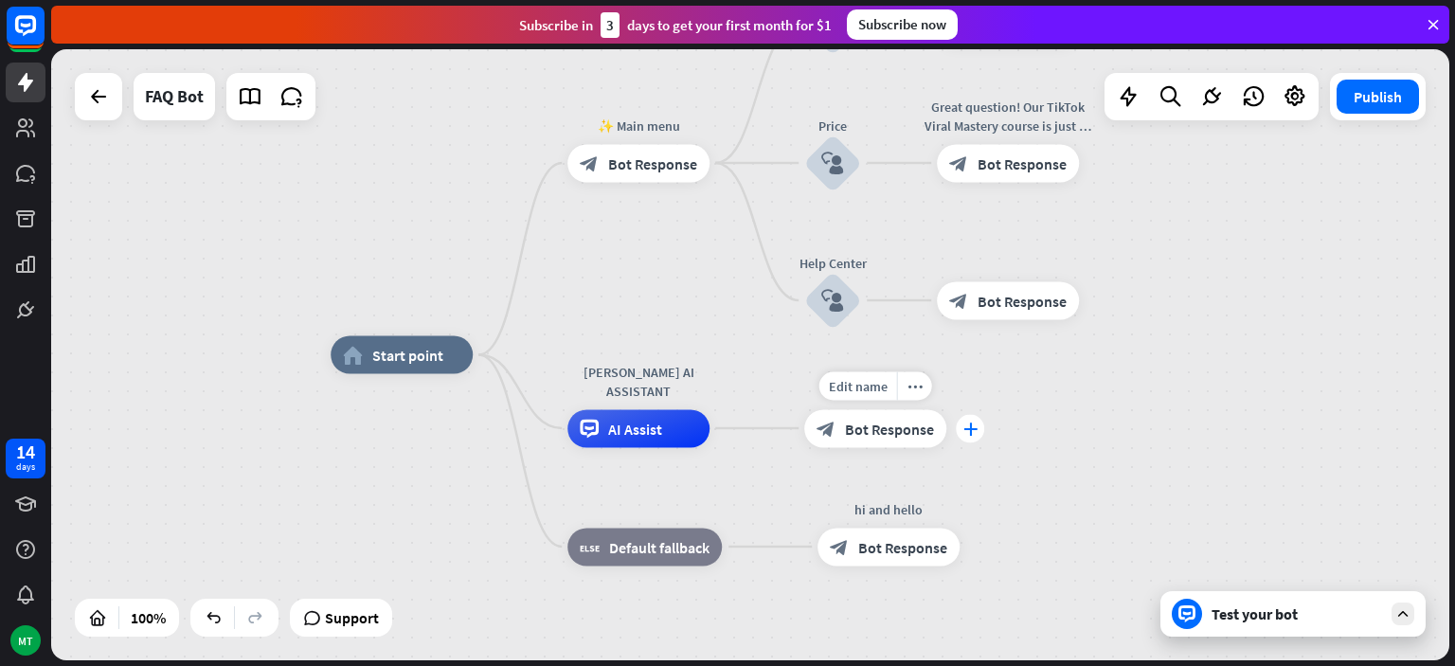
click at [978, 430] on div "plus" at bounding box center [970, 428] width 28 height 28
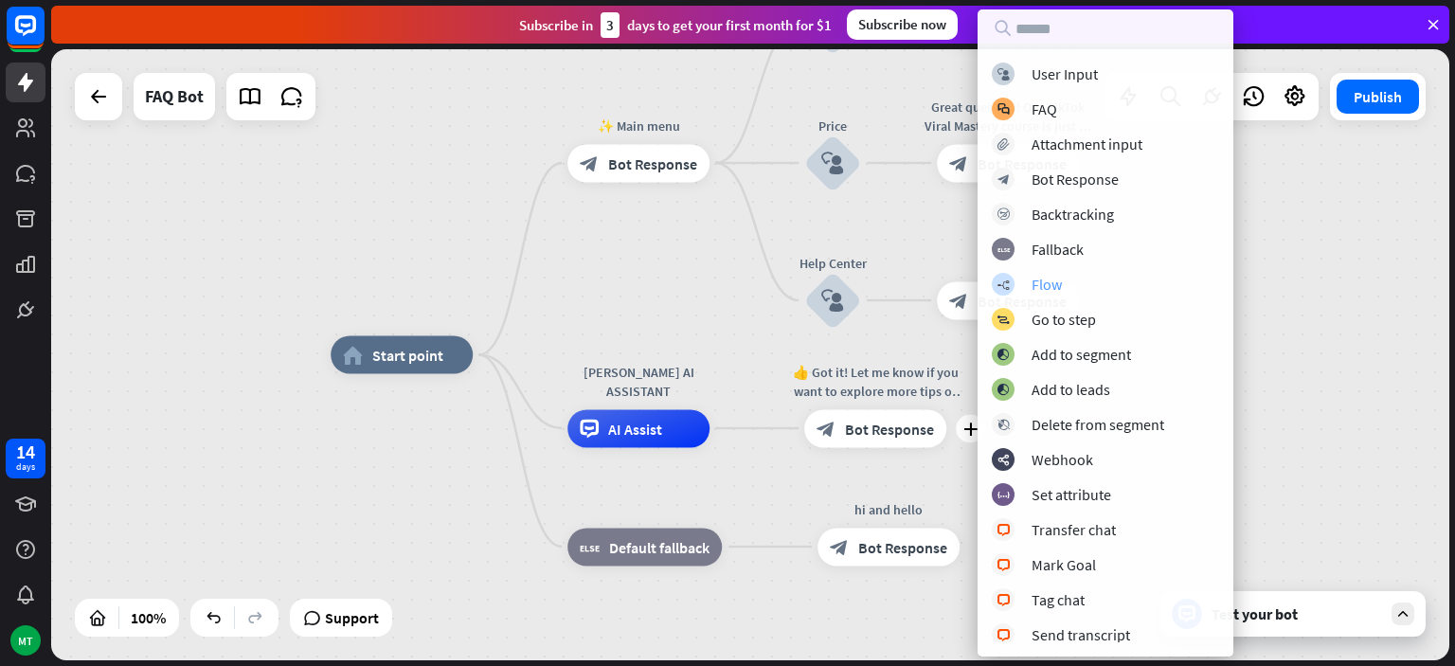
click at [1041, 285] on div "Flow" at bounding box center [1047, 284] width 30 height 19
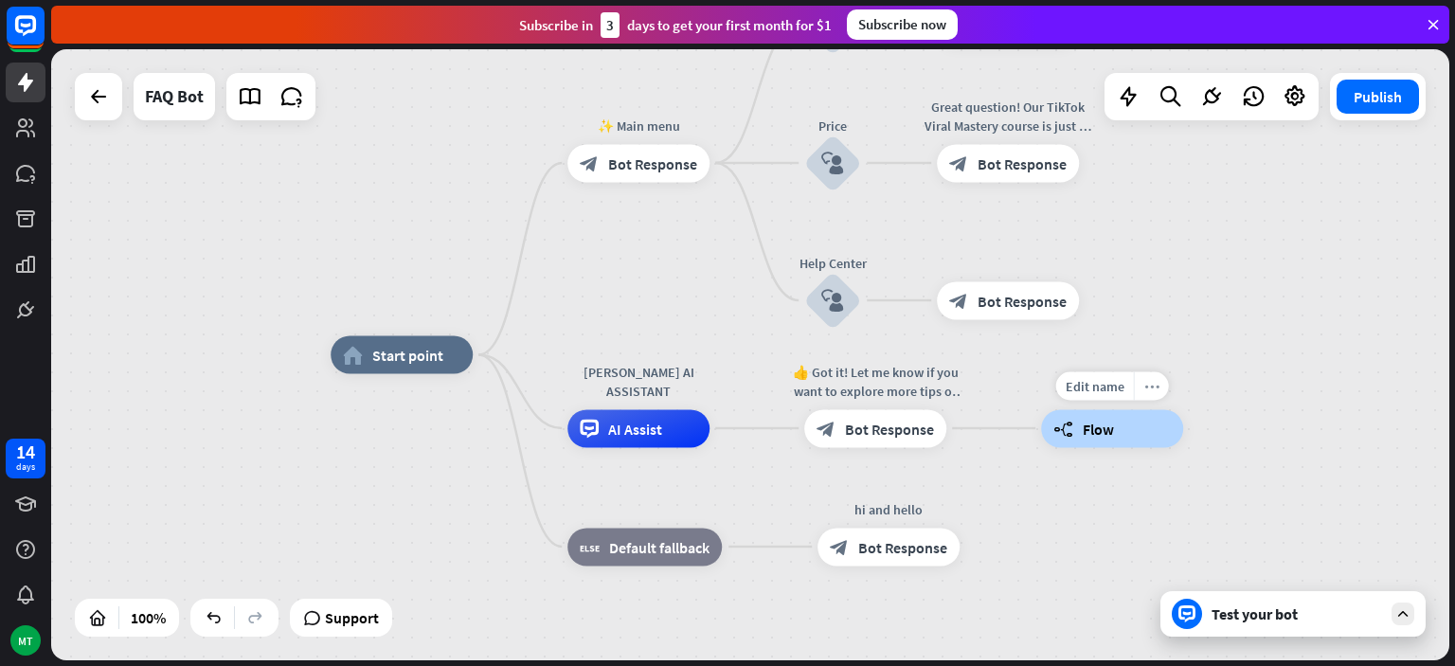
click at [1160, 382] on div "more_horiz" at bounding box center [1151, 385] width 35 height 28
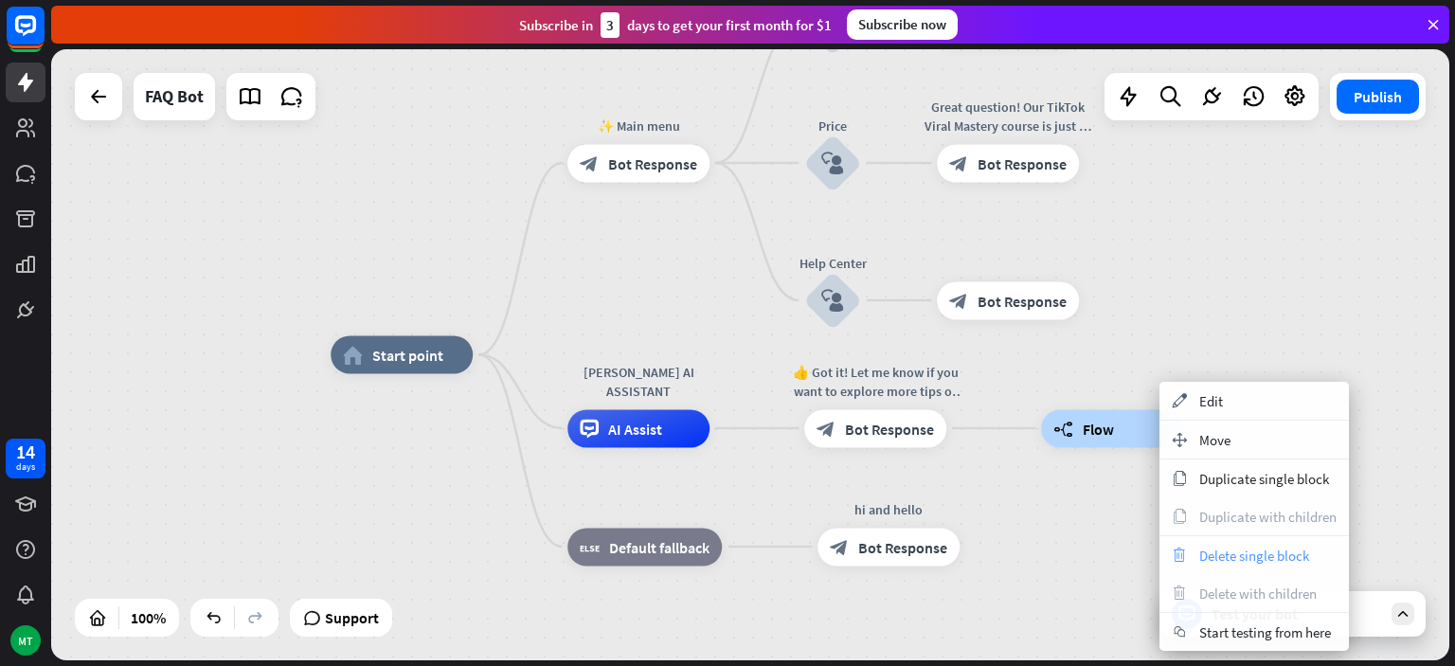
click at [1207, 555] on span "Delete single block" at bounding box center [1254, 556] width 110 height 18
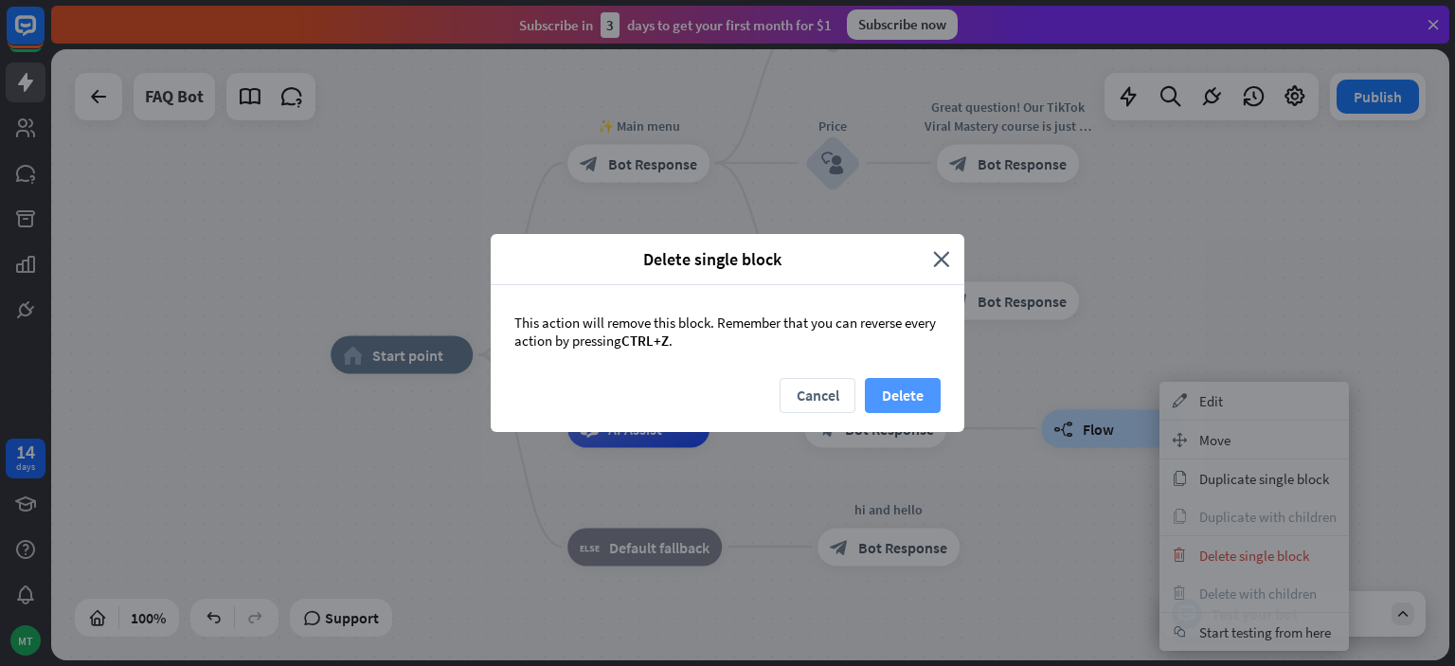
click at [919, 390] on button "Delete" at bounding box center [903, 395] width 76 height 35
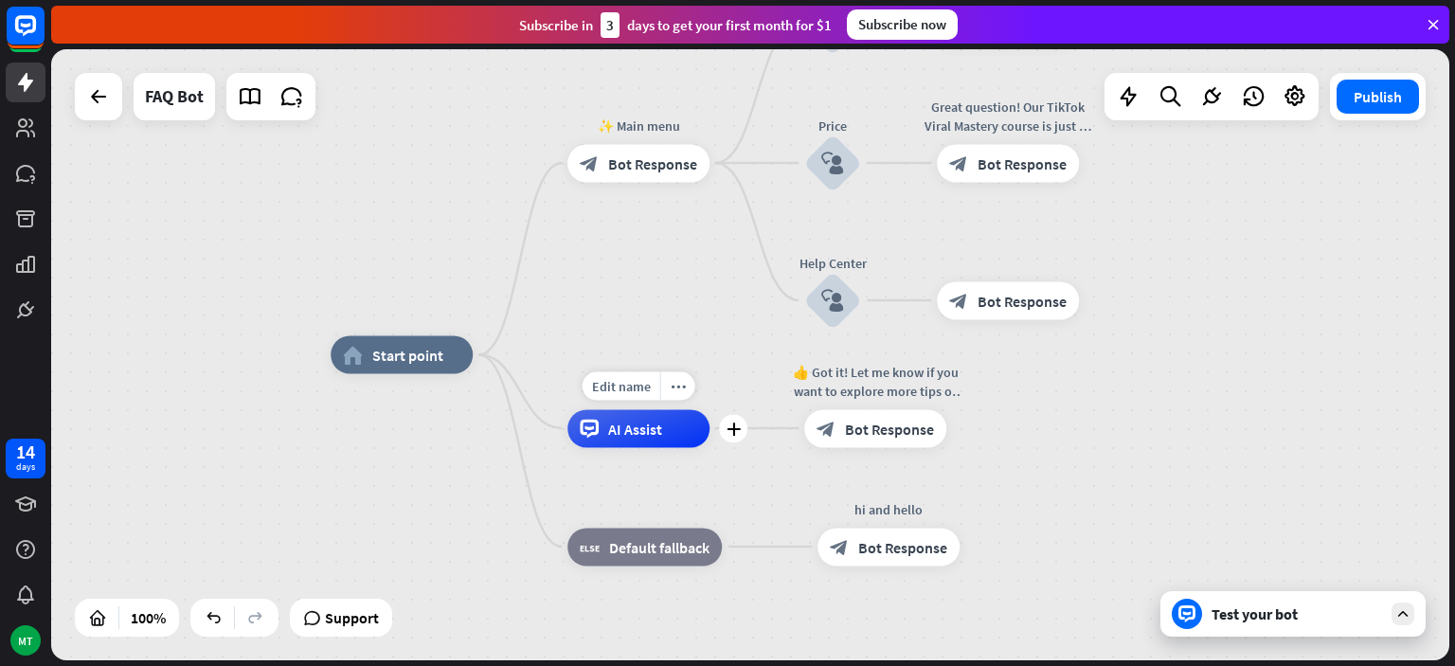
click at [693, 430] on div "AI Assist" at bounding box center [638, 428] width 142 height 38
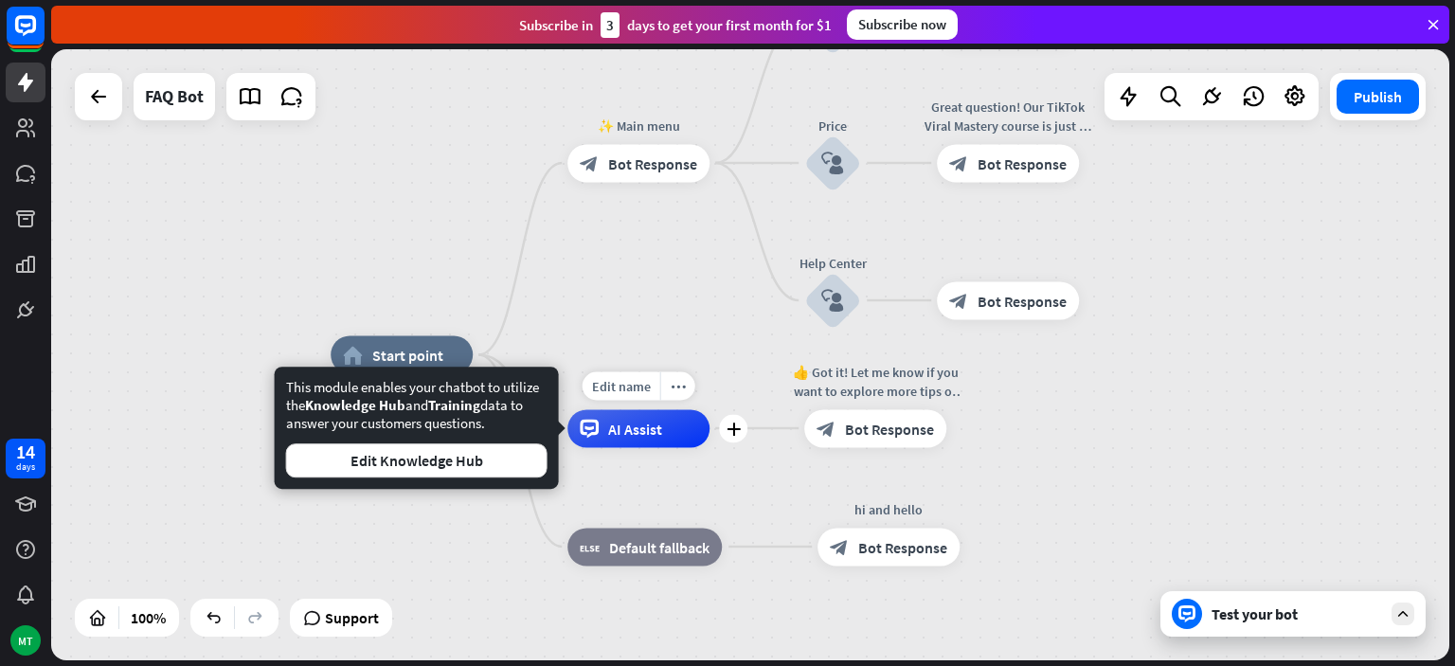
click at [693, 430] on div "AI Assist" at bounding box center [638, 428] width 142 height 38
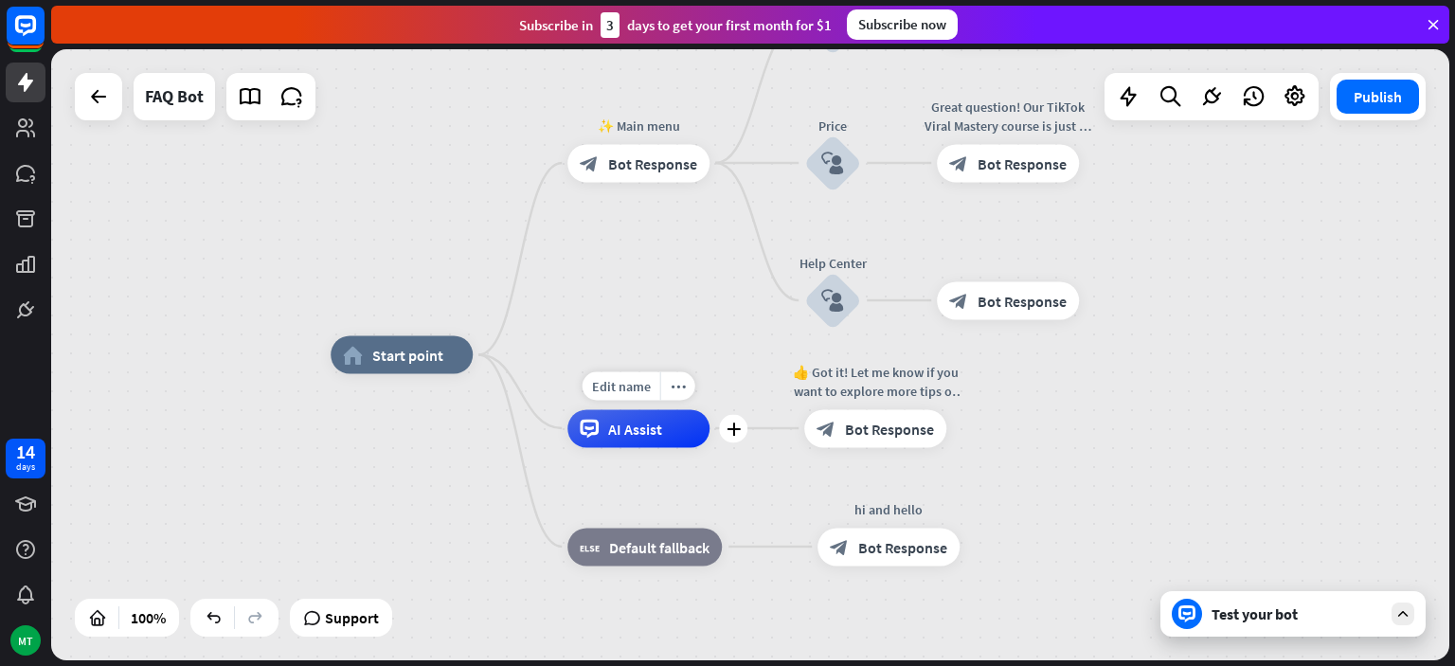
click at [693, 430] on div "AI Assist" at bounding box center [638, 428] width 142 height 38
click at [968, 441] on div "plus" at bounding box center [970, 428] width 28 height 28
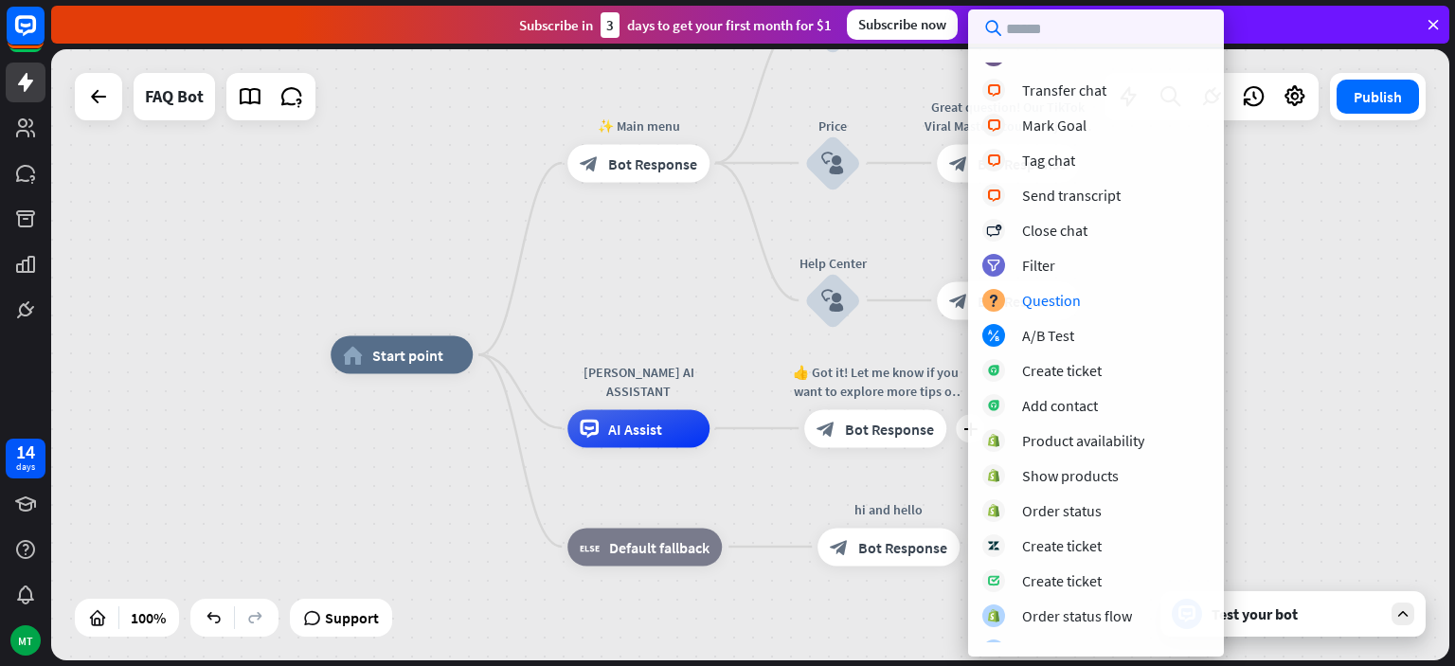
scroll to position [459, 0]
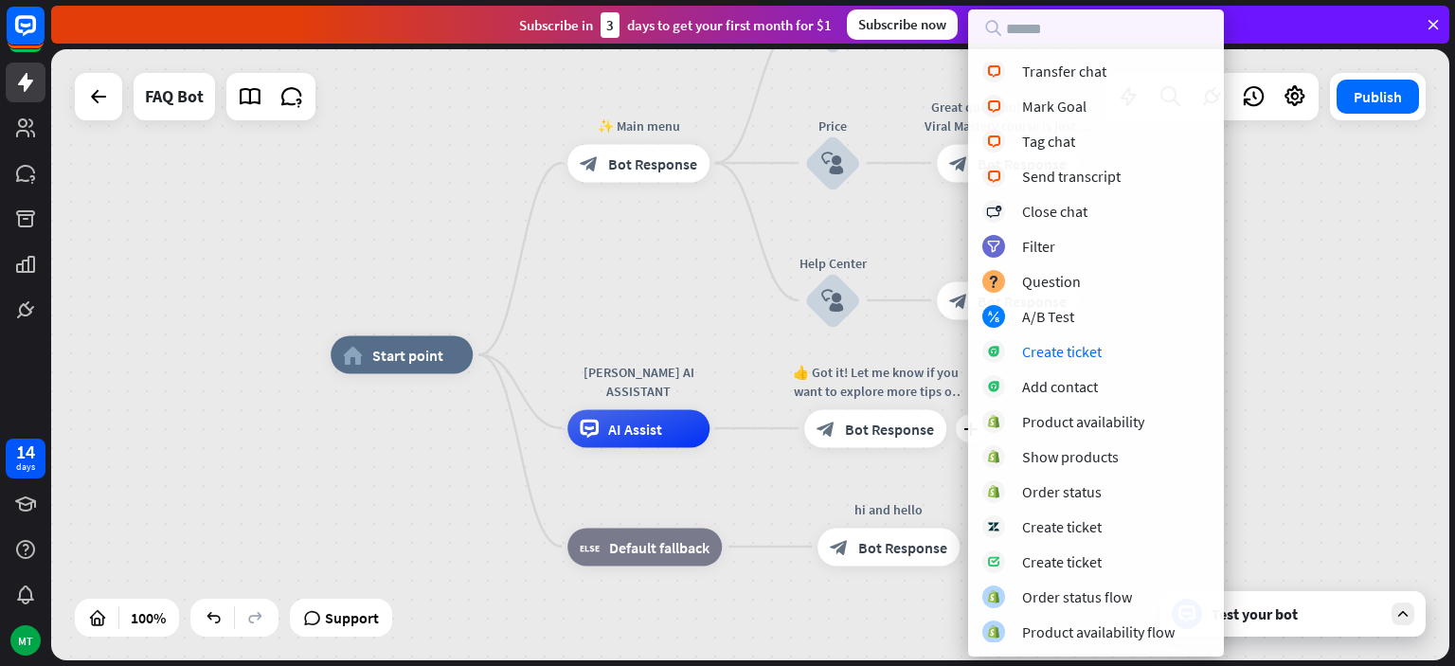
click at [1351, 409] on div "home_2 Start point ✨ Main menu block_bot_response Bot Response What is Tiktok v…" at bounding box center [1030, 660] width 1398 height 611
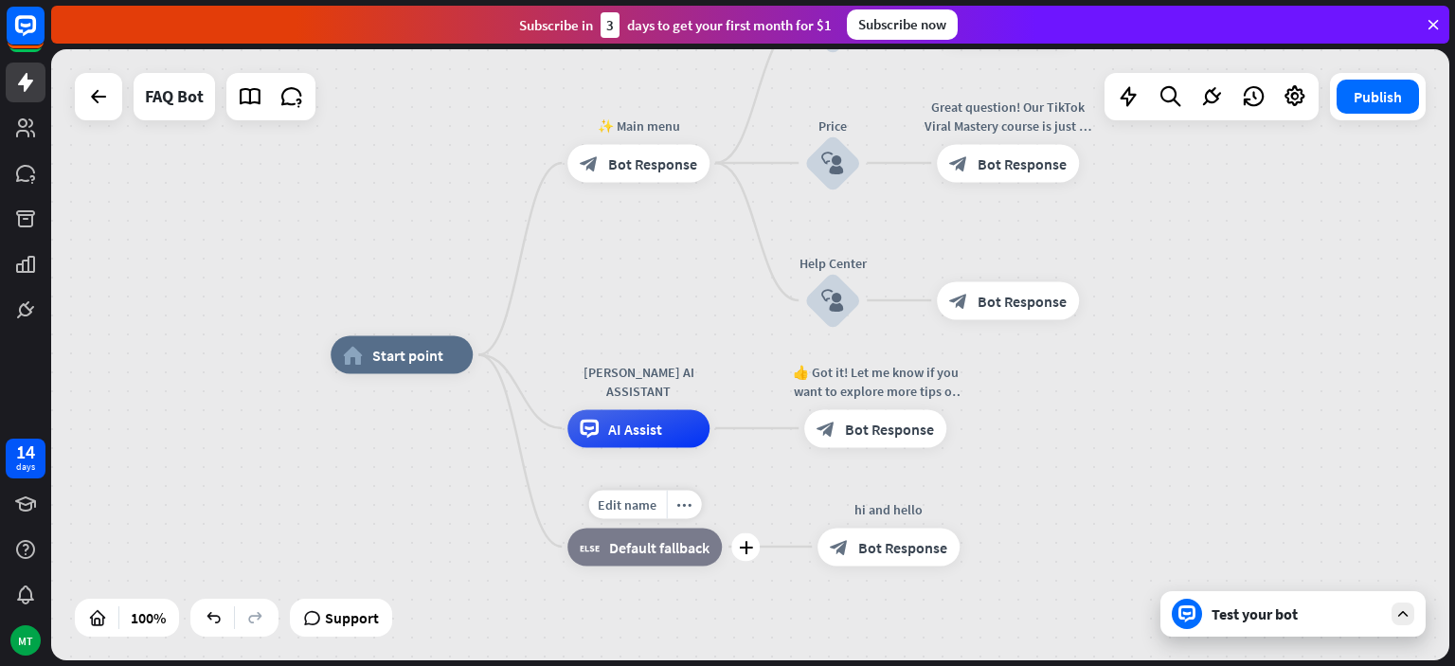
click at [654, 546] on span "Default fallback" at bounding box center [659, 546] width 100 height 19
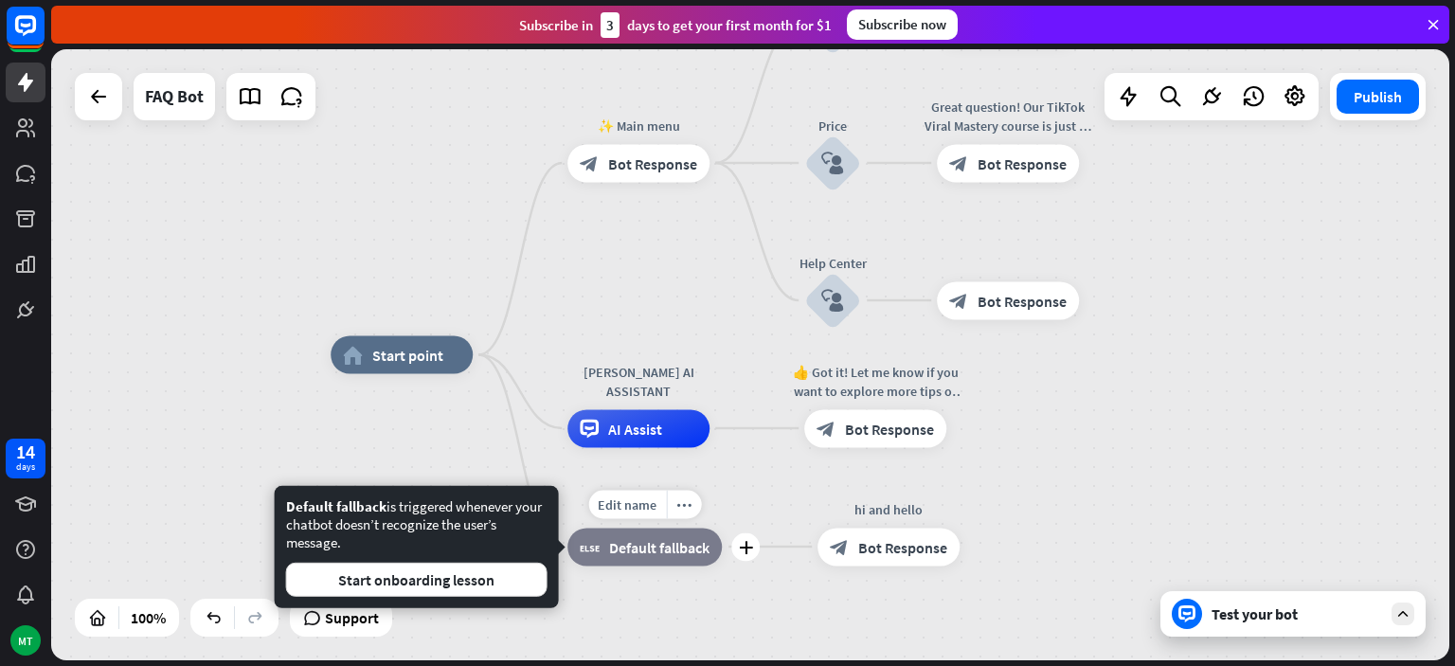
click at [654, 546] on span "Default fallback" at bounding box center [659, 546] width 100 height 19
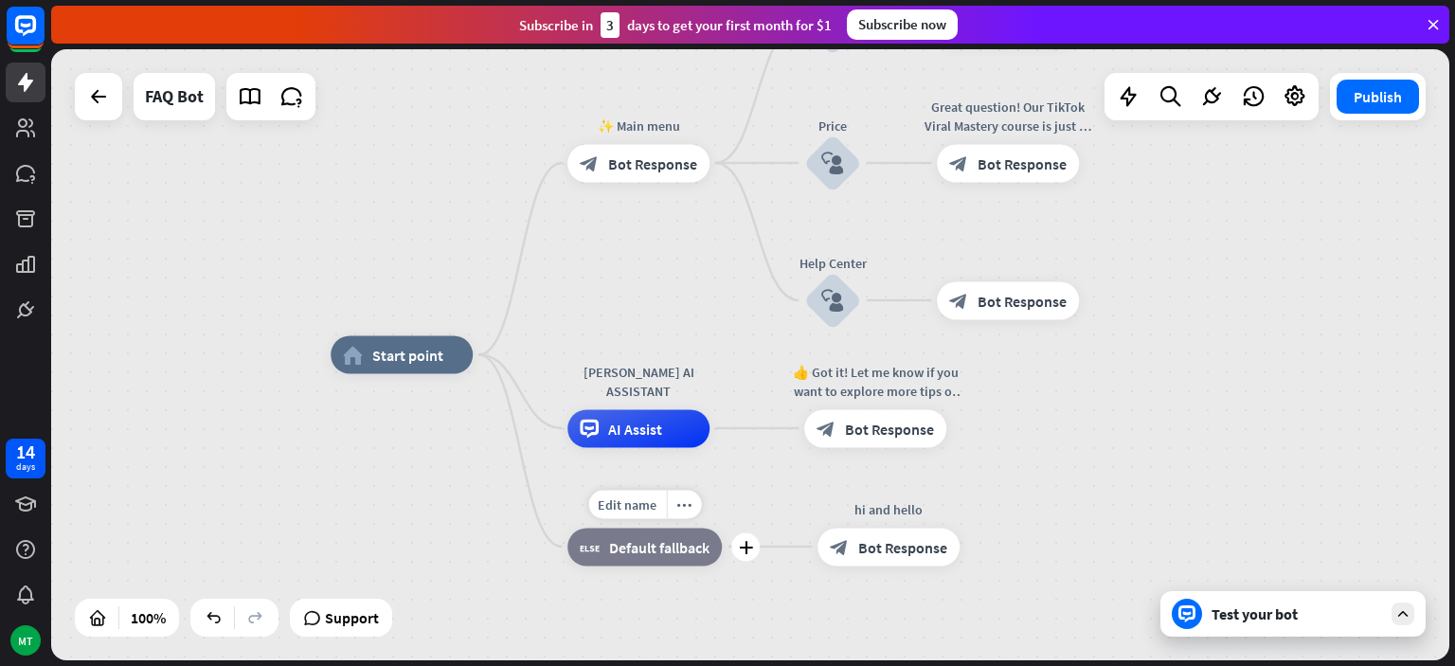
click at [654, 546] on span "Default fallback" at bounding box center [659, 546] width 100 height 19
click at [682, 504] on icon "more_horiz" at bounding box center [683, 504] width 15 height 14
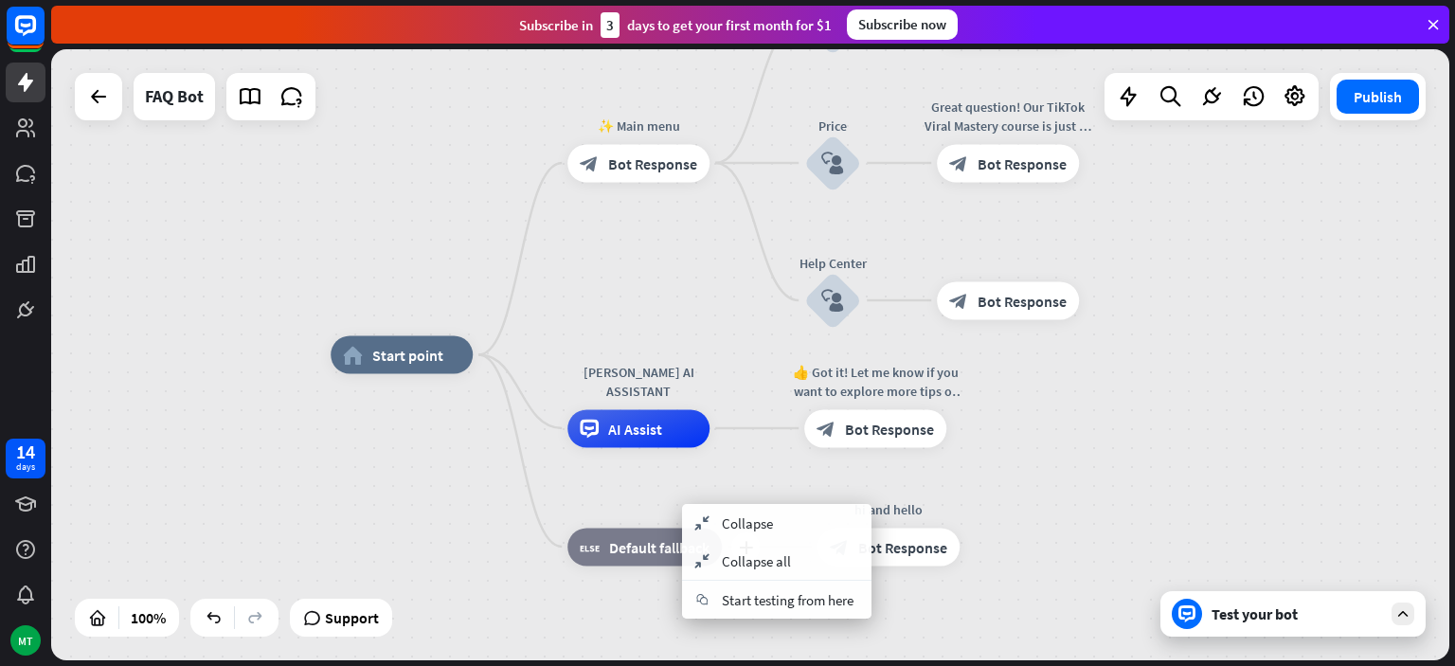
click at [654, 566] on div "plus block_fallback Default fallback" at bounding box center [644, 547] width 154 height 38
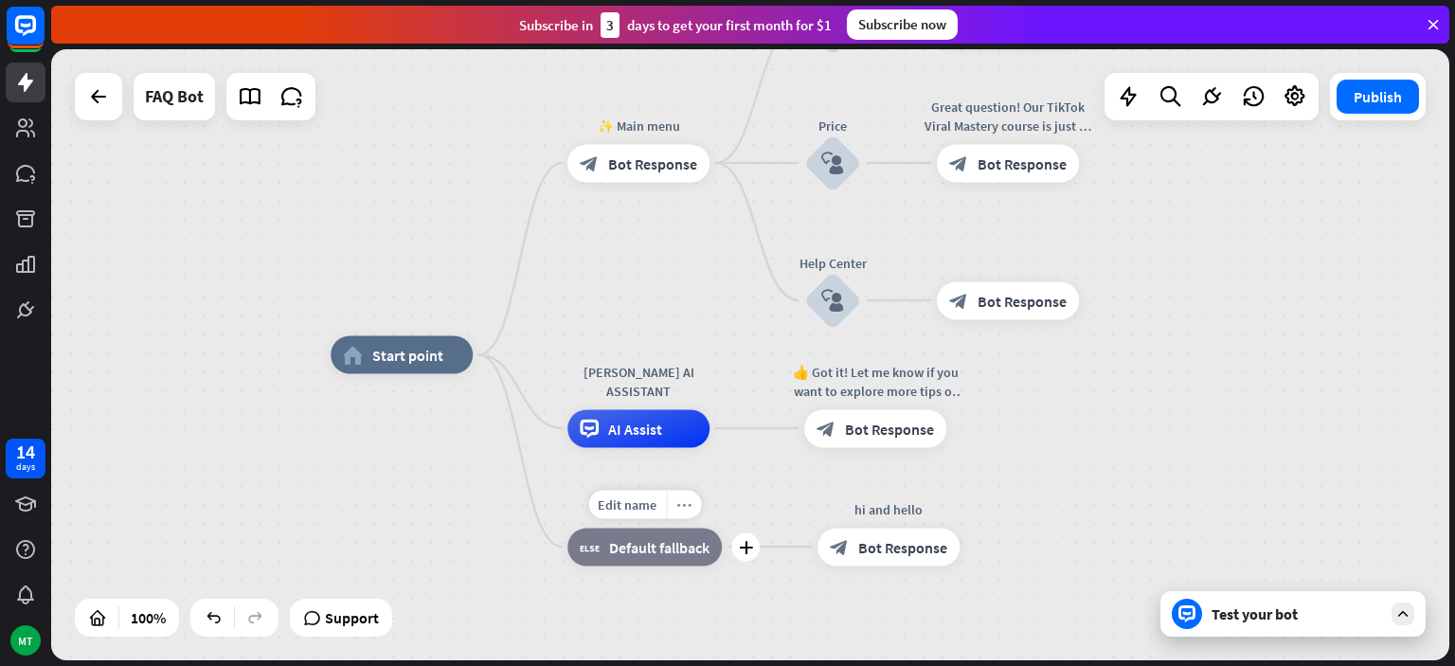
click at [689, 508] on icon "more_horiz" at bounding box center [683, 504] width 15 height 14
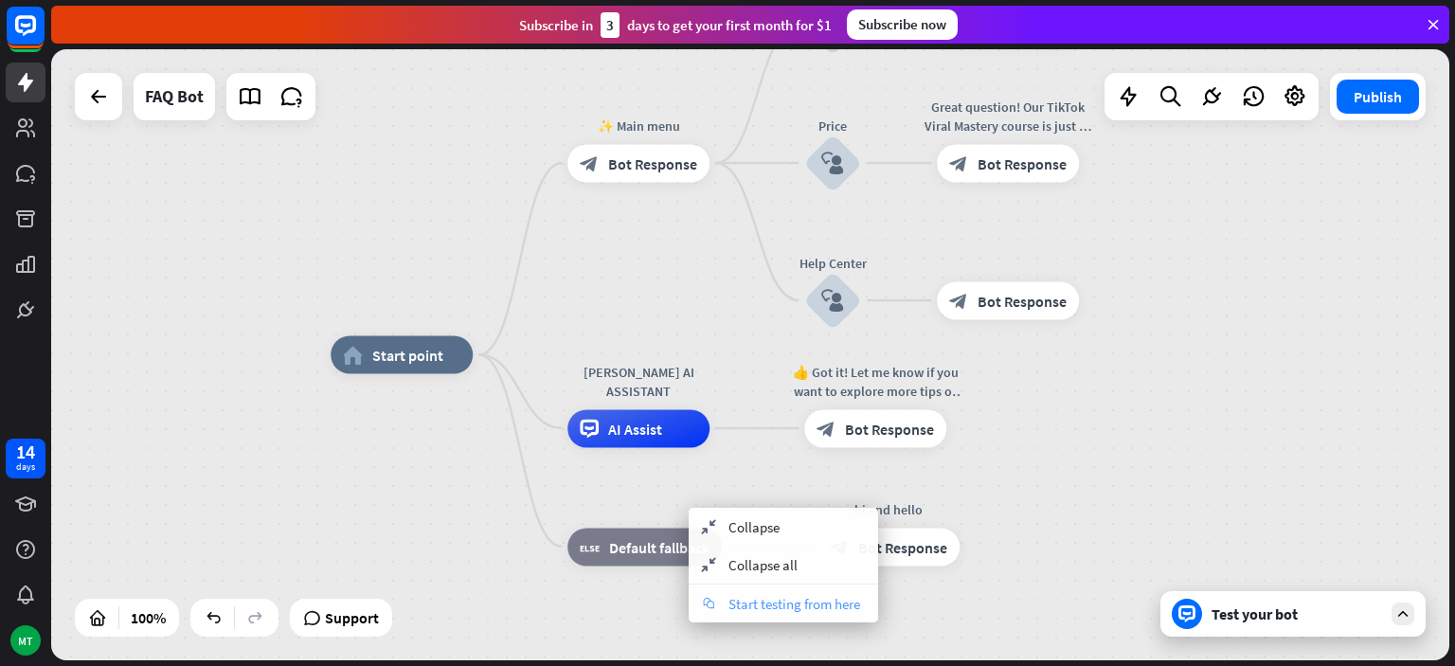
click at [782, 588] on div "chat Start testing from here" at bounding box center [783, 604] width 189 height 38
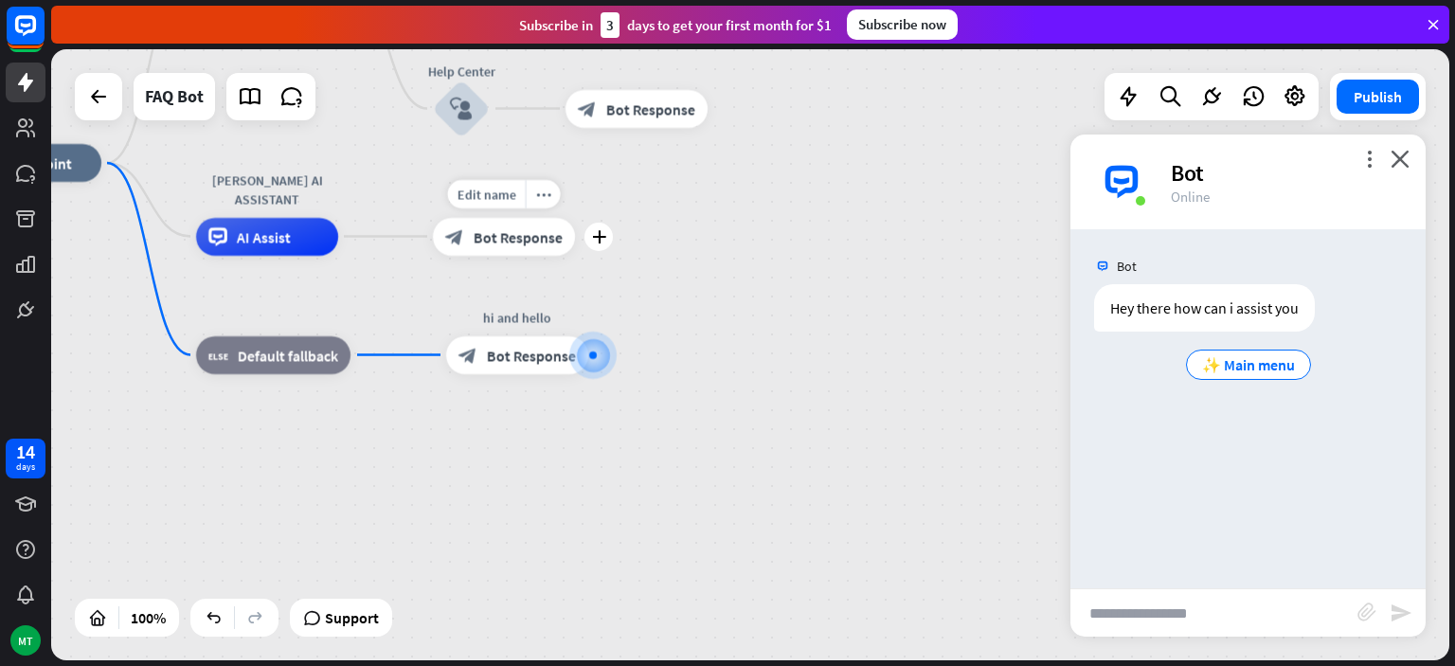
click at [513, 244] on span "Bot Response" at bounding box center [518, 236] width 89 height 19
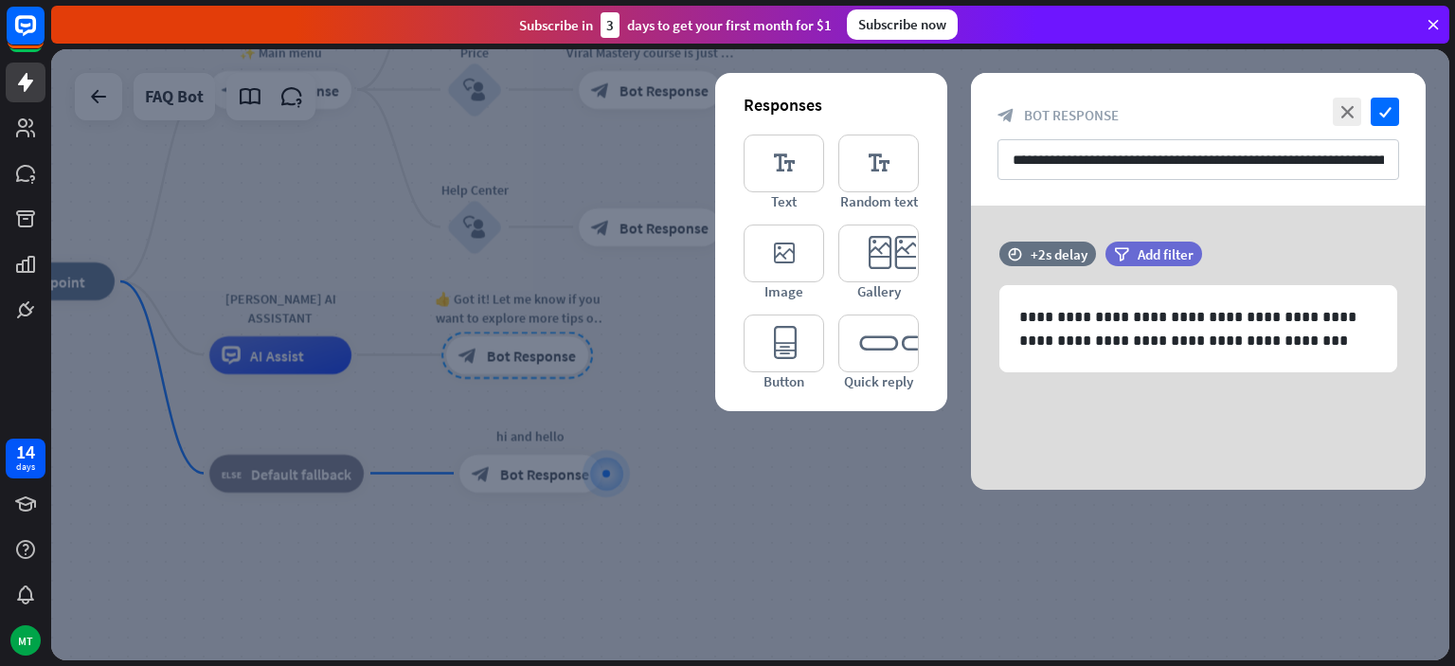
click at [885, 530] on div at bounding box center [750, 354] width 1398 height 611
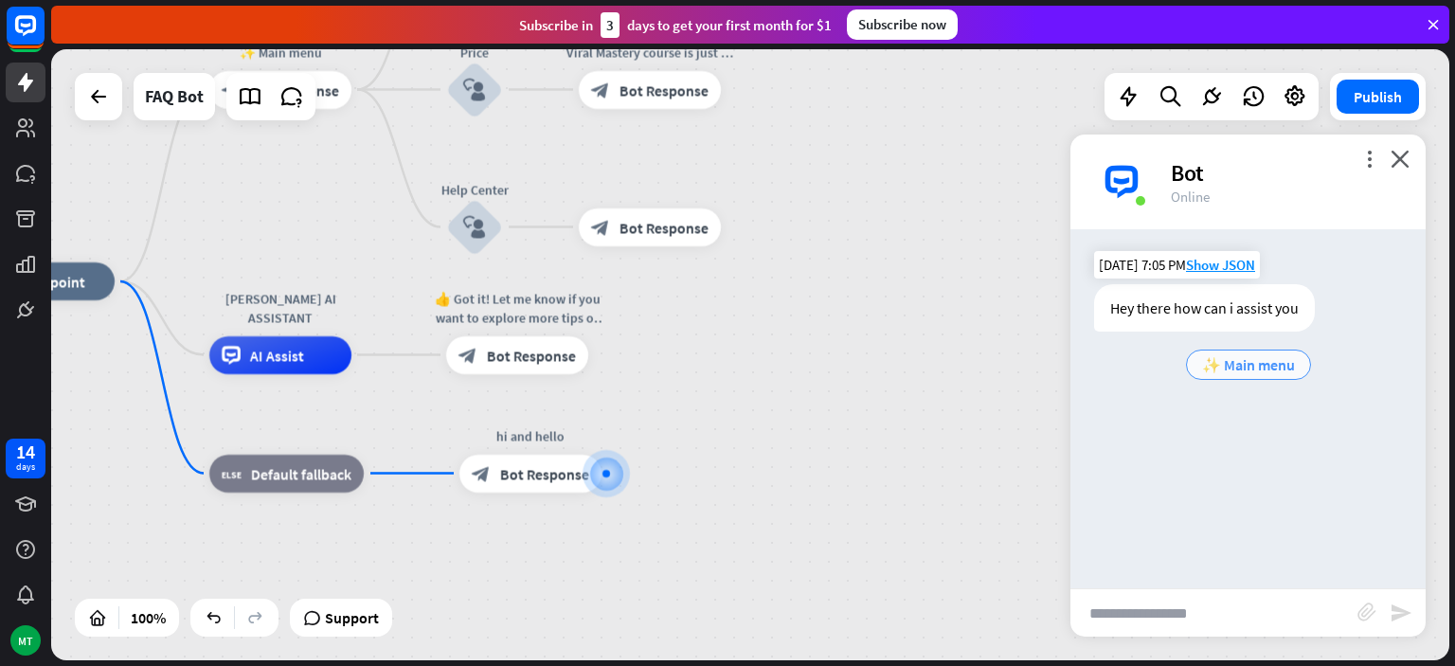
click at [1257, 366] on span "✨ Main menu" at bounding box center [1248, 364] width 93 height 19
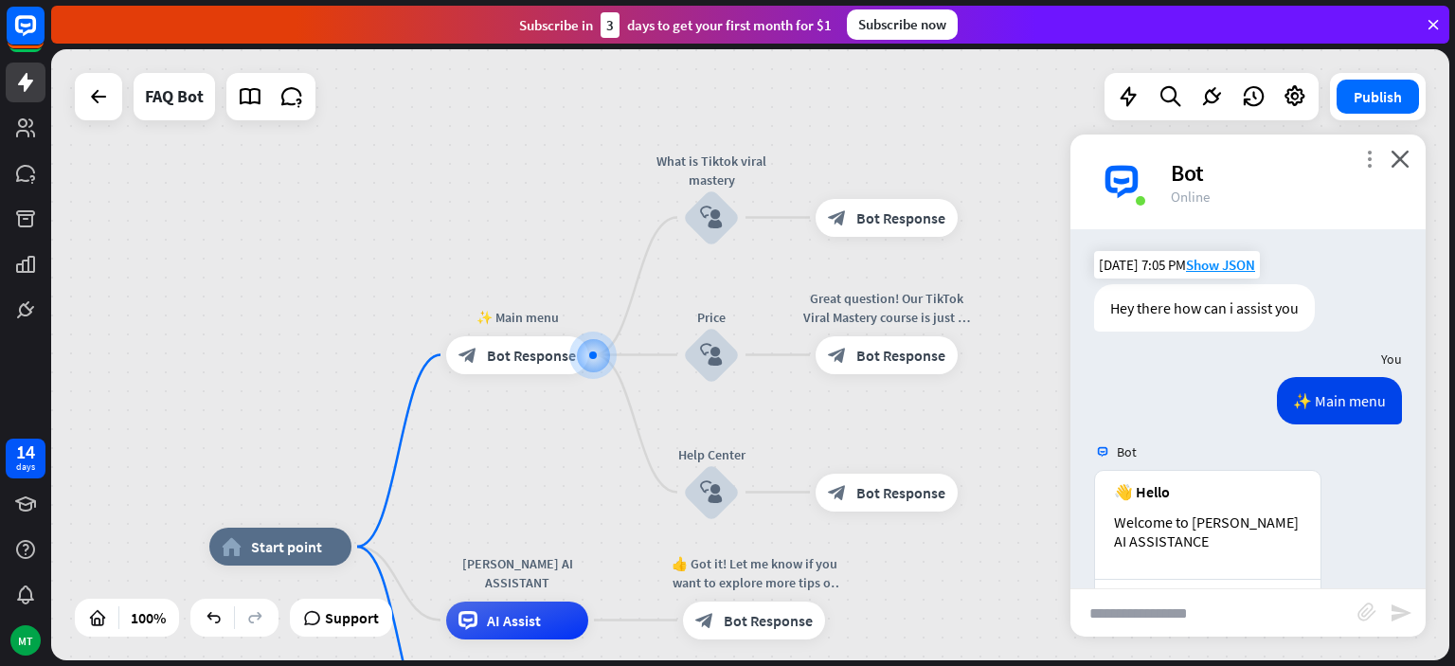
click at [1373, 157] on icon "more_vert" at bounding box center [1369, 159] width 18 height 18
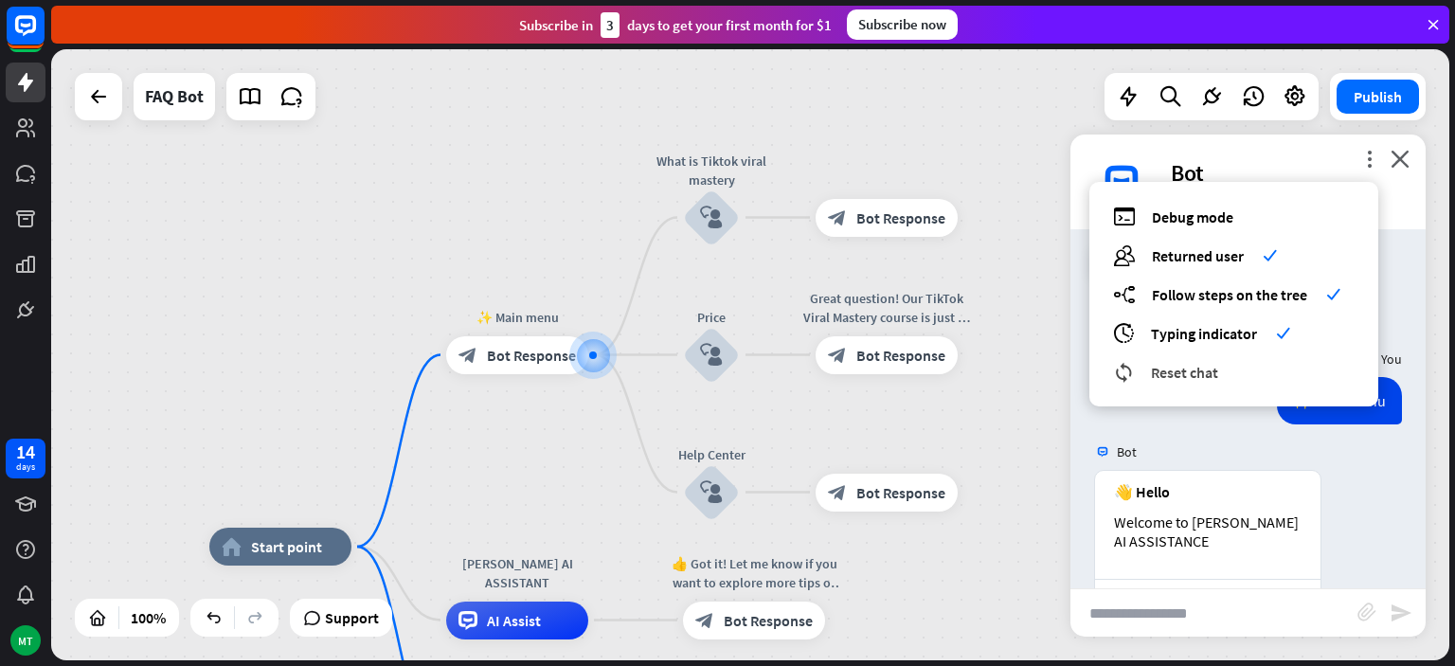
click at [1183, 368] on span "Reset chat" at bounding box center [1184, 372] width 67 height 19
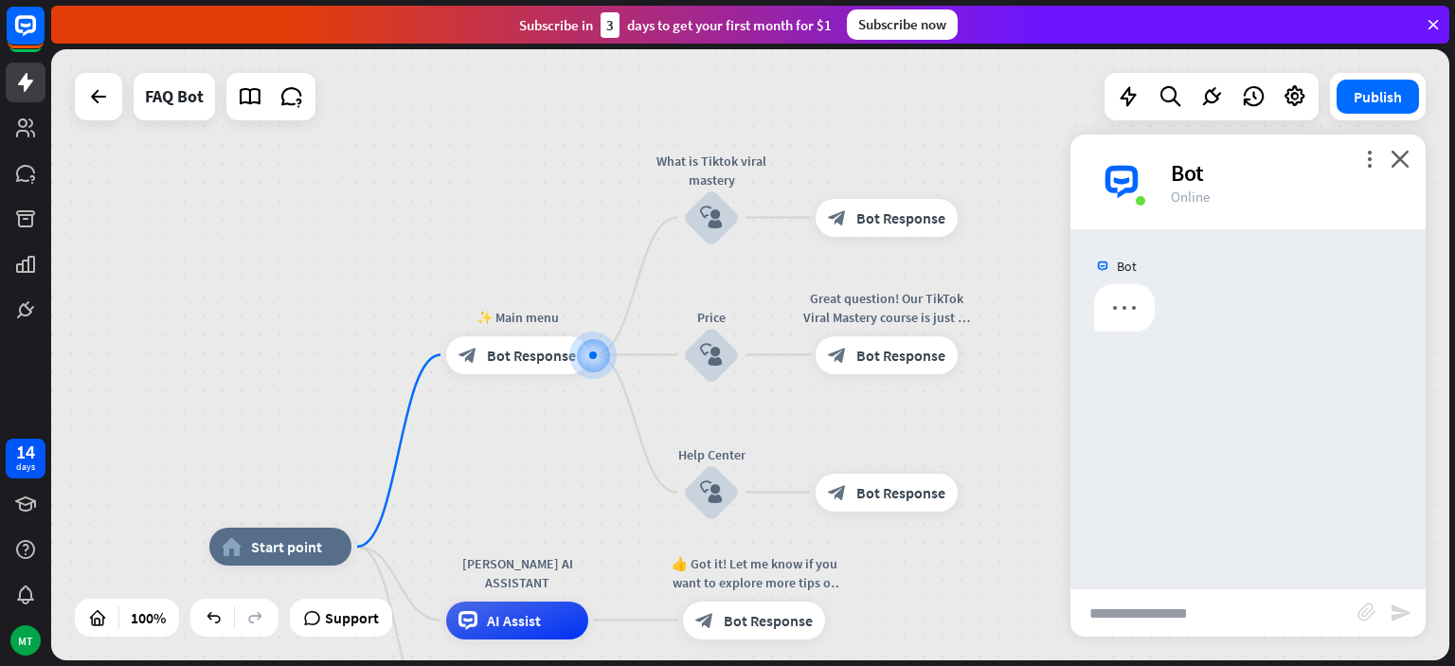
click at [1154, 616] on input "text" at bounding box center [1214, 612] width 287 height 47
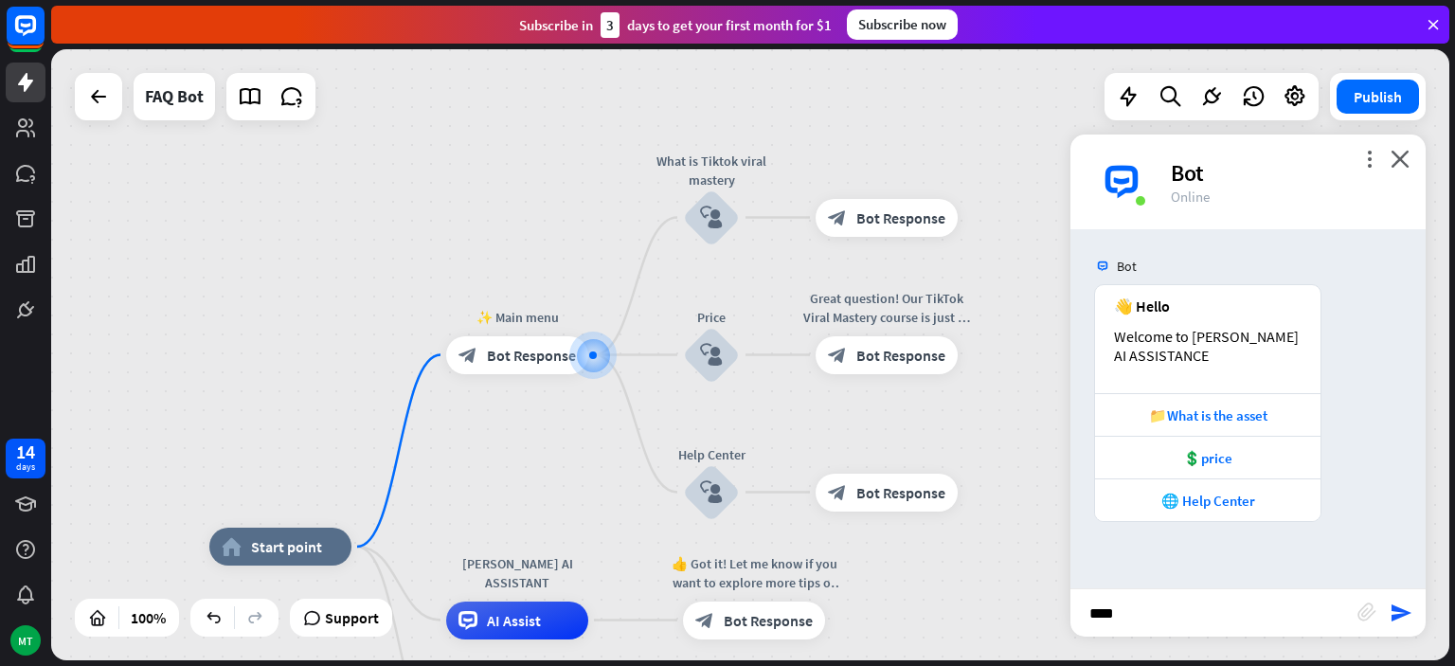
type input "*****"
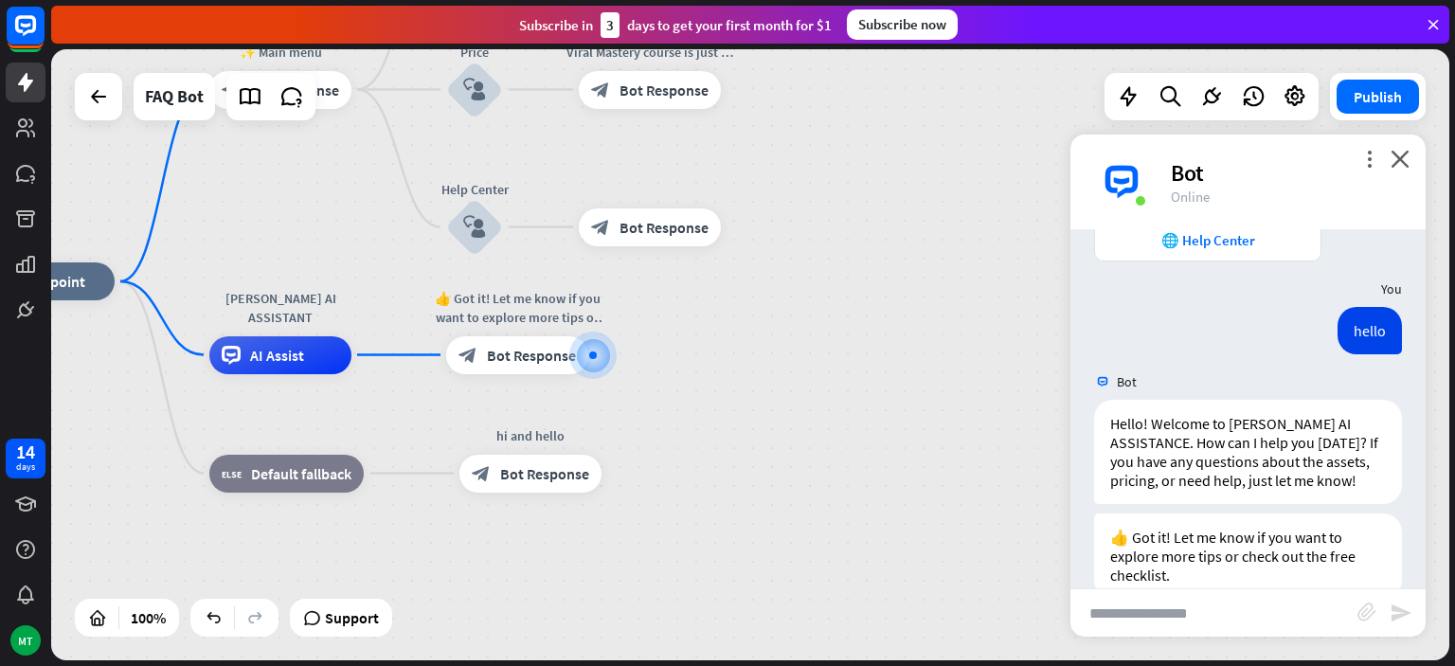
scroll to position [298, 0]
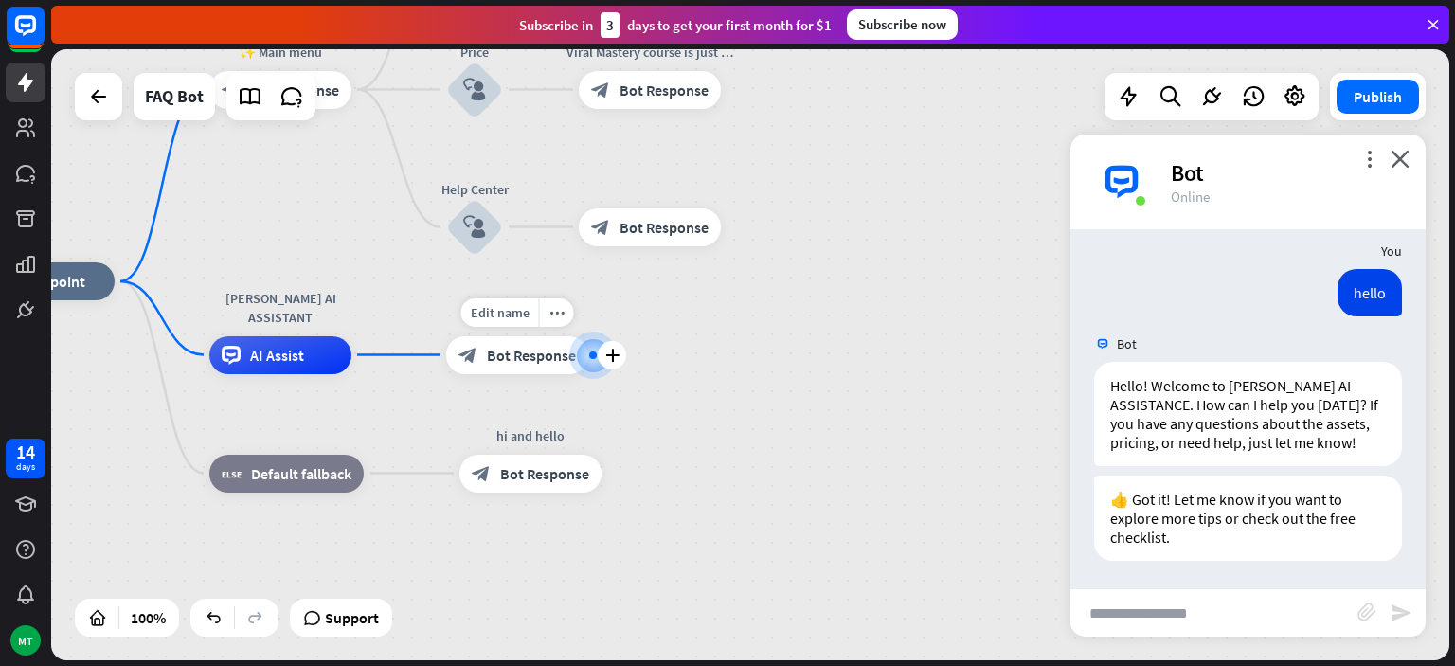
click at [534, 366] on div "block_bot_response Bot Response" at bounding box center [517, 355] width 142 height 38
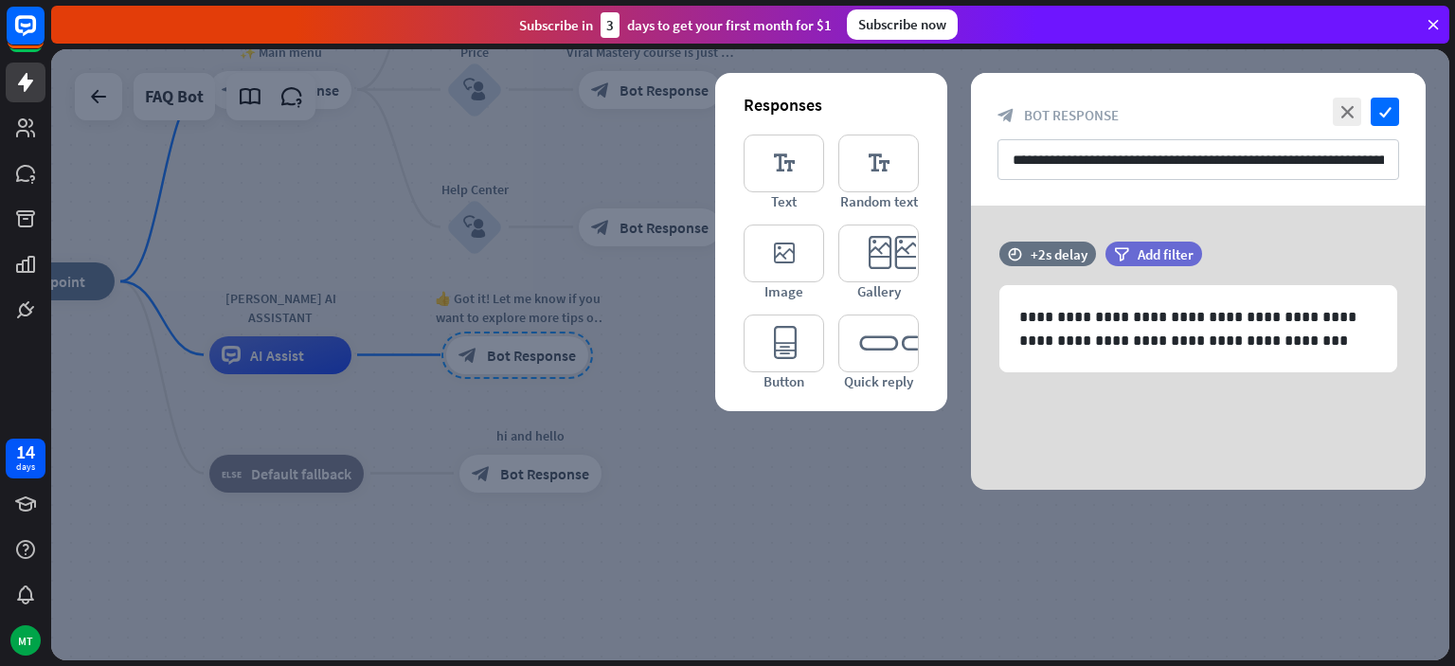
click at [1348, 97] on div "**********" at bounding box center [1198, 139] width 455 height 133
click at [1348, 113] on icon "close" at bounding box center [1347, 112] width 28 height 28
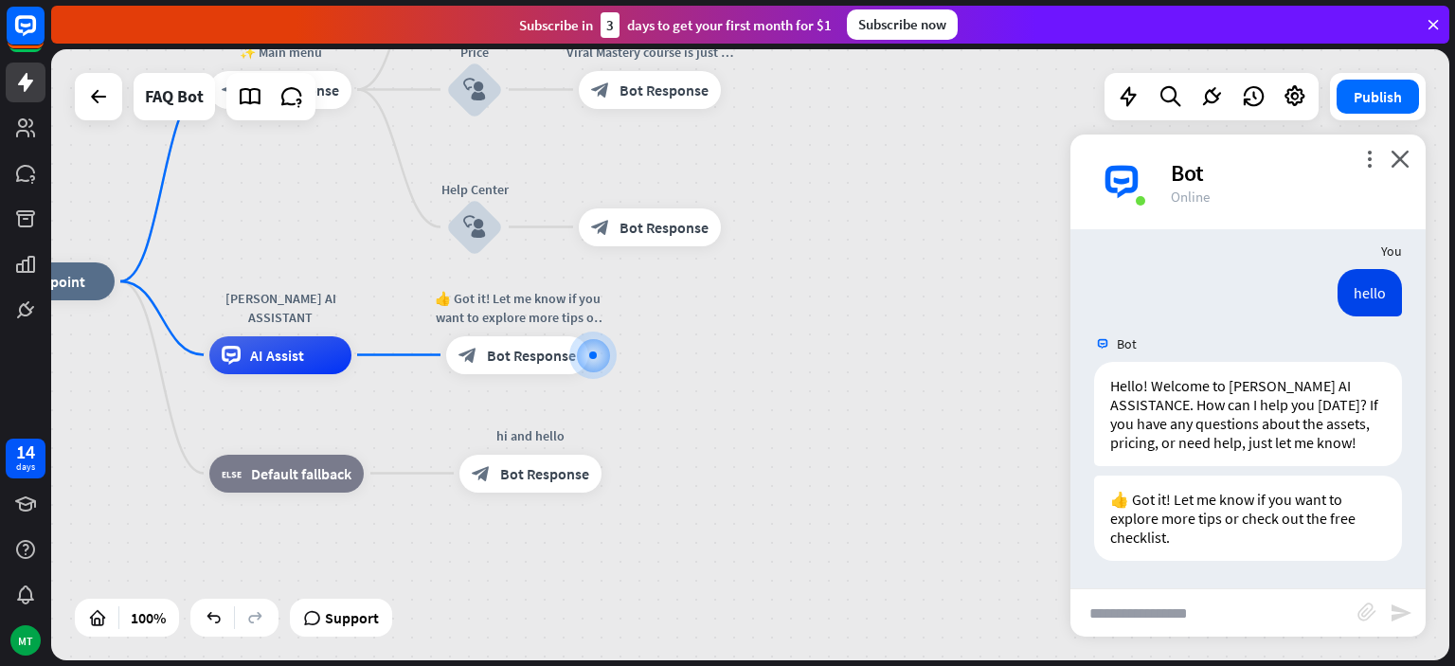
scroll to position [298, 0]
click at [612, 357] on icon "plus" at bounding box center [612, 355] width 14 height 13
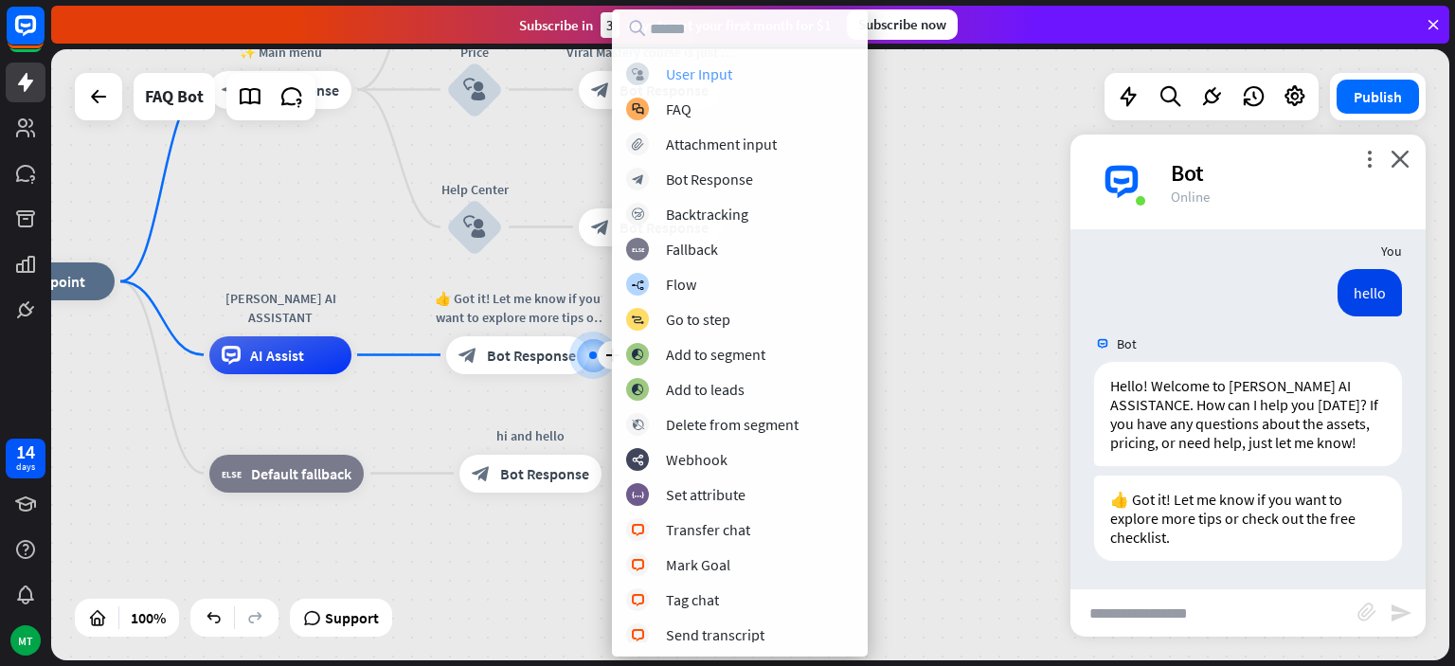
click at [737, 83] on div "block_user_input User Input" at bounding box center [739, 74] width 227 height 23
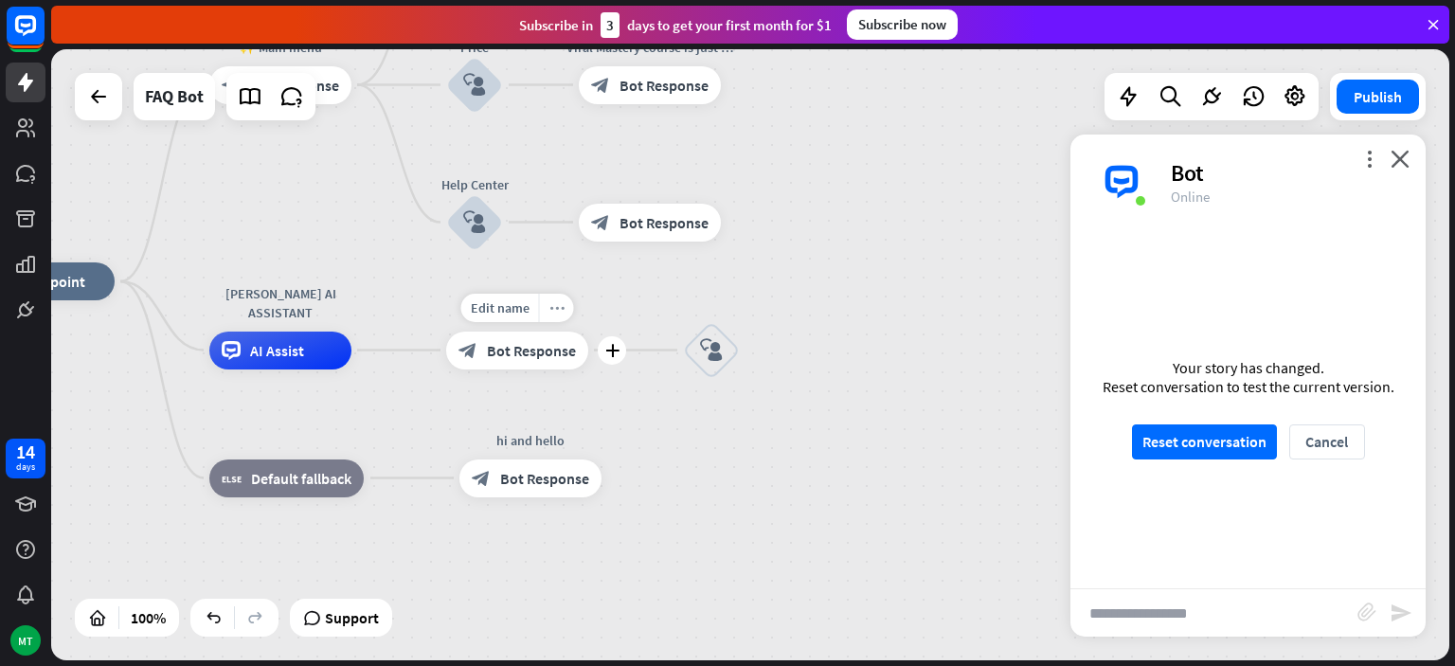
click at [561, 308] on icon "more_horiz" at bounding box center [556, 307] width 15 height 14
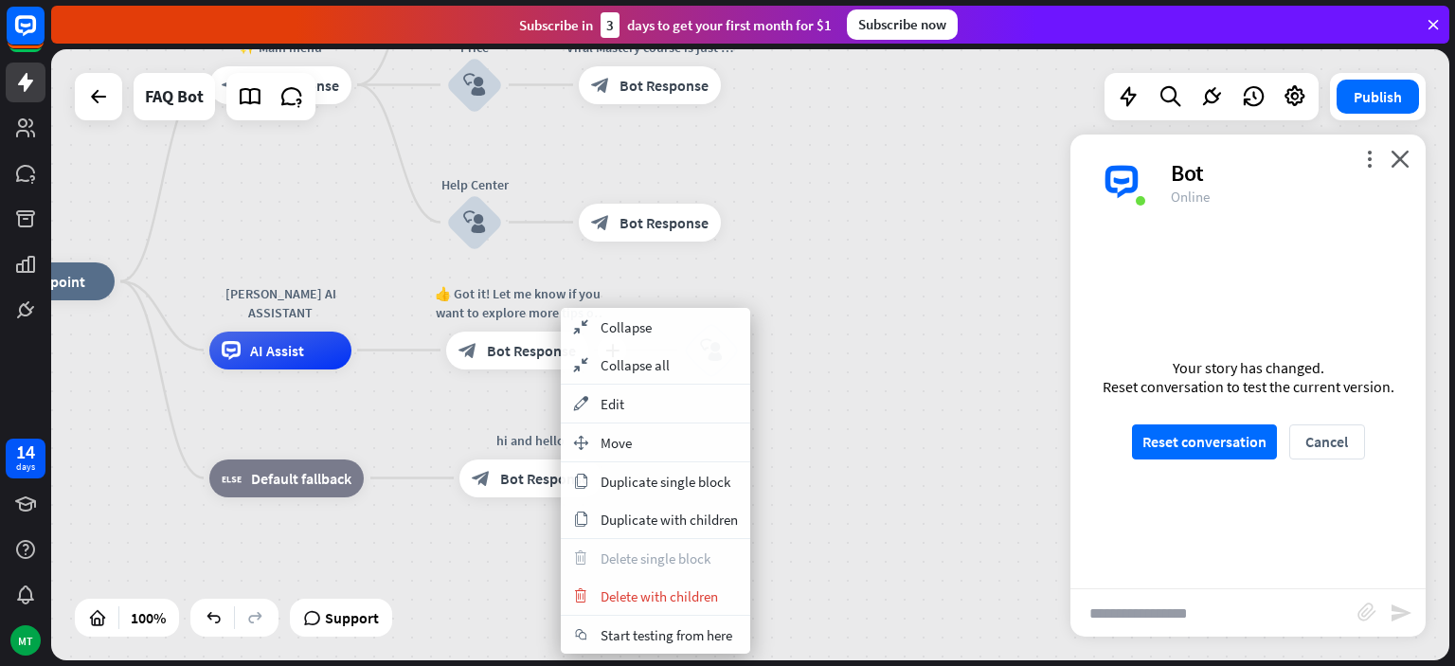
click at [526, 319] on div "👍 Got it! Let me know if you want to explore more tips or check out the free ch…" at bounding box center [517, 303] width 171 height 38
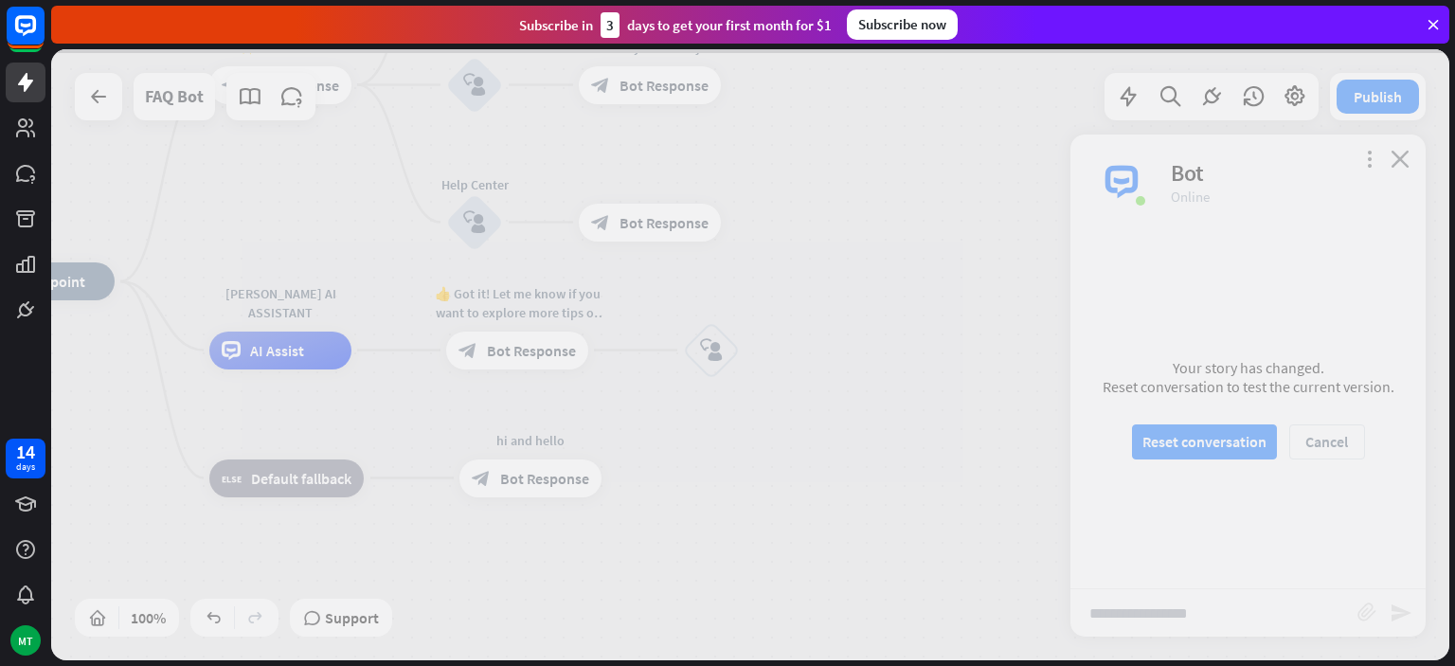
click at [532, 298] on div at bounding box center [750, 354] width 1398 height 611
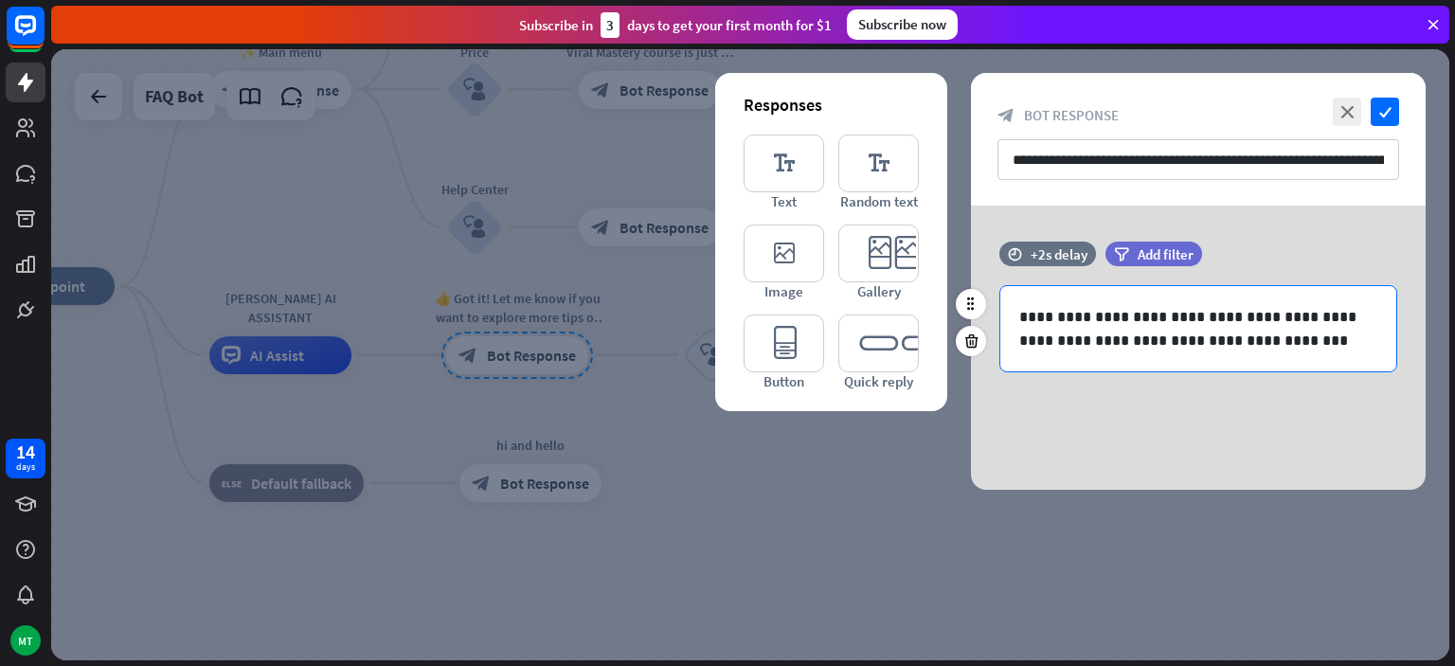
click at [1030, 322] on p "**********" at bounding box center [1198, 328] width 358 height 47
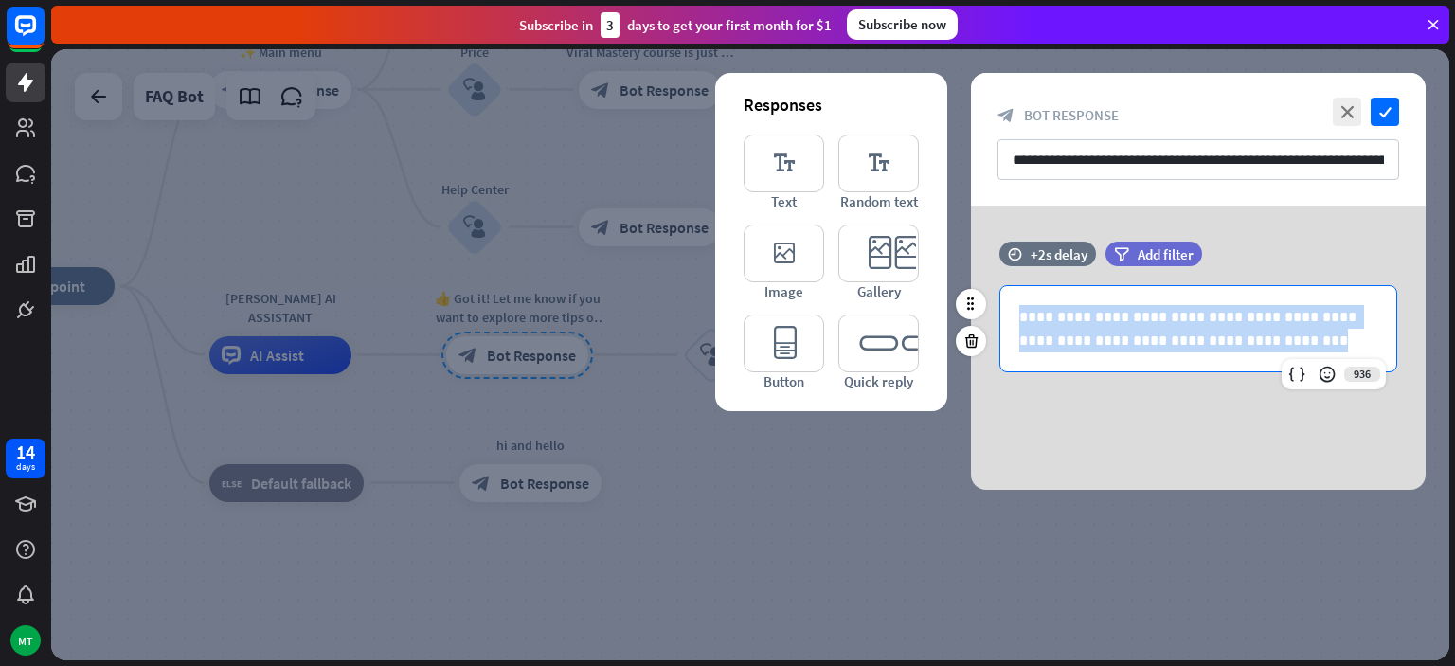
click at [1030, 322] on p "**********" at bounding box center [1198, 328] width 358 height 47
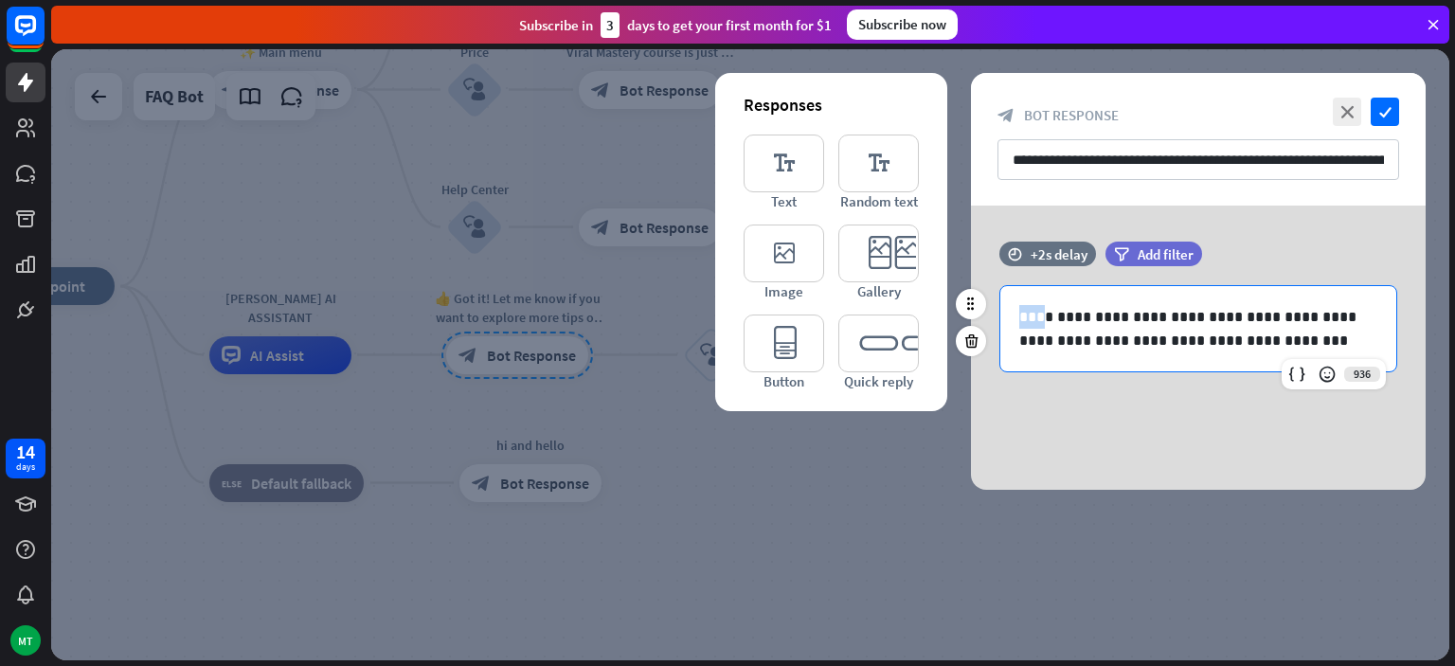
click at [1030, 322] on p "**********" at bounding box center [1198, 328] width 358 height 47
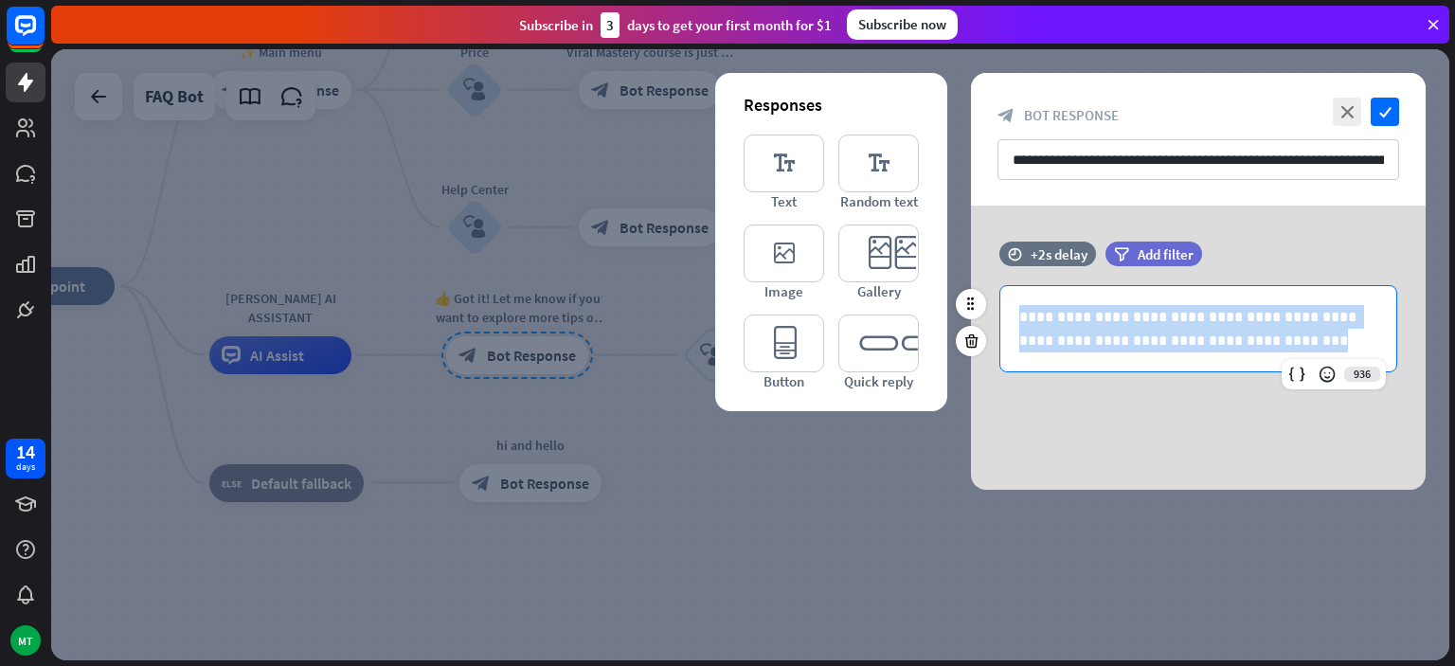
click at [1030, 322] on p "**********" at bounding box center [1198, 328] width 358 height 47
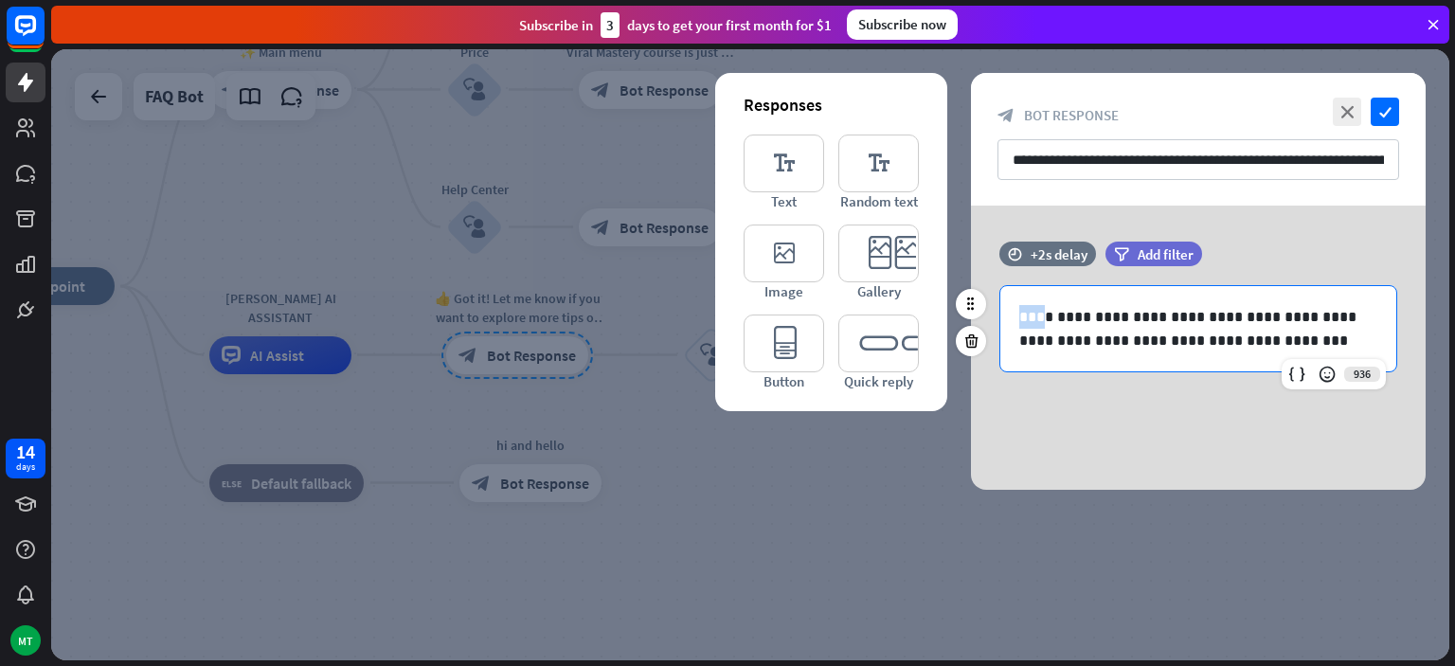
click at [1030, 322] on p "**********" at bounding box center [1198, 328] width 358 height 47
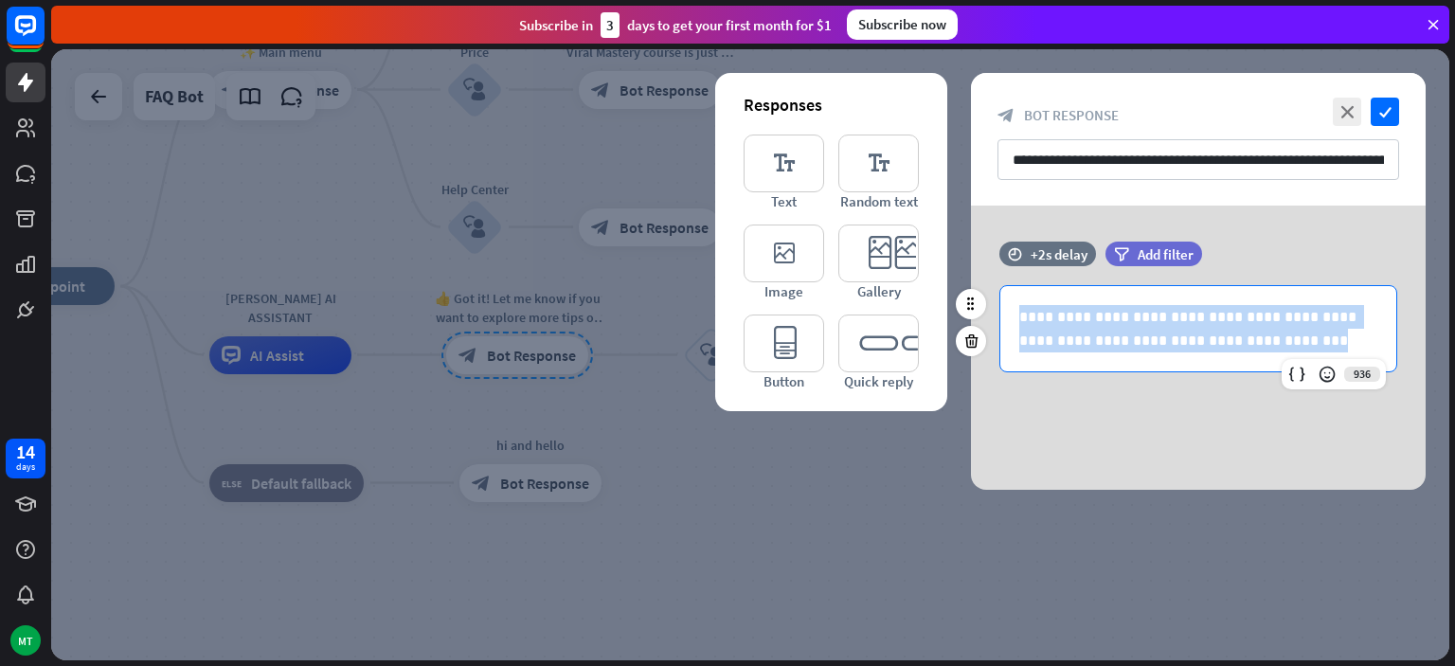
click at [1030, 322] on p "**********" at bounding box center [1198, 328] width 358 height 47
copy p "**********"
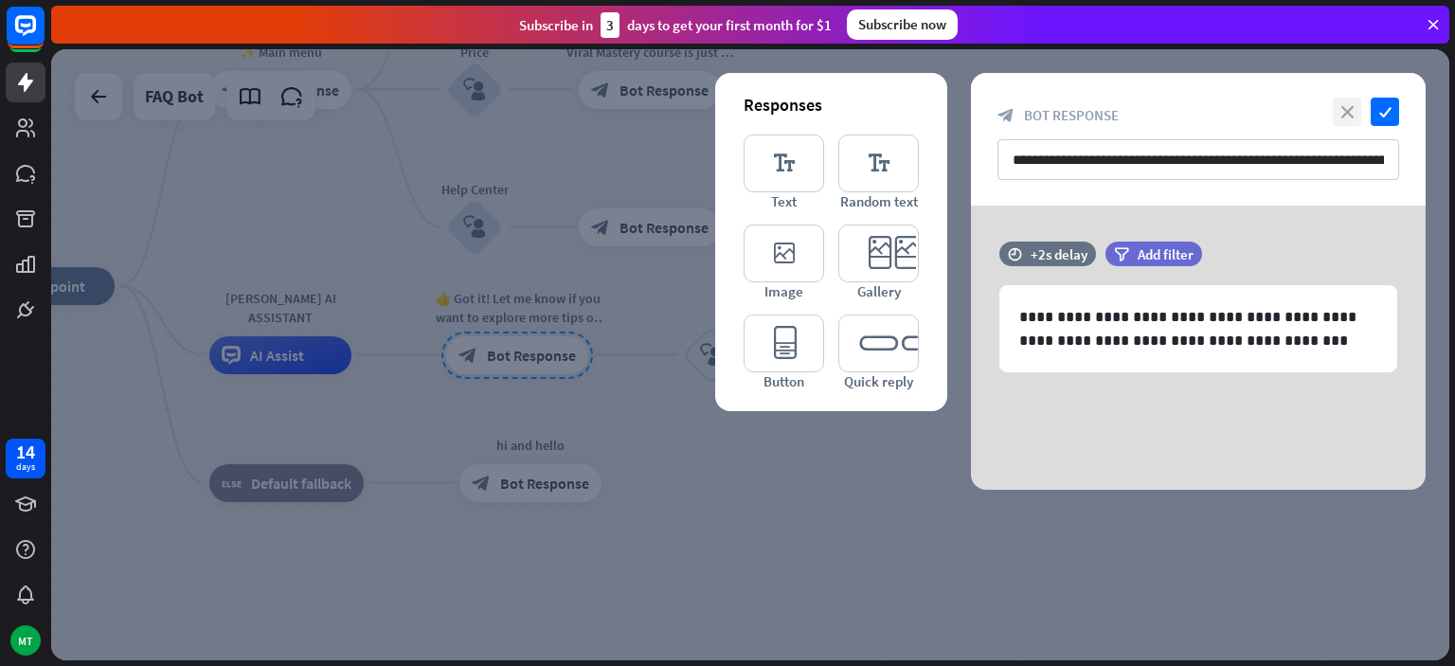
click at [1351, 121] on icon "close" at bounding box center [1347, 112] width 28 height 28
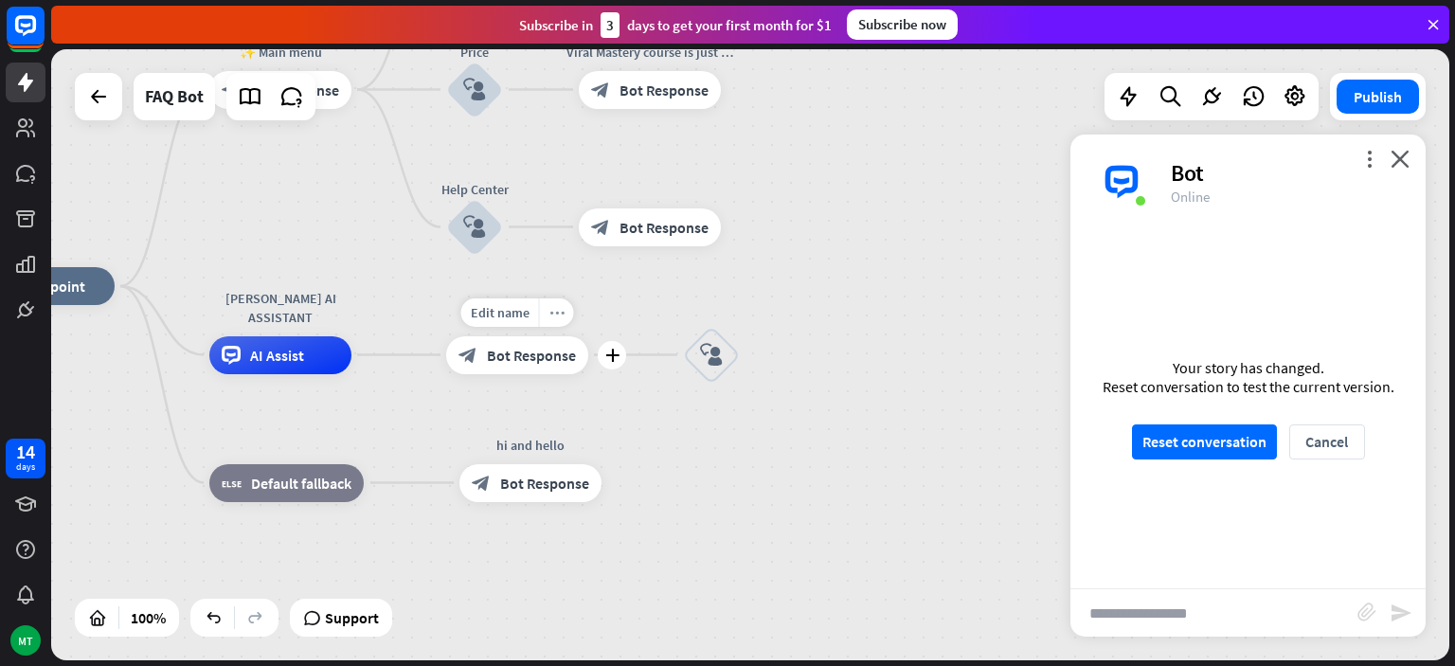
click at [555, 320] on div "more_horiz" at bounding box center [556, 312] width 35 height 28
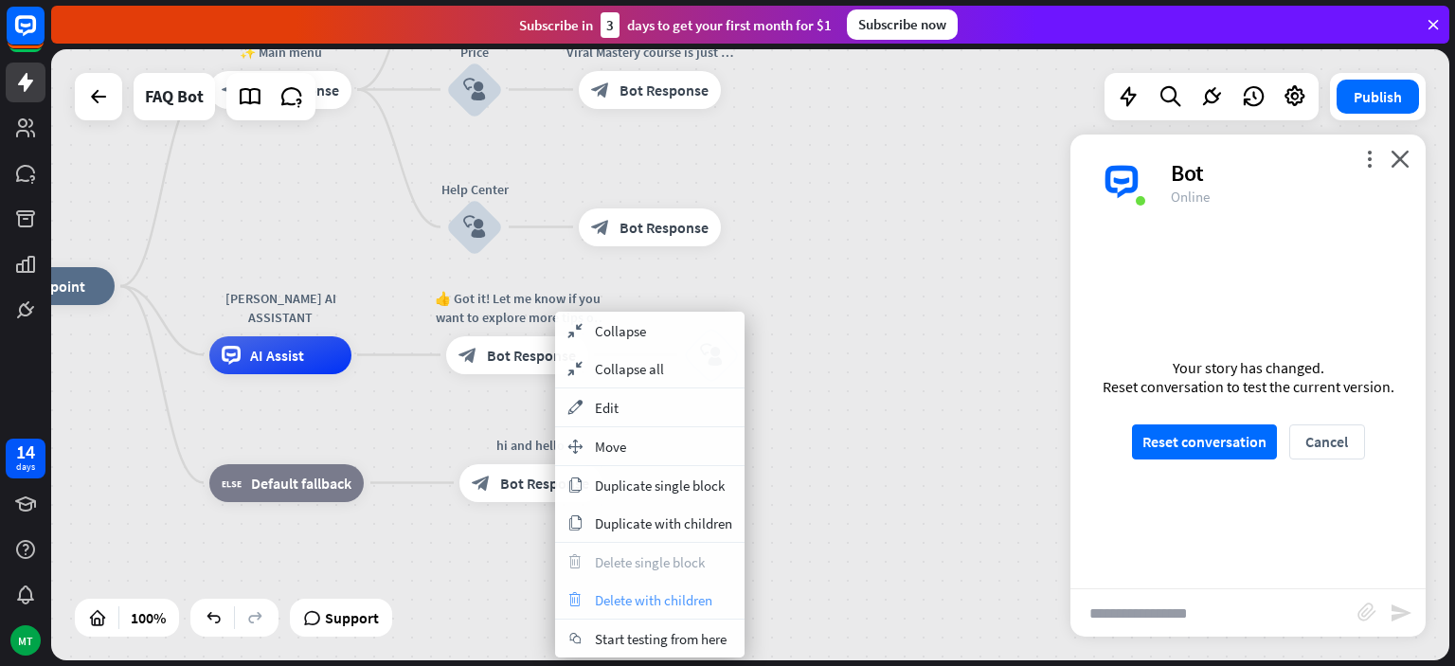
click at [624, 602] on span "Delete with children" at bounding box center [653, 600] width 117 height 18
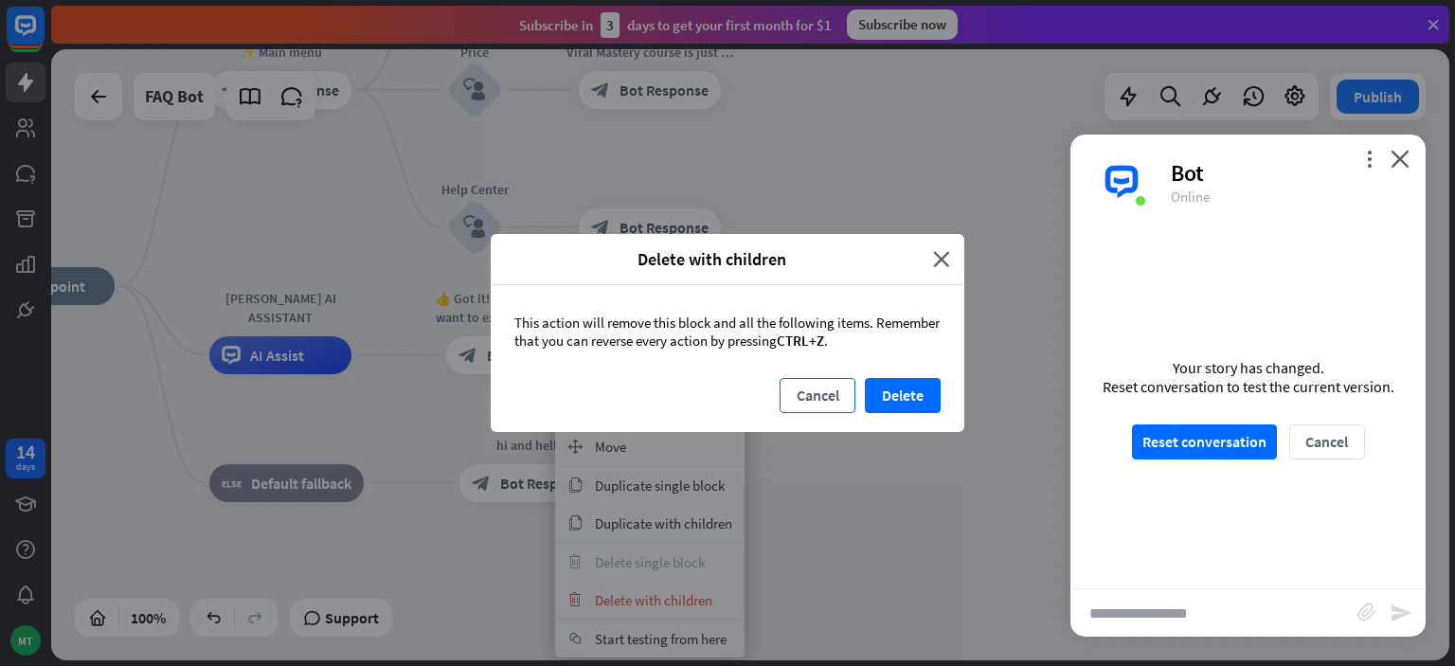
click at [819, 388] on button "Cancel" at bounding box center [818, 395] width 76 height 35
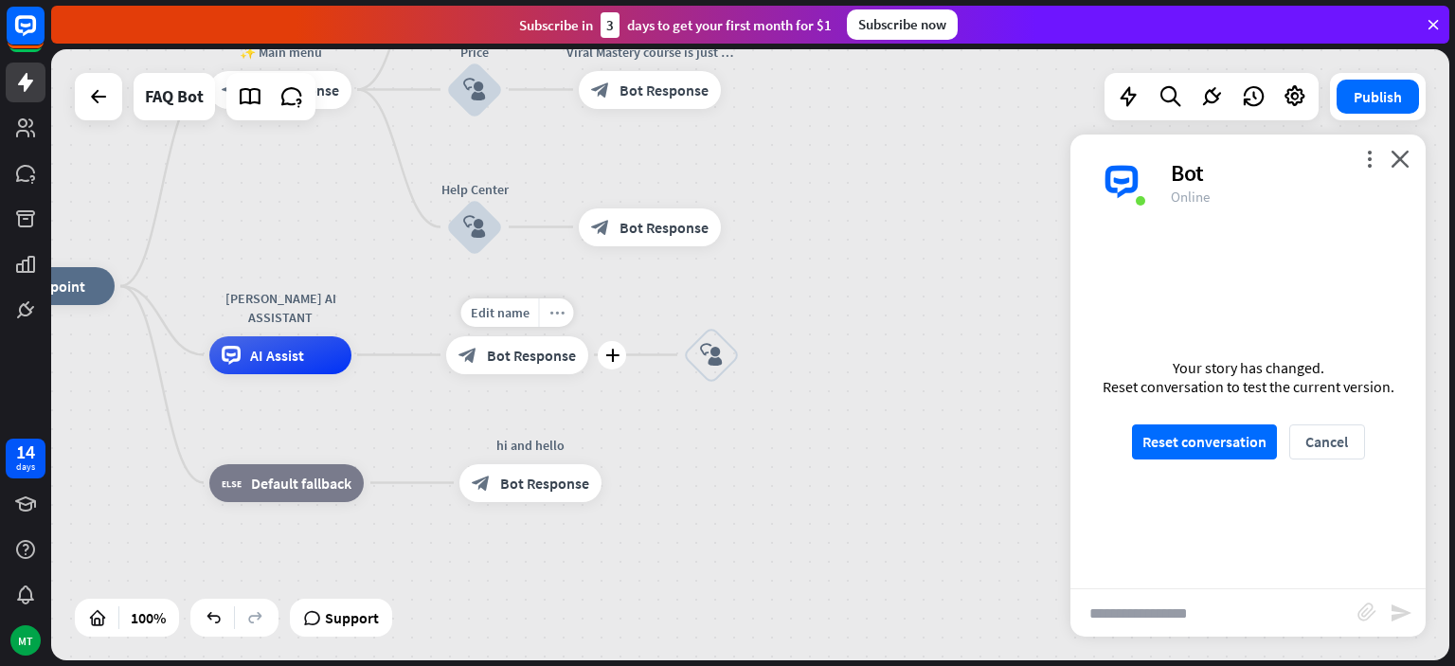
click at [550, 321] on div "more_horiz" at bounding box center [556, 312] width 35 height 28
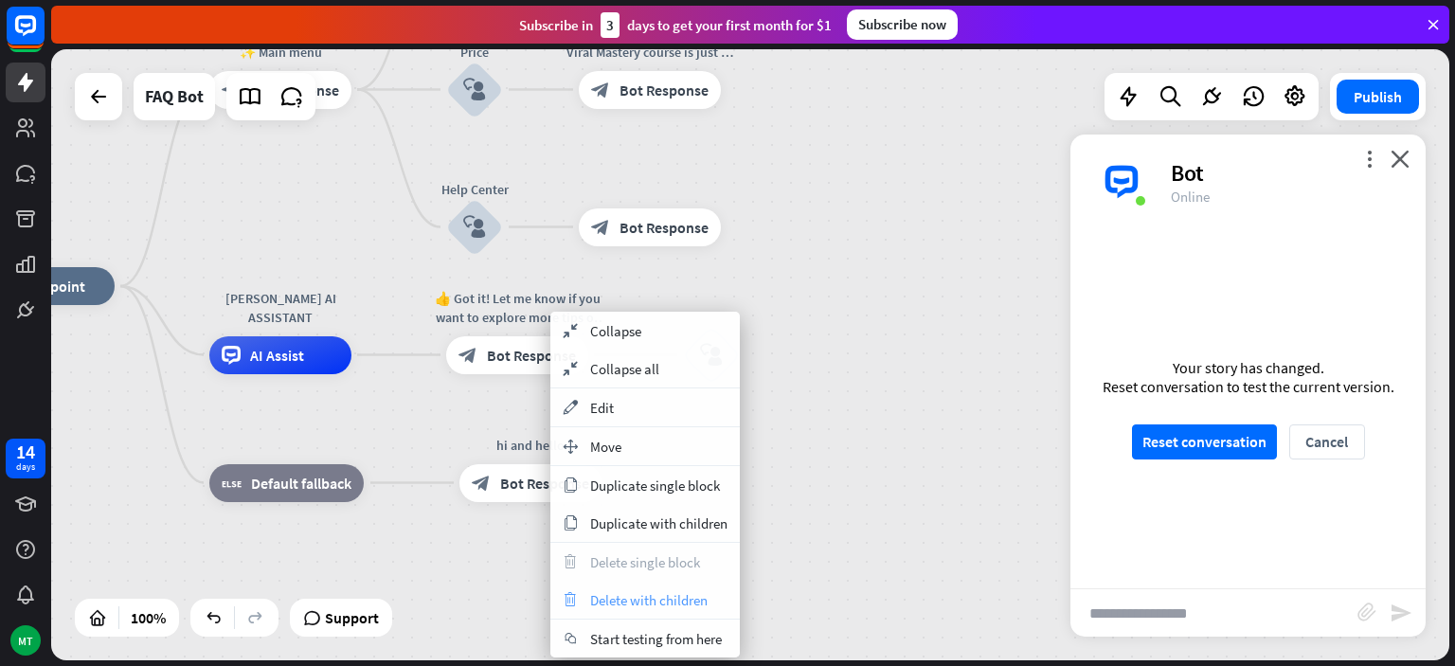
click at [669, 597] on span "Delete with children" at bounding box center [648, 600] width 117 height 18
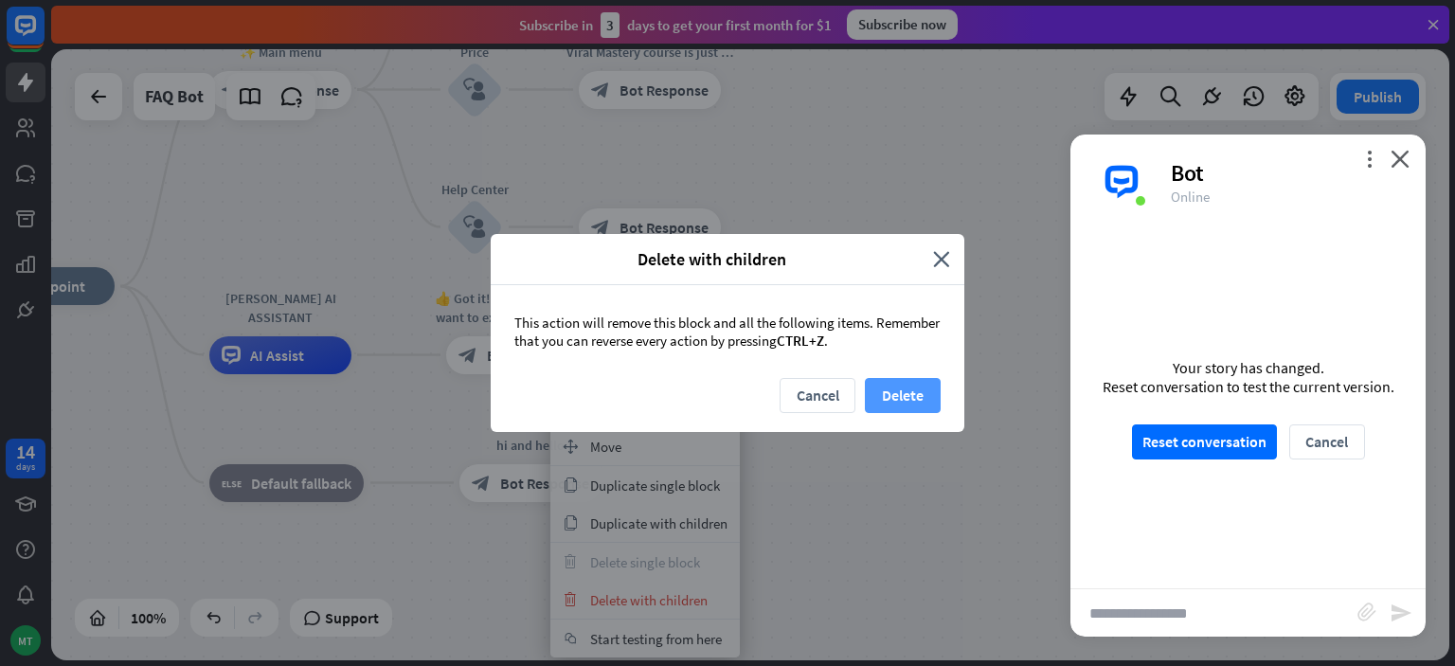
click at [923, 387] on button "Delete" at bounding box center [903, 395] width 76 height 35
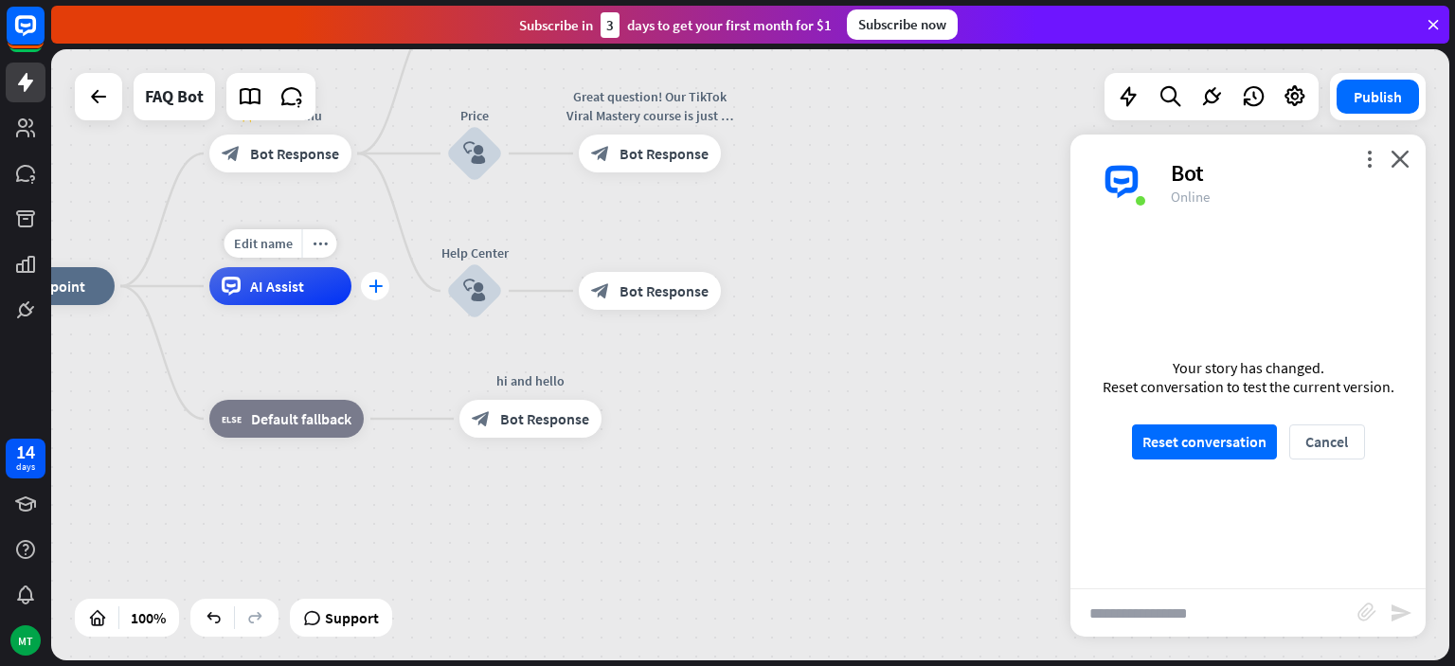
click at [373, 294] on div "plus" at bounding box center [375, 286] width 28 height 28
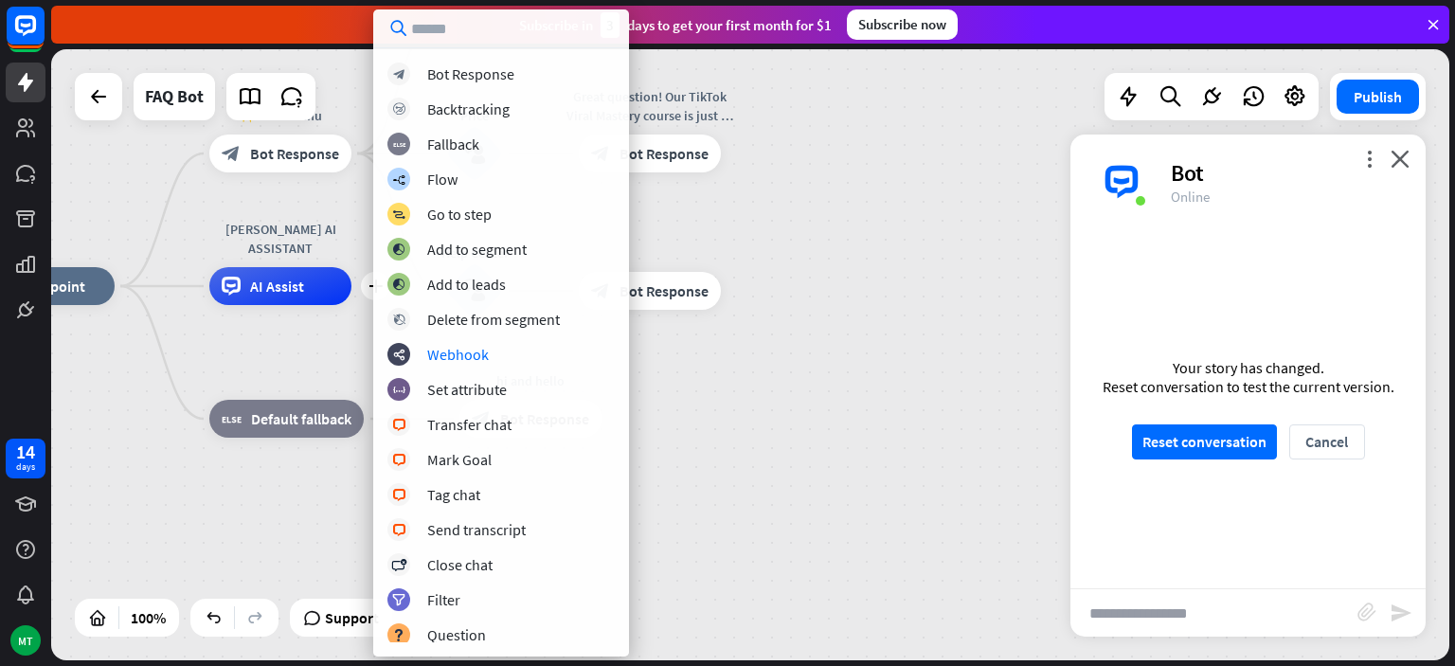
click at [793, 452] on div "home_2 Start point ✨ Main menu block_bot_response Bot Response What is Tiktok v…" at bounding box center [672, 591] width 1398 height 611
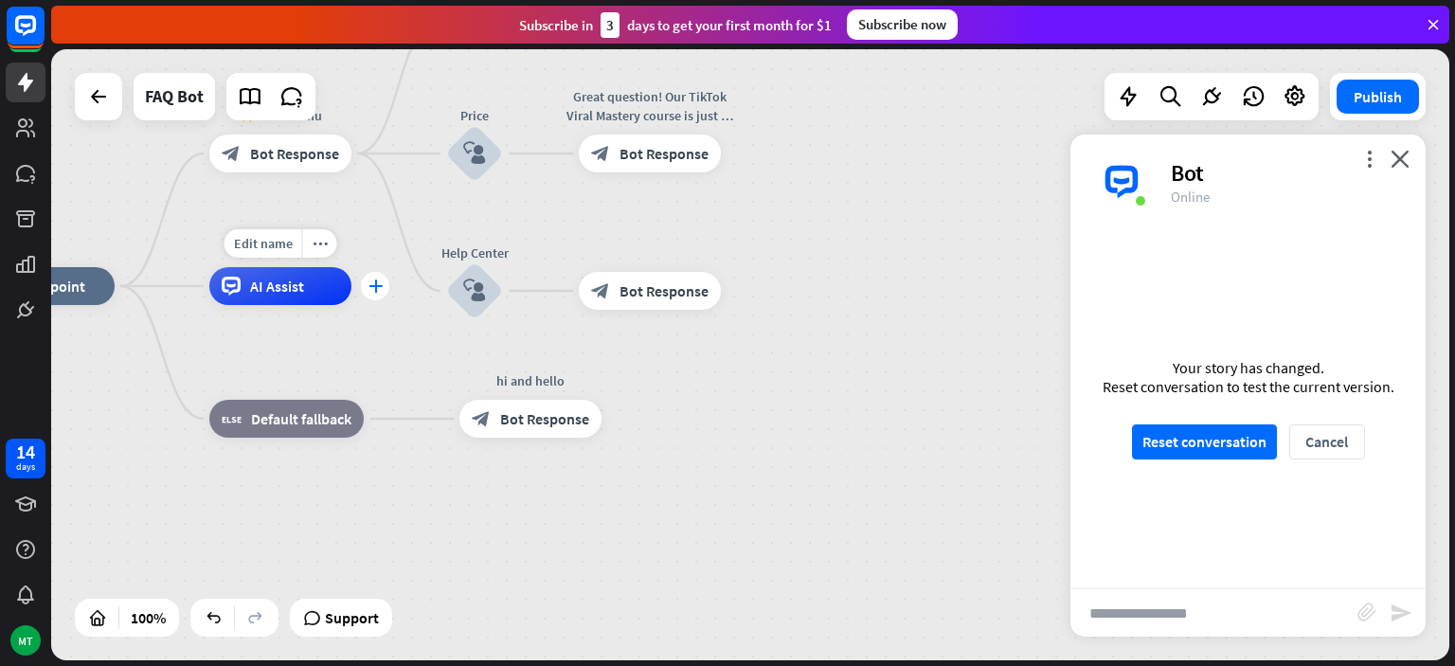
click at [382, 283] on div "plus" at bounding box center [375, 286] width 28 height 28
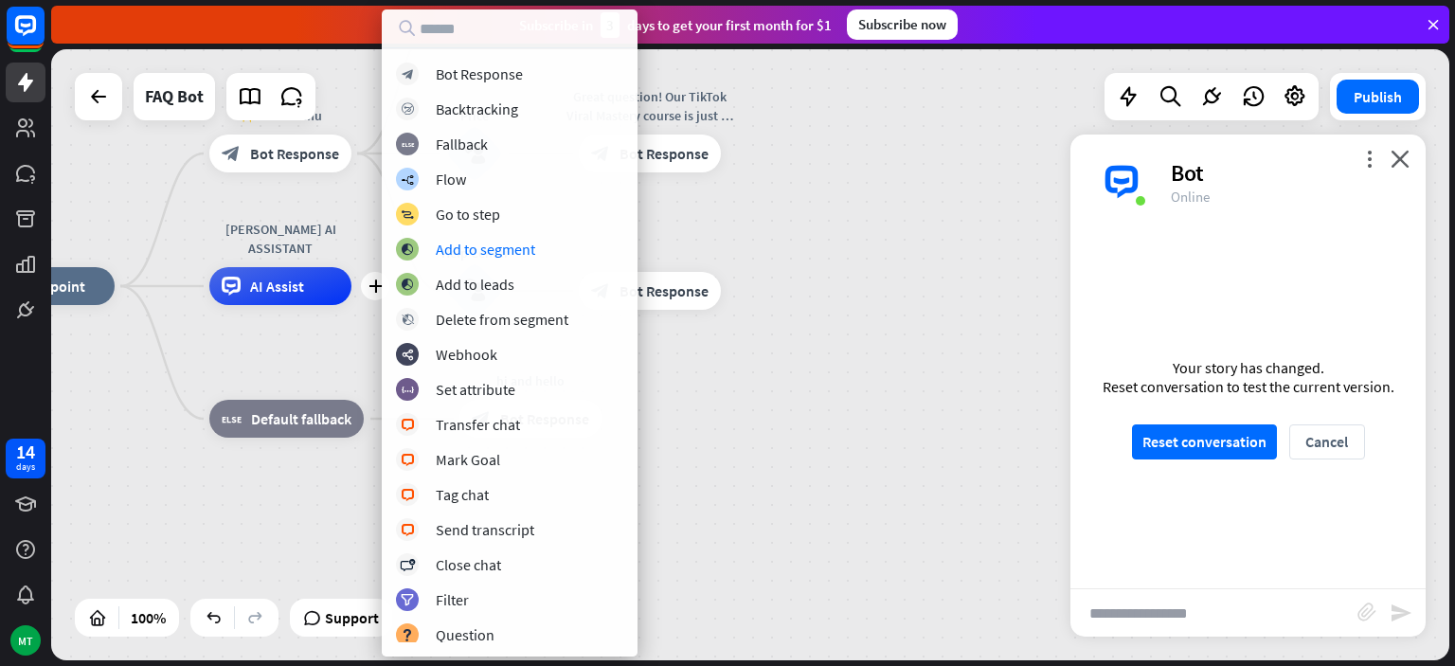
click at [703, 392] on div "home_2 Start point ✨ Main menu block_bot_response Bot Response What is Tiktok v…" at bounding box center [672, 591] width 1398 height 611
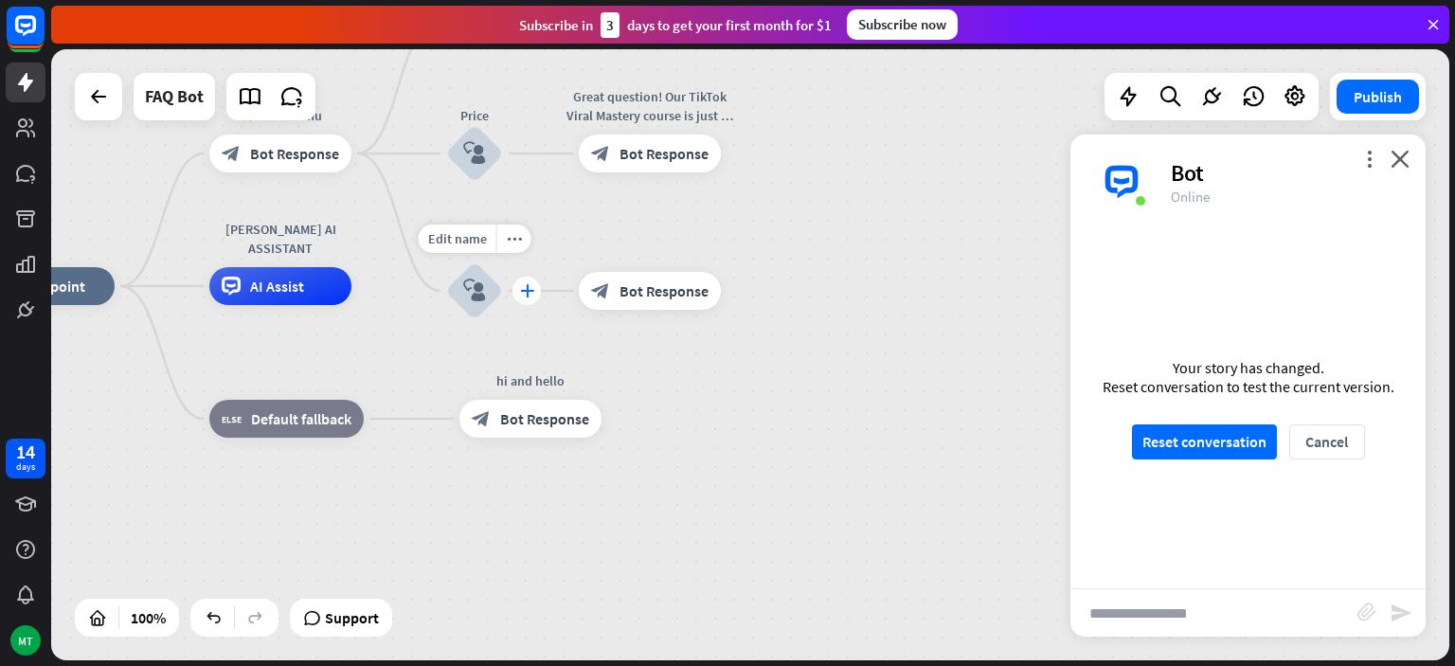
click at [520, 294] on div "plus" at bounding box center [527, 291] width 28 height 28
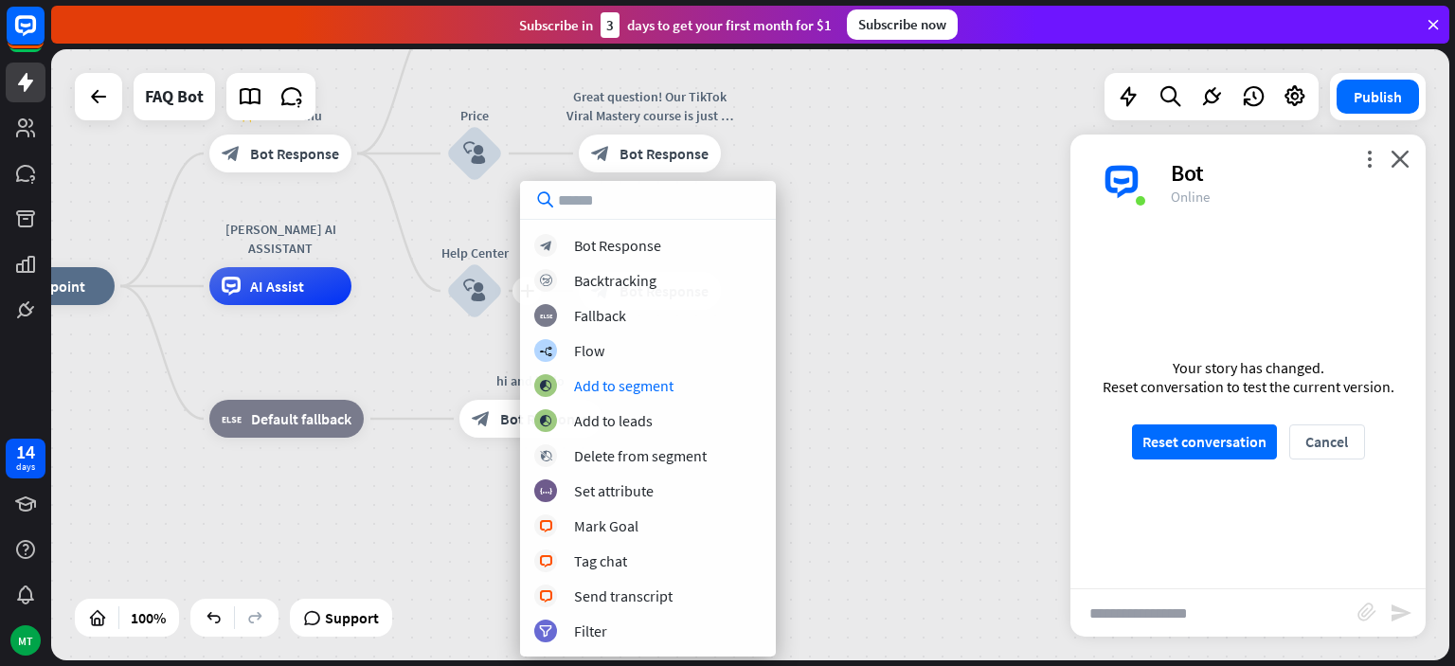
click at [836, 401] on div "home_2 Start point ✨ Main menu block_bot_response Bot Response What is Tiktok v…" at bounding box center [672, 591] width 1398 height 611
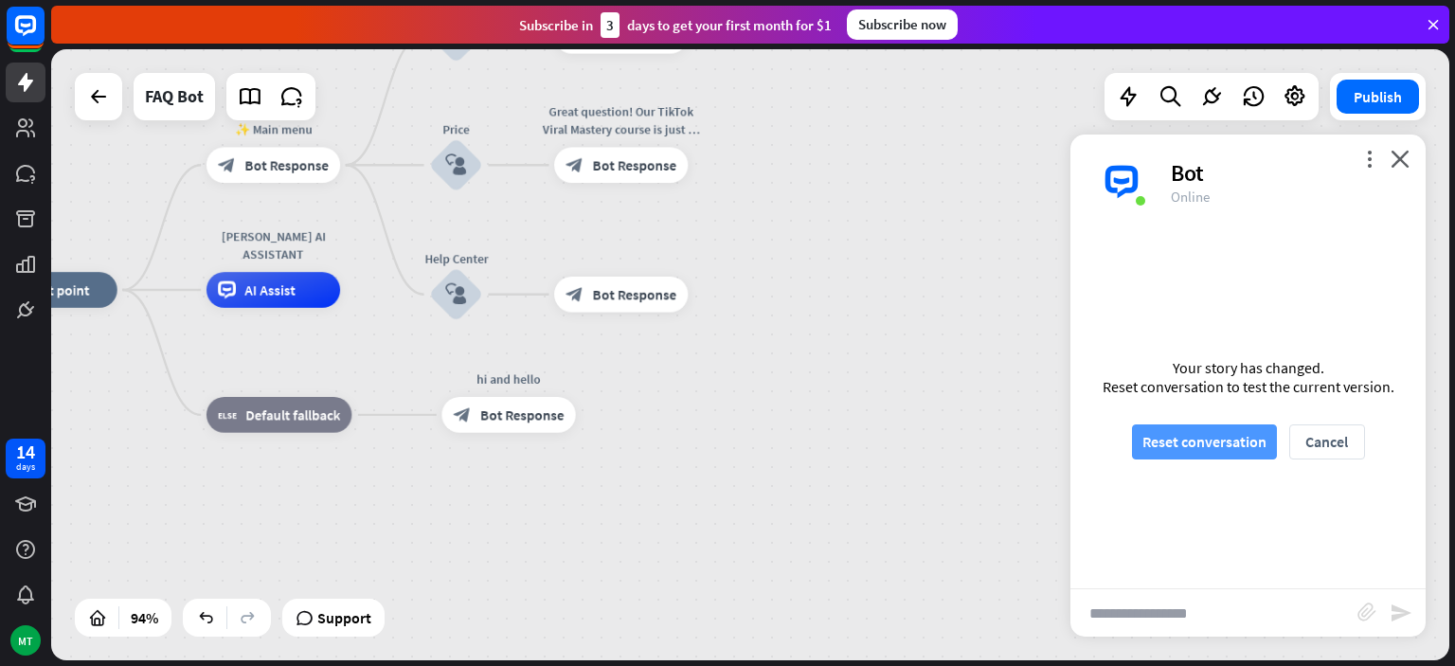
click at [1189, 449] on button "Reset conversation" at bounding box center [1204, 441] width 145 height 35
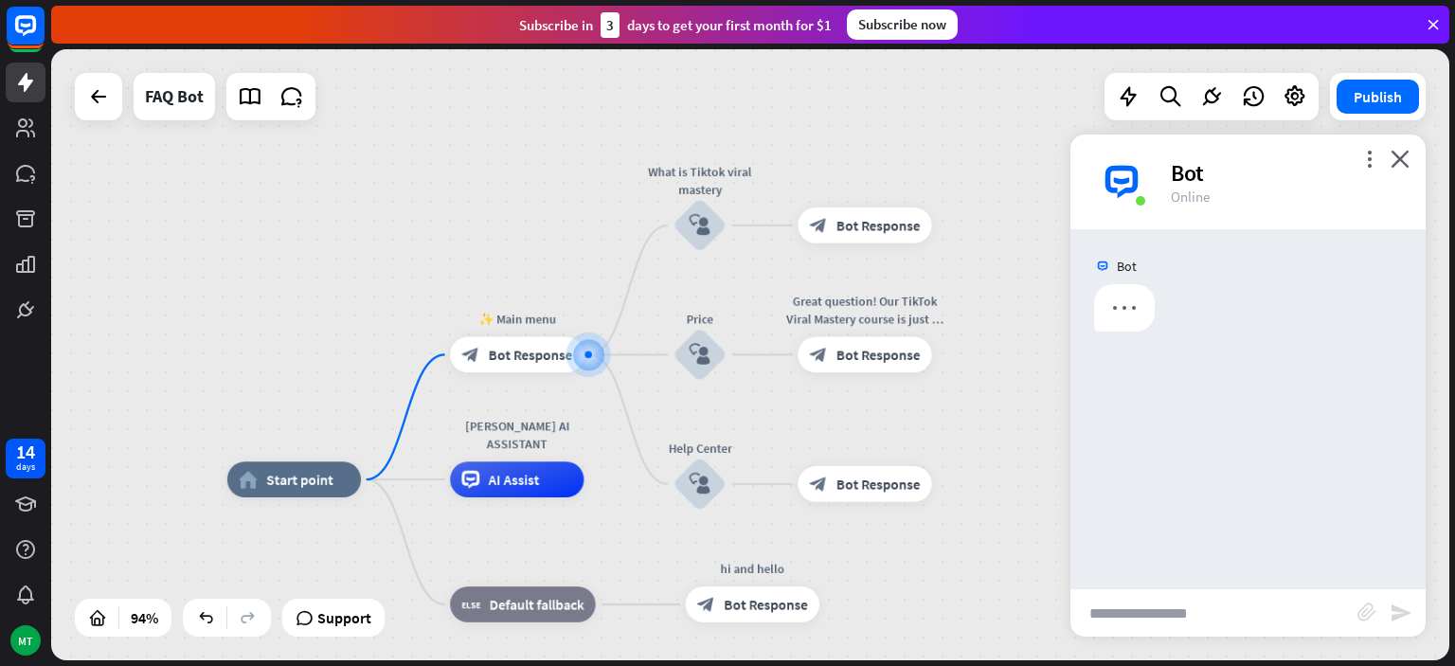
click at [1136, 601] on input "text" at bounding box center [1214, 612] width 287 height 47
type input "**"
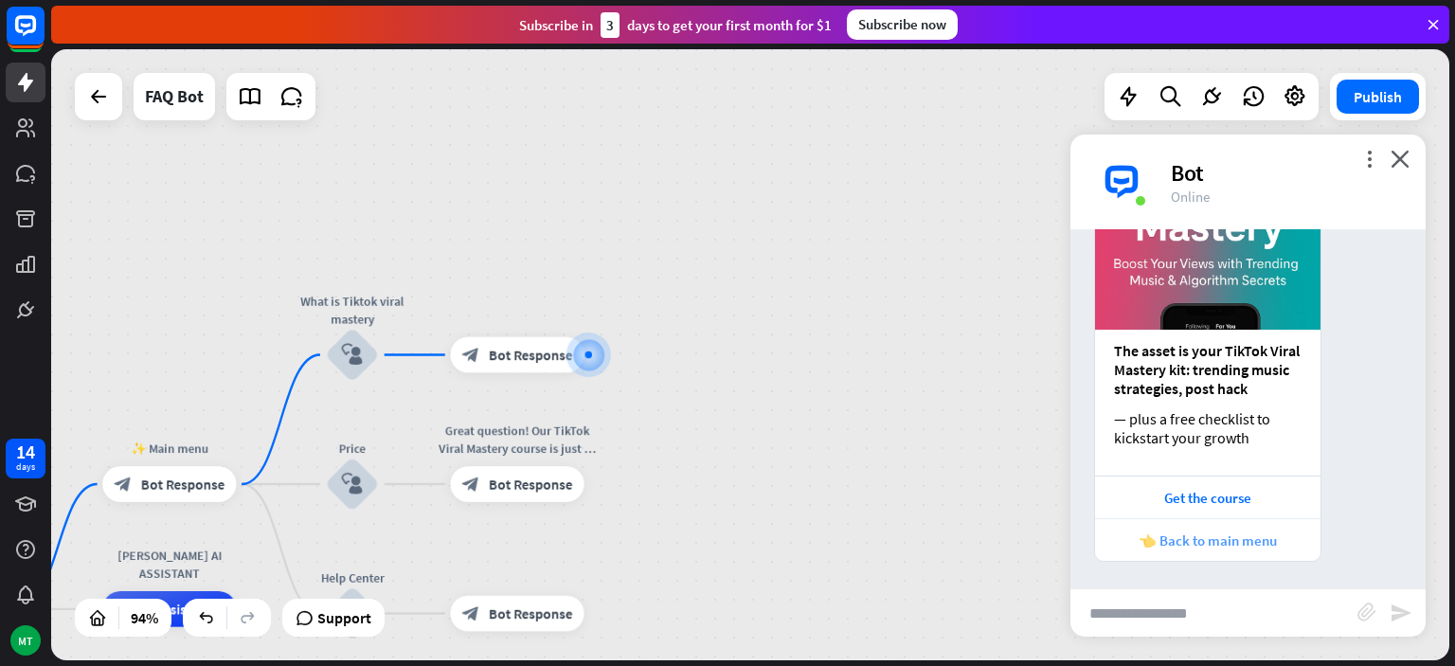
scroll to position [493, 0]
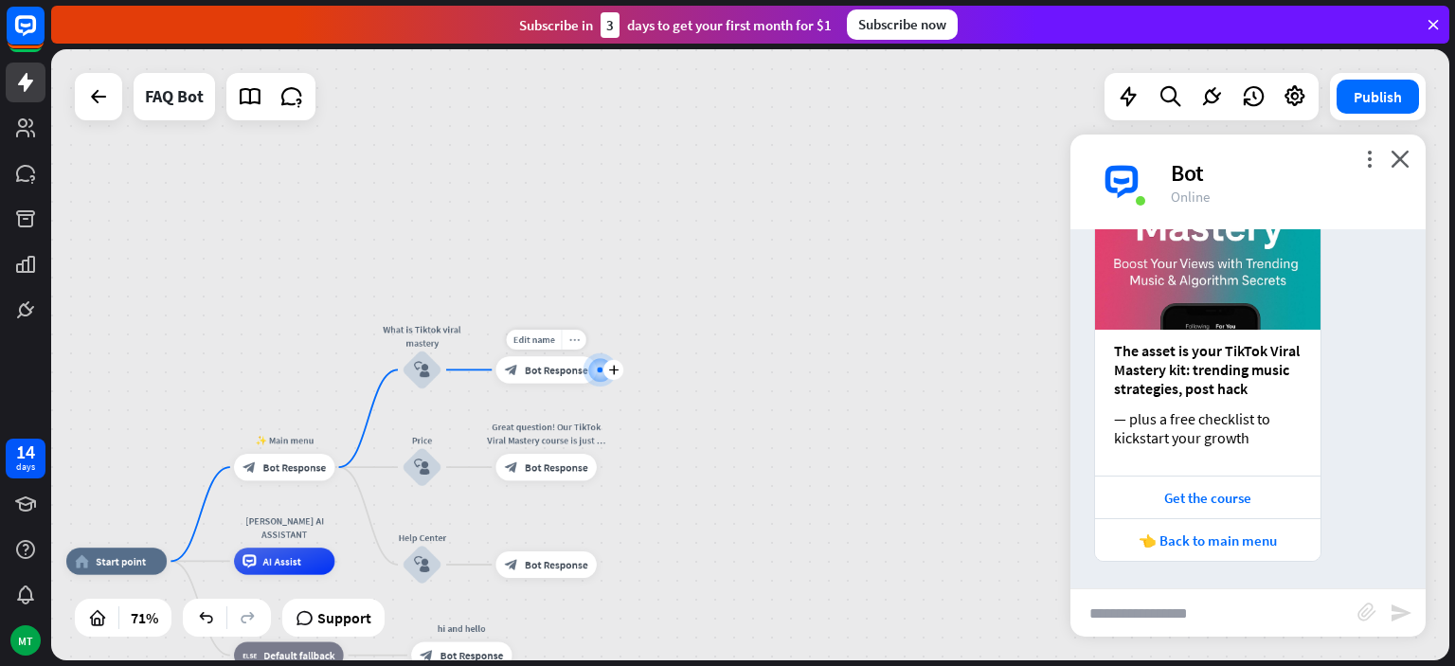
click at [577, 346] on div "more_horiz" at bounding box center [574, 340] width 25 height 20
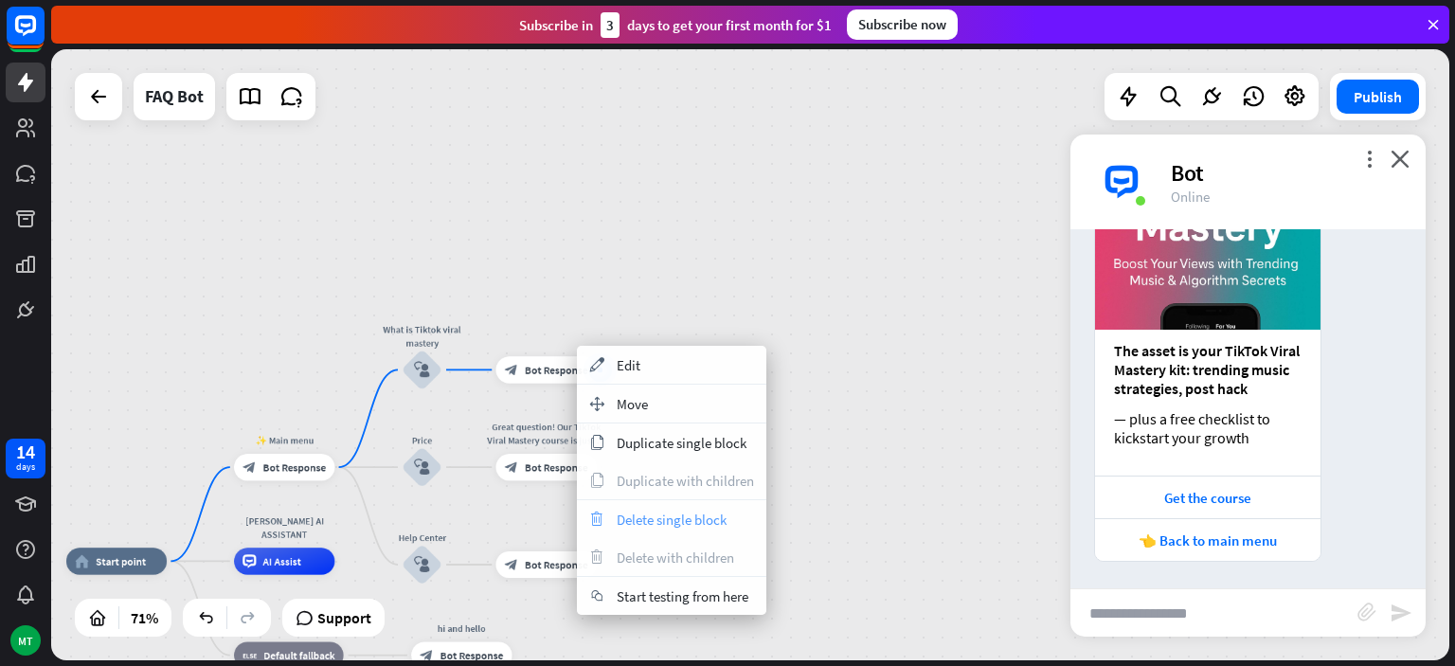
click at [635, 530] on div "trash Delete single block" at bounding box center [671, 519] width 189 height 38
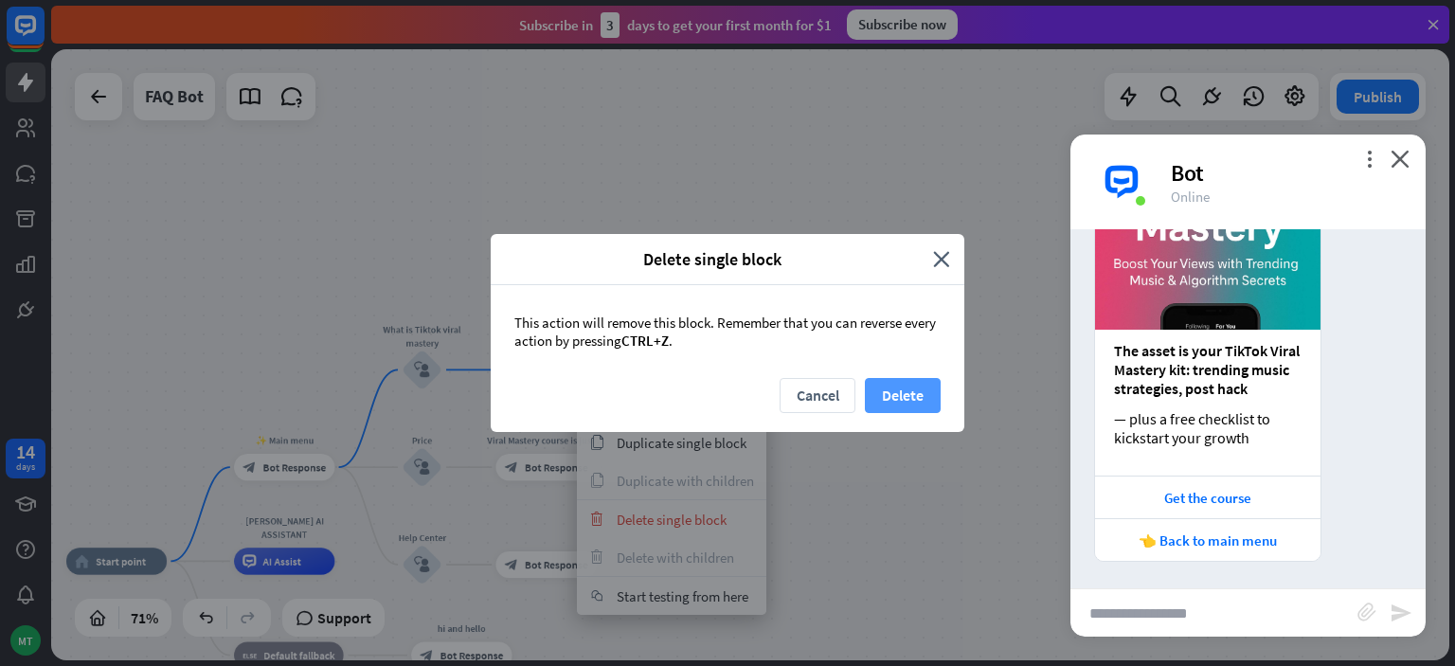
click at [897, 406] on button "Delete" at bounding box center [903, 395] width 76 height 35
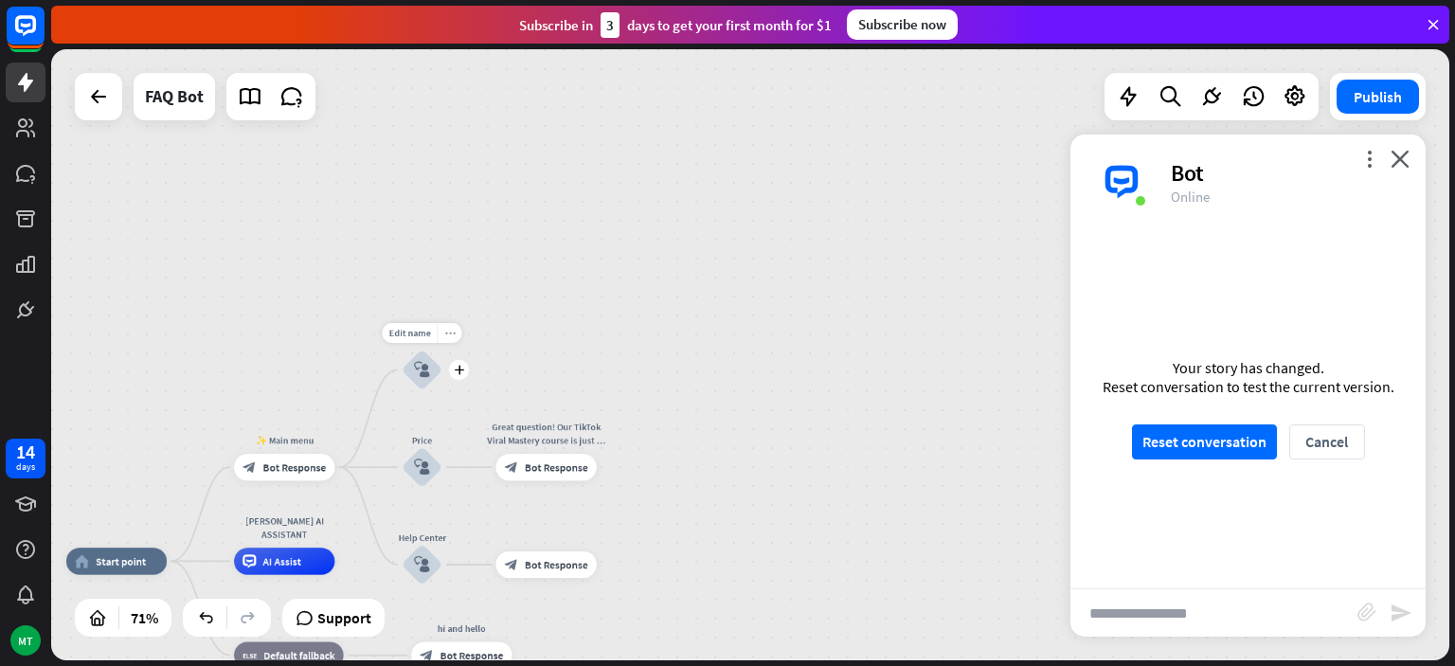
click at [452, 337] on icon "more_horiz" at bounding box center [449, 333] width 10 height 10
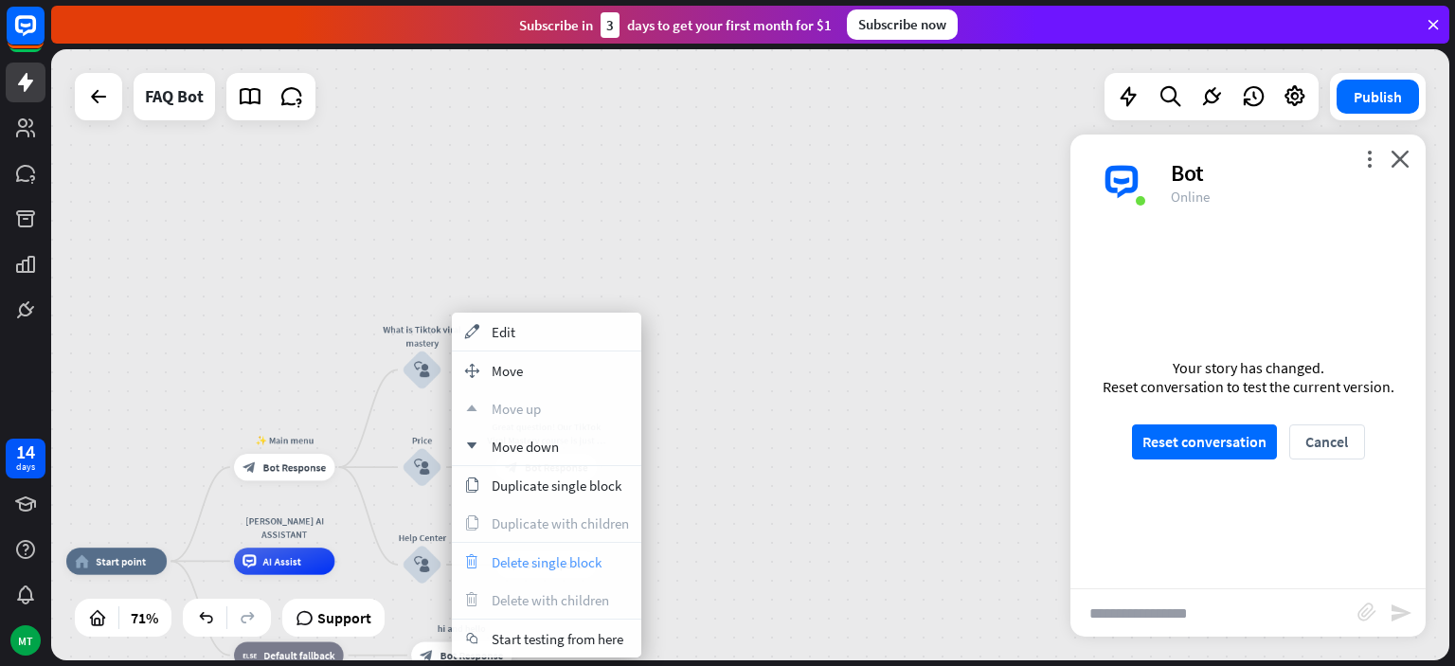
click at [544, 567] on span "Delete single block" at bounding box center [547, 562] width 110 height 18
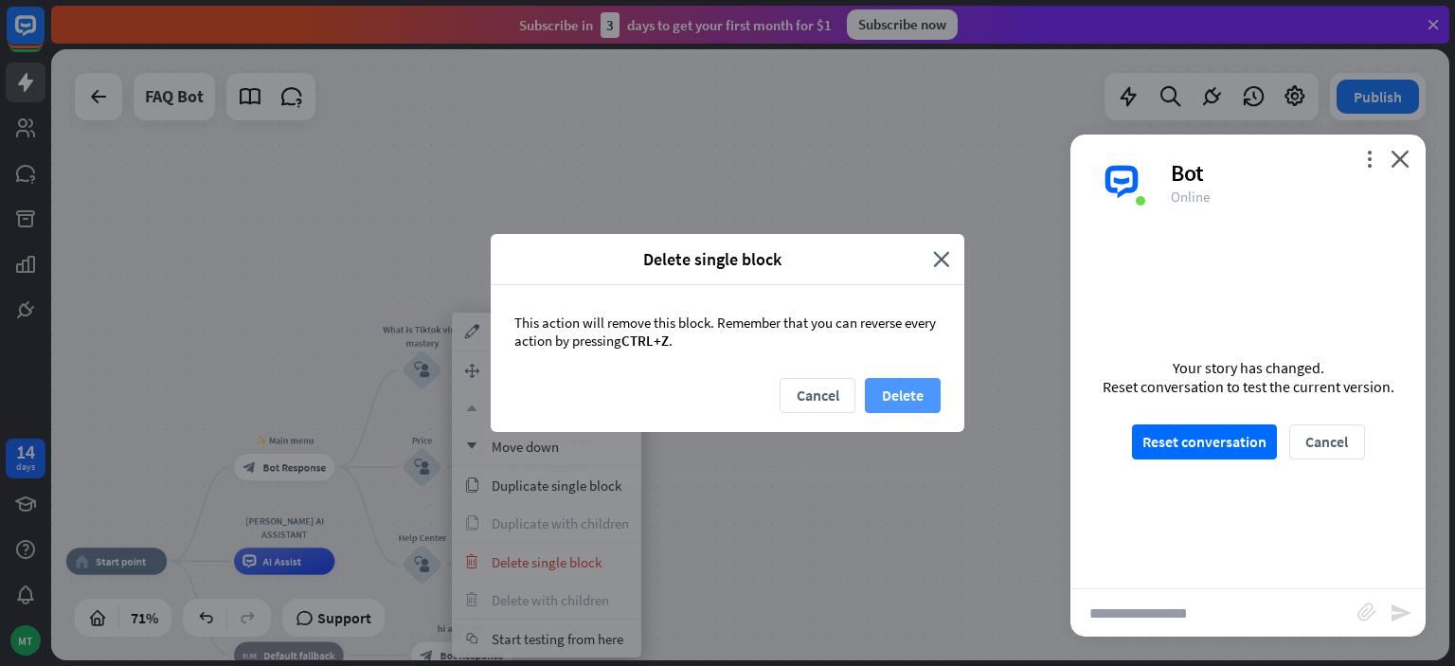
click at [896, 389] on button "Delete" at bounding box center [903, 395] width 76 height 35
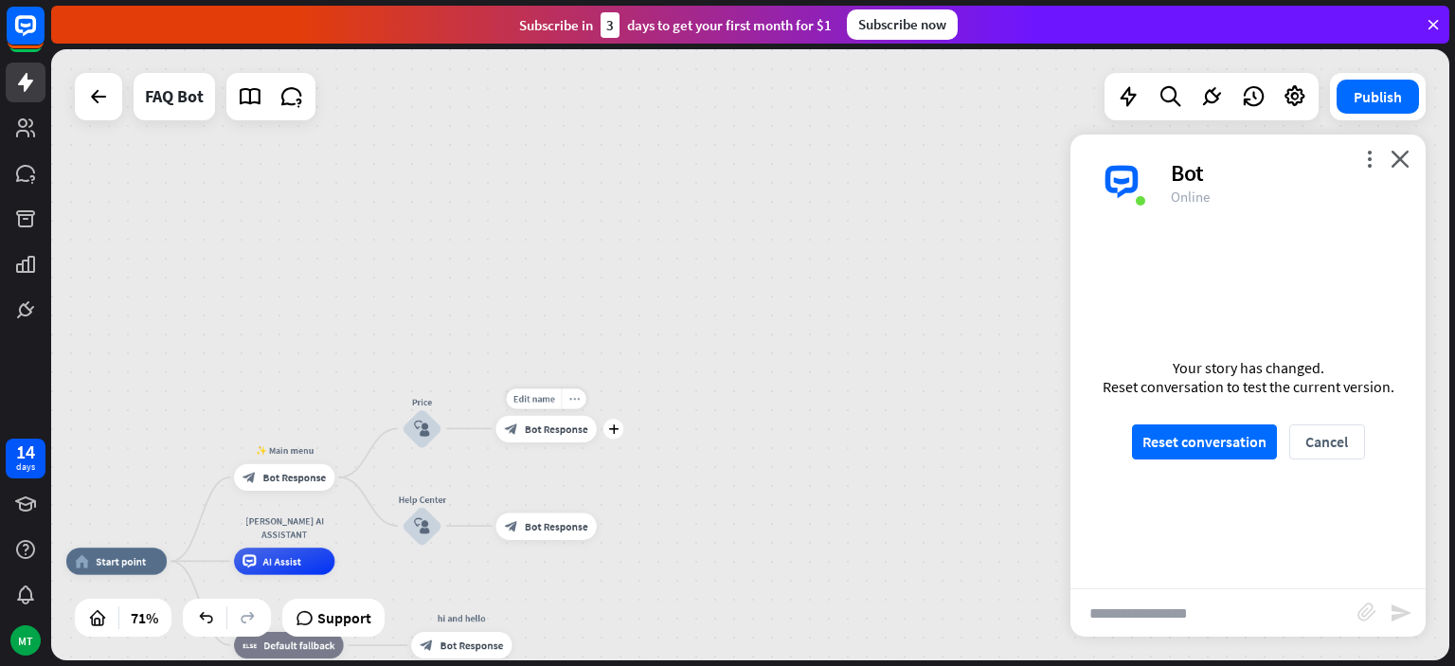
click at [572, 403] on icon "more_horiz" at bounding box center [573, 398] width 10 height 10
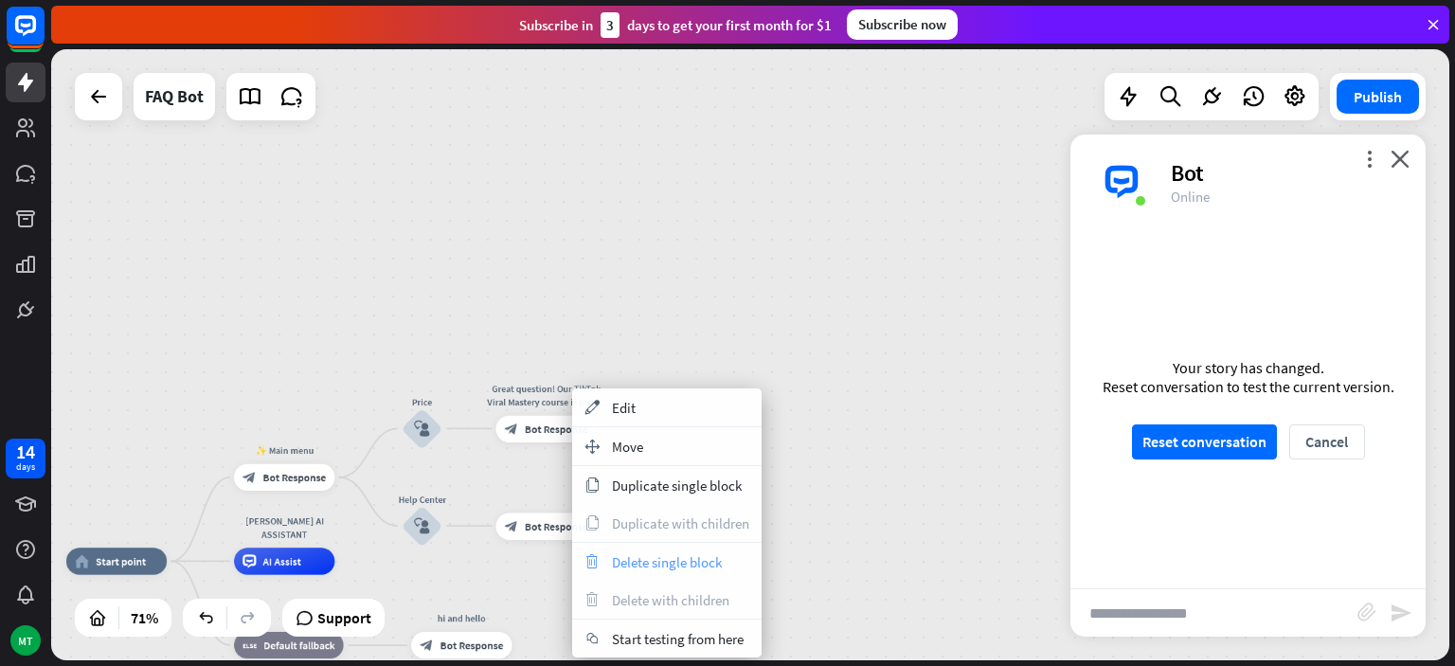
click at [642, 553] on span "Delete single block" at bounding box center [667, 562] width 110 height 18
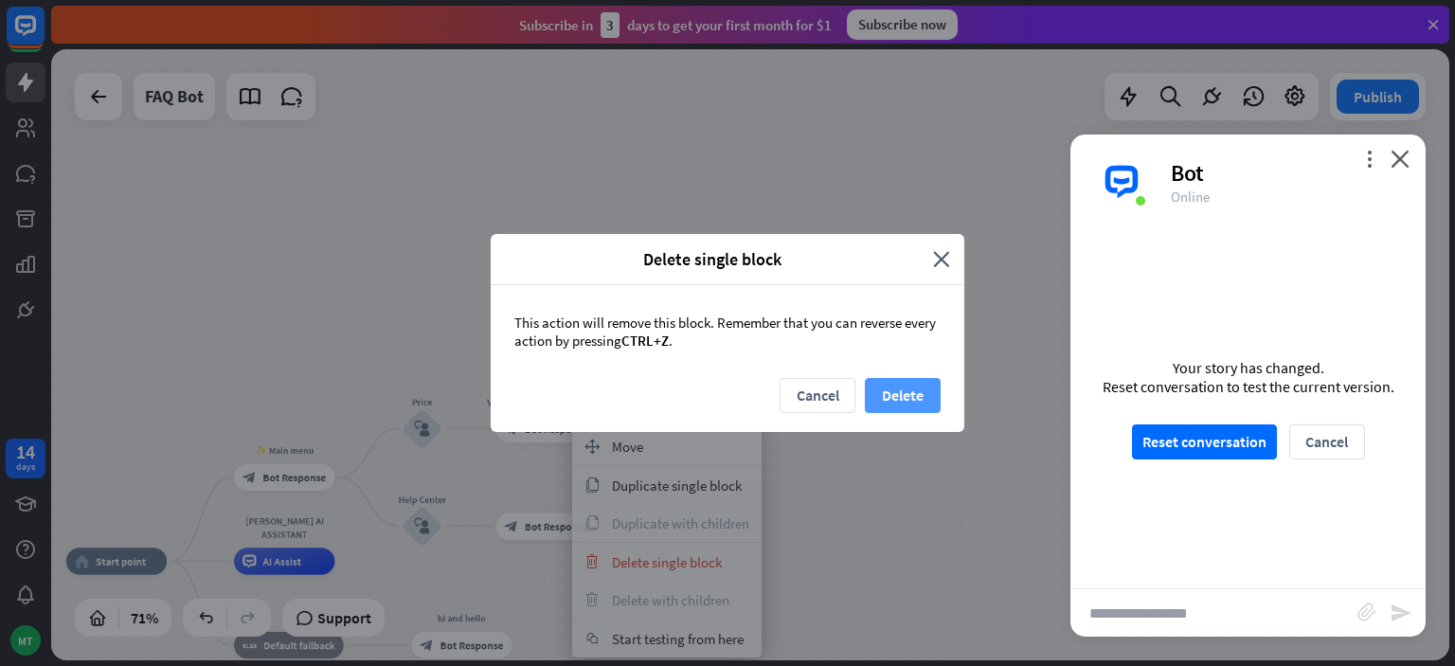
click at [877, 387] on button "Delete" at bounding box center [903, 395] width 76 height 35
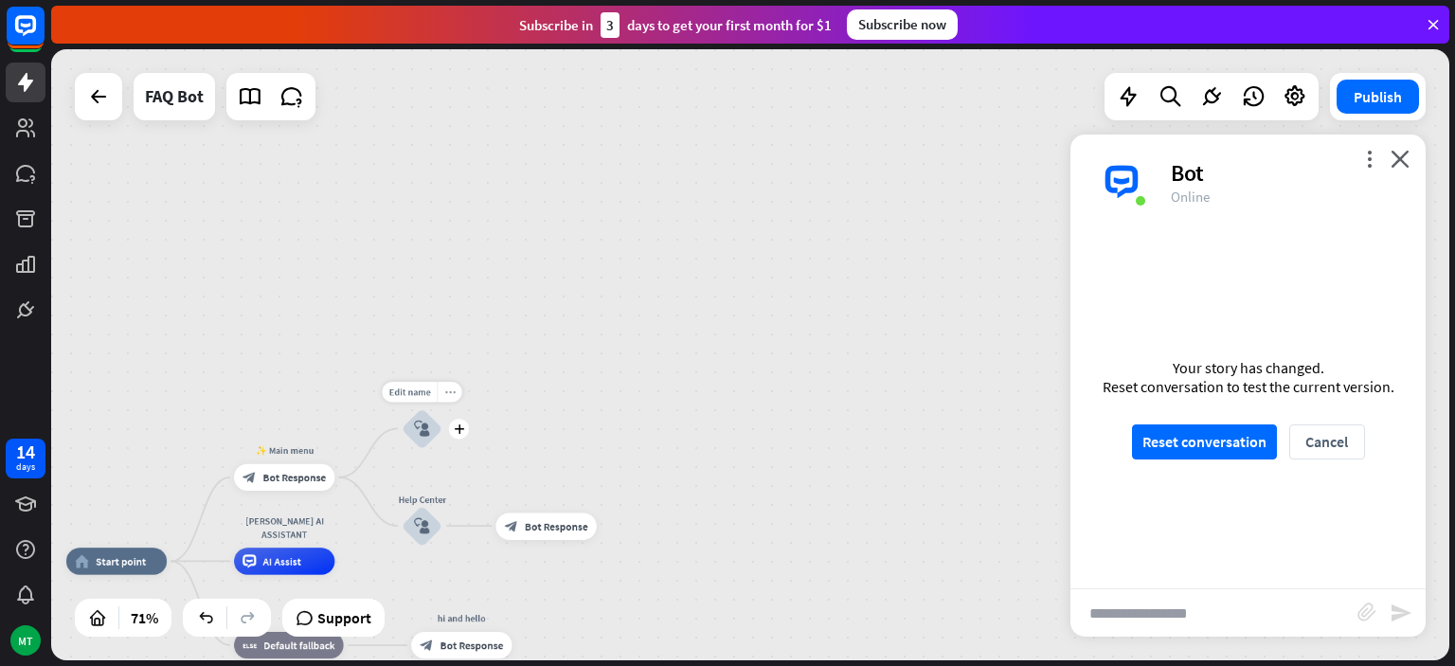
click at [451, 392] on icon "more_horiz" at bounding box center [449, 392] width 10 height 10
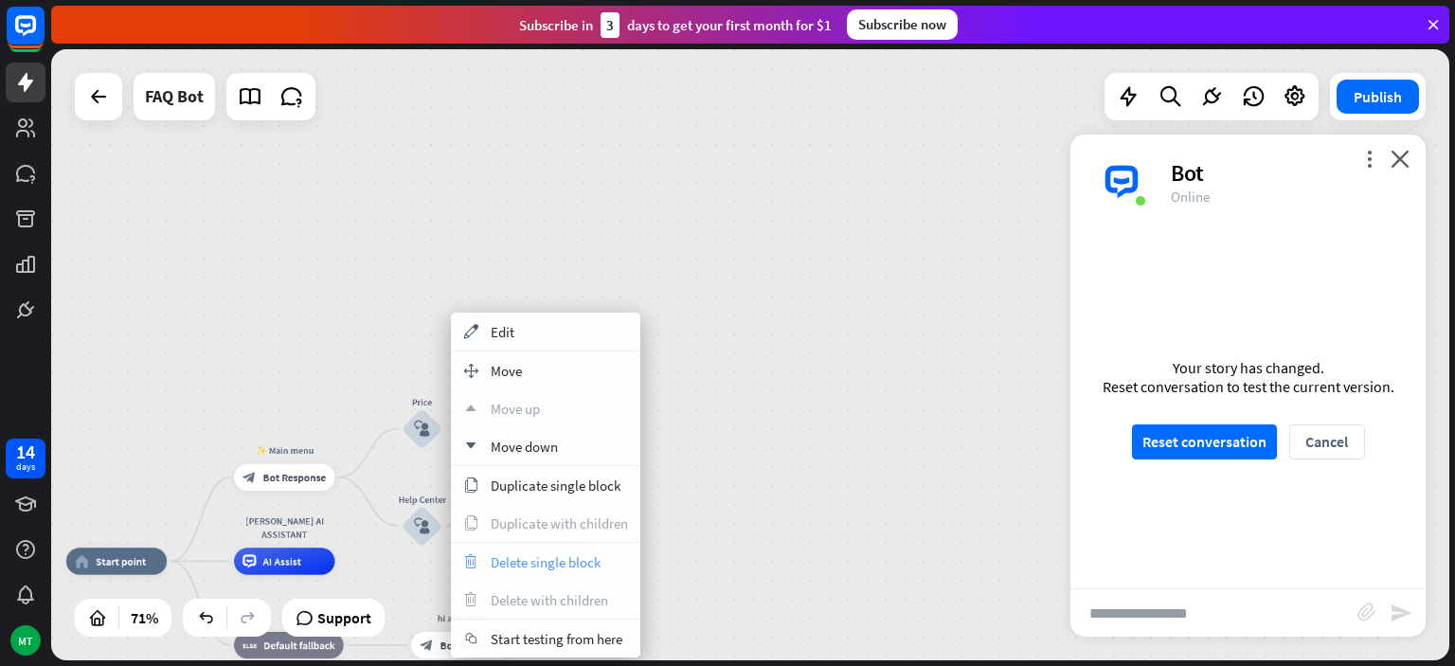
click at [551, 558] on span "Delete single block" at bounding box center [546, 562] width 110 height 18
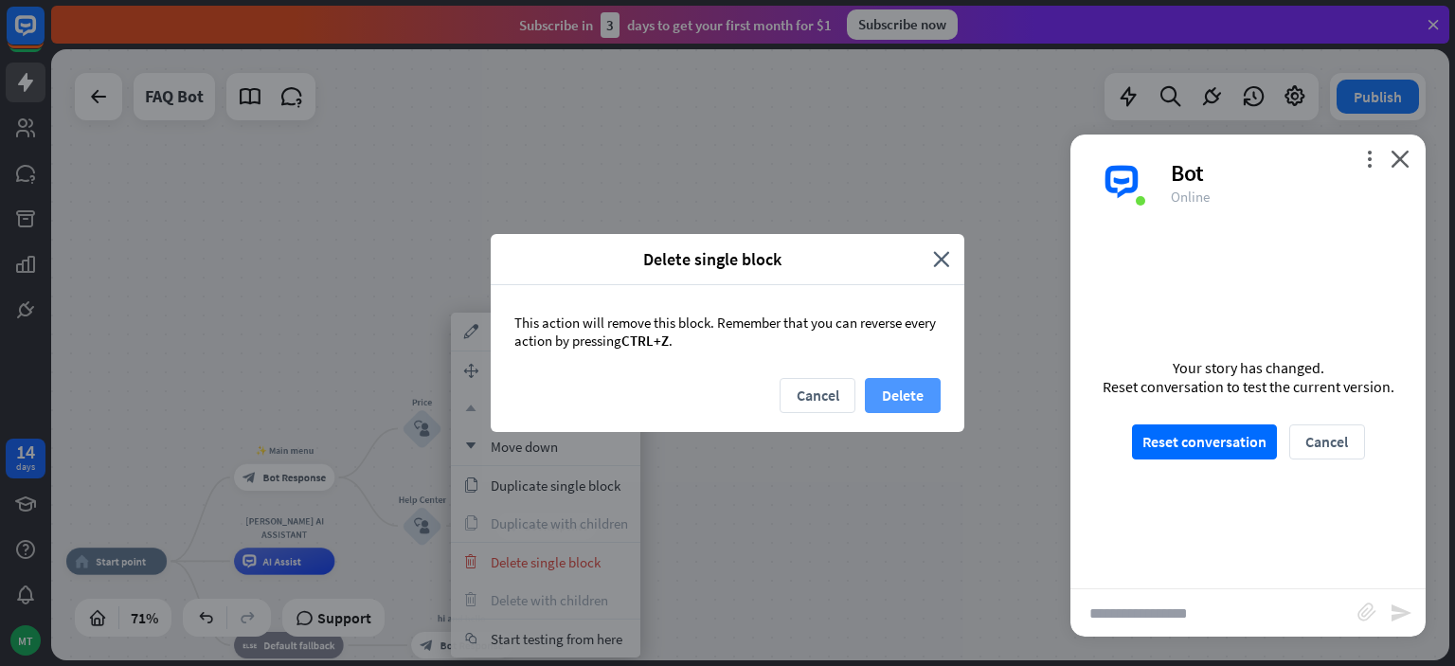
click at [905, 402] on button "Delete" at bounding box center [903, 395] width 76 height 35
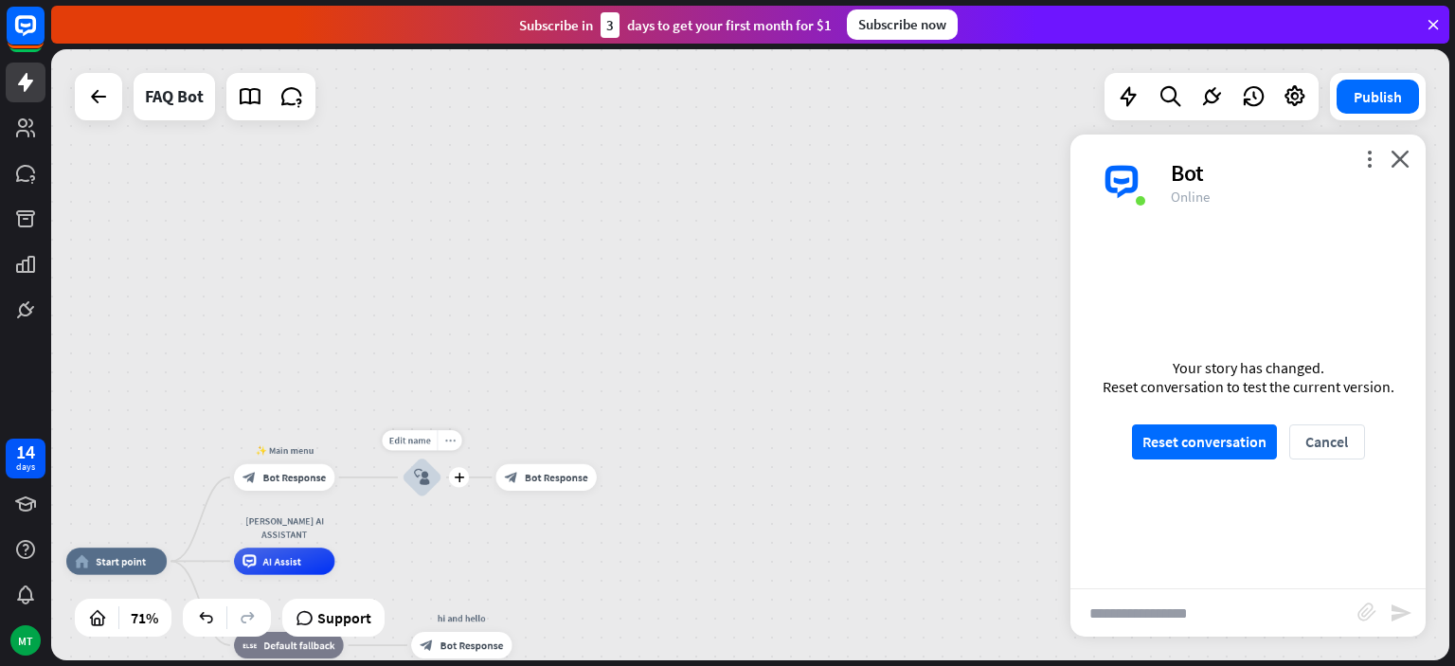
click at [458, 445] on div "more_horiz" at bounding box center [449, 440] width 25 height 20
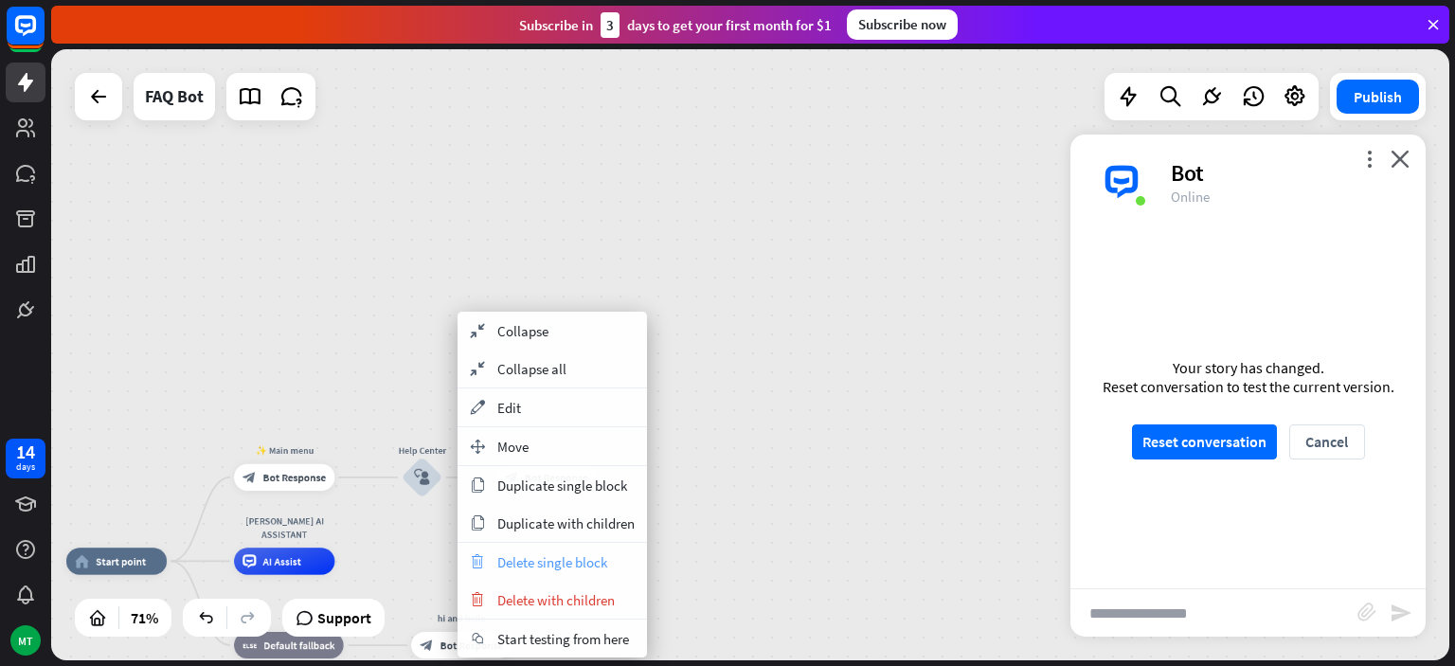
click at [552, 549] on div "trash Delete single block" at bounding box center [552, 562] width 189 height 38
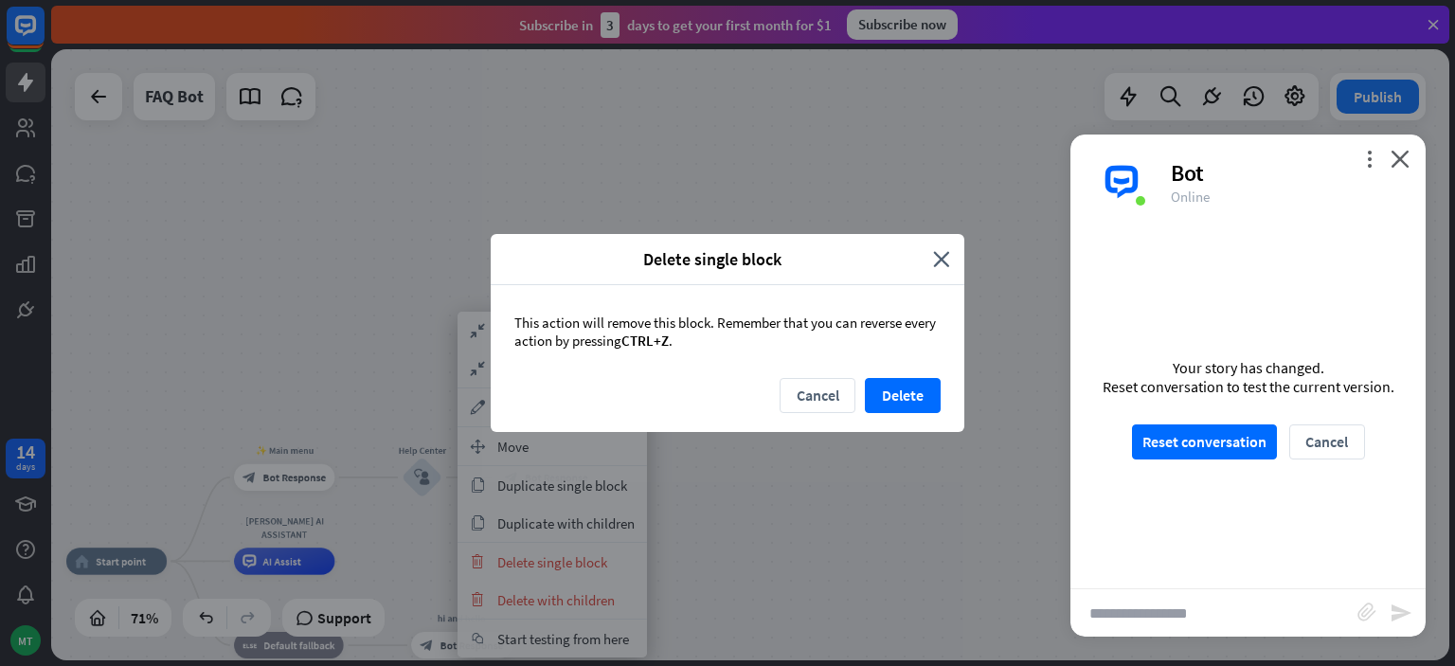
click at [894, 376] on div "This action will remove this block. Remember that you can reverse every action …" at bounding box center [728, 331] width 474 height 93
click at [893, 387] on button "Delete" at bounding box center [903, 395] width 76 height 35
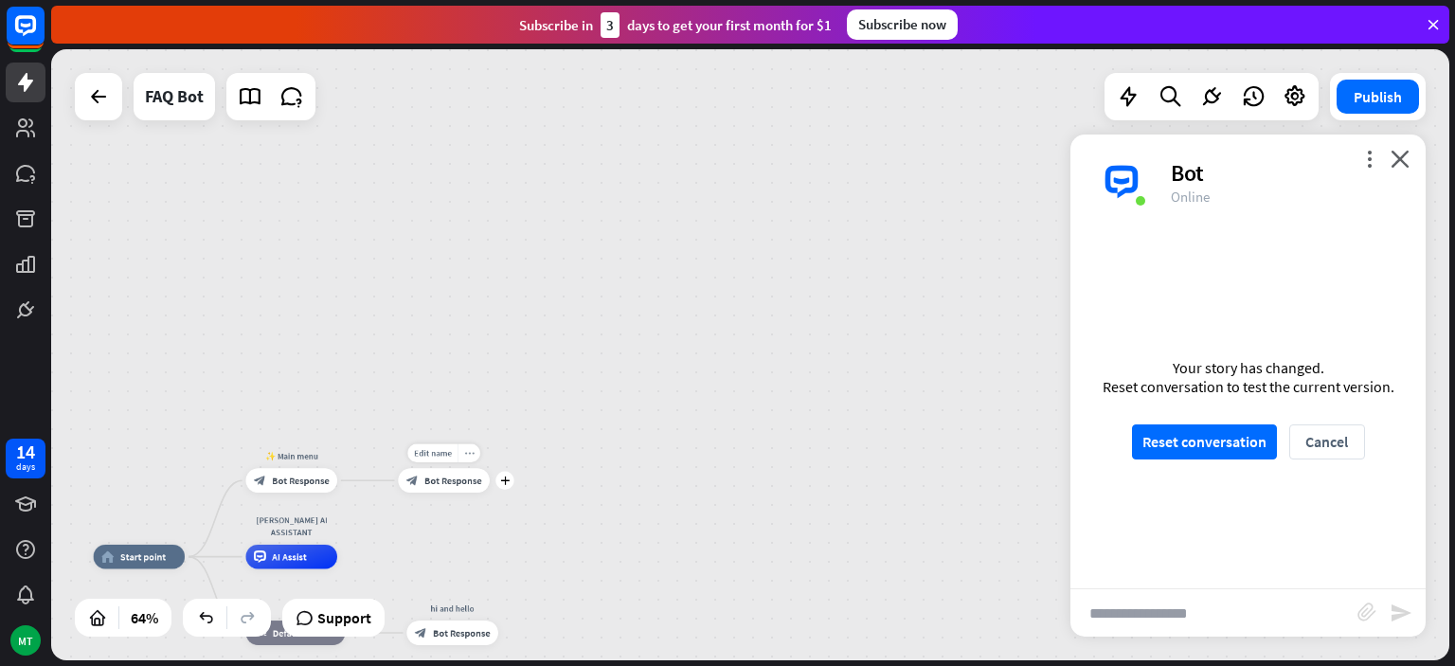
click at [463, 456] on div "more_horiz" at bounding box center [469, 453] width 23 height 18
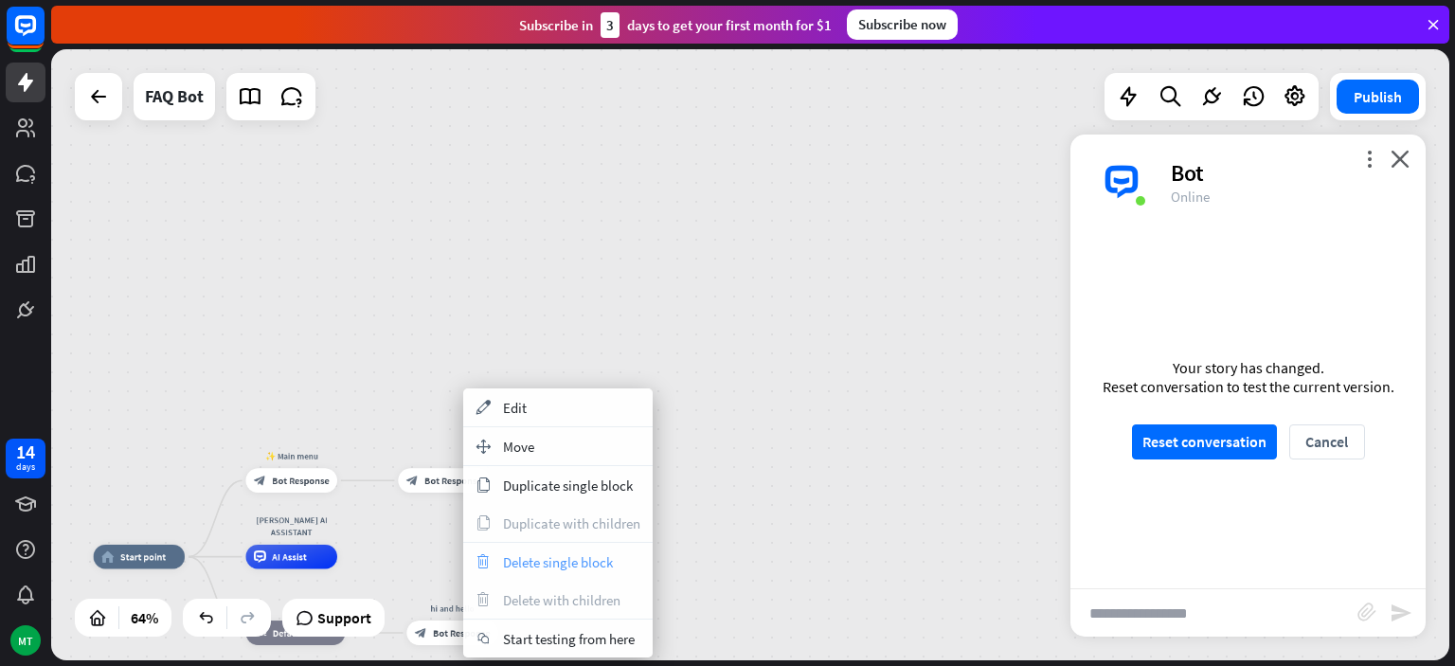
click at [532, 564] on span "Delete single block" at bounding box center [558, 562] width 110 height 18
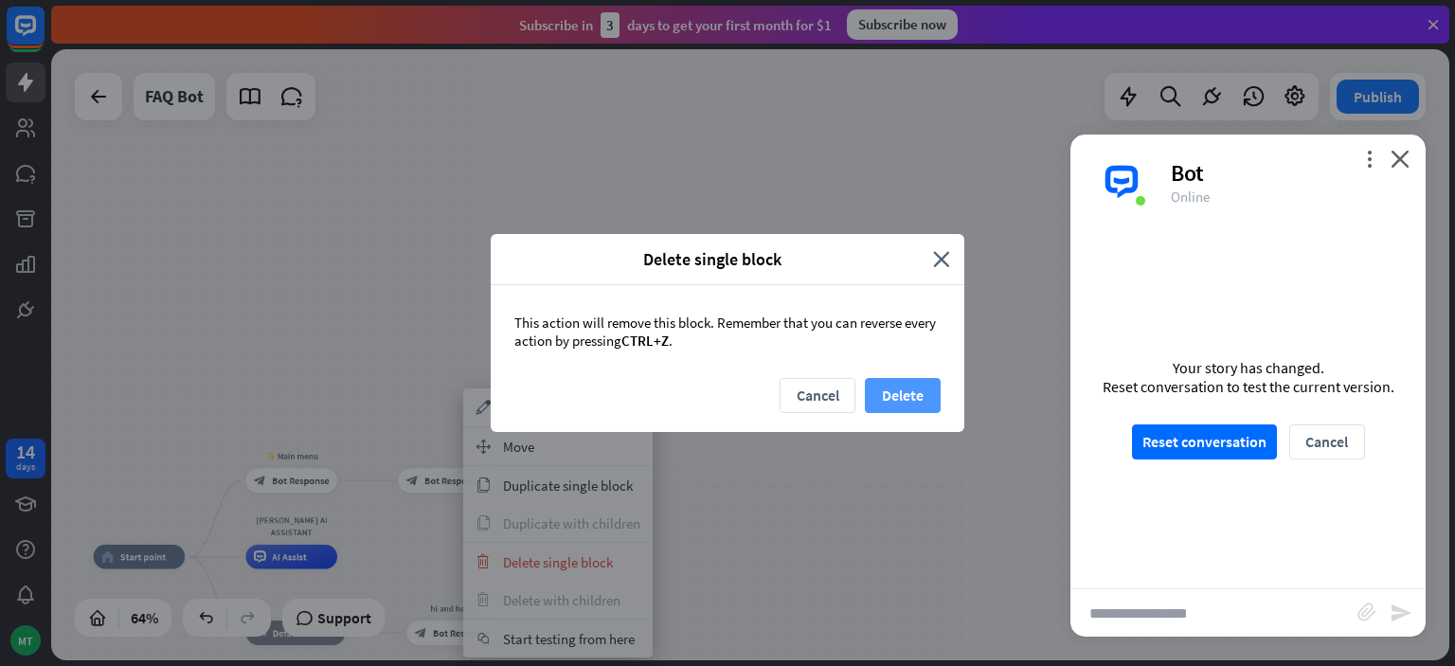
click at [905, 381] on button "Delete" at bounding box center [903, 395] width 76 height 35
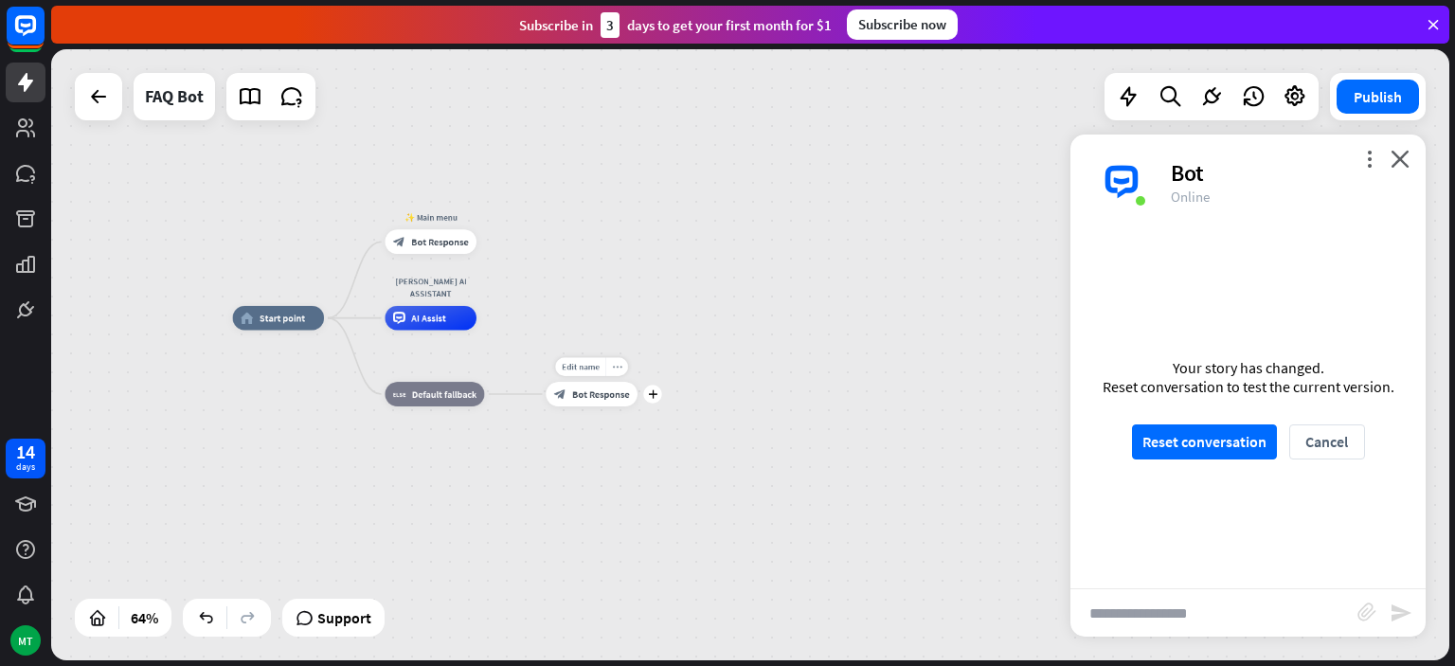
click at [620, 368] on icon "more_horiz" at bounding box center [616, 366] width 9 height 9
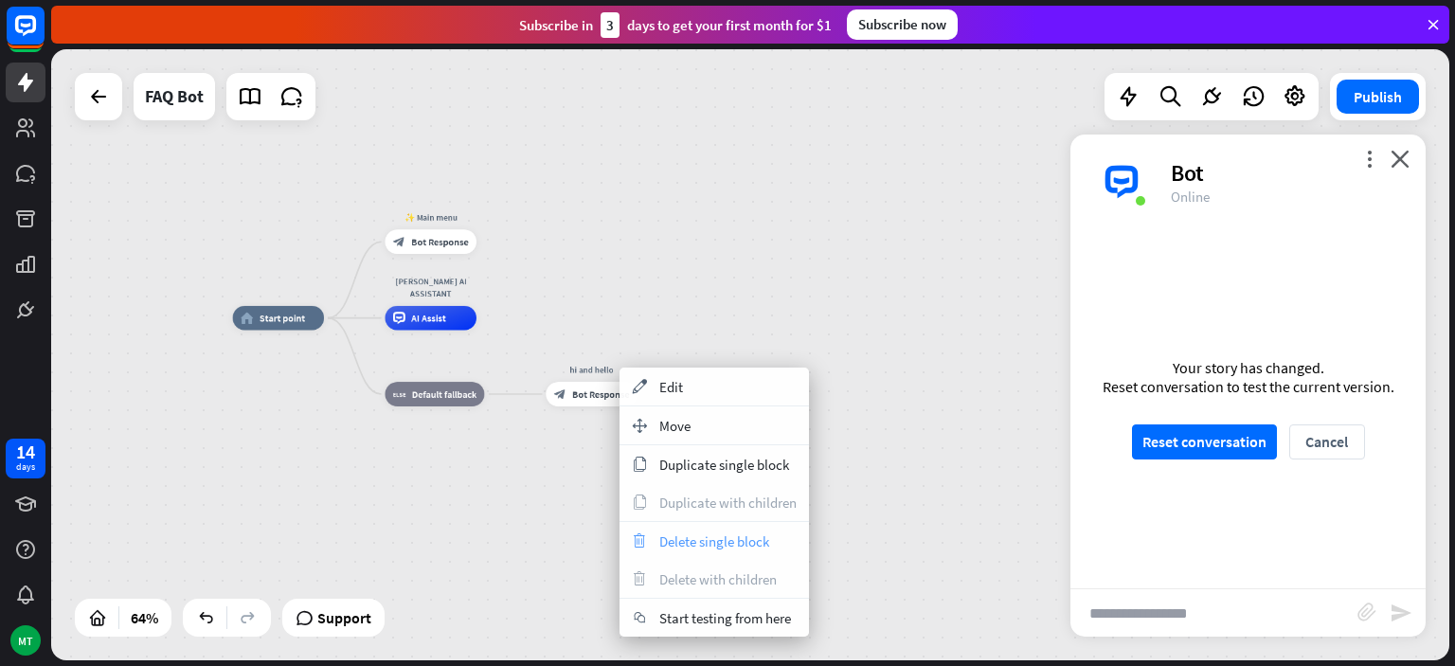
click at [650, 540] on div "trash Delete single block" at bounding box center [714, 541] width 189 height 38
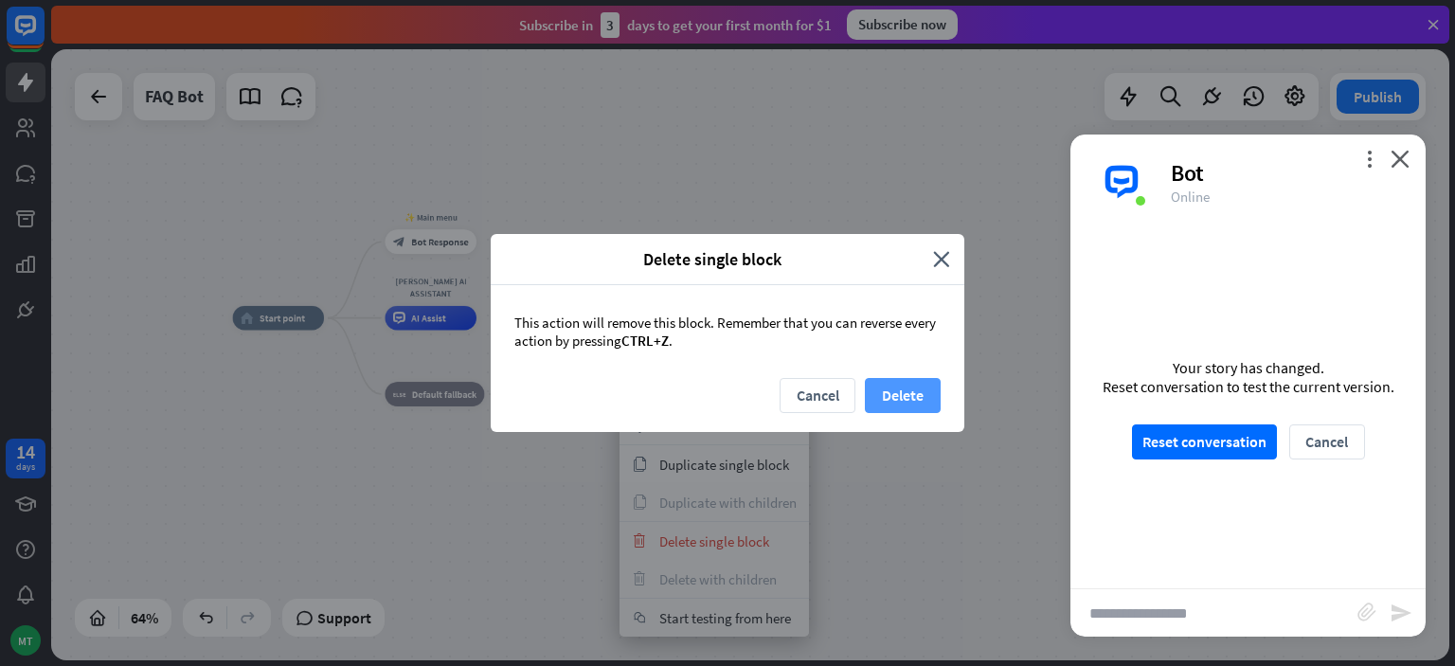
click at [890, 391] on button "Delete" at bounding box center [903, 395] width 76 height 35
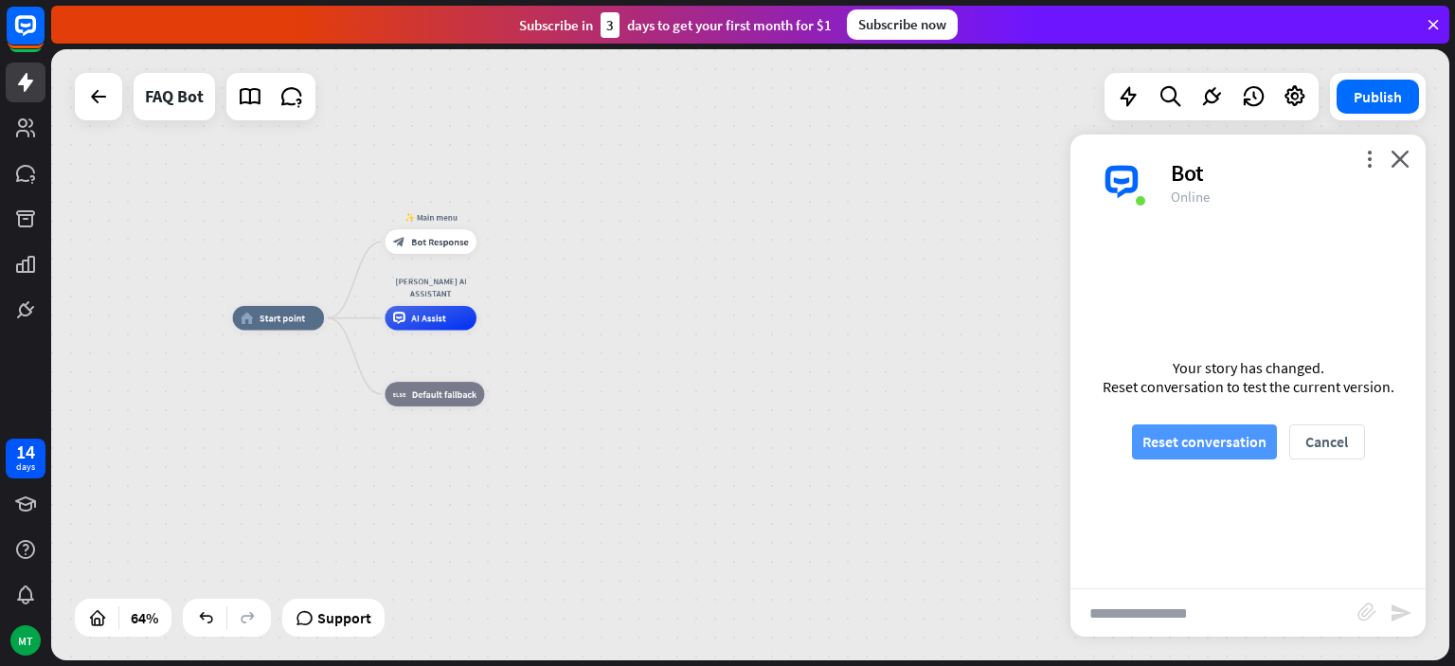
click at [1188, 451] on button "Reset conversation" at bounding box center [1204, 441] width 145 height 35
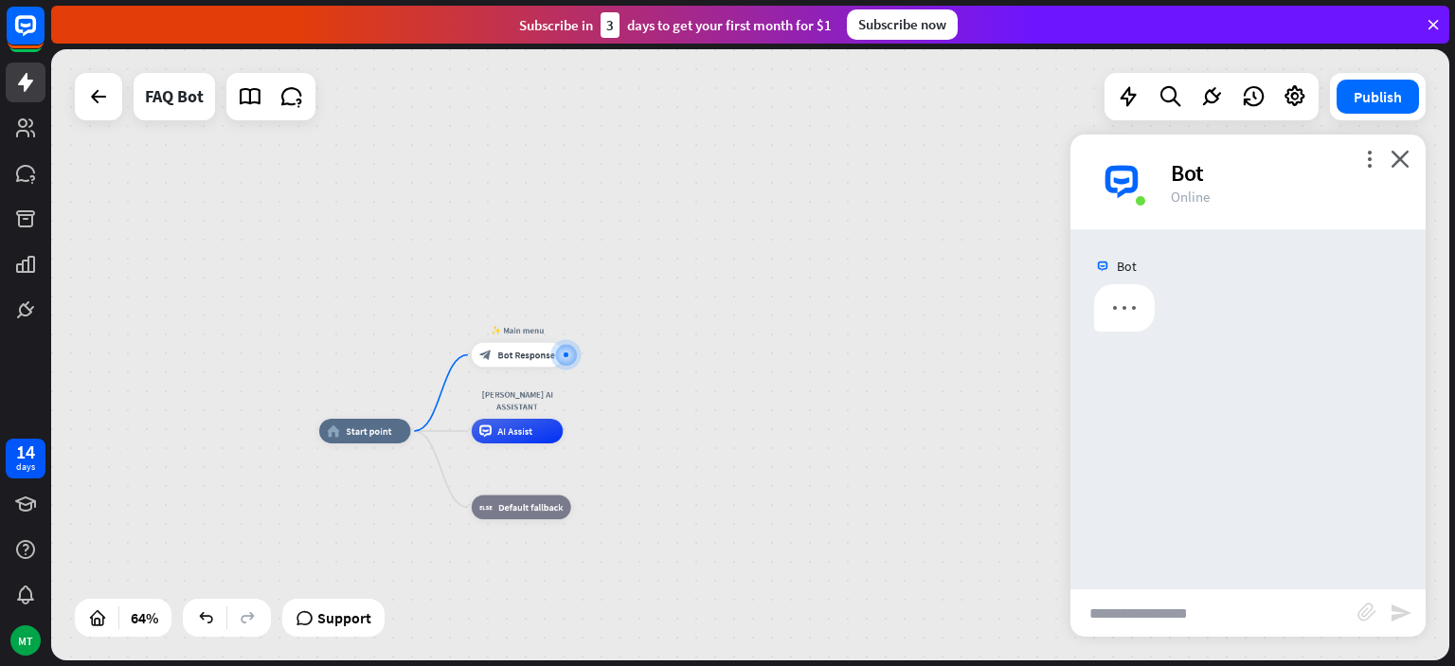
click at [1149, 612] on input "text" at bounding box center [1214, 612] width 287 height 47
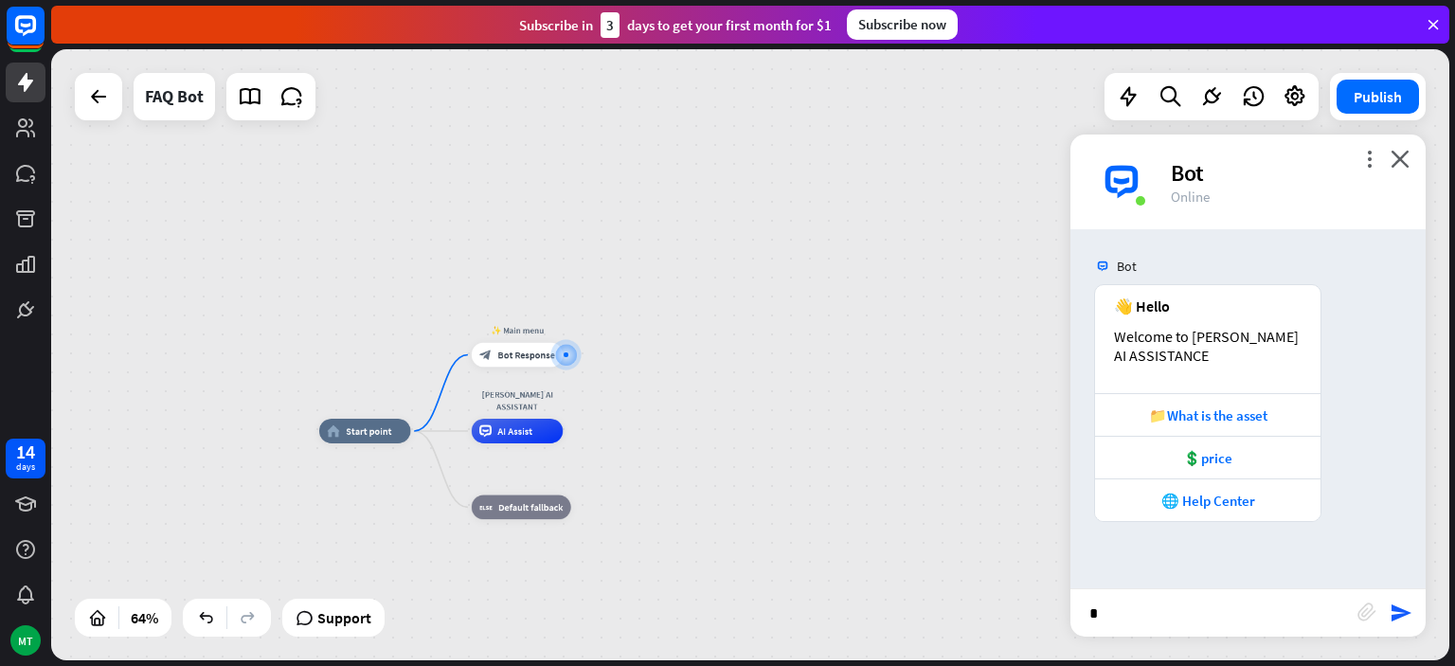
type input "**"
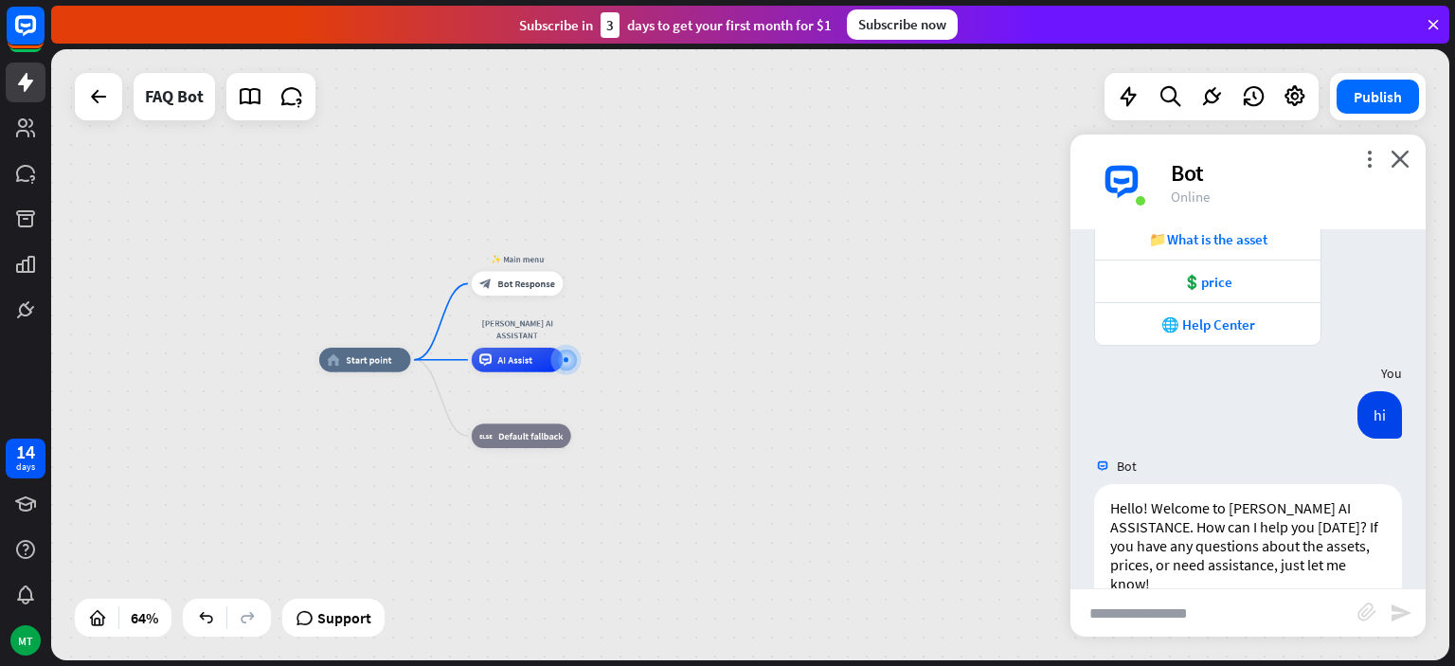
scroll to position [204, 0]
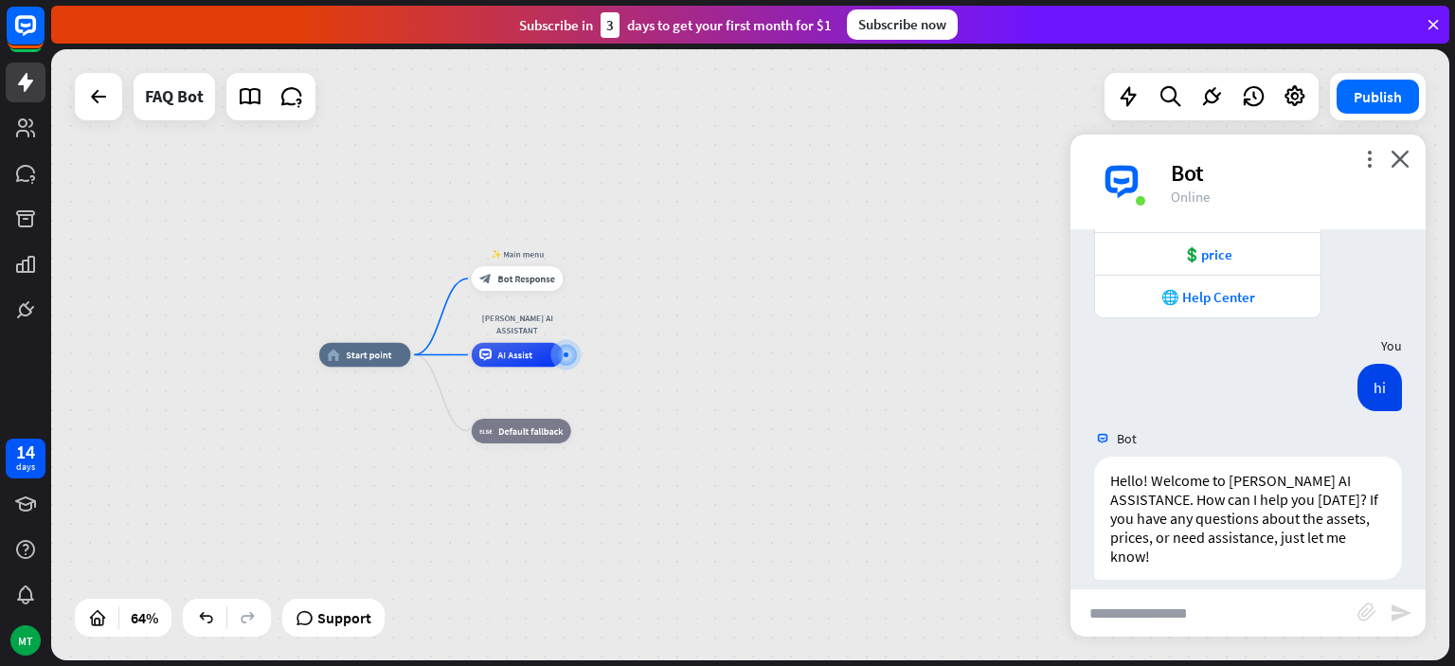
click at [1178, 596] on input "text" at bounding box center [1214, 612] width 287 height 47
type input "**********"
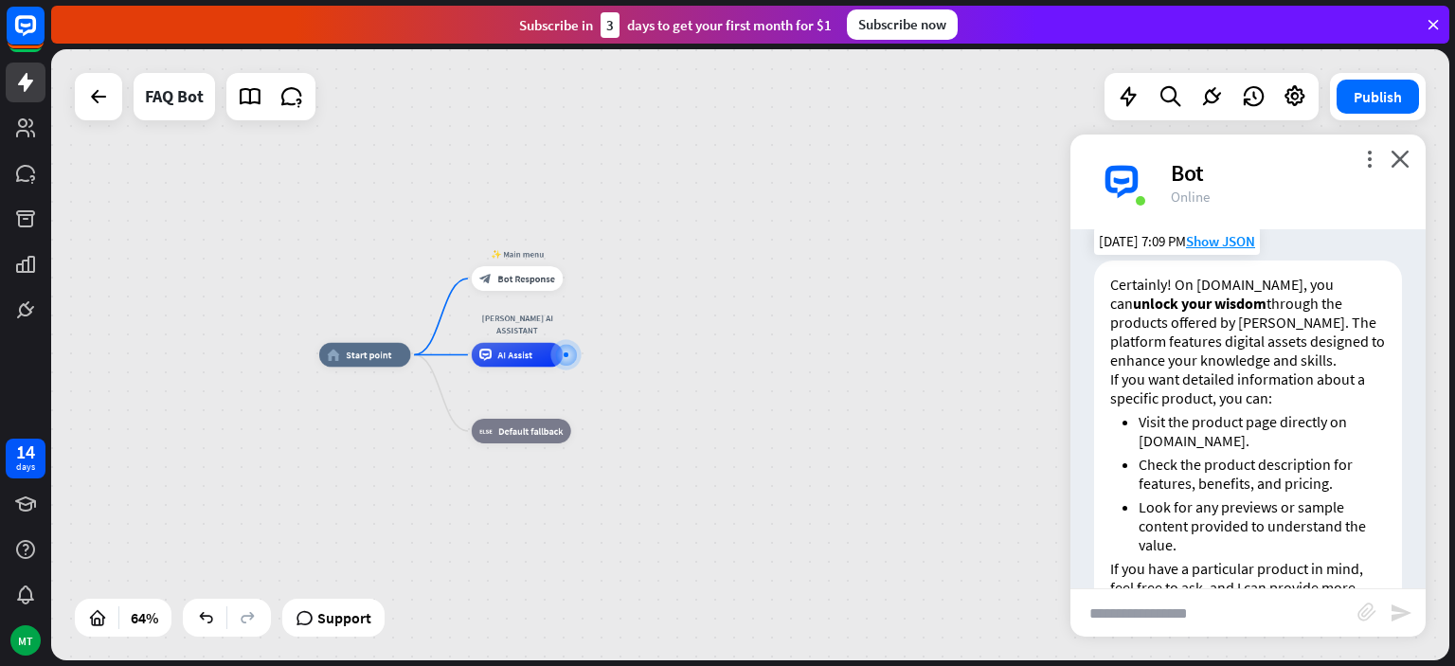
scroll to position [633, 0]
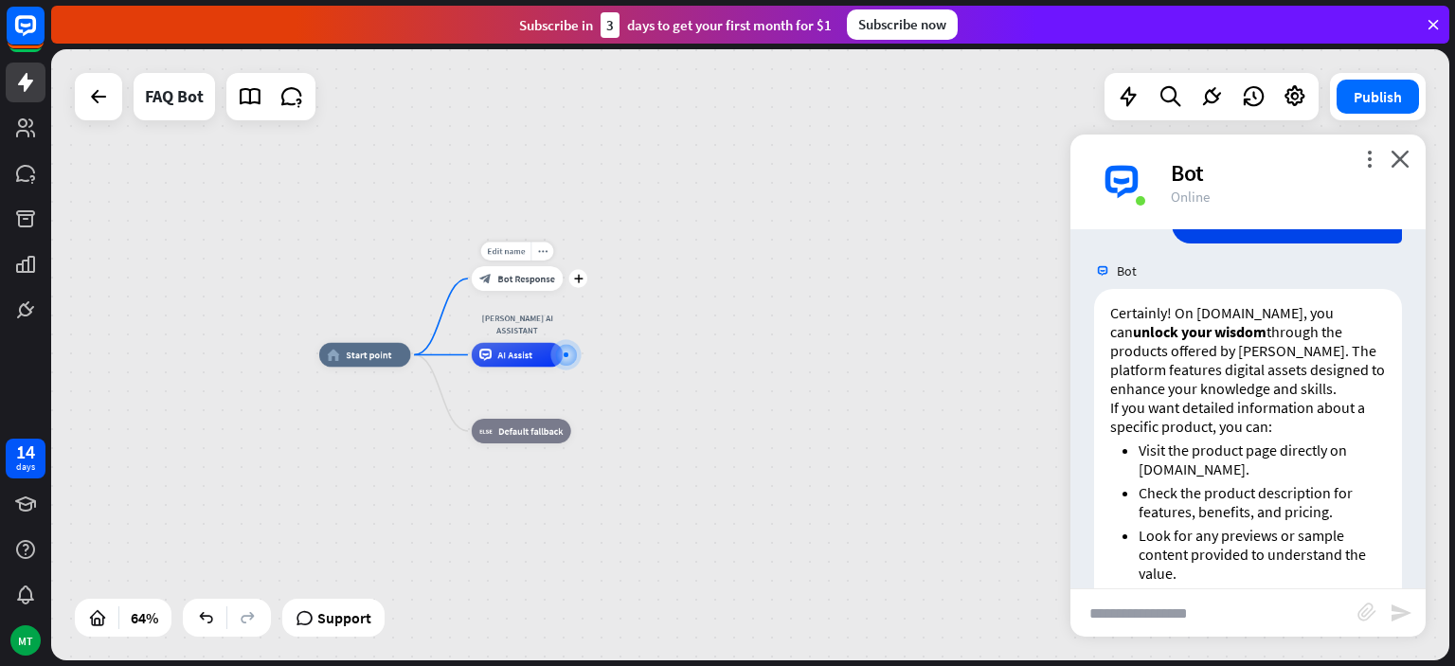
click at [517, 271] on div "block_bot_response Bot Response" at bounding box center [518, 278] width 92 height 25
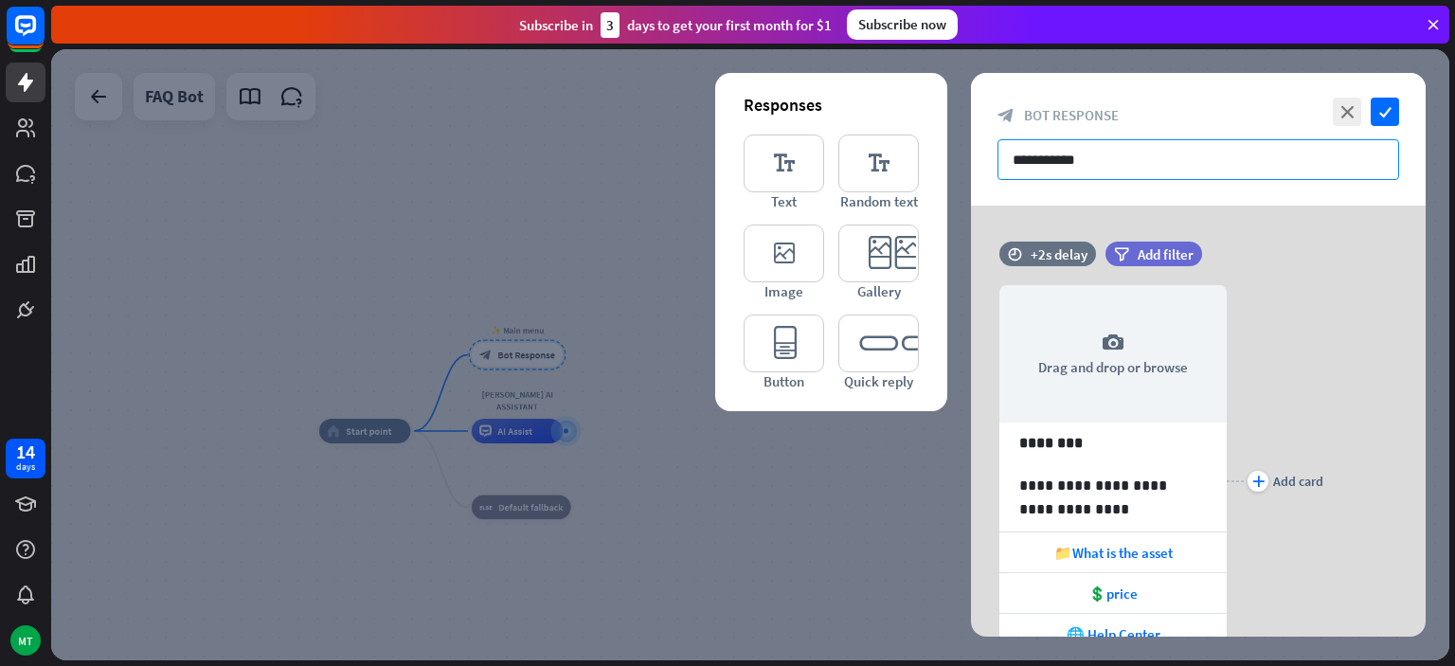
click at [1104, 157] on input "**********" at bounding box center [1199, 159] width 402 height 41
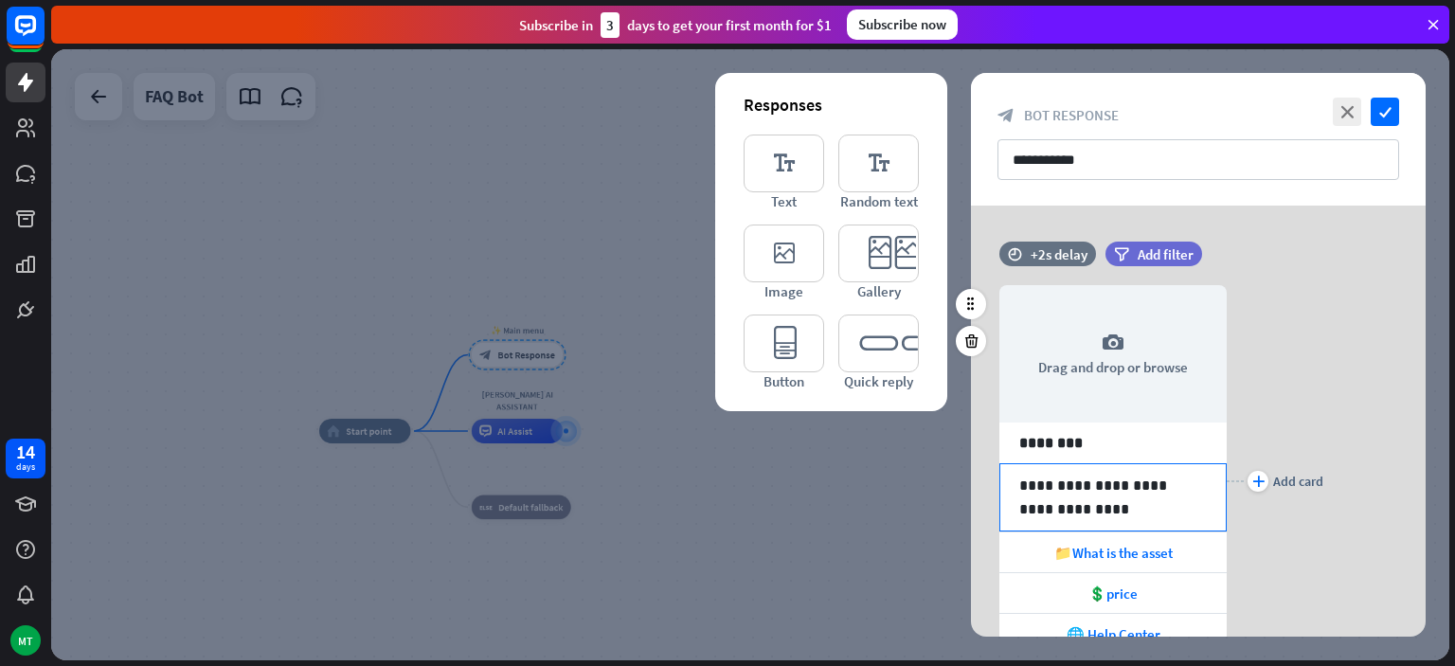
click at [1154, 492] on p "**********" at bounding box center [1113, 497] width 188 height 47
click at [1118, 506] on p "**********" at bounding box center [1113, 497] width 188 height 47
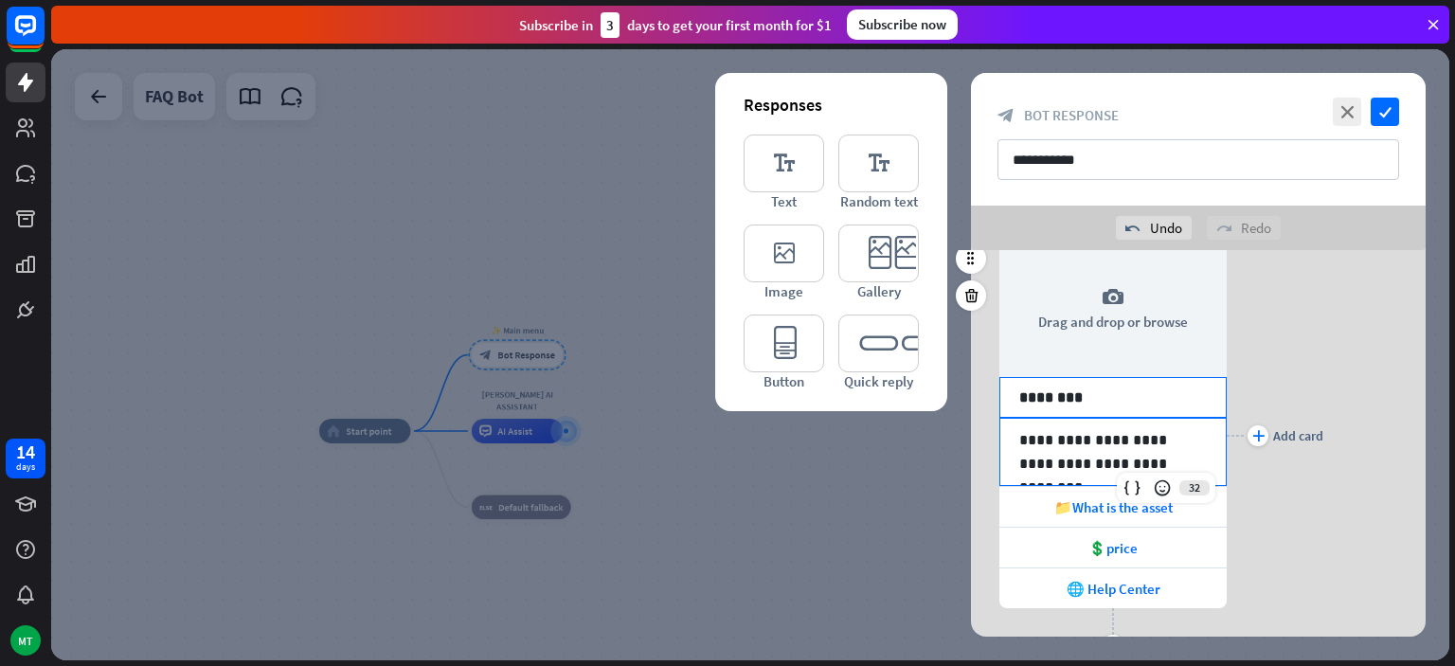
scroll to position [135, 0]
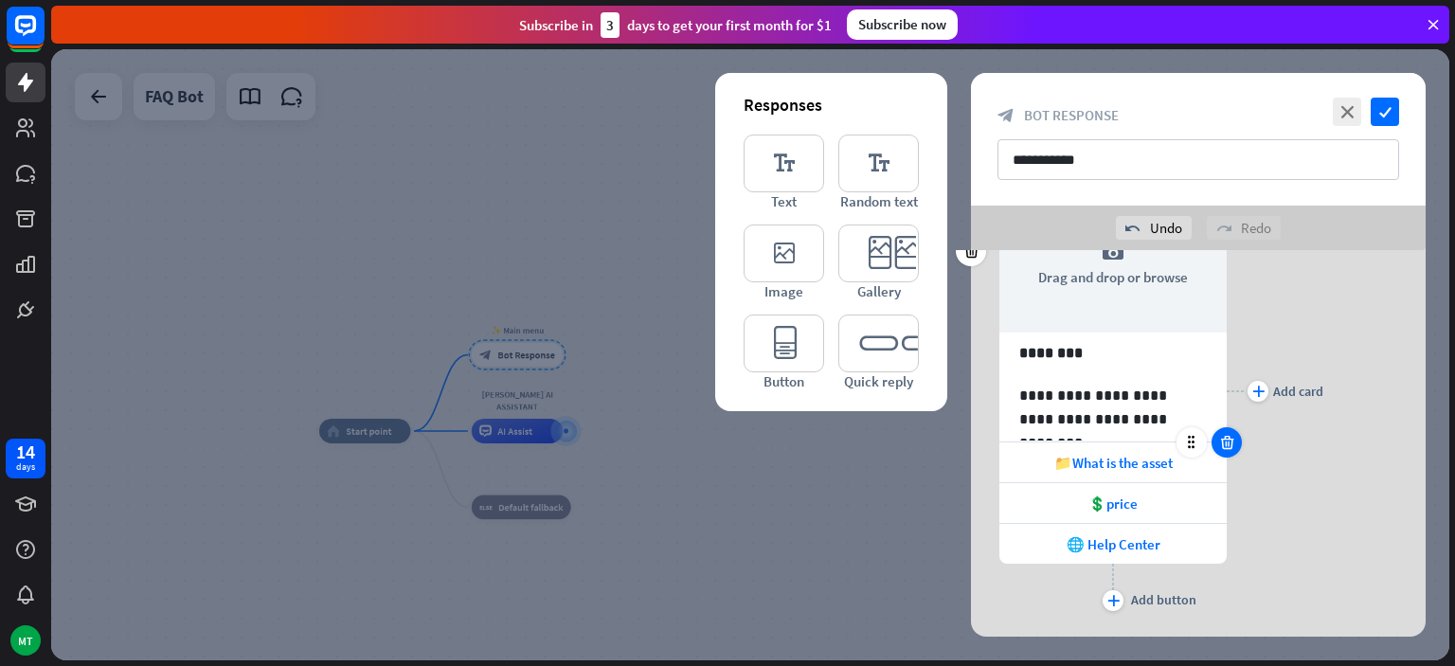
click at [1233, 444] on icon at bounding box center [1227, 442] width 18 height 17
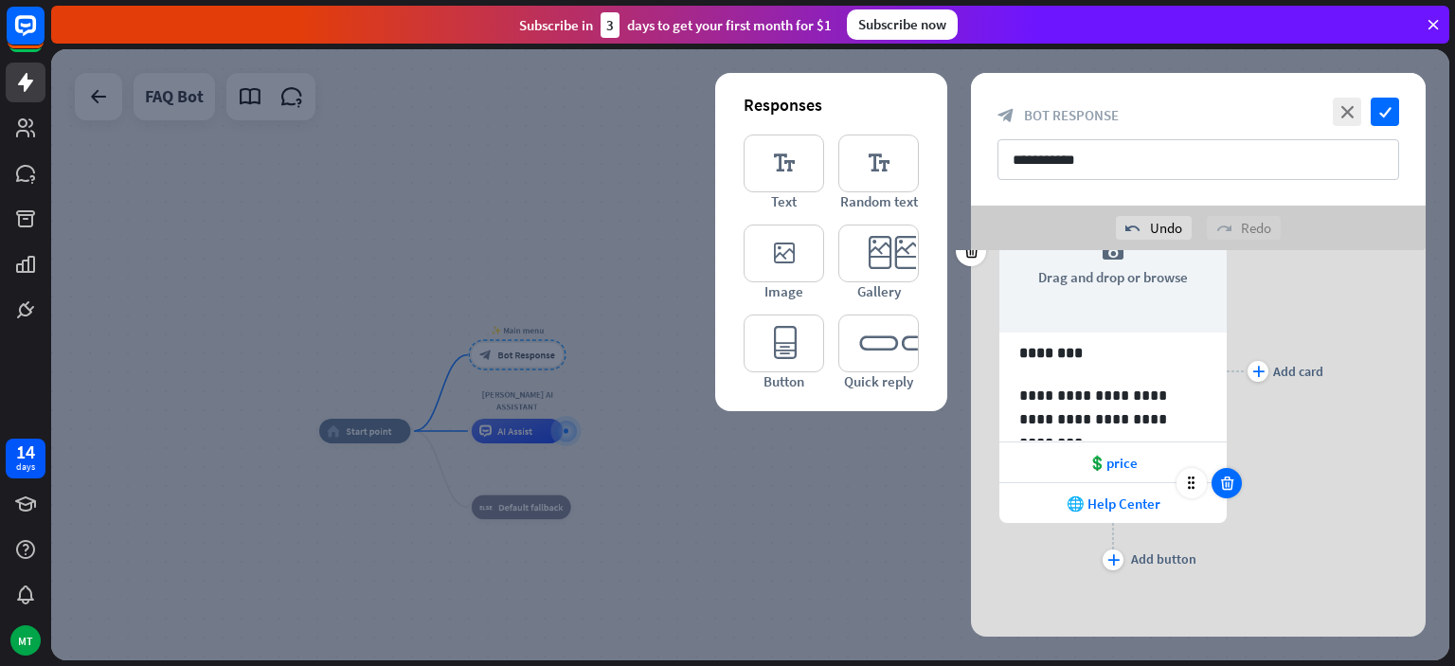
click at [1231, 470] on div at bounding box center [1227, 483] width 30 height 30
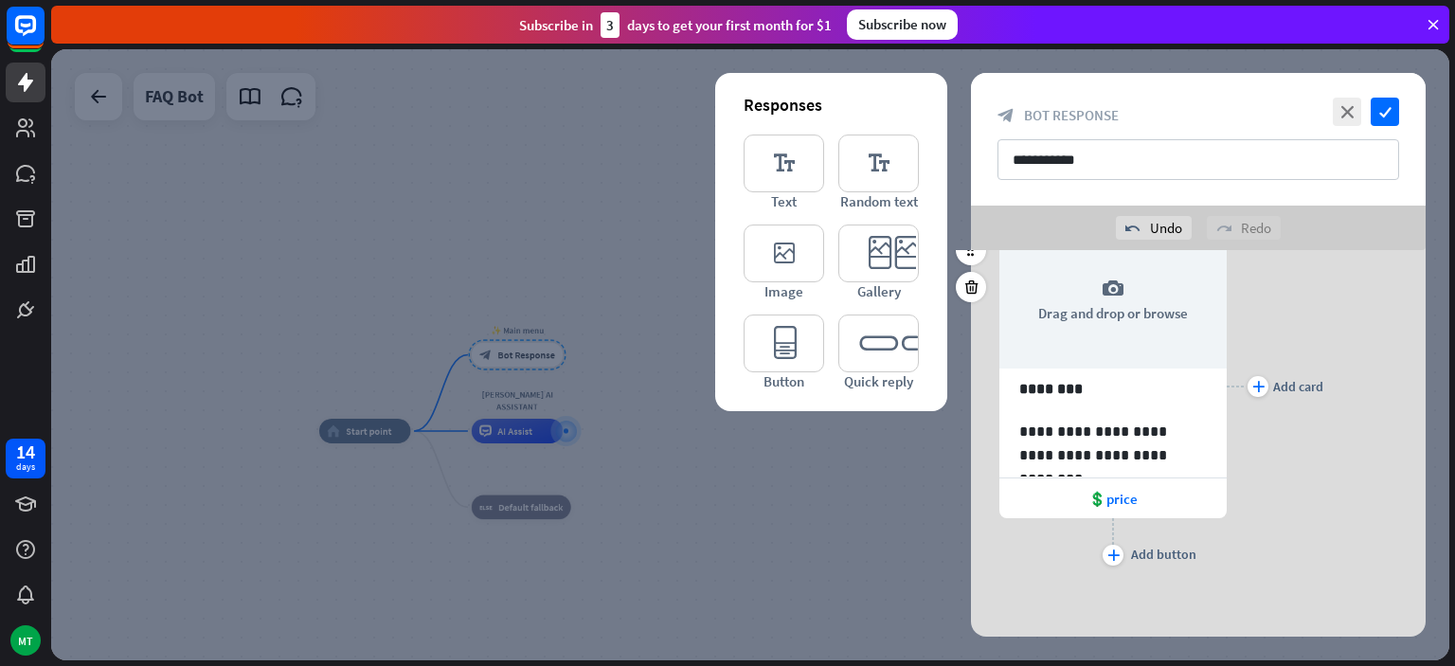
scroll to position [98, 0]
click at [1225, 484] on icon at bounding box center [1227, 479] width 18 height 17
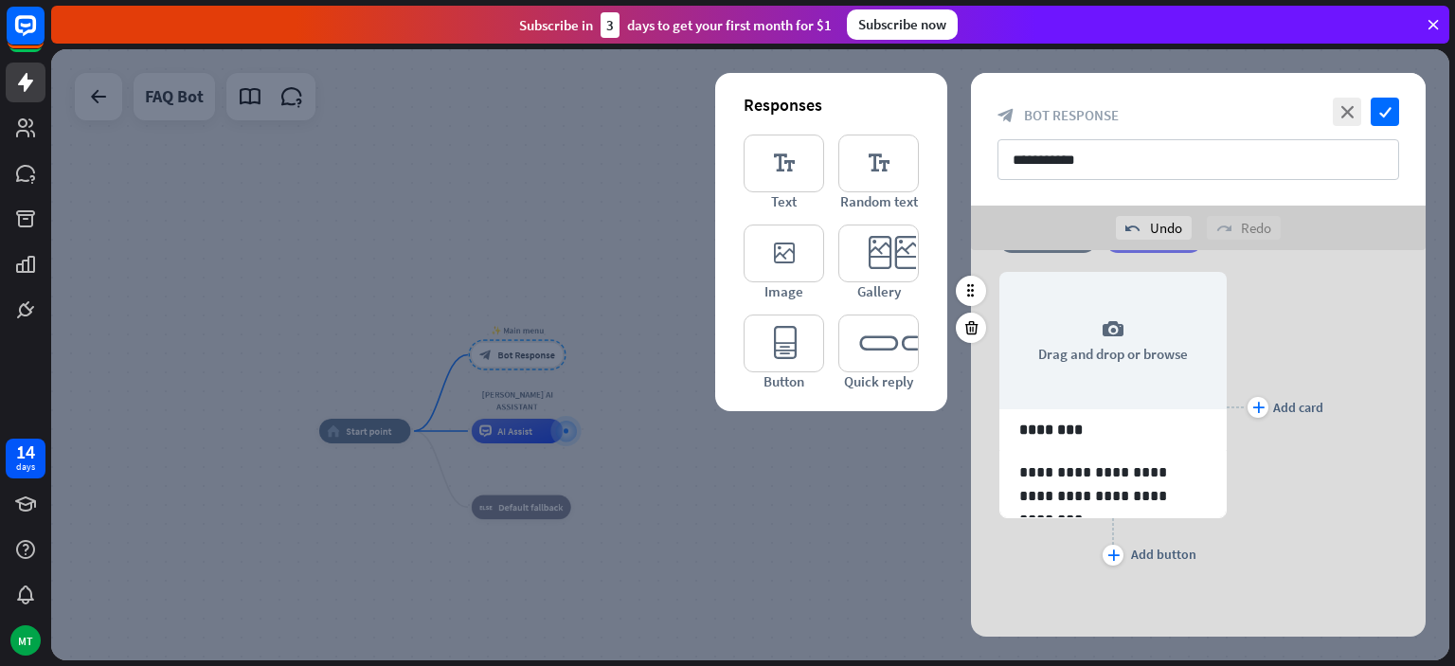
scroll to position [57, 0]
click at [1289, 176] on input "**********" at bounding box center [1199, 159] width 402 height 41
type input "*"
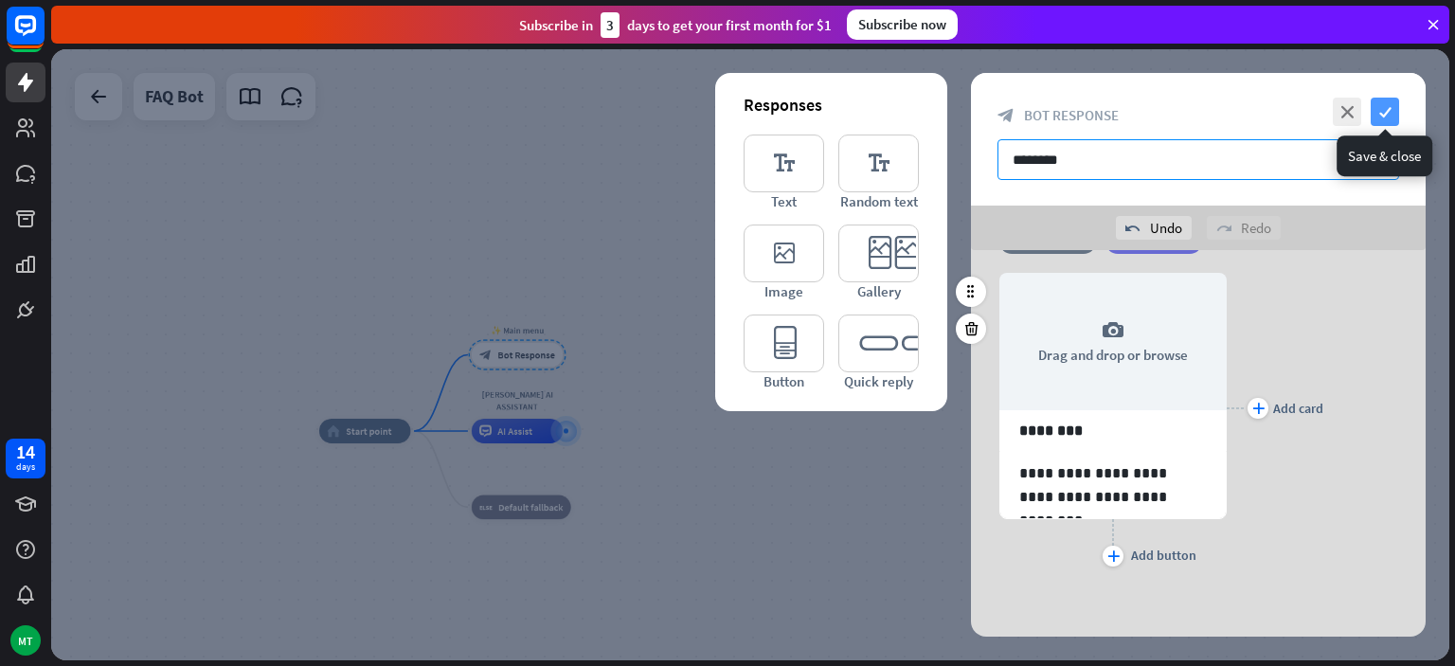
type input "********"
click at [1389, 103] on icon "check" at bounding box center [1385, 112] width 28 height 28
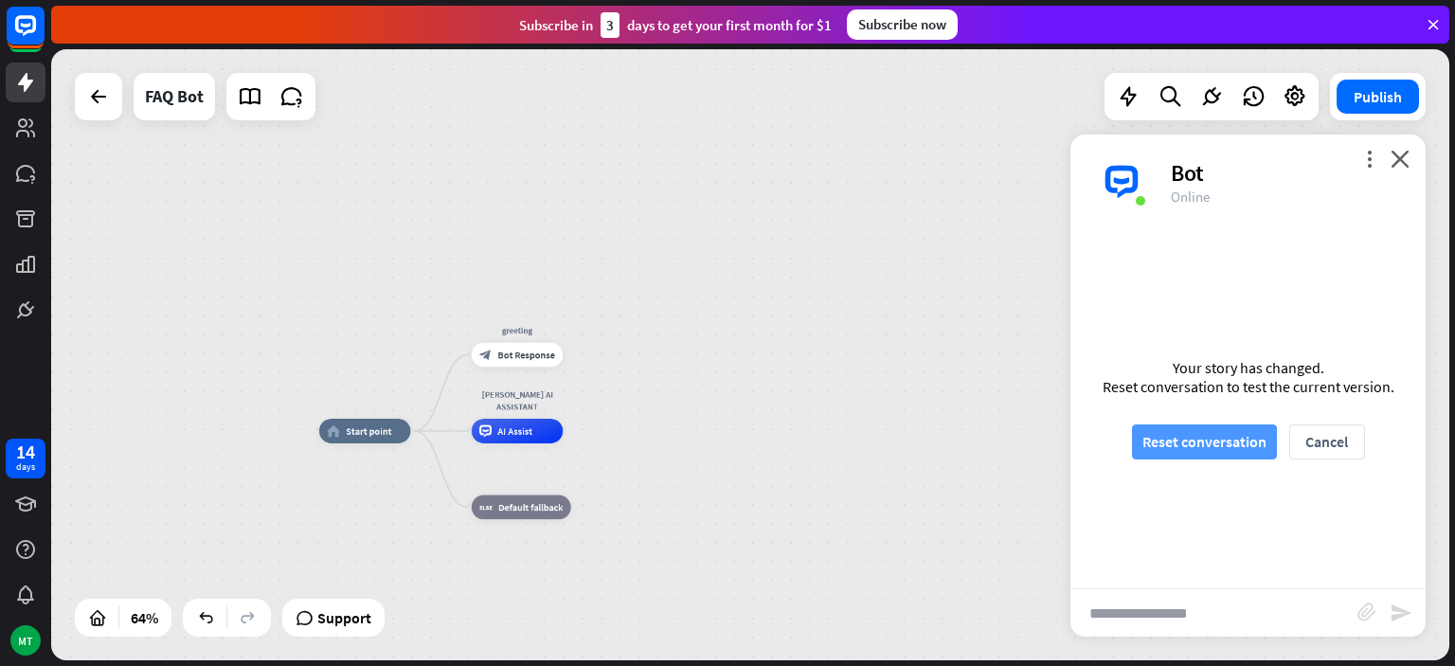
click at [1168, 440] on button "Reset conversation" at bounding box center [1204, 441] width 145 height 35
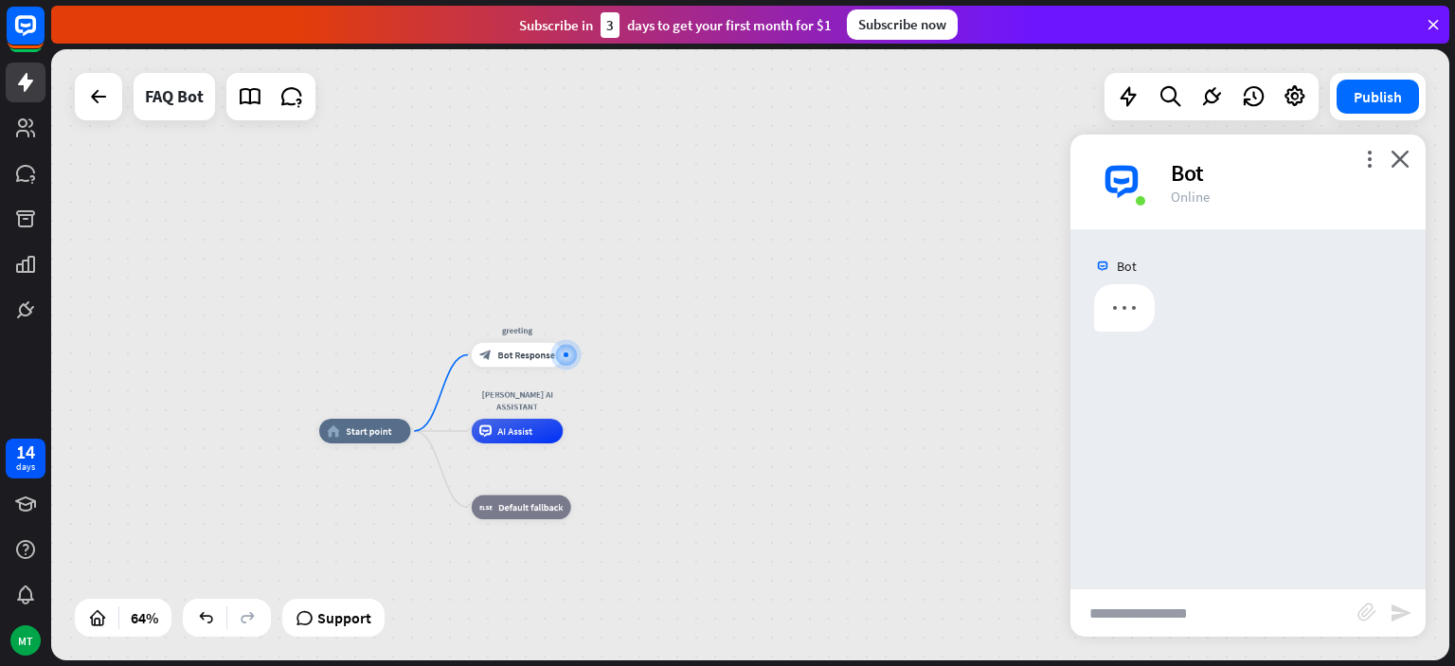
click at [1157, 612] on input "text" at bounding box center [1214, 612] width 287 height 47
type input "**"
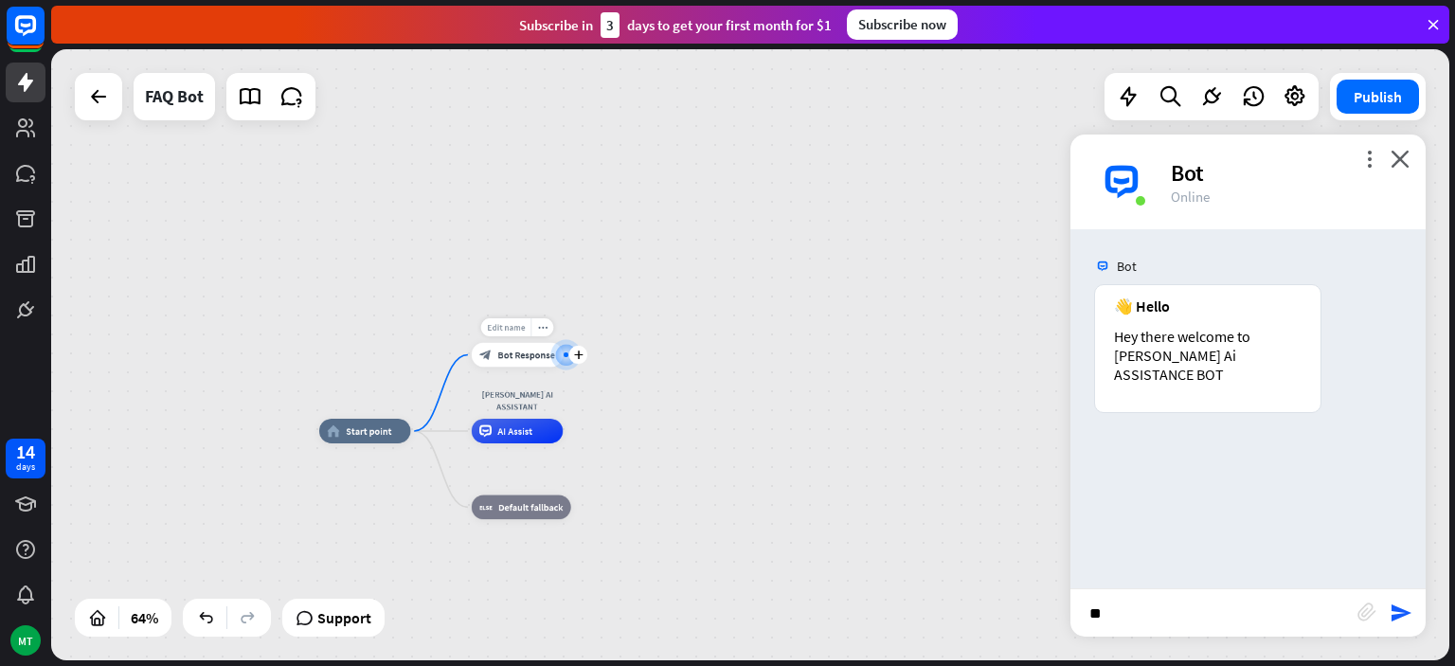
click at [519, 333] on span "Edit name" at bounding box center [506, 327] width 38 height 11
click at [529, 355] on span "Bot Response" at bounding box center [525, 355] width 57 height 12
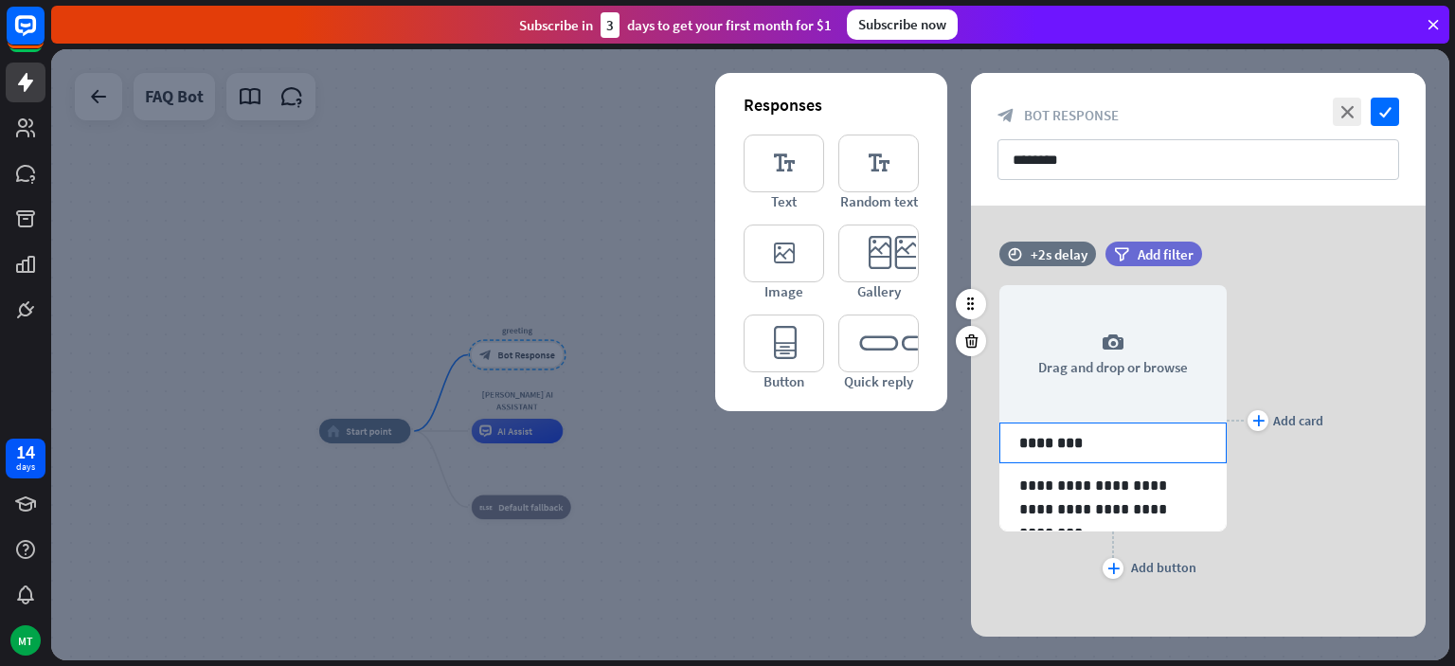
click at [1098, 441] on p "********" at bounding box center [1113, 443] width 188 height 24
click at [1086, 441] on p "********" at bounding box center [1113, 443] width 188 height 24
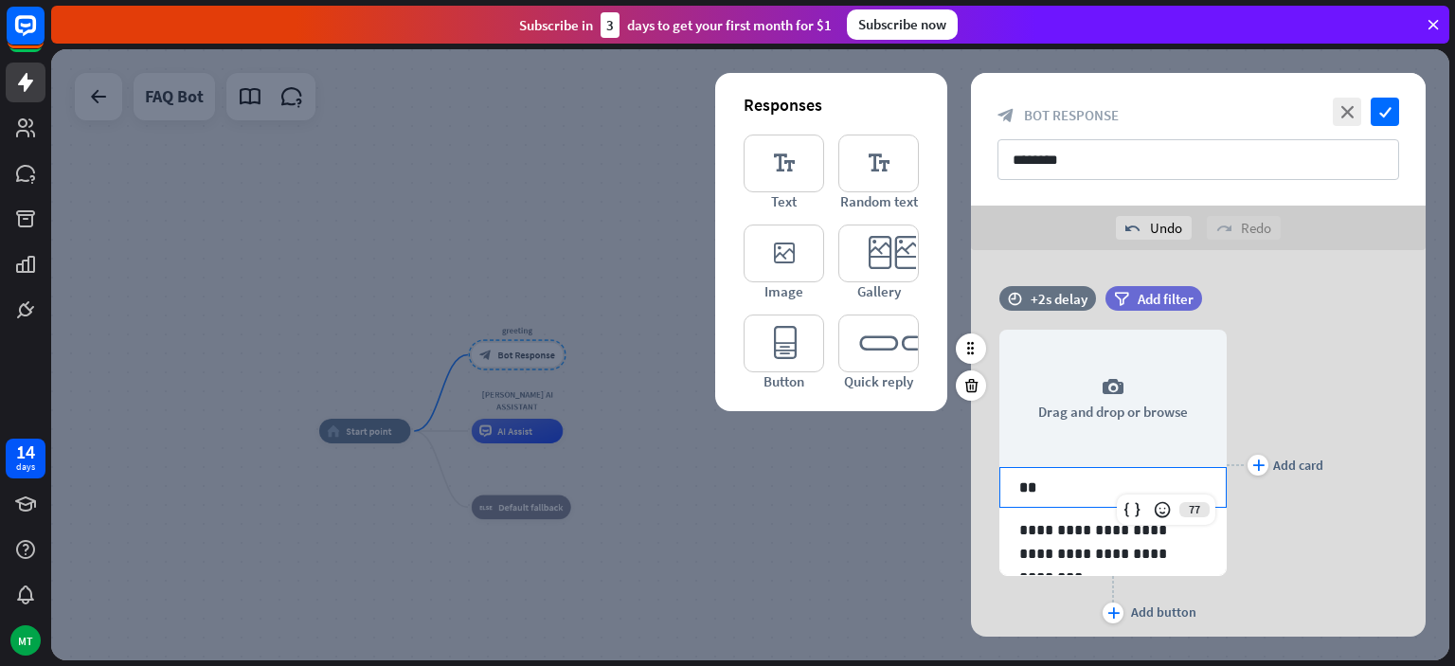
click at [1033, 479] on p "**" at bounding box center [1113, 488] width 188 height 24
click at [1018, 524] on div "**********" at bounding box center [1112, 542] width 225 height 66
click at [1038, 495] on p "**" at bounding box center [1113, 488] width 188 height 24
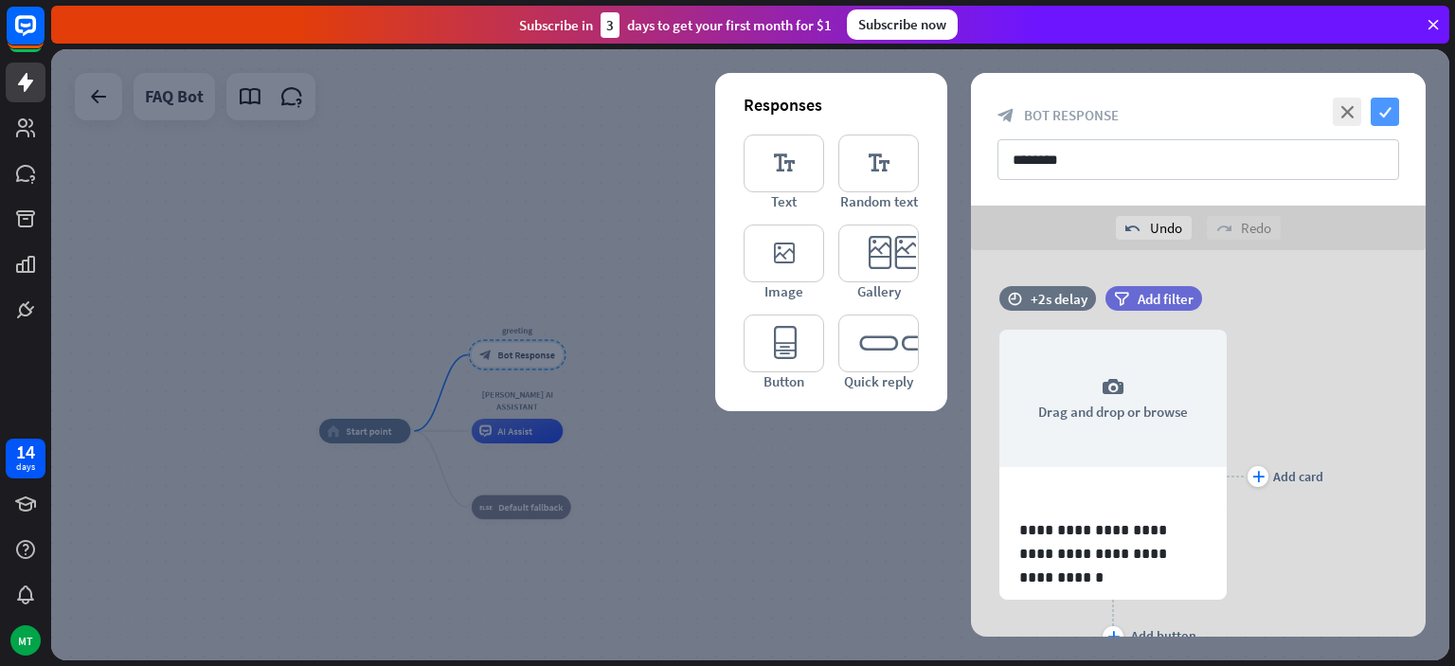
click at [1389, 116] on icon "check" at bounding box center [1385, 112] width 28 height 28
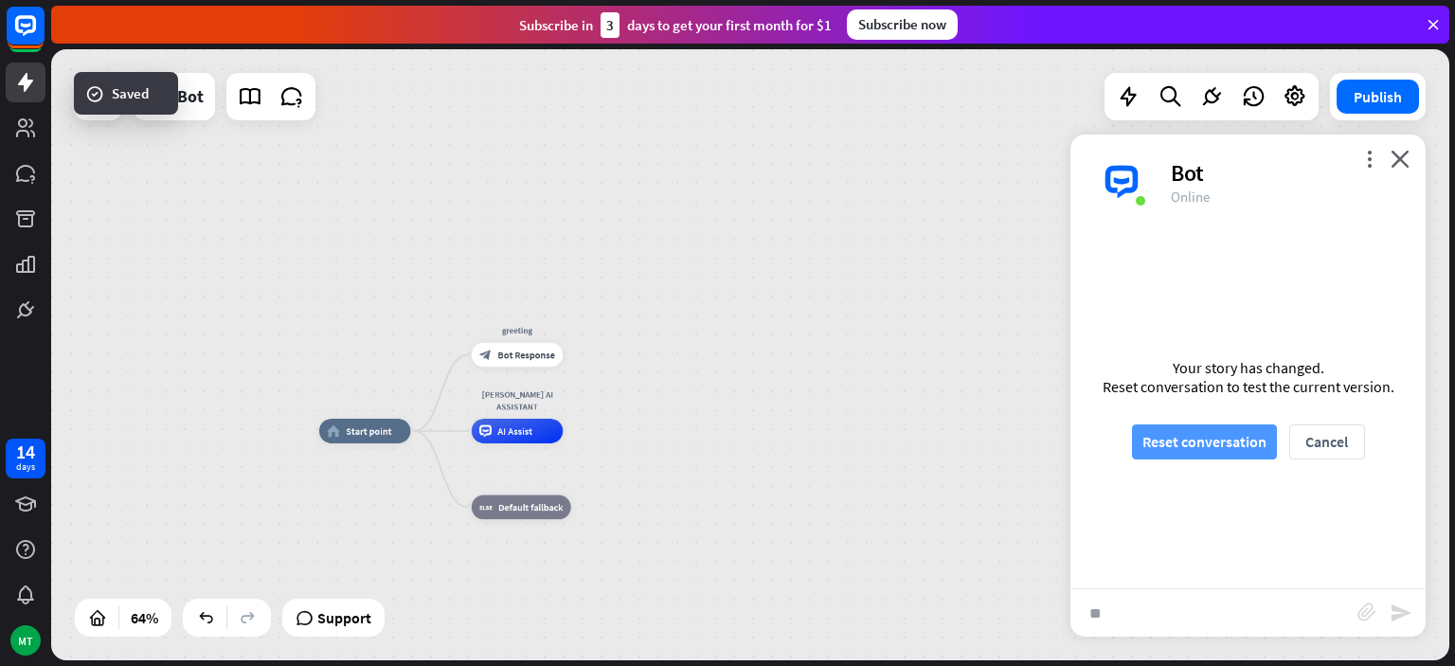
click at [1222, 426] on button "Reset conversation" at bounding box center [1204, 441] width 145 height 35
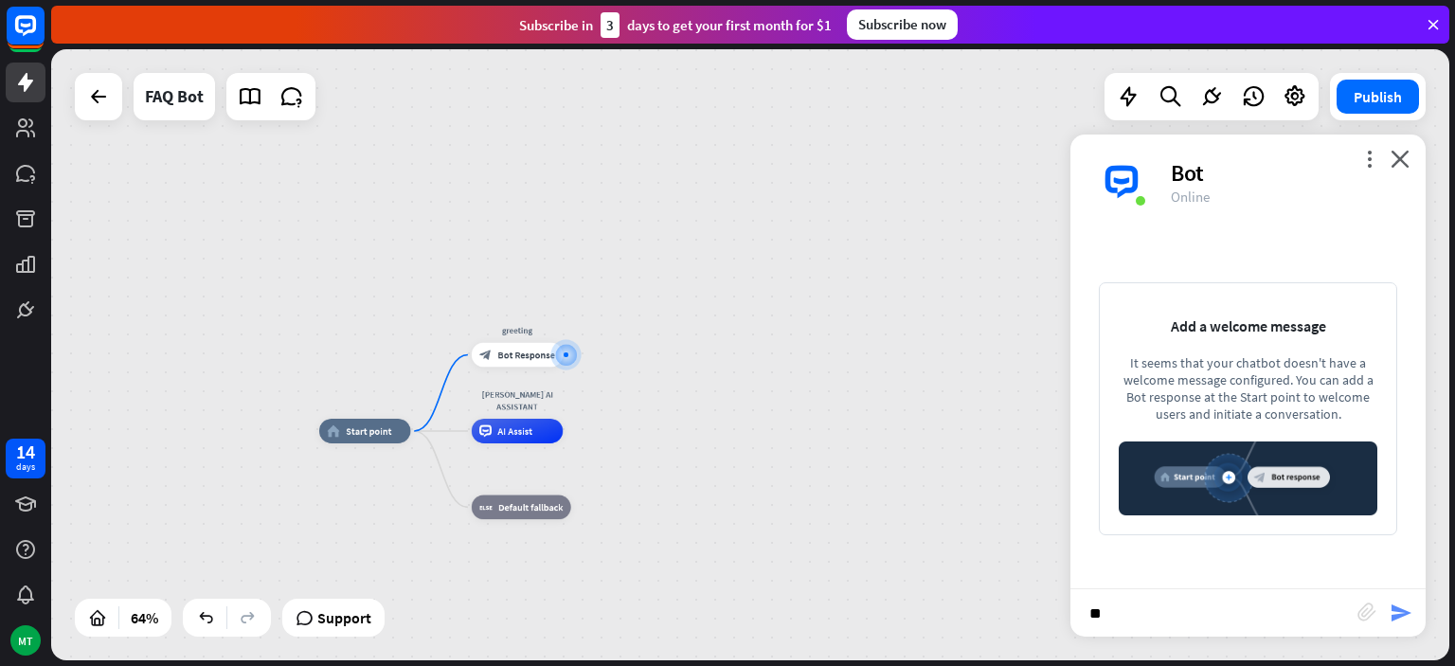
click at [1411, 604] on icon "send" at bounding box center [1401, 613] width 23 height 23
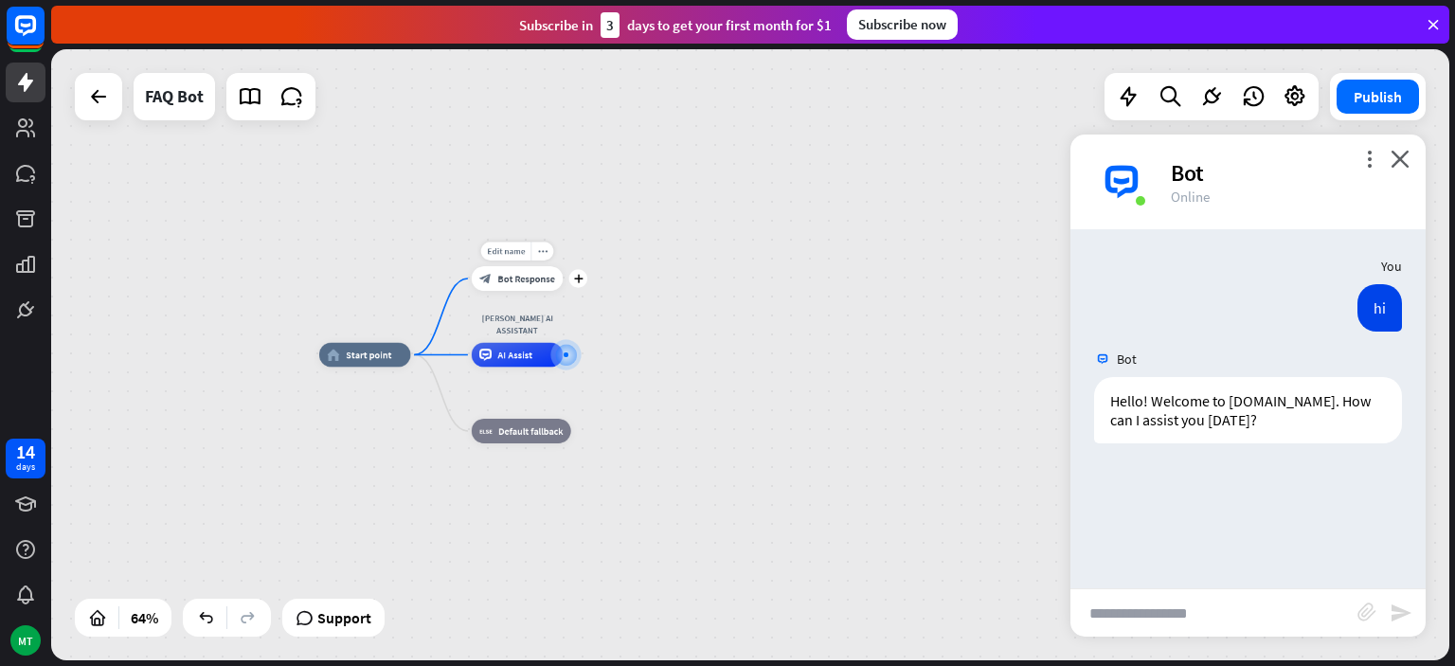
click at [516, 288] on div "block_bot_response Bot Response" at bounding box center [518, 278] width 92 height 25
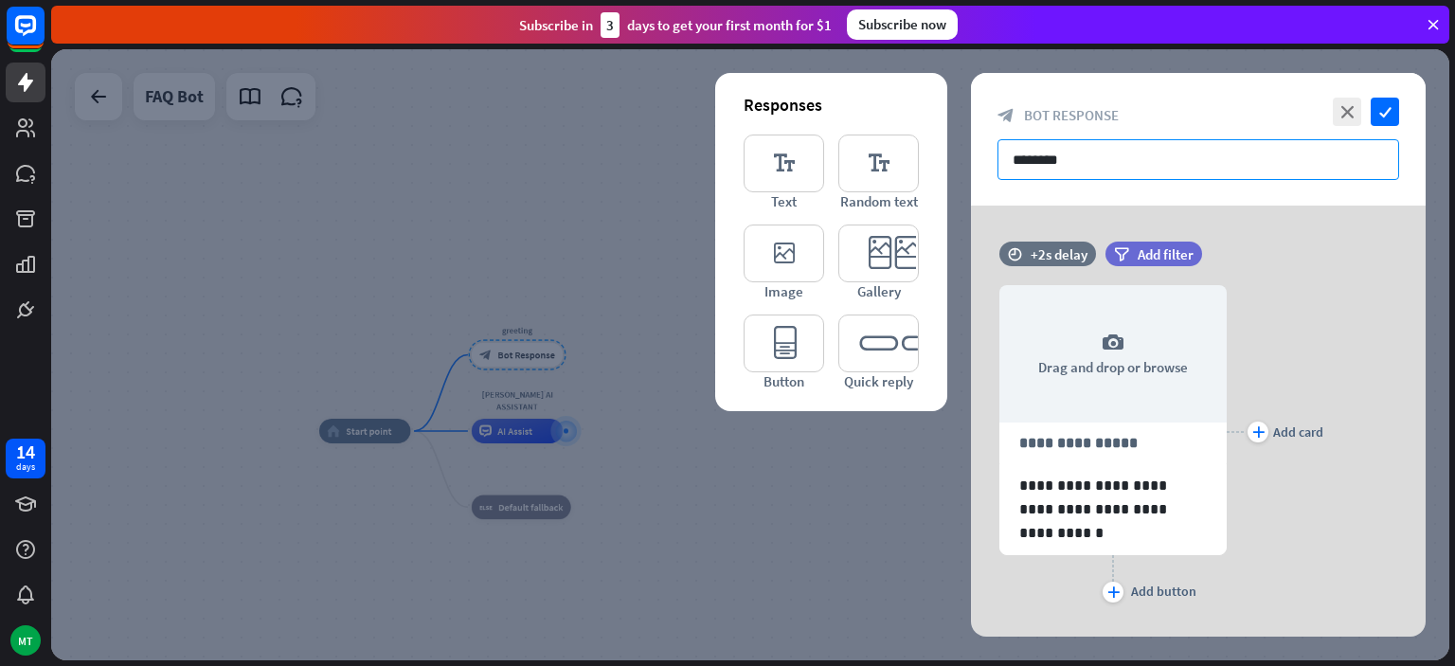
click at [1228, 170] on input "********" at bounding box center [1199, 159] width 402 height 41
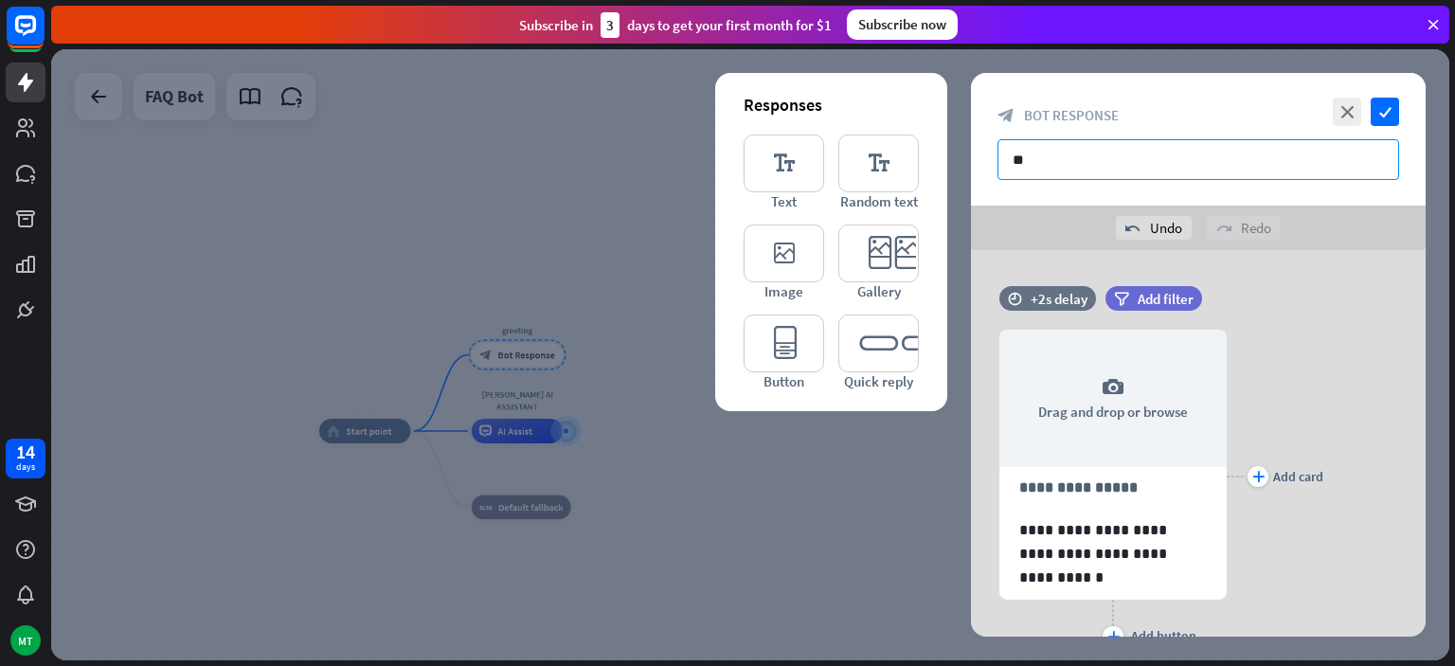
type input "*"
type input "*********"
click at [1381, 109] on icon "check" at bounding box center [1385, 112] width 28 height 28
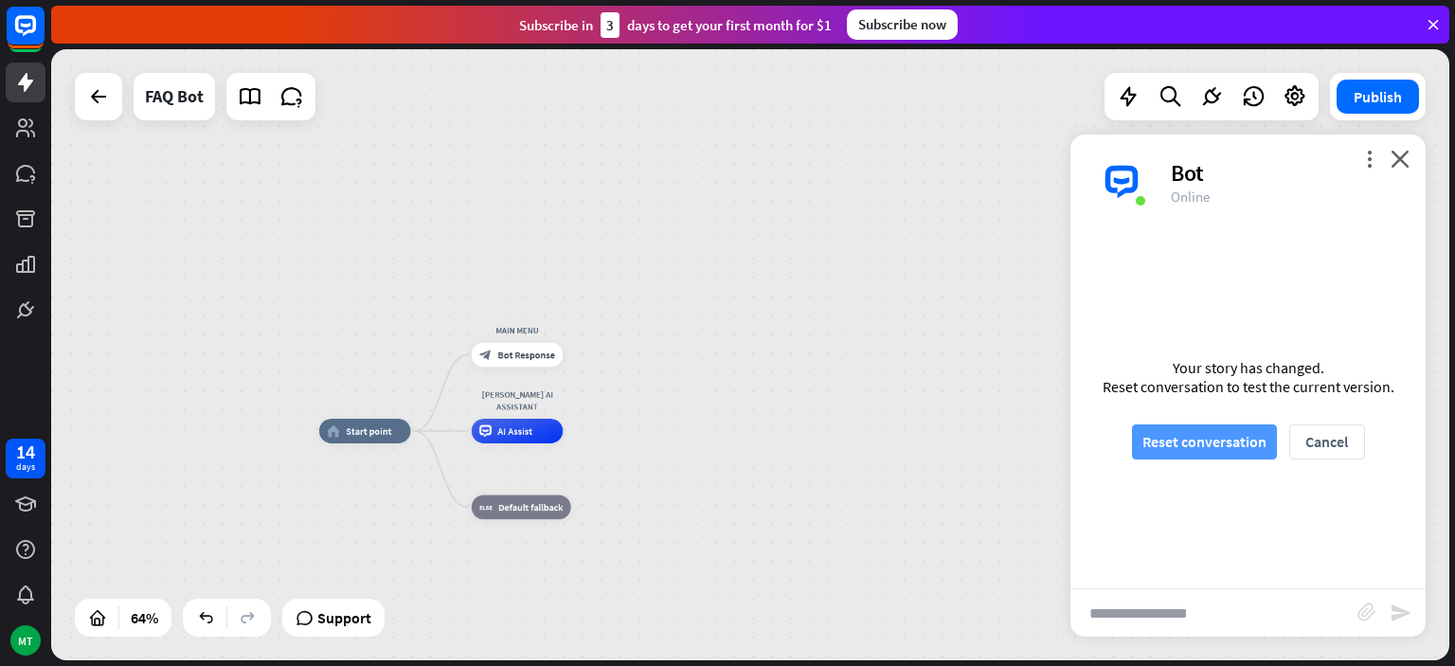
click at [1170, 459] on button "Reset conversation" at bounding box center [1204, 441] width 145 height 35
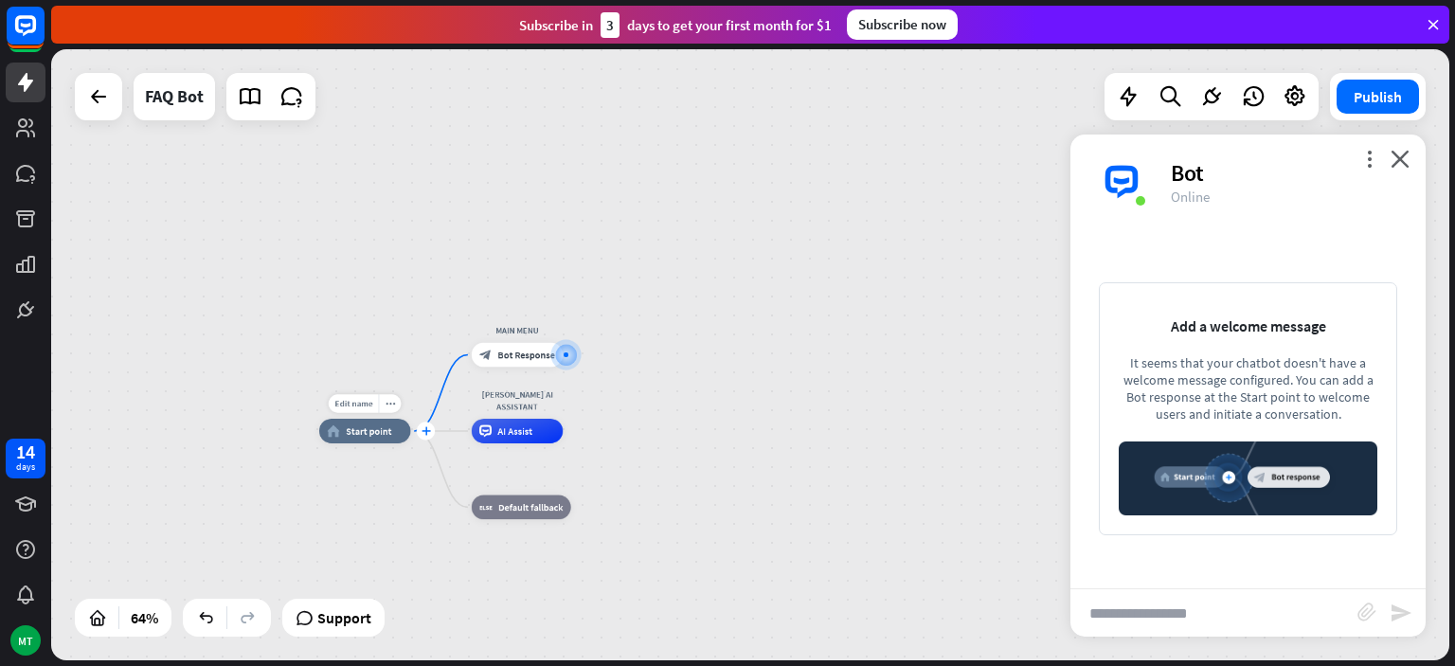
click at [426, 434] on icon "plus" at bounding box center [426, 430] width 9 height 9
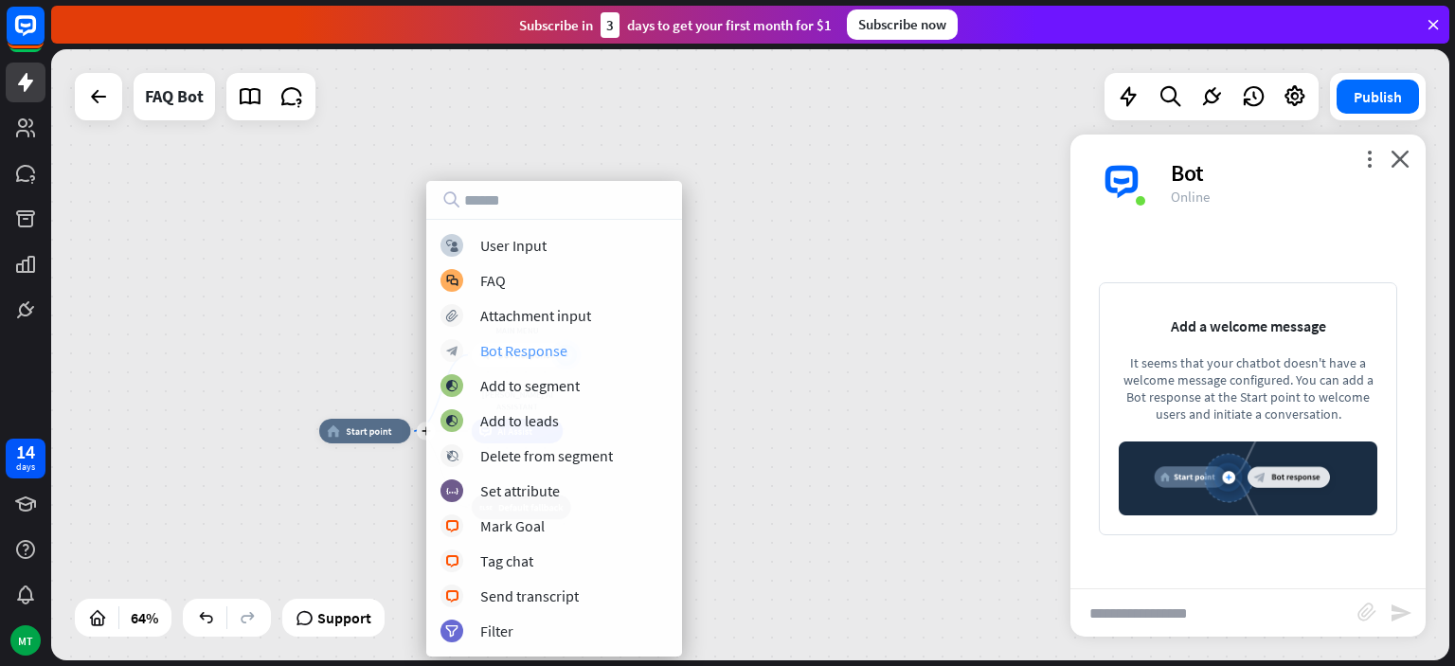
click at [527, 358] on div "Bot Response" at bounding box center [523, 350] width 87 height 19
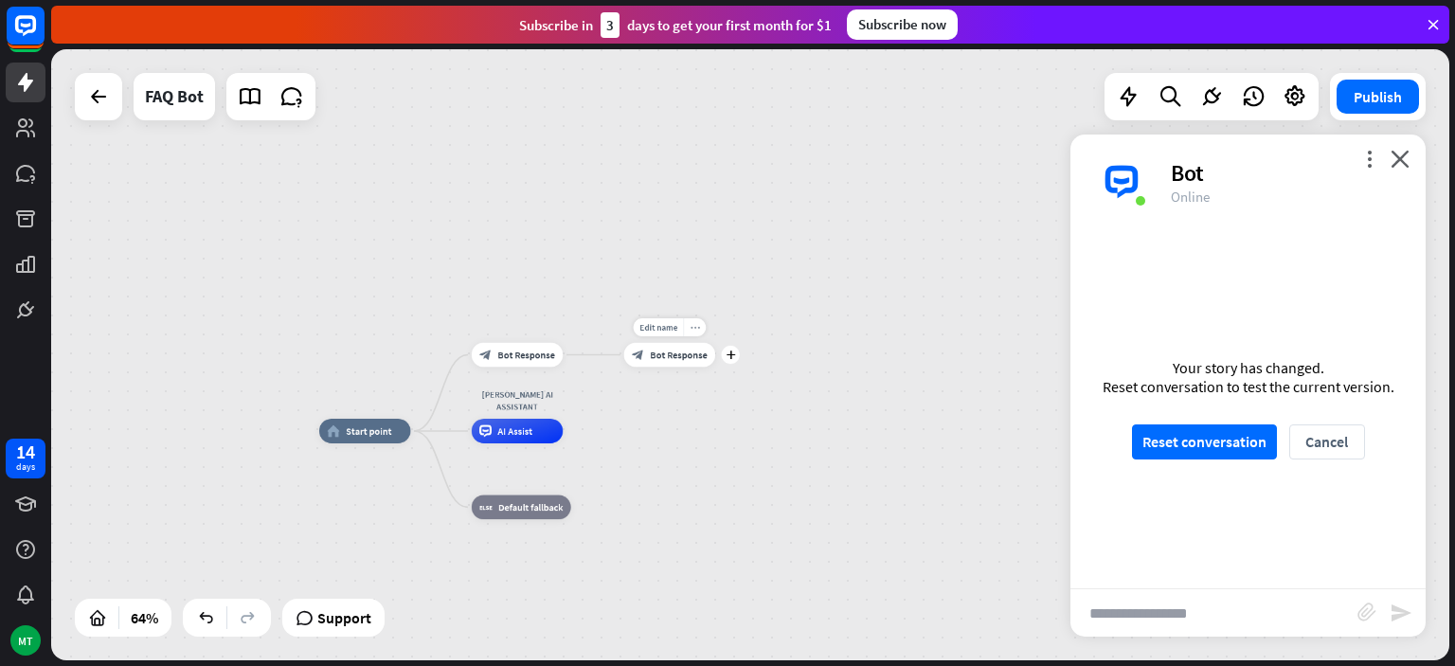
click at [692, 332] on icon "more_horiz" at bounding box center [694, 327] width 9 height 9
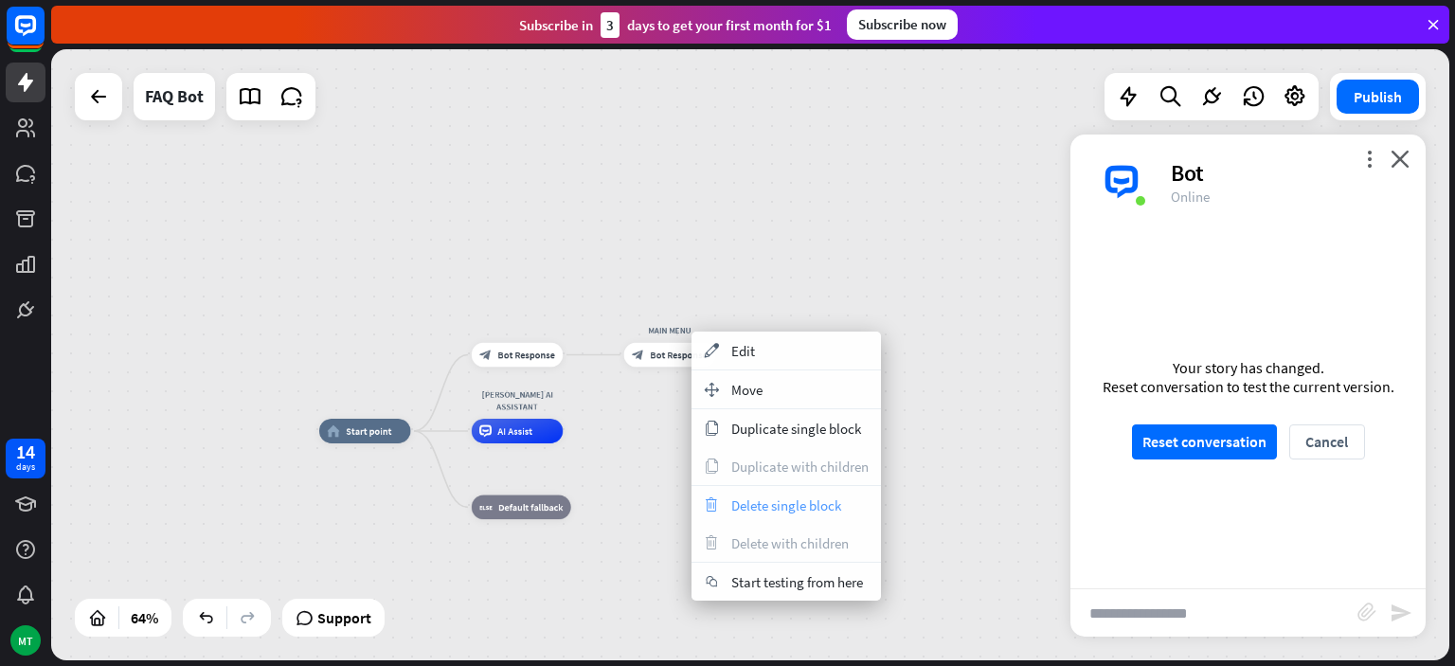
click at [760, 510] on span "Delete single block" at bounding box center [786, 505] width 110 height 18
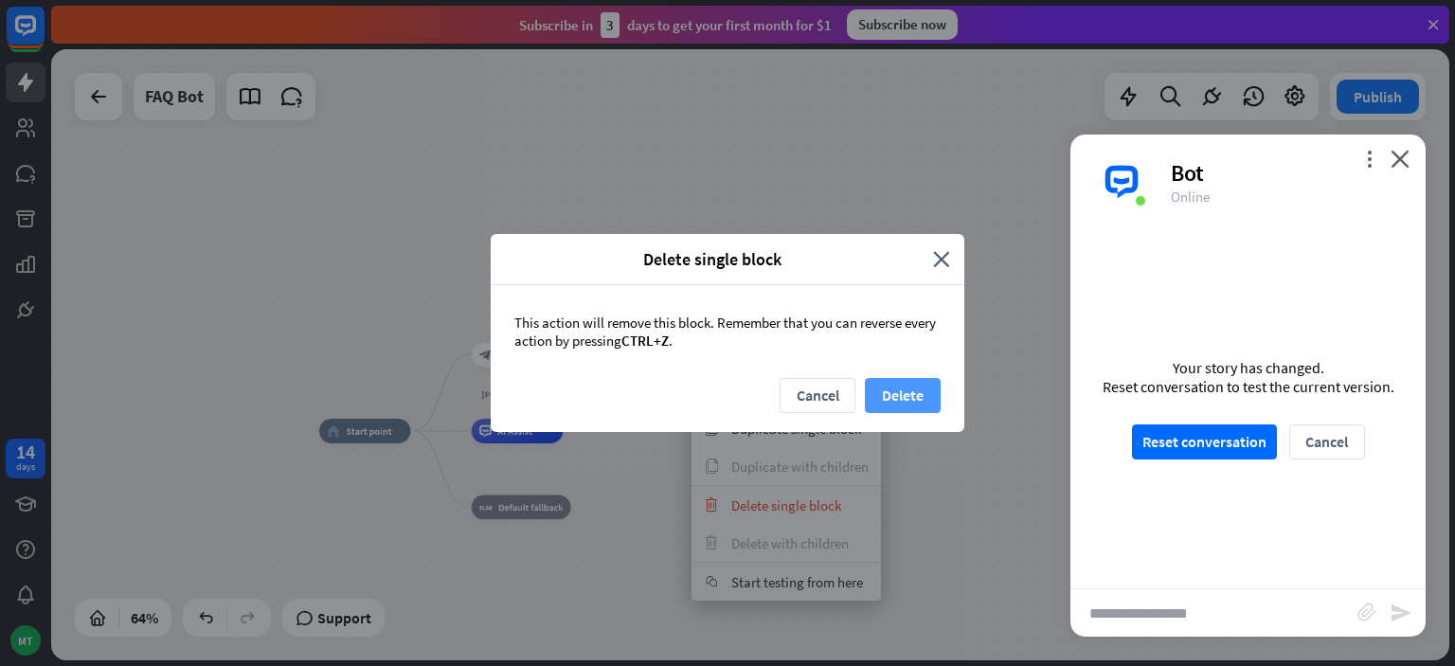
click at [892, 402] on button "Delete" at bounding box center [903, 395] width 76 height 35
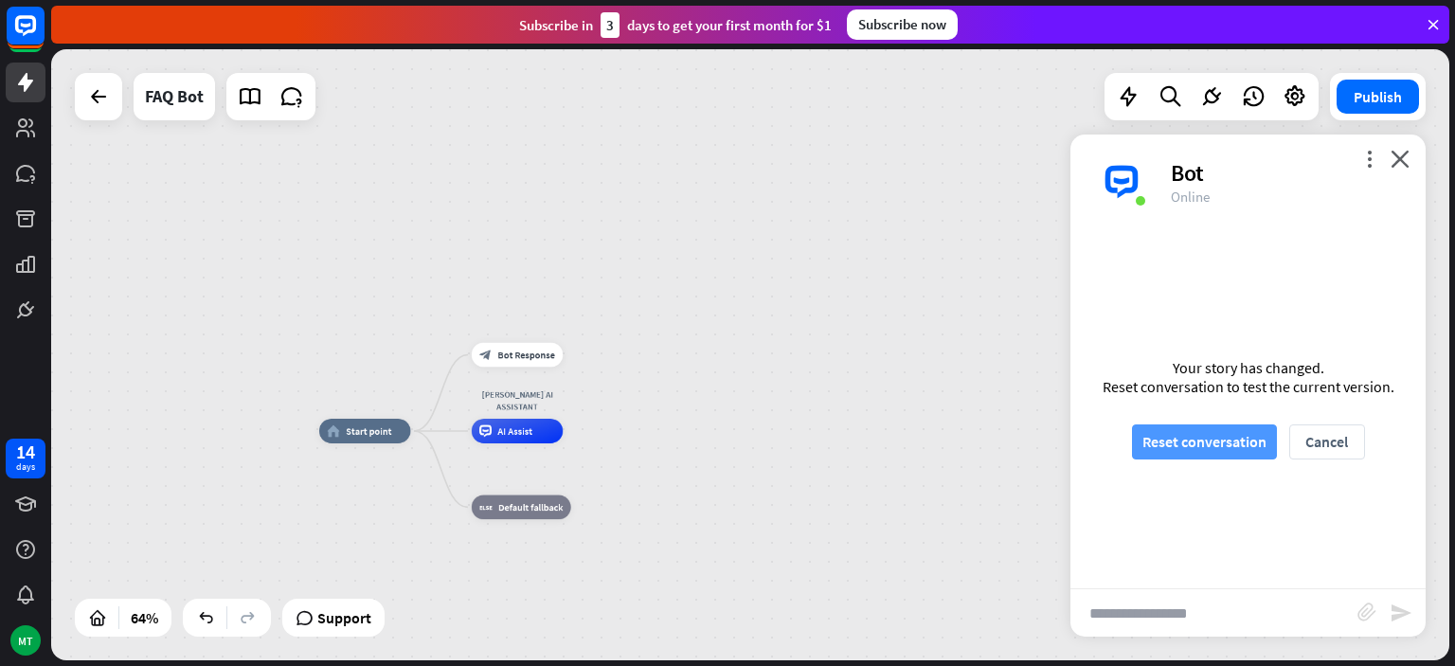
click at [1192, 443] on button "Reset conversation" at bounding box center [1204, 441] width 145 height 35
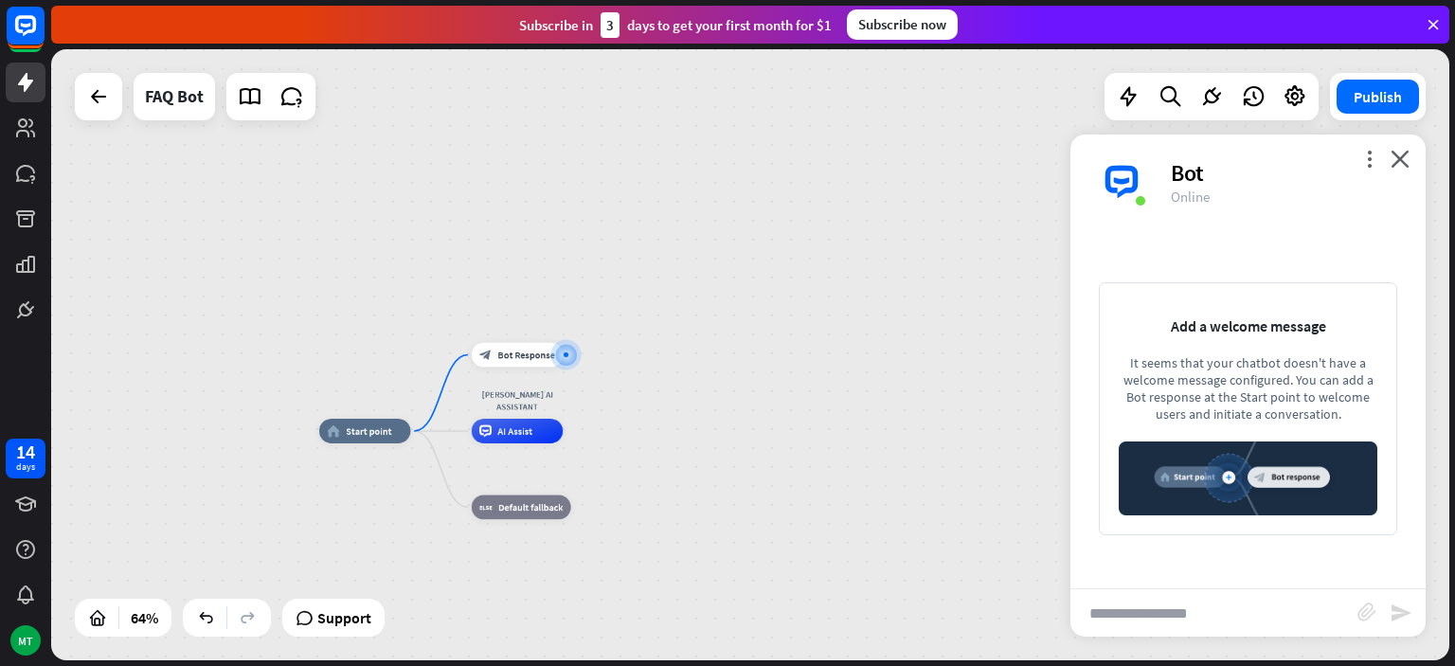
click at [1202, 624] on input "text" at bounding box center [1214, 612] width 287 height 47
type input "*****"
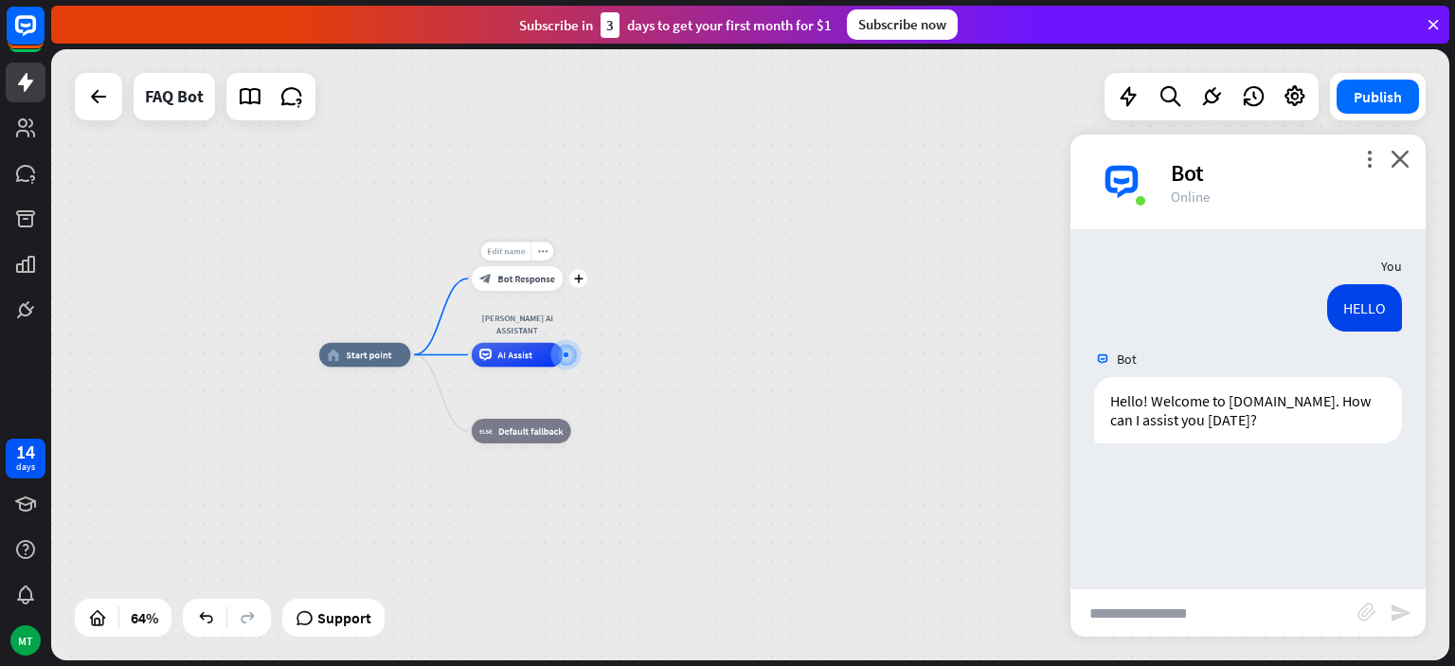
click at [513, 252] on span "Edit name" at bounding box center [506, 250] width 38 height 11
click at [519, 271] on div "block_bot_response Bot Response" at bounding box center [518, 278] width 92 height 25
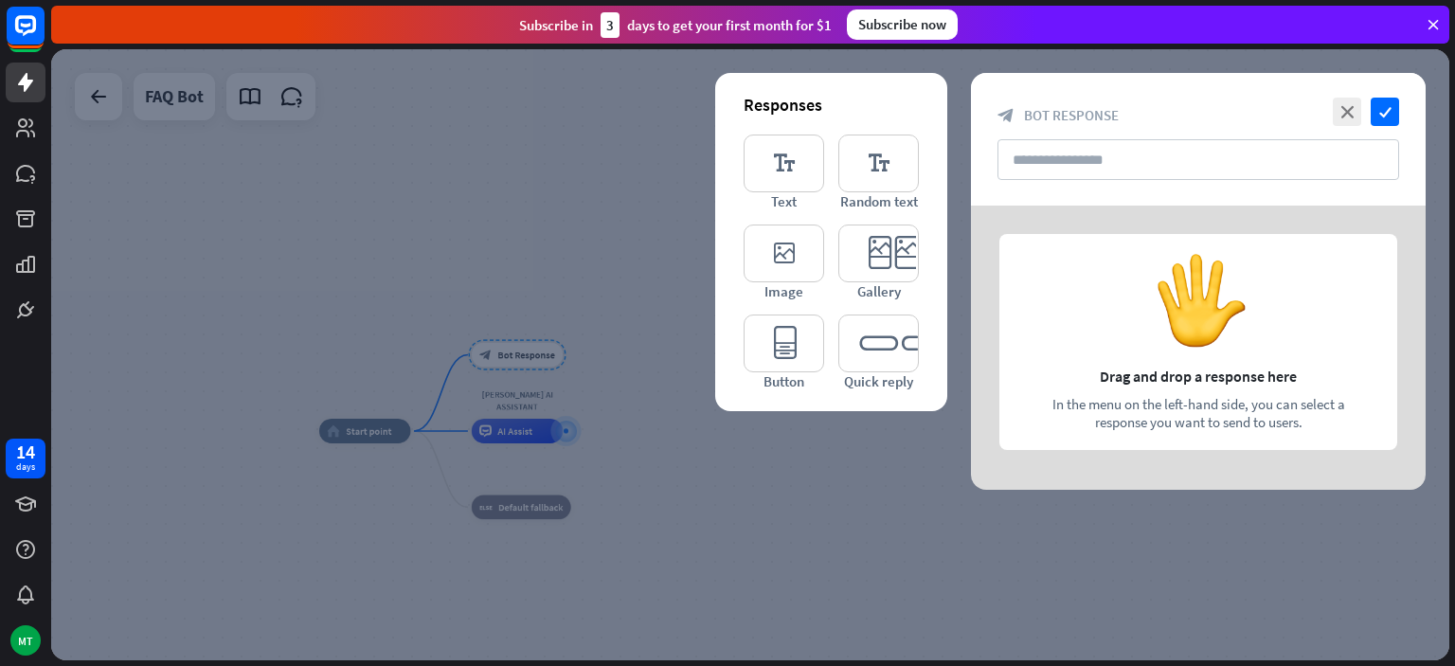
click at [676, 282] on div at bounding box center [750, 354] width 1398 height 611
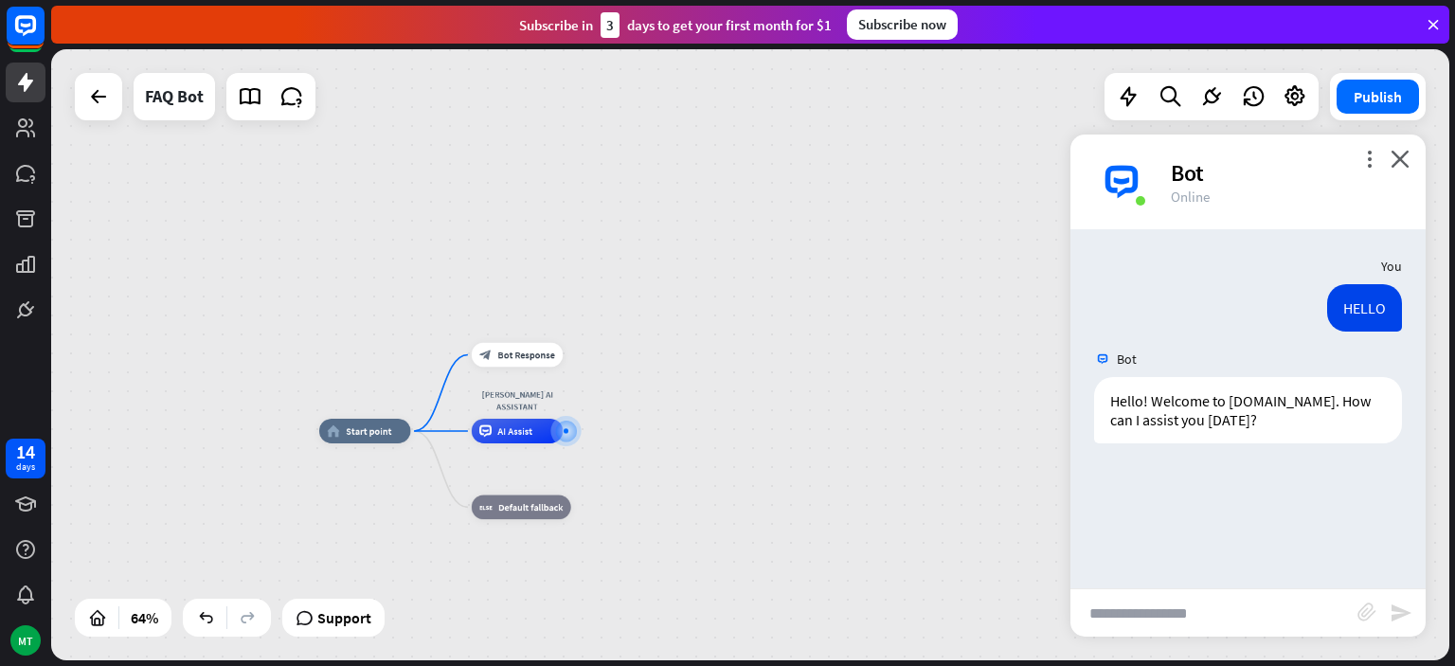
click at [1145, 598] on input "text" at bounding box center [1214, 612] width 287 height 47
type input "**********"
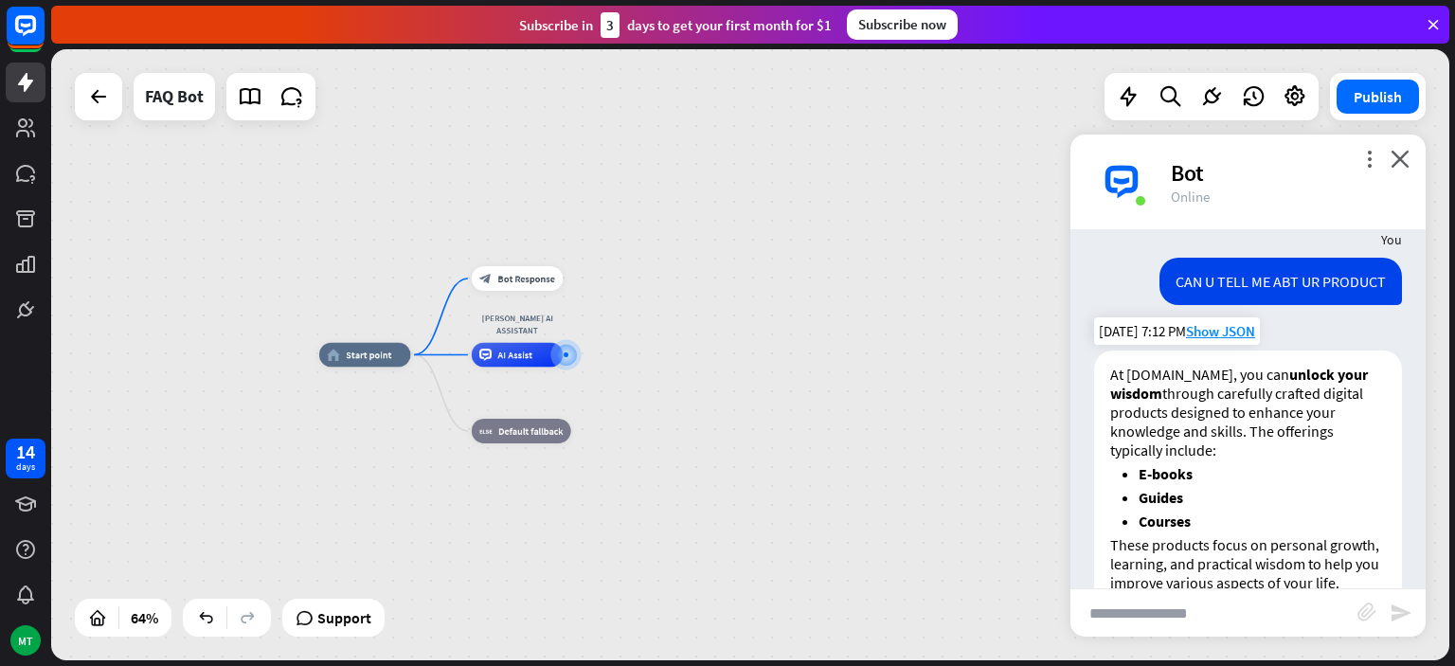
scroll to position [226, 0]
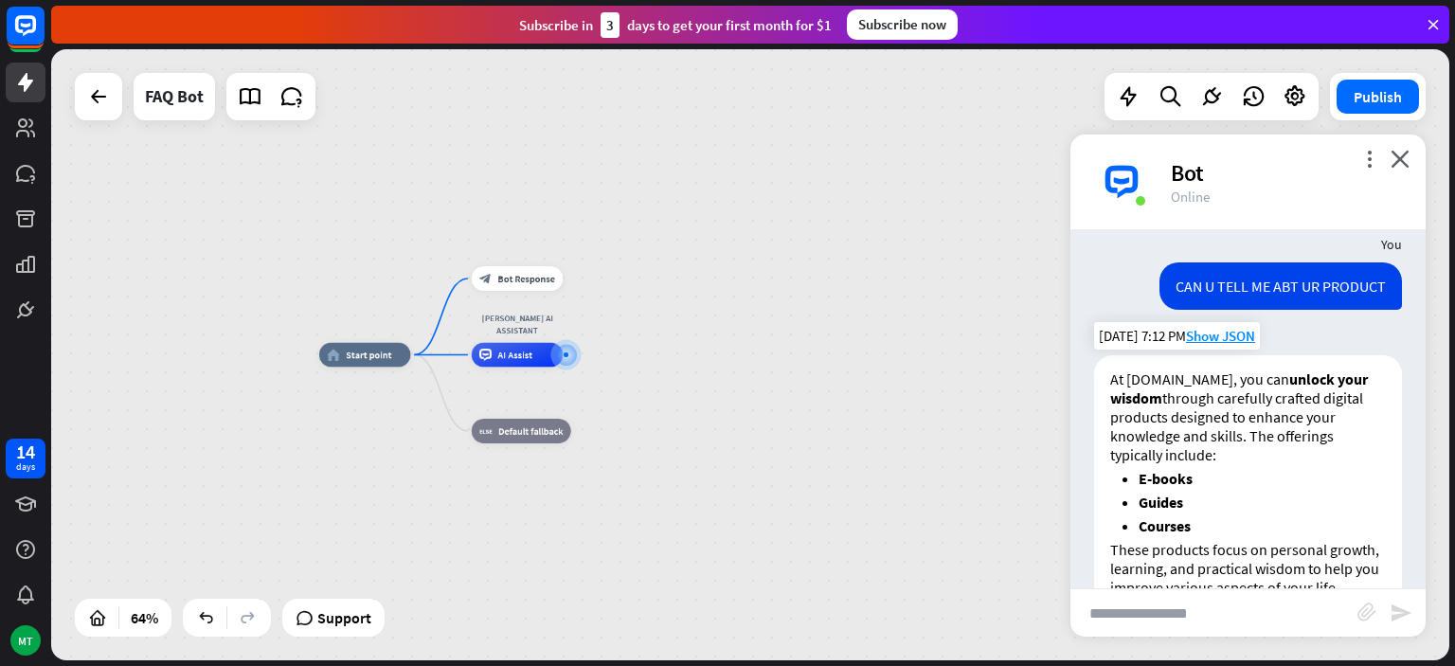
click at [1215, 535] on div "At [DOMAIN_NAME], you can unlock your wisdom through carefully crafted digital …" at bounding box center [1248, 530] width 308 height 351
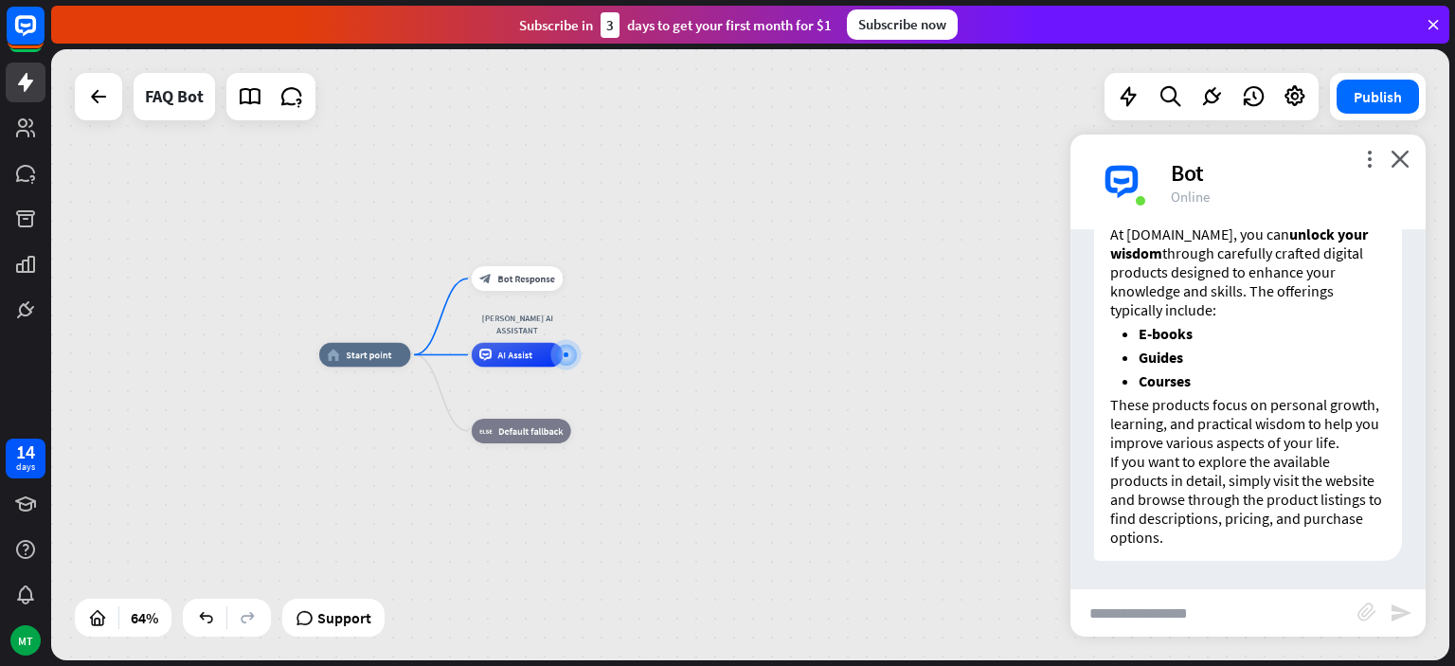
scroll to position [371, 0]
click at [1197, 622] on input "text" at bounding box center [1214, 612] width 287 height 47
type input "****"
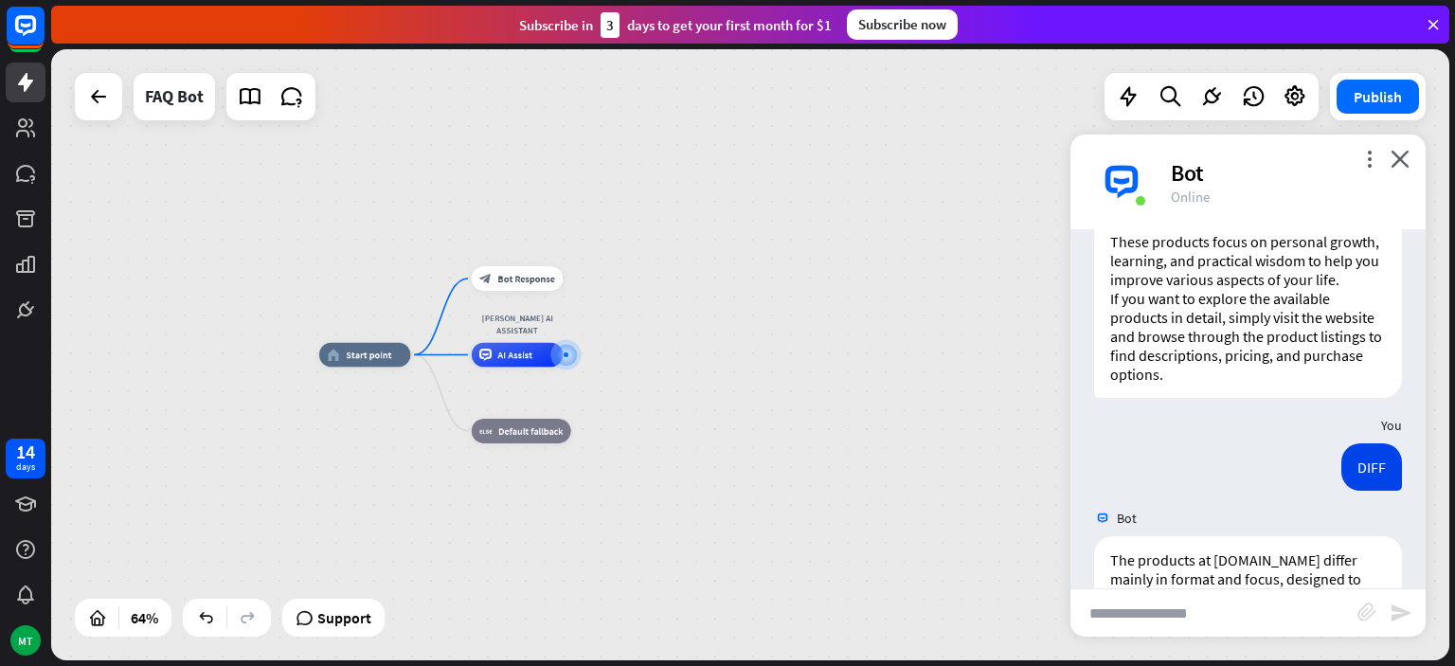
scroll to position [533, 0]
click at [1353, 90] on button "Publish" at bounding box center [1378, 97] width 82 height 34
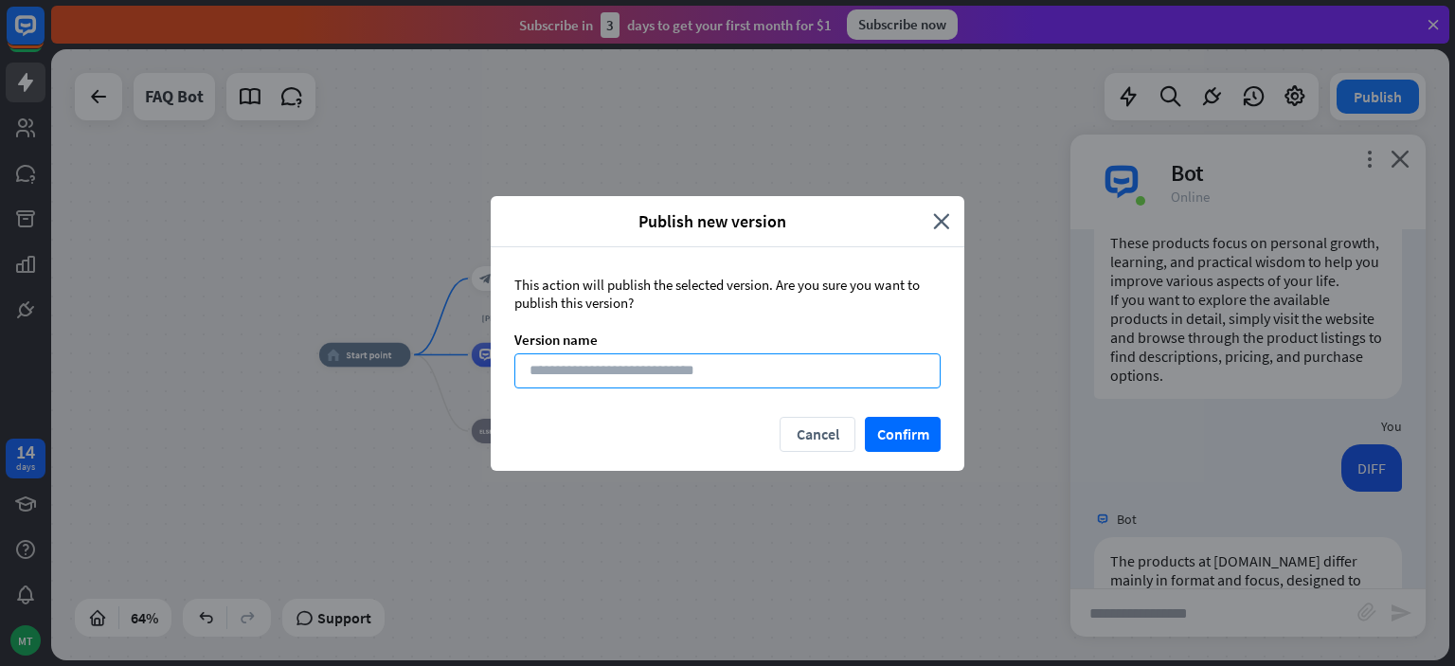
click at [830, 364] on input at bounding box center [727, 370] width 426 height 35
type input "*******"
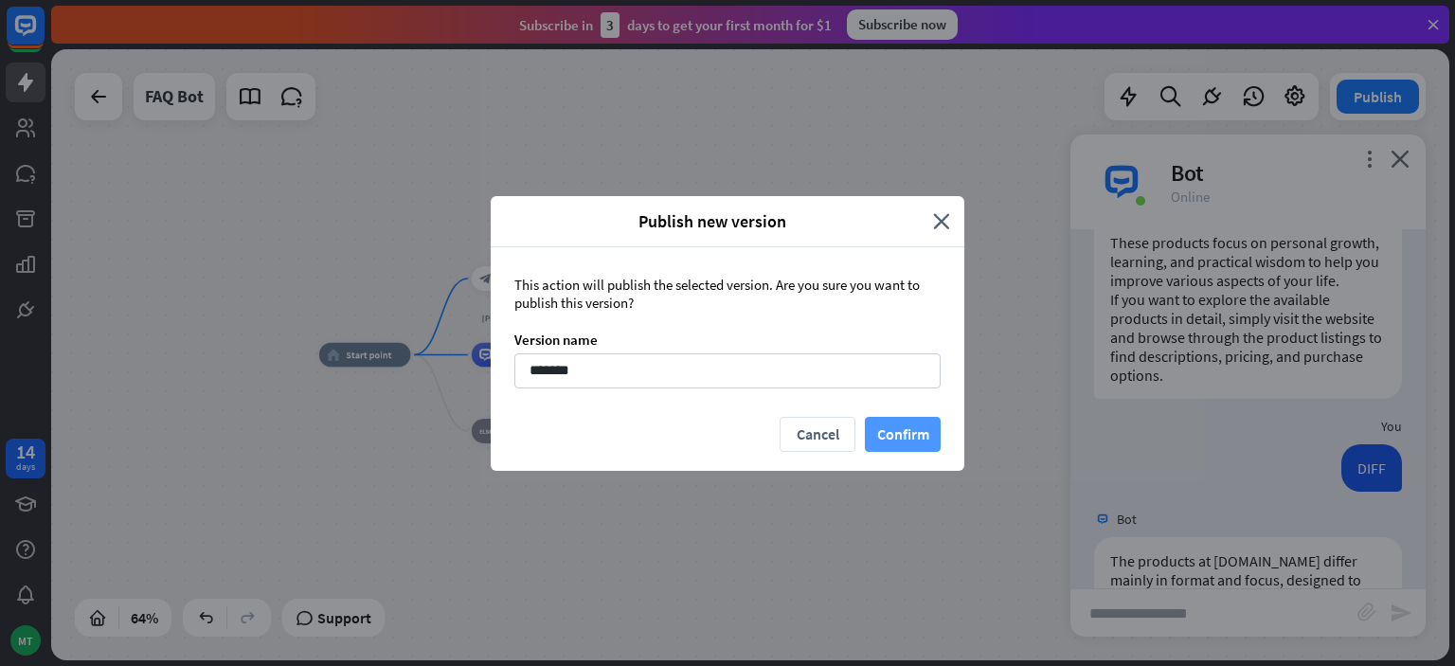
click at [913, 444] on button "Confirm" at bounding box center [903, 434] width 76 height 35
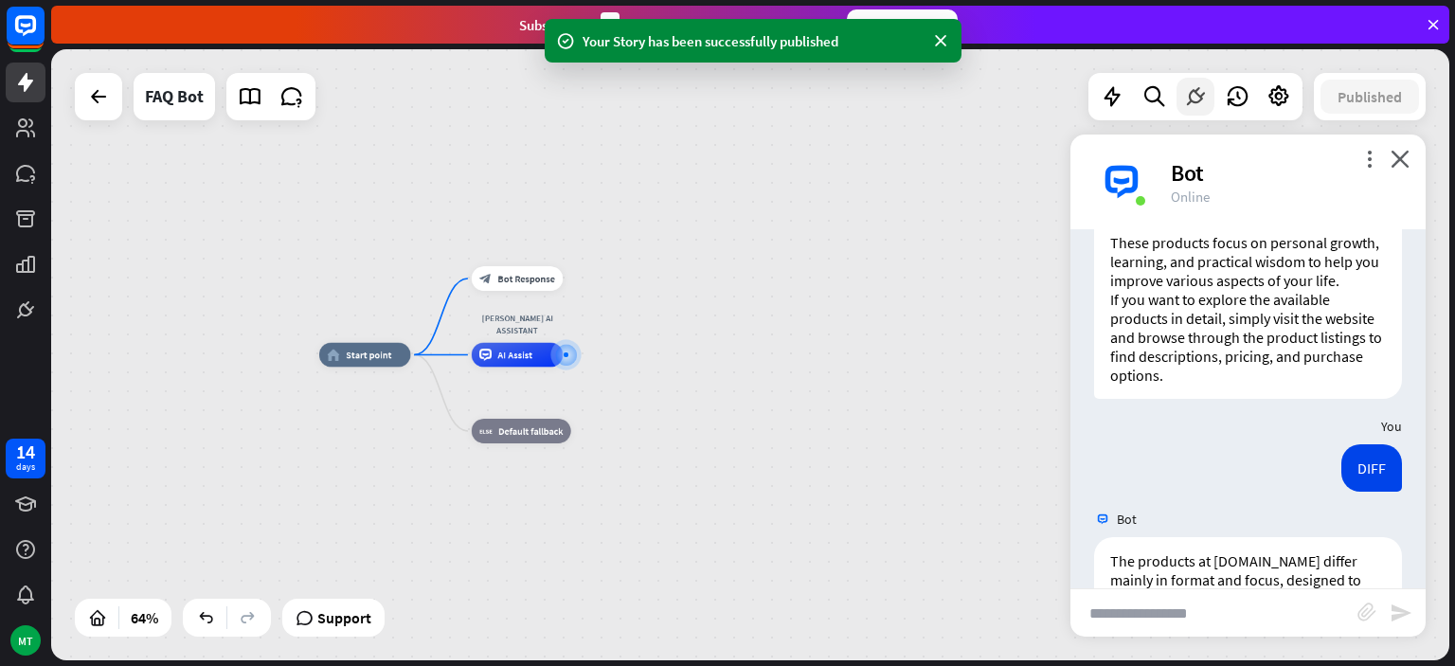
click at [1194, 97] on icon at bounding box center [1195, 96] width 25 height 25
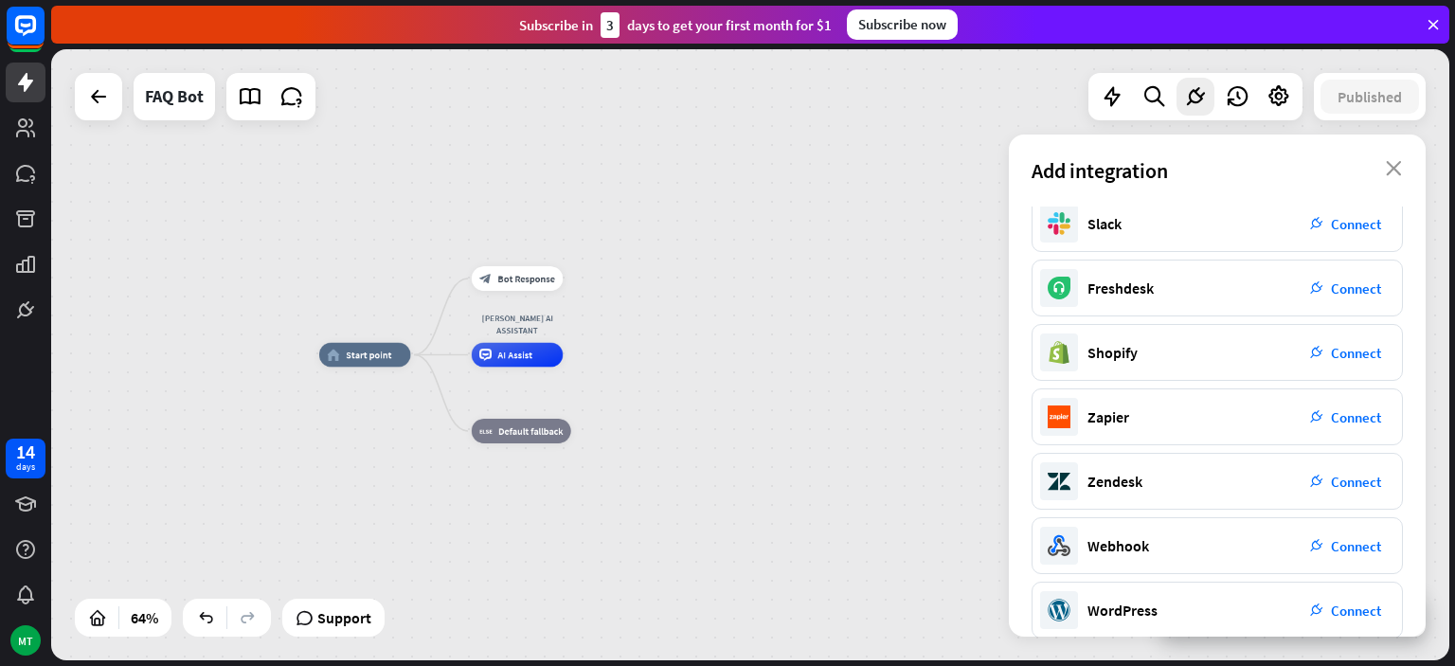
scroll to position [294, 0]
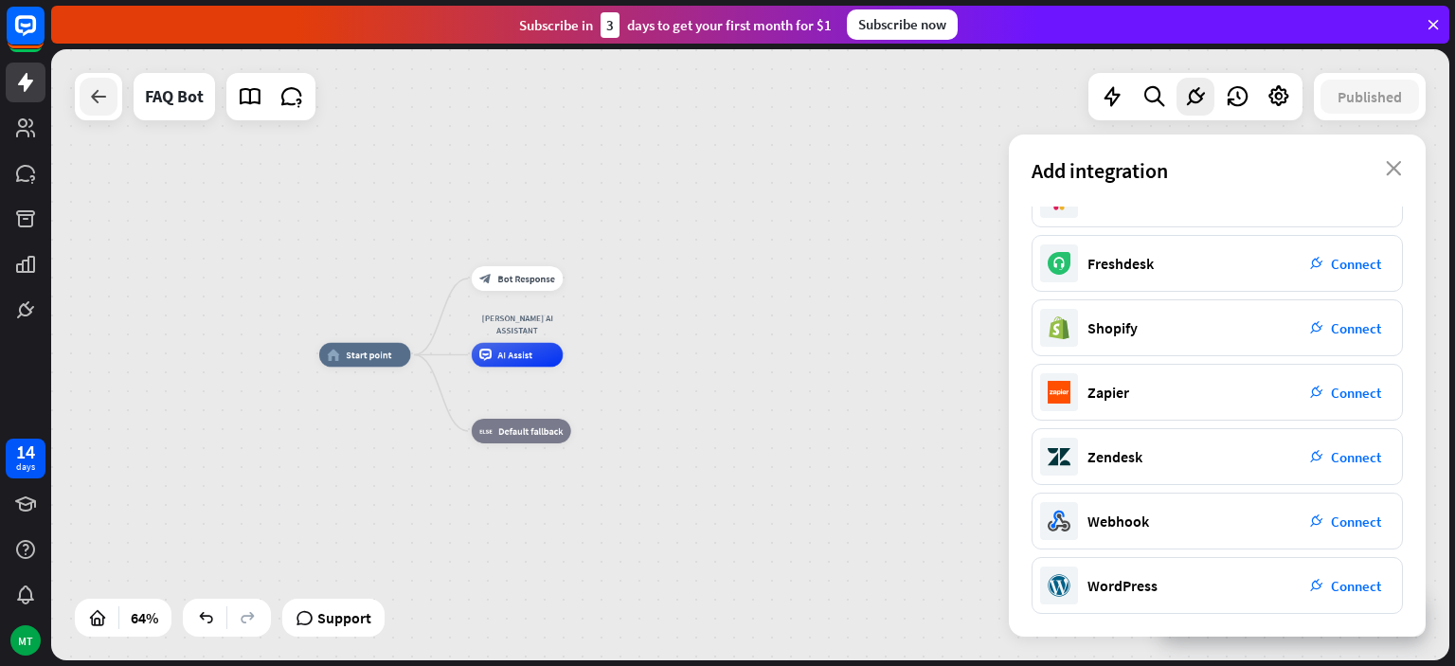
click at [89, 83] on div at bounding box center [99, 97] width 38 height 38
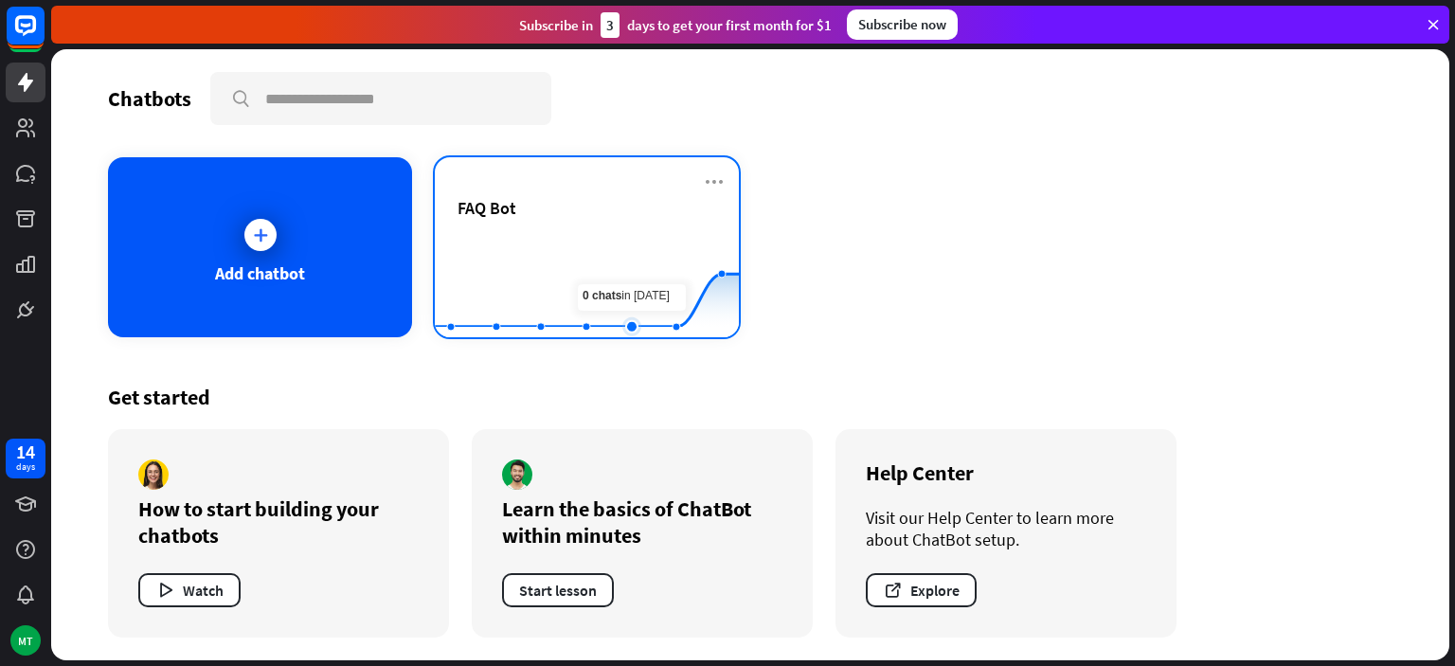
click at [621, 244] on rect at bounding box center [587, 291] width 304 height 118
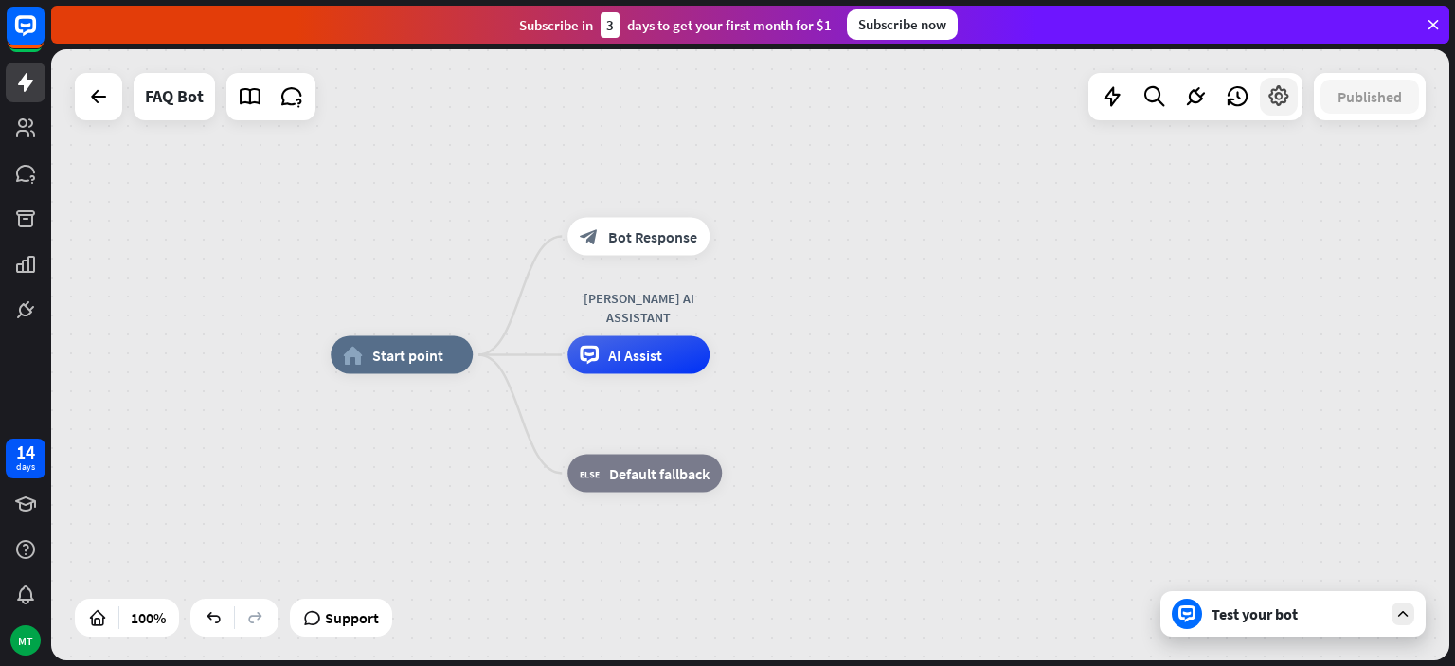
click at [1279, 93] on icon at bounding box center [1279, 96] width 25 height 25
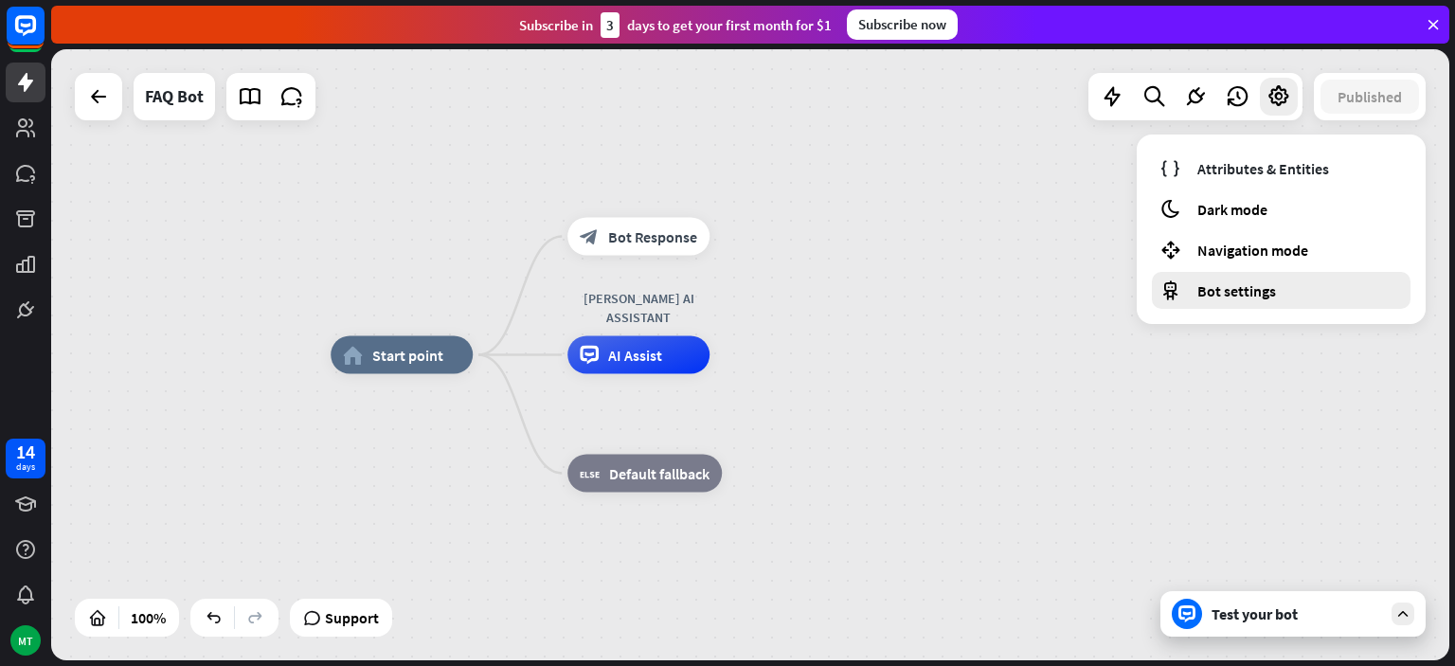
click at [1232, 285] on span "Bot settings" at bounding box center [1236, 290] width 79 height 19
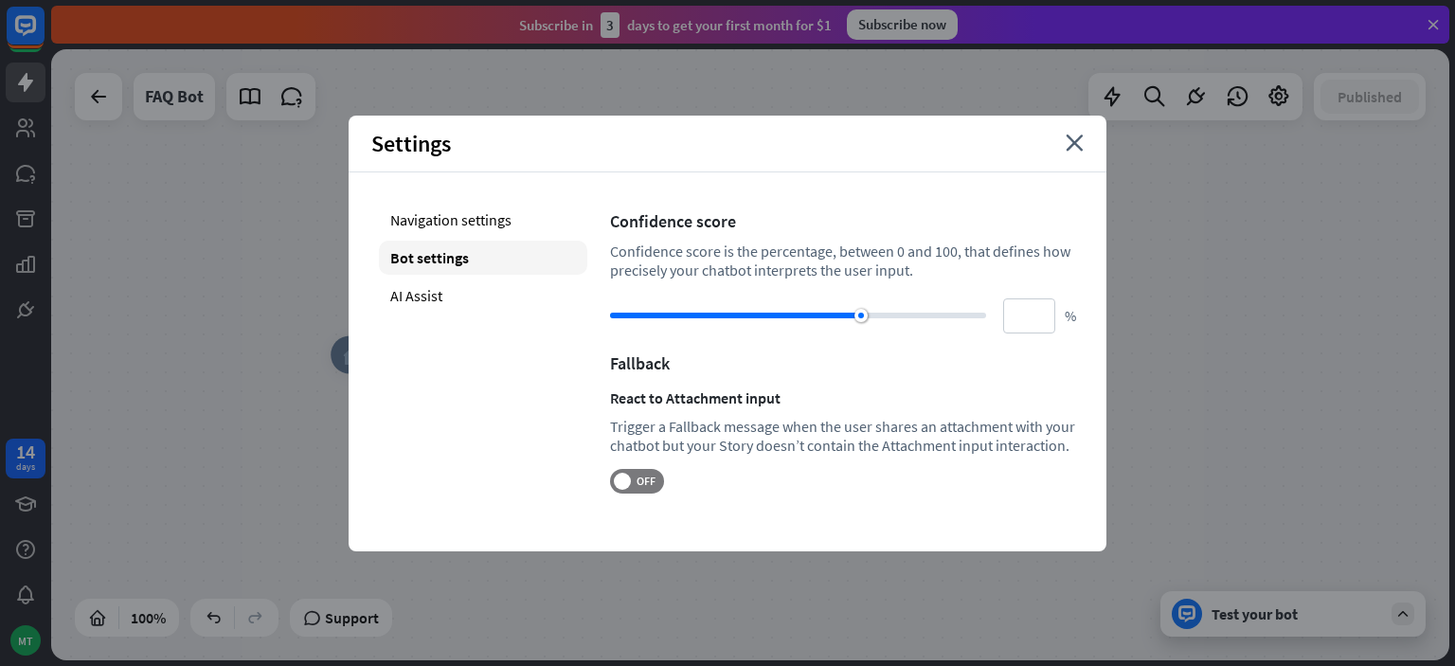
click at [1082, 157] on div "Settings close" at bounding box center [728, 144] width 758 height 57
click at [1074, 146] on icon "close" at bounding box center [1075, 143] width 18 height 17
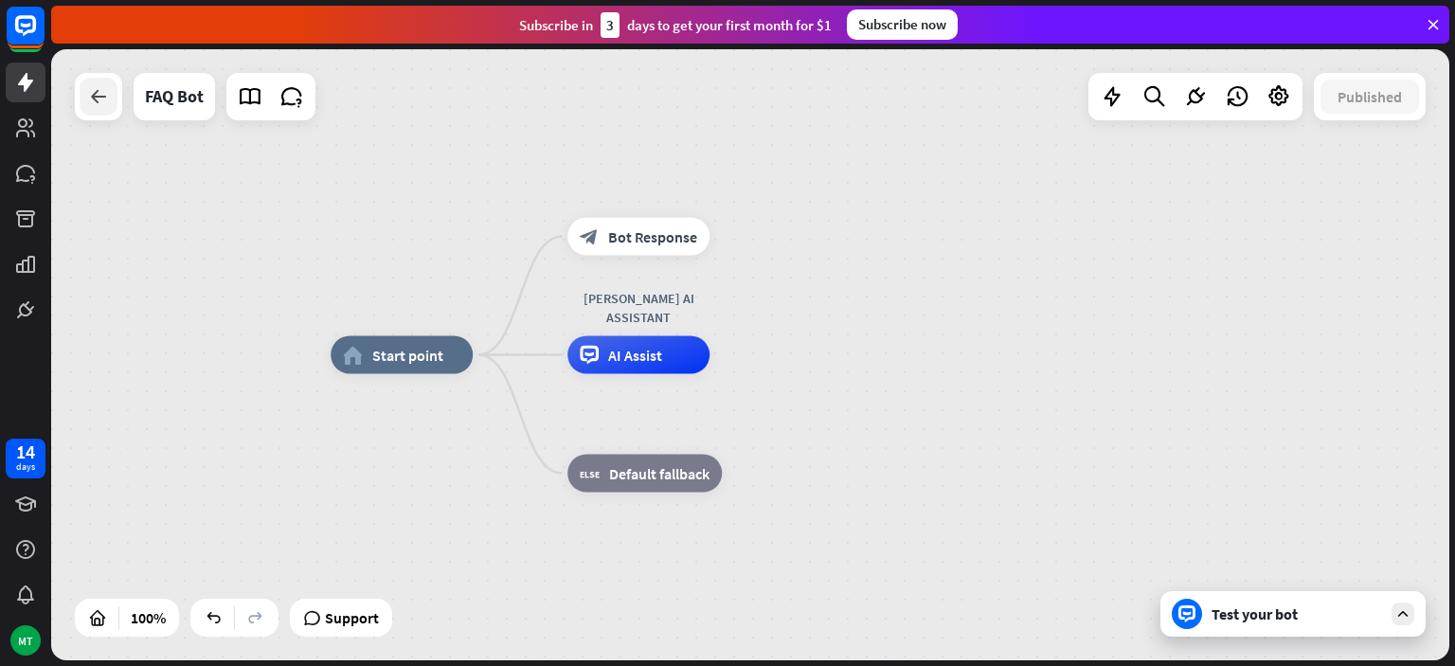
click at [99, 109] on div at bounding box center [99, 97] width 38 height 38
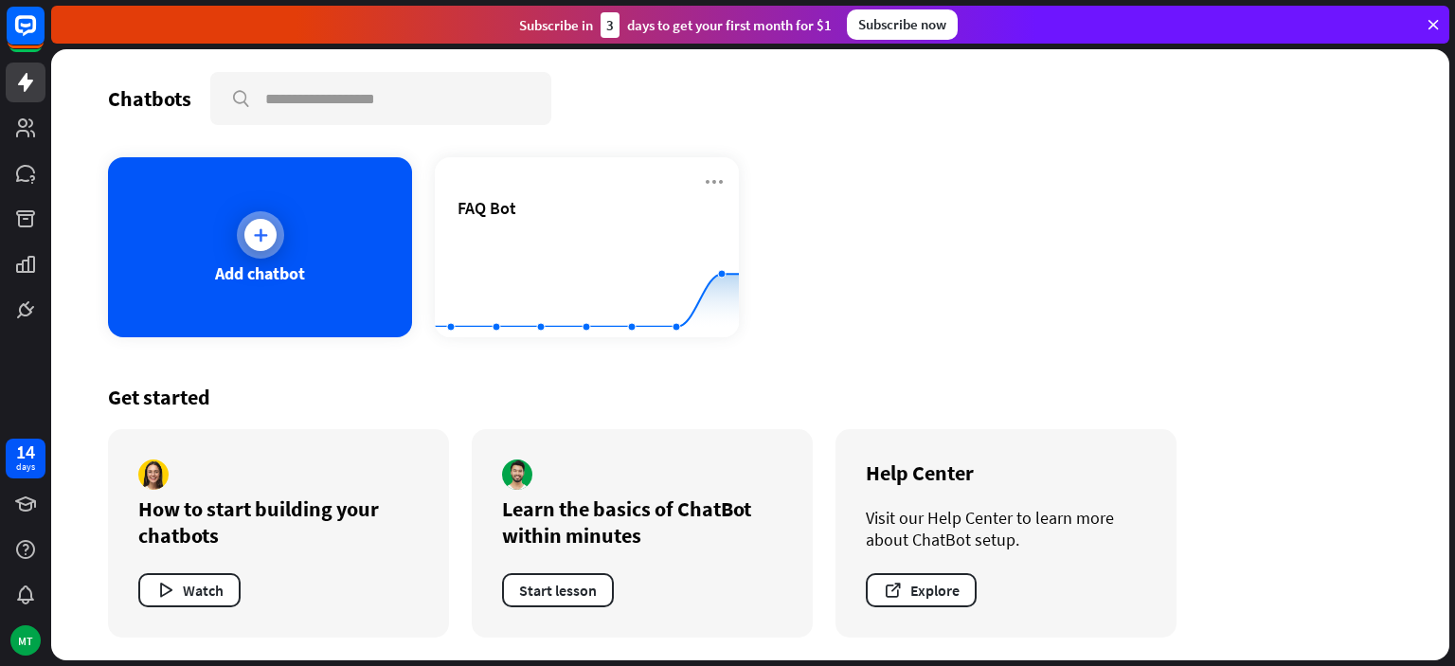
click at [266, 251] on div at bounding box center [260, 234] width 47 height 47
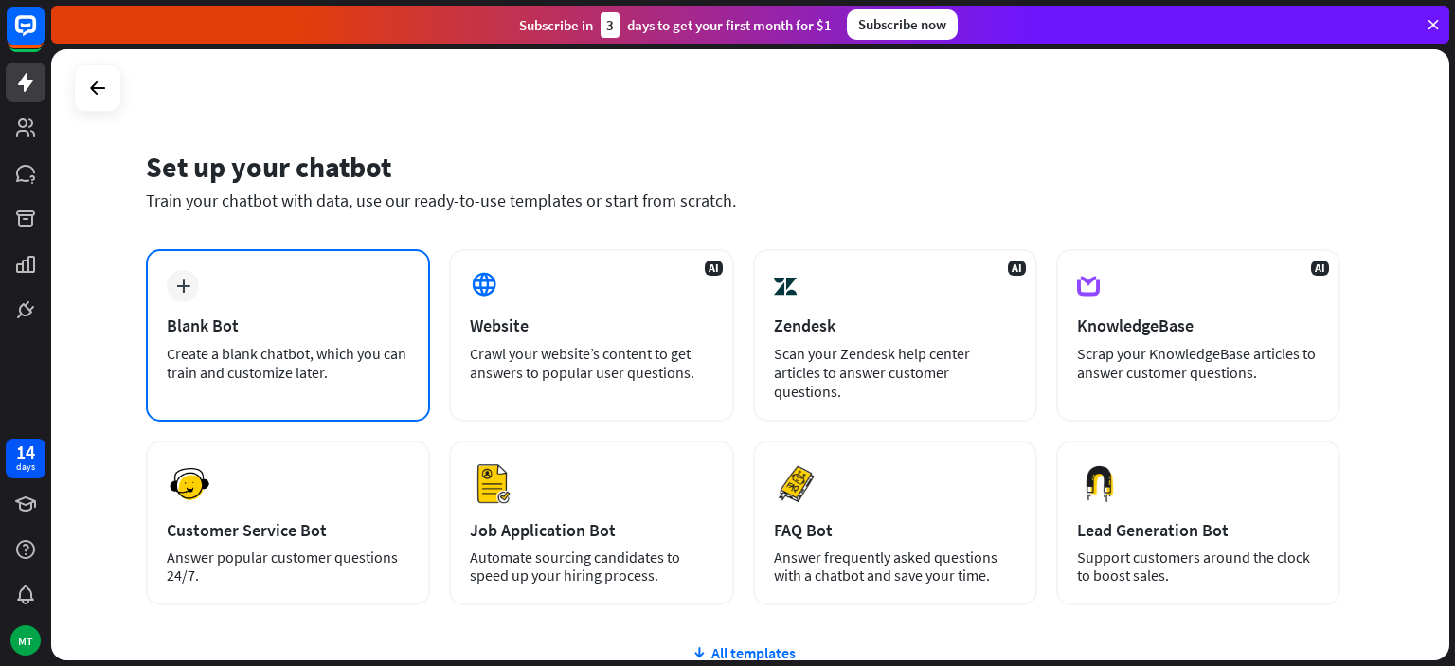
click at [338, 360] on div "Create a blank chatbot, which you can train and customize later." at bounding box center [288, 363] width 243 height 38
